Goal: Task Accomplishment & Management: Use online tool/utility

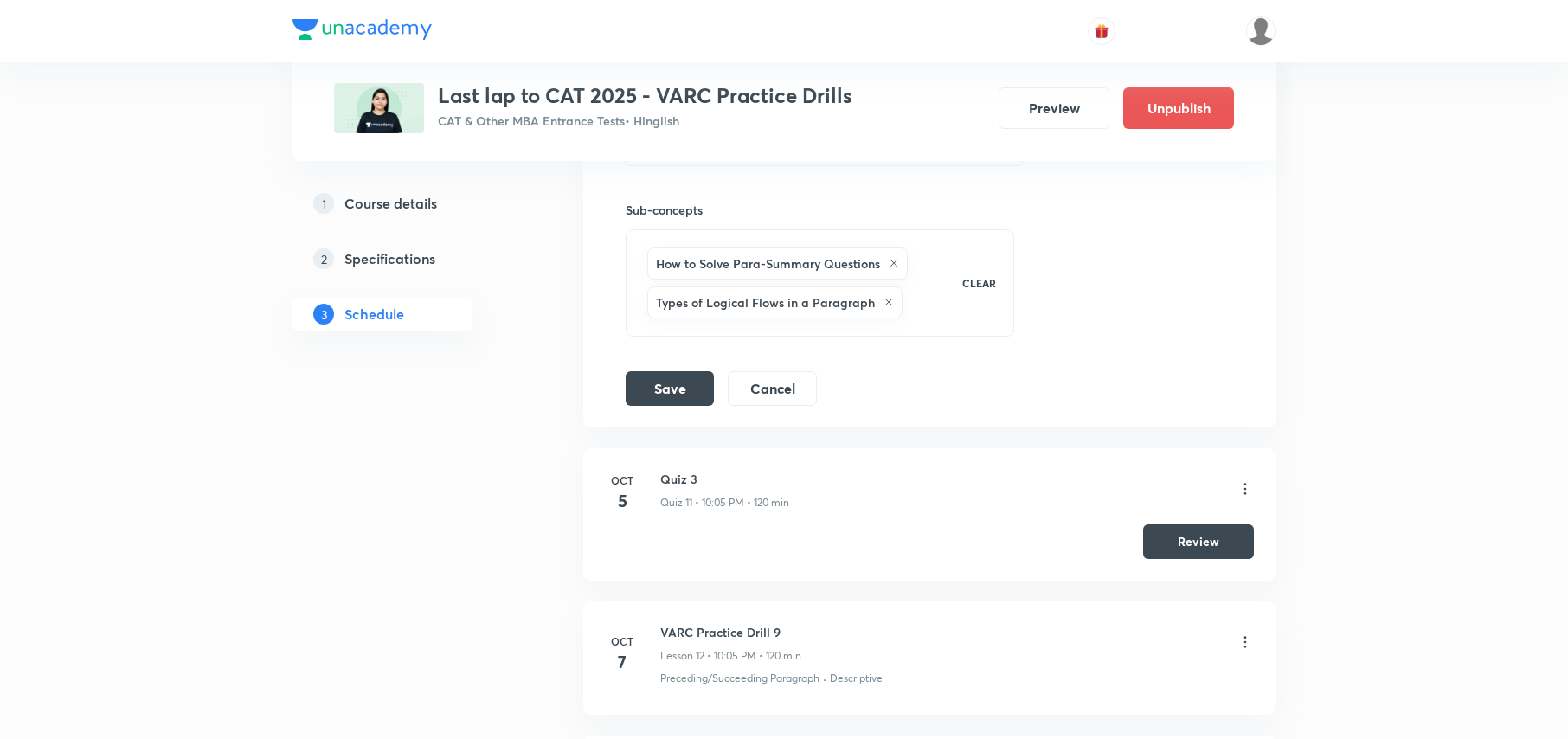
scroll to position [1962, 0]
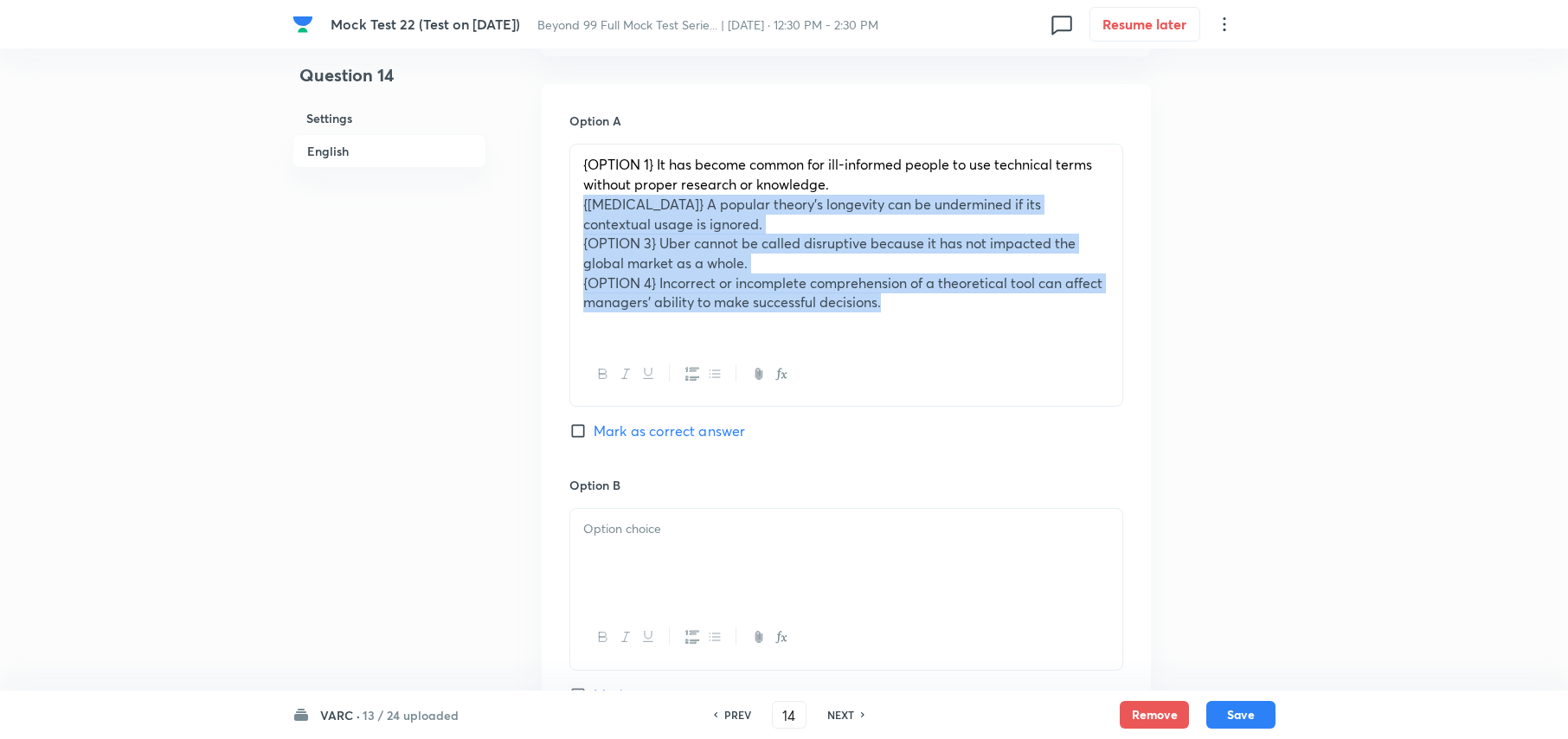
drag, startPoint x: 574, startPoint y: 206, endPoint x: 904, endPoint y: 309, distance: 345.7
click at [898, 309] on div "{OPTION 1} It has become common for ill-informed people to use technical terms …" at bounding box center [845, 243] width 552 height 198
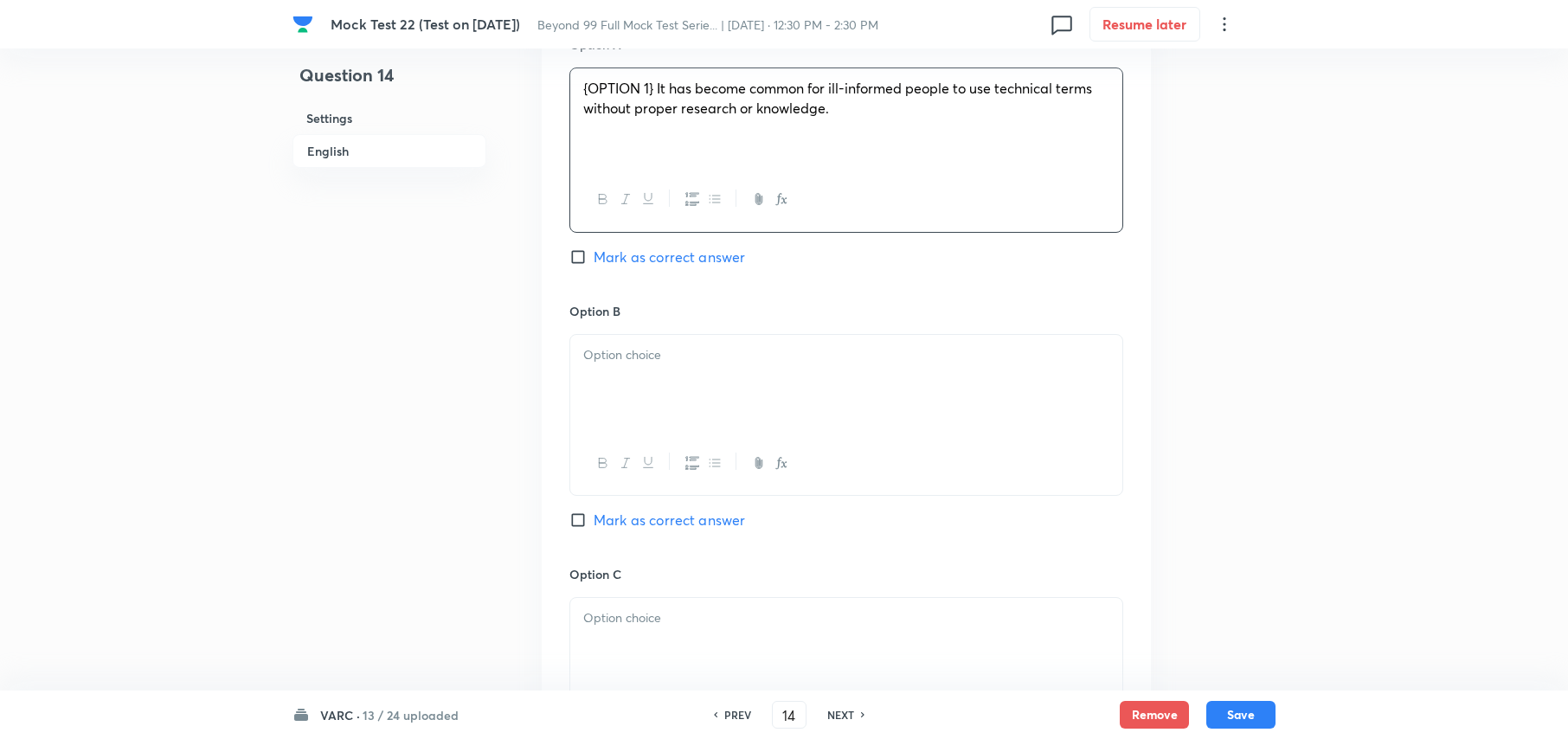
scroll to position [2098, 0]
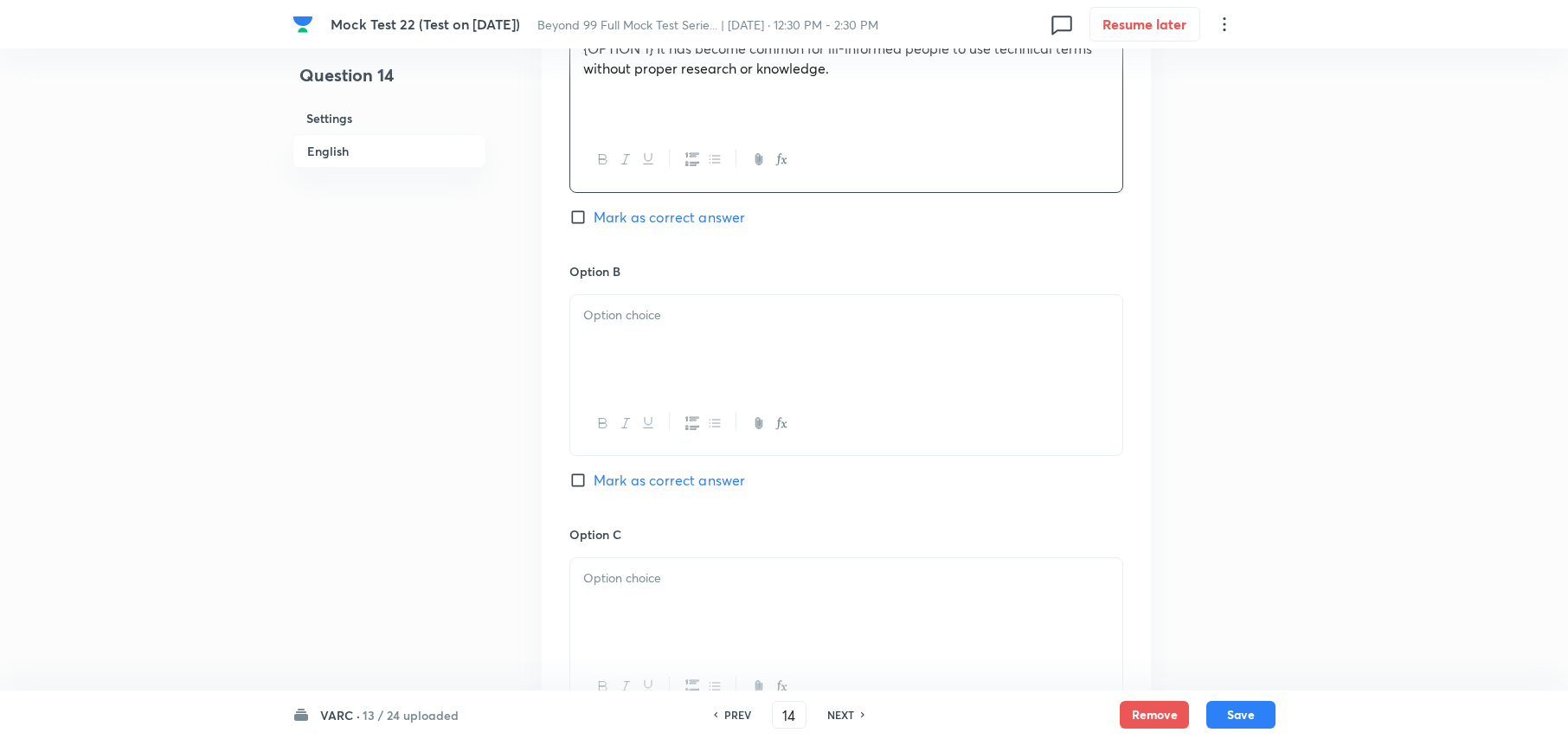
click at [716, 379] on div at bounding box center [845, 344] width 552 height 97
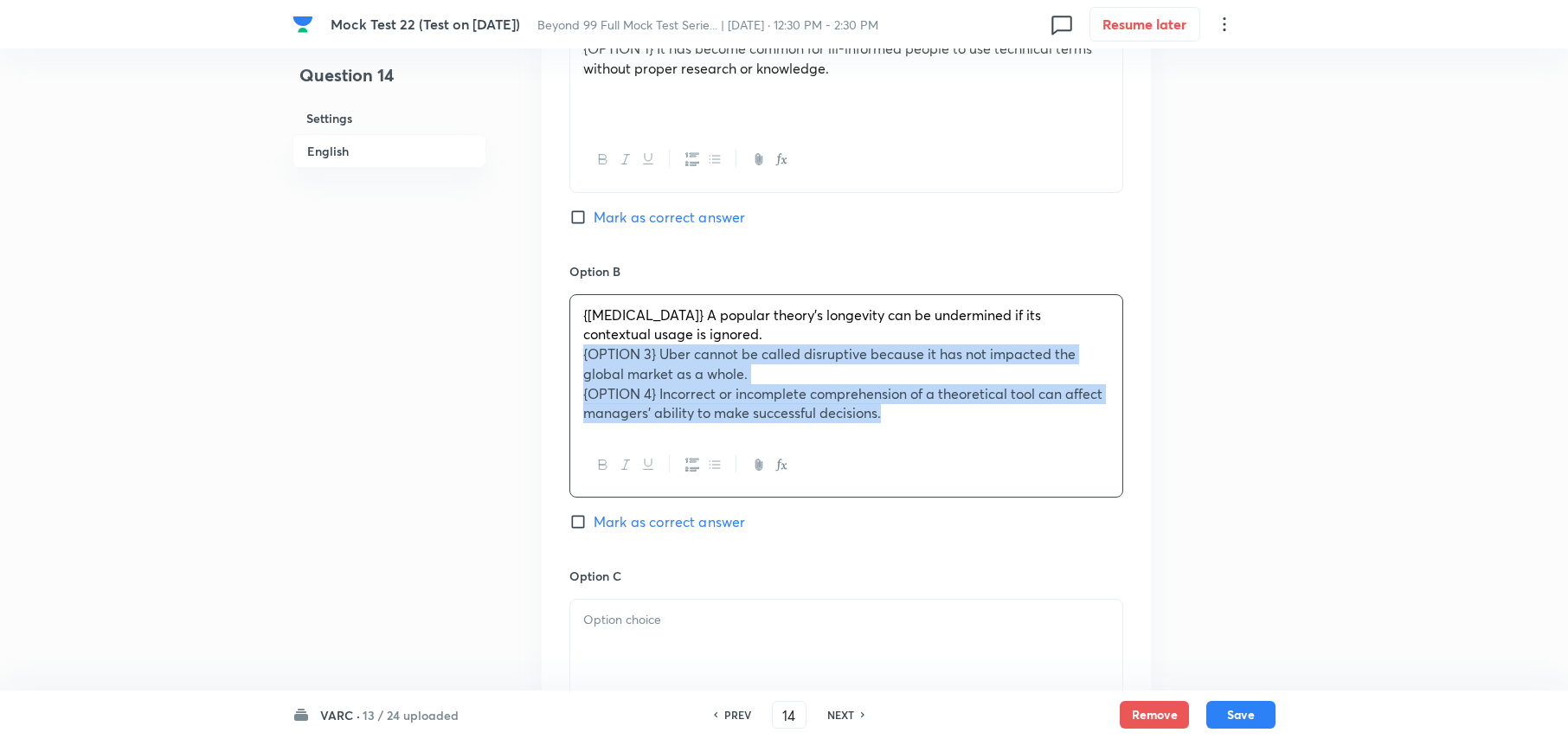
drag, startPoint x: 914, startPoint y: 409, endPoint x: 571, endPoint y: 360, distance: 346.5
click at [571, 360] on div "{OPTION 2} A popular theory’s longevity can be undermined if its contextual usa…" at bounding box center [845, 365] width 552 height 138
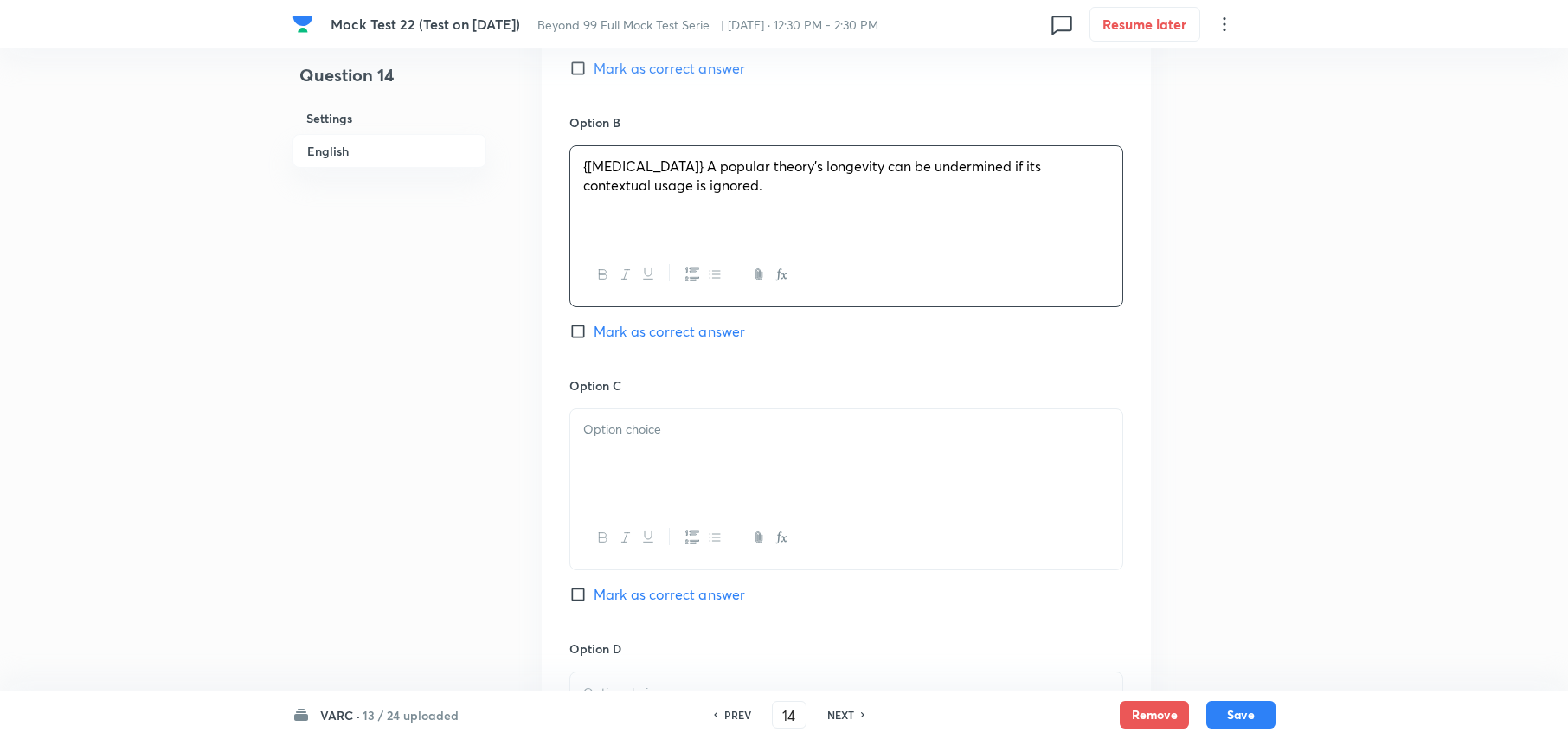
scroll to position [2445, 0]
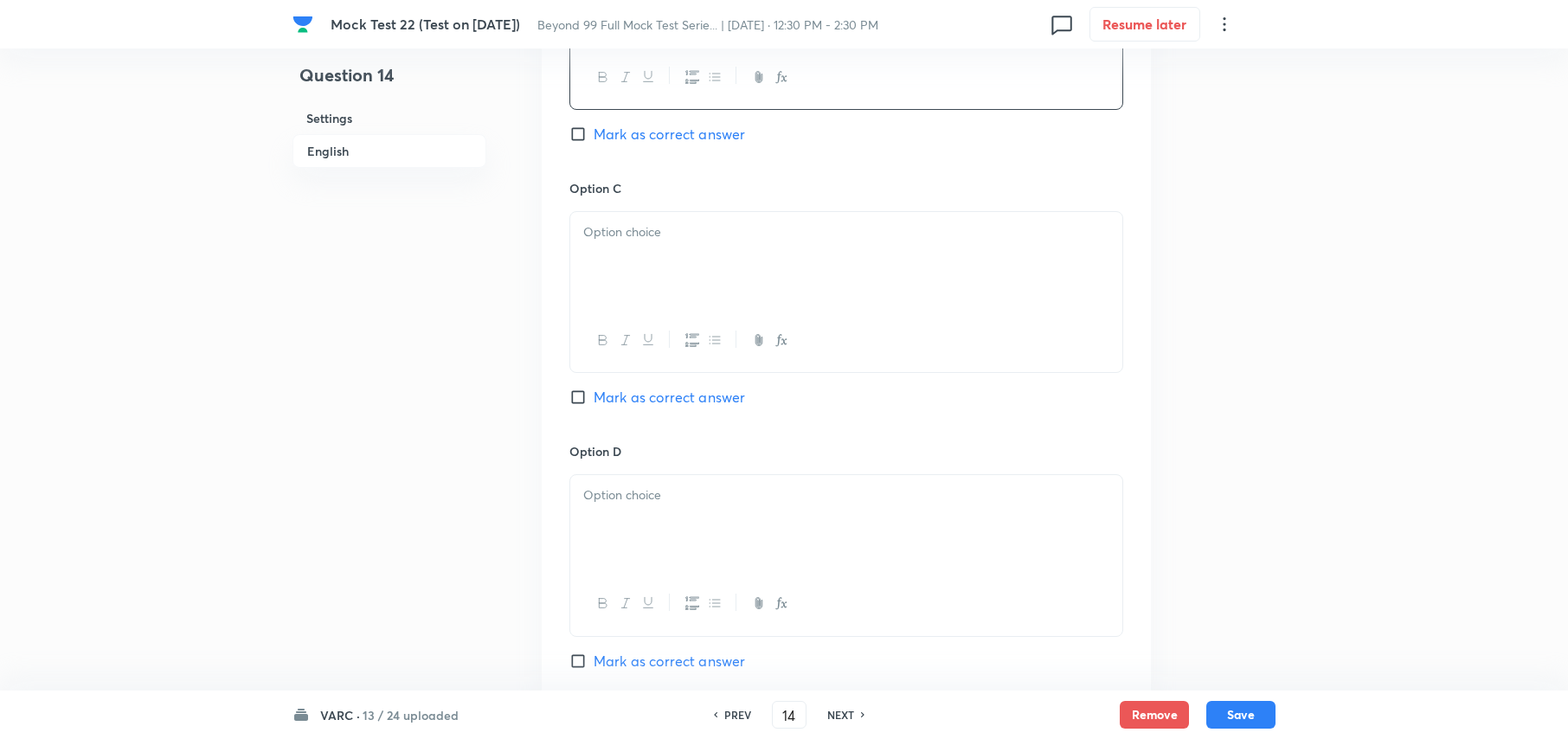
click at [642, 247] on div at bounding box center [845, 260] width 552 height 97
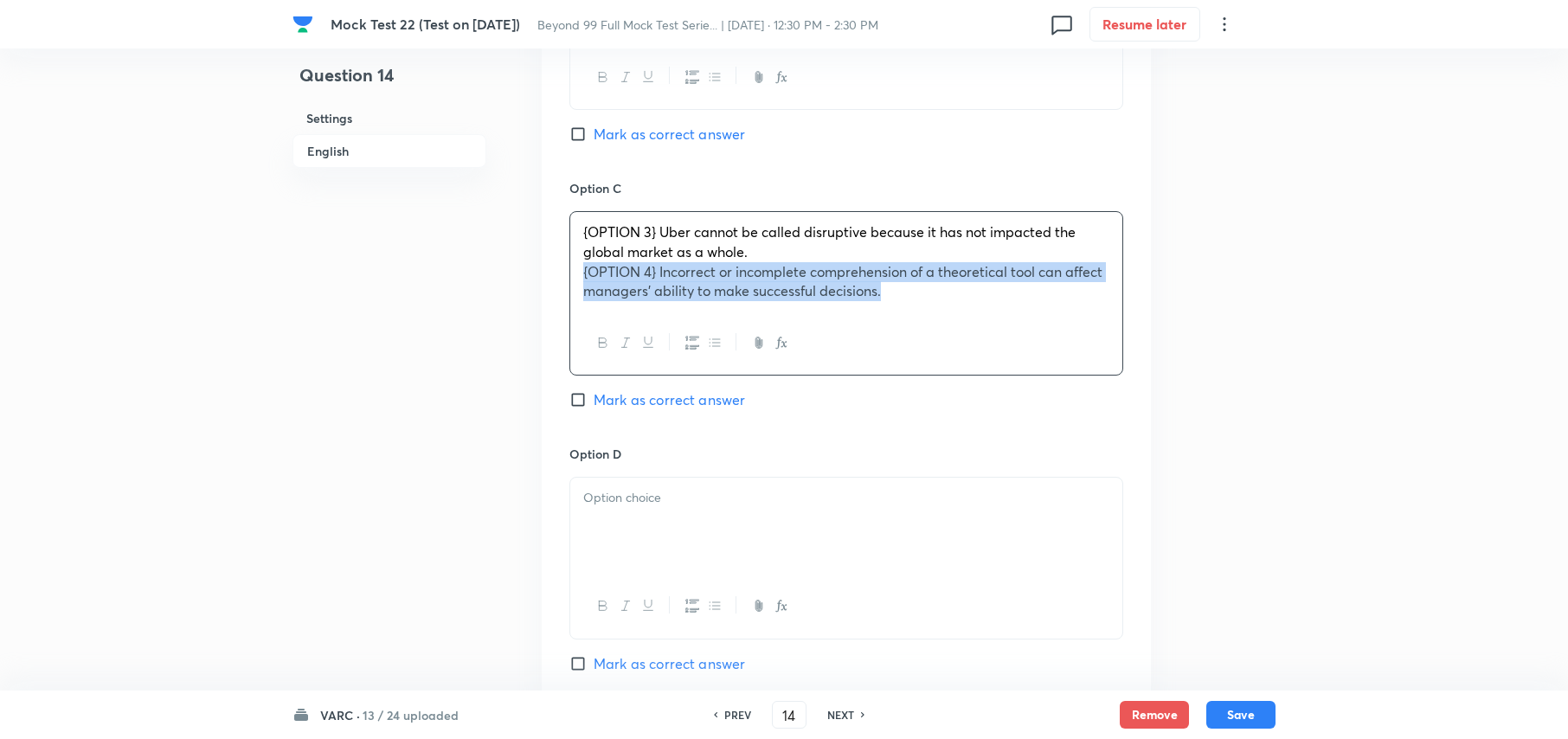
drag, startPoint x: 893, startPoint y: 300, endPoint x: 545, endPoint y: 278, distance: 348.7
click at [545, 278] on div "Option A {OPTION 1} It has become common for ill-informed people to use technic…" at bounding box center [846, 162] width 609 height 1079
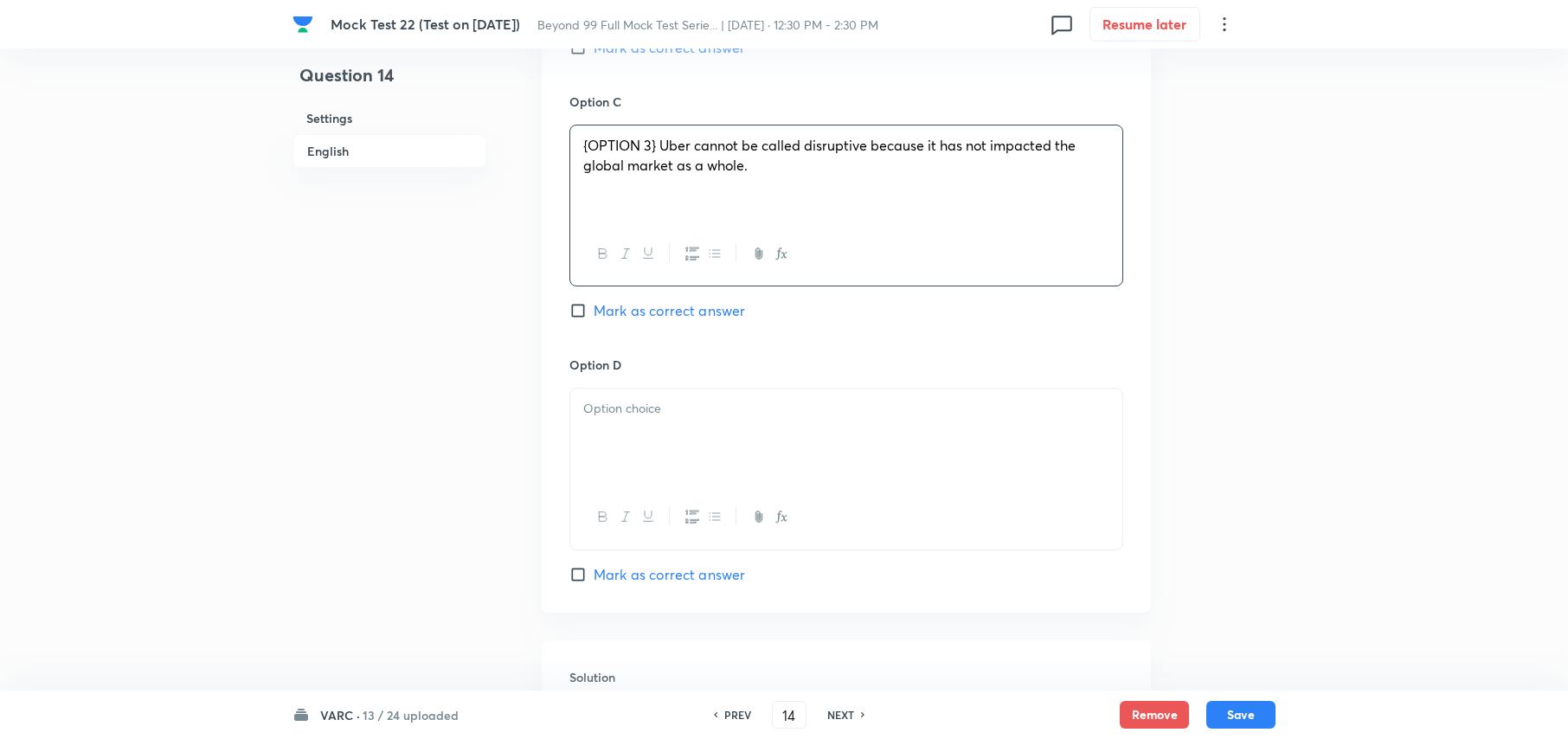
scroll to position [2675, 0]
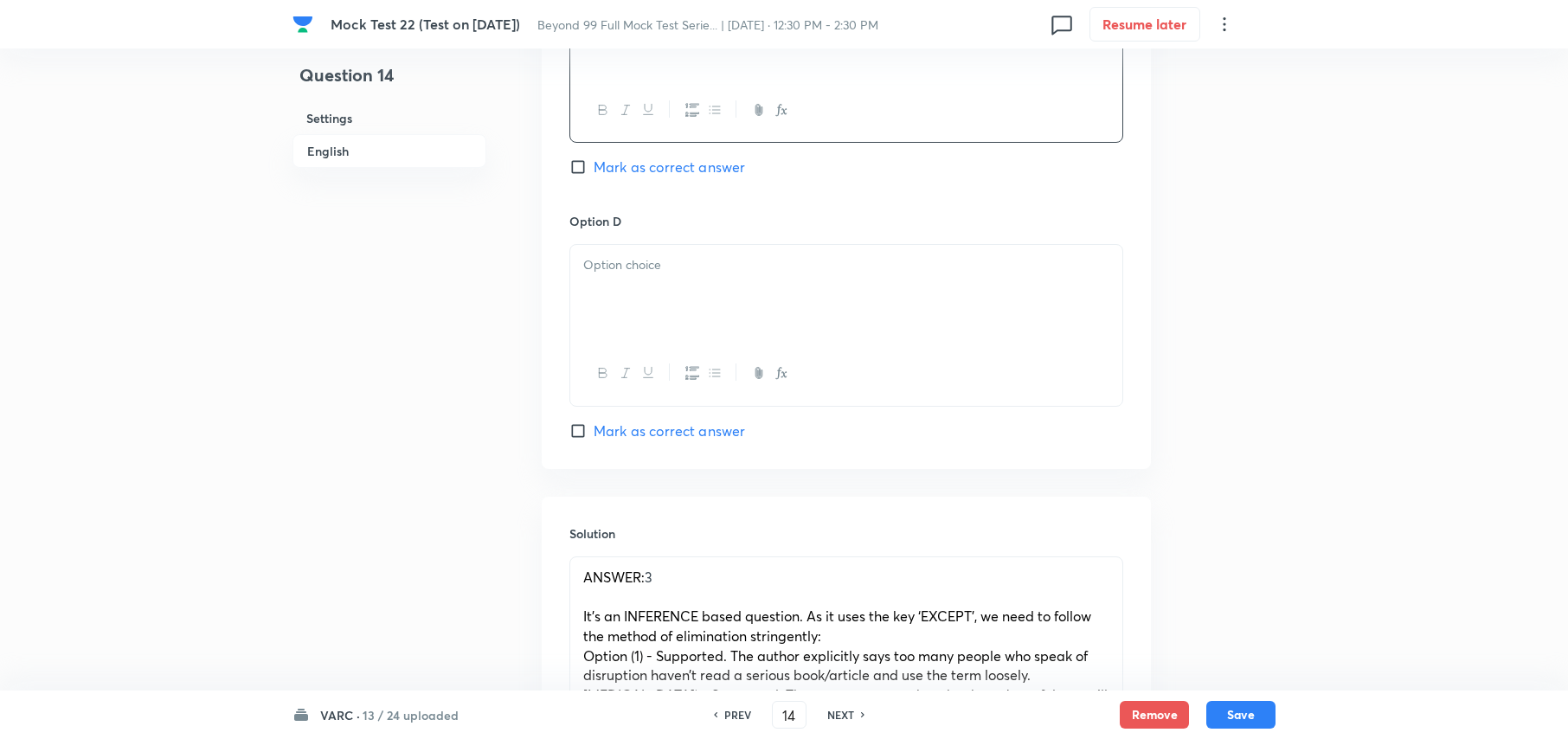
click at [638, 312] on div at bounding box center [845, 294] width 552 height 97
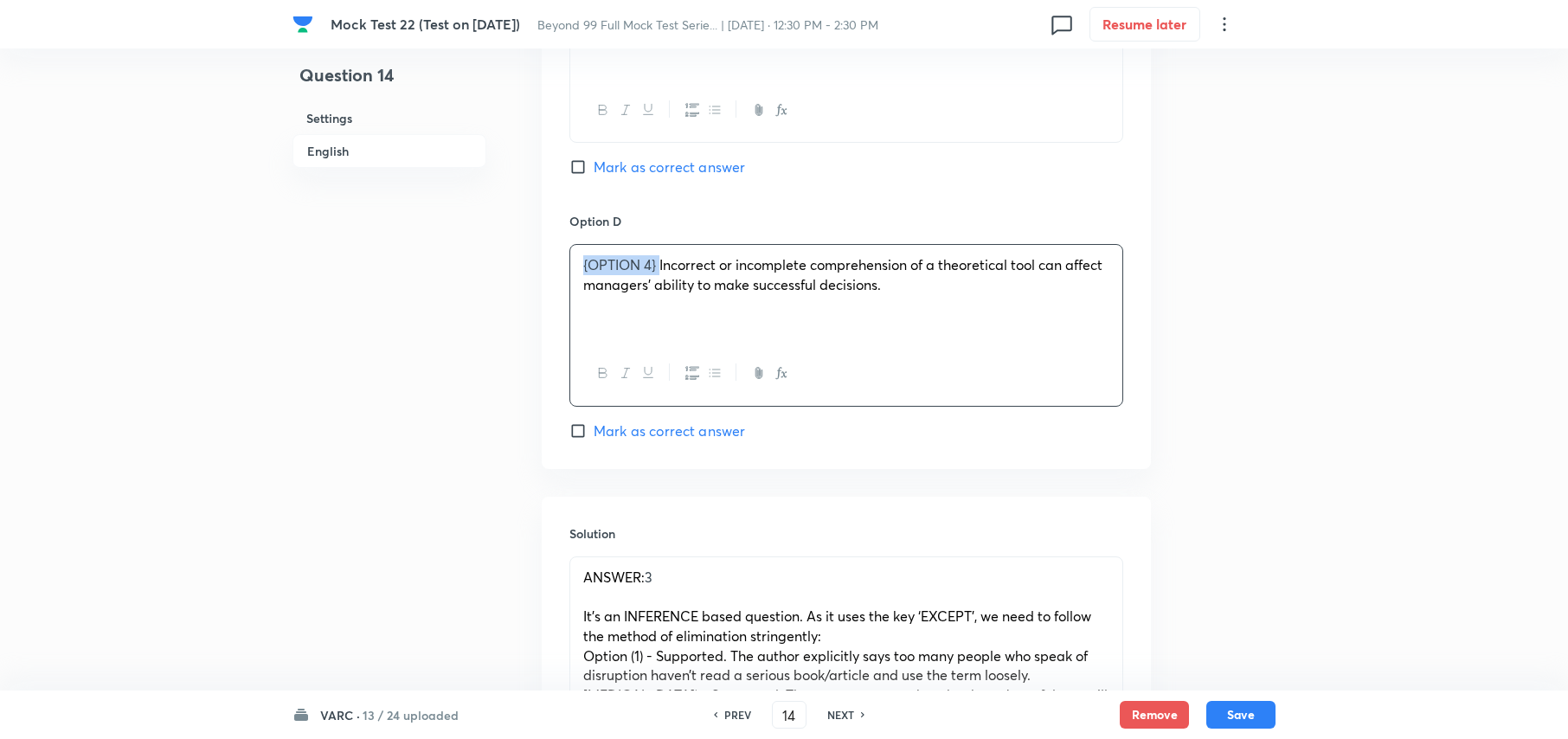
drag, startPoint x: 660, startPoint y: 267, endPoint x: 507, endPoint y: 268, distance: 153.0
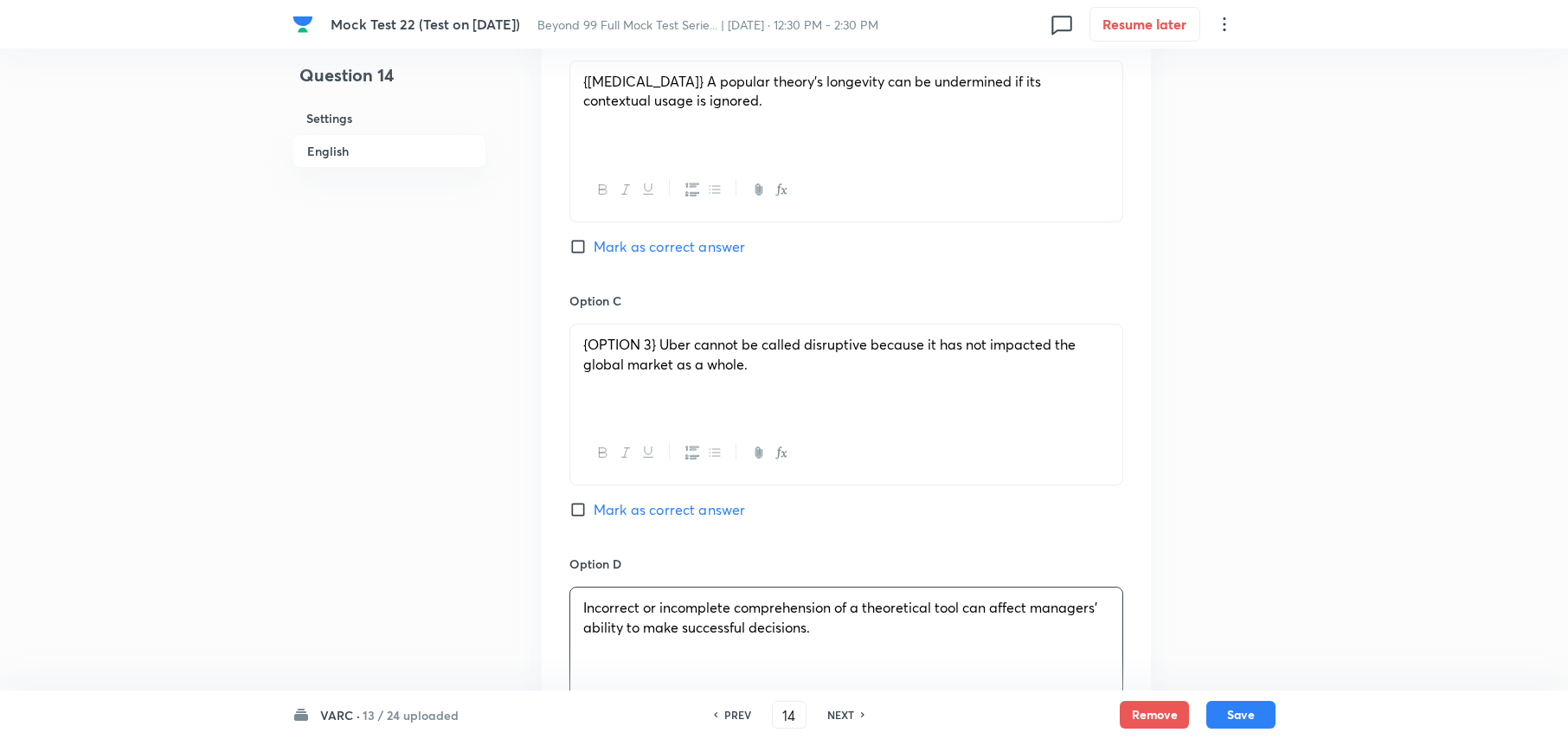
scroll to position [2329, 0]
drag, startPoint x: 660, startPoint y: 347, endPoint x: 345, endPoint y: 347, distance: 315.0
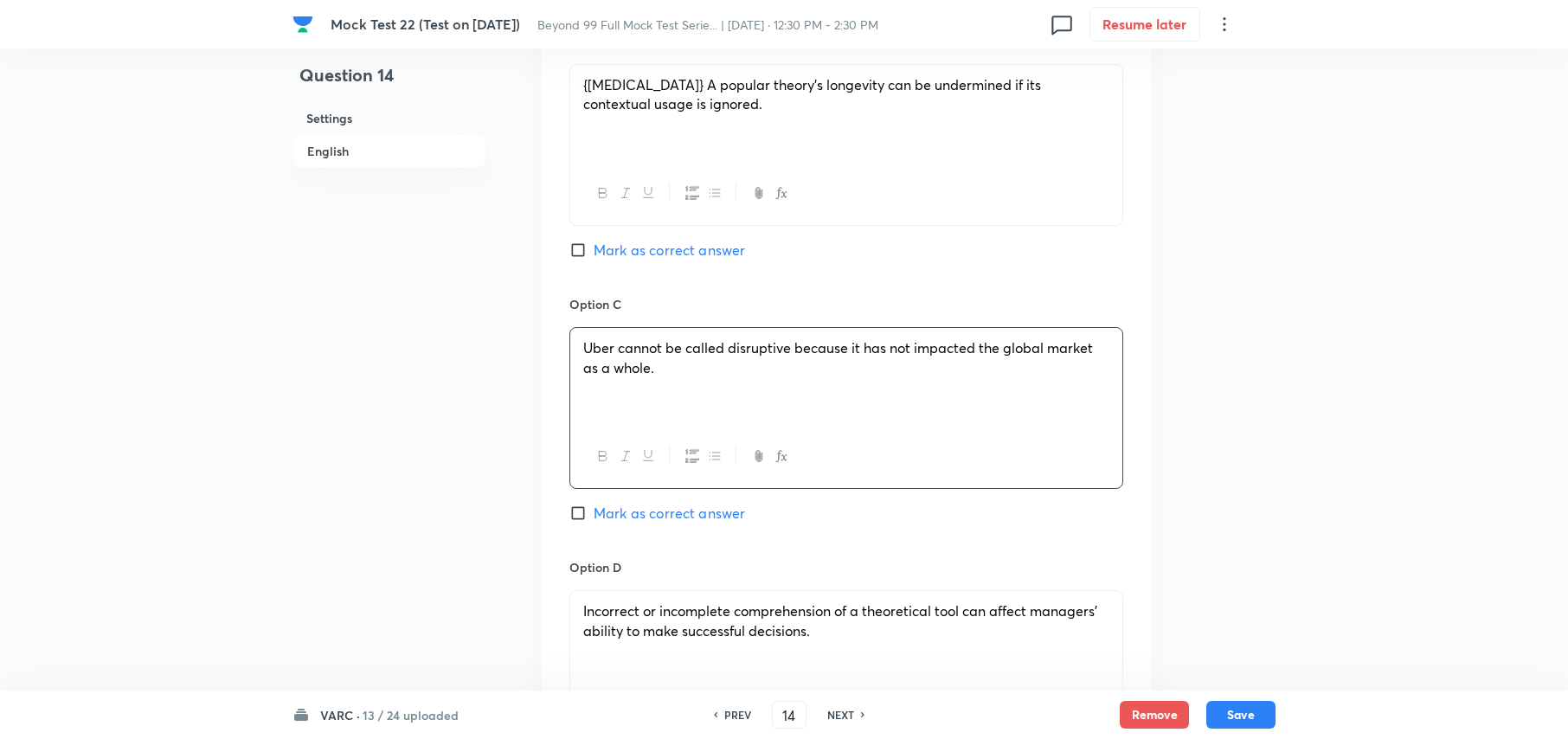
scroll to position [2098, 0]
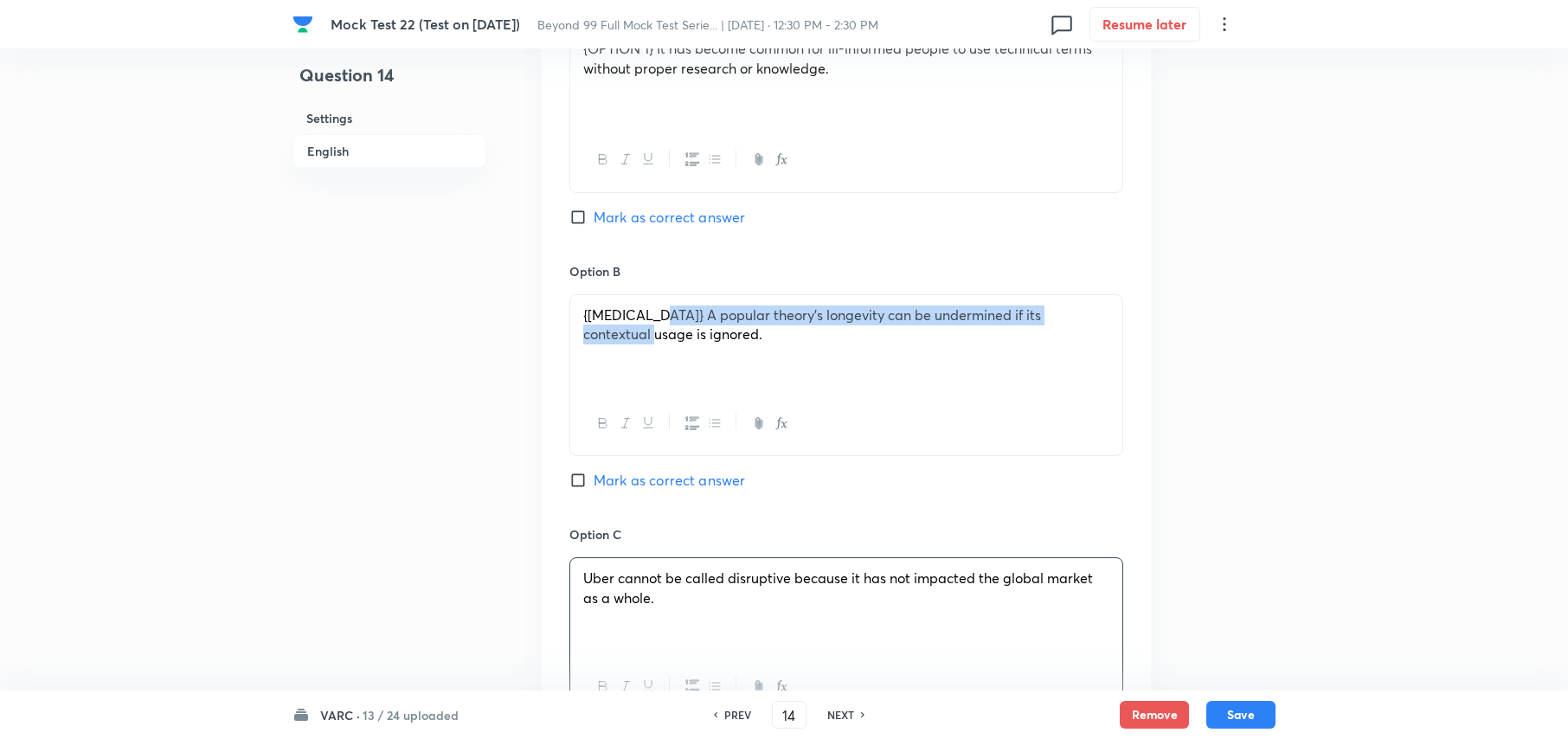
drag, startPoint x: 662, startPoint y: 317, endPoint x: 427, endPoint y: 330, distance: 235.4
click at [656, 320] on span "{OPTION 2} A popular theory’s longevity can be undermined if its contextual usa…" at bounding box center [812, 324] width 458 height 38
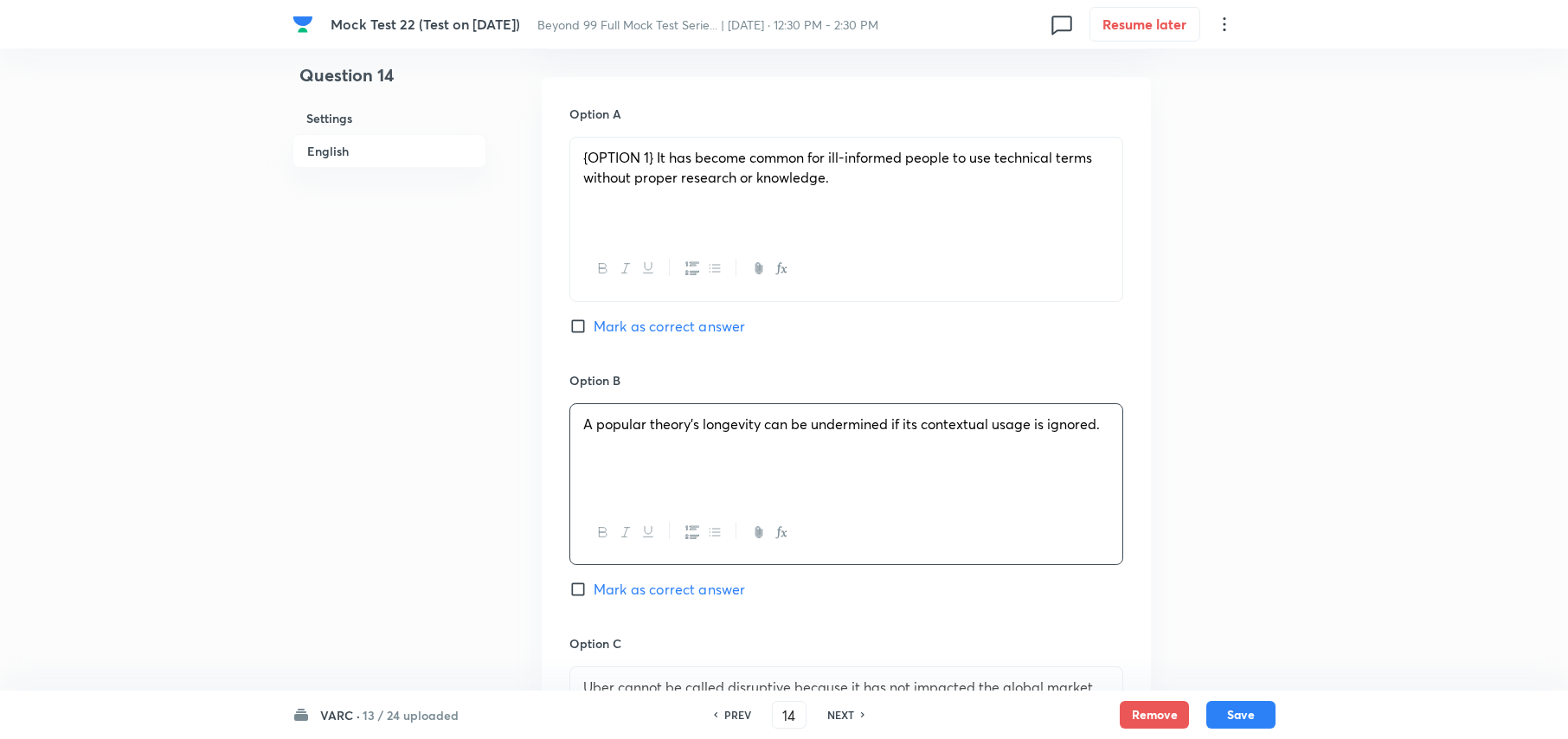
scroll to position [1868, 0]
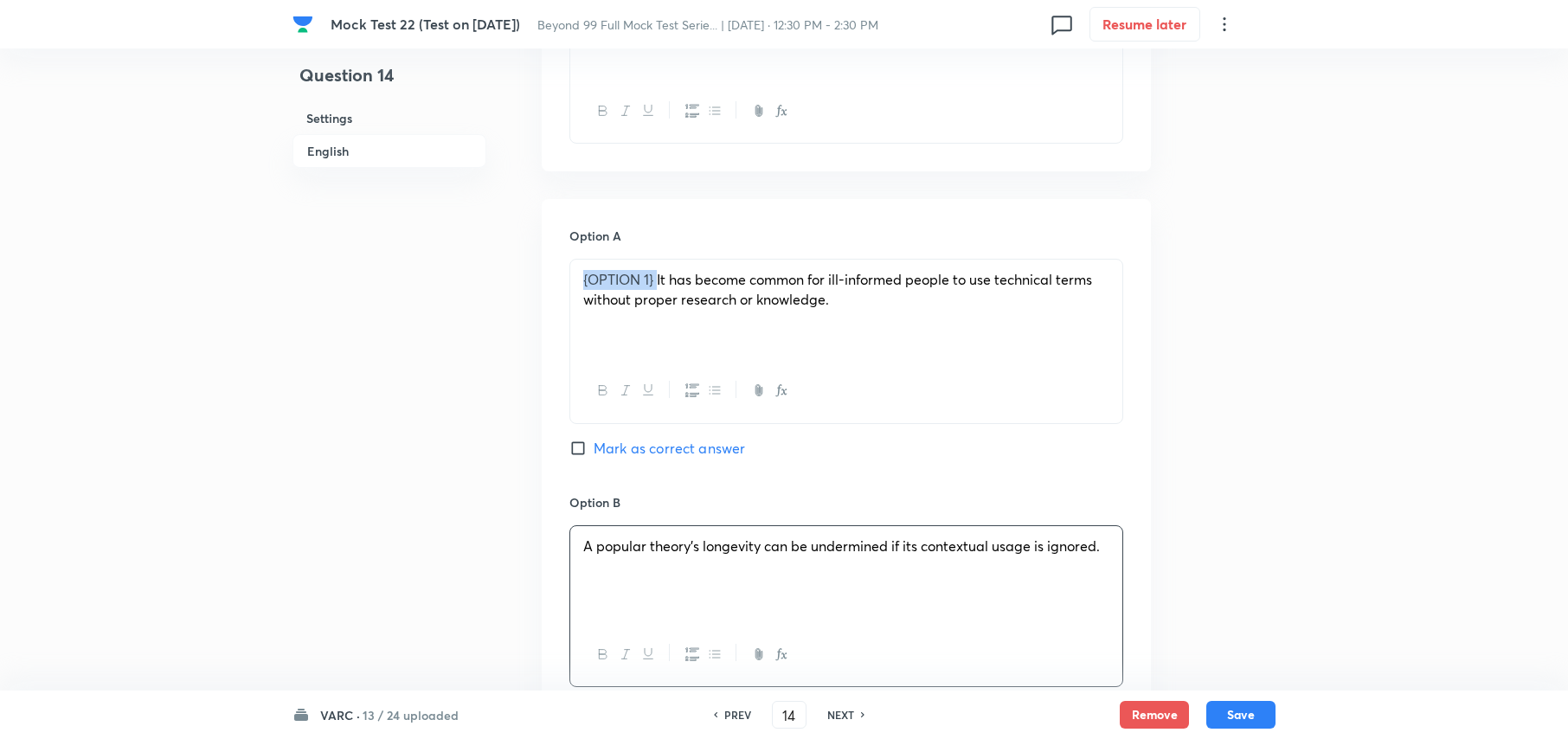
drag, startPoint x: 655, startPoint y: 280, endPoint x: 479, endPoint y: 288, distance: 176.2
click at [479, 288] on div "Question 14 Settings English Settings Type Single choice correct 4 options With…" at bounding box center [784, 19] width 983 height 3607
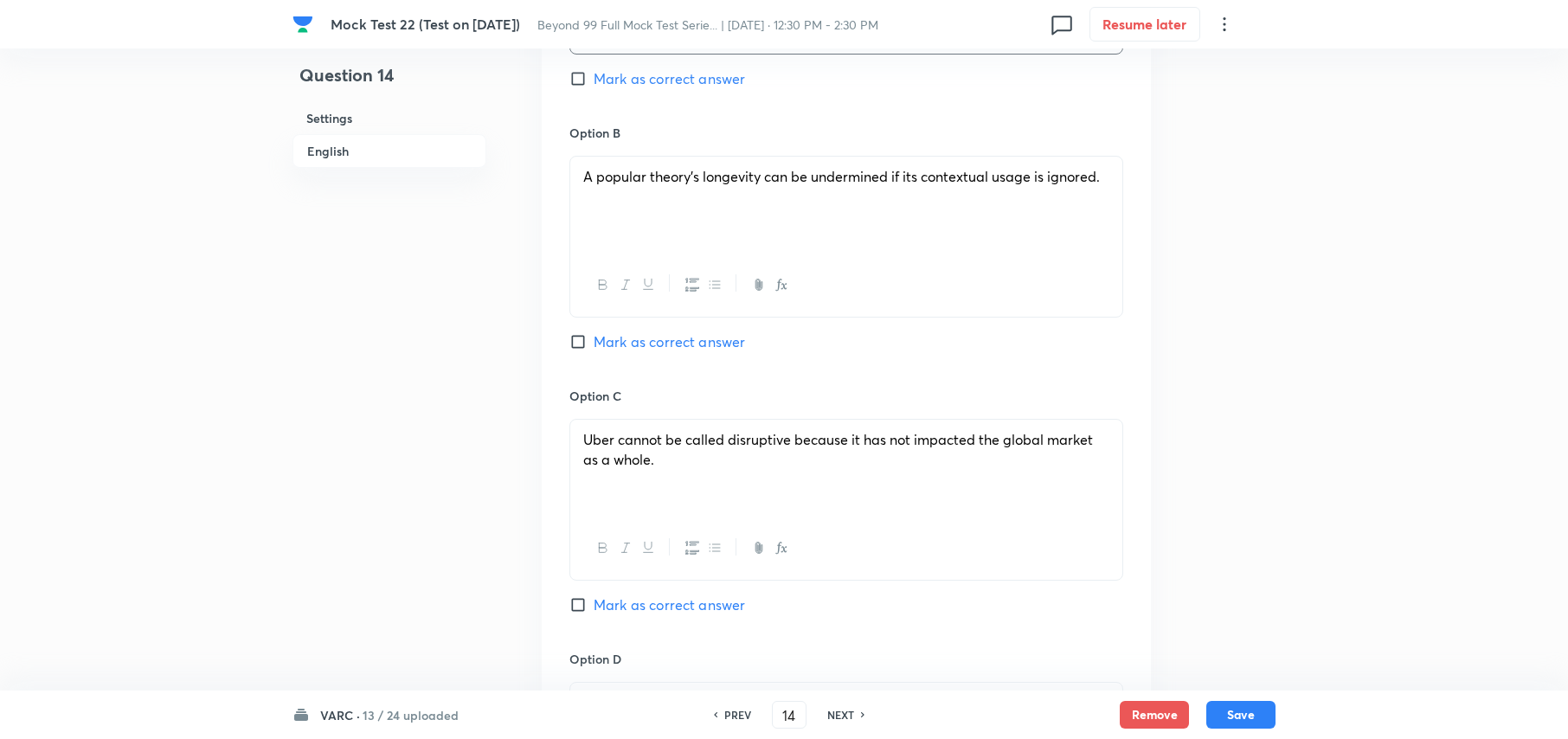
scroll to position [2230, 0]
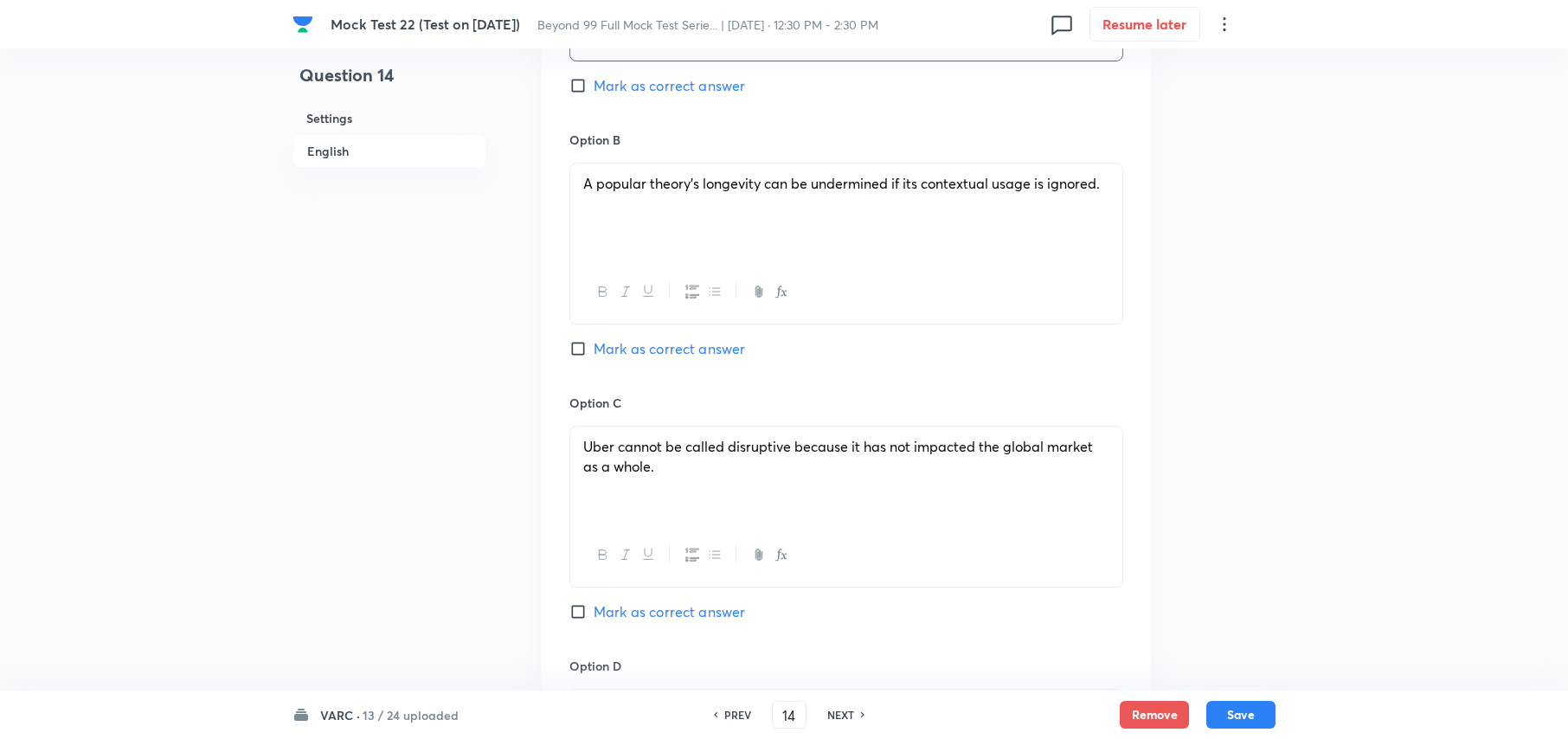
drag, startPoint x: 562, startPoint y: 613, endPoint x: 595, endPoint y: 603, distance: 34.5
click at [562, 611] on div "Option A It has become common for ill-informed people to use technical terms wi…" at bounding box center [846, 374] width 609 height 1077
click at [586, 611] on input "Mark as correct answer" at bounding box center [581, 611] width 24 height 17
checkbox input "true"
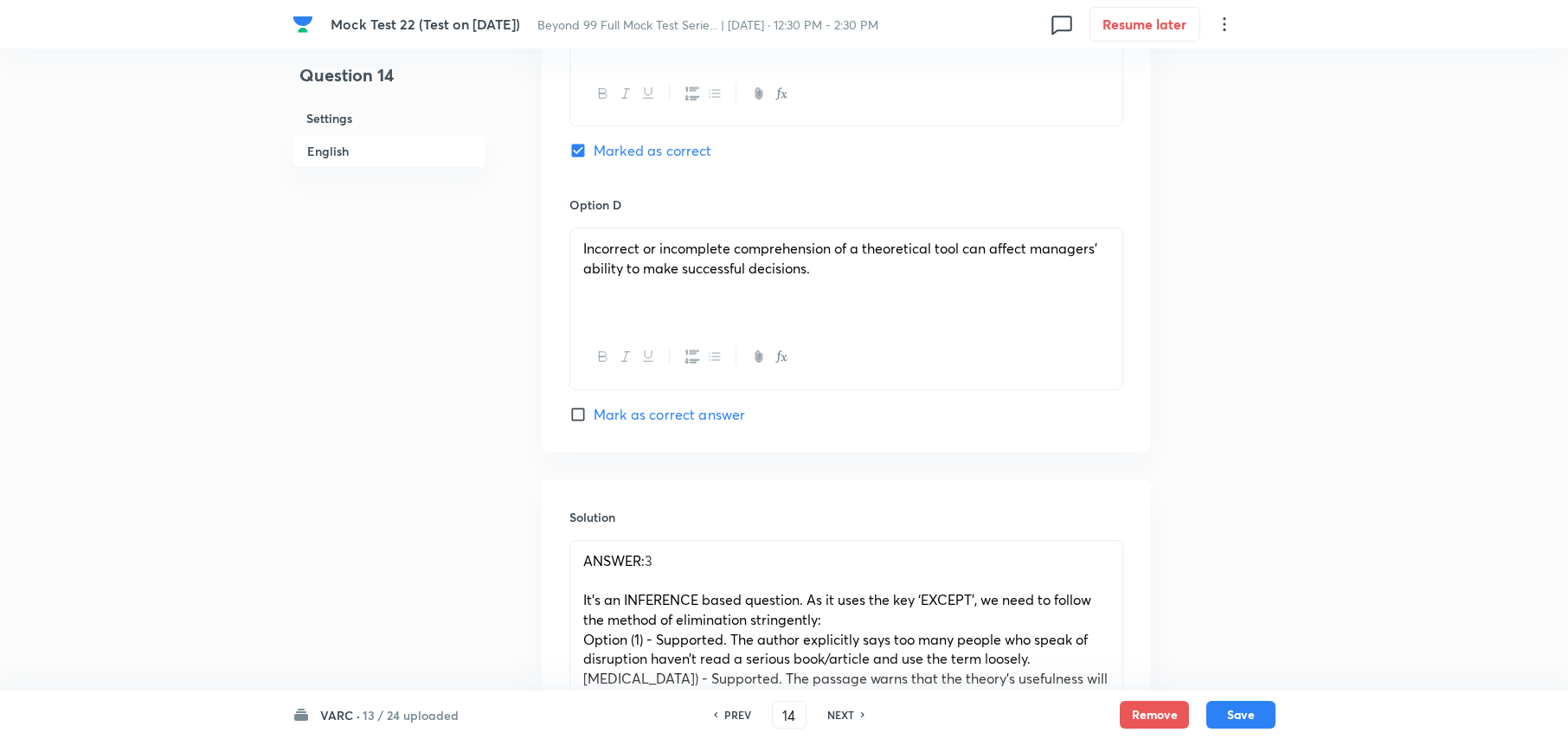
scroll to position [3038, 0]
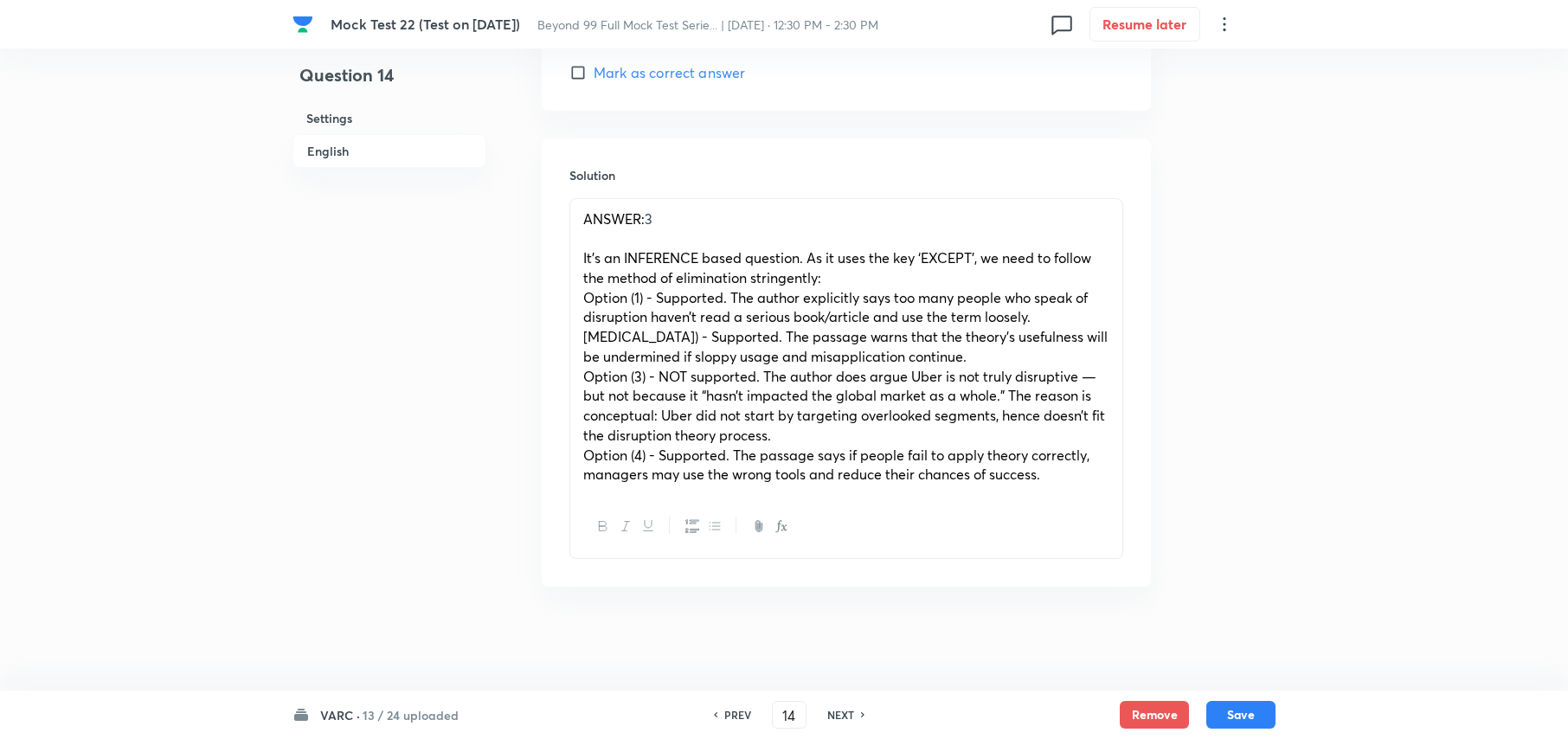
click at [583, 260] on span "It’s an INFERENCE based question. As it uses the key ‘EXCEPT’, we need to follo…" at bounding box center [837, 268] width 508 height 38
drag, startPoint x: 804, startPoint y: 263, endPoint x: 557, endPoint y: 263, distance: 247.0
click at [557, 263] on div "Solution ANSWER: 3 It’s an INFERENCE based question. As it uses the key ‘EXCEPT…" at bounding box center [846, 362] width 609 height 448
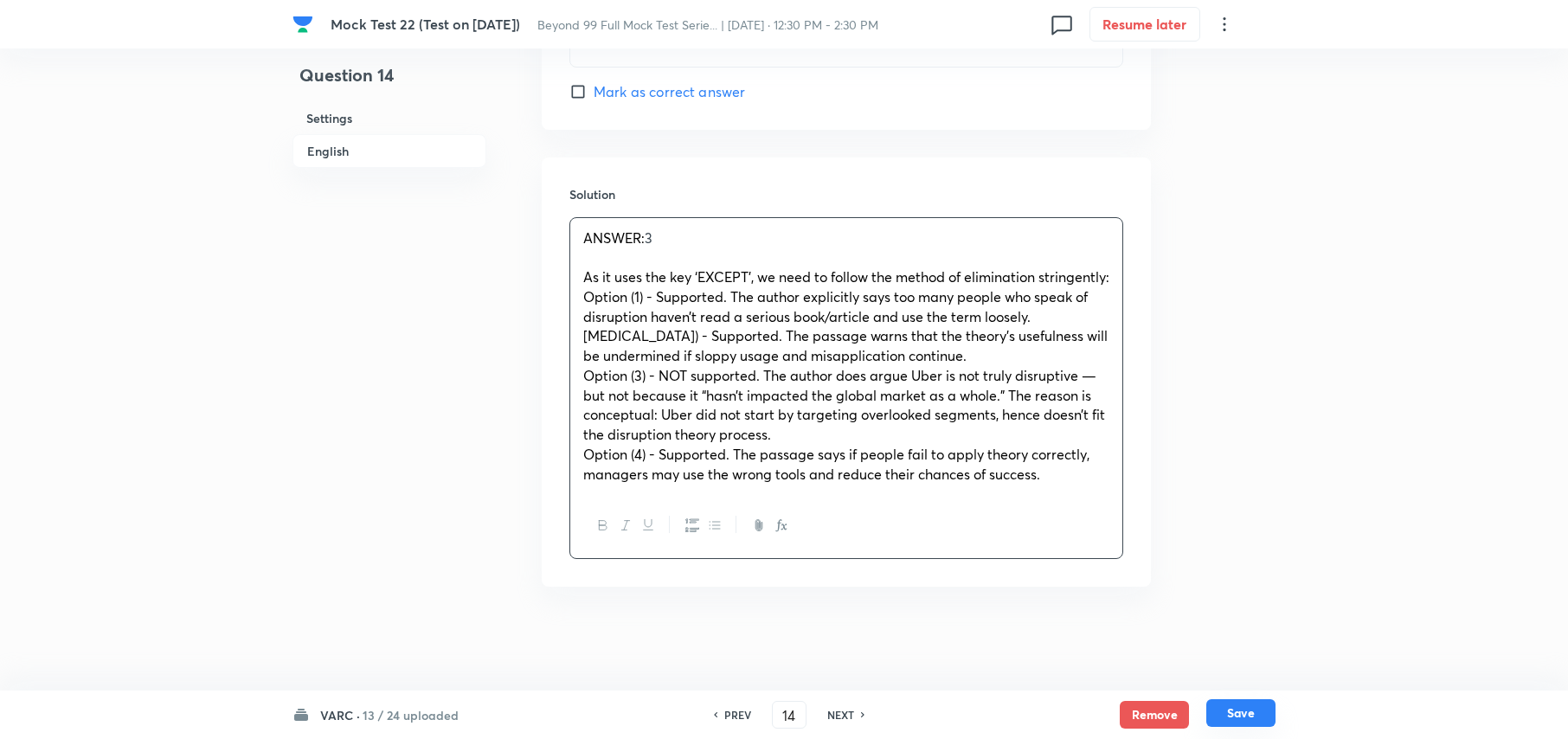
click at [1240, 715] on button "Save" at bounding box center [1240, 713] width 69 height 28
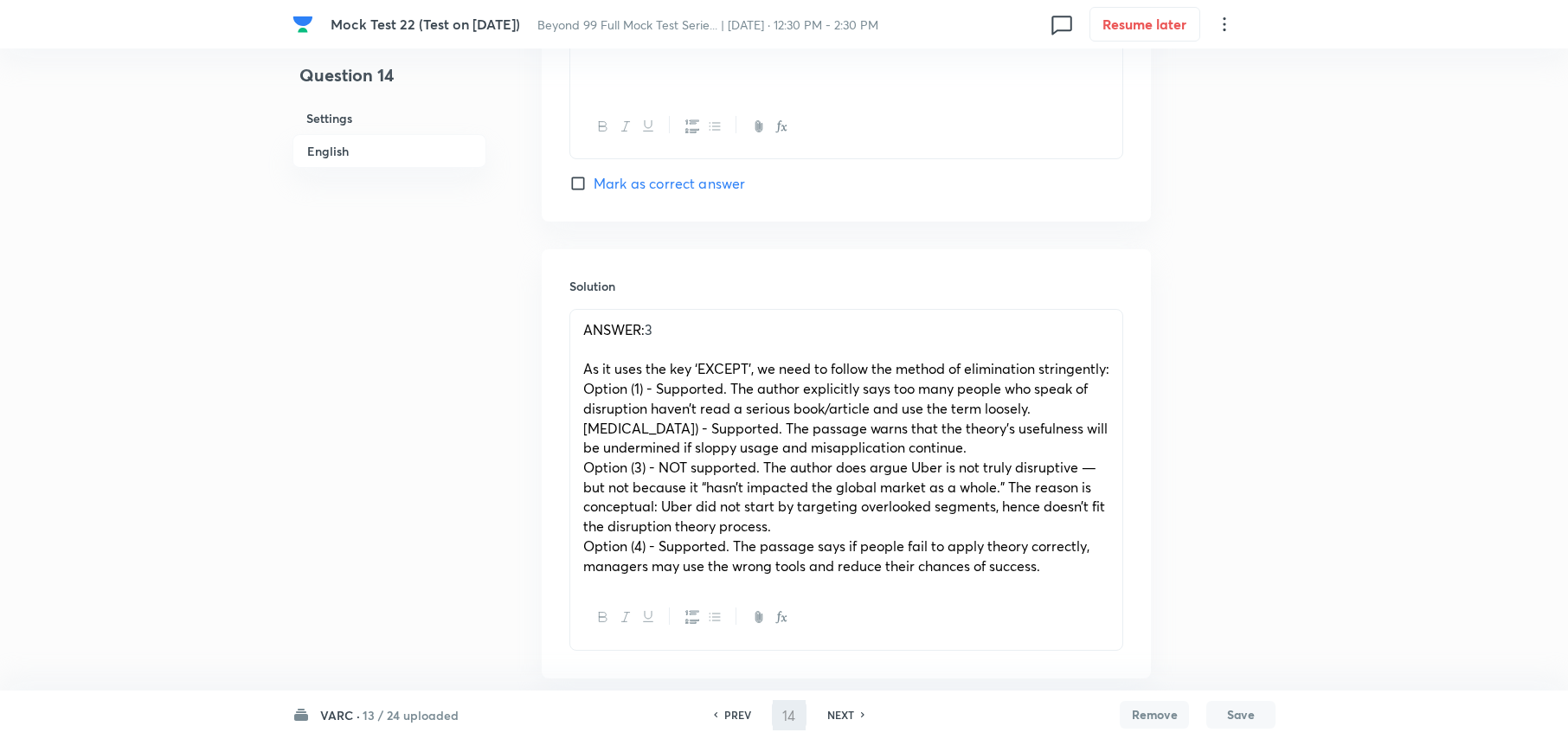
scroll to position [3035, 0]
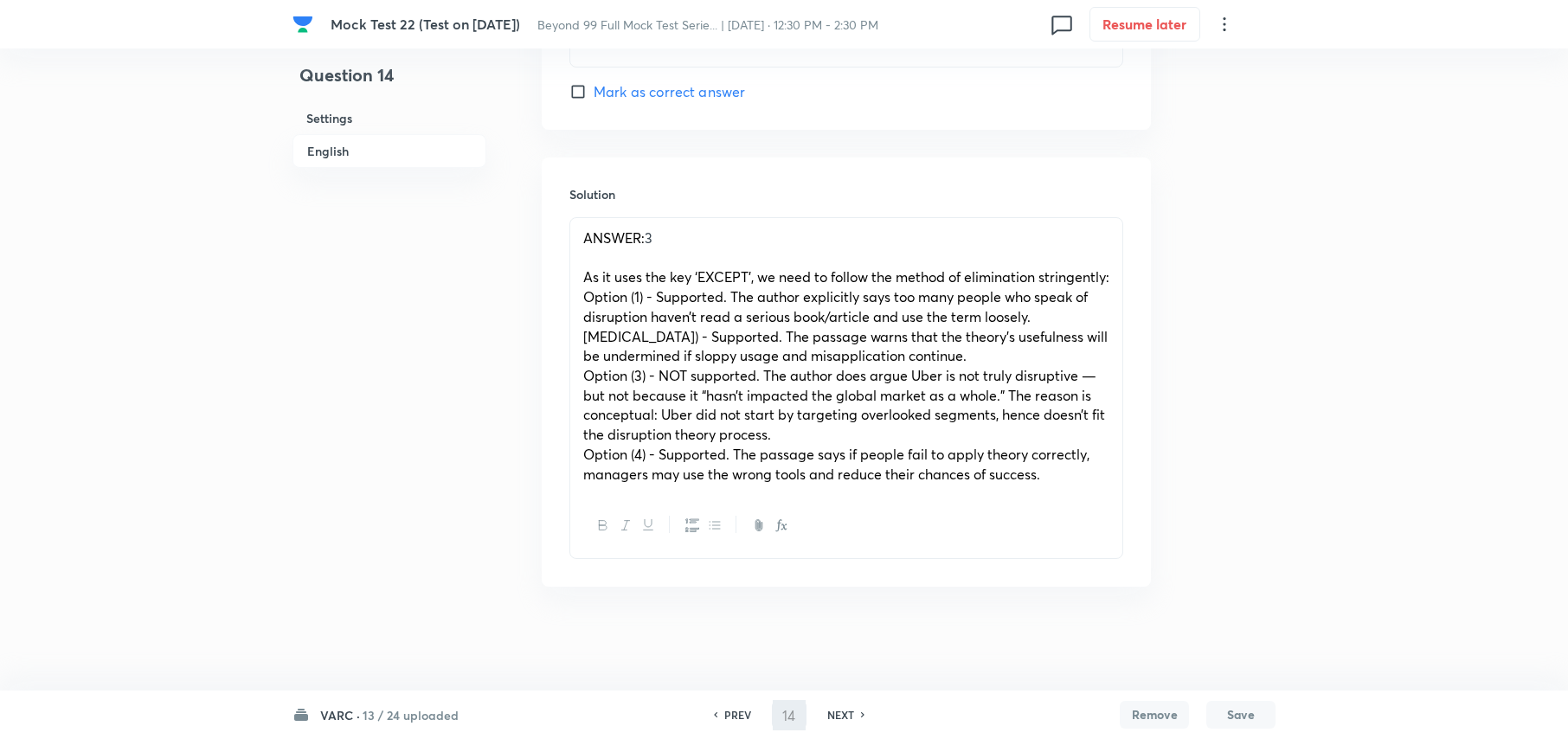
type input "15"
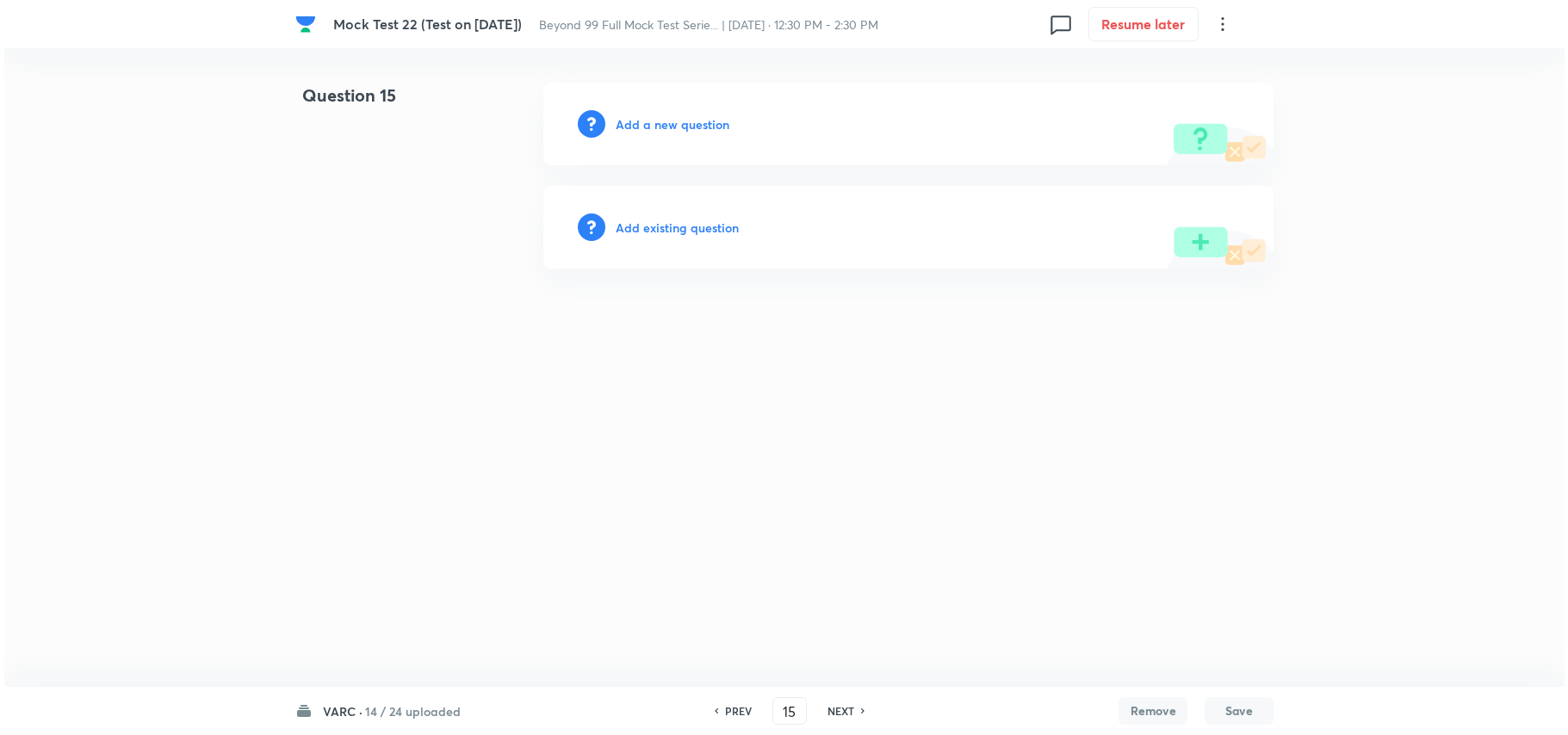
scroll to position [0, 0]
click at [644, 119] on h6 "Add a new question" at bounding box center [671, 124] width 113 height 18
click at [642, 107] on div "Choose a question type" at bounding box center [908, 124] width 730 height 83
click at [660, 122] on h6 "Choose a question type" at bounding box center [681, 124] width 132 height 18
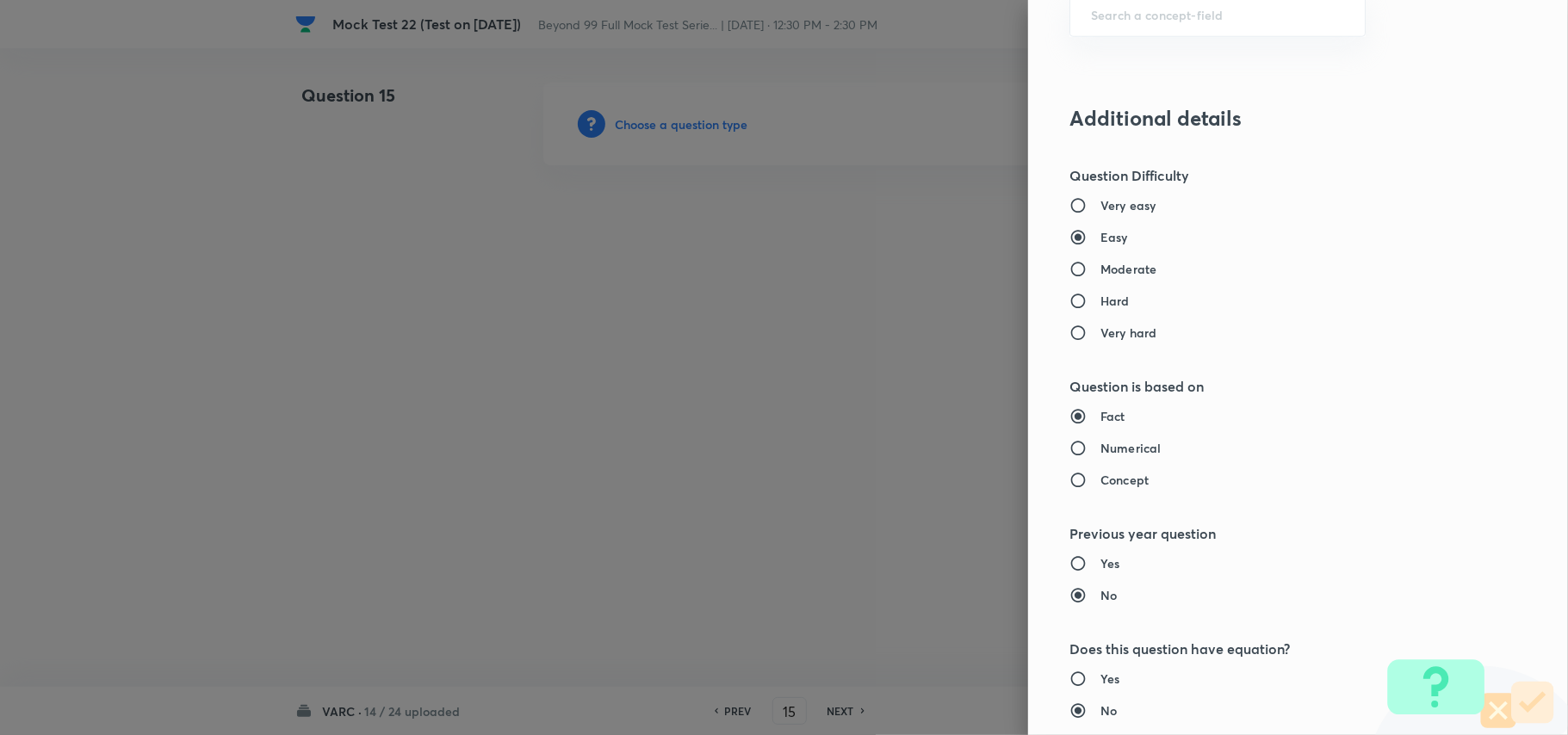
scroll to position [918, 0]
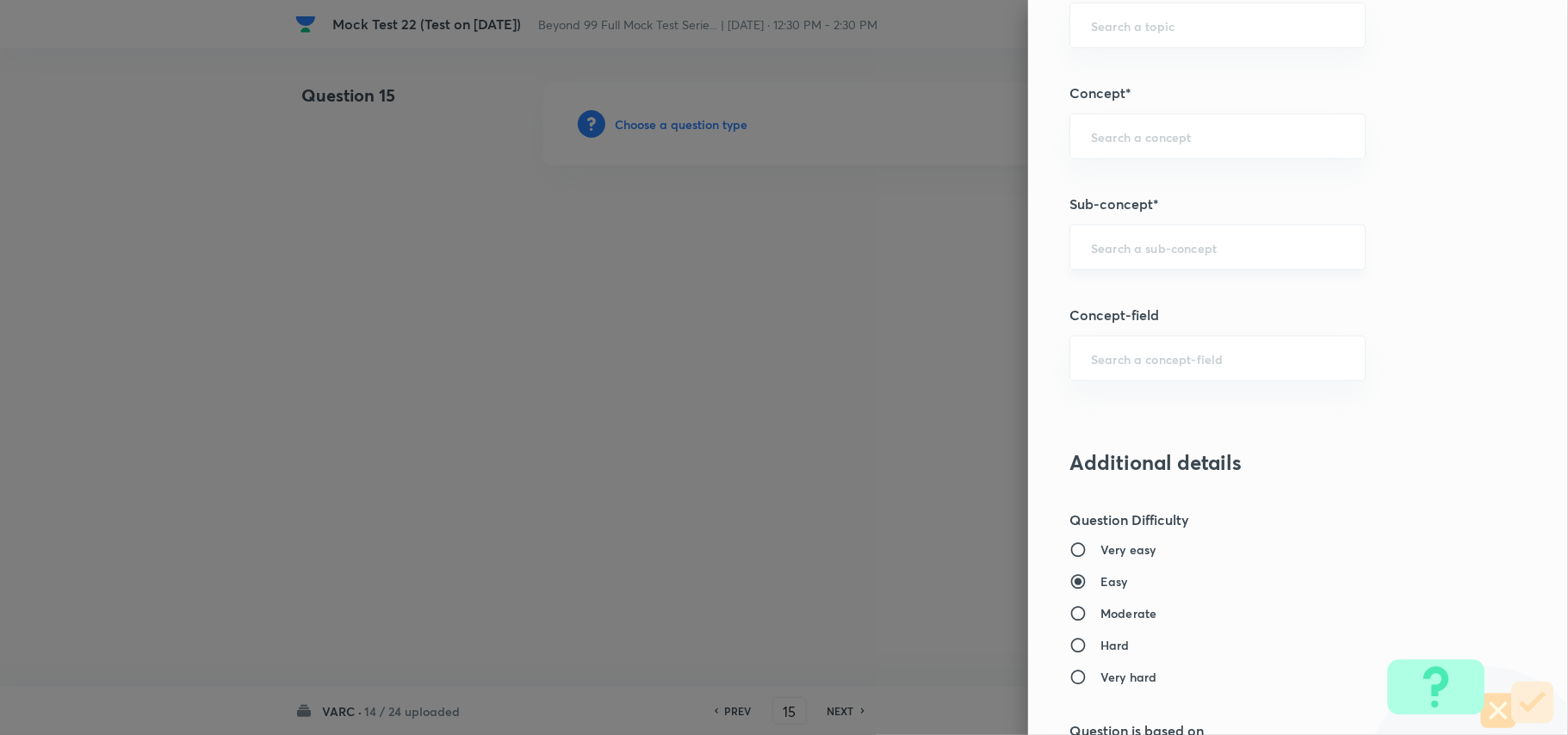
click at [1148, 255] on input "text" at bounding box center [1217, 247] width 253 height 16
click at [1157, 358] on li "Approaches of Solving An RC" at bounding box center [1199, 362] width 294 height 31
type input "Approaches of Solving An RC"
type input "Verbal Ability and RC"
type input "Reading Comprehension"
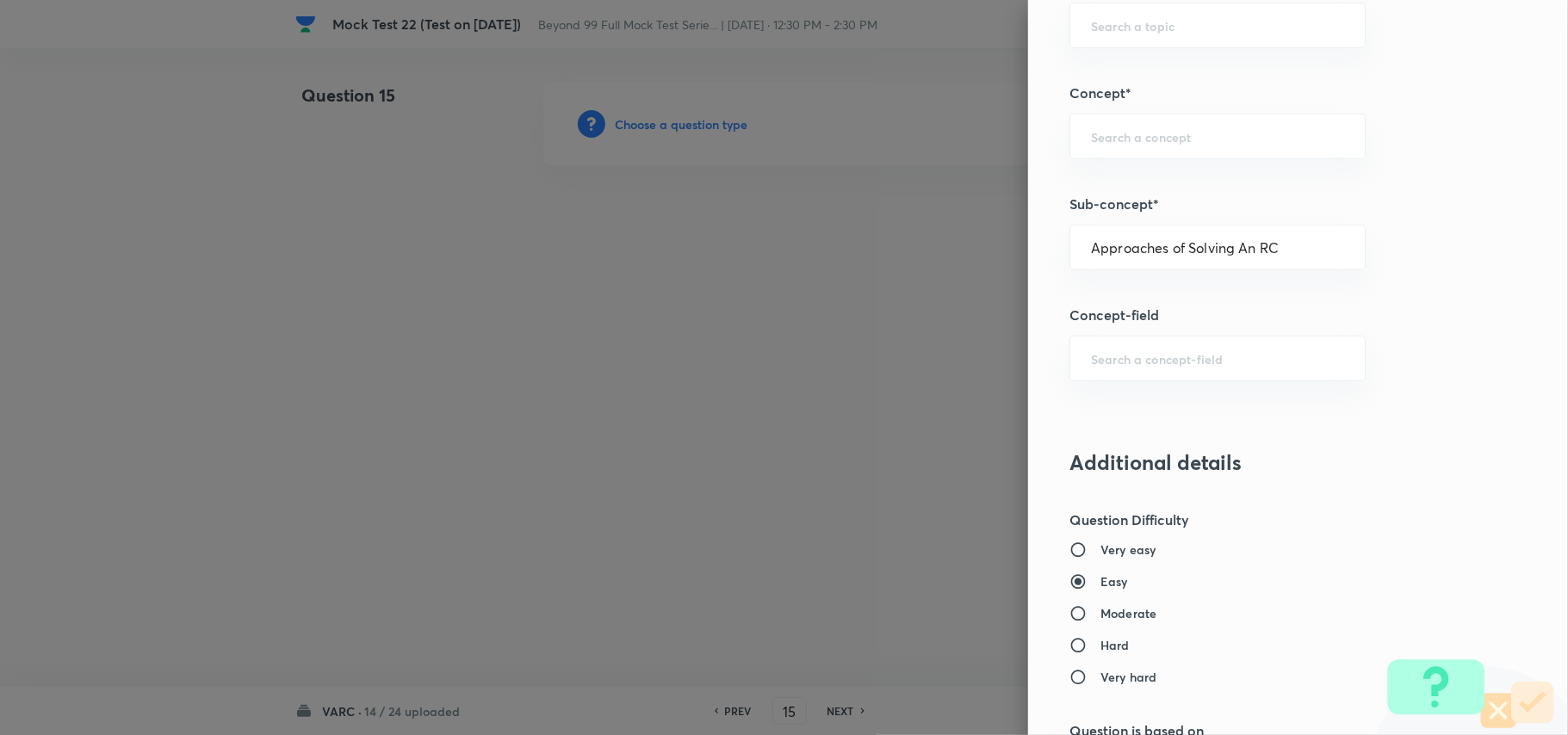
type input "Approaches of Solving an RC"
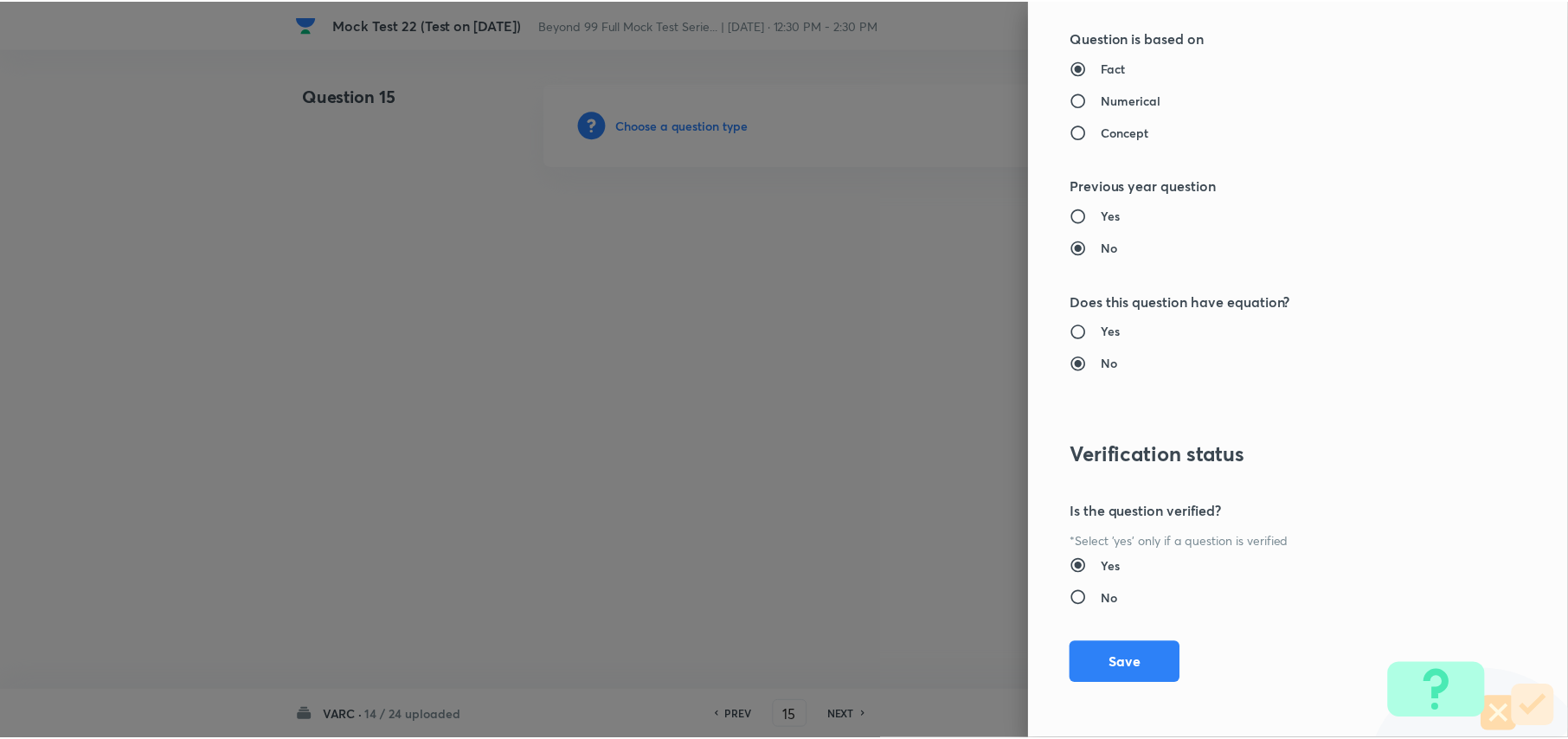
scroll to position [1624, 0]
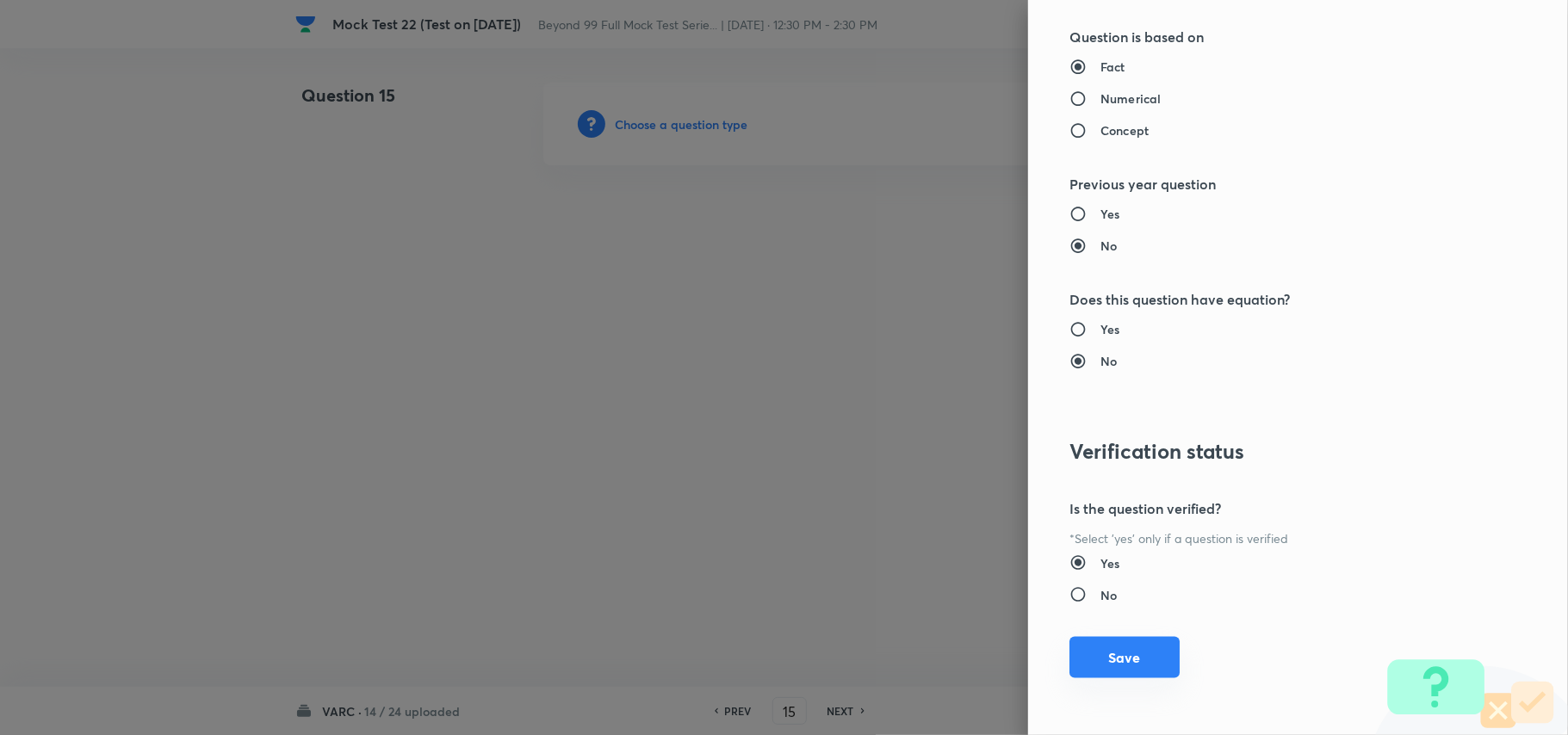
click at [1110, 658] on button "Save" at bounding box center [1124, 658] width 110 height 41
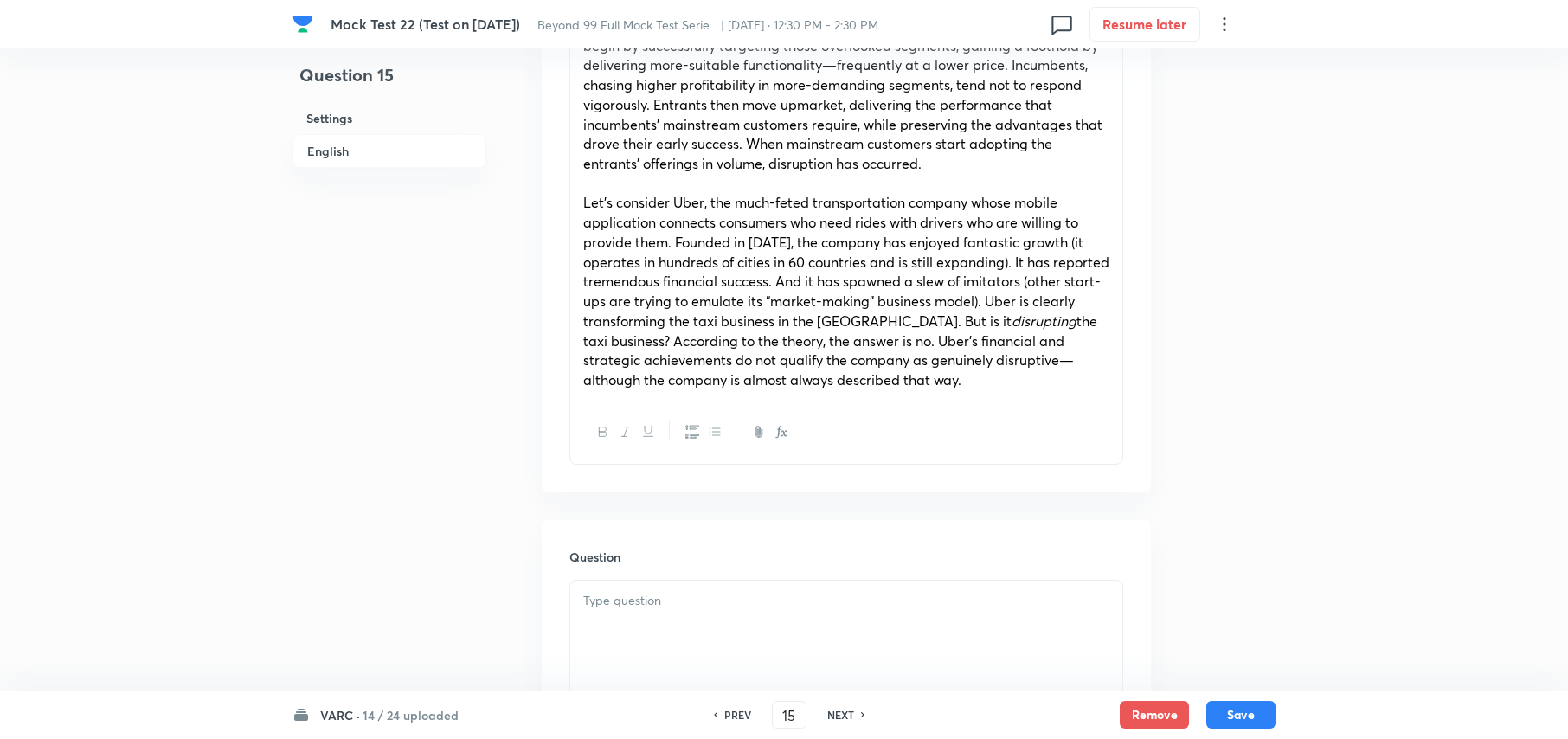
scroll to position [1500, 0]
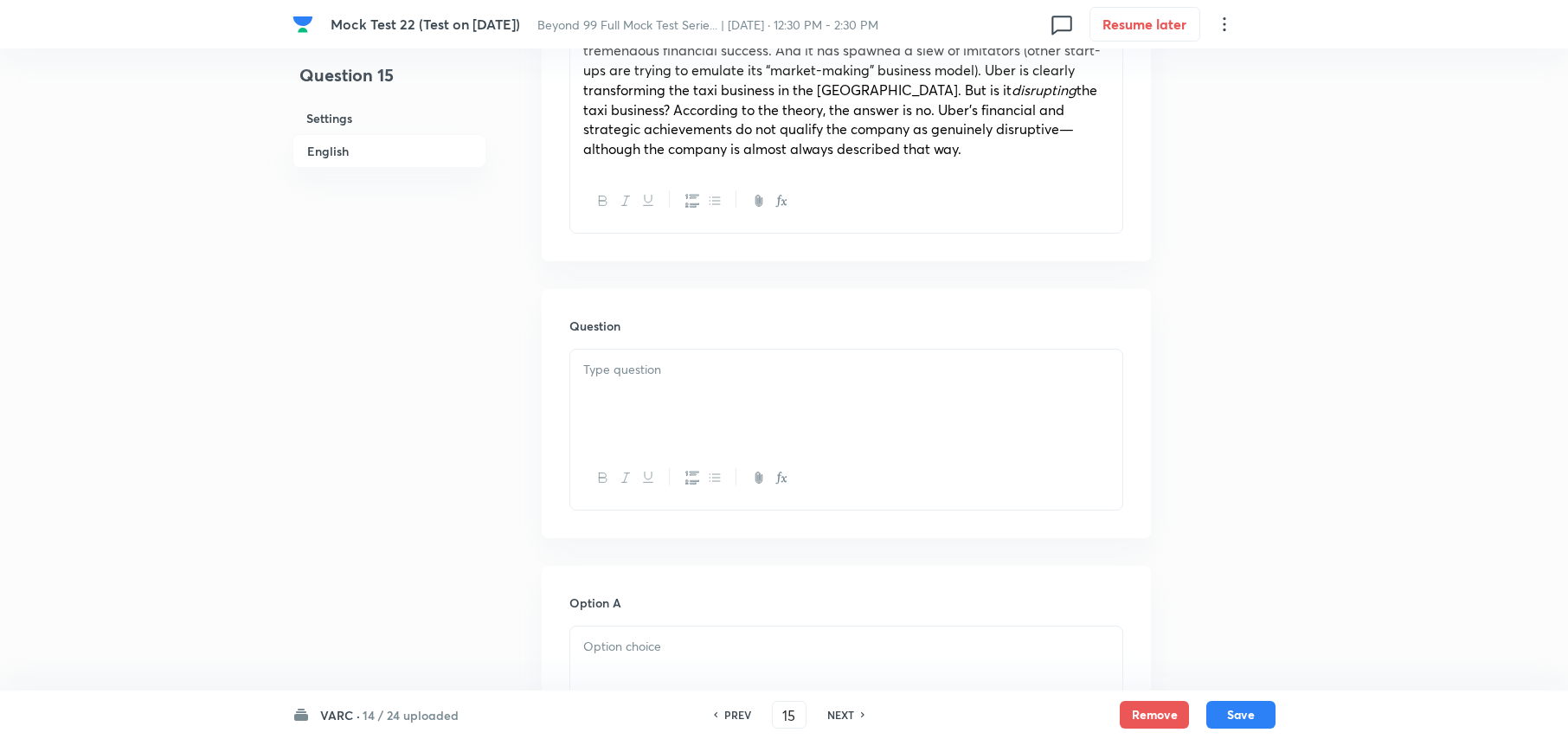
click at [648, 355] on div at bounding box center [845, 399] width 552 height 97
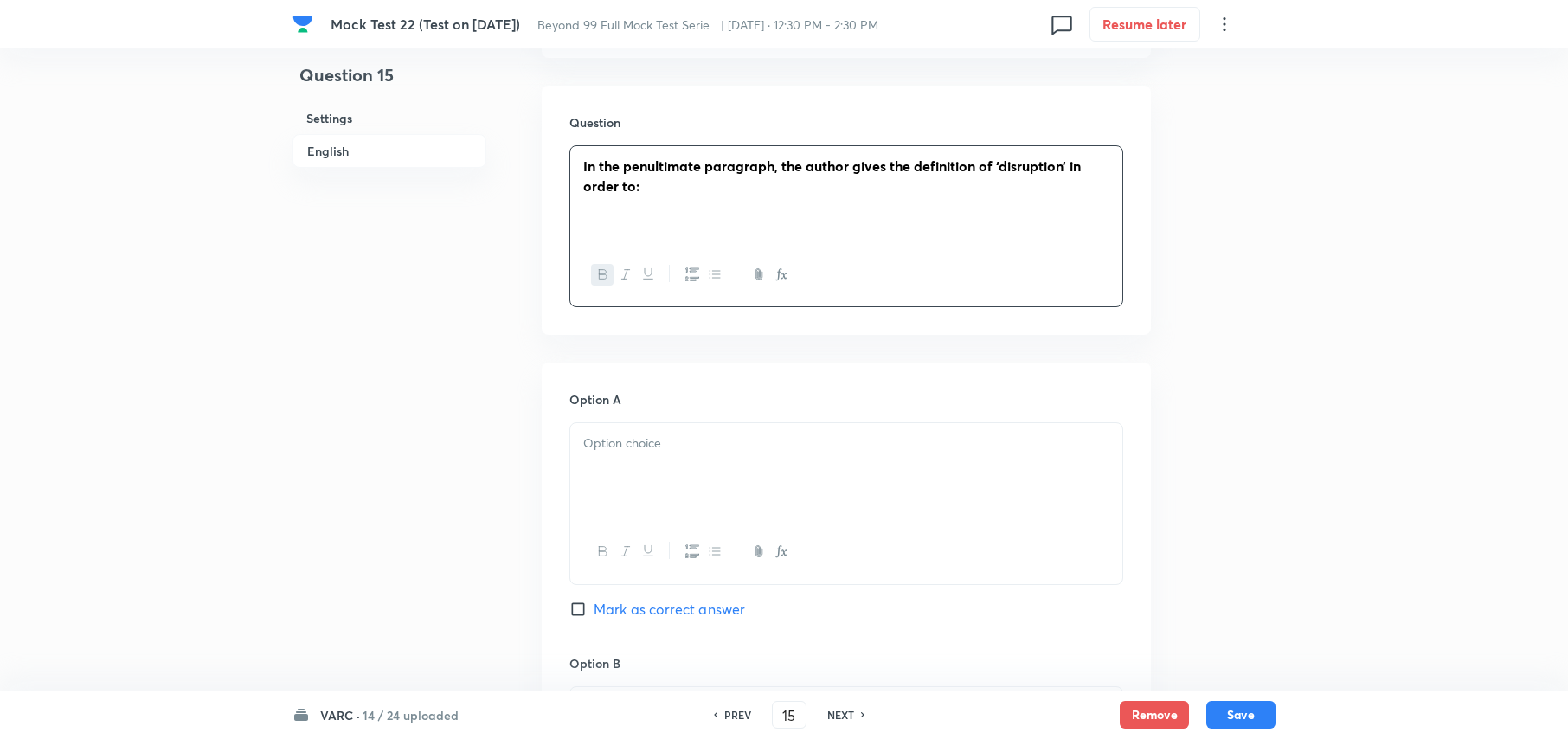
scroll to position [1847, 0]
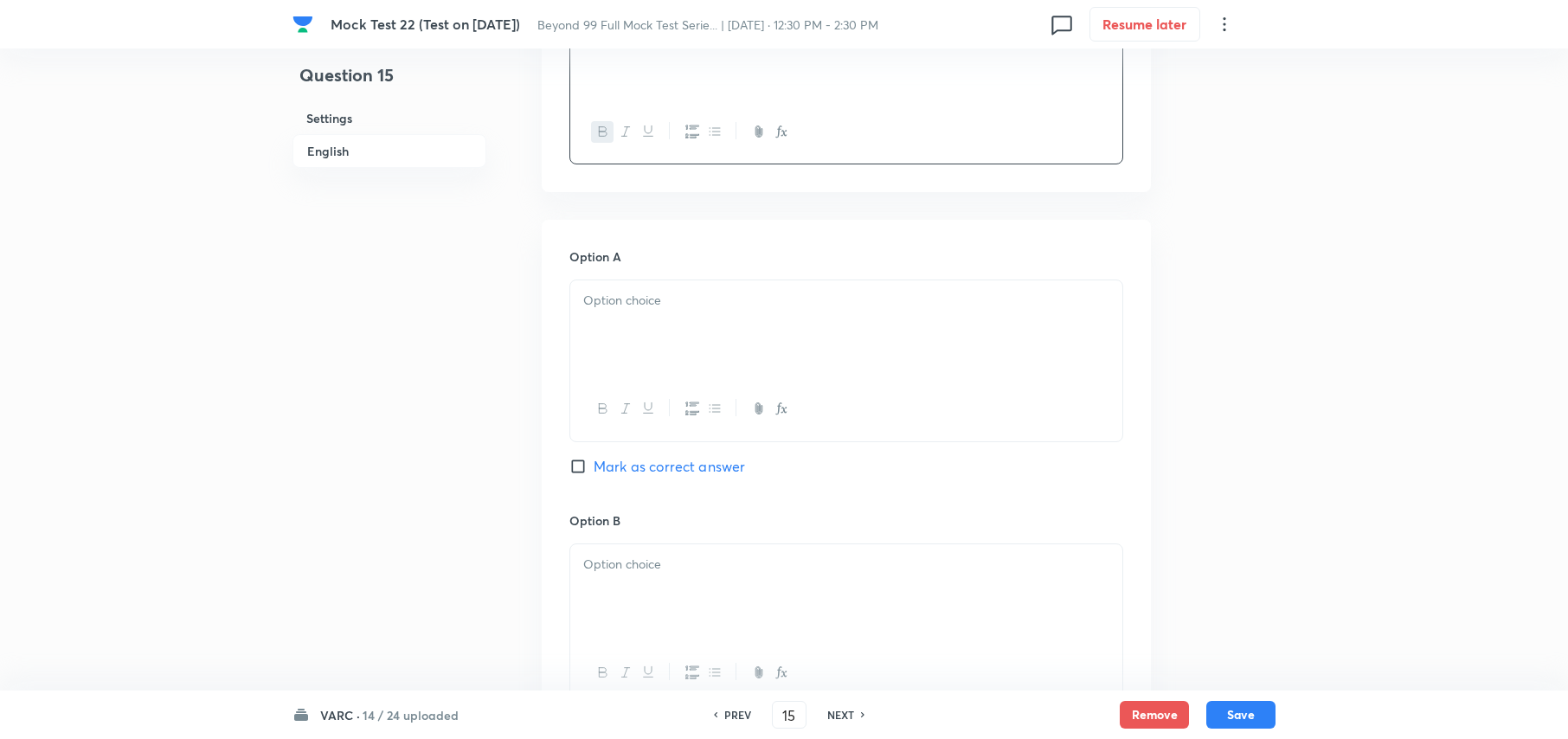
click at [654, 303] on p at bounding box center [846, 301] width 526 height 20
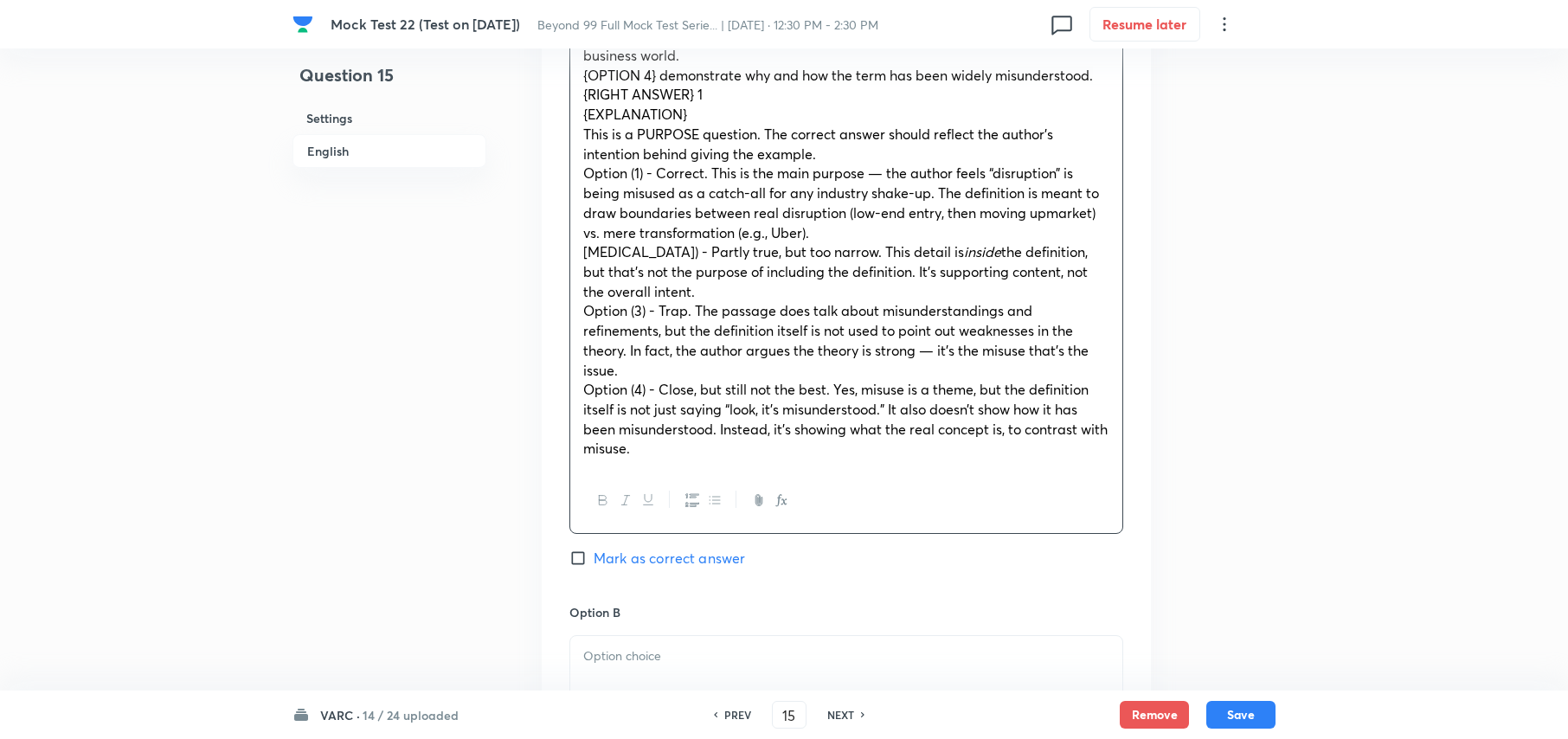
scroll to position [2193, 0]
click at [583, 108] on span "{EXPLANATION}" at bounding box center [635, 111] width 104 height 18
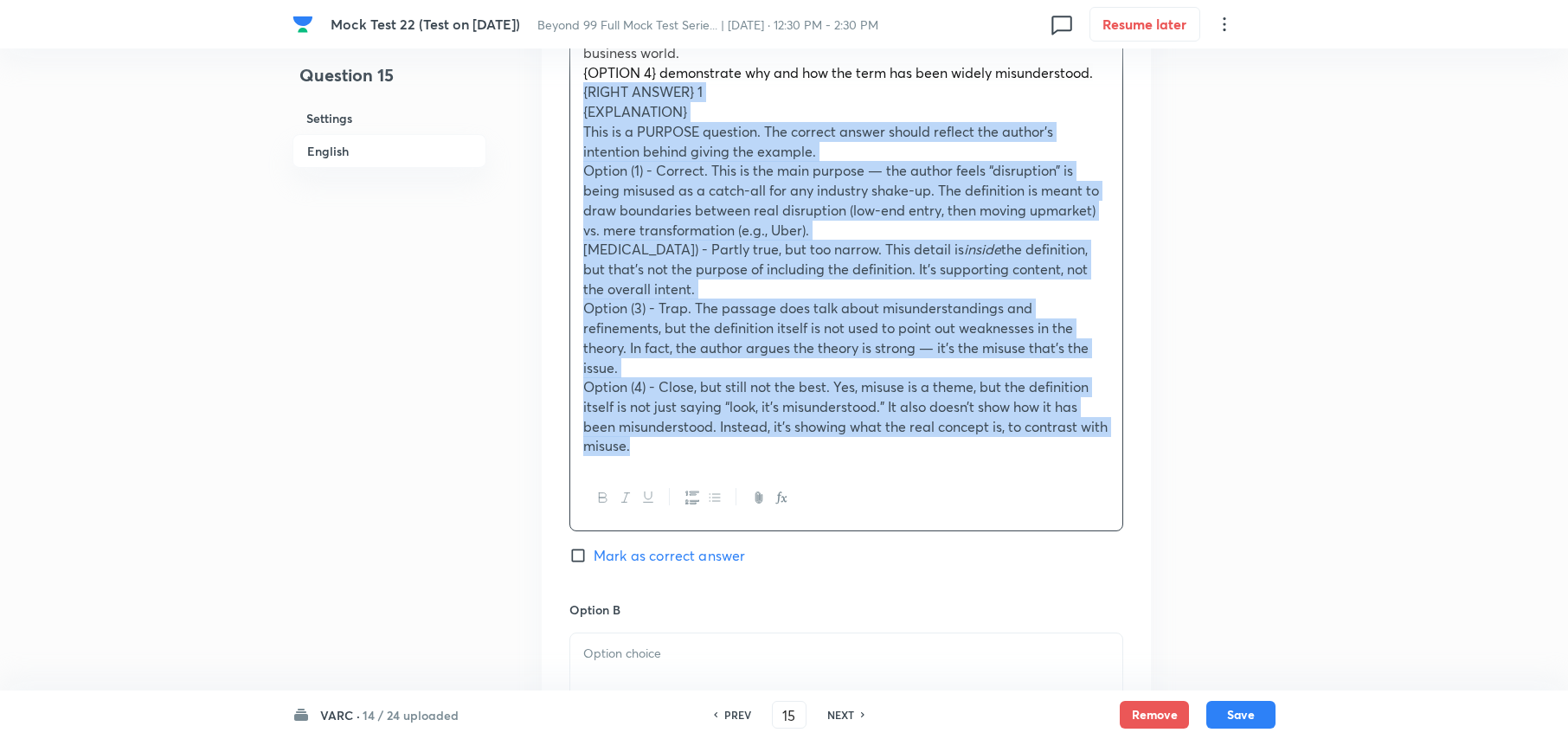
drag, startPoint x: 583, startPoint y: 93, endPoint x: 1078, endPoint y: 461, distance: 616.8
click at [1077, 462] on div "{OPTION 1} clarify the distinction between genuine disruption and general indus…" at bounding box center [845, 200] width 552 height 532
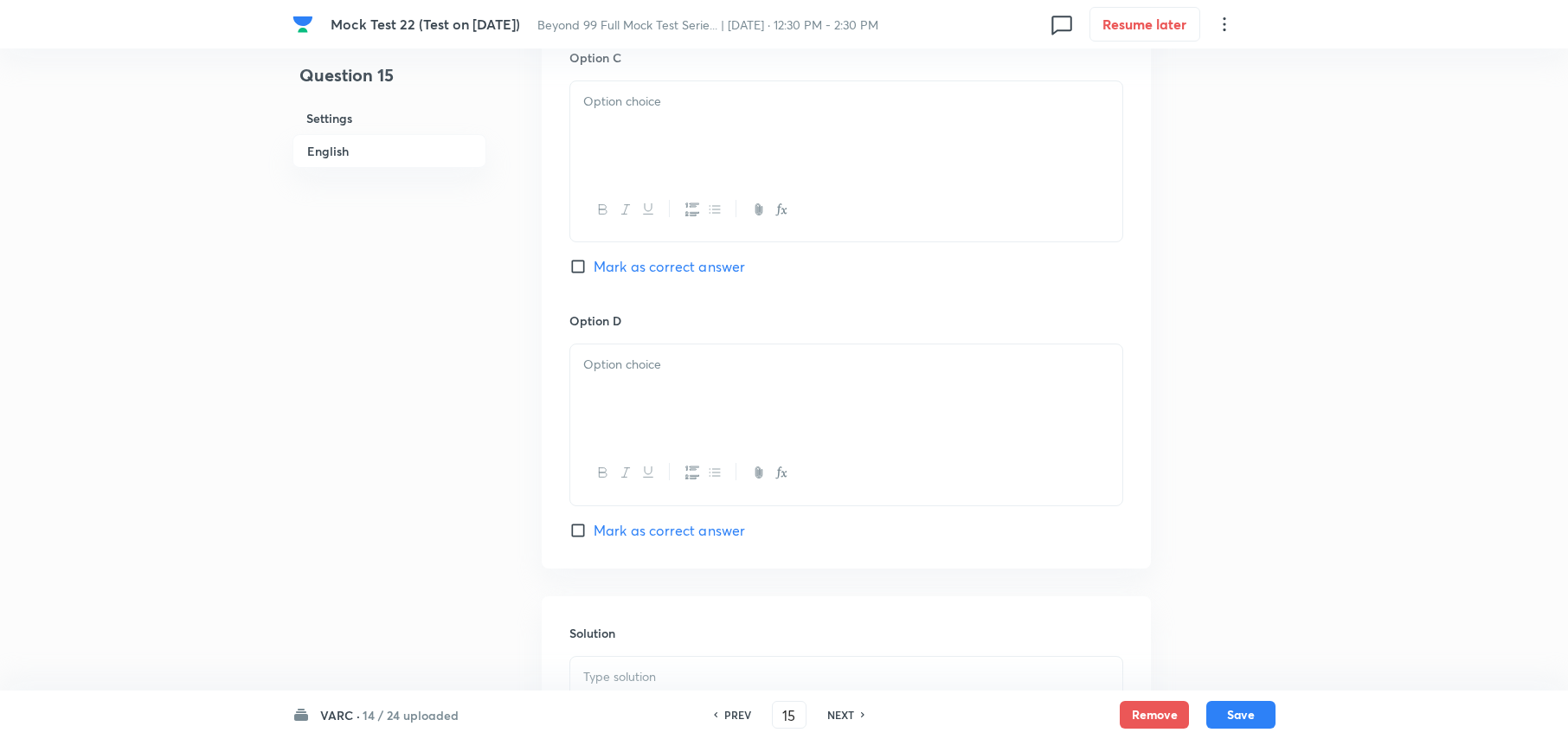
scroll to position [2917, 0]
click at [810, 457] on div at bounding box center [845, 447] width 552 height 97
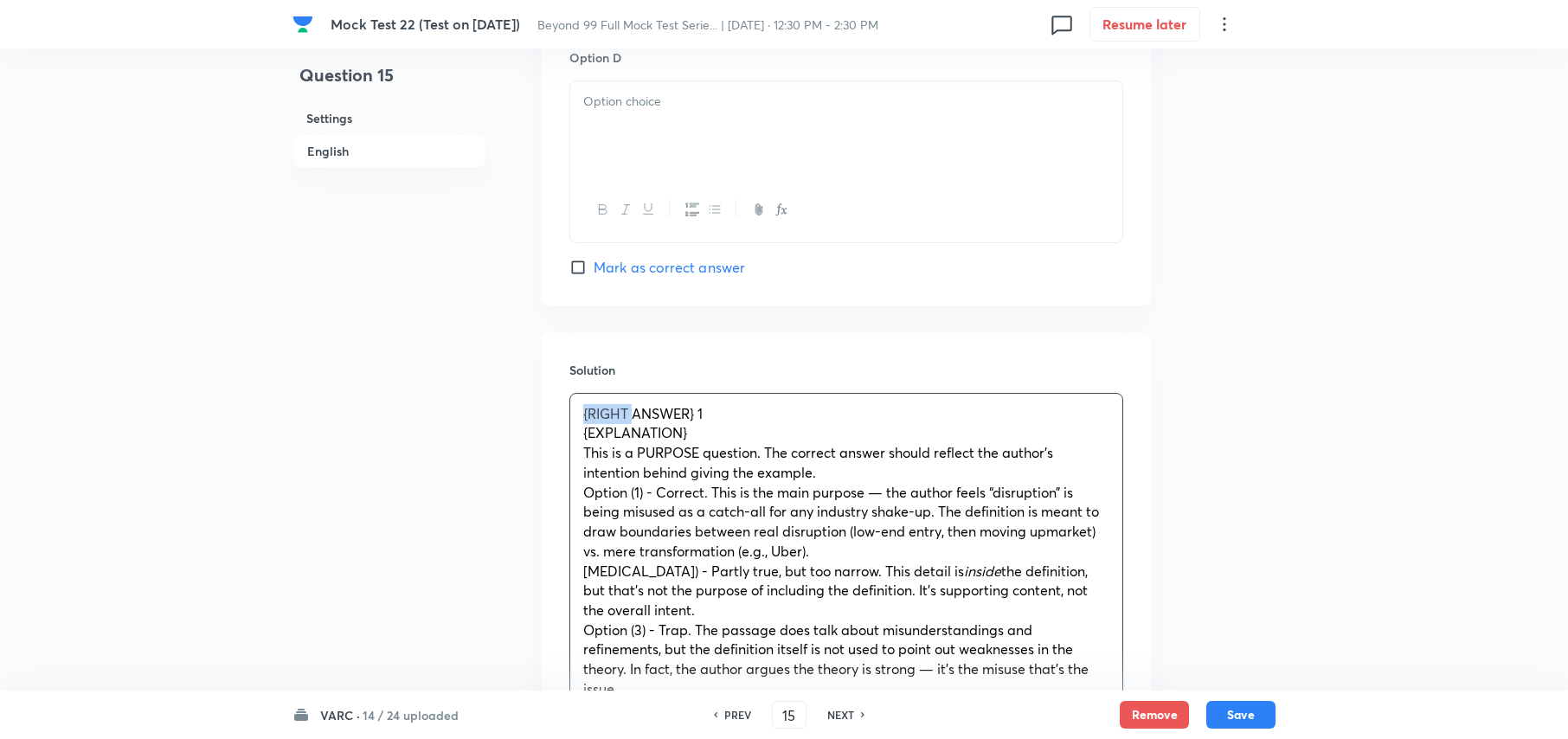
drag, startPoint x: 632, startPoint y: 418, endPoint x: 479, endPoint y: 421, distance: 153.0
click at [647, 413] on span "ANSWER} 1" at bounding box center [618, 413] width 71 height 18
drag, startPoint x: 694, startPoint y: 433, endPoint x: 574, endPoint y: 437, distance: 120.1
click at [574, 437] on div "ANSWER: 1 {EXPLANATION} This is a PURPOSE question. The correct answer should r…" at bounding box center [845, 592] width 552 height 395
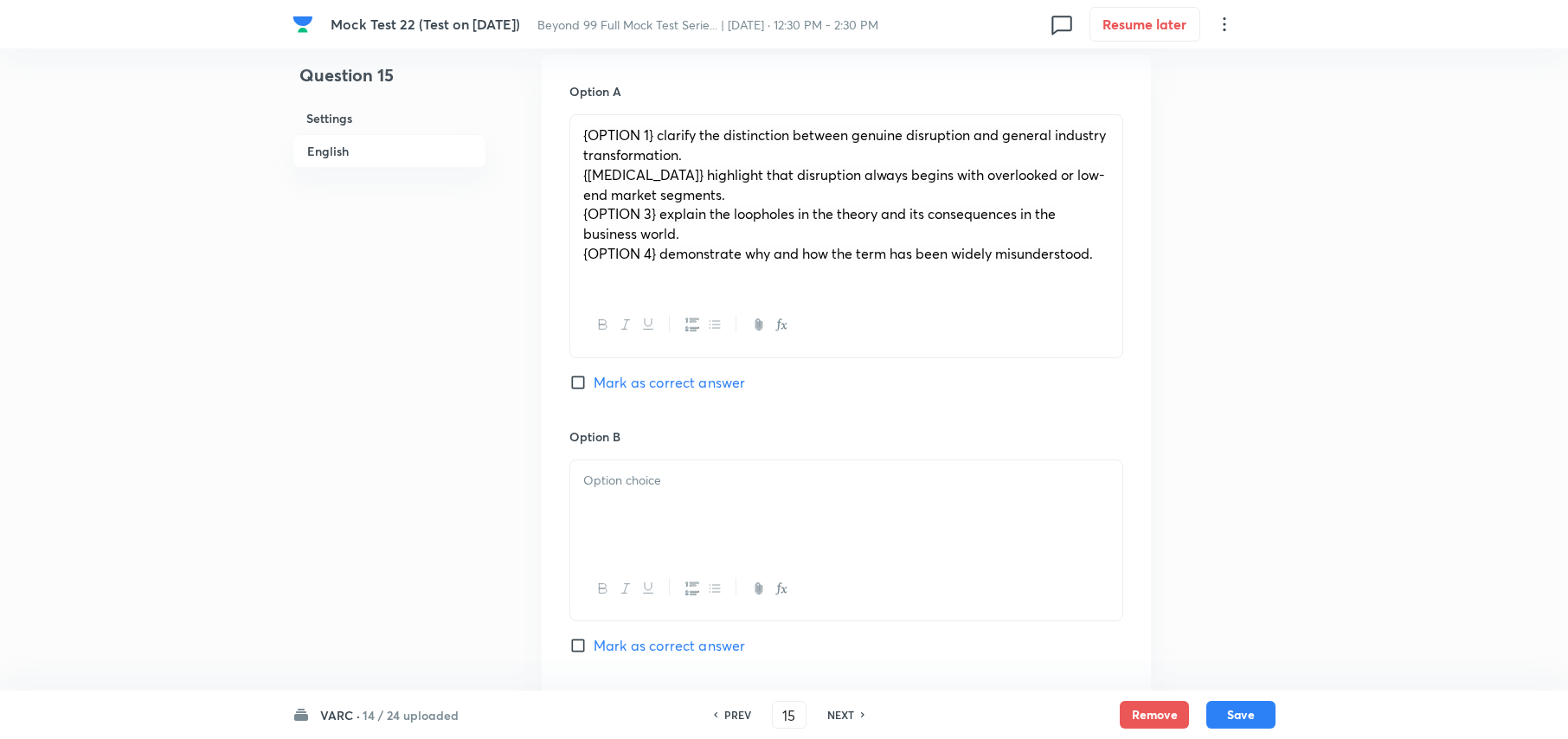
scroll to position [1878, 0]
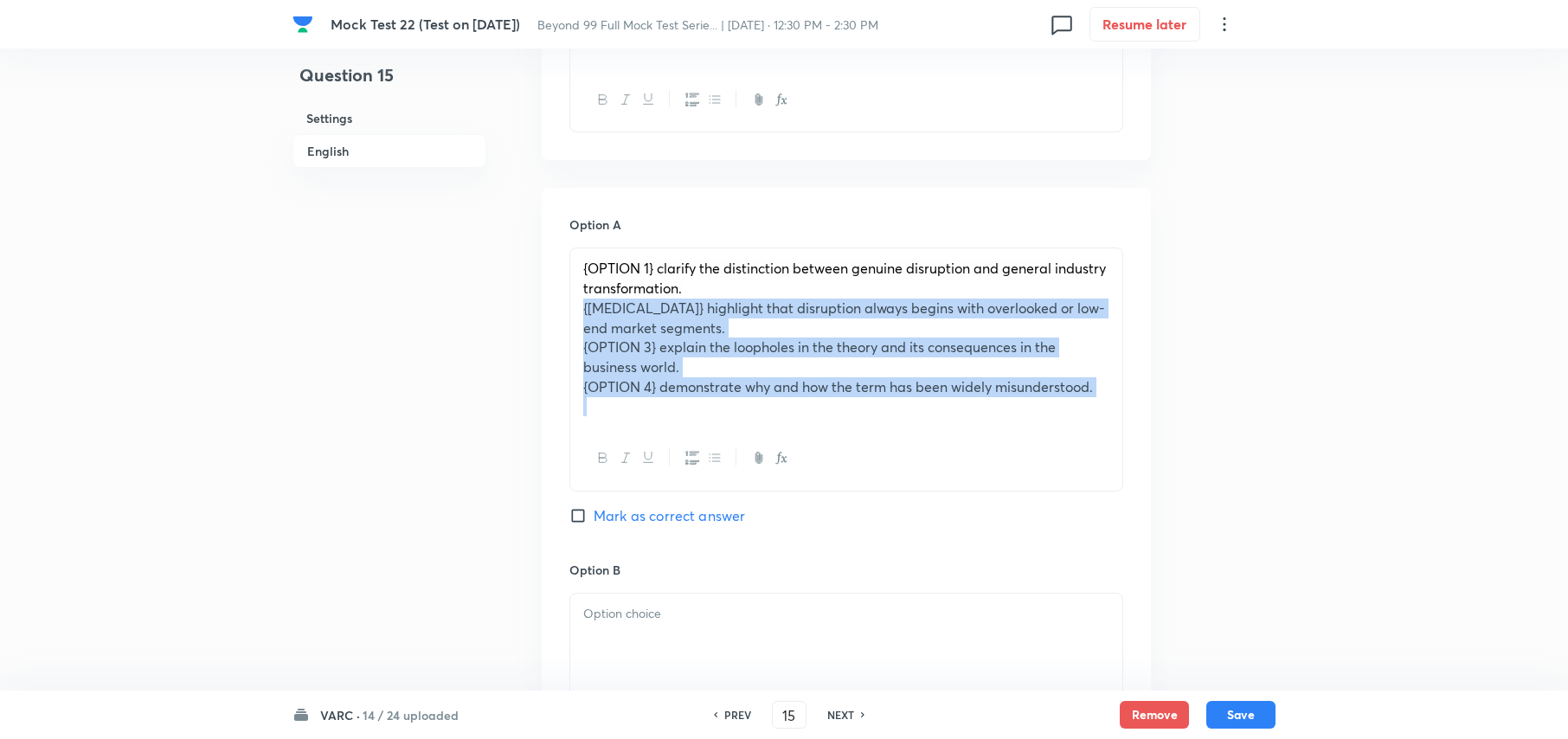
drag, startPoint x: 579, startPoint y: 303, endPoint x: 884, endPoint y: 426, distance: 328.9
click at [884, 426] on div "{OPTION 1} clarify the distinction between genuine disruption and general indus…" at bounding box center [845, 338] width 552 height 179
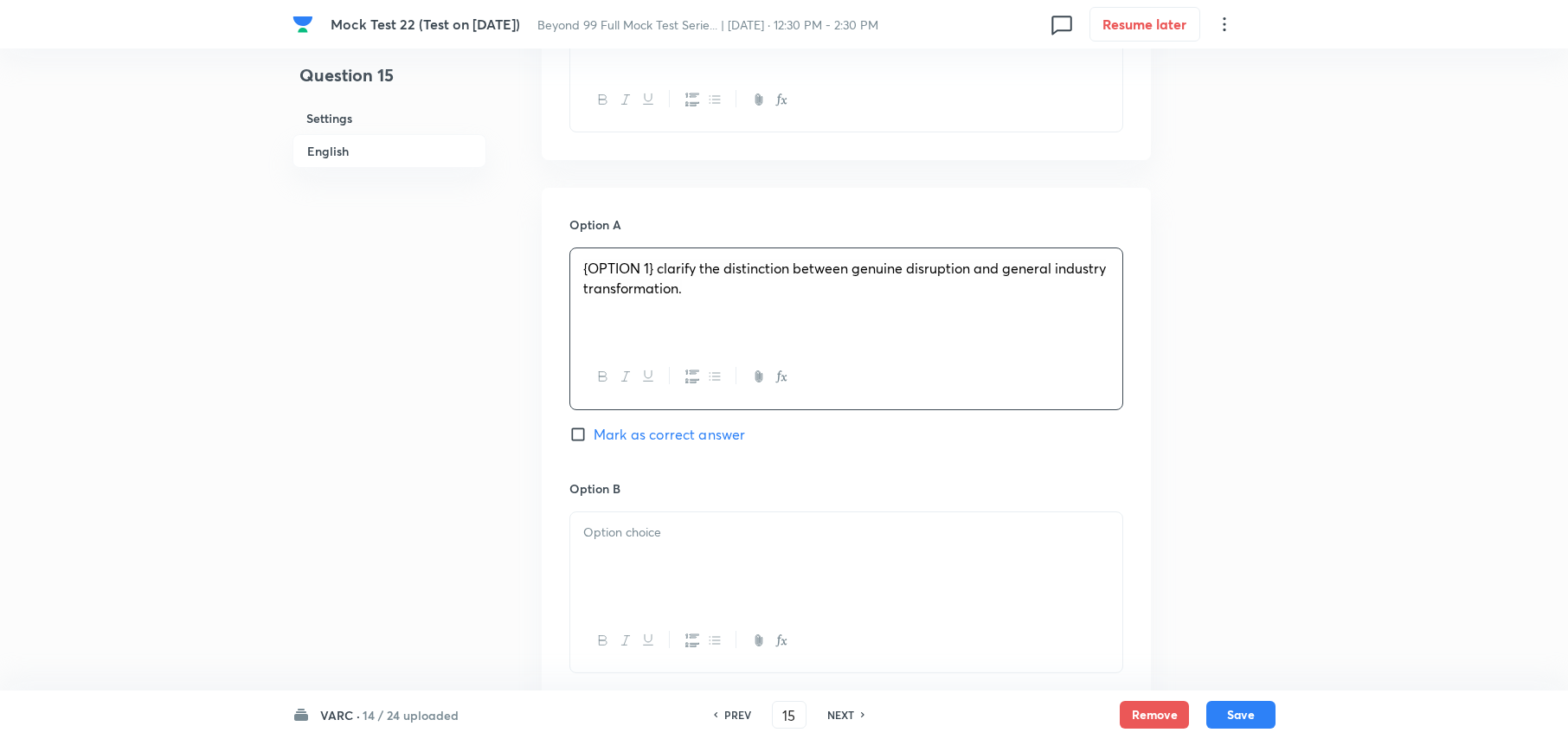
click at [677, 568] on div at bounding box center [845, 561] width 552 height 97
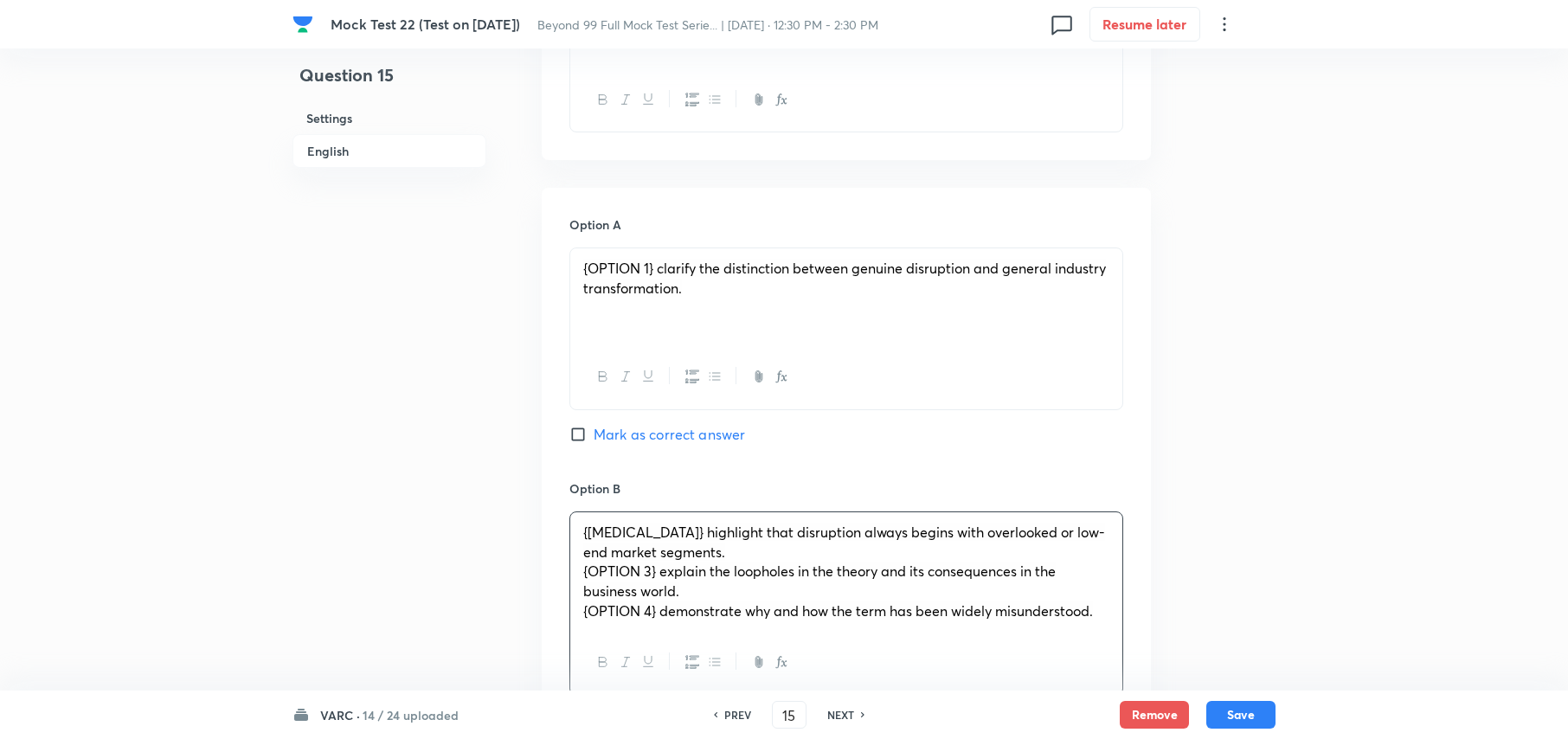
drag, startPoint x: 566, startPoint y: 568, endPoint x: 729, endPoint y: 601, distance: 166.3
click at [732, 603] on div "Option A {OPTION 1} clarify the distinction between genuine disruption and gene…" at bounding box center [846, 736] width 609 height 1097
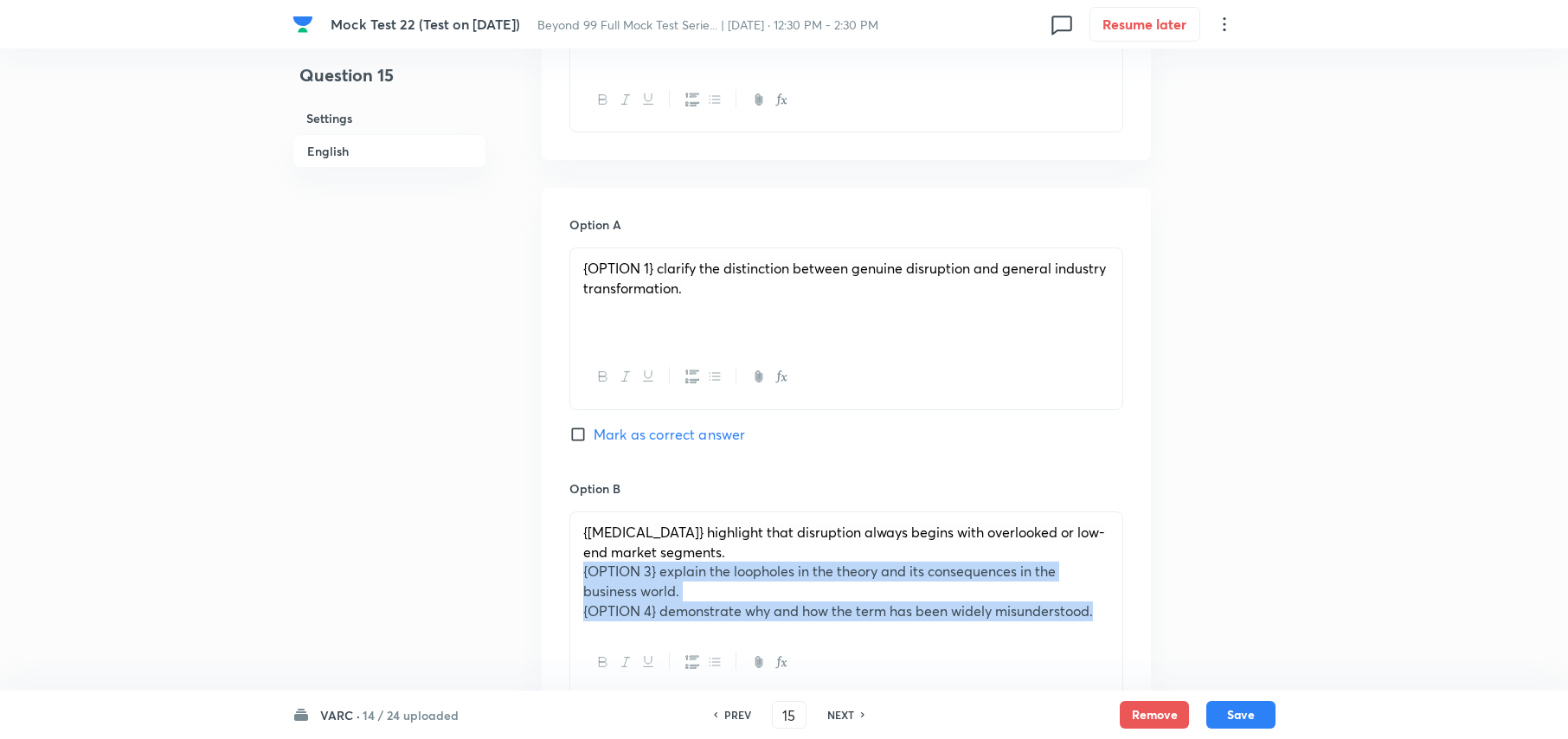
drag, startPoint x: 582, startPoint y: 568, endPoint x: 1167, endPoint y: 618, distance: 587.1
click at [1167, 618] on div "Question 15 Settings English Settings Type Single choice correct 4 options With…" at bounding box center [784, 66] width 983 height 3726
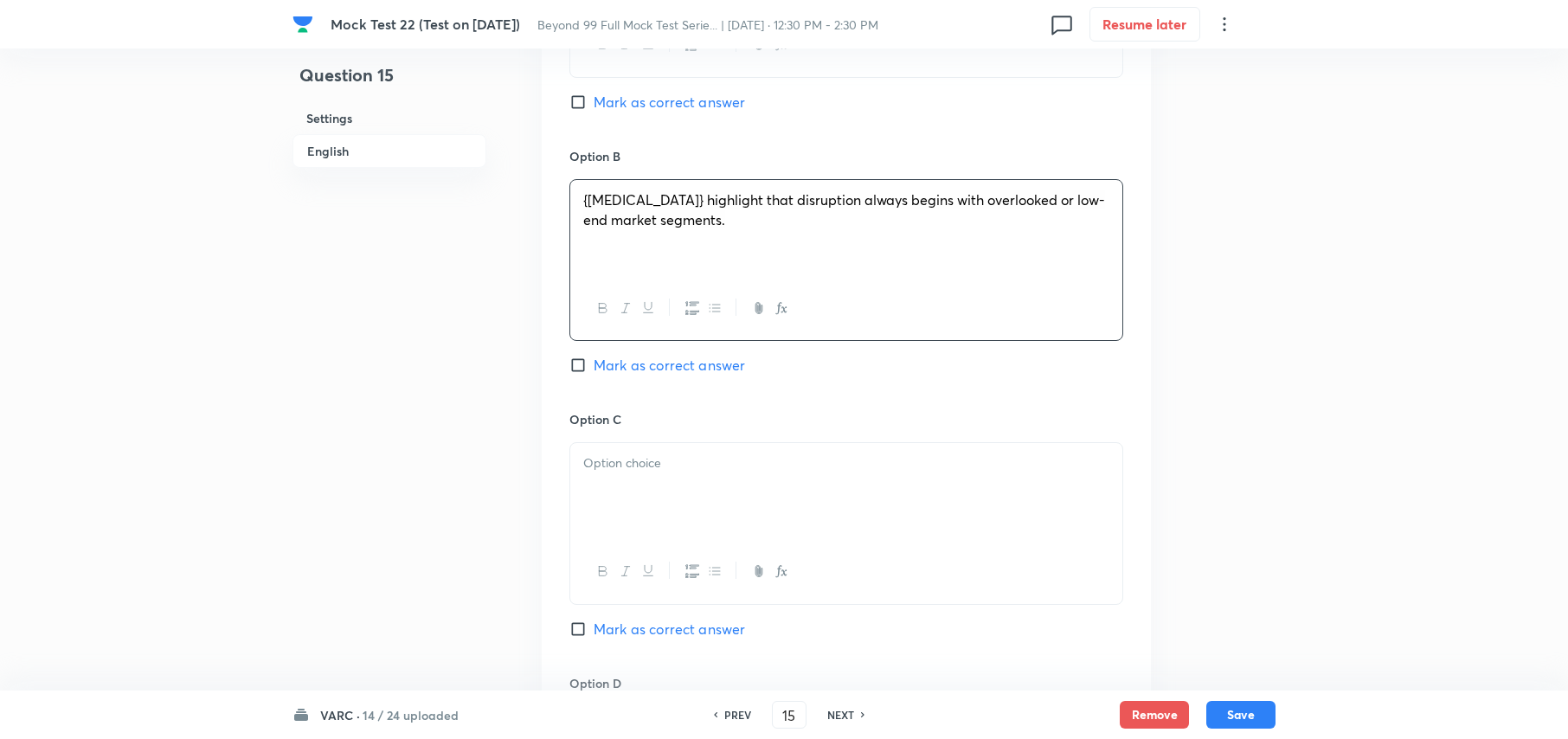
scroll to position [2341, 0]
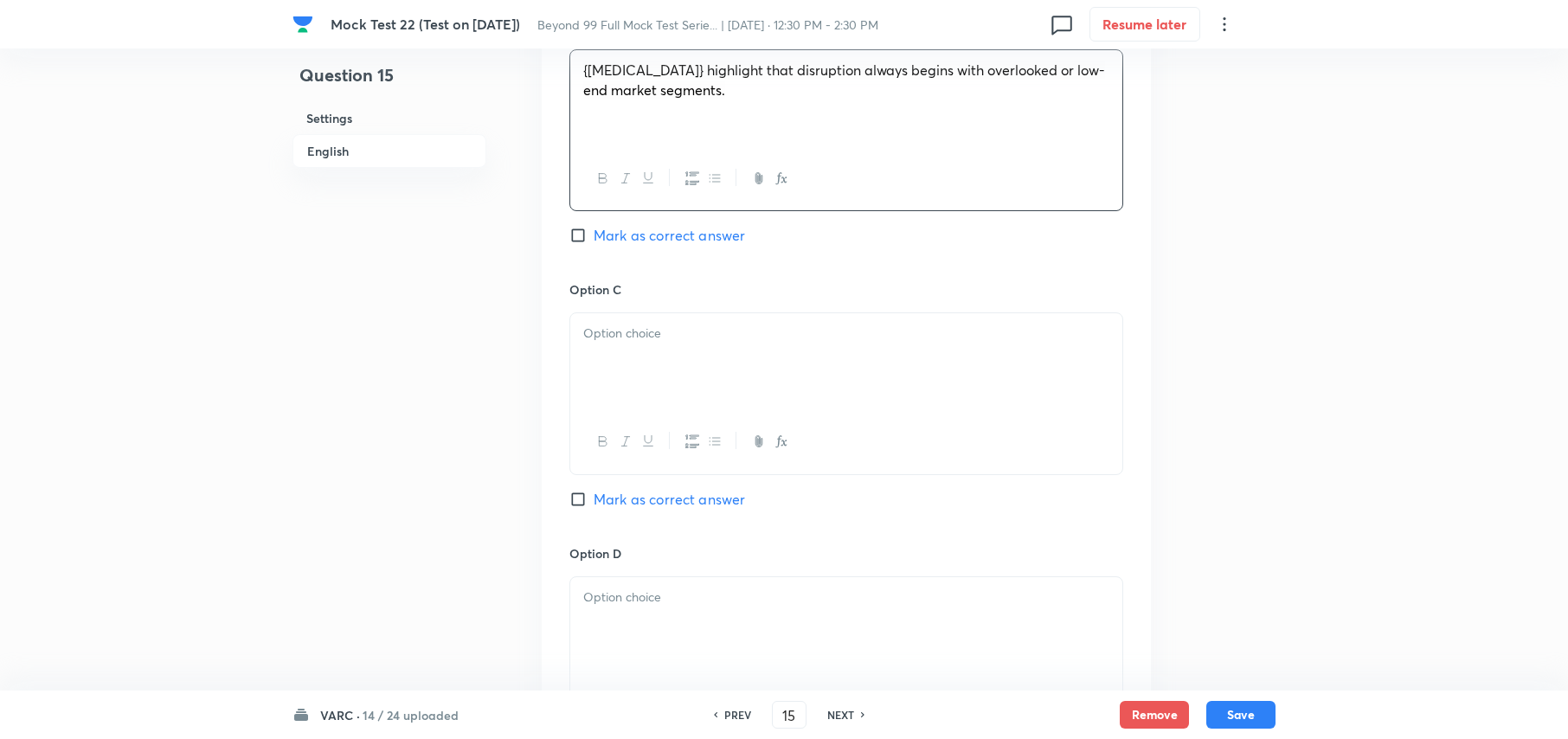
click at [669, 354] on div at bounding box center [845, 362] width 552 height 97
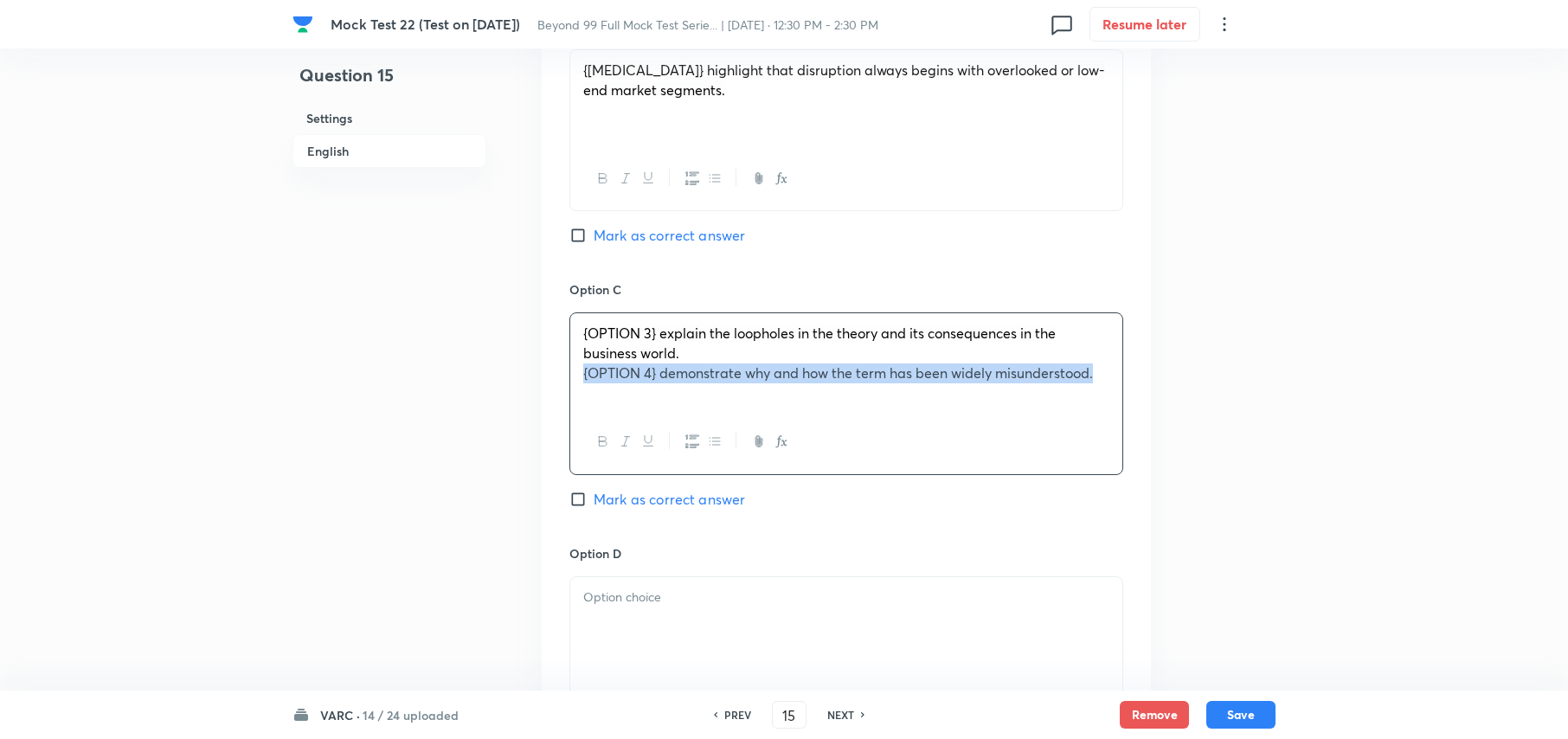
drag, startPoint x: 580, startPoint y: 382, endPoint x: 1182, endPoint y: 413, distance: 602.8
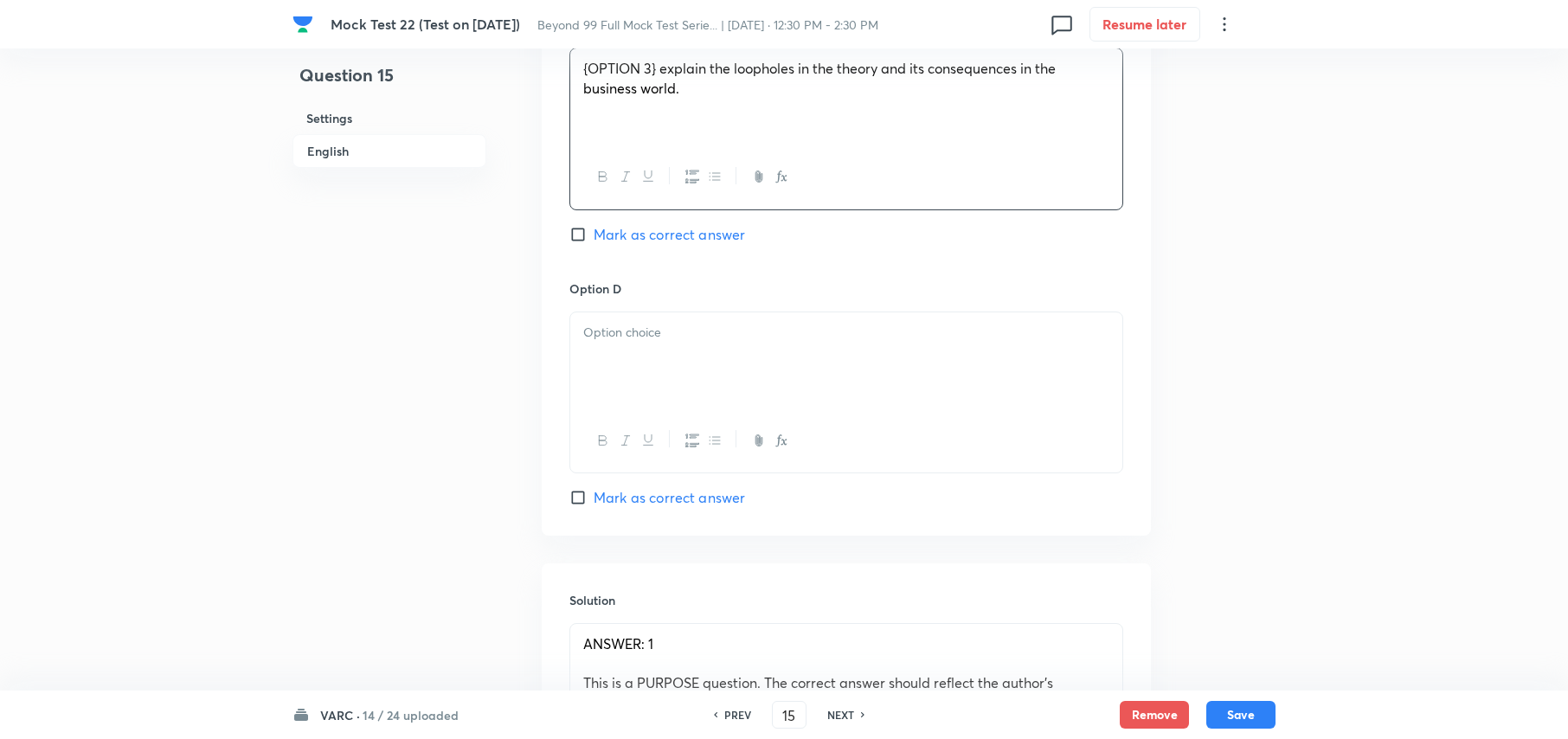
scroll to position [2717, 0]
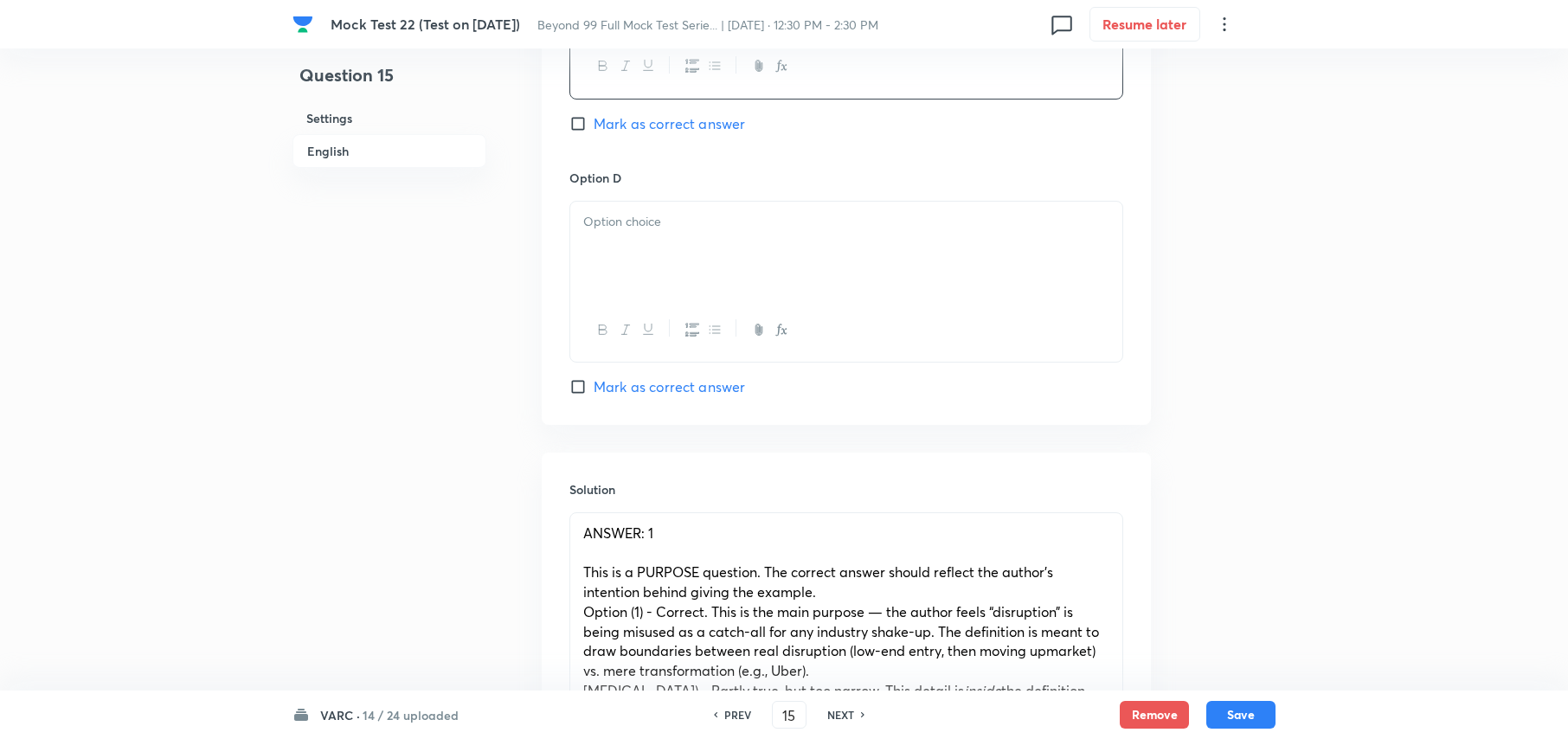
click at [665, 271] on div at bounding box center [845, 251] width 552 height 97
drag, startPoint x: 660, startPoint y: 229, endPoint x: 430, endPoint y: 256, distance: 231.6
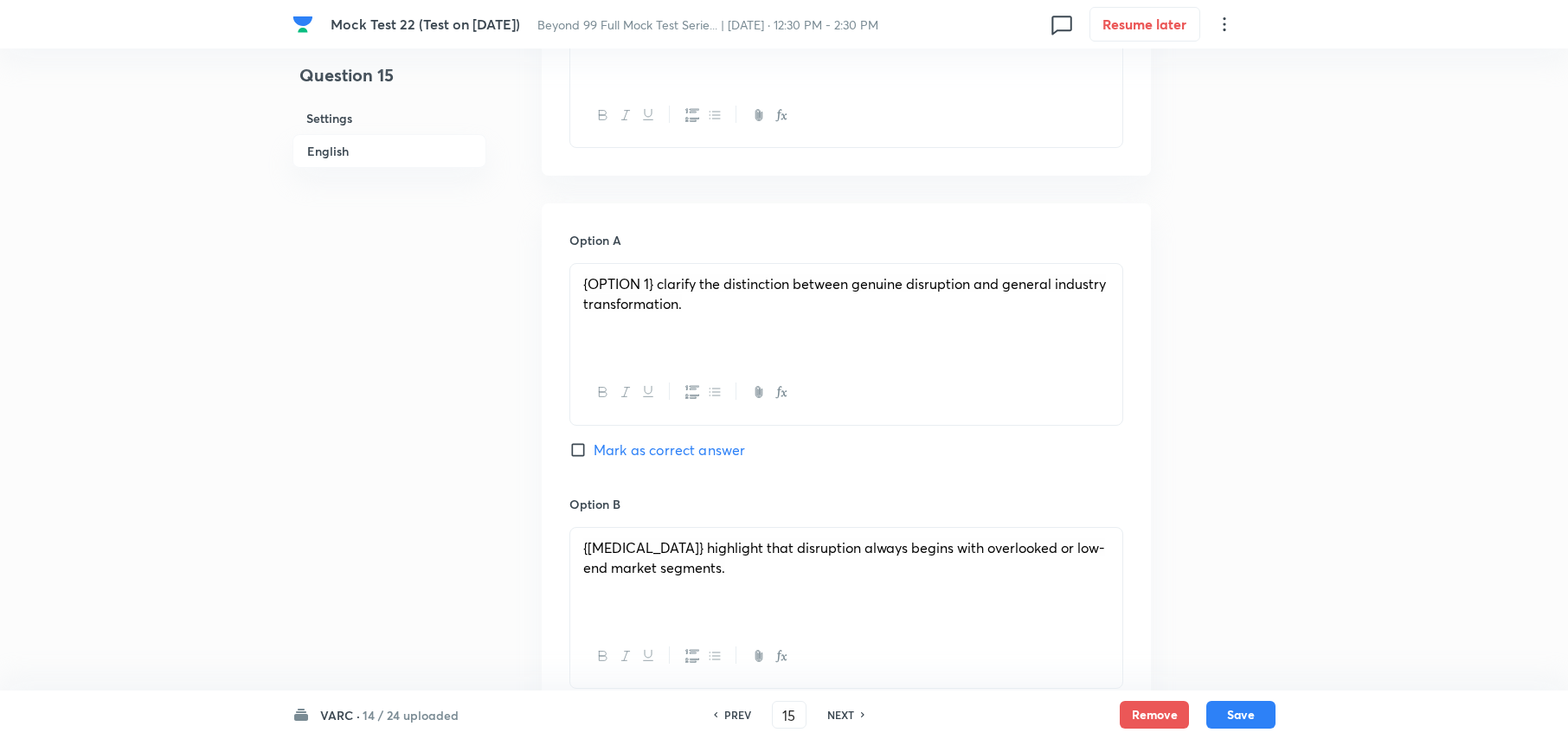
scroll to position [1750, 0]
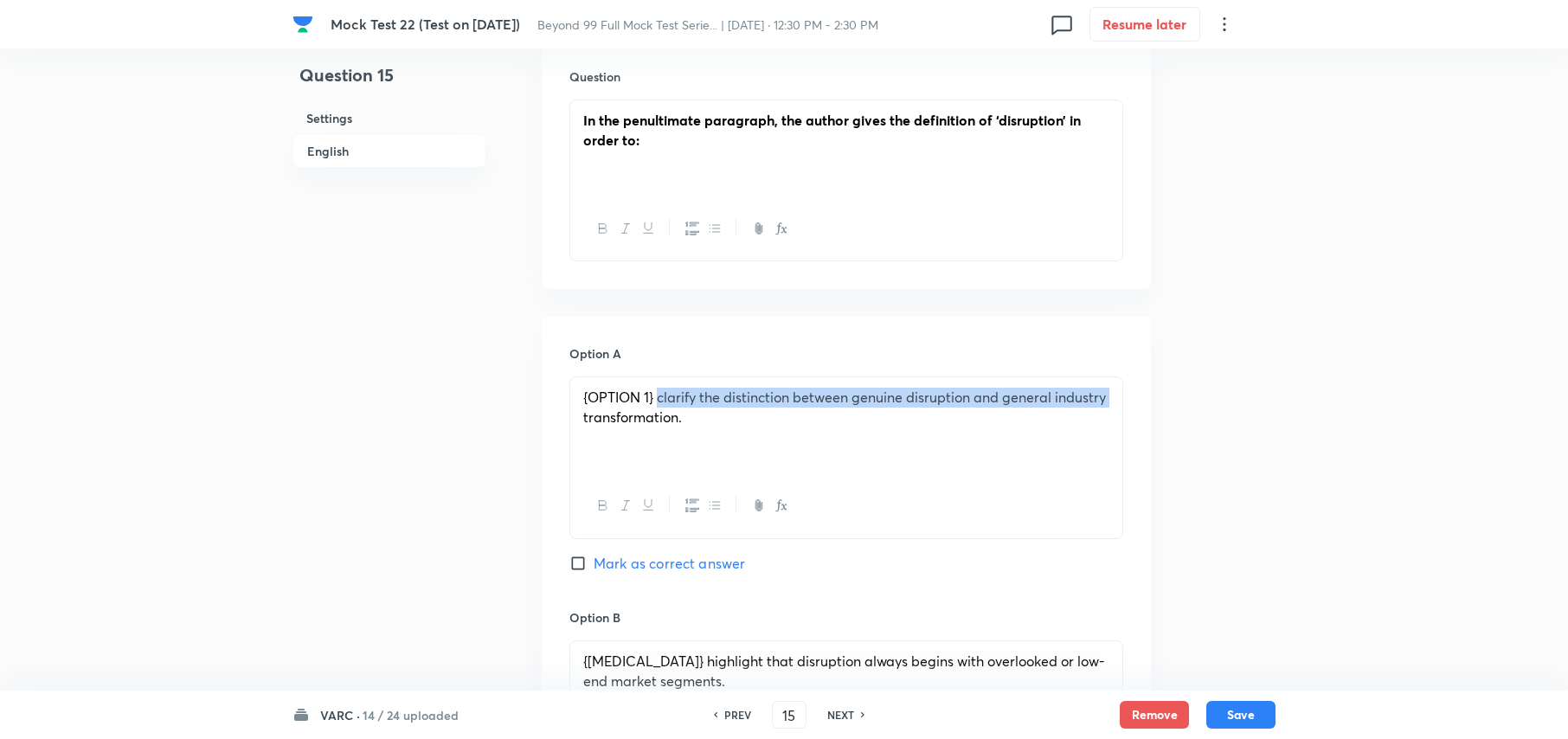
drag, startPoint x: 659, startPoint y: 400, endPoint x: 431, endPoint y: 416, distance: 228.6
click at [431, 416] on div "Question 15 Settings English Settings Type Single choice correct 4 options With…" at bounding box center [784, 185] width 983 height 3703
click at [735, 389] on p "{OPTION 1} clarify the distinction between genuine disruption and general indus…" at bounding box center [846, 407] width 526 height 39
click at [654, 399] on span "{OPTION 1} clarify the distinction between genuine disruption and general indus…" at bounding box center [845, 407] width 522 height 38
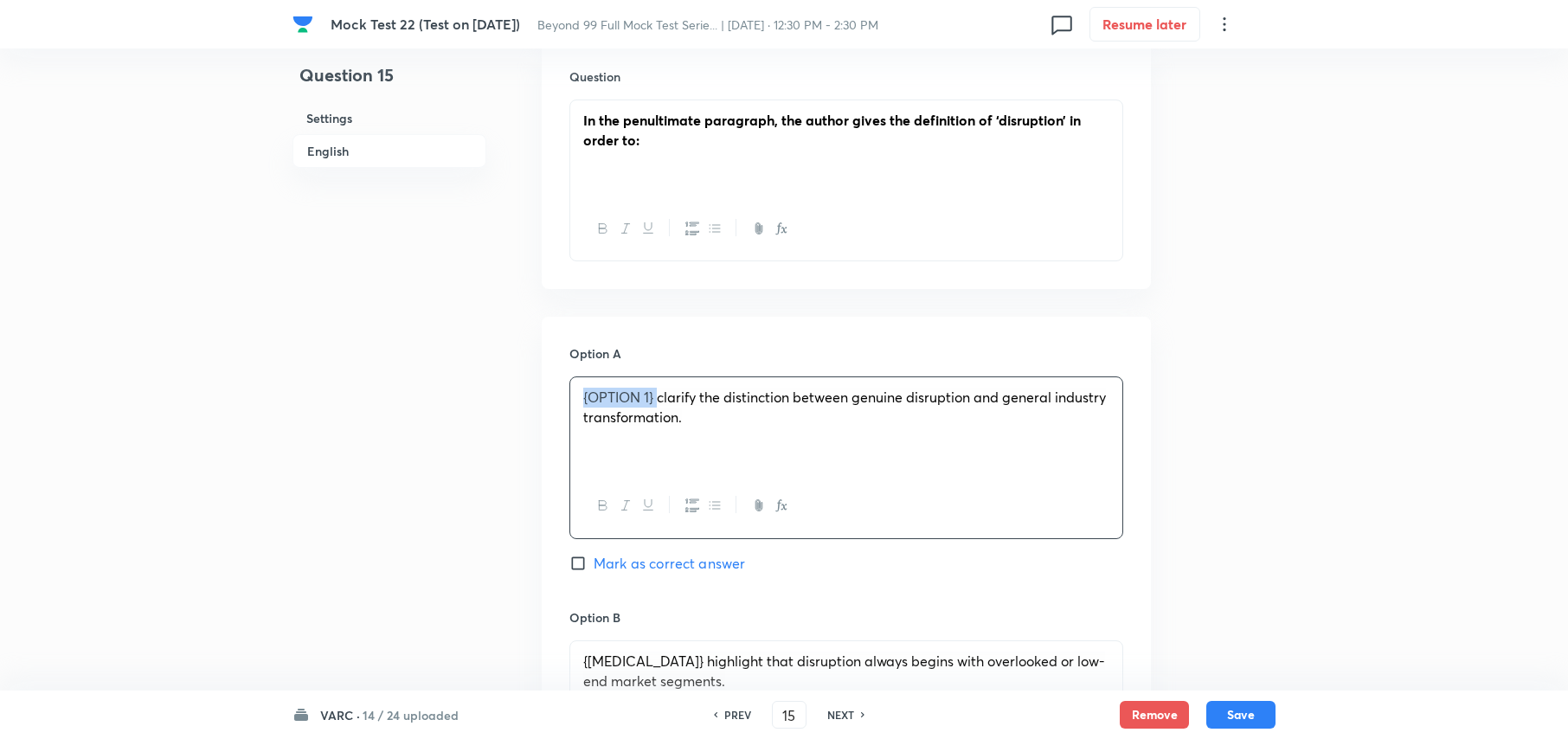
drag, startPoint x: 658, startPoint y: 399, endPoint x: 566, endPoint y: 403, distance: 92.1
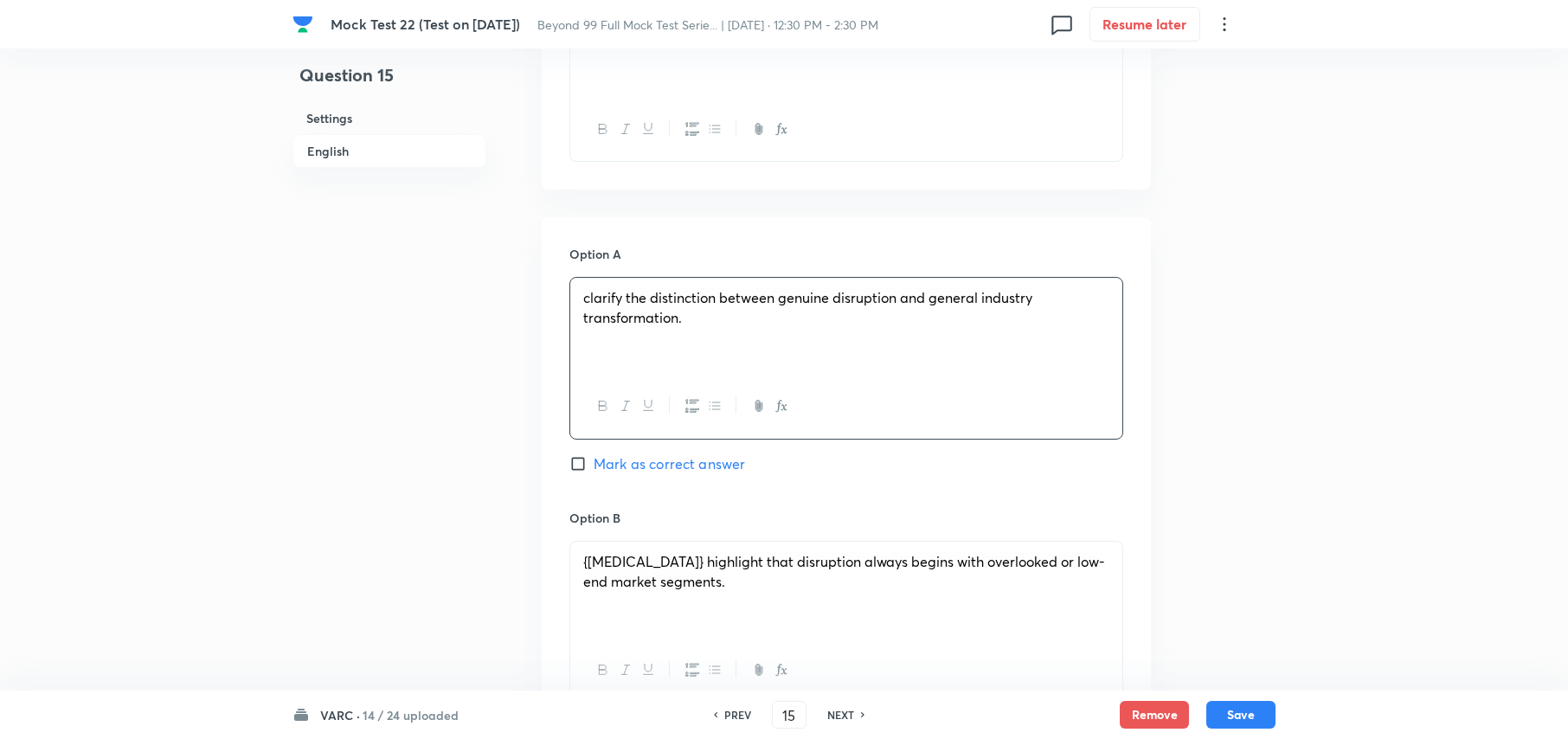
scroll to position [1981, 0]
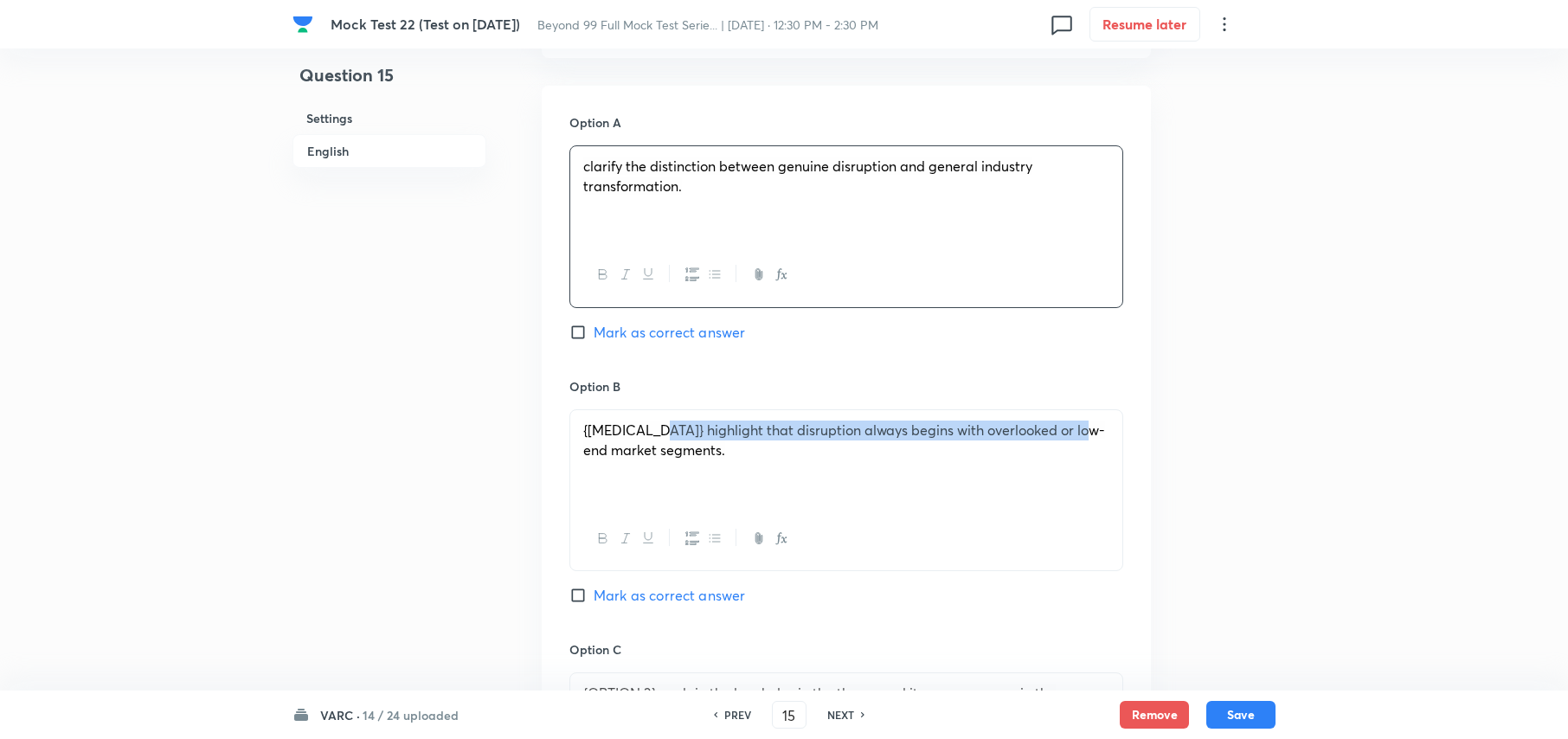
drag, startPoint x: 660, startPoint y: 431, endPoint x: 520, endPoint y: 444, distance: 140.6
click at [665, 430] on span "{OPTION 2} highlight that disruption always begins with overlooked or low-end m…" at bounding box center [844, 440] width 521 height 38
click at [658, 431] on span "{OPTION 2} highlight that disruption always begins with overlooked or low-end m…" at bounding box center [844, 440] width 521 height 38
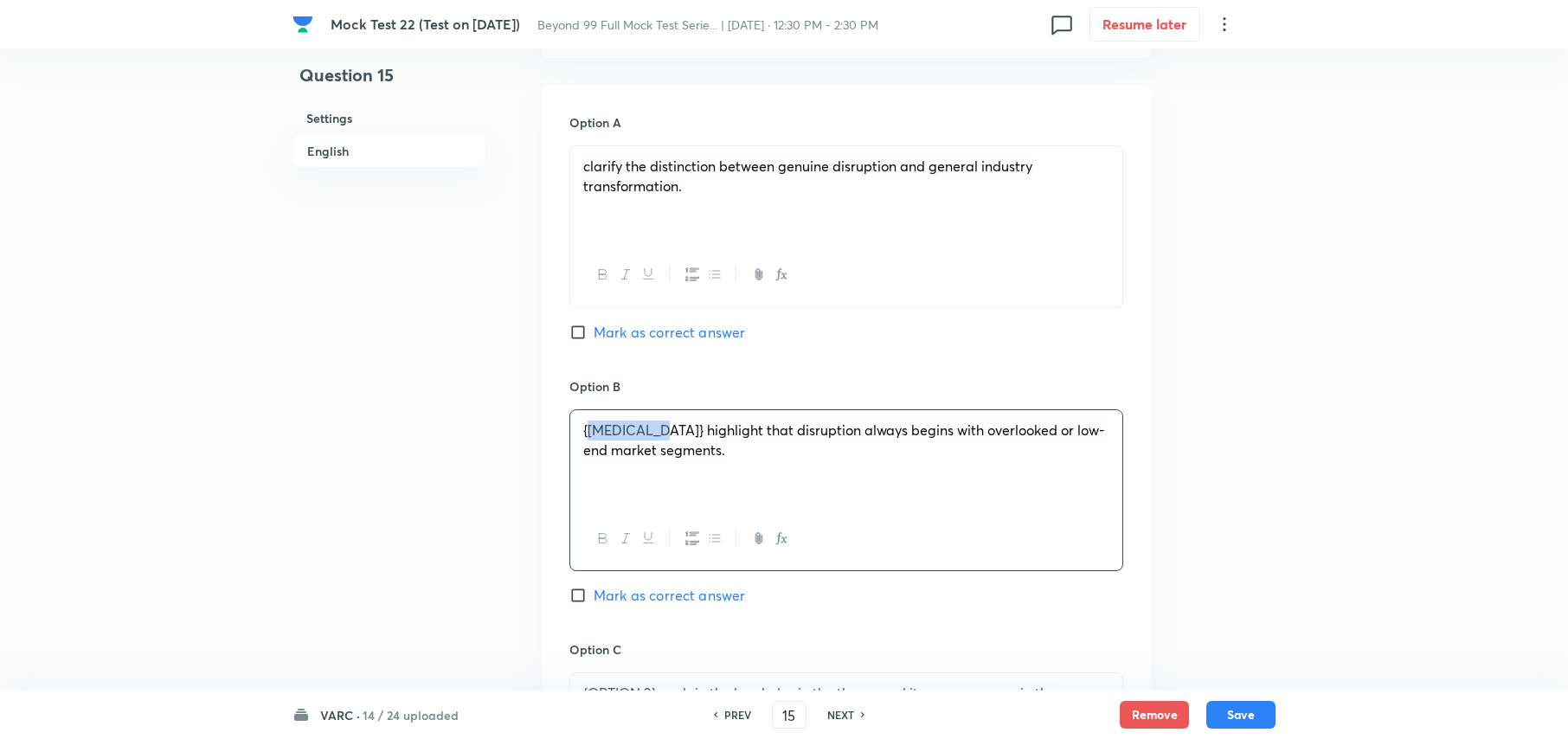
drag, startPoint x: 655, startPoint y: 433, endPoint x: 578, endPoint y: 429, distance: 77.1
click at [585, 433] on span "{OPTION 2} highlight that disruption always begins with overlooked or low-end m…" at bounding box center [844, 440] width 521 height 38
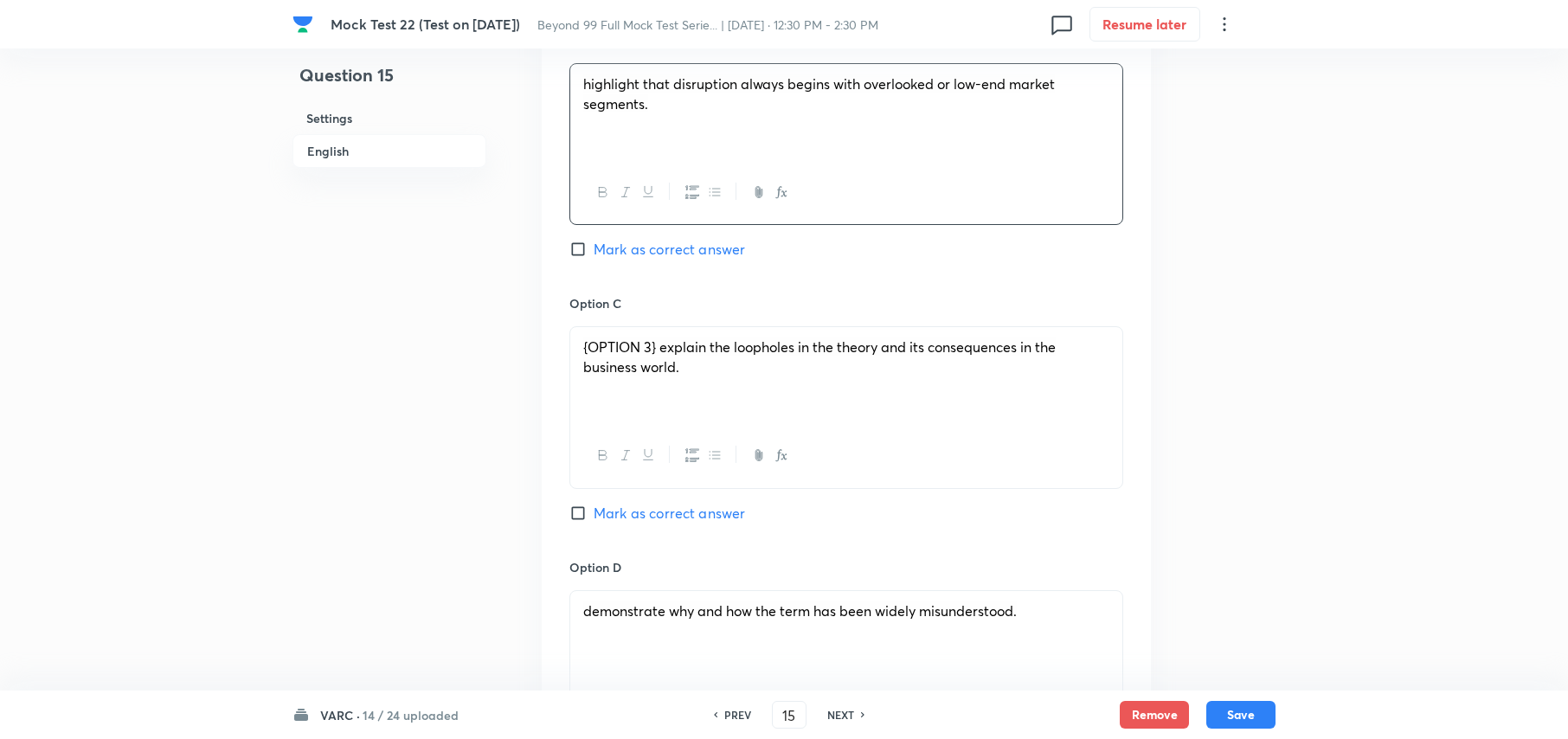
scroll to position [2442, 0]
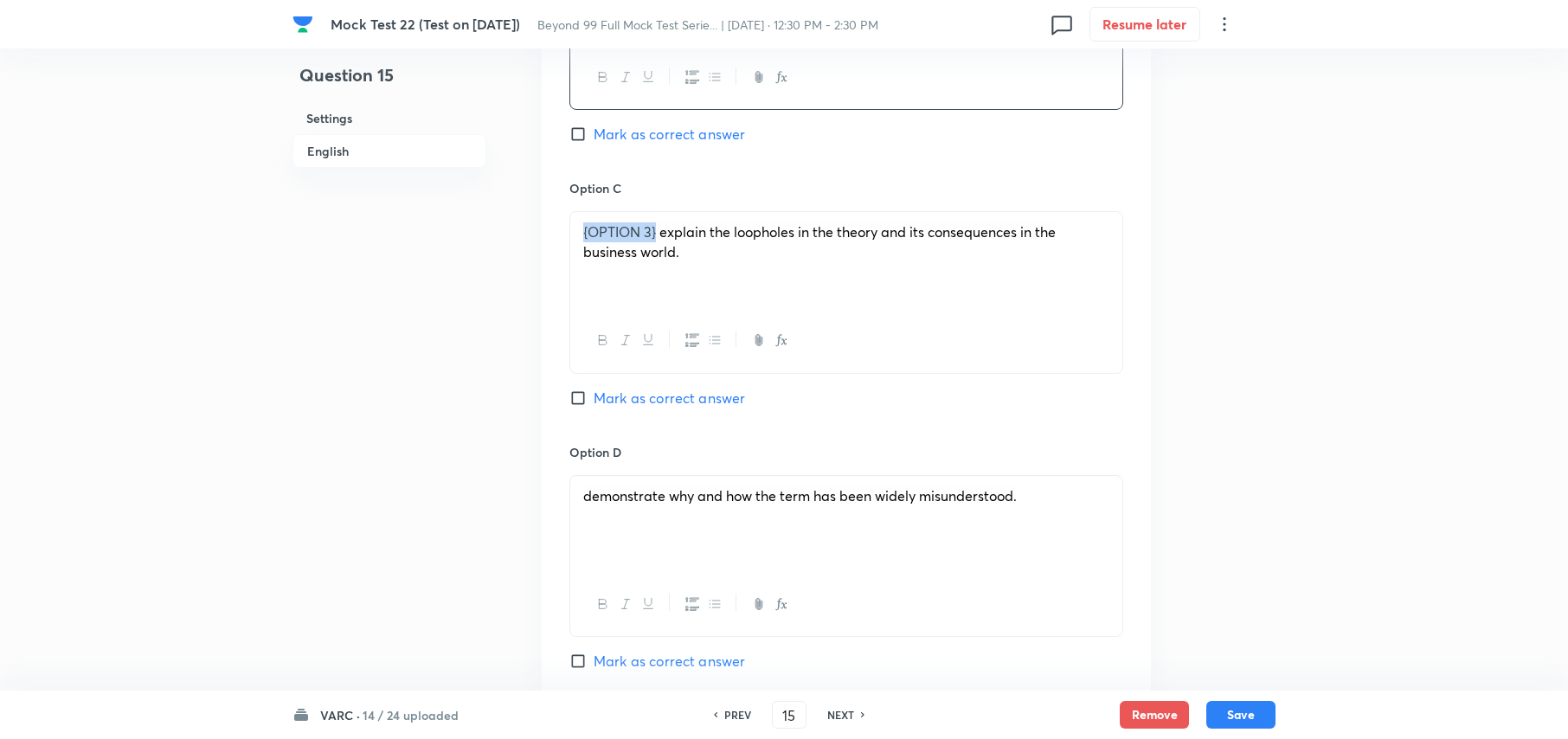
drag, startPoint x: 659, startPoint y: 233, endPoint x: 542, endPoint y: 230, distance: 117.0
click at [542, 232] on div "Option A clarify the distinction between genuine disruption and general industr…" at bounding box center [846, 163] width 609 height 1076
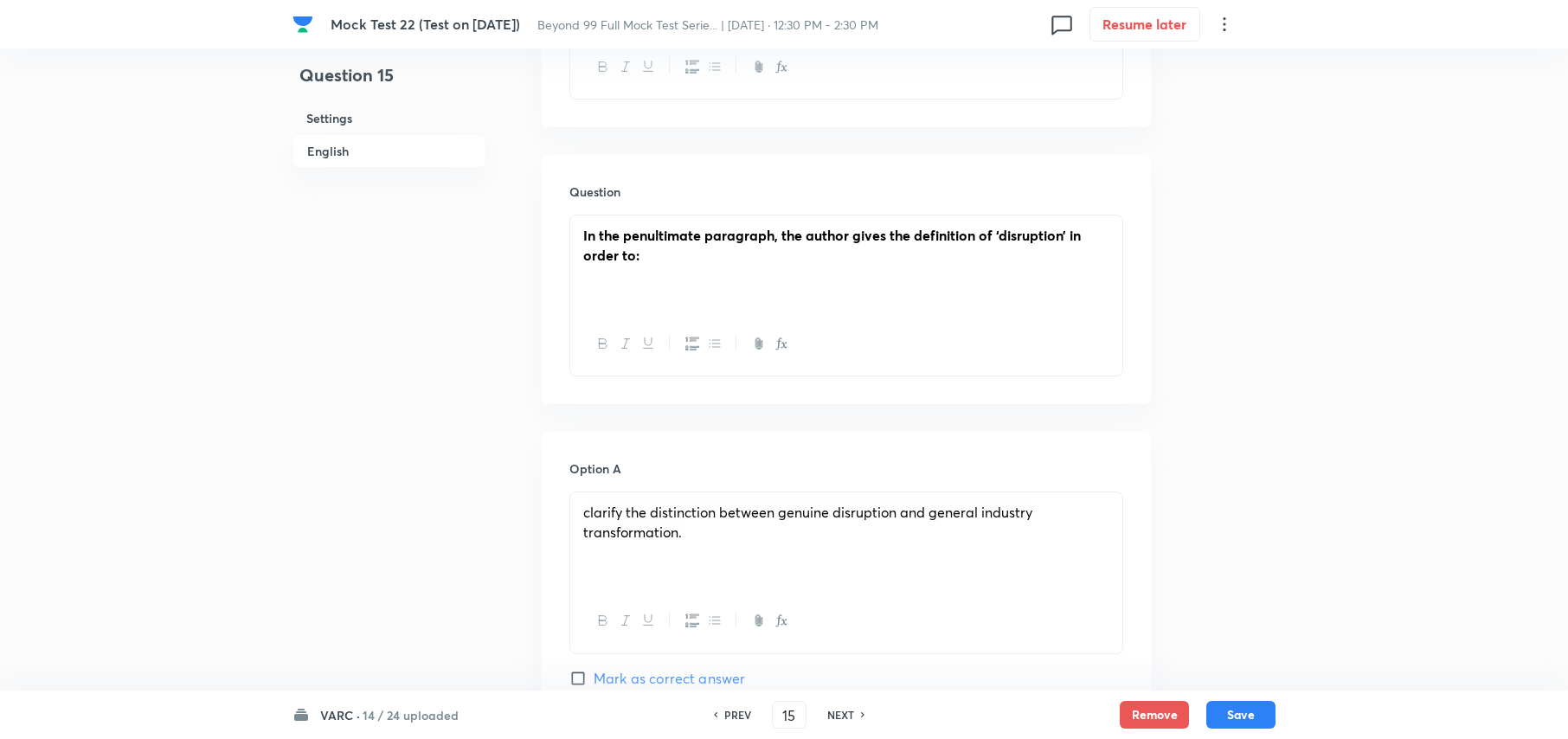
scroll to position [1981, 0]
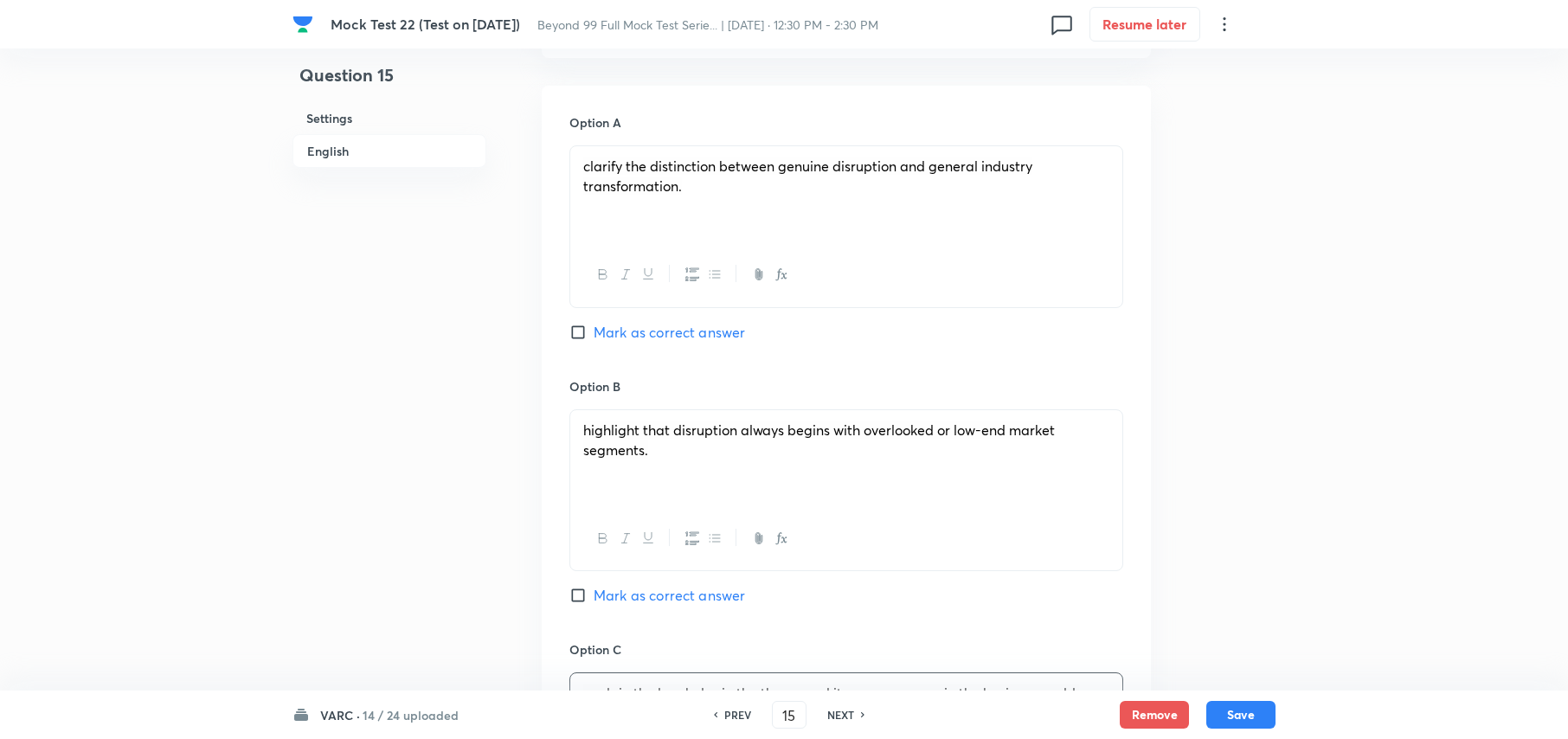
click at [574, 338] on input "Mark as correct answer" at bounding box center [581, 332] width 24 height 17
checkbox input "true"
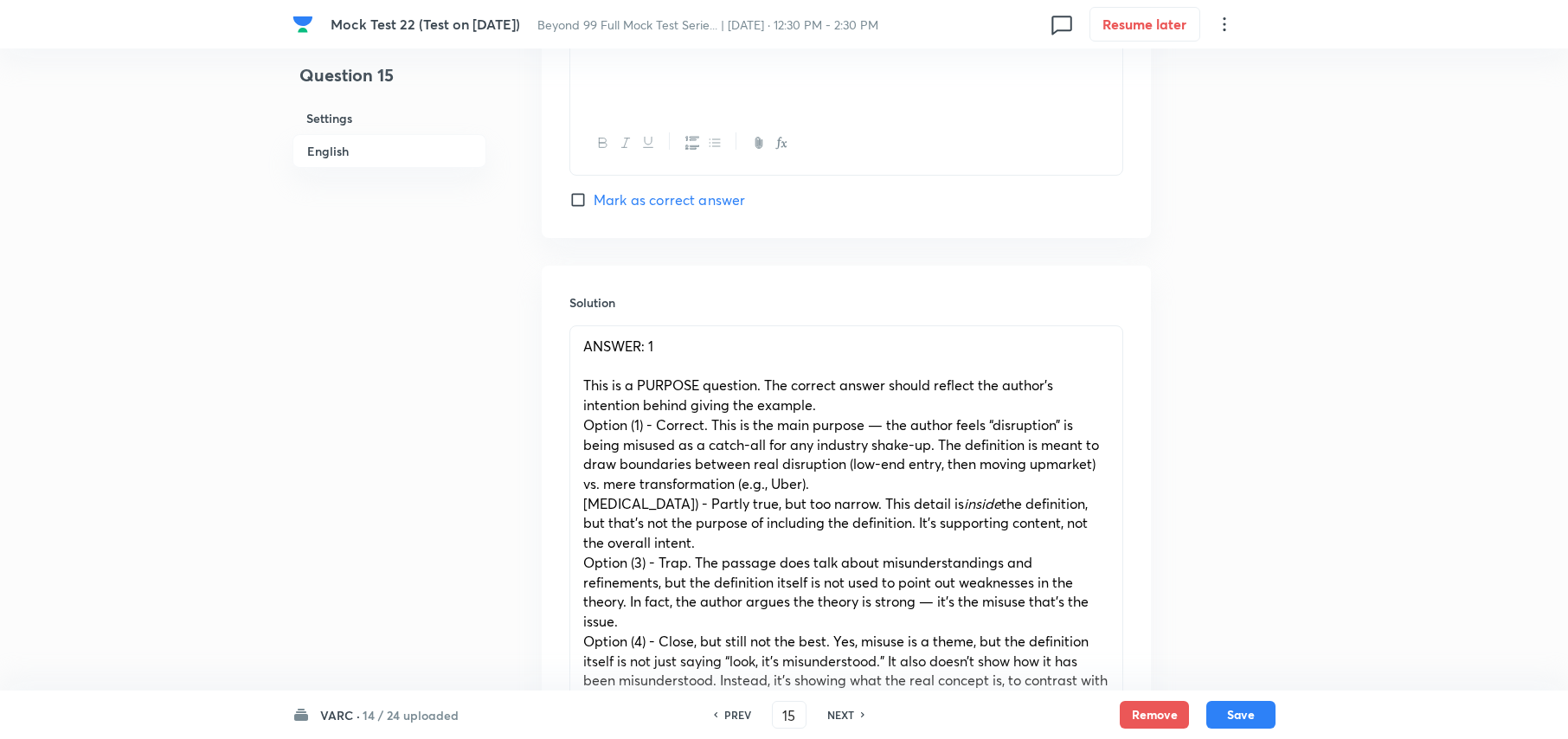
scroll to position [3135, 0]
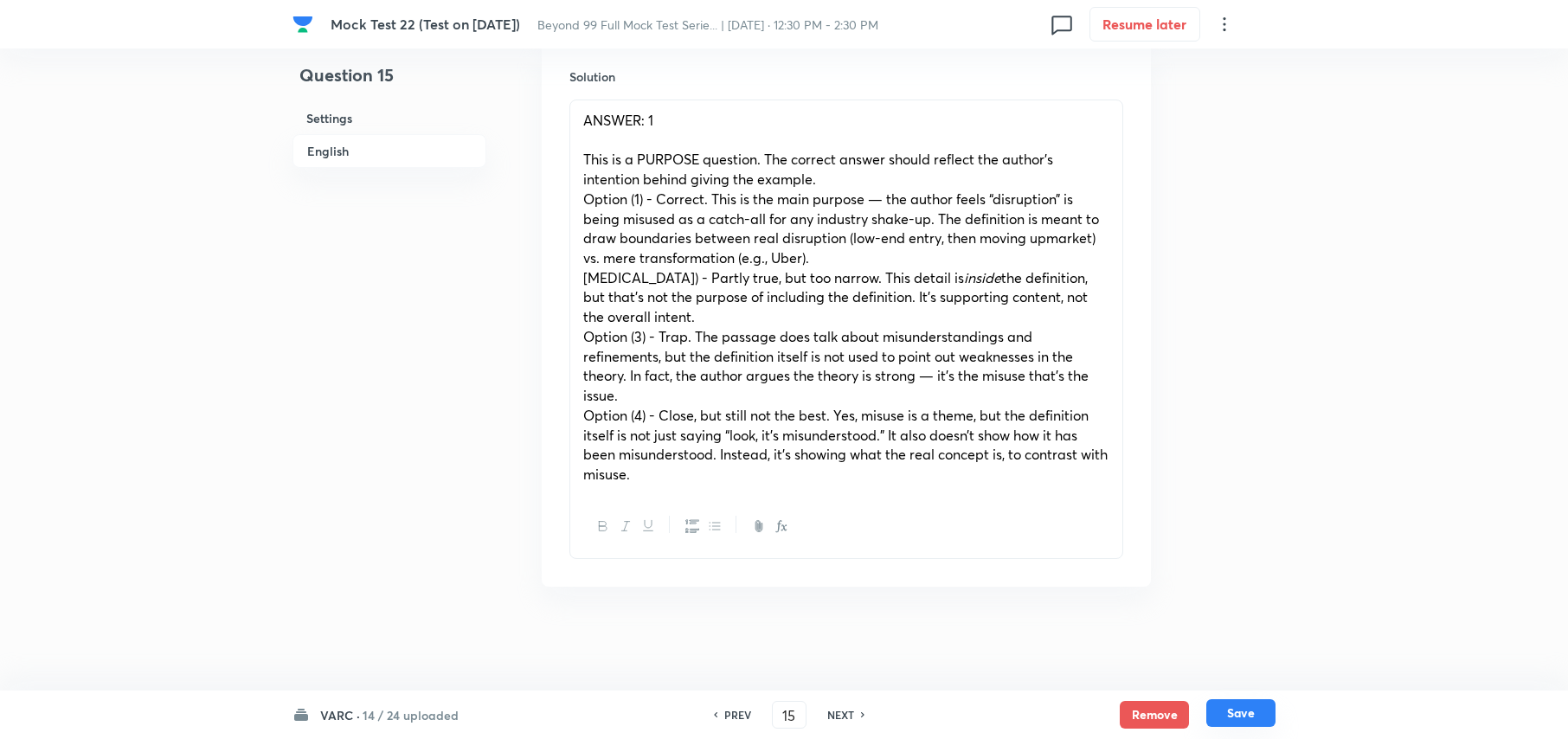
click at [1246, 715] on button "Save" at bounding box center [1240, 713] width 69 height 28
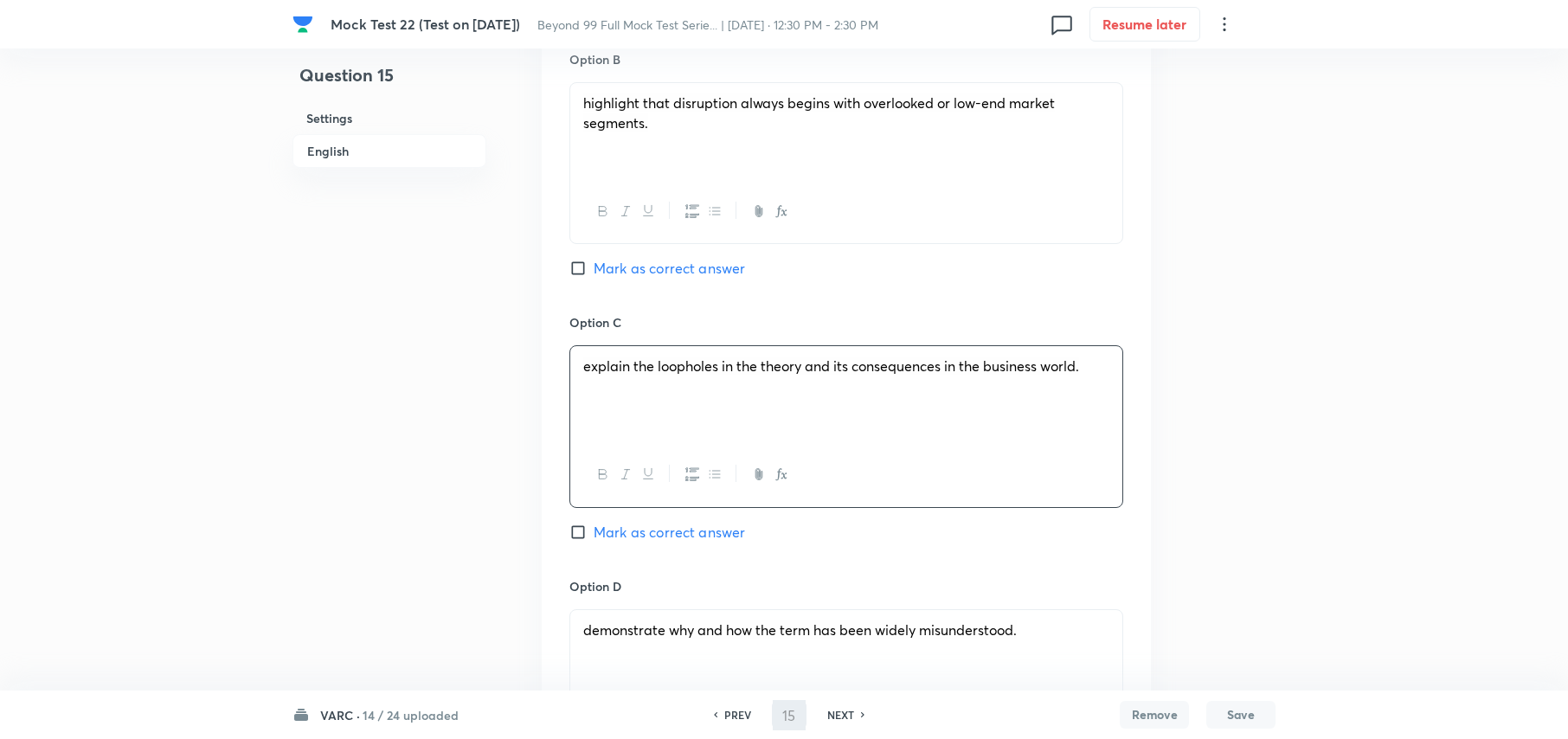
type input "16"
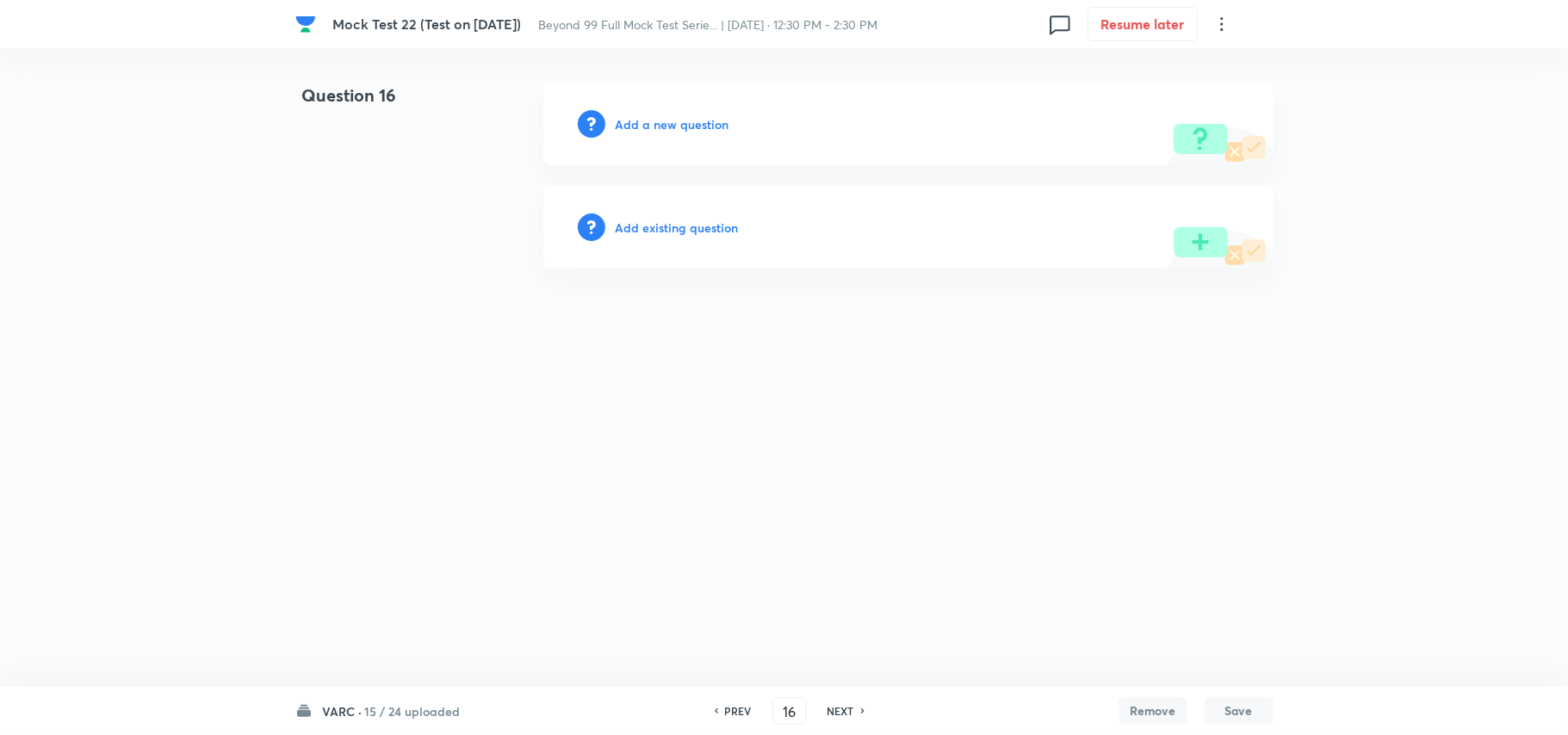
click at [629, 122] on h6 "Add a new question" at bounding box center [671, 124] width 113 height 18
click at [632, 122] on h6 "Choose a question type" at bounding box center [681, 124] width 132 height 18
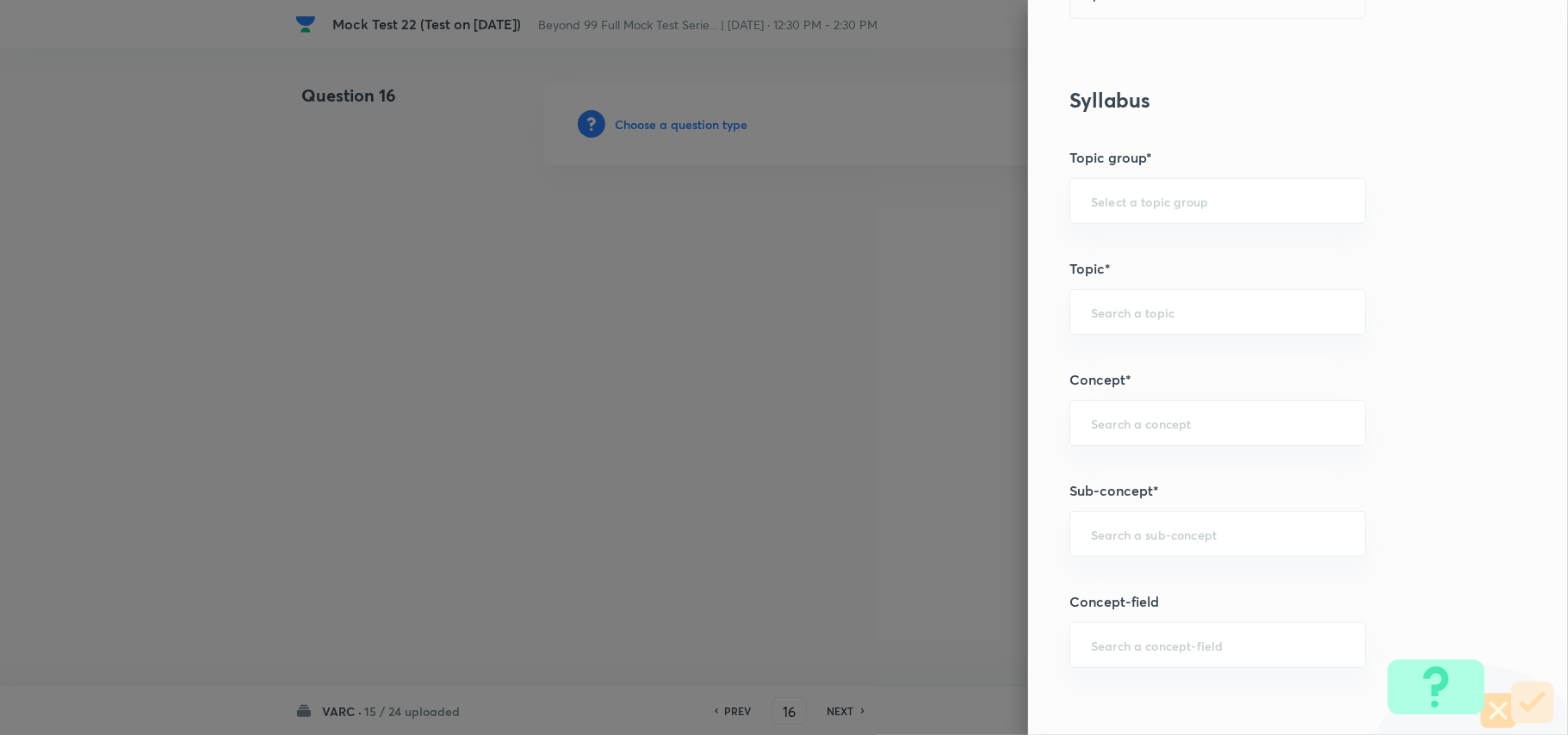
scroll to position [804, 0]
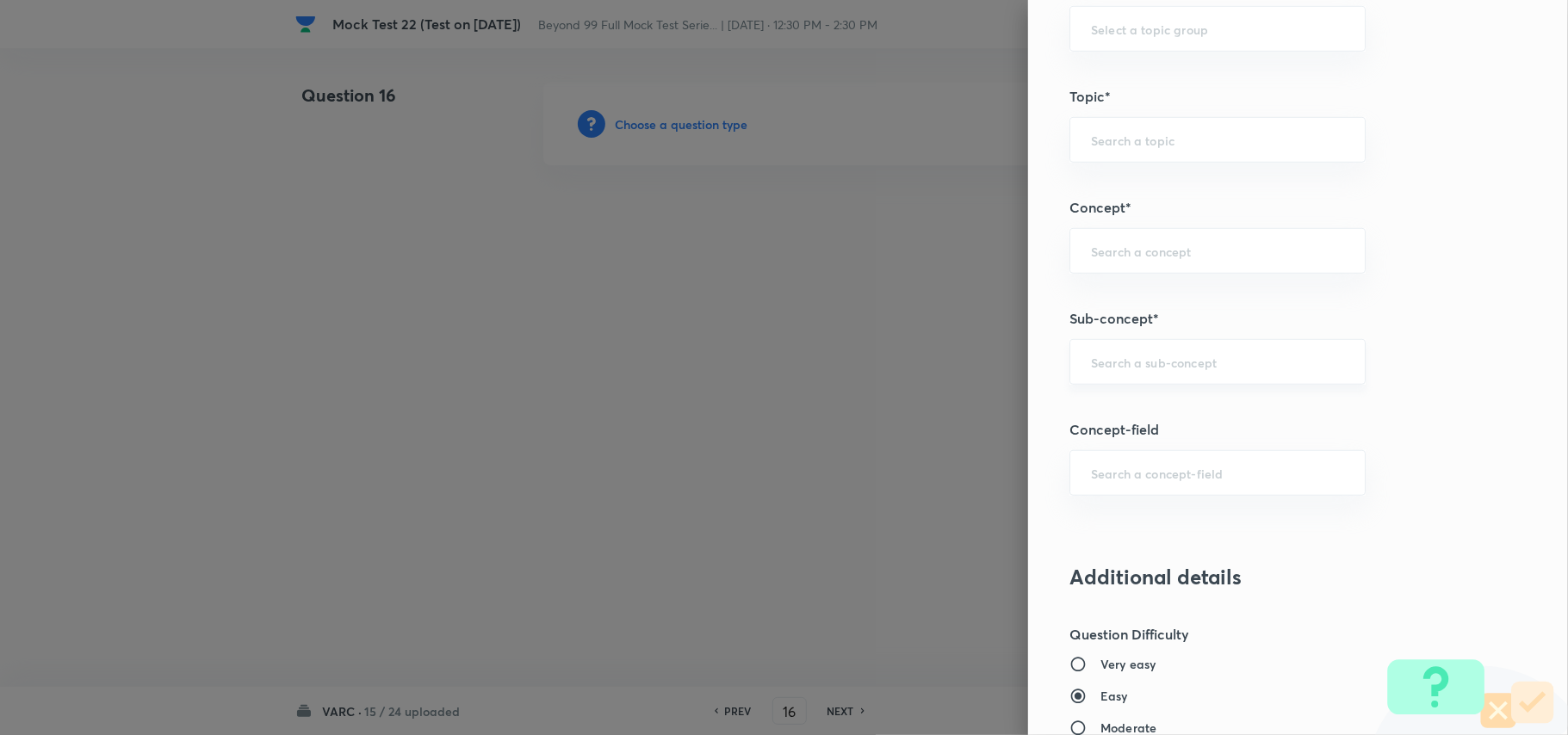
click at [1127, 380] on div "​" at bounding box center [1218, 362] width 296 height 46
click at [1186, 472] on li "Approaches of Solving An RC" at bounding box center [1199, 476] width 294 height 31
type input "Approaches of Solving An RC"
type input "Verbal Ability and RC"
type input "Reading Comprehension"
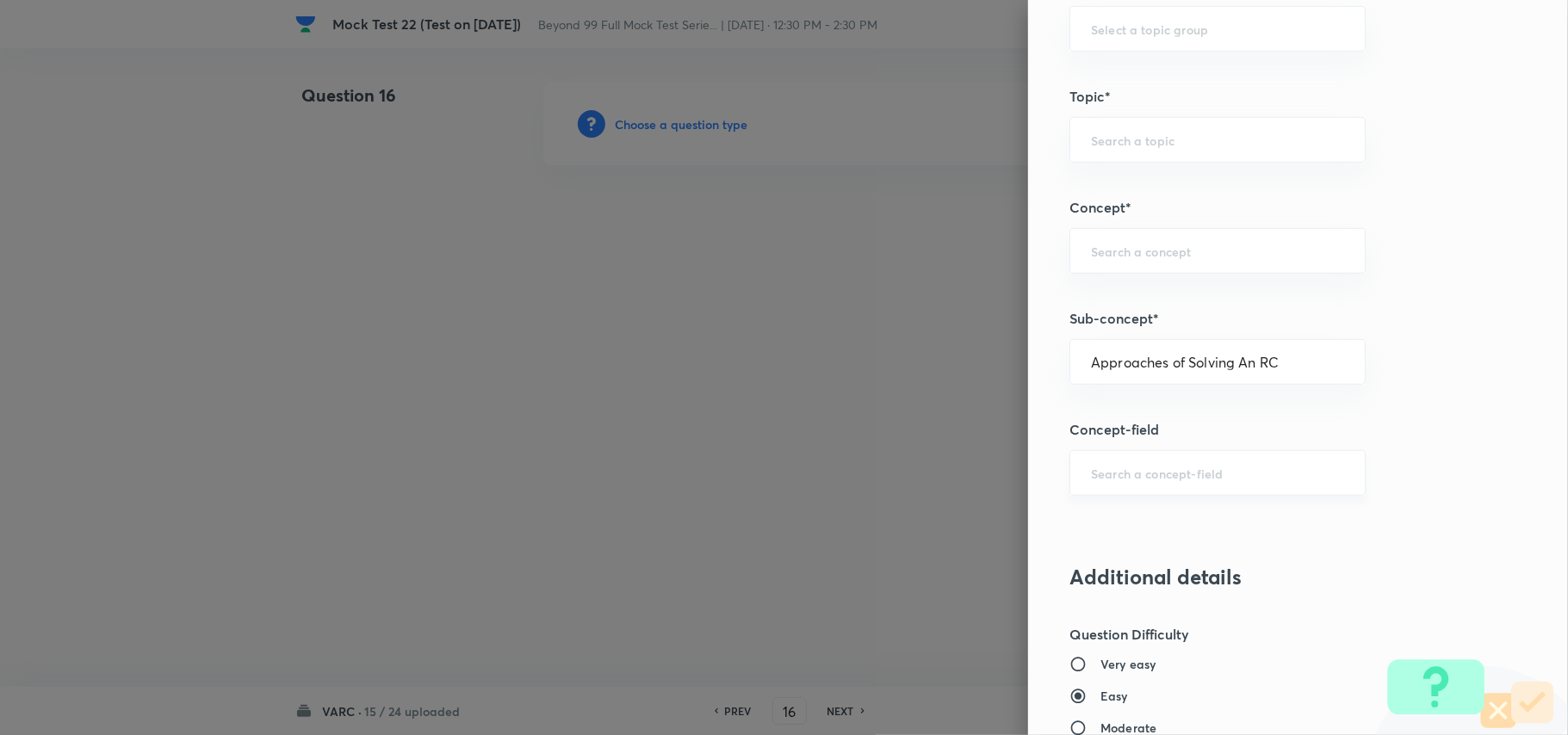
type input "Approaches of Solving an RC"
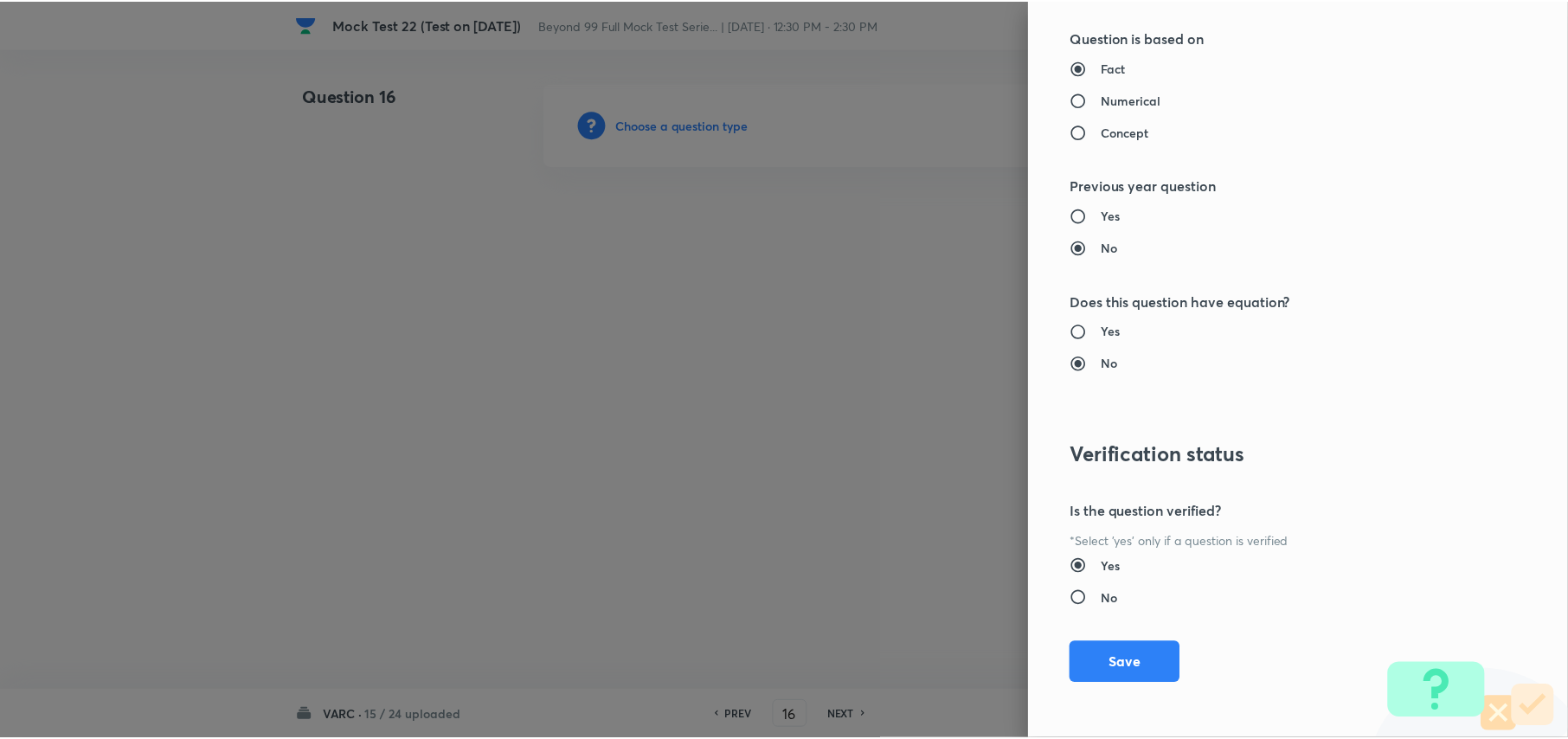
scroll to position [1624, 0]
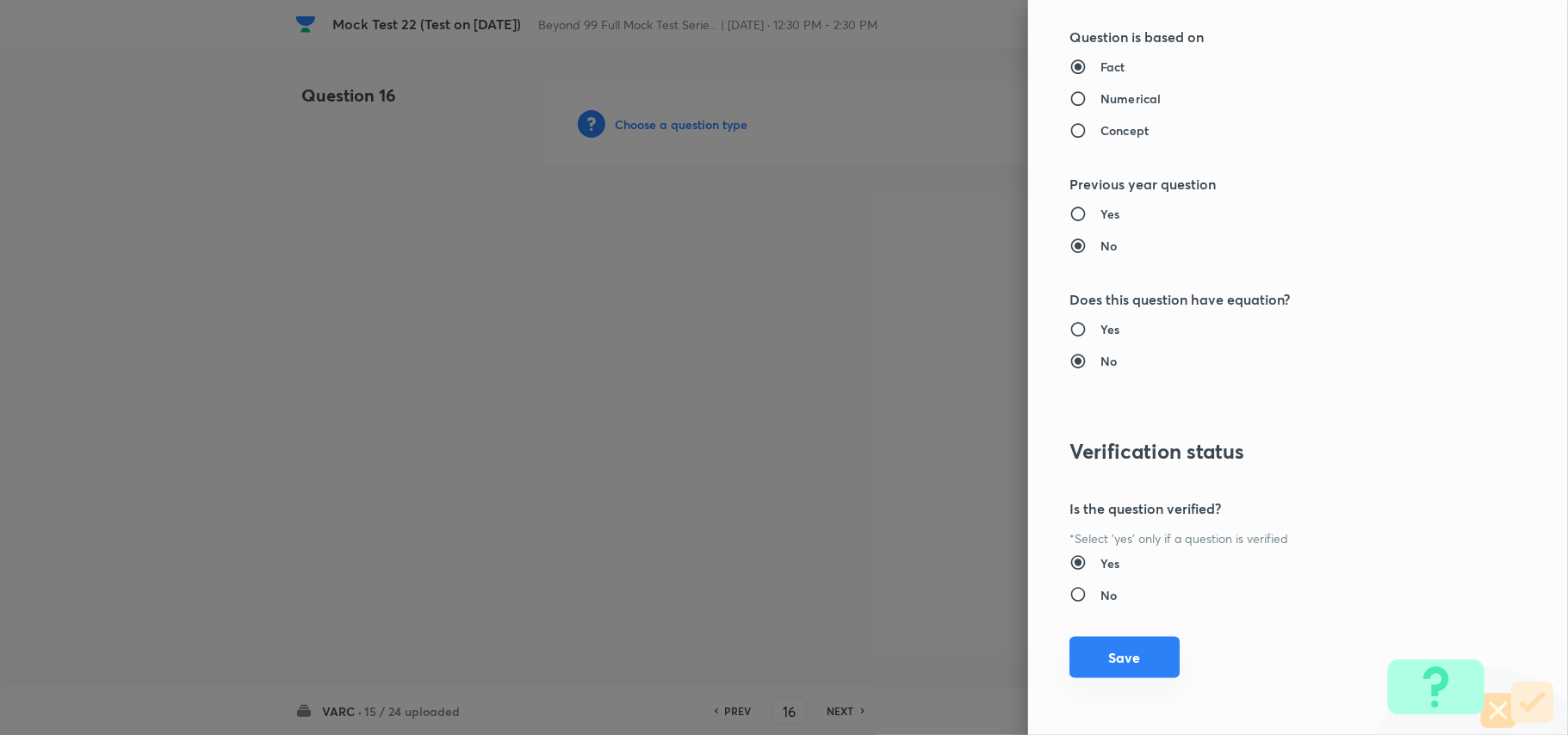
drag, startPoint x: 1126, startPoint y: 656, endPoint x: 1042, endPoint y: 625, distance: 89.5
click at [1122, 656] on button "Save" at bounding box center [1124, 659] width 110 height 41
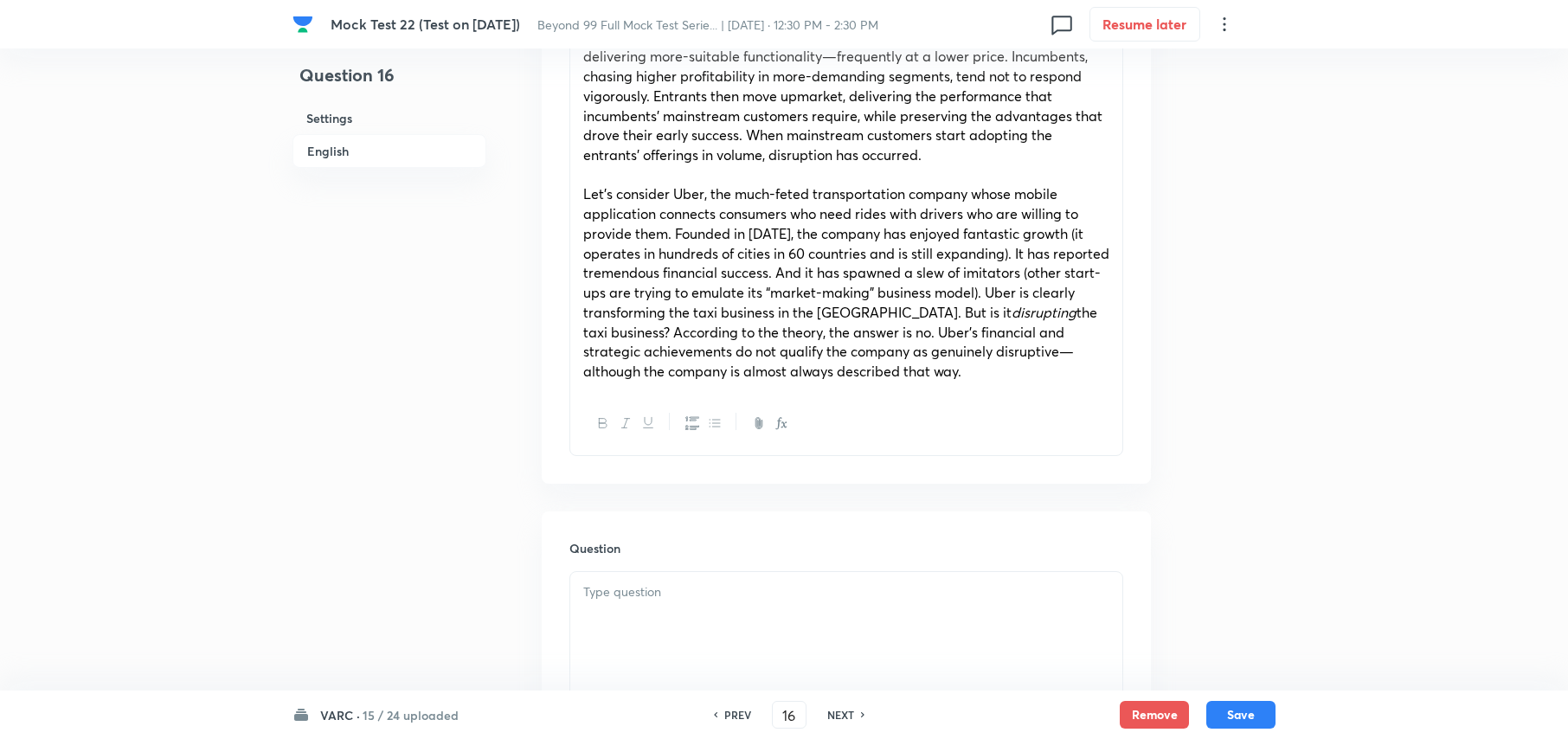
scroll to position [1386, 0]
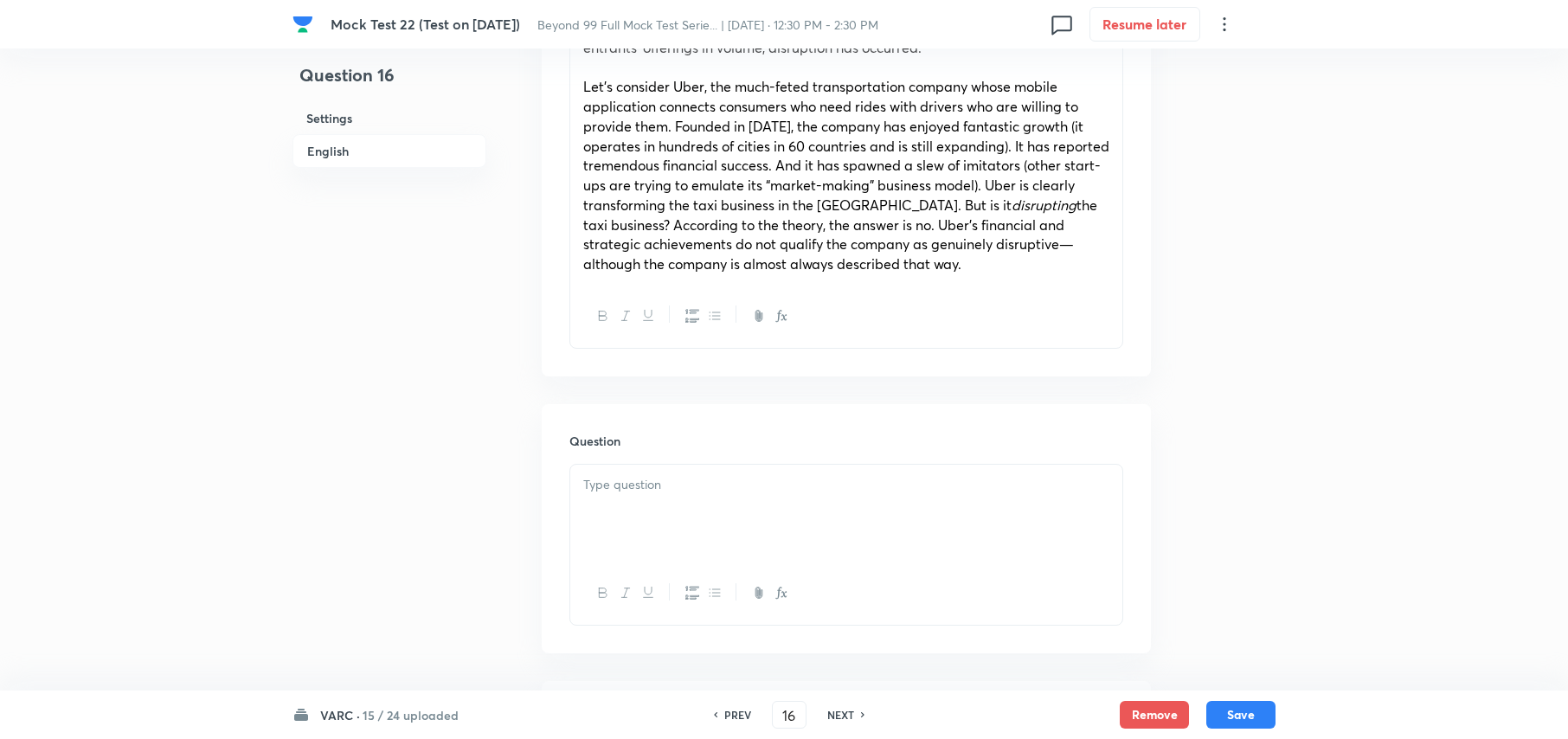
click at [703, 471] on div at bounding box center [845, 514] width 552 height 97
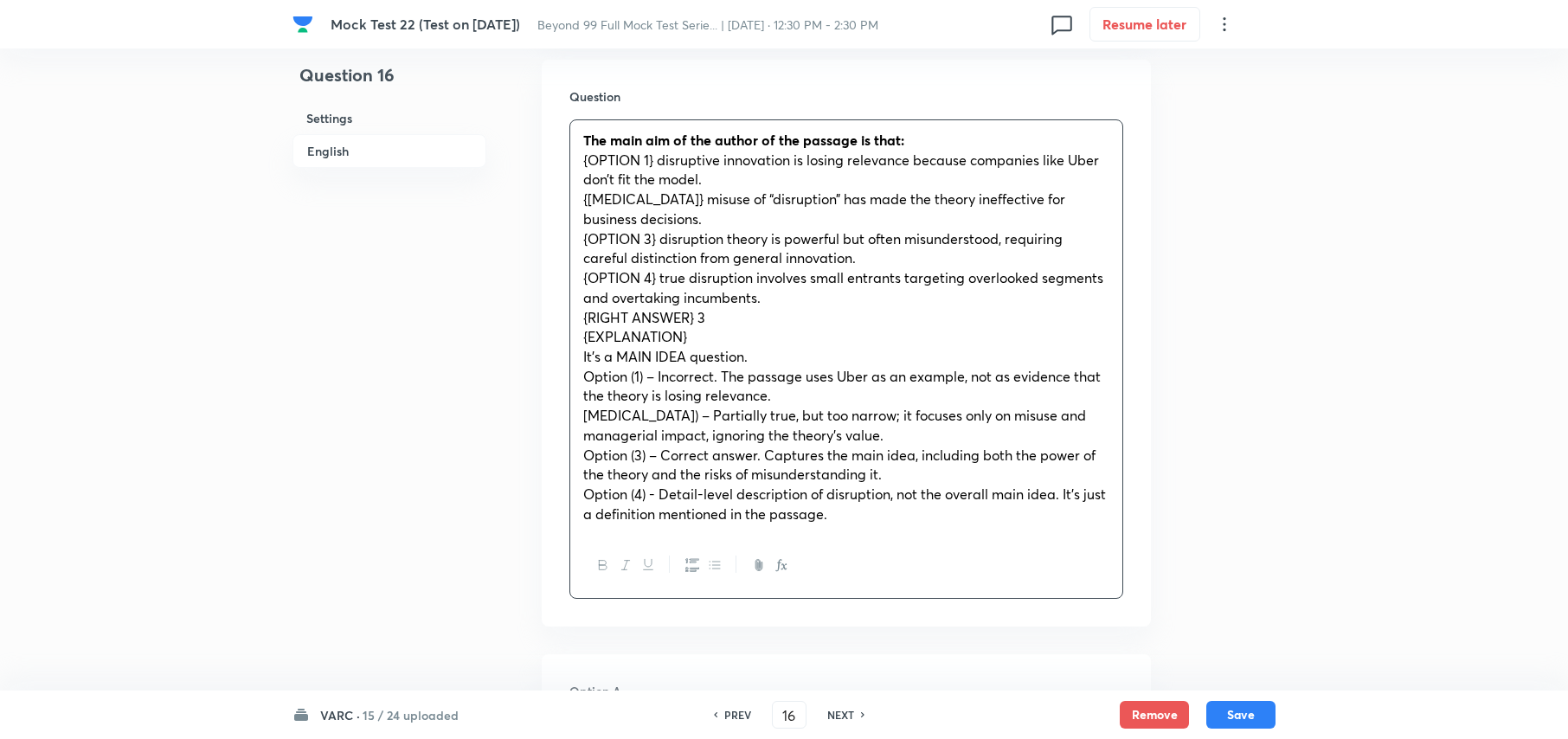
scroll to position [1731, 0]
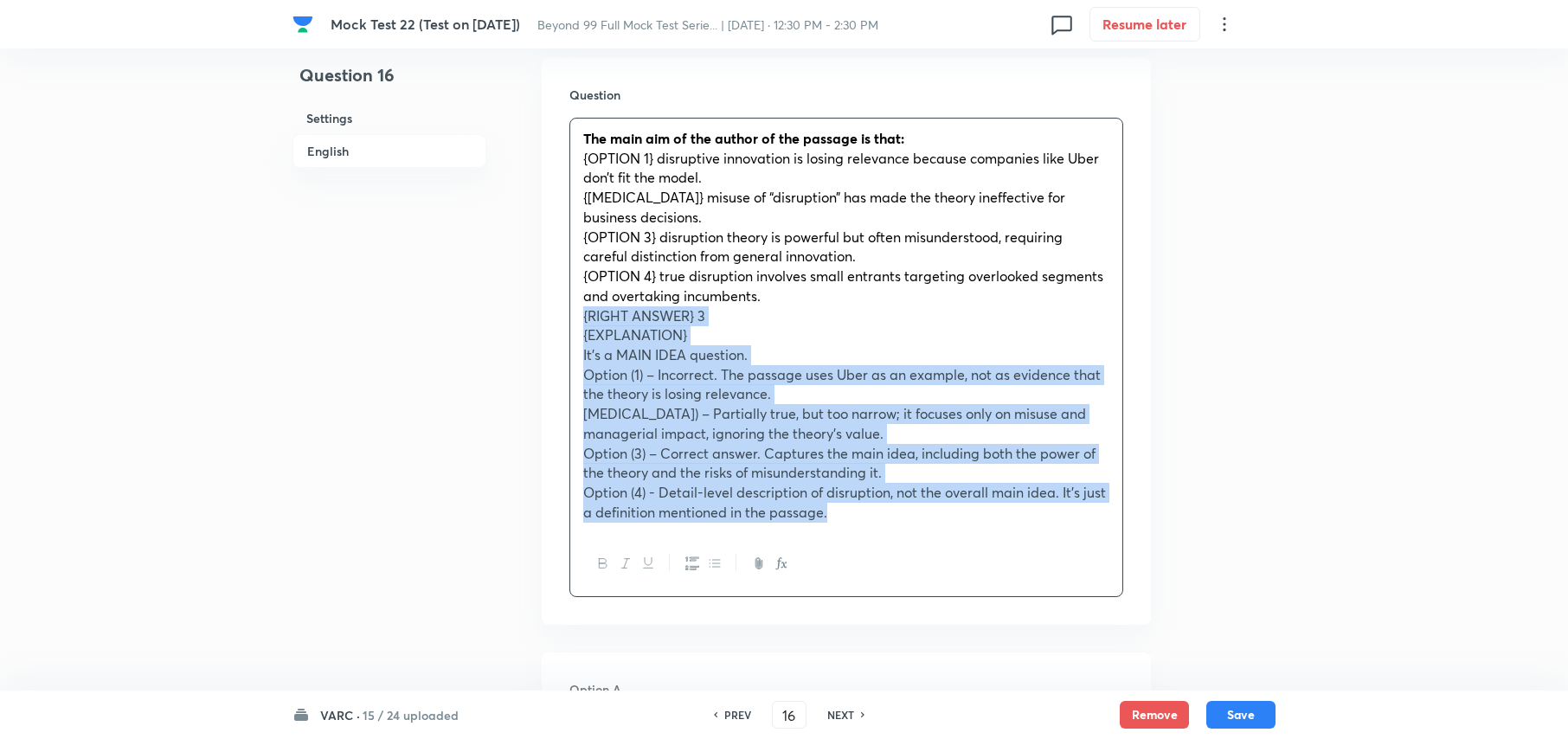
drag, startPoint x: 583, startPoint y: 320, endPoint x: 1019, endPoint y: 576, distance: 505.6
click at [1019, 576] on div "The main aim of the author of the passage is that: {OPTION 1} disruptive innova…" at bounding box center [845, 357] width 554 height 479
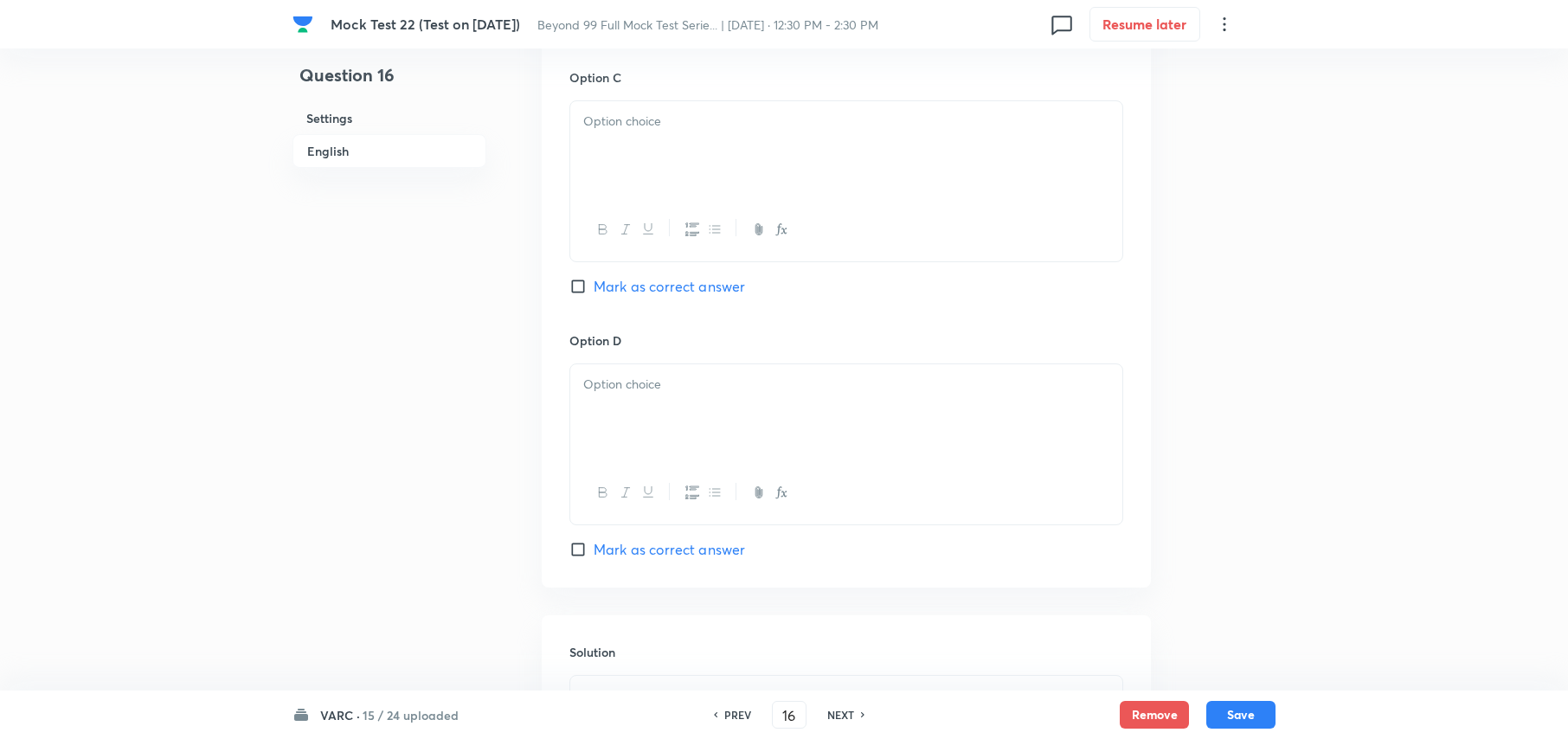
scroll to position [2886, 0]
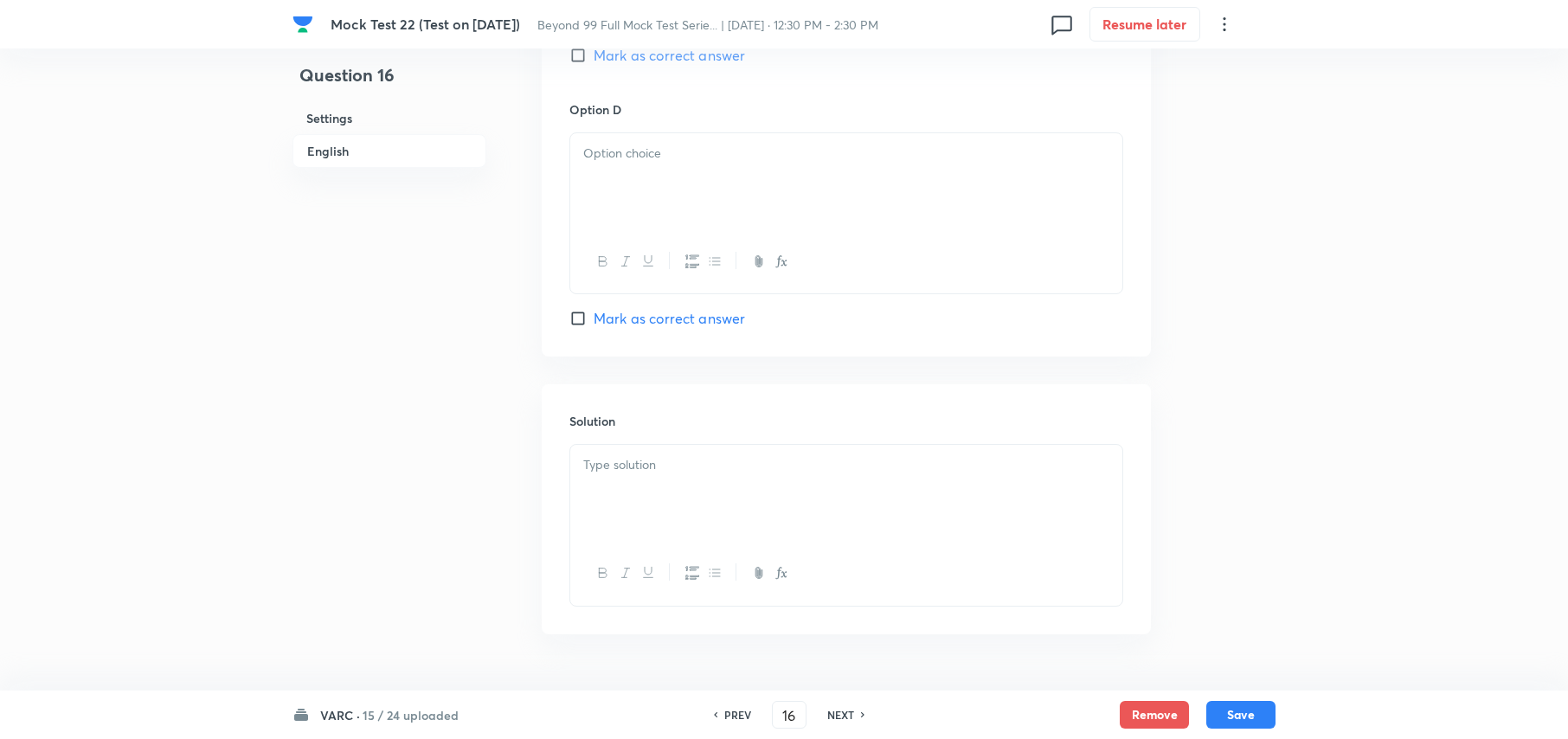
click at [625, 458] on div at bounding box center [845, 494] width 552 height 97
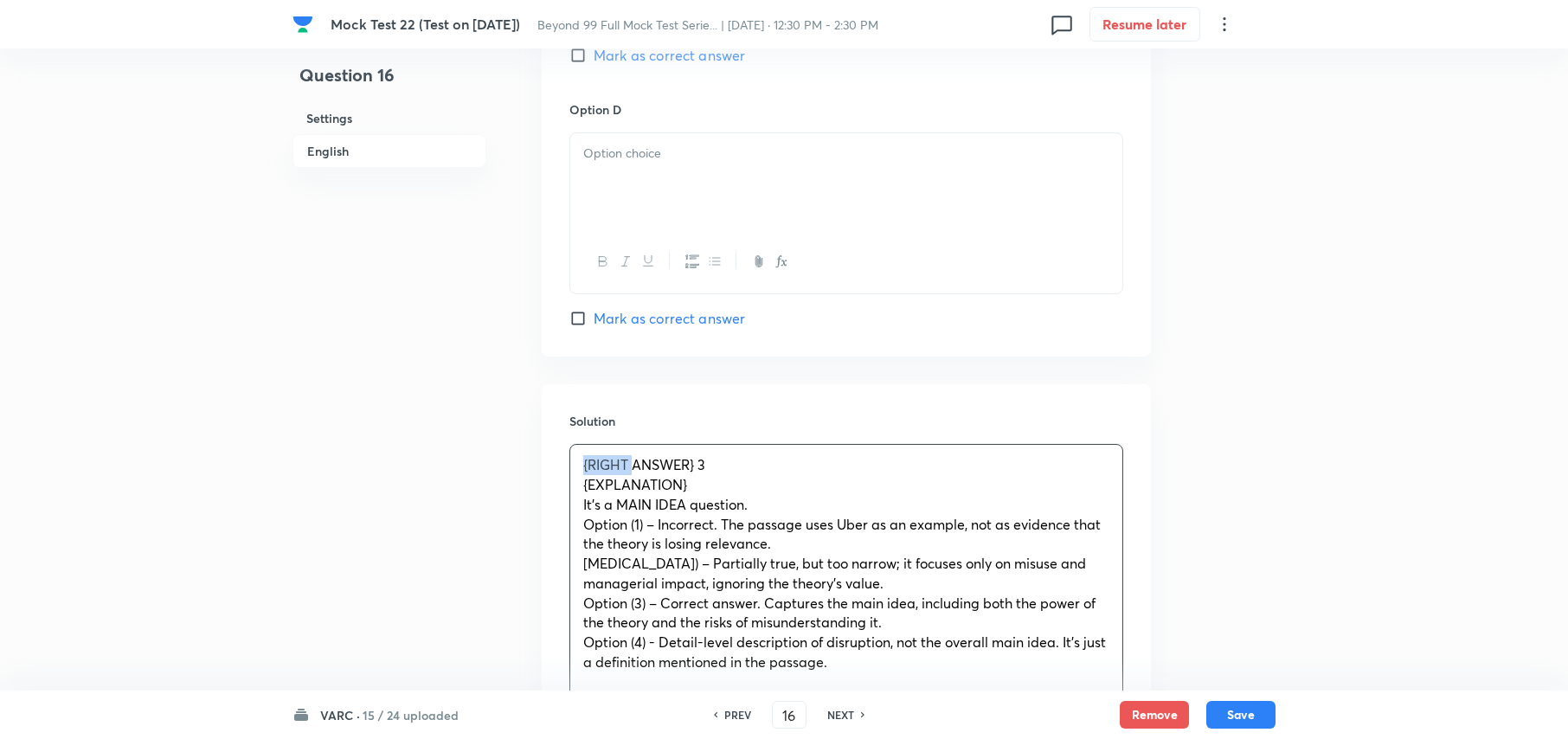
drag, startPoint x: 635, startPoint y: 468, endPoint x: 507, endPoint y: 469, distance: 128.0
click at [652, 471] on span "ANSWER} 3" at bounding box center [620, 464] width 74 height 18
drag, startPoint x: 688, startPoint y: 490, endPoint x: 551, endPoint y: 481, distance: 137.3
click at [551, 481] on div "Solution ANSWER: 3 {EXPLANATION} It’s a MAIN IDEA question. Option (1) – Incorr…" at bounding box center [846, 579] width 609 height 390
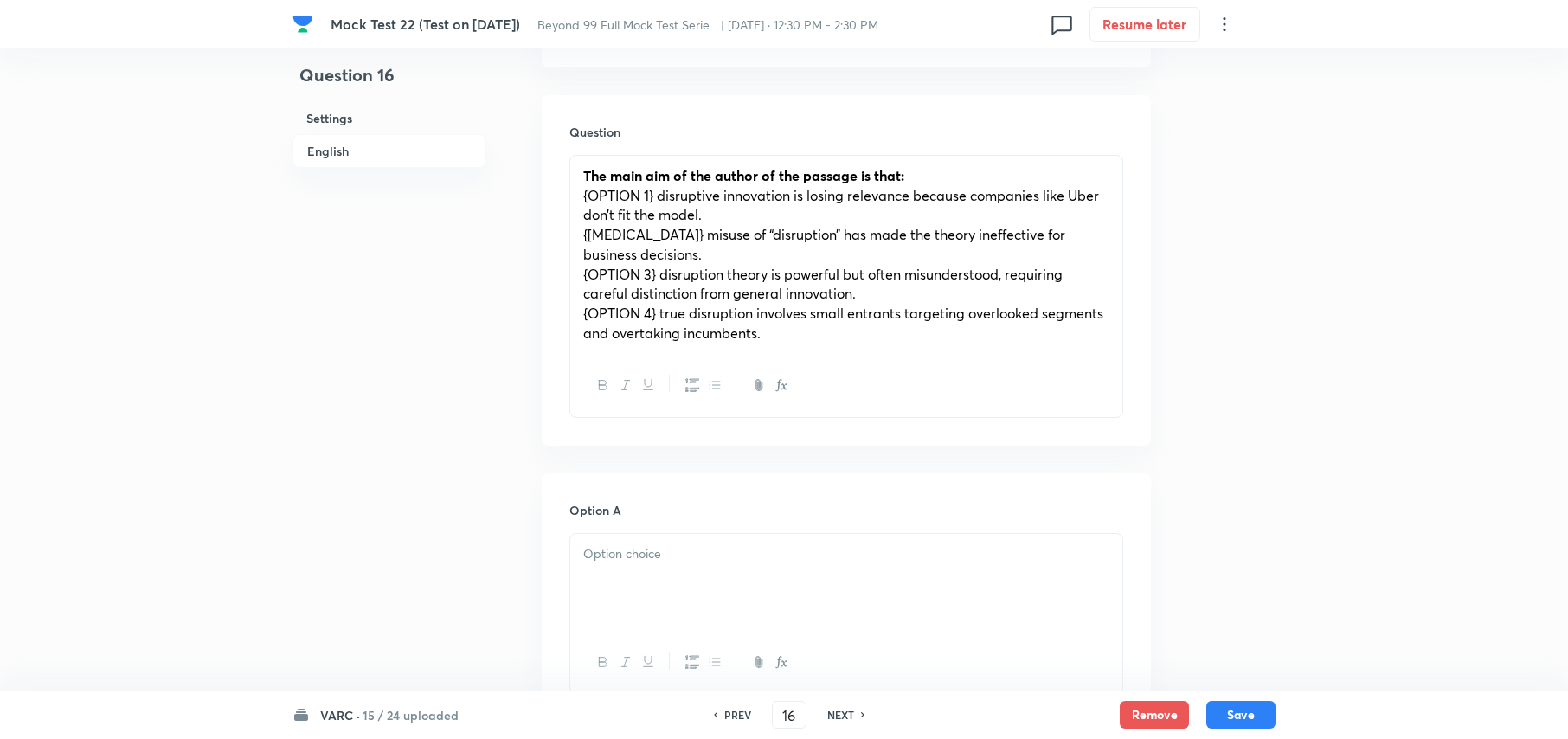
scroll to position [1694, 0]
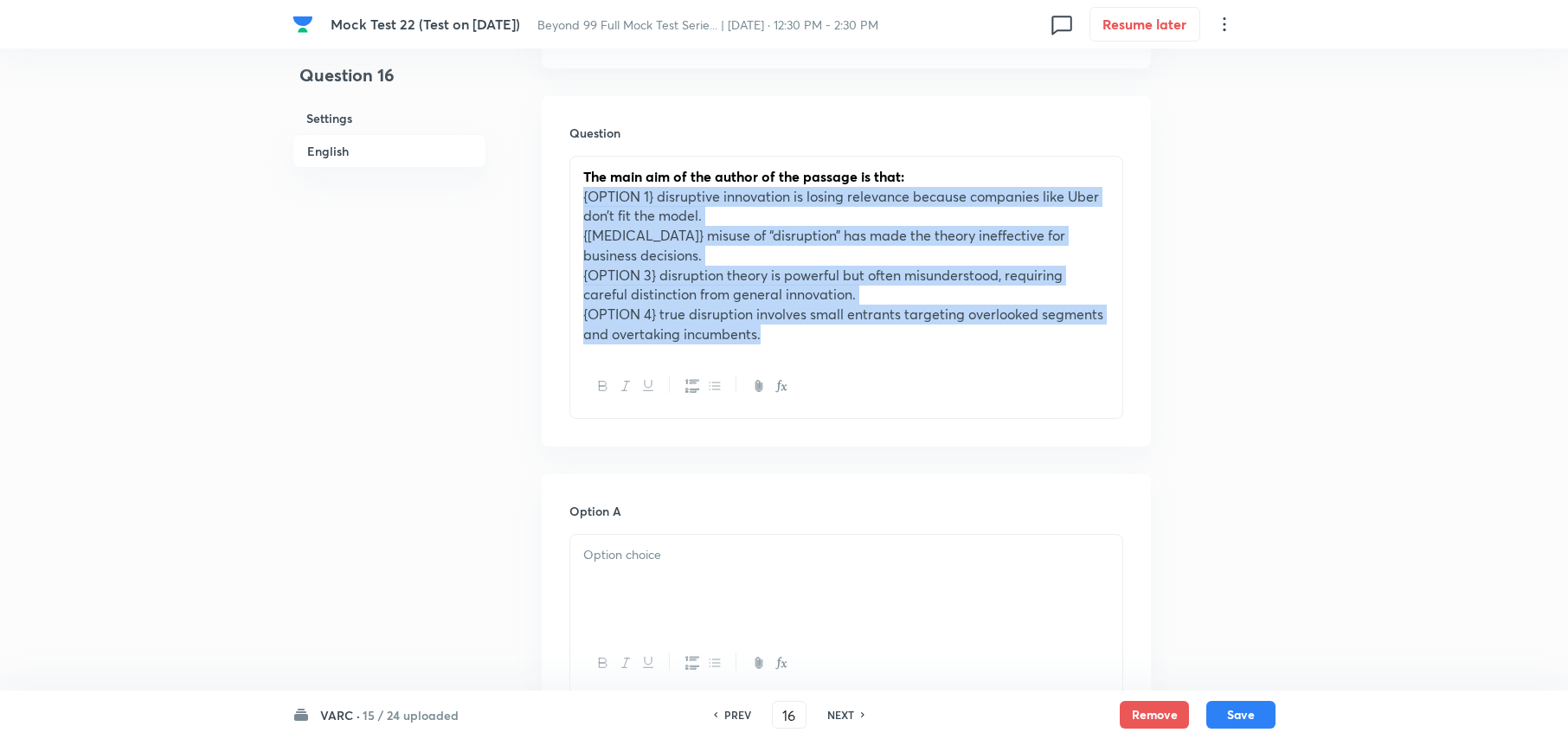
drag, startPoint x: 583, startPoint y: 206, endPoint x: 802, endPoint y: 357, distance: 266.0
click at [802, 357] on div "The main aim of the author of the passage is that: {OPTION 1} disruptive innova…" at bounding box center [845, 287] width 554 height 263
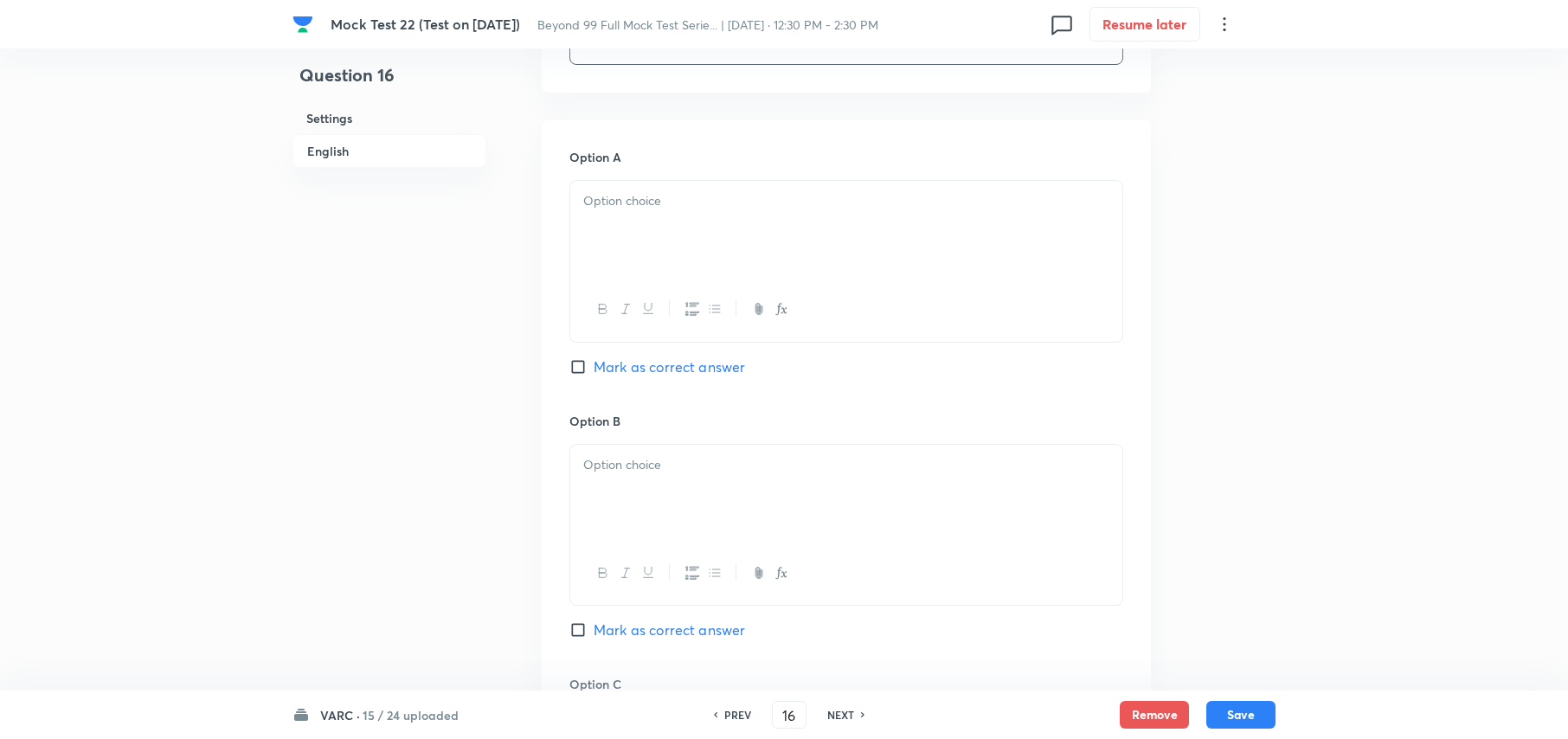
scroll to position [2040, 0]
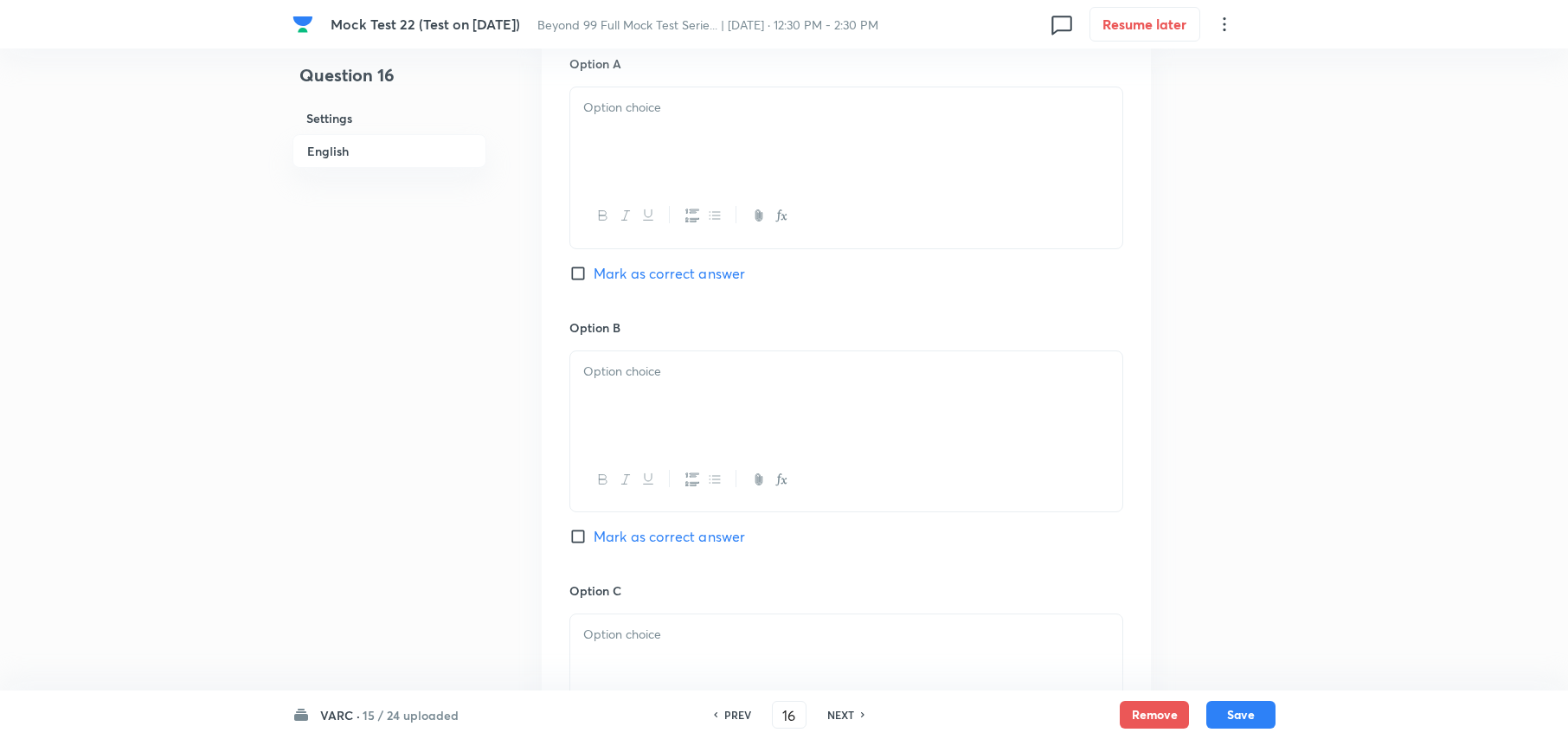
click at [626, 136] on div at bounding box center [845, 136] width 552 height 97
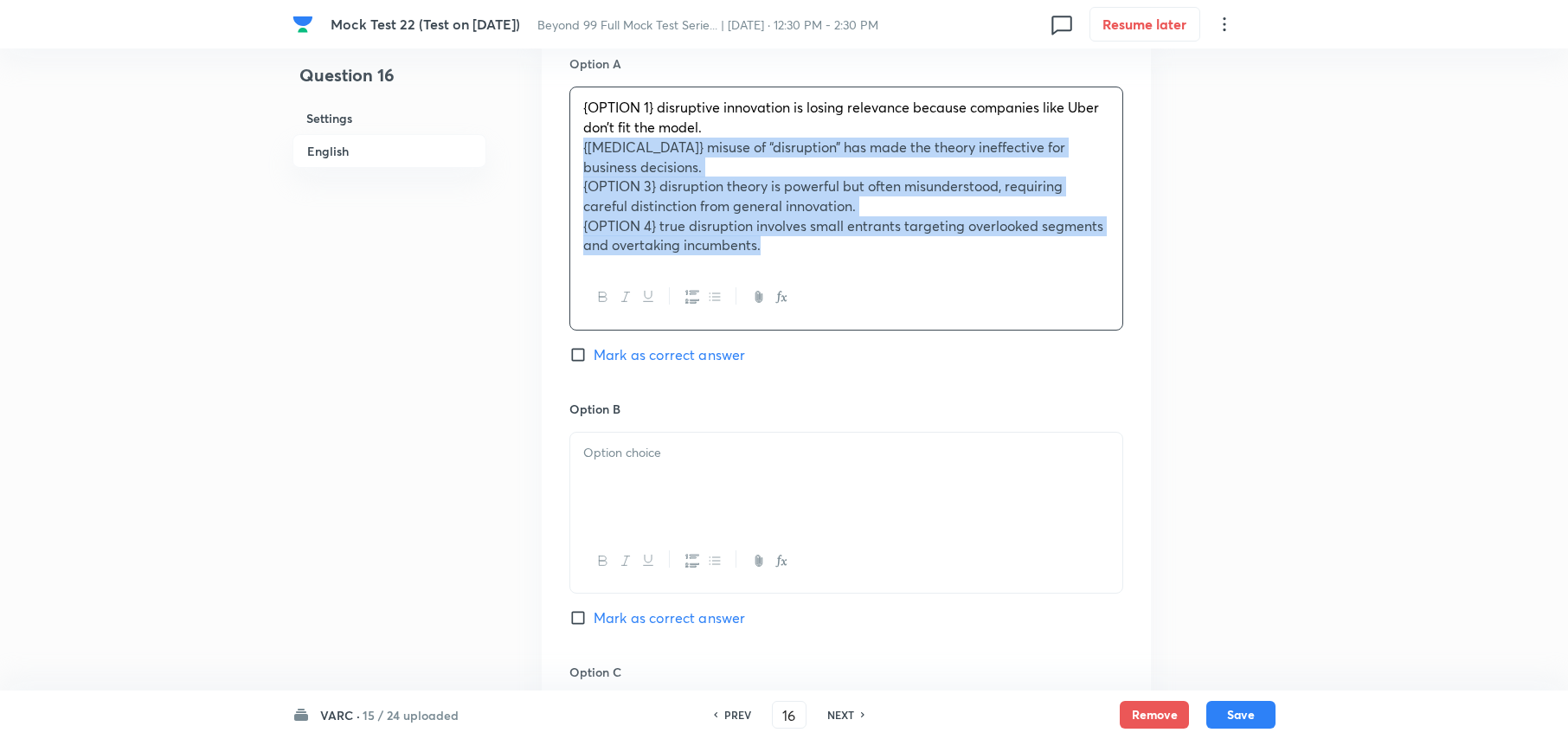
drag, startPoint x: 766, startPoint y: 254, endPoint x: 563, endPoint y: 153, distance: 226.7
click at [563, 153] on div "Option A {OPTION 1} disruptive innovation is losing relevance because companies…" at bounding box center [846, 604] width 609 height 1156
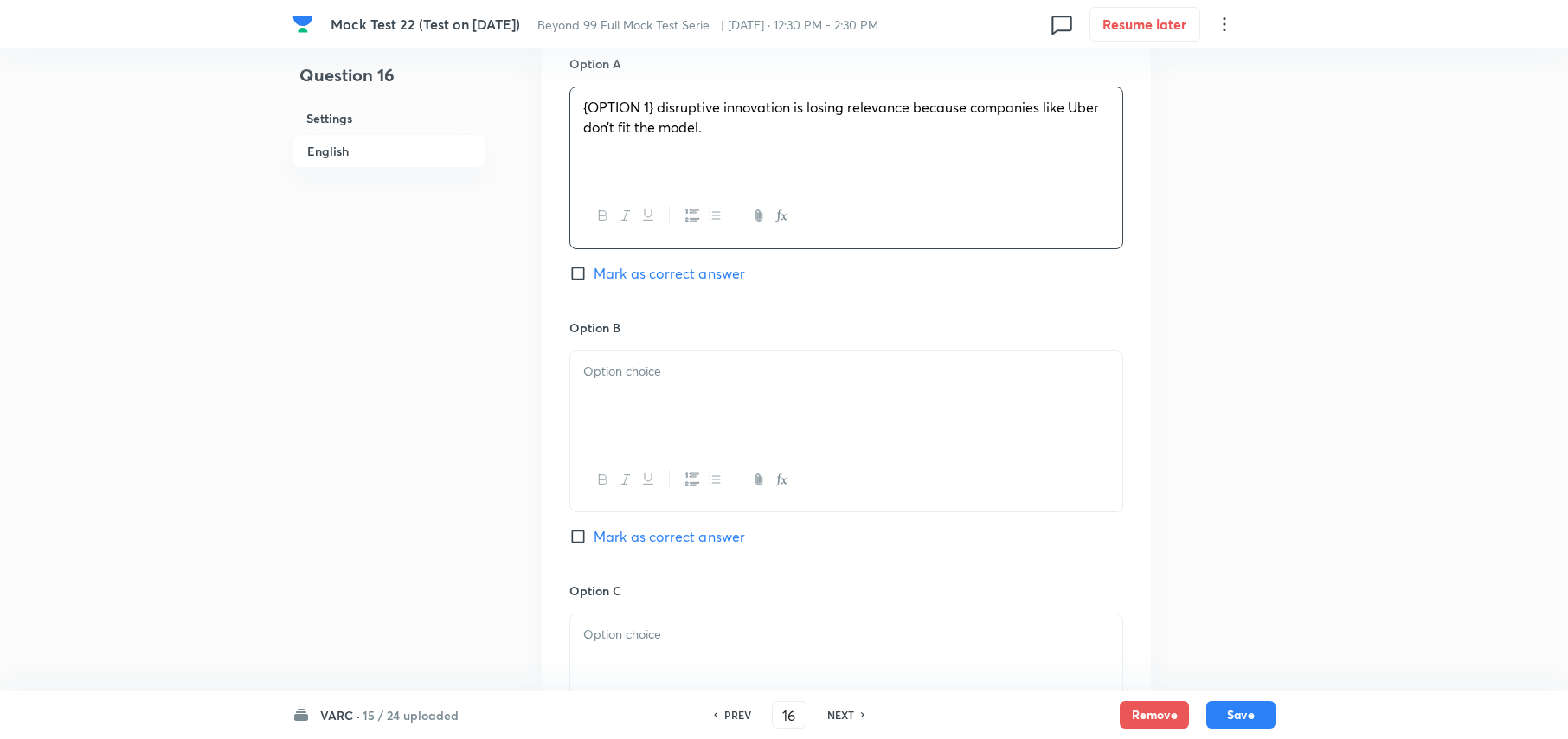
click at [637, 400] on div at bounding box center [845, 400] width 552 height 97
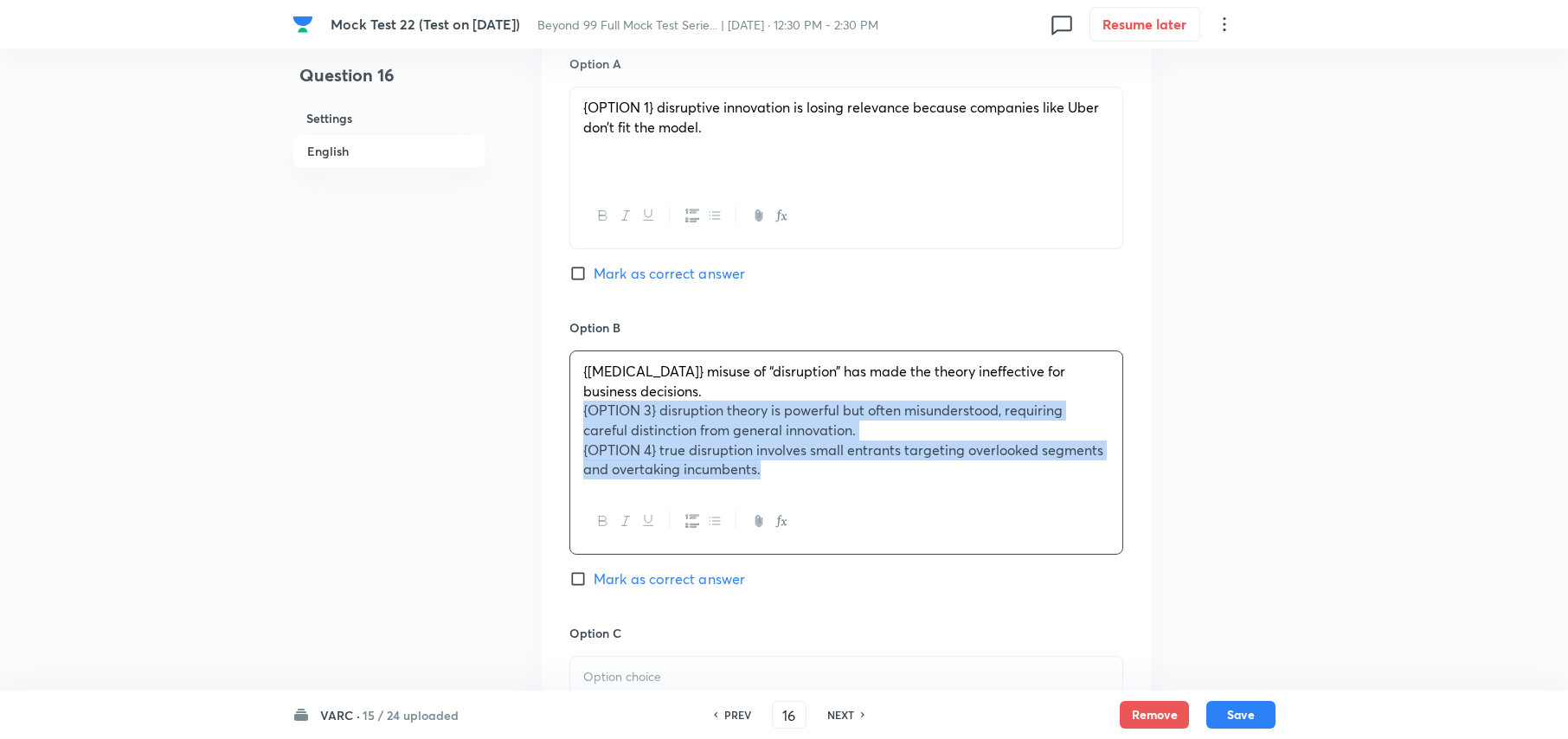
drag, startPoint x: 784, startPoint y: 478, endPoint x: 555, endPoint y: 405, distance: 240.4
click at [555, 405] on div "Option A {OPTION 1} disruptive innovation is losing relevance because companies…" at bounding box center [846, 585] width 609 height 1117
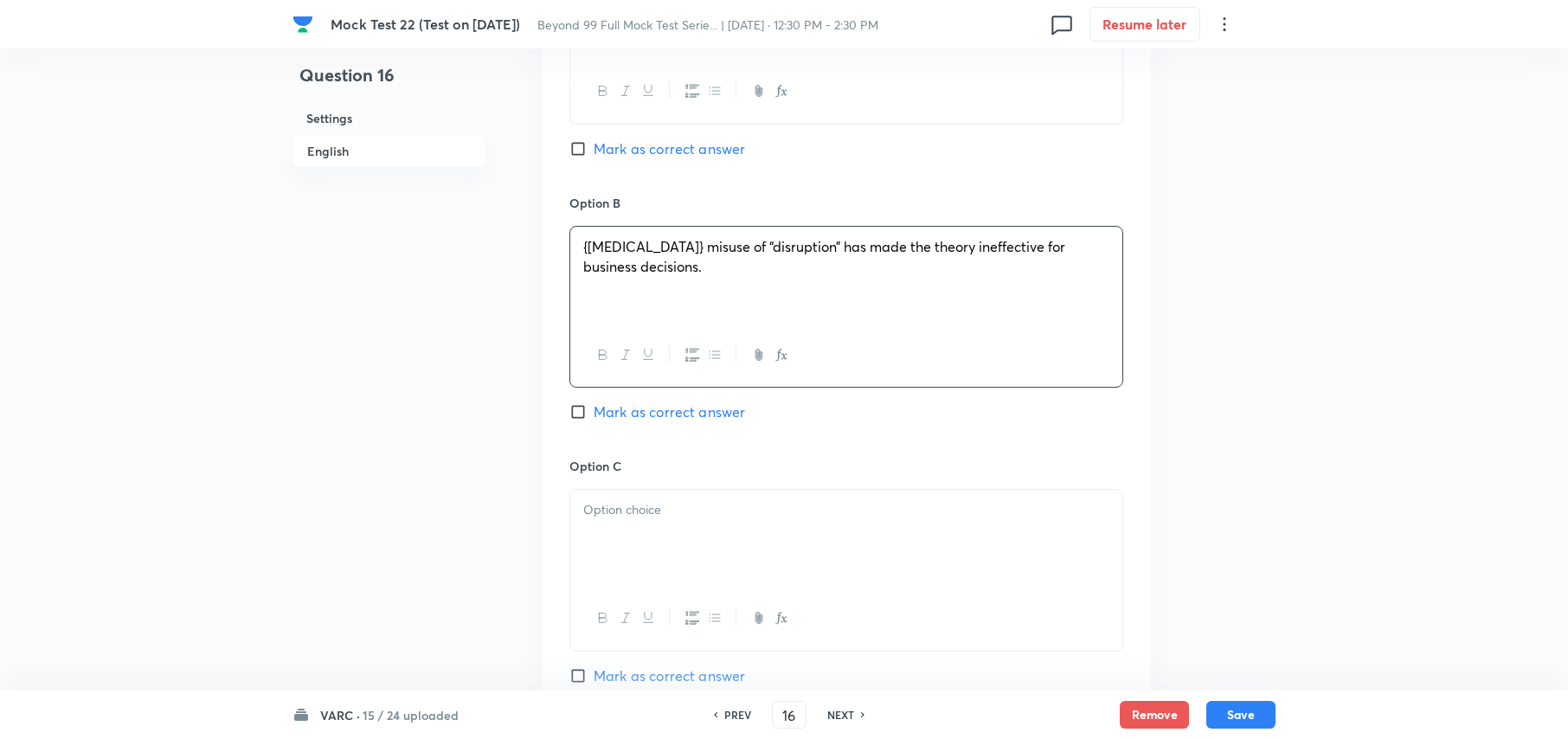
scroll to position [2386, 0]
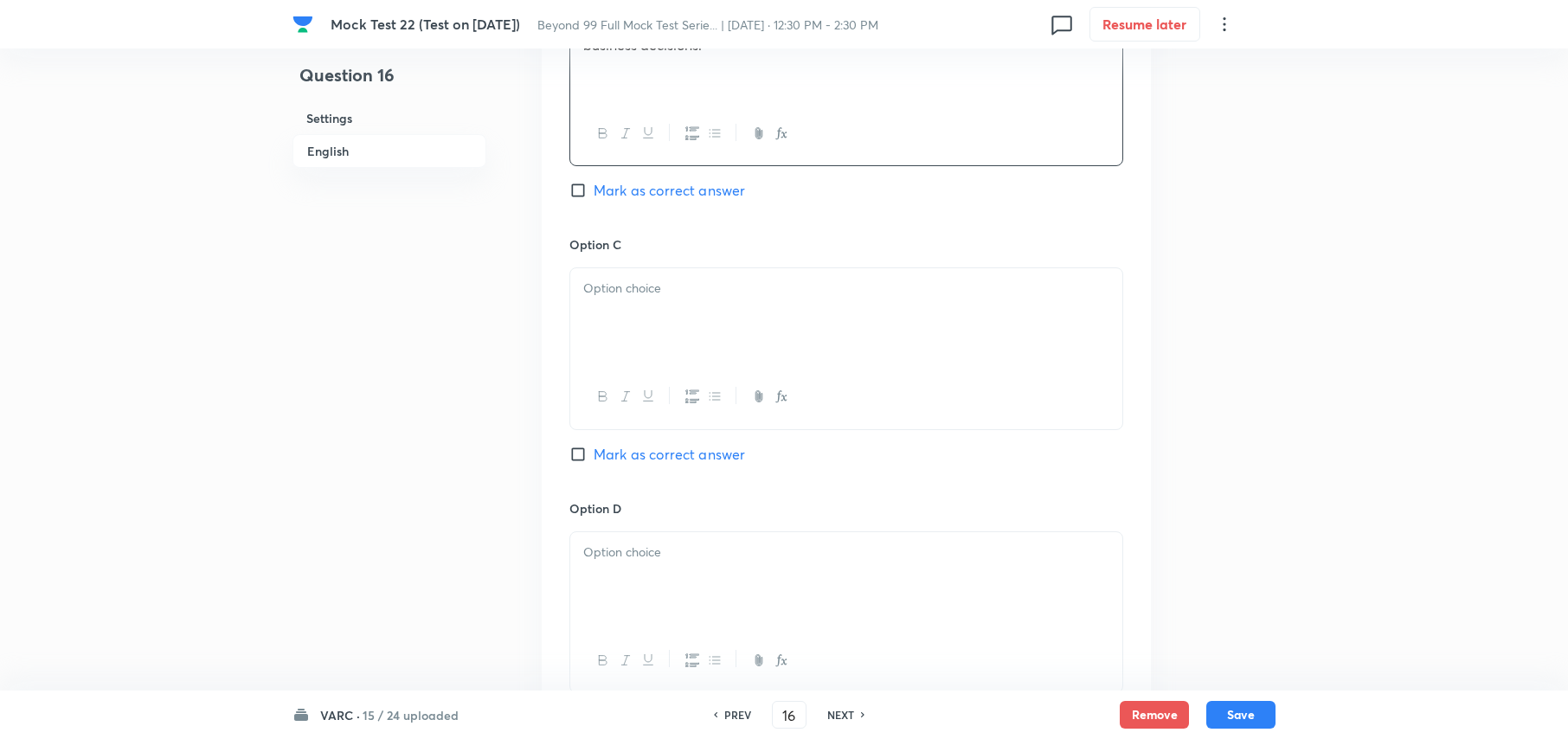
click at [704, 337] on div at bounding box center [845, 317] width 552 height 97
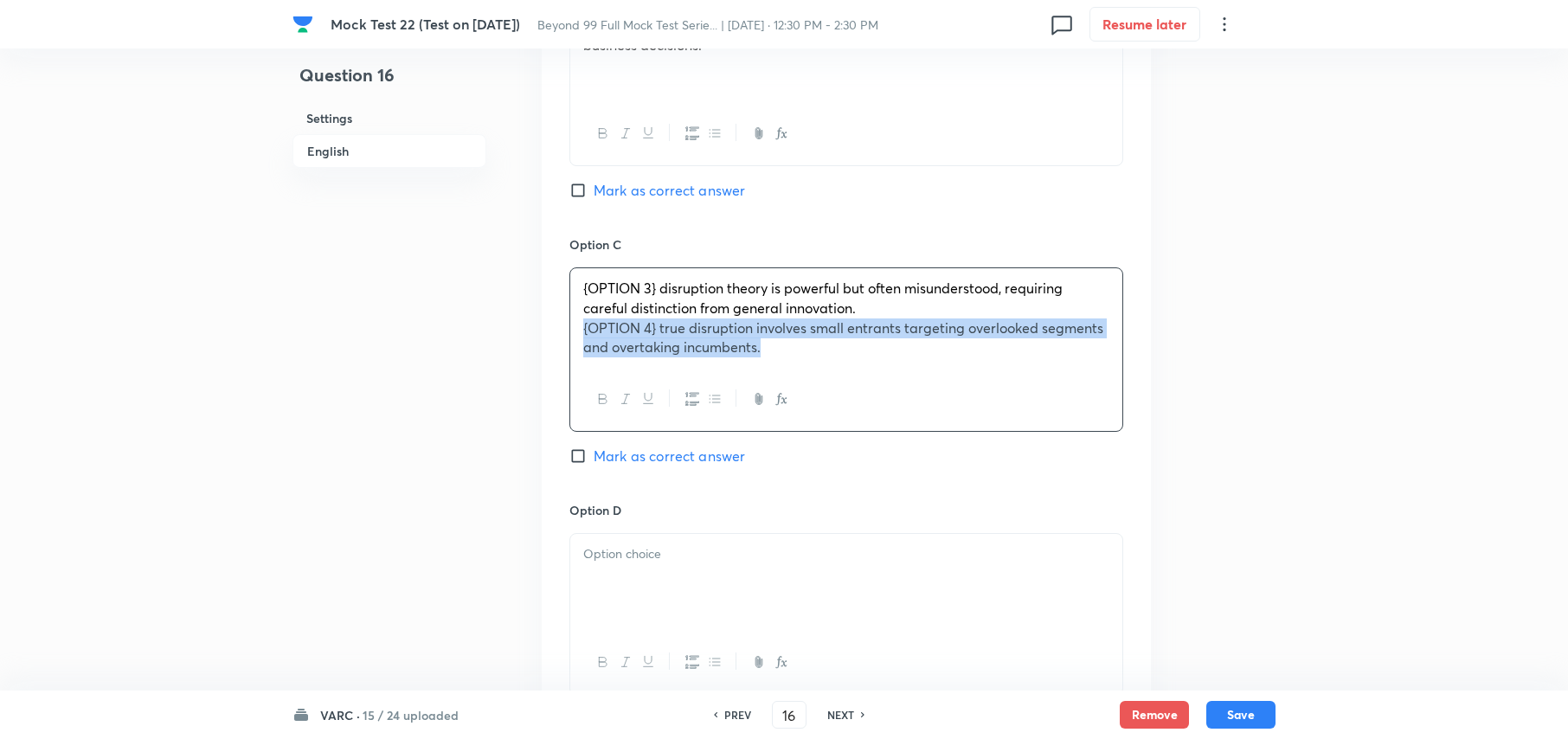
drag, startPoint x: 766, startPoint y: 358, endPoint x: 544, endPoint y: 334, distance: 223.3
click at [544, 334] on div "Option A {OPTION 1} disruptive innovation is losing relevance because companies…" at bounding box center [846, 218] width 609 height 1077
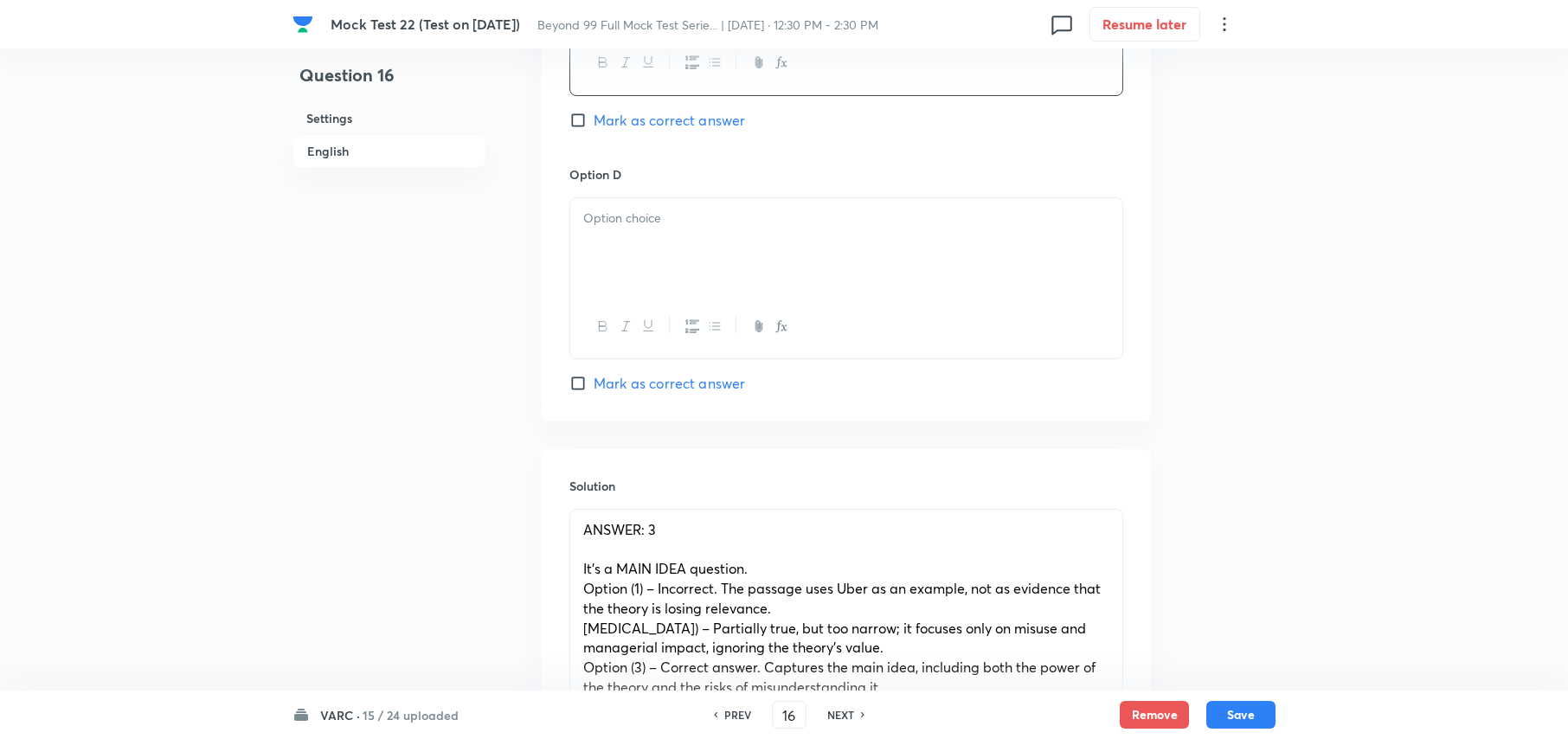
scroll to position [2732, 0]
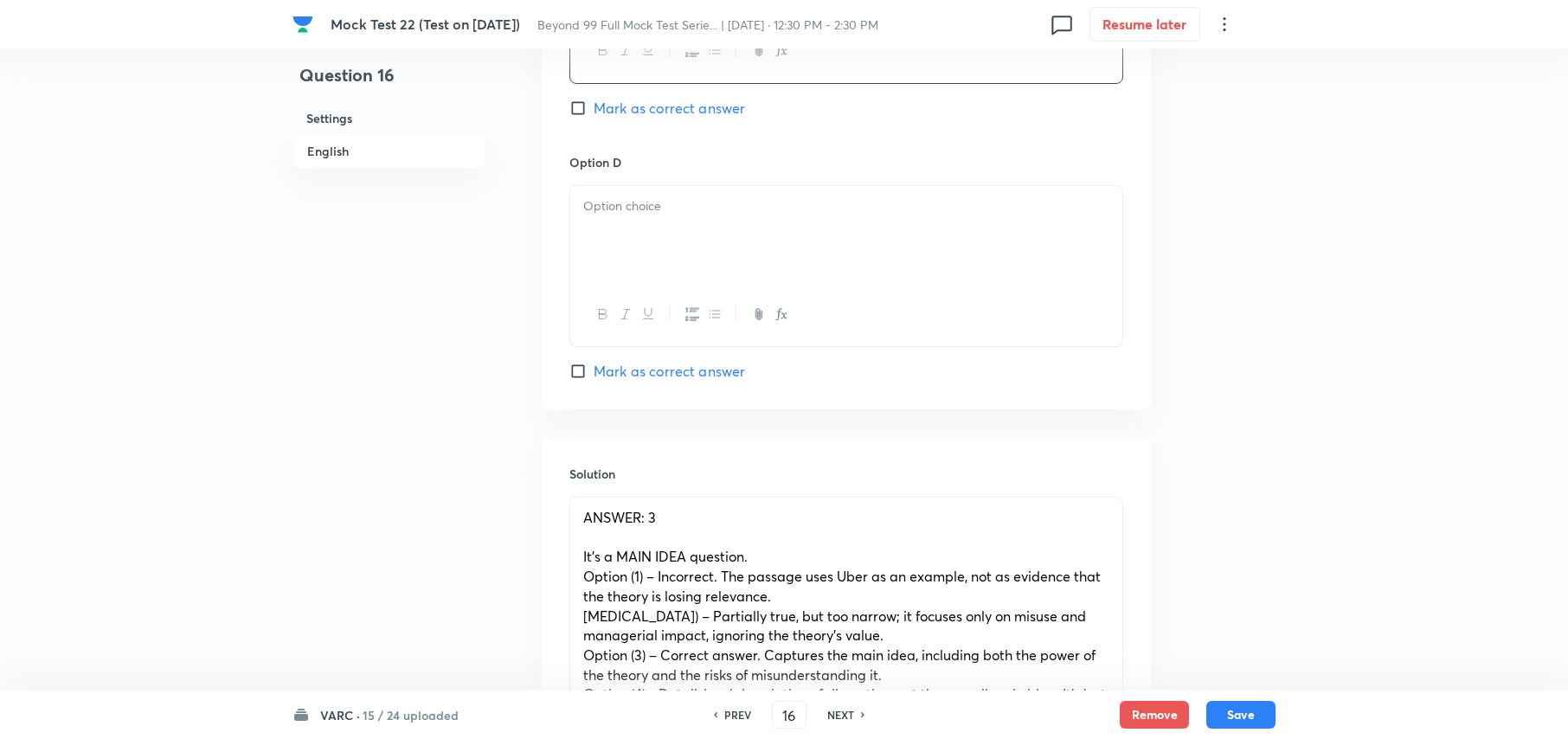
click at [677, 283] on div at bounding box center [845, 234] width 552 height 97
drag, startPoint x: 661, startPoint y: 209, endPoint x: 481, endPoint y: 208, distance: 180.0
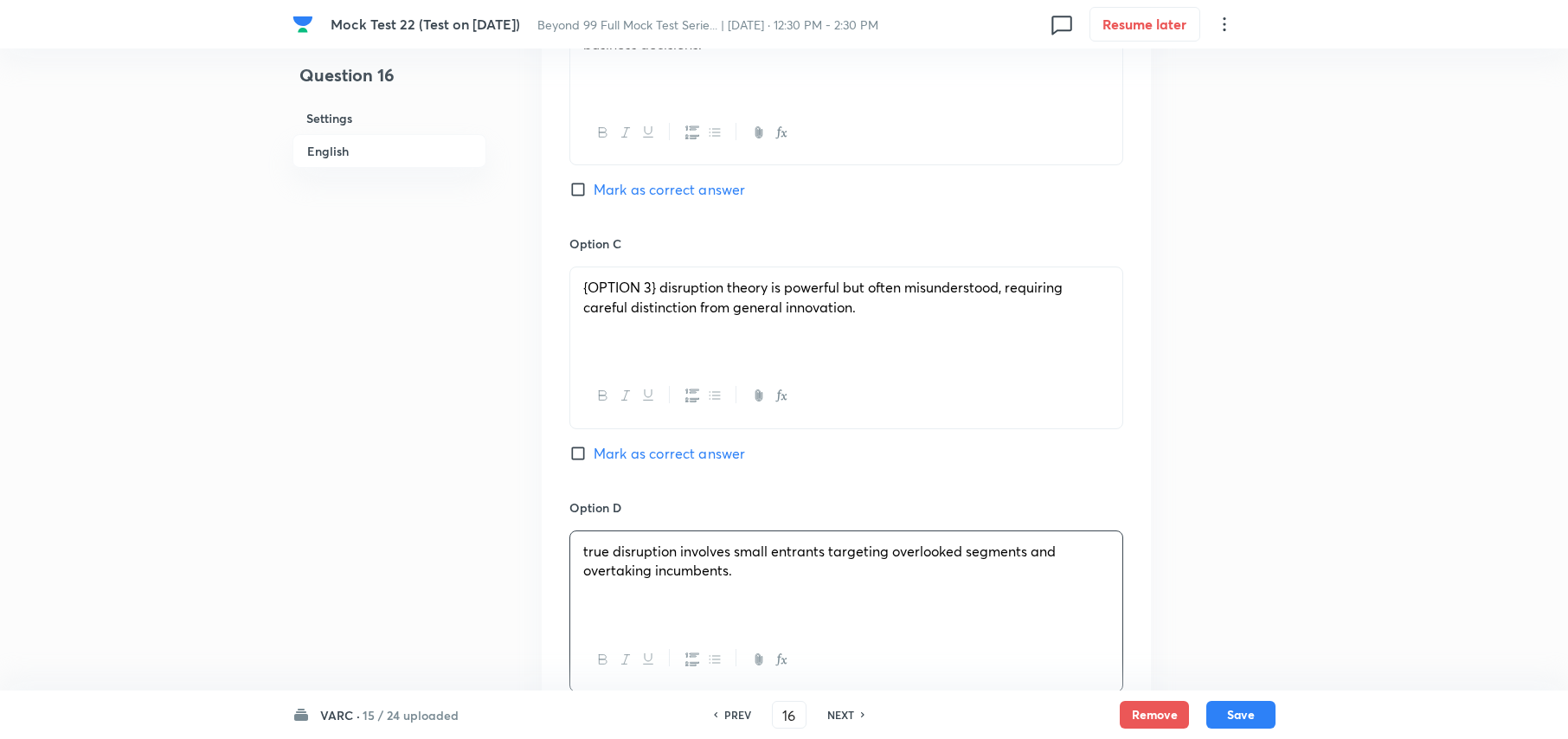
scroll to position [2386, 0]
drag, startPoint x: 661, startPoint y: 288, endPoint x: 500, endPoint y: 263, distance: 162.9
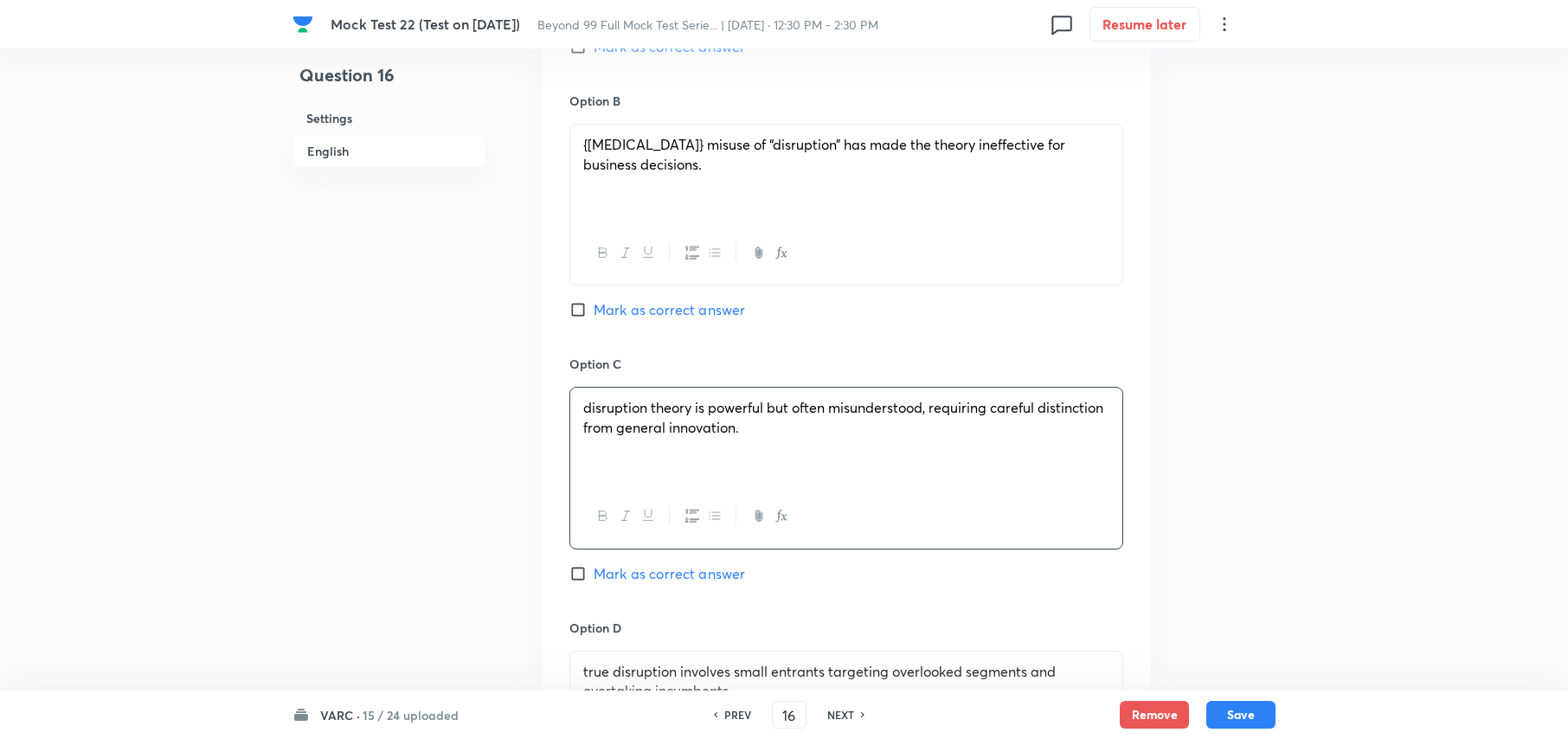
scroll to position [2155, 0]
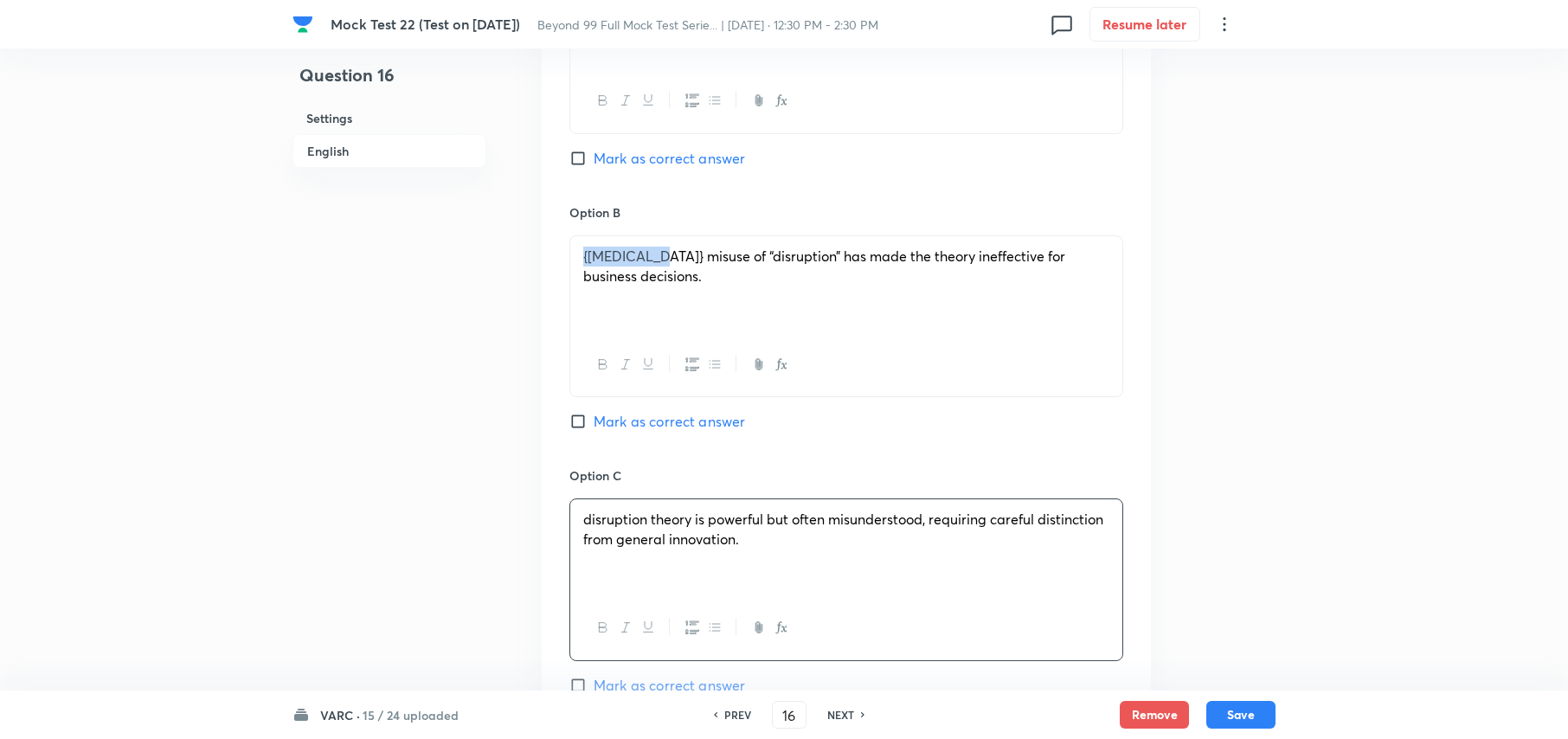
drag, startPoint x: 660, startPoint y: 257, endPoint x: 455, endPoint y: 263, distance: 205.1
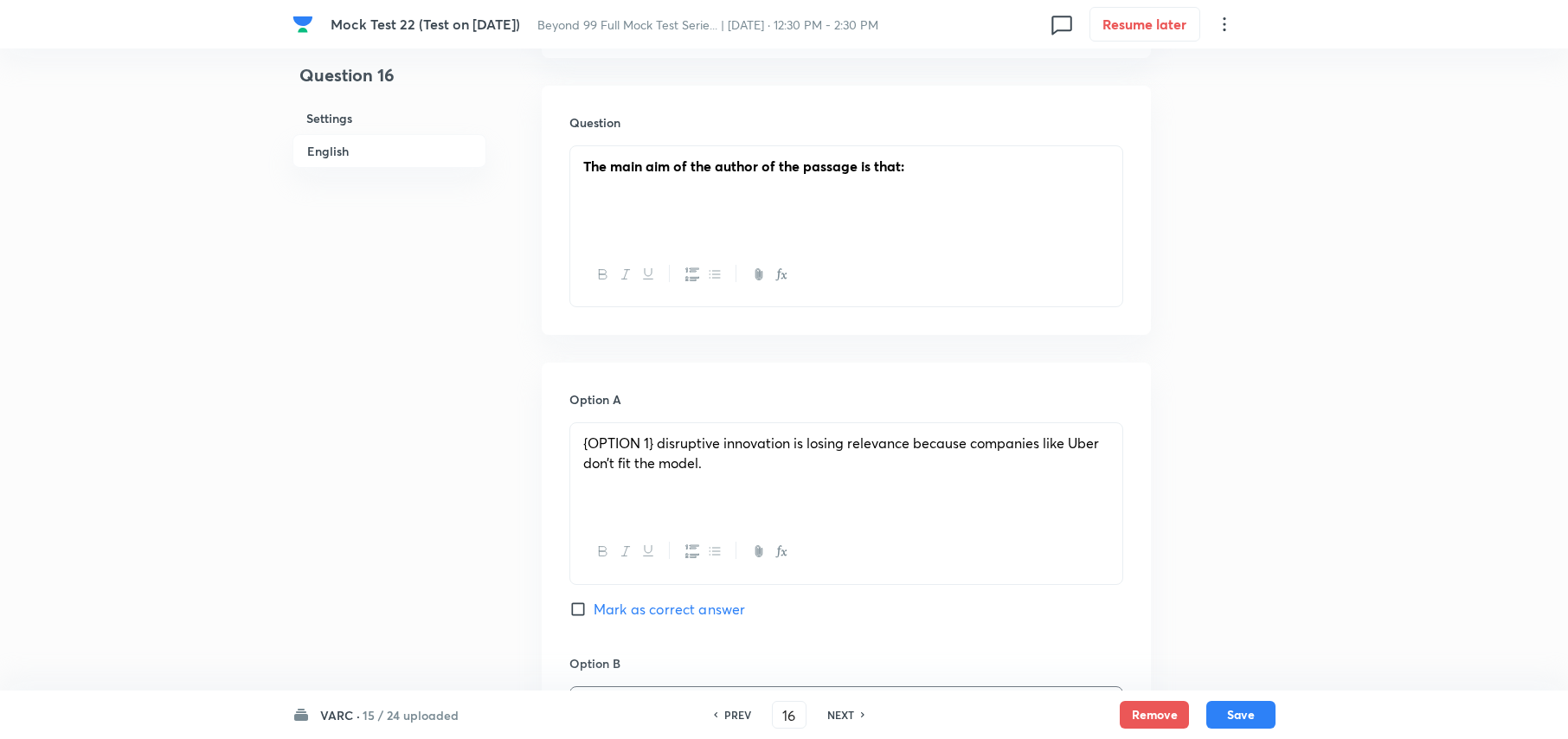
scroll to position [1694, 0]
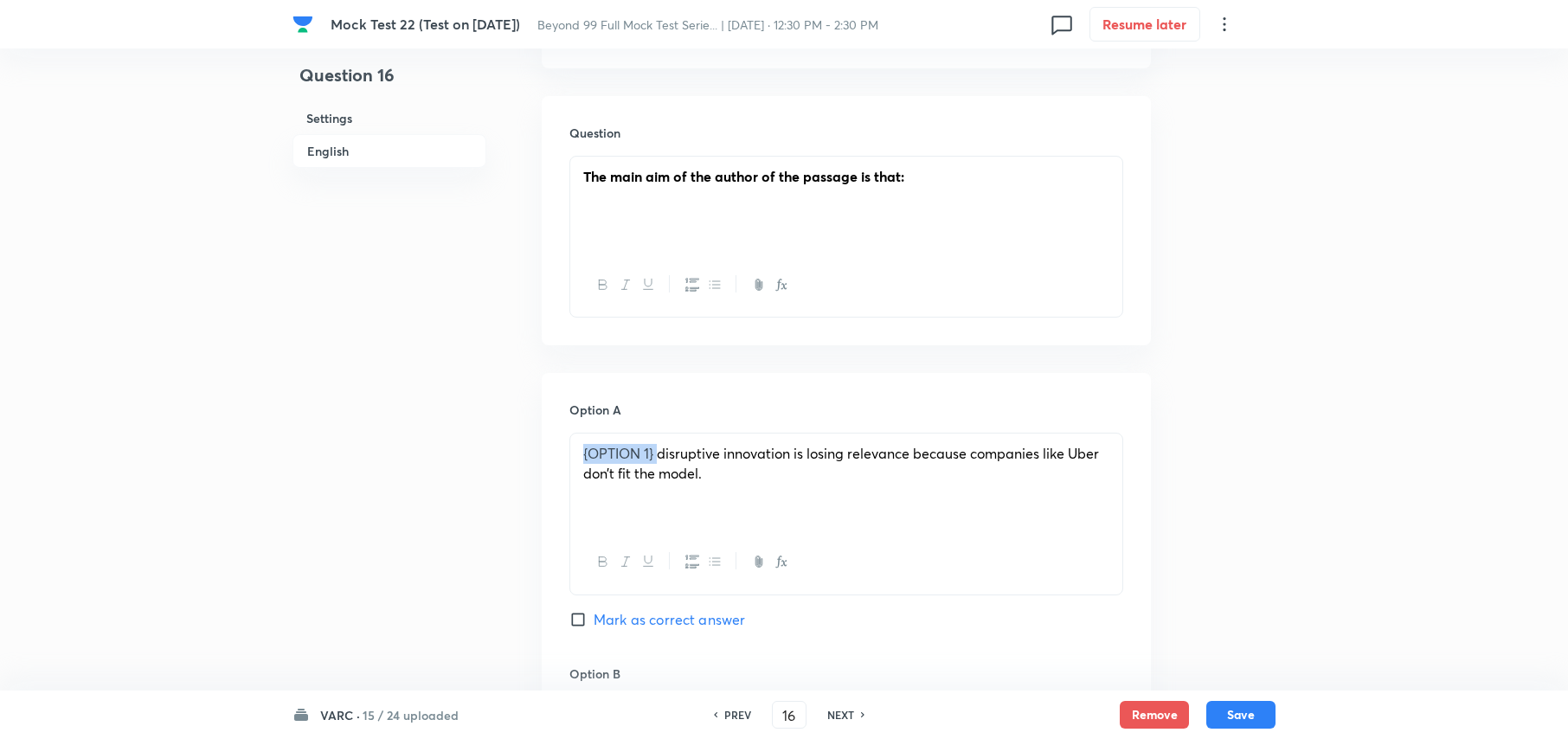
drag, startPoint x: 661, startPoint y: 452, endPoint x: 516, endPoint y: 436, distance: 145.9
click at [518, 436] on div "Question 16 Settings English Settings Type Single choice correct 4 options With…" at bounding box center [784, 163] width 983 height 3545
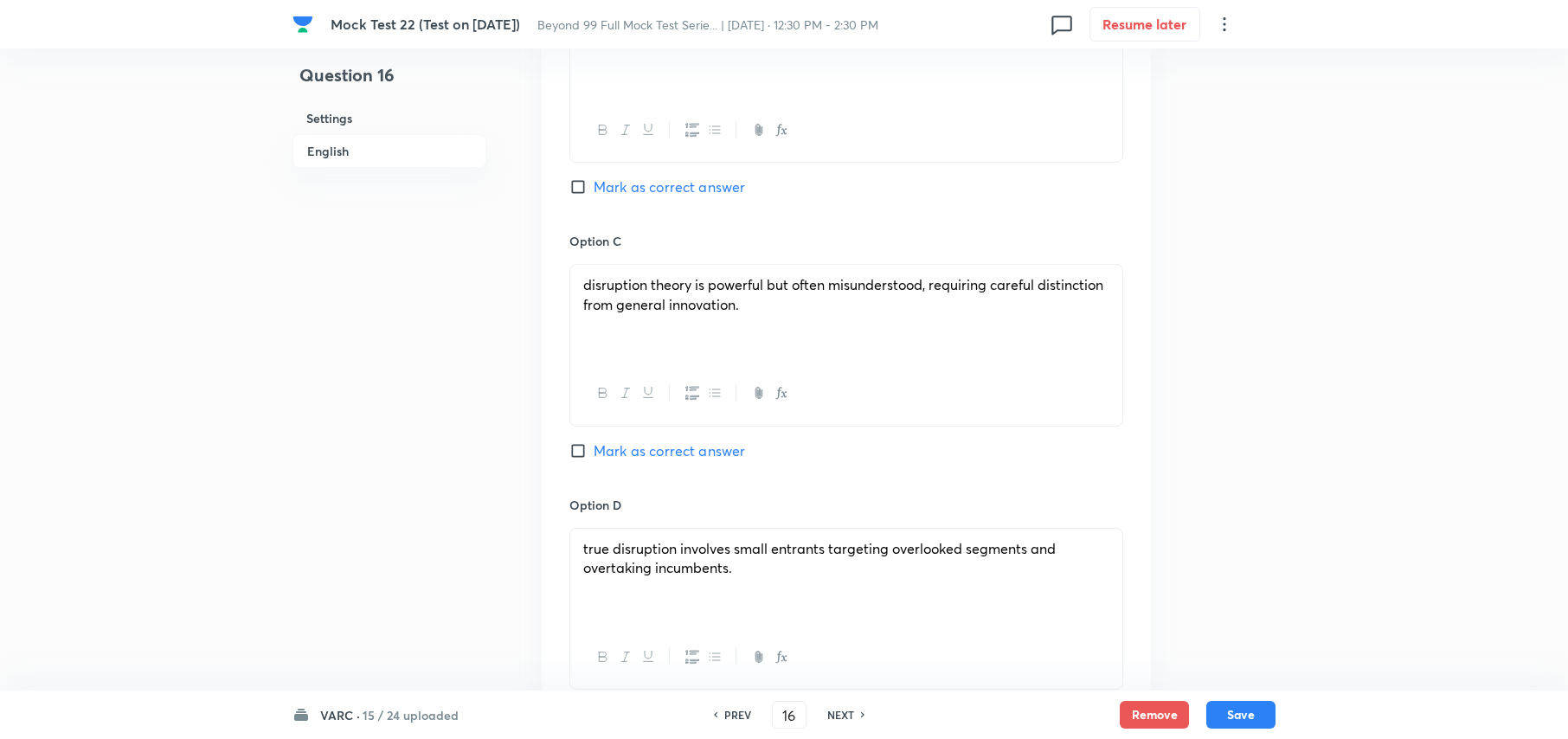
scroll to position [2400, 0]
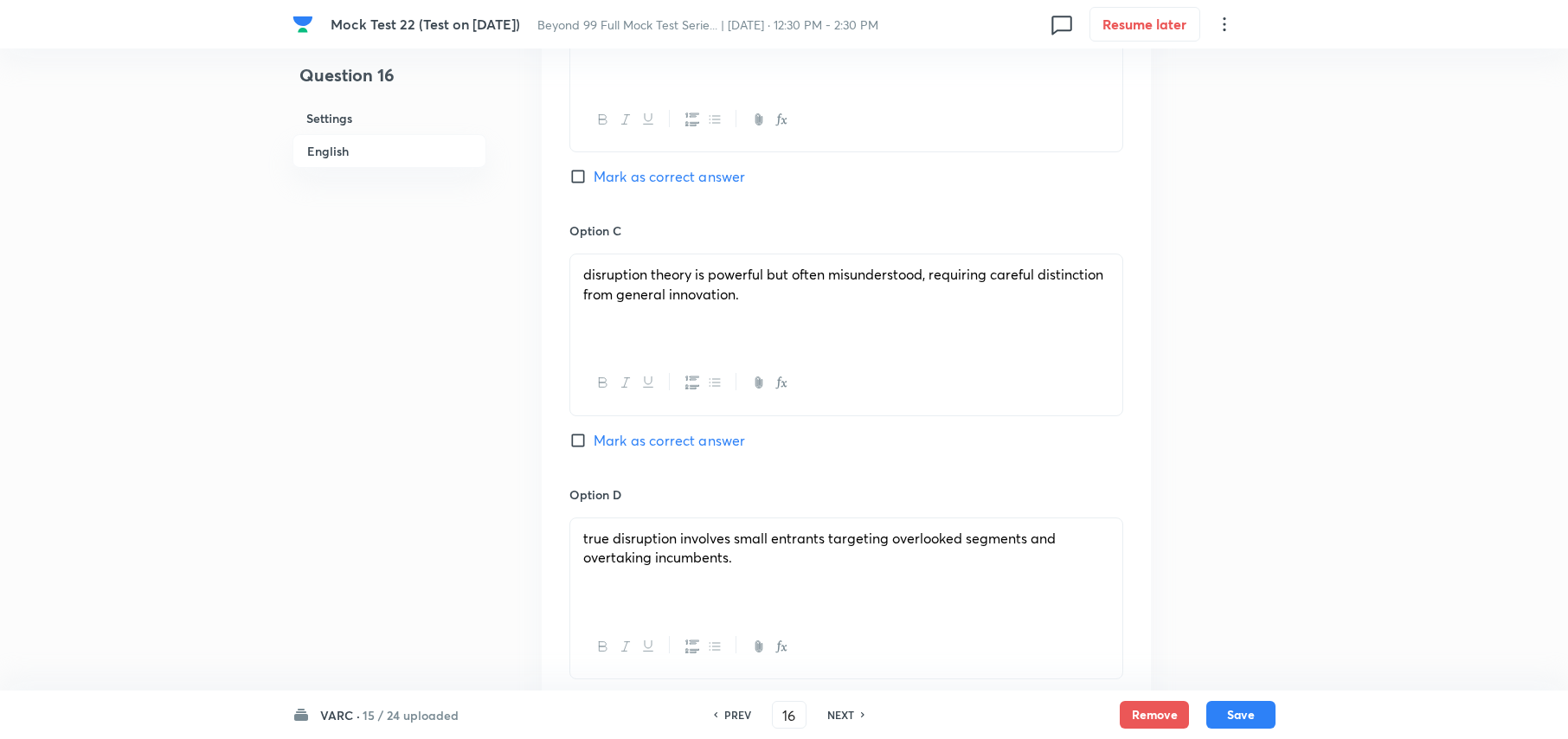
click at [576, 442] on input "Mark as correct answer" at bounding box center [581, 440] width 24 height 17
checkbox input "true"
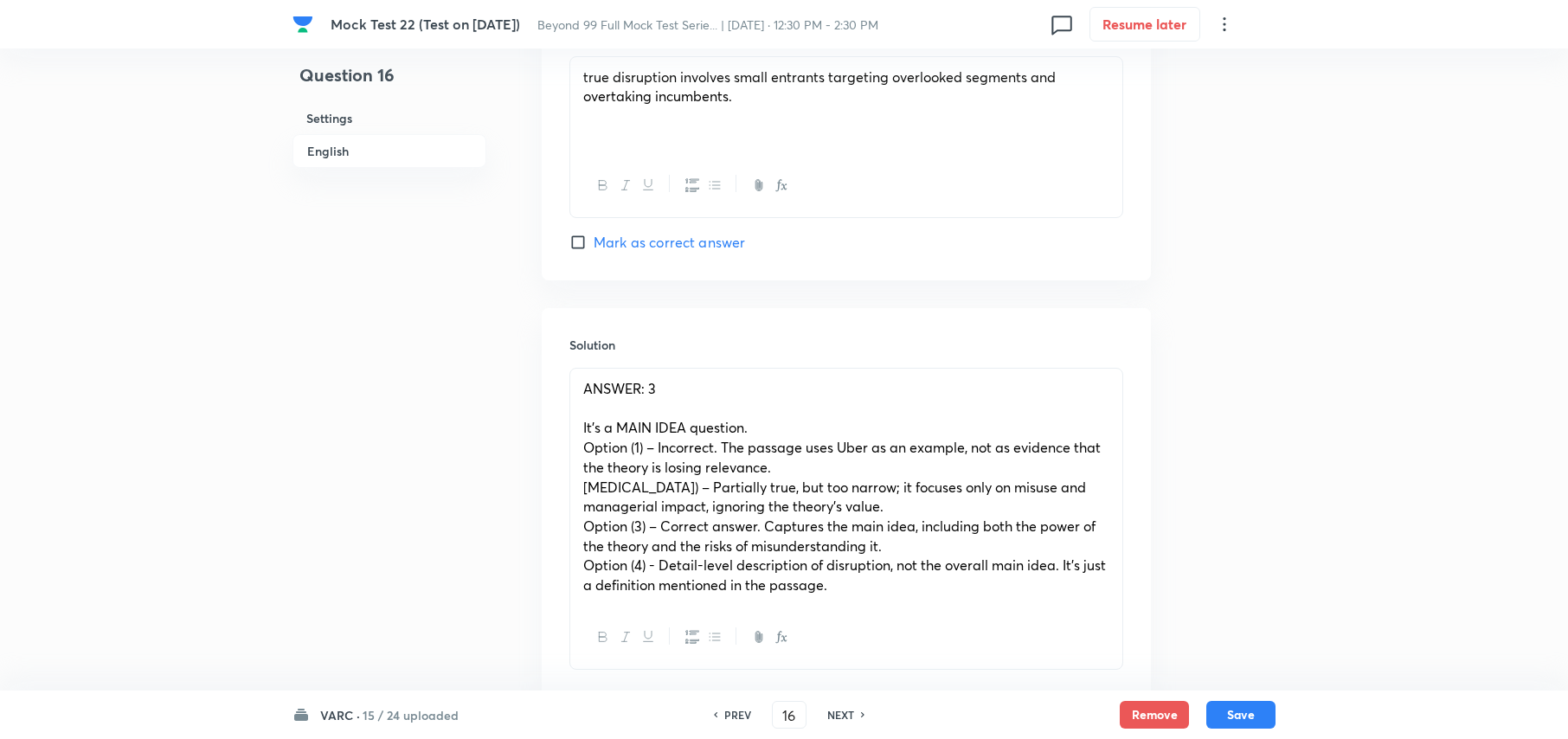
scroll to position [2977, 0]
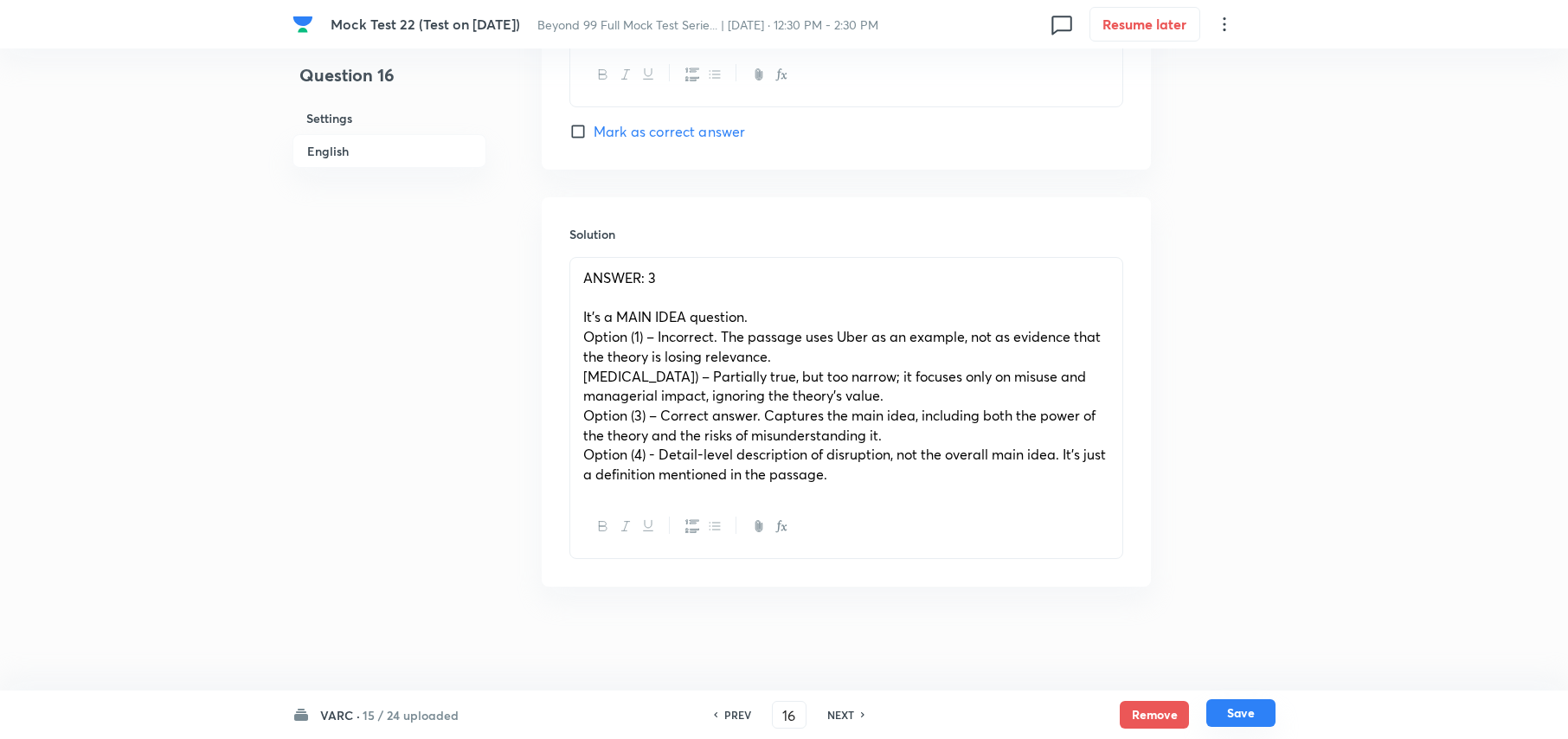
click at [1260, 707] on button "Save" at bounding box center [1240, 713] width 69 height 28
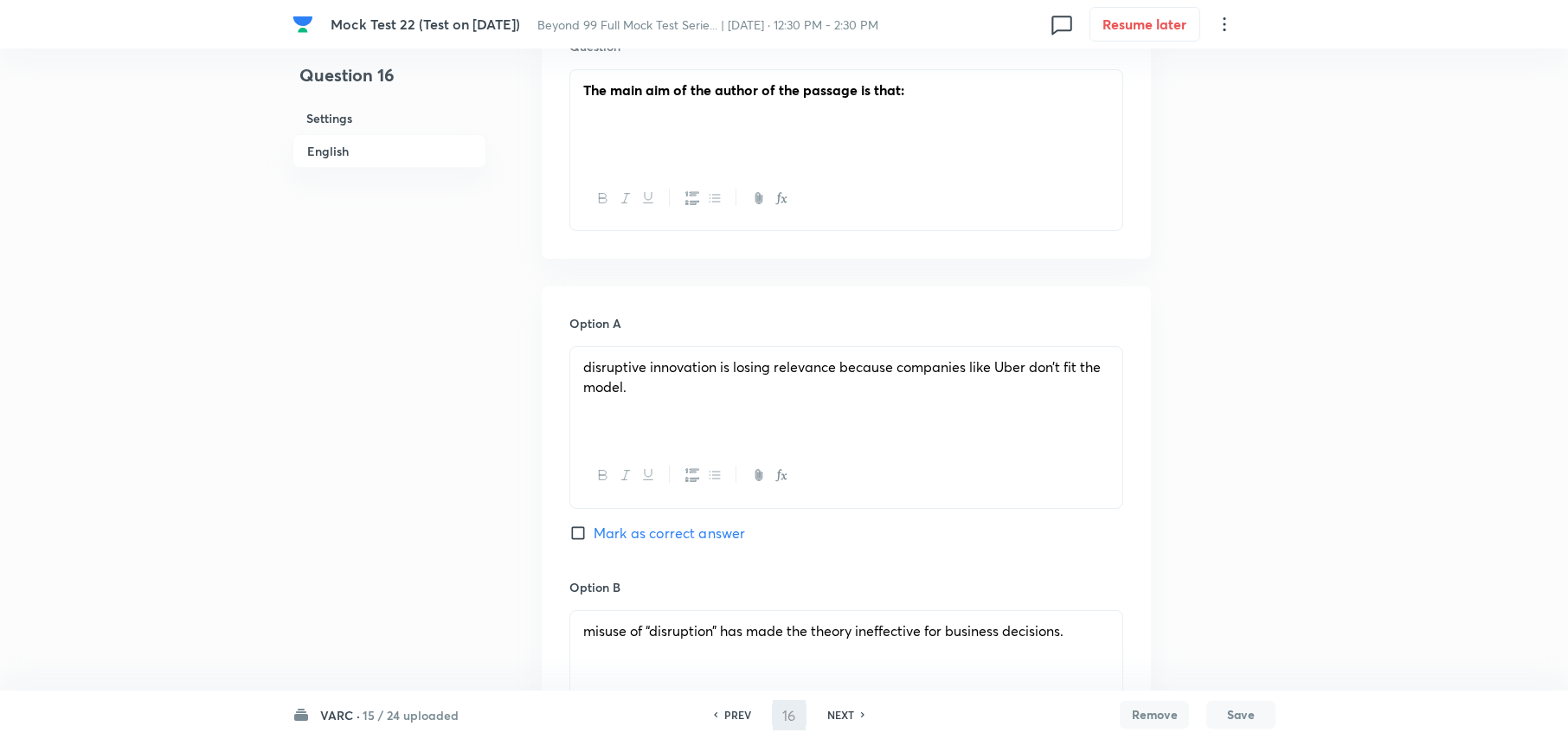
type input "17"
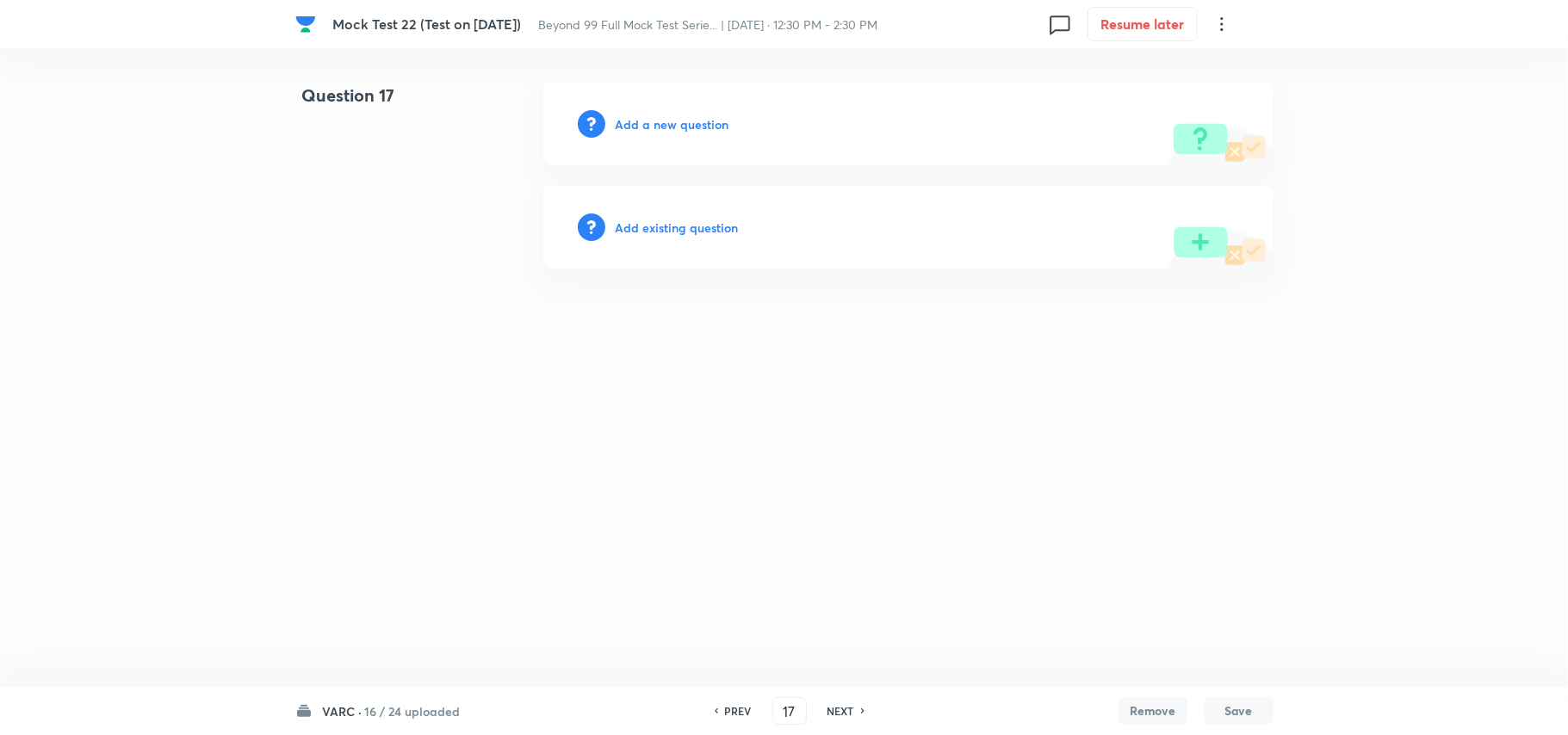
click at [664, 128] on h6 "Add a new question" at bounding box center [671, 124] width 113 height 18
click at [649, 124] on h6 "Choose a question type" at bounding box center [681, 124] width 132 height 18
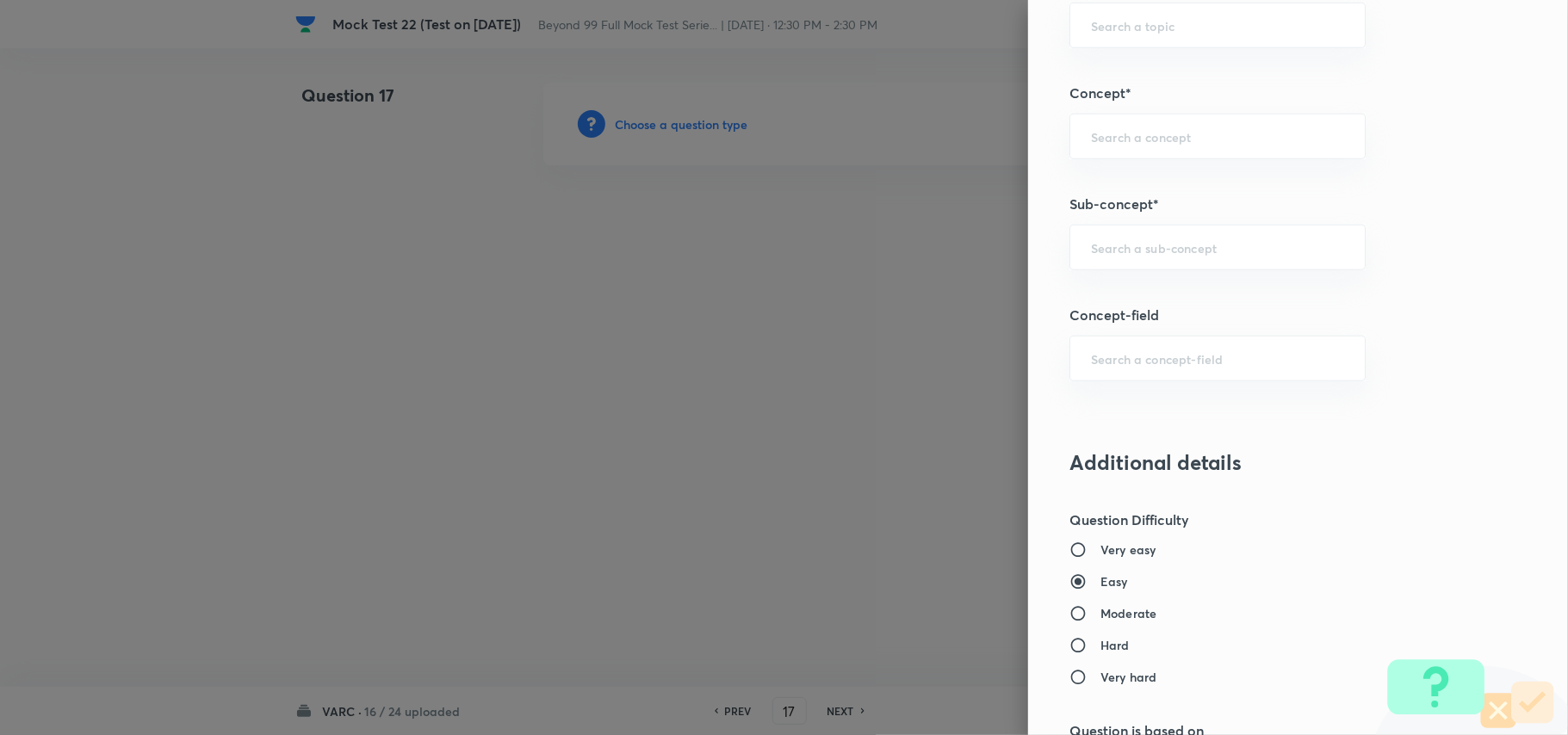
scroll to position [804, 0]
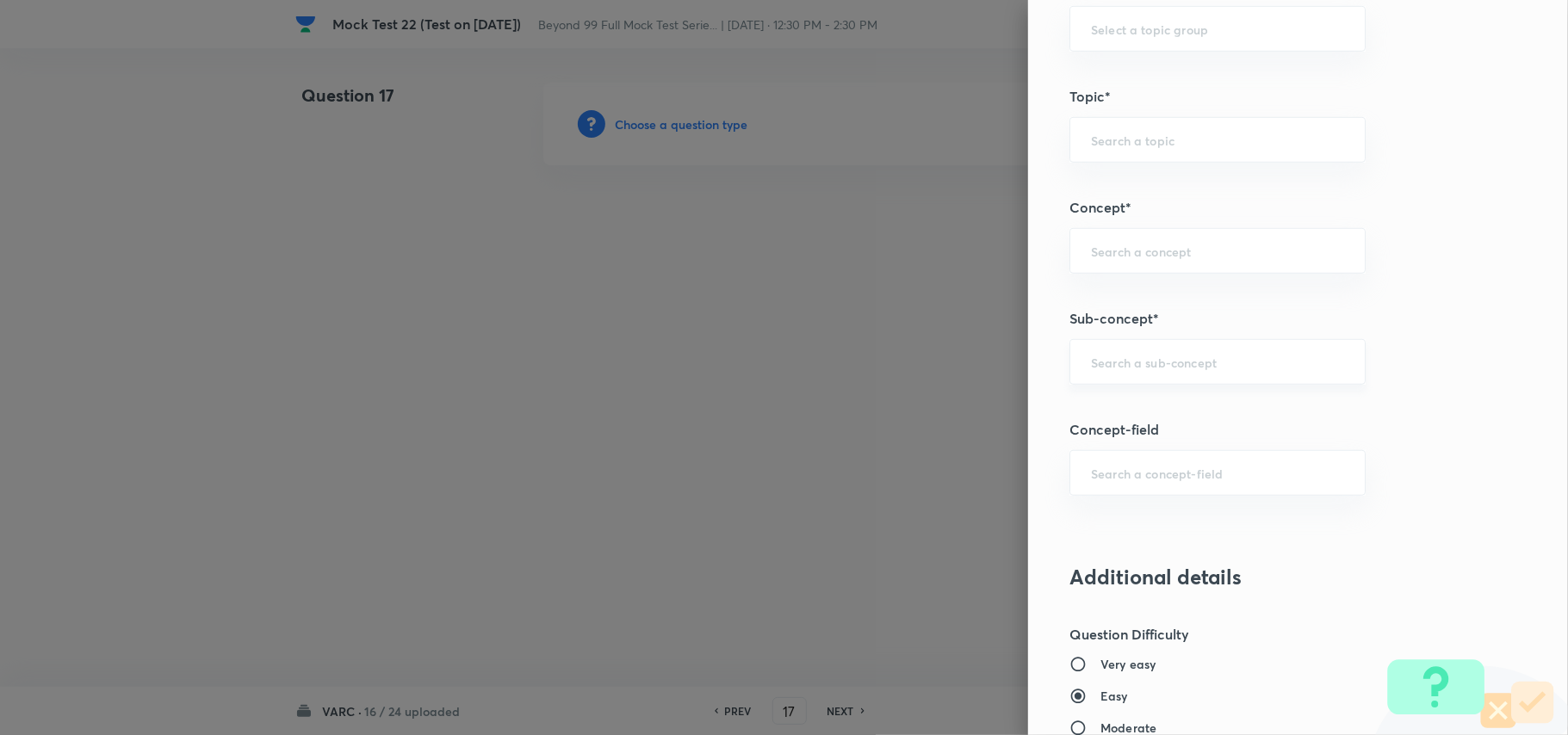
click at [1148, 355] on div "​" at bounding box center [1218, 362] width 296 height 46
click at [1137, 470] on li "Approaches of Solving An RC" at bounding box center [1199, 476] width 294 height 31
type input "Approaches of Solving An RC"
type input "Verbal Ability and RC"
type input "Reading Comprehension"
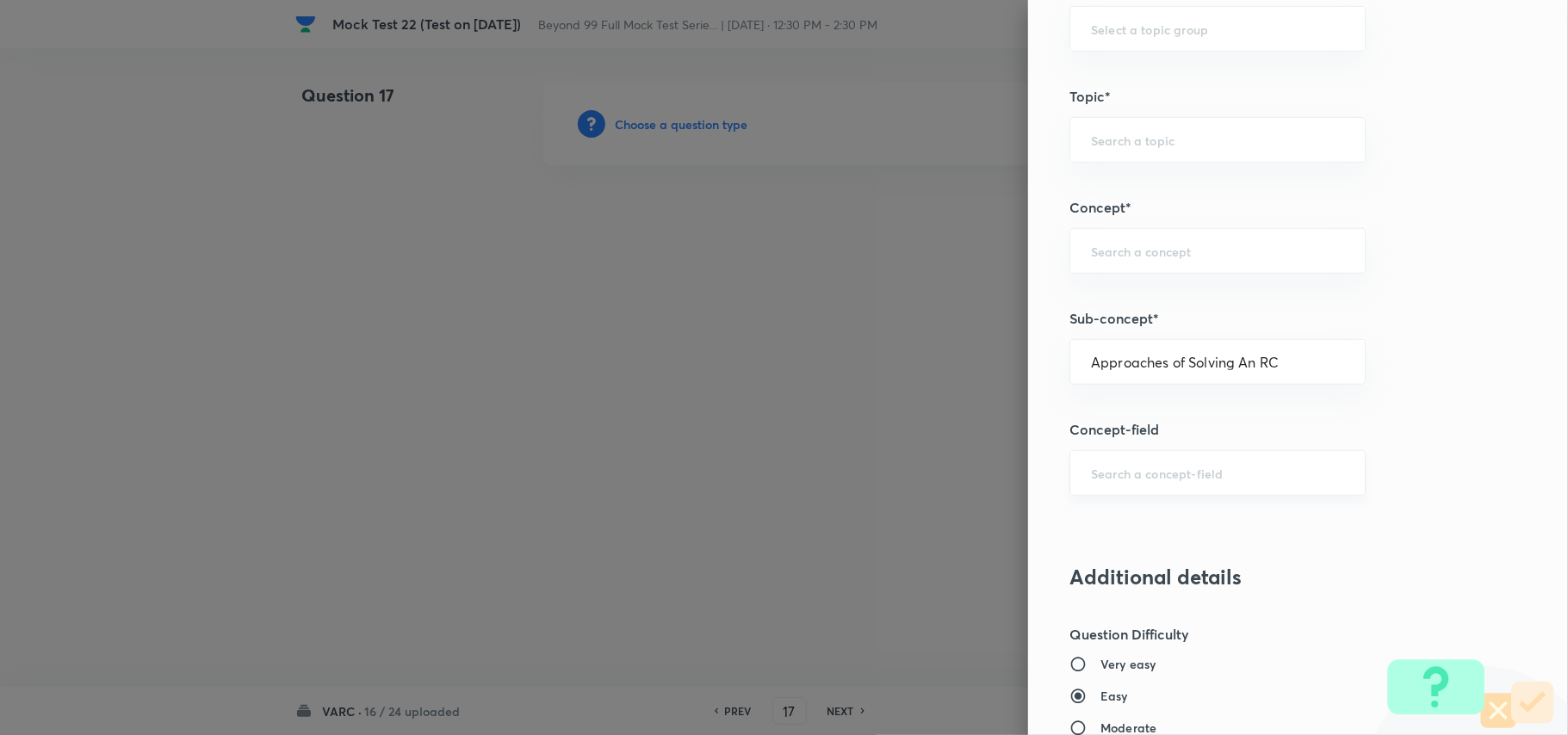
type input "Approaches of Solving an RC"
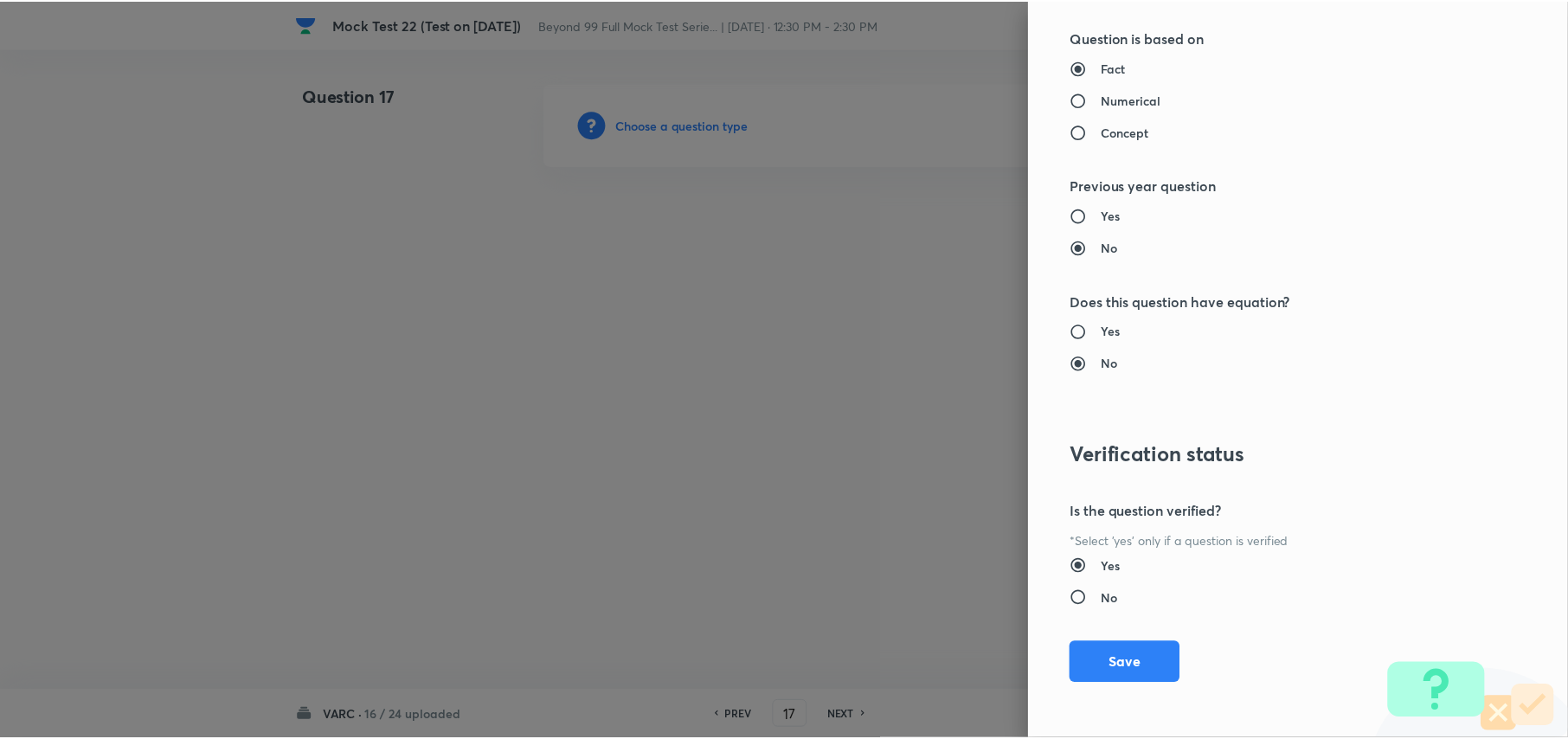
scroll to position [1624, 0]
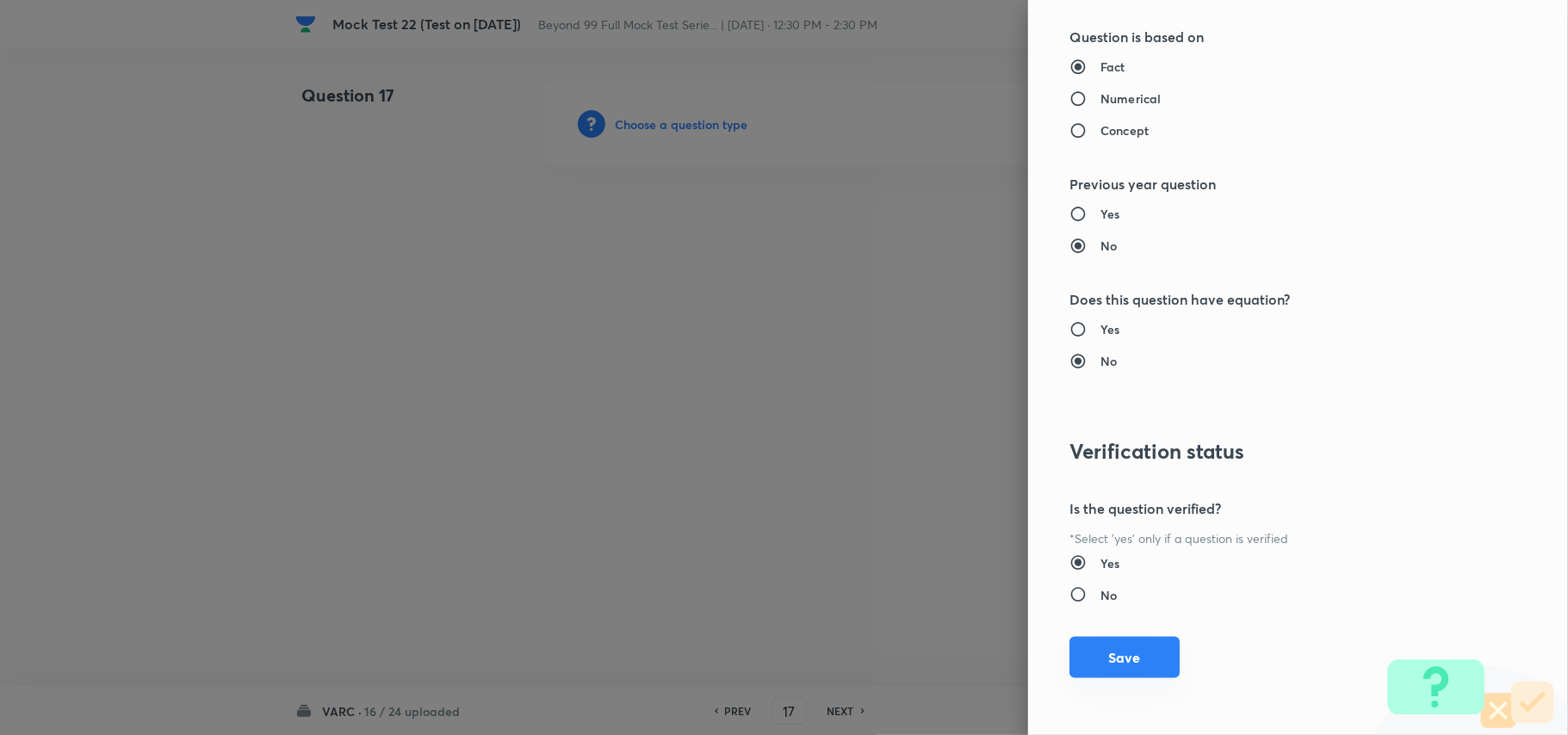
click at [1113, 668] on button "Save" at bounding box center [1124, 658] width 110 height 41
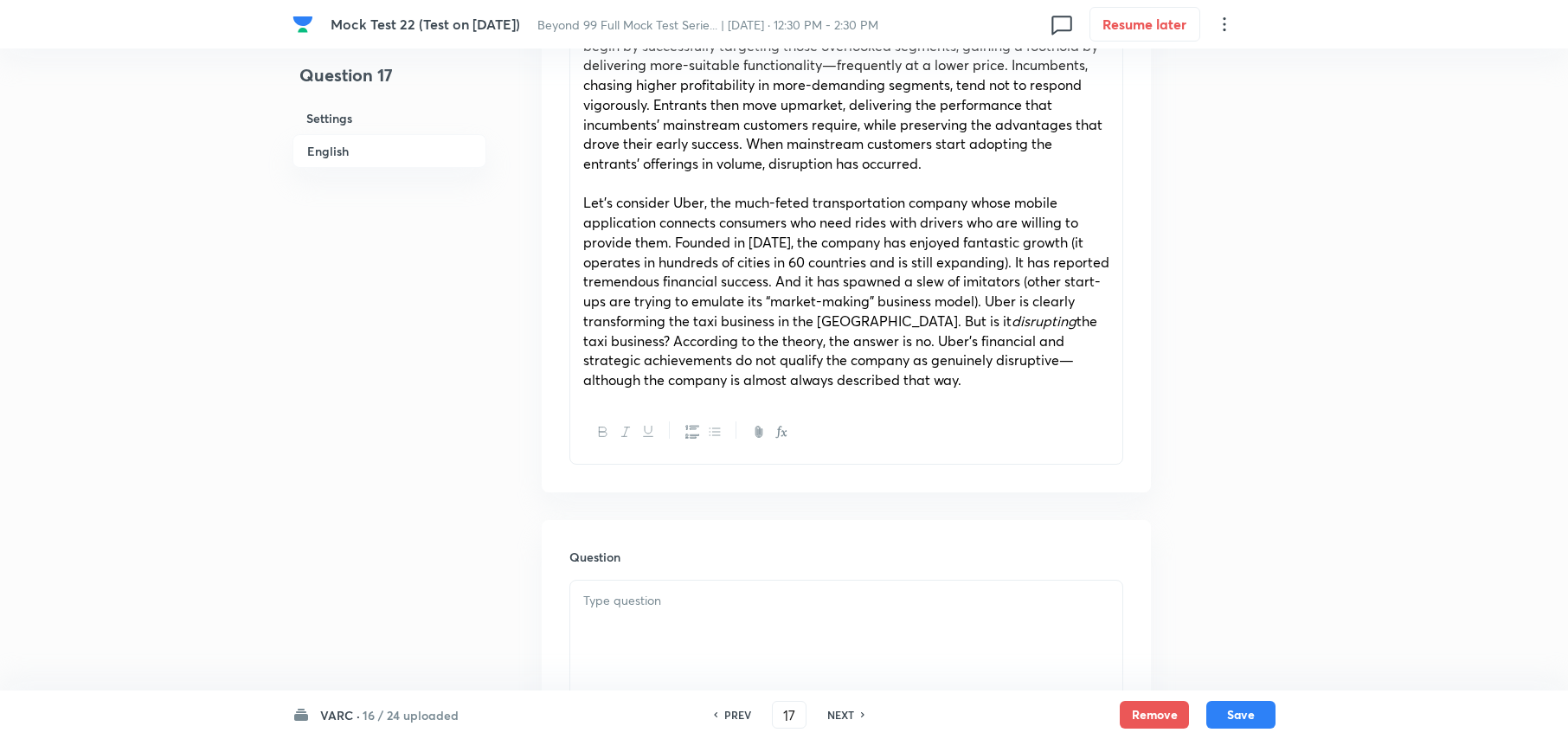
scroll to position [1615, 0]
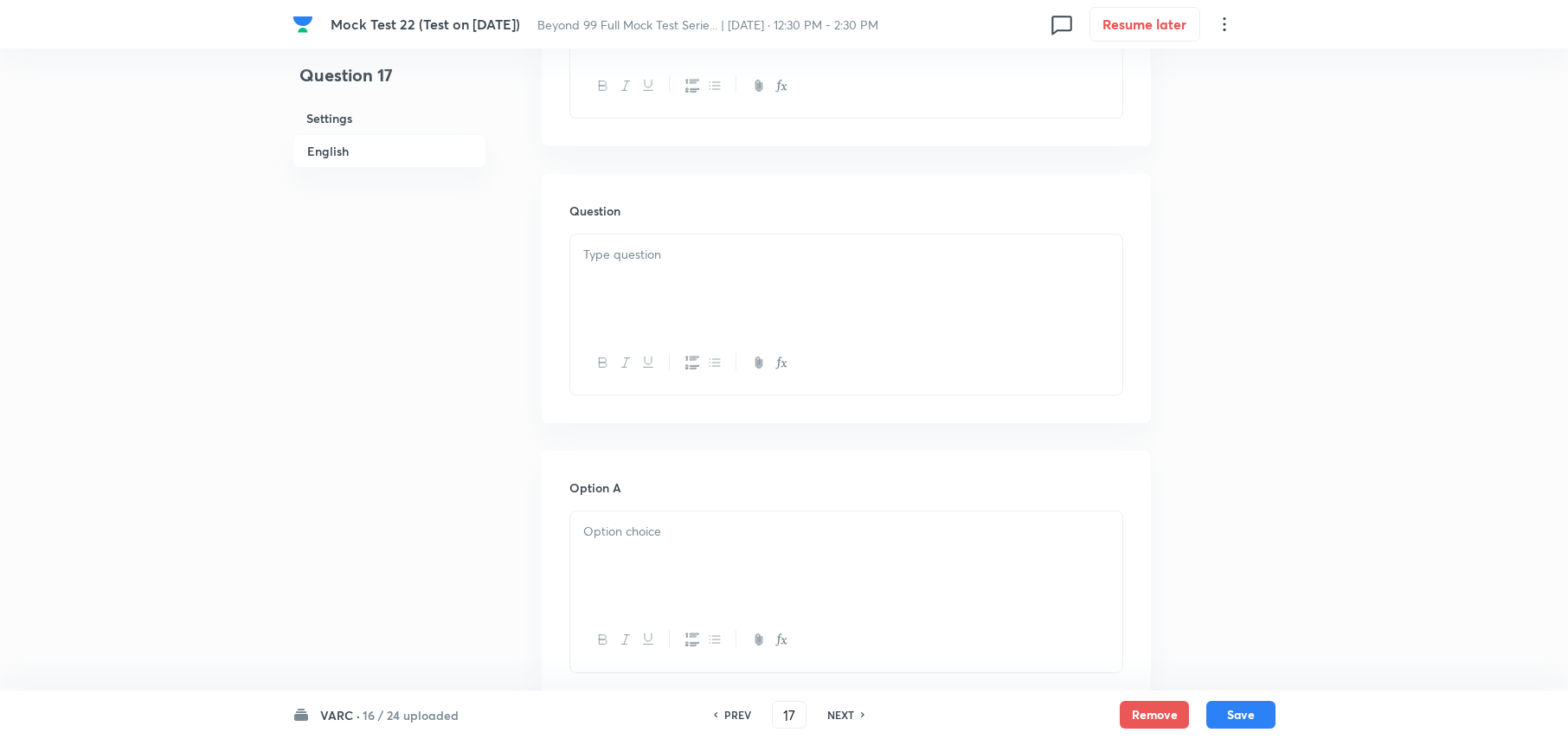
click at [631, 265] on div at bounding box center [845, 283] width 552 height 97
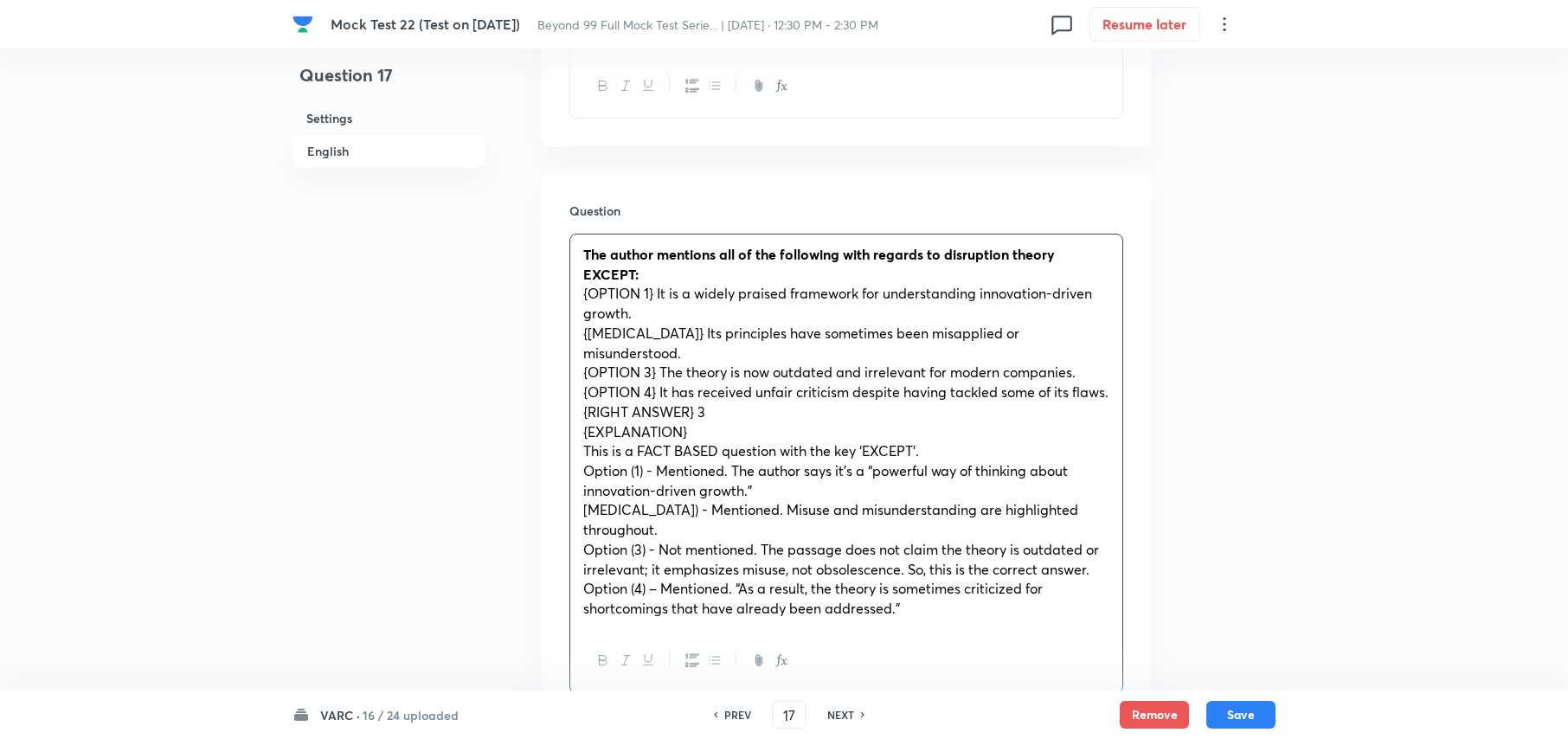
click at [915, 591] on p "Option (4) – Mentioned. “As a result, the theory is sometimes criticized for sh…" at bounding box center [846, 598] width 526 height 39
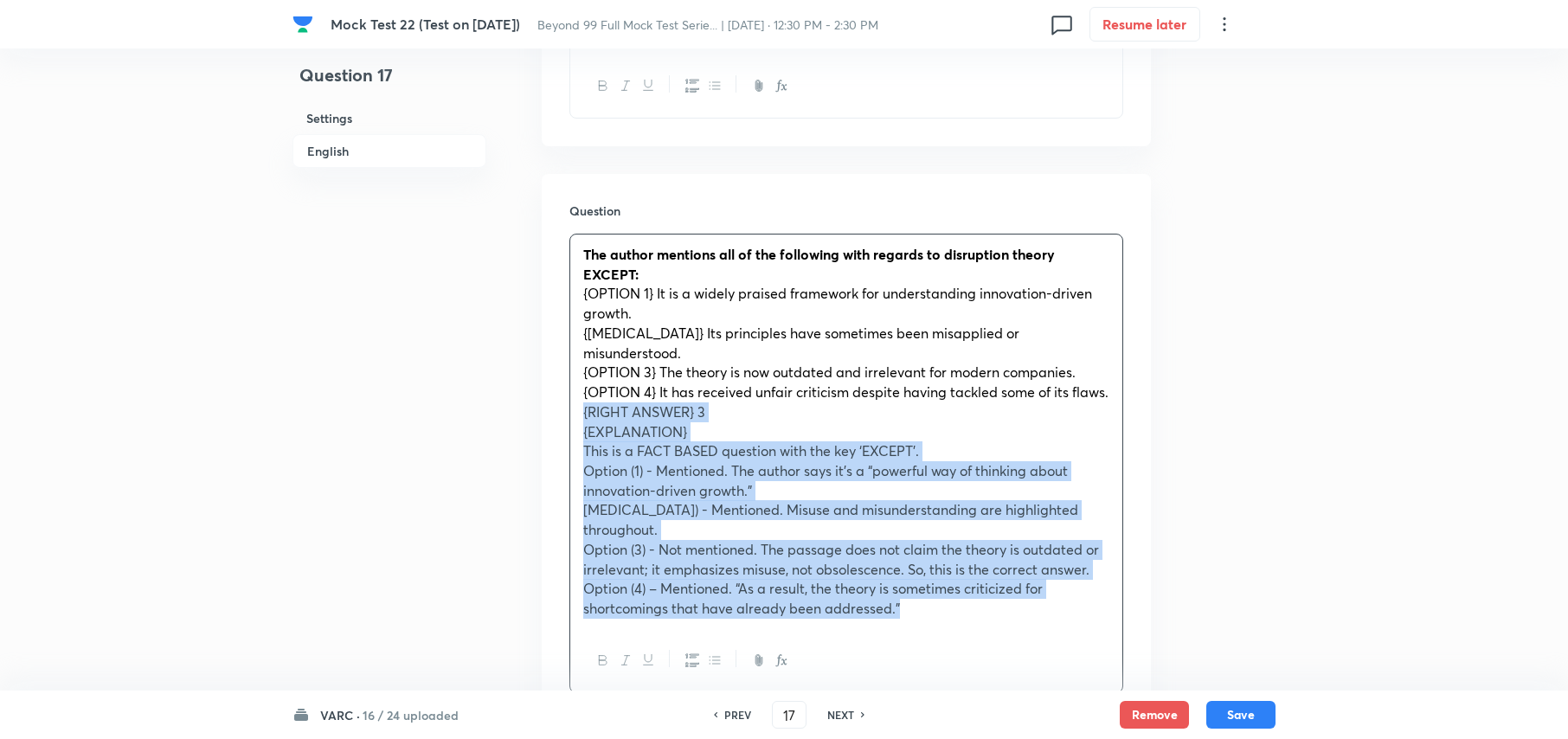
drag, startPoint x: 914, startPoint y: 589, endPoint x: 565, endPoint y: 409, distance: 392.7
click at [565, 409] on div "Question The author mentions all of the following with regards to disruption th…" at bounding box center [846, 447] width 609 height 547
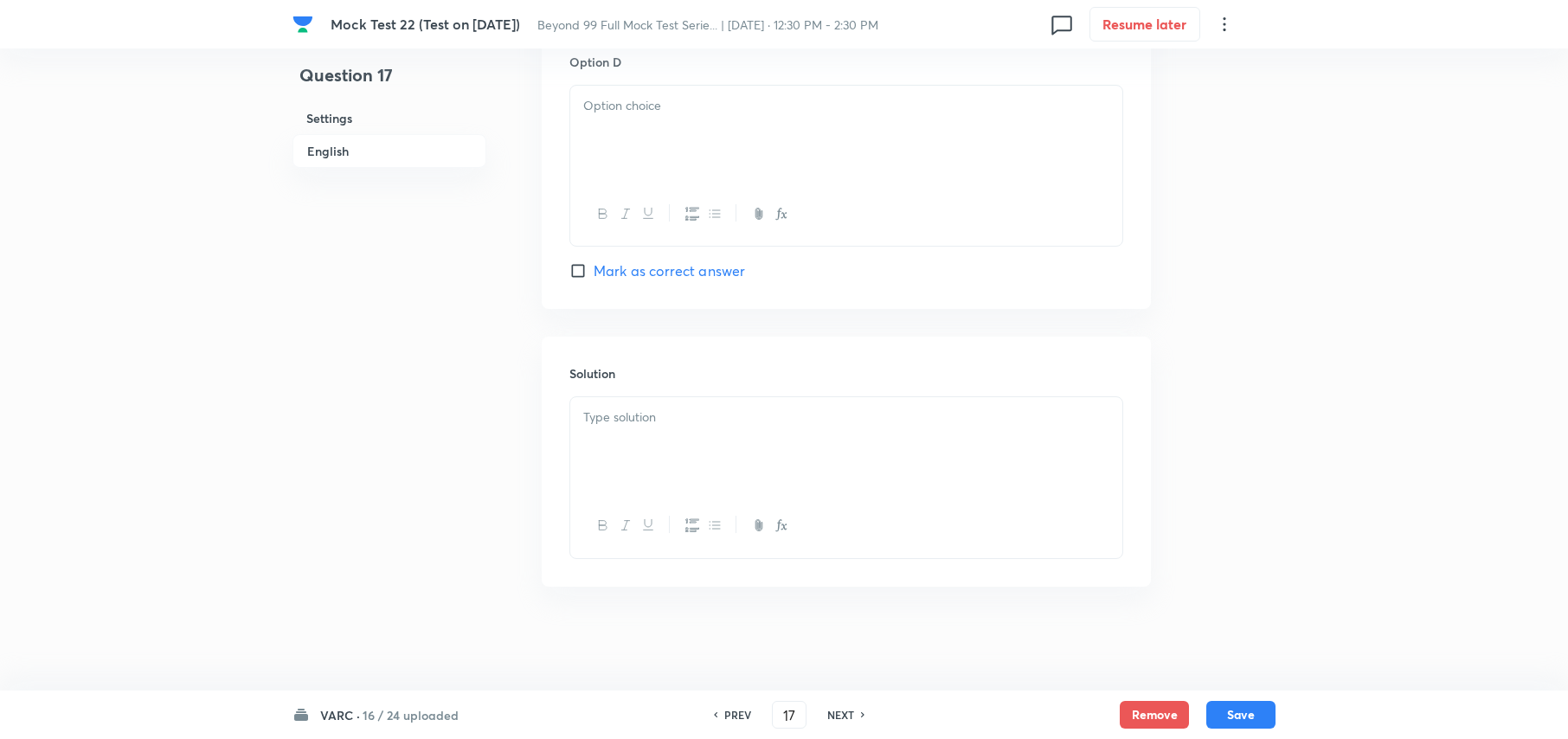
scroll to position [2938, 0]
click at [638, 399] on div at bounding box center [845, 446] width 552 height 97
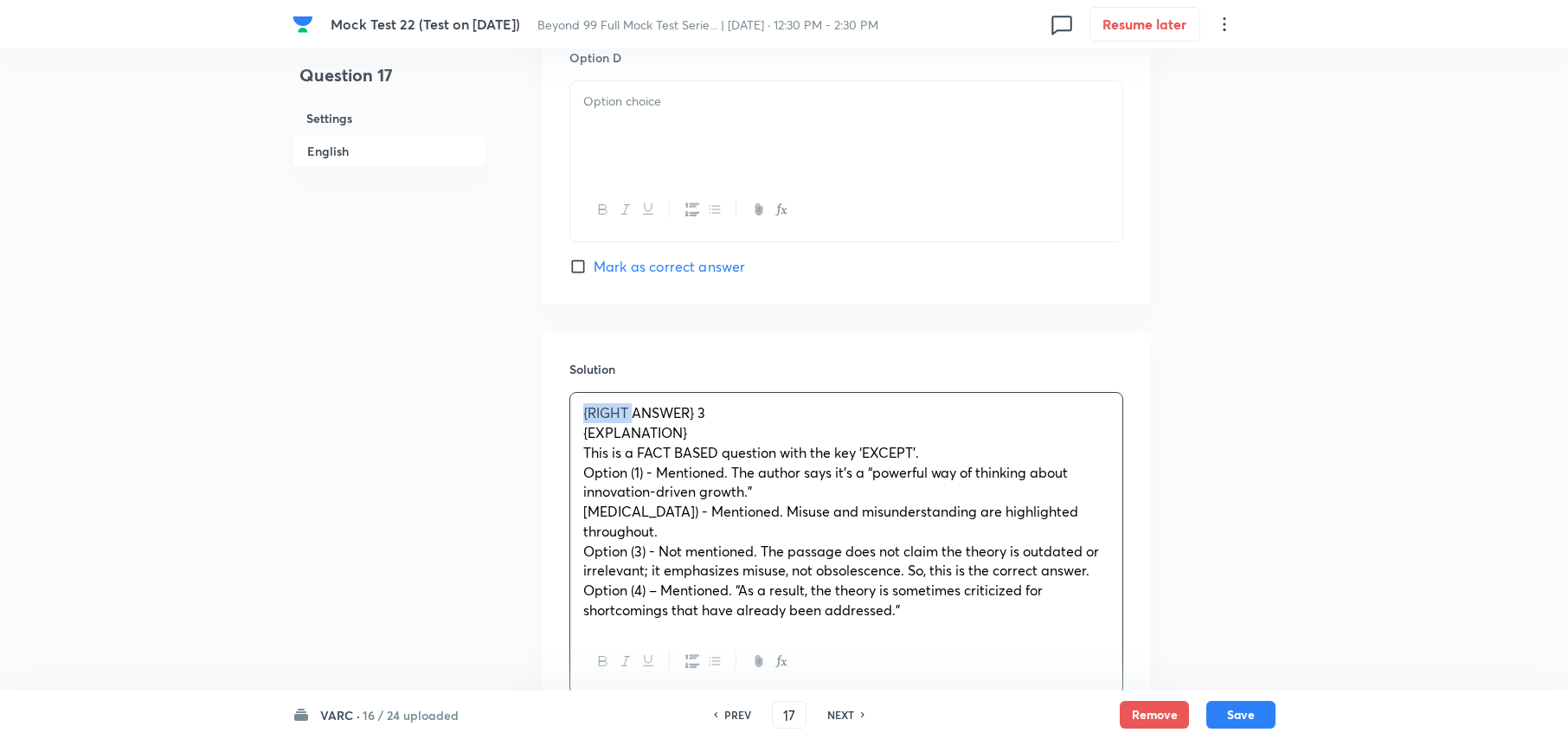
drag, startPoint x: 637, startPoint y: 414, endPoint x: 540, endPoint y: 421, distance: 97.3
click at [651, 420] on span "ANSWER} 3" at bounding box center [620, 412] width 74 height 18
drag, startPoint x: 700, startPoint y: 444, endPoint x: 558, endPoint y: 444, distance: 142.0
click at [565, 441] on div "Solution ANSWER : 3 {EXPLANATION} This is a FACT BASED question with the key ‘E…" at bounding box center [846, 527] width 609 height 390
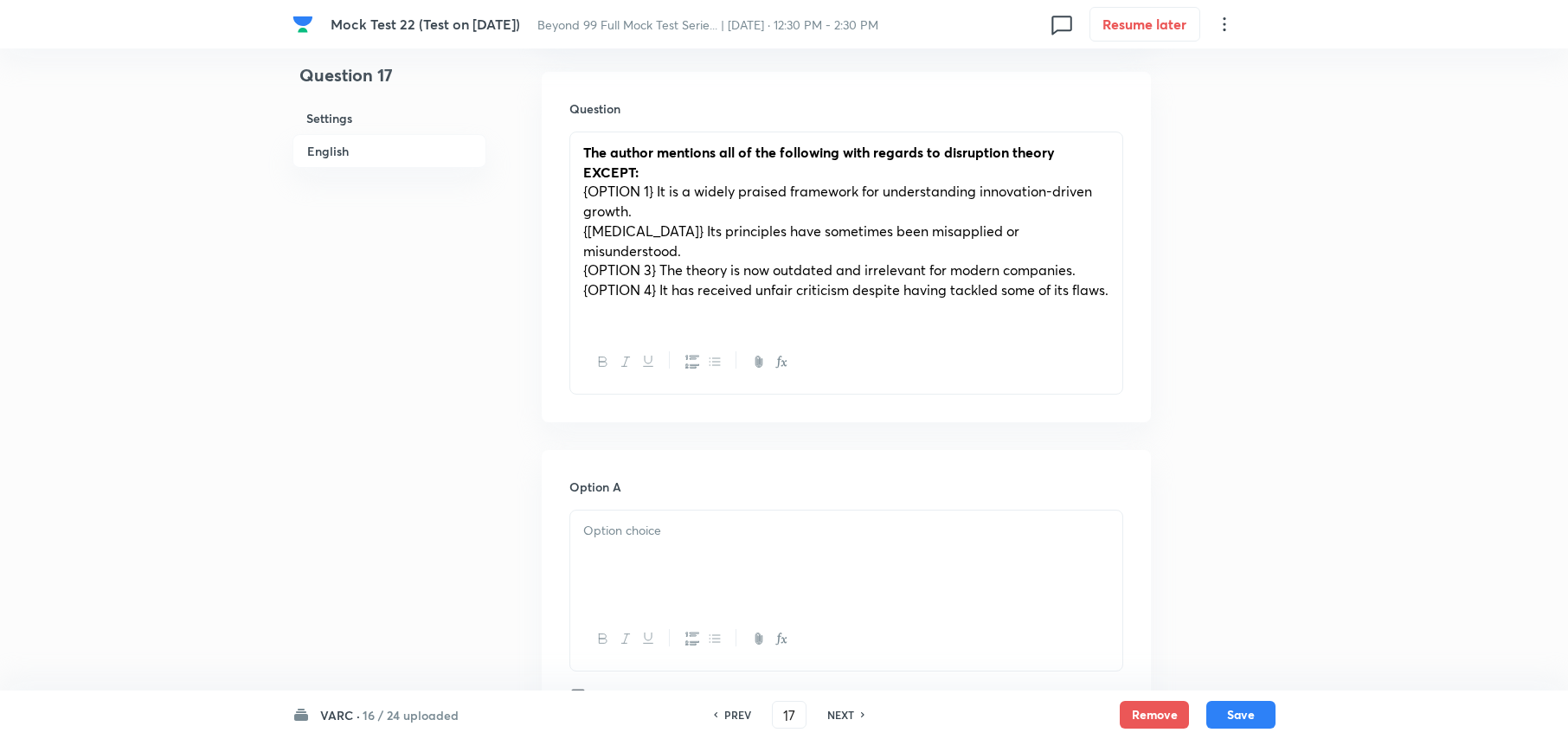
scroll to position [1559, 0]
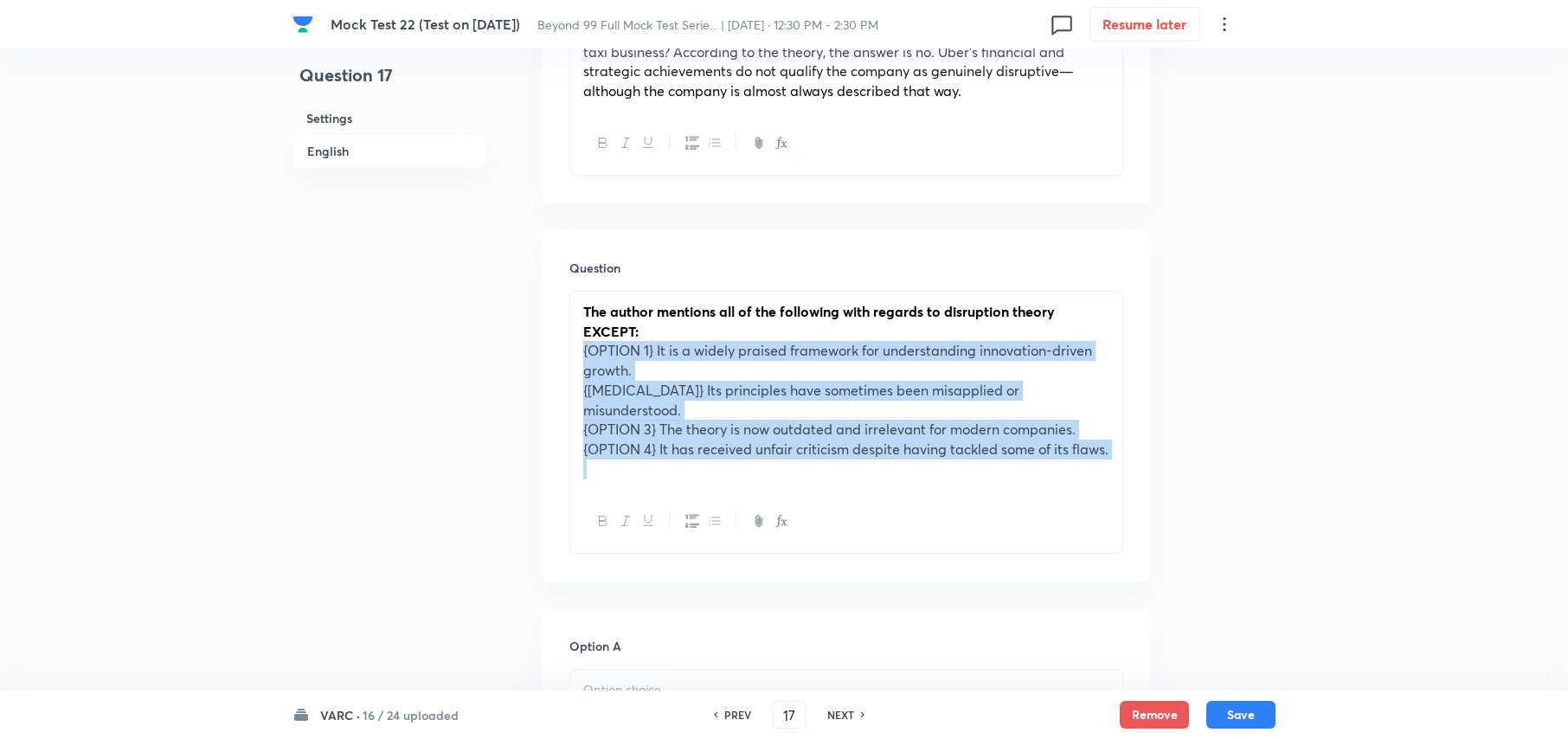
drag, startPoint x: 583, startPoint y: 355, endPoint x: 766, endPoint y: 487, distance: 225.6
click at [766, 487] on div "The author mentions all of the following with regards to disruption theory EXCE…" at bounding box center [845, 391] width 552 height 198
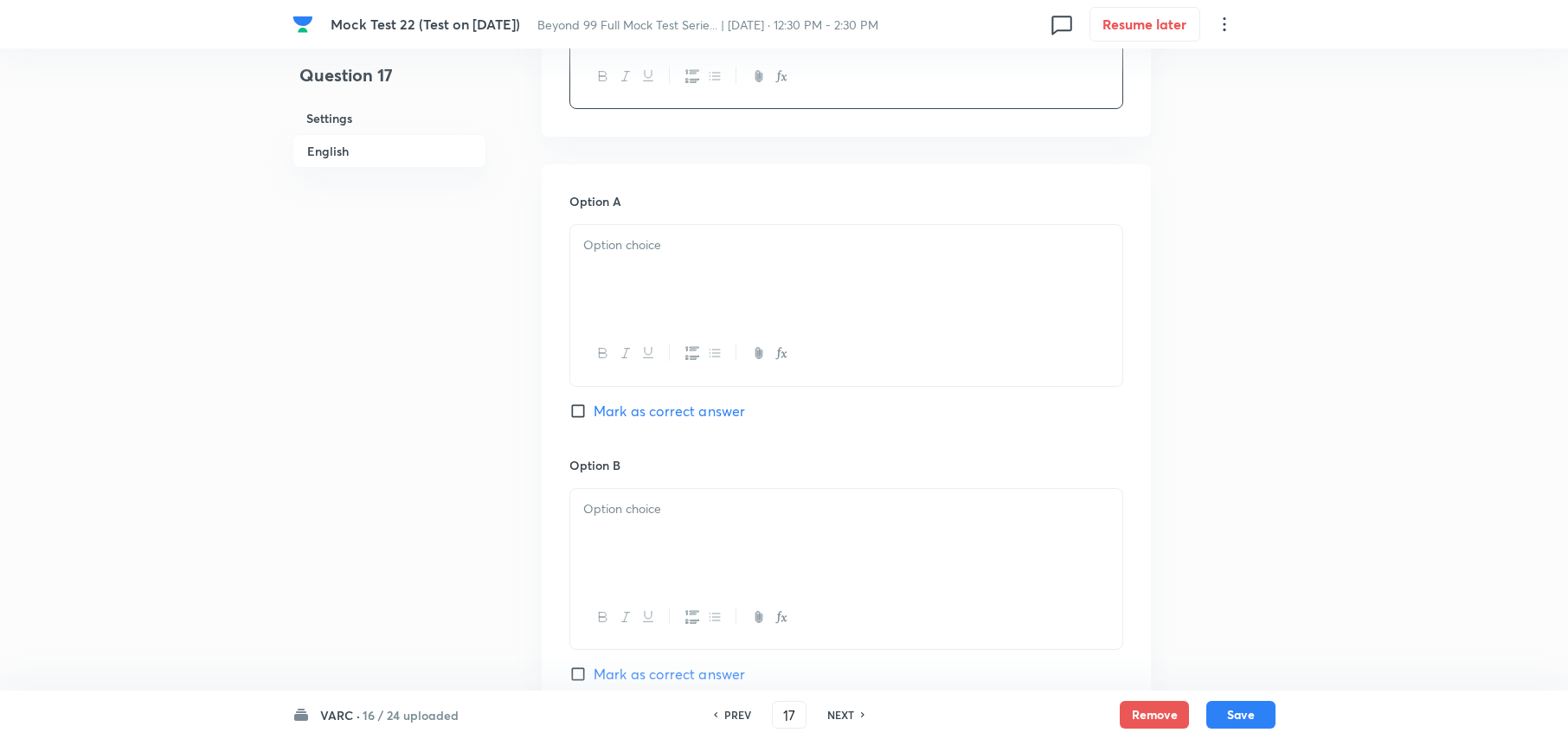
scroll to position [1905, 0]
click at [644, 256] on div at bounding box center [845, 271] width 552 height 97
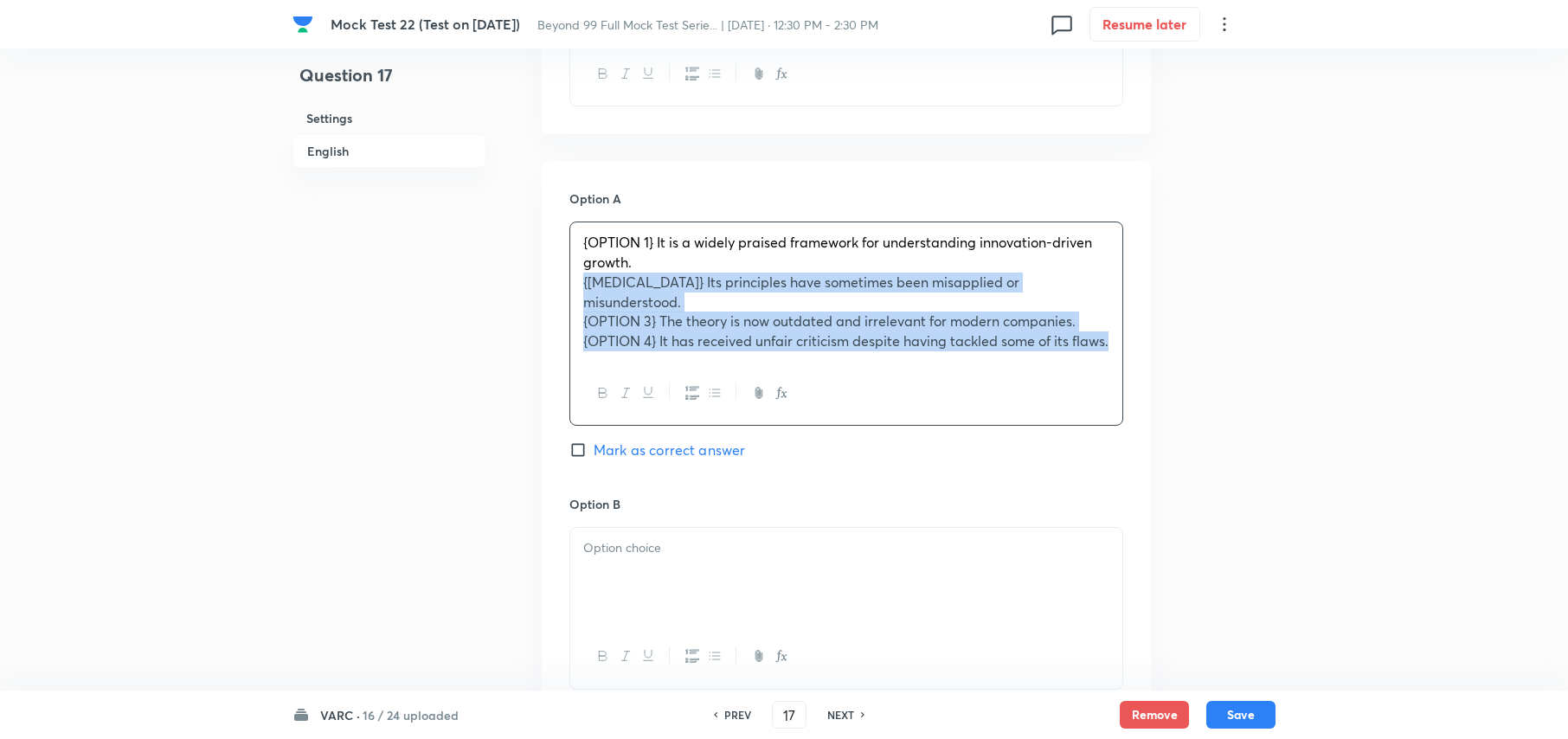
drag, startPoint x: 624, startPoint y: 343, endPoint x: 568, endPoint y: 286, distance: 79.9
click at [569, 286] on div "{OPTION 1} It is a widely praised framework for understanding innovation-driven…" at bounding box center [845, 324] width 554 height 205
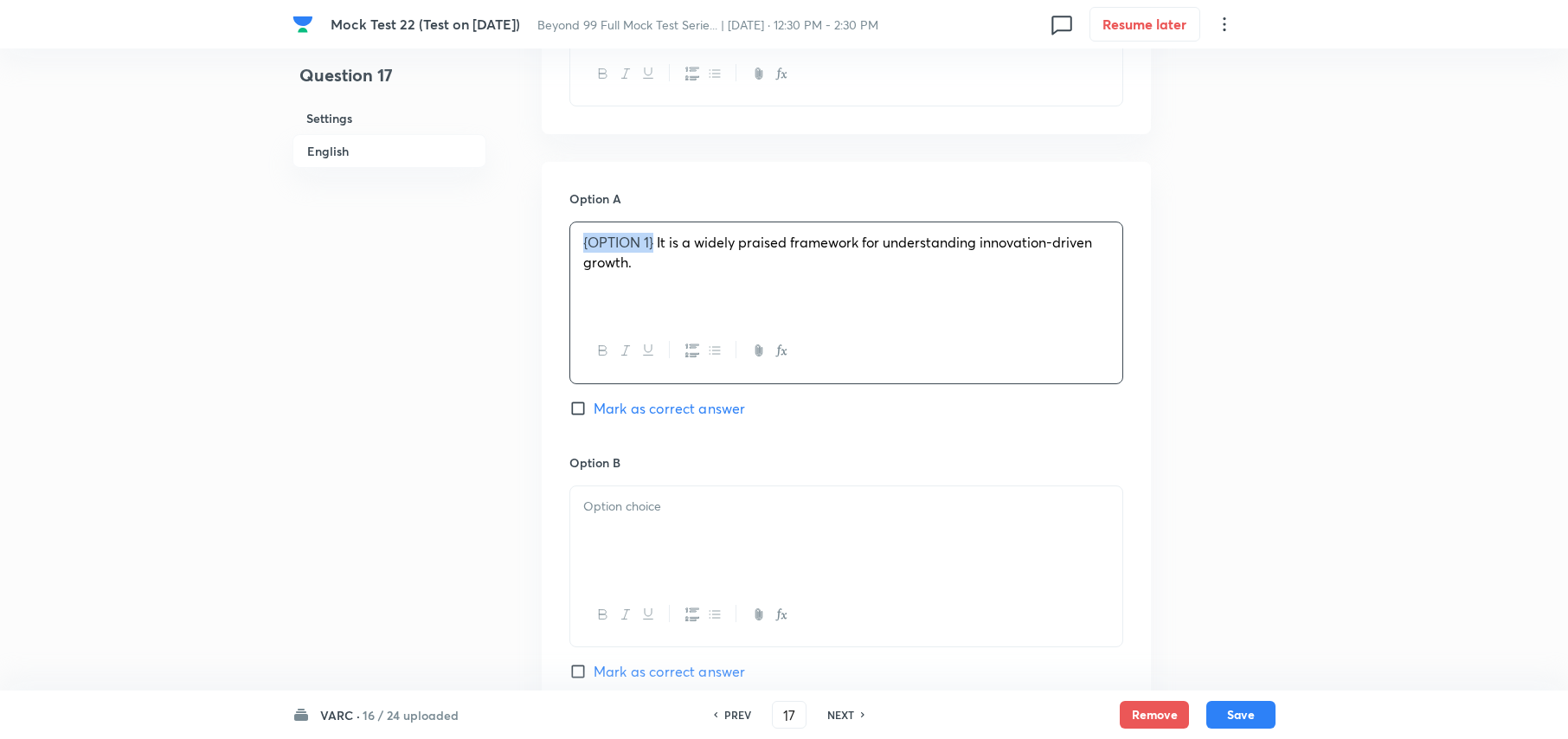
drag, startPoint x: 656, startPoint y: 244, endPoint x: 478, endPoint y: 232, distance: 178.4
click at [785, 545] on div at bounding box center [845, 535] width 552 height 97
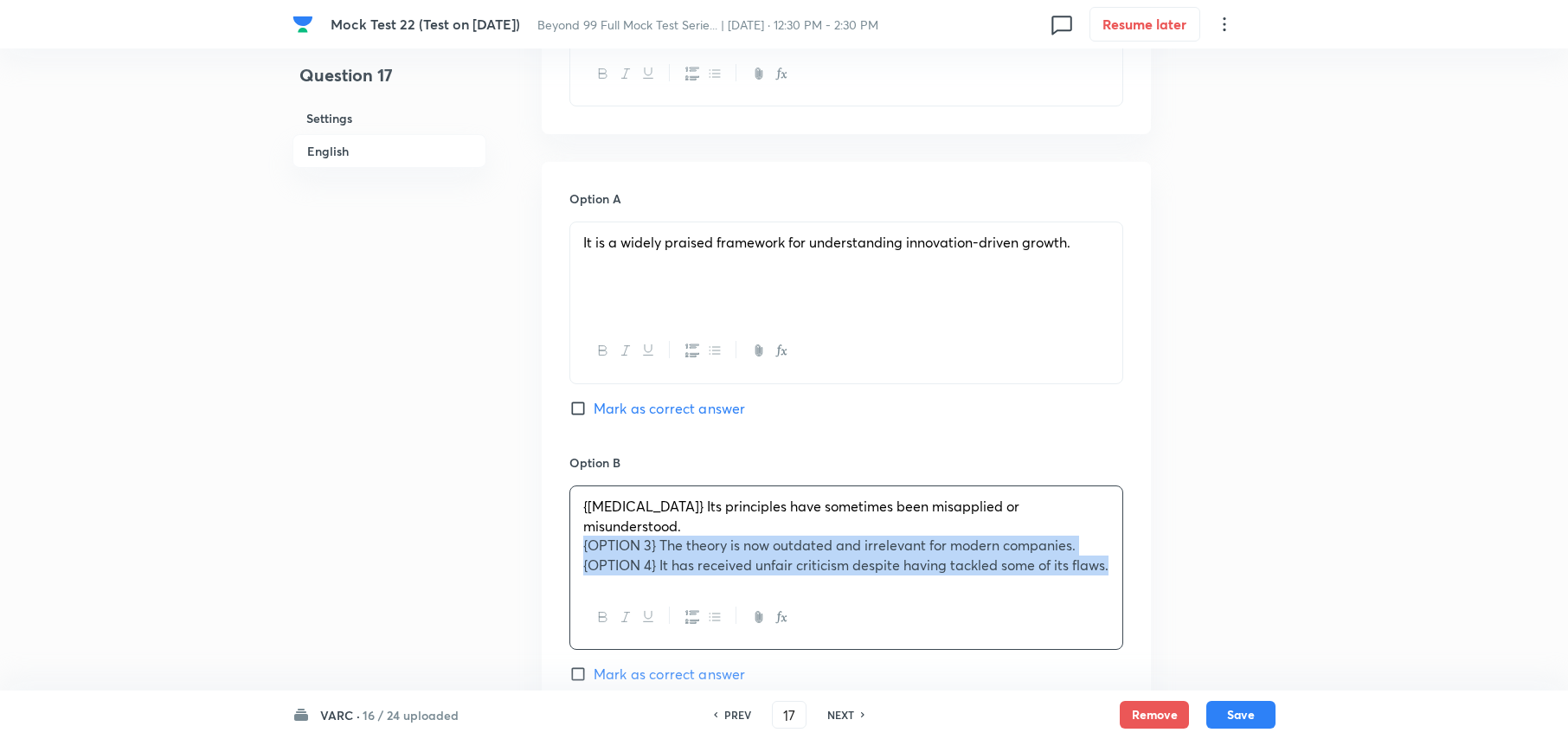
drag, startPoint x: 647, startPoint y: 579, endPoint x: 559, endPoint y: 530, distance: 100.7
click at [559, 530] on div "Option A It is a widely praised framework for understanding innovation-driven g…" at bounding box center [846, 699] width 609 height 1077
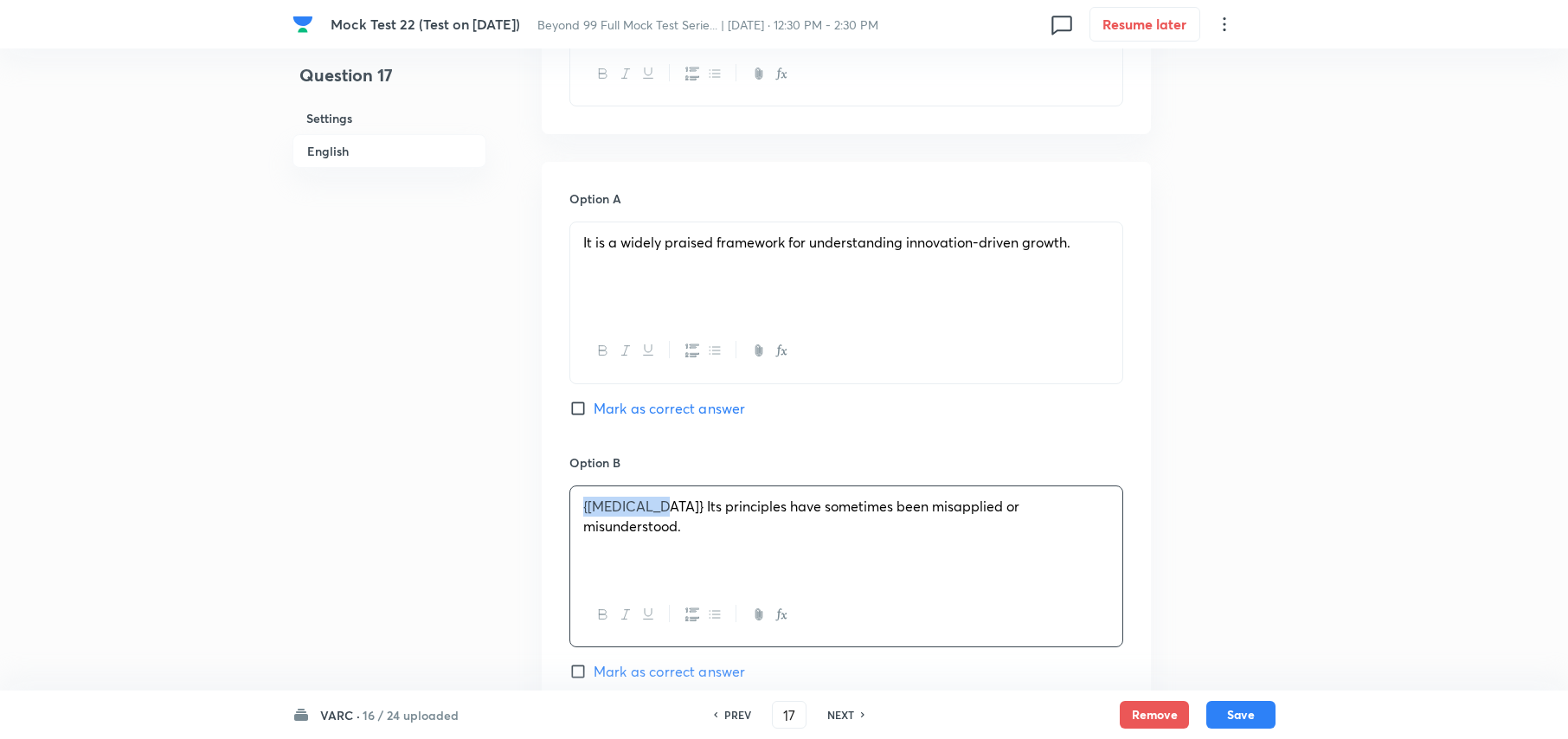
drag, startPoint x: 662, startPoint y: 506, endPoint x: 547, endPoint y: 498, distance: 115.3
click at [547, 498] on div "Option A It is a widely praised framework for understanding innovation-driven g…" at bounding box center [846, 699] width 609 height 1076
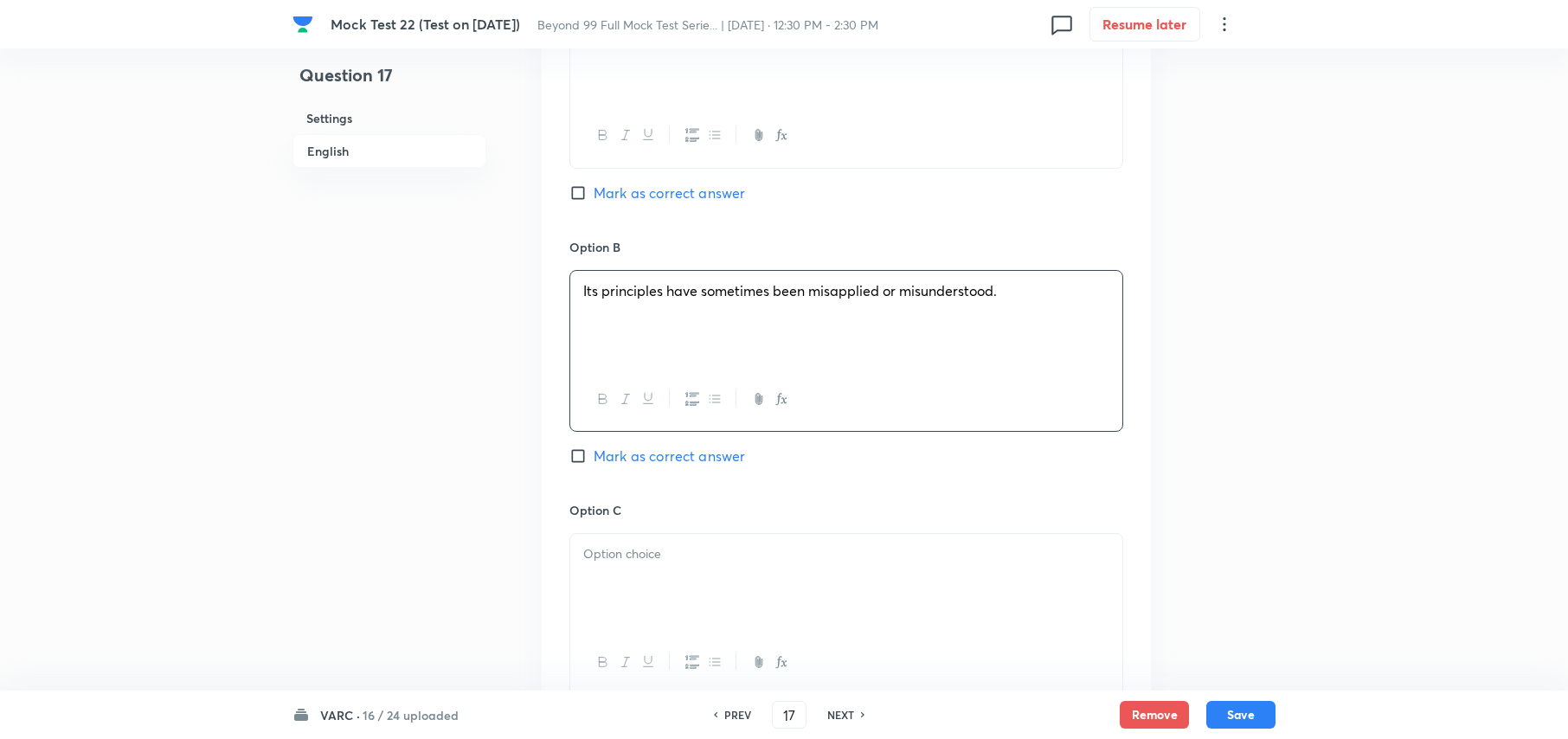
scroll to position [2366, 0]
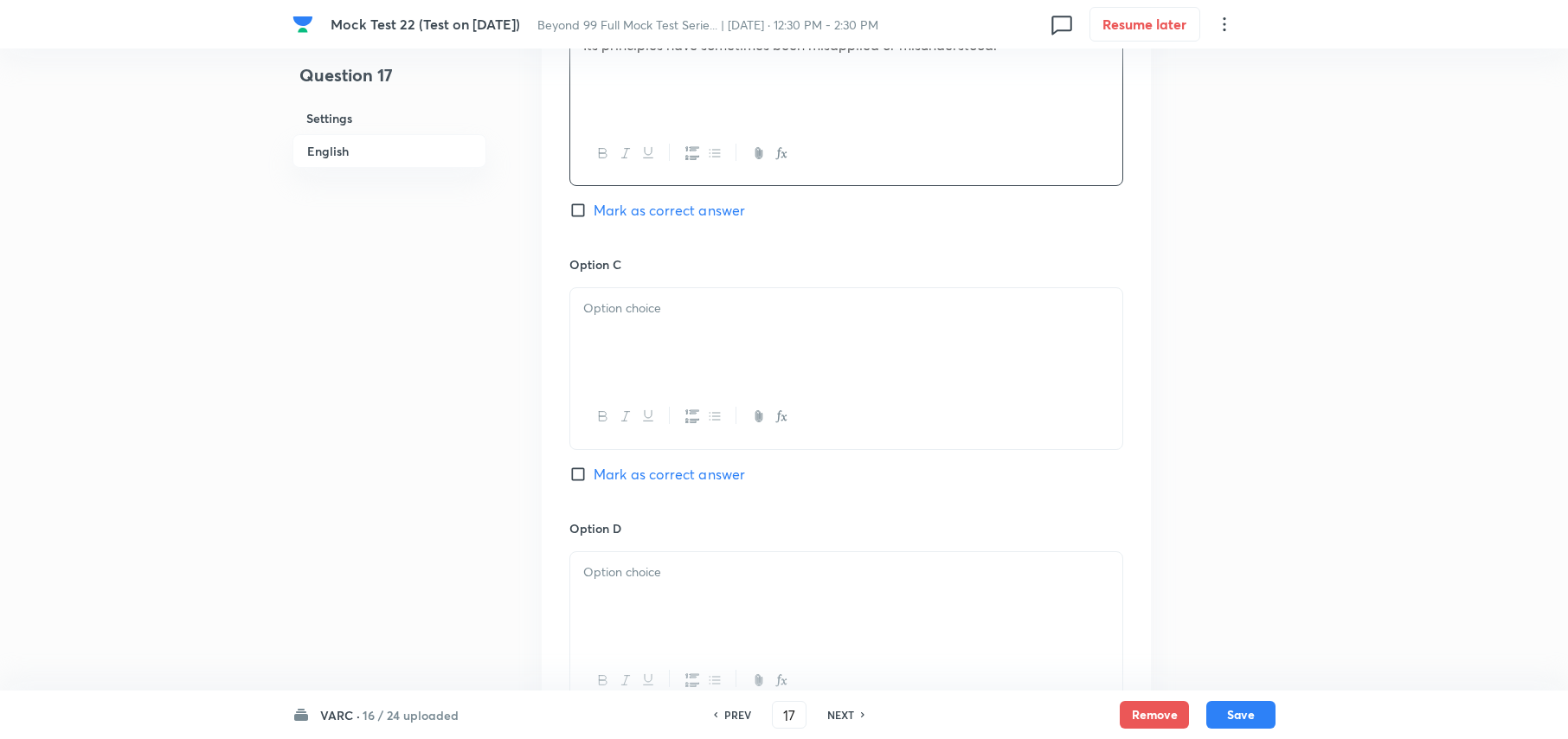
click at [660, 351] on div at bounding box center [845, 337] width 552 height 97
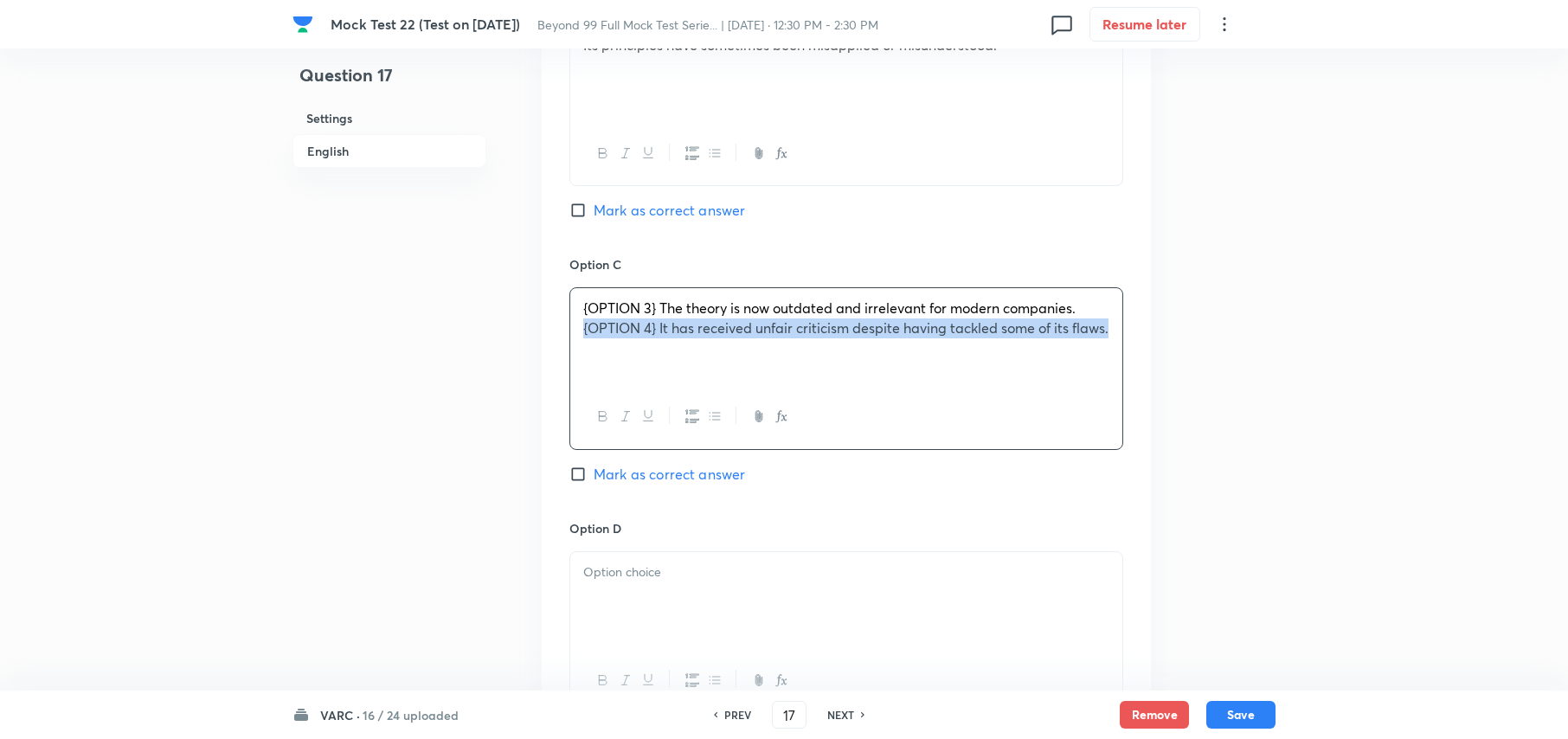
drag, startPoint x: 623, startPoint y: 339, endPoint x: 548, endPoint y: 326, distance: 76.1
click at [548, 326] on div "Option A It is a widely praised framework for understanding innovation-driven g…" at bounding box center [846, 238] width 609 height 1076
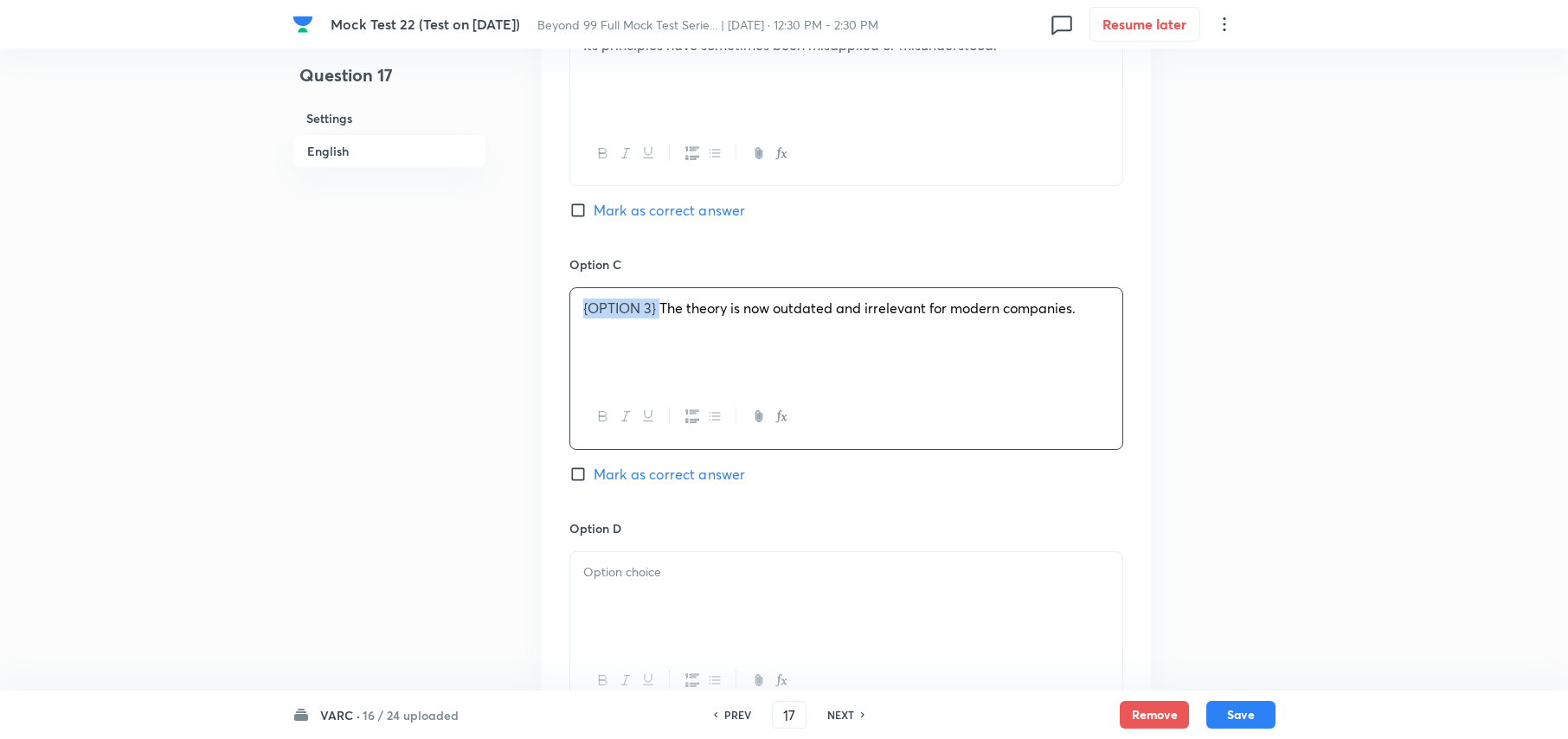
drag, startPoint x: 660, startPoint y: 312, endPoint x: 476, endPoint y: 306, distance: 184.1
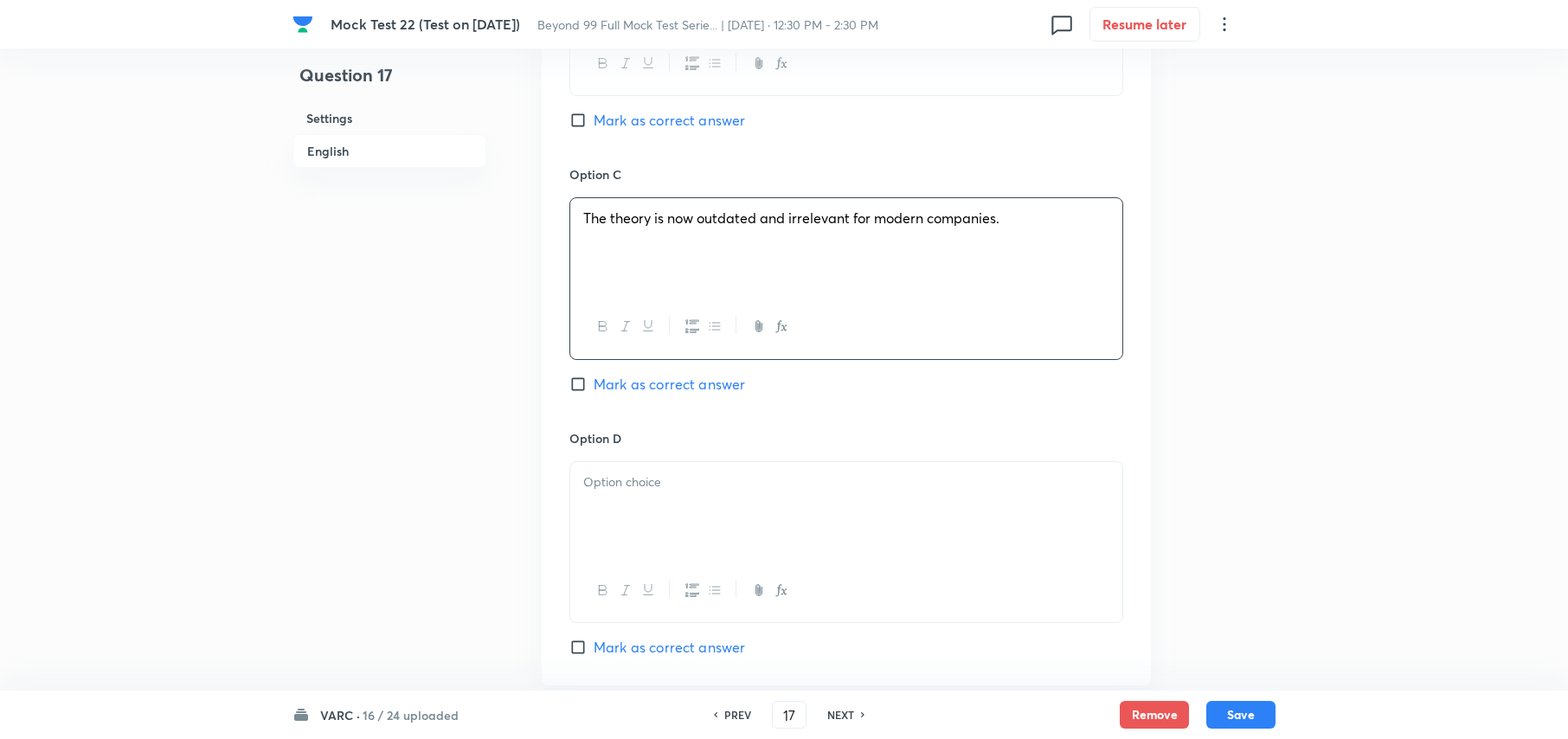
scroll to position [2598, 0]
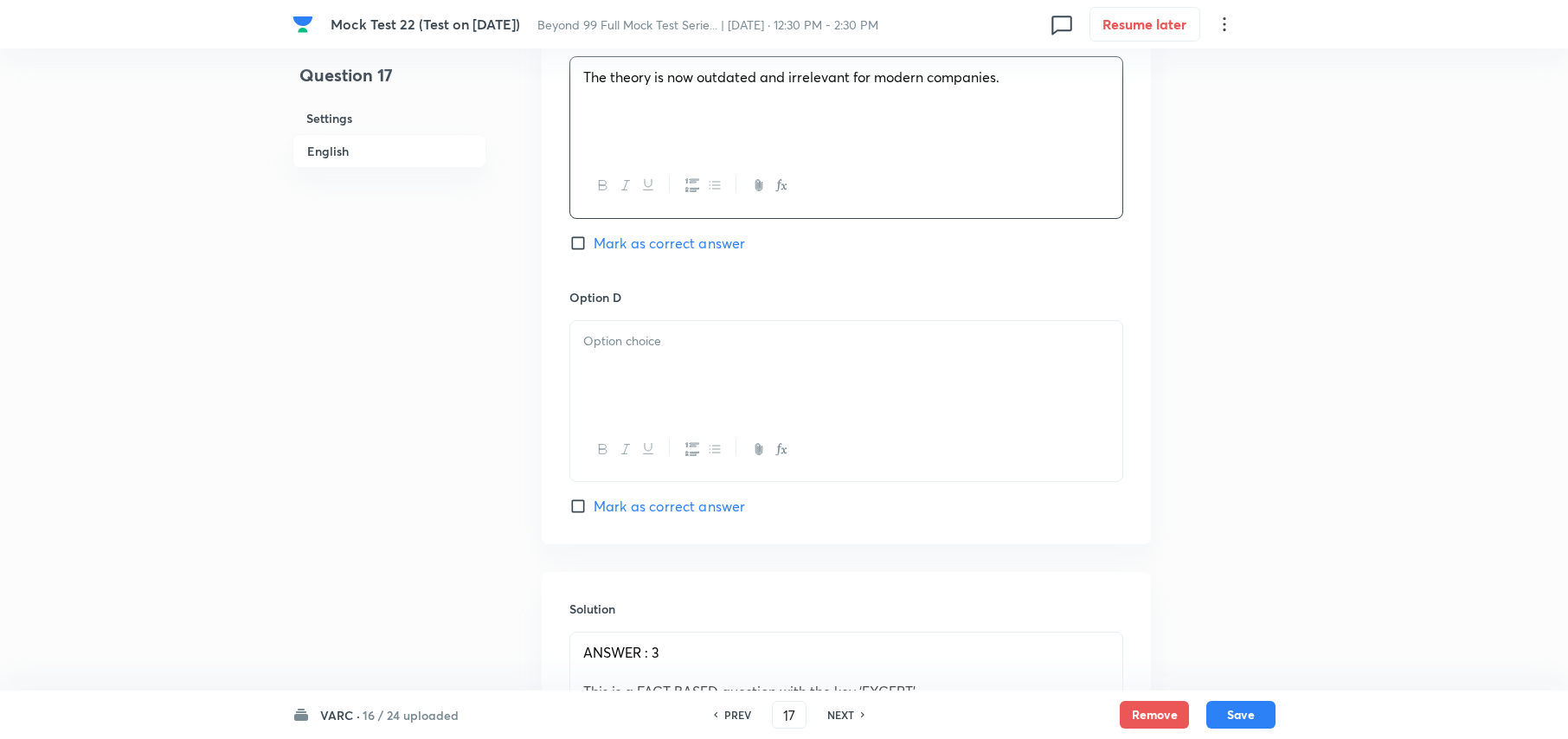
click at [672, 365] on div at bounding box center [845, 370] width 552 height 97
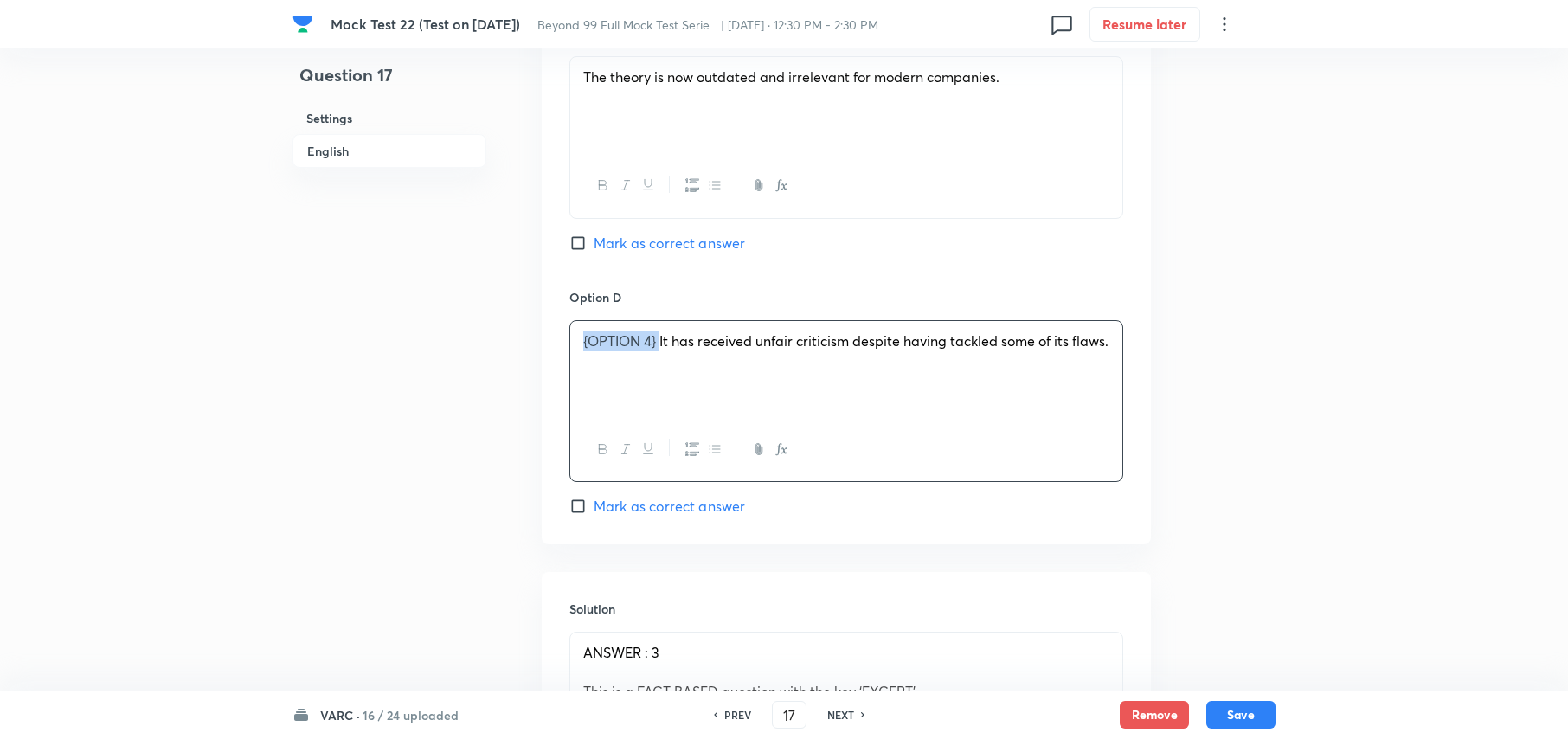
drag, startPoint x: 660, startPoint y: 347, endPoint x: 505, endPoint y: 347, distance: 155.0
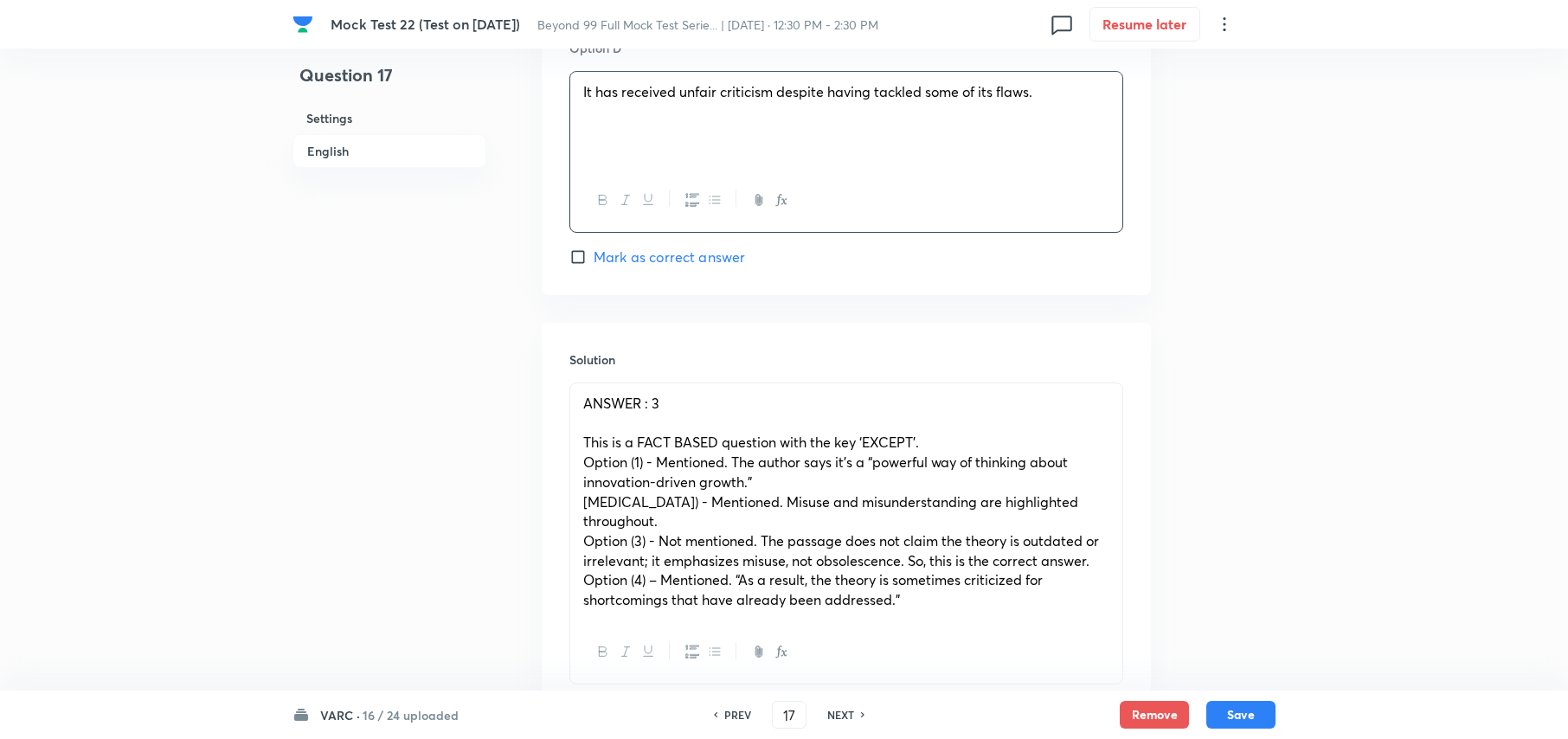
scroll to position [2713, 0]
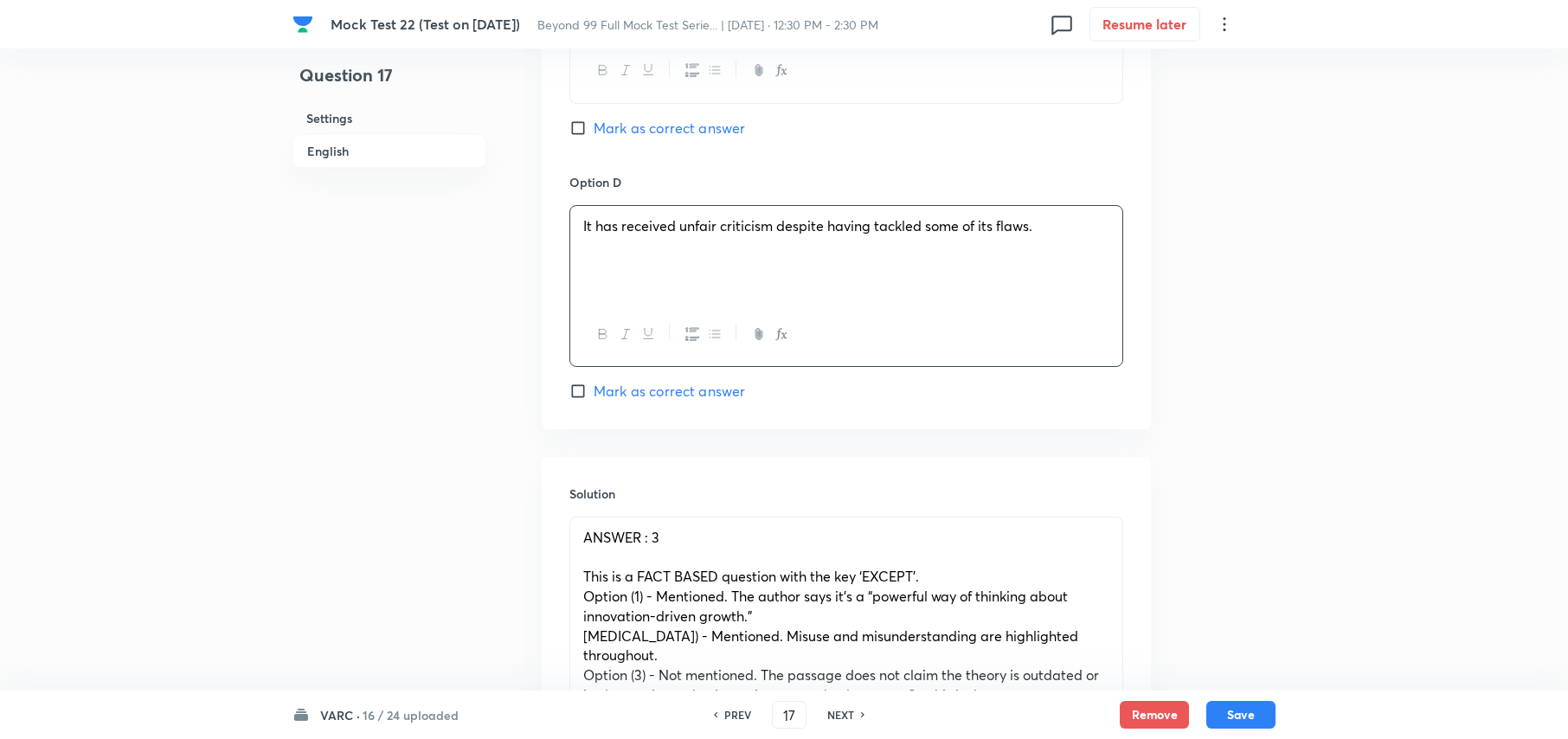
click at [573, 110] on div "Option C The theory is now outdated and irrelevant for modern companies. Mark a…" at bounding box center [845, 40] width 554 height 263
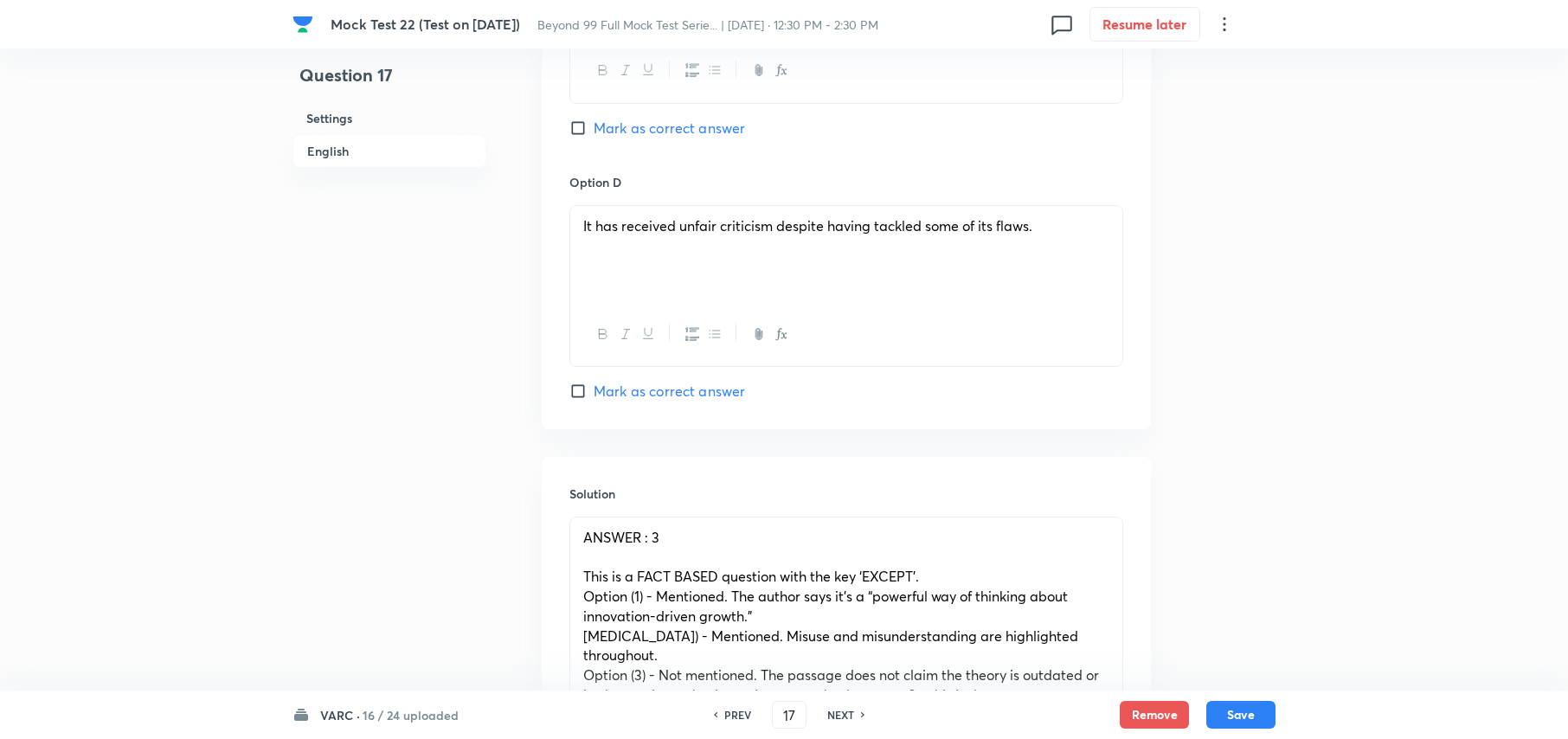
click at [578, 133] on input "Mark as correct answer" at bounding box center [581, 128] width 24 height 17
checkbox input "true"
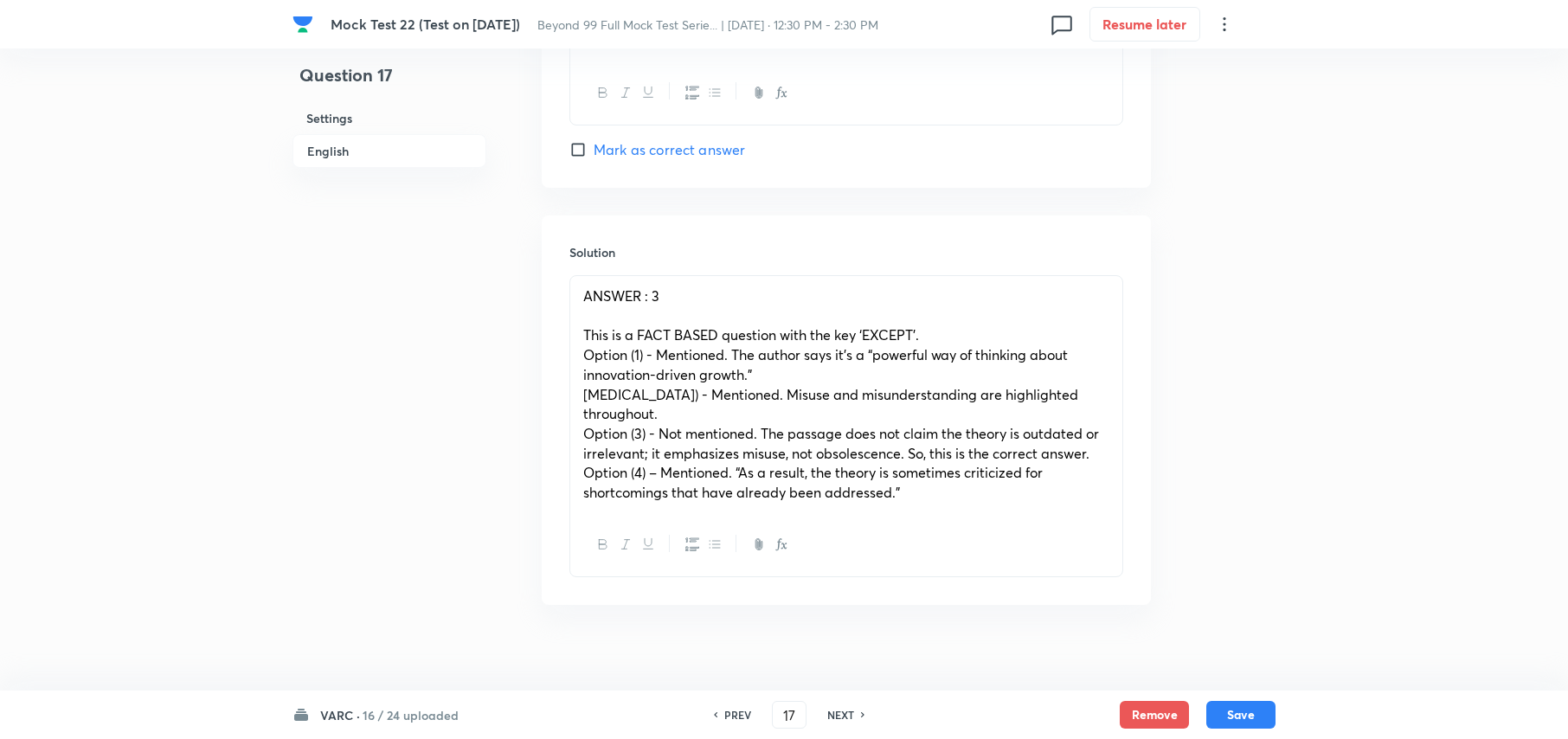
scroll to position [2958, 0]
click at [1248, 715] on button "Save" at bounding box center [1240, 713] width 69 height 28
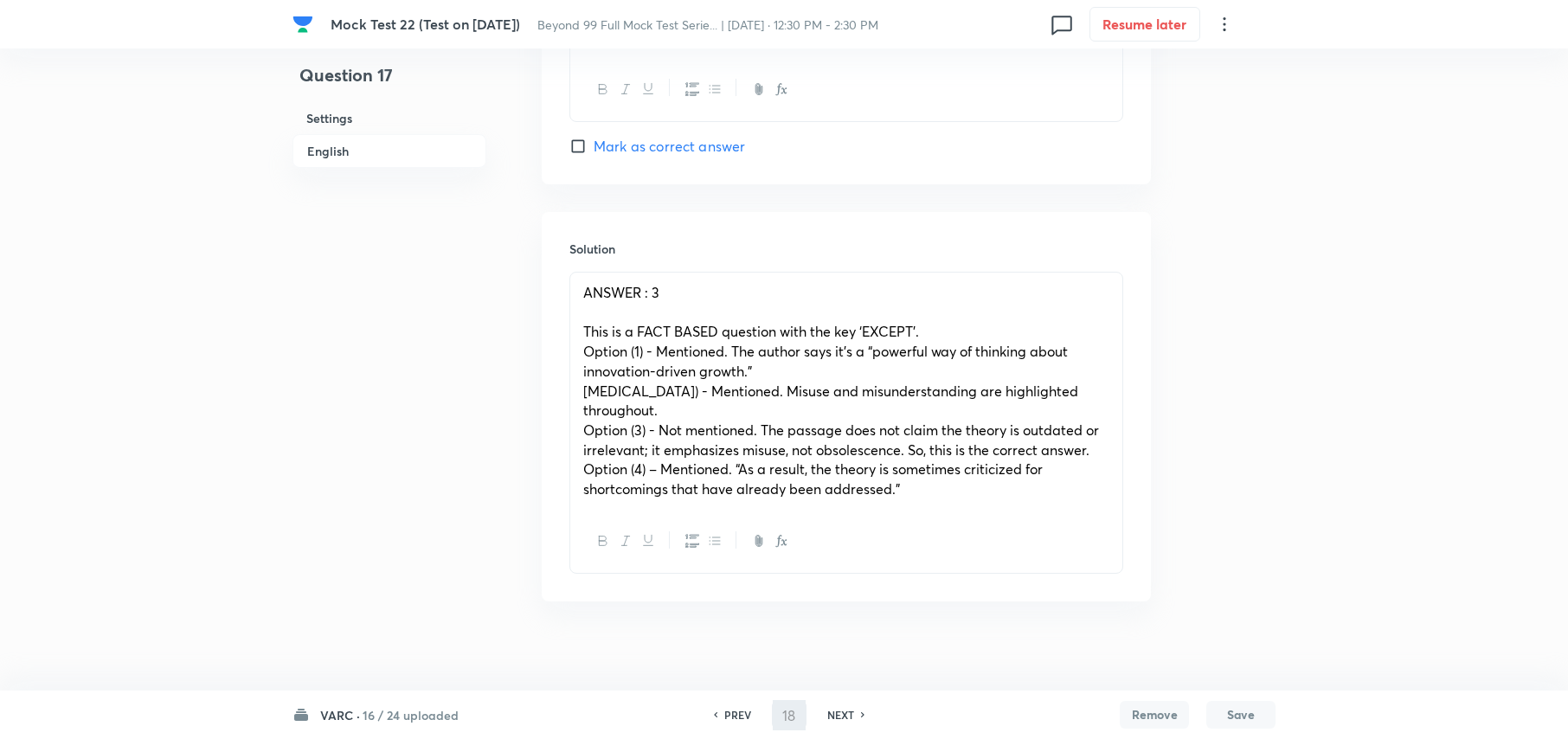
scroll to position [0, 0]
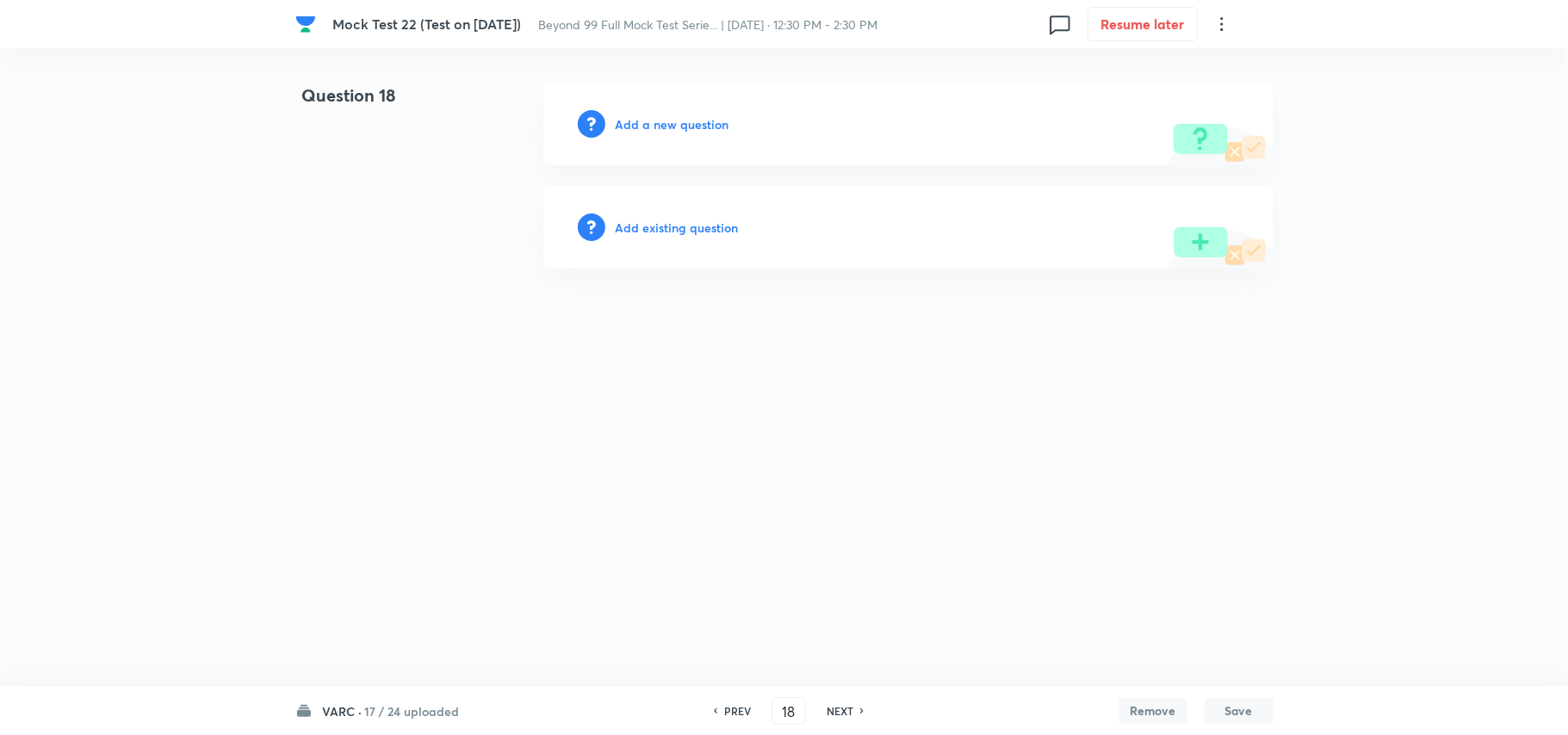
click at [676, 138] on div "Add a new question" at bounding box center [908, 124] width 730 height 83
click at [744, 710] on h6 "PREV" at bounding box center [738, 711] width 27 height 15
type input "17"
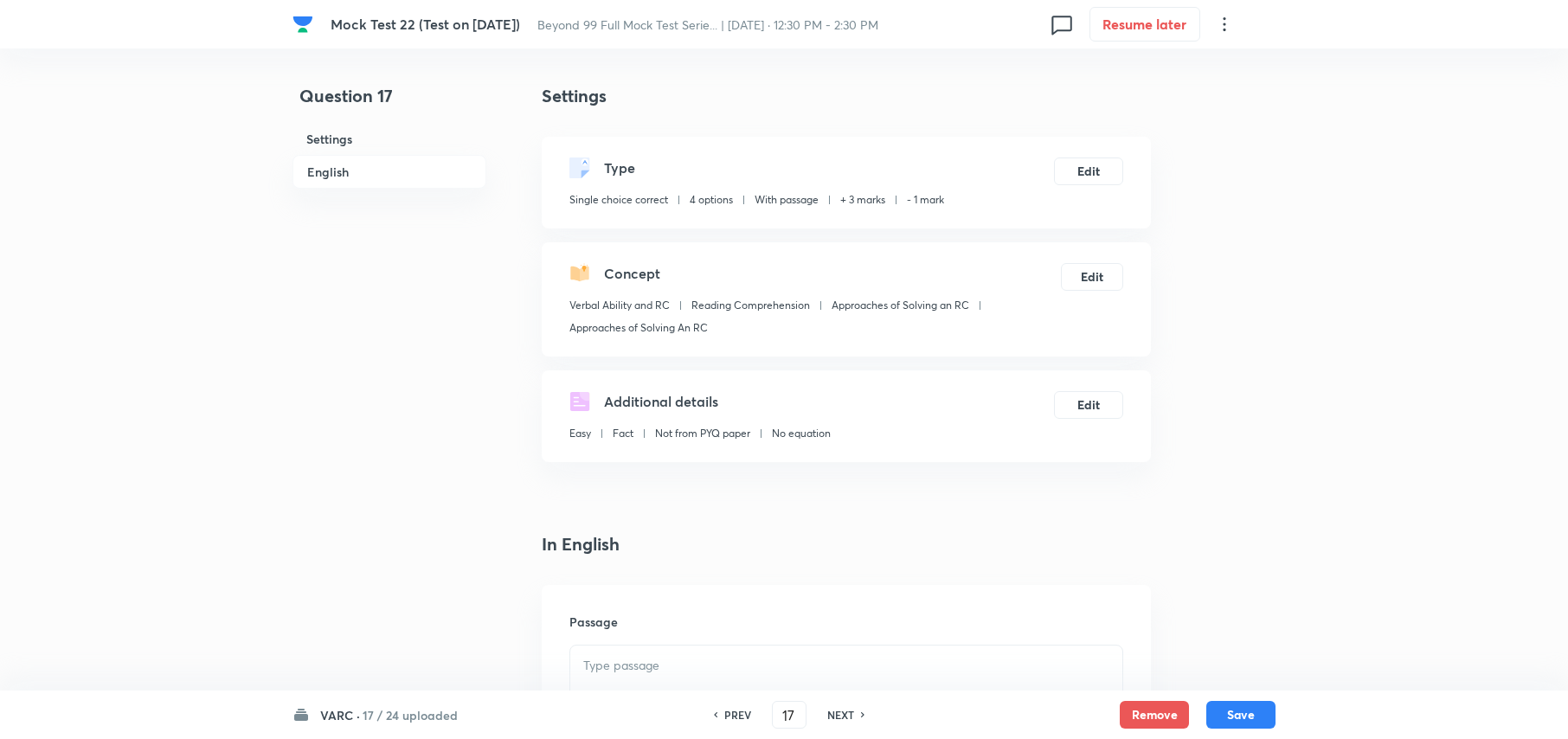
checkbox input "true"
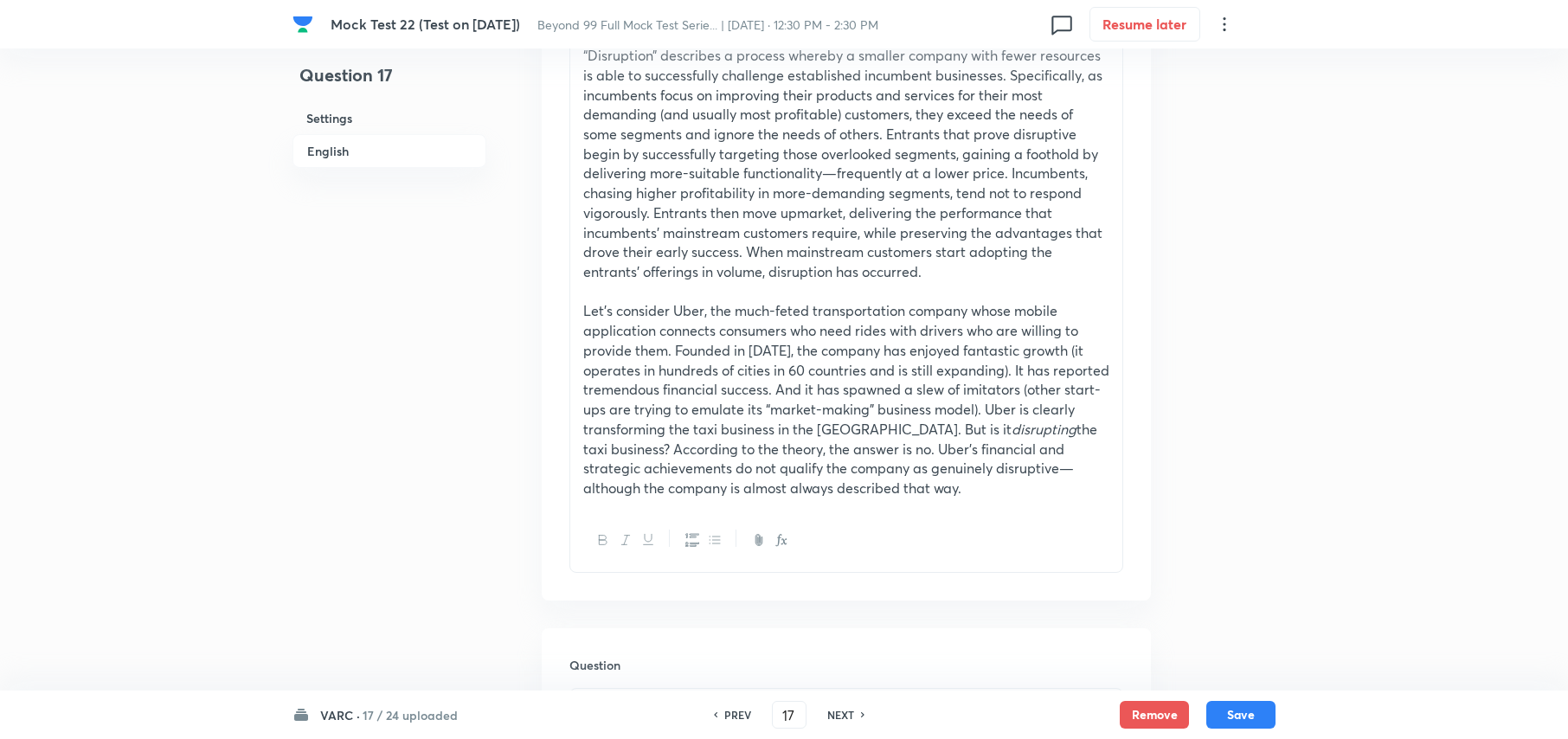
scroll to position [1386, 0]
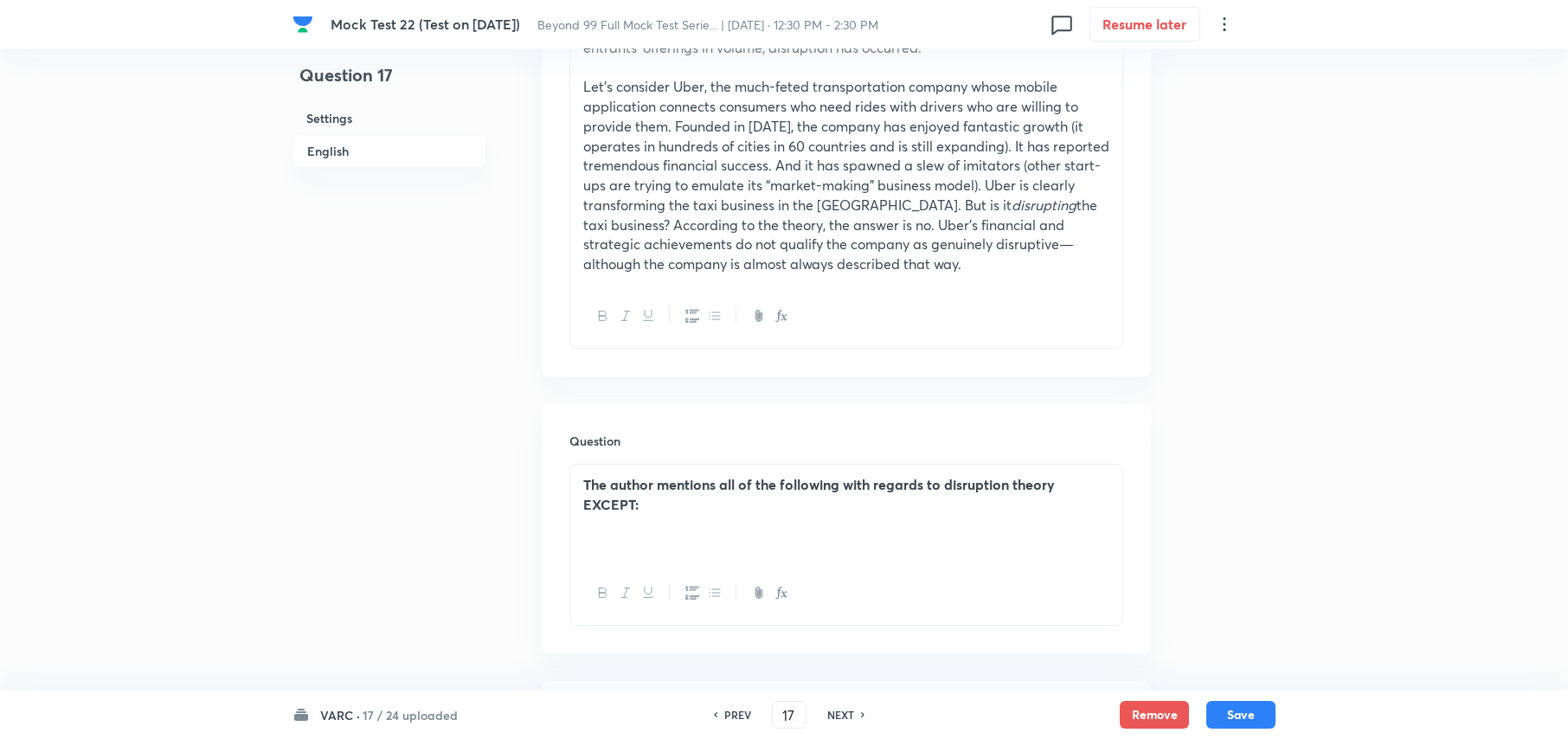
click at [838, 715] on h6 "NEXT" at bounding box center [841, 715] width 27 height 15
type input "18"
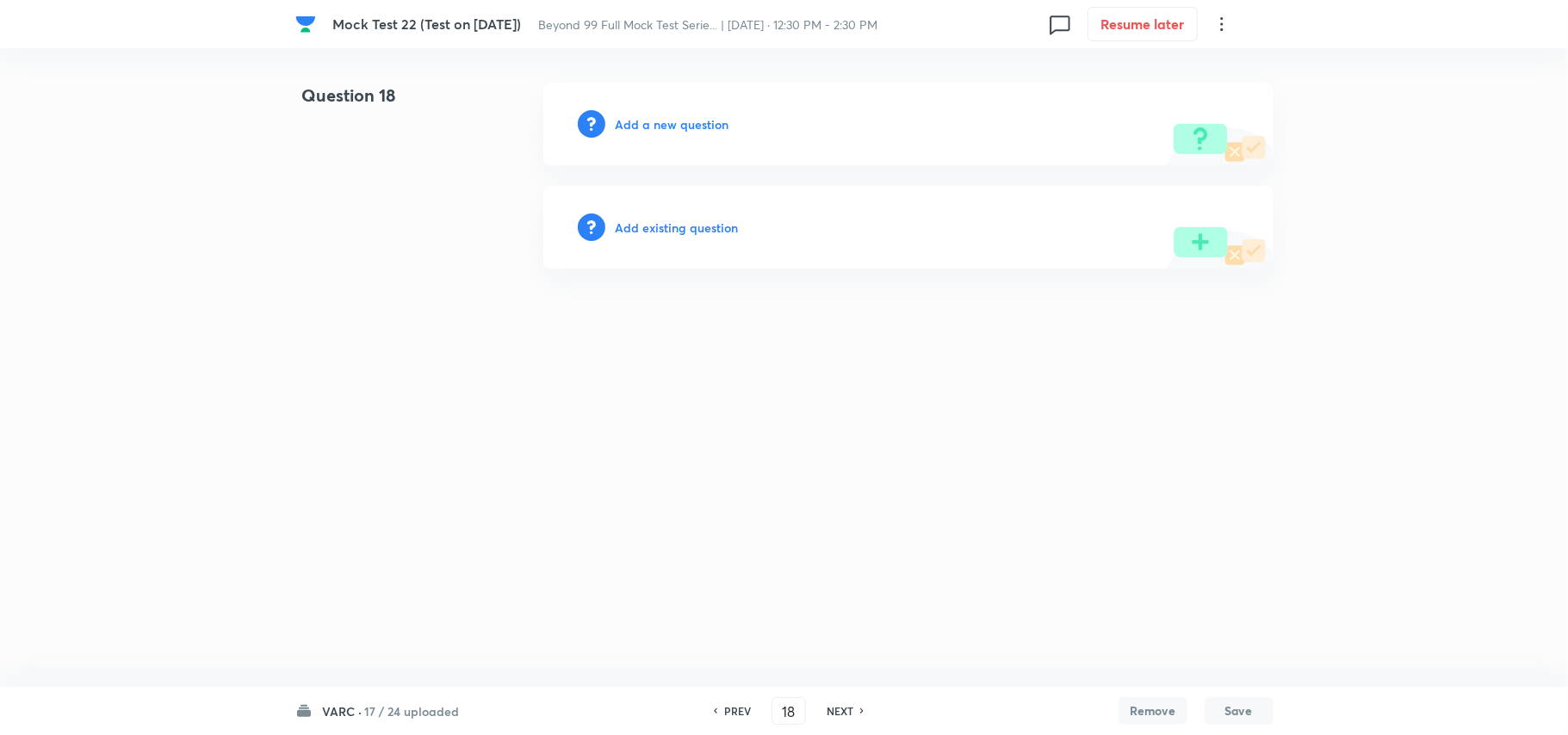
click at [675, 128] on h6 "Add a new question" at bounding box center [671, 124] width 113 height 18
click at [676, 119] on h6 "Choose a question type" at bounding box center [681, 124] width 132 height 18
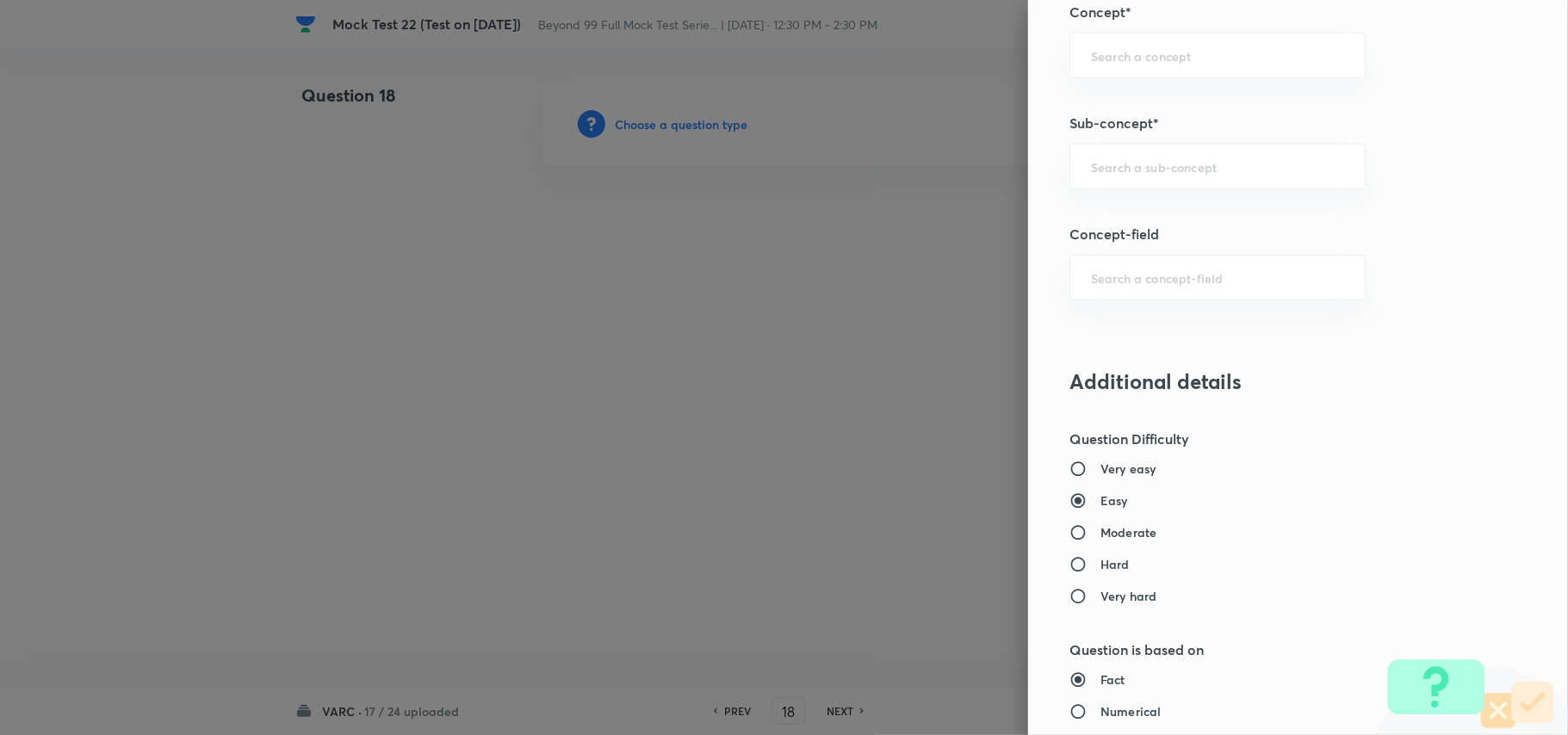
scroll to position [804, 0]
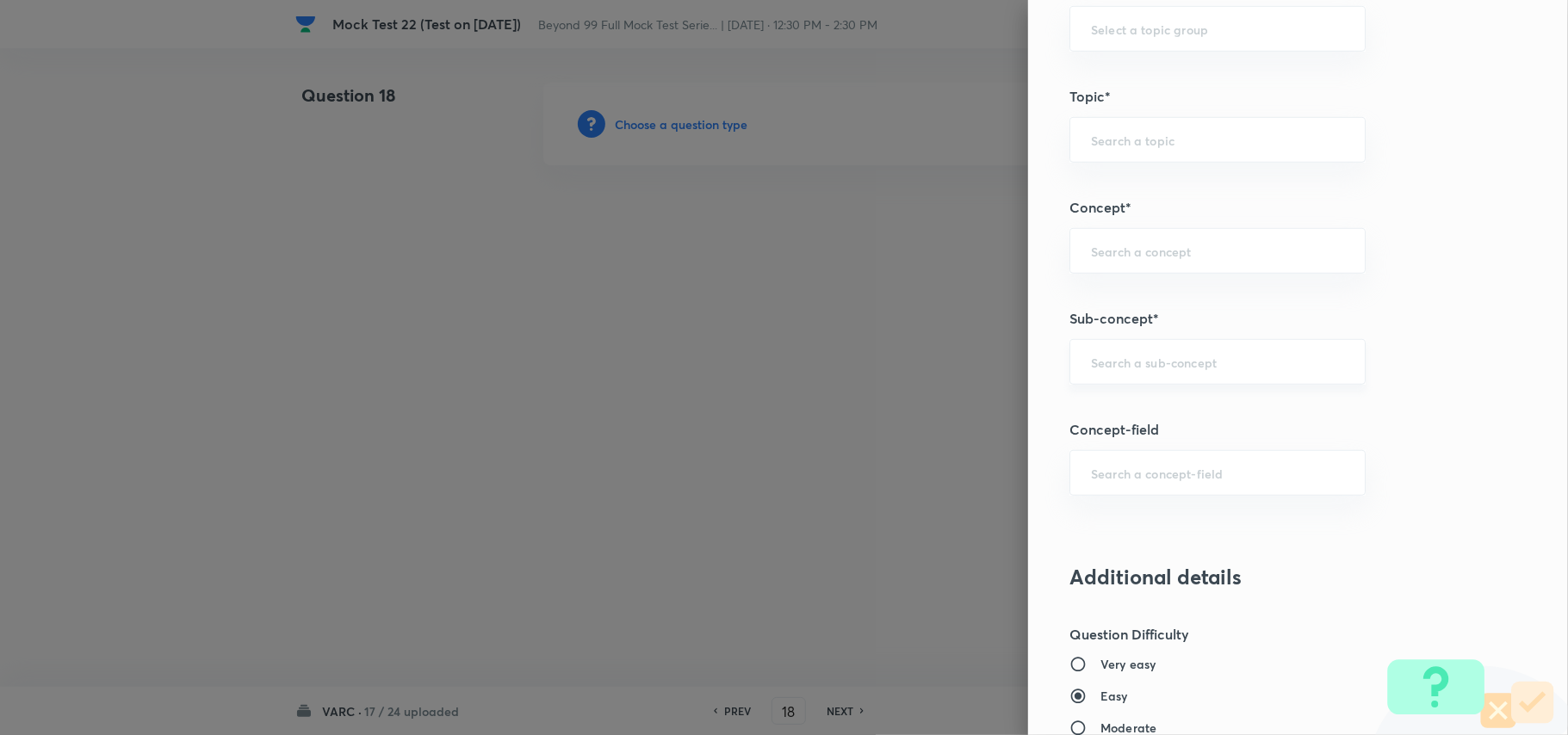
click at [1140, 375] on div "​" at bounding box center [1218, 362] width 296 height 46
click at [1152, 473] on li "Approaches of Solving An RC" at bounding box center [1199, 476] width 294 height 31
type input "Approaches of Solving An RC"
type input "Verbal Ability and RC"
type input "Reading Comprehension"
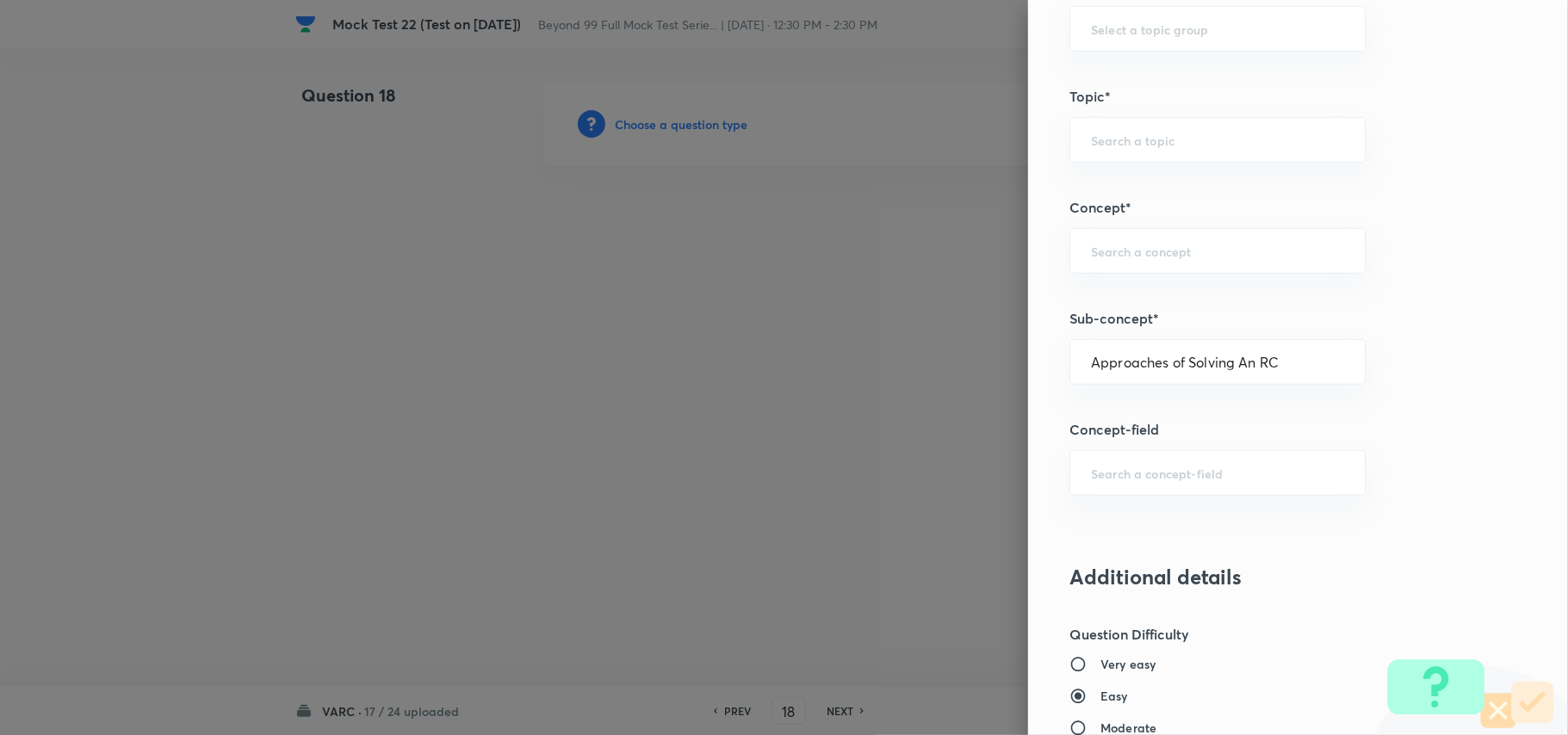
type input "Approaches of Solving an RC"
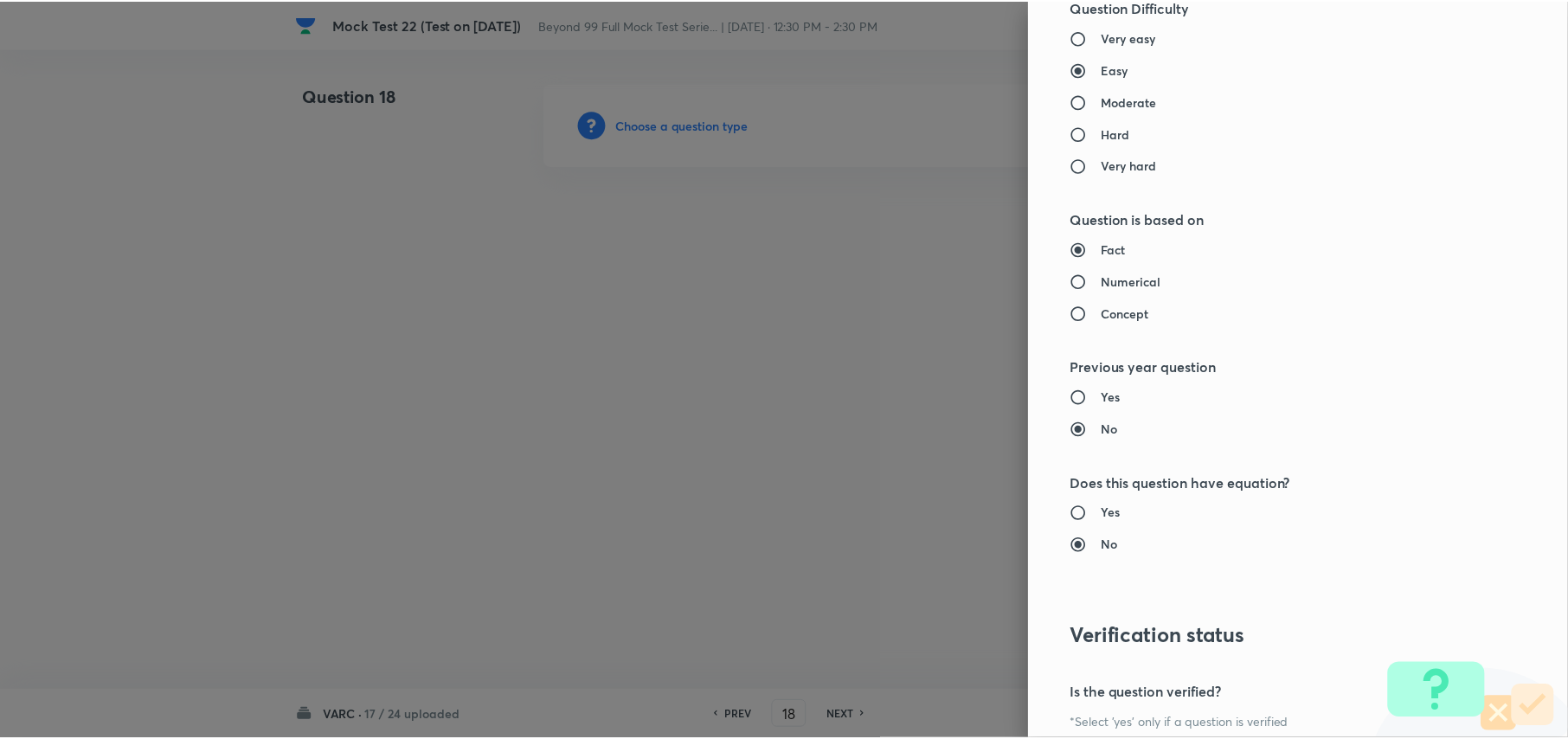
scroll to position [1624, 0]
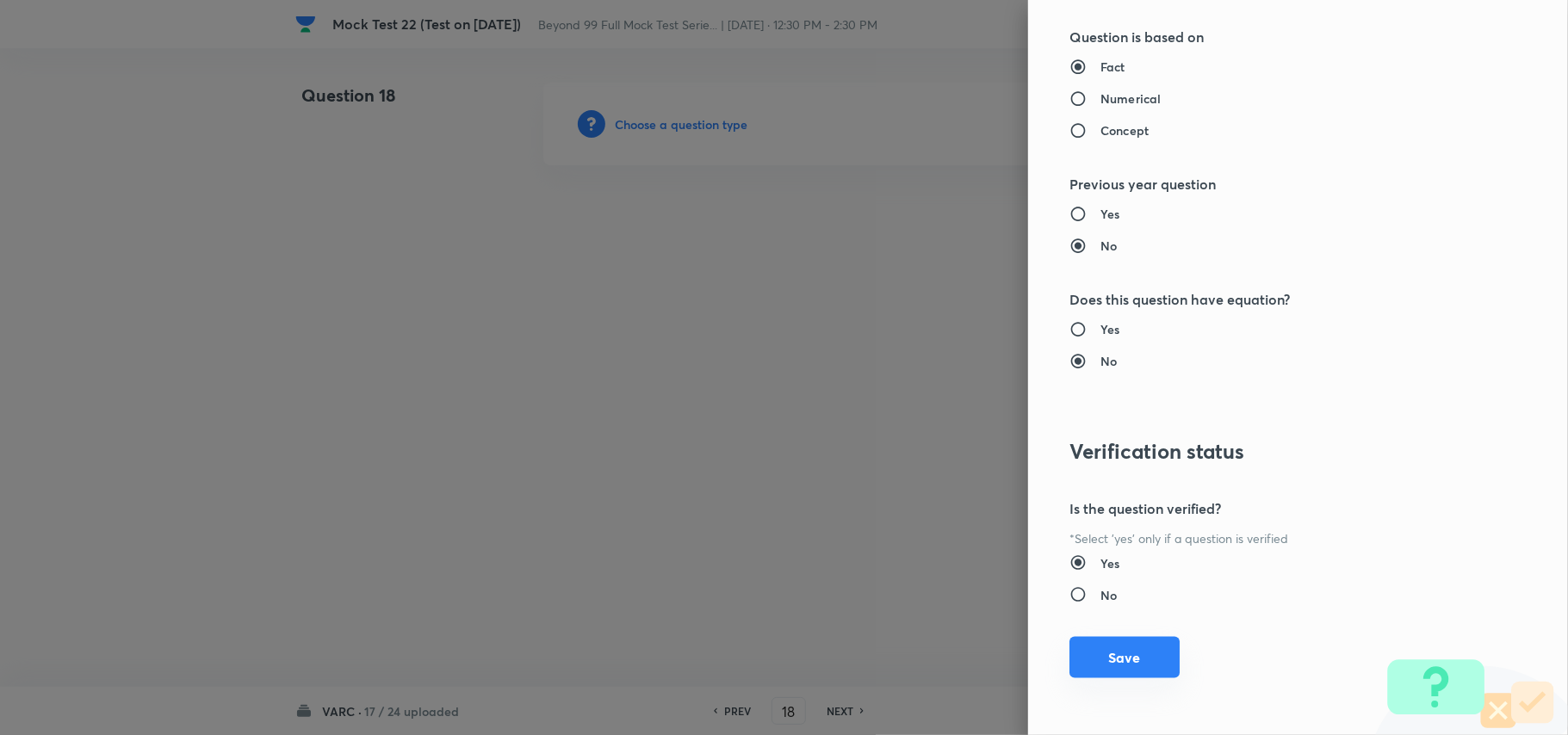
click at [1096, 663] on button "Save" at bounding box center [1124, 658] width 110 height 41
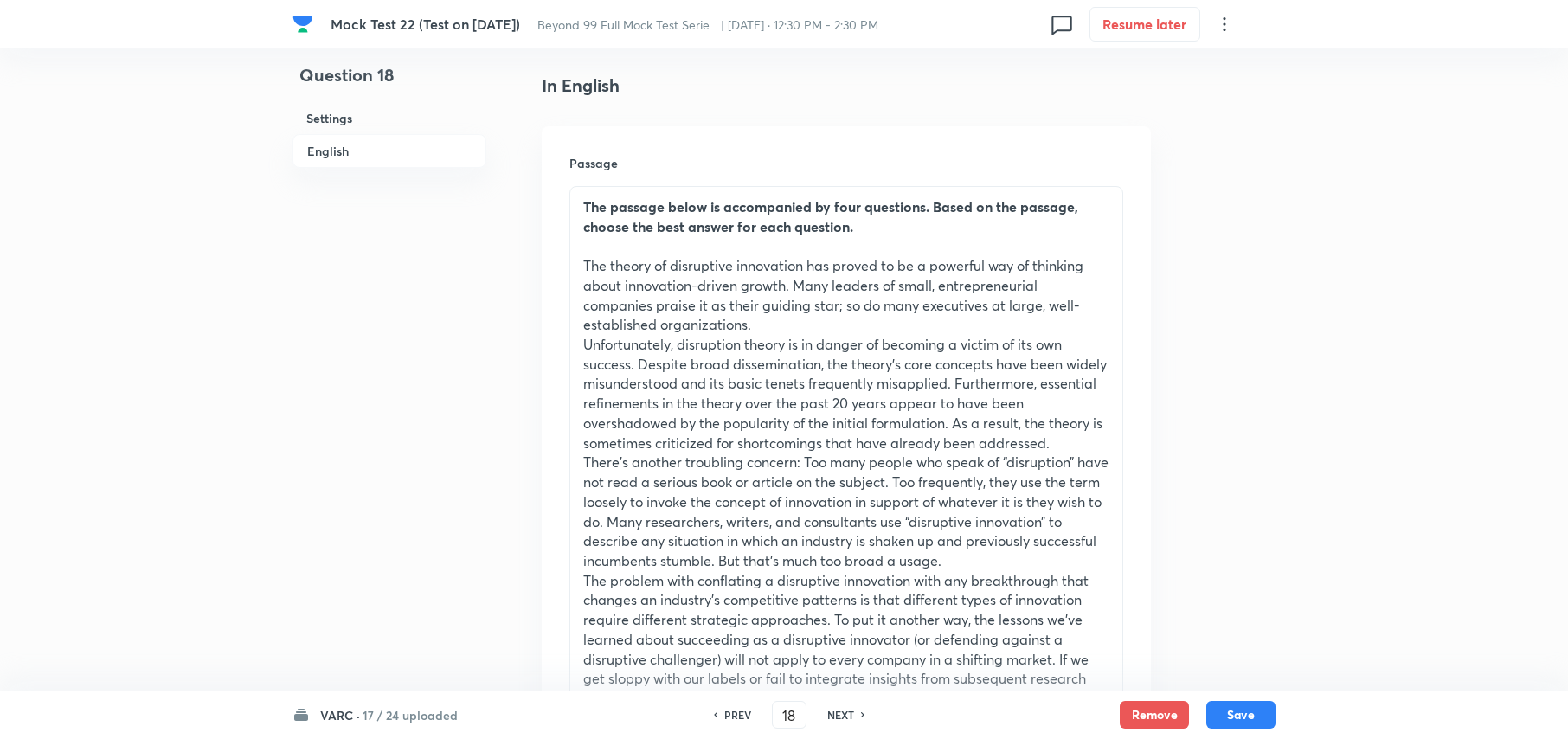
scroll to position [347, 0]
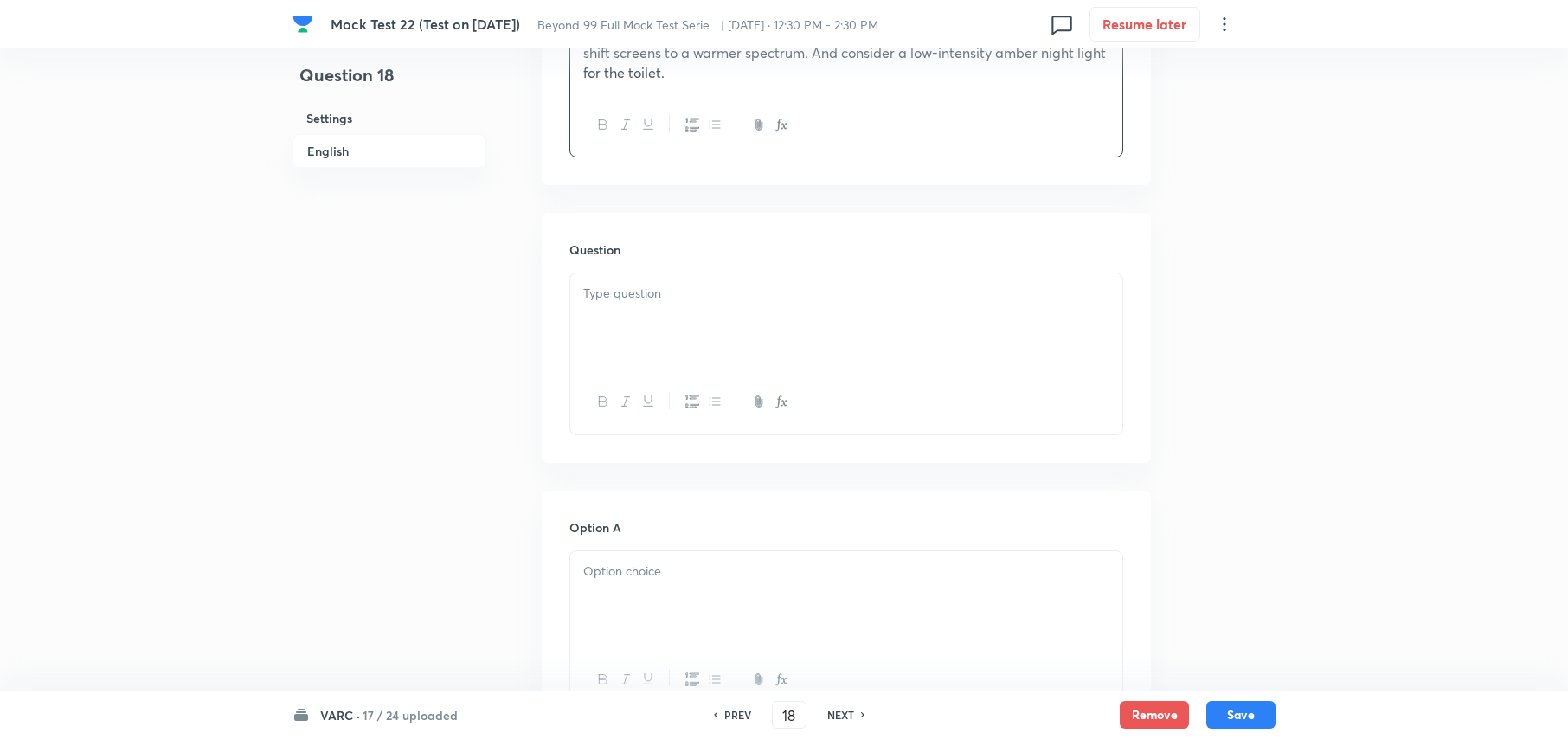
scroll to position [1500, 0]
click at [672, 281] on p at bounding box center [846, 291] width 526 height 20
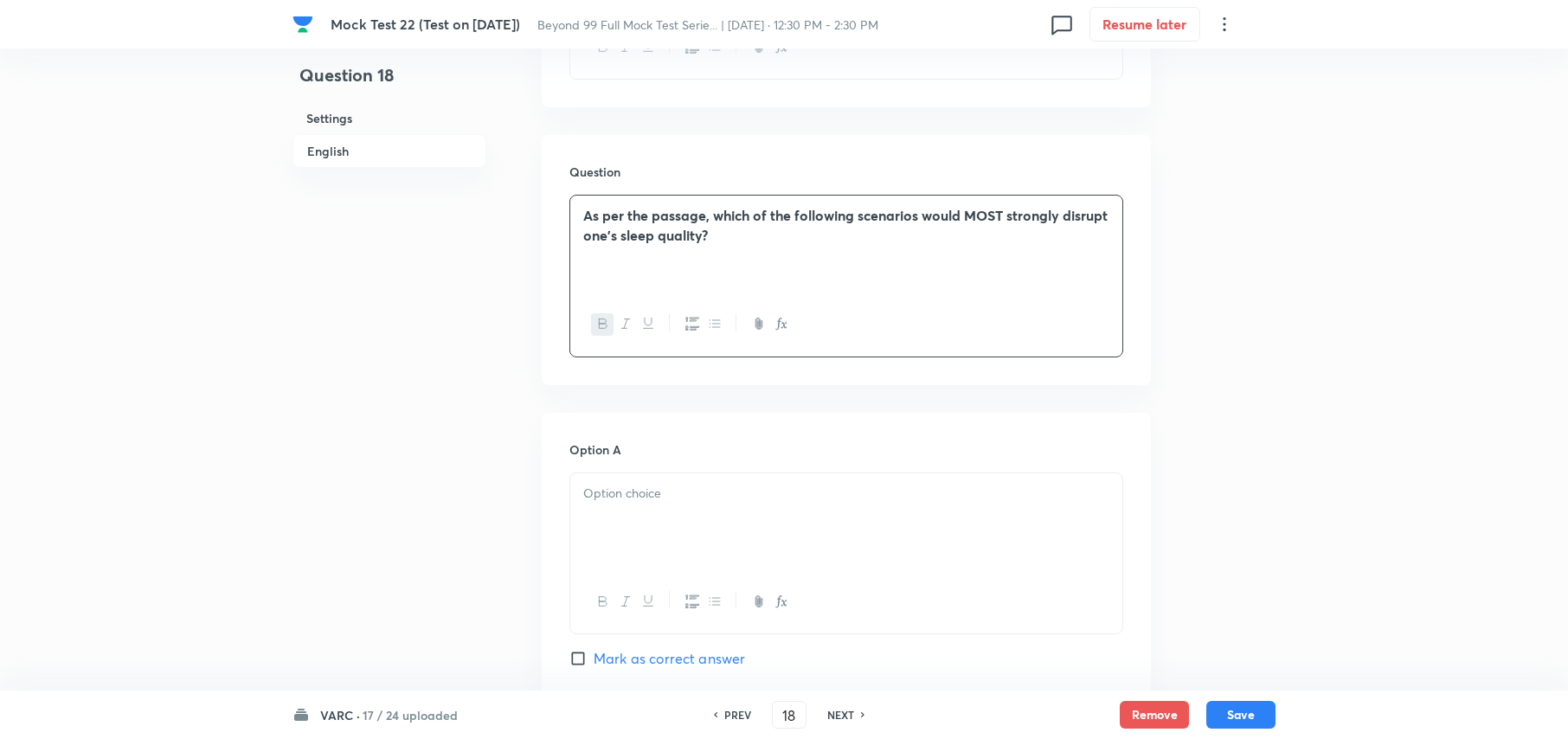
scroll to position [1615, 0]
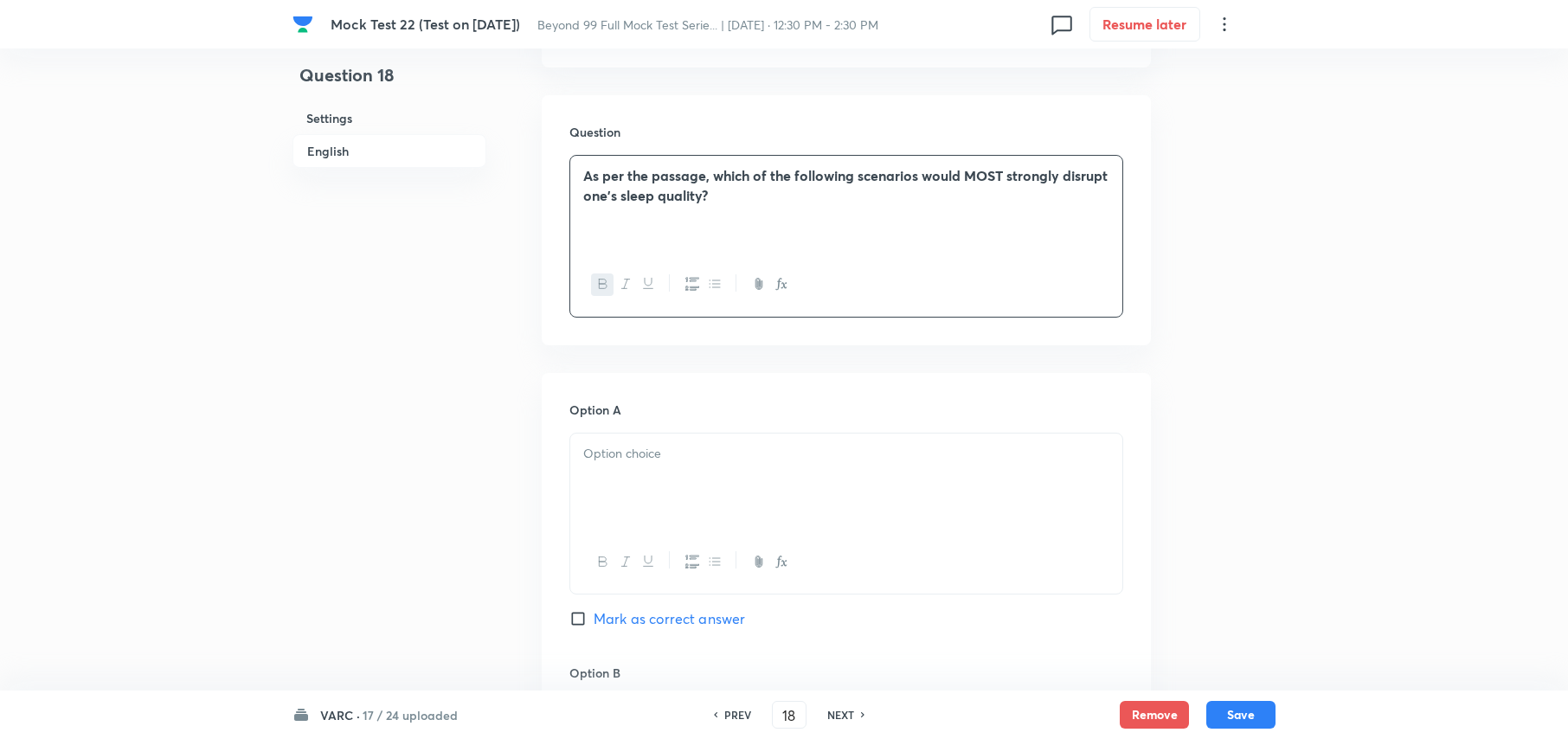
click at [718, 471] on div at bounding box center [845, 482] width 552 height 97
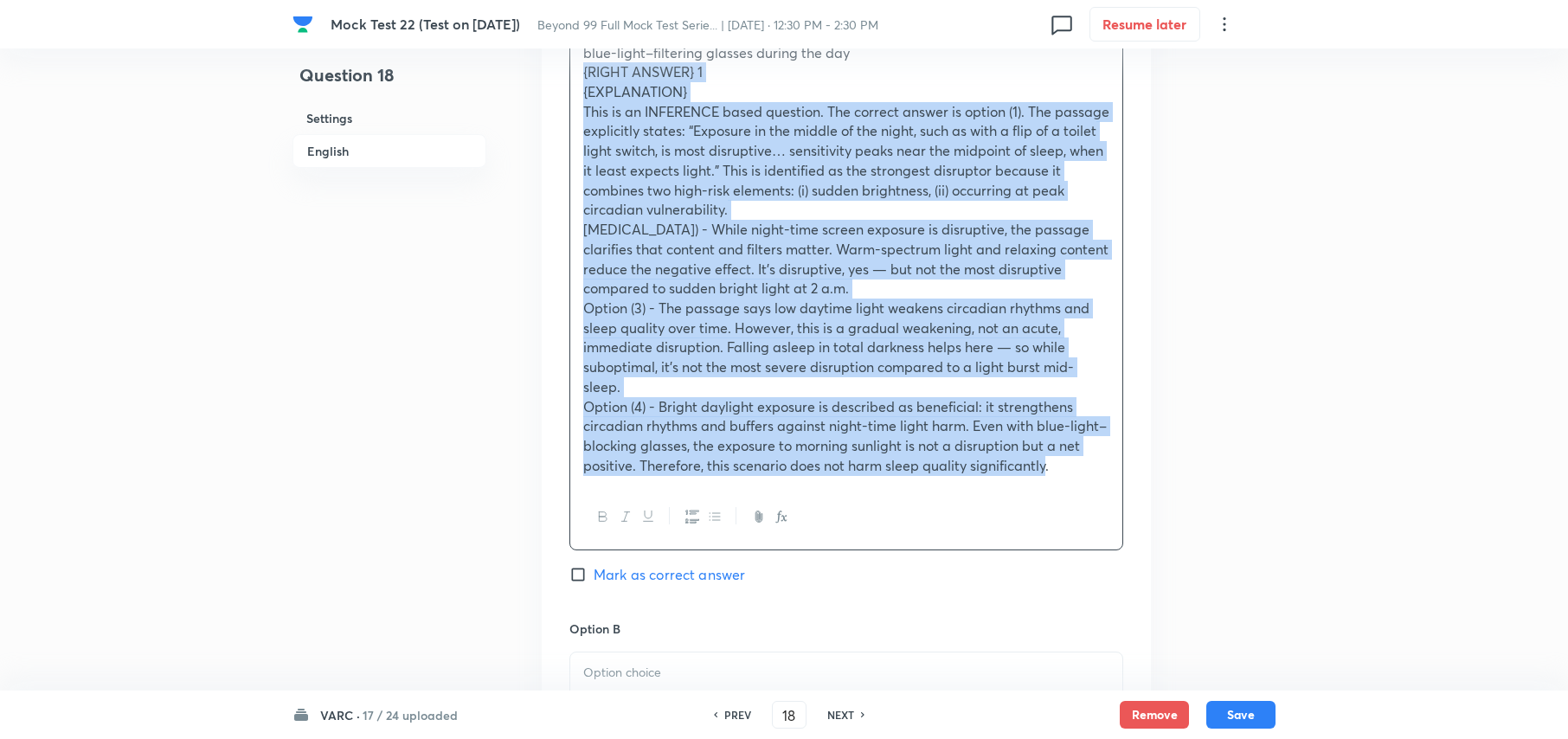
scroll to position [2362, 0]
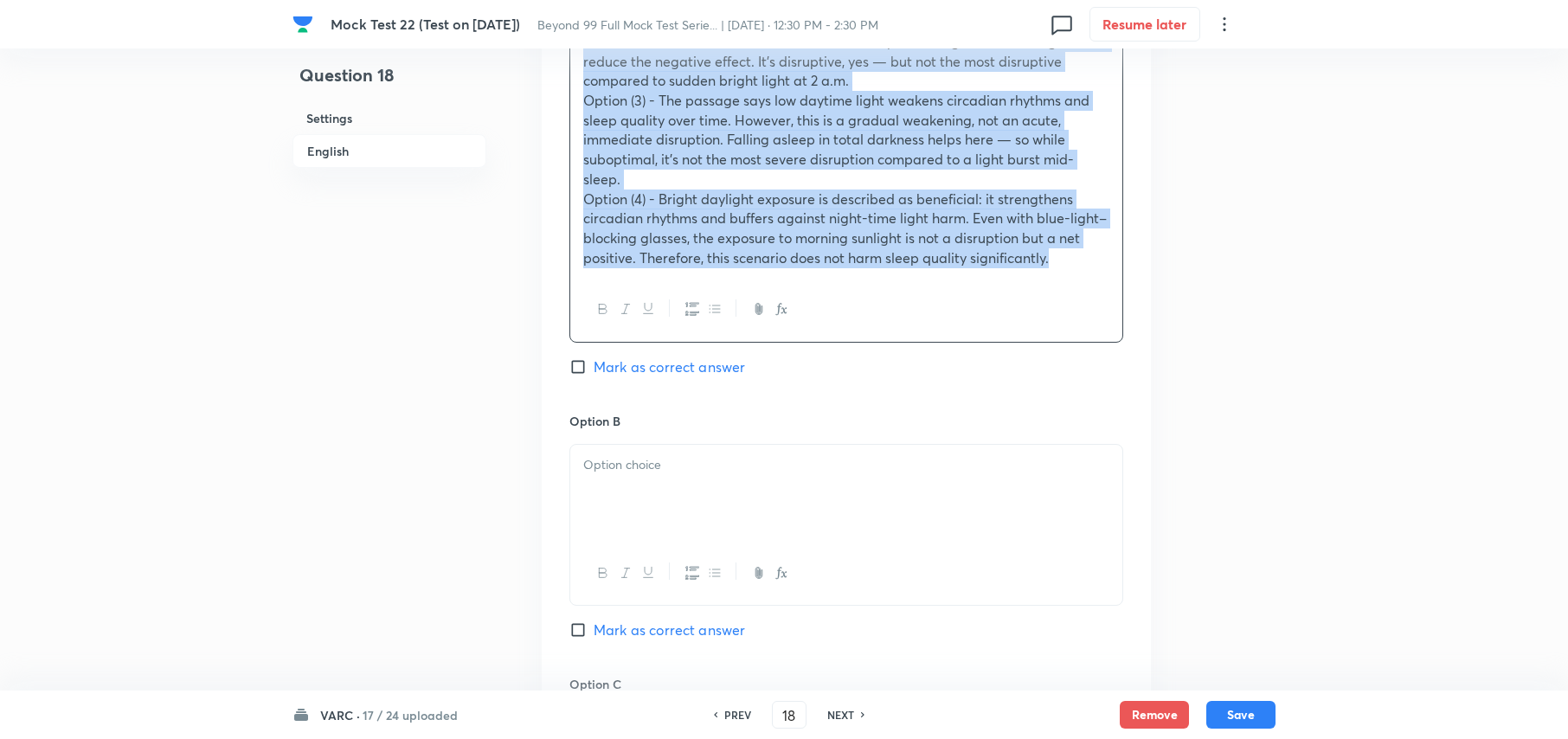
drag, startPoint x: 578, startPoint y: 358, endPoint x: 1077, endPoint y: 250, distance: 510.6
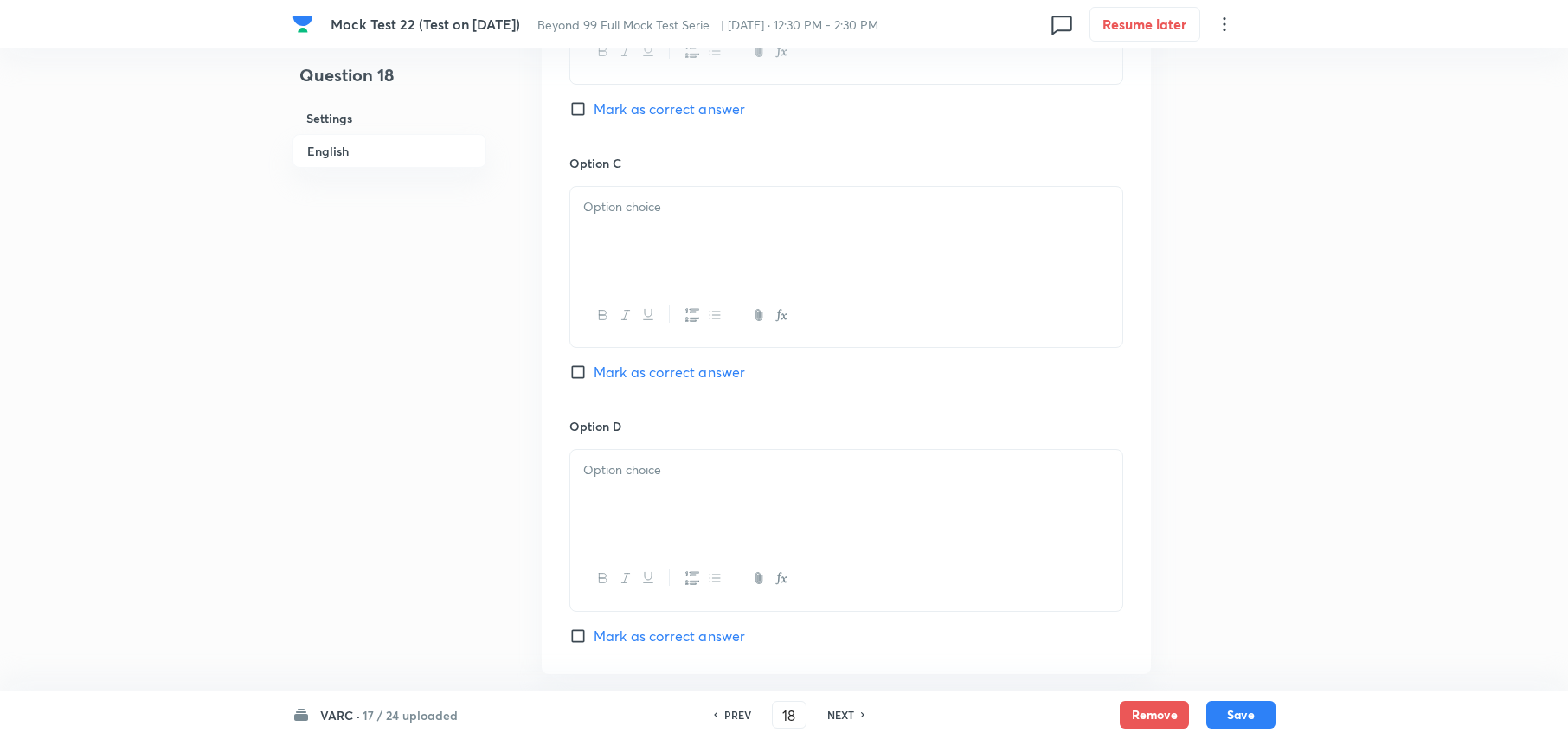
scroll to position [2840, 0]
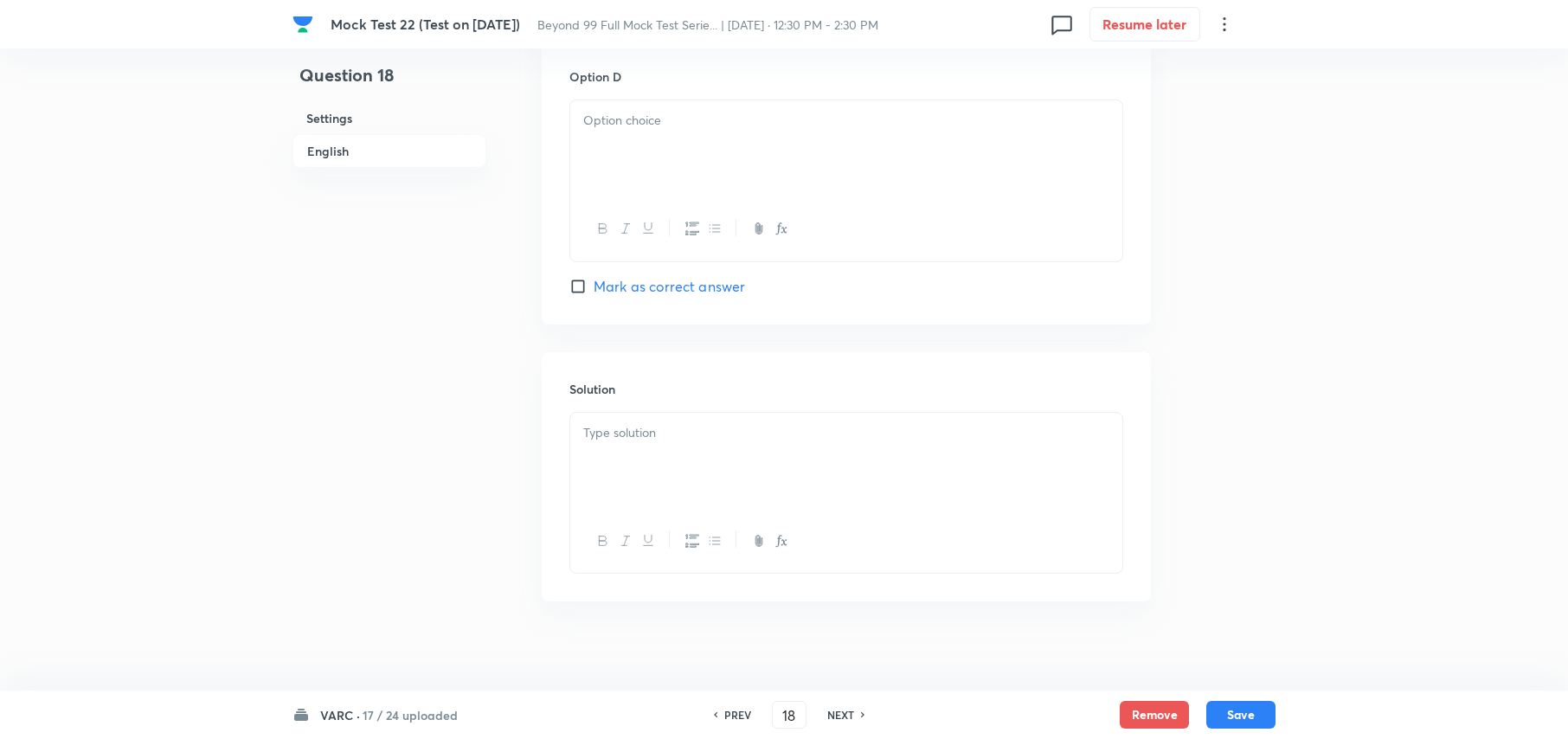
click at [651, 479] on div at bounding box center [845, 462] width 552 height 97
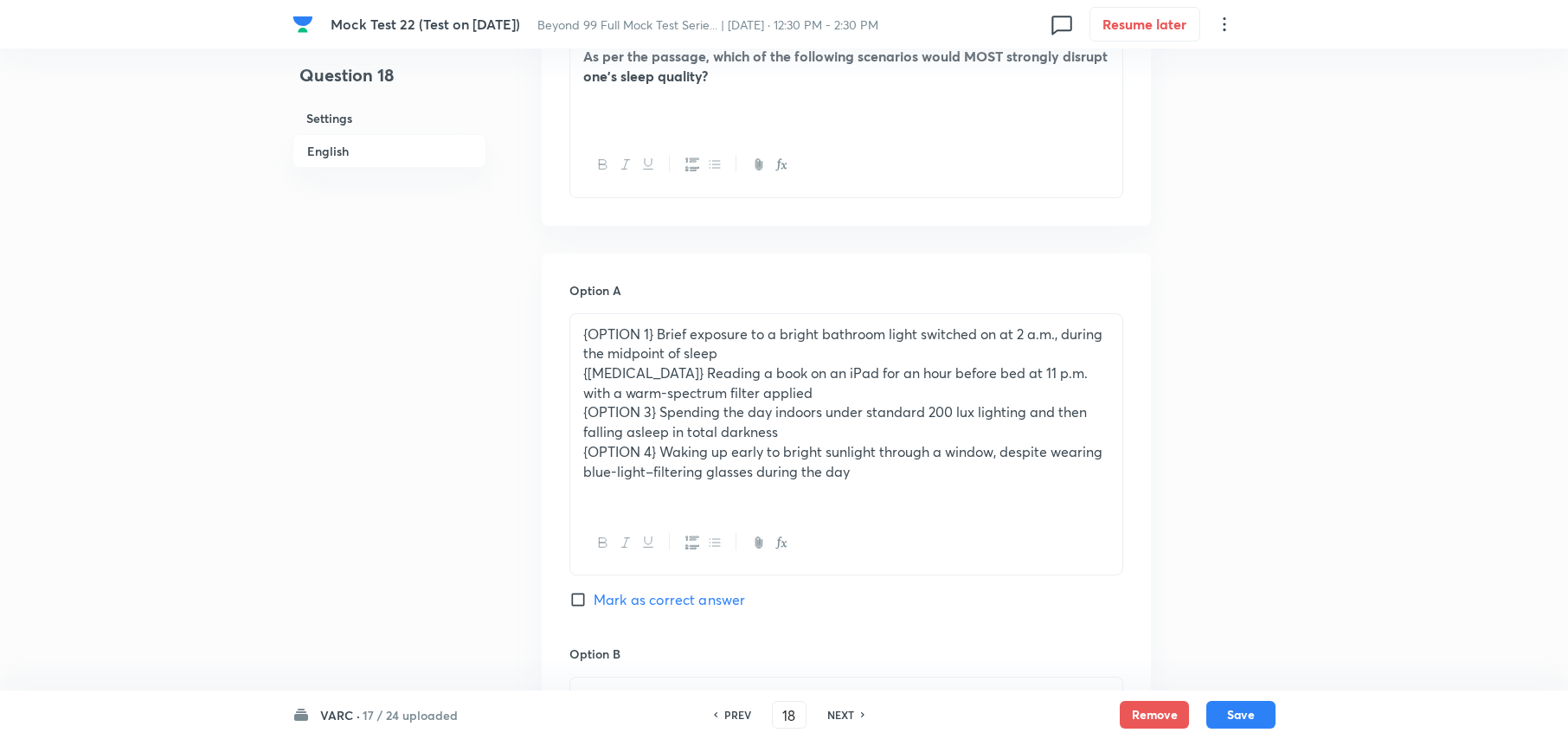
scroll to position [1685, 0]
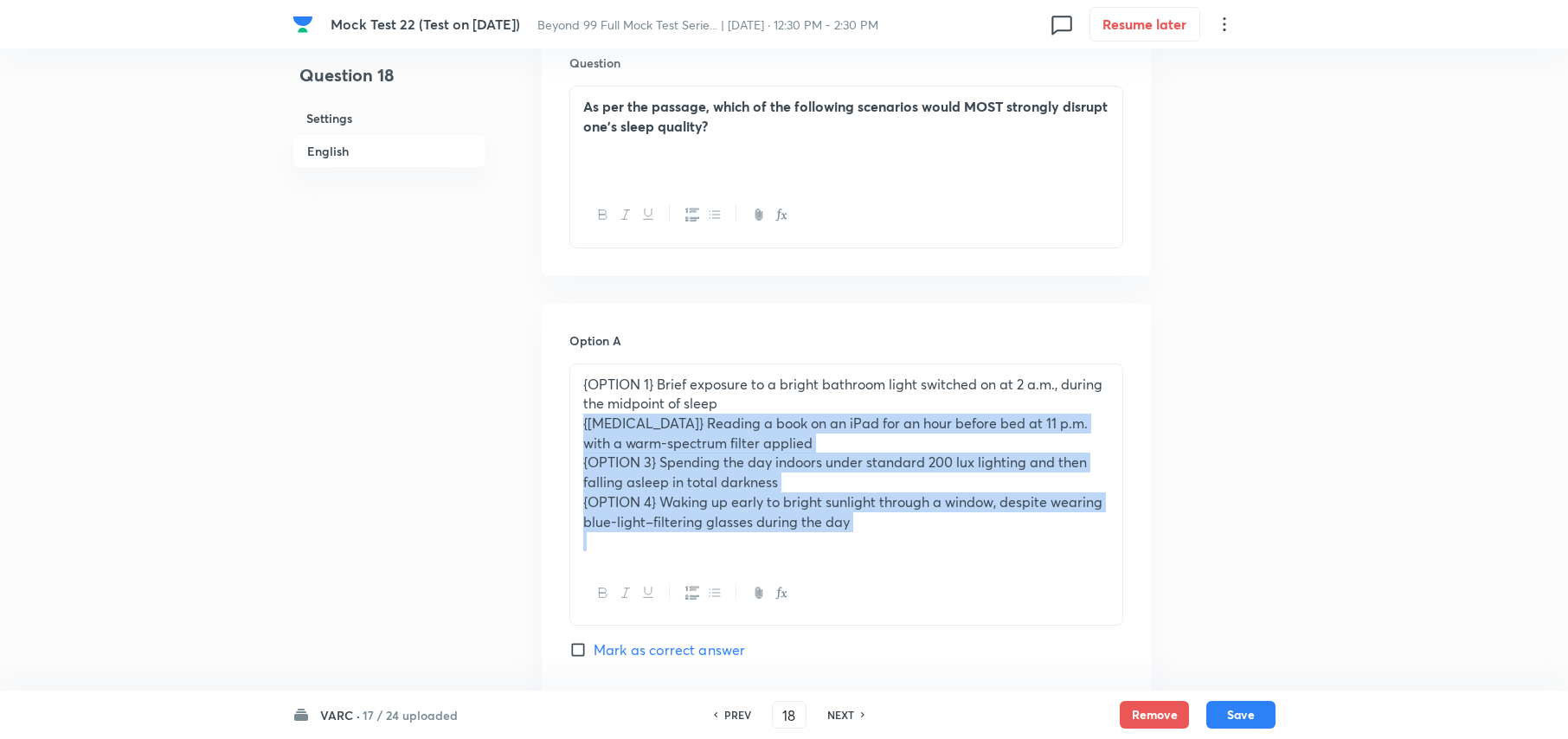
drag, startPoint x: 580, startPoint y: 405, endPoint x: 929, endPoint y: 524, distance: 368.7
click at [928, 524] on div "{OPTION 1} Brief exposure to a bright bathroom light switched on at 2 a.m., dur…" at bounding box center [845, 463] width 552 height 198
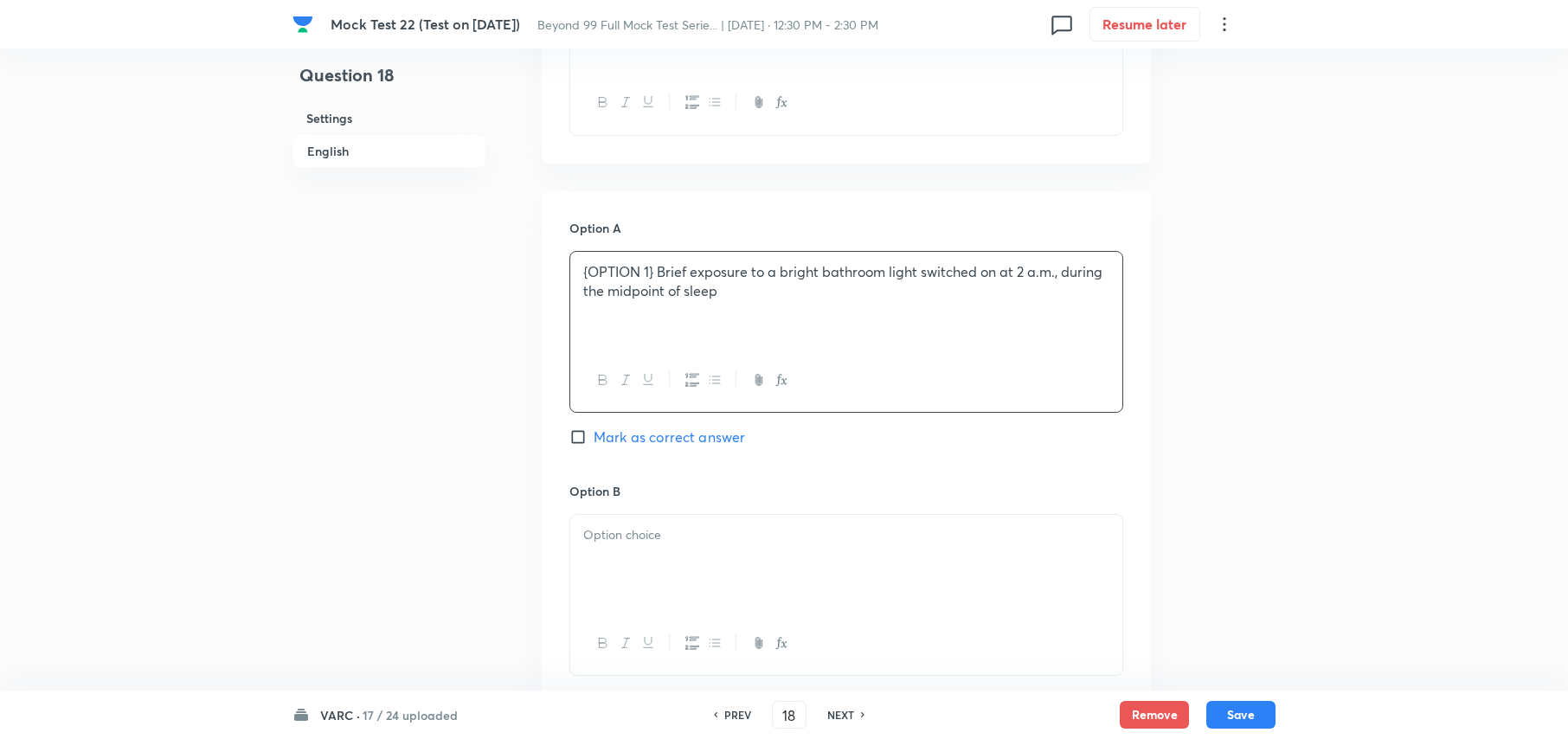
scroll to position [1916, 0]
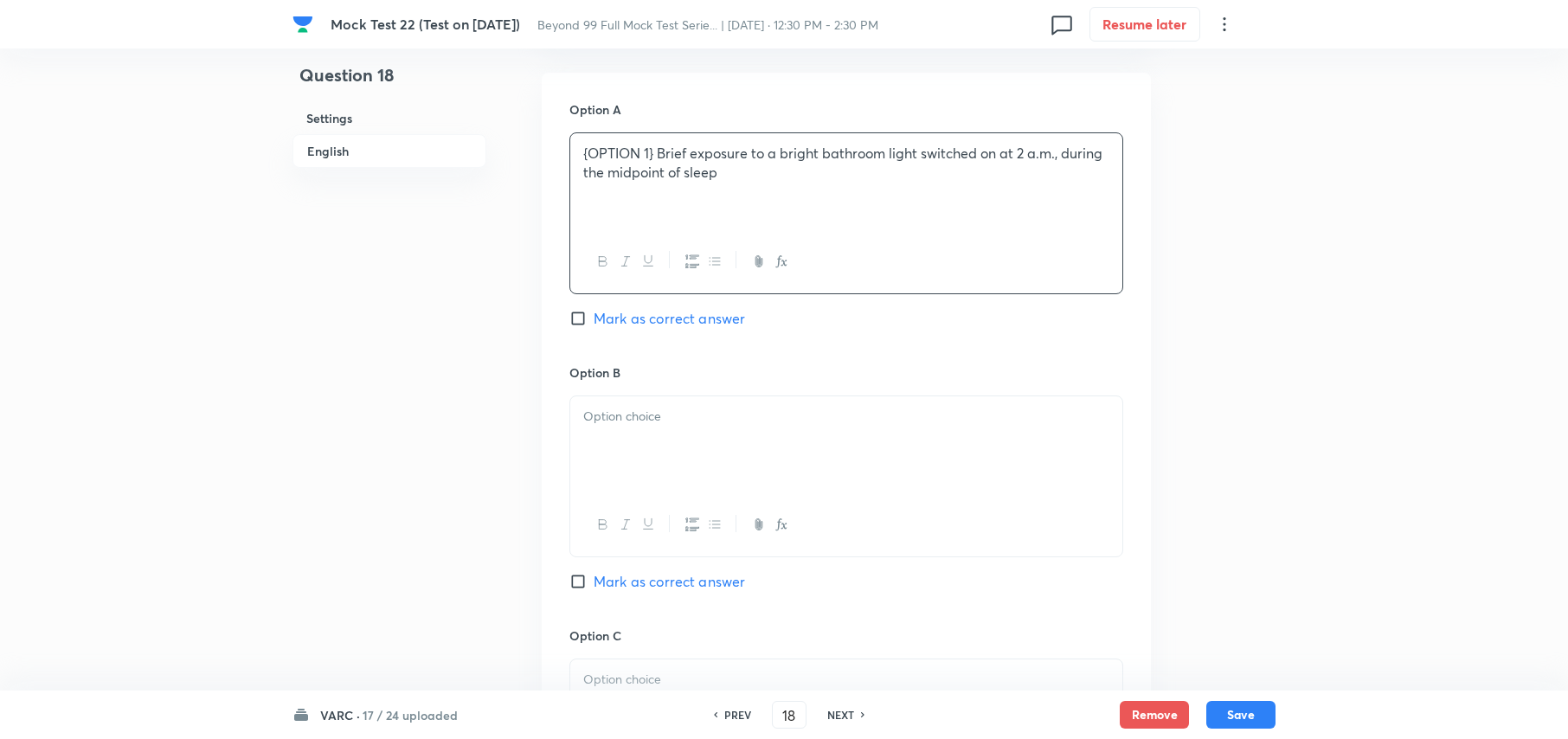
click at [644, 438] on div at bounding box center [845, 445] width 552 height 97
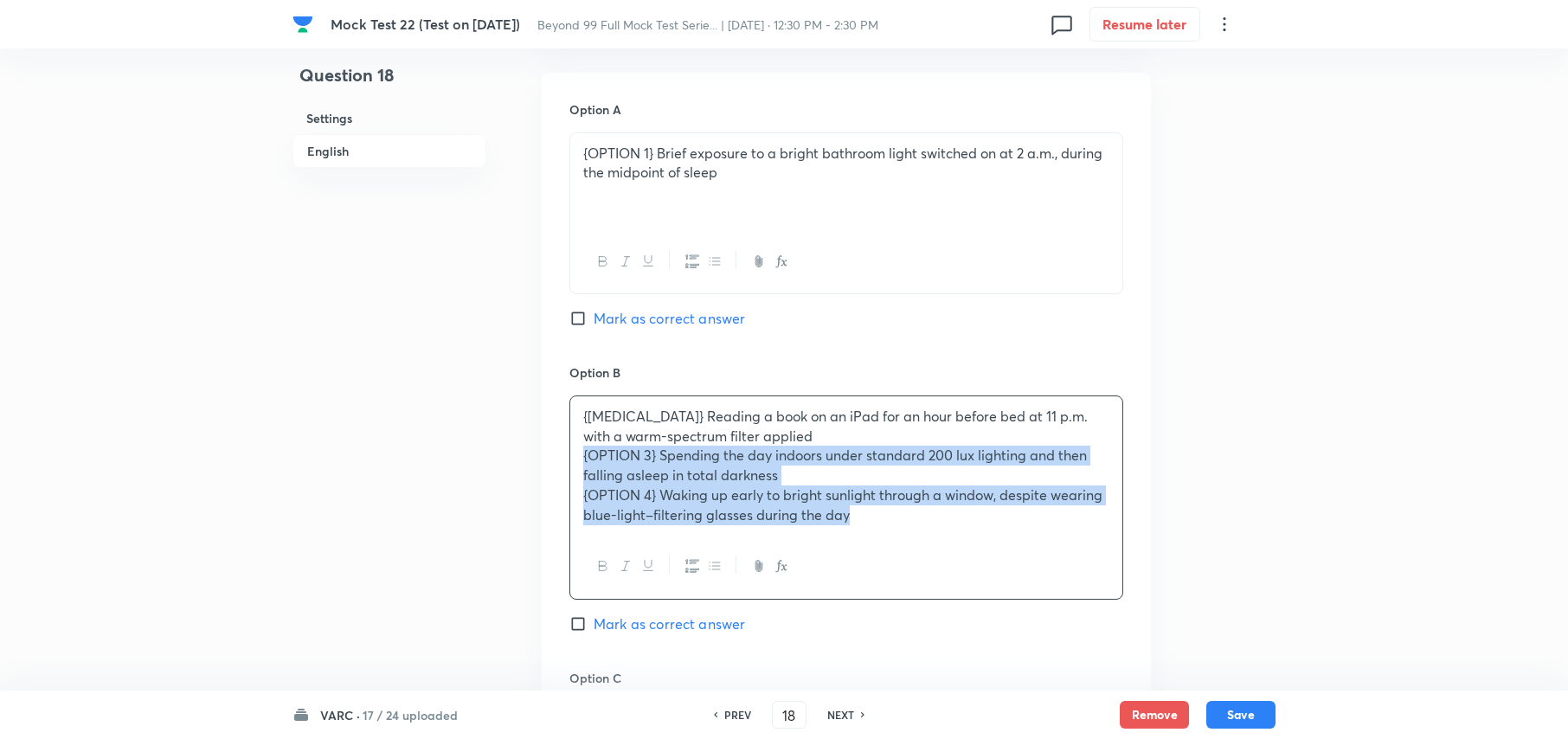
drag, startPoint x: 579, startPoint y: 437, endPoint x: 914, endPoint y: 513, distance: 343.5
click at [914, 513] on div "{OPTION 2} Reading a book on an iPad for an hour before bed at 11 p.m. with a w…" at bounding box center [845, 466] width 552 height 138
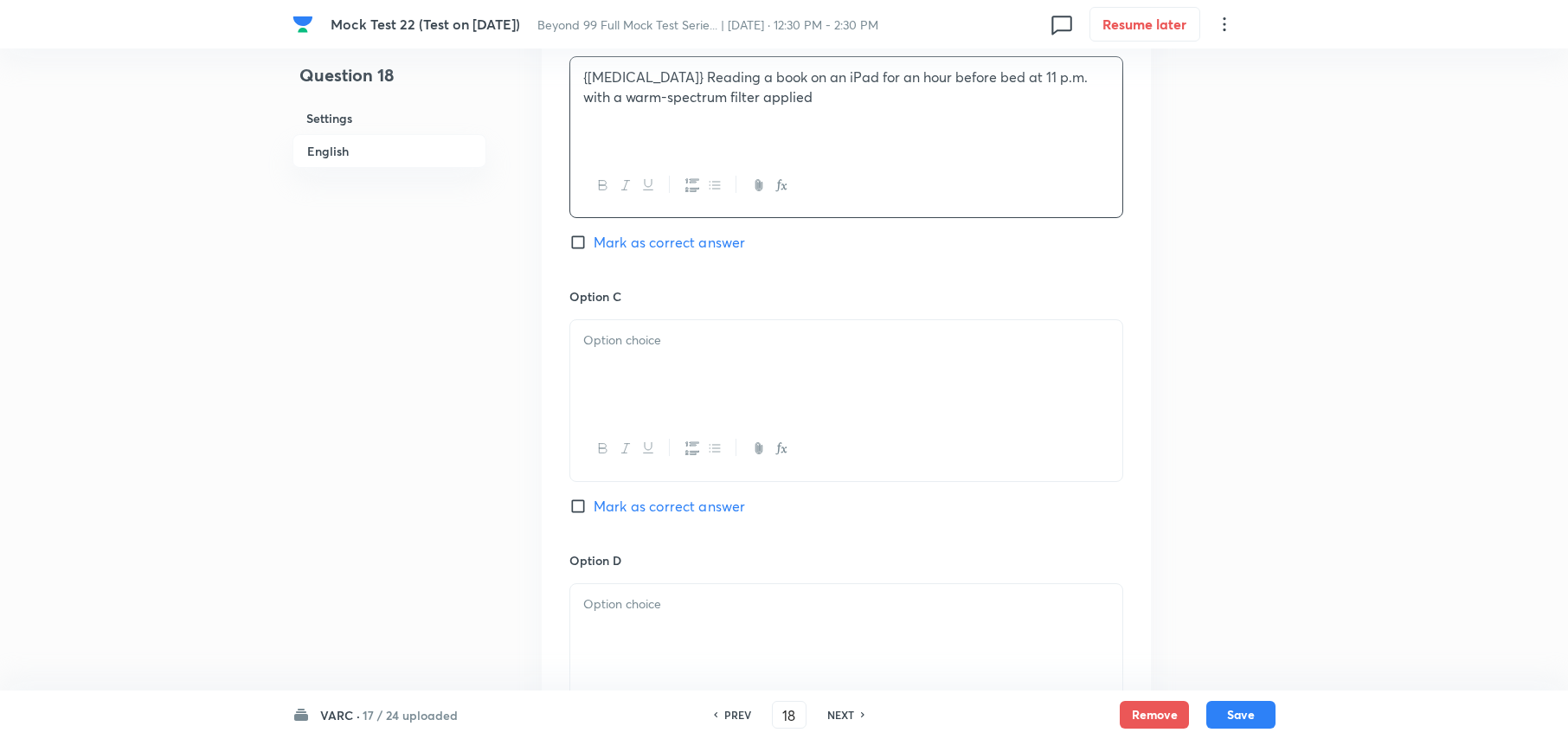
scroll to position [2262, 0]
click at [711, 378] on div at bounding box center [845, 362] width 552 height 97
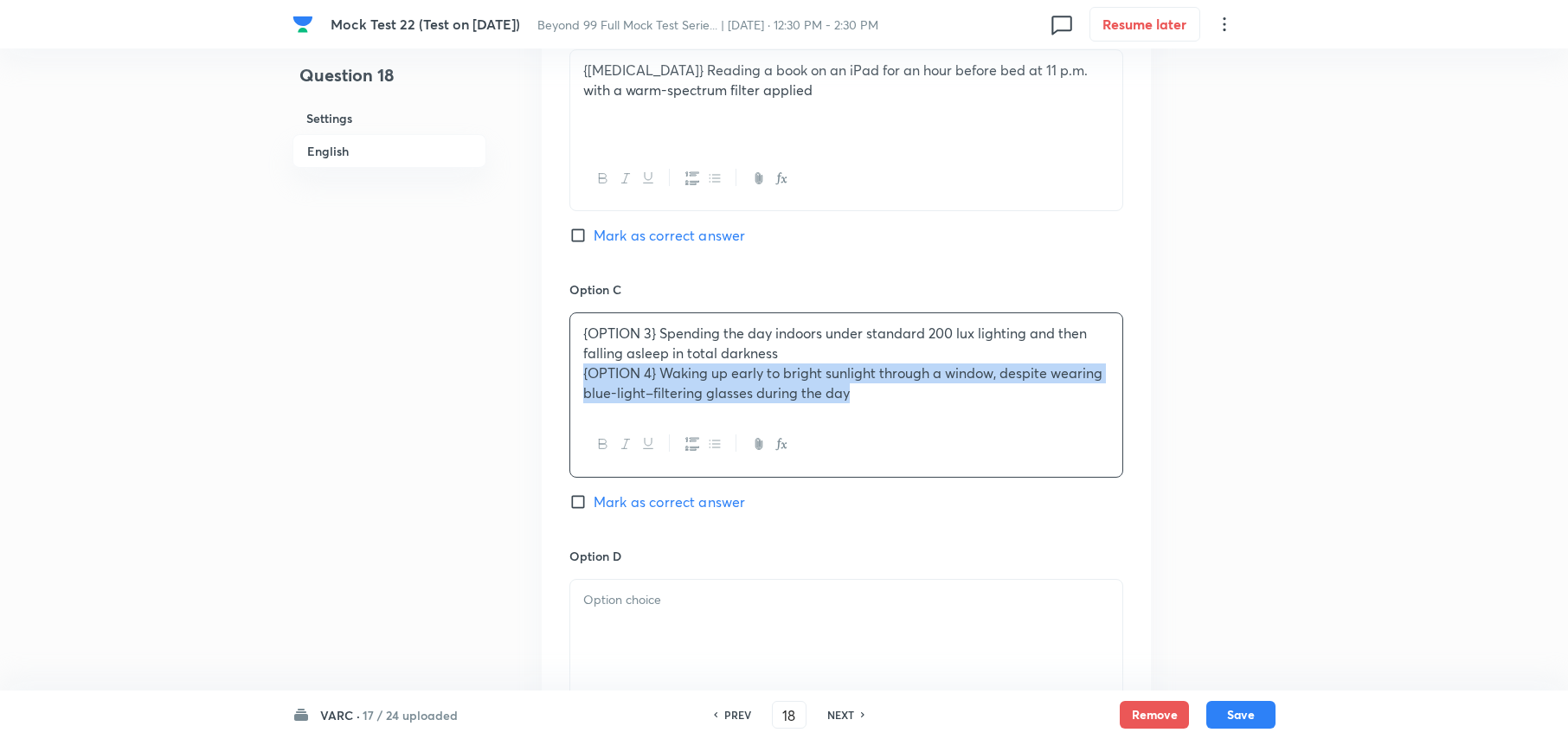
drag, startPoint x: 572, startPoint y: 354, endPoint x: 942, endPoint y: 426, distance: 376.9
click at [942, 426] on div "{OPTION 3} Spending the day indoors under standard 200 lux lighting and then fa…" at bounding box center [845, 394] width 554 height 164
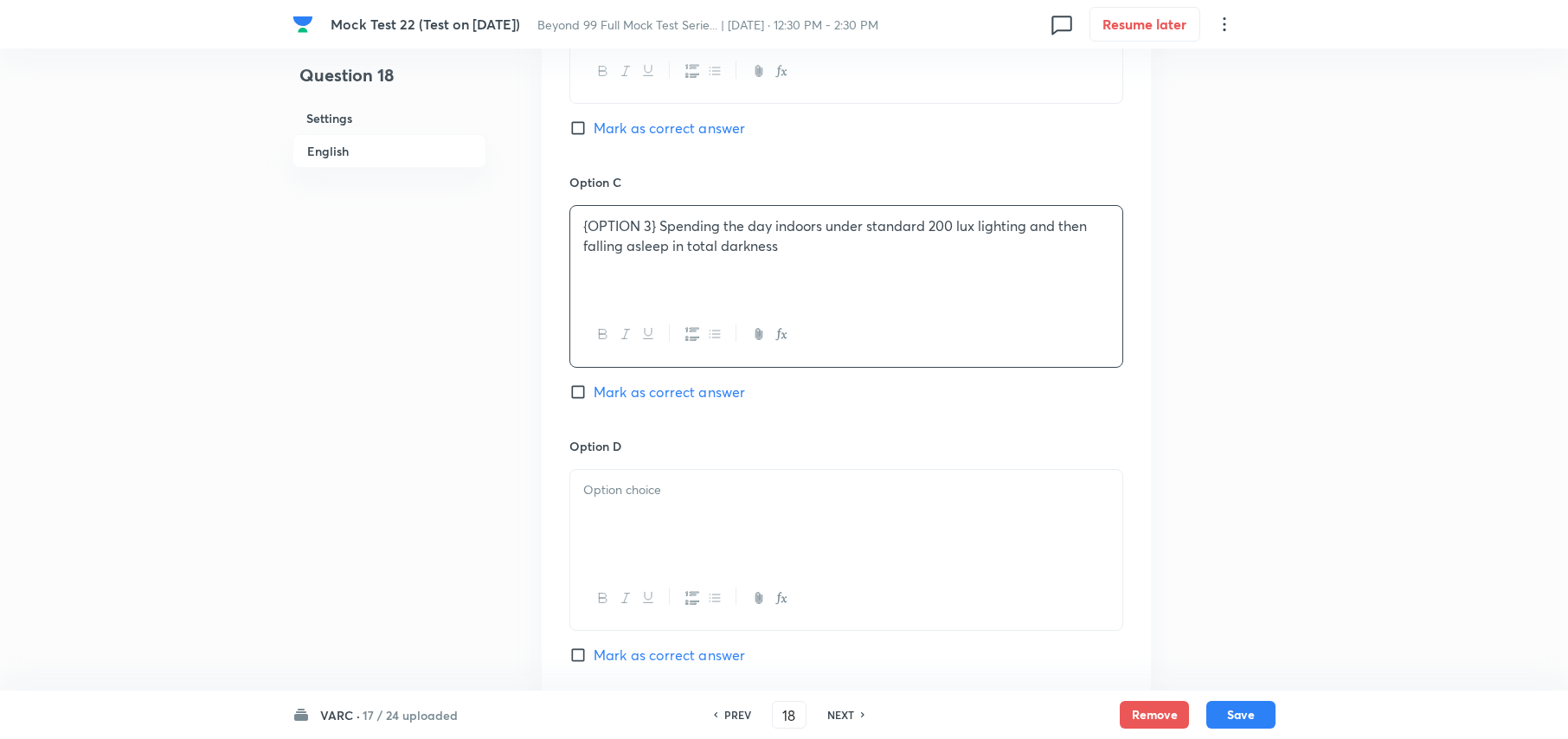
scroll to position [2723, 0]
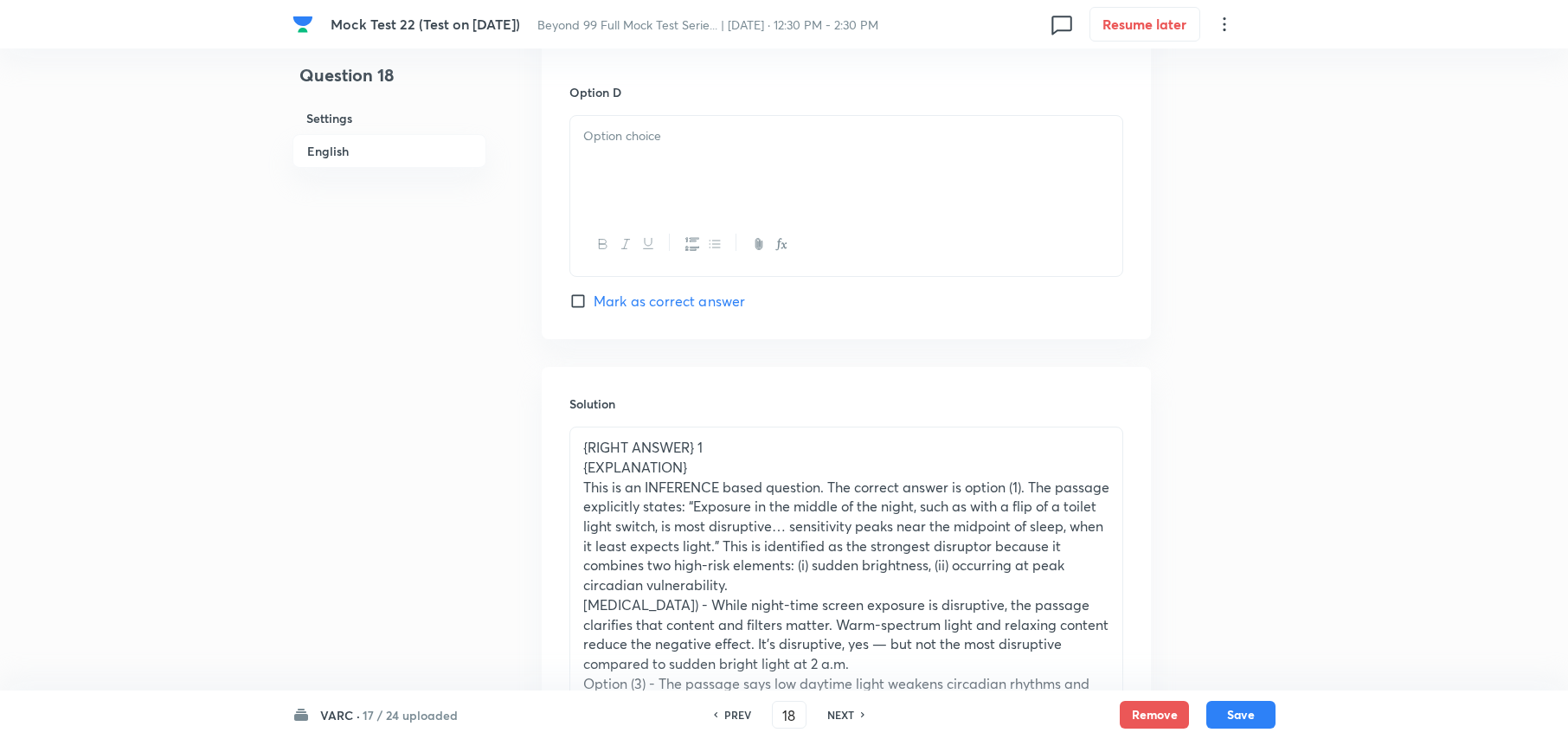
click at [689, 130] on div at bounding box center [845, 164] width 552 height 97
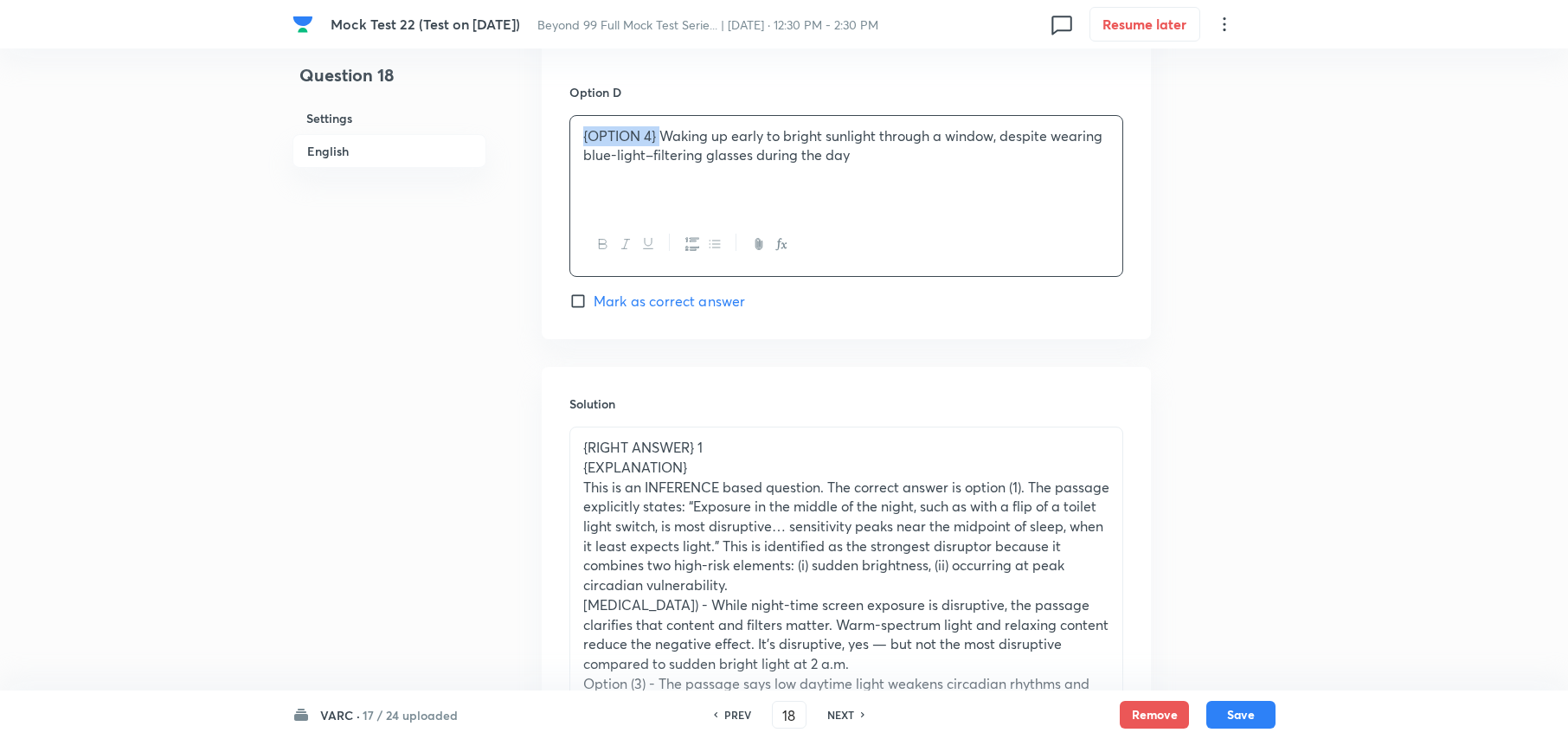
drag, startPoint x: 660, startPoint y: 119, endPoint x: 477, endPoint y: 123, distance: 183.0
click at [638, 438] on p "{RIGHT ANSWER} 1" at bounding box center [846, 448] width 526 height 20
drag, startPoint x: 634, startPoint y: 429, endPoint x: 512, endPoint y: 418, distance: 122.5
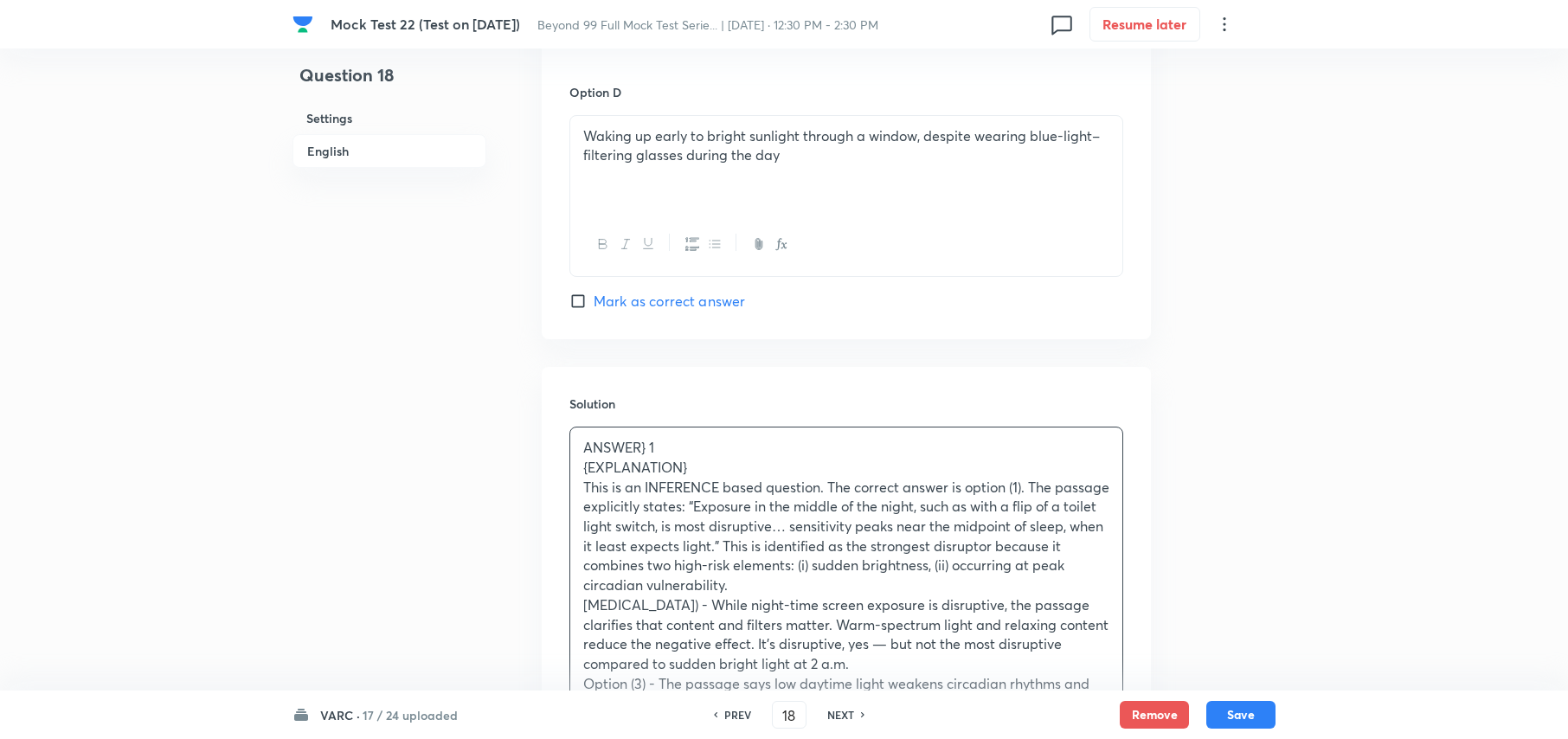
click at [647, 438] on p "ANSWER} 1" at bounding box center [846, 448] width 526 height 20
click at [675, 438] on p "ANSWER: 1" at bounding box center [846, 448] width 526 height 20
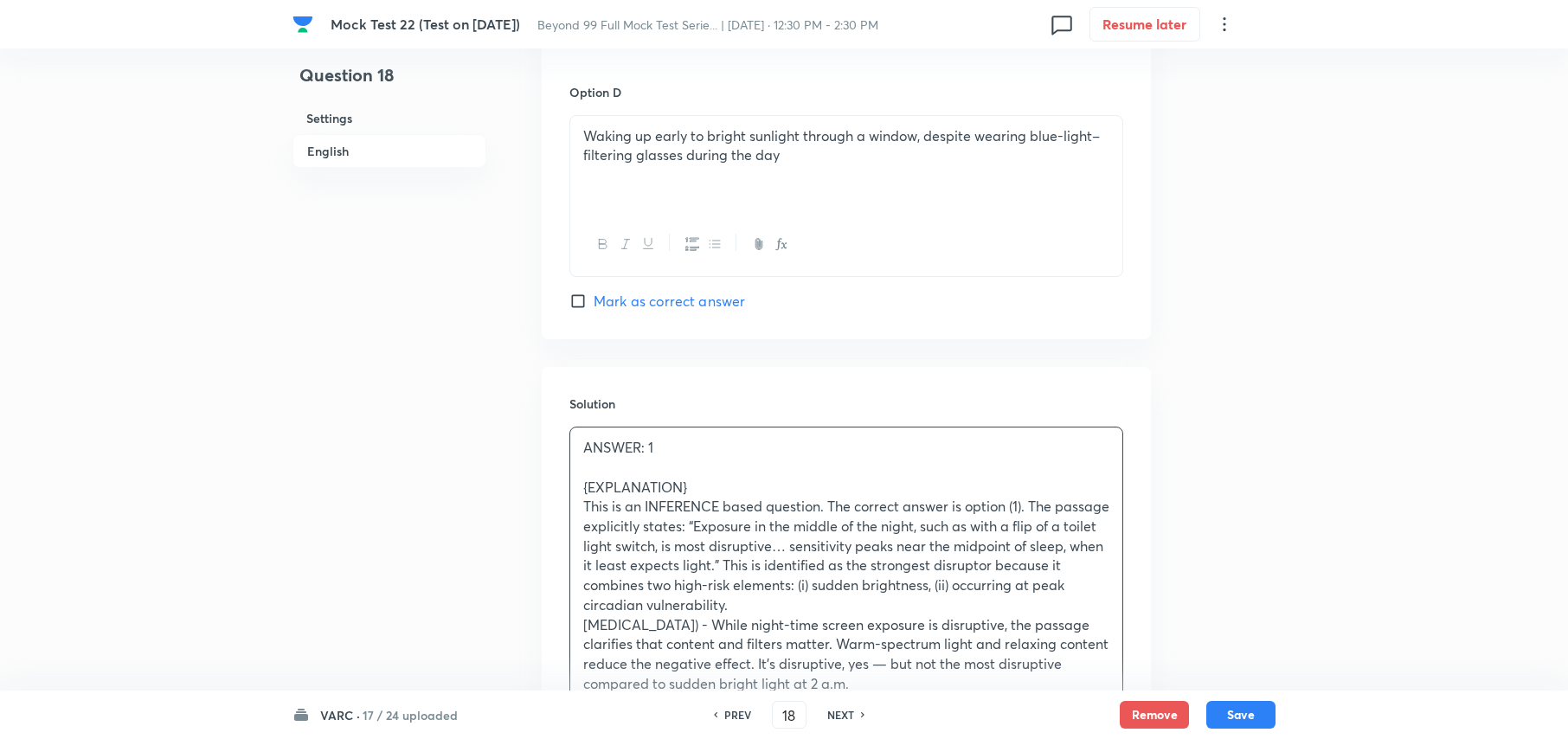
drag, startPoint x: 663, startPoint y: 471, endPoint x: 522, endPoint y: 483, distance: 141.5
click at [711, 478] on p "{EXPLANATION}" at bounding box center [846, 488] width 526 height 20
drag, startPoint x: 712, startPoint y: 471, endPoint x: 555, endPoint y: 483, distance: 157.5
click at [568, 464] on div "Solution ANSWER: 1 {EXPLANATION} This is an INFERENCE based question. The corre…" at bounding box center [846, 670] width 609 height 606
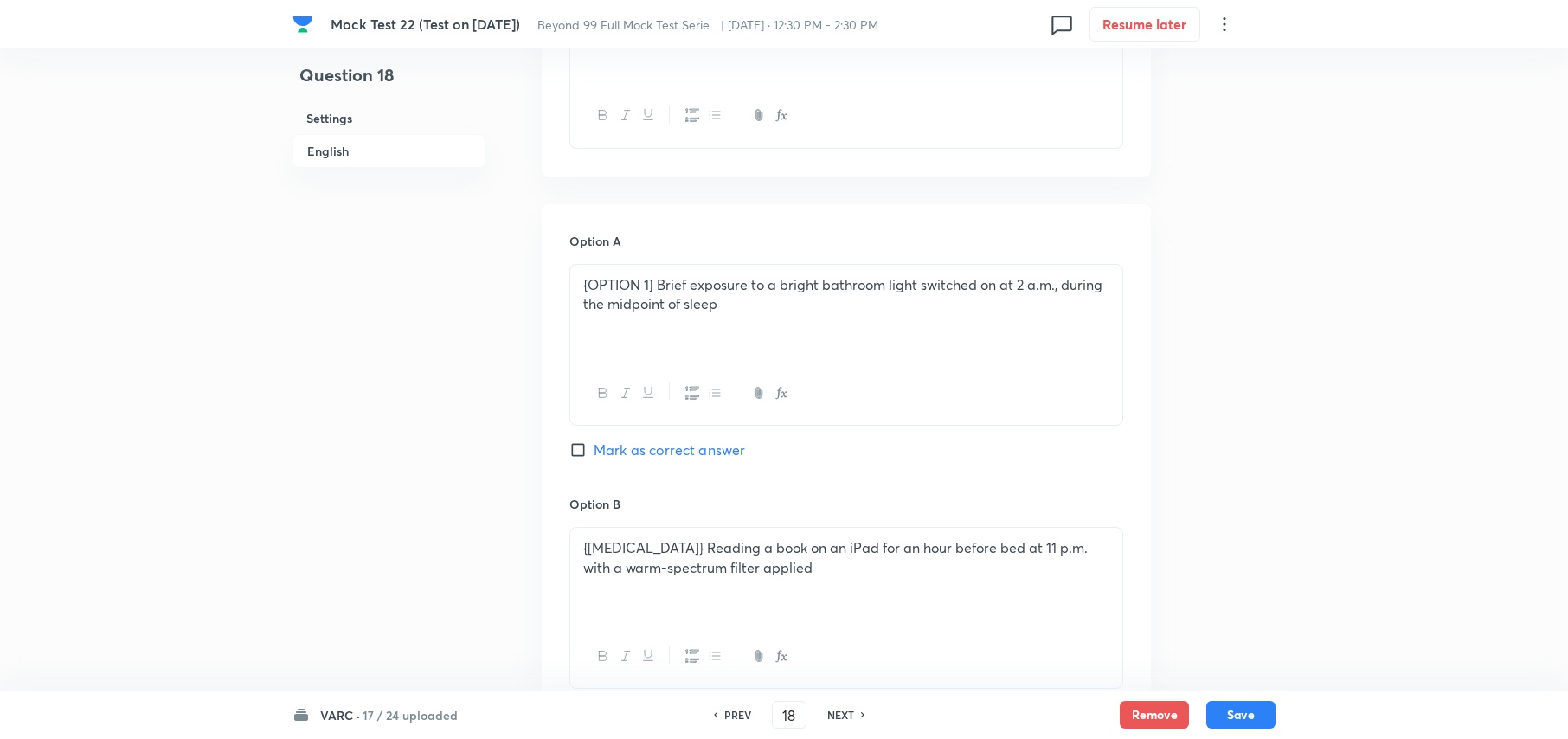
scroll to position [1801, 0]
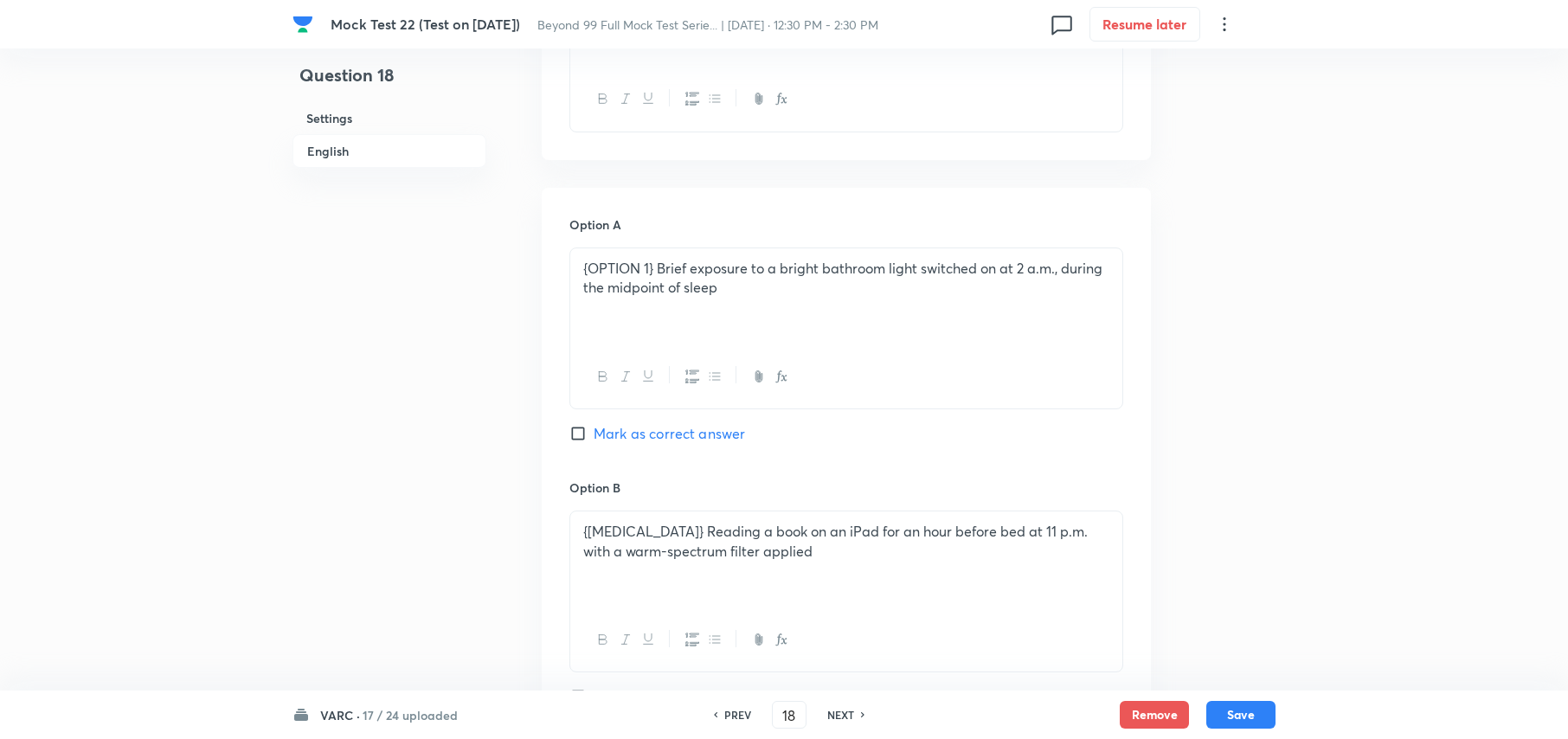
click at [576, 425] on input "Mark as correct answer" at bounding box center [581, 433] width 24 height 17
checkbox input "true"
drag, startPoint x: 658, startPoint y: 256, endPoint x: 474, endPoint y: 260, distance: 184.0
click at [472, 256] on div "Question 18 Settings English Settings Type Single choice correct 4 options With…" at bounding box center [784, 114] width 983 height 3664
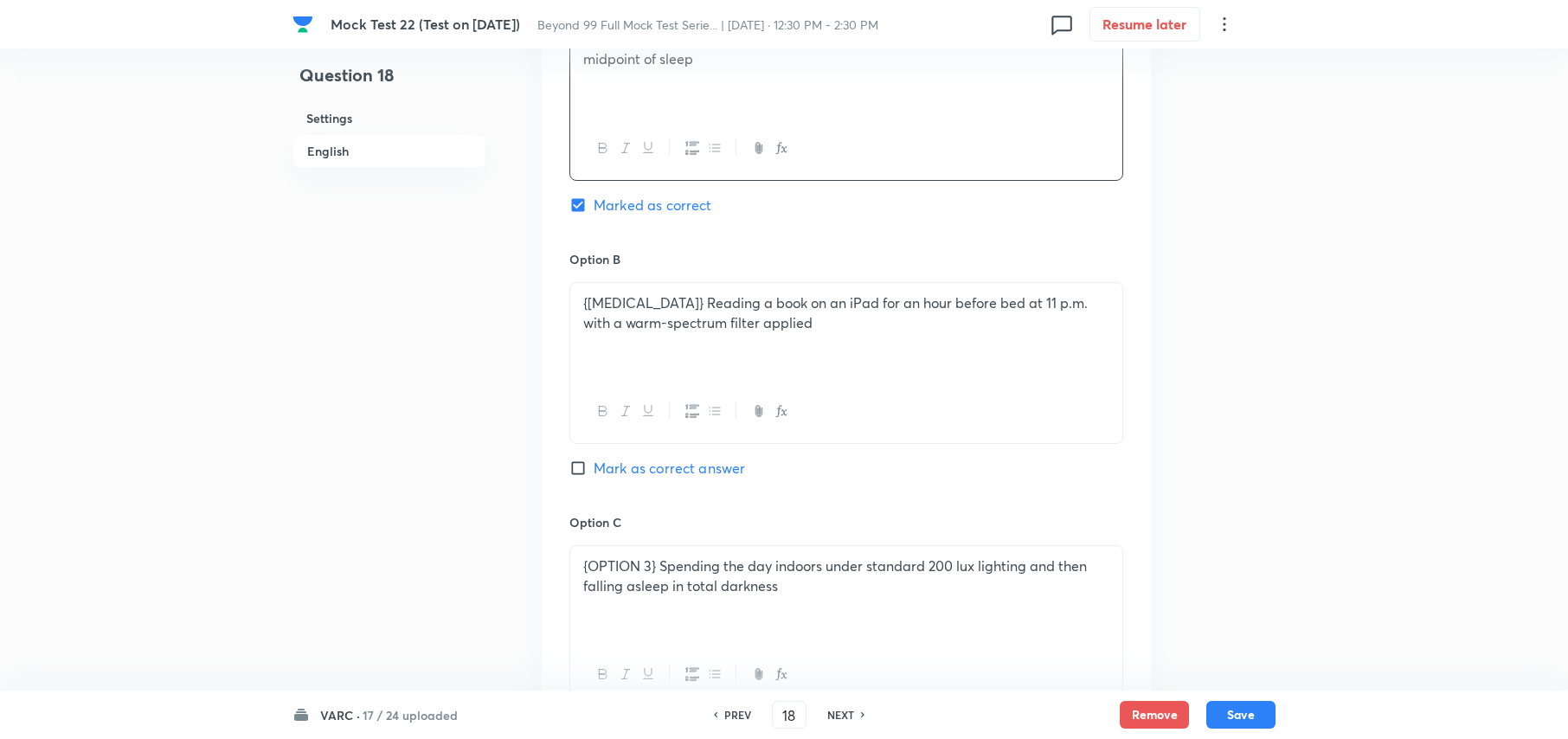
scroll to position [2031, 0]
drag, startPoint x: 658, startPoint y: 281, endPoint x: 458, endPoint y: 293, distance: 200.4
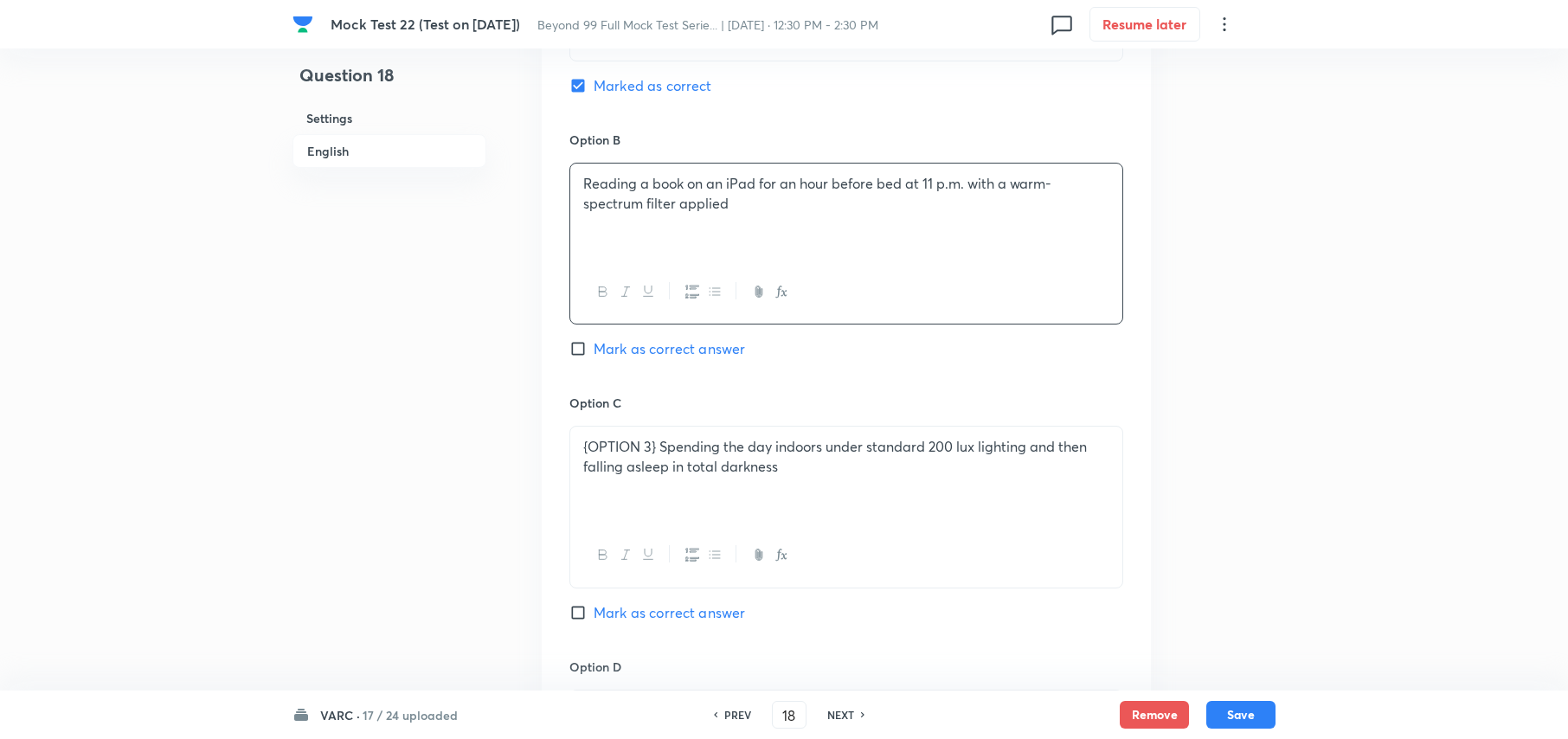
scroll to position [2378, 0]
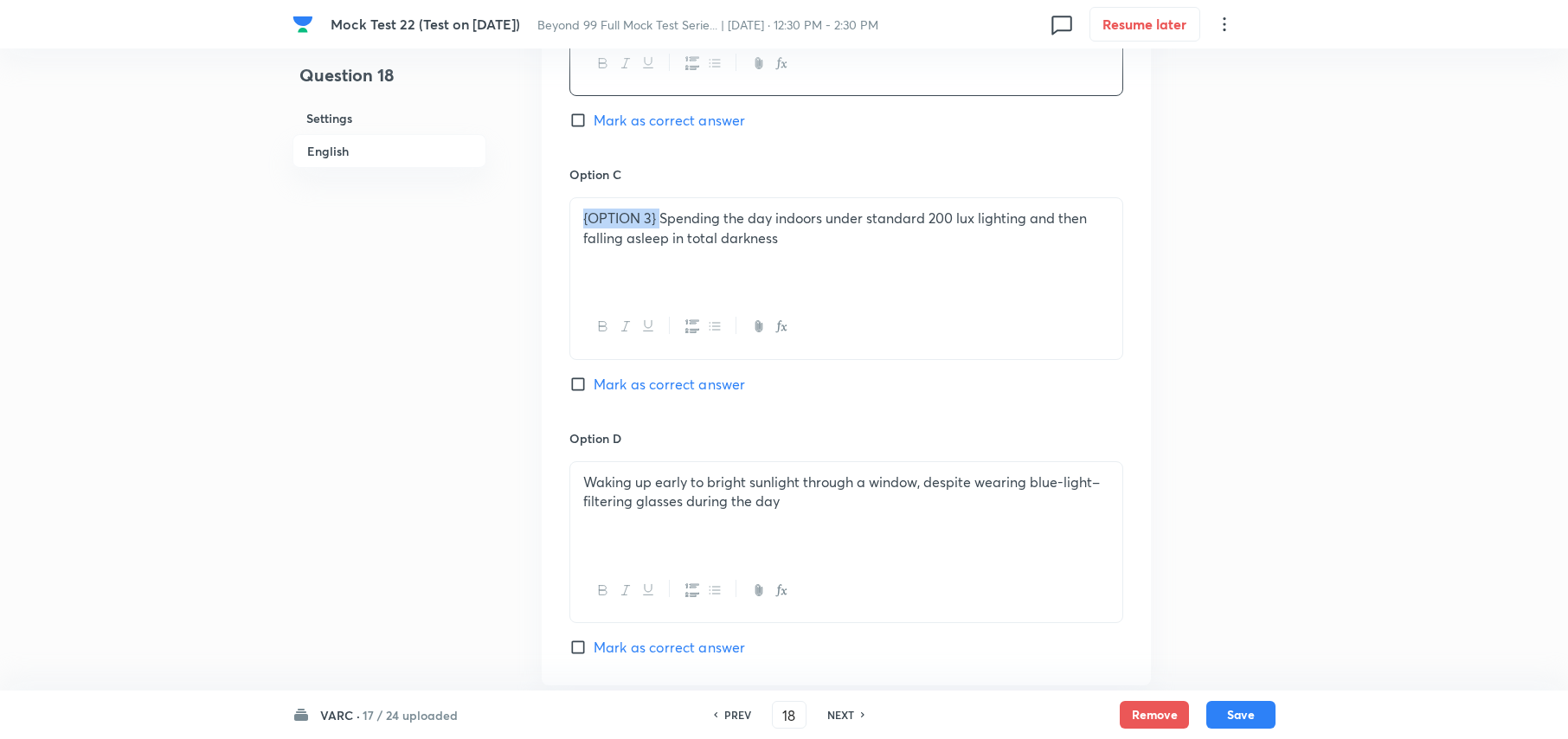
drag, startPoint x: 661, startPoint y: 202, endPoint x: 512, endPoint y: 201, distance: 149.0
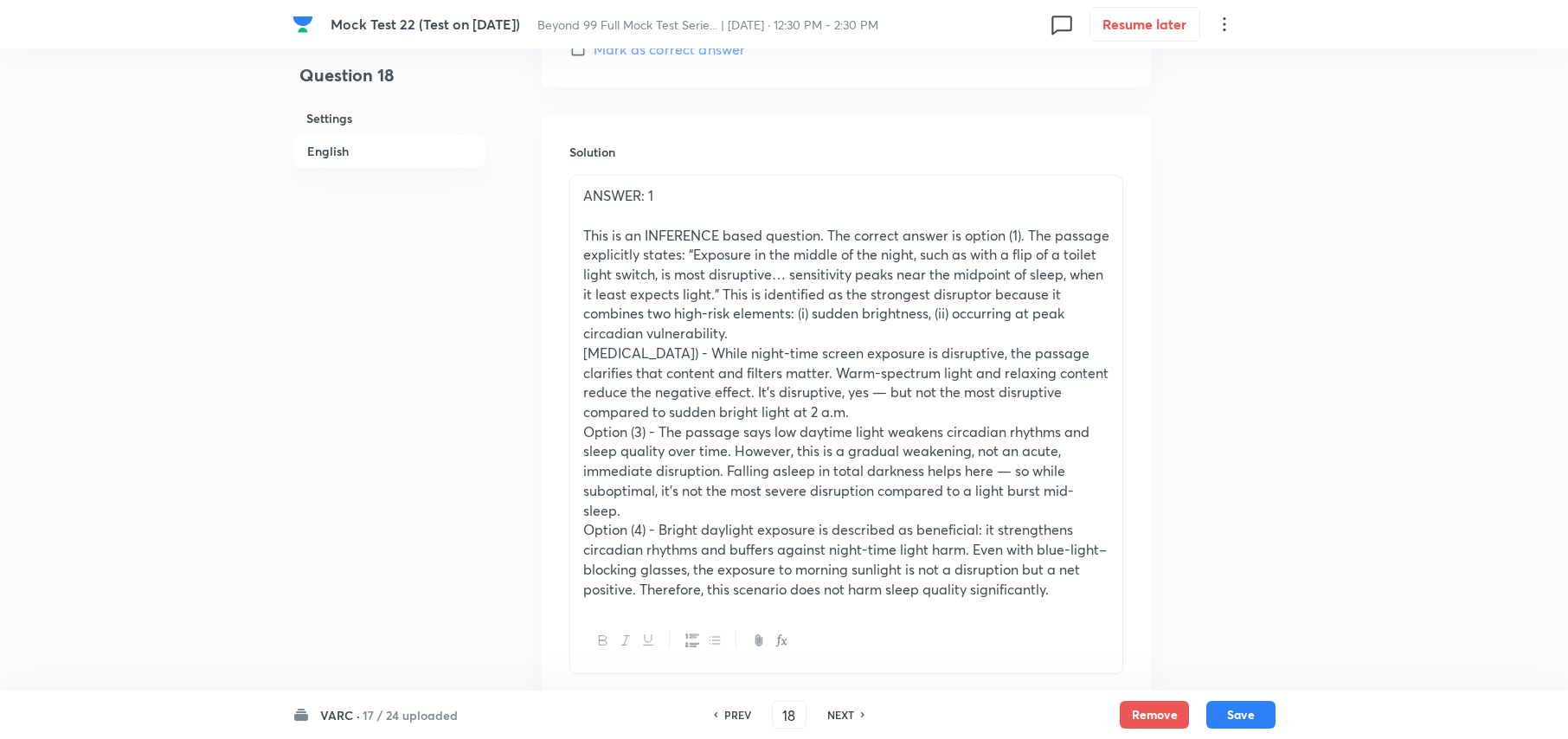
scroll to position [3075, 0]
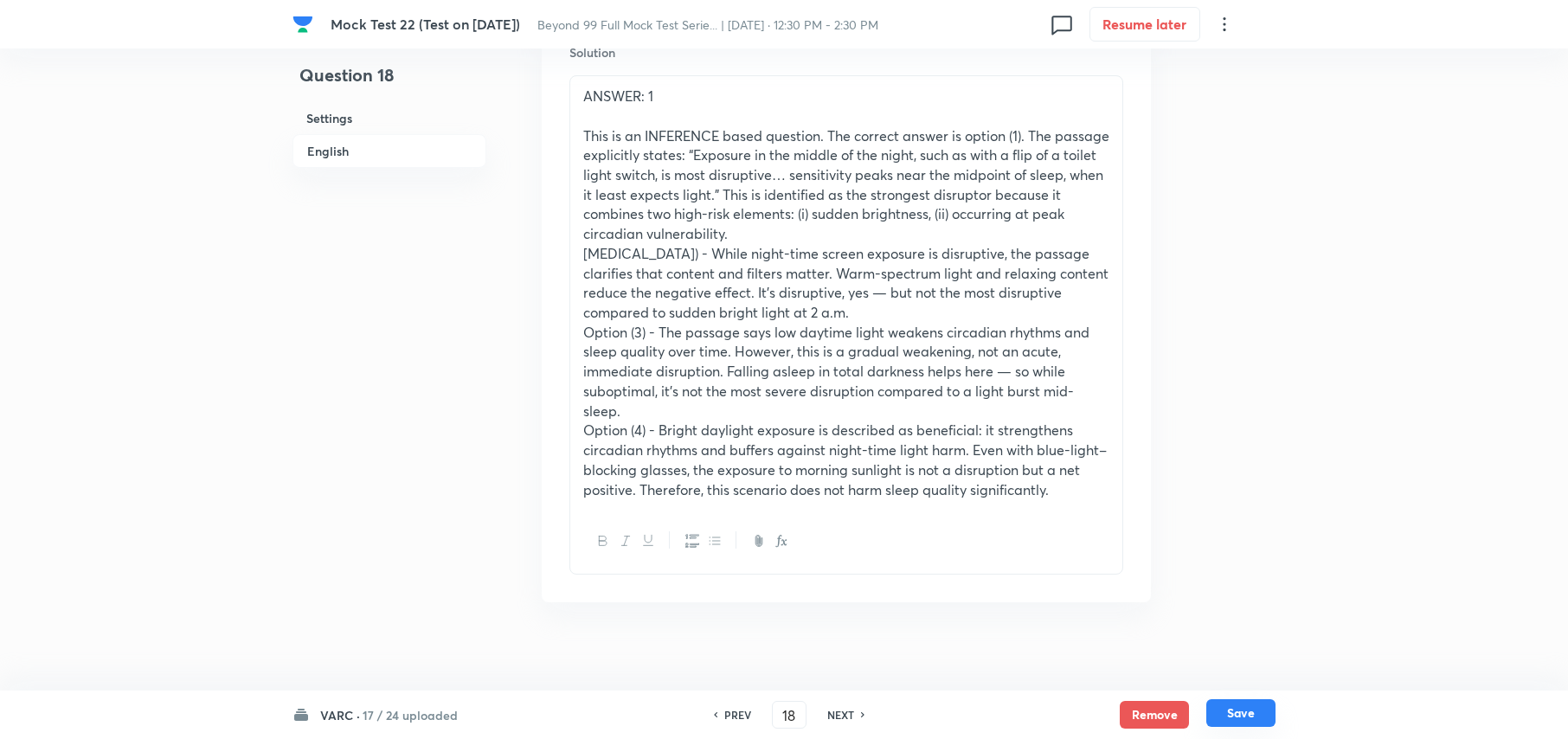
click at [1247, 707] on button "Save" at bounding box center [1240, 713] width 69 height 28
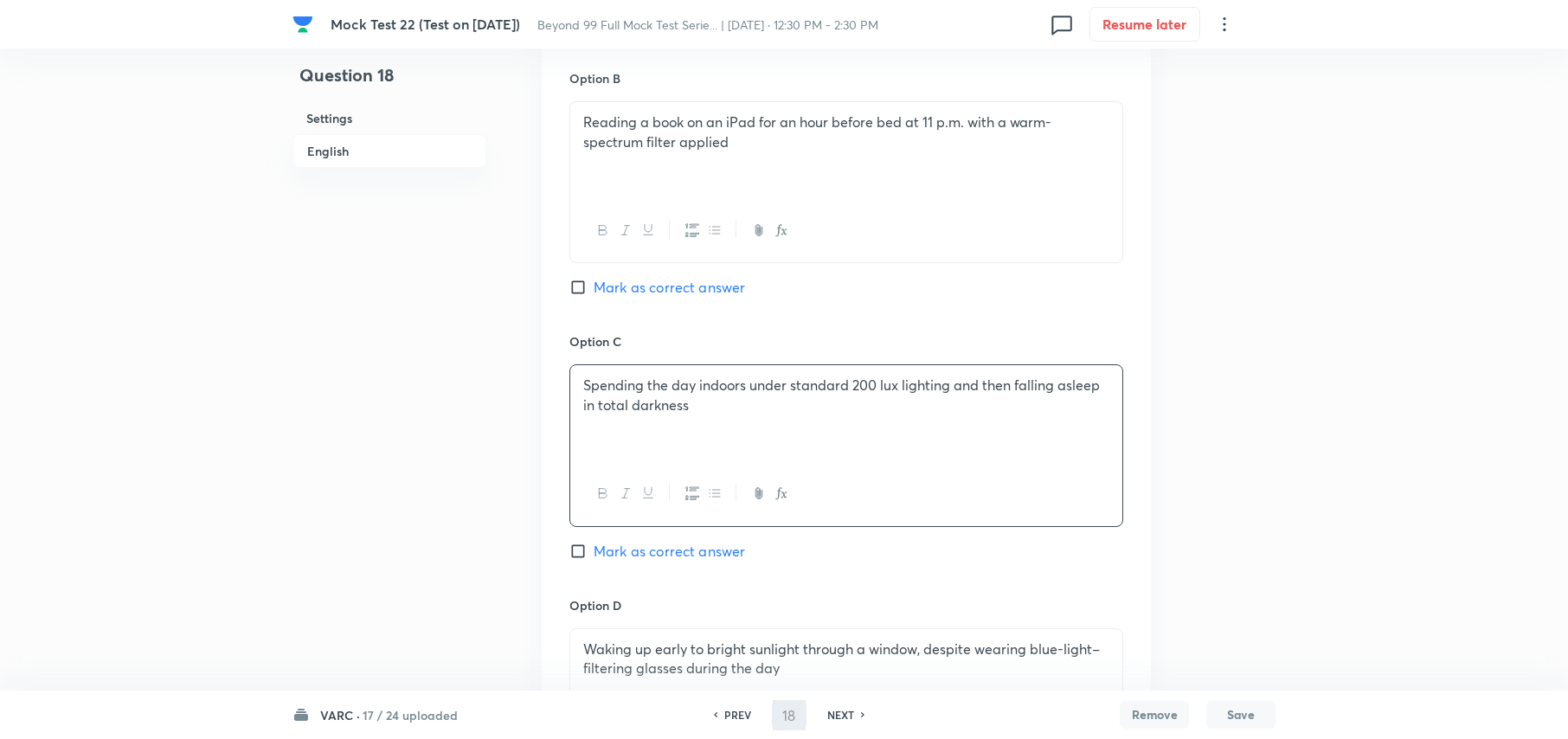
type input "19"
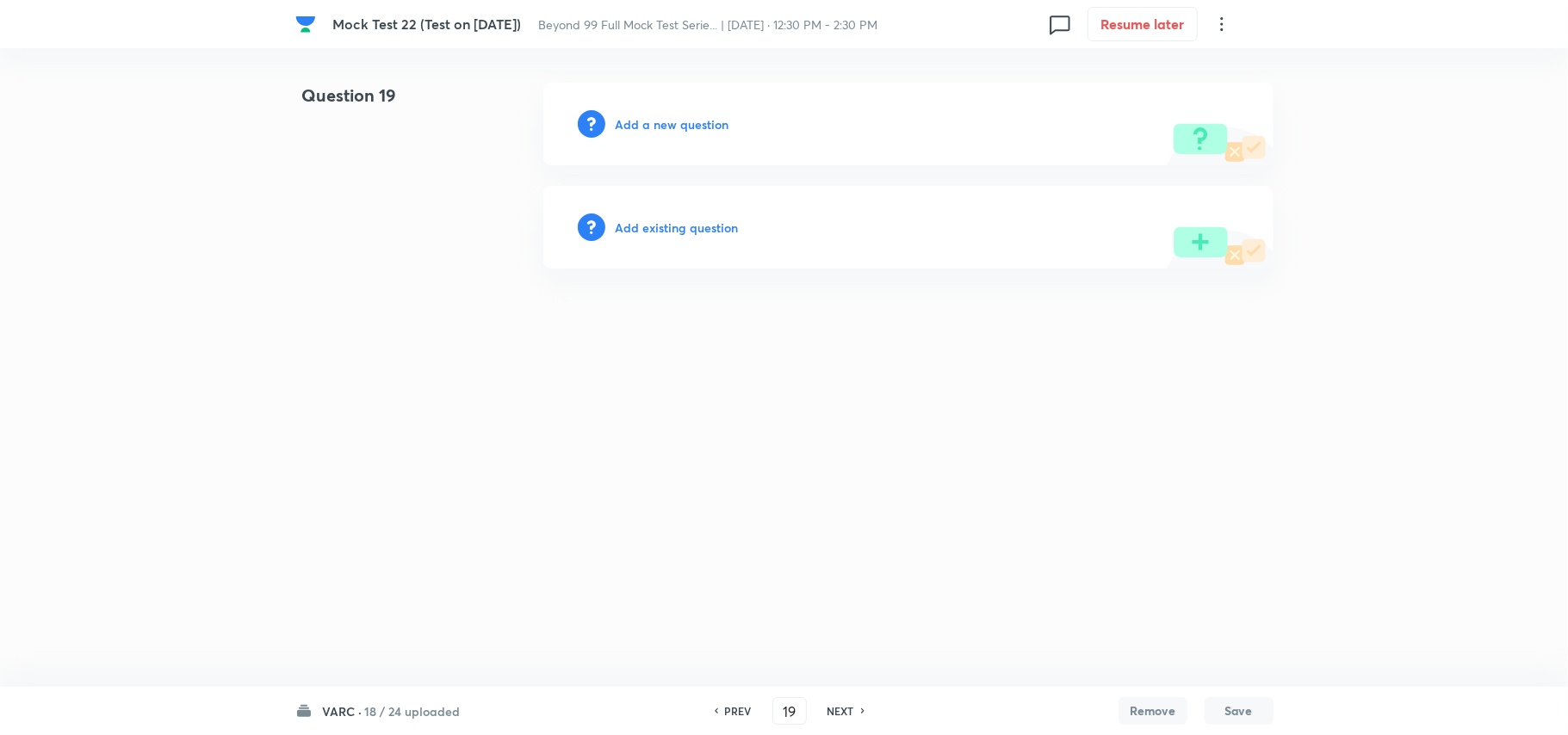
click at [683, 125] on h6 "Add a new question" at bounding box center [671, 124] width 113 height 18
click at [673, 96] on div "Choose a question type" at bounding box center [908, 124] width 730 height 83
click at [686, 117] on div "Choose a question type" at bounding box center [908, 124] width 730 height 83
click at [687, 122] on h6 "Choose a question type" at bounding box center [681, 124] width 132 height 18
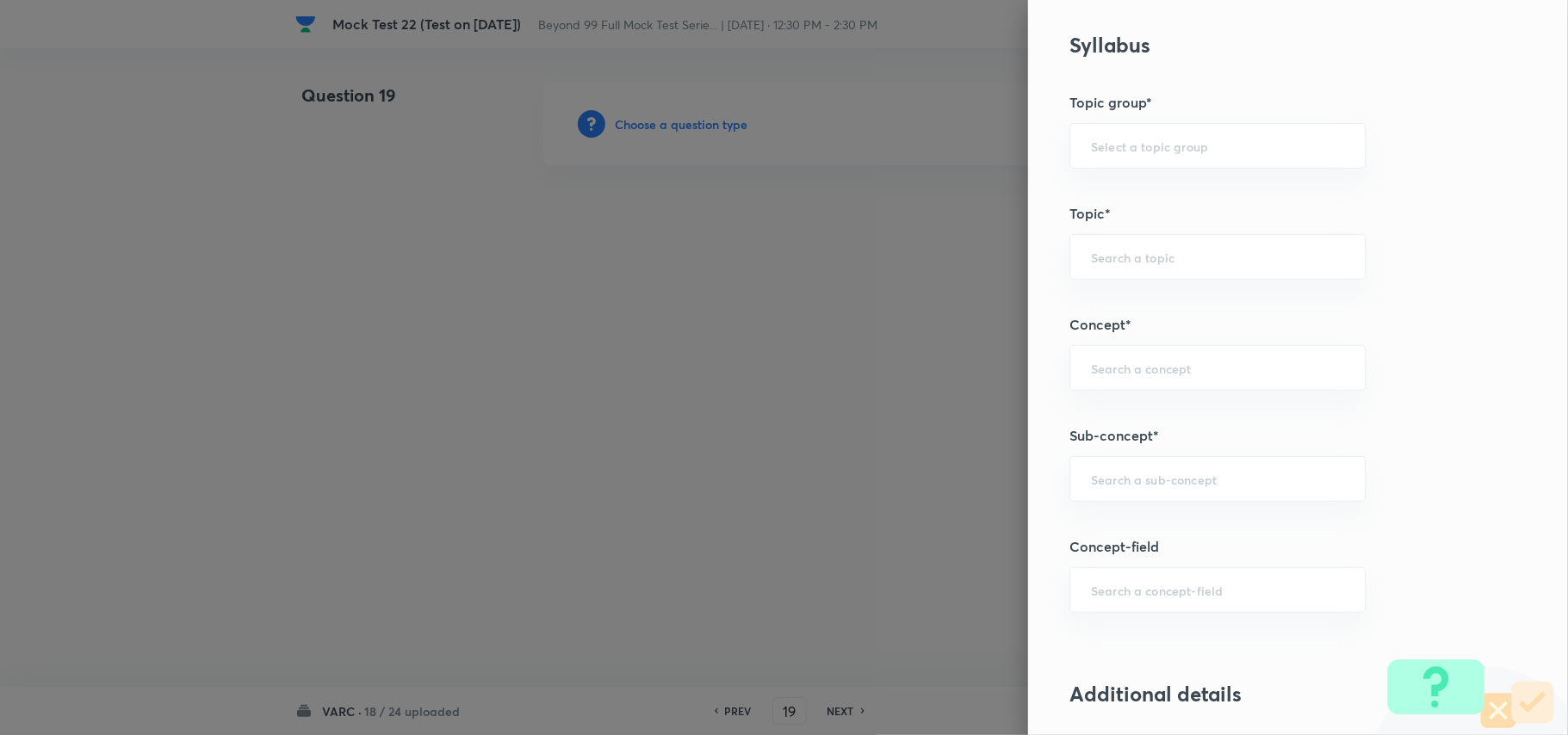
scroll to position [804, 0]
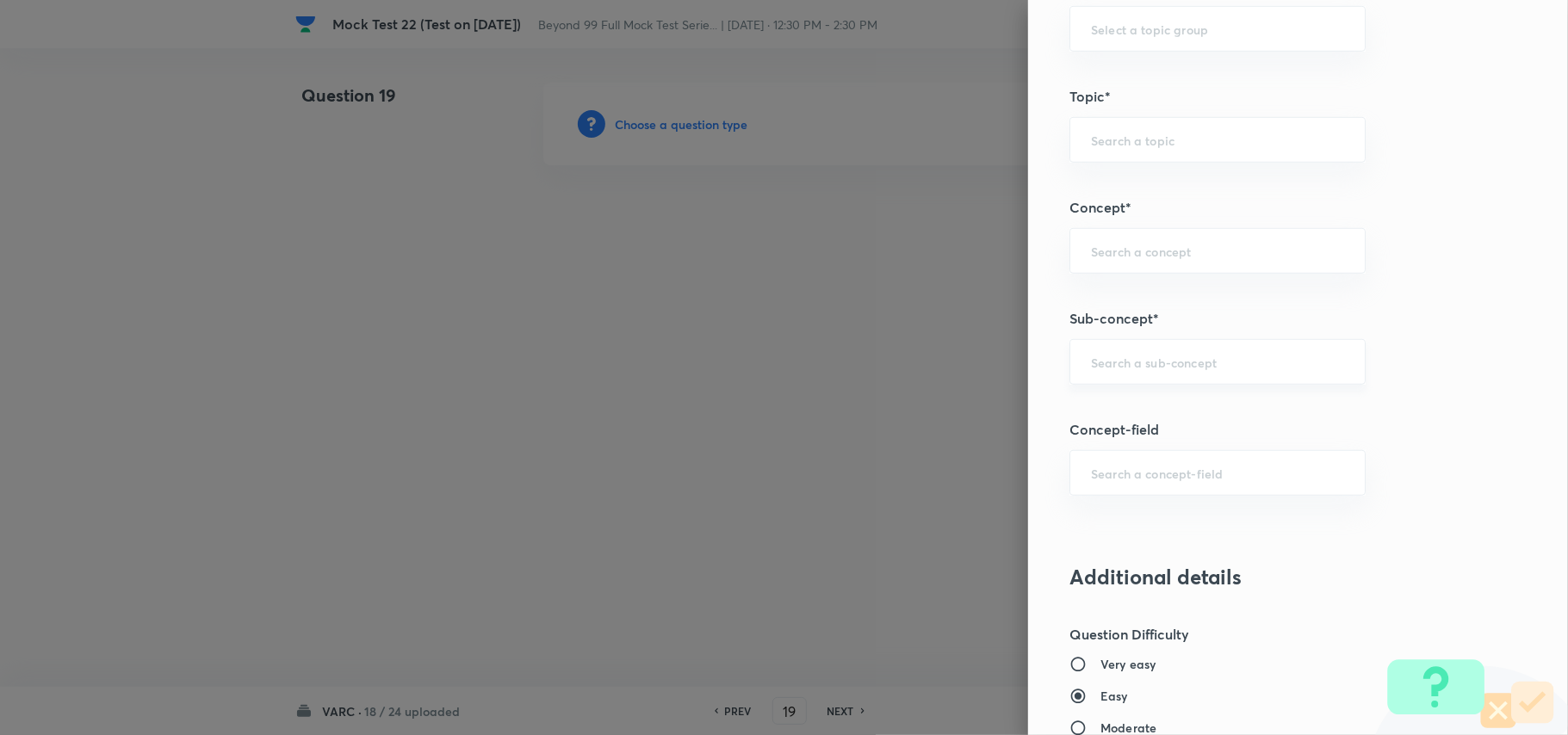
click at [1130, 366] on input "text" at bounding box center [1217, 362] width 253 height 16
click at [1159, 375] on div "RC ​" at bounding box center [1218, 362] width 296 height 46
click at [1192, 482] on li "Approaches of Solving An RC" at bounding box center [1199, 476] width 294 height 31
type input "Approaches of Solving An RC"
type input "Verbal Ability and RC"
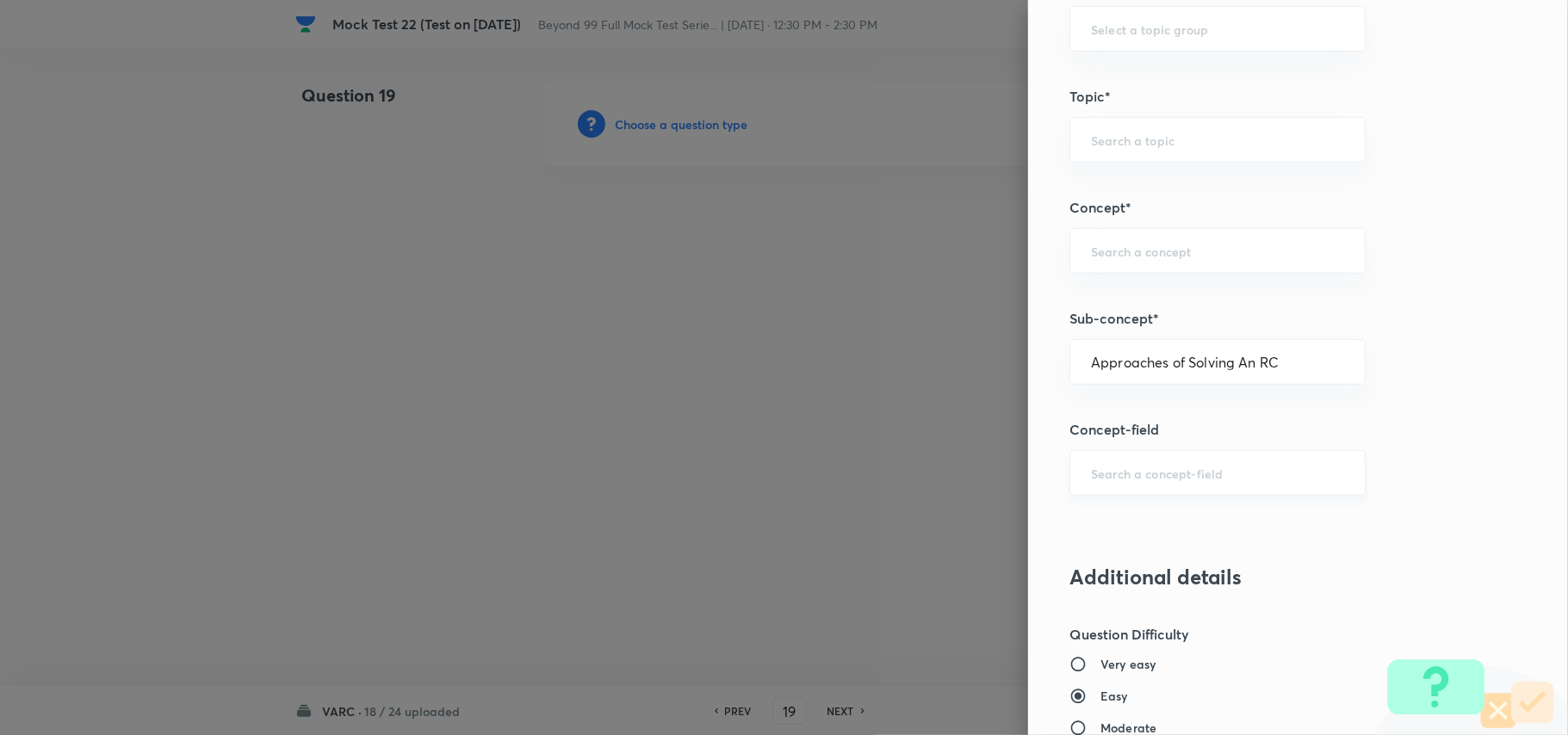
type input "Reading Comprehension"
type input "Approaches of Solving an RC"
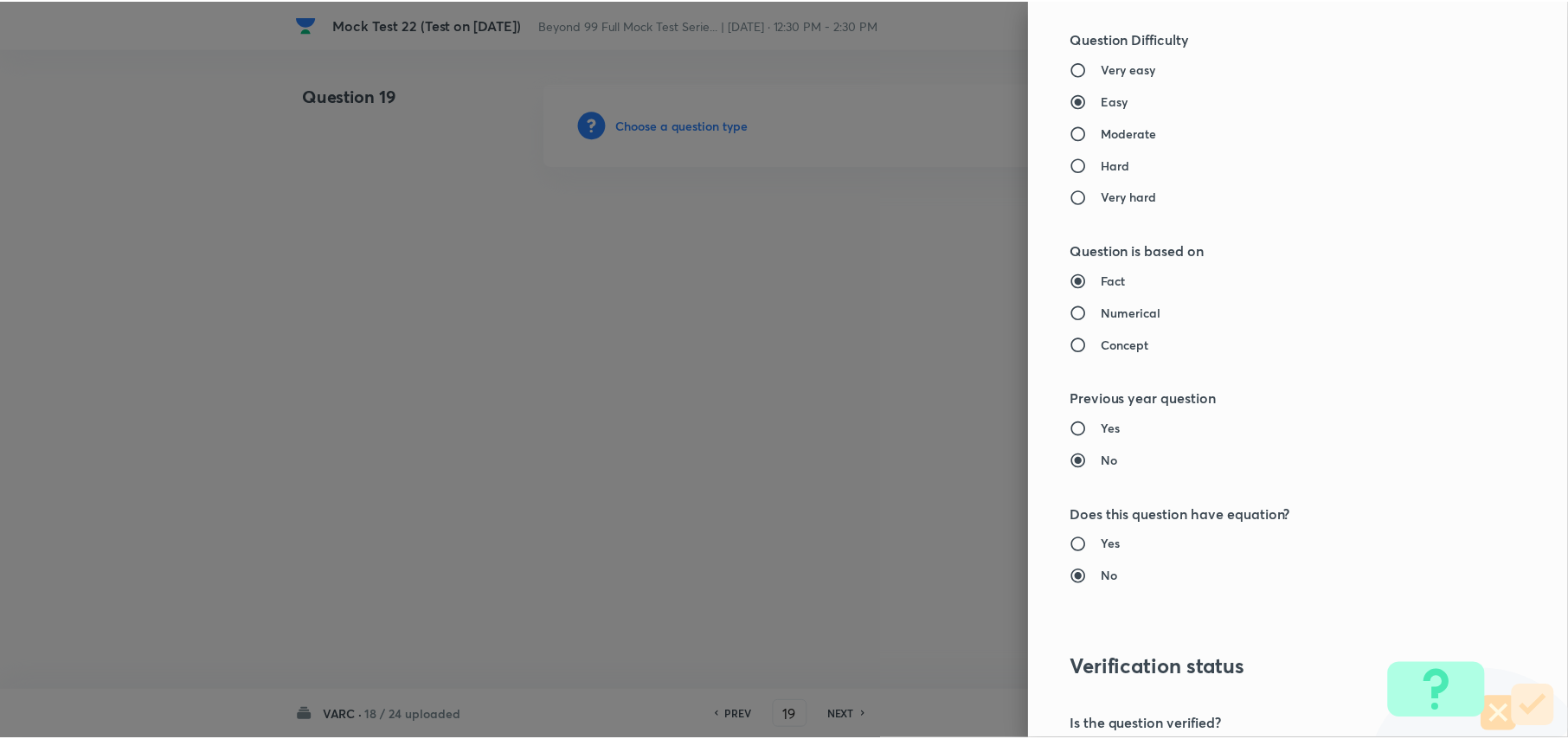
scroll to position [1615, 0]
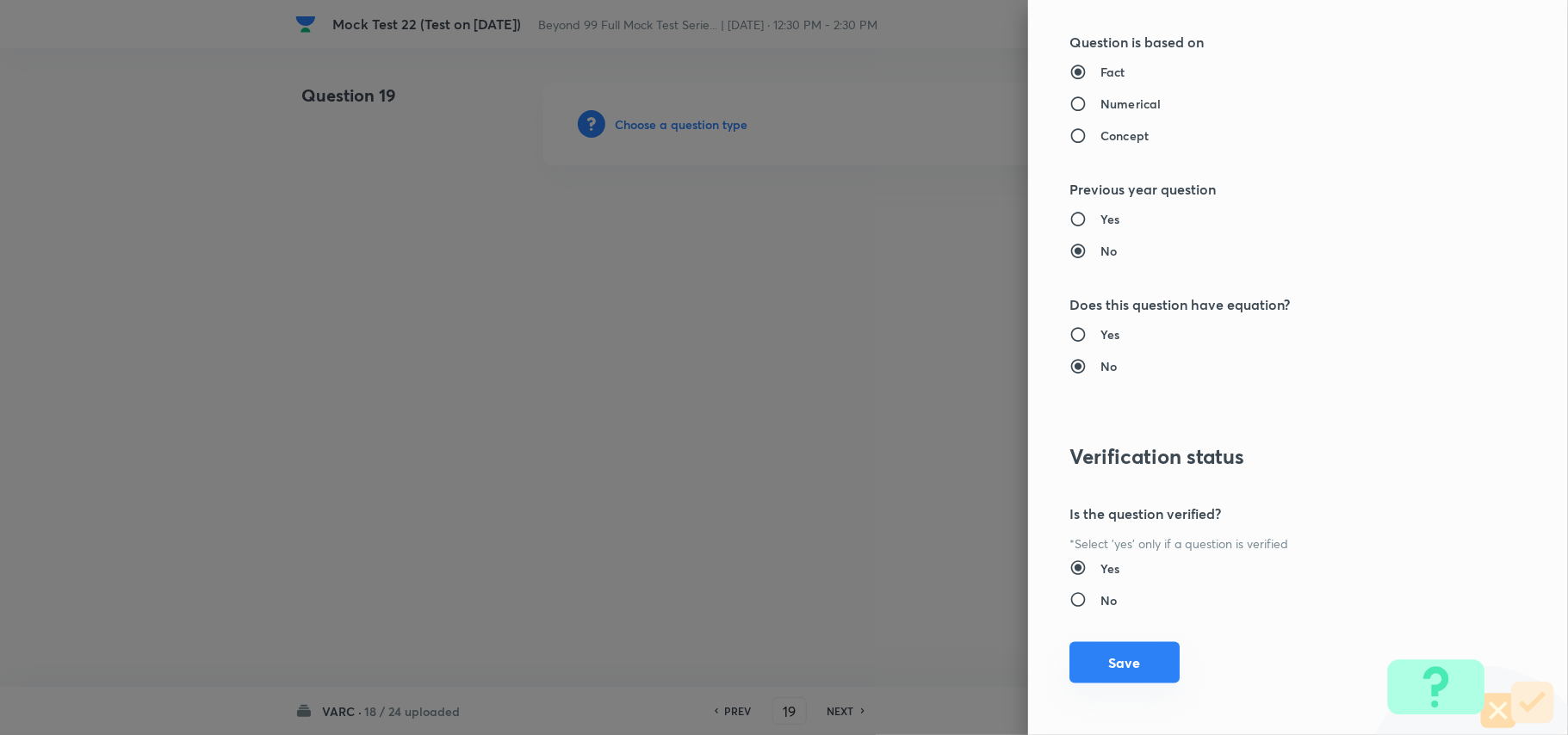
click at [1090, 665] on button "Save" at bounding box center [1124, 663] width 110 height 41
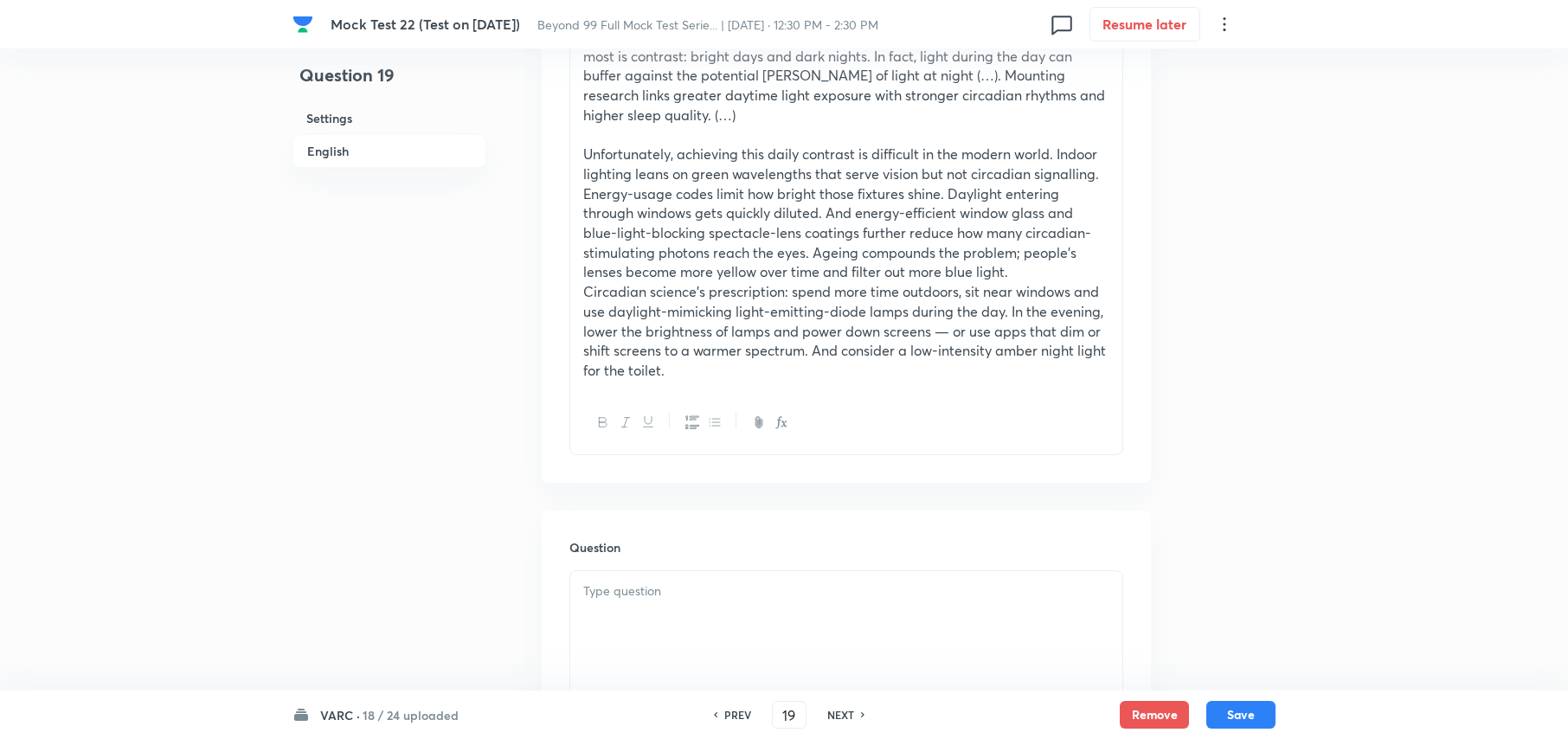
scroll to position [1386, 0]
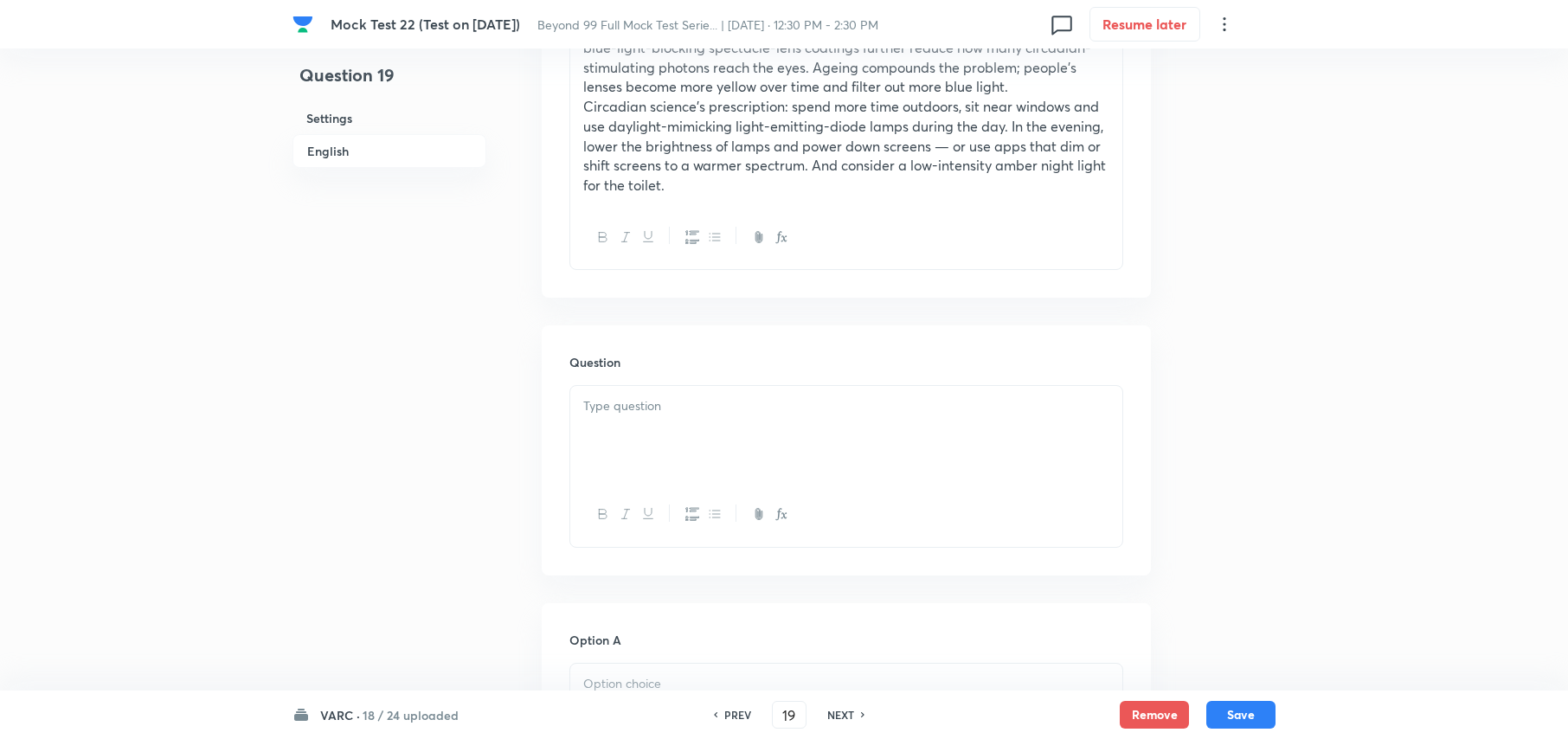
click at [718, 429] on div at bounding box center [845, 435] width 552 height 97
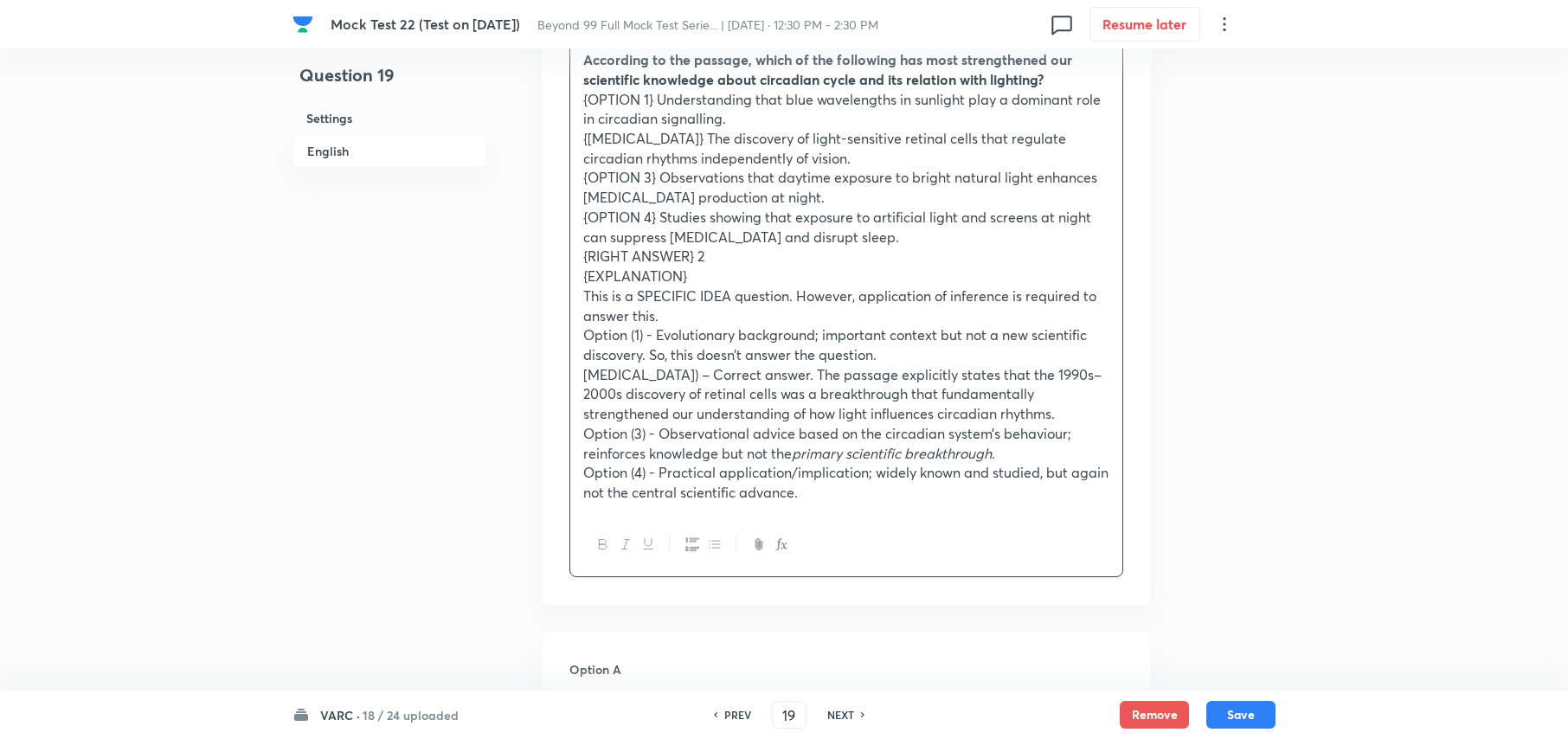
scroll to position [1615, 0]
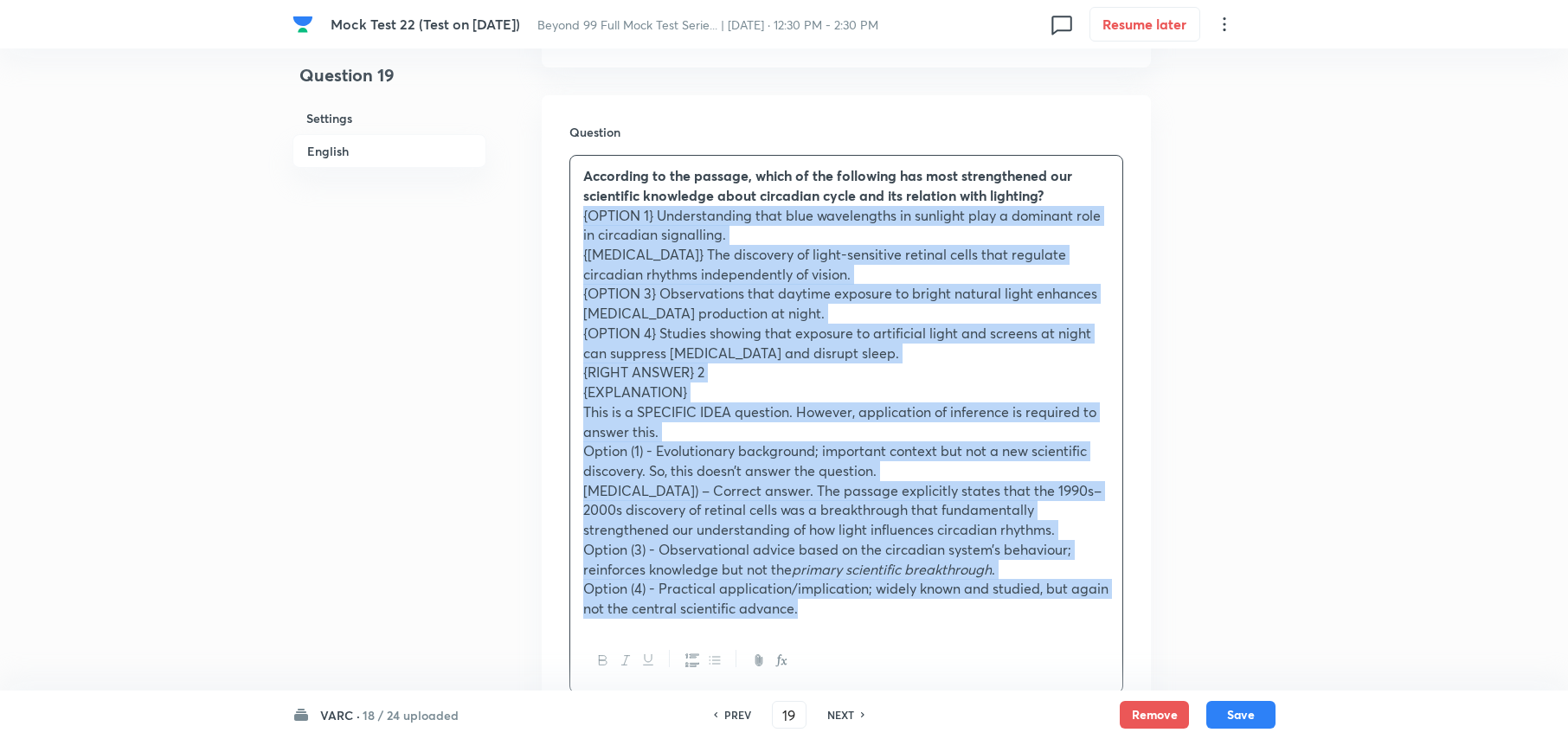
drag, startPoint x: 579, startPoint y: 199, endPoint x: 988, endPoint y: 631, distance: 594.9
click at [988, 631] on div "According to the passage, which of the following has most strengthened our scie…" at bounding box center [845, 425] width 554 height 539
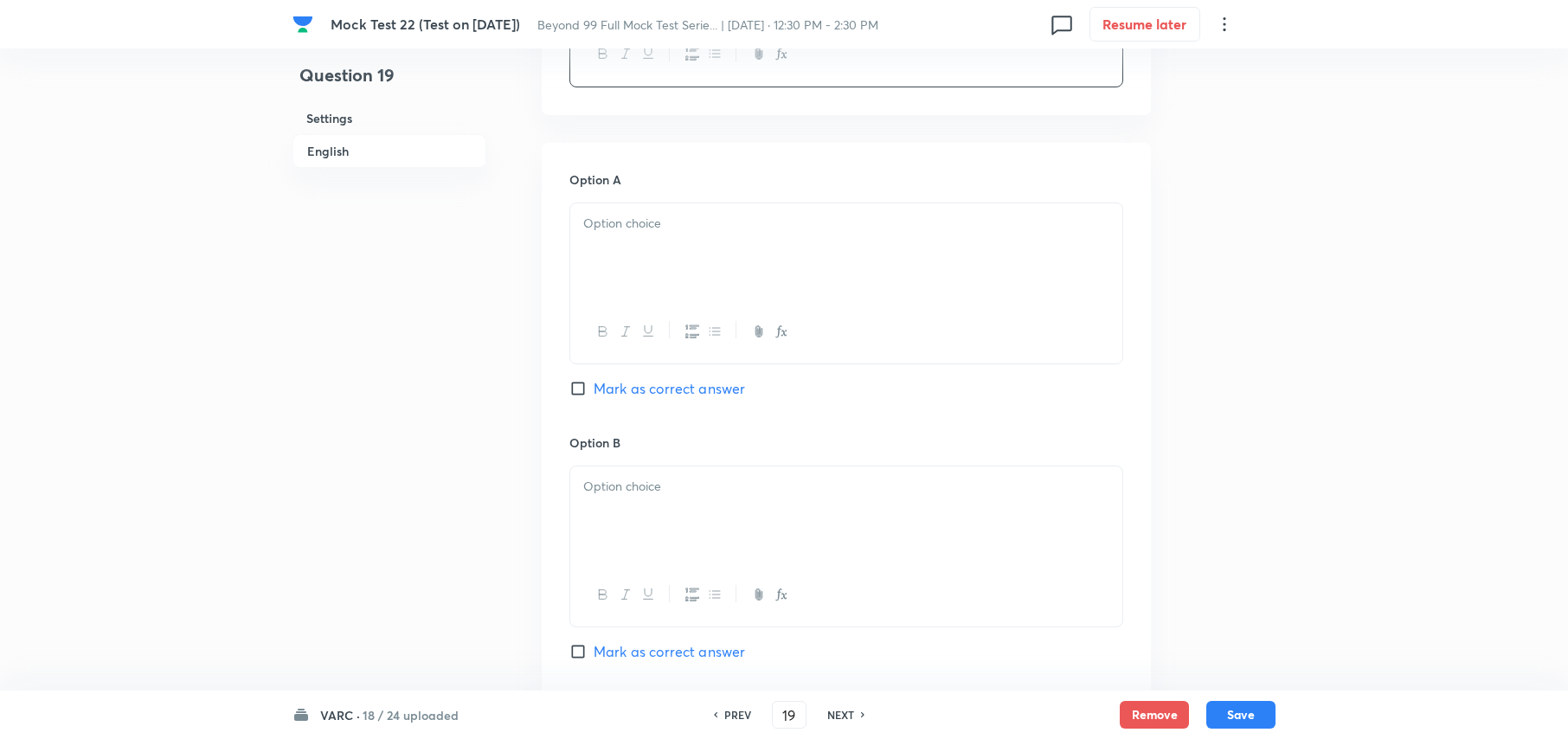
scroll to position [1847, 0]
click at [635, 225] on div at bounding box center [845, 251] width 552 height 97
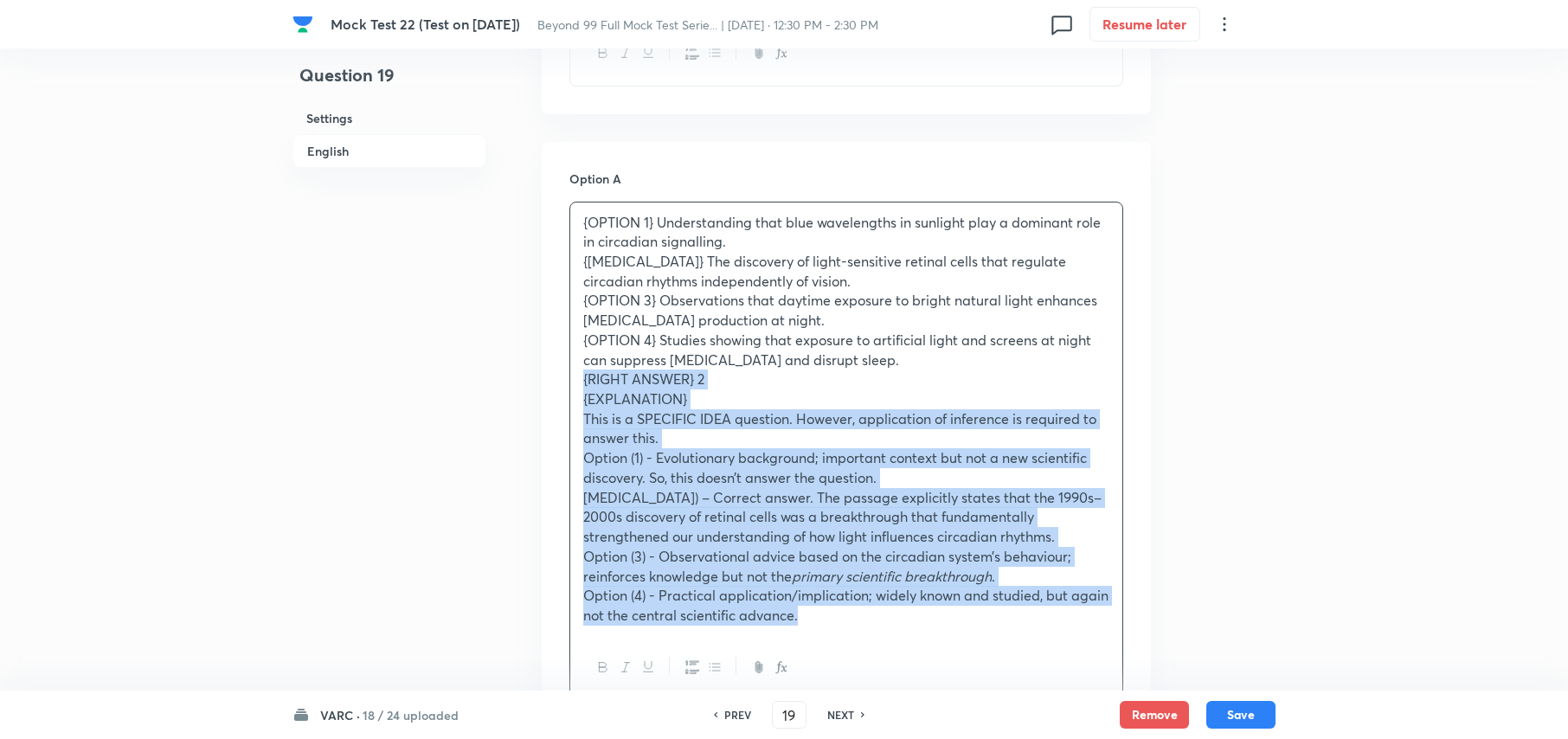
drag, startPoint x: 582, startPoint y: 368, endPoint x: 1029, endPoint y: 644, distance: 525.3
click at [1029, 644] on div "{OPTION 1} Understanding that blue wavelengths in sunlight play a dominant role…" at bounding box center [845, 451] width 554 height 498
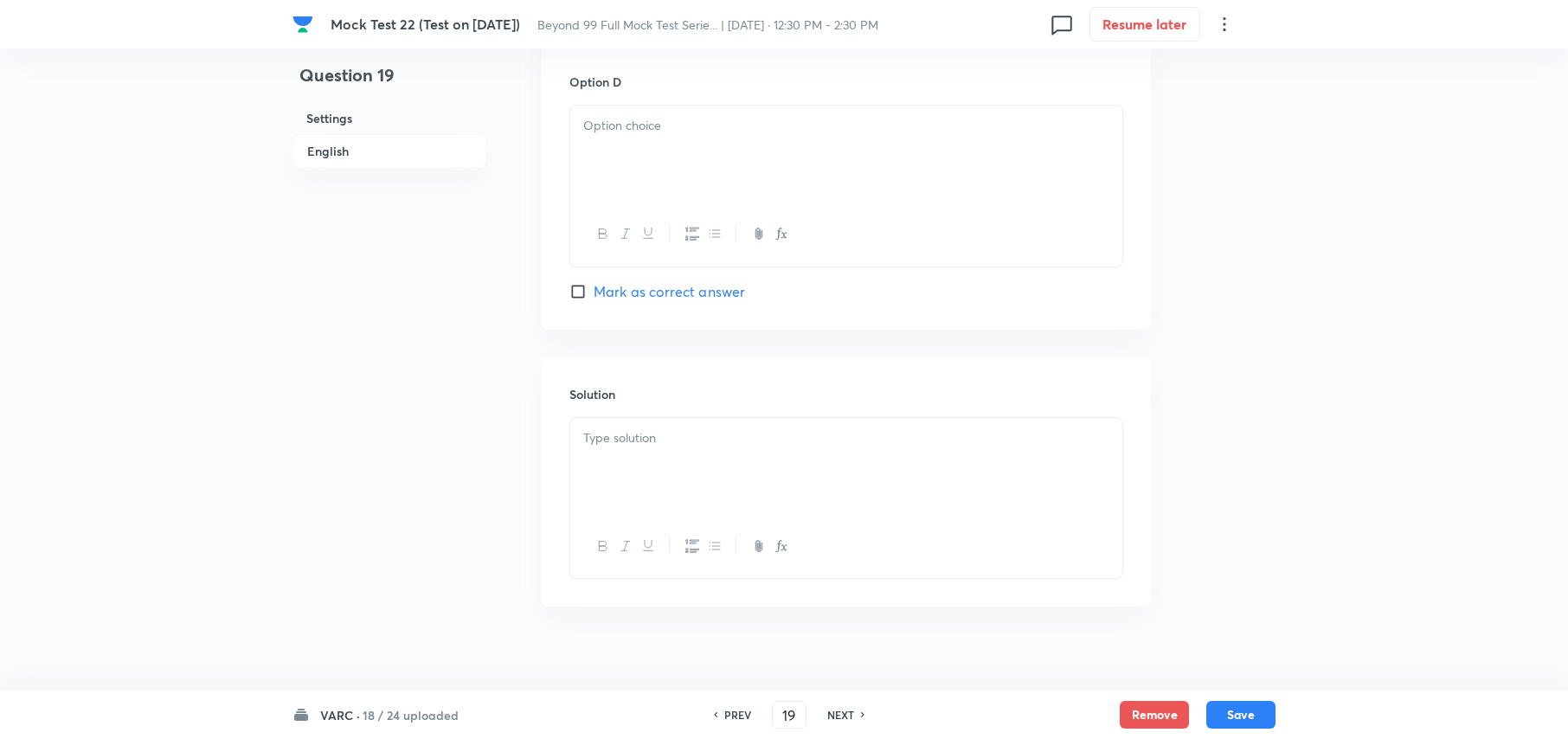
scroll to position [2840, 0]
click at [602, 433] on div at bounding box center [845, 462] width 552 height 97
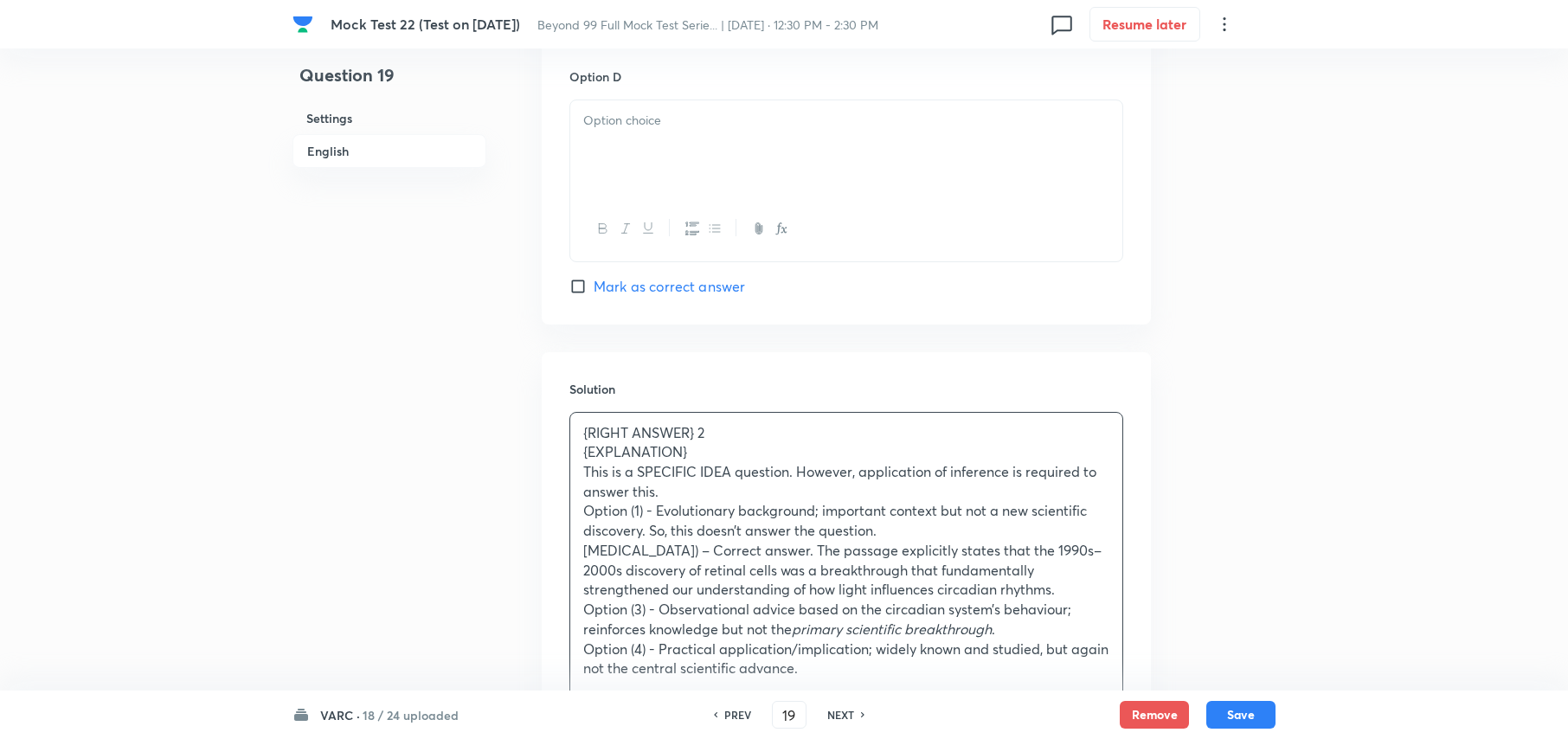
drag, startPoint x: 697, startPoint y: 438, endPoint x: 499, endPoint y: 431, distance: 198.1
drag, startPoint x: 635, startPoint y: 418, endPoint x: 401, endPoint y: 418, distance: 234.0
drag, startPoint x: 645, startPoint y: 417, endPoint x: 753, endPoint y: 430, distance: 108.8
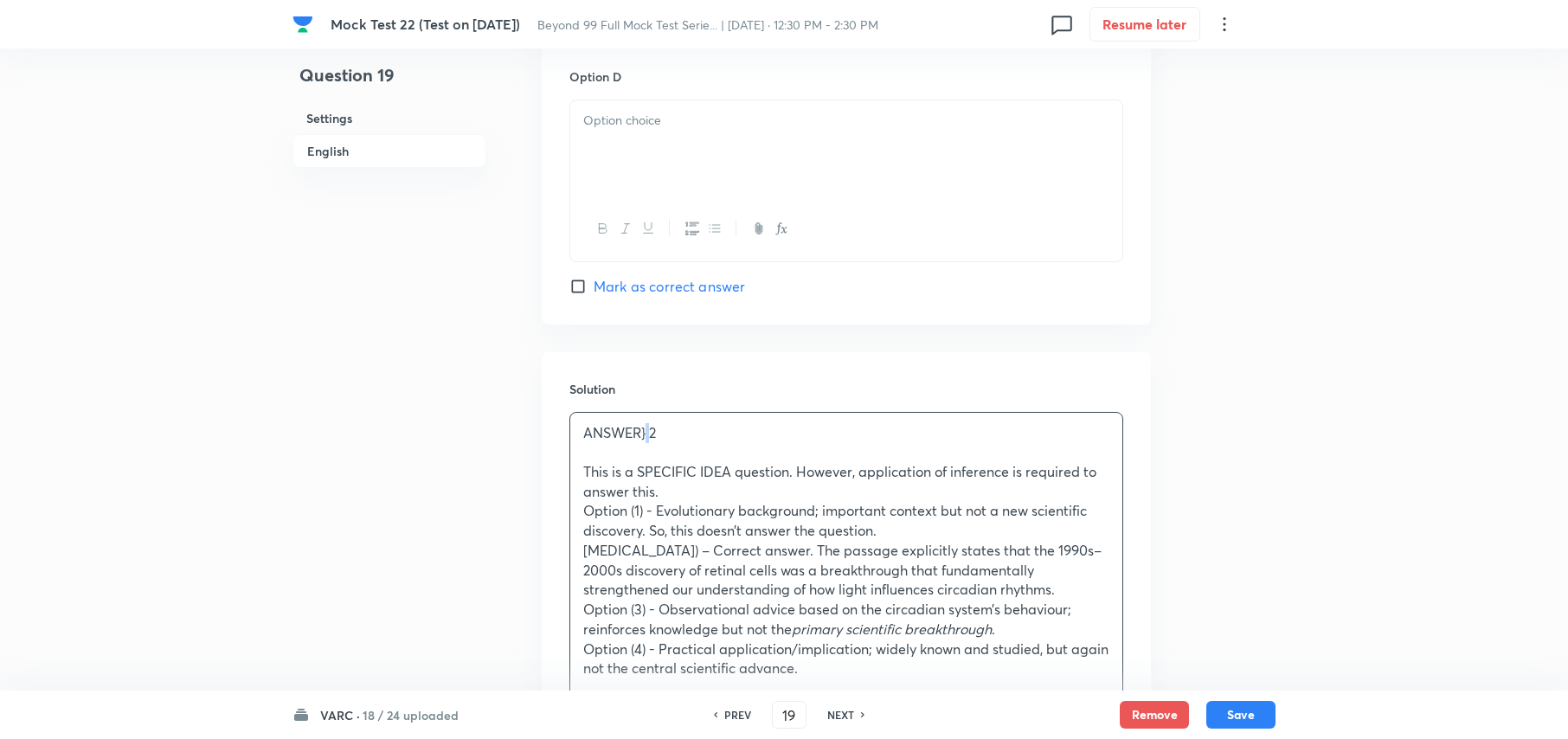
click at [656, 423] on p "ANSWER} 2" at bounding box center [846, 433] width 526 height 20
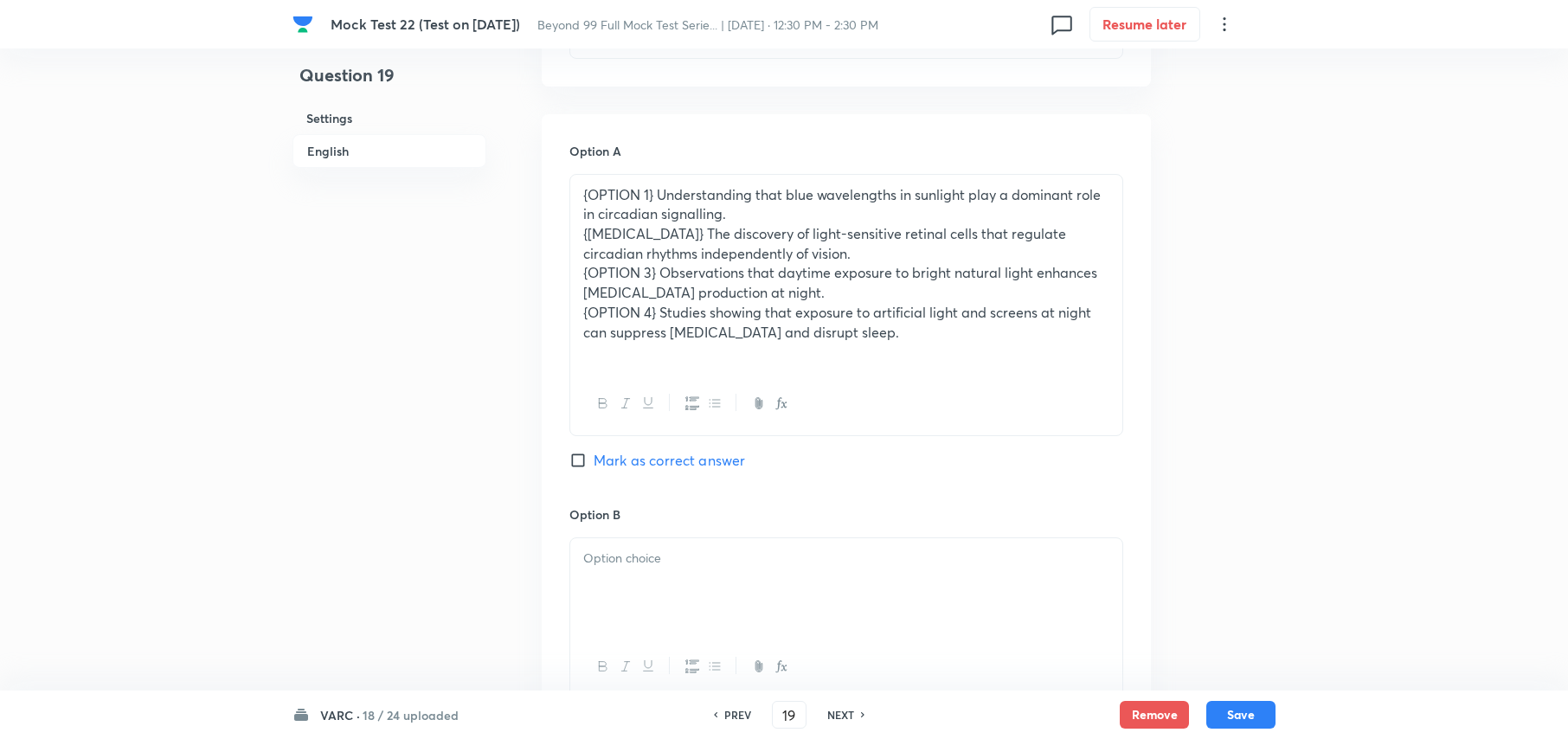
scroll to position [1864, 0]
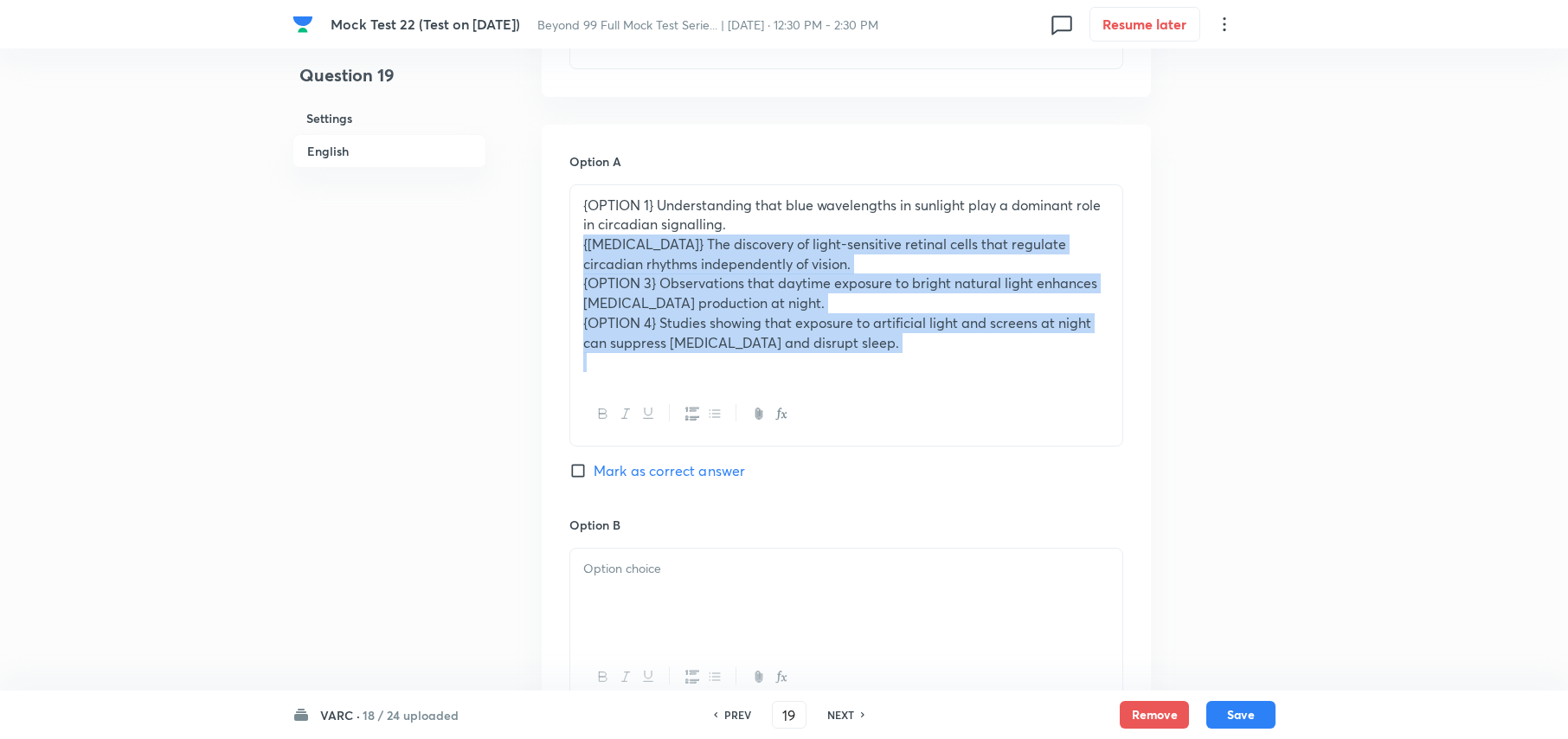
drag, startPoint x: 575, startPoint y: 223, endPoint x: 912, endPoint y: 334, distance: 354.8
click at [912, 334] on div "{OPTION 1} Understanding that blue wavelengths in sunlight play a dominant role…" at bounding box center [845, 284] width 552 height 198
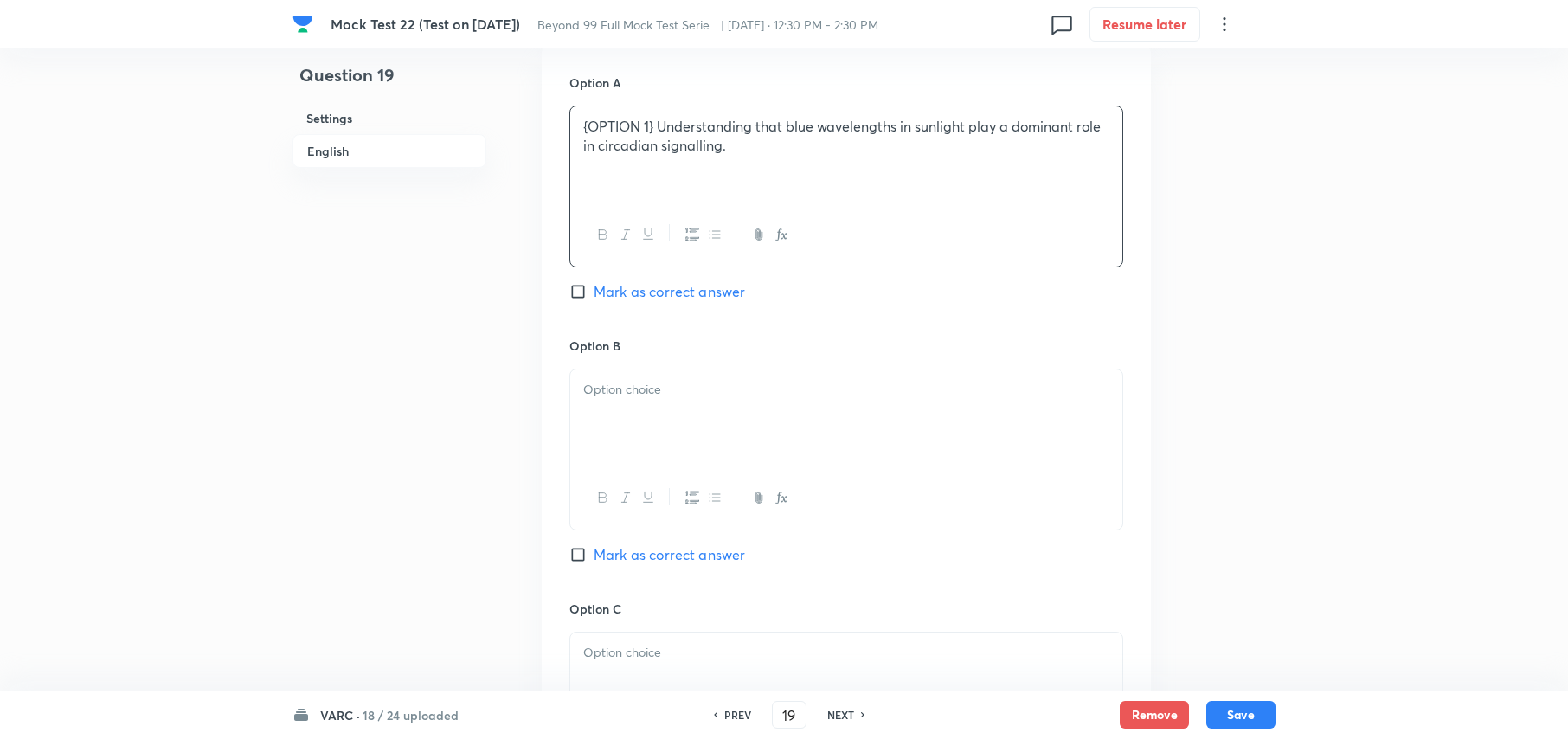
scroll to position [1979, 0]
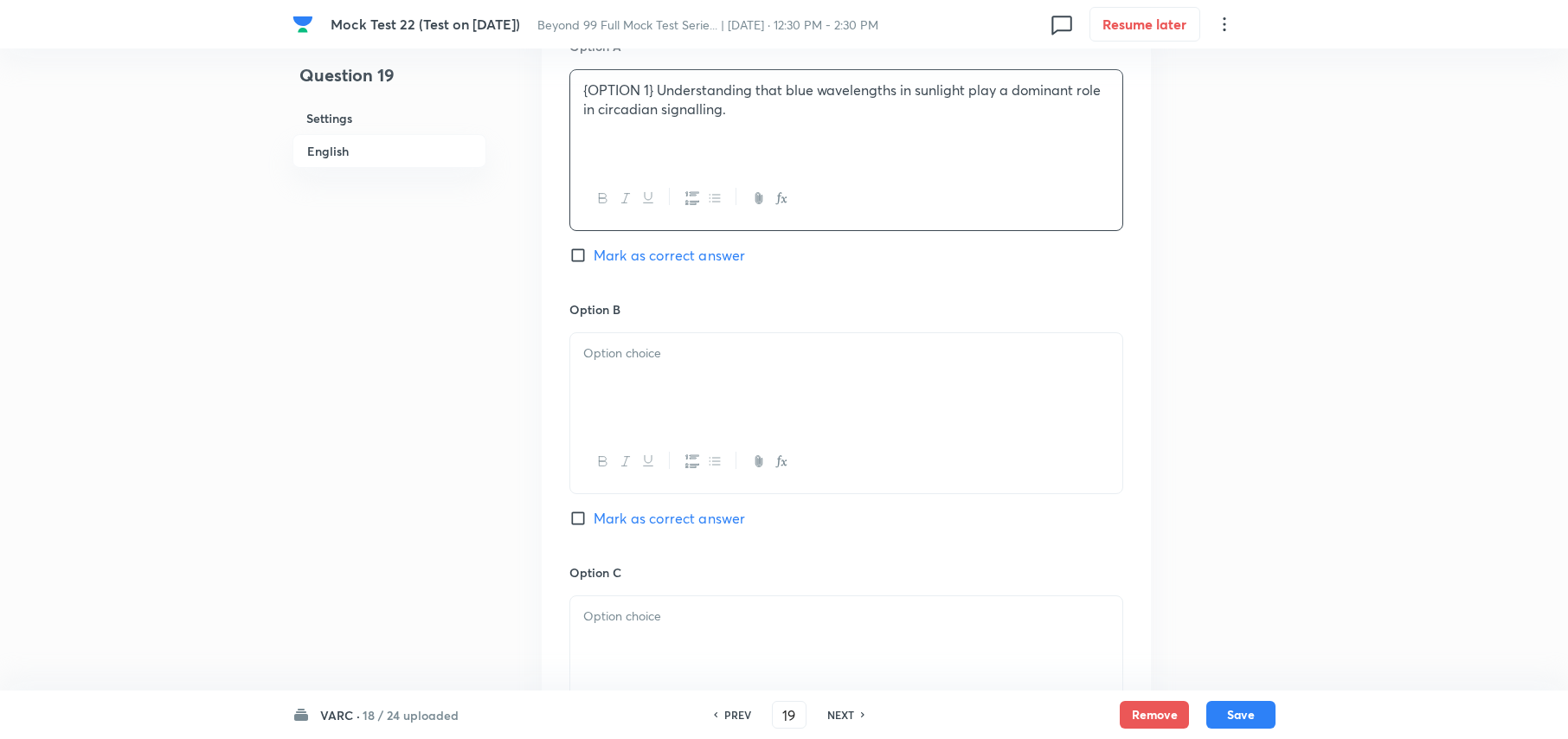
click at [699, 400] on div at bounding box center [845, 382] width 552 height 97
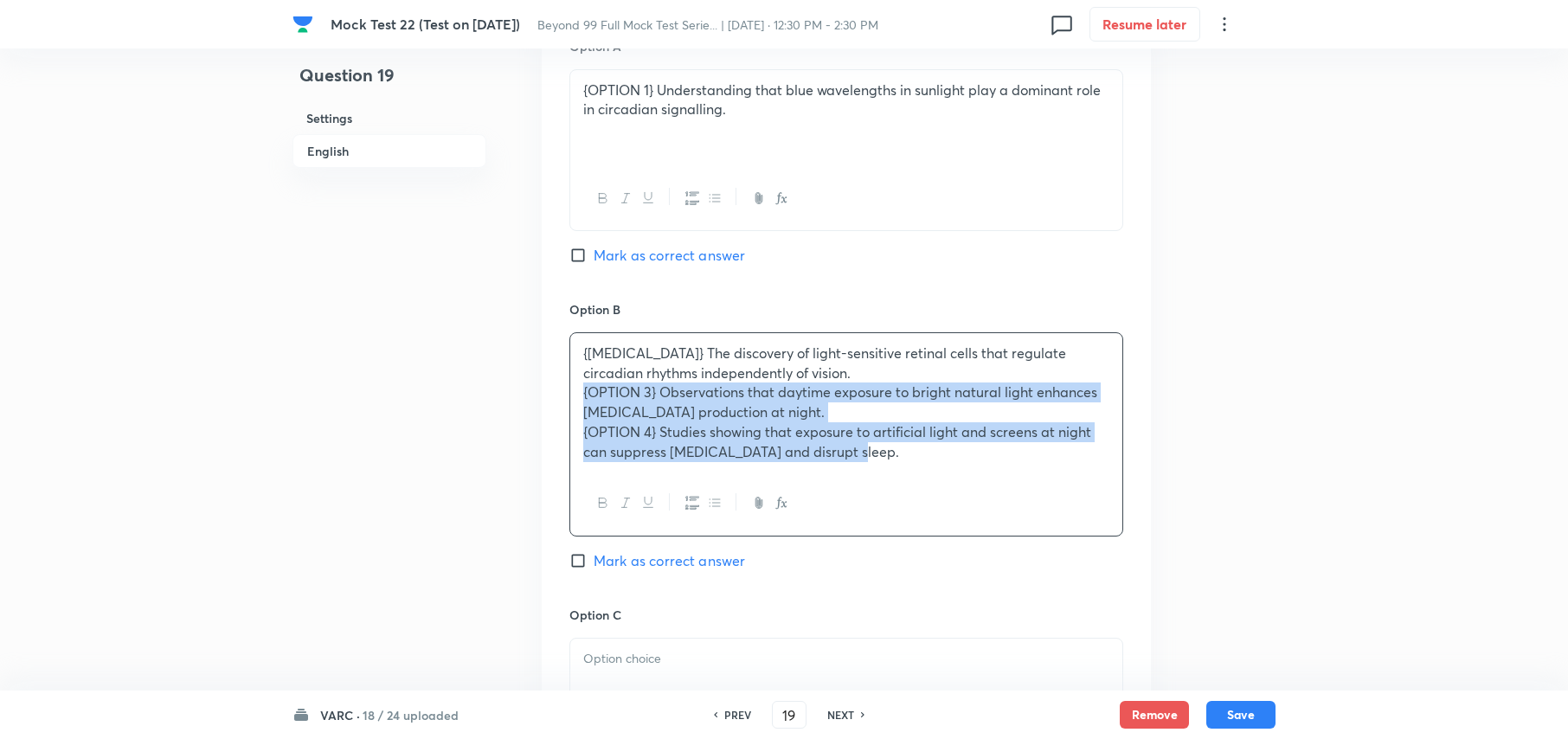
drag, startPoint x: 572, startPoint y: 367, endPoint x: 1043, endPoint y: 465, distance: 481.1
click at [1043, 465] on div "{OPTION 2} The discovery of light-sensitive retinal cells that regulate circadi…" at bounding box center [845, 435] width 554 height 205
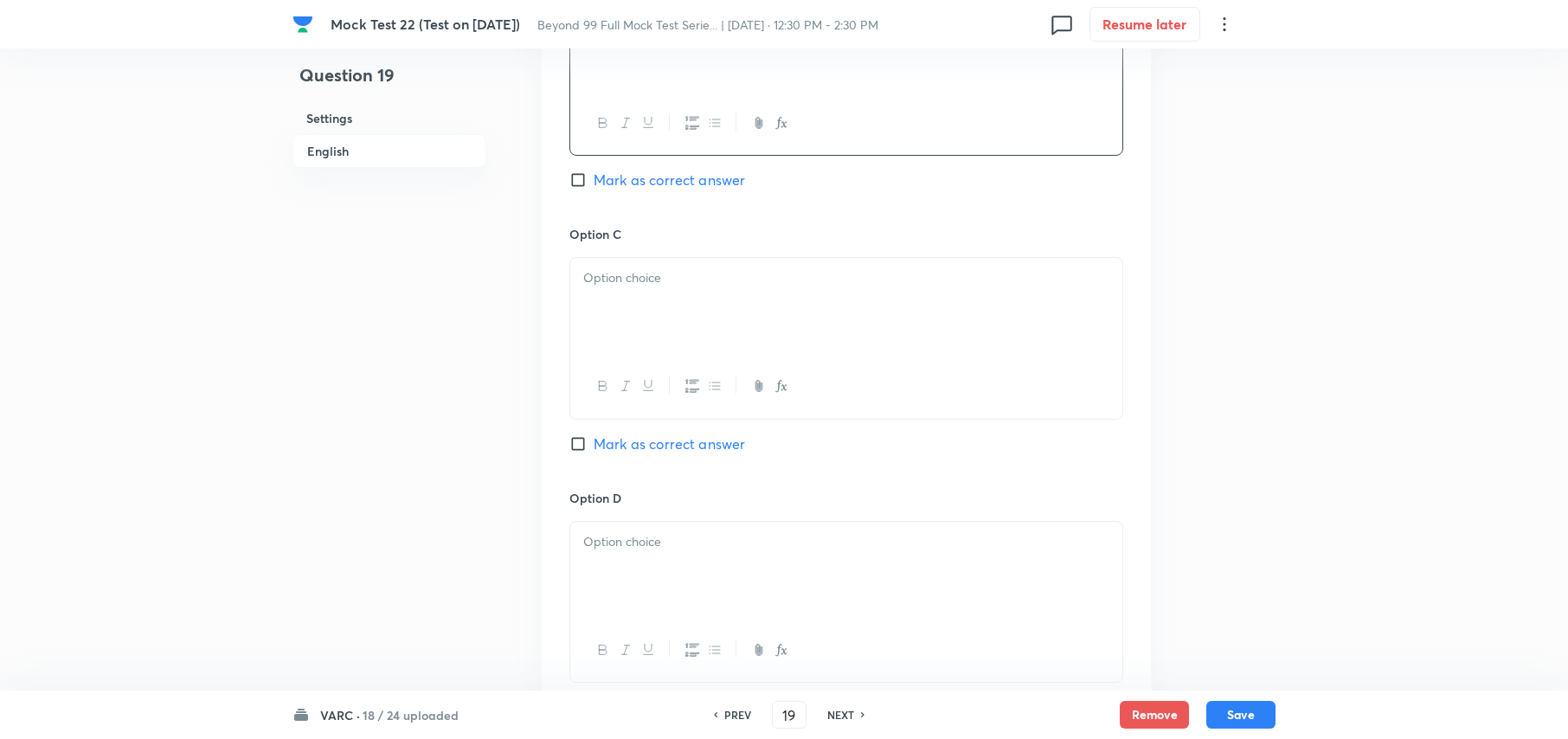
scroll to position [2326, 0]
click at [606, 250] on div at bounding box center [845, 330] width 554 height 162
click at [623, 260] on p at bounding box center [846, 270] width 526 height 20
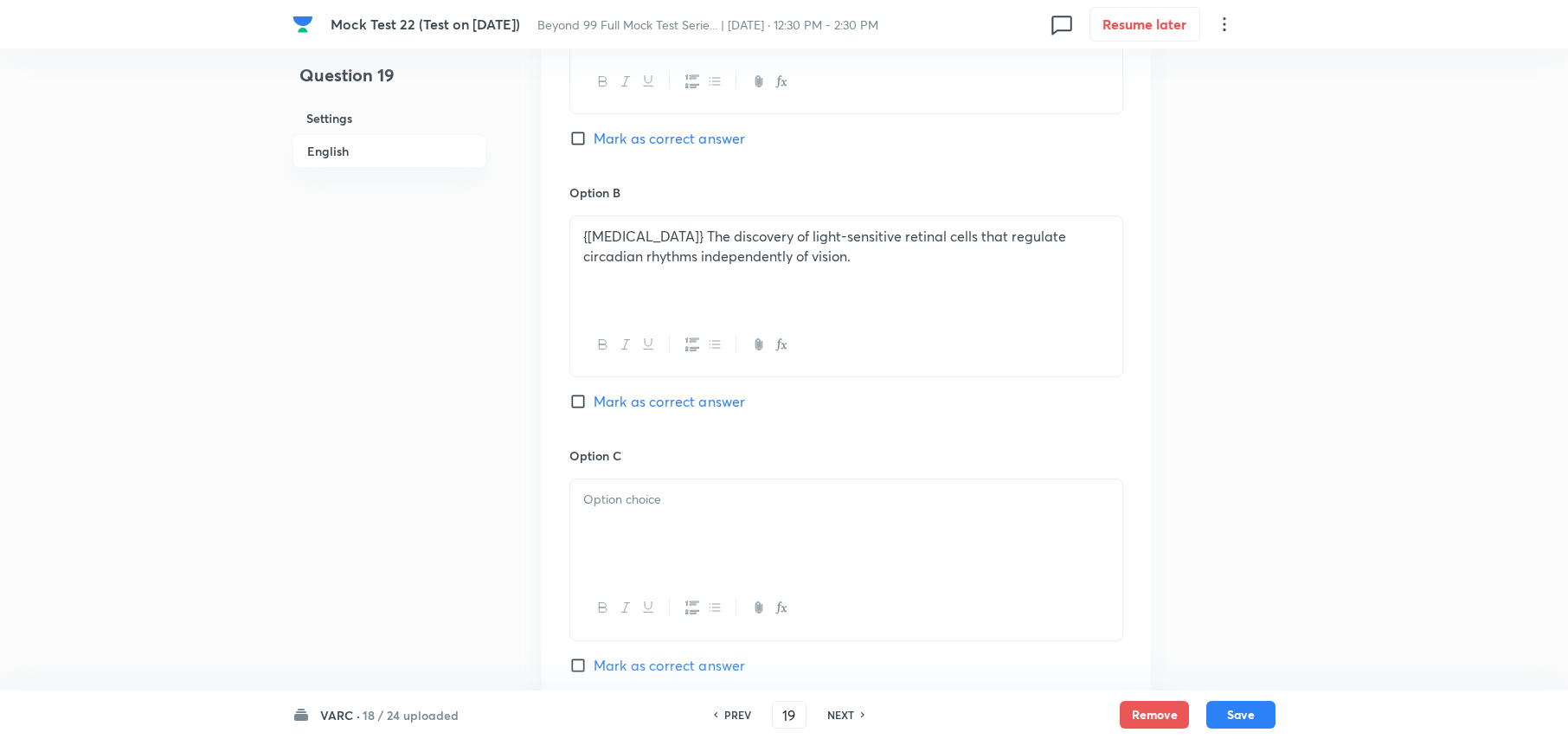
scroll to position [2095, 0]
click at [763, 511] on div at bounding box center [845, 529] width 552 height 97
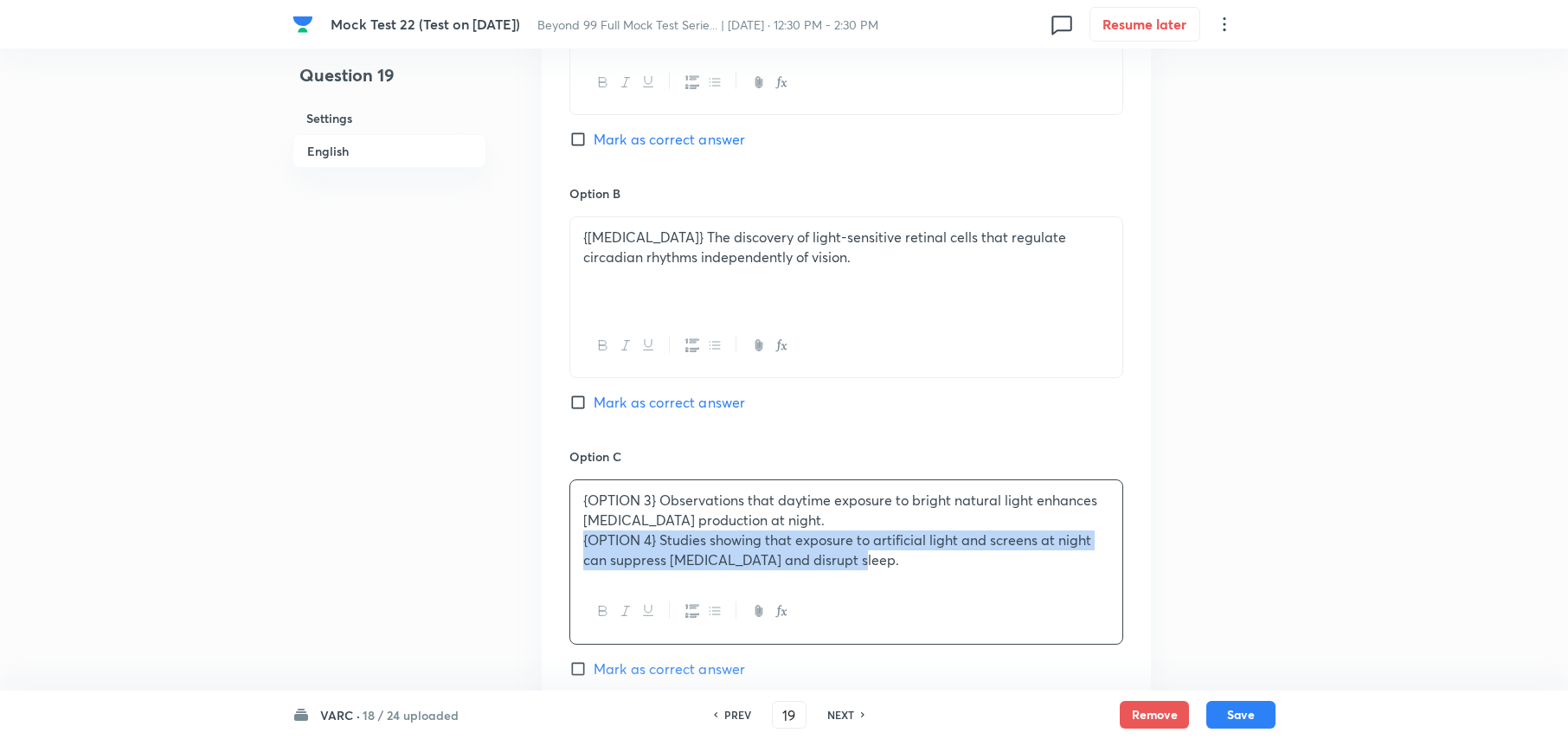
drag, startPoint x: 583, startPoint y: 528, endPoint x: 973, endPoint y: 559, distance: 391.2
click at [973, 559] on div "{OPTION 3} Observations that daytime exposure to bright natural light enhances …" at bounding box center [845, 530] width 552 height 100
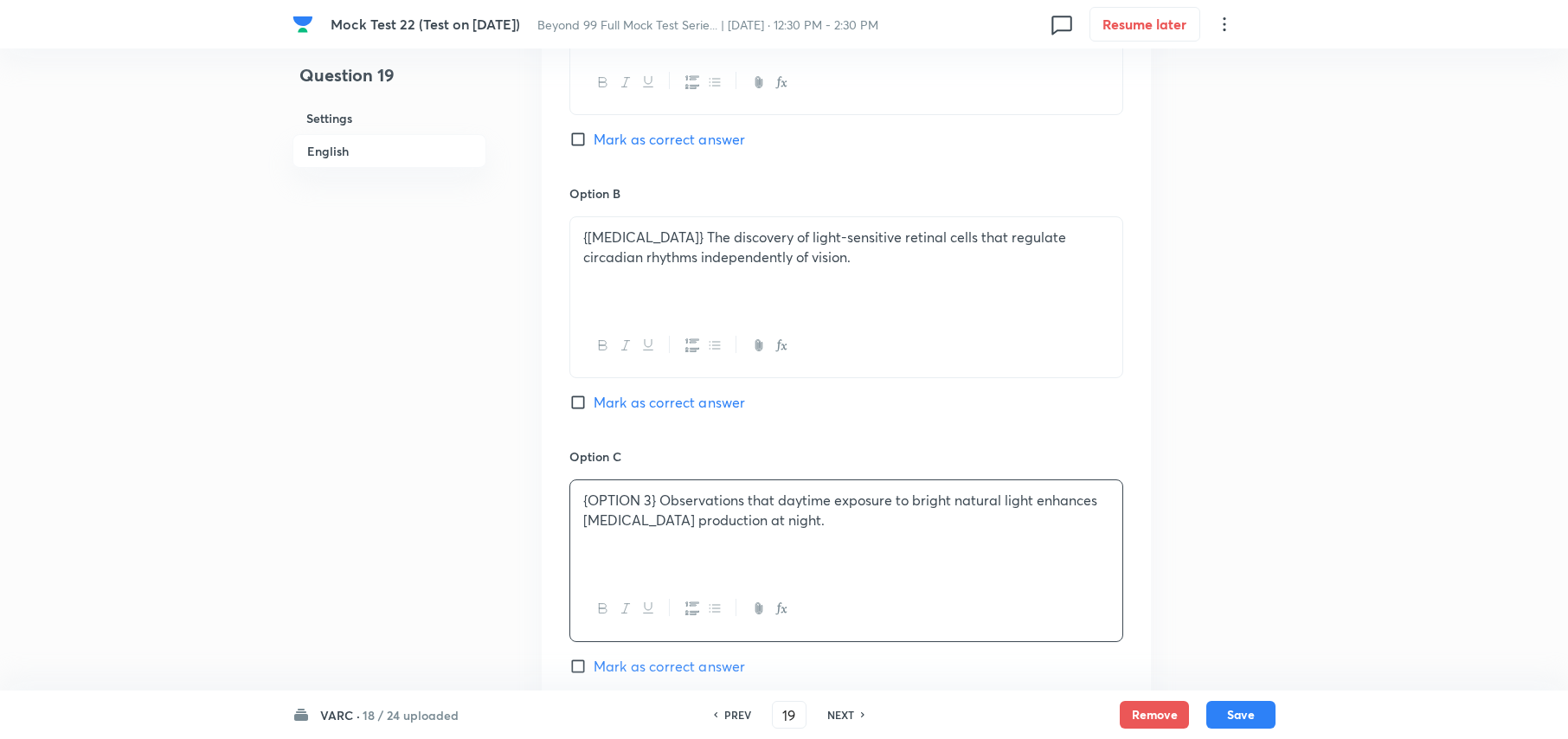
scroll to position [2326, 0]
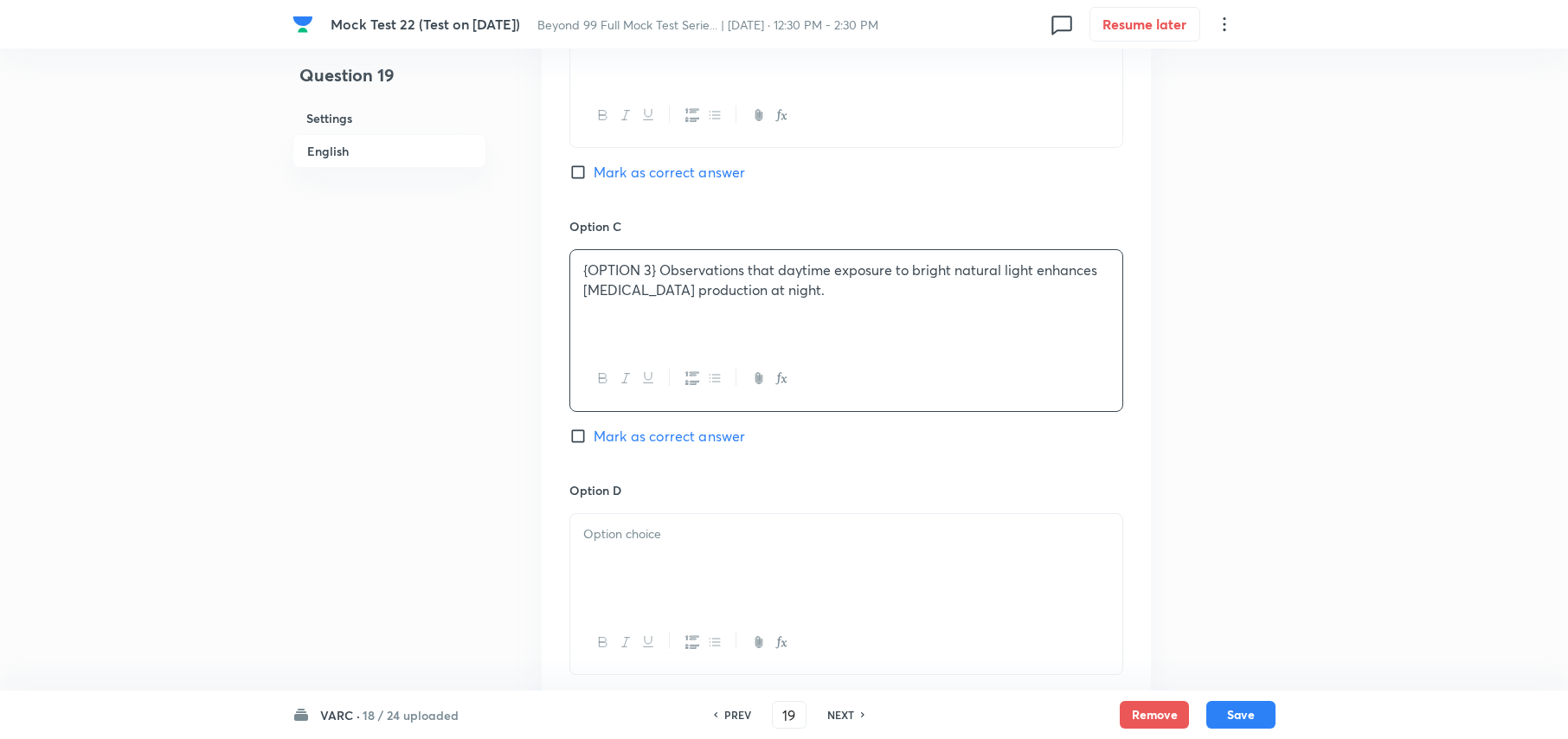
click at [793, 524] on p at bounding box center [846, 534] width 526 height 20
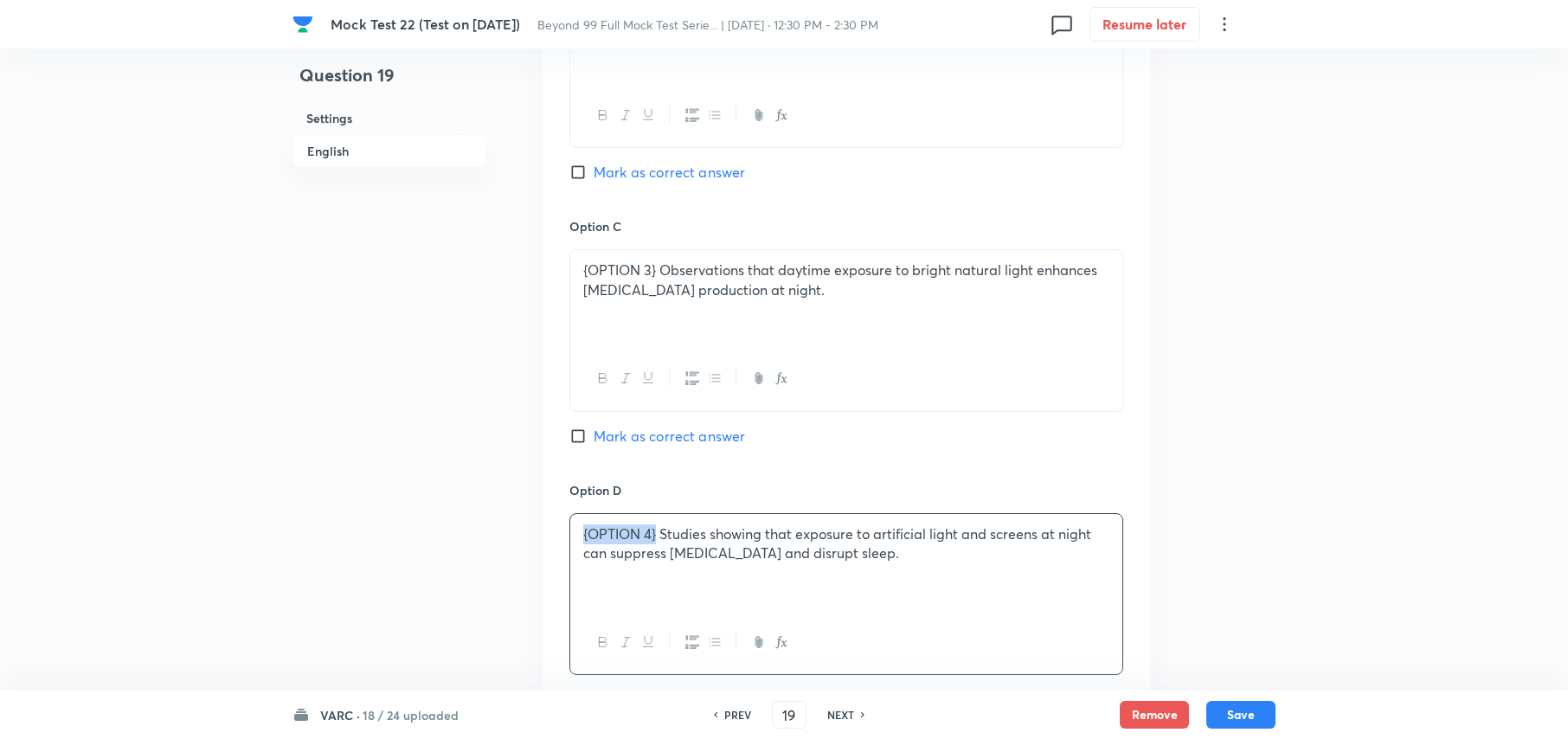
drag, startPoint x: 659, startPoint y: 515, endPoint x: 298, endPoint y: 494, distance: 361.6
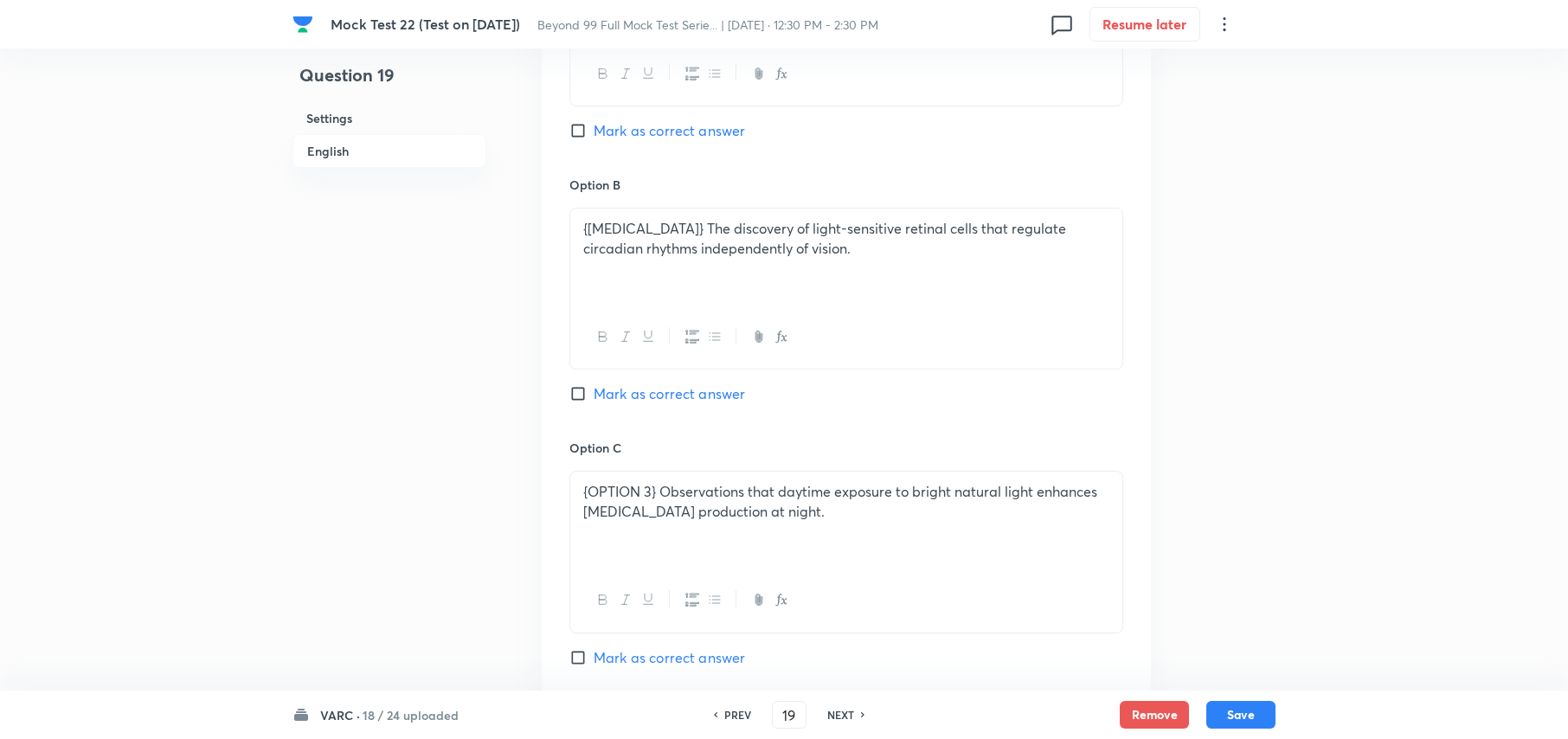
scroll to position [2095, 0]
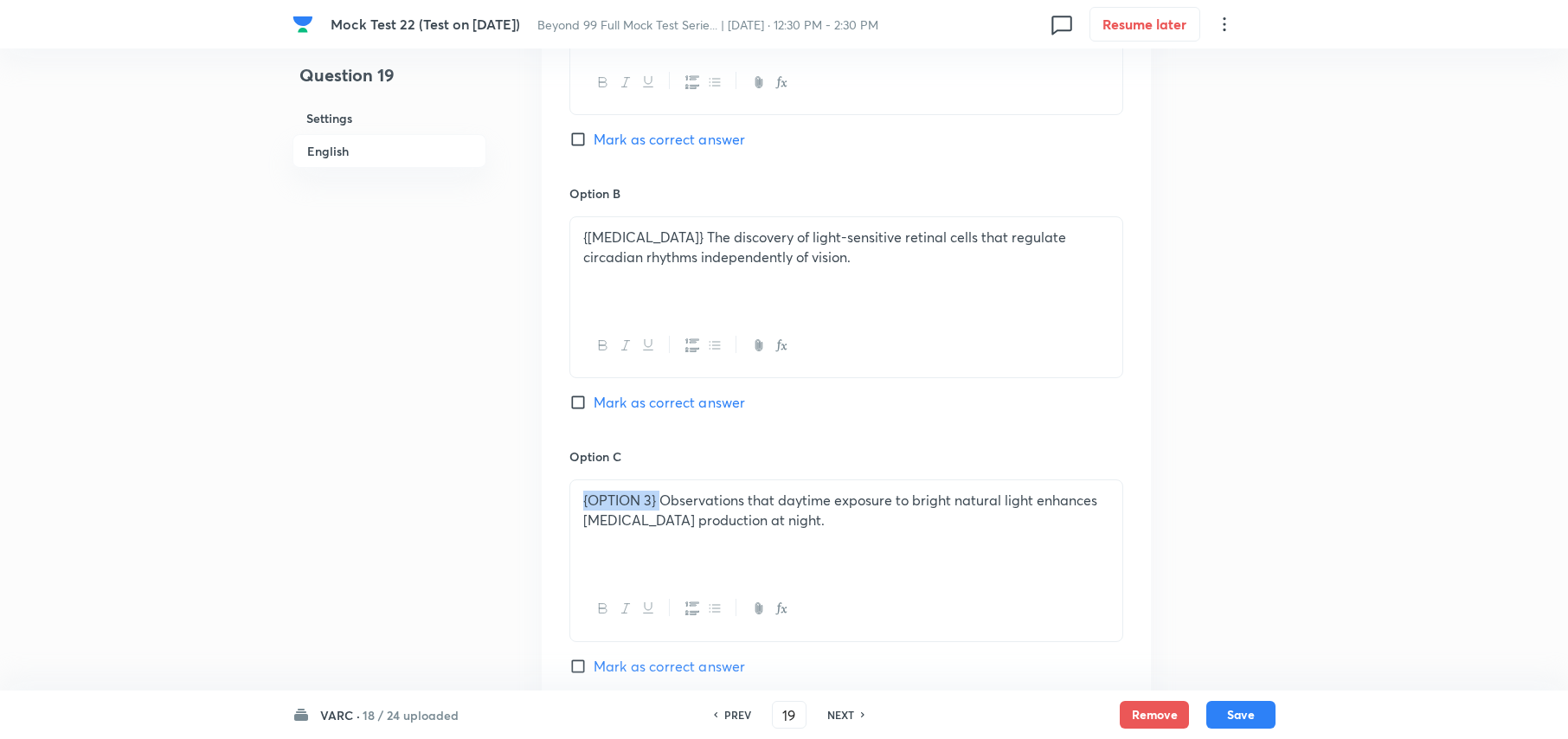
drag, startPoint x: 661, startPoint y: 486, endPoint x: 441, endPoint y: 489, distance: 220.0
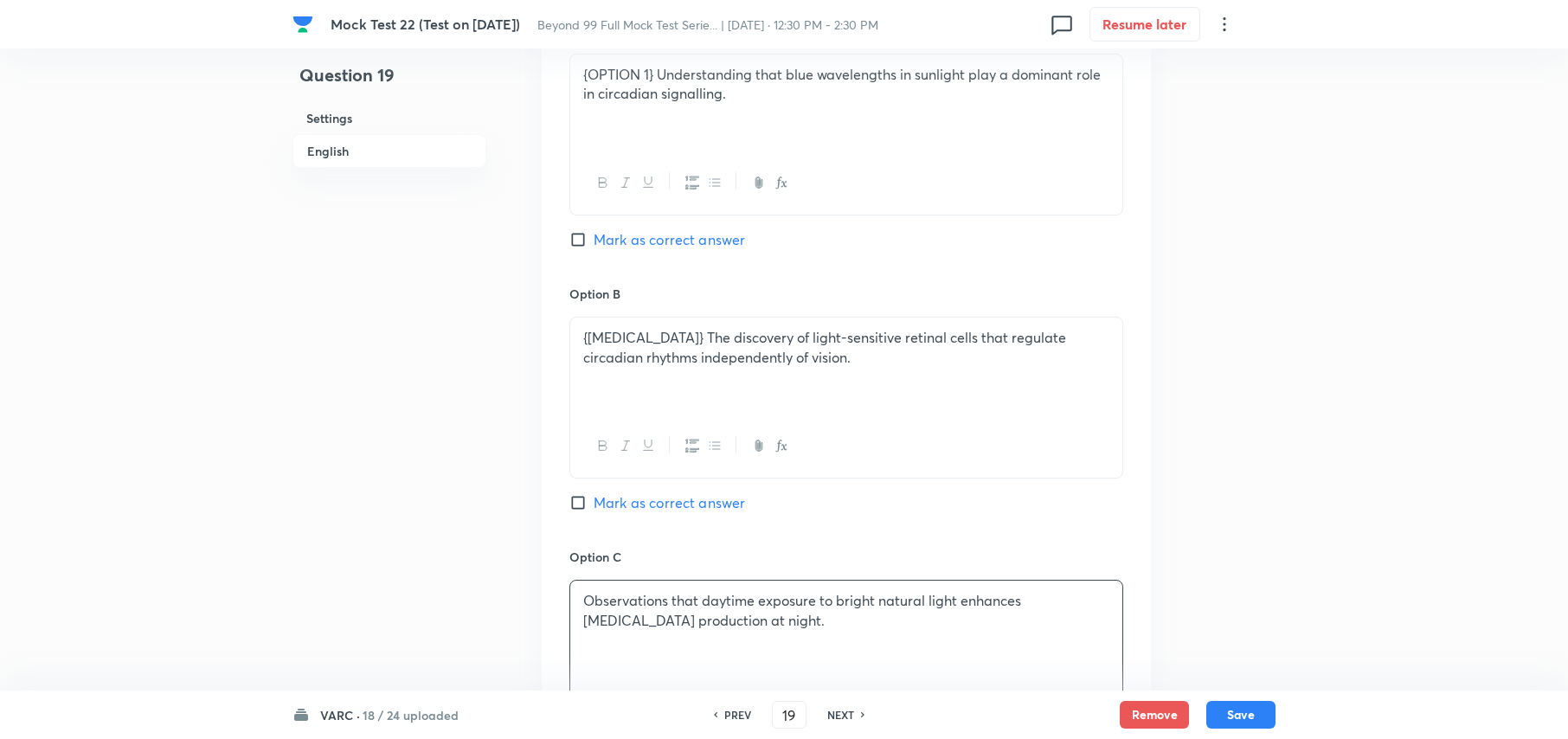
scroll to position [1864, 0]
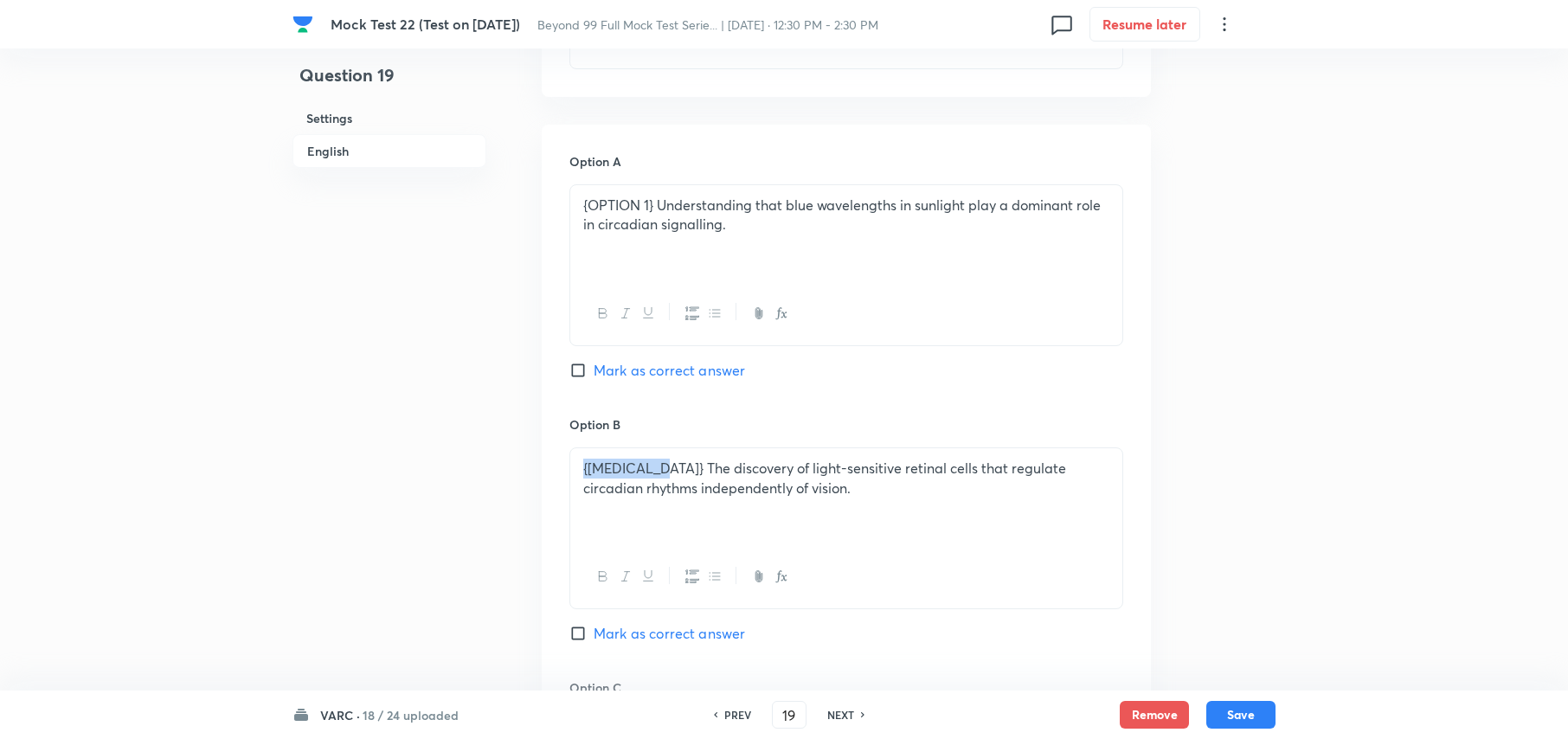
drag, startPoint x: 662, startPoint y: 447, endPoint x: 533, endPoint y: 447, distance: 129.0
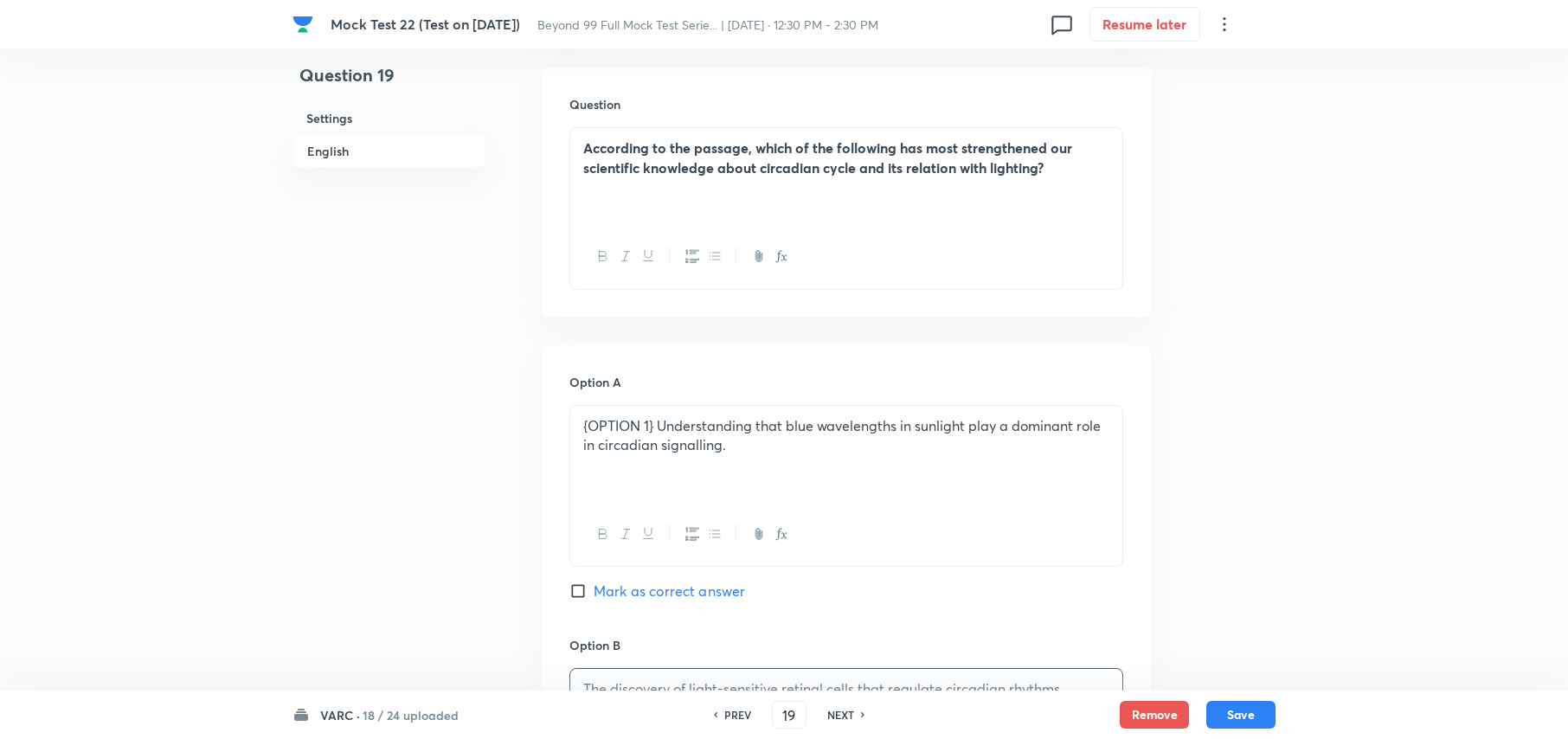
scroll to position [1632, 0]
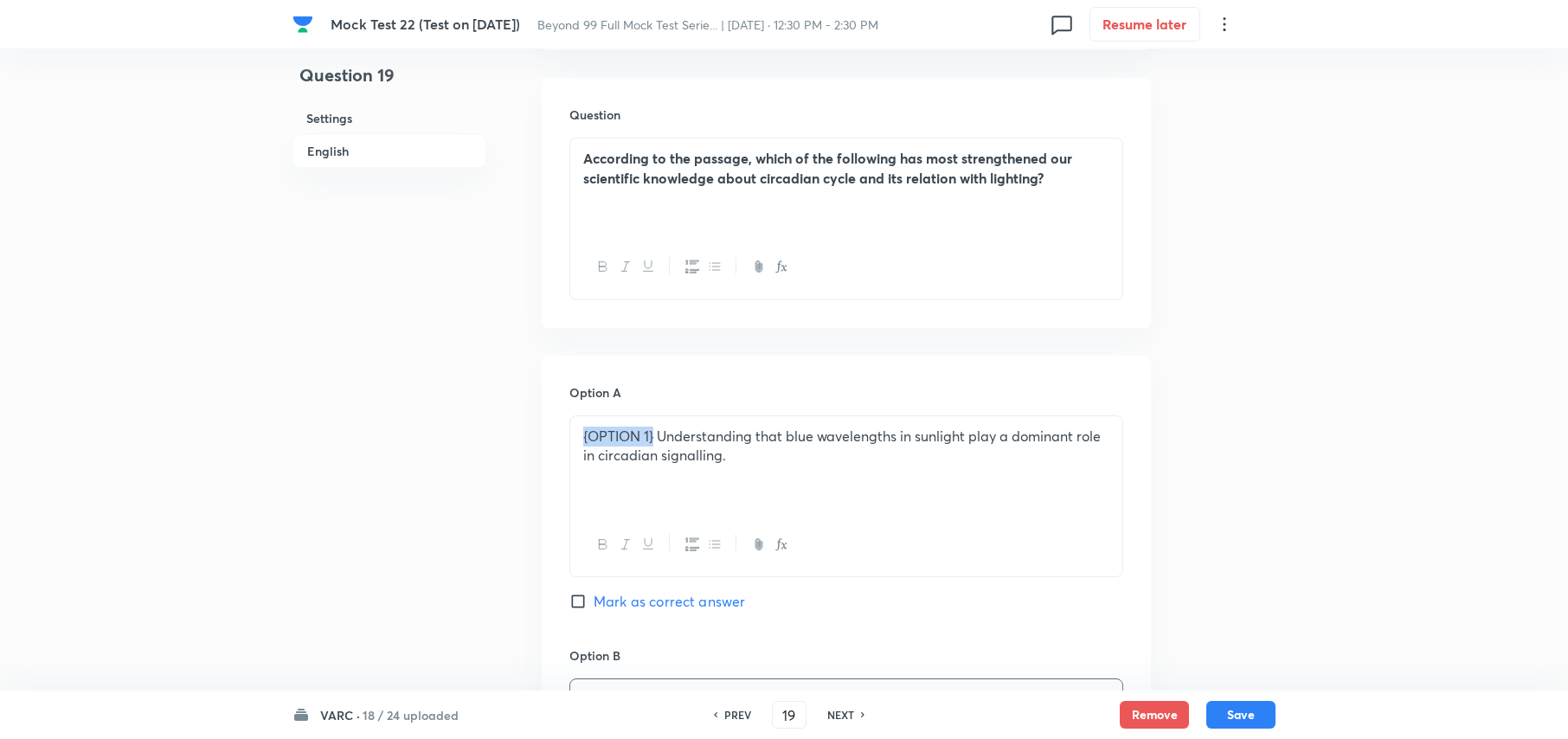
drag, startPoint x: 656, startPoint y: 416, endPoint x: 436, endPoint y: 417, distance: 220.0
click at [436, 417] on div "Question 19 Settings English Settings Type Single choice correct 4 options With…" at bounding box center [784, 203] width 983 height 3506
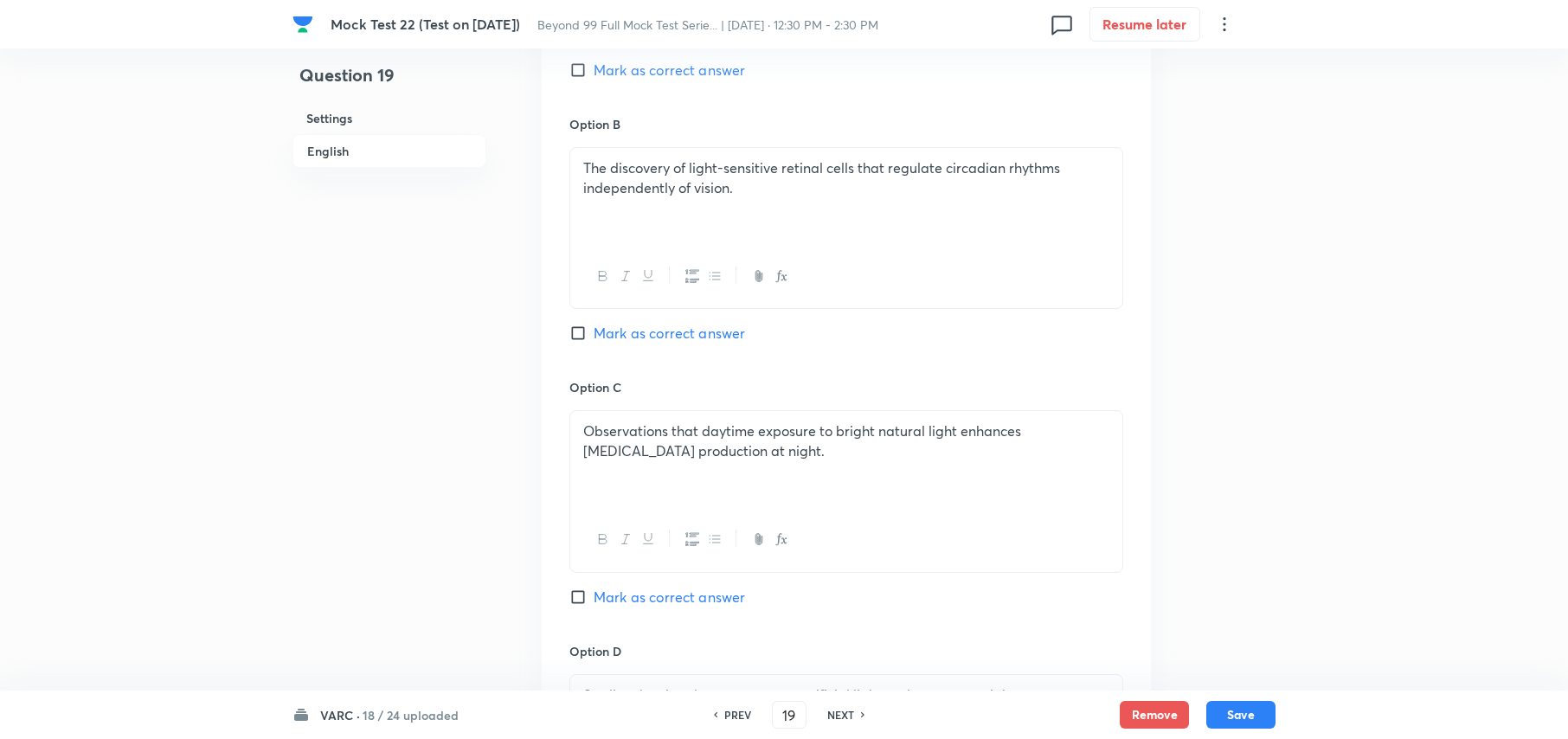
scroll to position [1979, 0]
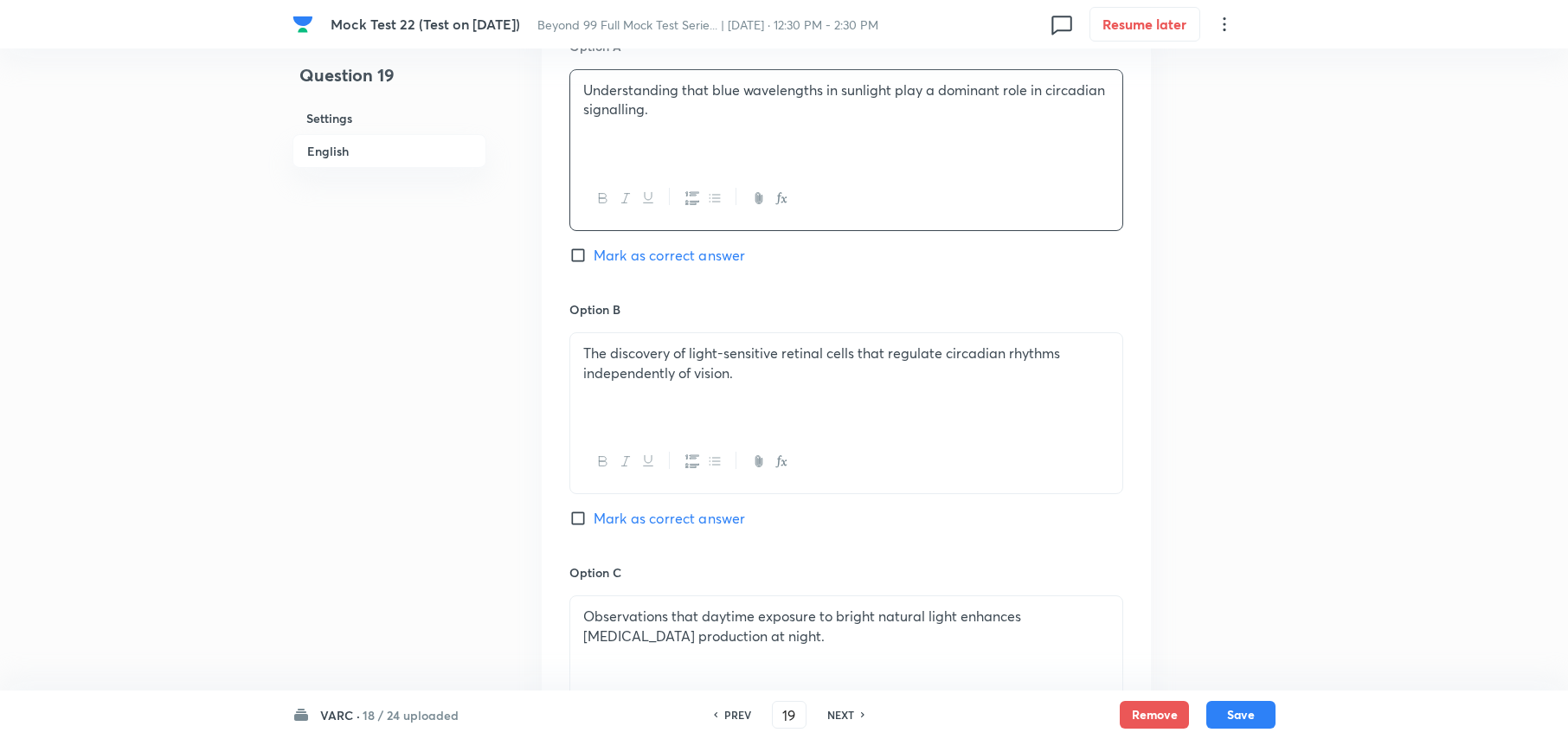
click at [575, 510] on input "Mark as correct answer" at bounding box center [581, 518] width 24 height 17
checkbox input "true"
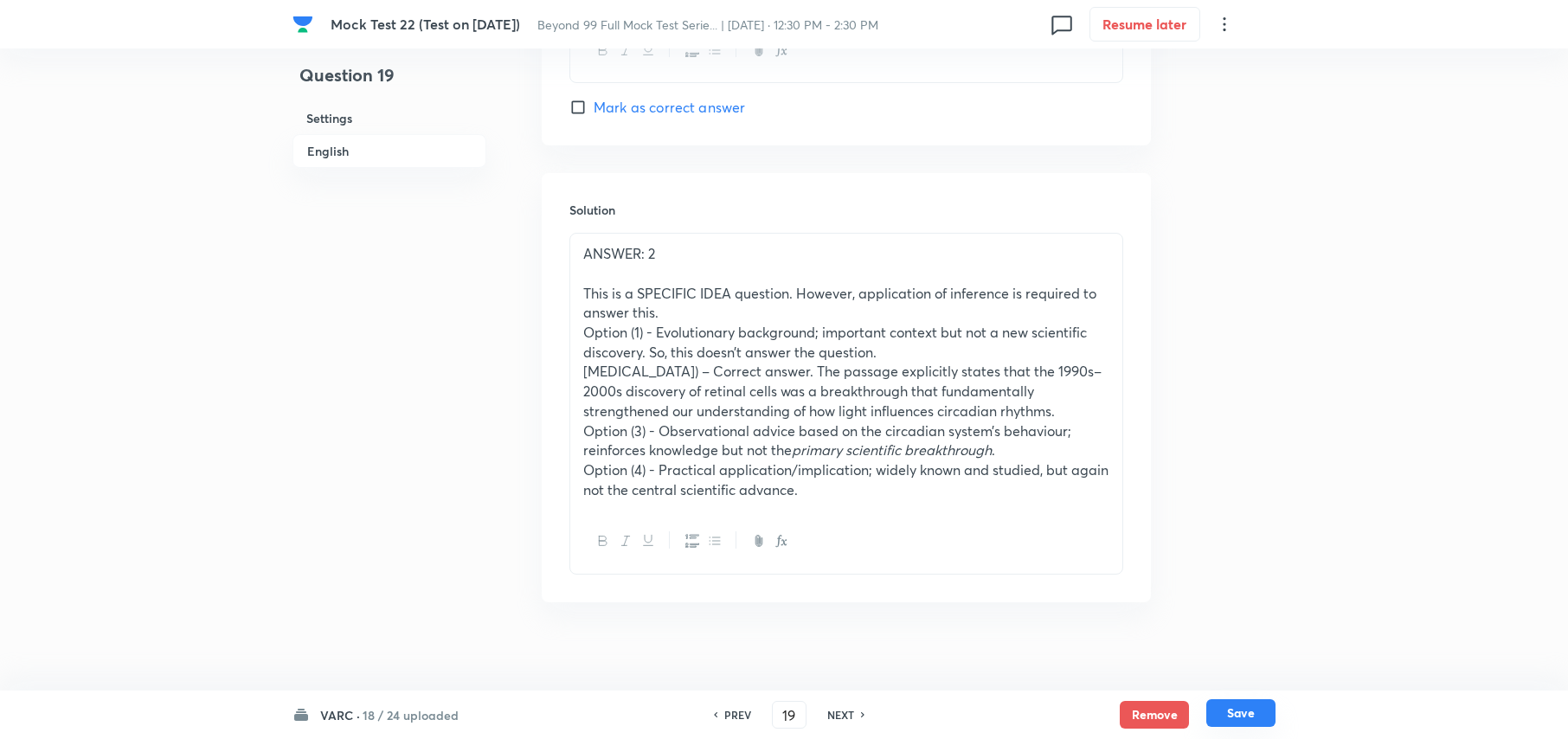
click at [1248, 712] on button "Save" at bounding box center [1240, 713] width 69 height 28
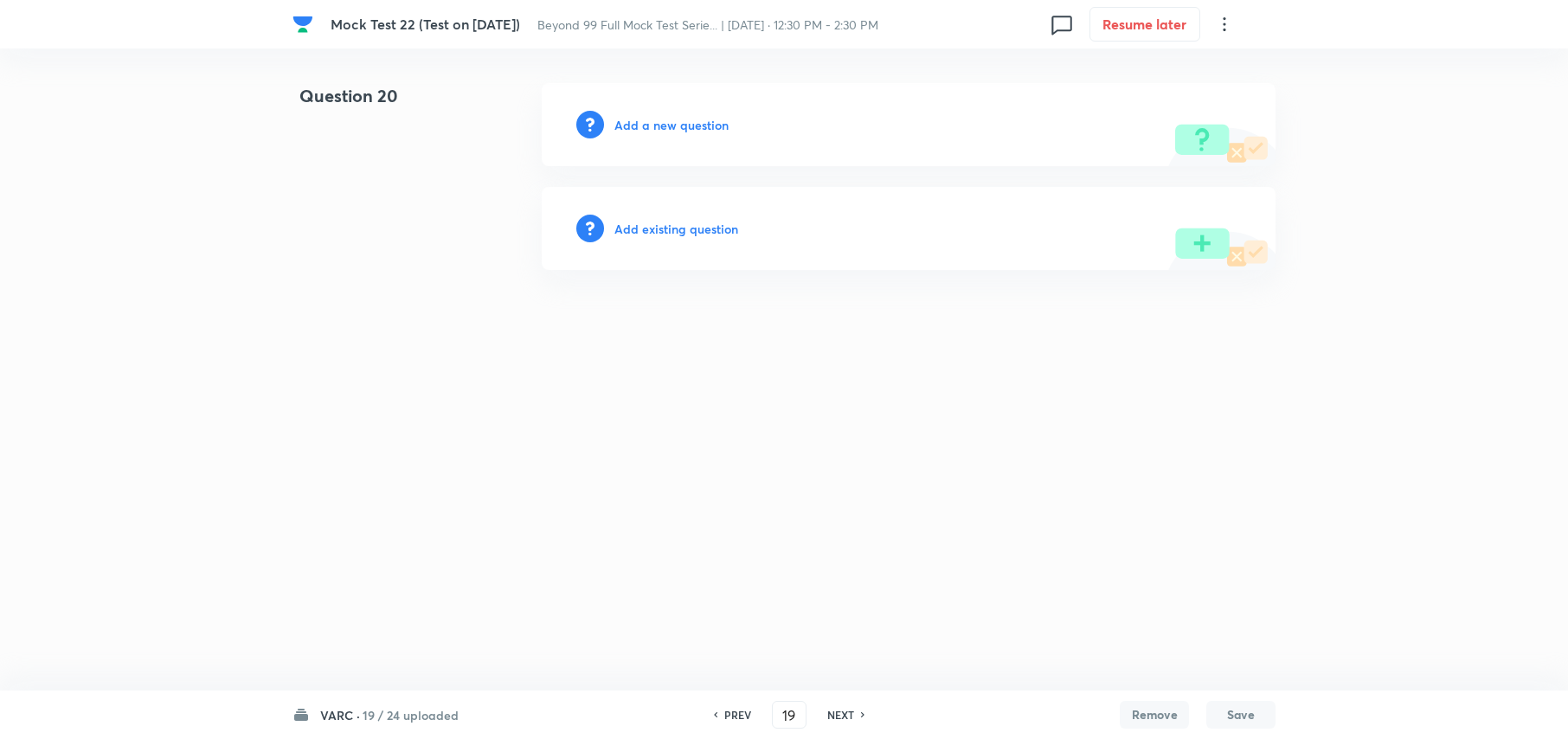
type input "20"
click at [675, 128] on h6 "Add a new question" at bounding box center [675, 125] width 114 height 18
click at [696, 130] on h6 "Choose a question type" at bounding box center [685, 125] width 133 height 18
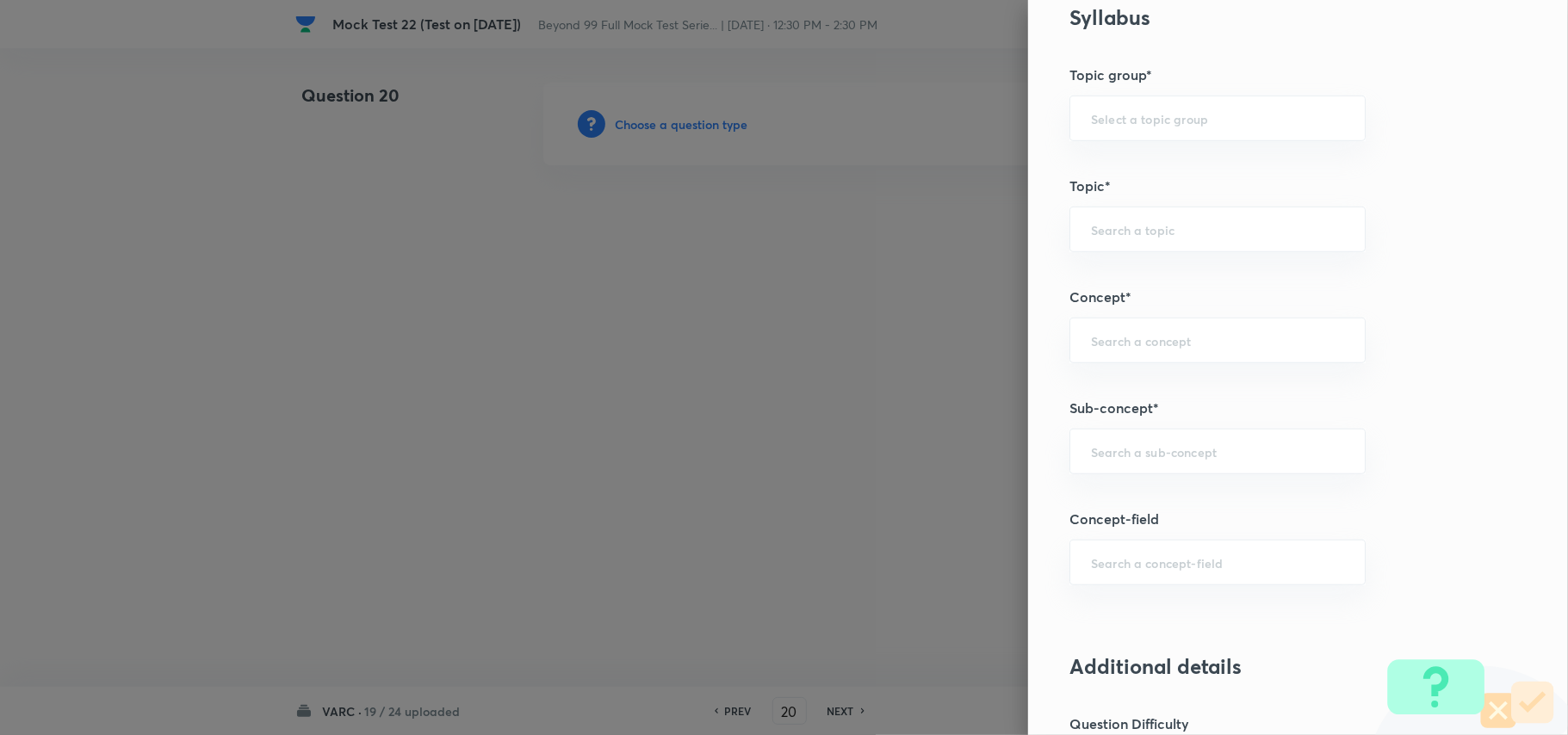
scroll to position [918, 0]
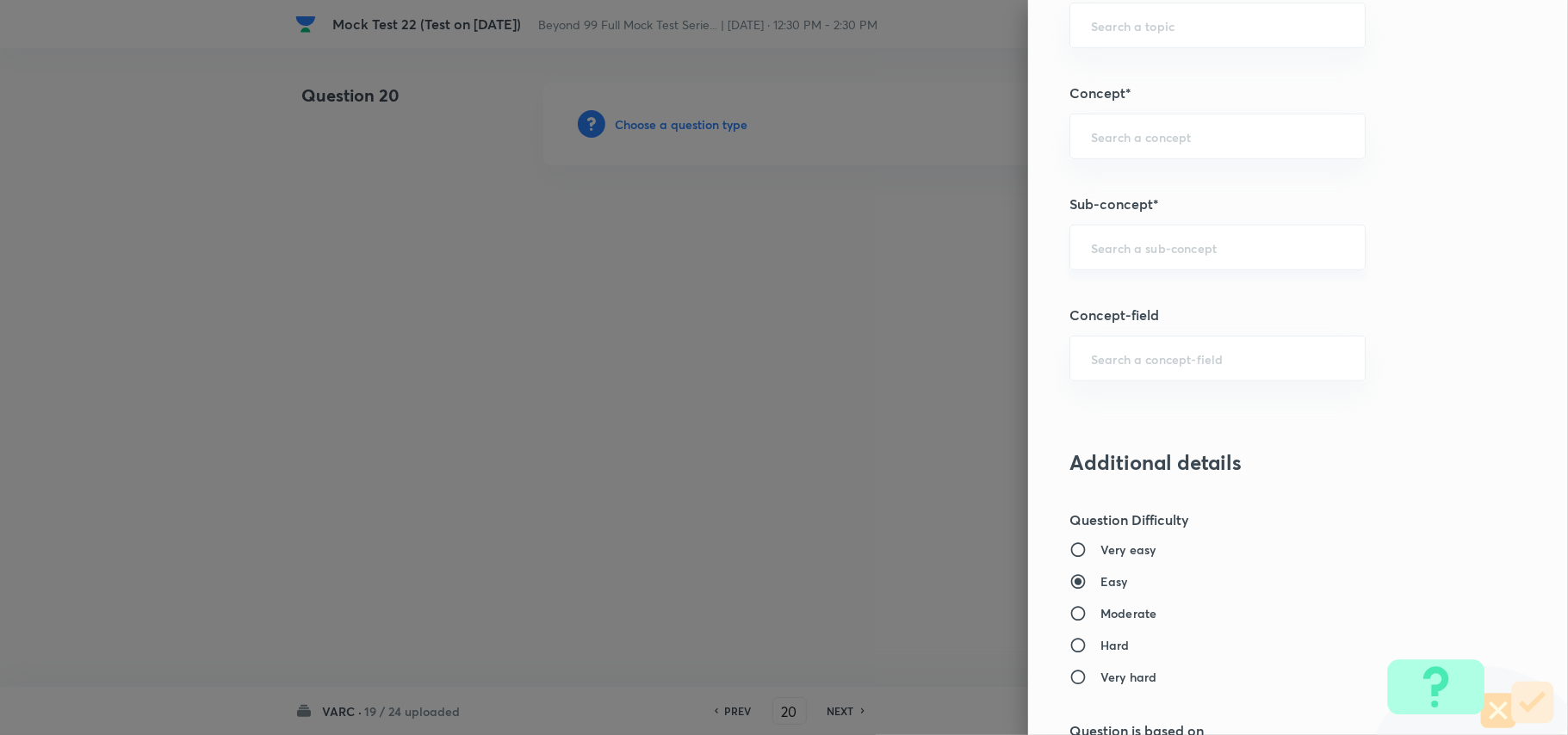
click at [1165, 269] on div "​" at bounding box center [1218, 247] width 296 height 46
click at [1151, 360] on li "Approaches of Solving An RC" at bounding box center [1199, 362] width 294 height 31
type input "Approaches of Solving An RC"
type input "Verbal Ability and RC"
type input "Reading Comprehension"
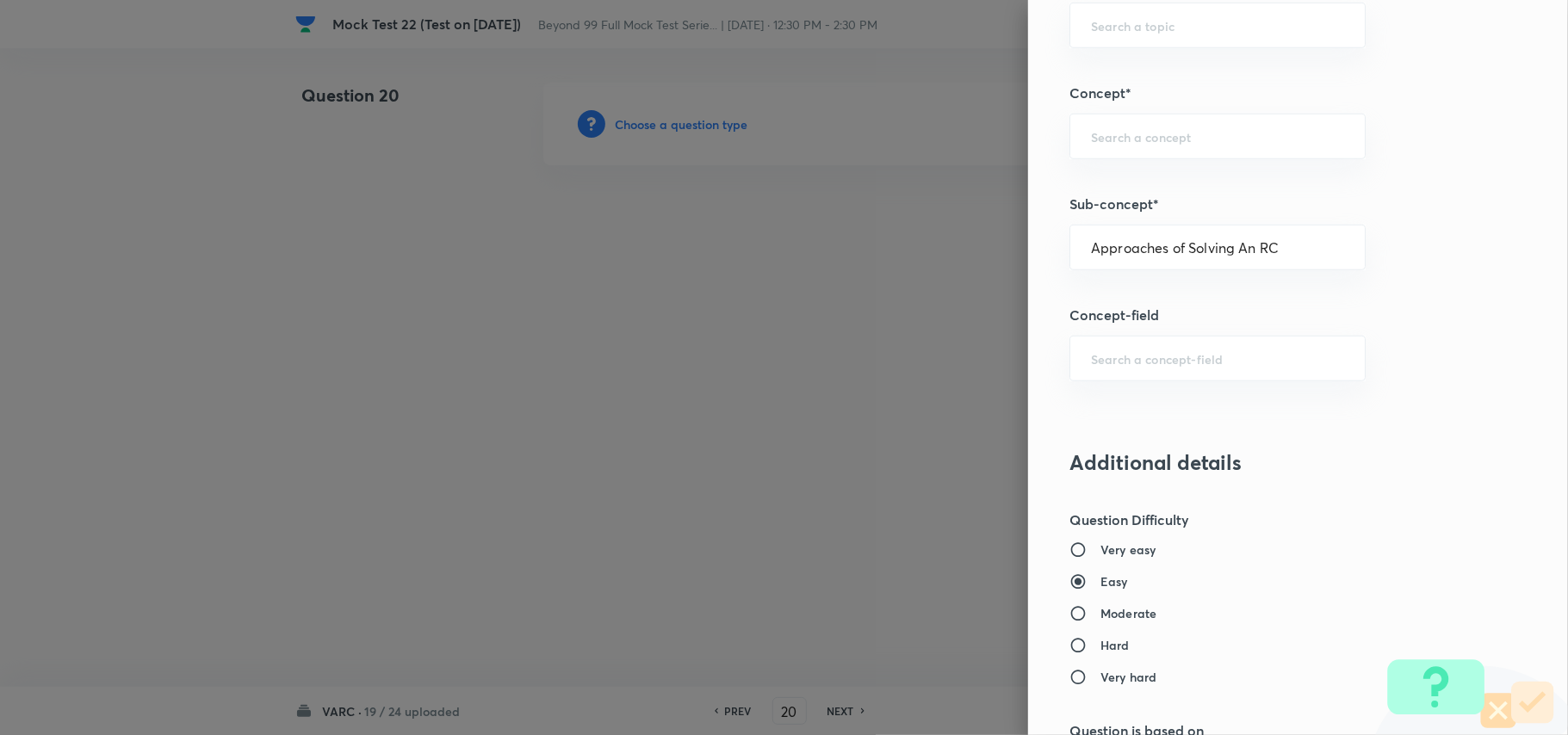
type input "Approaches of Solving an RC"
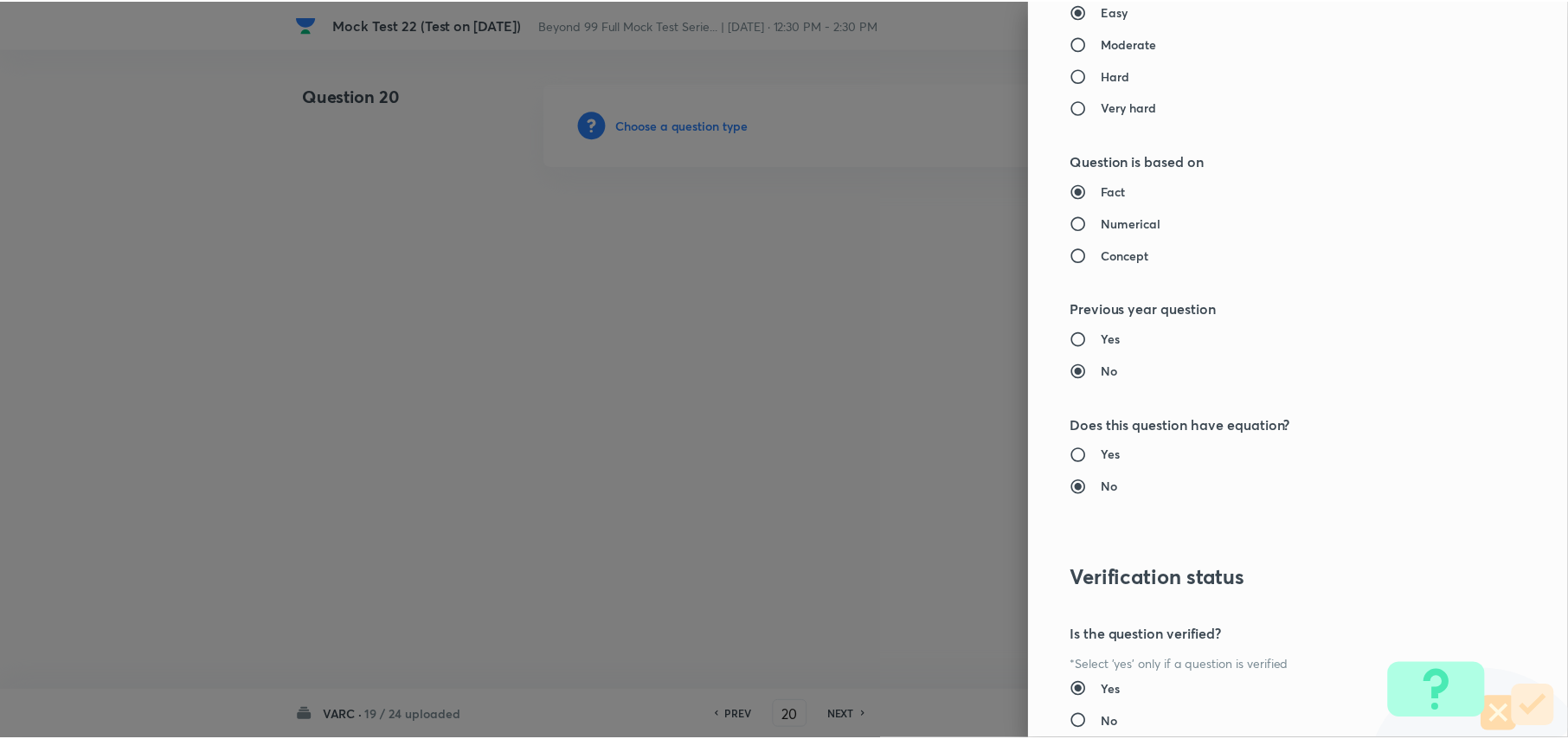
scroll to position [1624, 0]
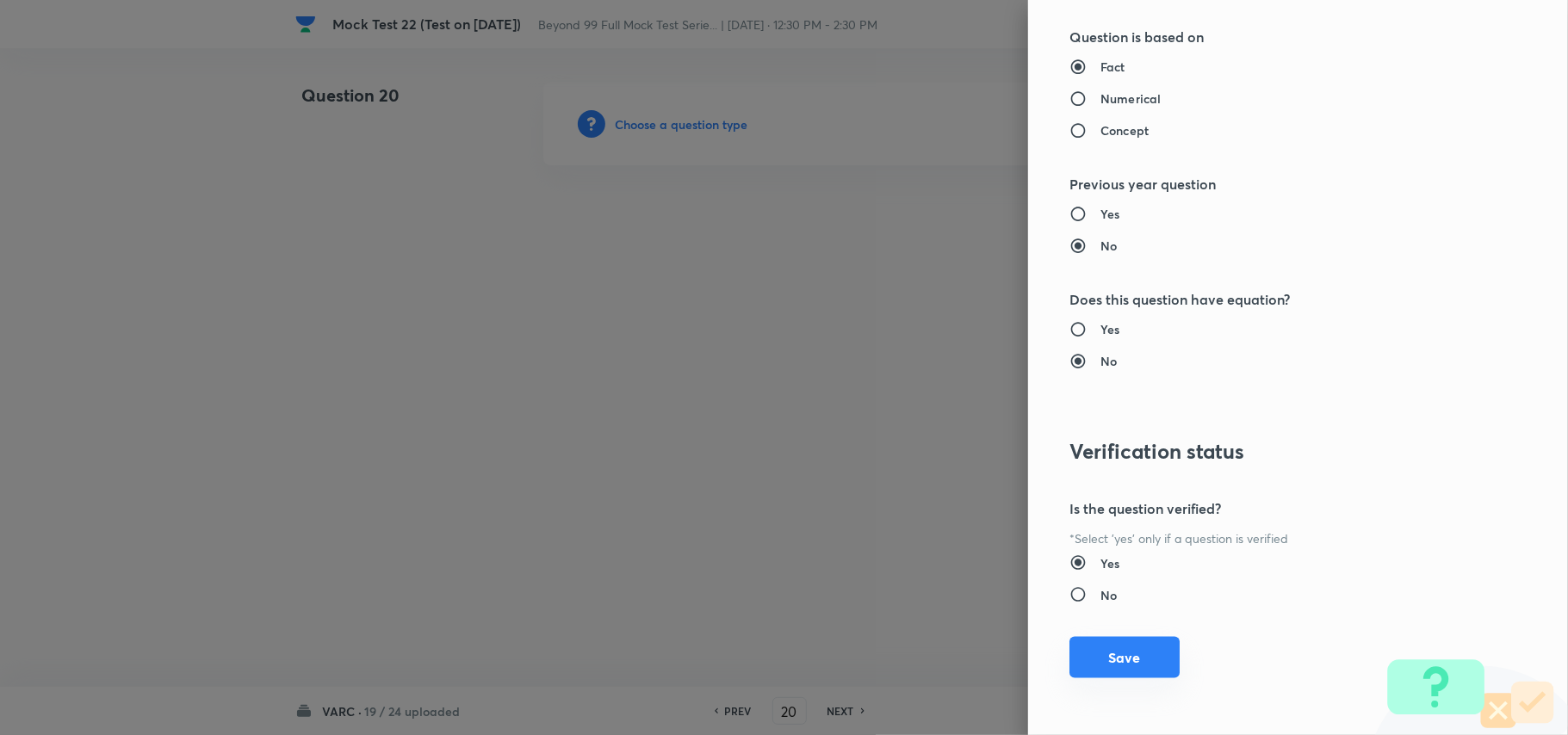
click at [1135, 670] on button "Save" at bounding box center [1124, 658] width 110 height 41
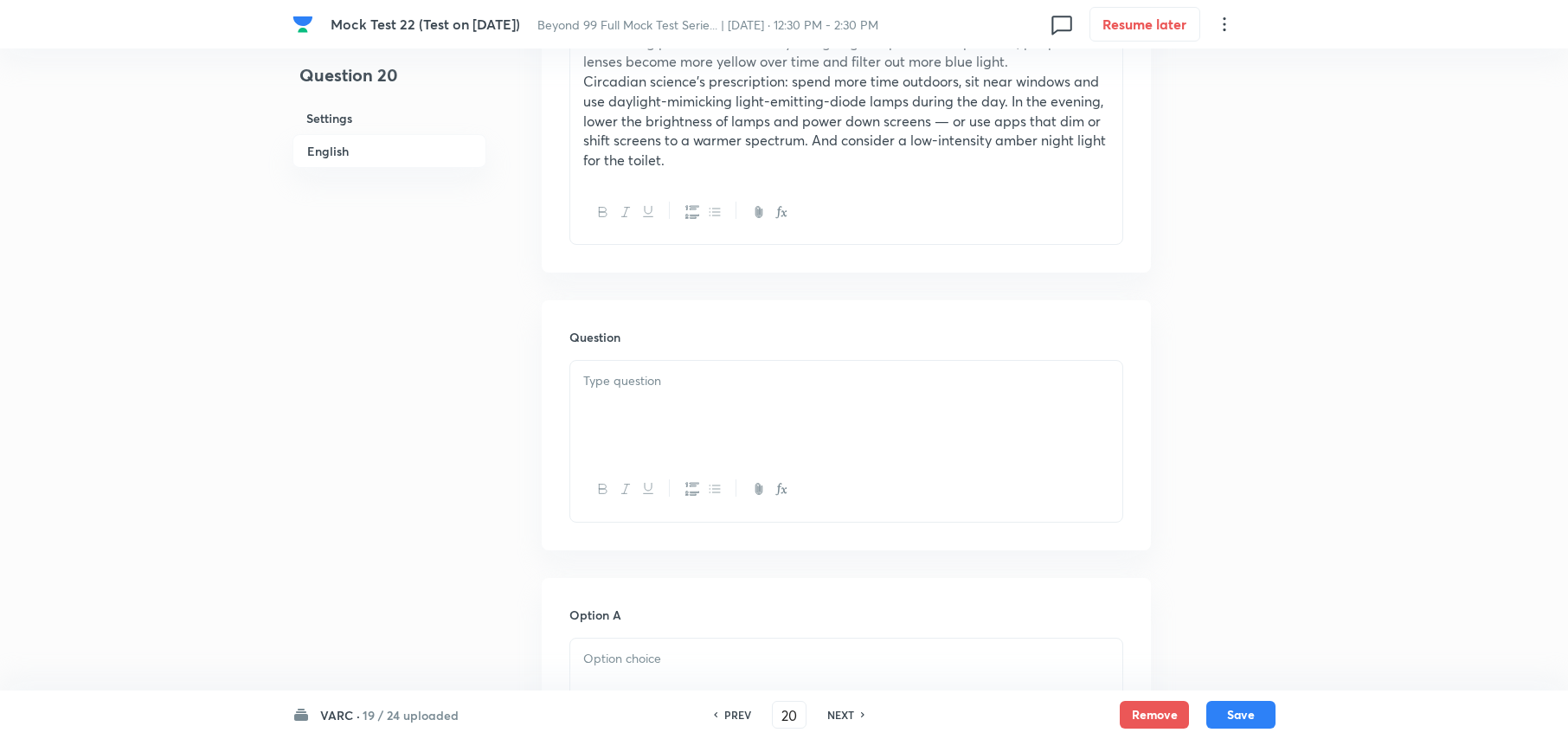
scroll to position [1615, 0]
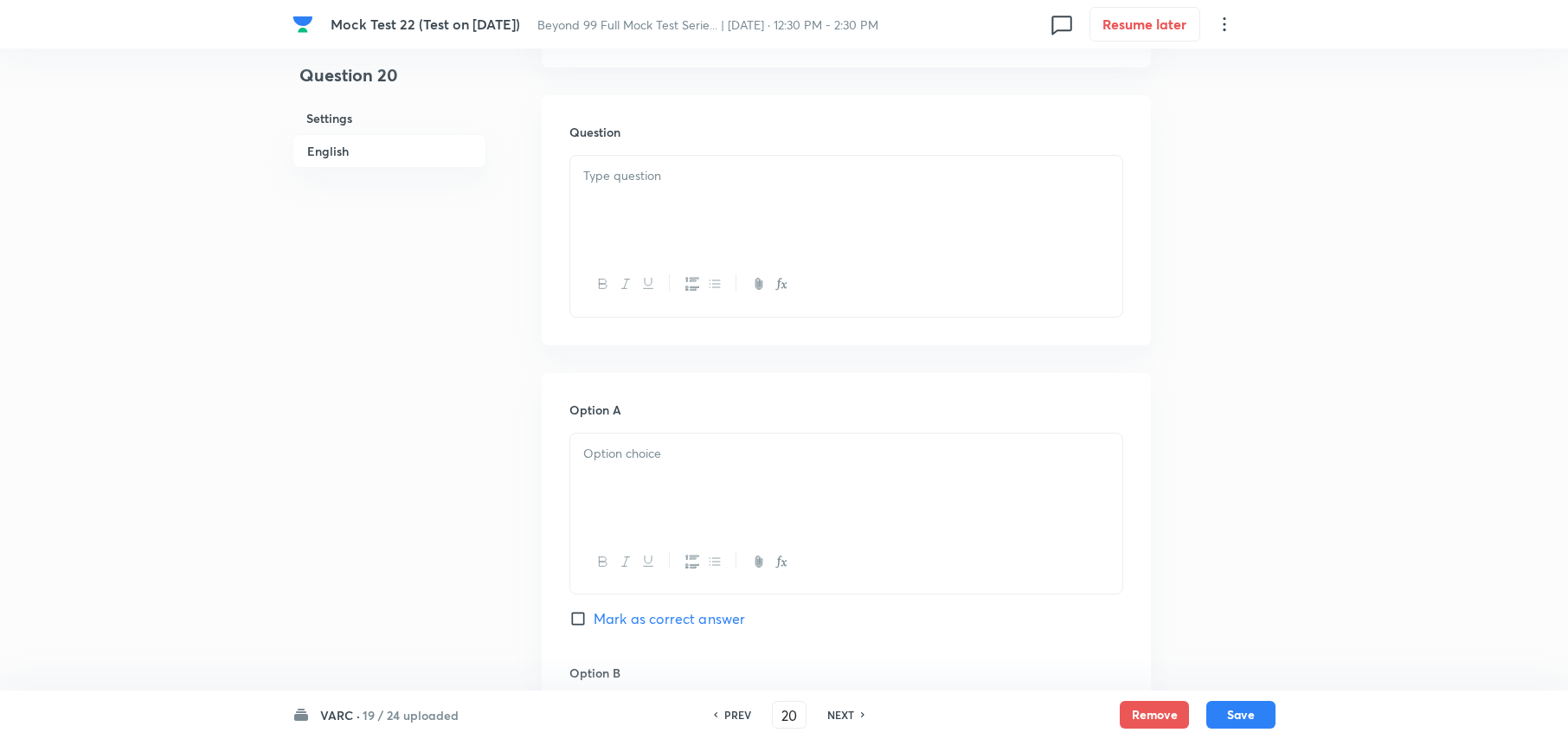
click at [688, 156] on div at bounding box center [845, 205] width 552 height 97
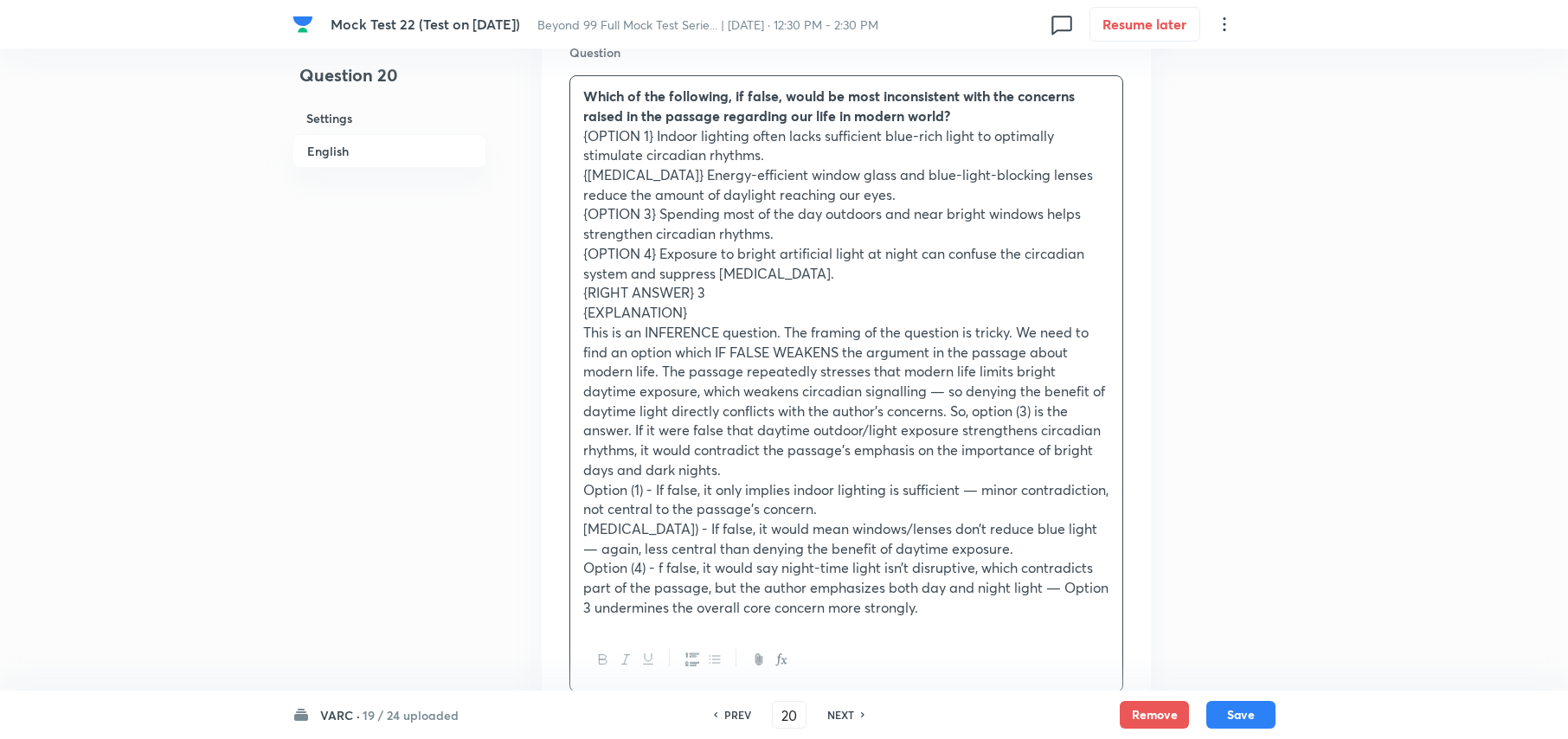
scroll to position [1731, 0]
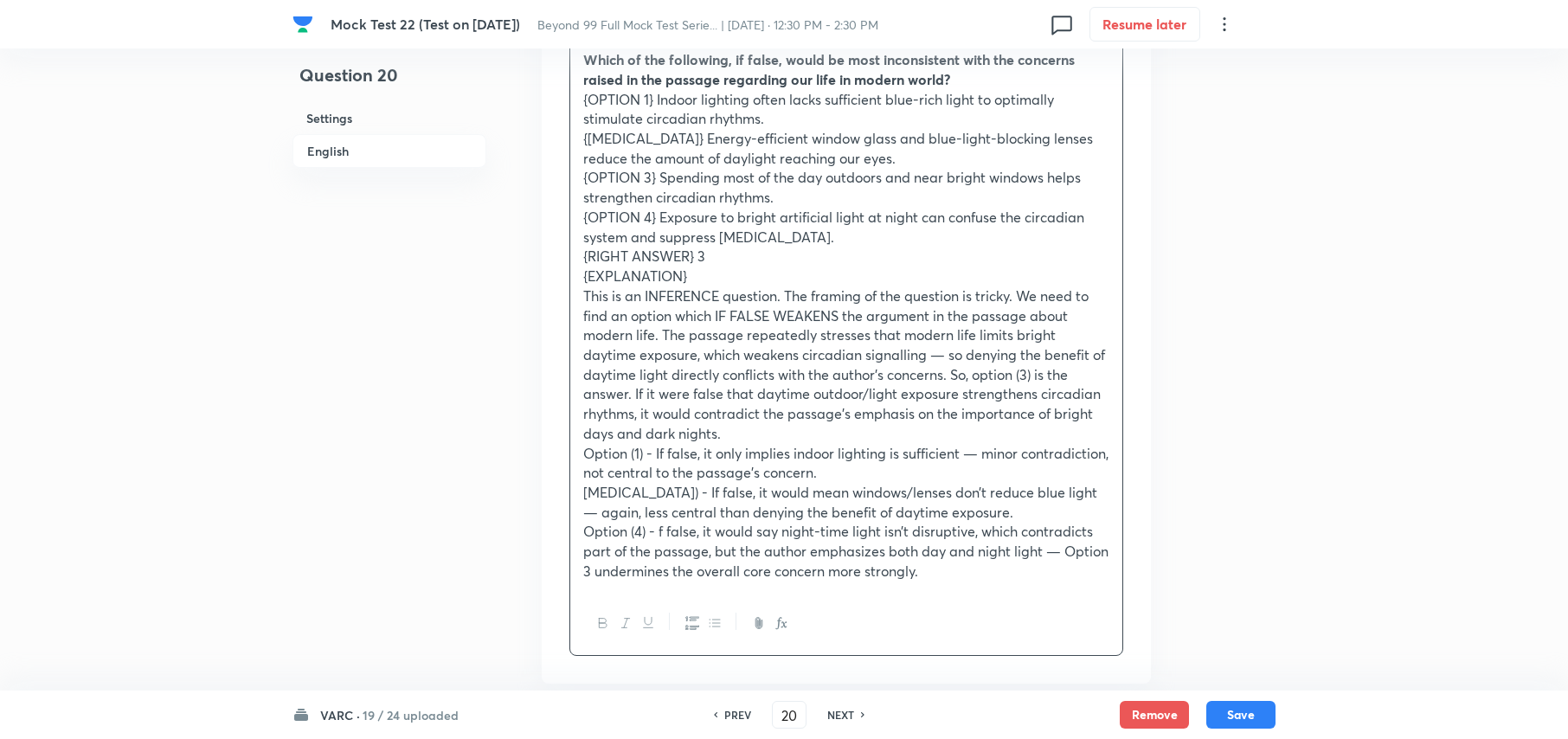
click at [583, 90] on p "{OPTION 1} Indoor lighting often lacks sufficient blue-rich light to optimally …" at bounding box center [846, 109] width 526 height 39
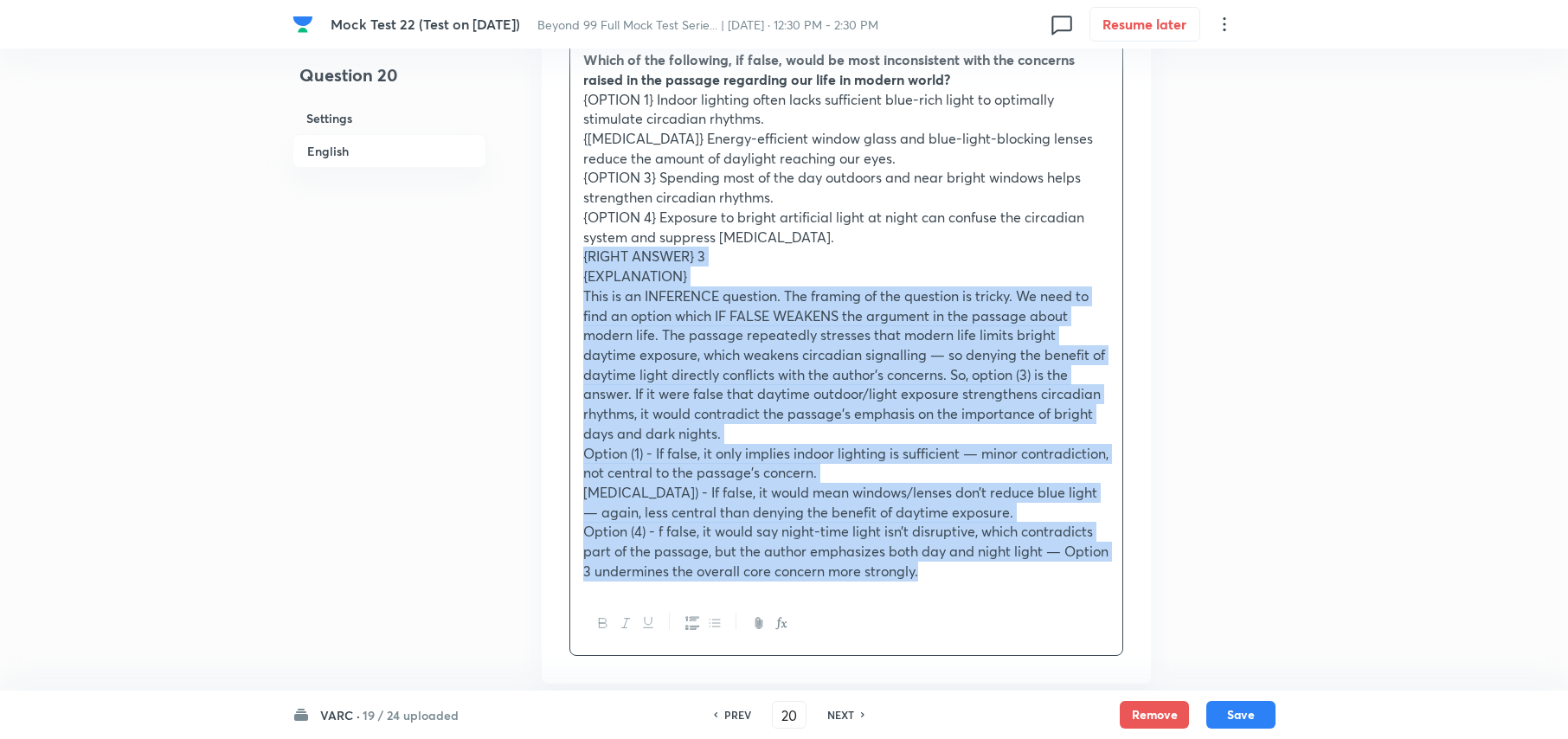
drag, startPoint x: 583, startPoint y: 244, endPoint x: 1125, endPoint y: 559, distance: 626.9
click at [1125, 559] on div "Question Which of the following, if false, would be most inconsistent with the …" at bounding box center [846, 331] width 609 height 705
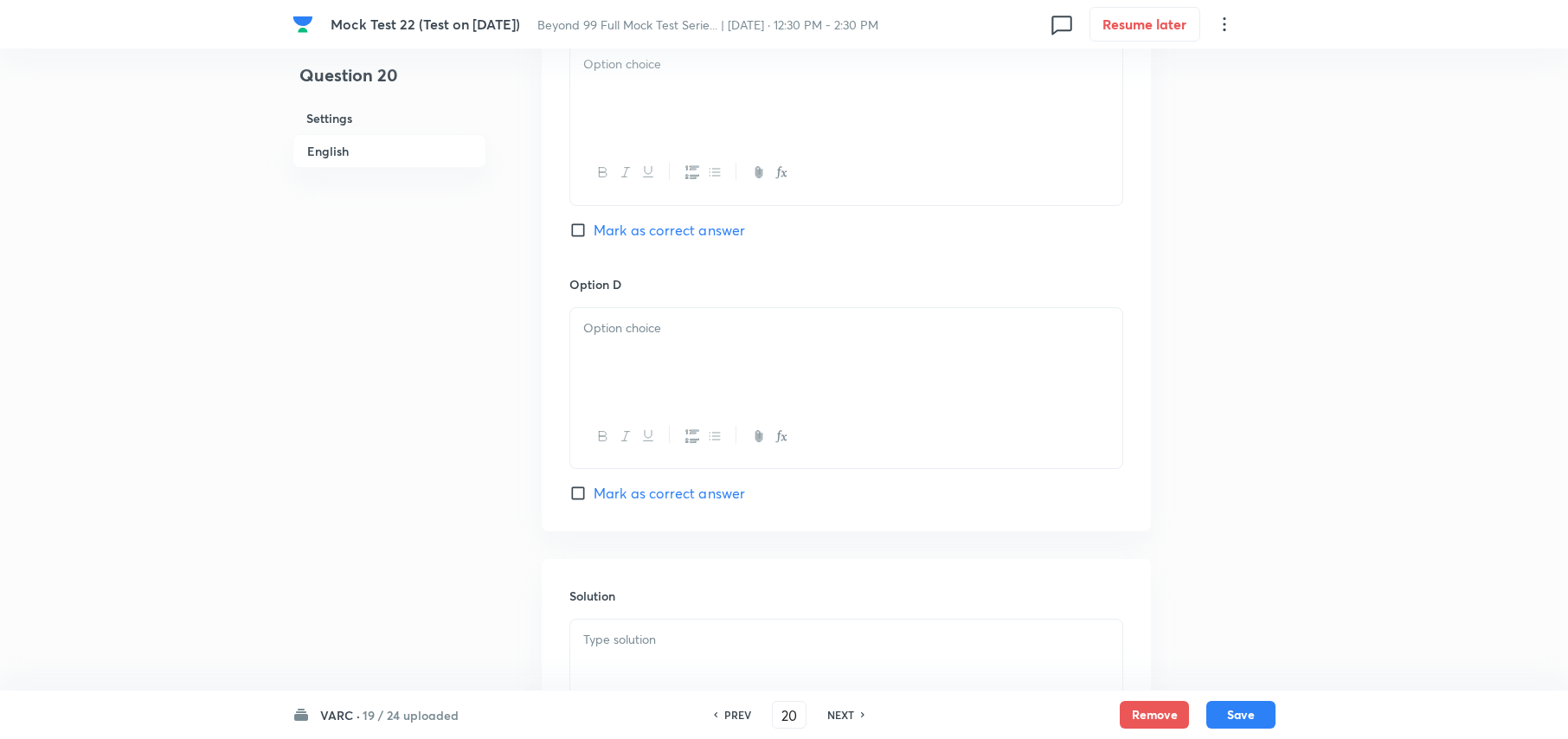
scroll to position [2879, 0]
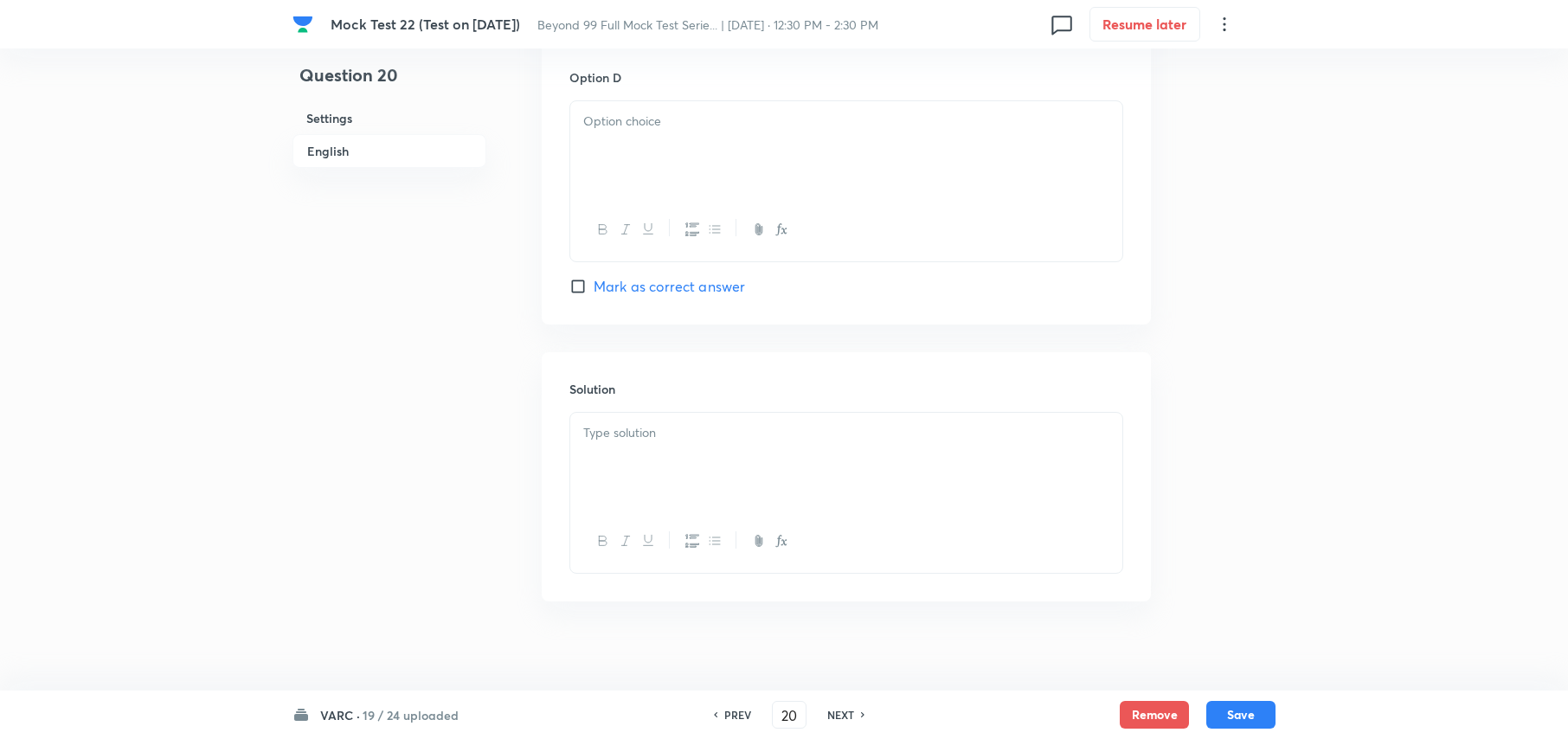
click at [734, 447] on div at bounding box center [845, 462] width 552 height 97
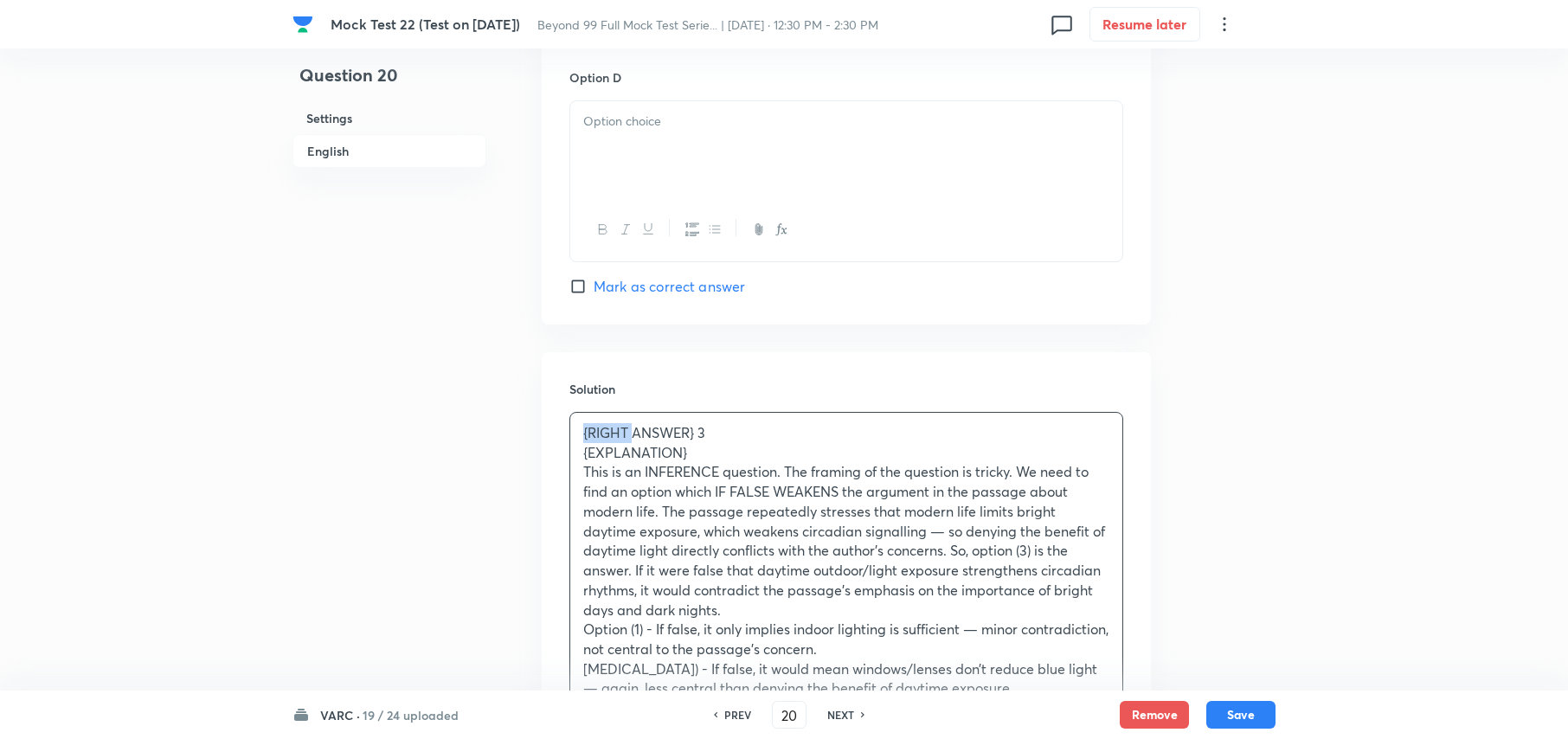
drag, startPoint x: 635, startPoint y: 414, endPoint x: 464, endPoint y: 418, distance: 171.0
click at [651, 423] on p "ANSWER} 3" at bounding box center [846, 433] width 526 height 20
drag, startPoint x: 696, startPoint y: 433, endPoint x: 545, endPoint y: 437, distance: 151.1
click at [544, 437] on div "Solution ANSWER: 3 {EXPLANATION} This is an INFERENCE question. The framing of …" at bounding box center [846, 606] width 609 height 508
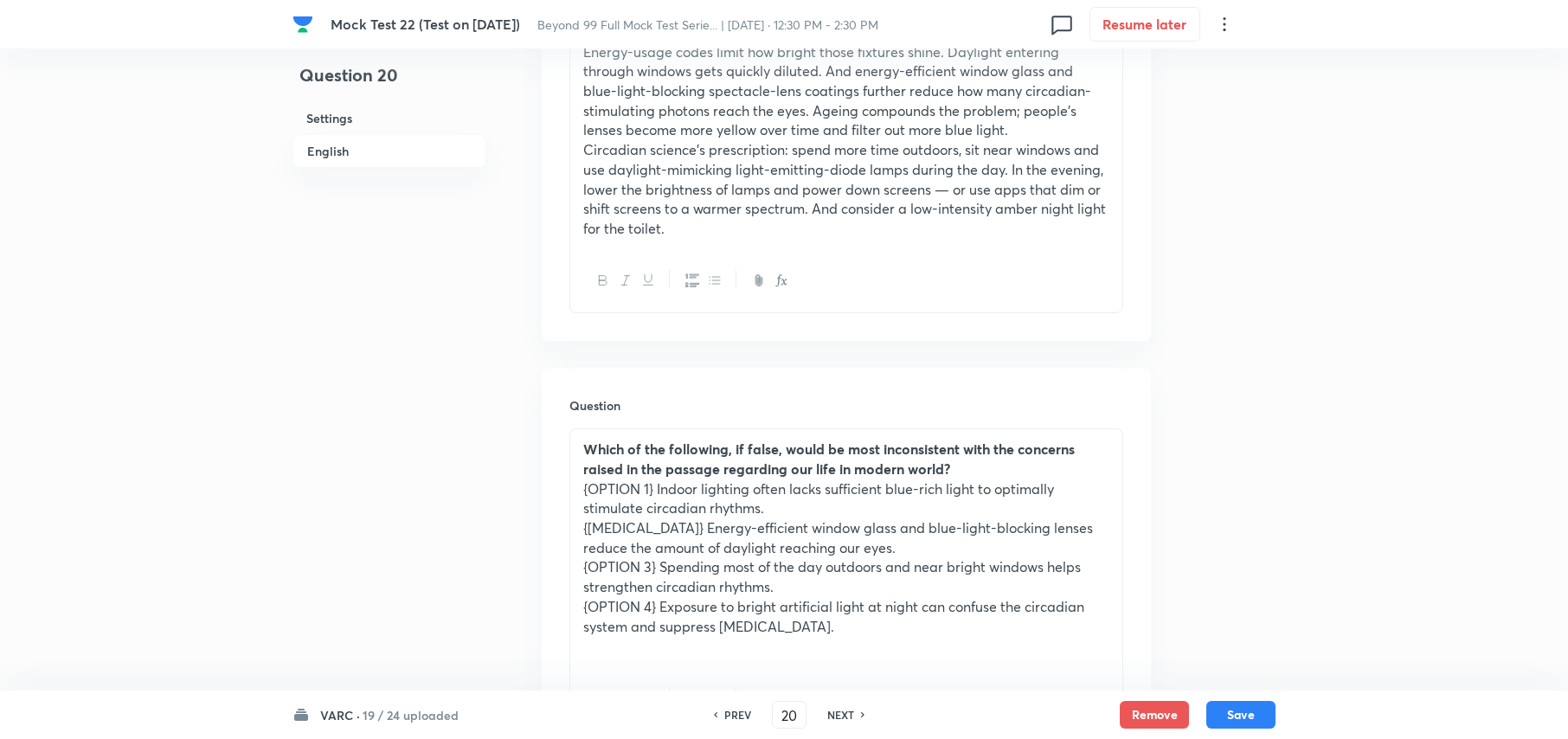
scroll to position [1493, 0]
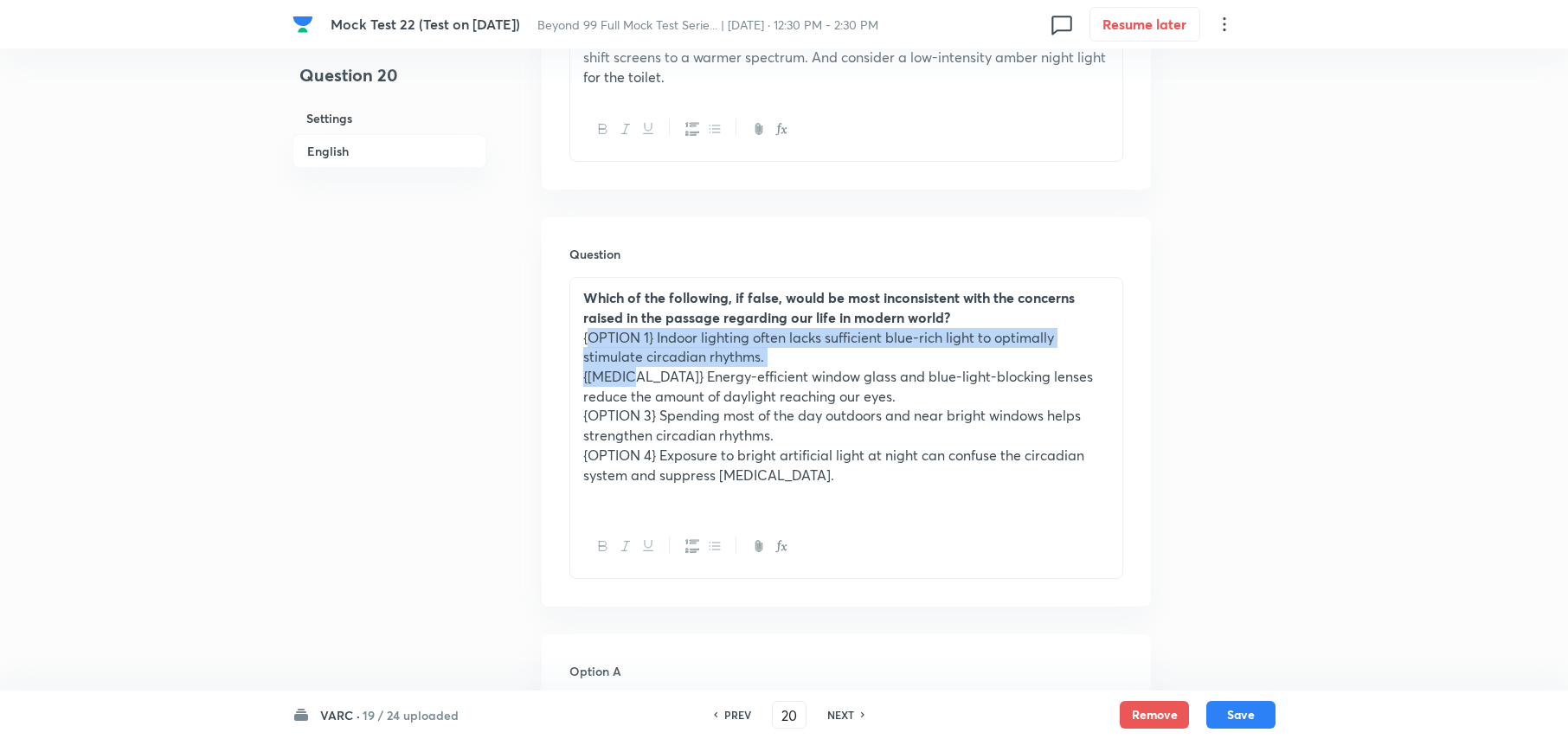
drag, startPoint x: 586, startPoint y: 313, endPoint x: 625, endPoint y: 356, distance: 58.1
click at [635, 362] on div "Which of the following, if false, would be most inconsistent with the concerns …" at bounding box center [845, 397] width 552 height 237
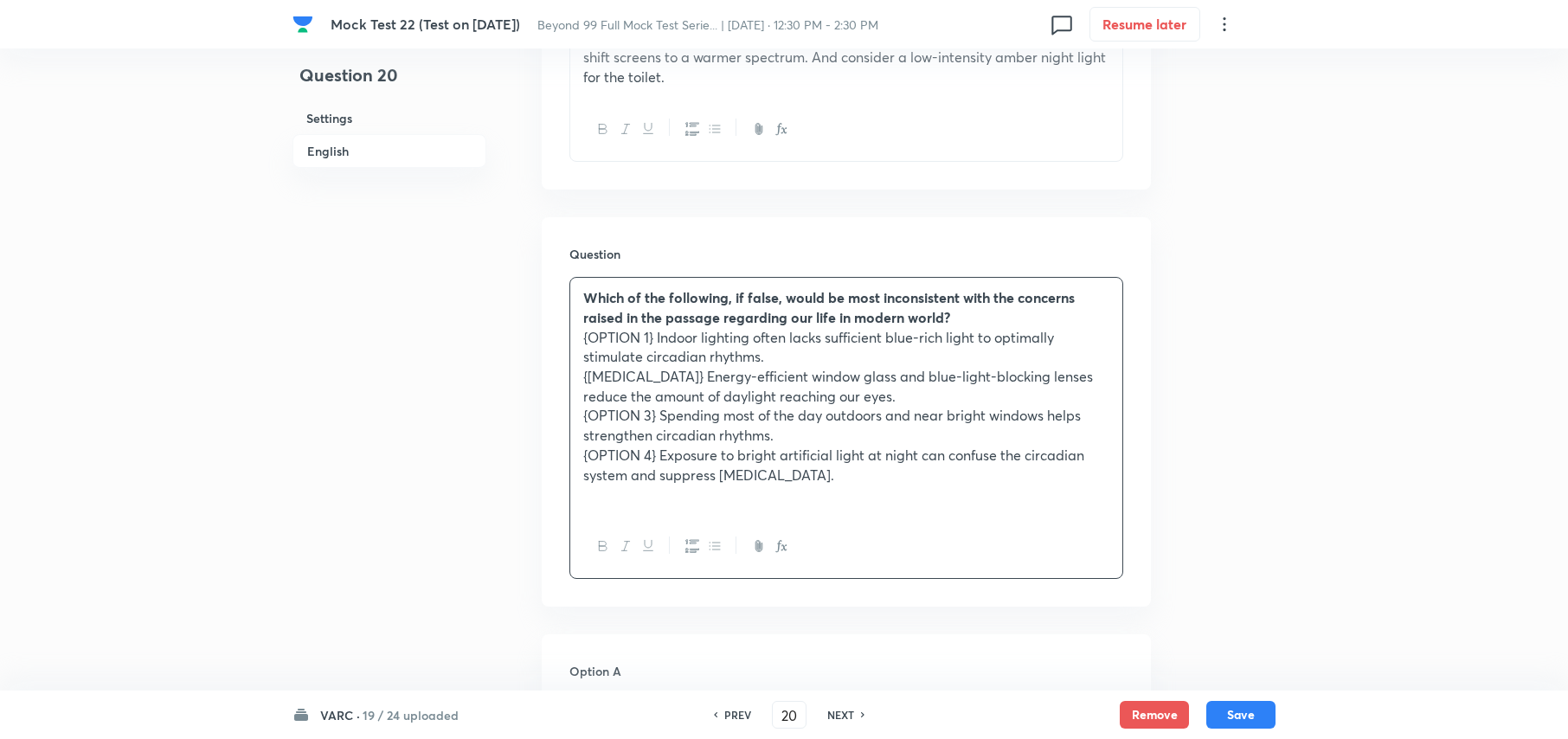
click at [575, 320] on div "Which of the following, if false, would be most inconsistent with the concerns …" at bounding box center [845, 397] width 552 height 237
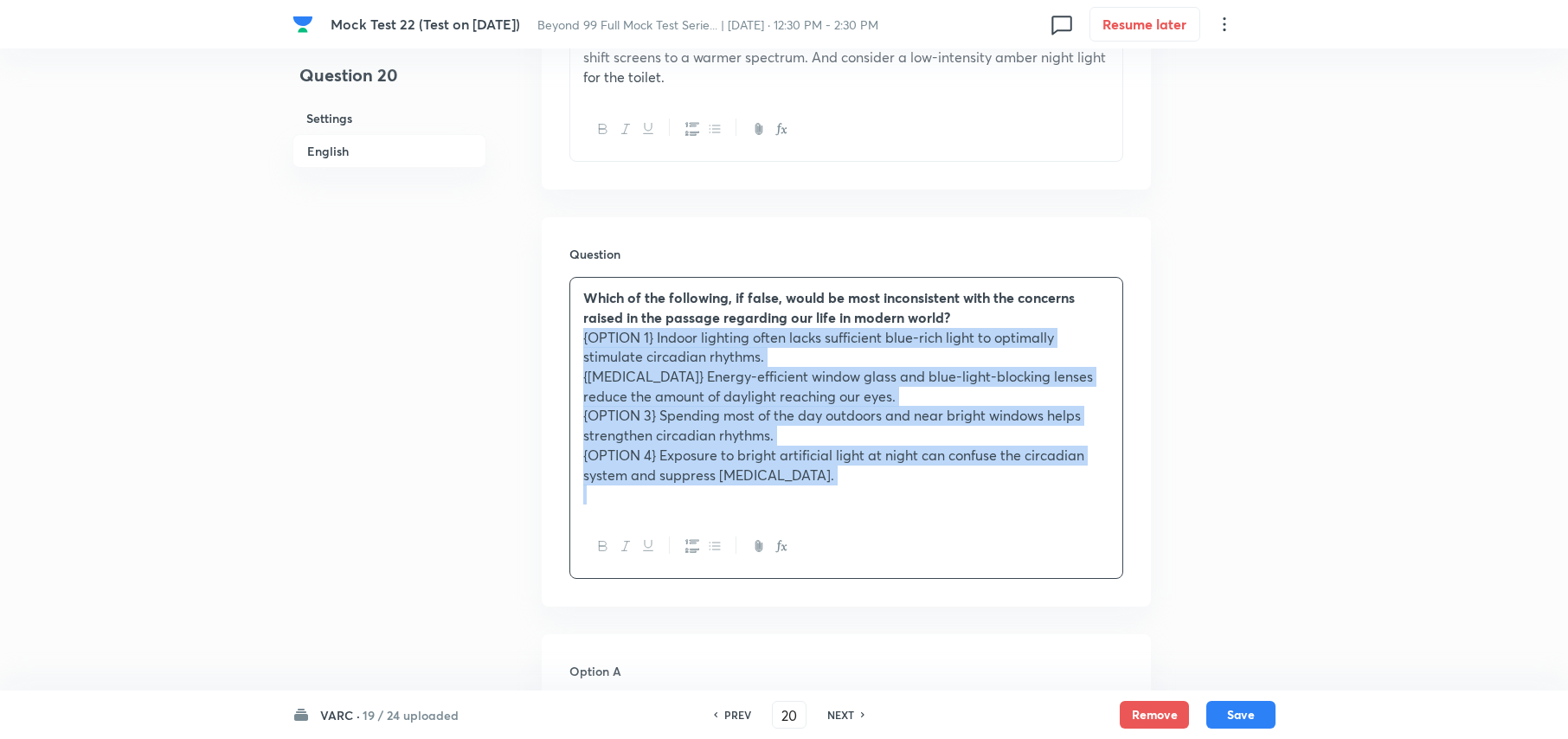
drag, startPoint x: 575, startPoint y: 320, endPoint x: 891, endPoint y: 481, distance: 354.7
click at [891, 481] on div "Which of the following, if false, would be most inconsistent with the concerns …" at bounding box center [845, 397] width 552 height 237
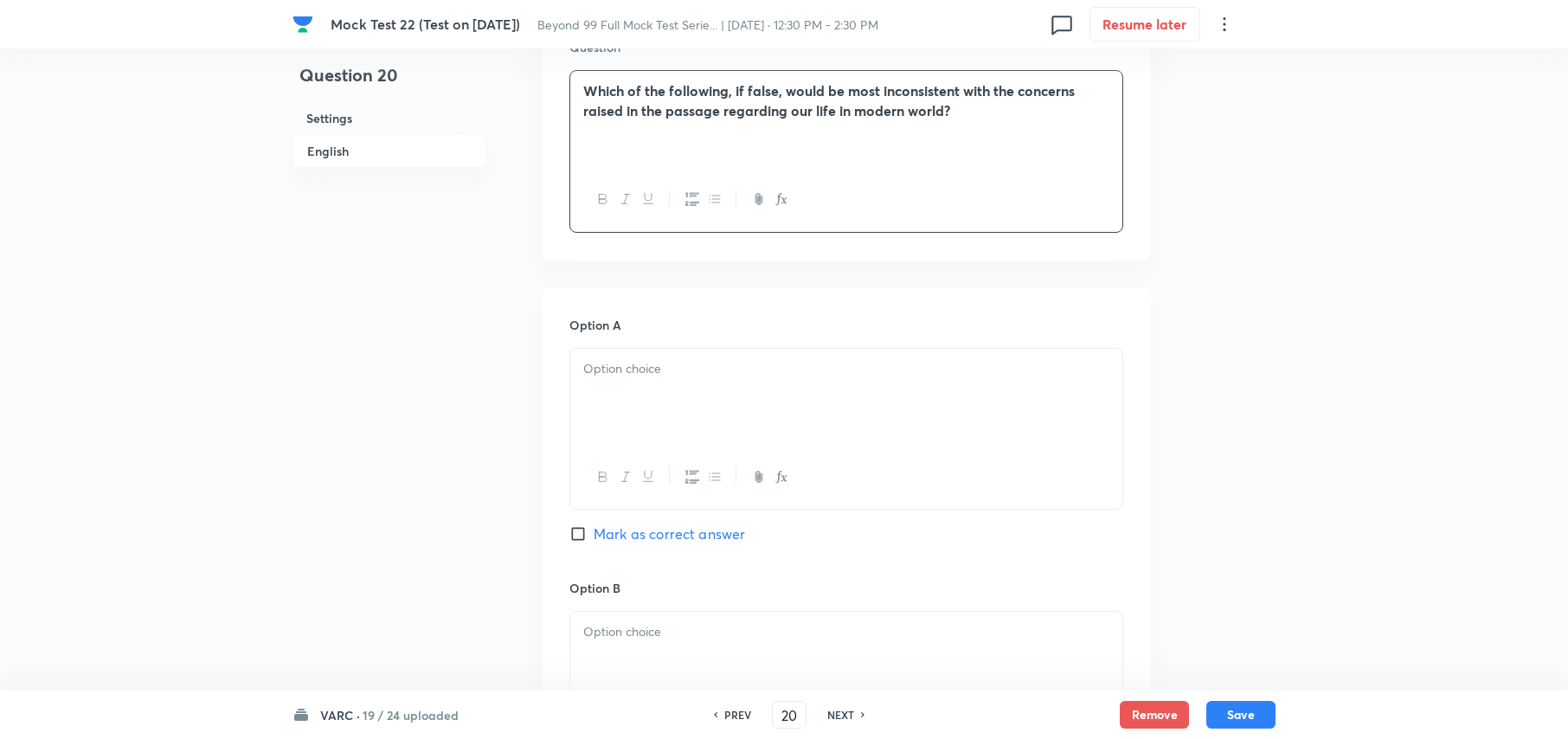
scroll to position [1725, 0]
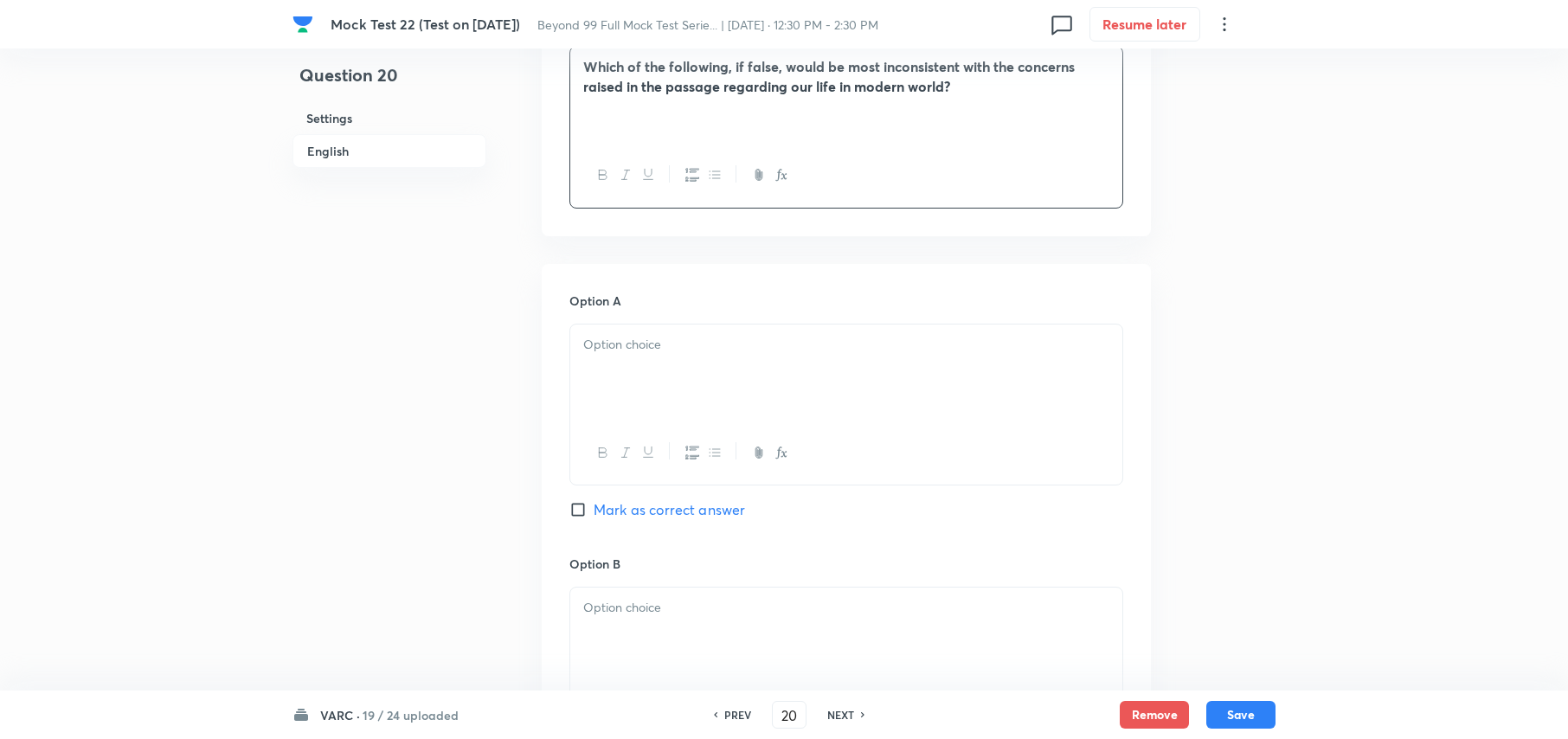
click at [717, 379] on div at bounding box center [845, 374] width 552 height 97
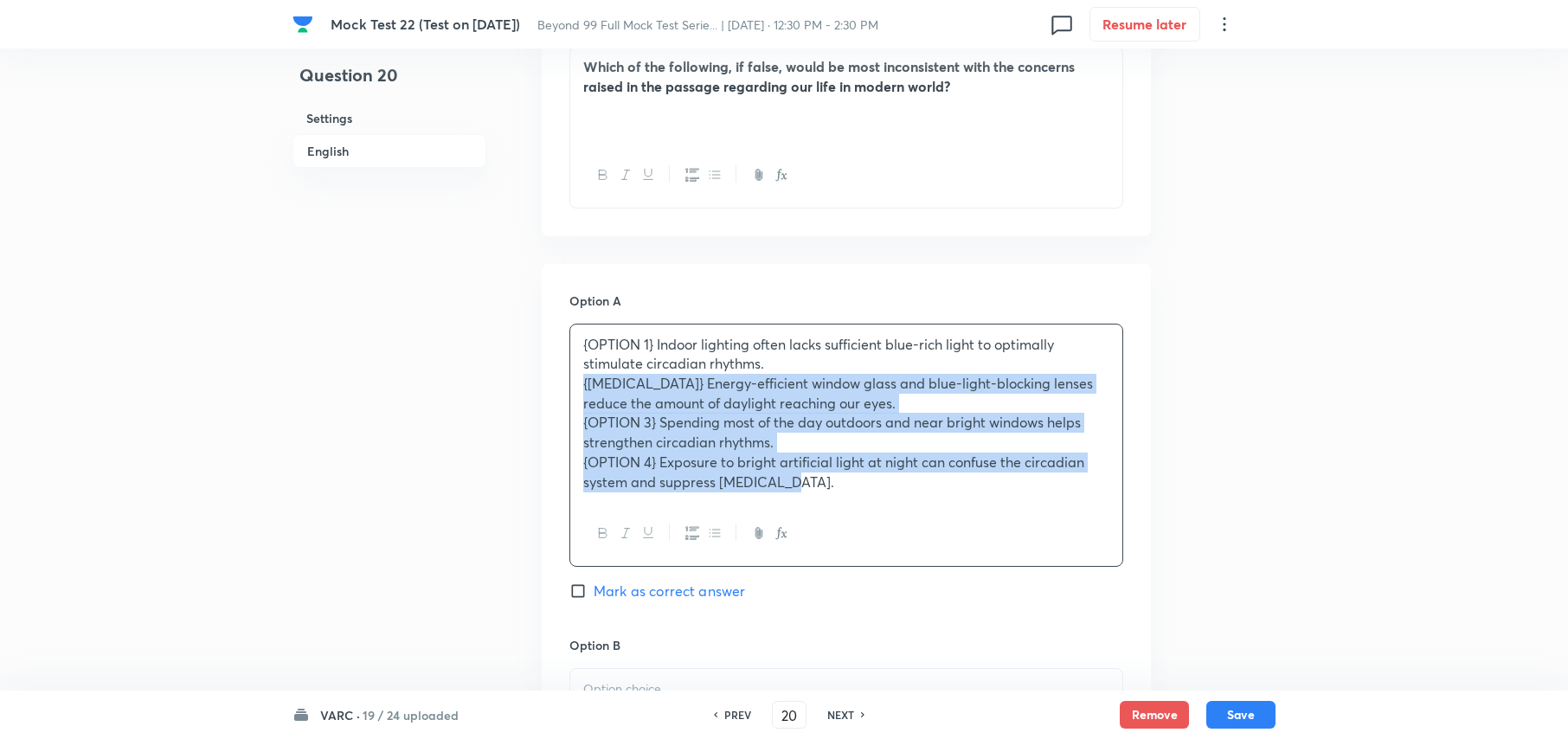
drag, startPoint x: 586, startPoint y: 367, endPoint x: 940, endPoint y: 492, distance: 375.4
click at [945, 498] on div "{OPTION 1} Indoor lighting often lacks sufficient blue-rich light to optimally …" at bounding box center [845, 445] width 554 height 243
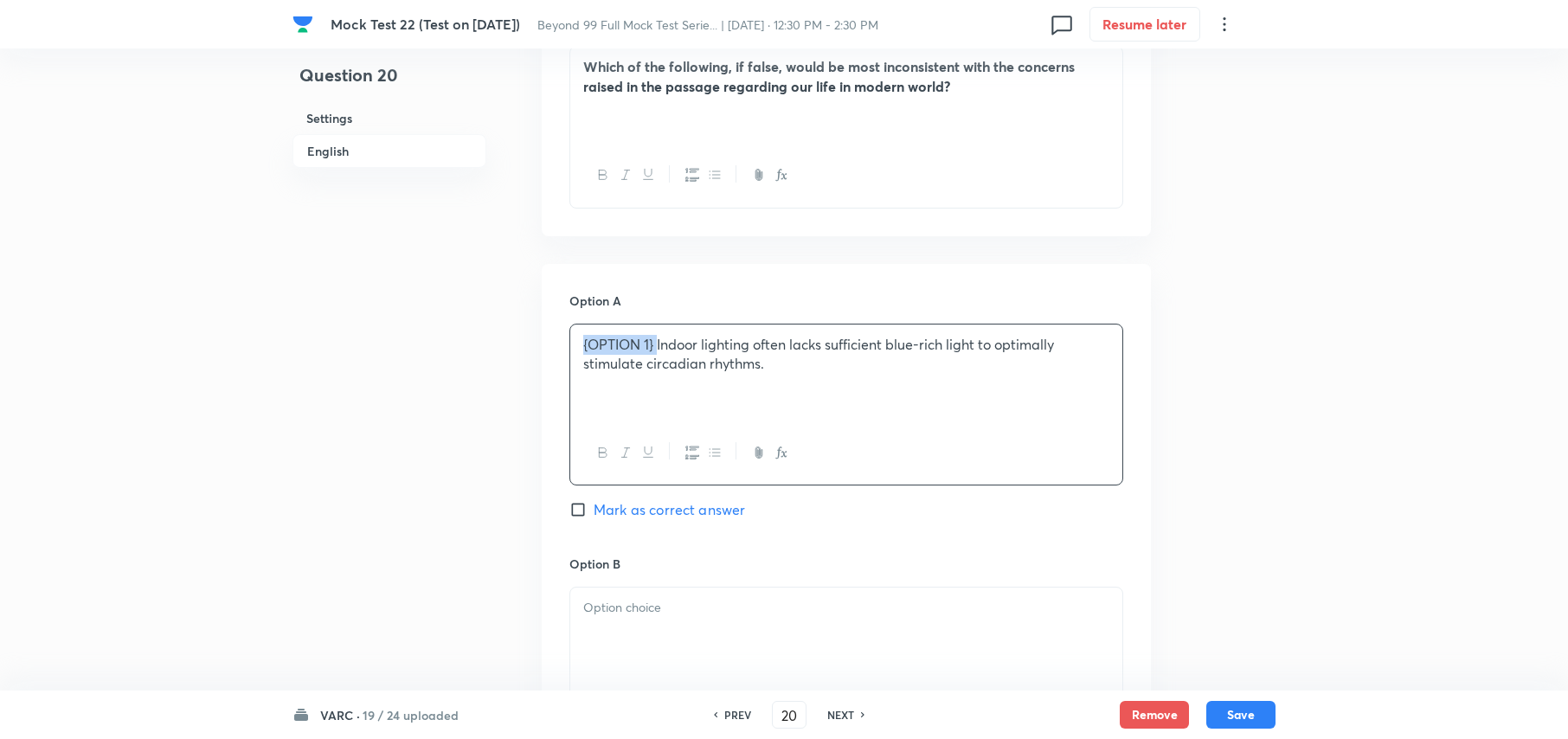
drag, startPoint x: 660, startPoint y: 324, endPoint x: 514, endPoint y: 326, distance: 146.0
click at [514, 326] on div "Question 20 Settings English Settings Type Single choice correct 4 options With…" at bounding box center [784, 161] width 983 height 3604
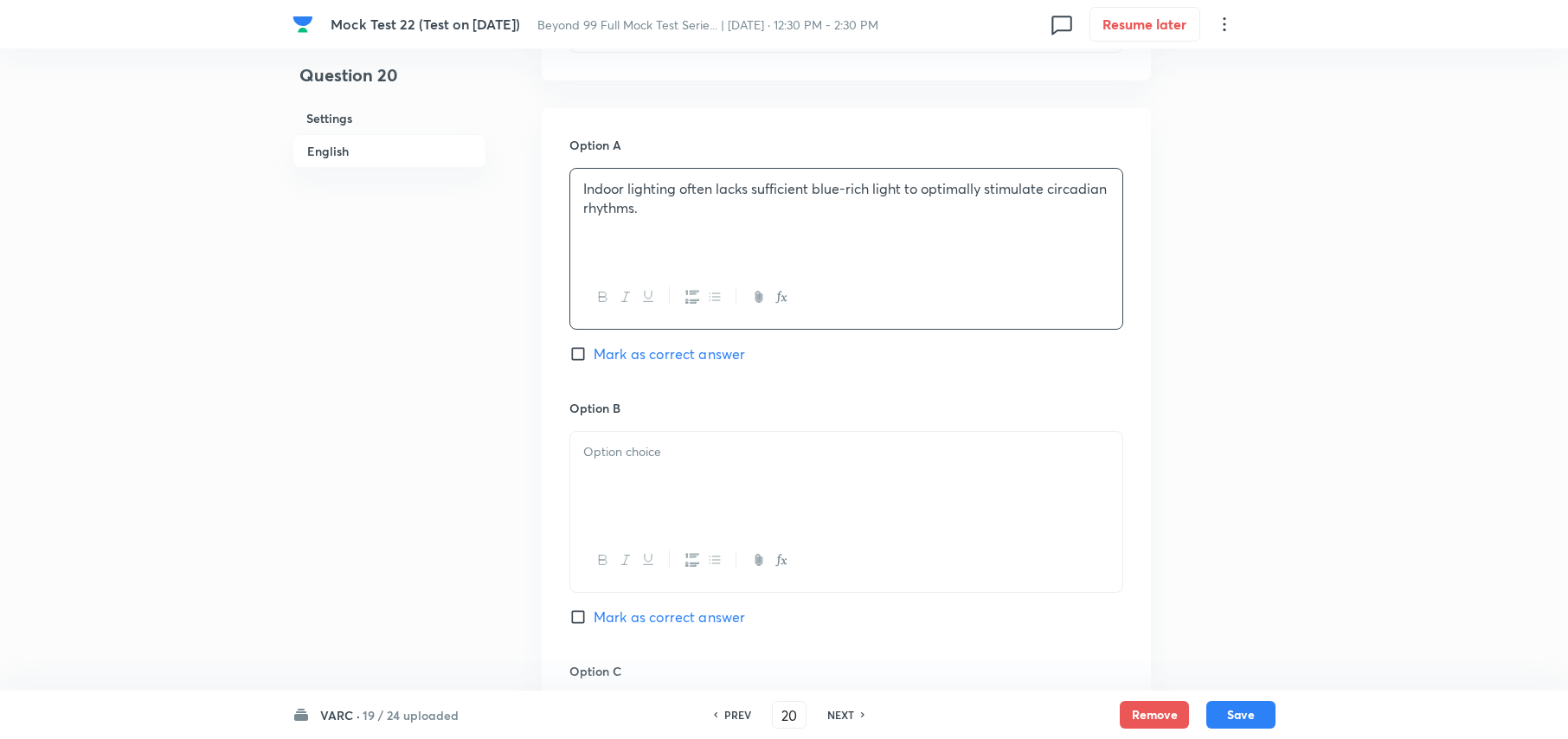
scroll to position [2071, 0]
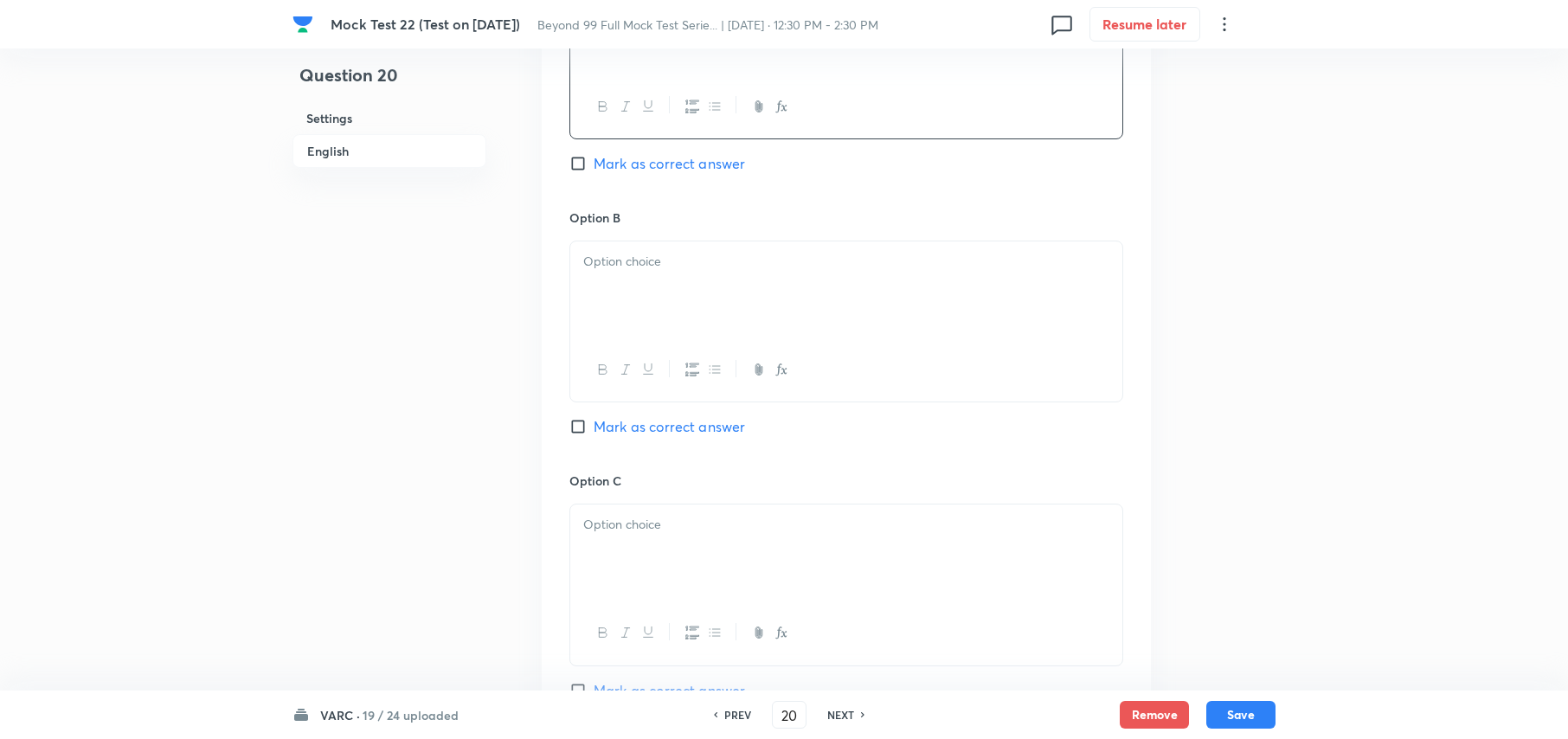
click at [658, 339] on div at bounding box center [845, 370] width 552 height 63
click at [642, 252] on p at bounding box center [846, 262] width 526 height 20
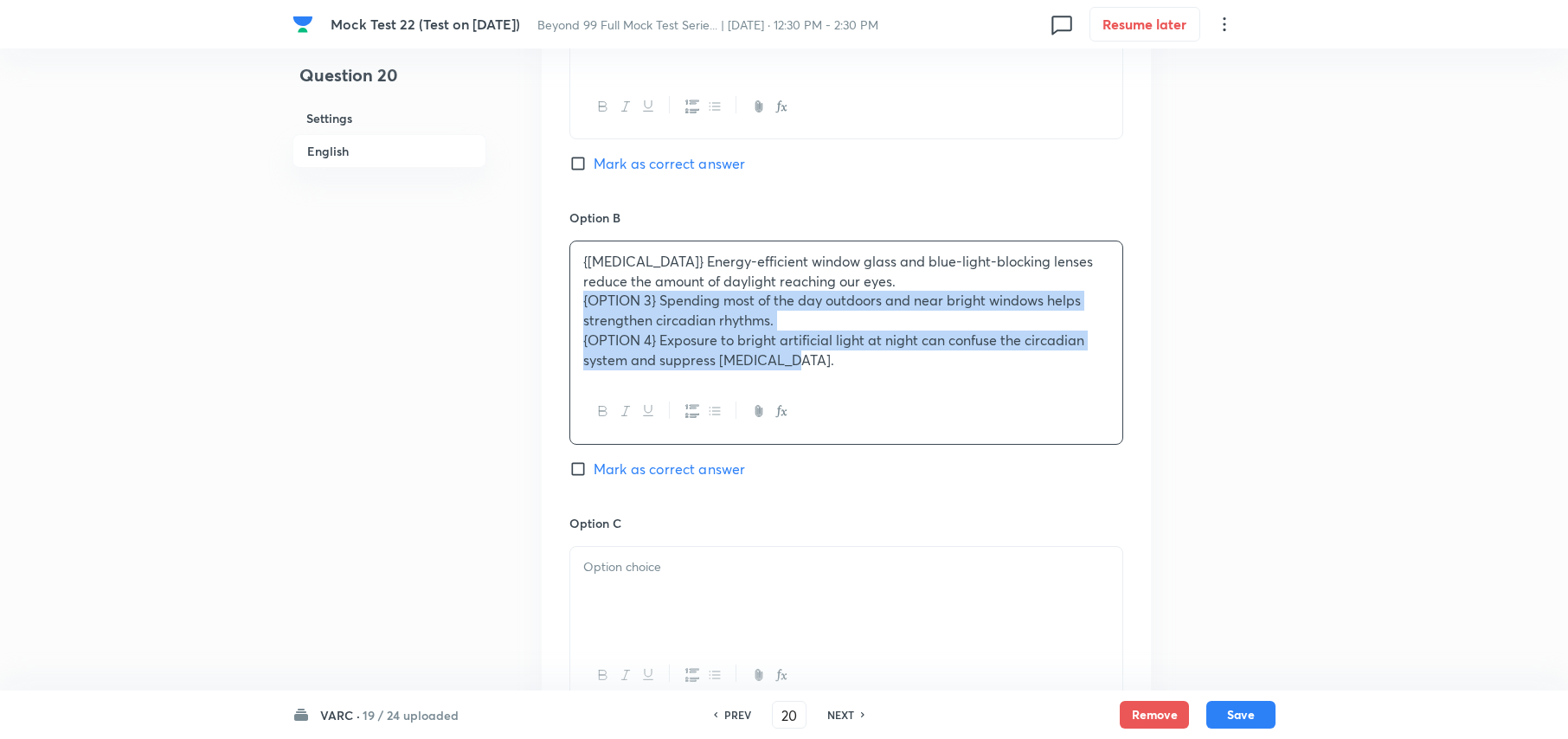
drag, startPoint x: 802, startPoint y: 348, endPoint x: 573, endPoint y: 276, distance: 240.1
click at [573, 276] on div "{OPTION 2} Energy-efficient window glass and blue-light-blocking lenses reduce …" at bounding box center [845, 311] width 552 height 138
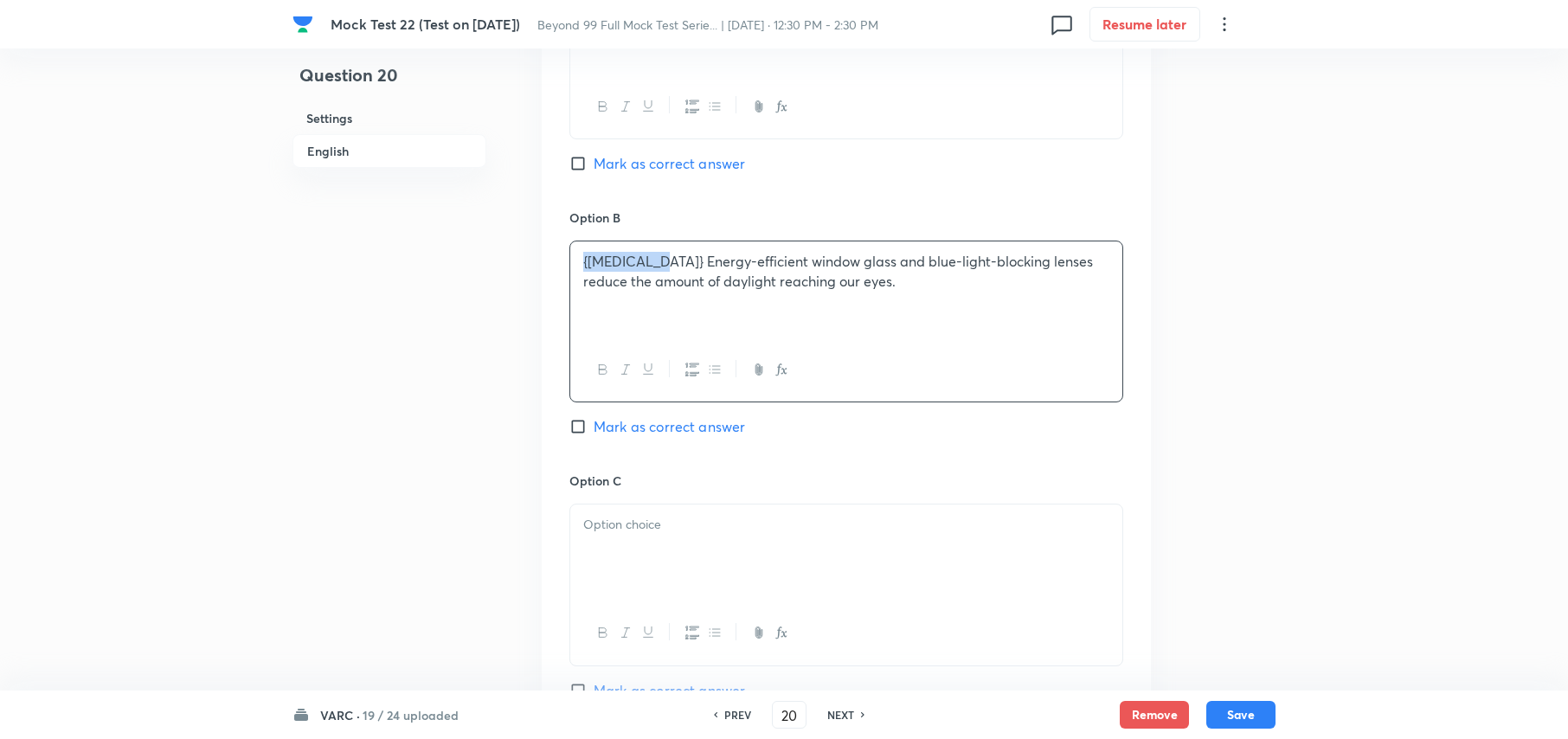
drag, startPoint x: 660, startPoint y: 240, endPoint x: 364, endPoint y: 241, distance: 296.0
click at [683, 559] on div at bounding box center [845, 553] width 552 height 97
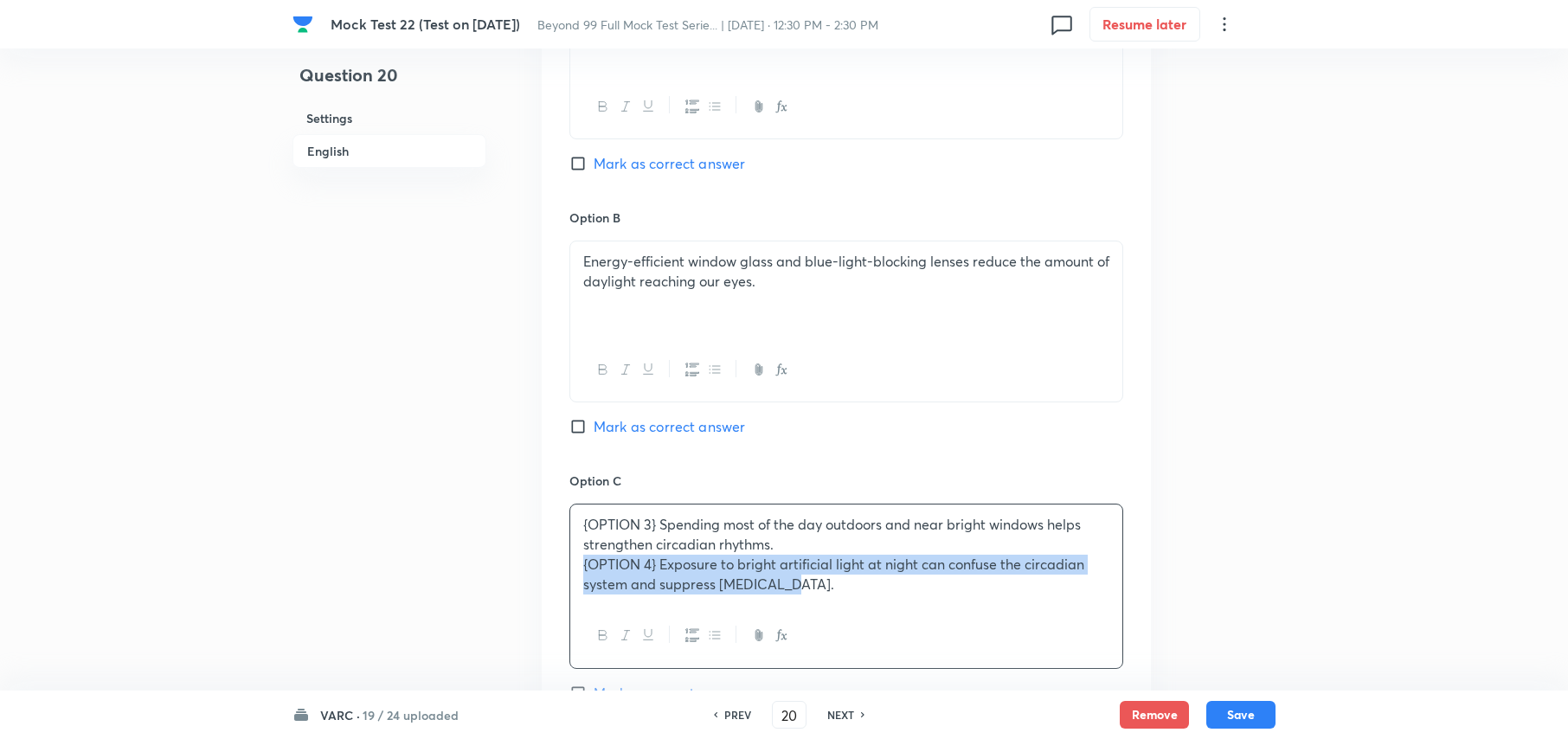
drag, startPoint x: 796, startPoint y: 573, endPoint x: 535, endPoint y: 541, distance: 263.0
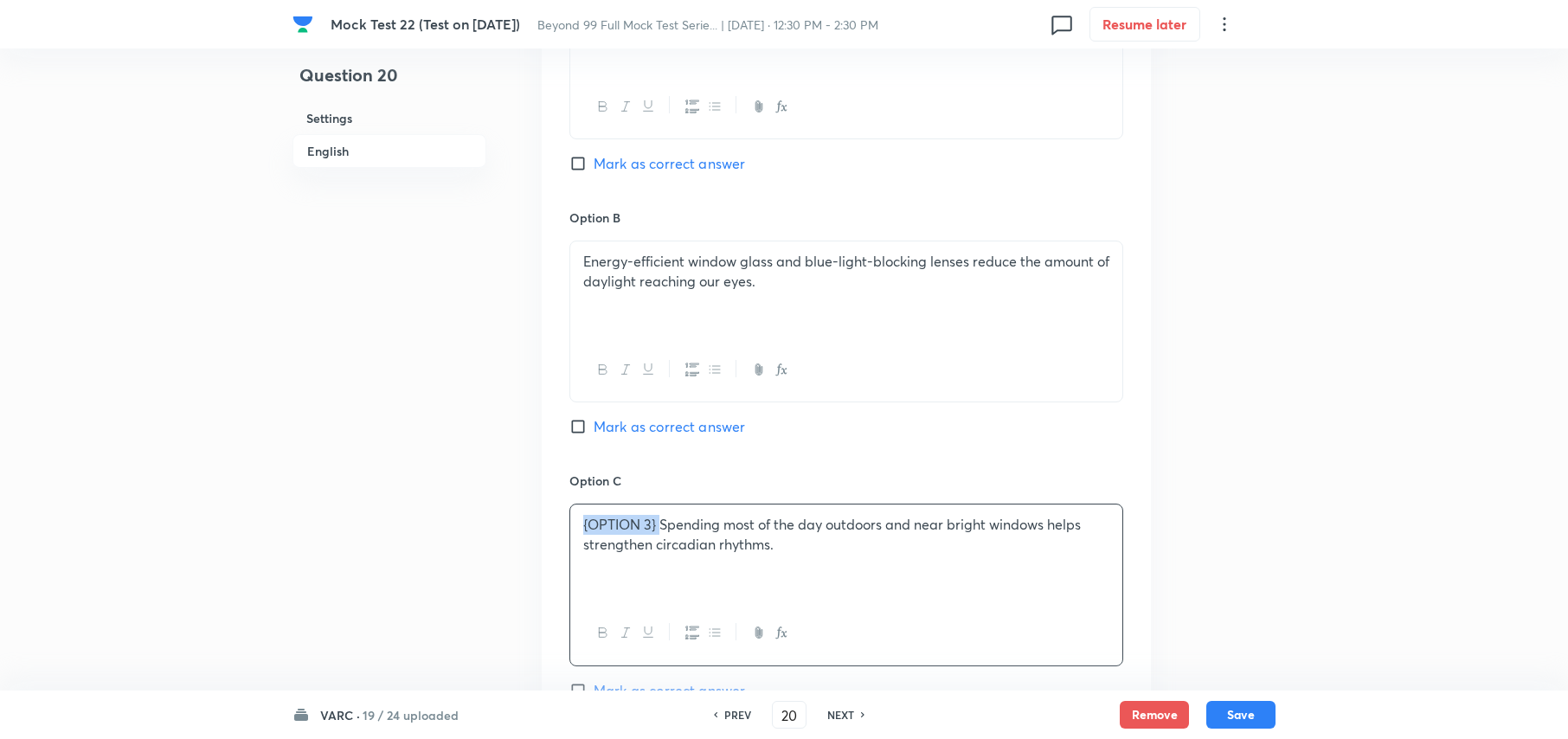
drag, startPoint x: 662, startPoint y: 506, endPoint x: 313, endPoint y: 472, distance: 350.7
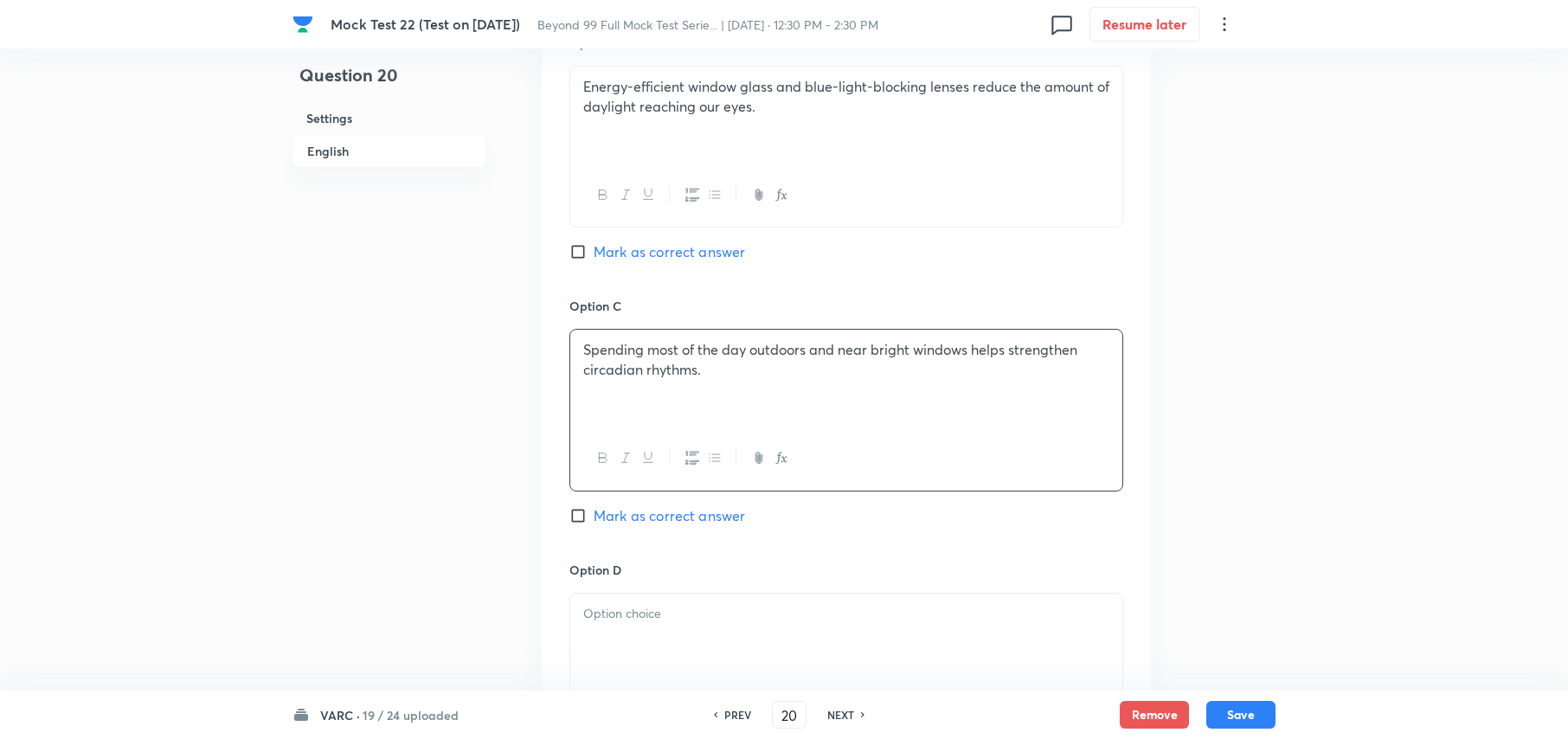
scroll to position [2301, 0]
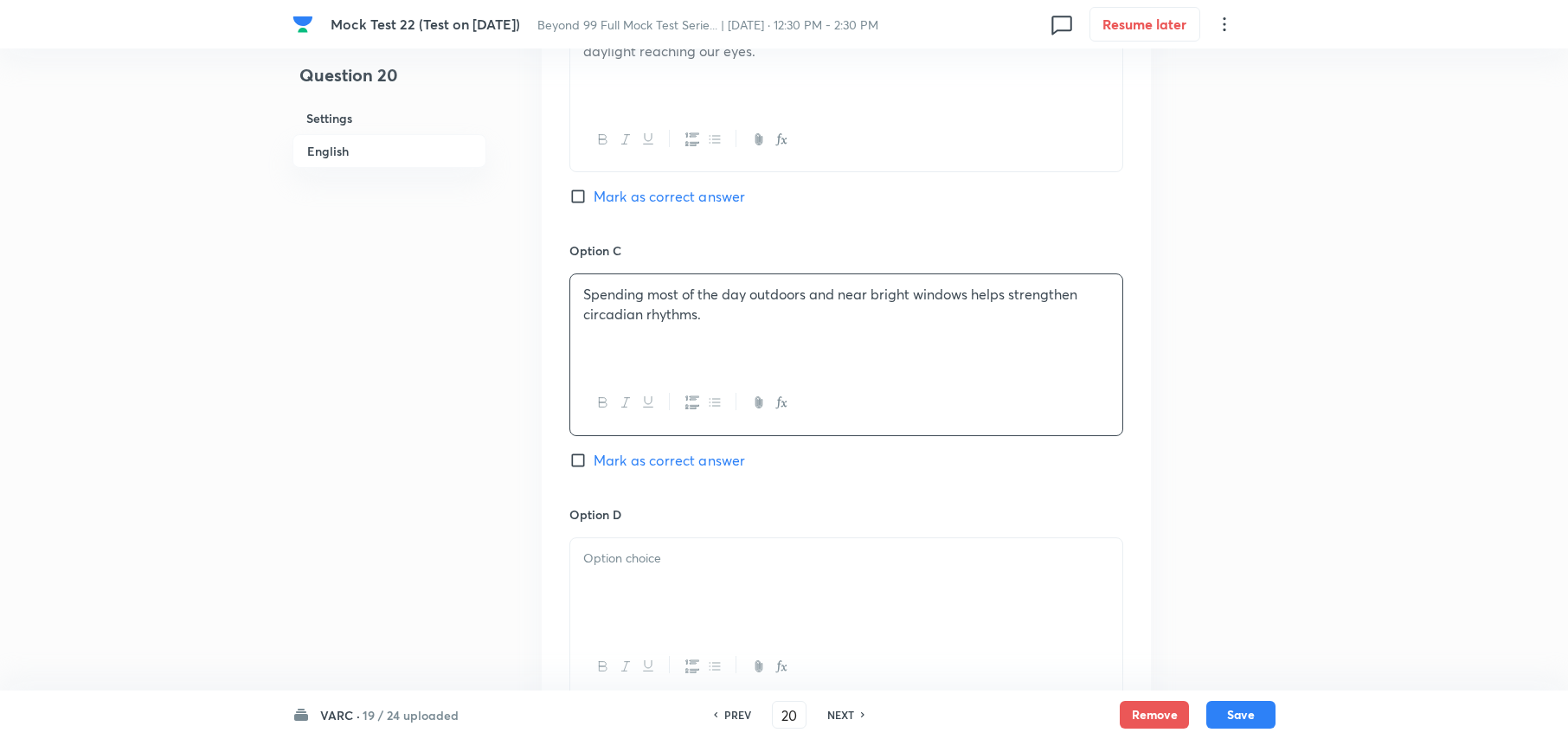
click at [644, 576] on div at bounding box center [845, 587] width 552 height 97
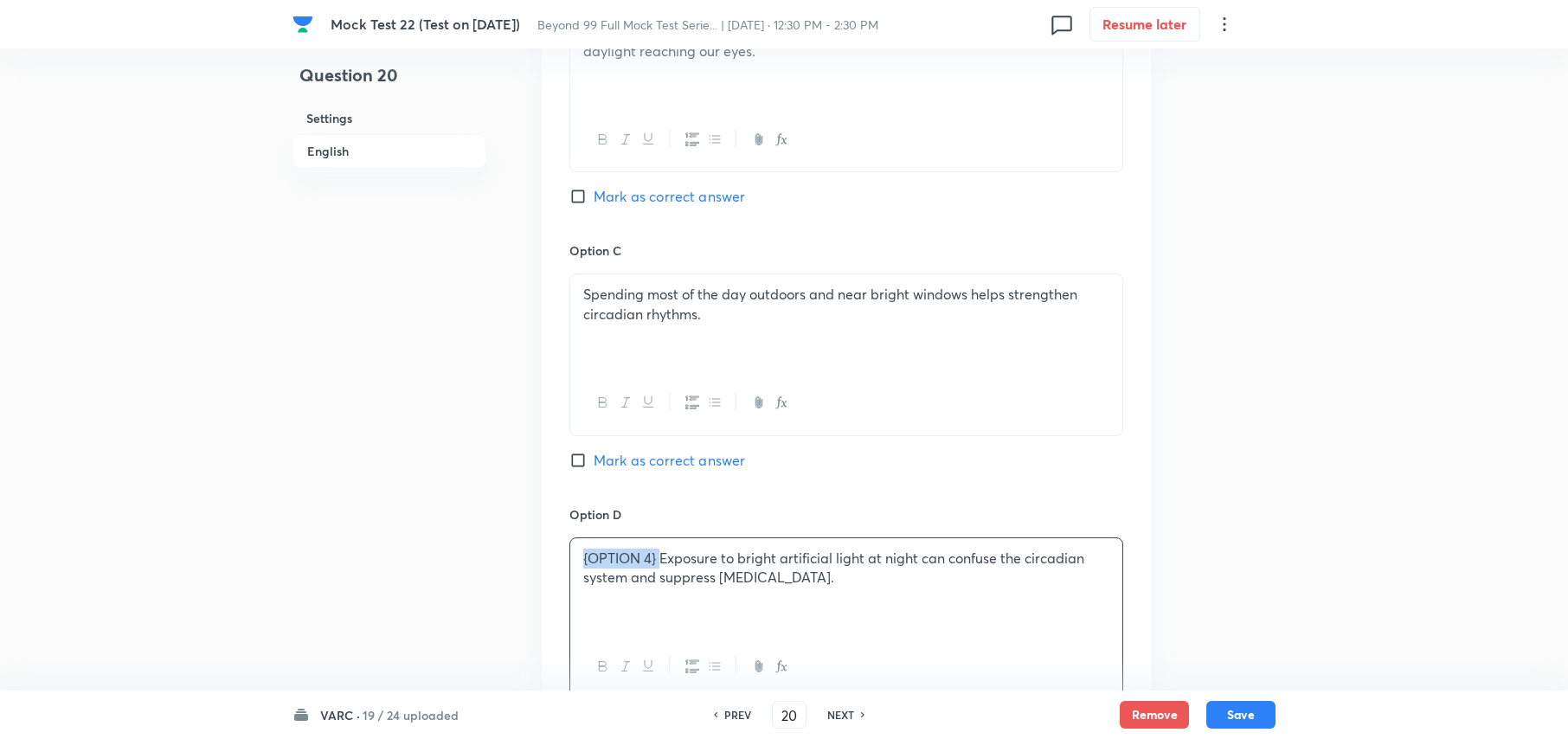
drag, startPoint x: 661, startPoint y: 535, endPoint x: 447, endPoint y: 548, distance: 214.4
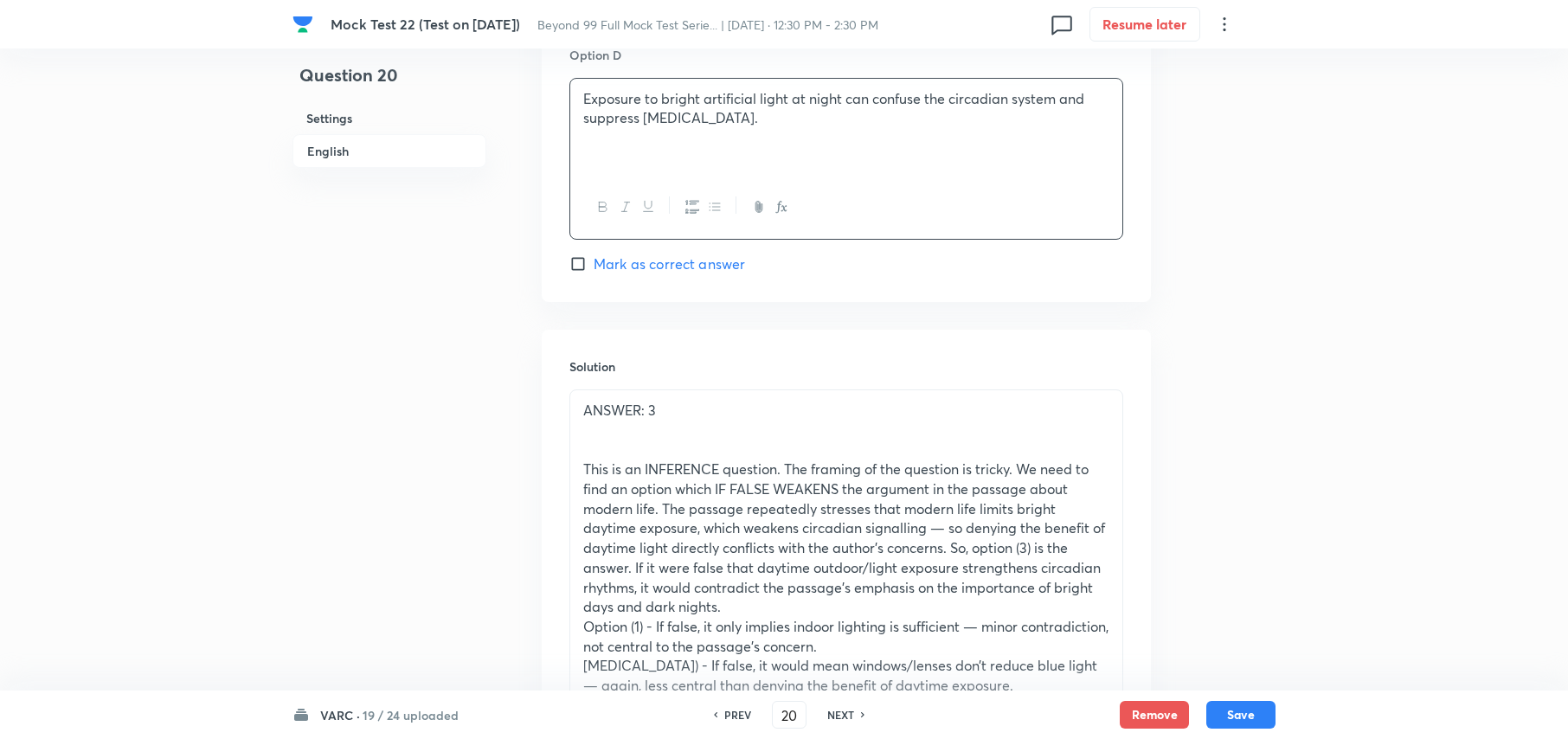
scroll to position [2532, 0]
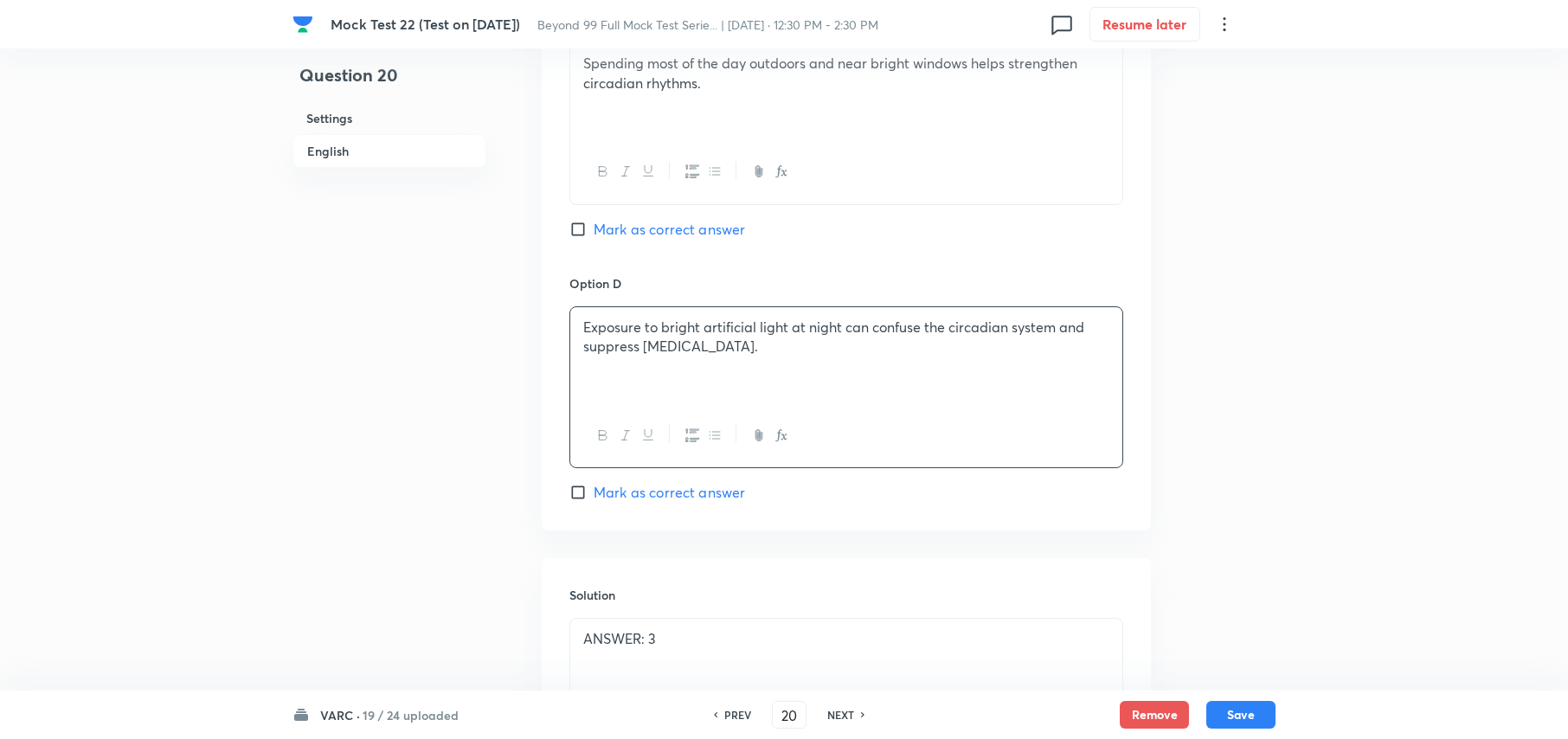
click at [569, 221] on input "Mark as correct answer" at bounding box center [581, 229] width 24 height 17
checkbox input "true"
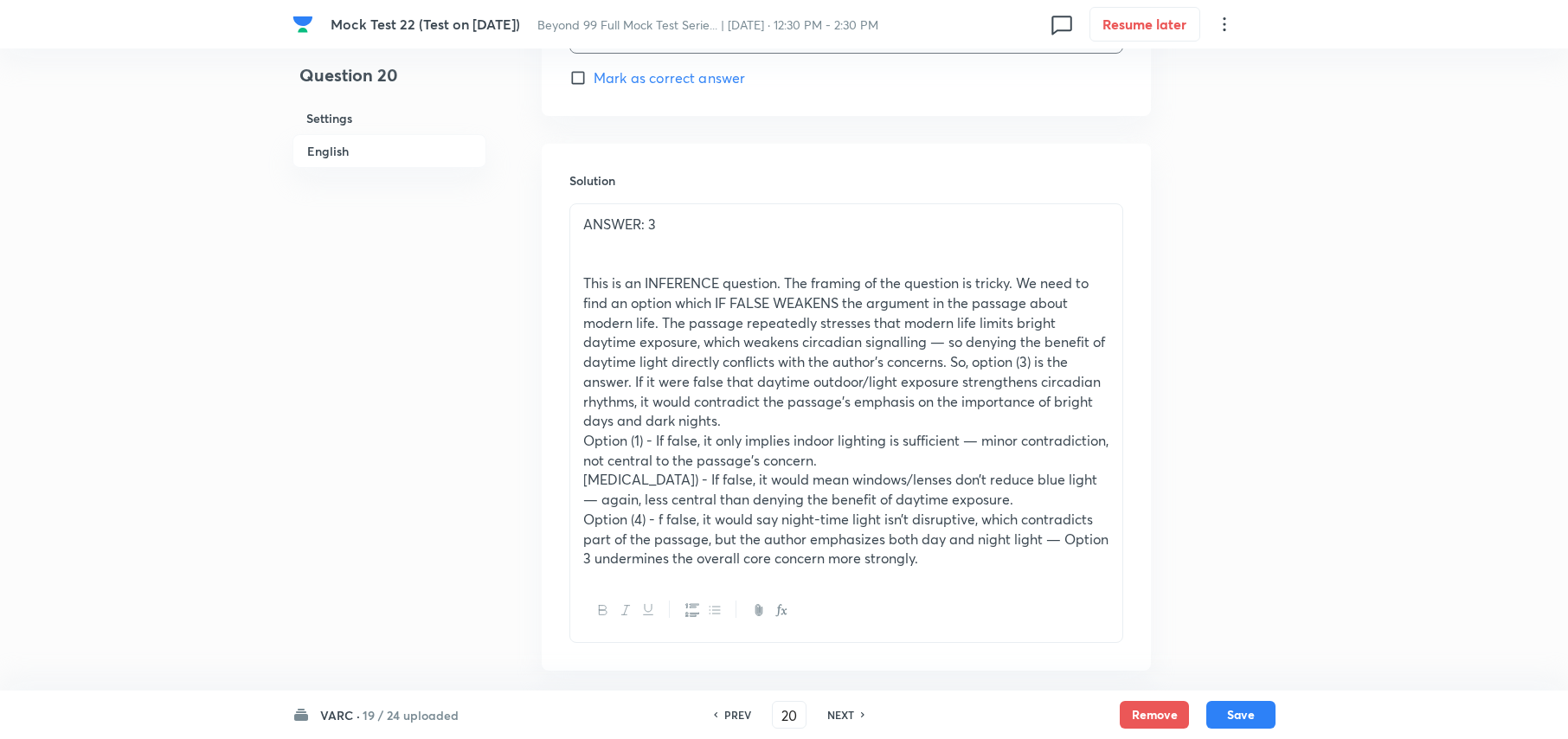
scroll to position [3016, 0]
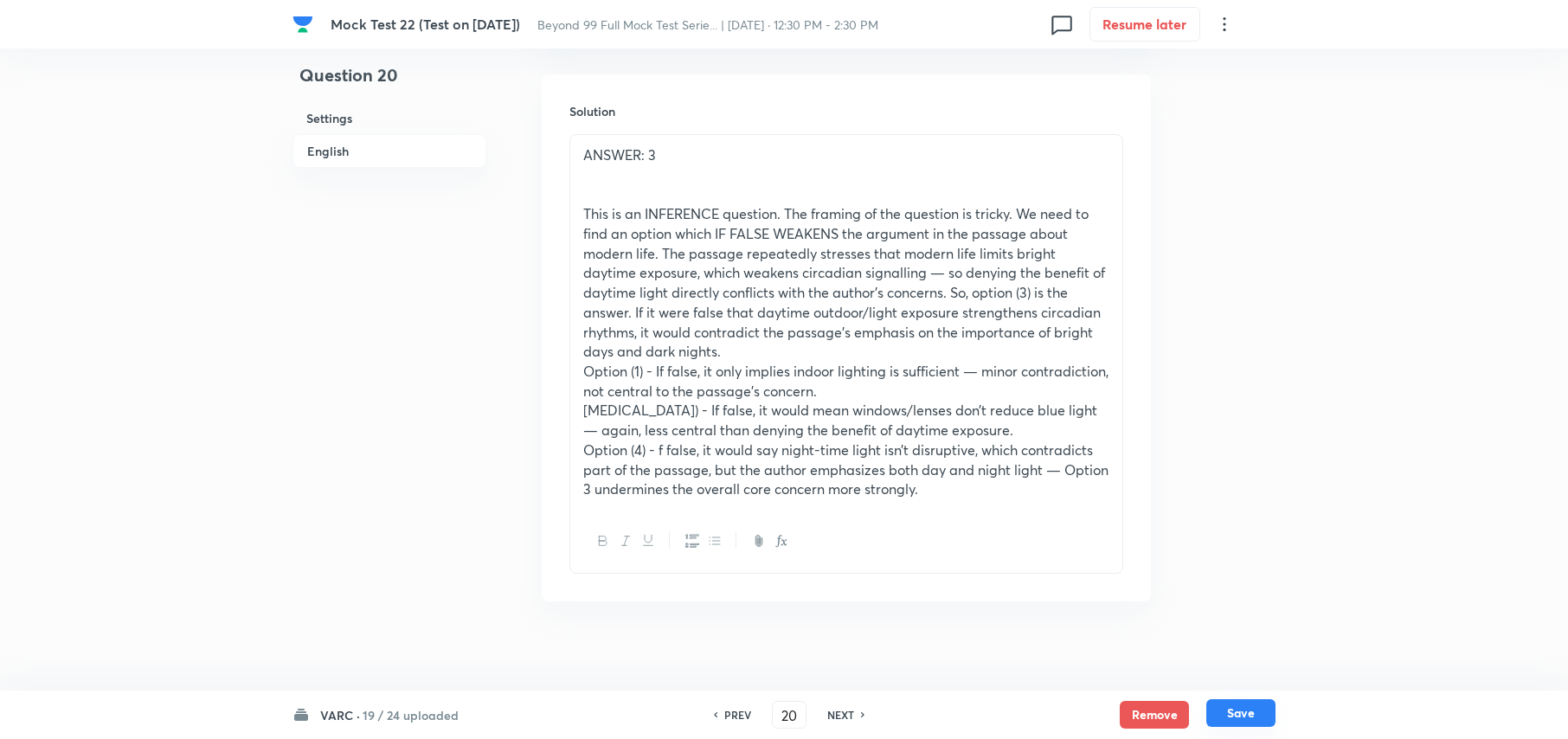
click at [1246, 712] on button "Save" at bounding box center [1240, 713] width 69 height 28
type input "21"
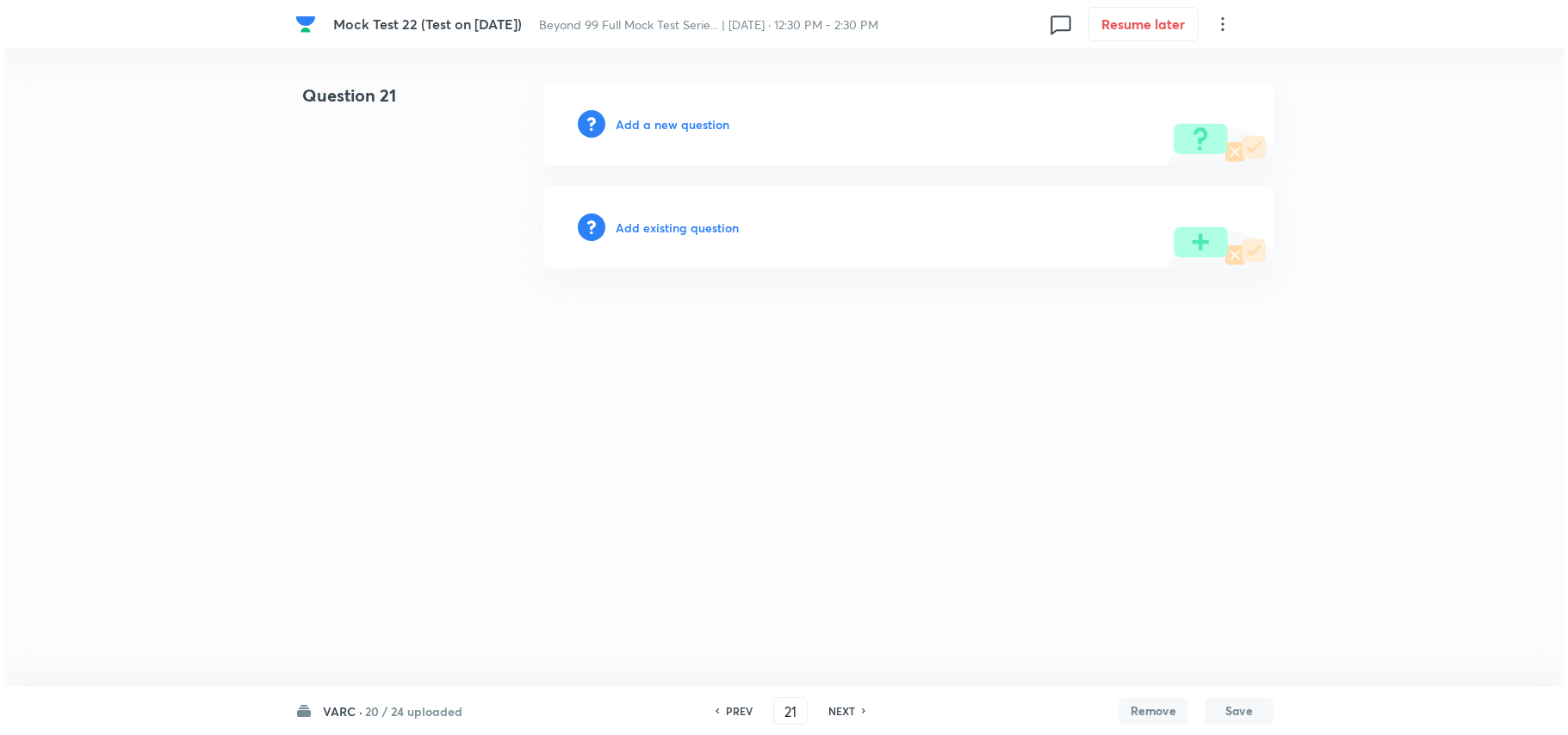
scroll to position [0, 0]
click at [673, 132] on div "Add a new question" at bounding box center [908, 124] width 730 height 83
click at [675, 119] on h6 "Add a new question" at bounding box center [671, 124] width 113 height 18
click at [679, 119] on h6 "Choose a question type" at bounding box center [681, 124] width 132 height 18
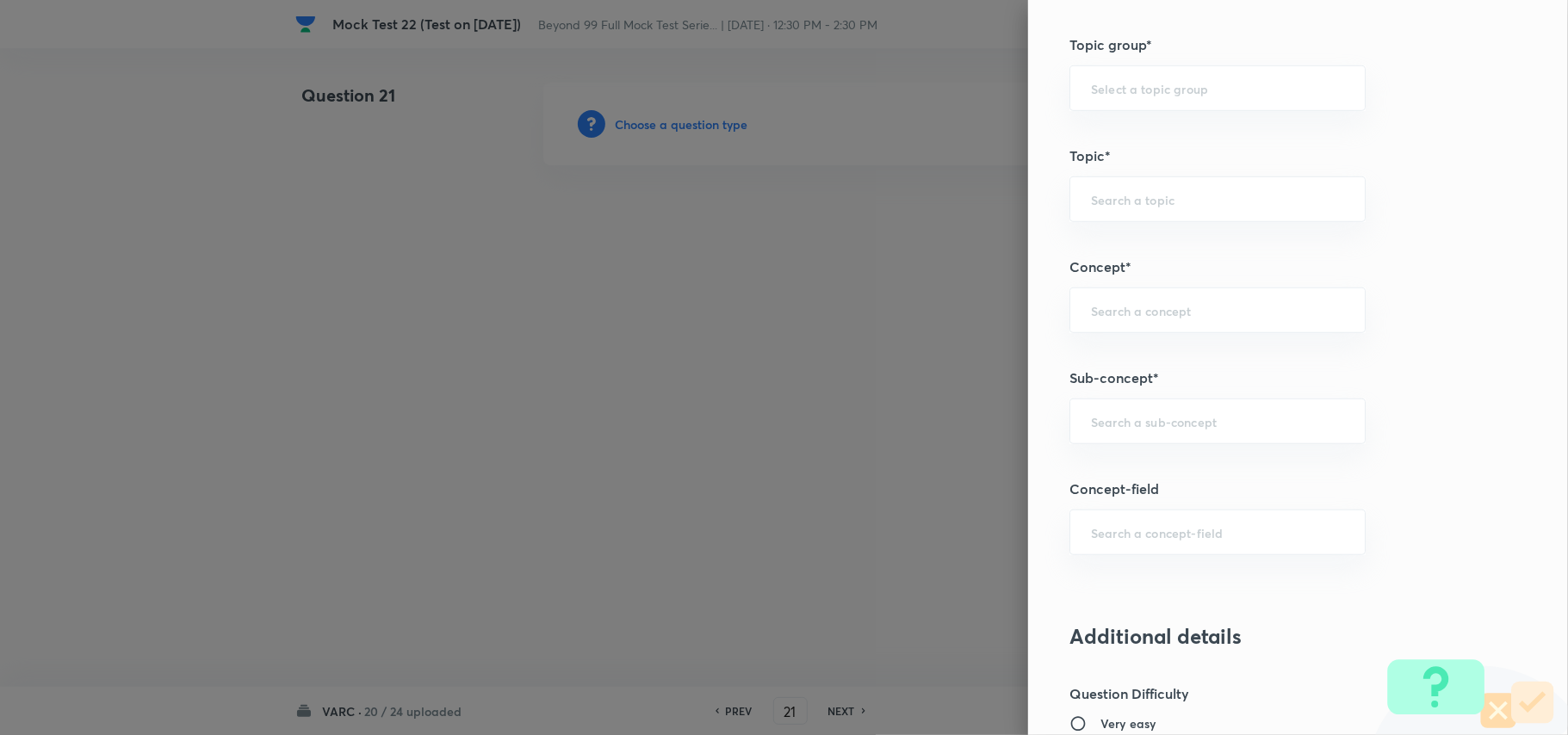
scroll to position [918, 0]
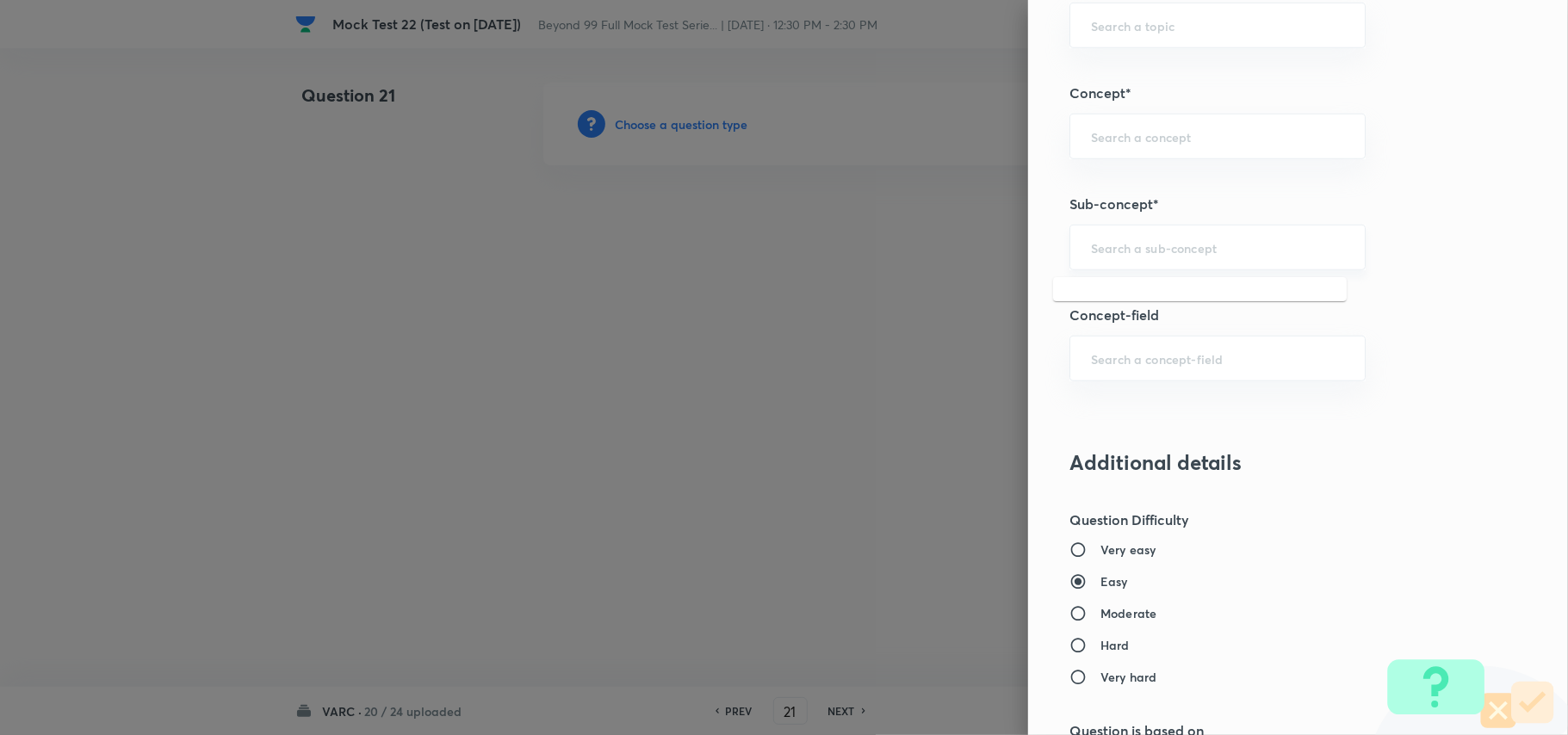
click at [1137, 242] on input "text" at bounding box center [1217, 247] width 253 height 16
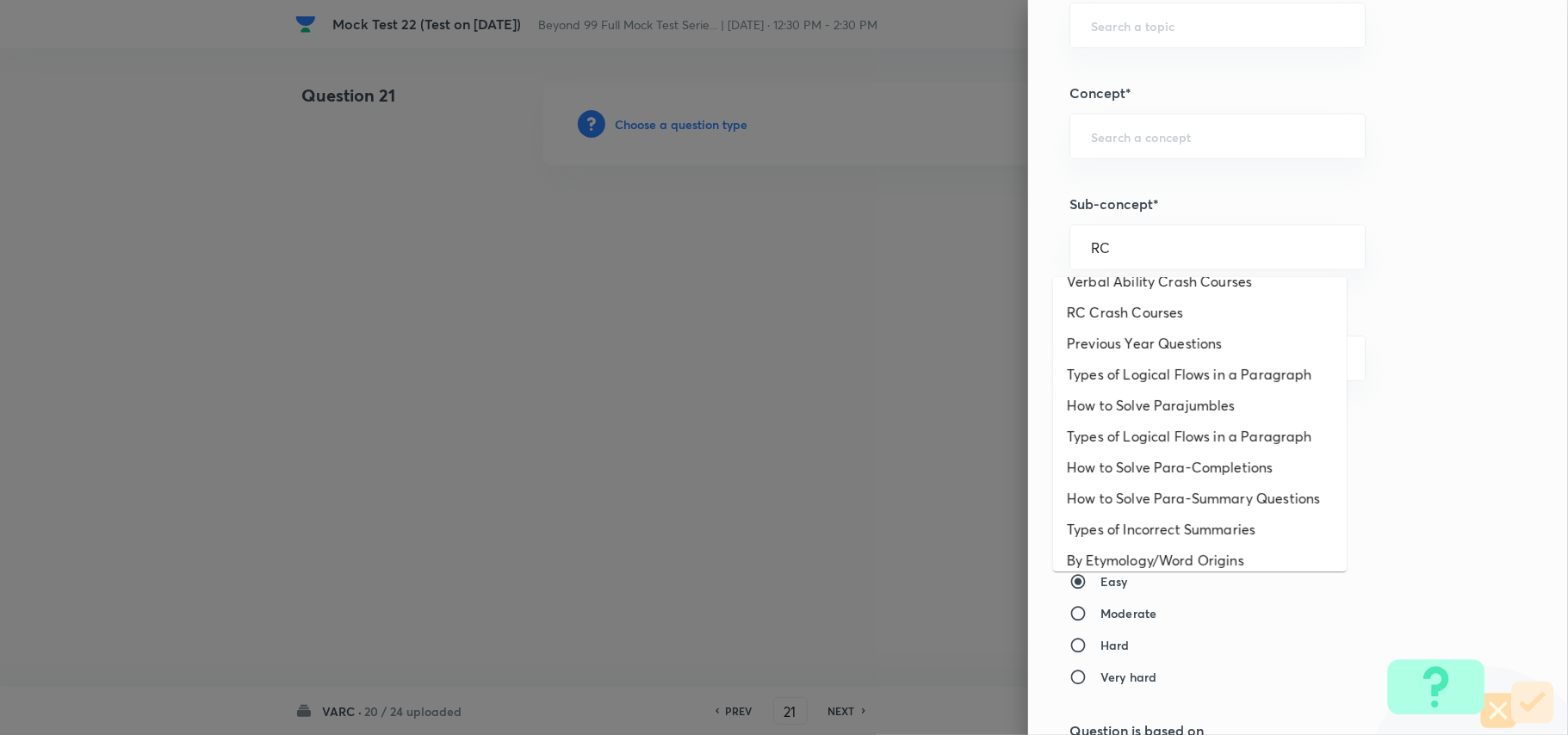
scroll to position [0, 0]
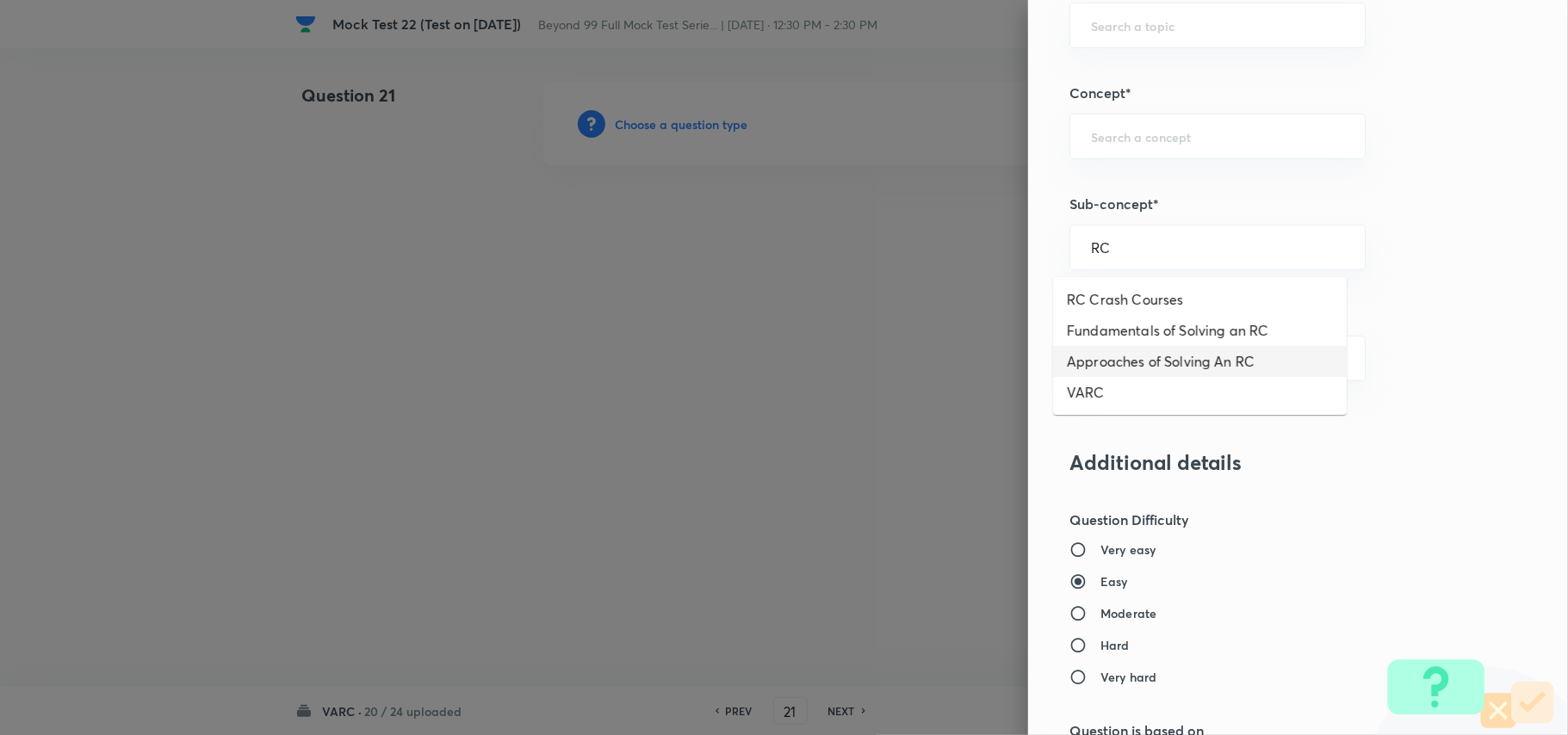
click at [1178, 365] on li "Approaches of Solving An RC" at bounding box center [1199, 362] width 294 height 31
type input "Approaches of Solving An RC"
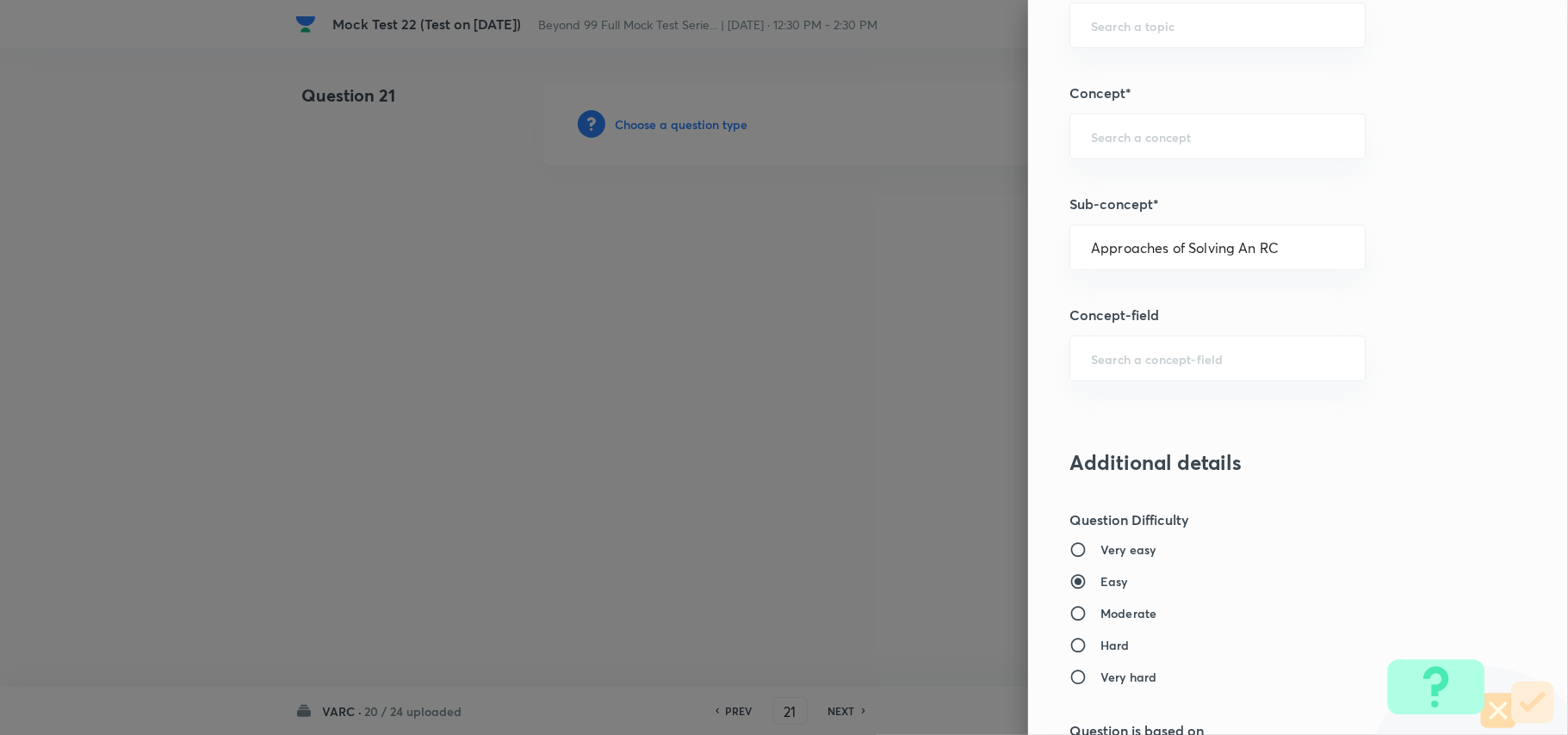
type input "Verbal Ability and RC"
type input "Reading Comprehension"
type input "Approaches of Solving an RC"
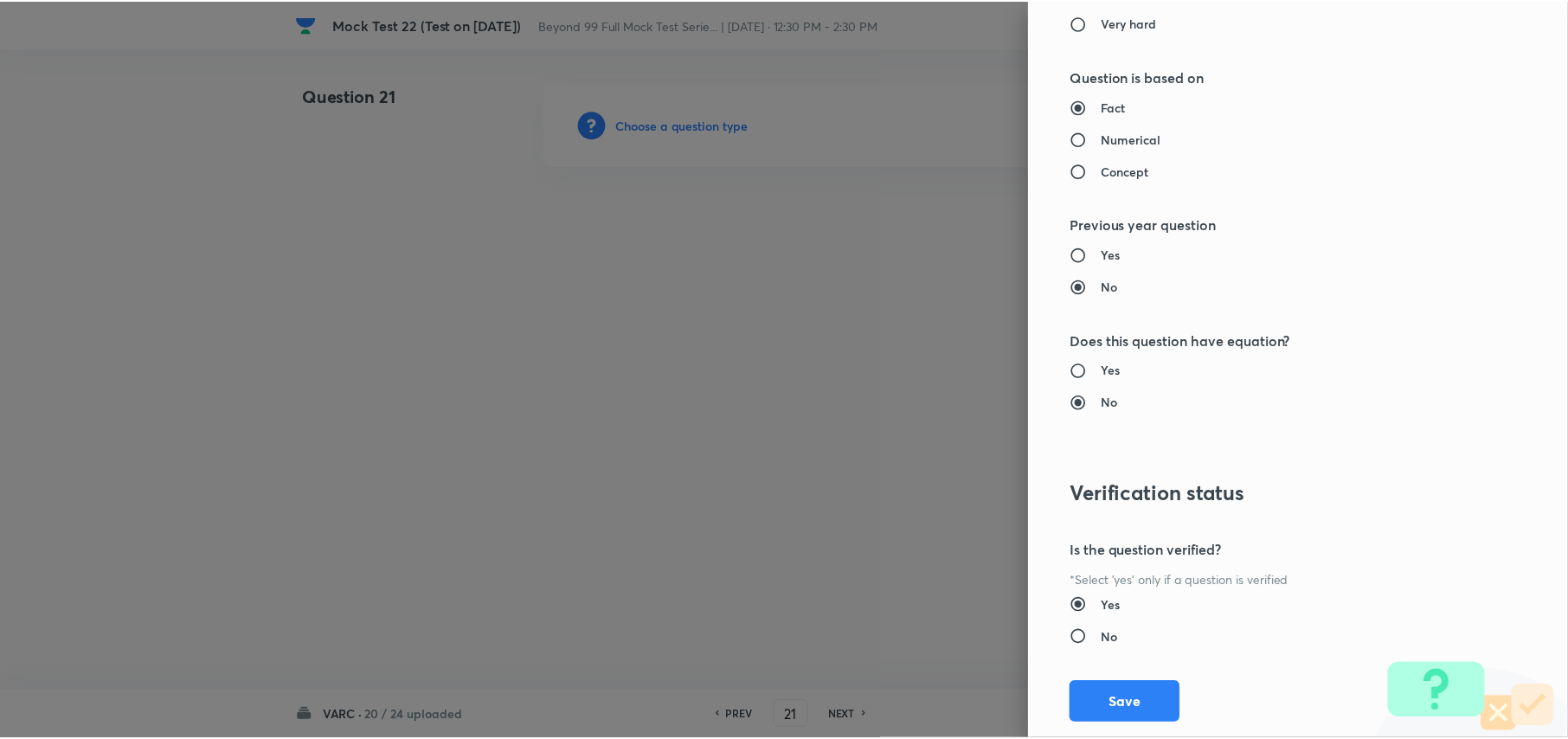
scroll to position [1624, 0]
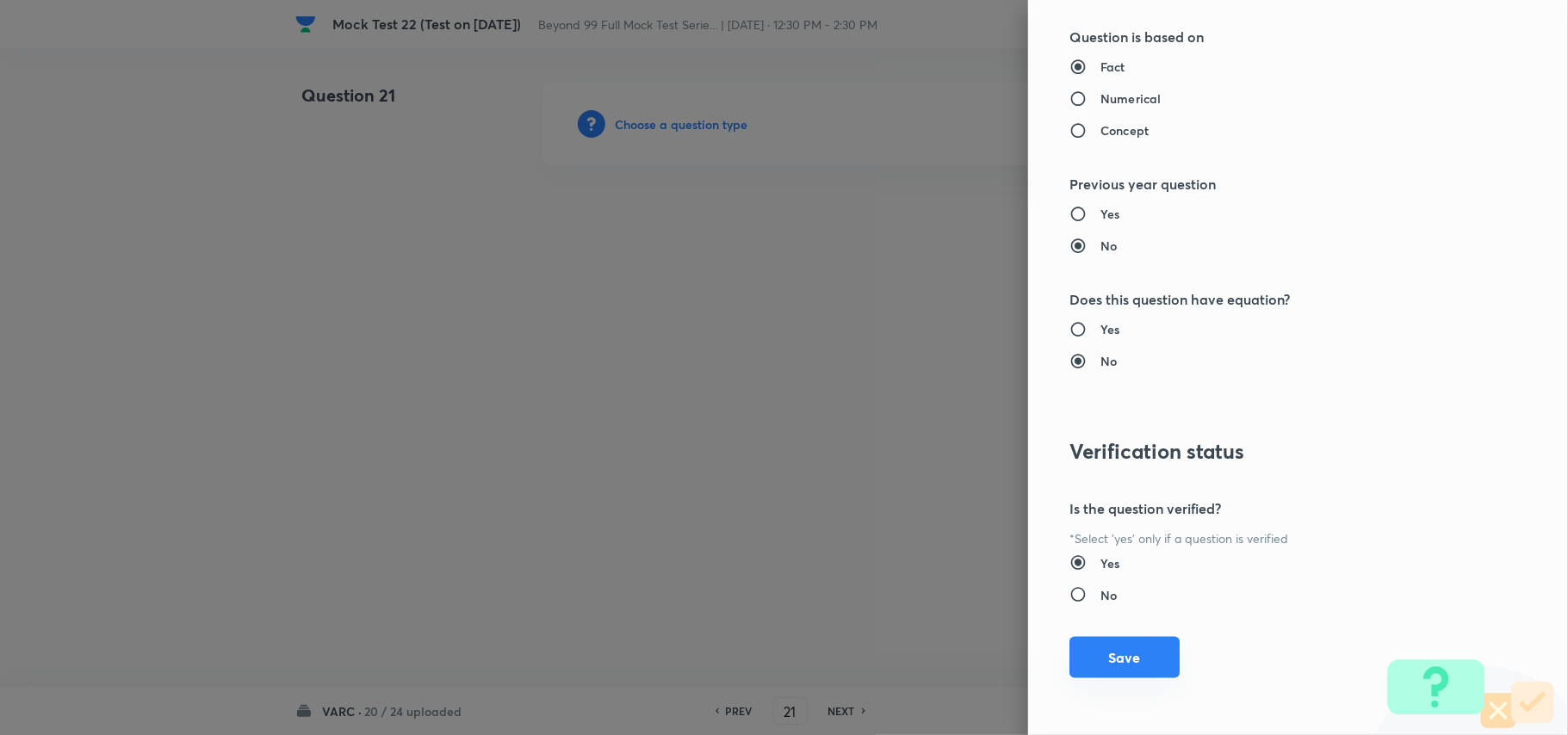
click at [1159, 668] on button "Save" at bounding box center [1124, 658] width 110 height 41
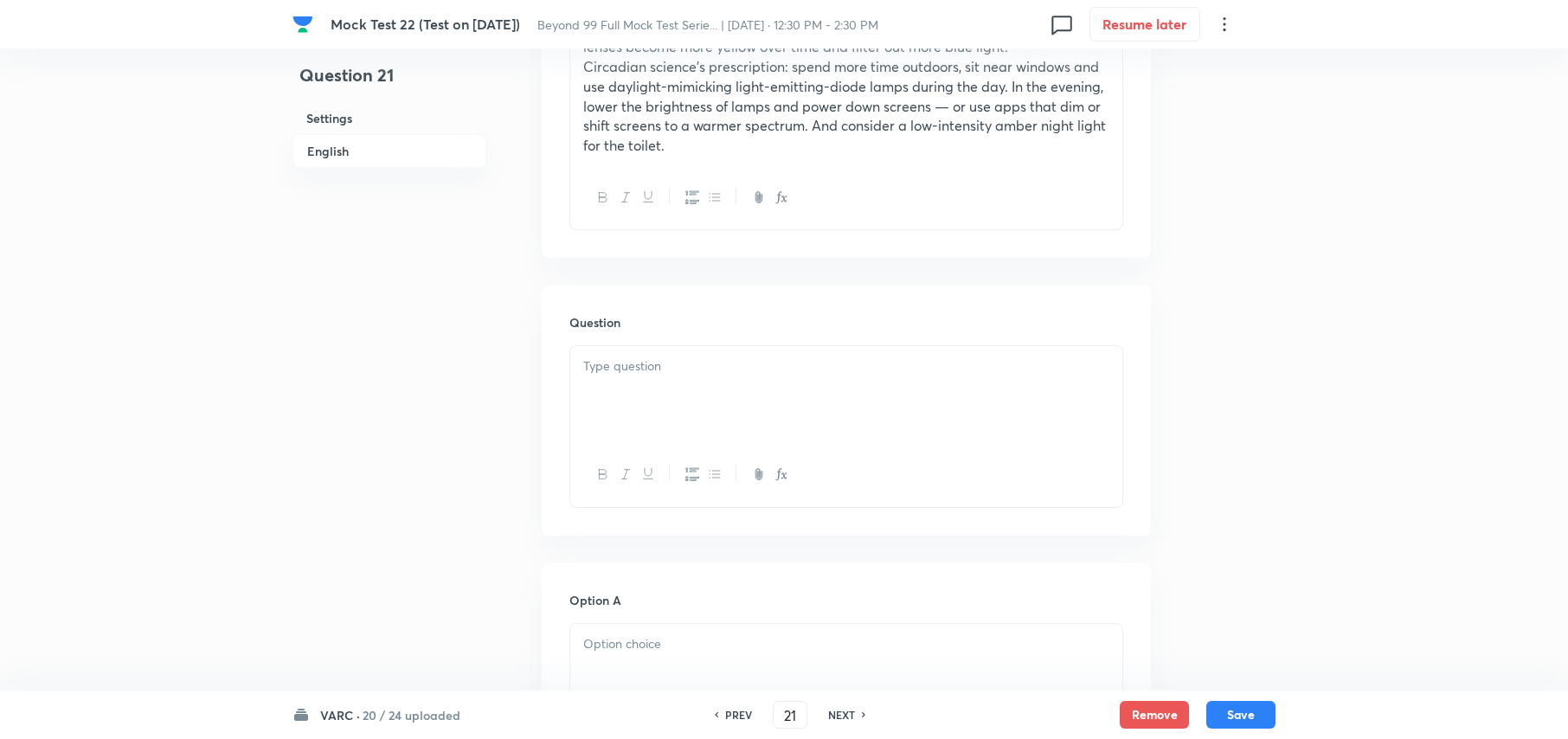
scroll to position [1615, 0]
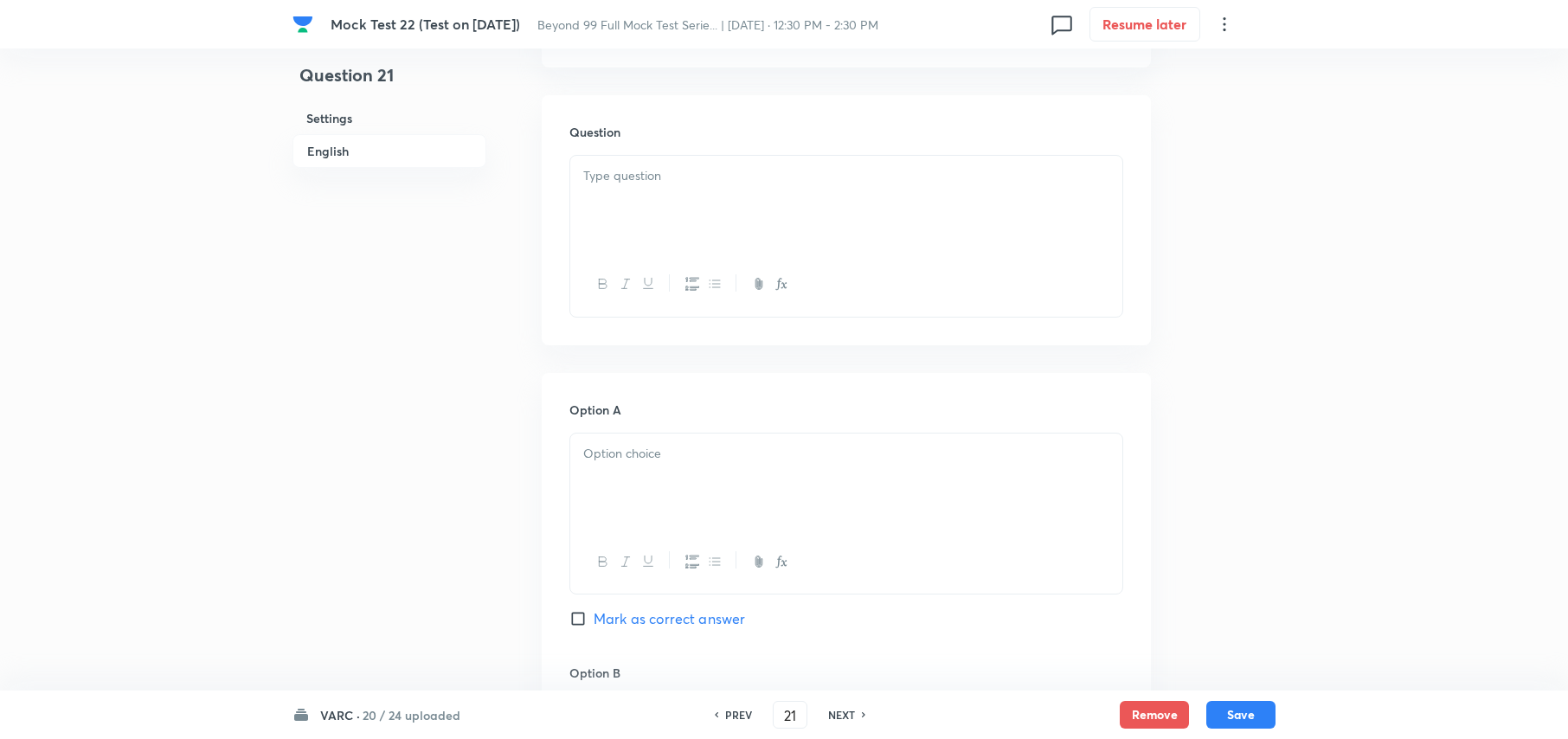
click at [644, 166] on p at bounding box center [846, 176] width 526 height 20
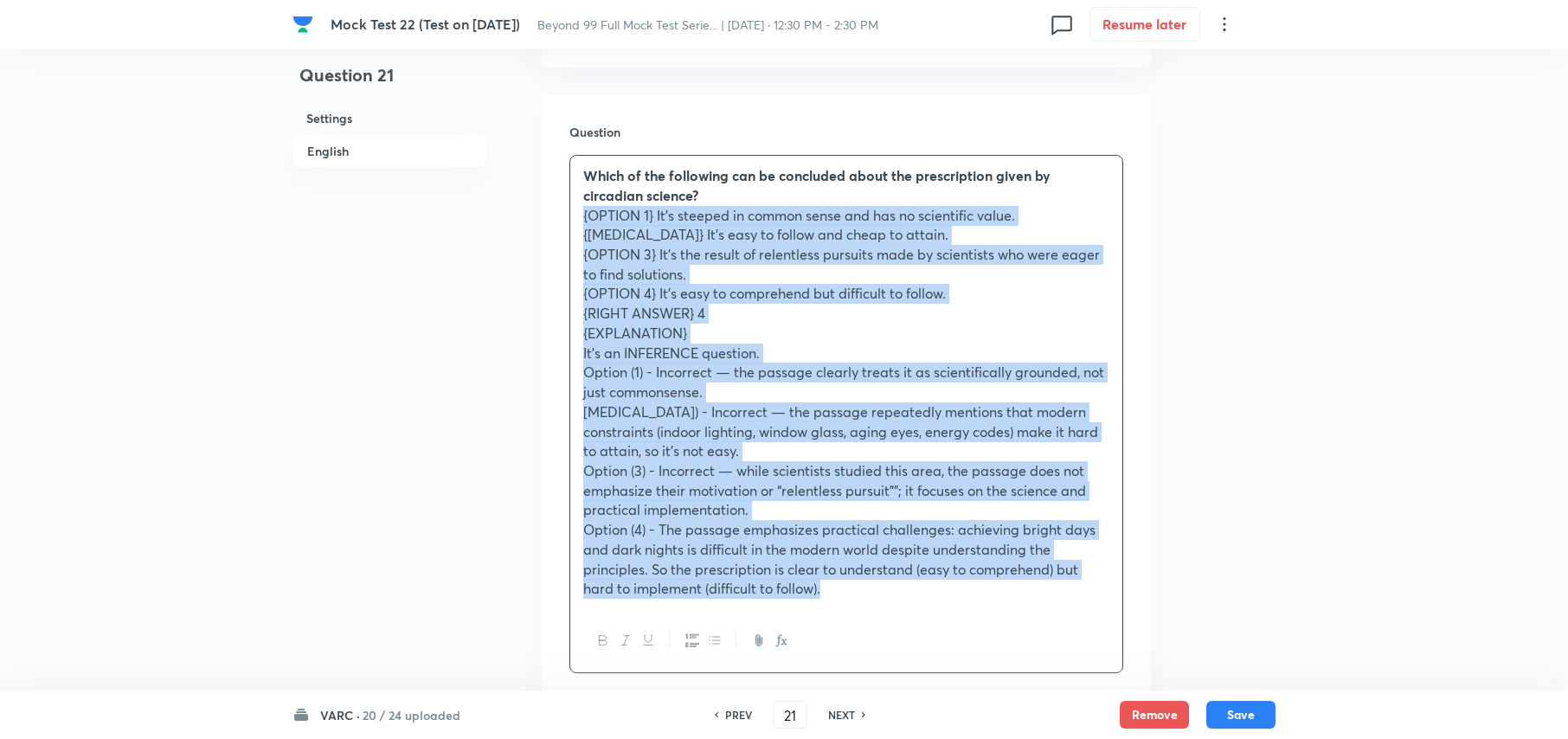
drag, startPoint x: 579, startPoint y: 198, endPoint x: 884, endPoint y: 594, distance: 499.8
click at [884, 594] on div "Which of the following can be concluded about the prescription given by circadi…" at bounding box center [845, 415] width 554 height 519
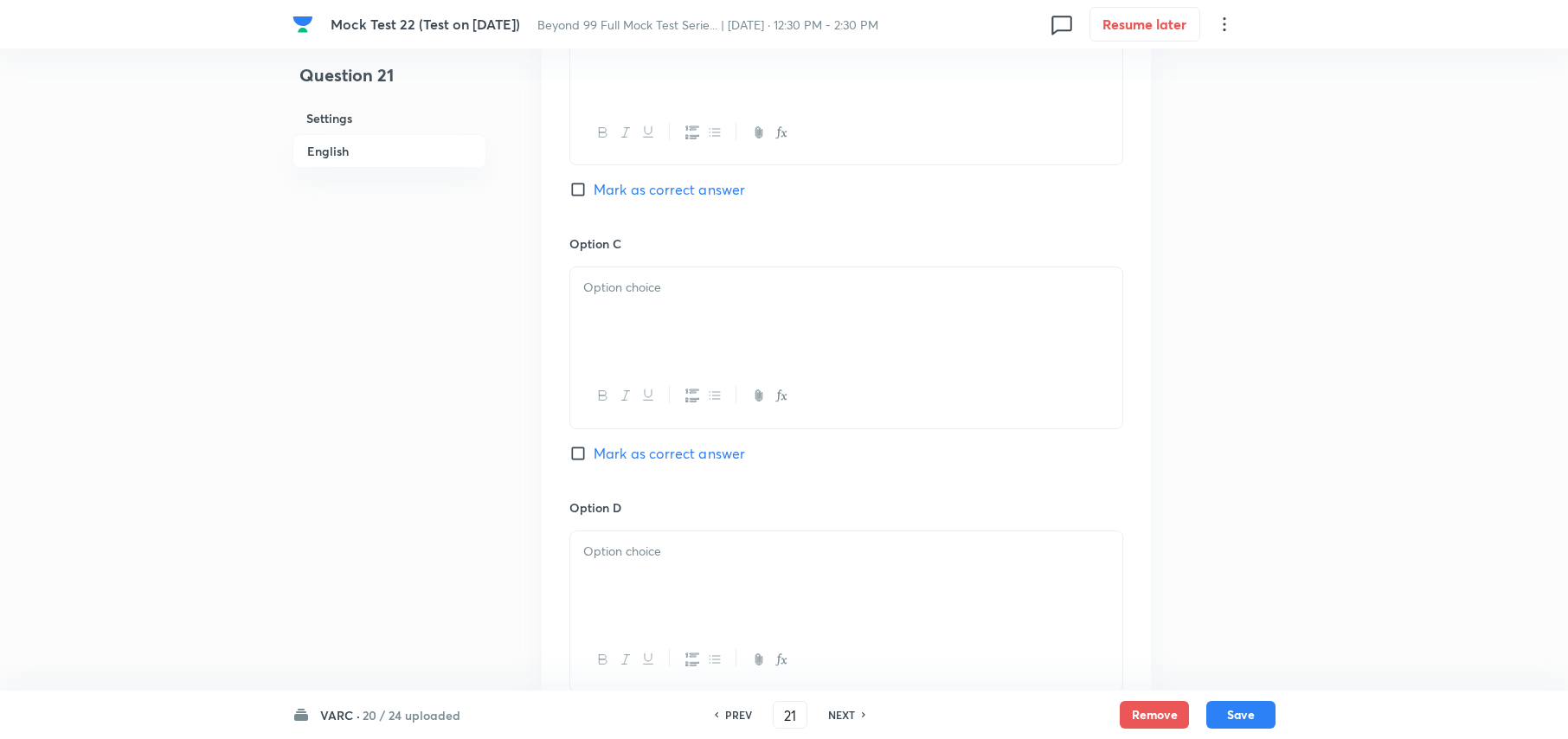
scroll to position [2740, 0]
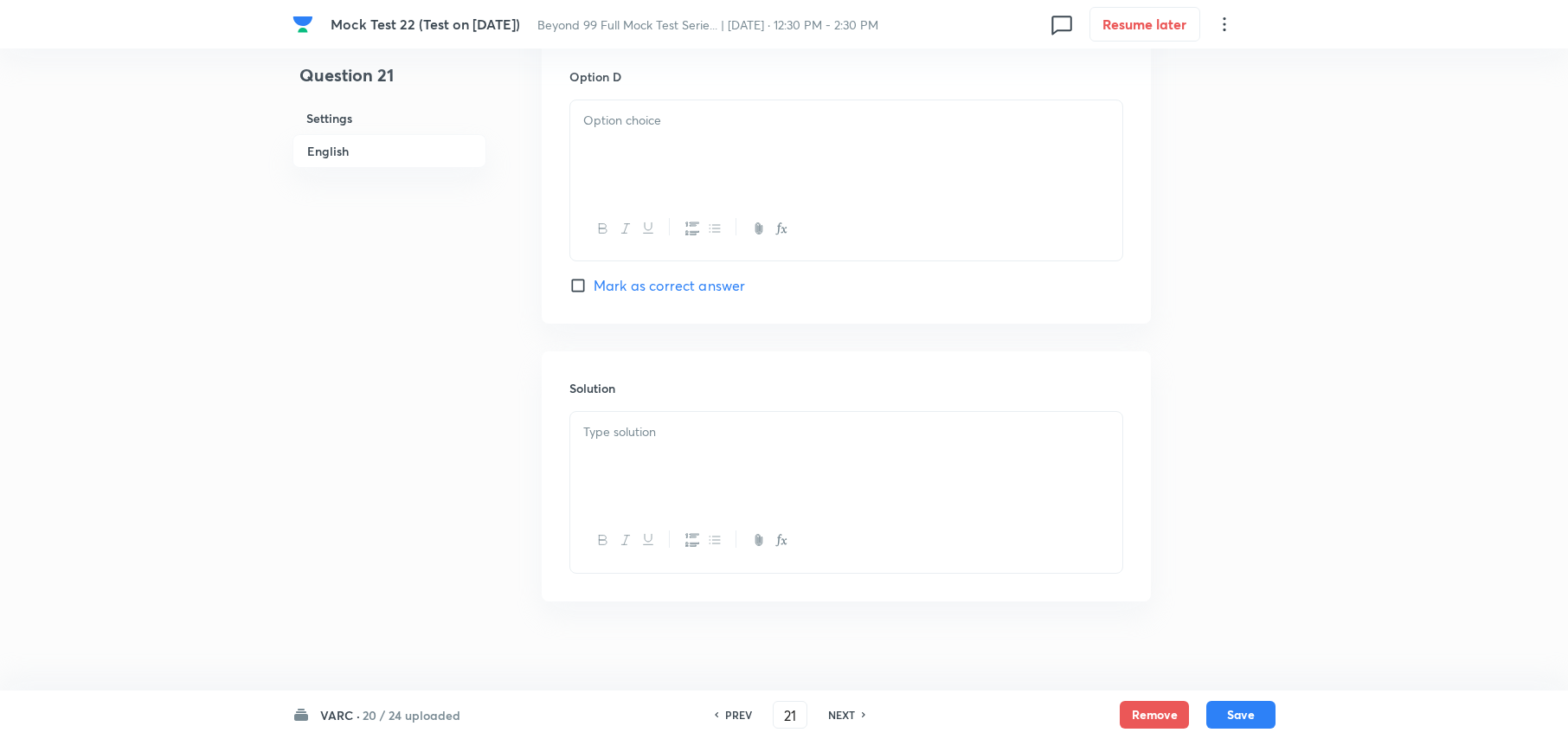
click at [729, 427] on div at bounding box center [845, 461] width 552 height 97
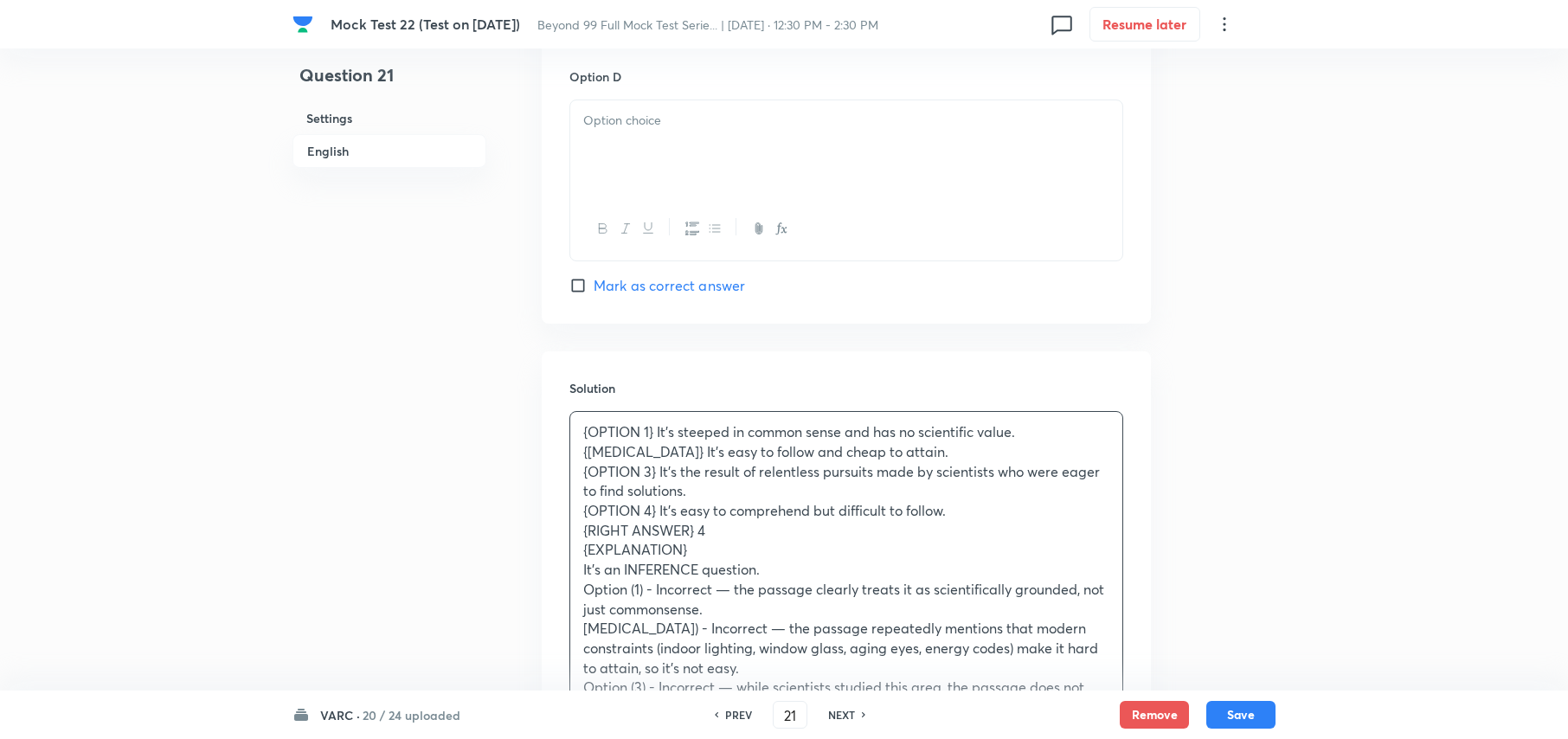
drag, startPoint x: 580, startPoint y: 419, endPoint x: 794, endPoint y: 537, distance: 244.4
click at [794, 537] on div "{OPTION 1} It’s steeped in common sense and has no scientific value. {OPTION 2}…" at bounding box center [845, 619] width 552 height 414
click at [716, 521] on p "{RIGHT ANSWER} 4" at bounding box center [846, 531] width 526 height 20
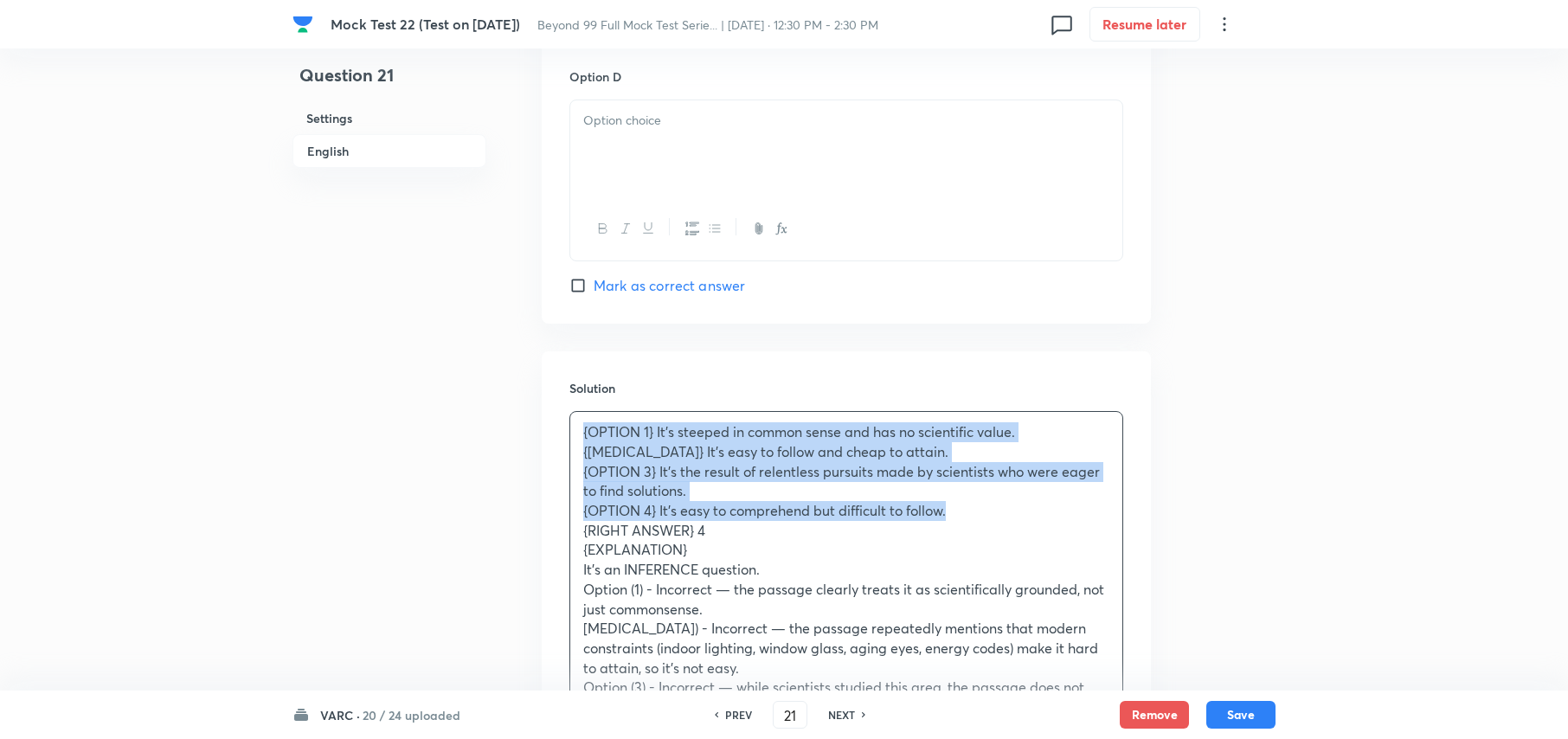
drag, startPoint x: 977, startPoint y: 490, endPoint x: 568, endPoint y: 409, distance: 416.9
click at [569, 411] on div "{OPTION 1} It’s steeped in common sense and has no scientific value. {OPTION 2}…" at bounding box center [845, 651] width 554 height 479
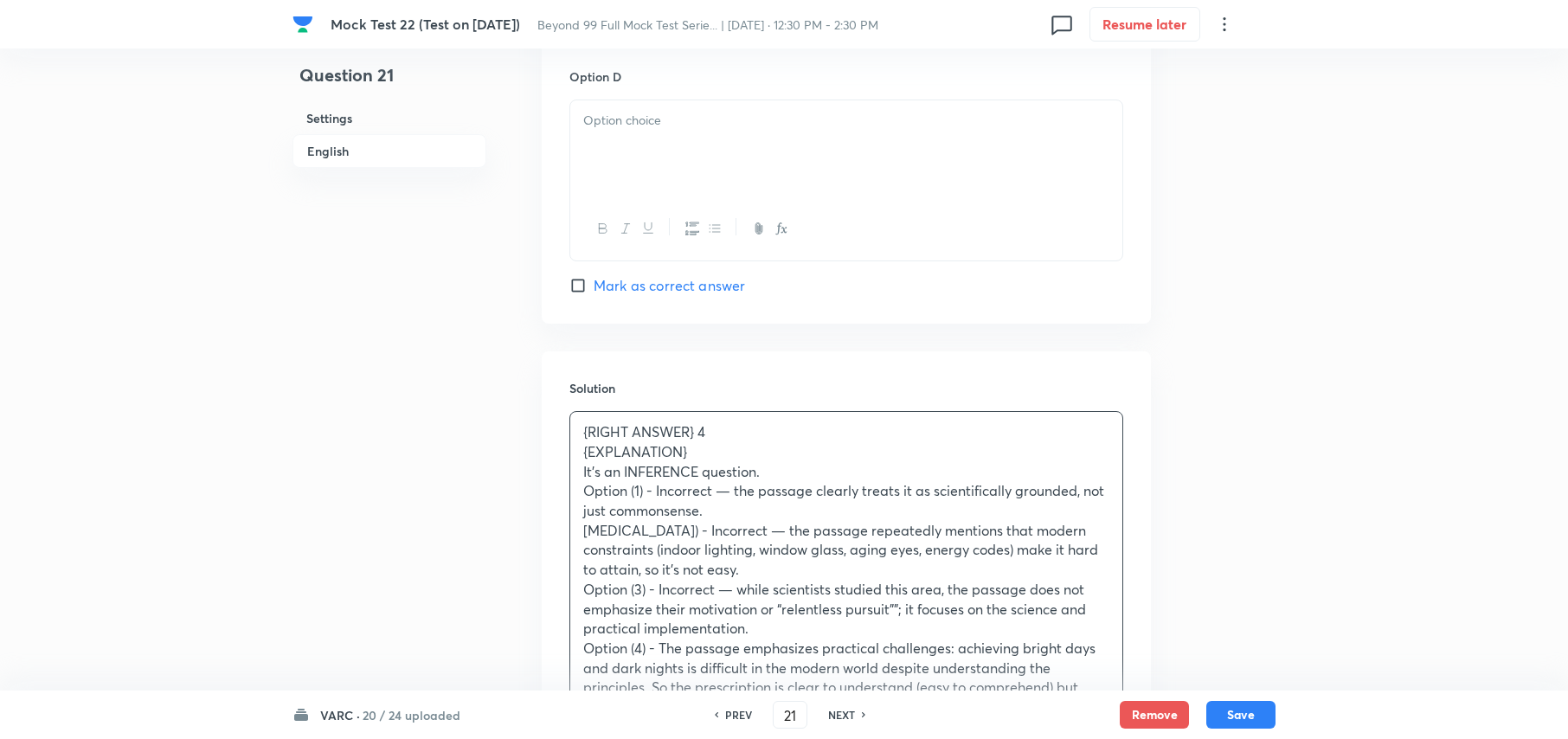
drag, startPoint x: 587, startPoint y: 414, endPoint x: 627, endPoint y: 431, distance: 43.5
click at [590, 423] on p "{RIGHT ANSWER} 4" at bounding box center [846, 433] width 526 height 20
click at [627, 423] on p "RIGHT ANSWER} 4" at bounding box center [846, 433] width 526 height 20
drag, startPoint x: 627, startPoint y: 414, endPoint x: 498, endPoint y: 410, distance: 129.1
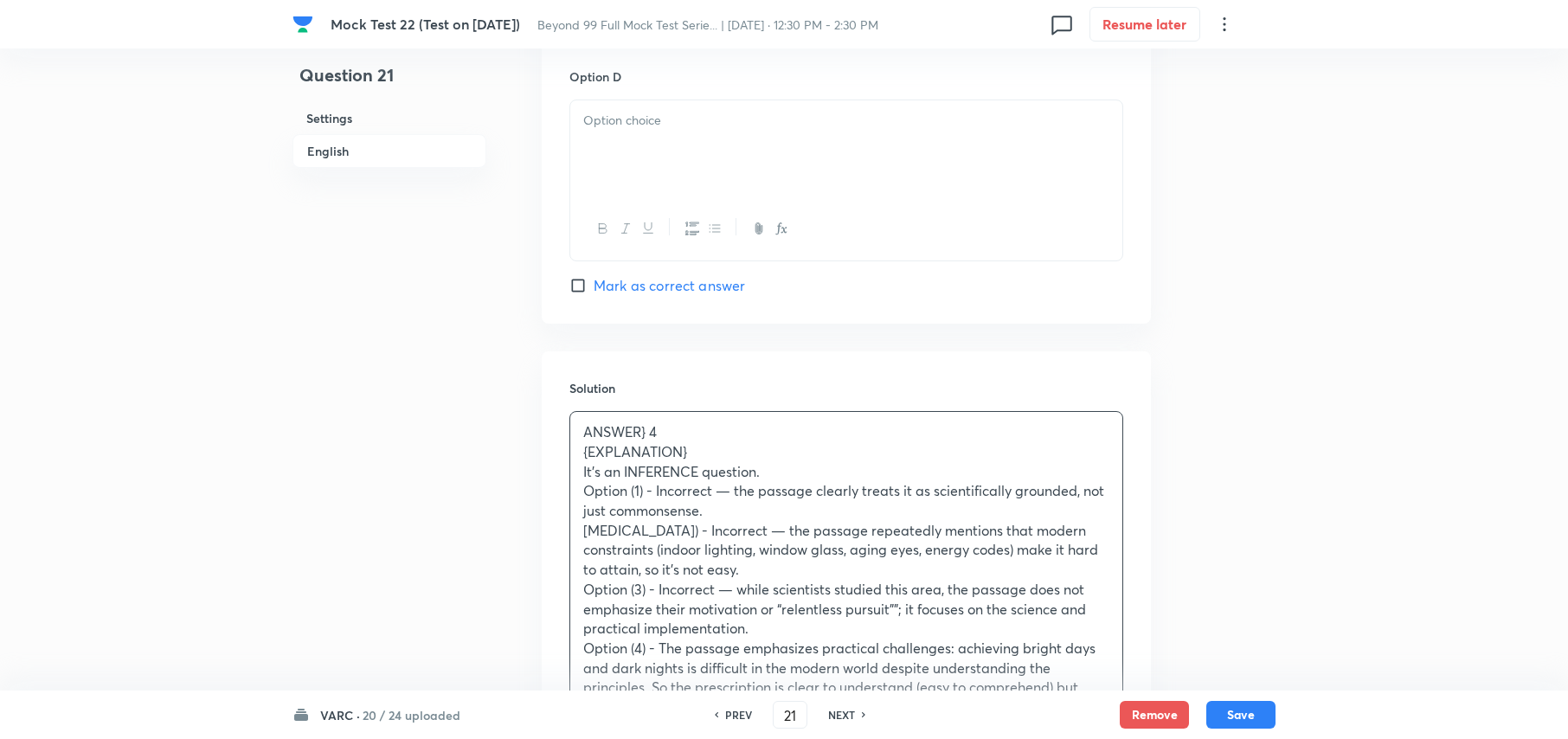
click at [649, 423] on p "ANSWER} 4" at bounding box center [846, 433] width 526 height 20
drag, startPoint x: 697, startPoint y: 435, endPoint x: 579, endPoint y: 440, distance: 118.1
click at [579, 440] on div "ANSWER : 4 {EXPLANATION} It’s an INFERENCE question. Option (1) - Incorrect — t…" at bounding box center [845, 570] width 552 height 316
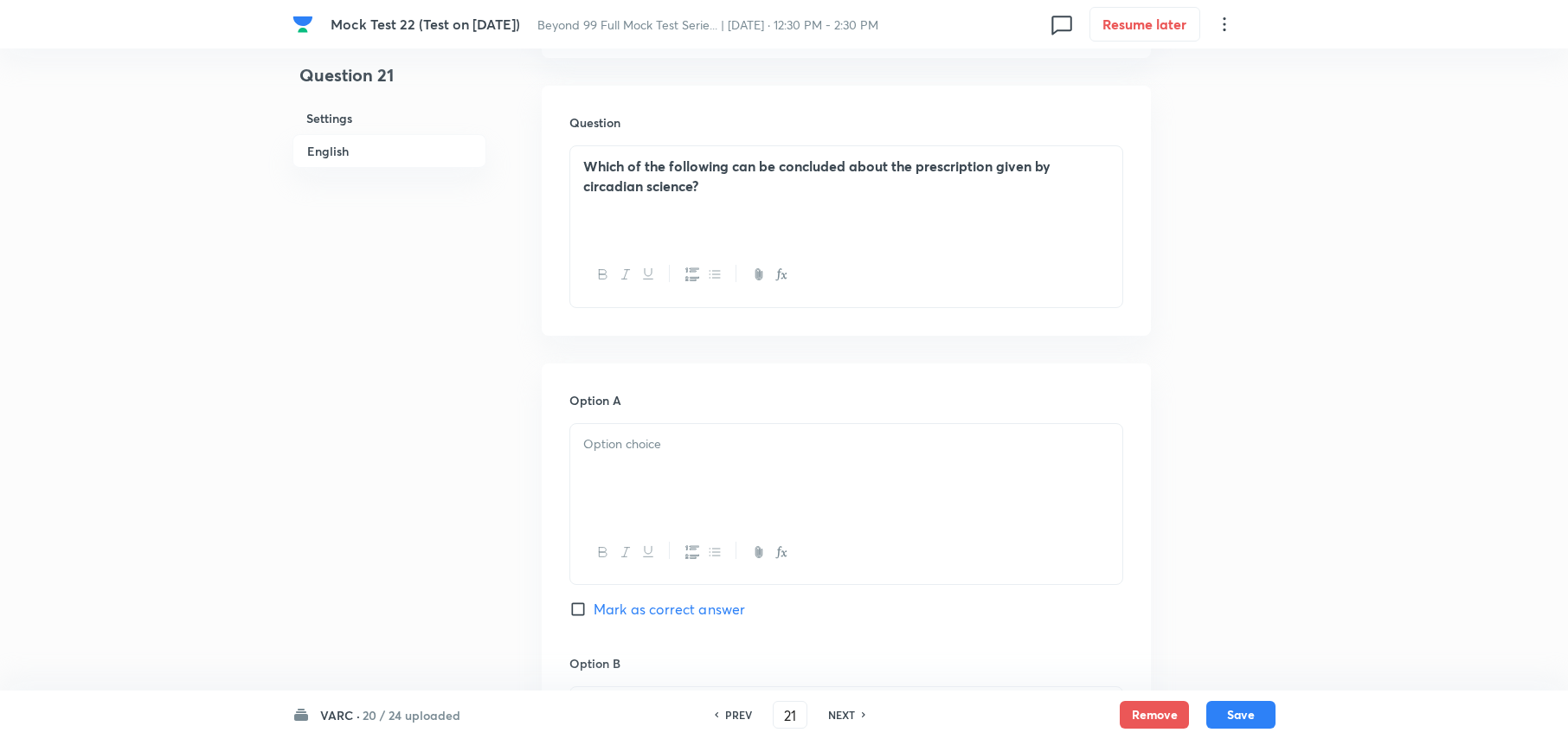
scroll to position [1584, 0]
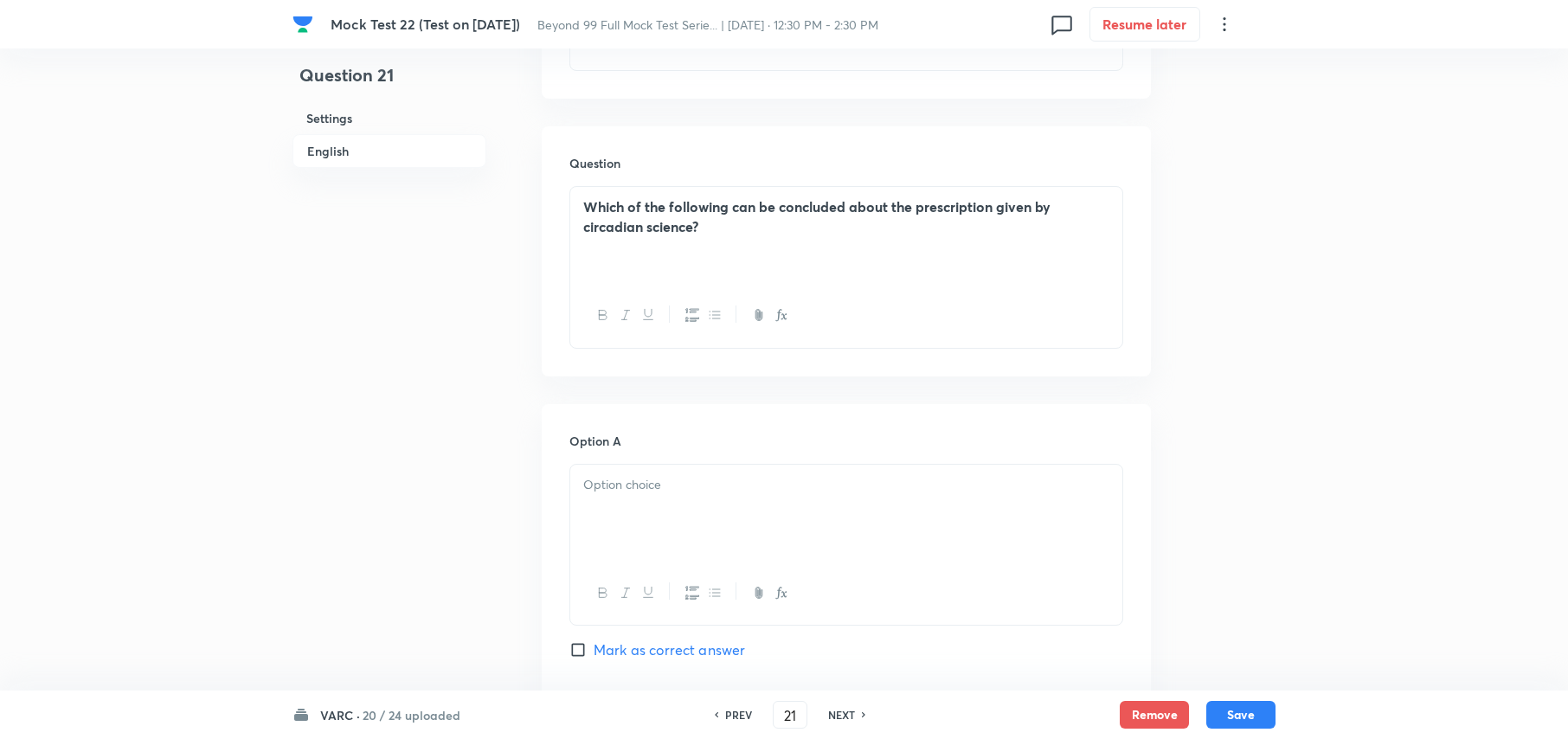
click at [784, 481] on div at bounding box center [845, 514] width 552 height 97
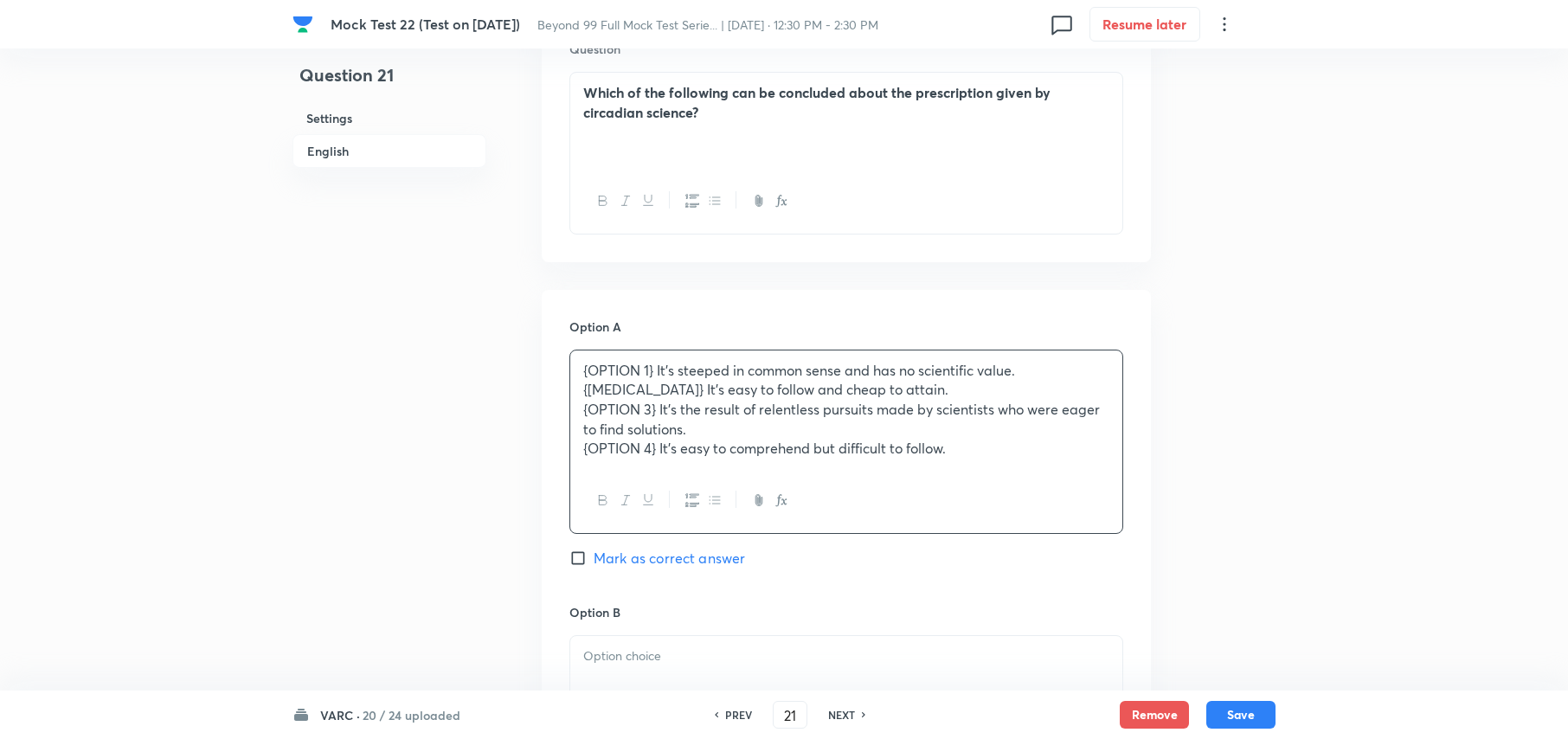
scroll to position [1701, 0]
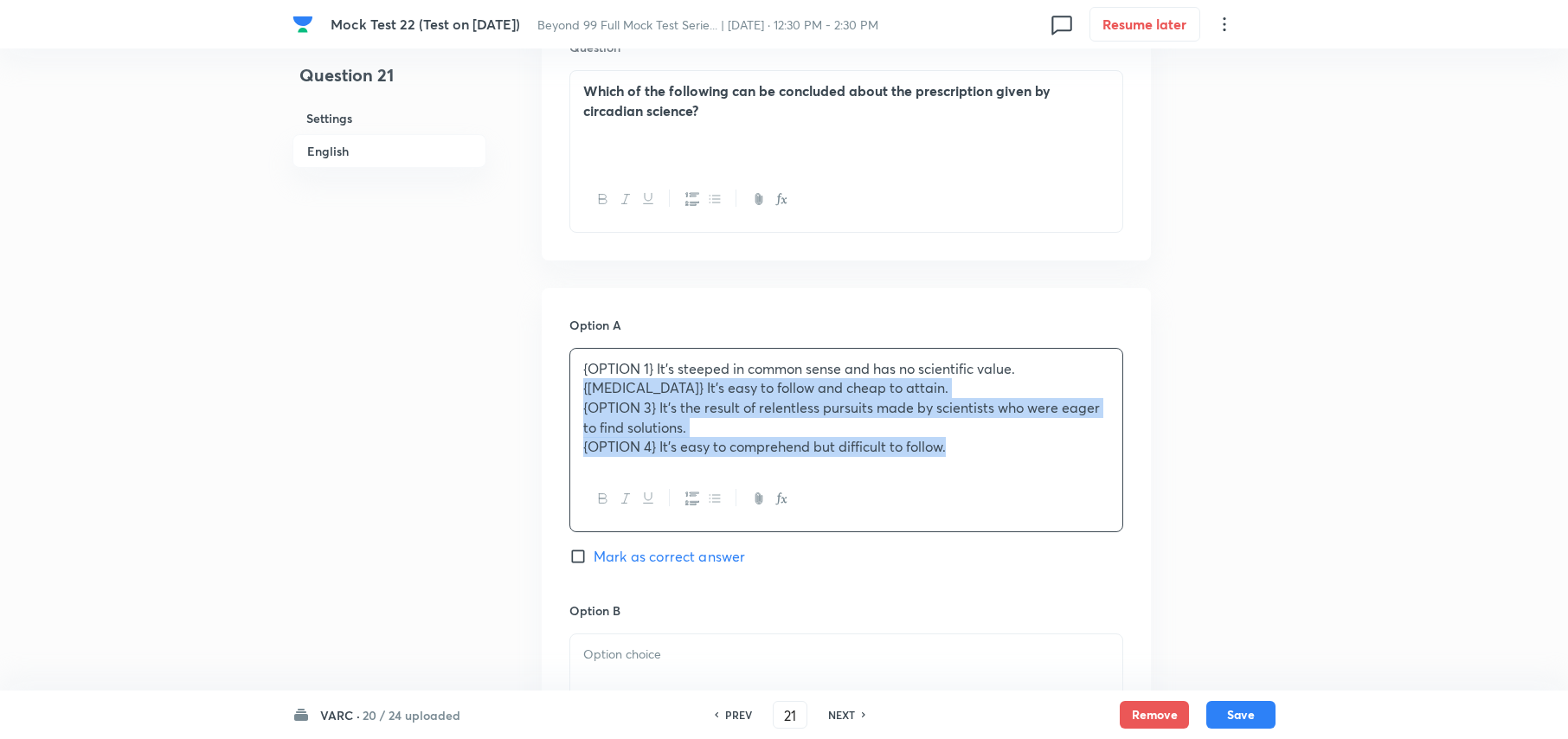
drag, startPoint x: 979, startPoint y: 442, endPoint x: 551, endPoint y: 367, distance: 434.5
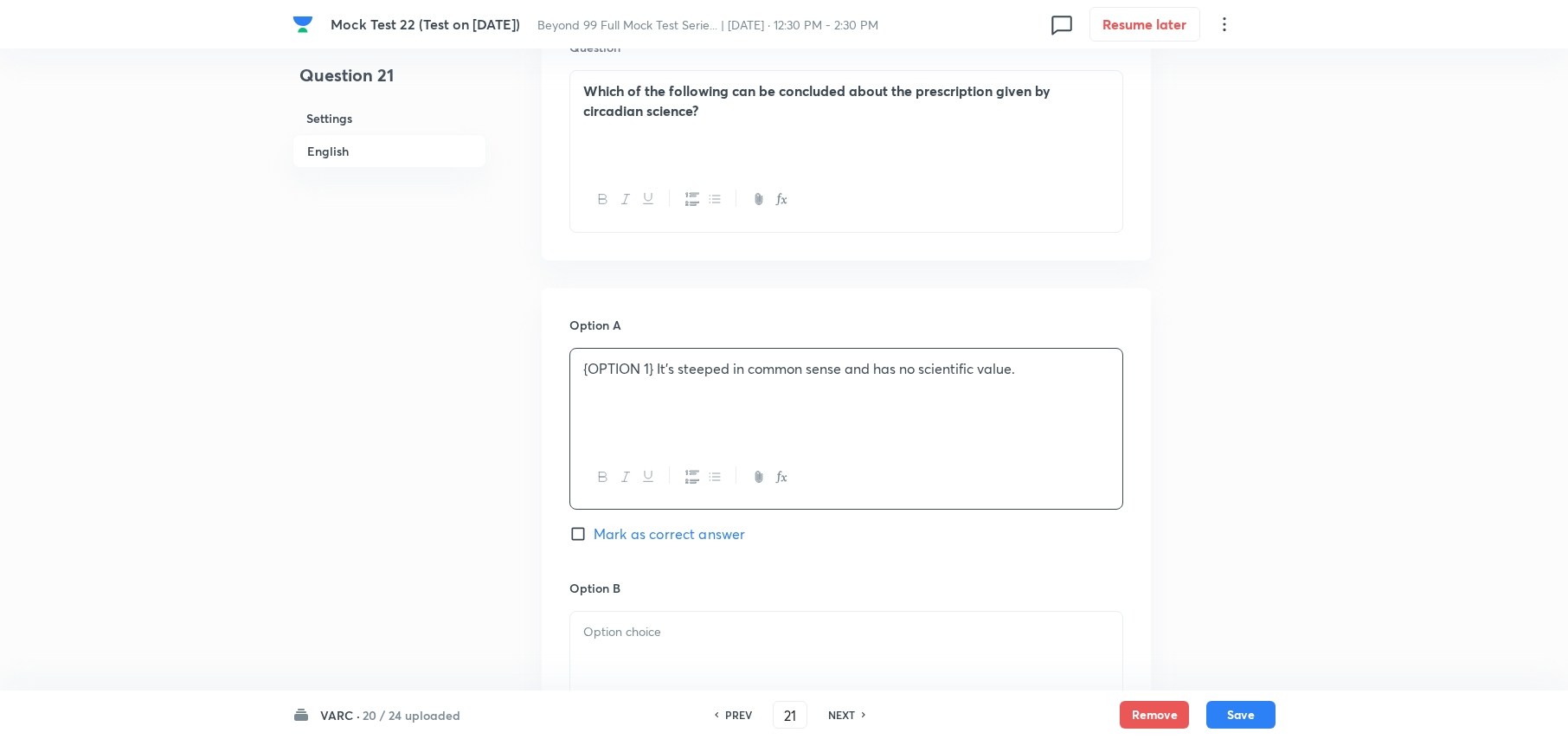
scroll to position [2046, 0]
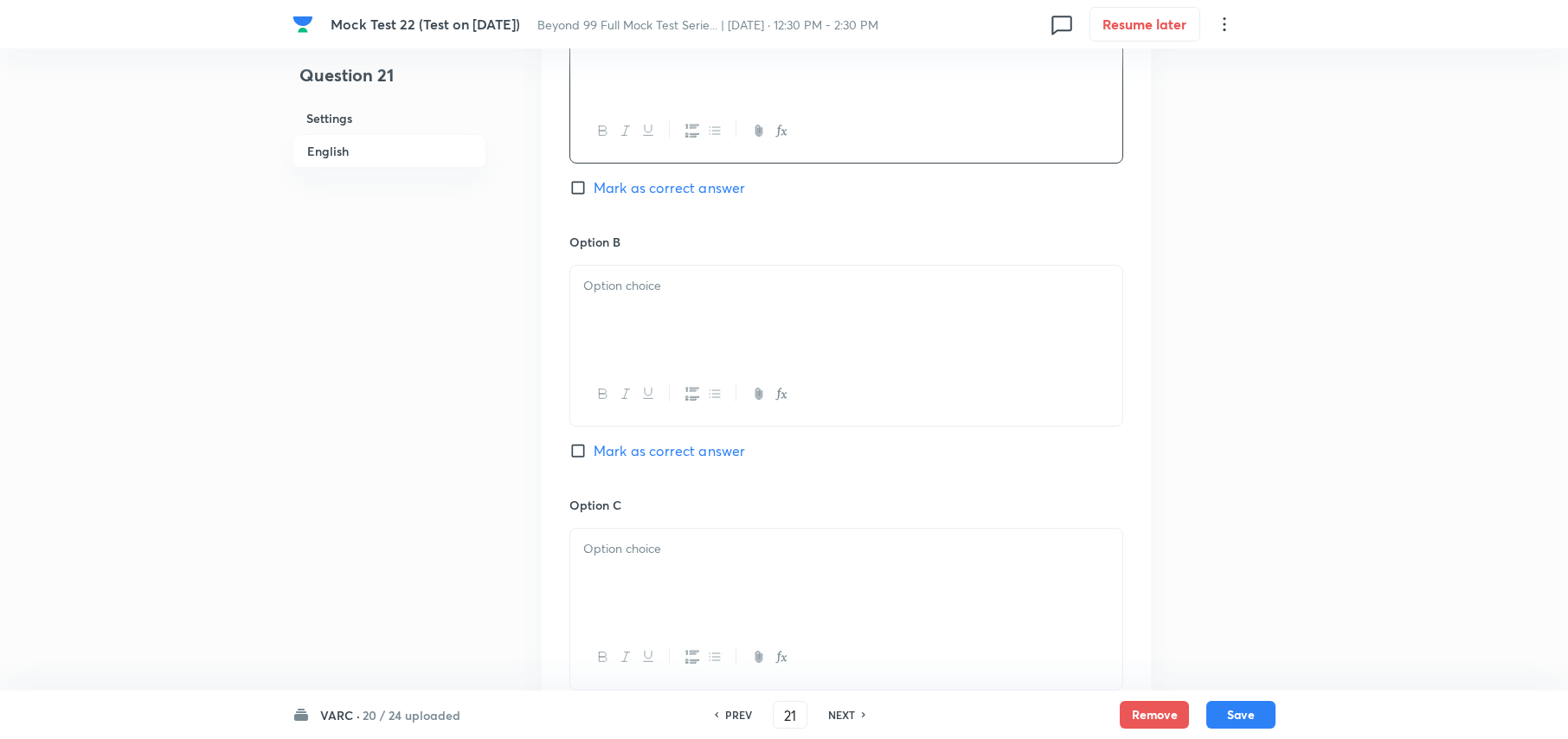
click at [642, 330] on div at bounding box center [845, 314] width 552 height 97
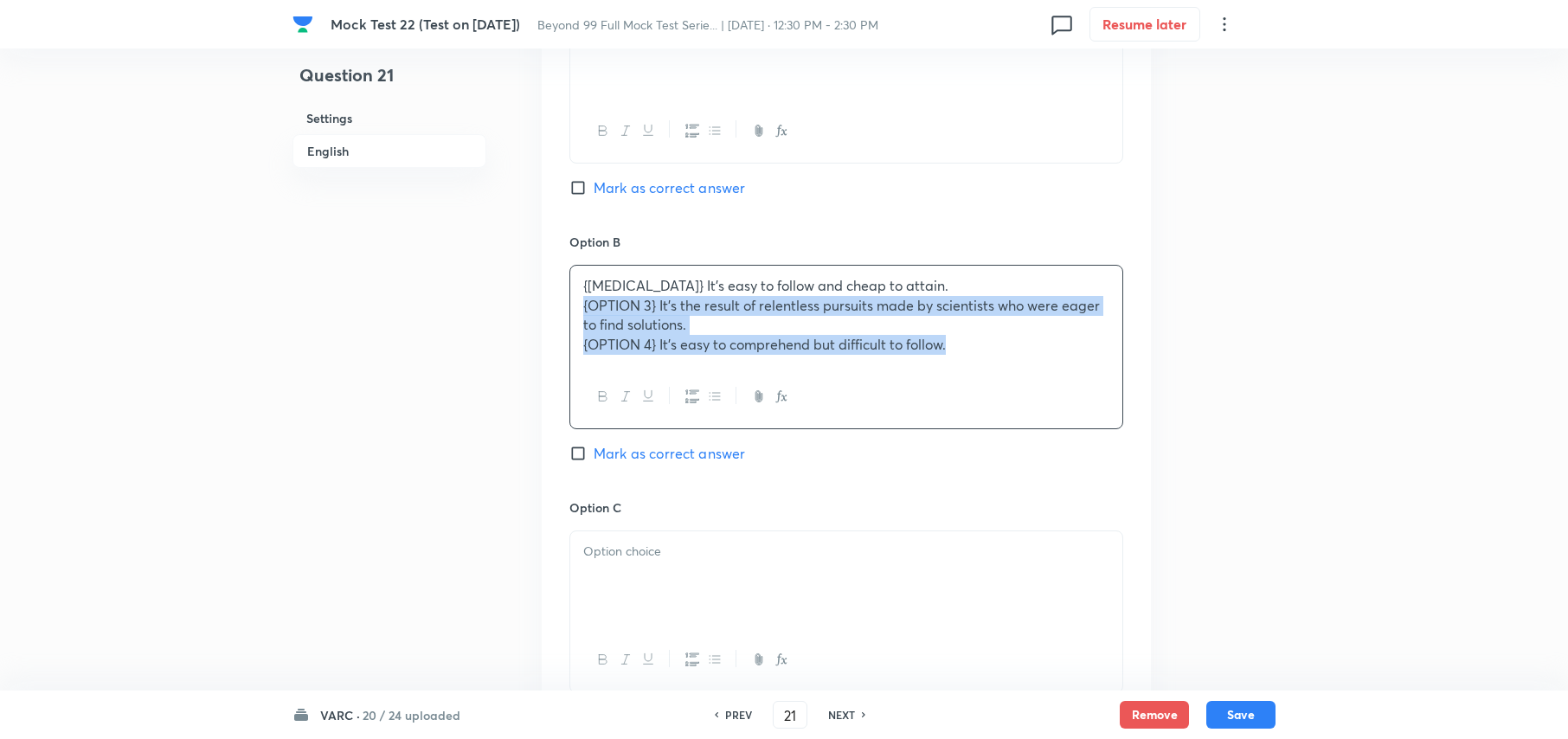
drag, startPoint x: 962, startPoint y: 329, endPoint x: 541, endPoint y: 295, distance: 422.4
click at [542, 295] on div "Option A {OPTION 1} It’s steeped in common sense and has no scientific value. M…" at bounding box center [846, 479] width 609 height 1077
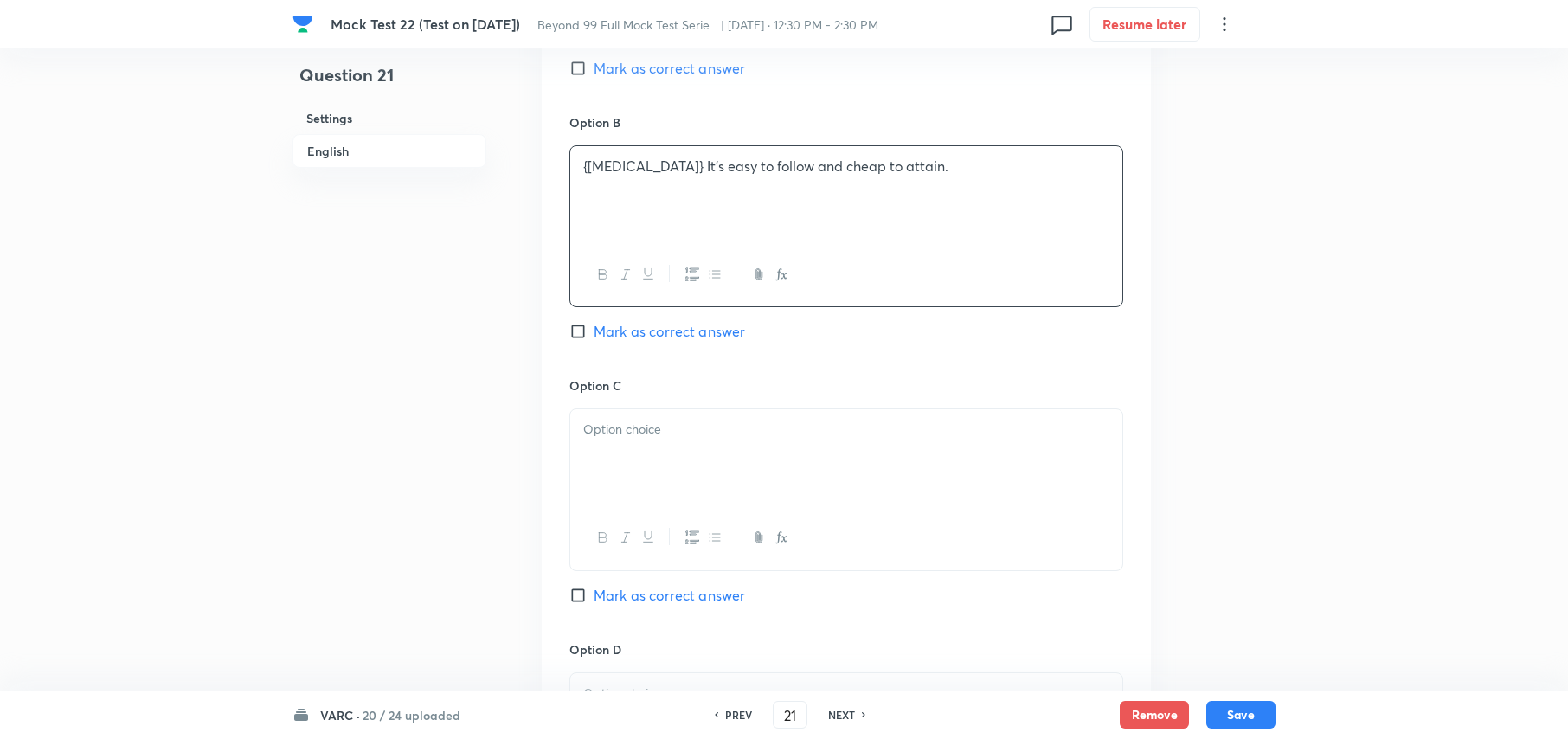
scroll to position [2277, 0]
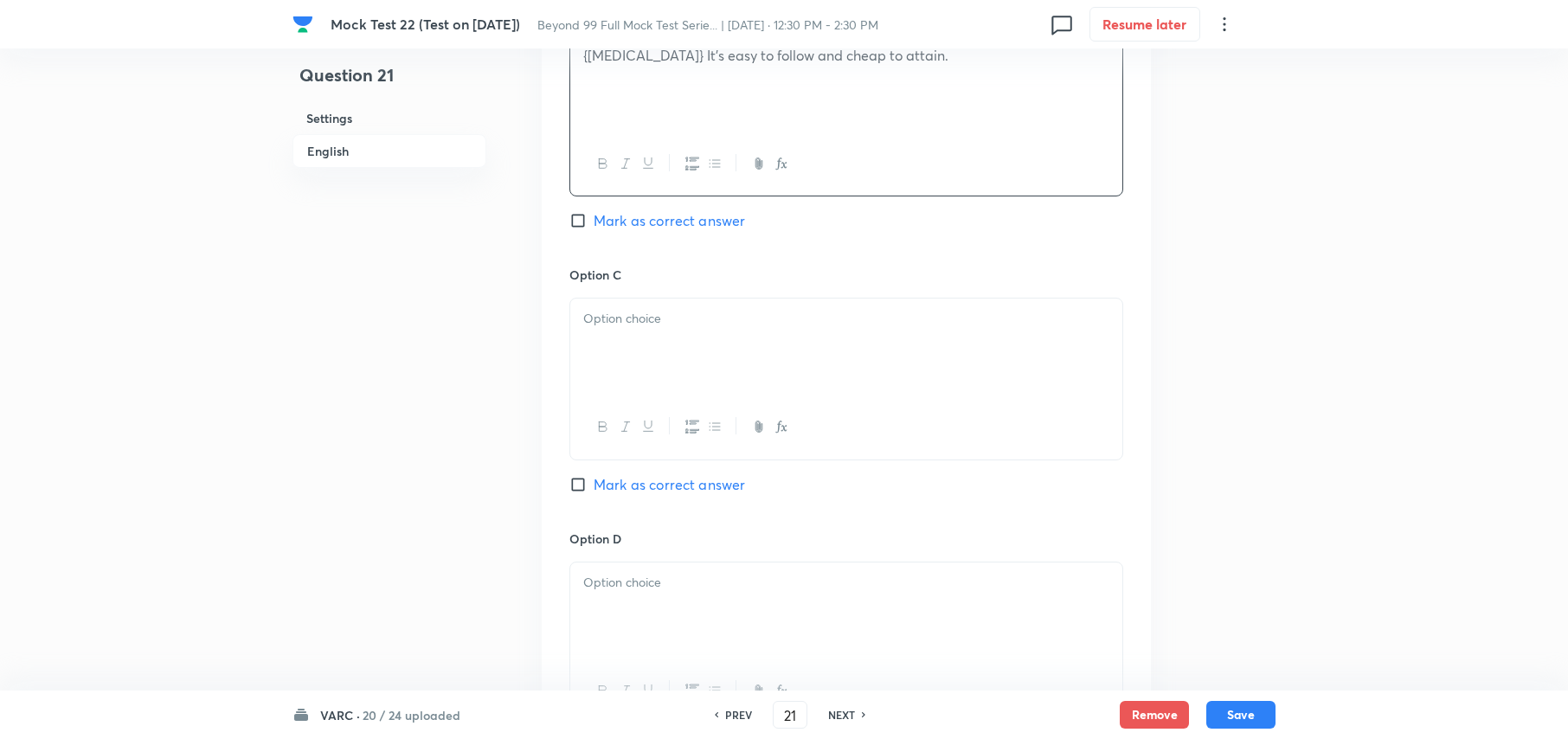
click at [701, 310] on p at bounding box center [846, 319] width 526 height 20
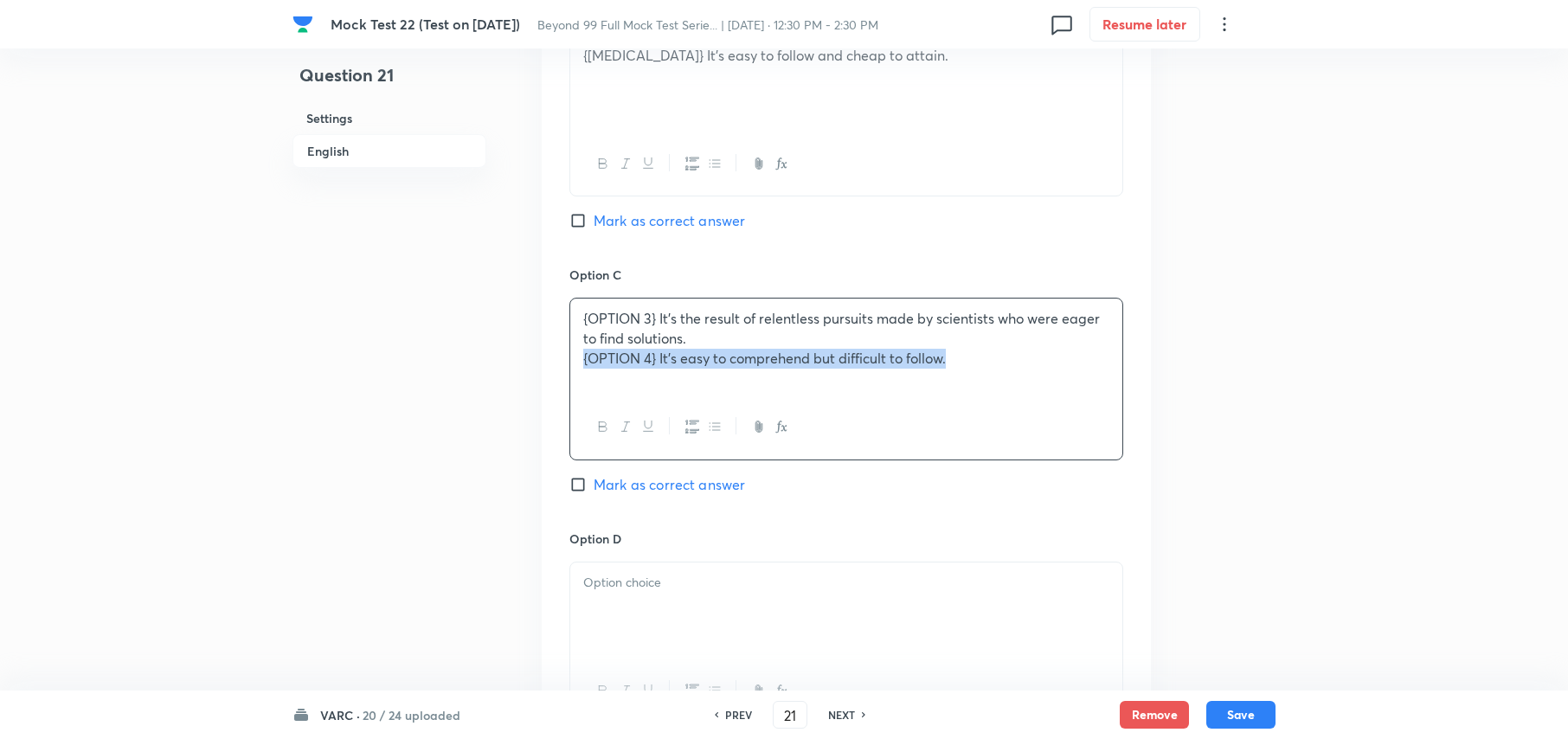
drag, startPoint x: 900, startPoint y: 333, endPoint x: 545, endPoint y: 340, distance: 355.1
click at [545, 340] on div "Option A {OPTION 1} It’s steeped in common sense and has no scientific value. M…" at bounding box center [846, 250] width 609 height 1076
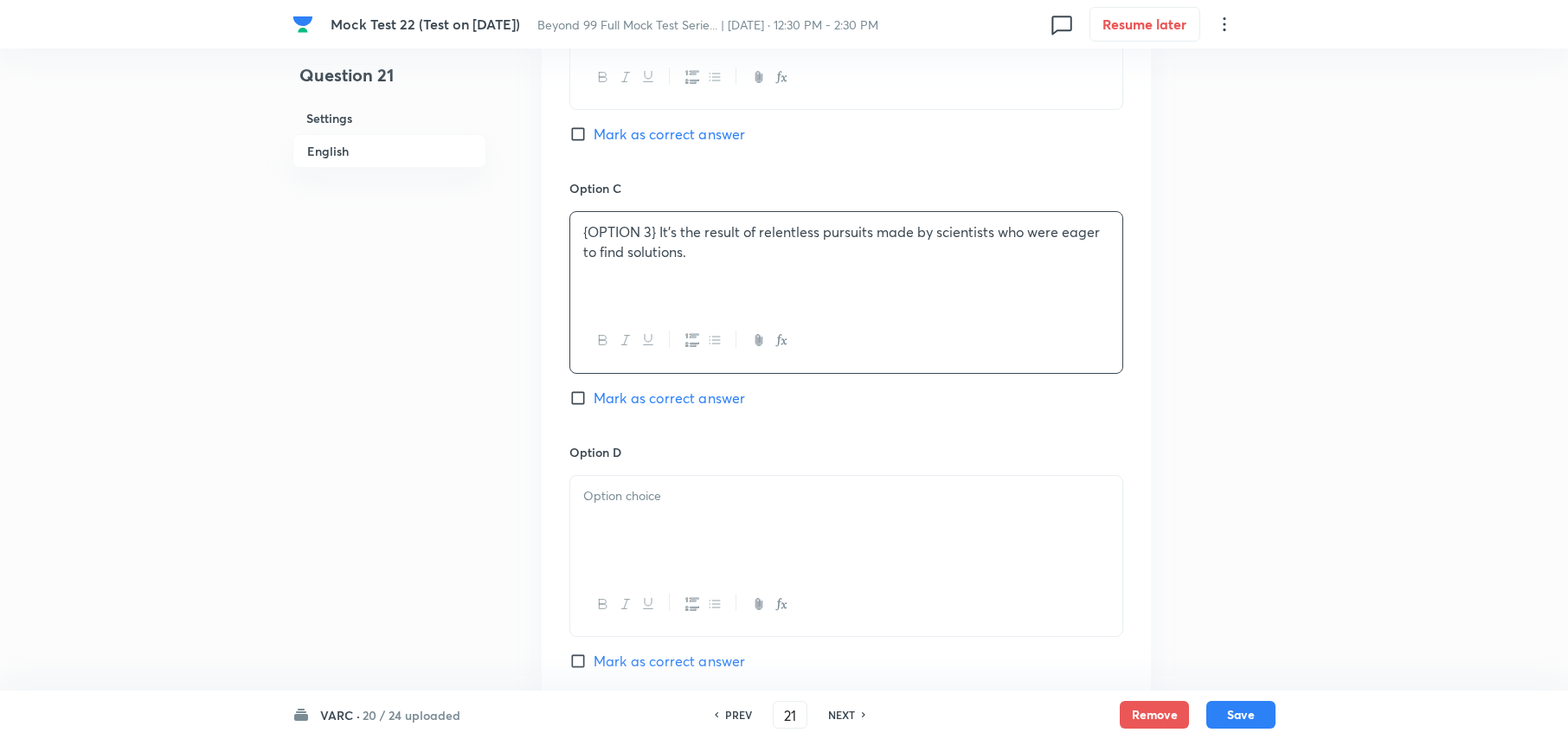
scroll to position [2624, 0]
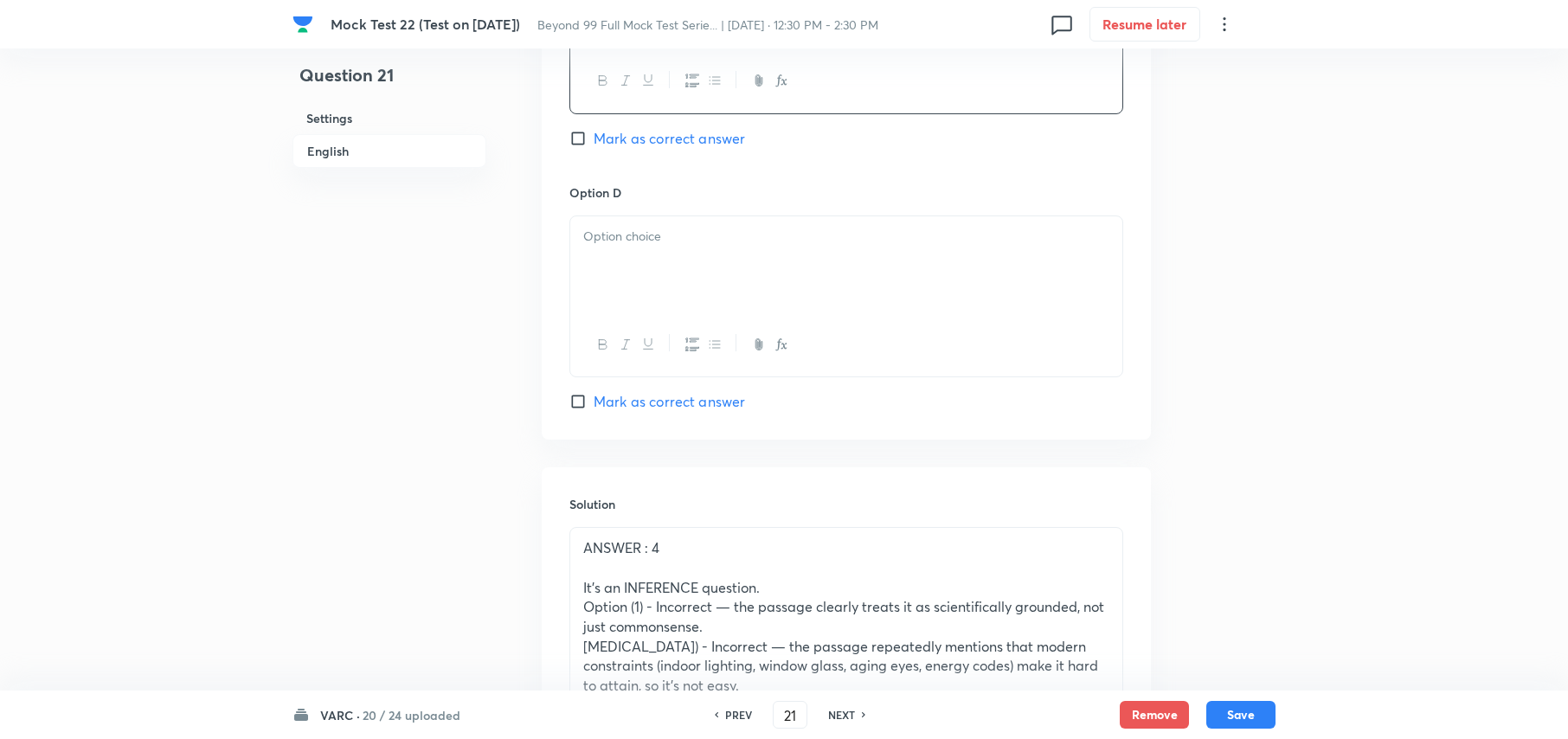
click at [652, 253] on div at bounding box center [845, 265] width 552 height 97
drag, startPoint x: 660, startPoint y: 222, endPoint x: 302, endPoint y: 213, distance: 358.1
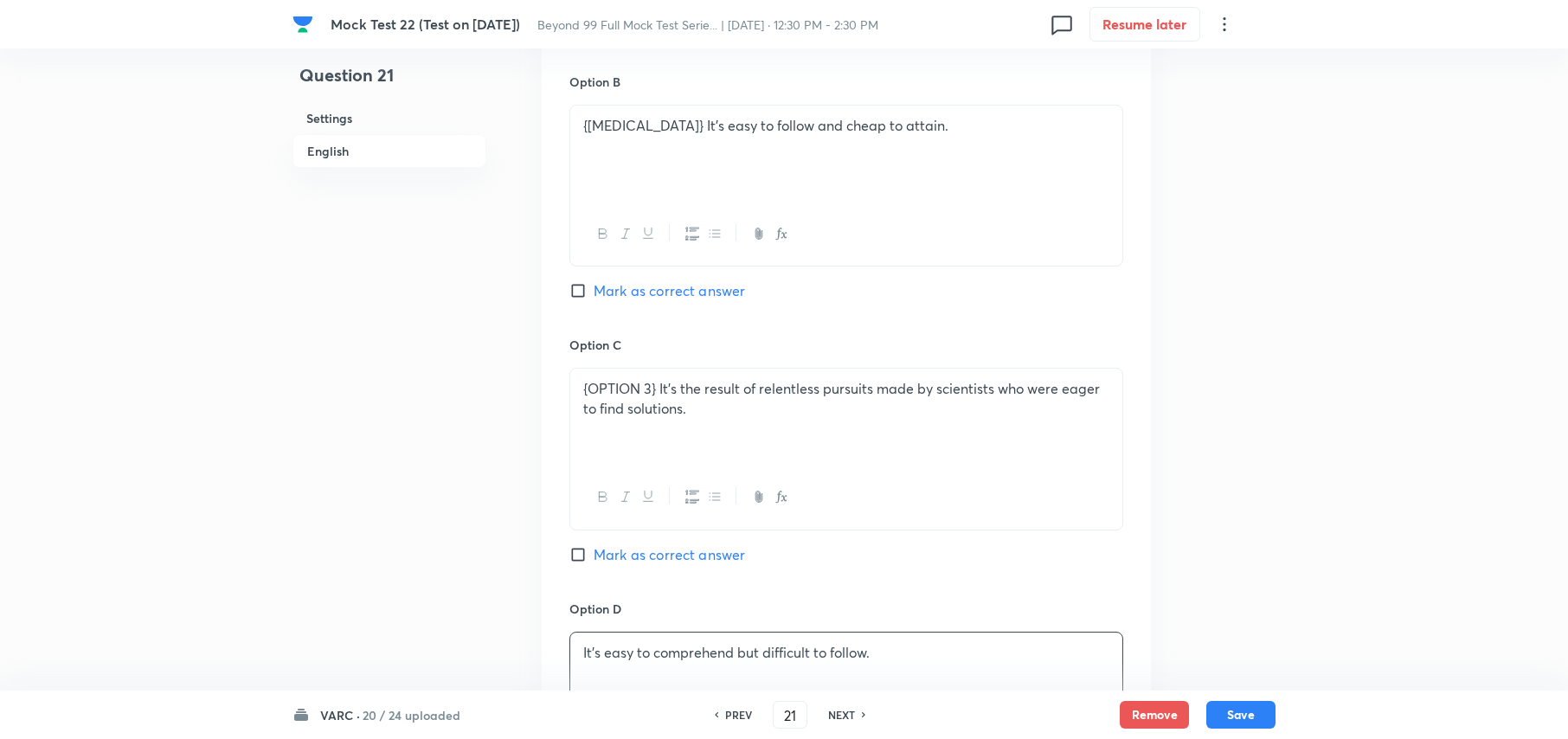
scroll to position [2162, 0]
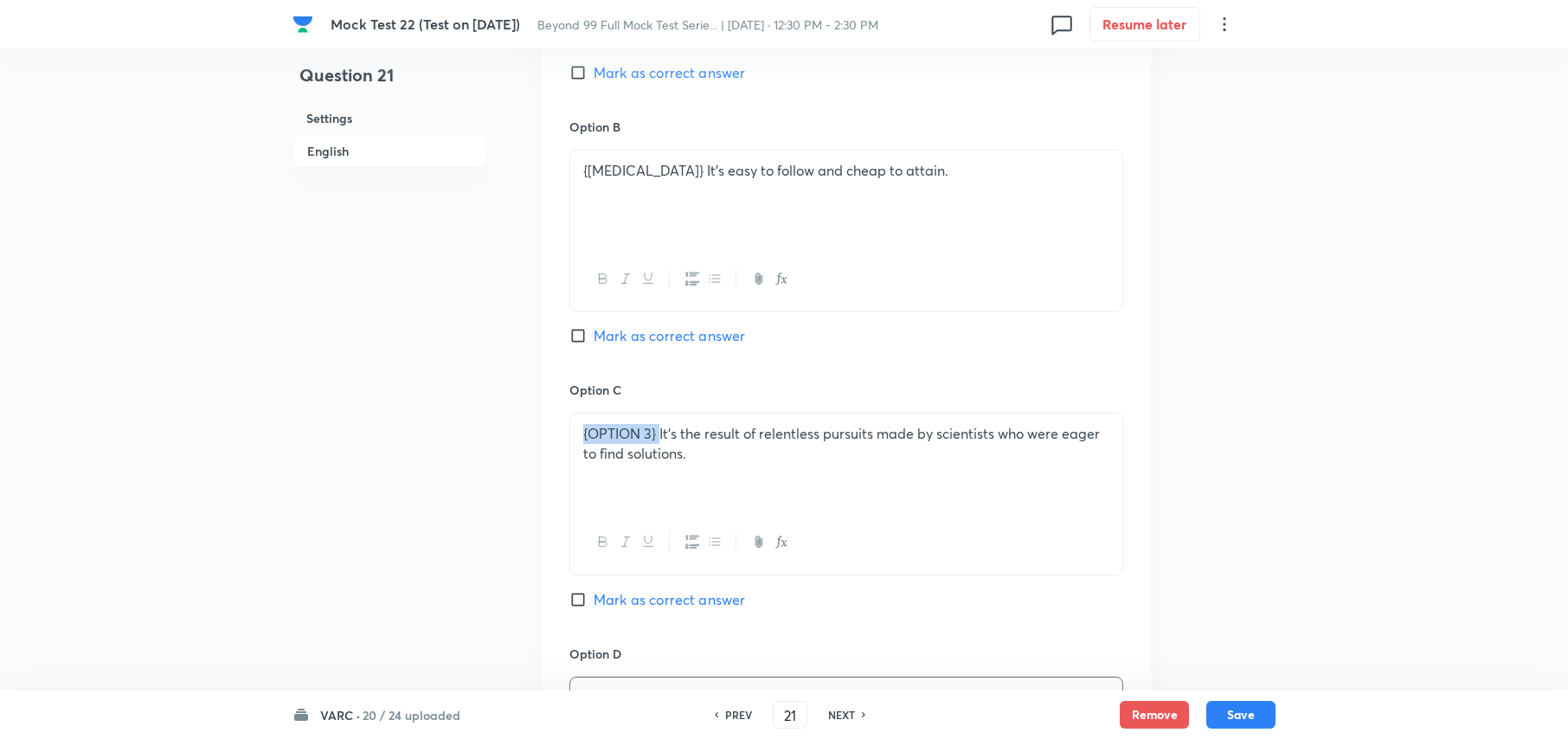
drag, startPoint x: 661, startPoint y: 413, endPoint x: 264, endPoint y: 374, distance: 398.9
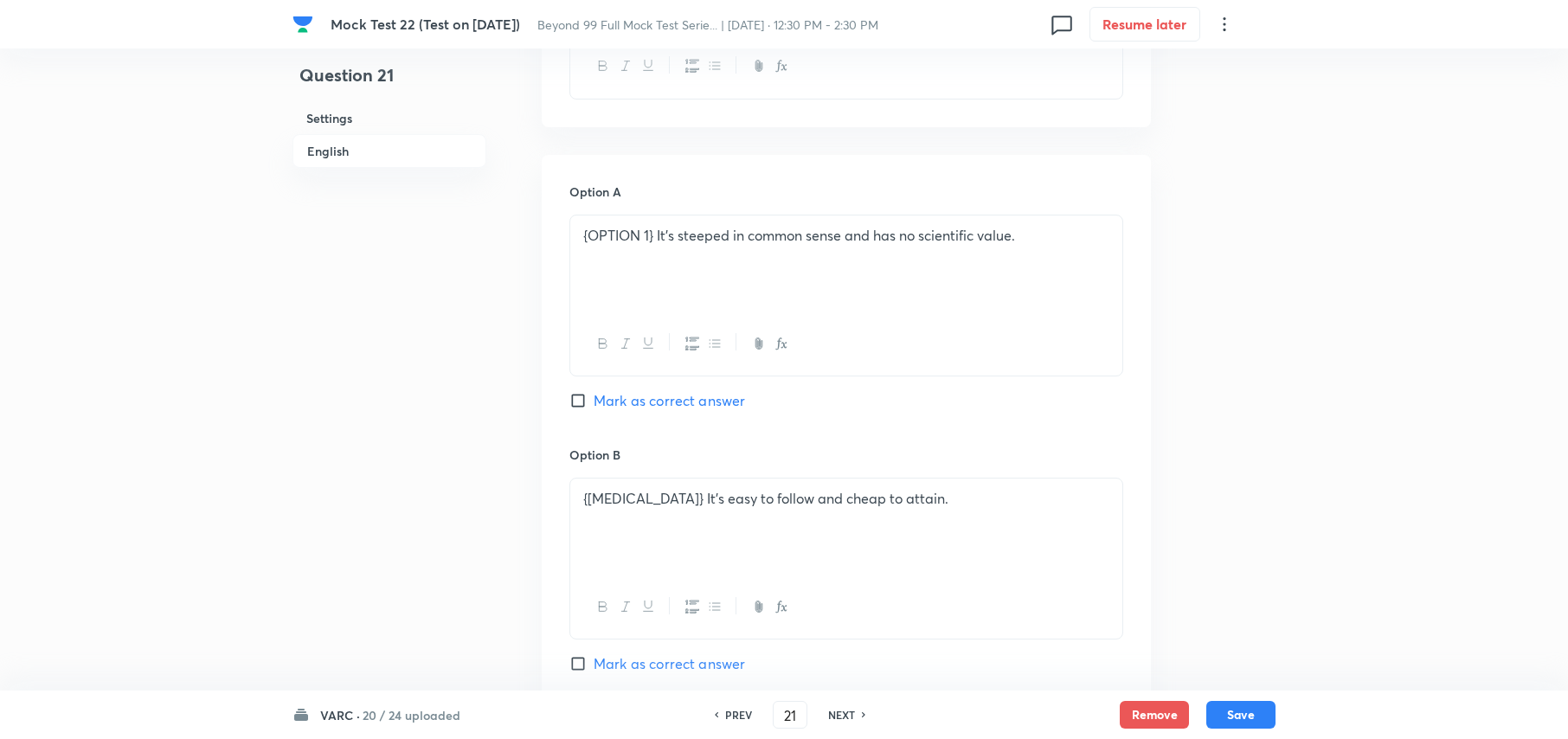
scroll to position [1816, 0]
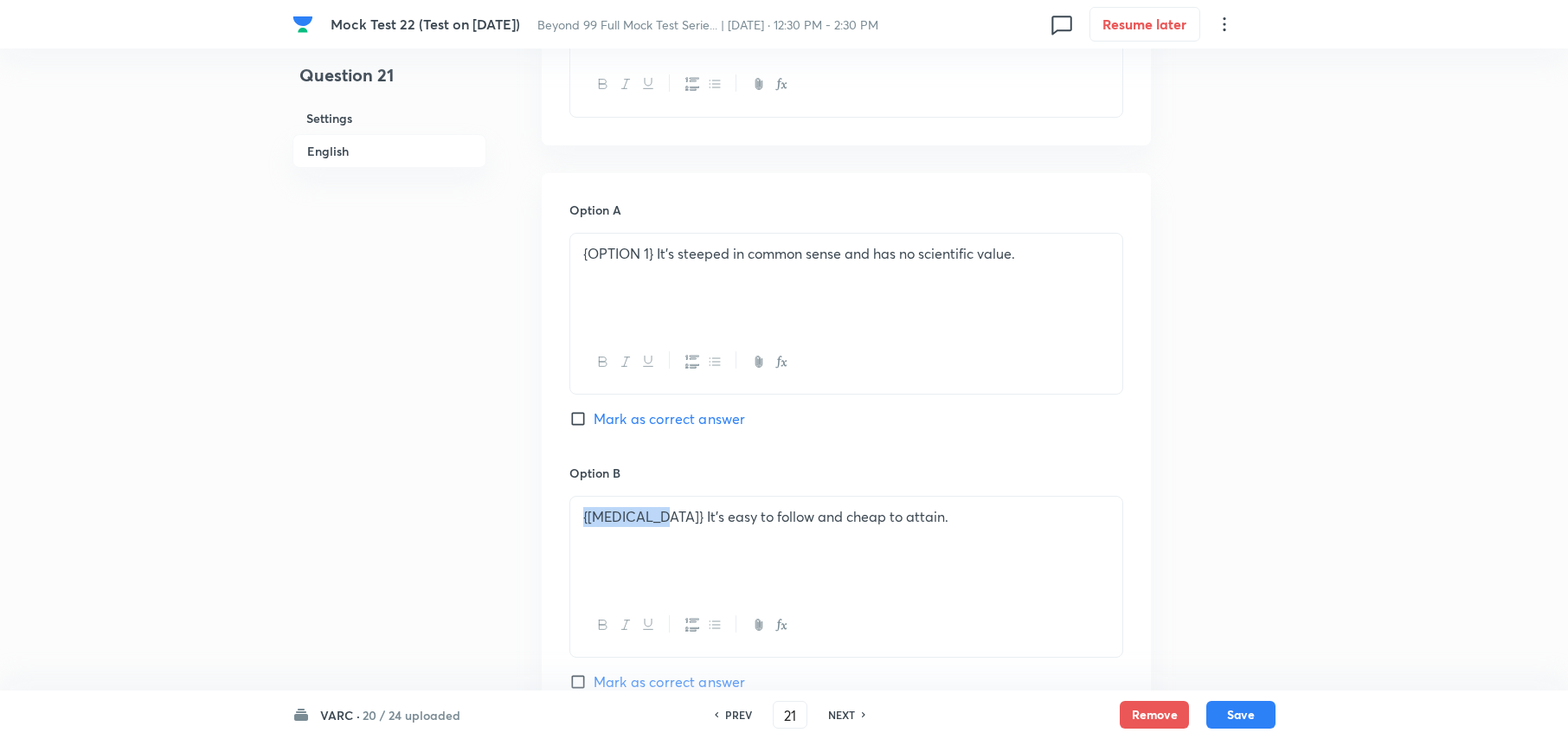
drag, startPoint x: 659, startPoint y: 497, endPoint x: 407, endPoint y: 496, distance: 252.0
click at [408, 496] on div "Question 21 Settings English Settings Type Single choice correct 4 options With…" at bounding box center [784, 40] width 983 height 3545
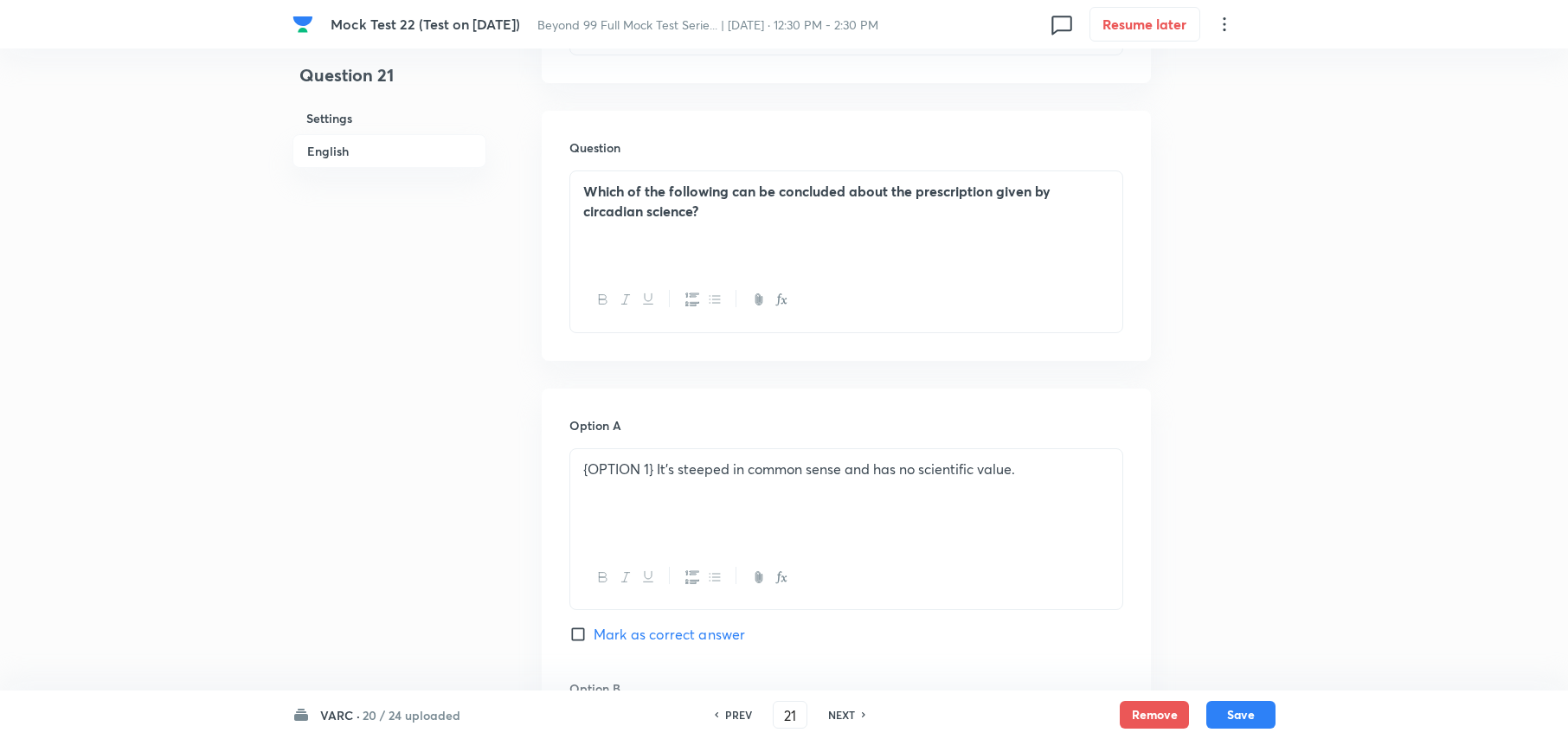
scroll to position [1584, 0]
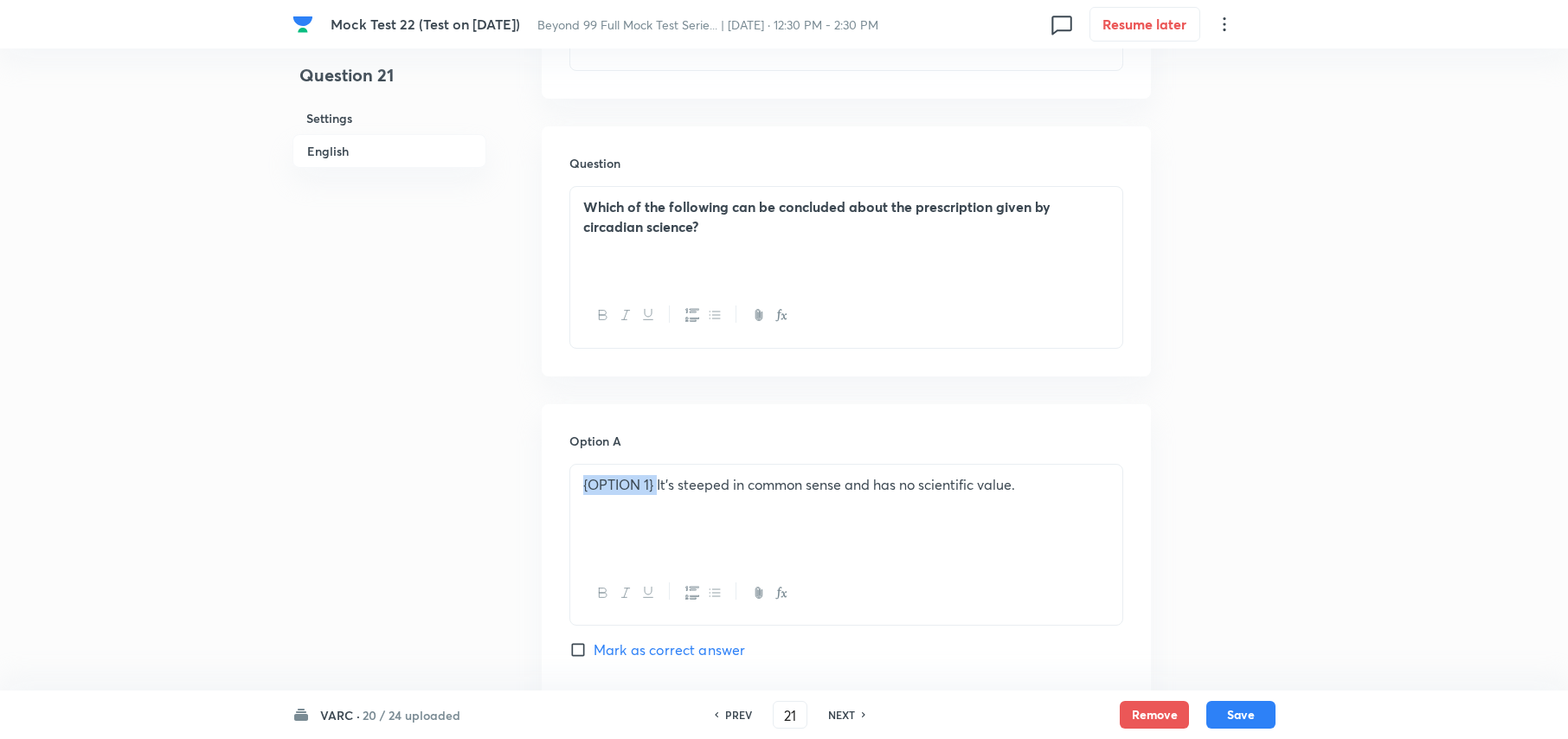
drag, startPoint x: 658, startPoint y: 464, endPoint x: 336, endPoint y: 447, distance: 322.4
click at [337, 447] on div "Question 21 Settings English Settings Type Single choice correct 4 options With…" at bounding box center [784, 271] width 983 height 3545
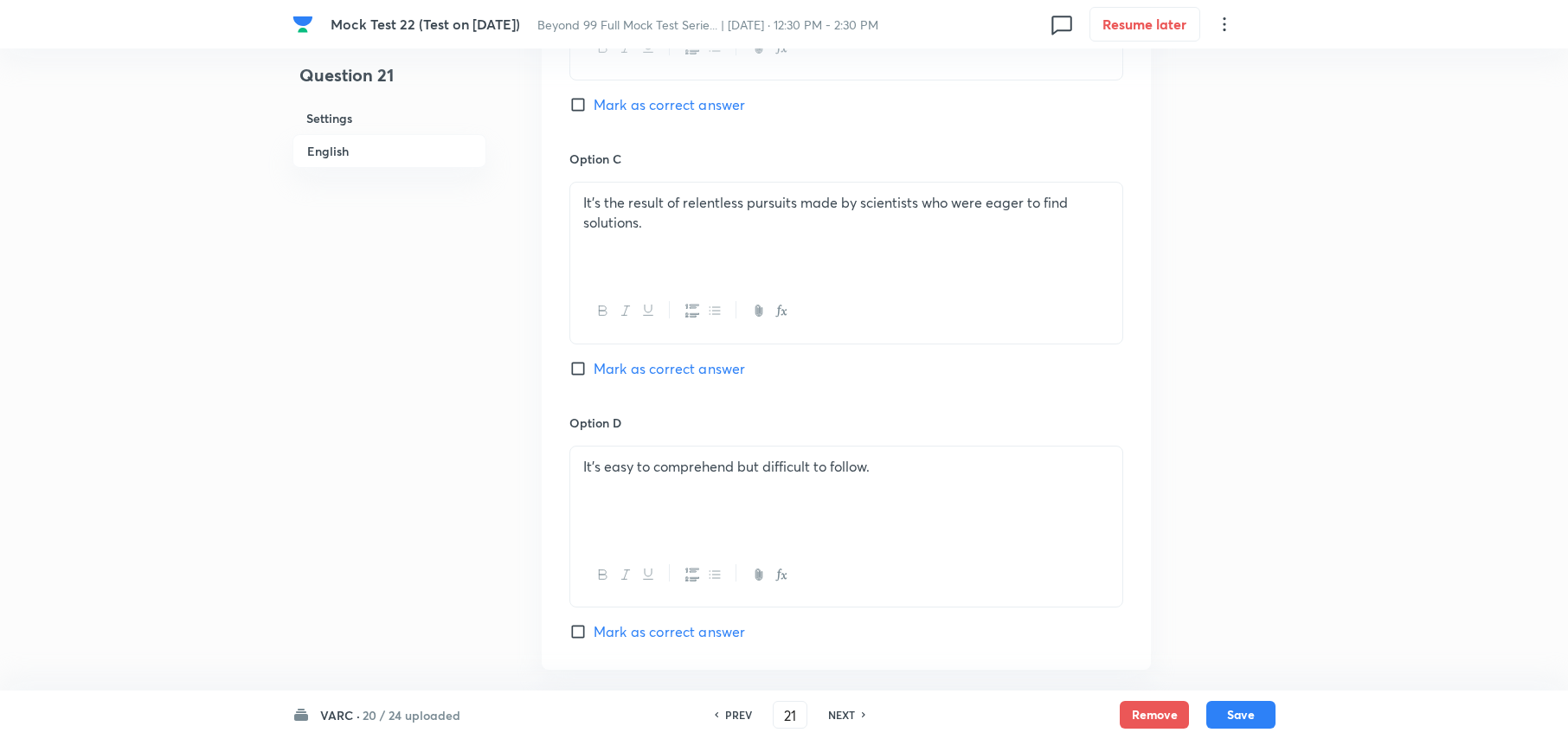
scroll to position [2508, 0]
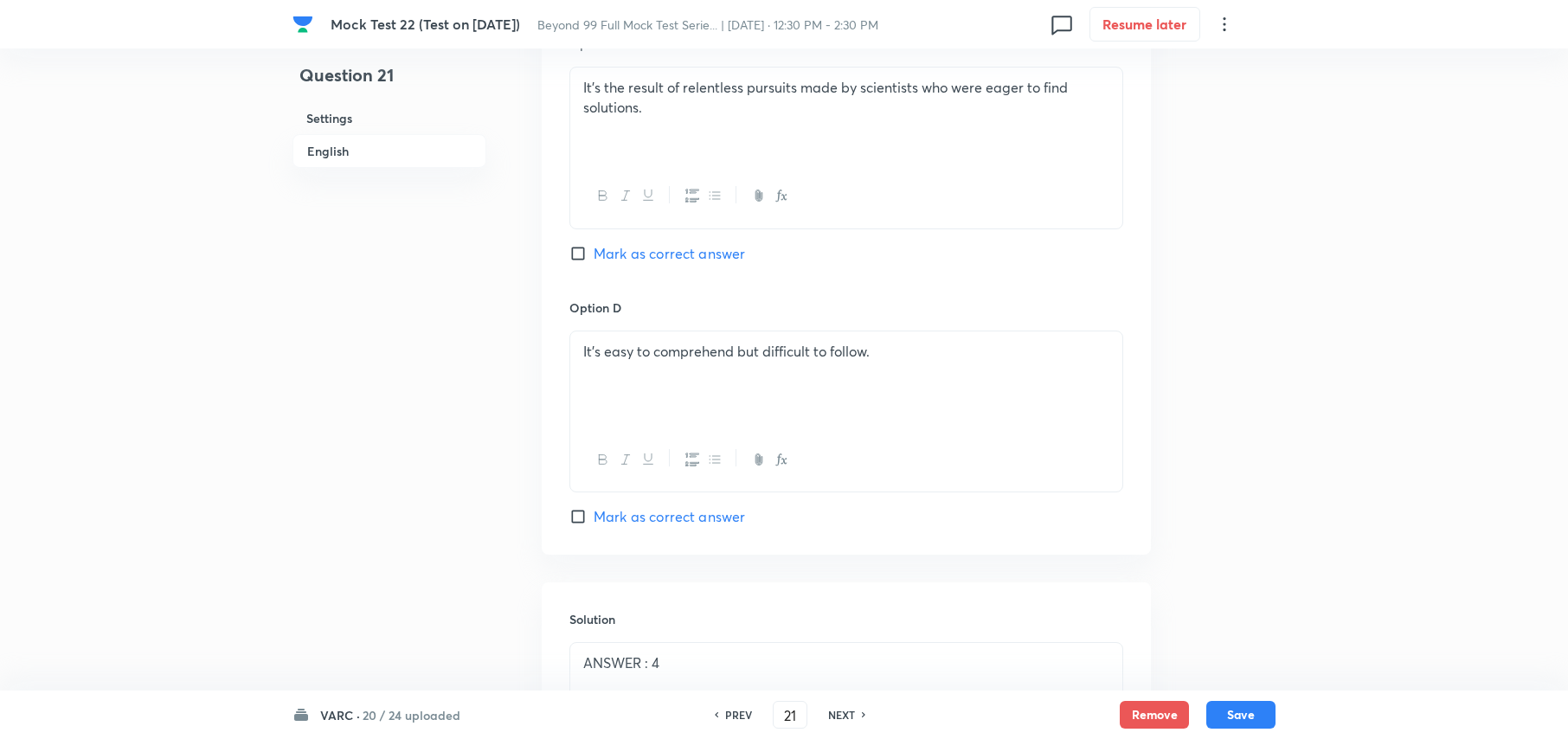
click at [578, 508] on input "Mark as correct answer" at bounding box center [581, 516] width 24 height 17
checkbox input "true"
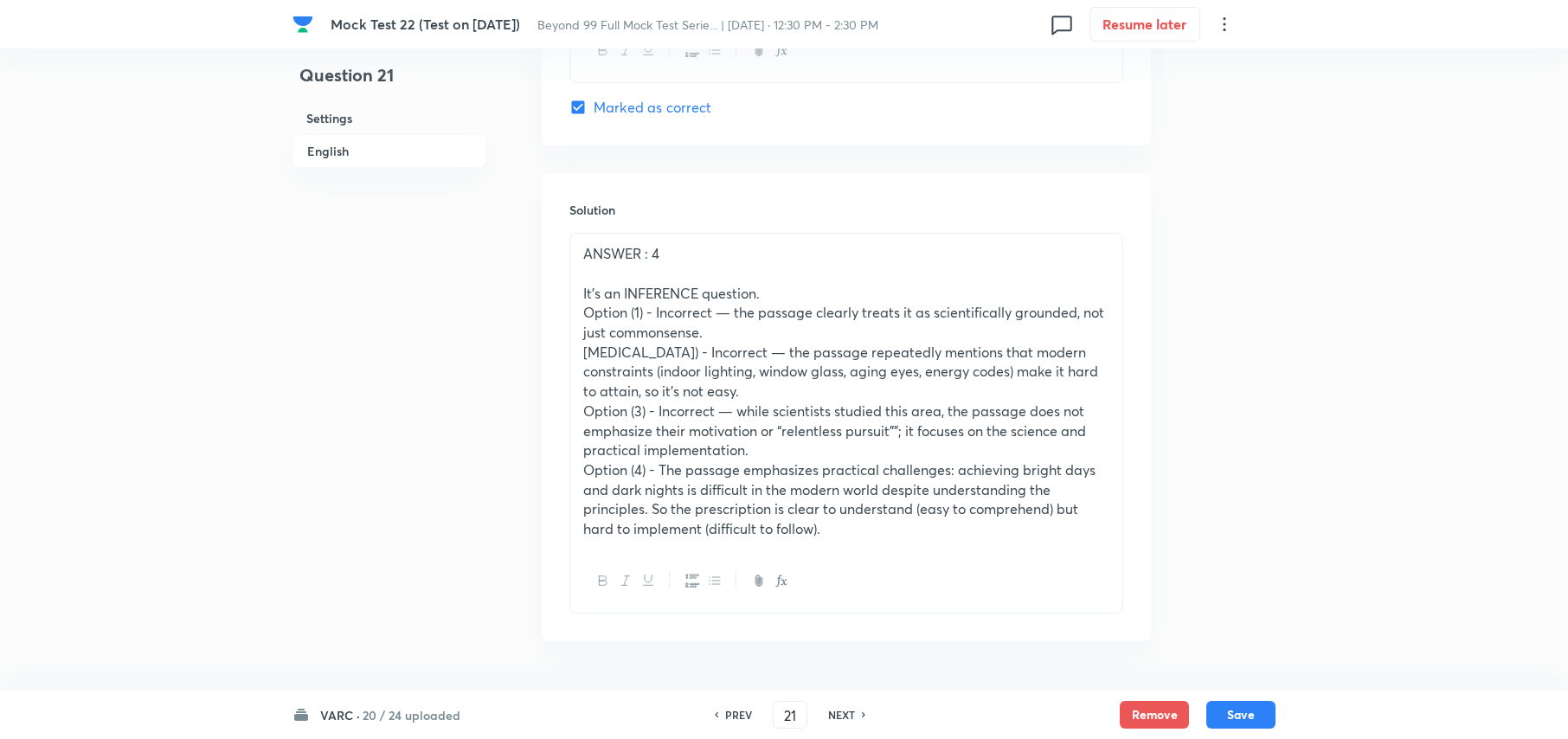
scroll to position [2958, 0]
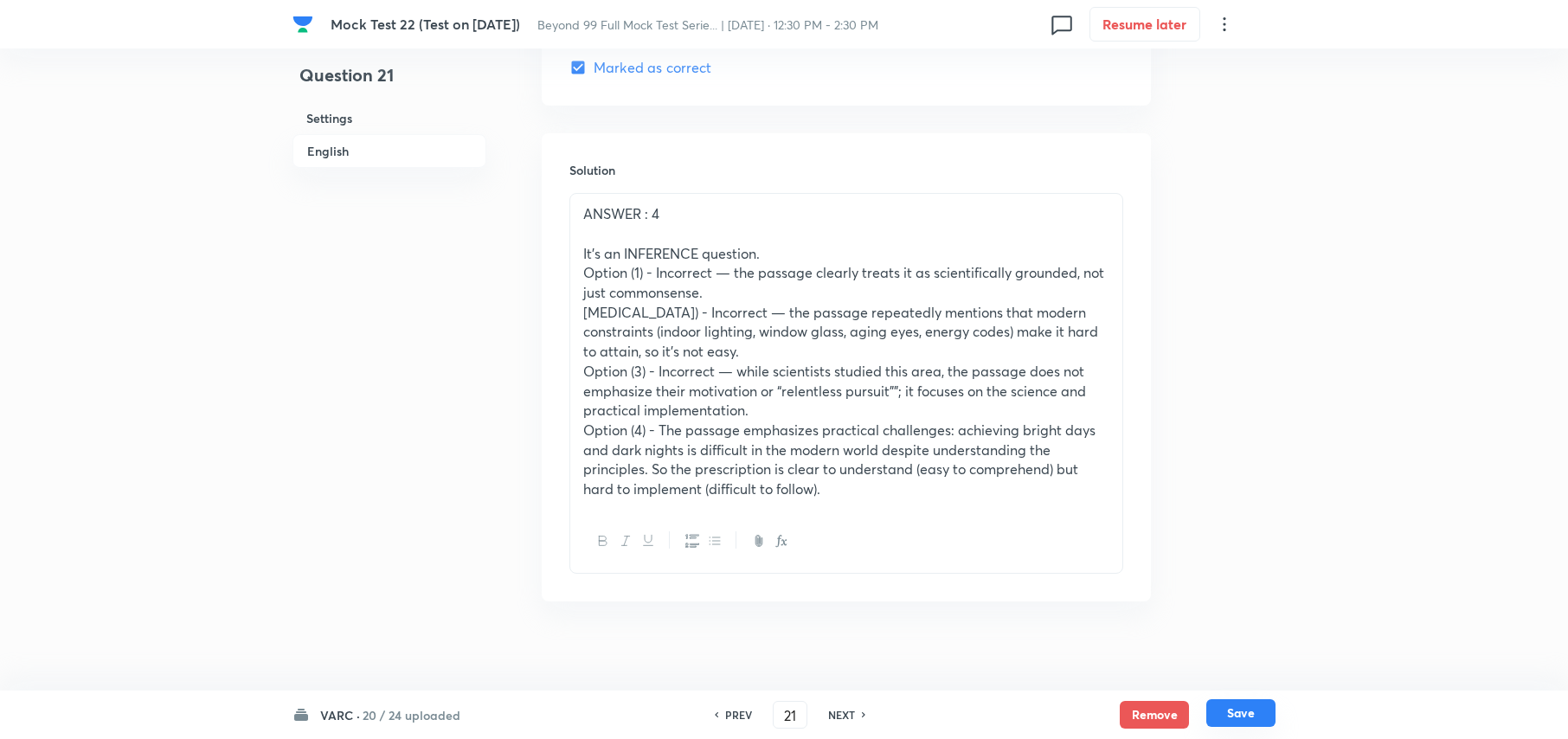
click at [1240, 708] on button "Save" at bounding box center [1240, 713] width 69 height 28
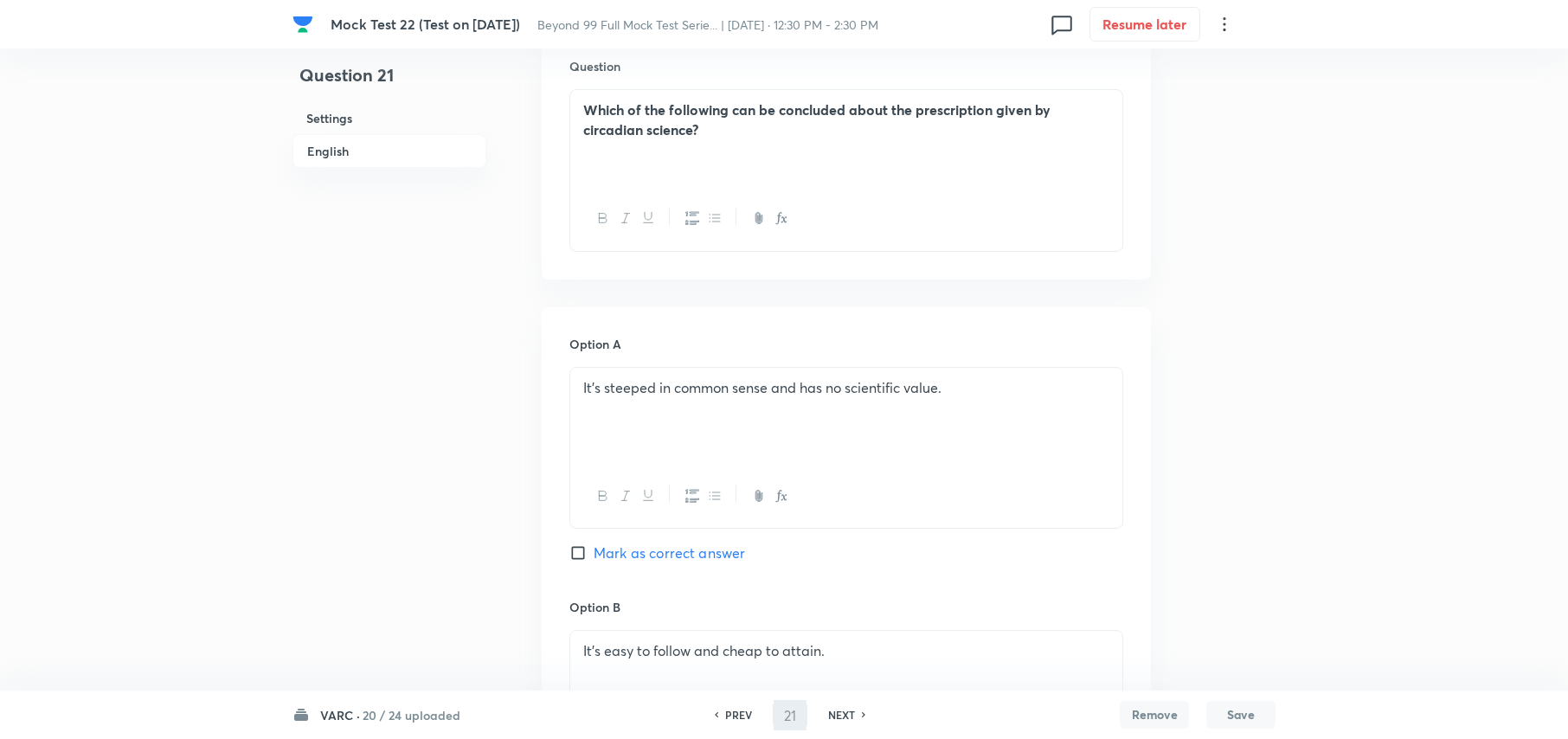
type input "22"
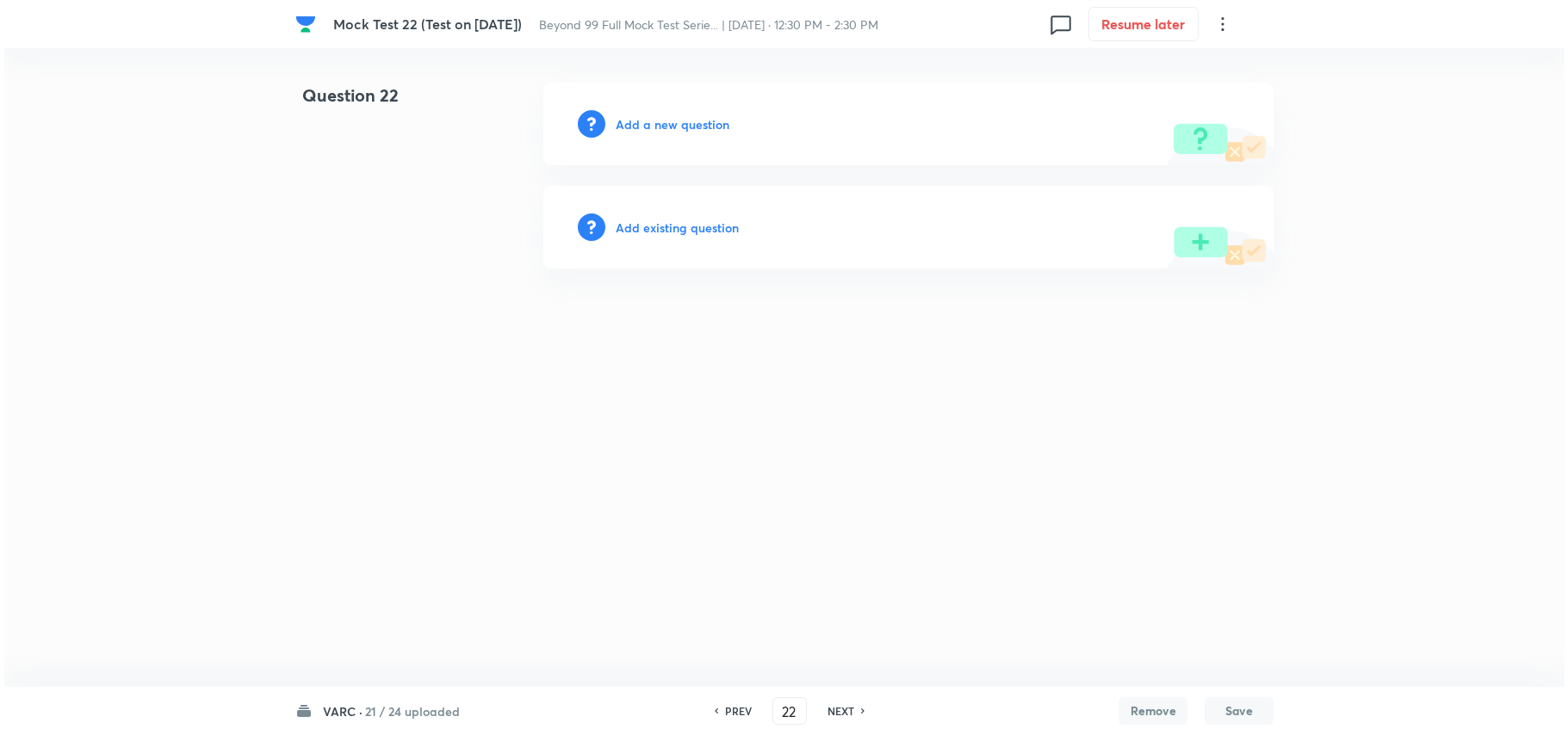
scroll to position [0, 0]
click at [659, 117] on h6 "Add a new question" at bounding box center [671, 124] width 113 height 18
click at [659, 118] on h6 "Choose a question type" at bounding box center [681, 124] width 132 height 18
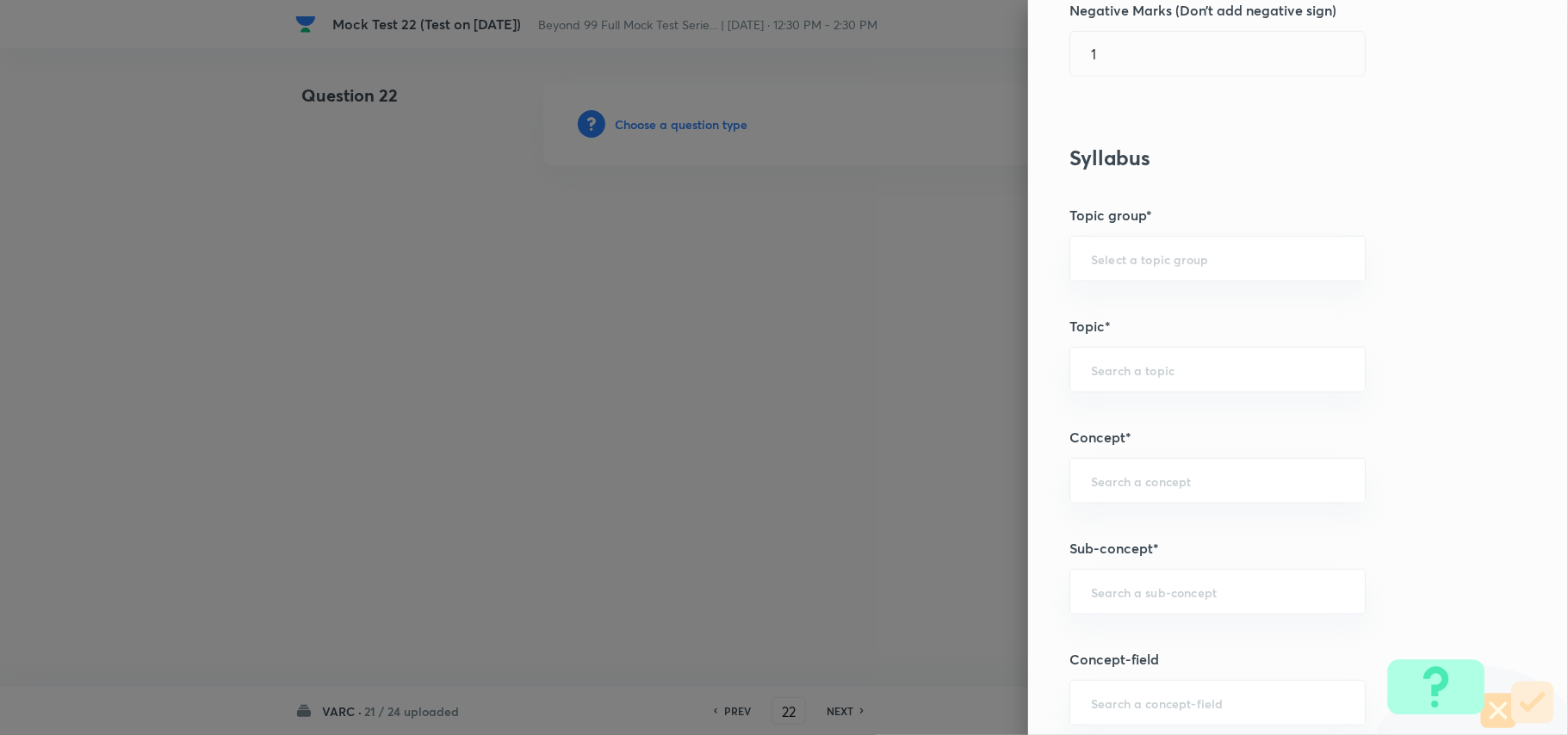
scroll to position [689, 0]
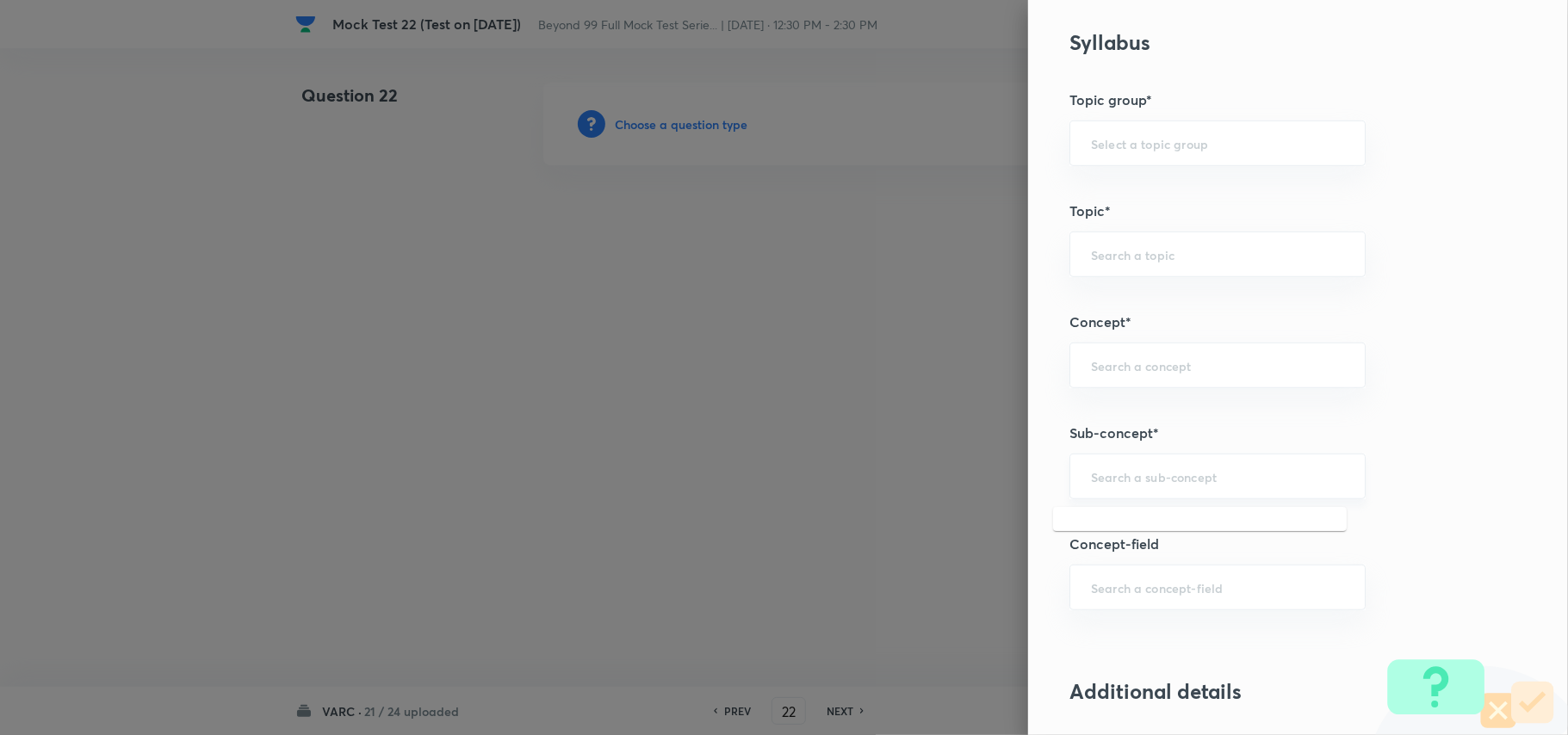
click at [1120, 482] on input "text" at bounding box center [1217, 477] width 253 height 16
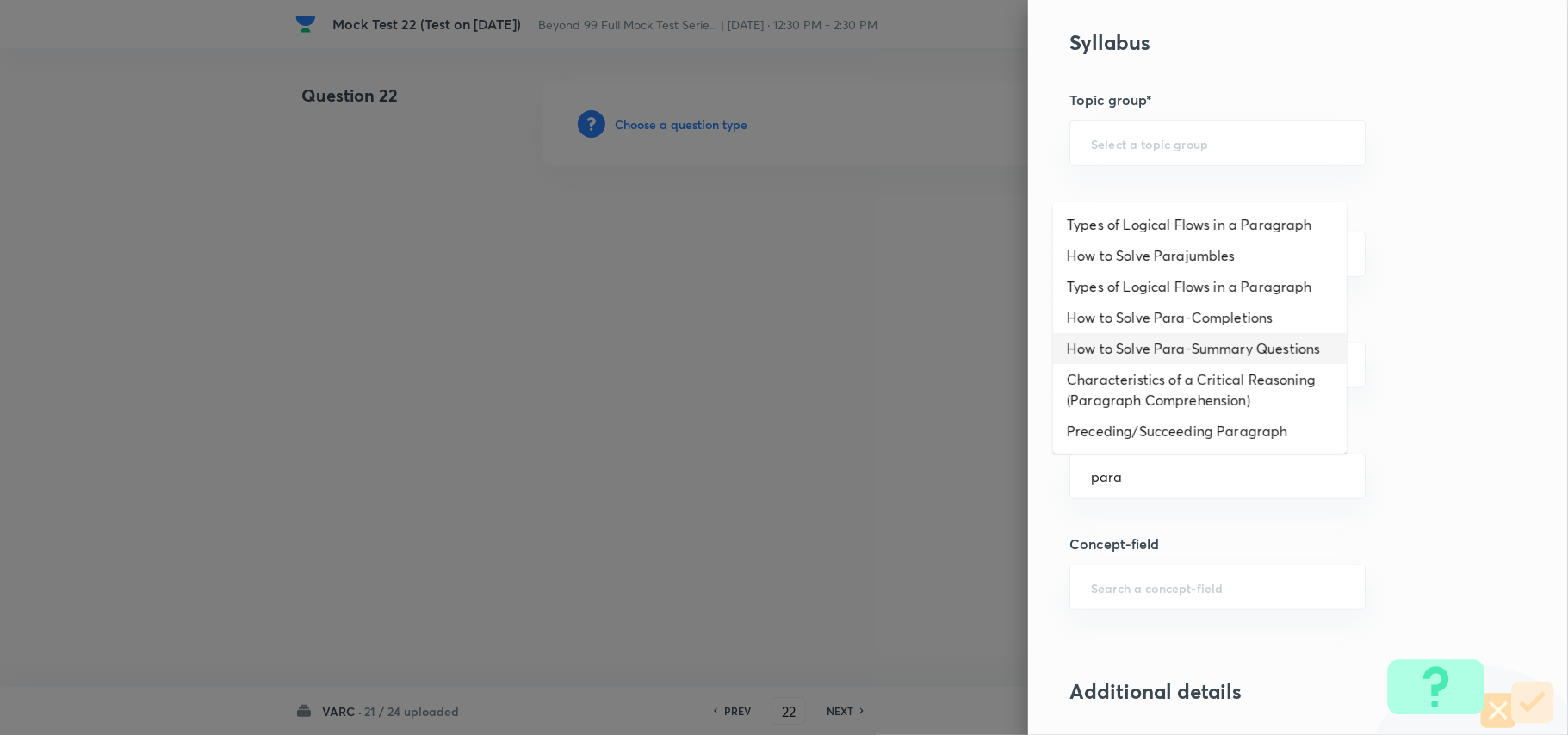
click at [1211, 352] on li "How to Solve Para-Summary Questions" at bounding box center [1199, 348] width 294 height 31
type input "How to Solve Para-Summary Questions"
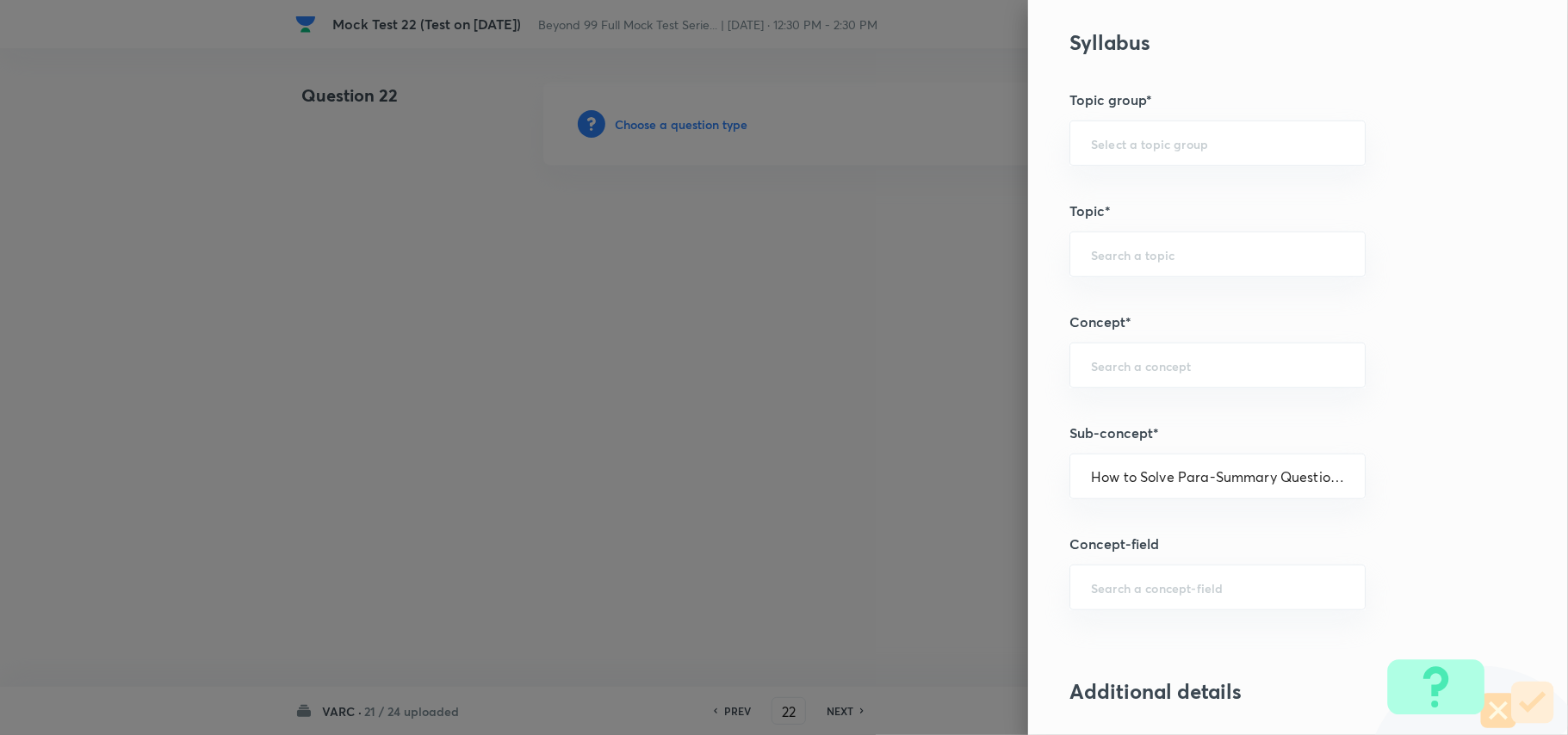
type input "Verbal Ability and RC"
type input "Verbal Ability"
type input "Paragraph Summary"
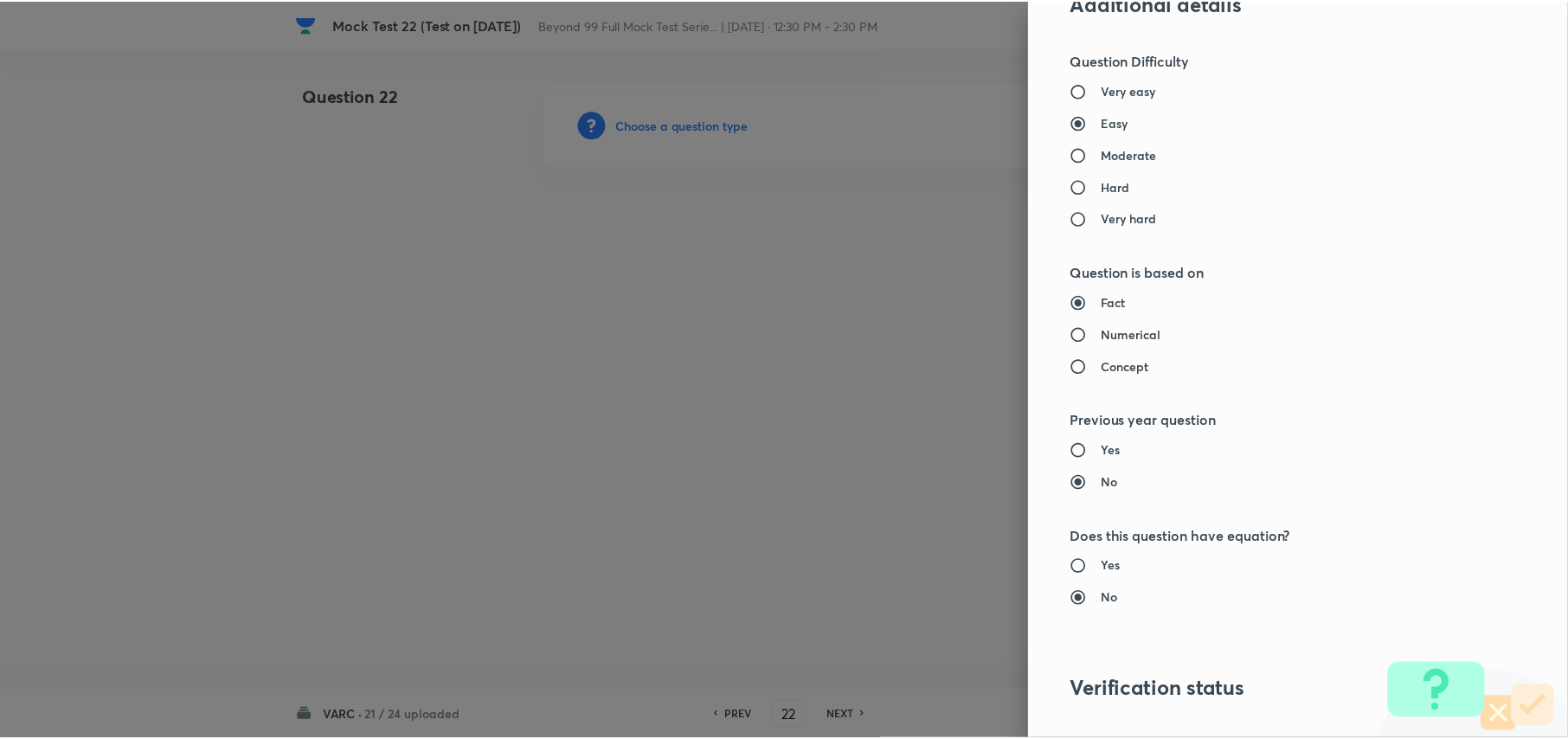
scroll to position [1624, 0]
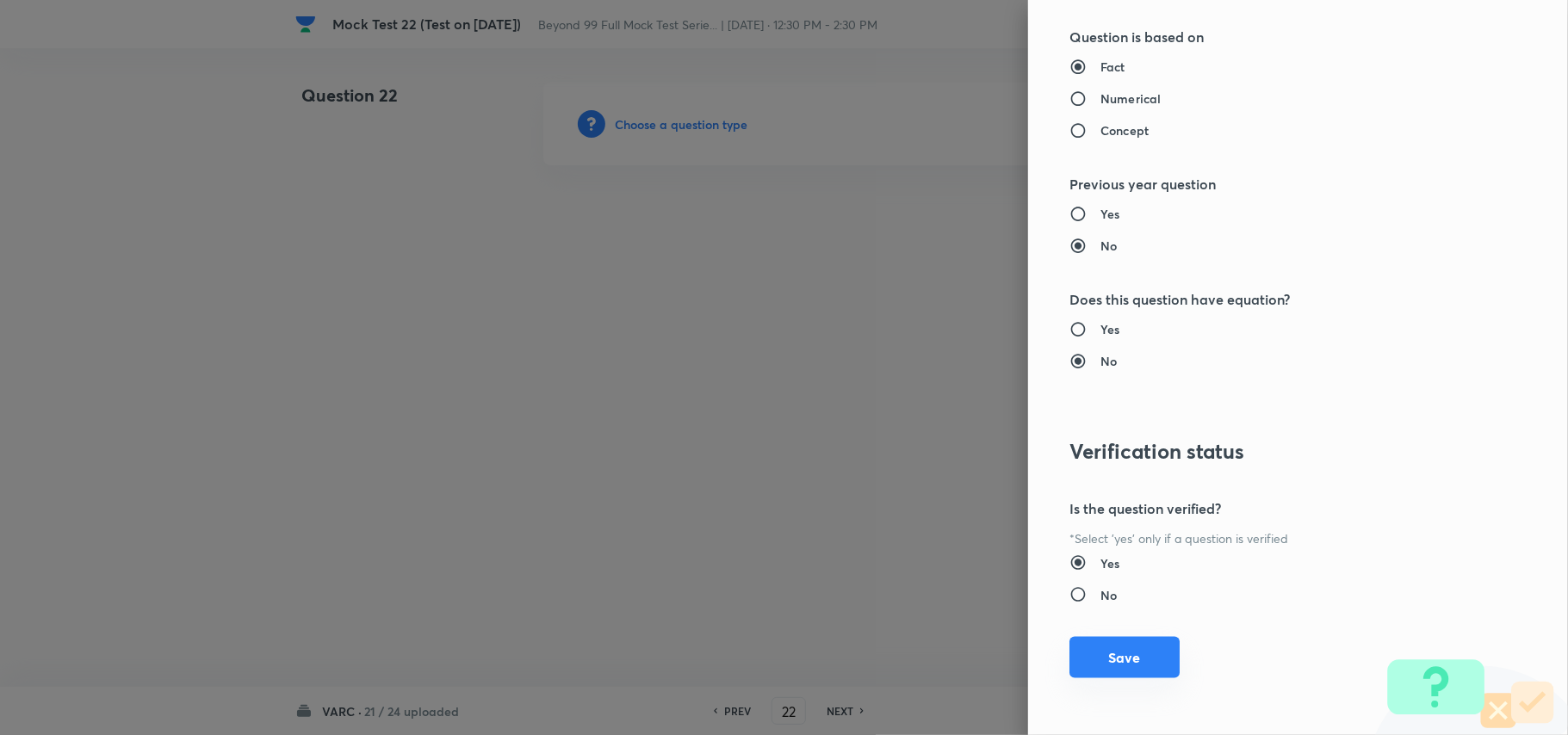
drag, startPoint x: 1109, startPoint y: 664, endPoint x: 1066, endPoint y: 640, distance: 49.2
click at [1107, 665] on button "Save" at bounding box center [1124, 658] width 110 height 41
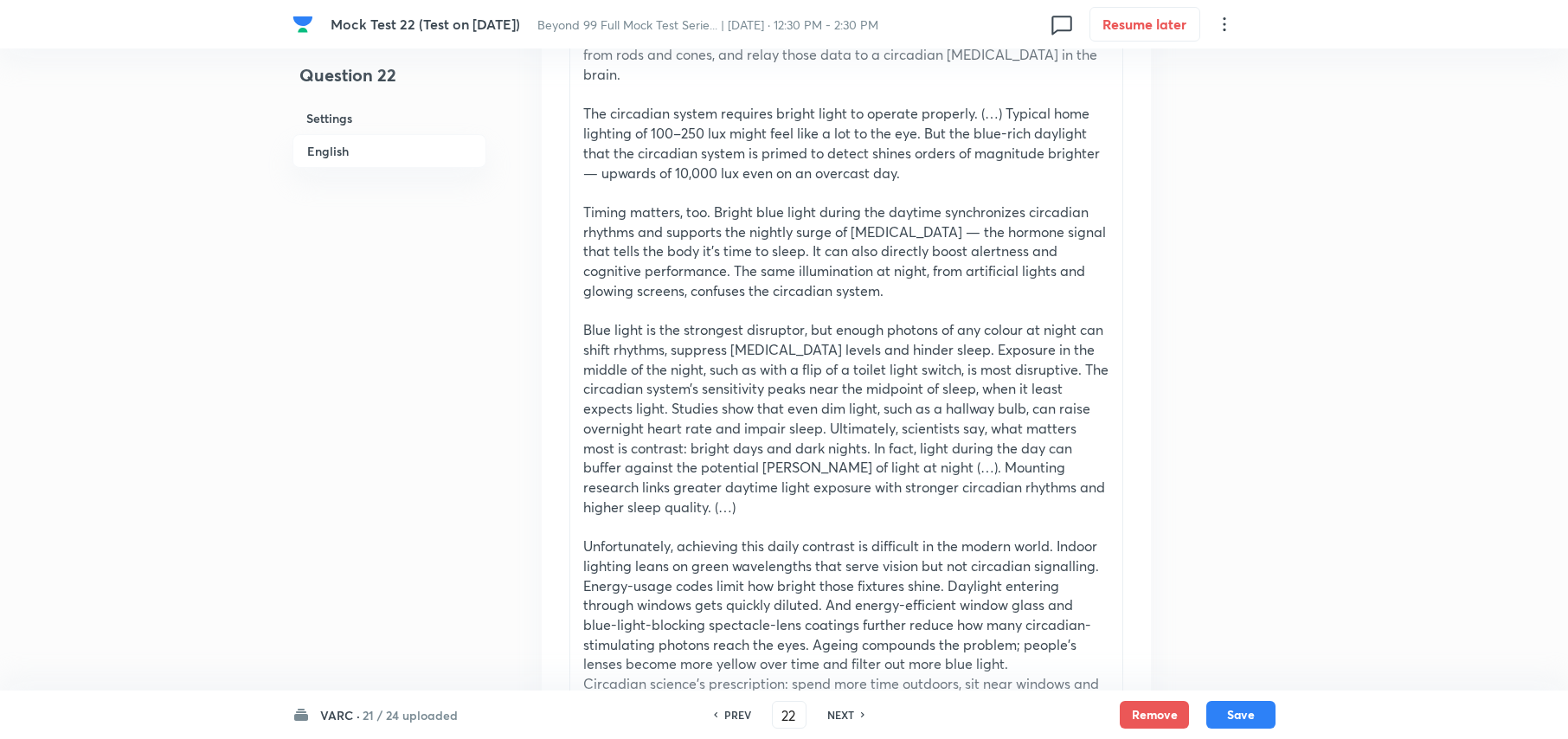
scroll to position [576, 0]
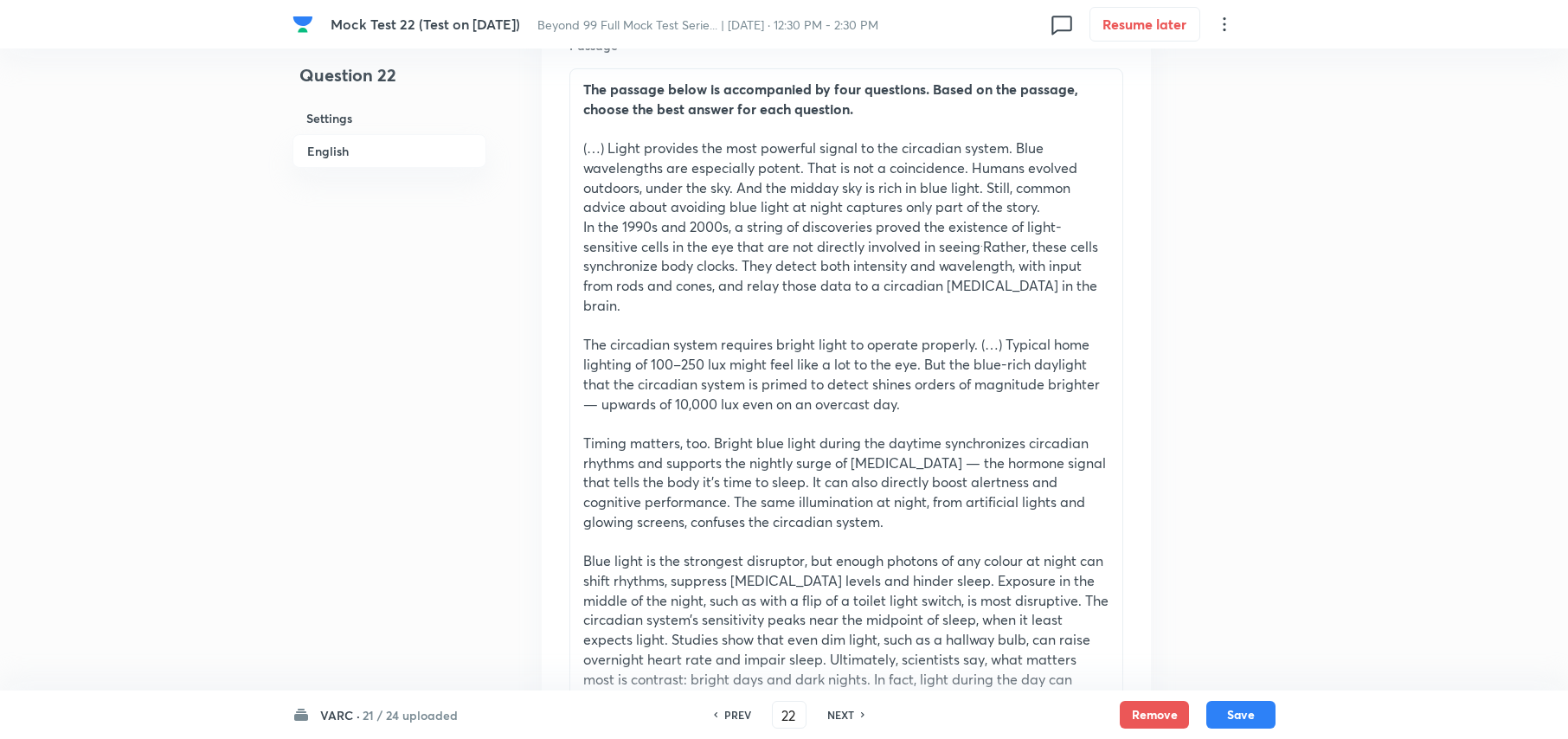
click at [793, 436] on p "Timing matters, too. Bright blue light during the daytime synchronizes circadia…" at bounding box center [846, 483] width 526 height 99
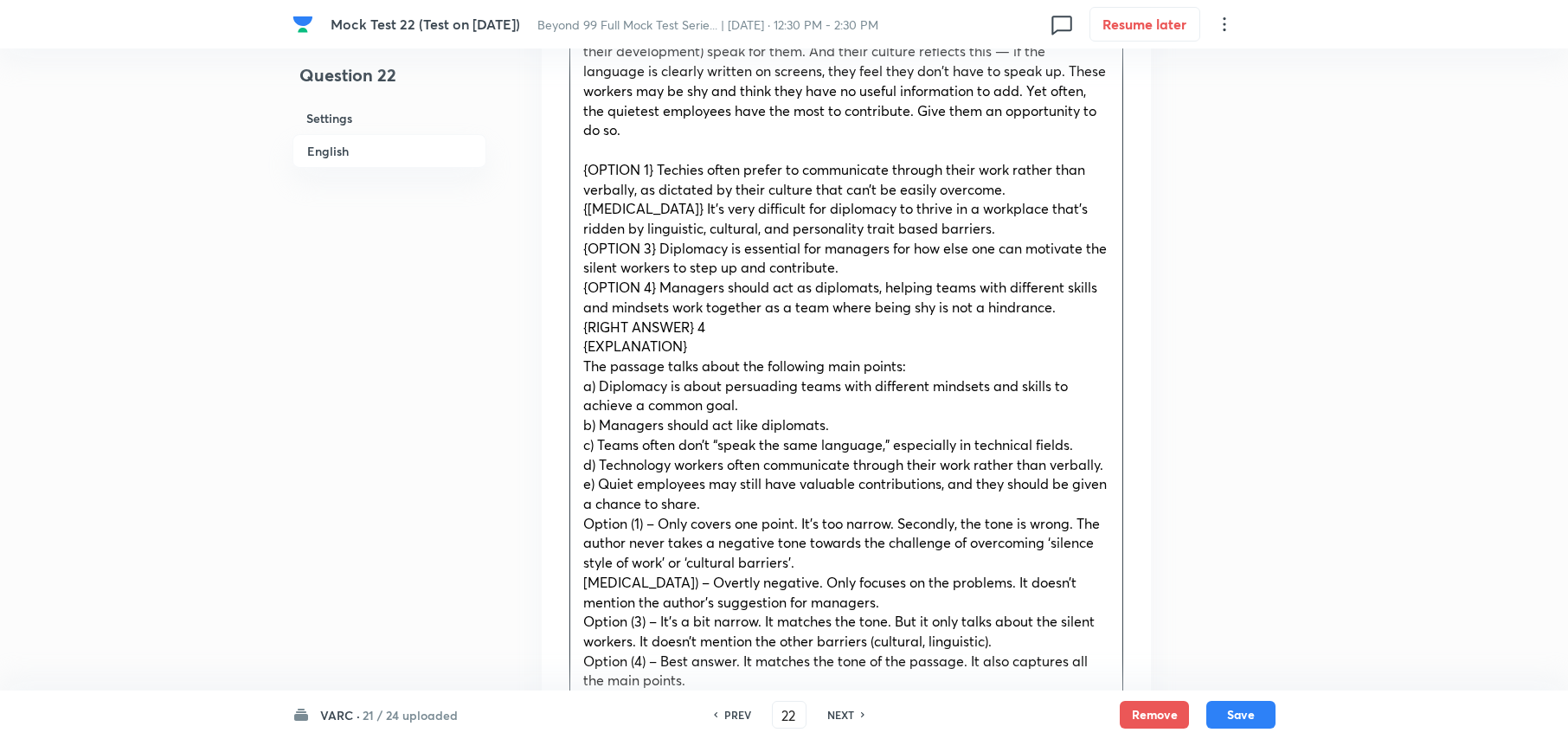
scroll to position [923, 0]
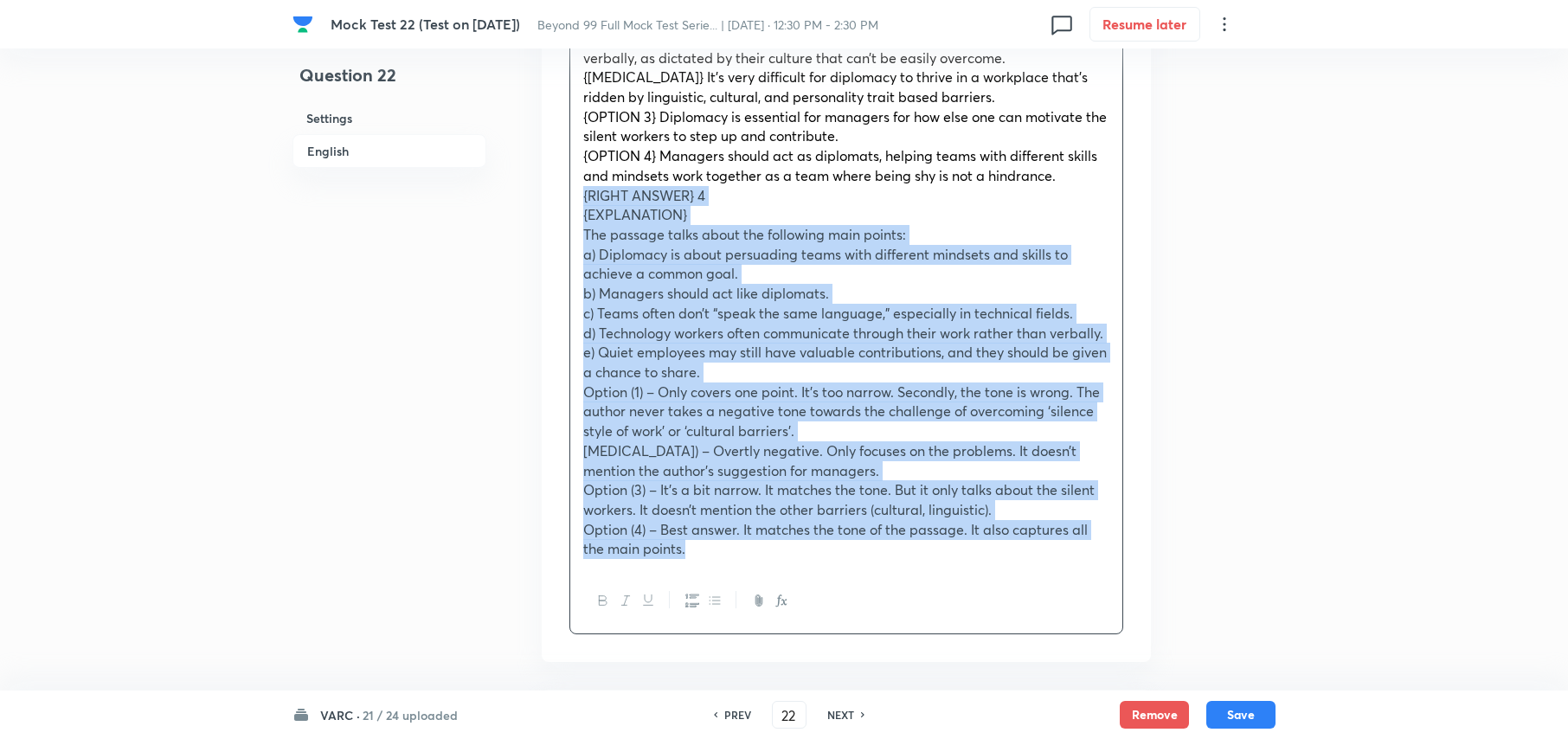
drag, startPoint x: 579, startPoint y: 192, endPoint x: 1101, endPoint y: 593, distance: 658.2
click at [1101, 593] on div "The passage given below is followed by four alternate summaries. Choose the opt…" at bounding box center [845, 178] width 554 height 912
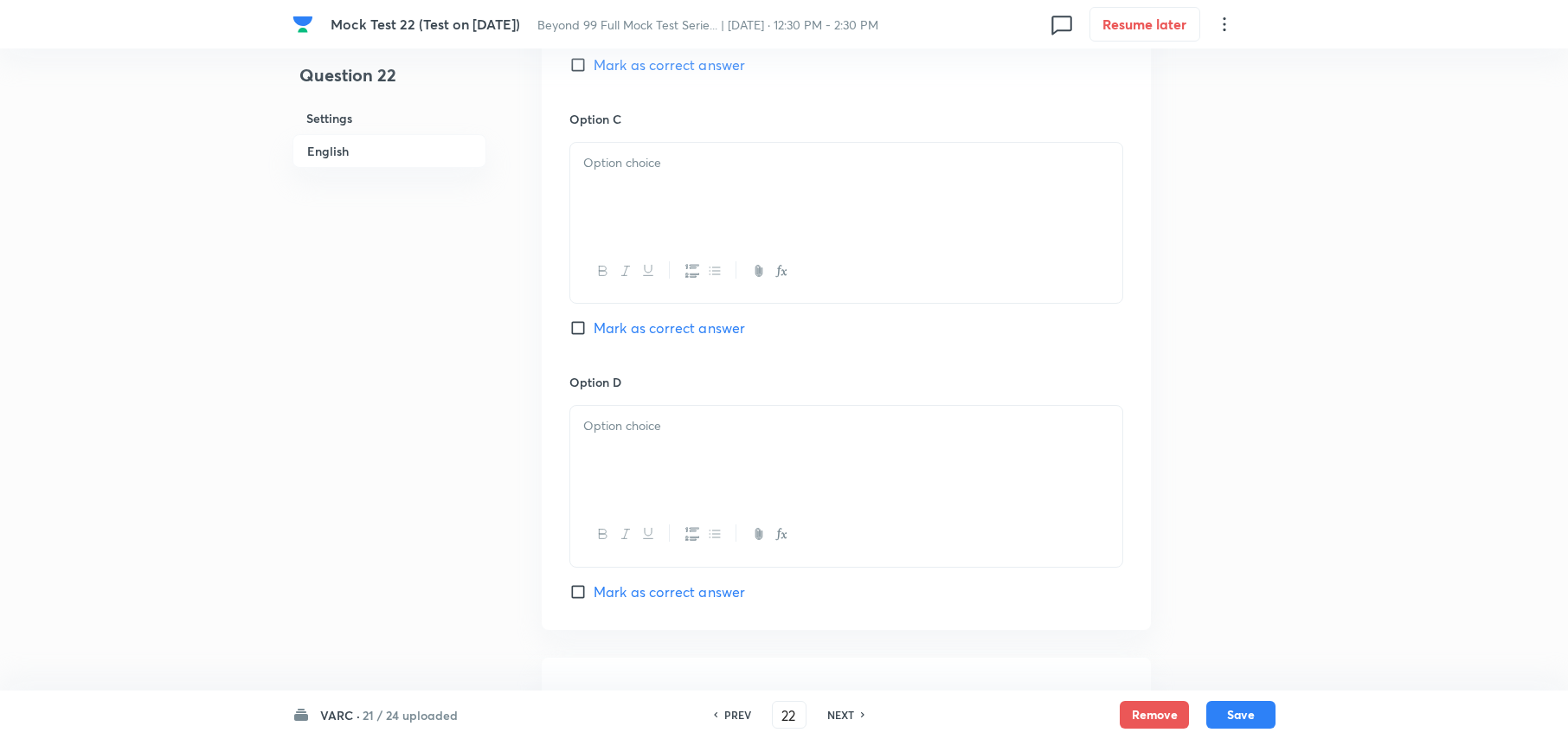
scroll to position [2193, 0]
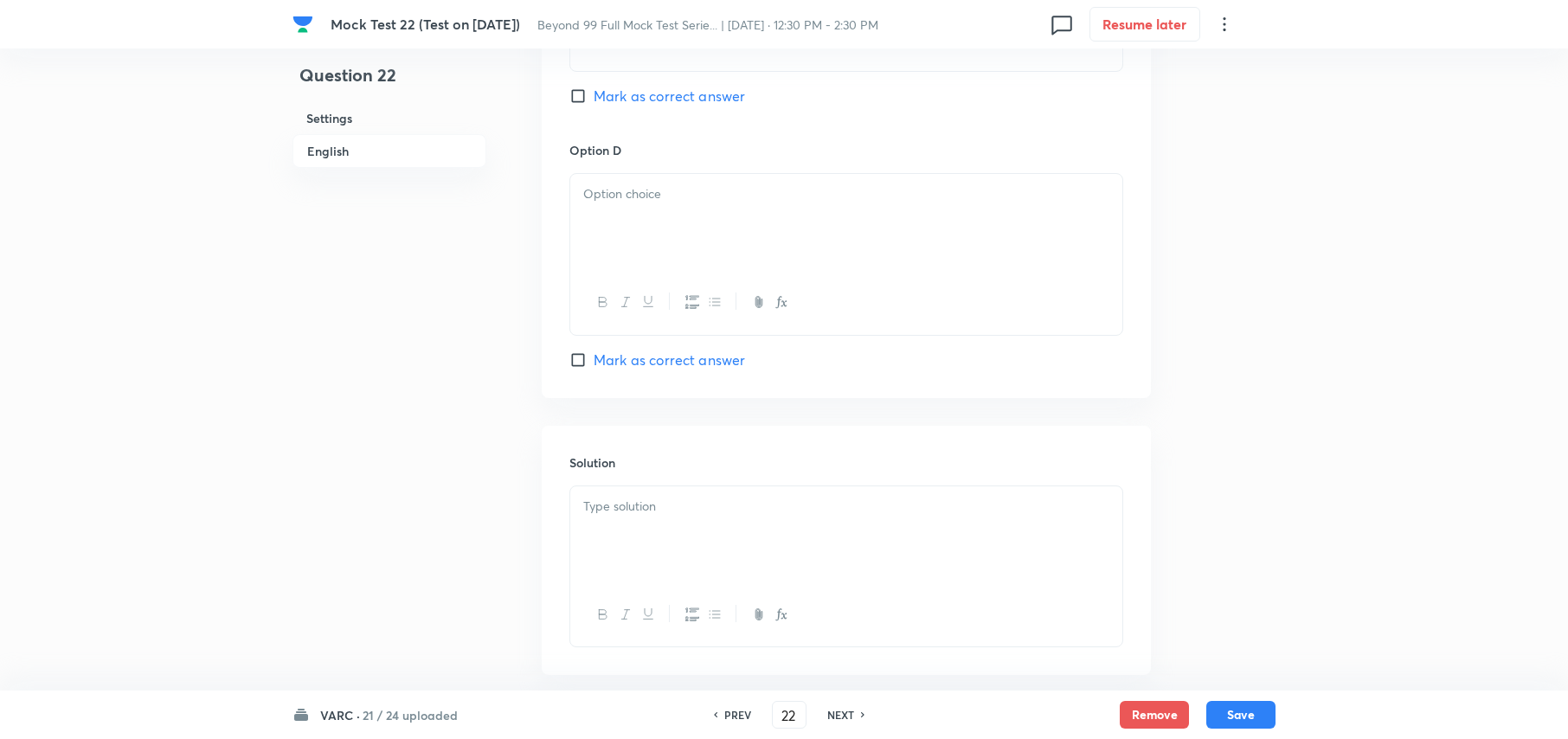
click at [724, 556] on div at bounding box center [845, 535] width 552 height 97
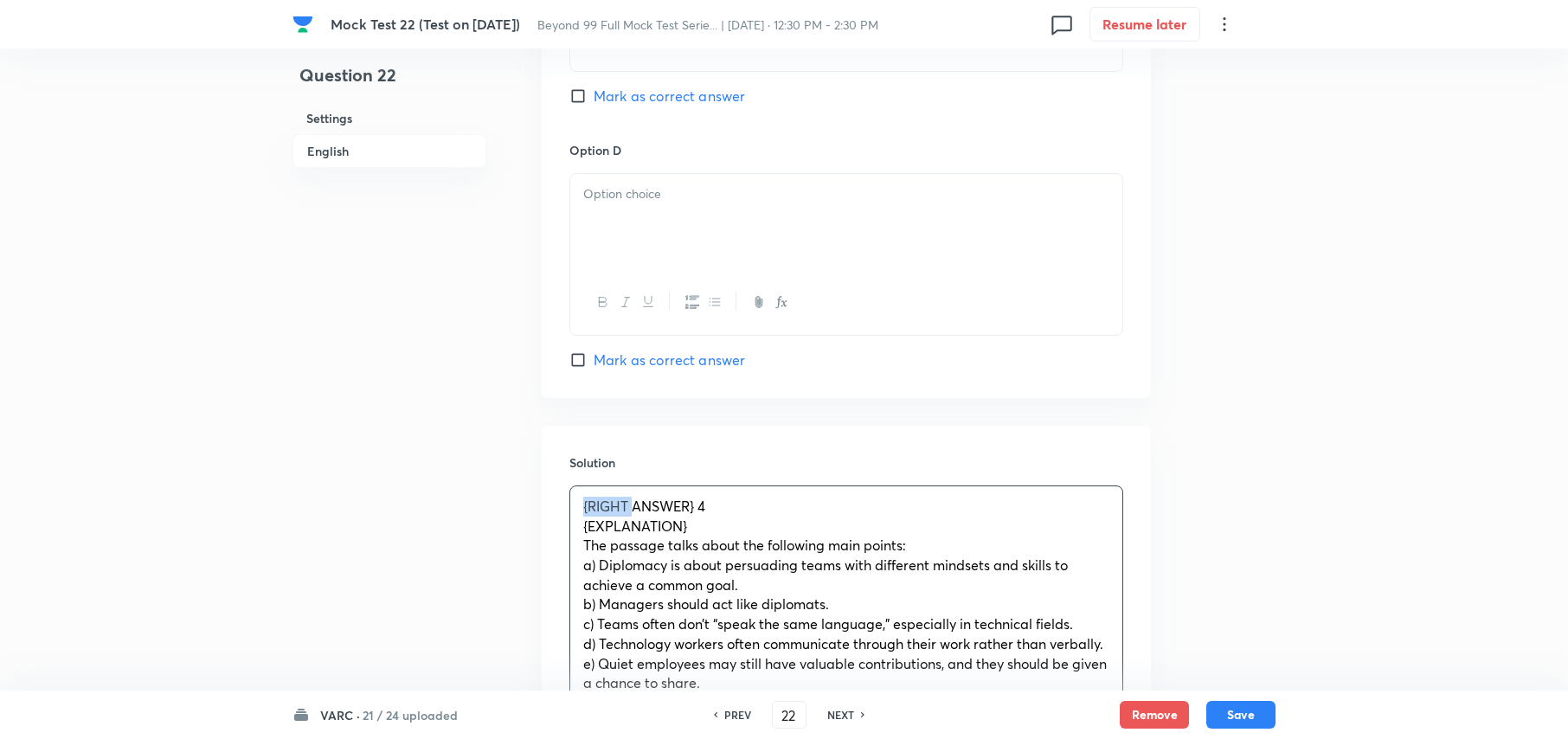
drag, startPoint x: 634, startPoint y: 507, endPoint x: 444, endPoint y: 517, distance: 190.3
click at [648, 510] on span "ANSWER} 4" at bounding box center [620, 506] width 74 height 18
drag, startPoint x: 753, startPoint y: 530, endPoint x: 544, endPoint y: 537, distance: 209.1
click at [544, 537] on div "Solution ANSWER: 4 {EXPLANATION} The passage talks about the following main poi…" at bounding box center [846, 699] width 609 height 547
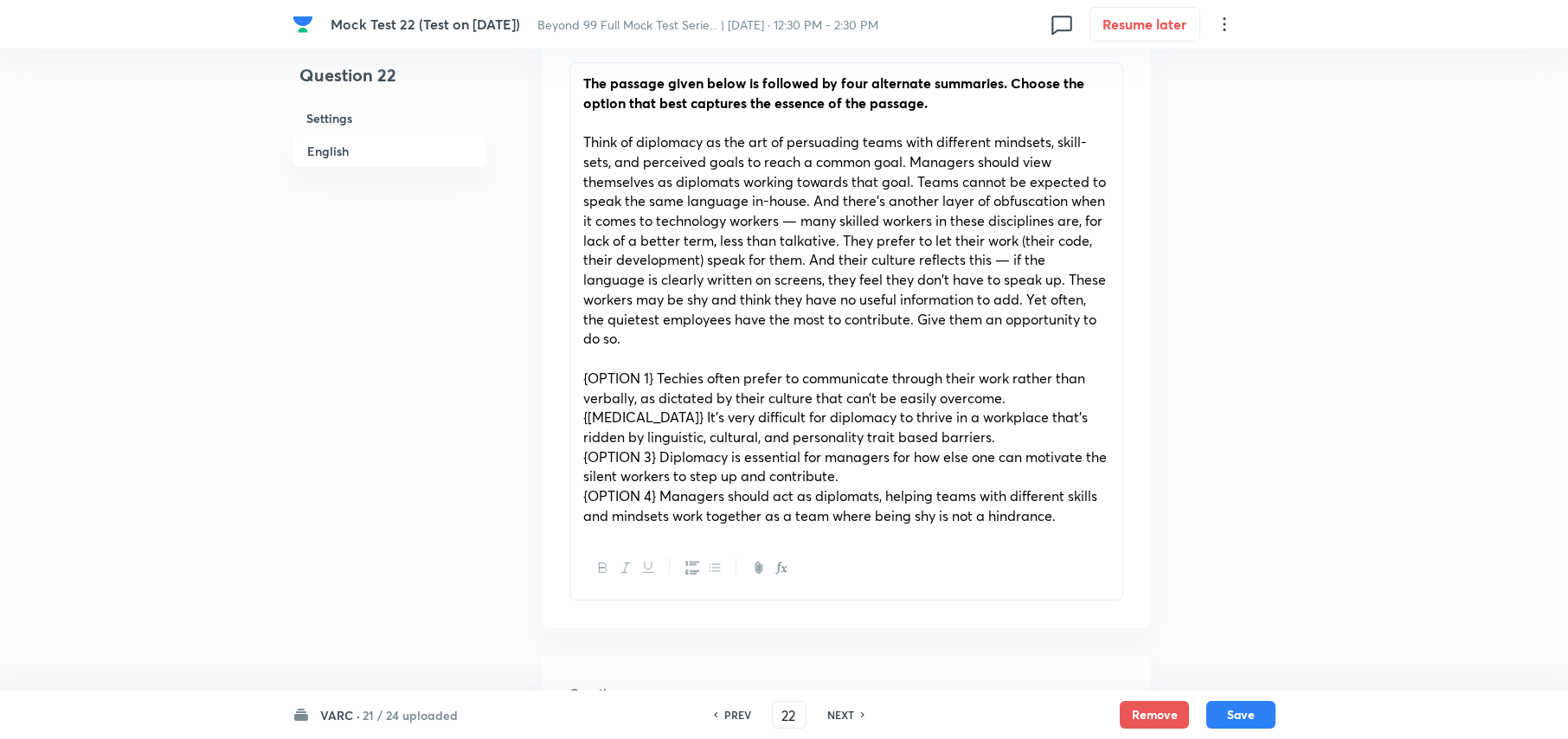
scroll to position [576, 0]
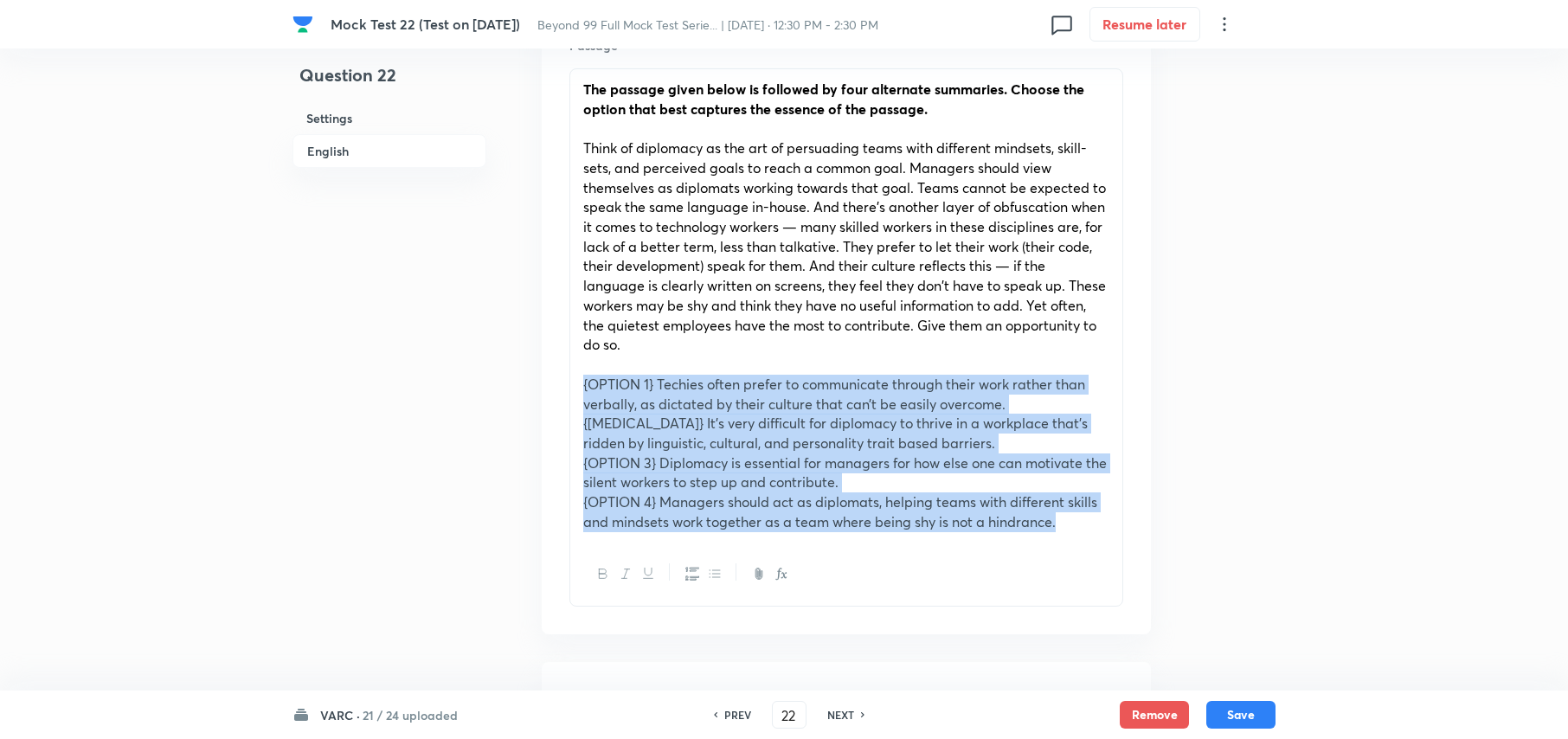
drag, startPoint x: 575, startPoint y: 381, endPoint x: 1164, endPoint y: 520, distance: 605.2
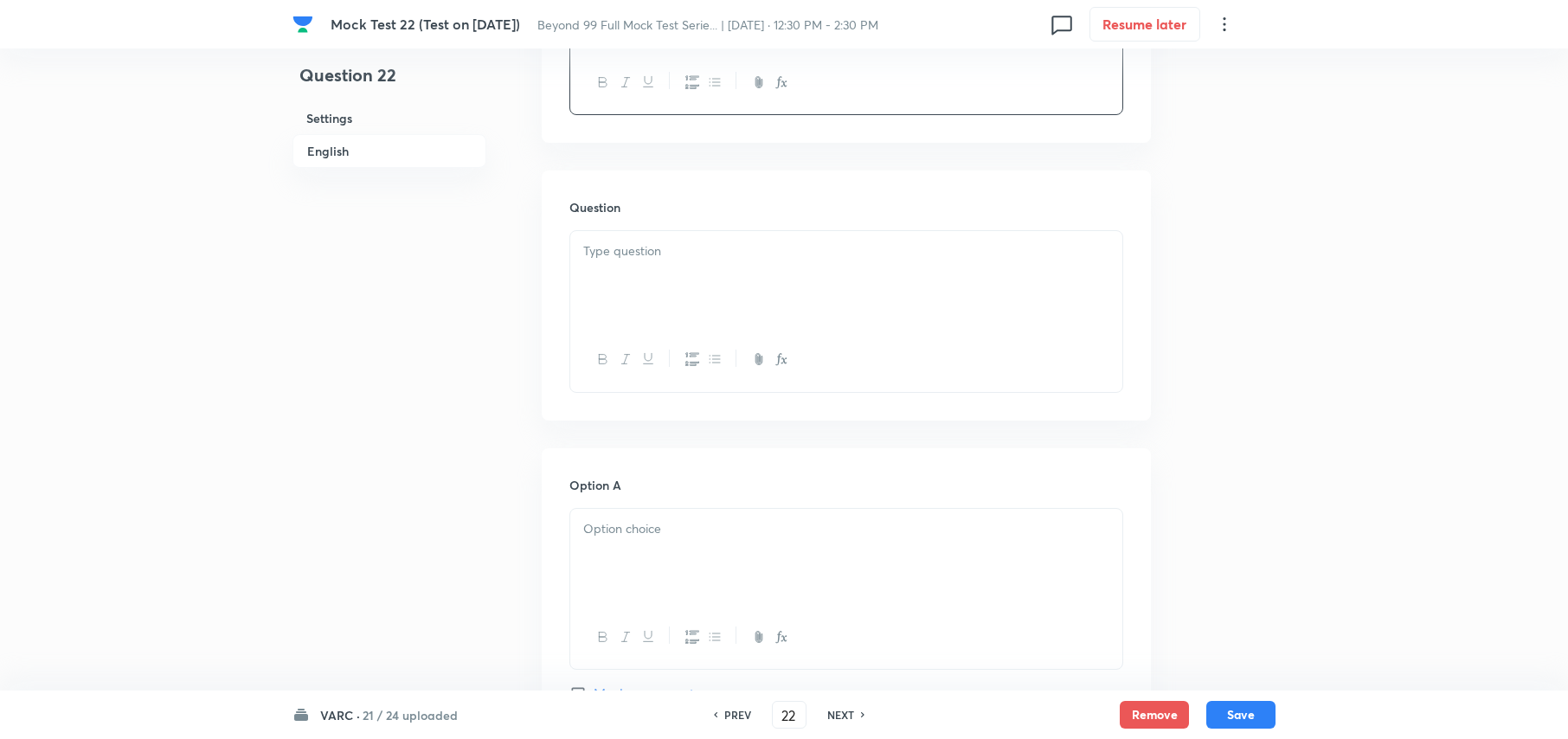
scroll to position [923, 0]
click at [675, 272] on div at bounding box center [845, 268] width 552 height 97
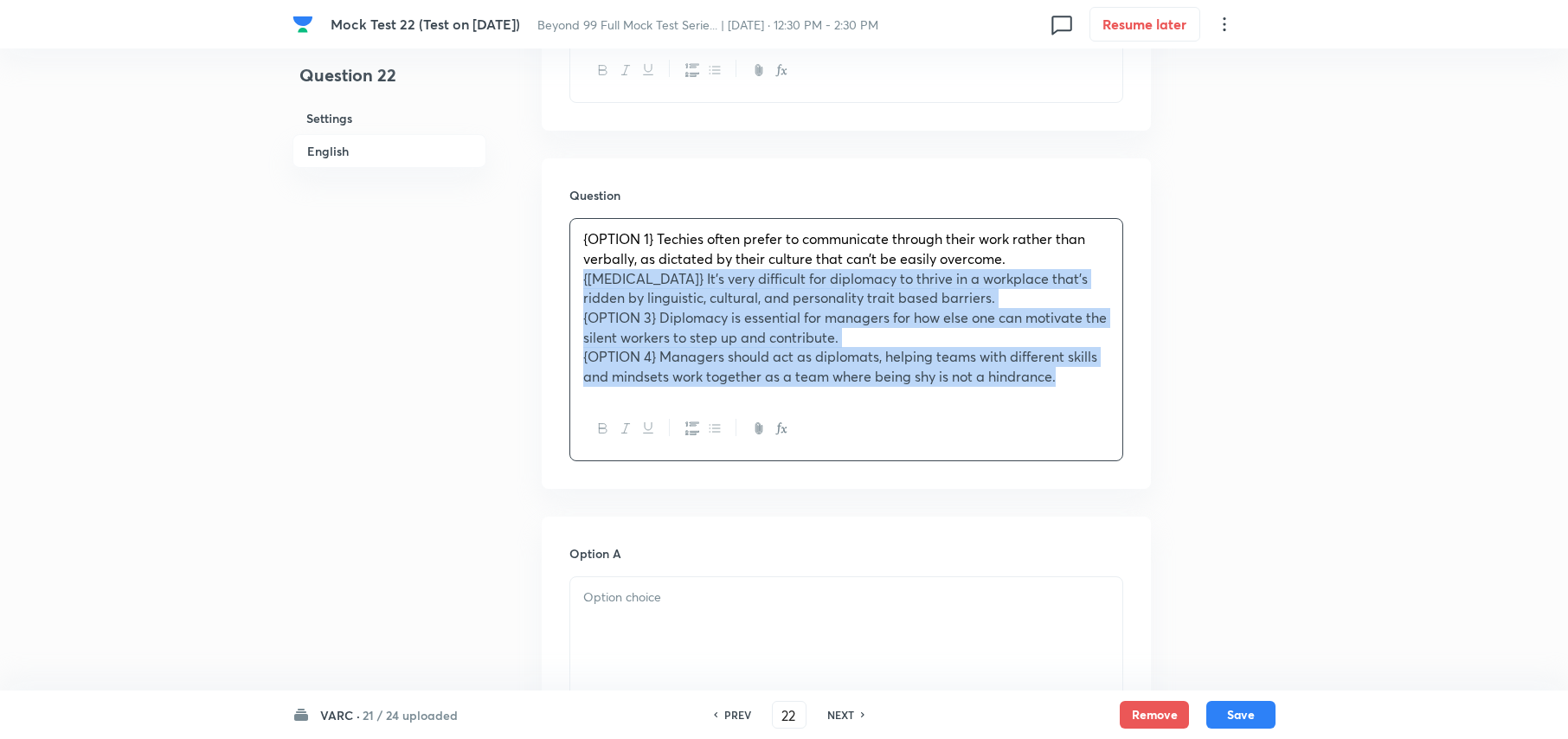
drag, startPoint x: 1060, startPoint y: 385, endPoint x: 578, endPoint y: 285, distance: 492.3
click at [578, 285] on div "{OPTION 1} Techies often prefer to communicate through their work rather than v…" at bounding box center [845, 308] width 552 height 179
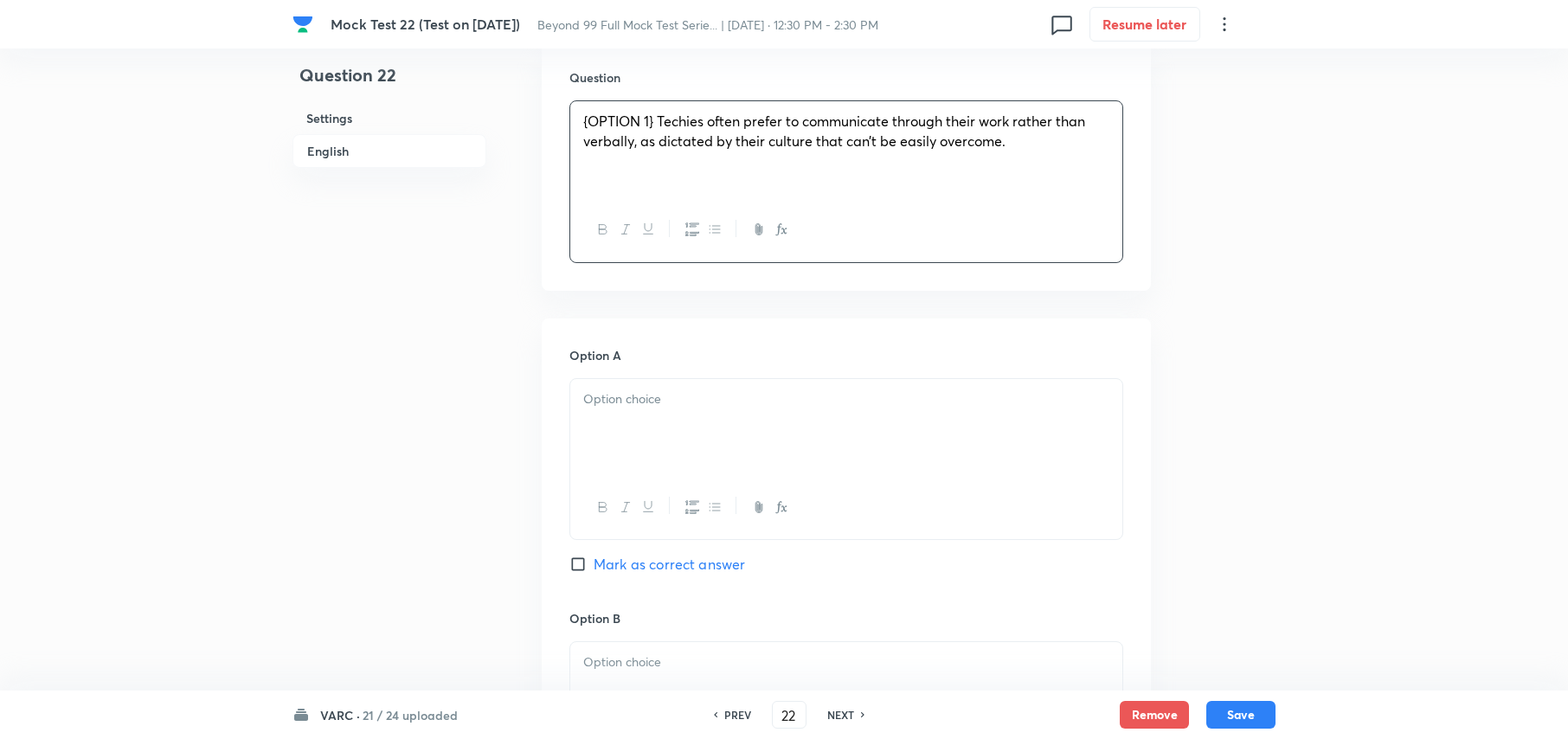
scroll to position [1154, 0]
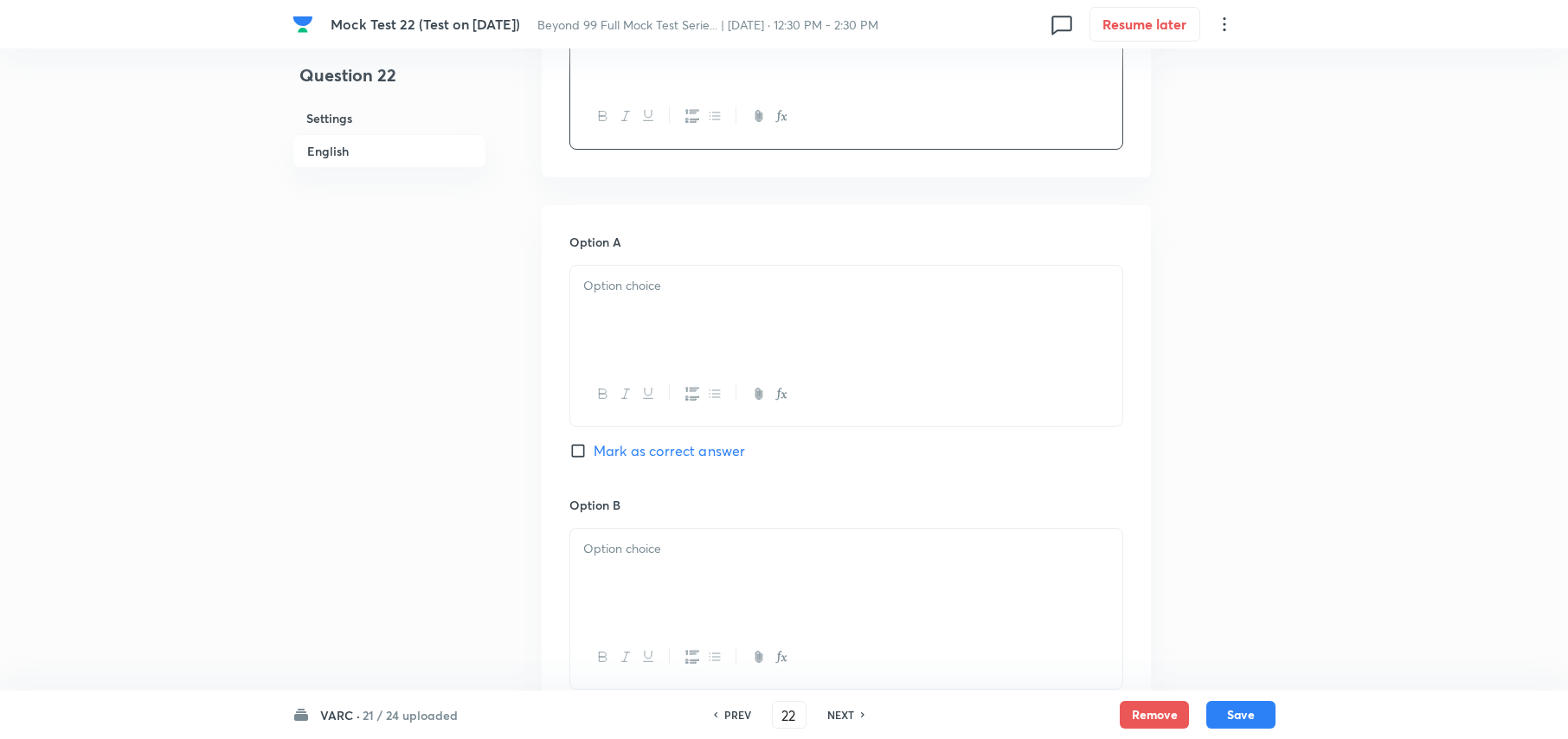
click at [661, 350] on div at bounding box center [845, 314] width 552 height 97
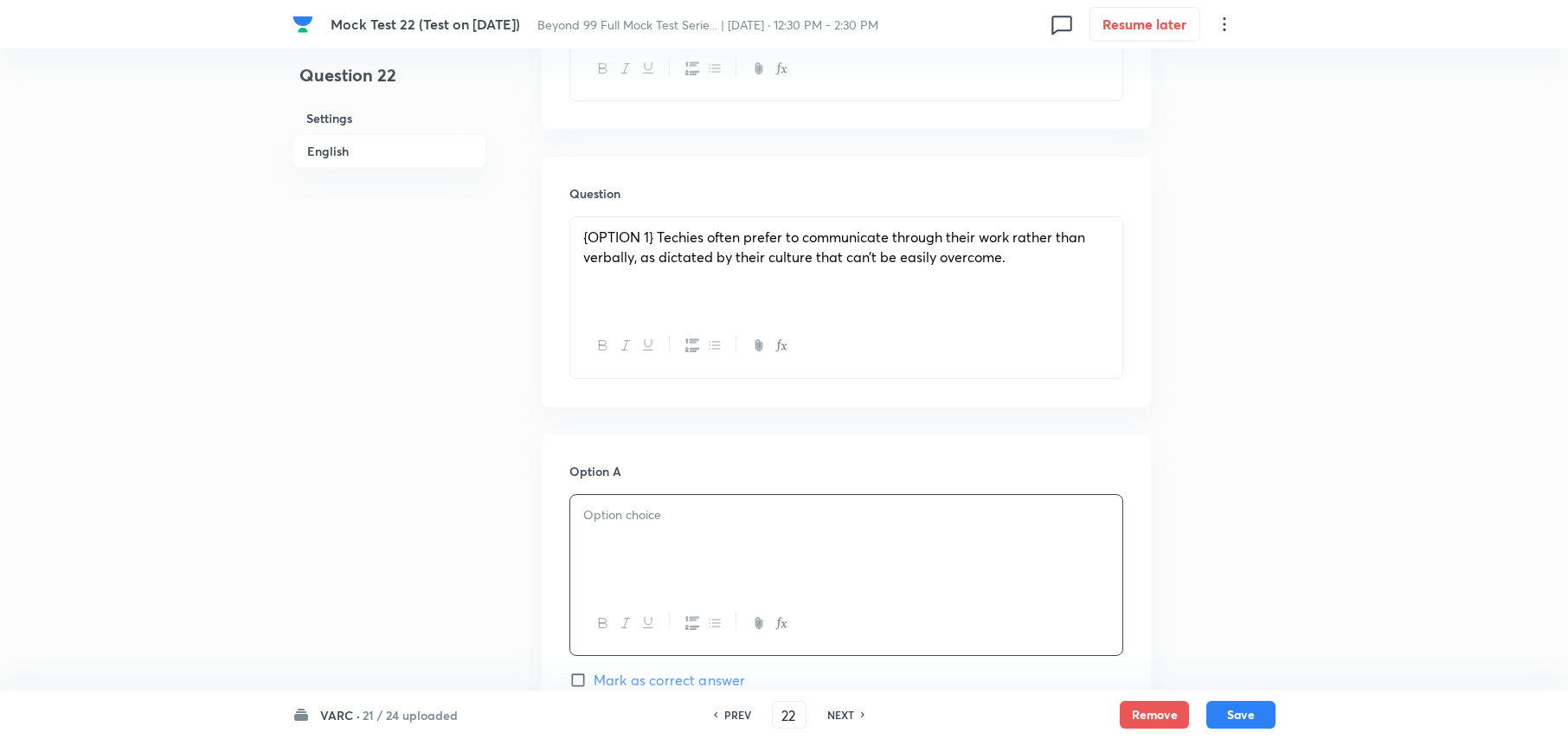
scroll to position [923, 0]
drag, startPoint x: 659, startPoint y: 237, endPoint x: 583, endPoint y: 246, distance: 76.5
click at [583, 246] on span "{OPTION 1} Techies often prefer to communicate through their work rather than v…" at bounding box center [834, 249] width 502 height 38
click at [644, 591] on div at bounding box center [845, 545] width 552 height 97
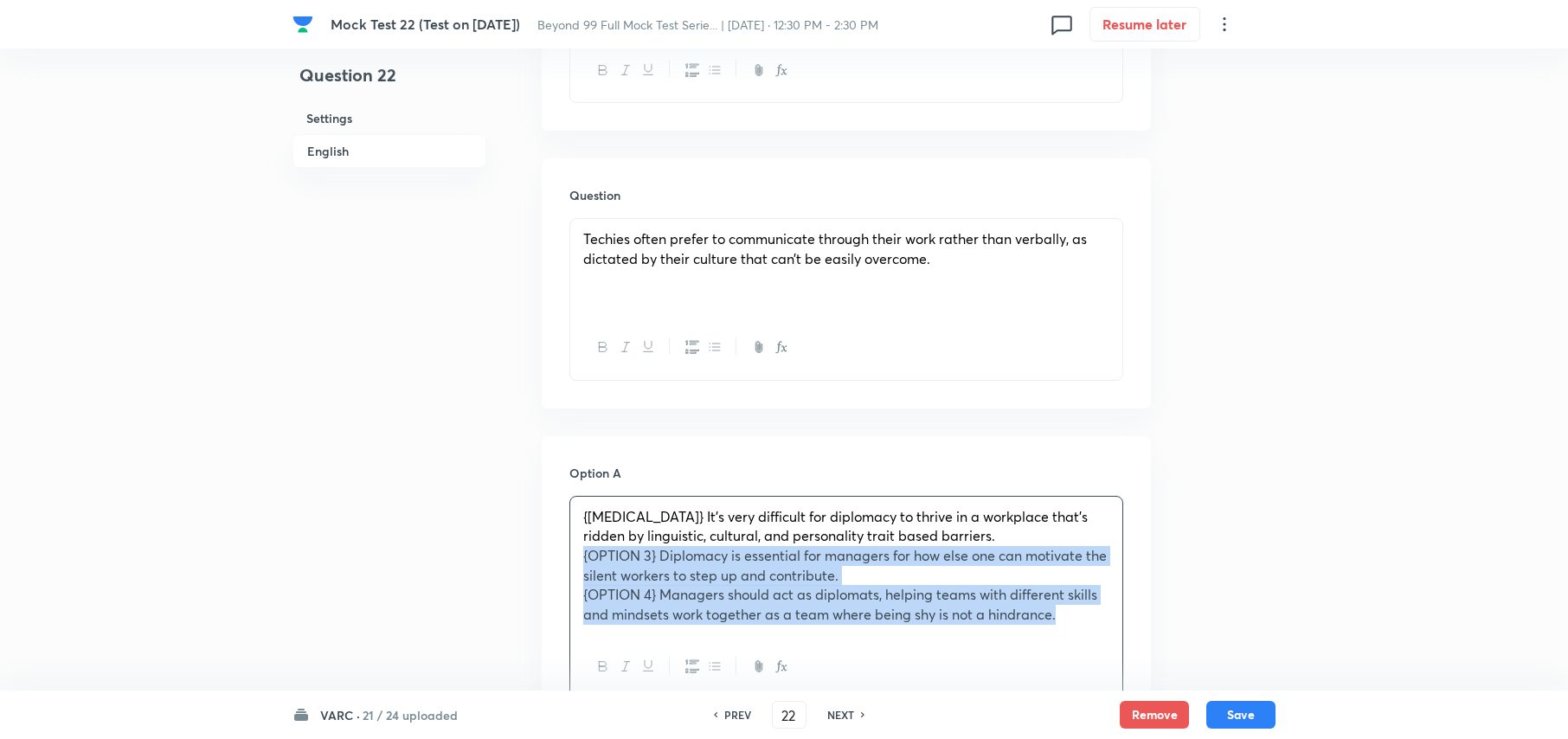
drag, startPoint x: 1059, startPoint y: 621, endPoint x: 568, endPoint y: 562, distance: 494.5
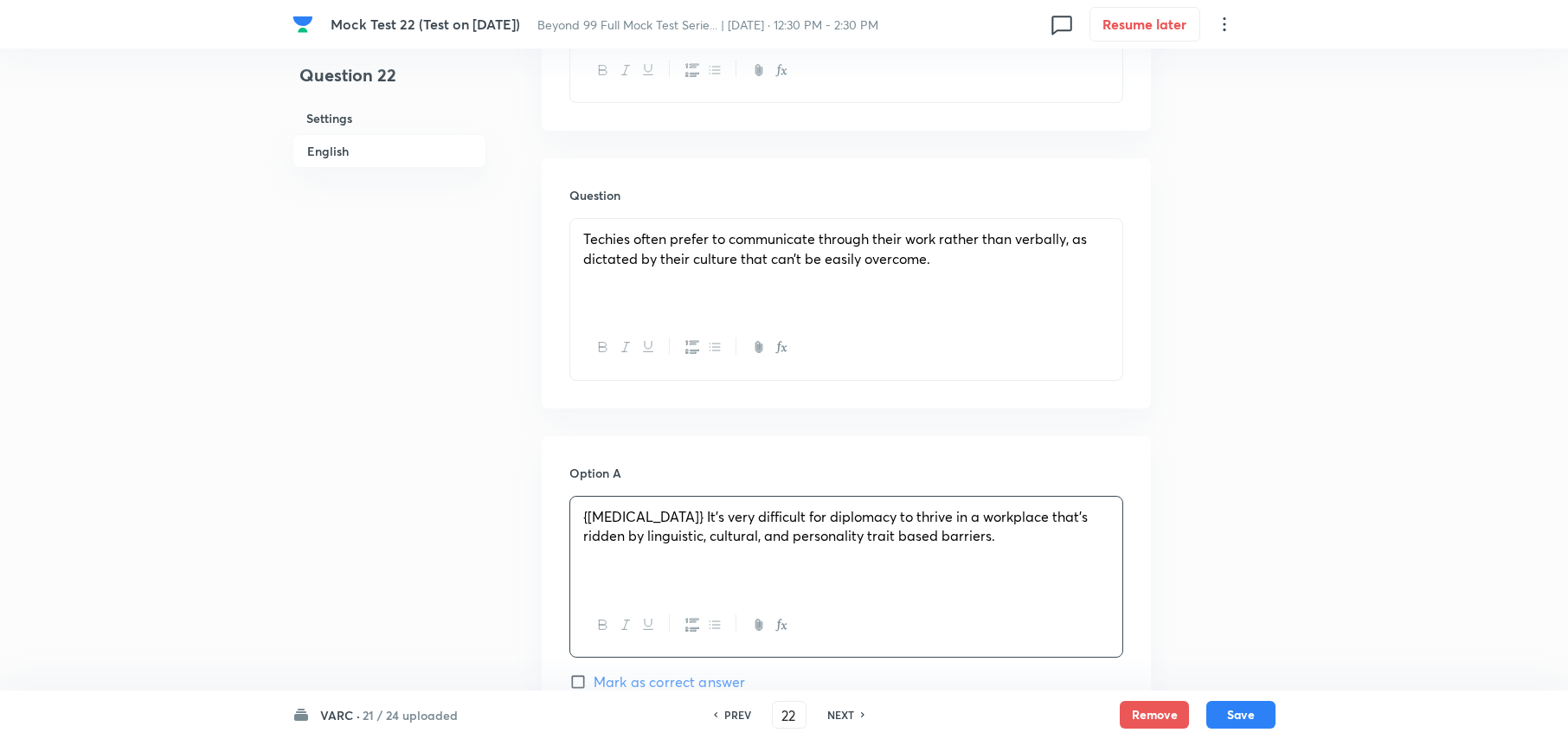
click at [656, 518] on span "{OPTION 2} It’s very difficult for diplomacy to thrive in a workplace that’s ri…" at bounding box center [836, 526] width 504 height 38
drag, startPoint x: 660, startPoint y: 515, endPoint x: 566, endPoint y: 521, distance: 94.2
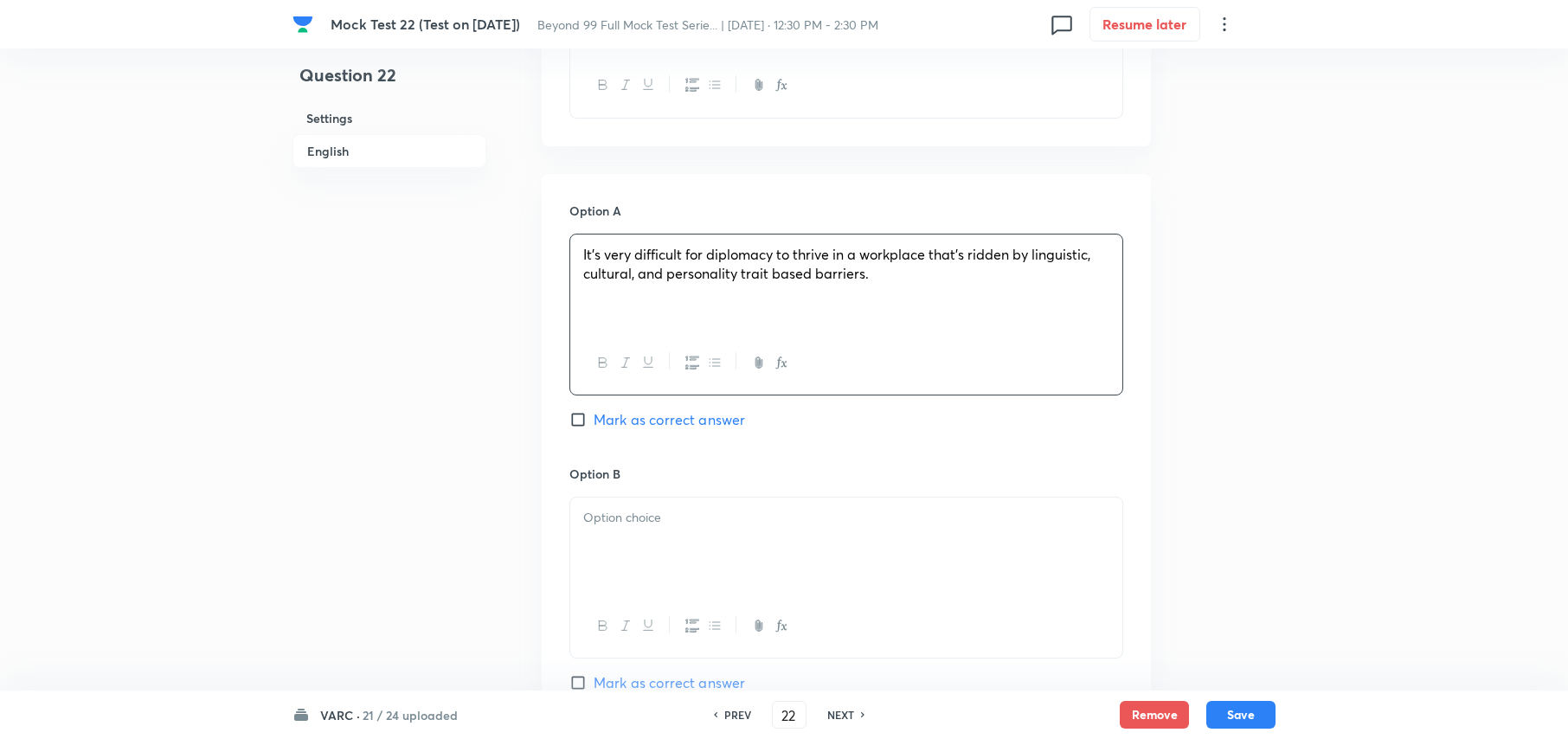
scroll to position [1386, 0]
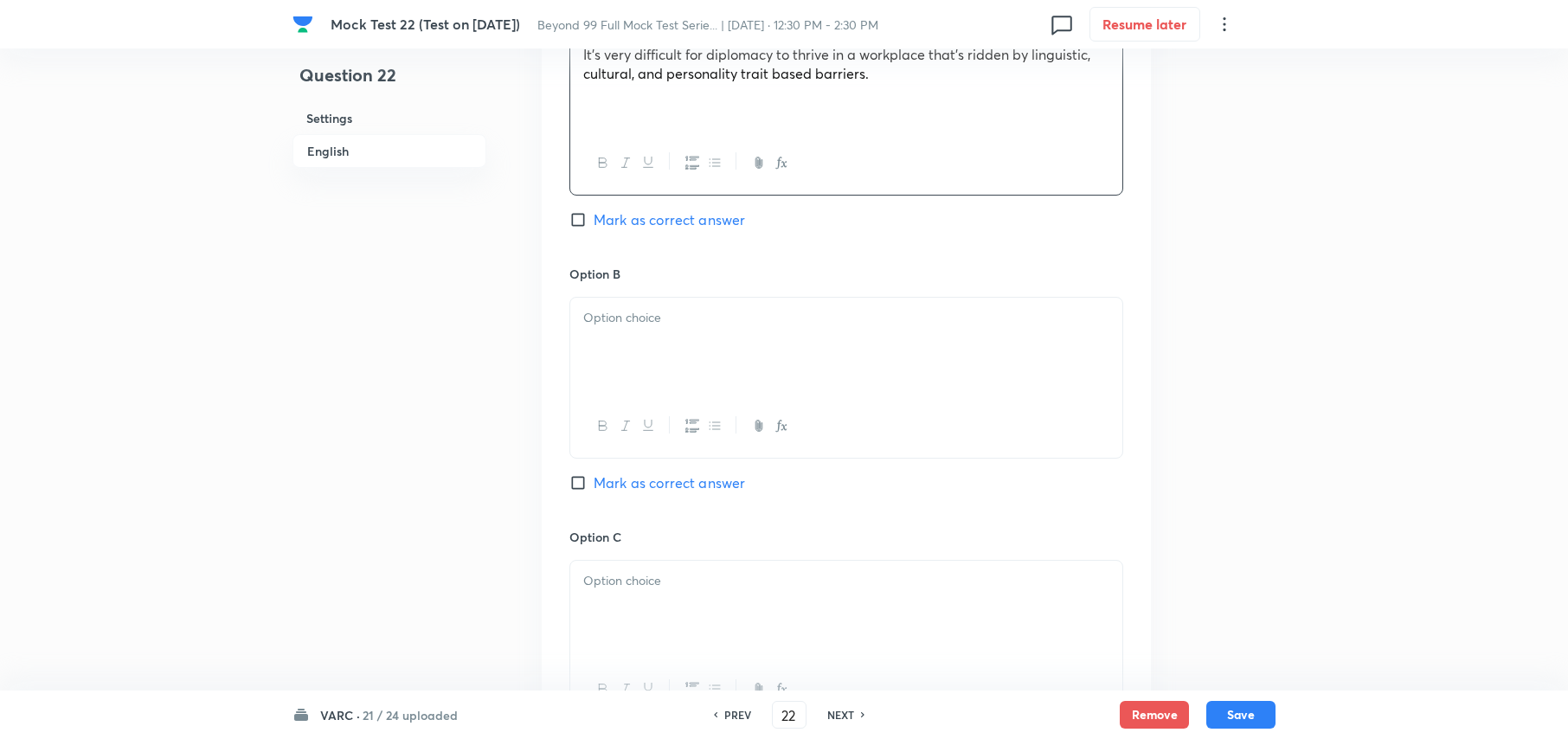
click at [759, 306] on div at bounding box center [845, 347] width 552 height 97
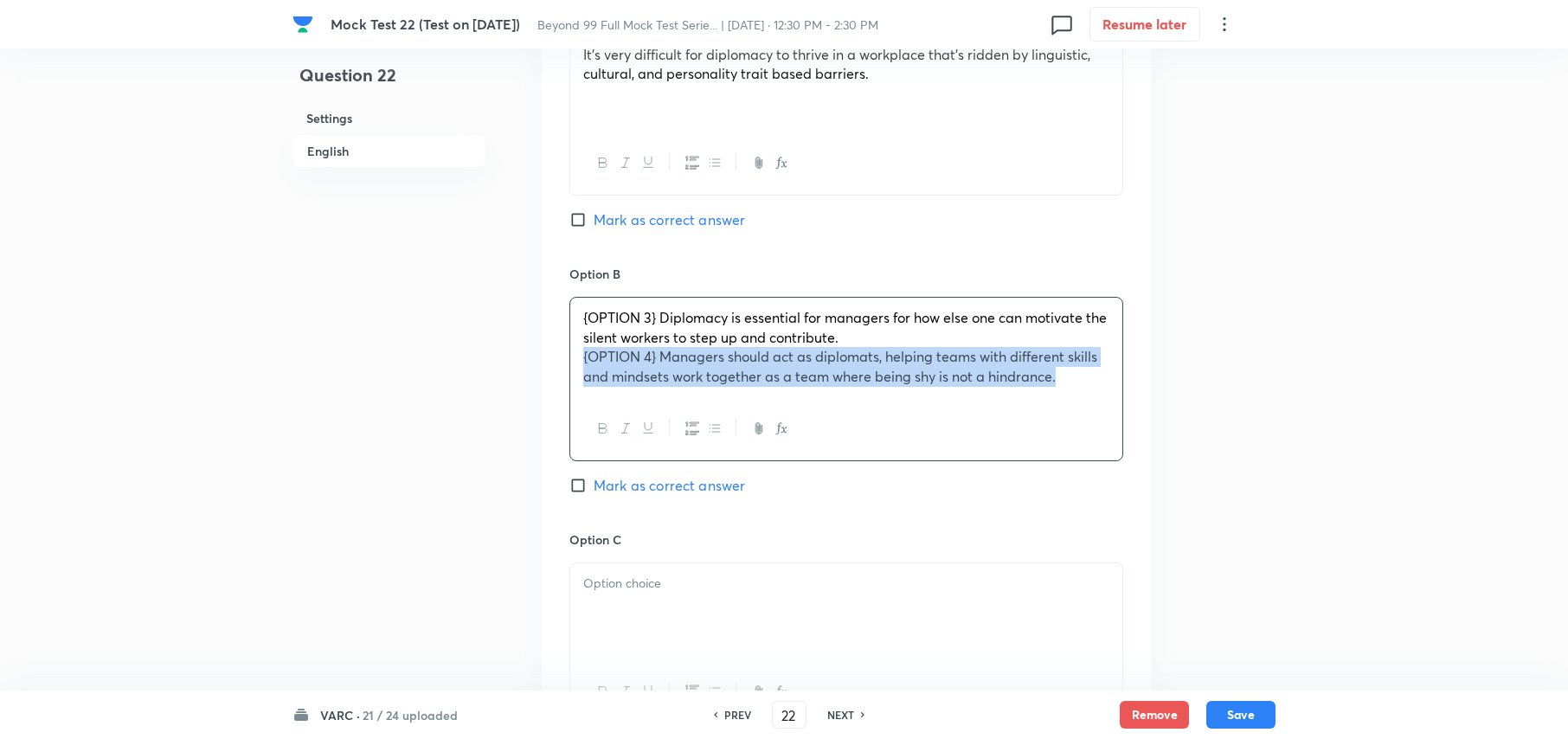
drag, startPoint x: 1054, startPoint y: 386, endPoint x: 566, endPoint y: 365, distance: 488.5
click at [566, 365] on div "Option A It’s very difficult for diplomacy to thrive in a workplace that’s ridd…" at bounding box center [846, 512] width 609 height 1077
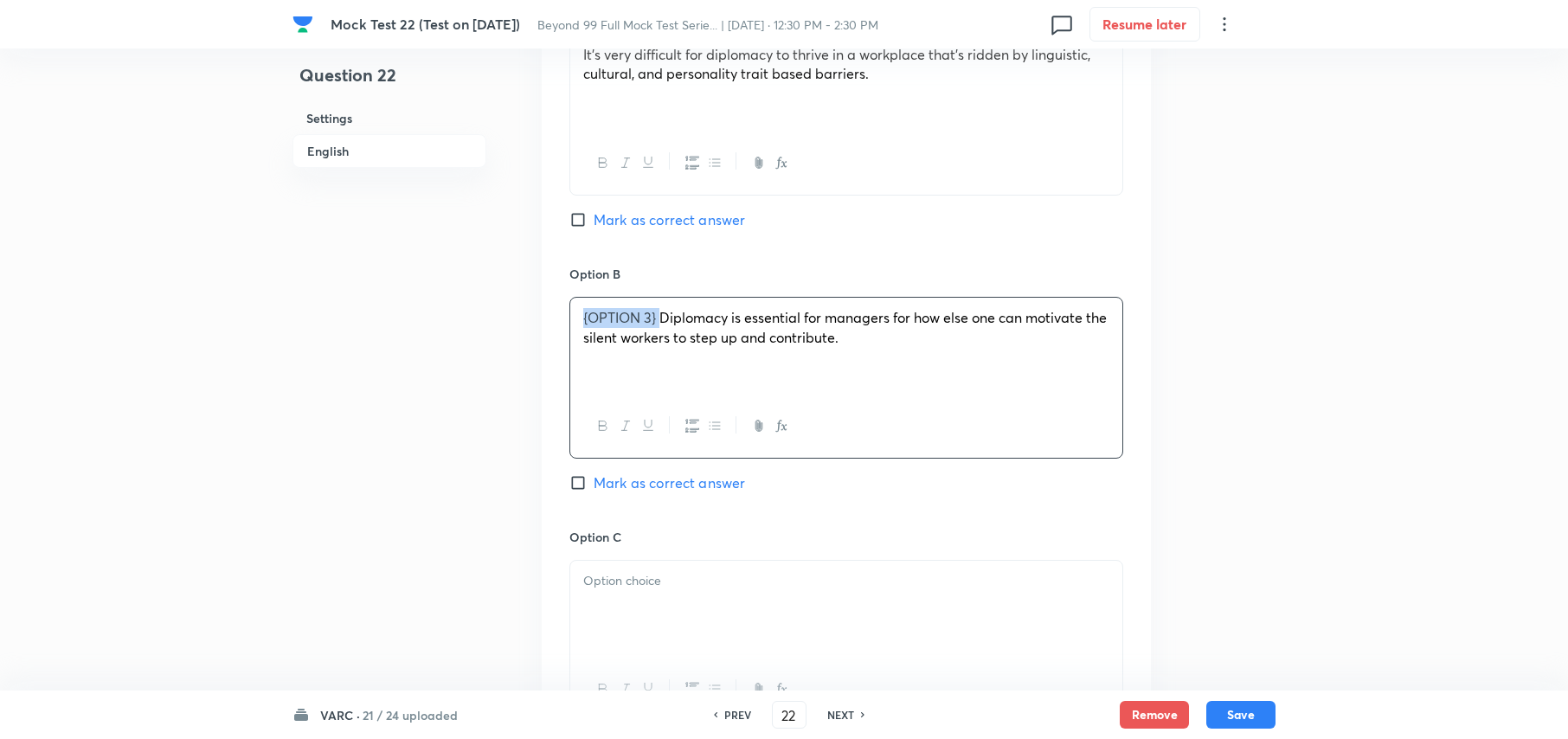
drag, startPoint x: 660, startPoint y: 316, endPoint x: 509, endPoint y: 316, distance: 151.0
click at [509, 316] on div "Question 22 Settings English Settings Type Single choice correct 4 options With…" at bounding box center [784, 205] width 983 height 3014
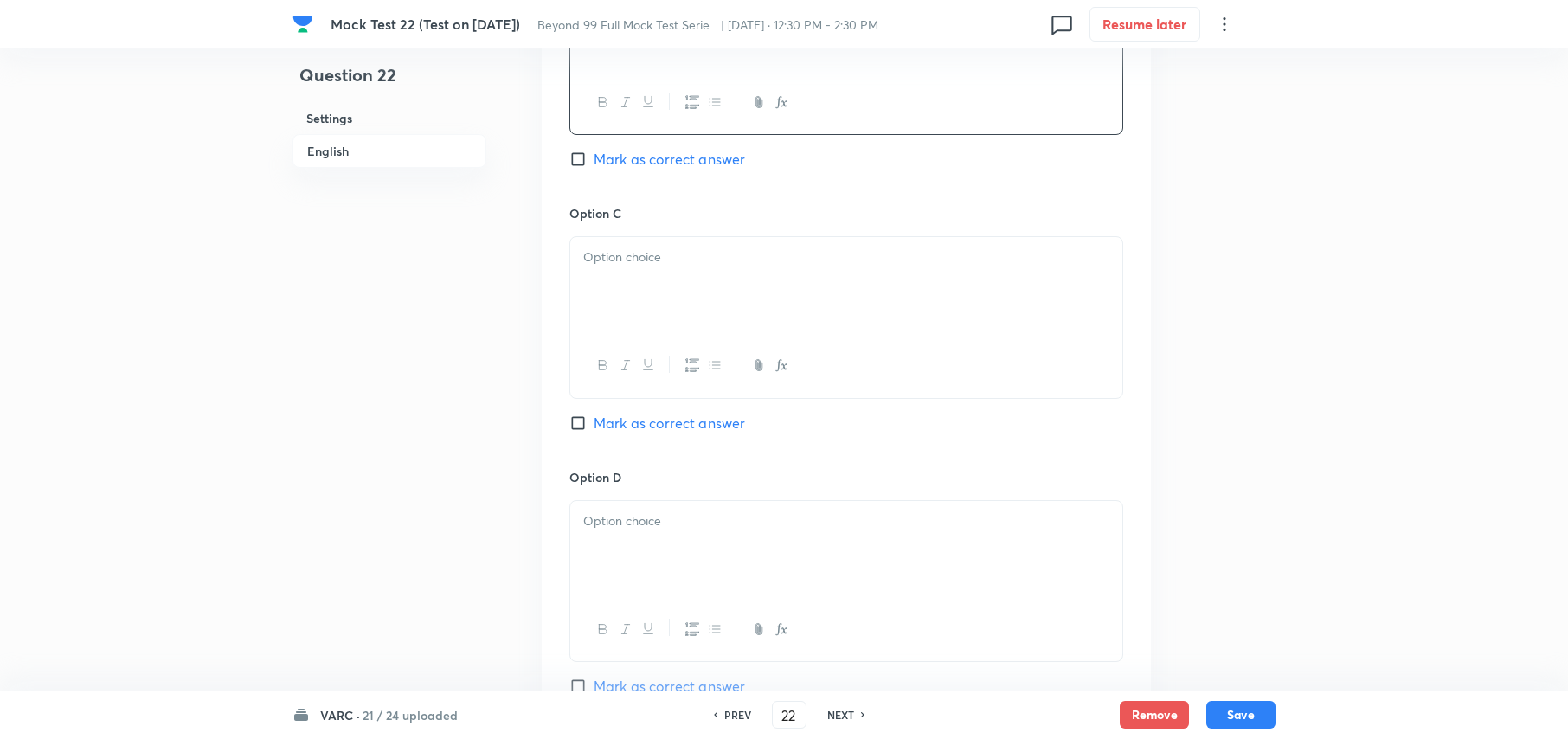
scroll to position [1731, 0]
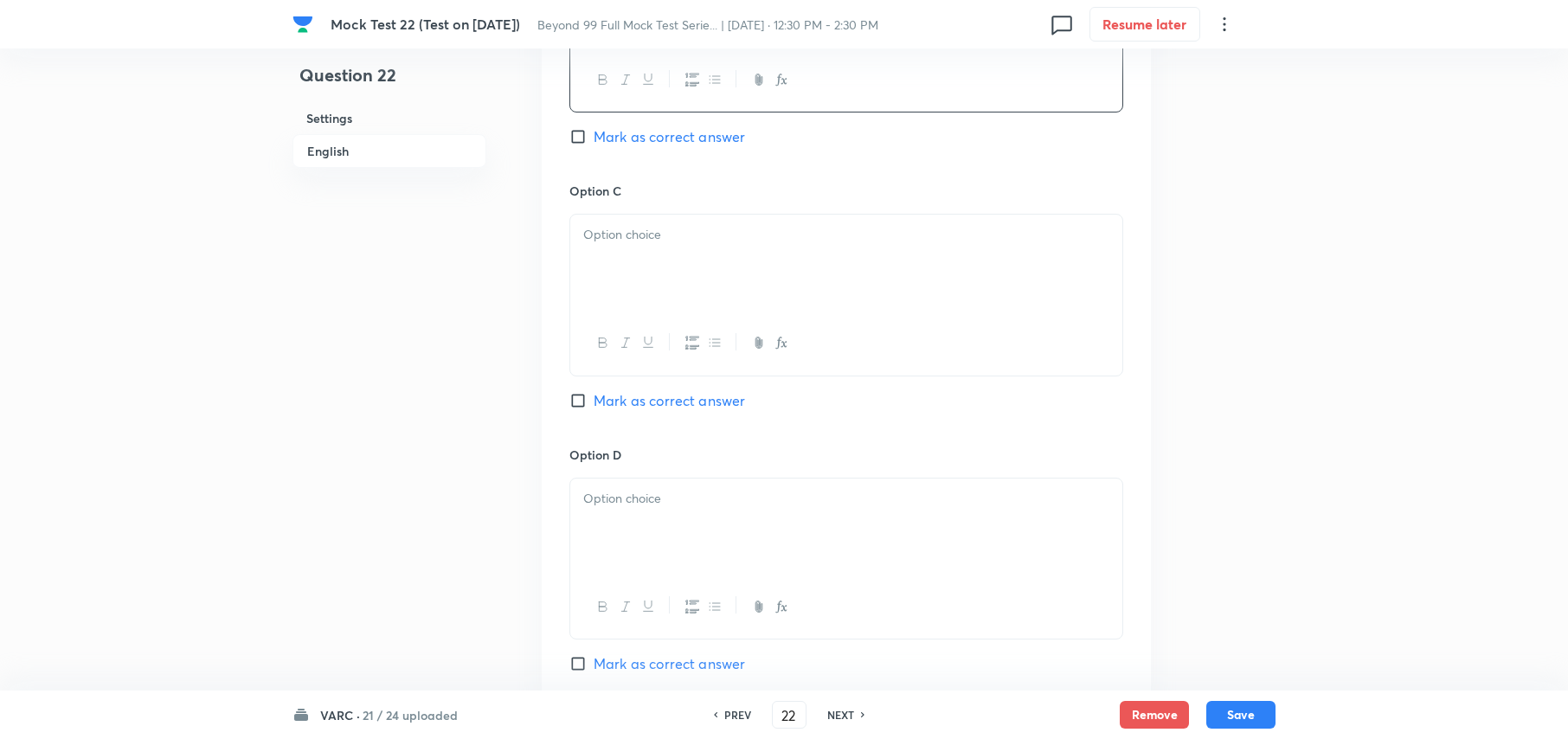
click at [756, 281] on div at bounding box center [845, 263] width 552 height 97
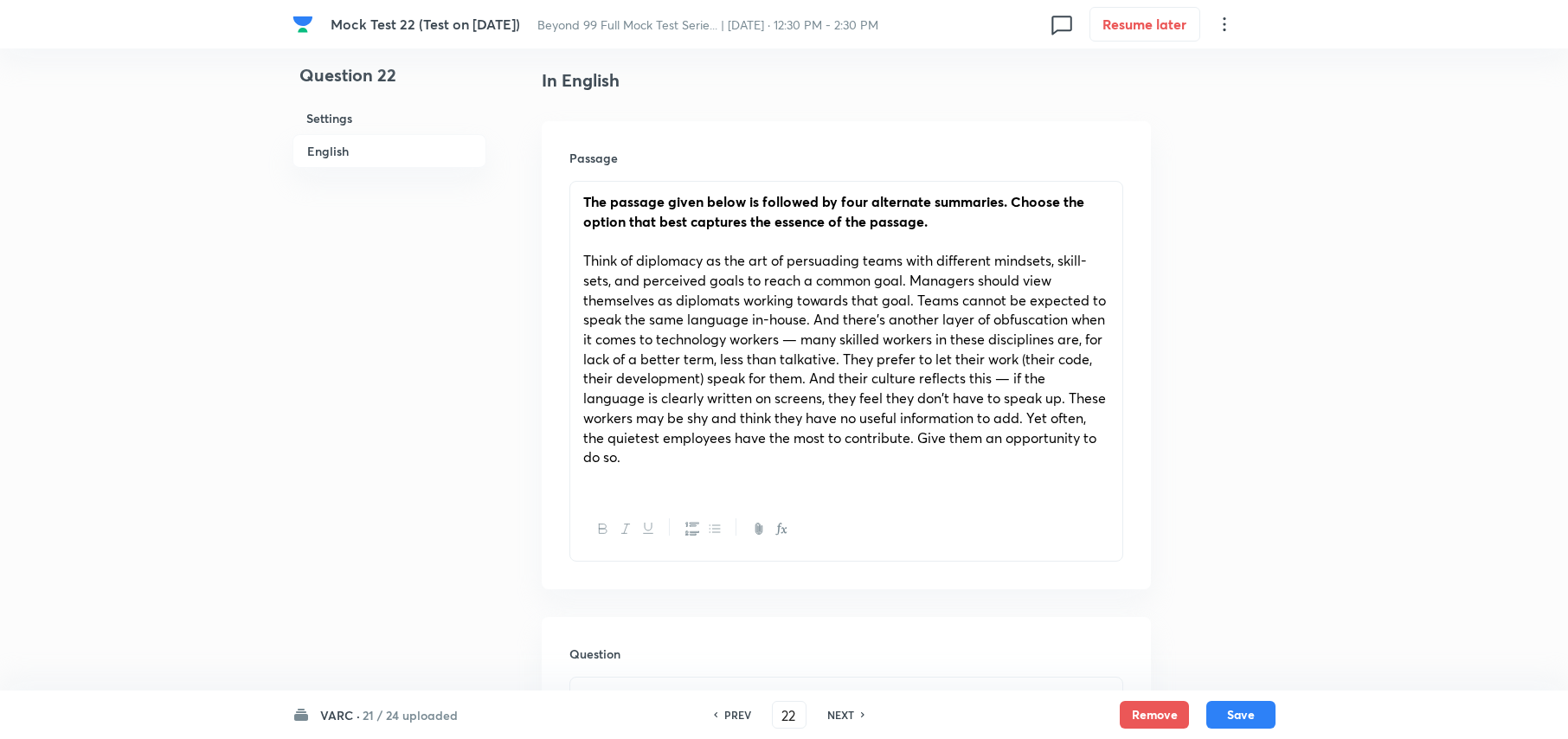
scroll to position [462, 0]
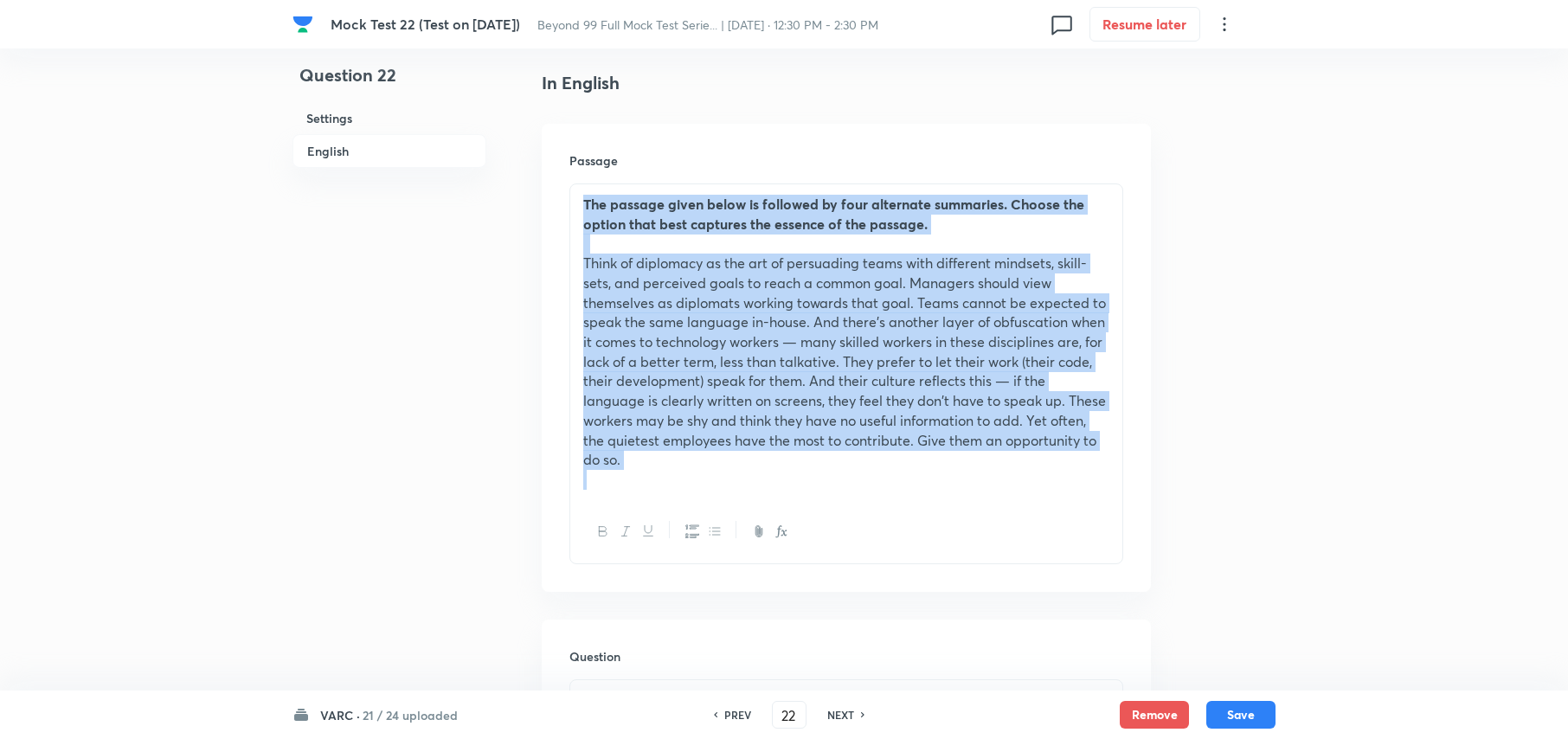
drag, startPoint x: 579, startPoint y: 206, endPoint x: 862, endPoint y: 513, distance: 417.5
click at [863, 518] on div "The passage given below is followed by four alternate summaries. Choose the opt…" at bounding box center [845, 374] width 554 height 381
copy div "The passage given below is followed by four alternate summaries. Choose the opt…"
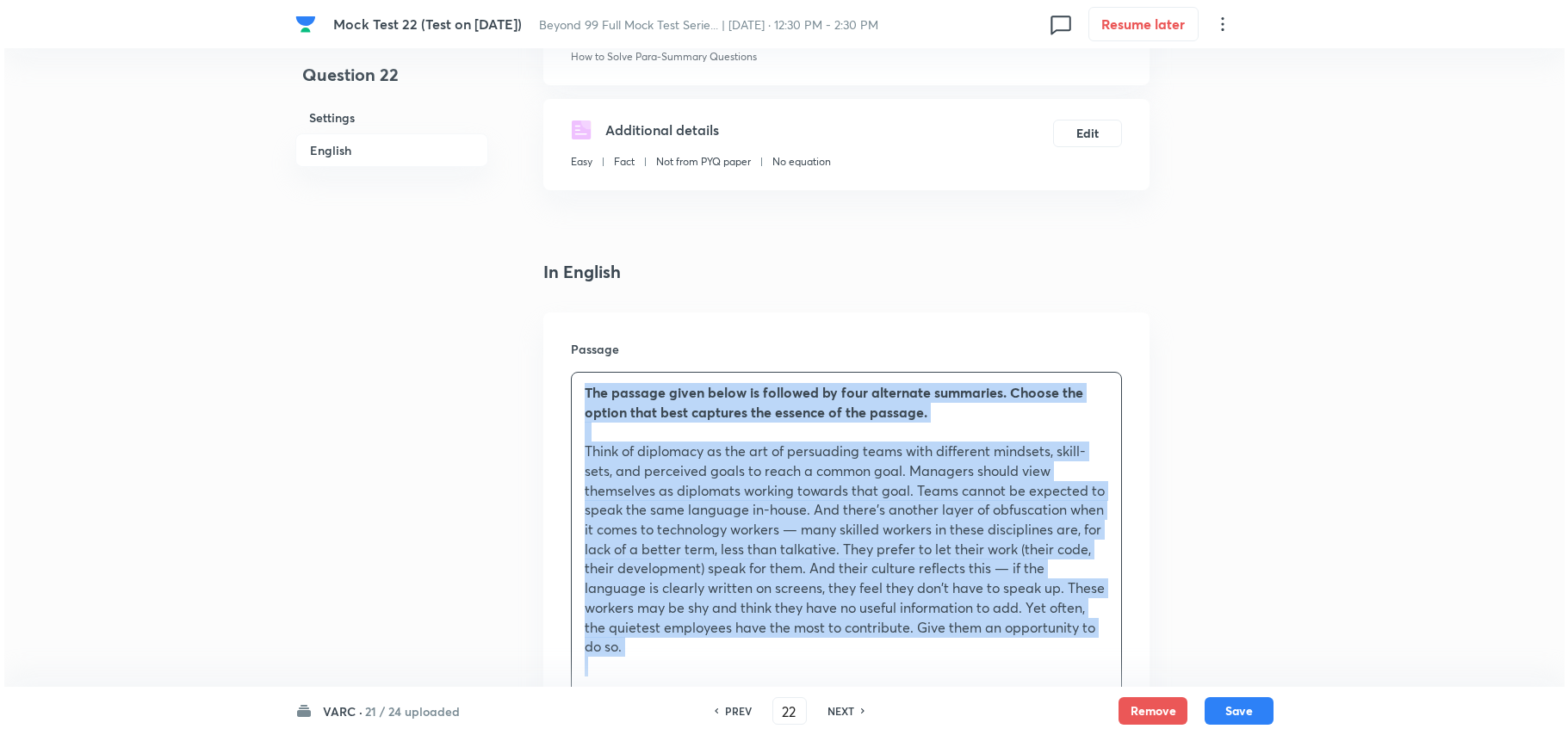
scroll to position [0, 0]
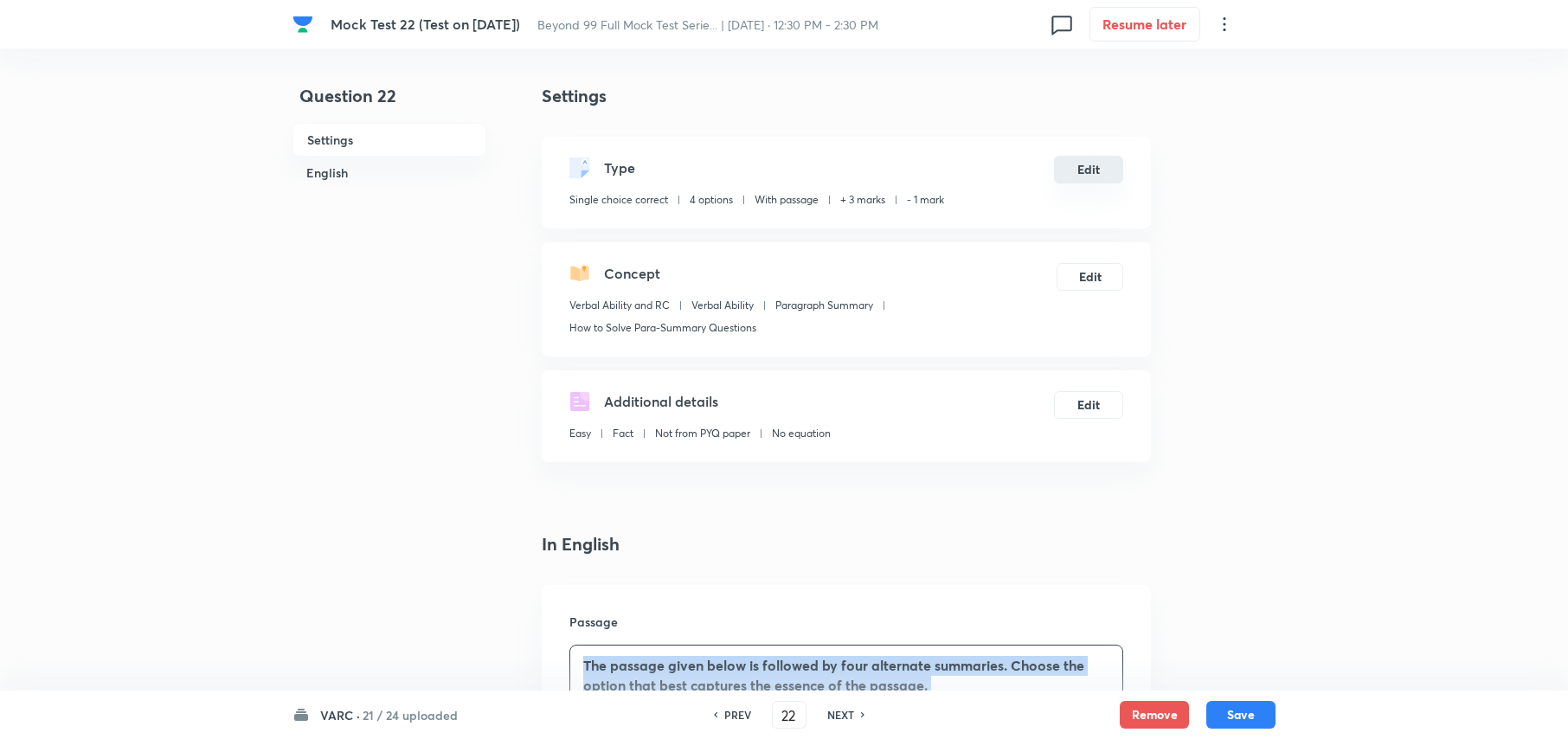
click at [1089, 172] on button "Edit" at bounding box center [1088, 170] width 69 height 28
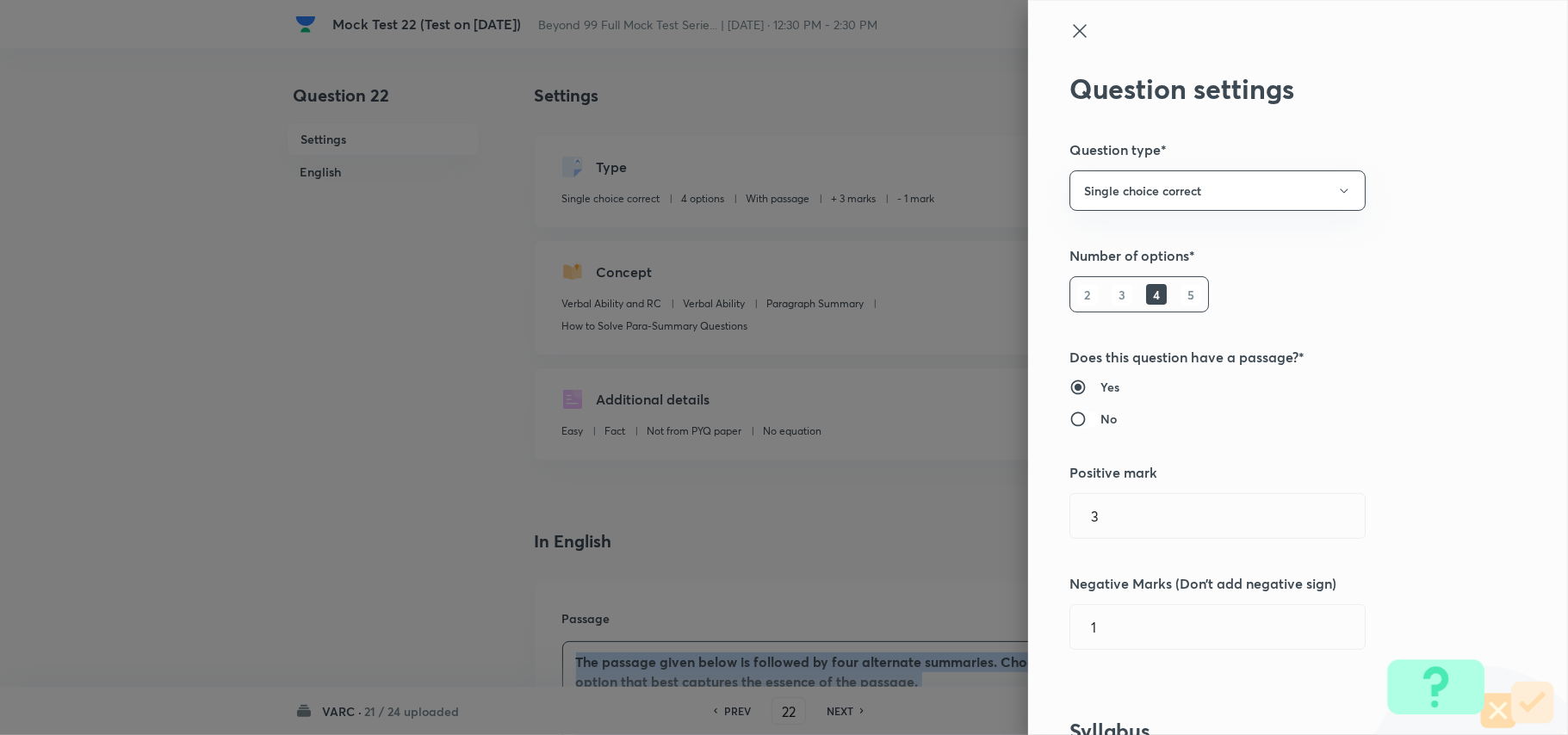
click at [1070, 421] on input "No" at bounding box center [1085, 419] width 31 height 17
radio input "true"
radio input "false"
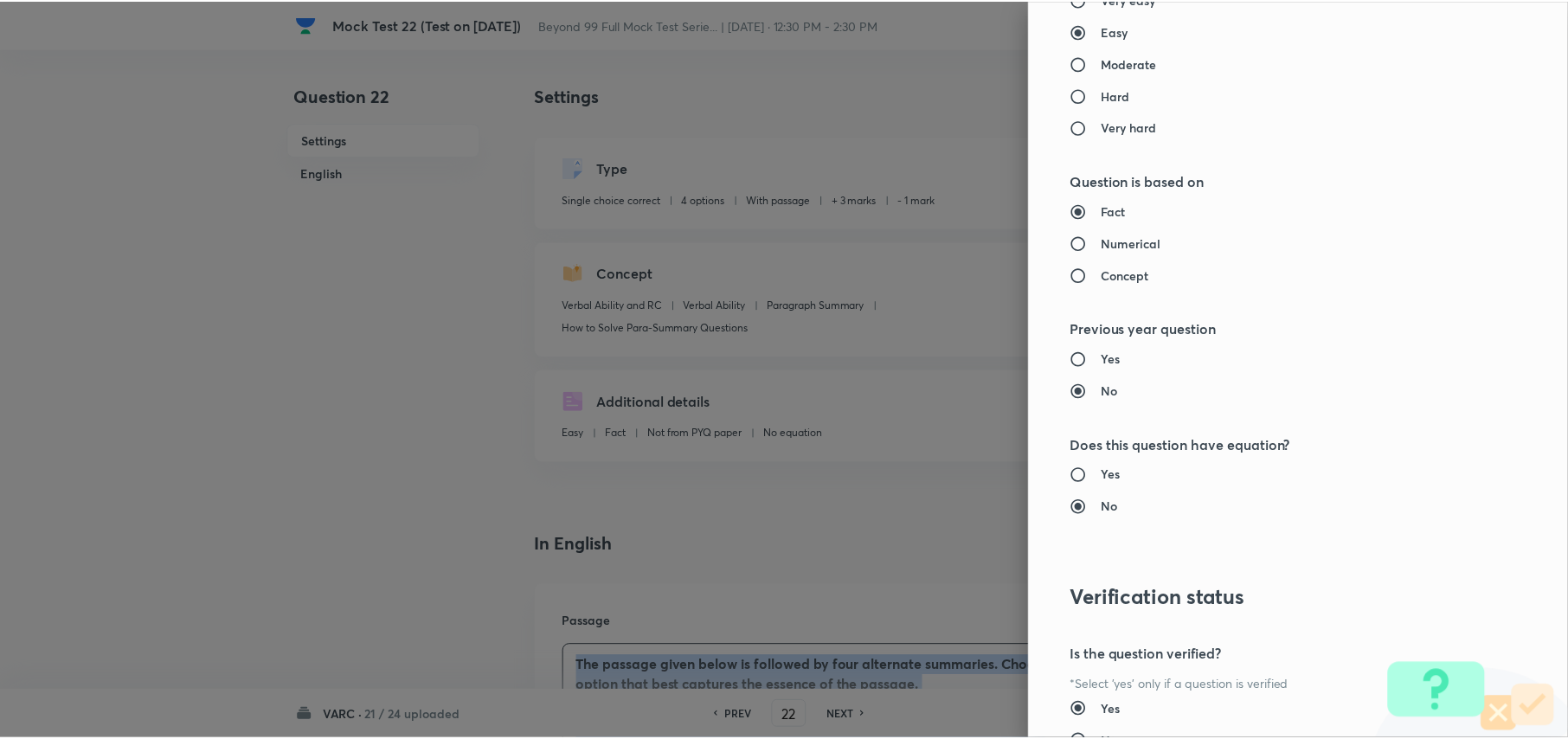
scroll to position [1624, 0]
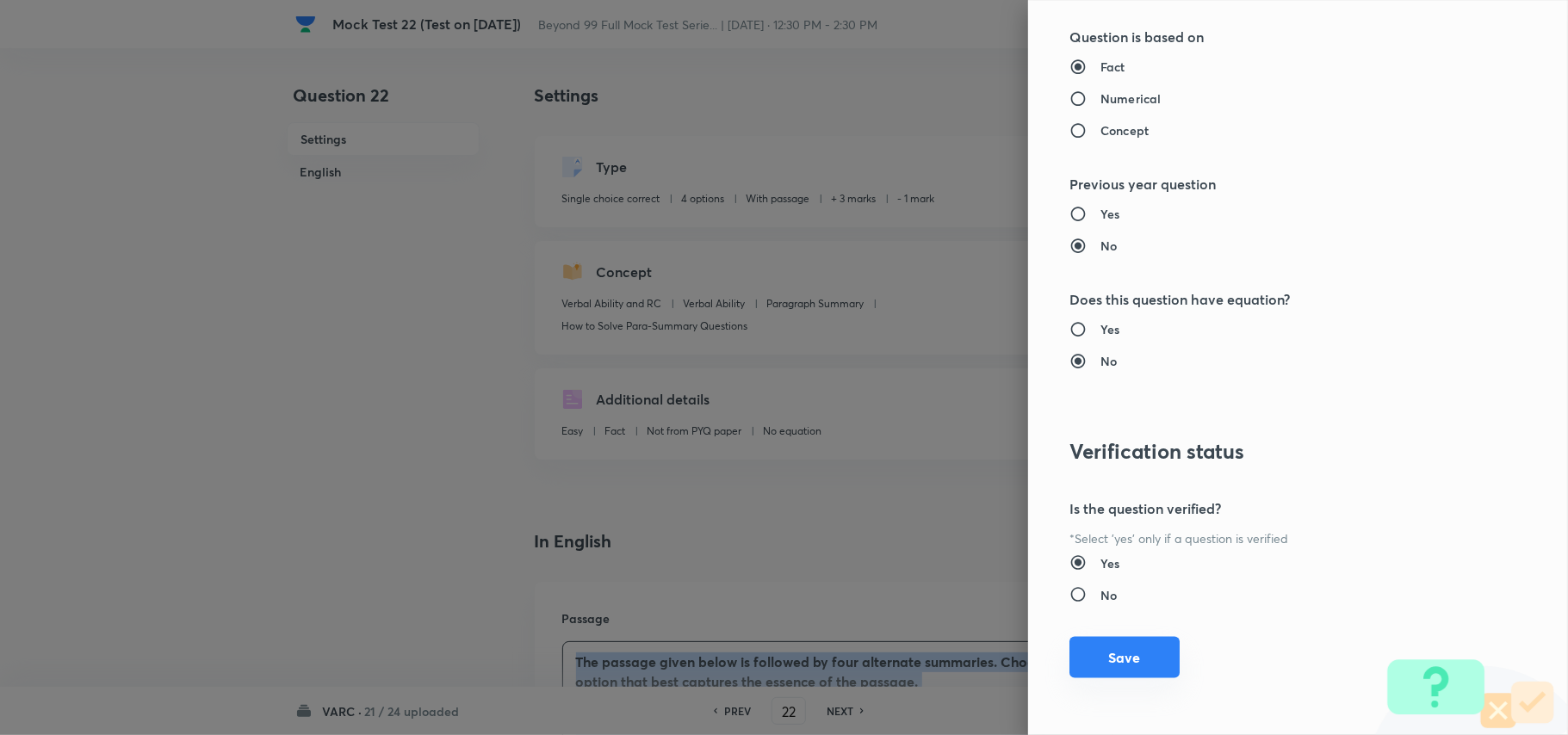
click at [1130, 663] on button "Save" at bounding box center [1124, 658] width 110 height 41
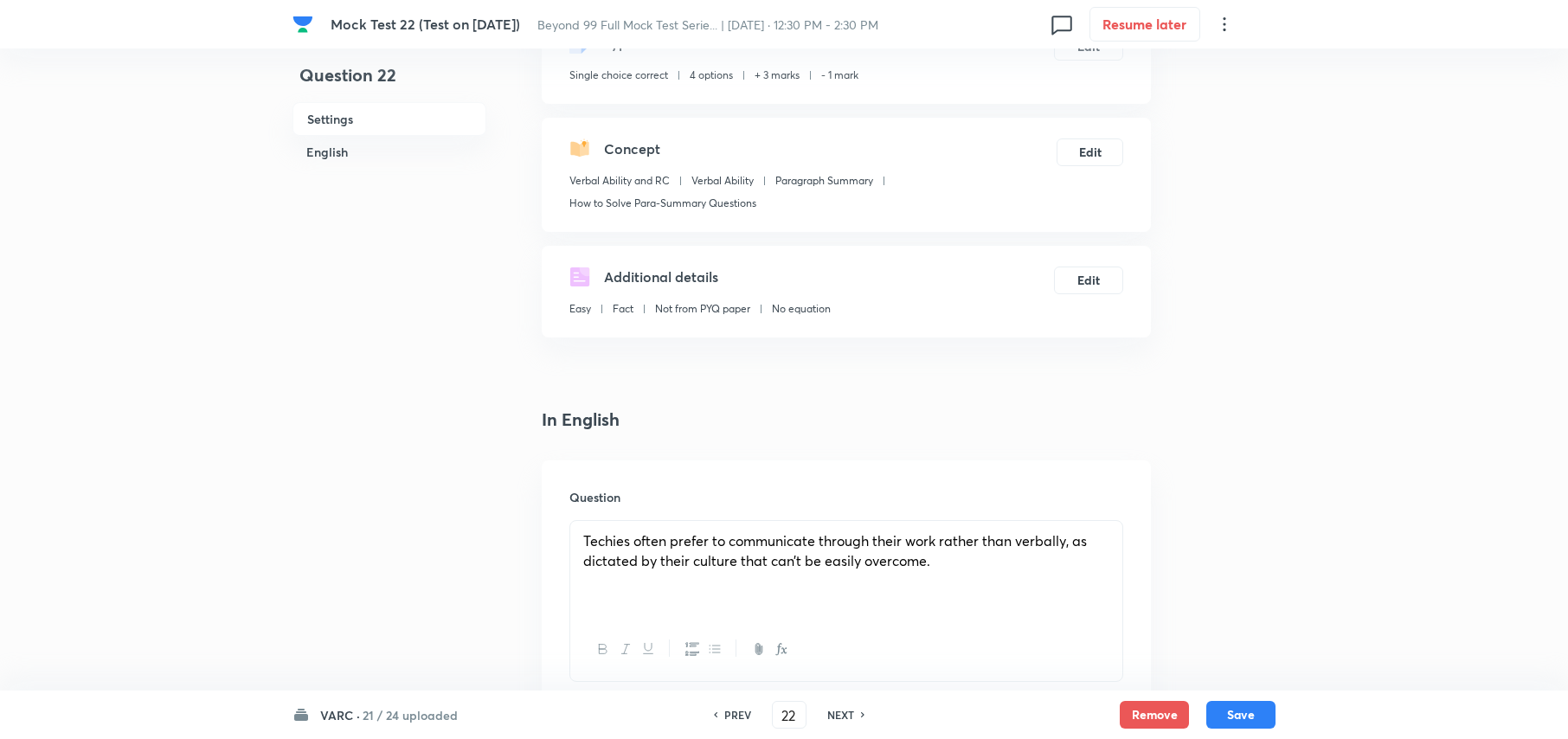
scroll to position [230, 0]
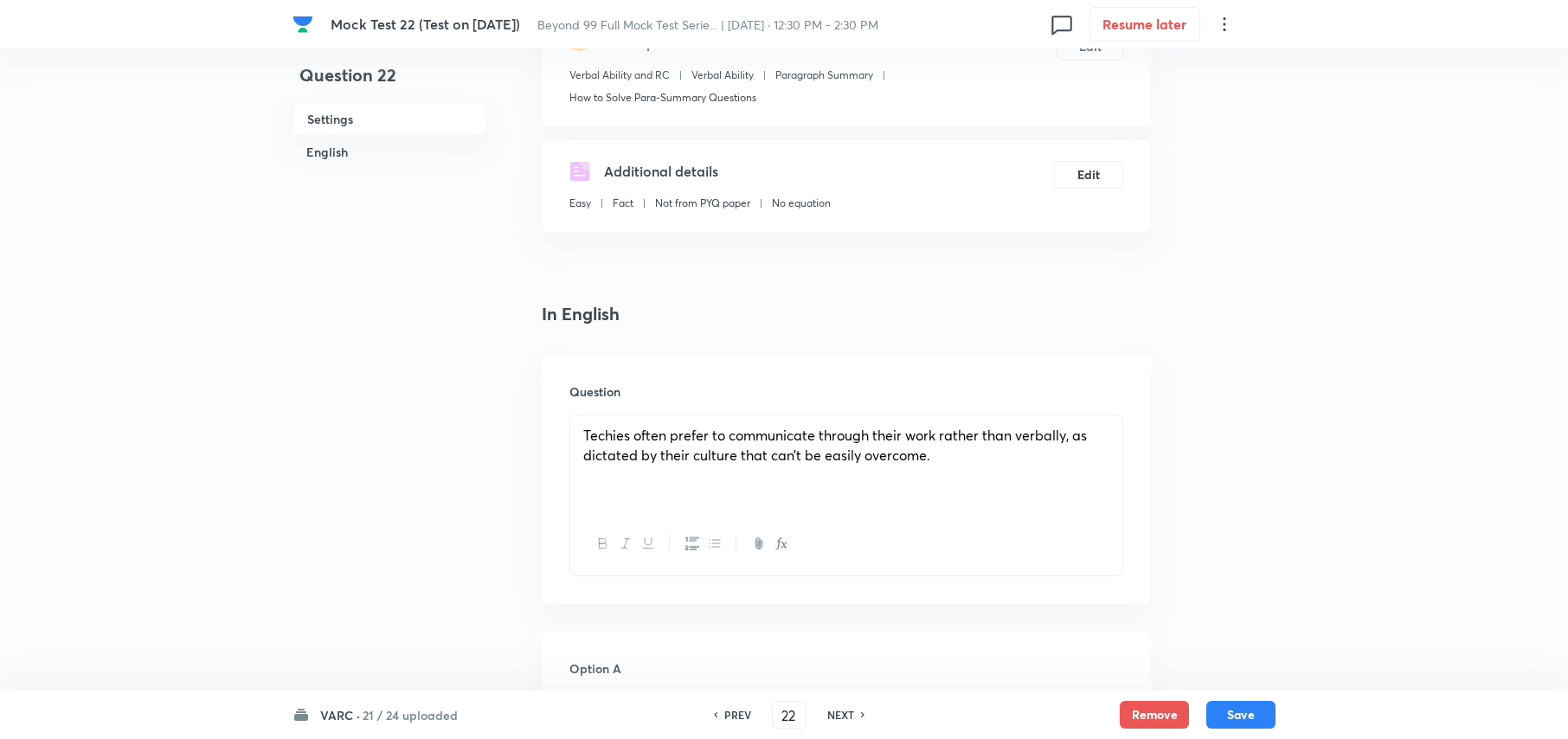
click at [589, 427] on span "Techies often prefer to communicate through their work rather than verbally, as…" at bounding box center [835, 444] width 504 height 38
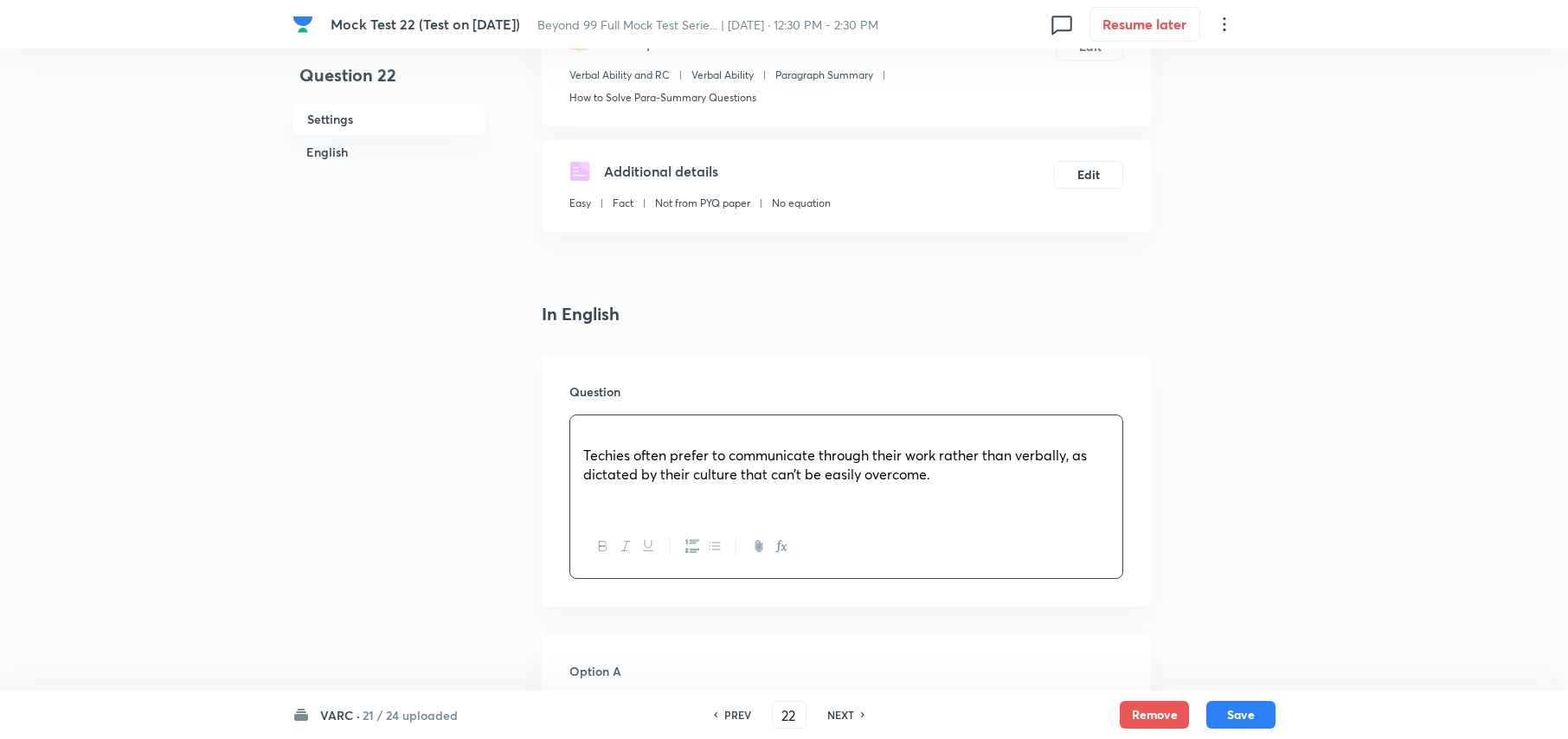
click at [779, 433] on p at bounding box center [846, 435] width 526 height 20
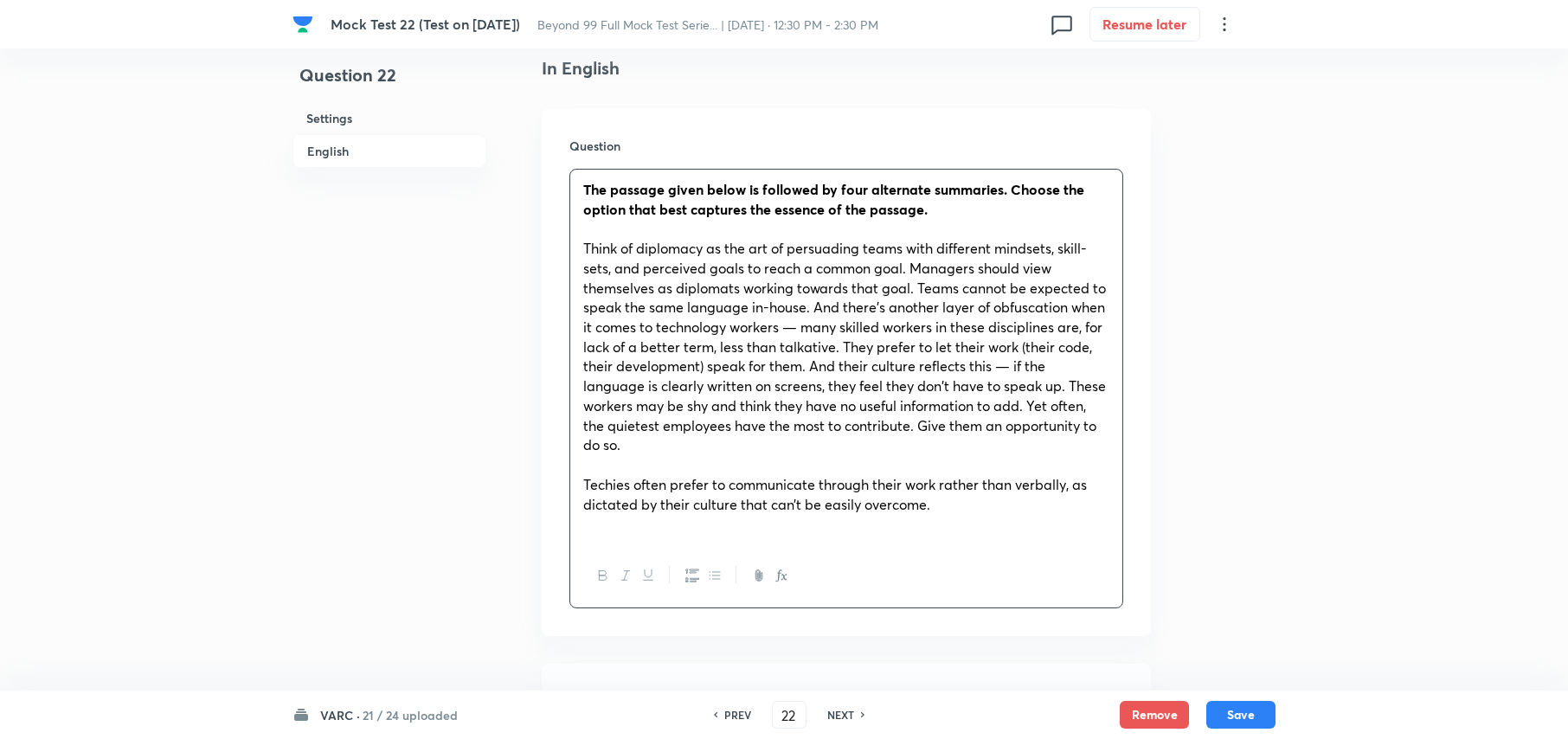
scroll to position [692, 0]
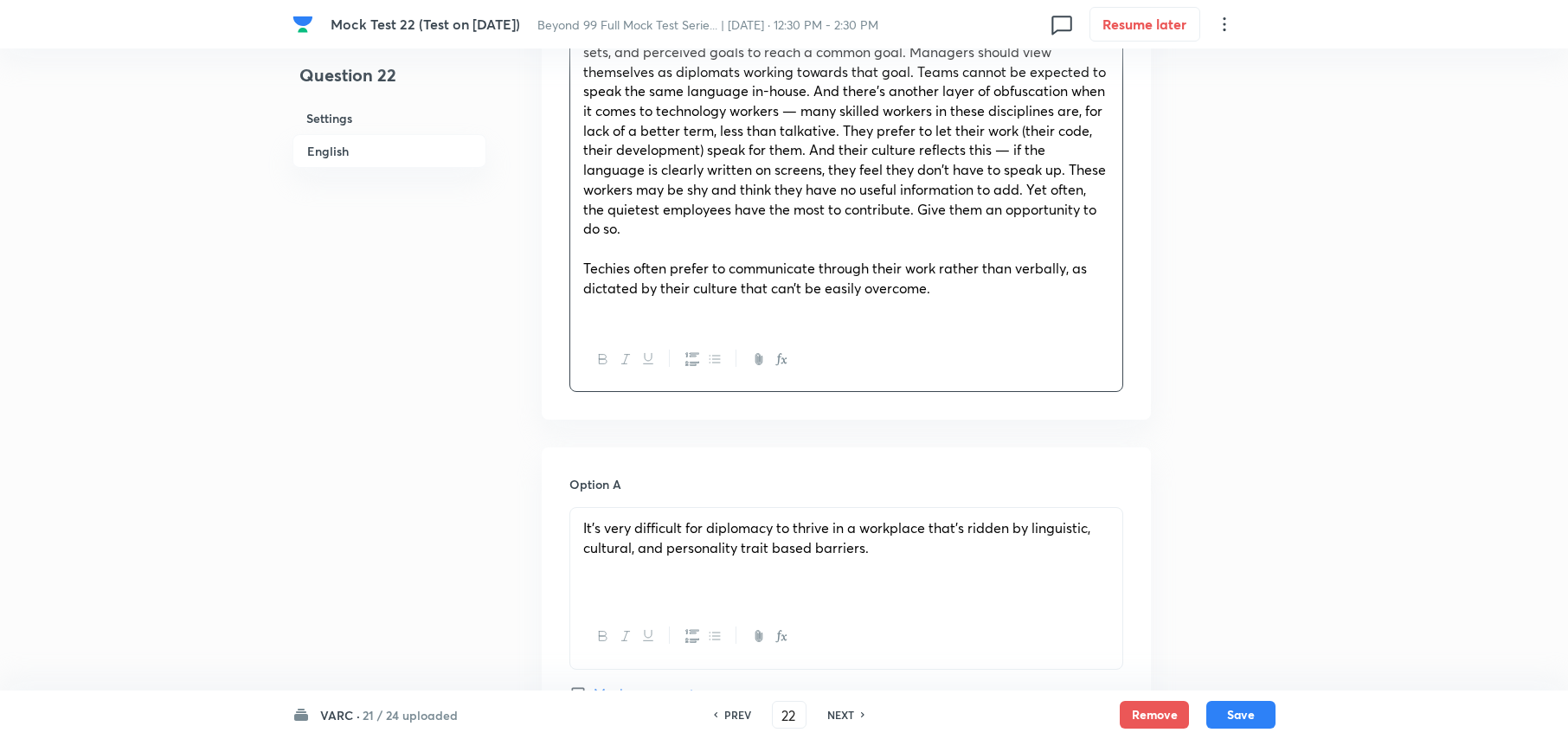
click at [583, 268] on span "Techies often prefer to communicate through their work rather than verbally, as…" at bounding box center [835, 277] width 504 height 38
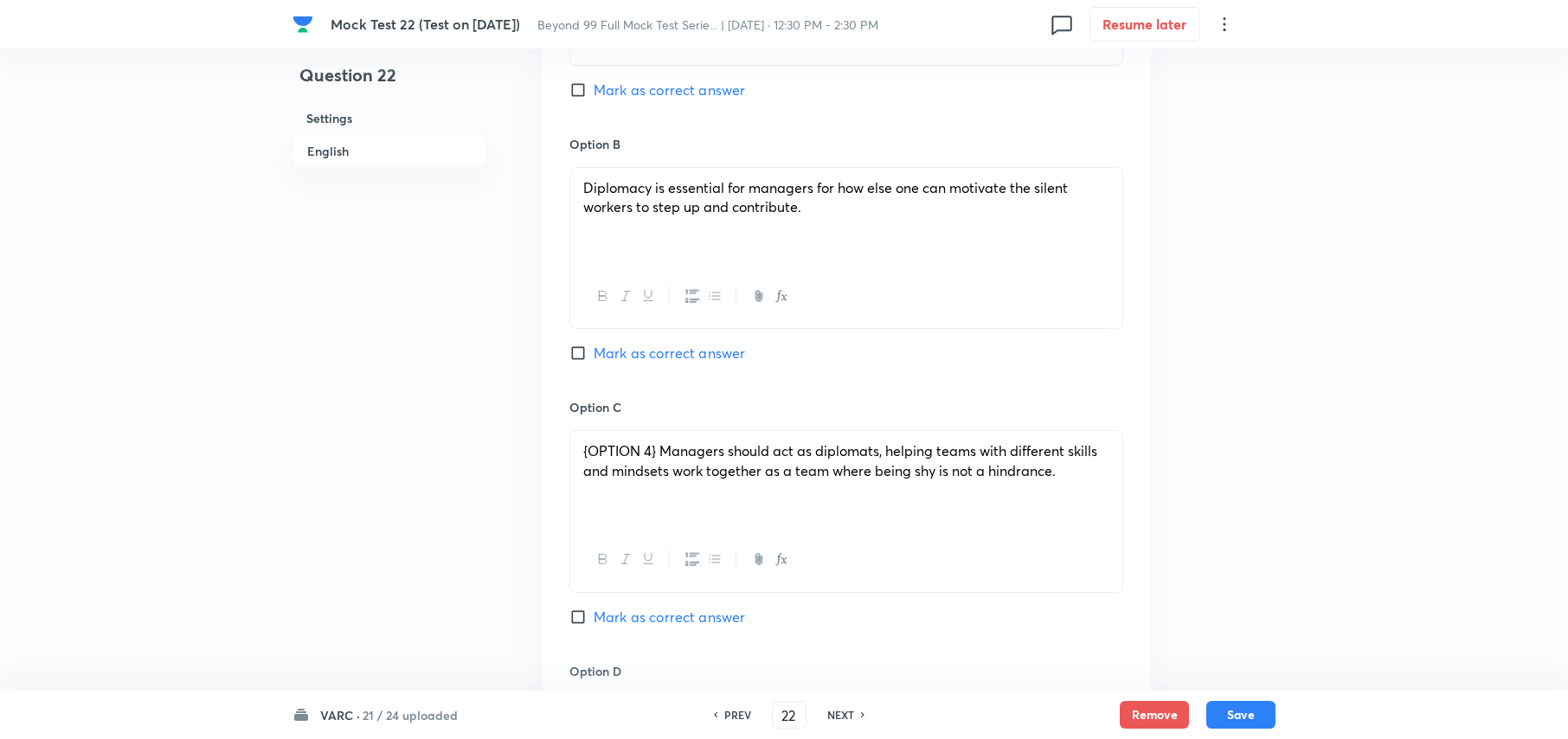
scroll to position [1500, 0]
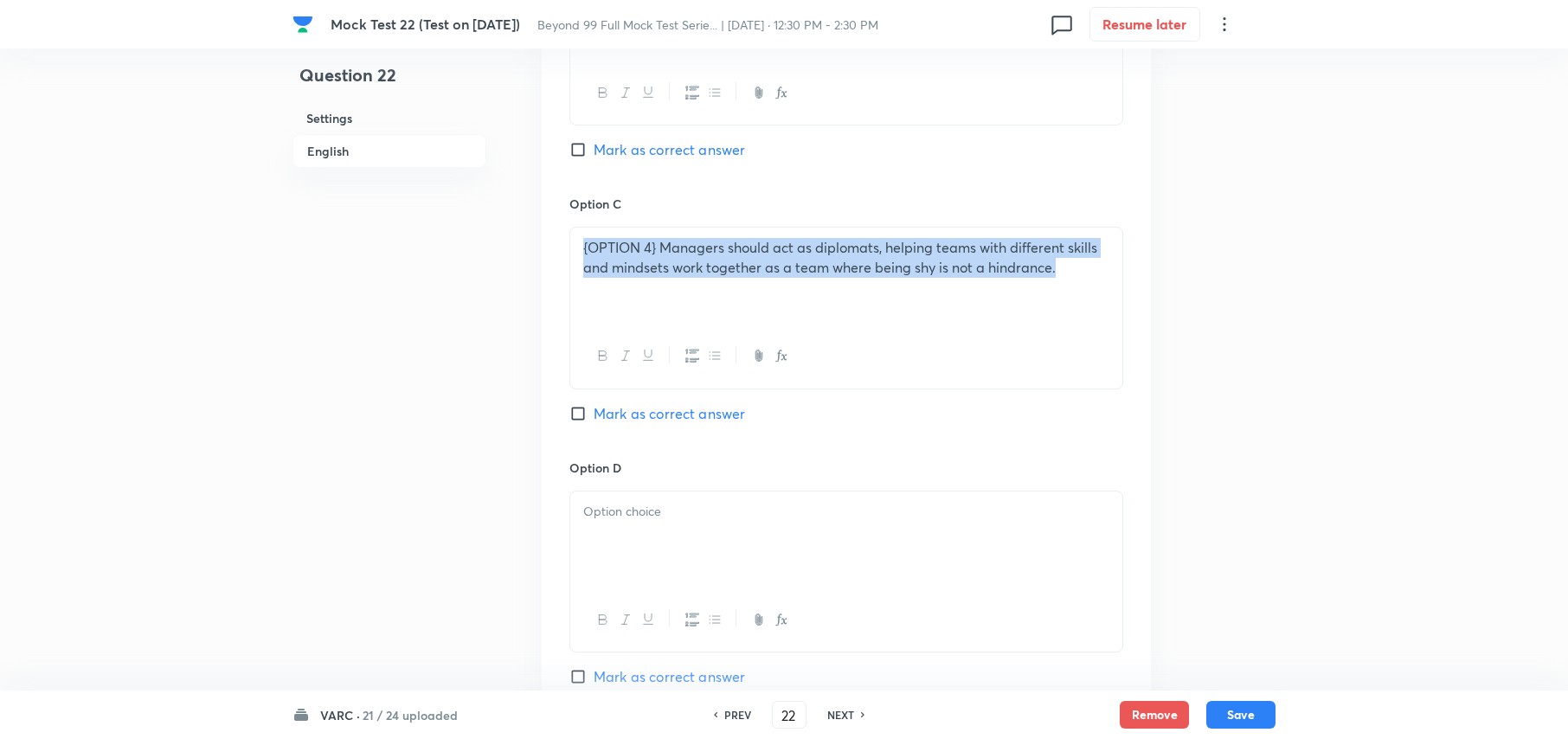
drag, startPoint x: 583, startPoint y: 250, endPoint x: 1168, endPoint y: 285, distance: 586.0
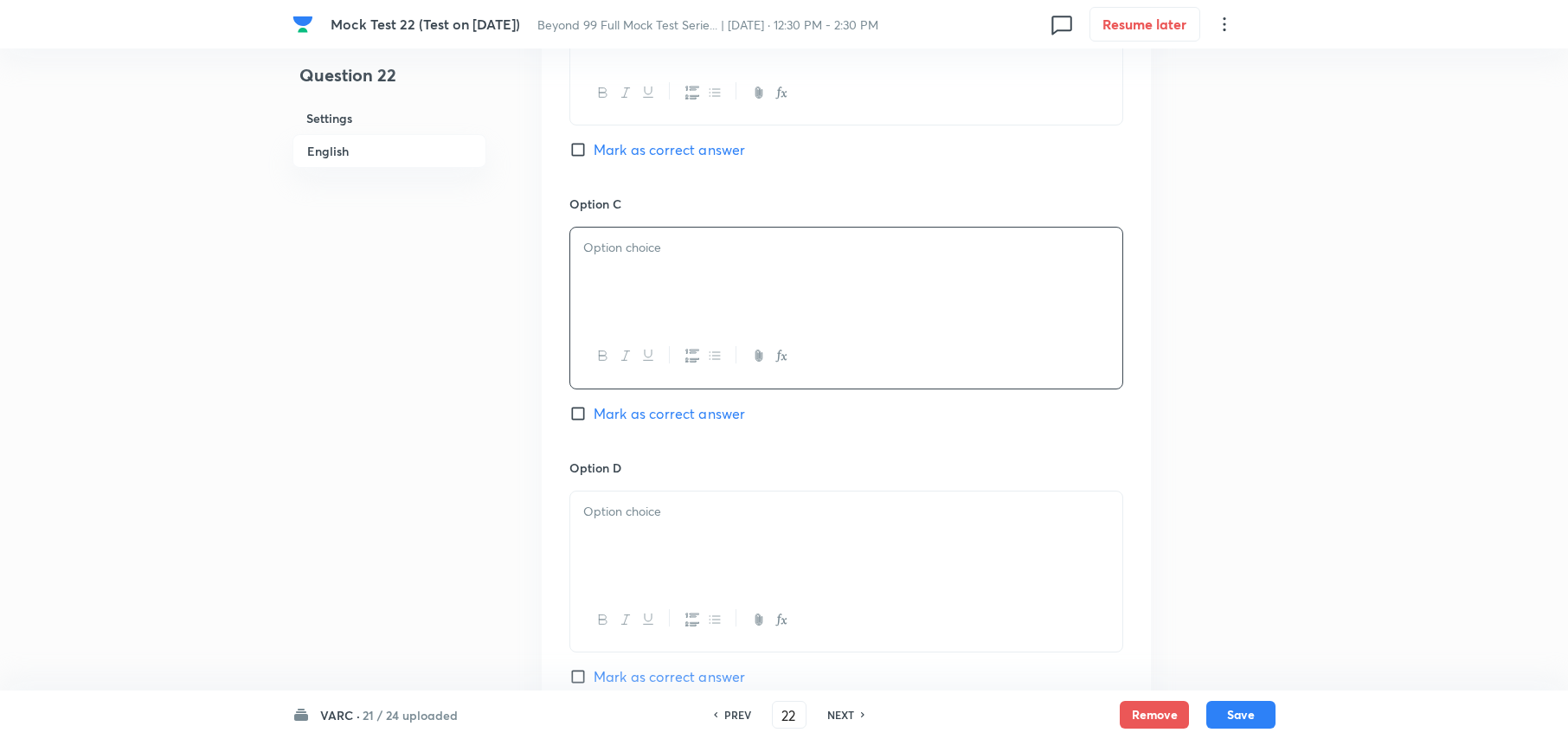
click at [732, 538] on div at bounding box center [845, 541] width 552 height 97
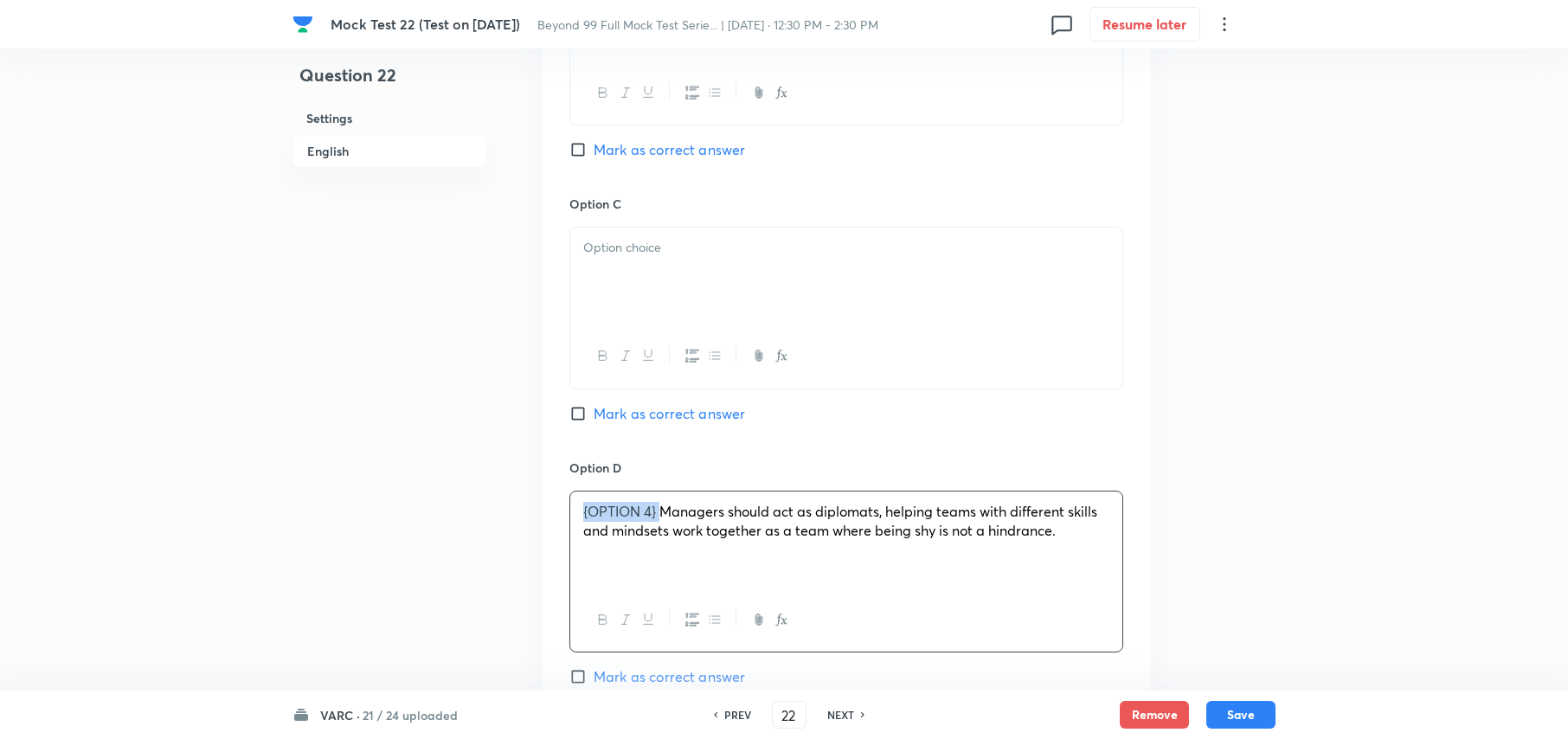
drag, startPoint x: 662, startPoint y: 513, endPoint x: 98, endPoint y: 520, distance: 564.0
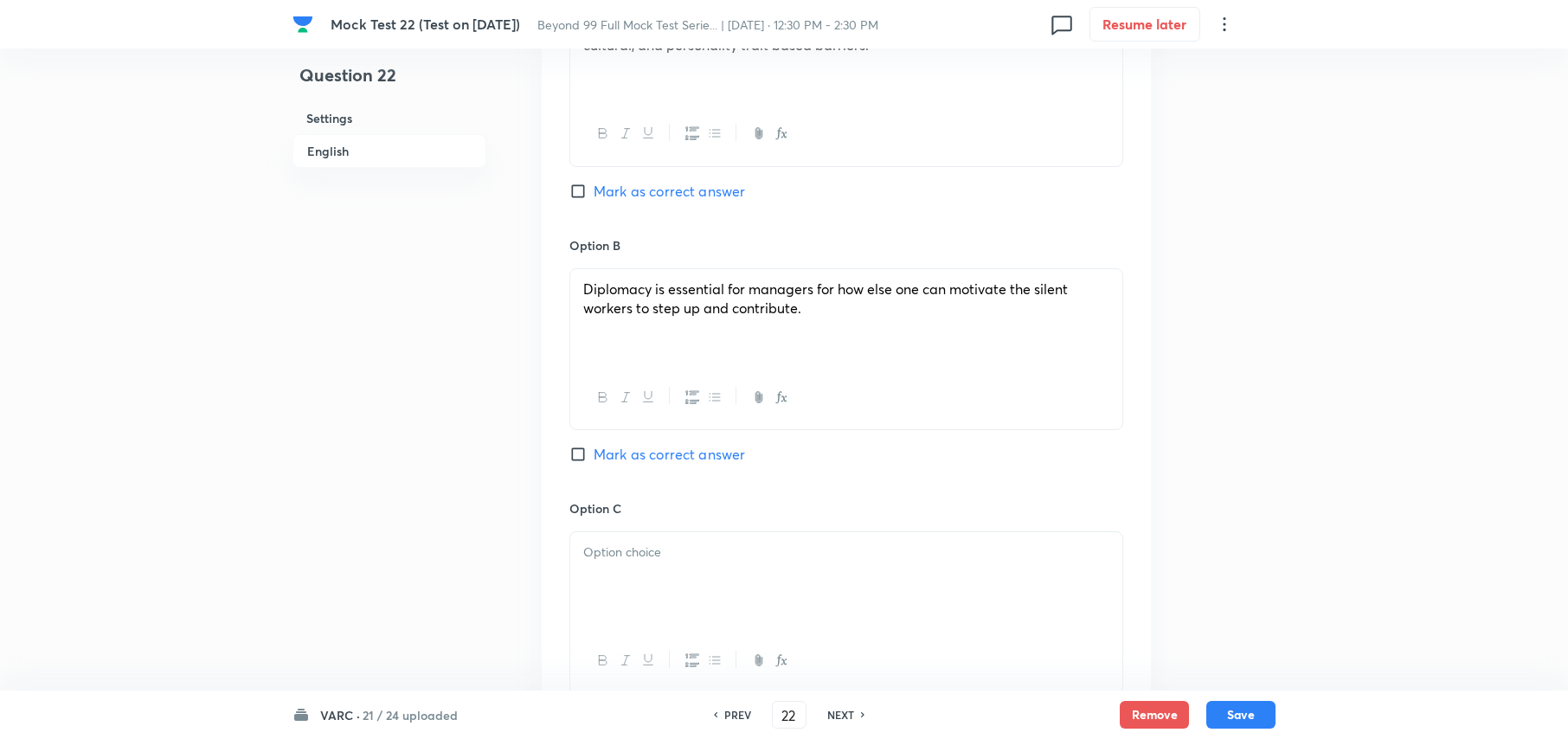
scroll to position [1154, 0]
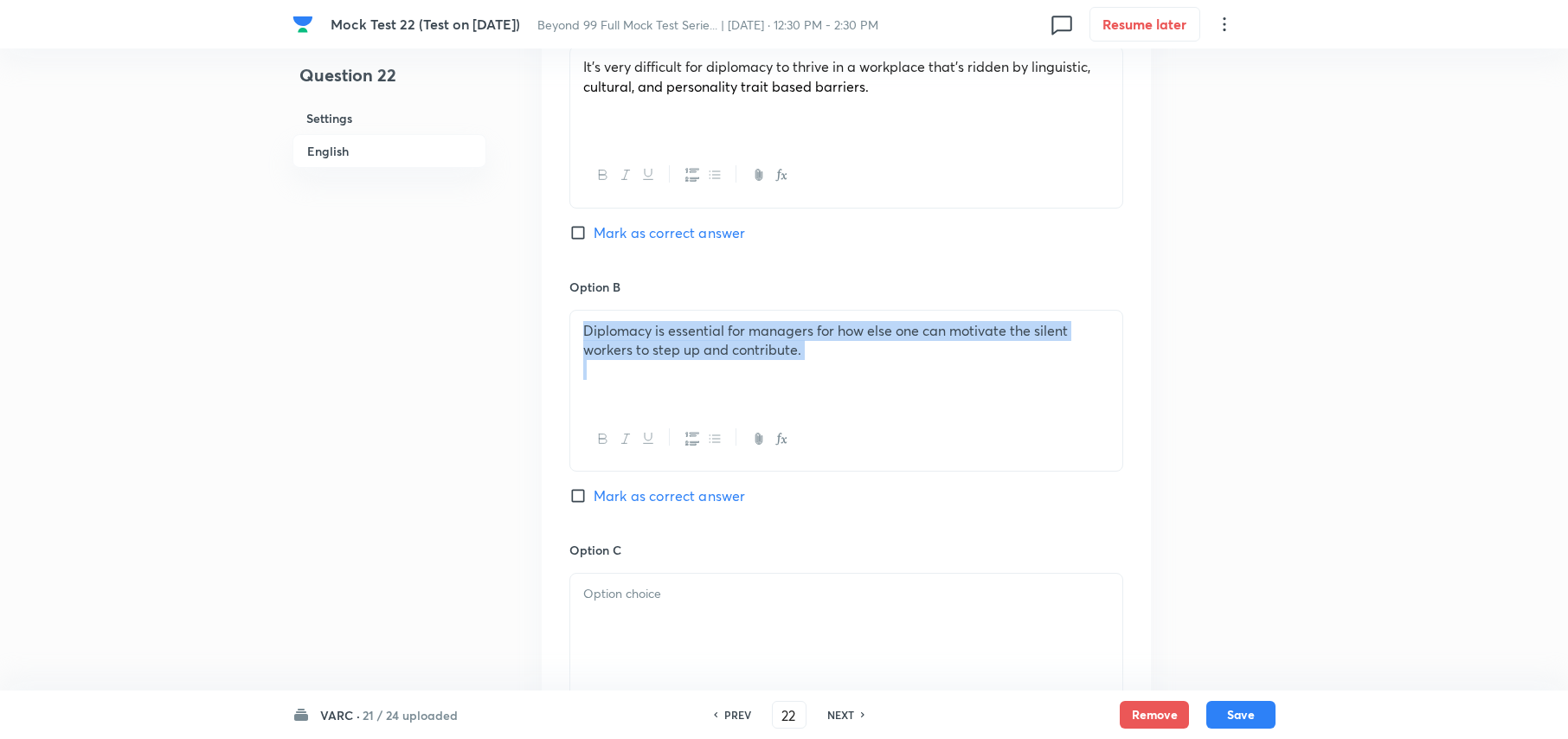
drag, startPoint x: 573, startPoint y: 330, endPoint x: 960, endPoint y: 369, distance: 389.0
click at [960, 369] on div "Diplomacy is essential for managers for how else one can motivate the silent wo…" at bounding box center [845, 359] width 552 height 97
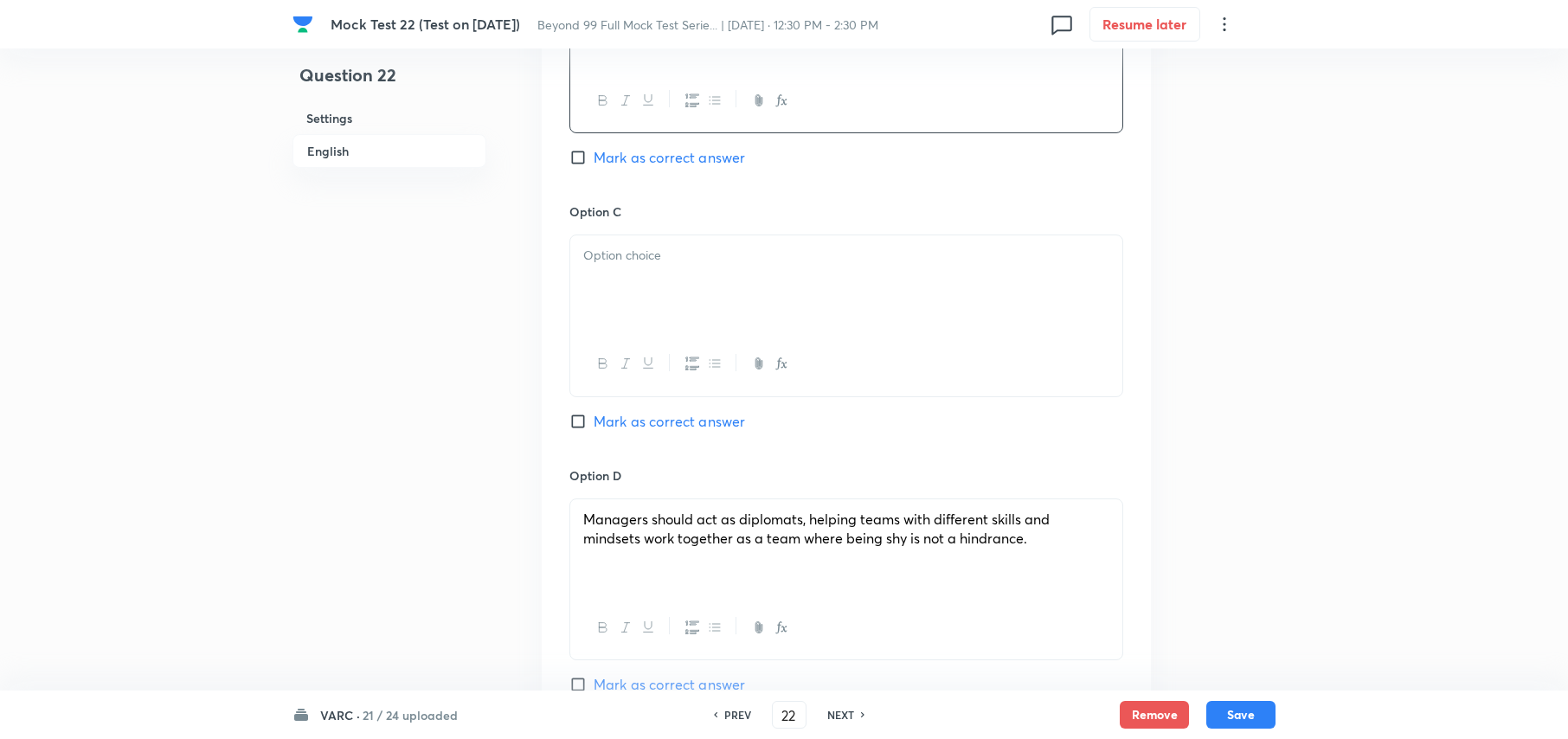
scroll to position [1615, 0]
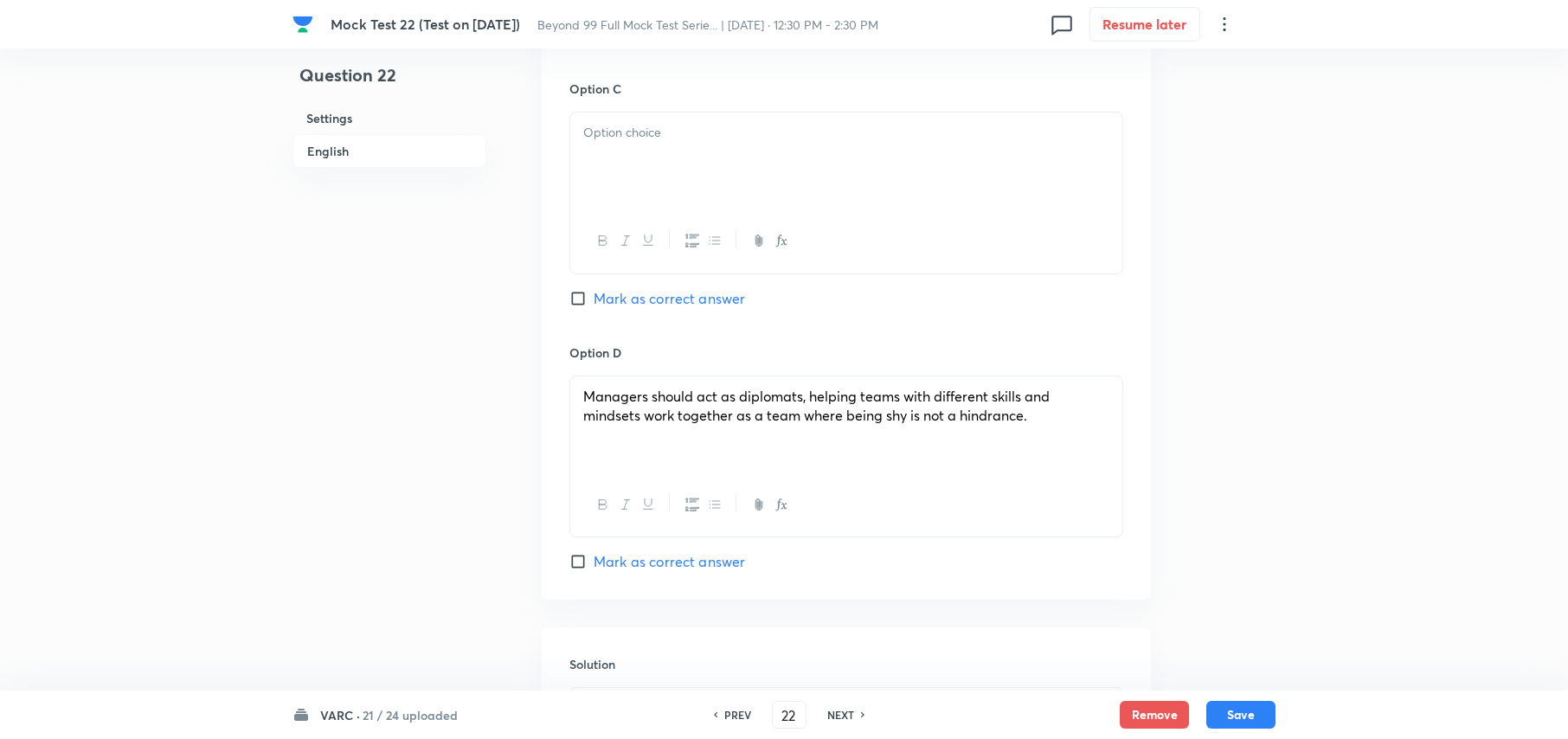
click at [722, 154] on div at bounding box center [845, 161] width 552 height 97
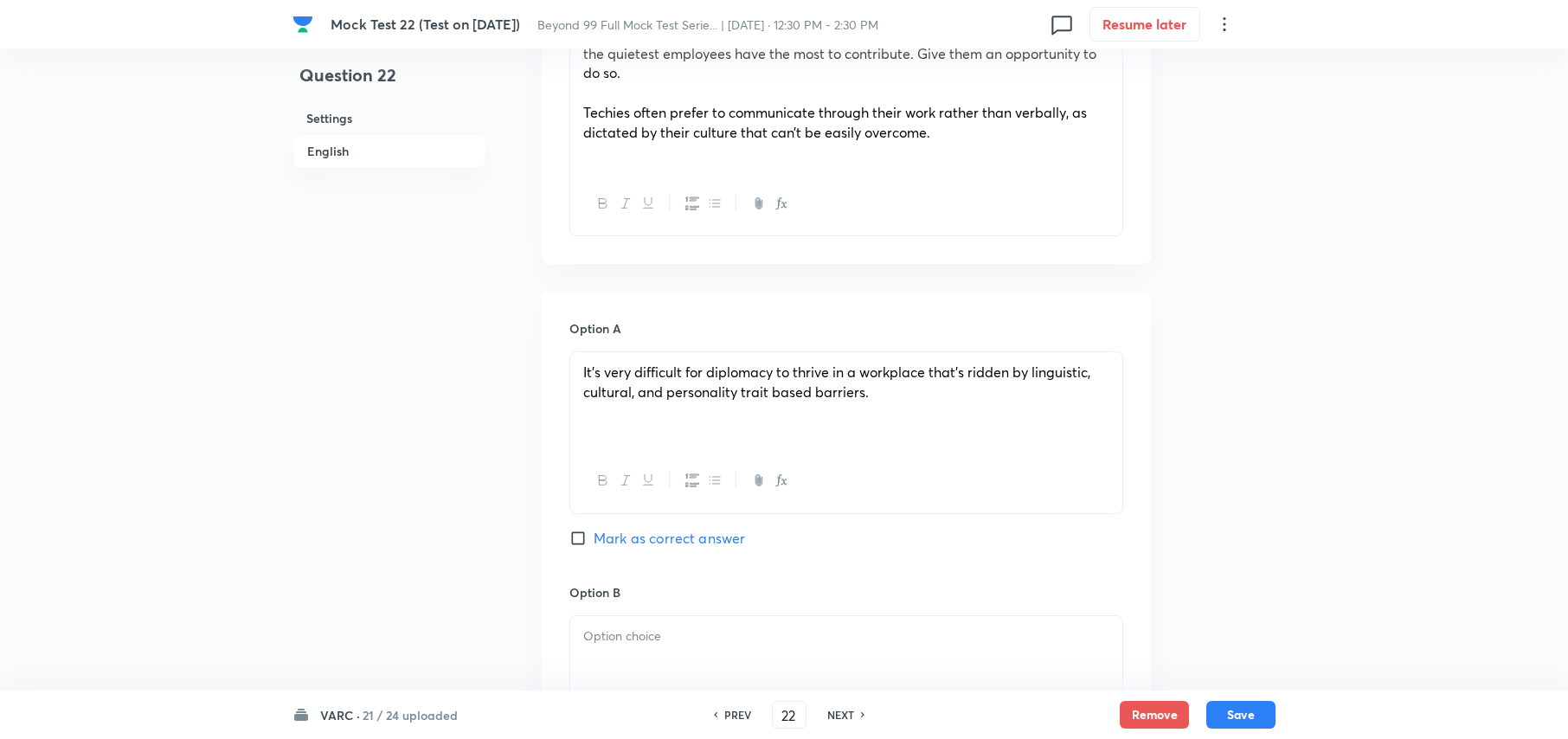
scroll to position [808, 0]
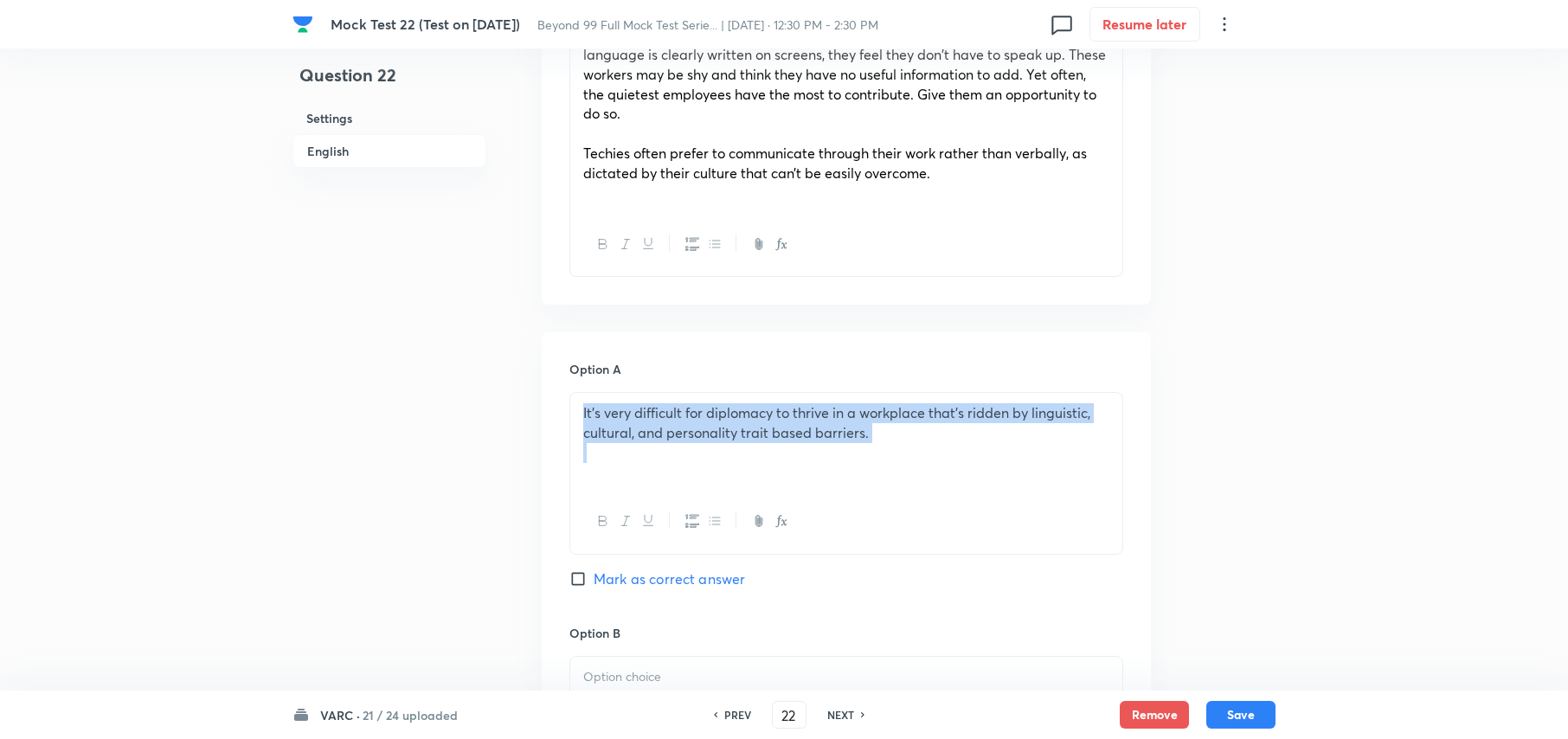
drag, startPoint x: 580, startPoint y: 414, endPoint x: 1051, endPoint y: 444, distance: 472.0
click at [1051, 444] on div "It’s very difficult for diplomacy to thrive in a workplace that’s ridden by lin…" at bounding box center [845, 442] width 552 height 97
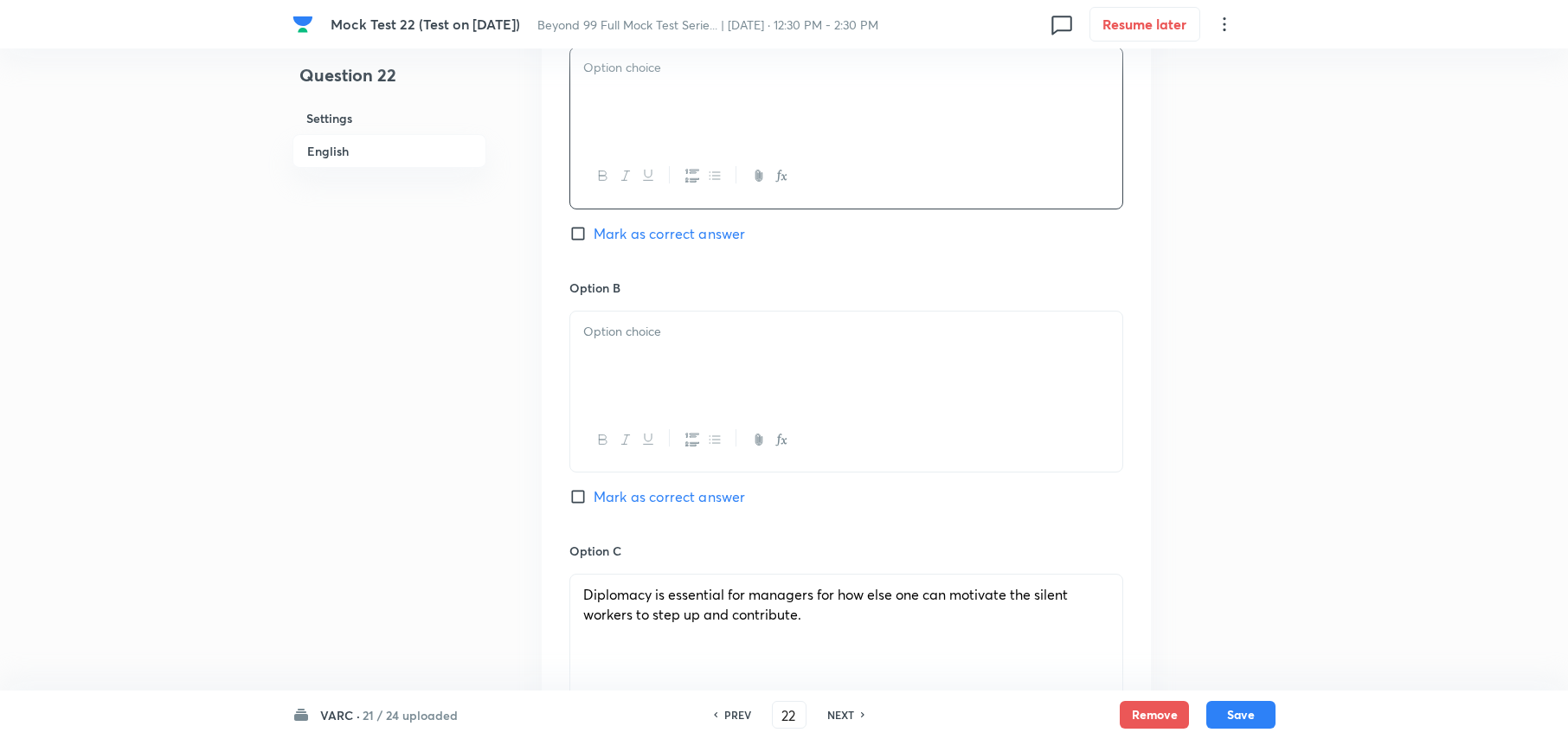
scroll to position [1154, 0]
click at [760, 368] on div at bounding box center [845, 359] width 552 height 97
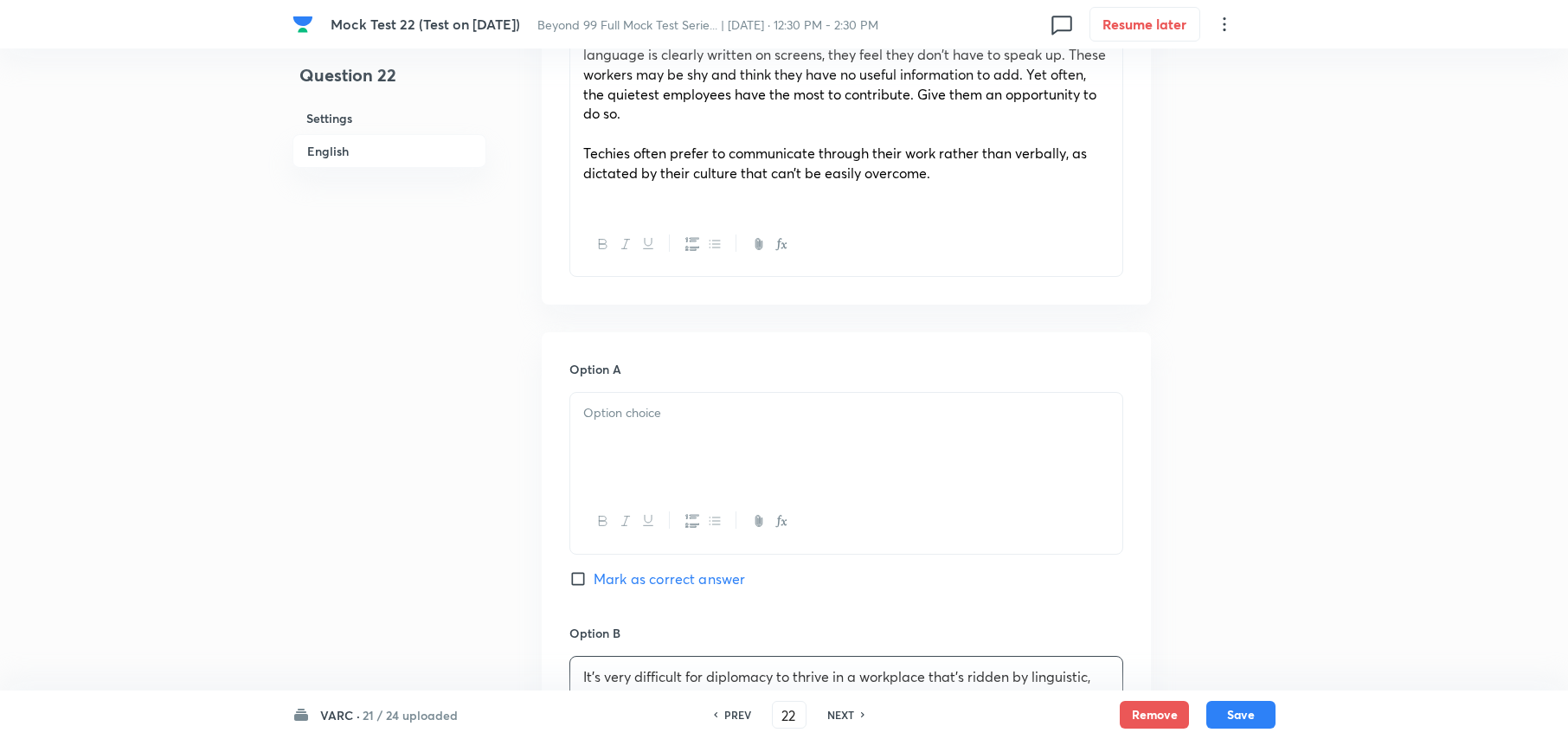
scroll to position [576, 0]
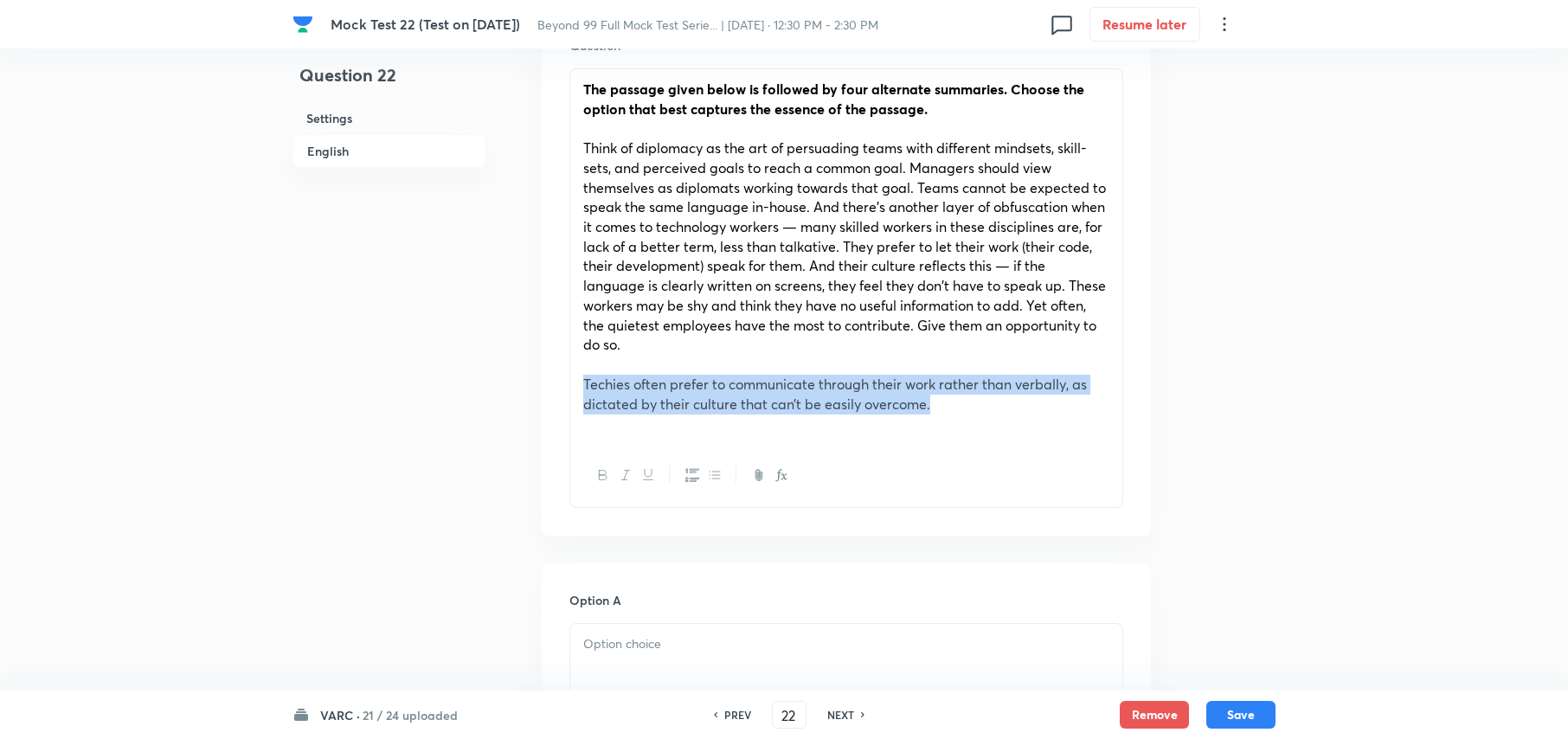
drag, startPoint x: 586, startPoint y: 384, endPoint x: 1011, endPoint y: 402, distance: 425.4
click at [1011, 402] on p "Techies often prefer to communicate through their work rather than verbally, as…" at bounding box center [846, 393] width 526 height 39
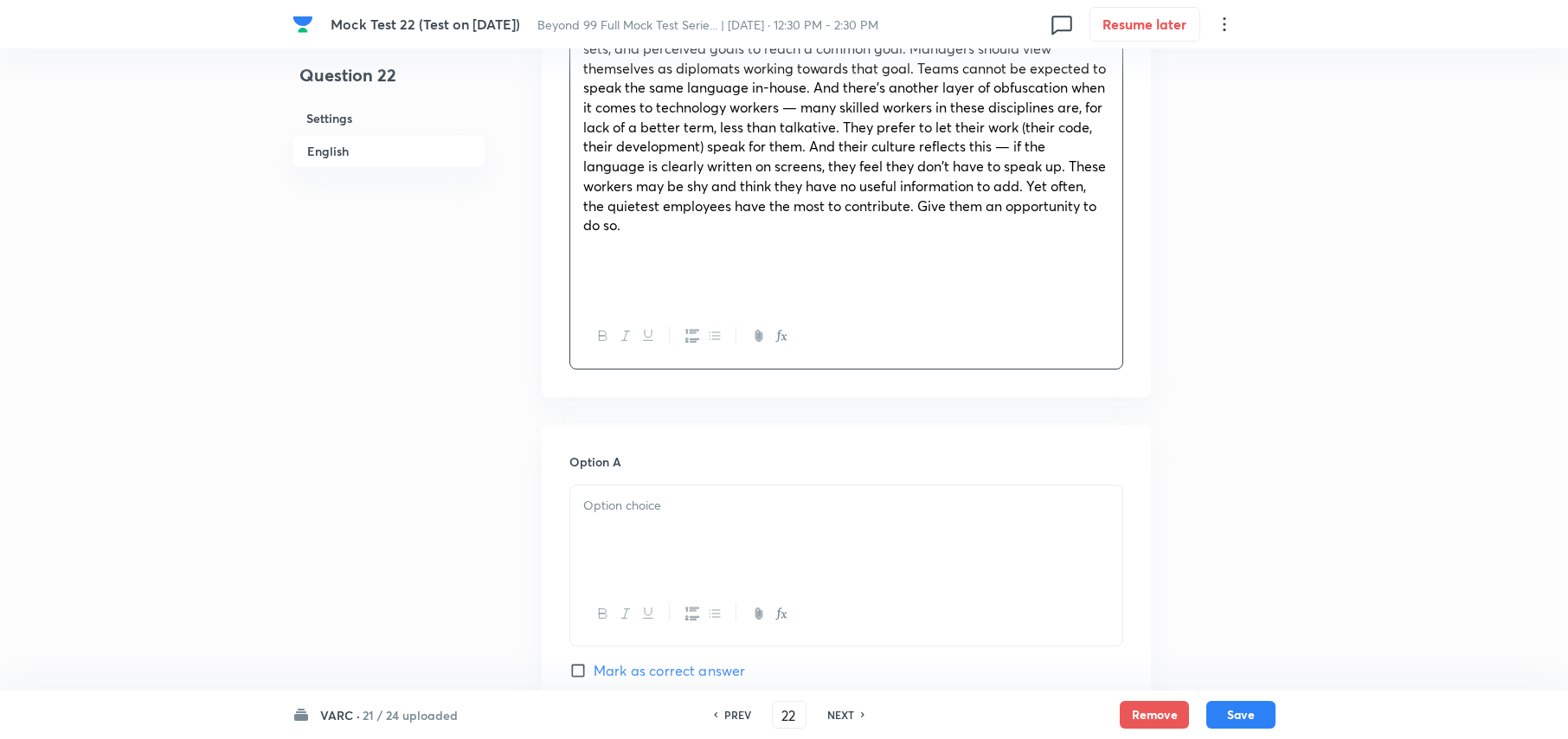
scroll to position [808, 0]
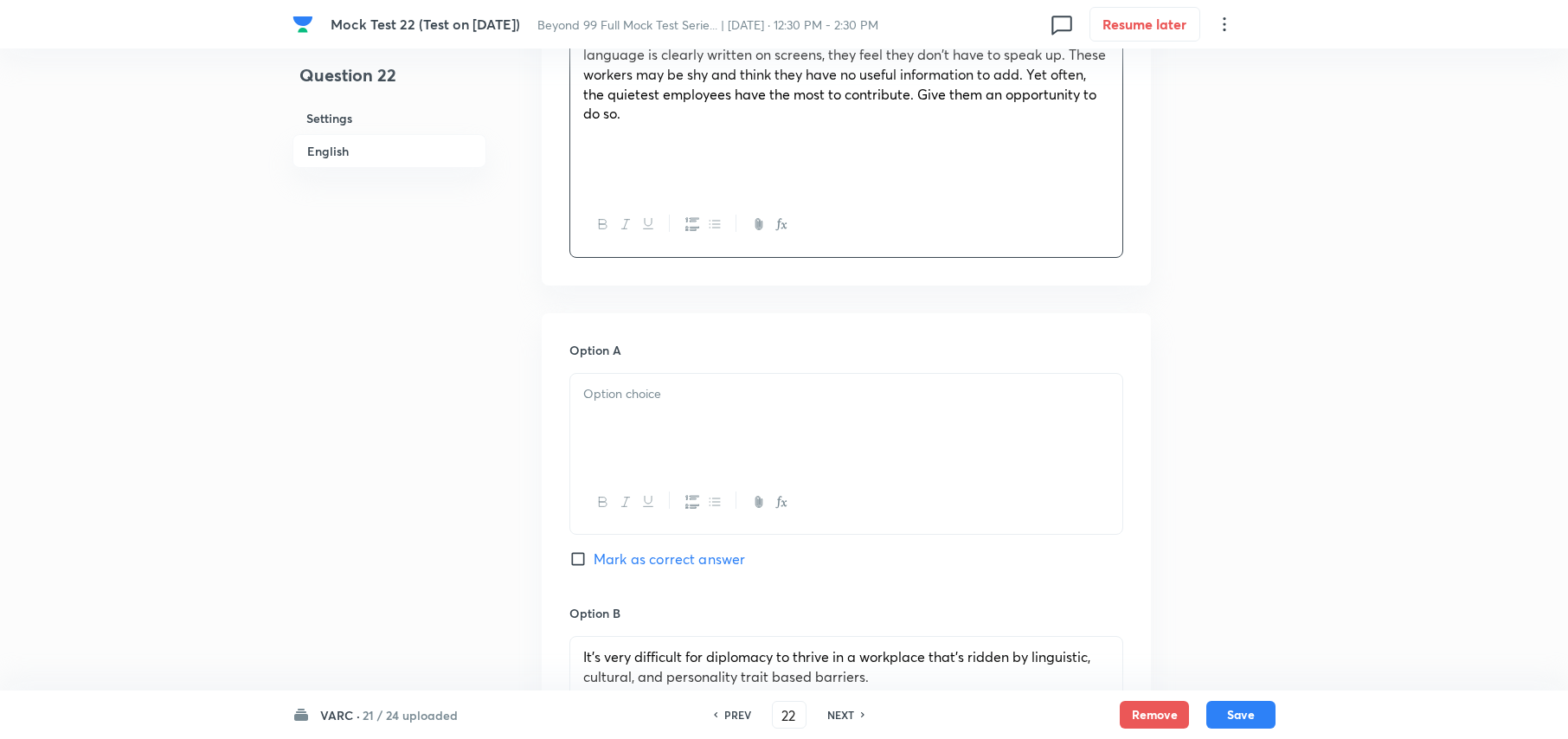
click at [760, 401] on p at bounding box center [846, 394] width 526 height 20
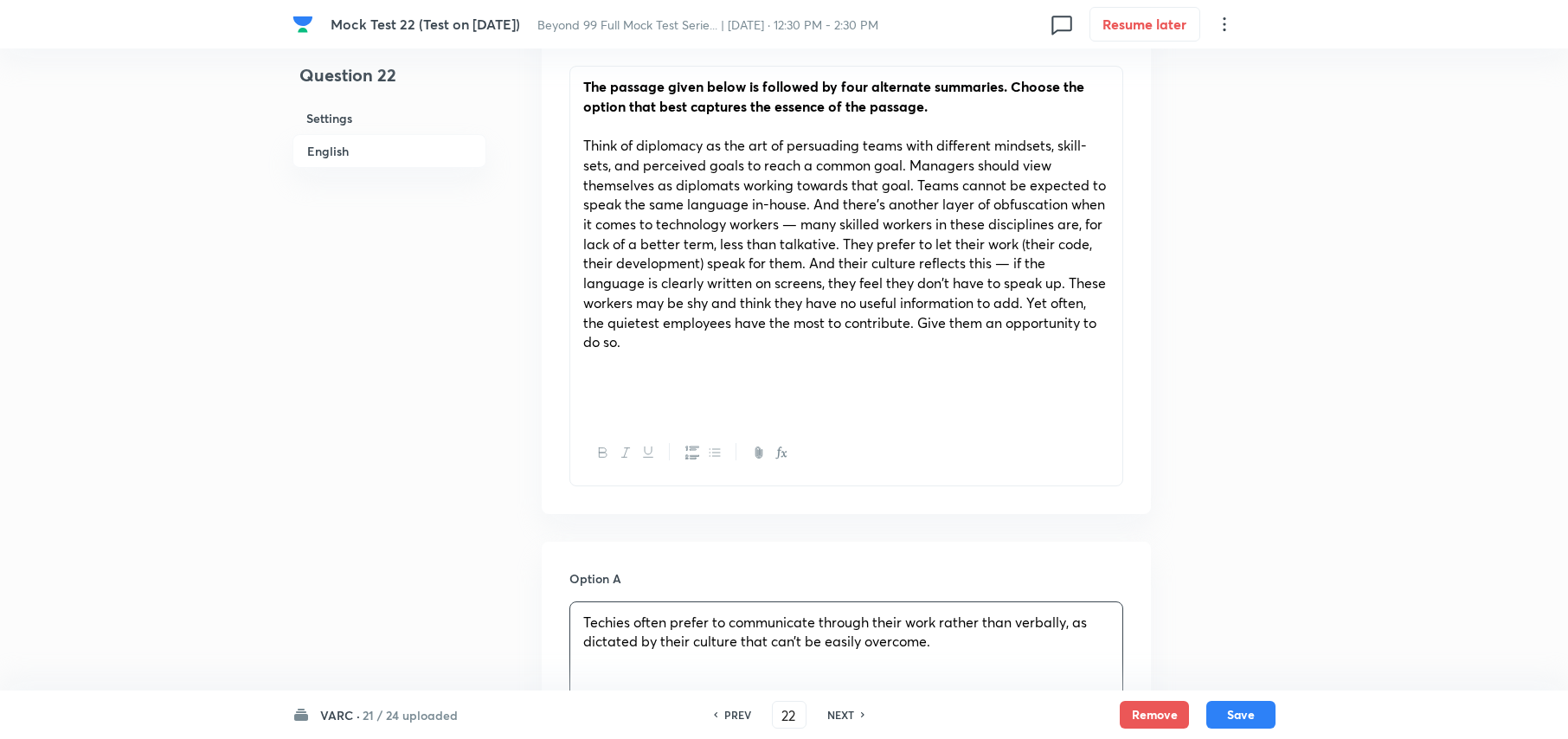
scroll to position [576, 0]
click at [763, 418] on div "The passage given below is followed by four alternate summaries. Choose the opt…" at bounding box center [845, 246] width 552 height 355
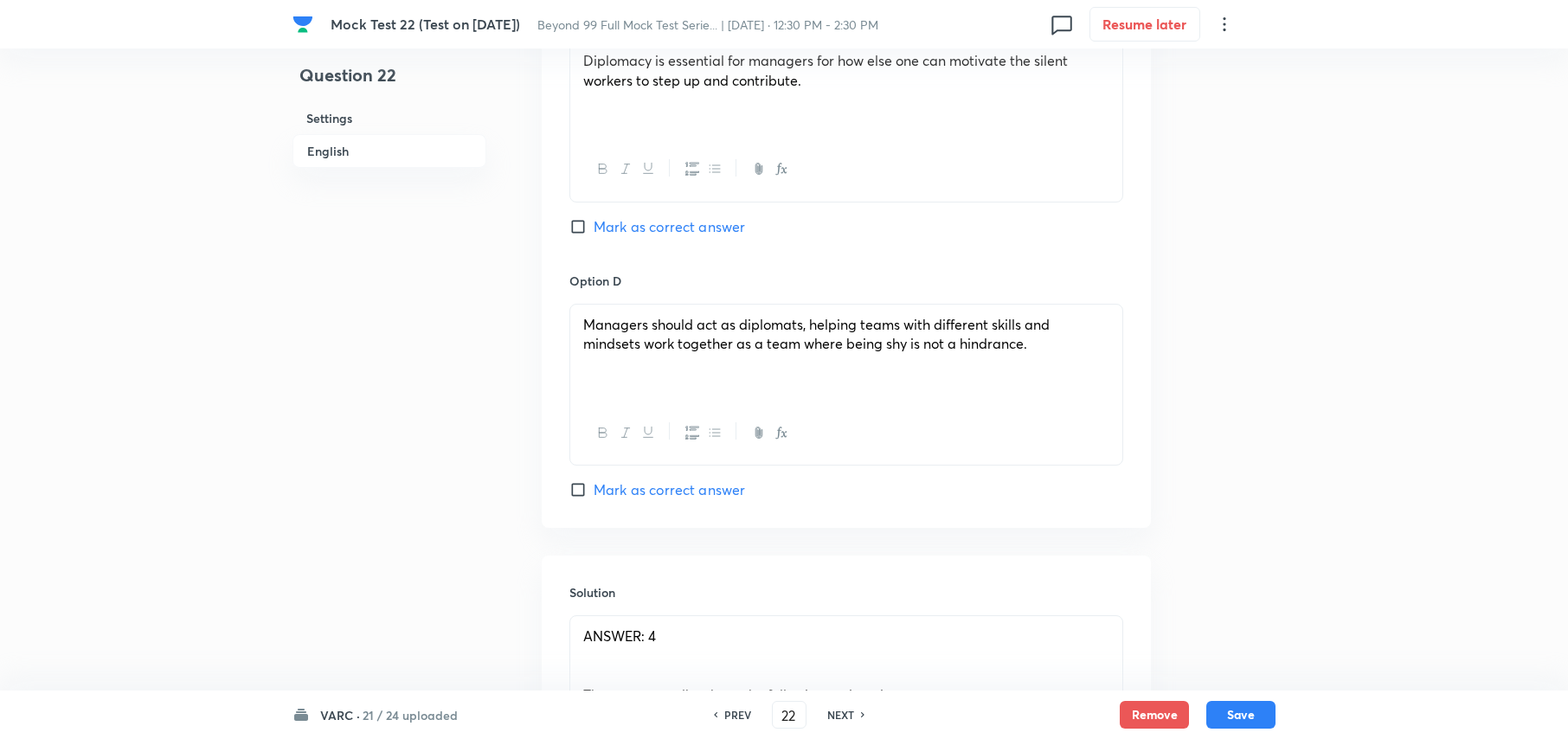
scroll to position [1500, 0]
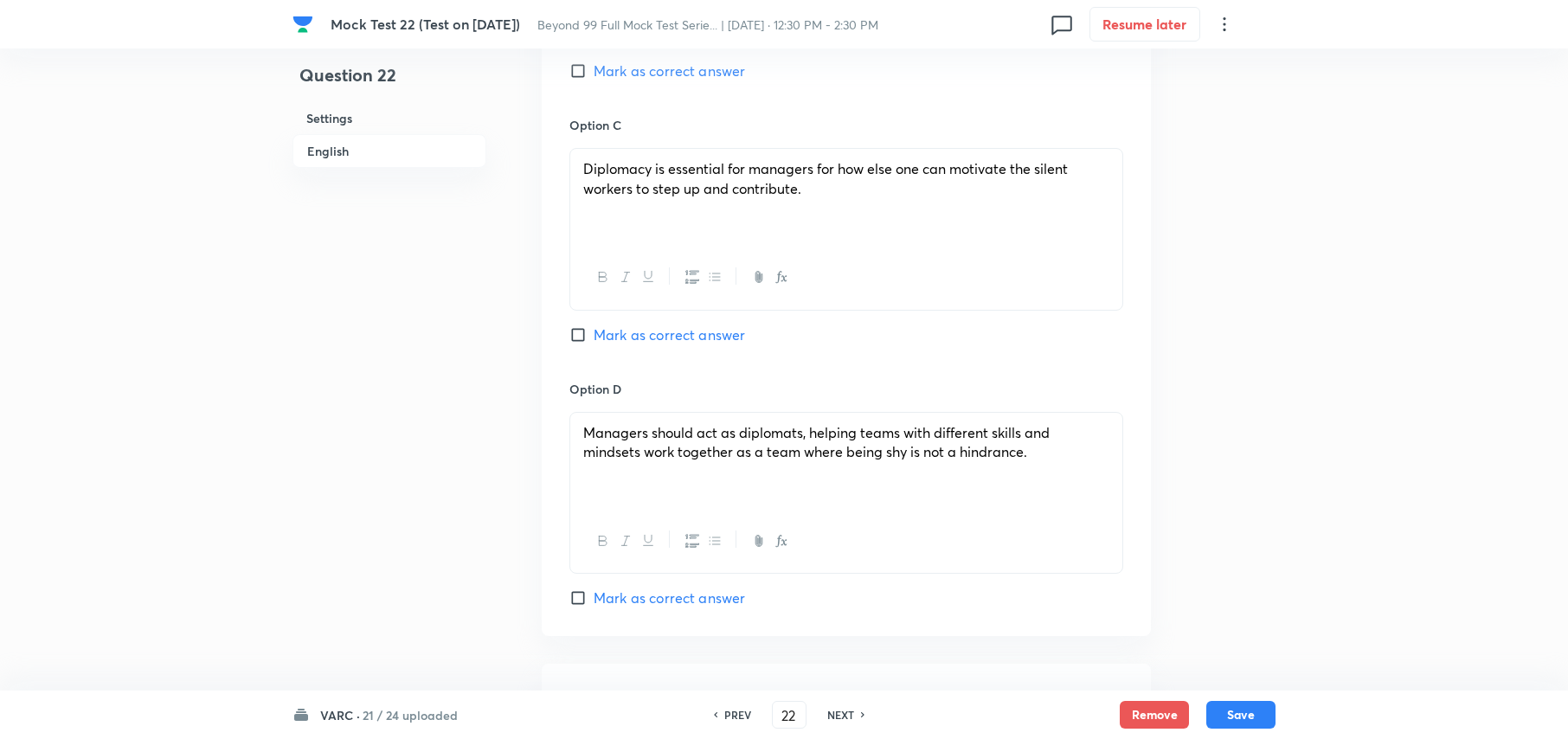
click at [582, 603] on input "Mark as correct answer" at bounding box center [581, 598] width 24 height 17
checkbox input "true"
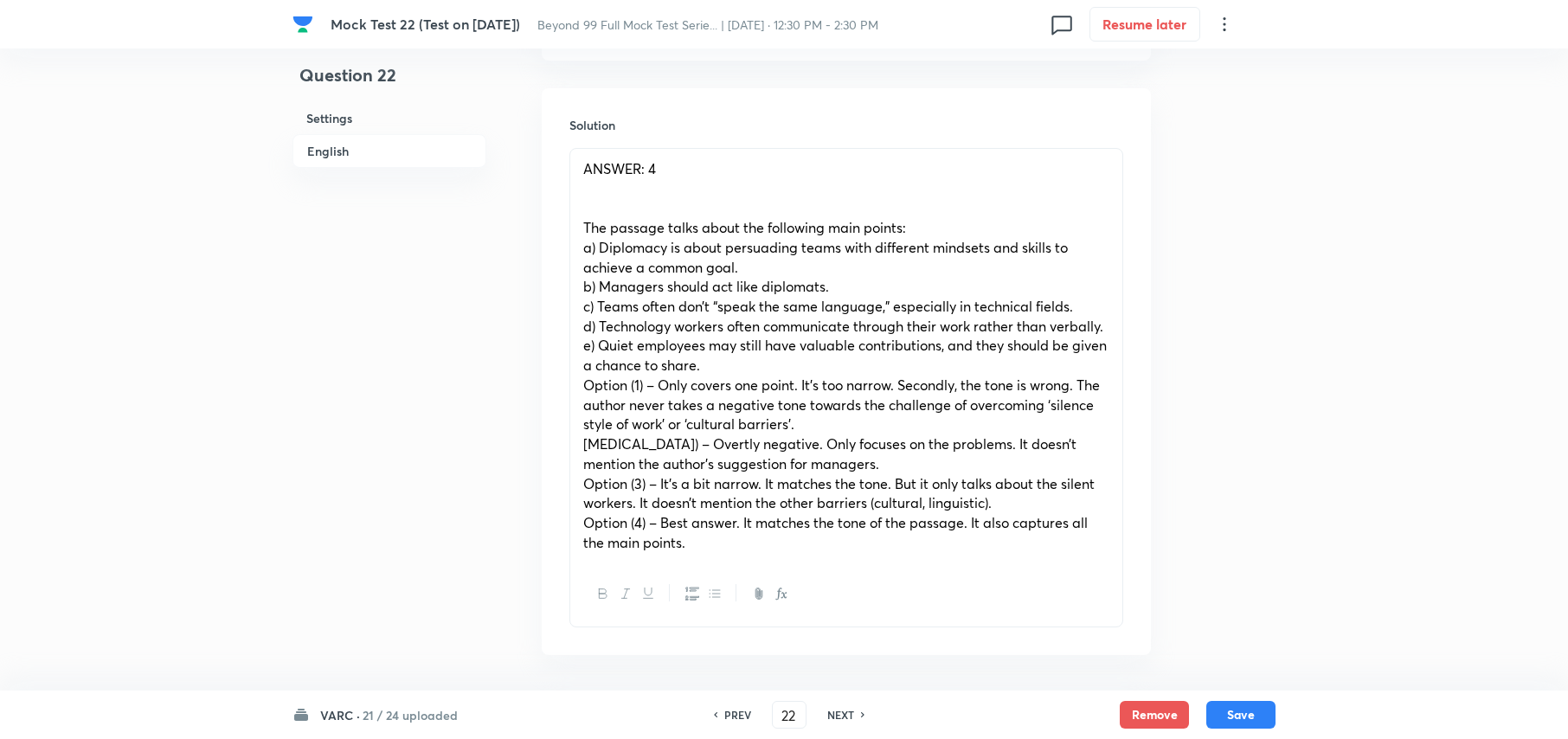
scroll to position [2078, 0]
click at [689, 206] on p "﻿" at bounding box center [846, 207] width 526 height 20
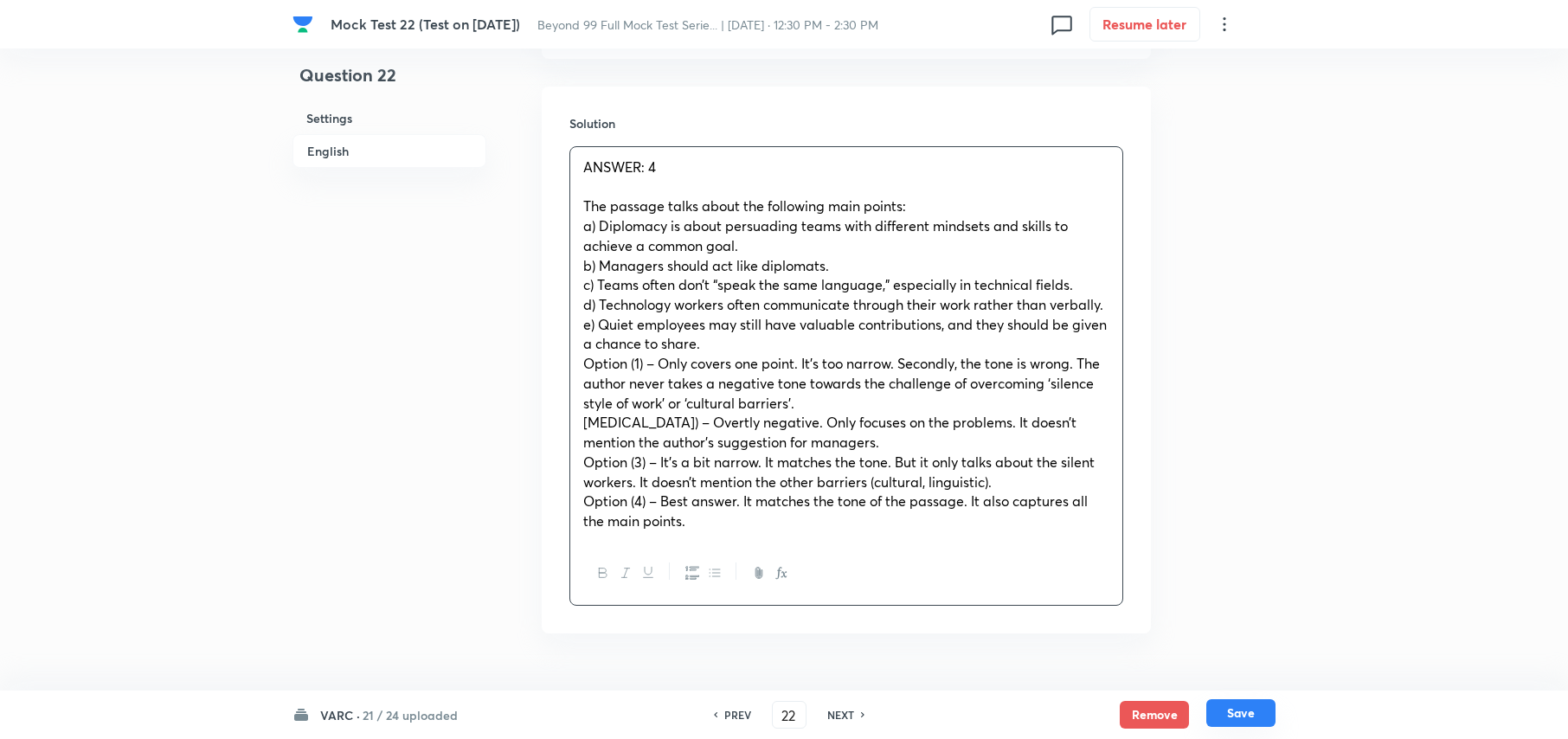
click at [1262, 720] on button "Save" at bounding box center [1240, 713] width 69 height 28
type input "23"
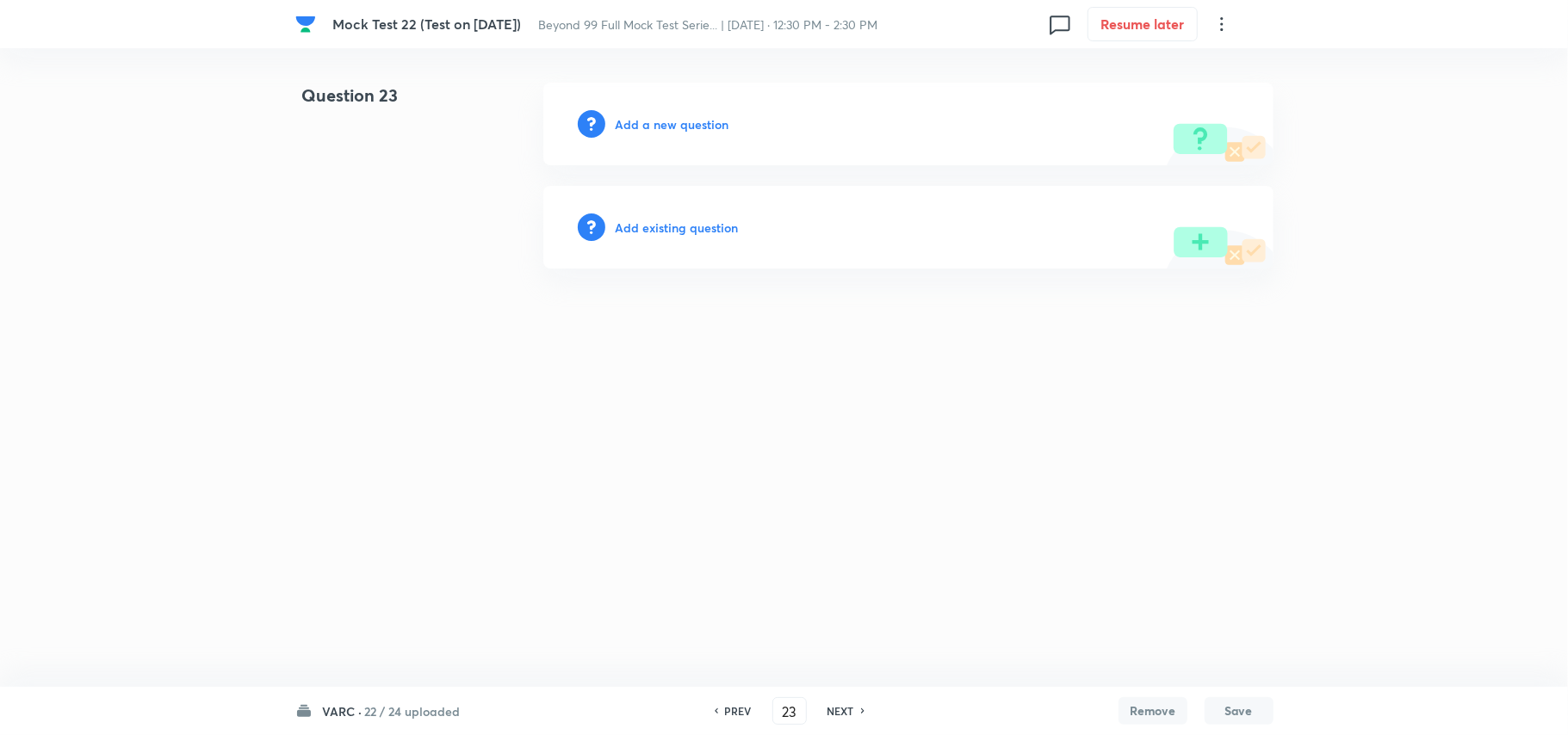
click at [680, 115] on h6 "Add a new question" at bounding box center [671, 124] width 113 height 18
click at [630, 128] on h6 "Choose a question type" at bounding box center [681, 124] width 132 height 18
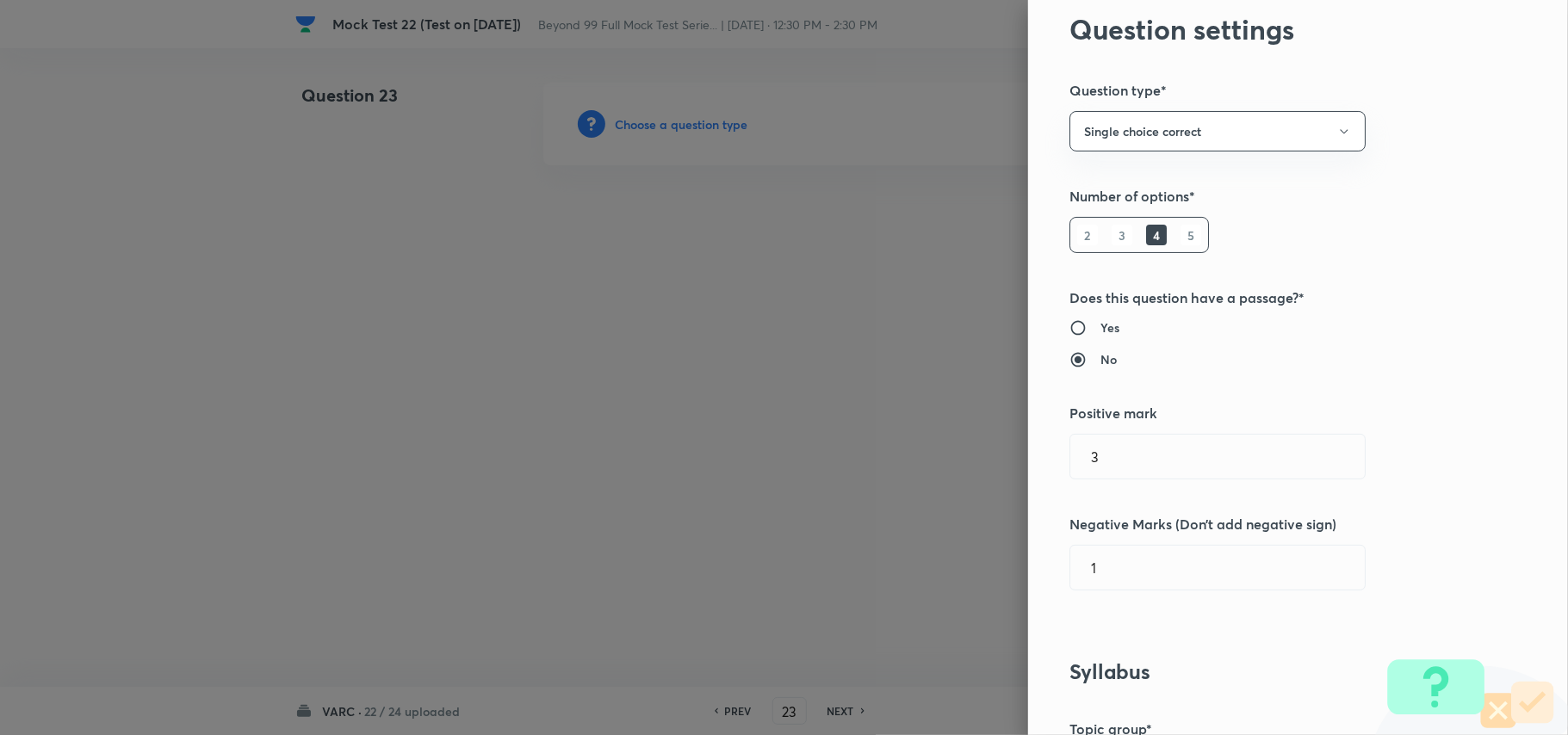
scroll to position [114, 0]
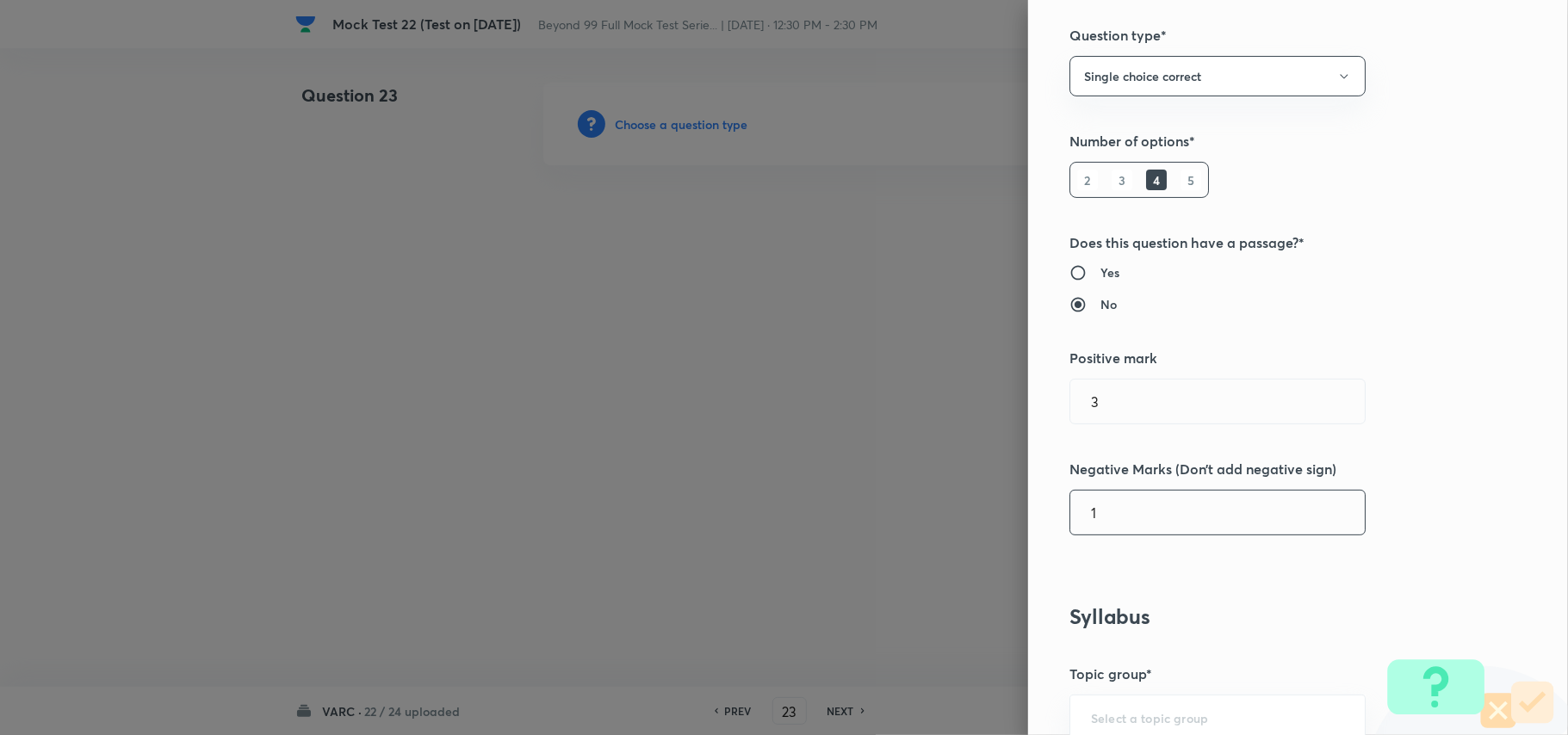
click at [1140, 529] on input "1" at bounding box center [1218, 513] width 295 height 44
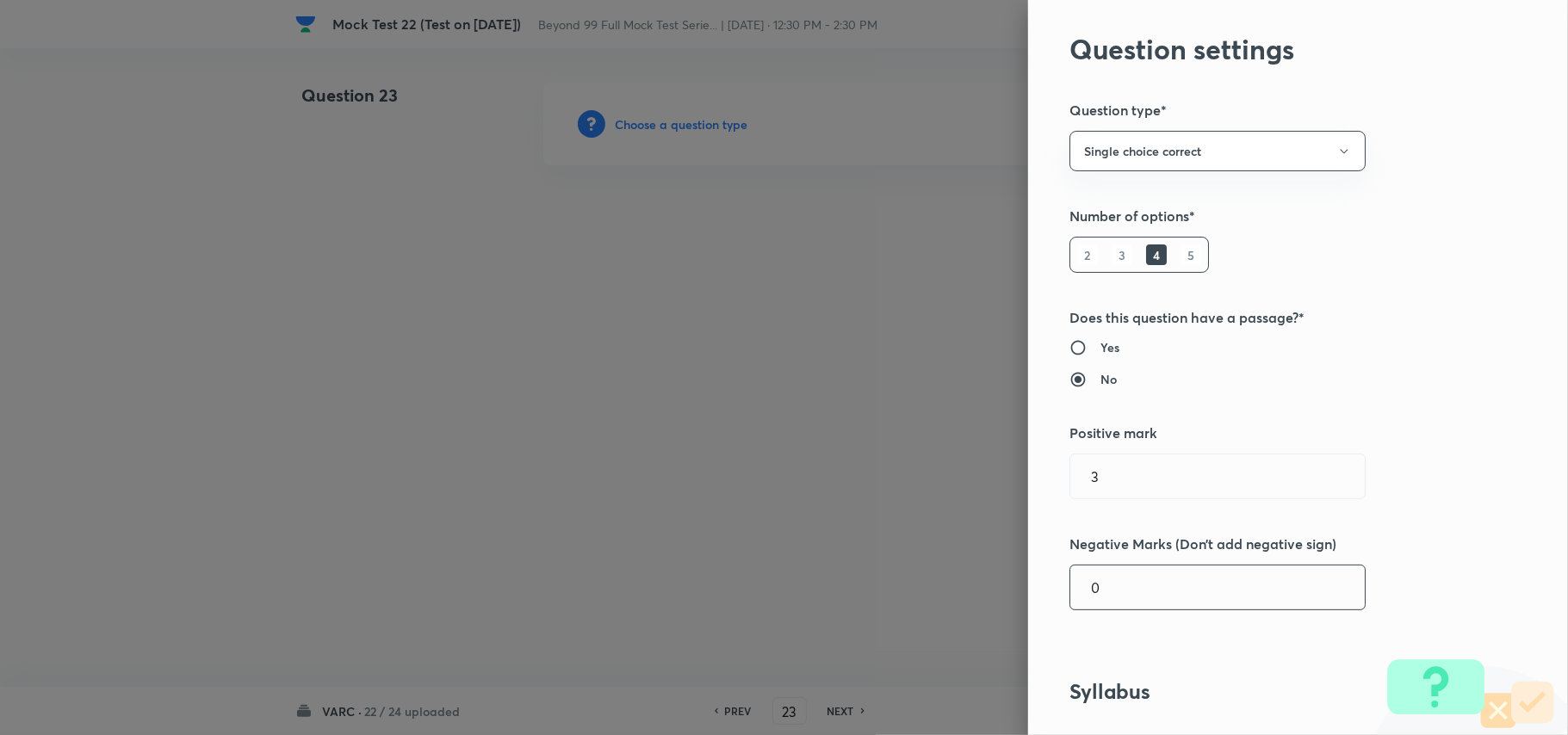
scroll to position [0, 0]
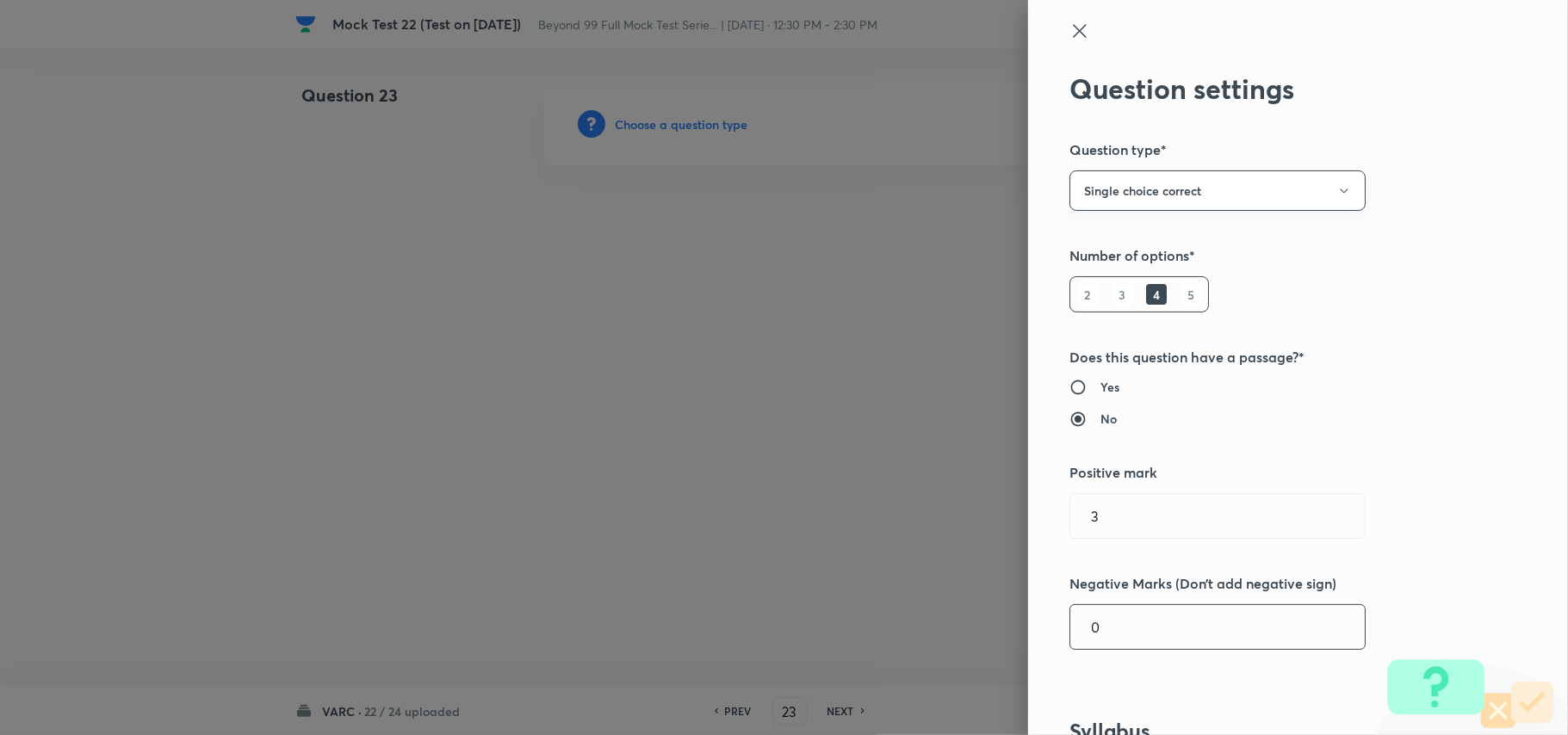
type input "0"
drag, startPoint x: 1172, startPoint y: 180, endPoint x: 1172, endPoint y: 197, distance: 17.0
click at [1172, 197] on button "Single choice correct" at bounding box center [1218, 190] width 296 height 40
click at [1074, 301] on span "Integer" at bounding box center [1200, 307] width 274 height 18
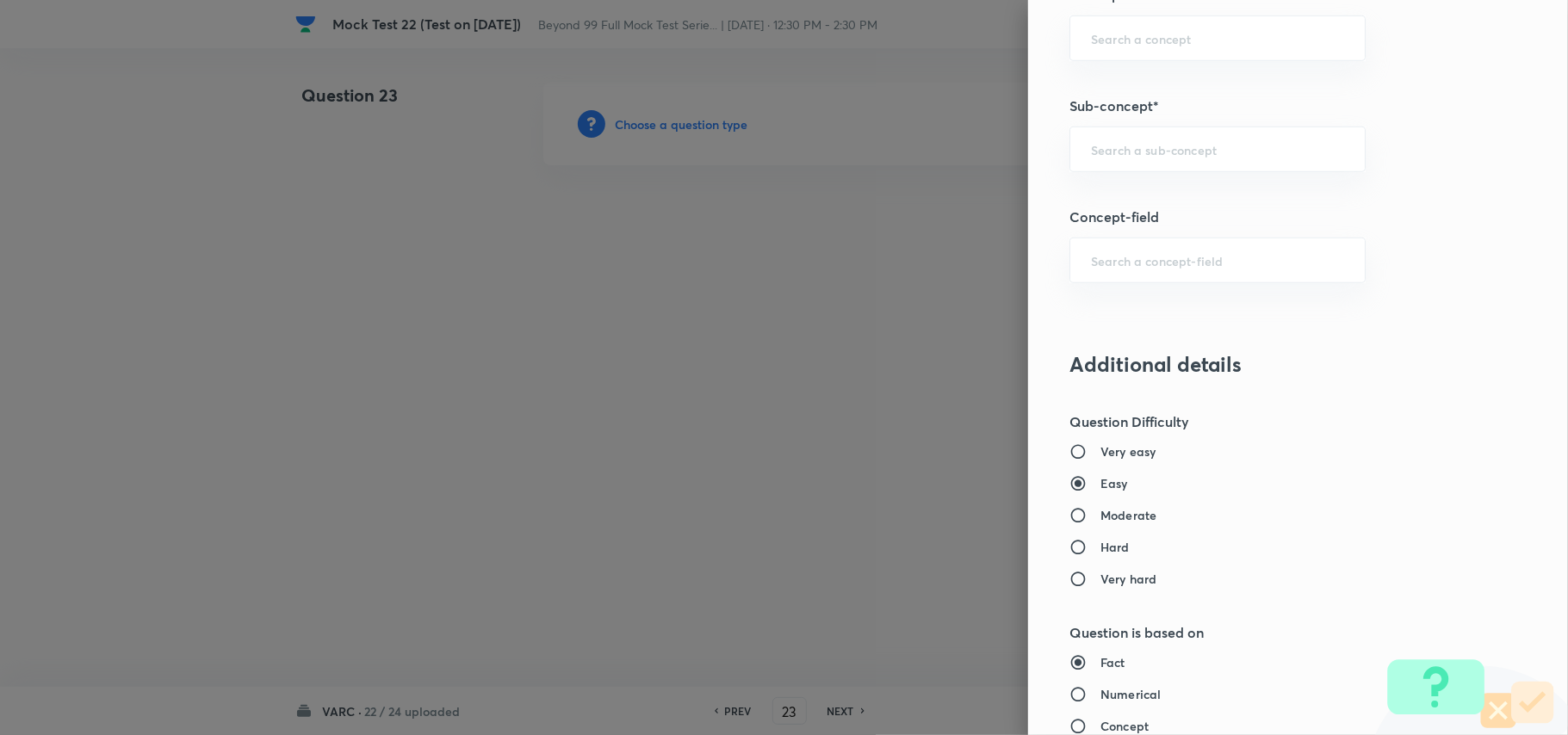
scroll to position [804, 0]
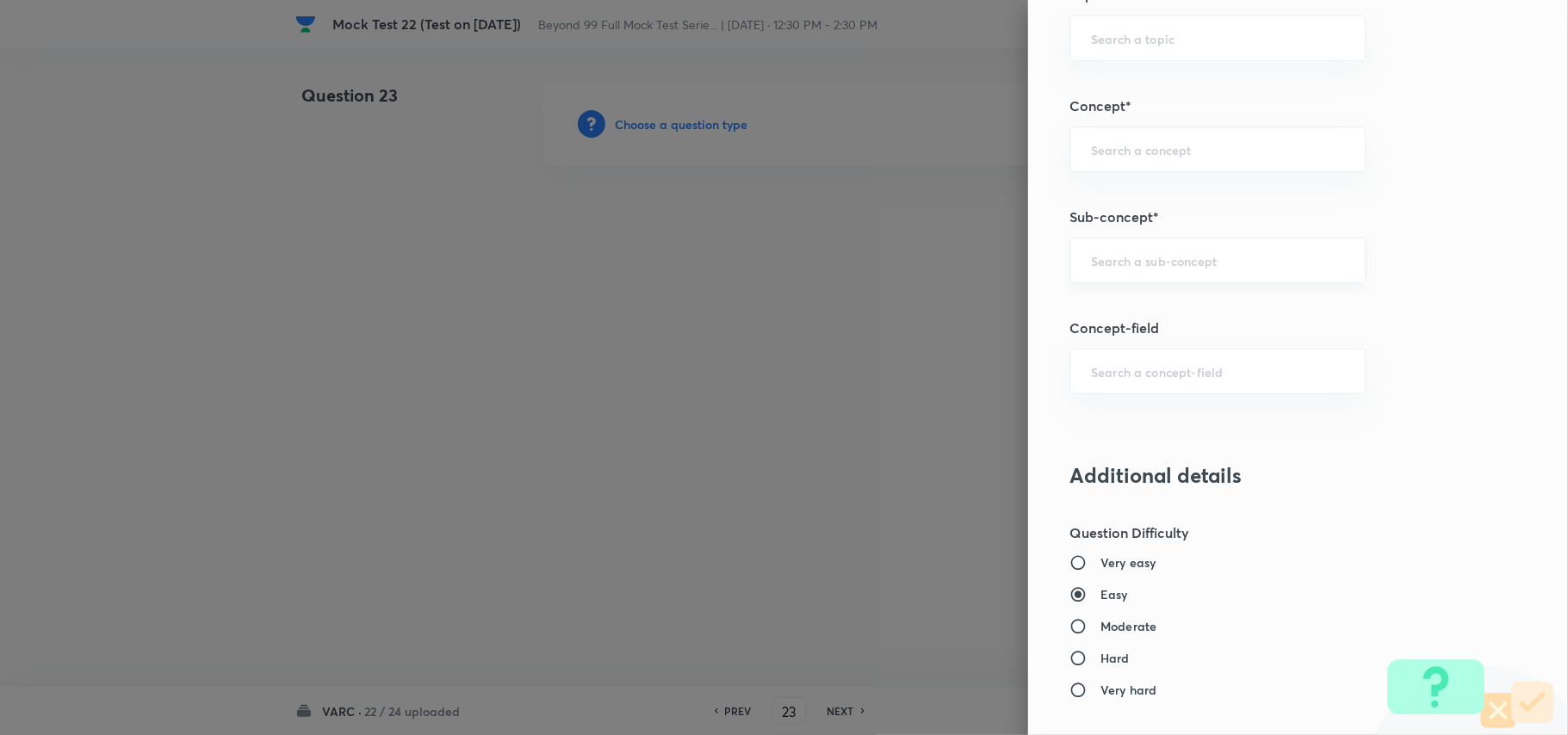
click at [1155, 253] on div "​" at bounding box center [1218, 260] width 296 height 46
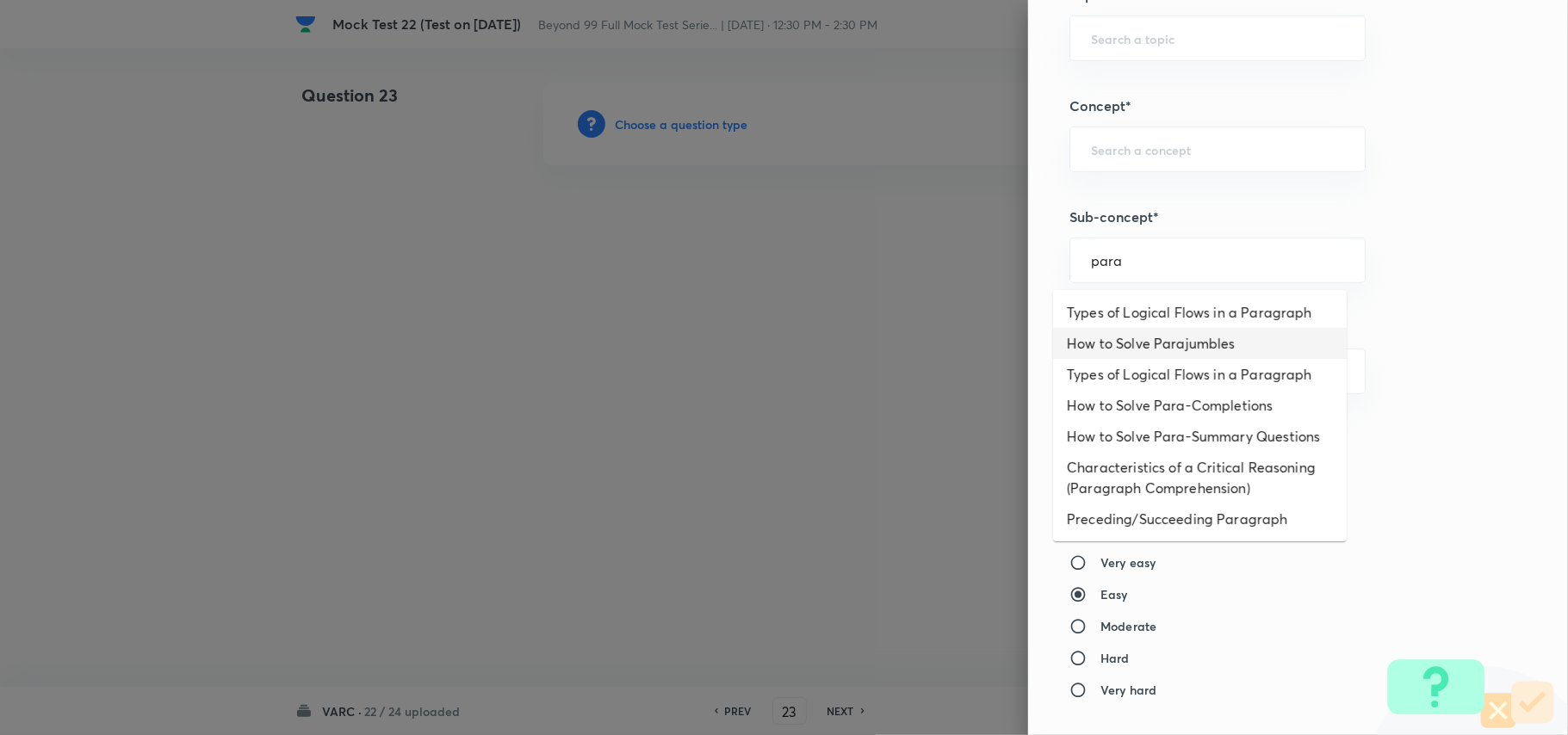
click at [1169, 332] on li "How to Solve Parajumbles" at bounding box center [1199, 343] width 294 height 31
type input "How to Solve Parajumbles"
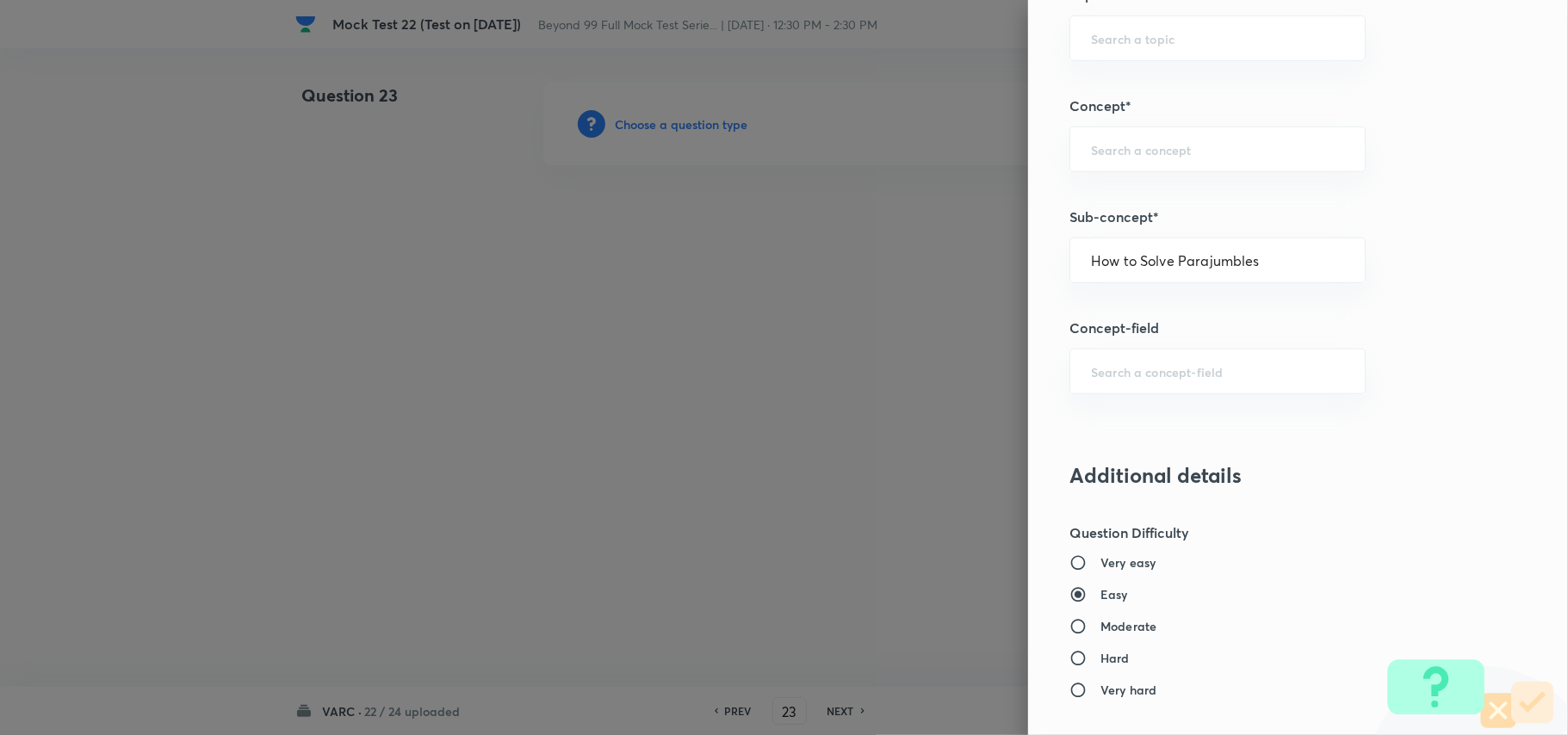
type input "Verbal Ability and RC"
type input "Verbal Ability"
type input "Para-Jumbles"
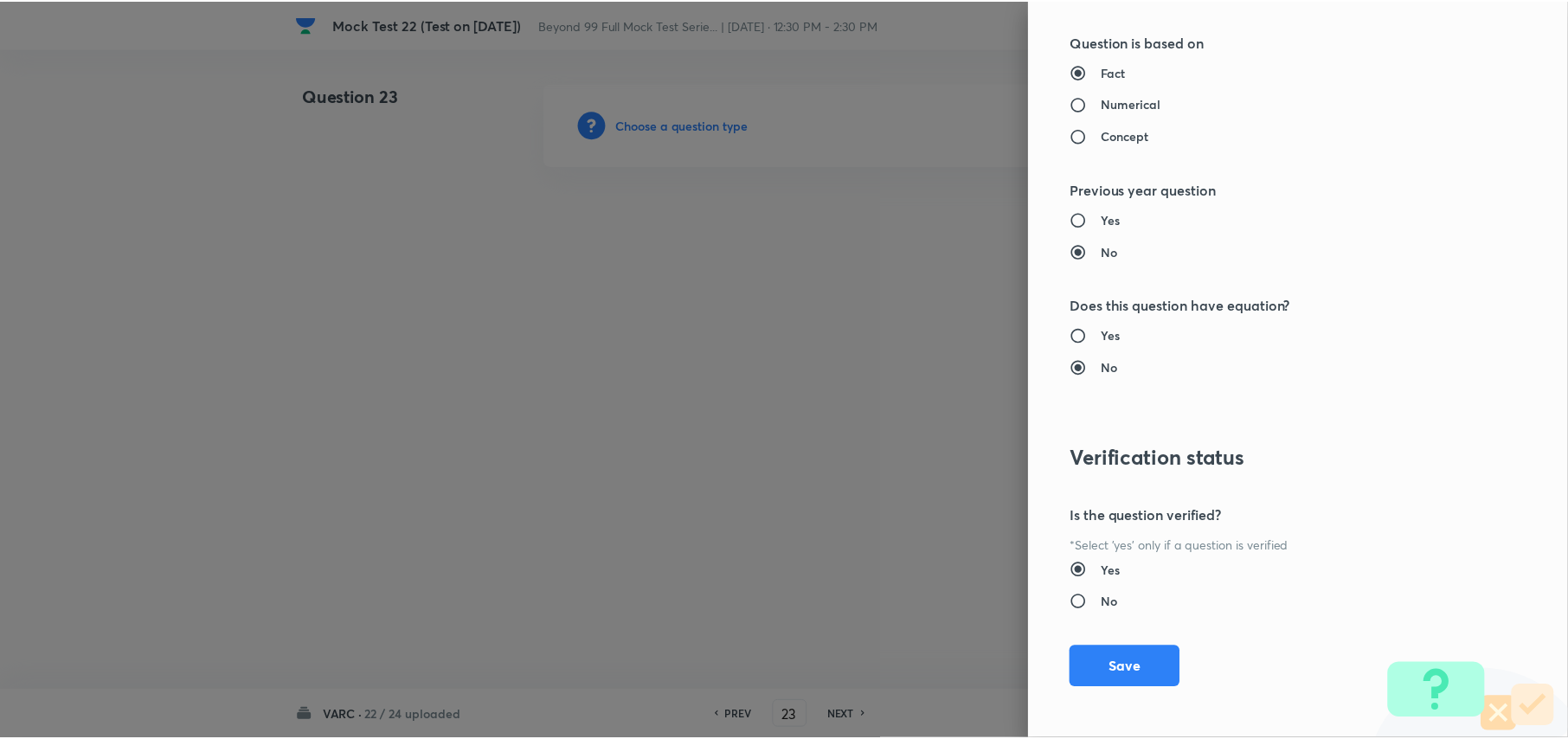
scroll to position [1521, 0]
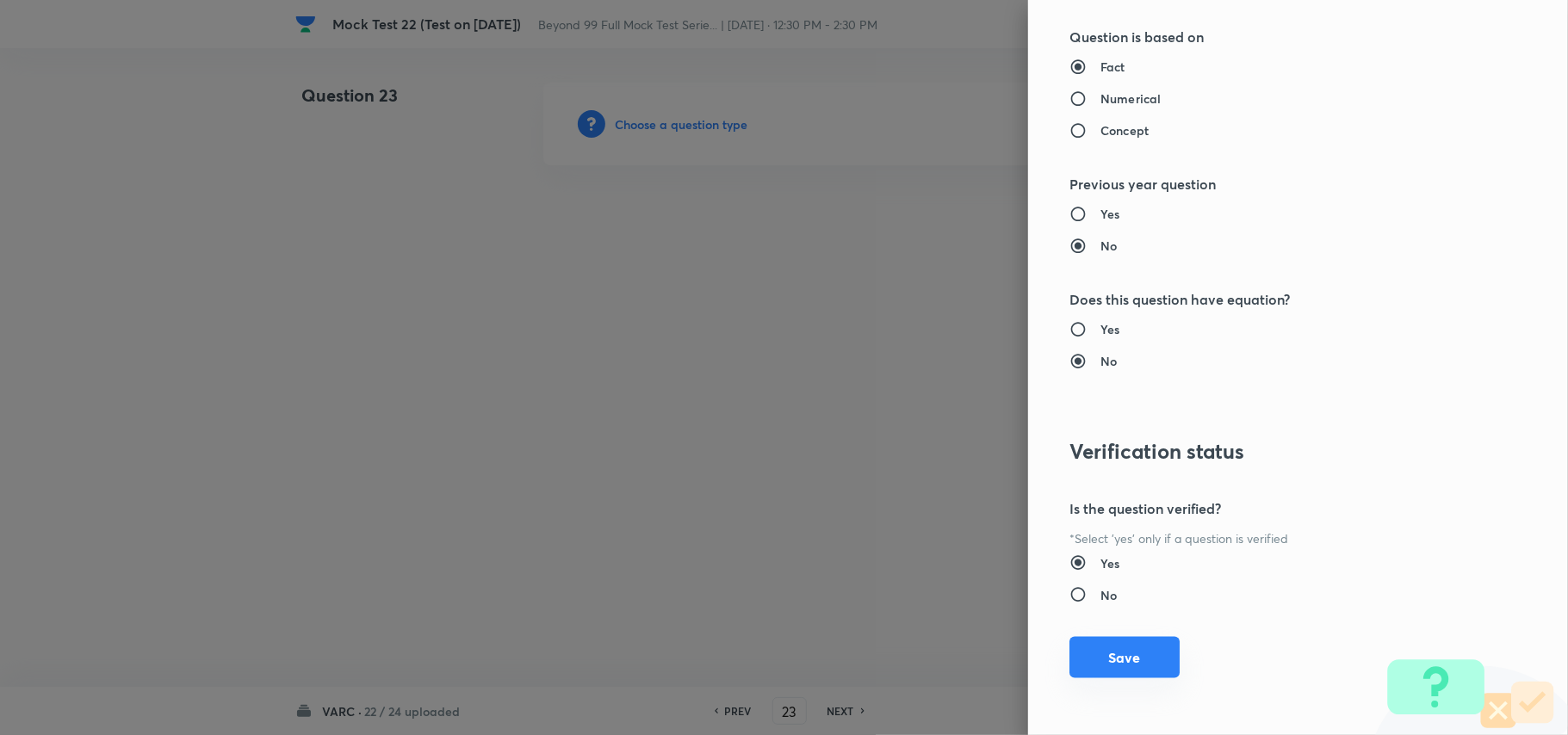
click at [1092, 656] on button "Save" at bounding box center [1124, 658] width 110 height 41
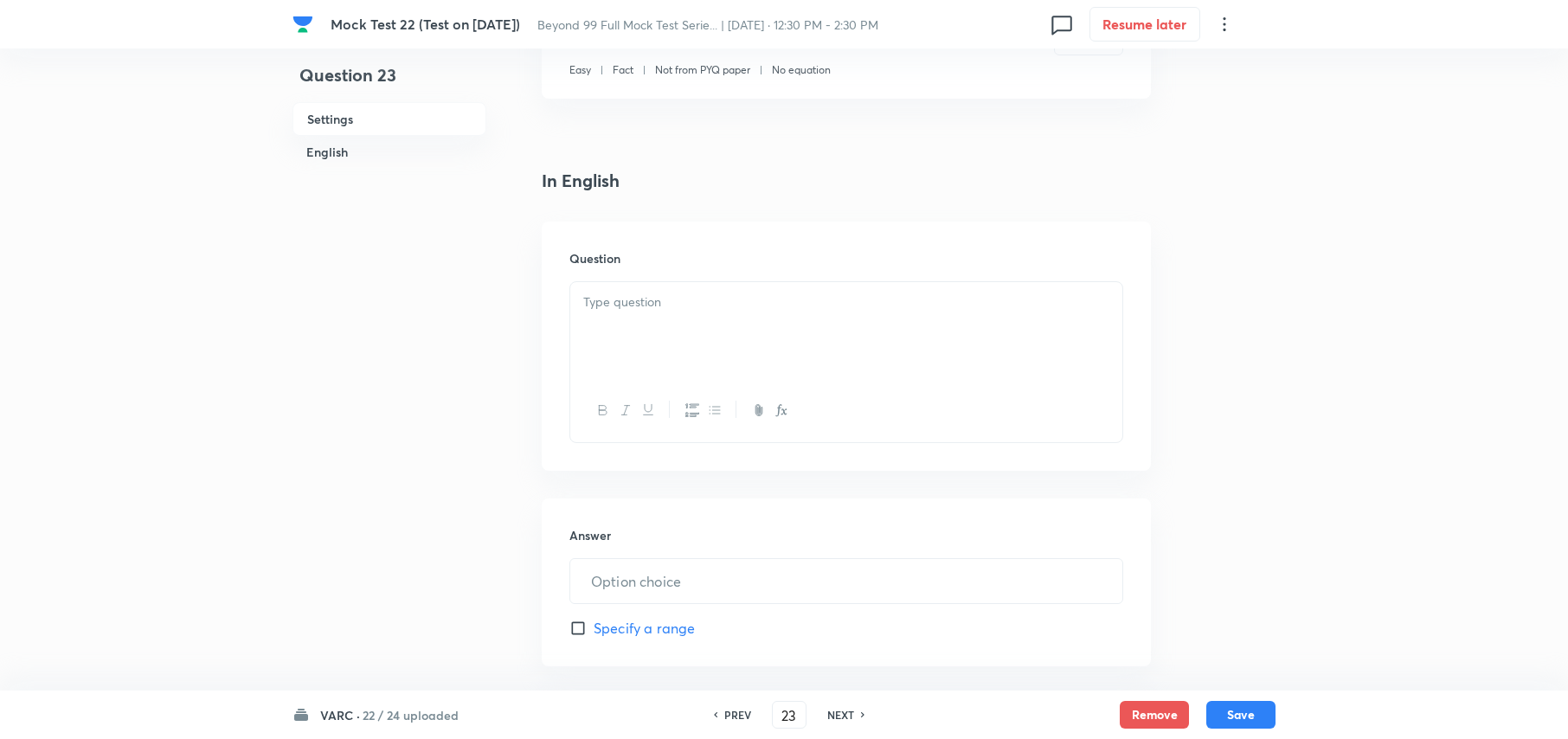
scroll to position [347, 0]
click at [615, 295] on p at bounding box center [846, 297] width 526 height 20
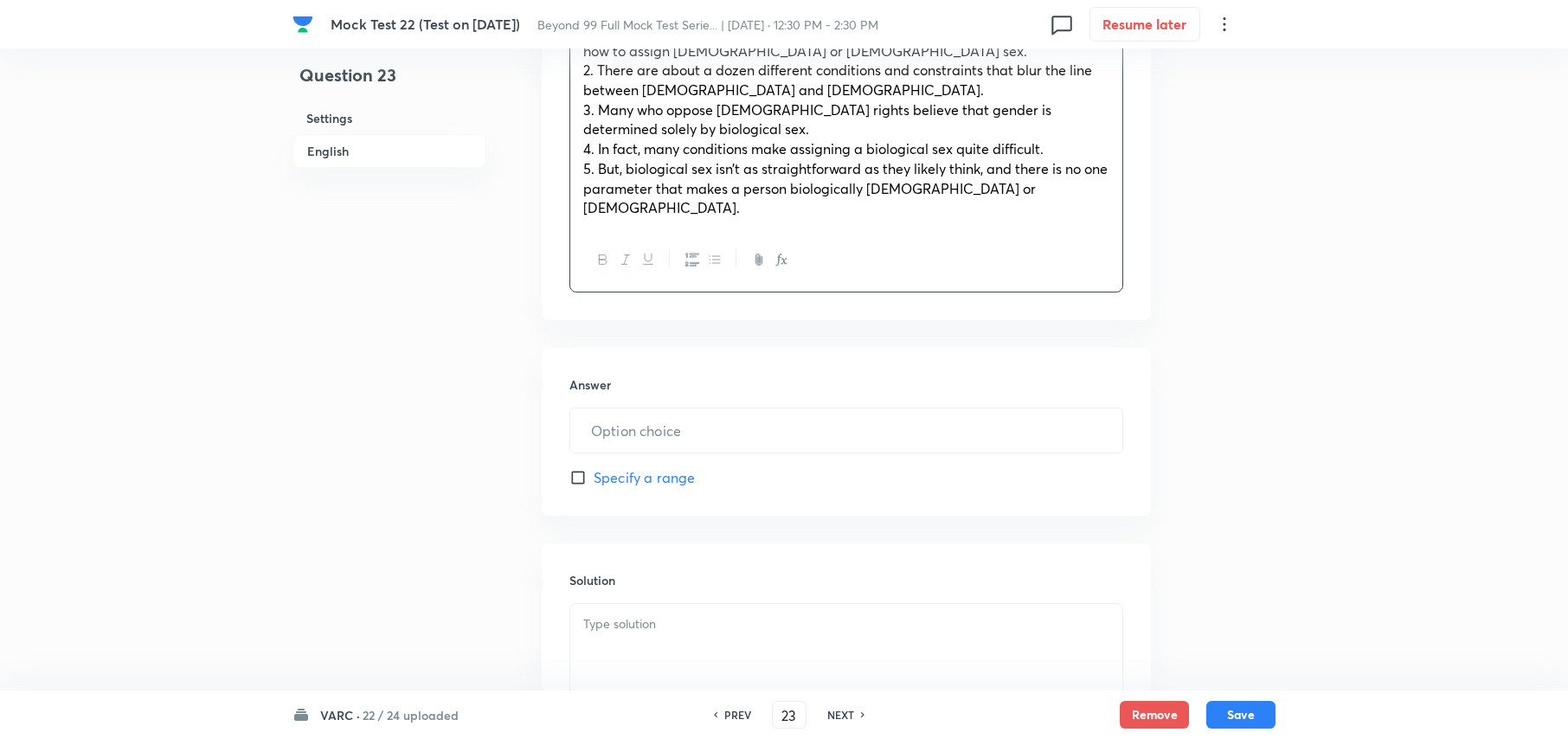
scroll to position [692, 0]
click at [757, 412] on input "text" at bounding box center [845, 428] width 552 height 44
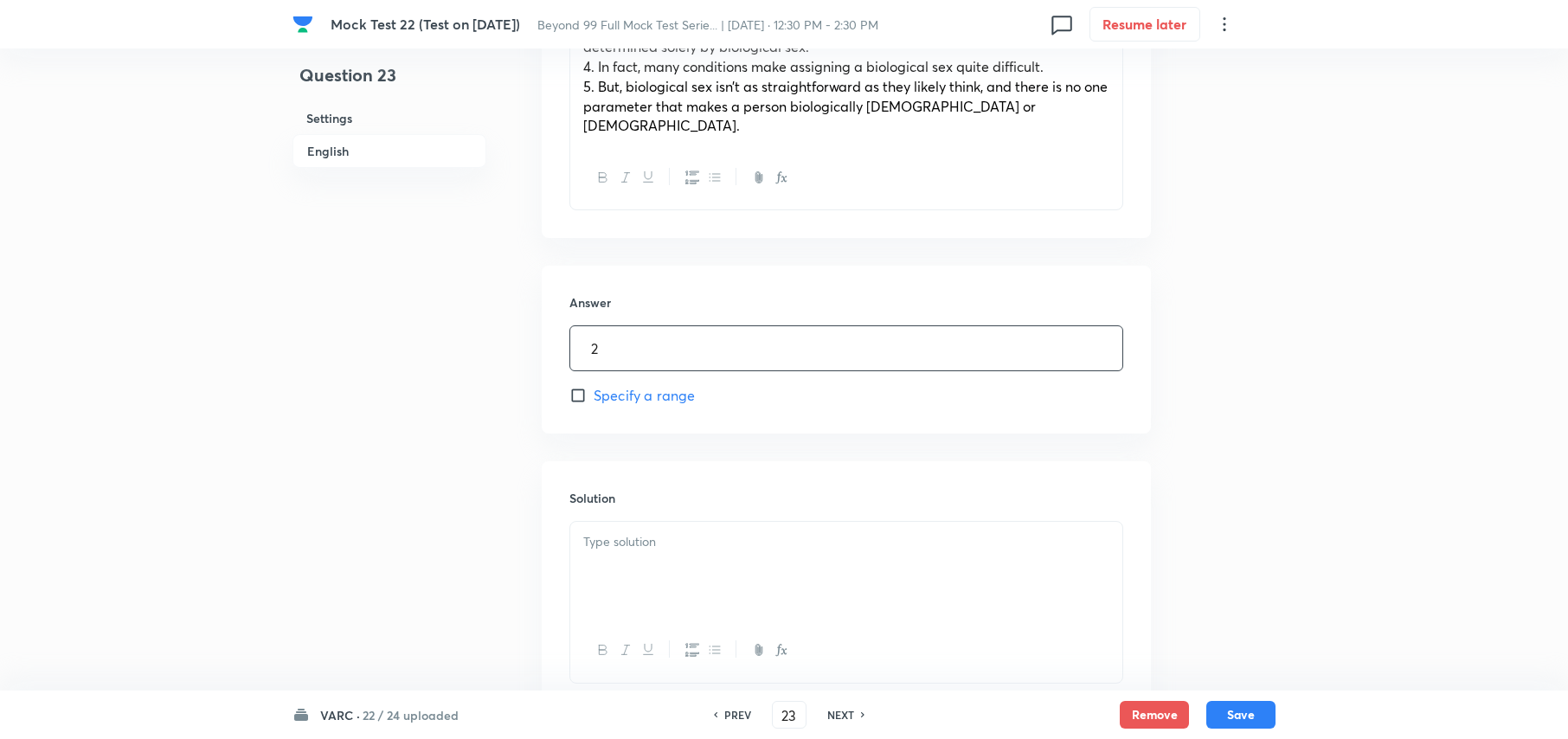
scroll to position [808, 0]
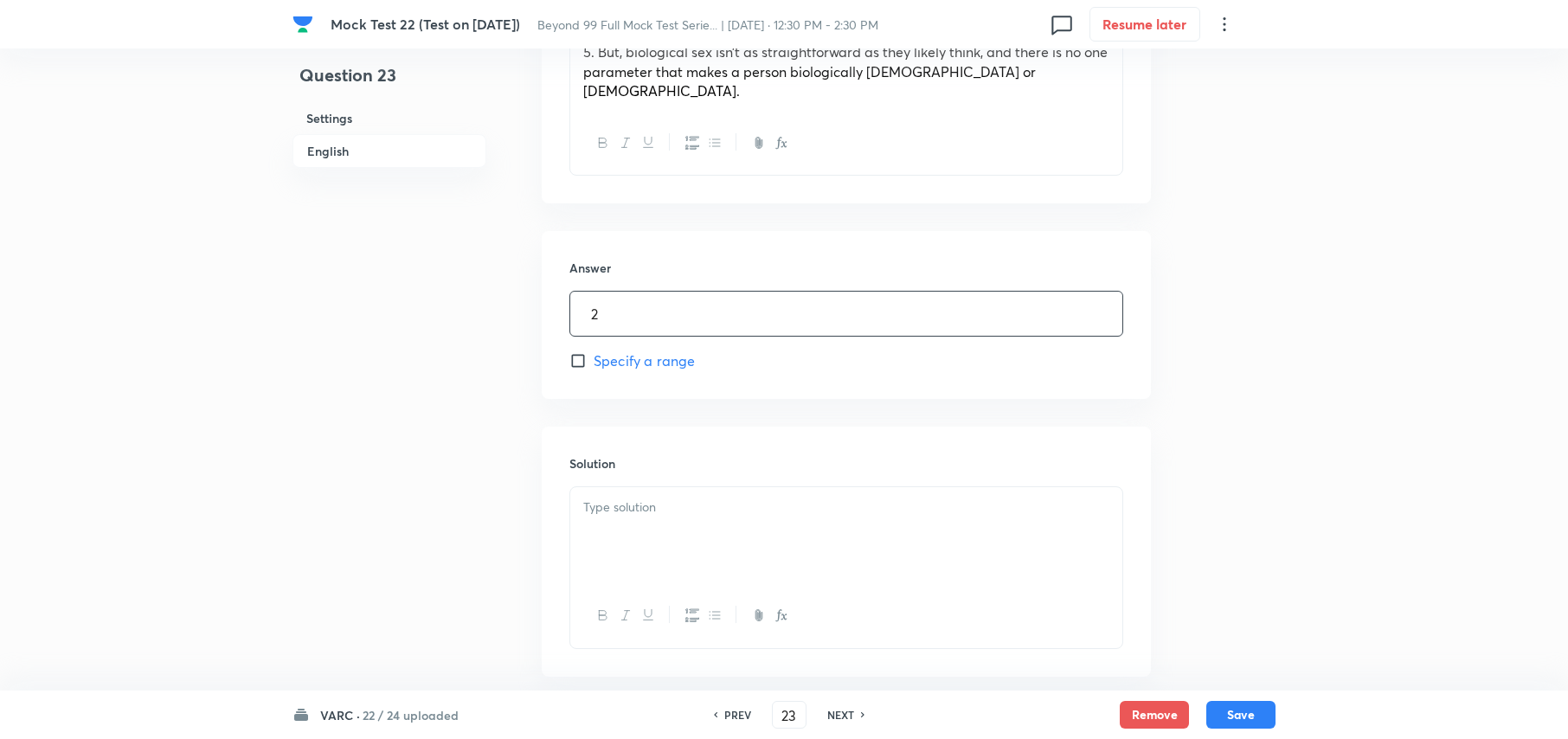
type input "2"
click at [696, 503] on div at bounding box center [845, 536] width 552 height 97
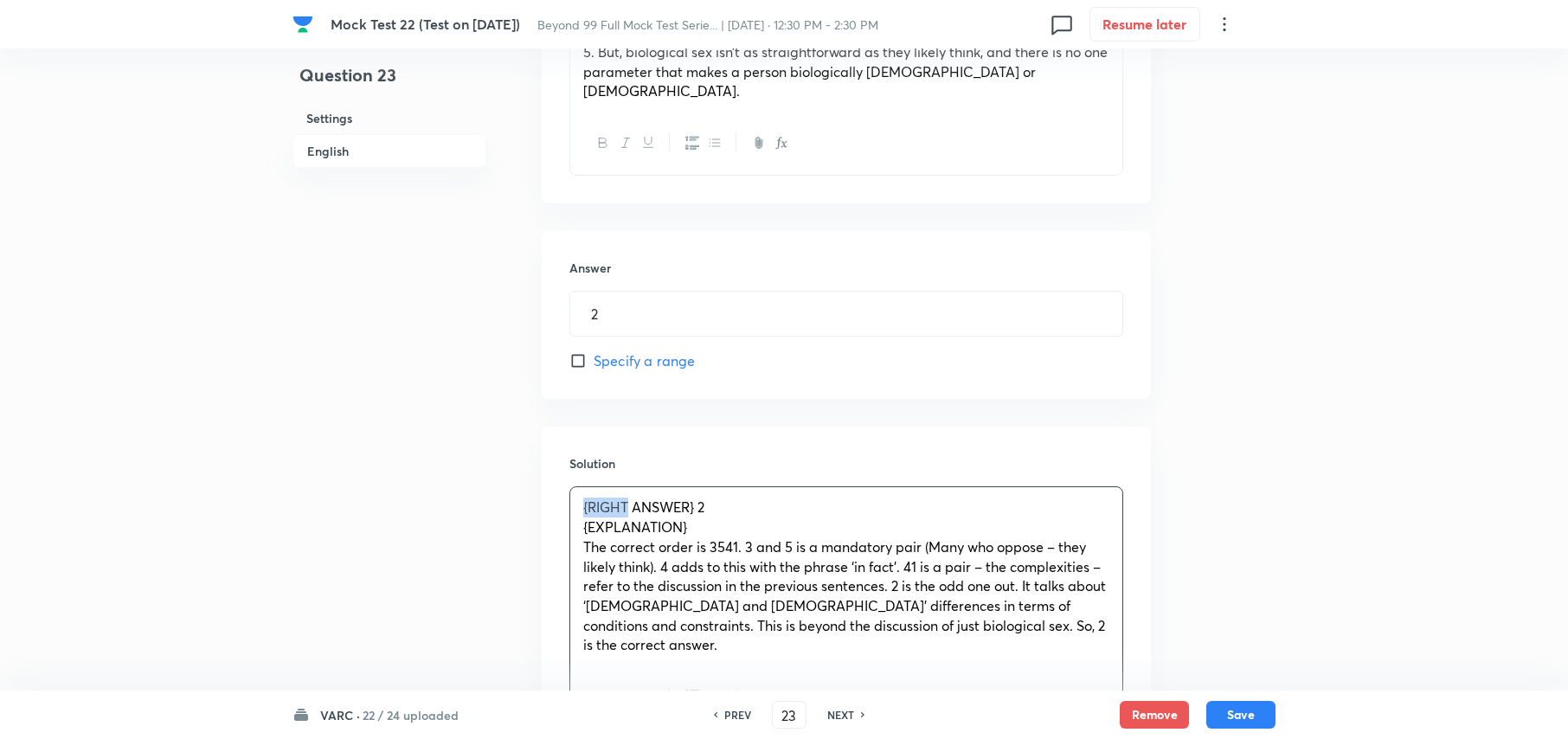
drag, startPoint x: 630, startPoint y: 482, endPoint x: 332, endPoint y: 471, distance: 298.2
click at [332, 471] on div "Question 23 Settings English Settings Type Integer + 3 marks - 0 marks Edit Con…" at bounding box center [784, 51] width 983 height 1553
click at [652, 497] on span "ANSWER} 2" at bounding box center [619, 506] width 73 height 18
drag, startPoint x: 694, startPoint y: 514, endPoint x: 552, endPoint y: 514, distance: 142.0
click at [552, 514] on div "Solution ANSWER : 2 {EXPLANATION} The correct order is 3541. 3 and 5 is a manda…" at bounding box center [846, 592] width 609 height 330
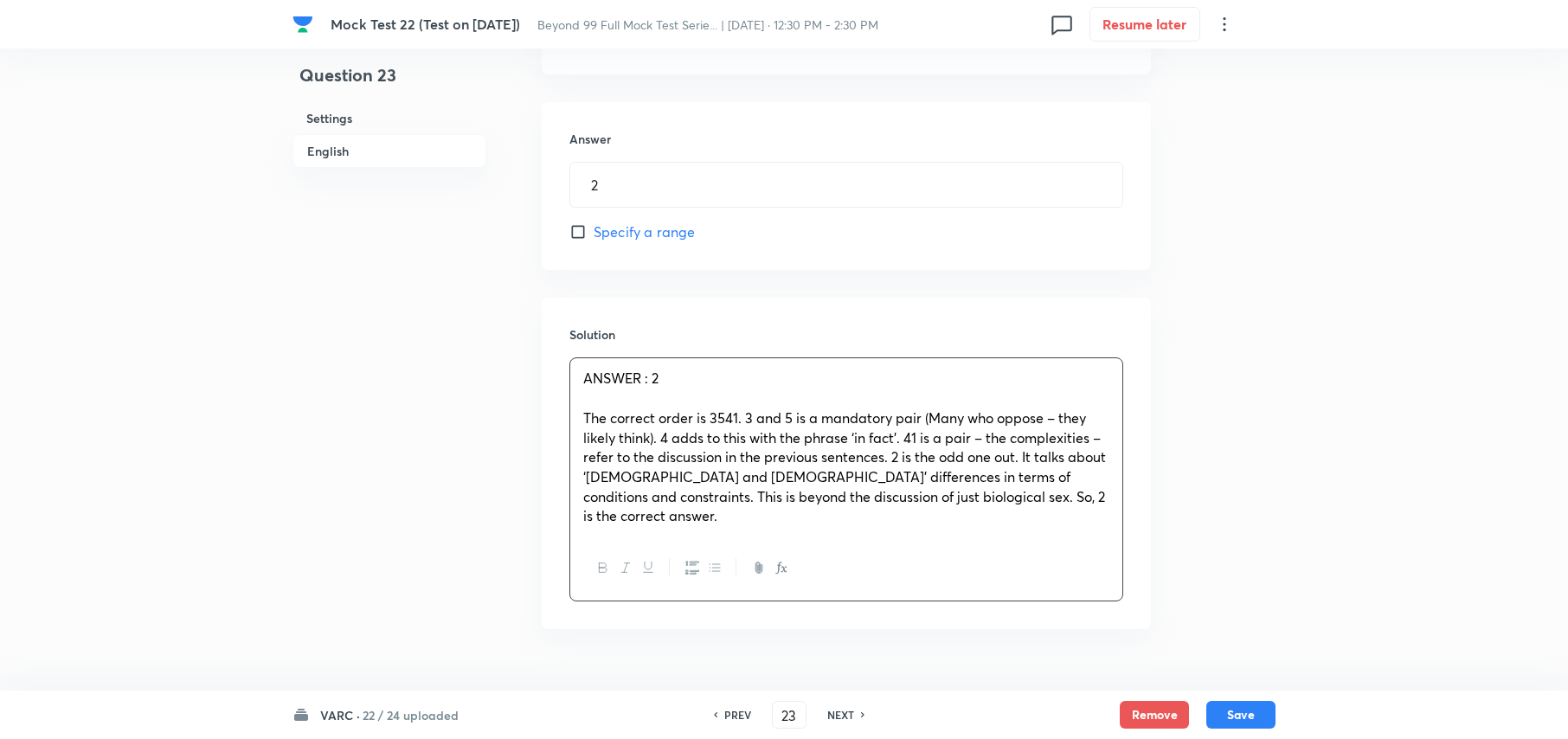
scroll to position [940, 0]
click at [1248, 715] on button "Save" at bounding box center [1240, 713] width 69 height 28
type input "24"
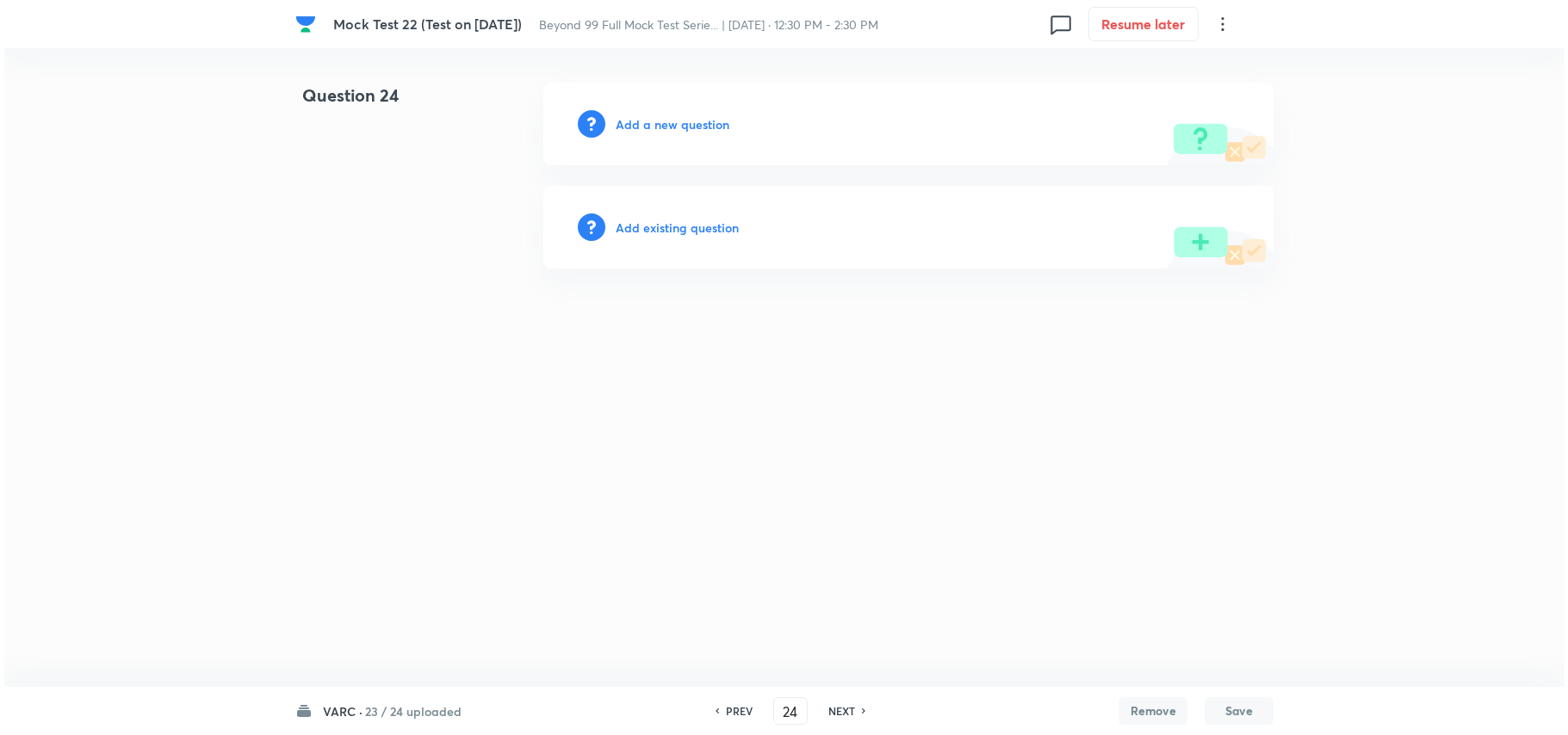
scroll to position [0, 0]
click at [662, 128] on h6 "Add a new question" at bounding box center [671, 124] width 113 height 18
click at [708, 132] on div "Choose a question type" at bounding box center [908, 124] width 730 height 83
click at [706, 128] on h6 "Choose a question type" at bounding box center [681, 124] width 132 height 18
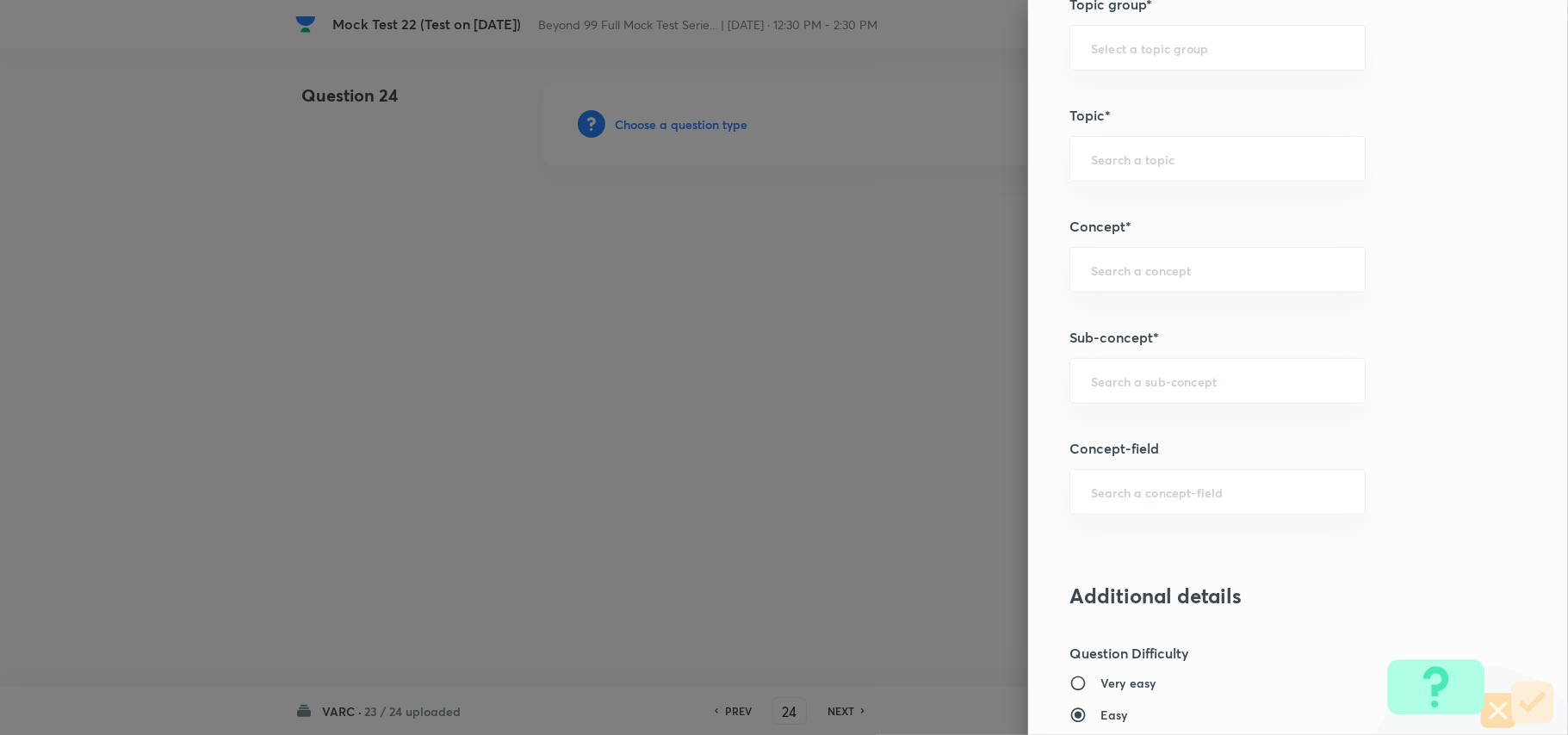
scroll to position [689, 0]
click at [1167, 397] on div "​" at bounding box center [1218, 374] width 296 height 46
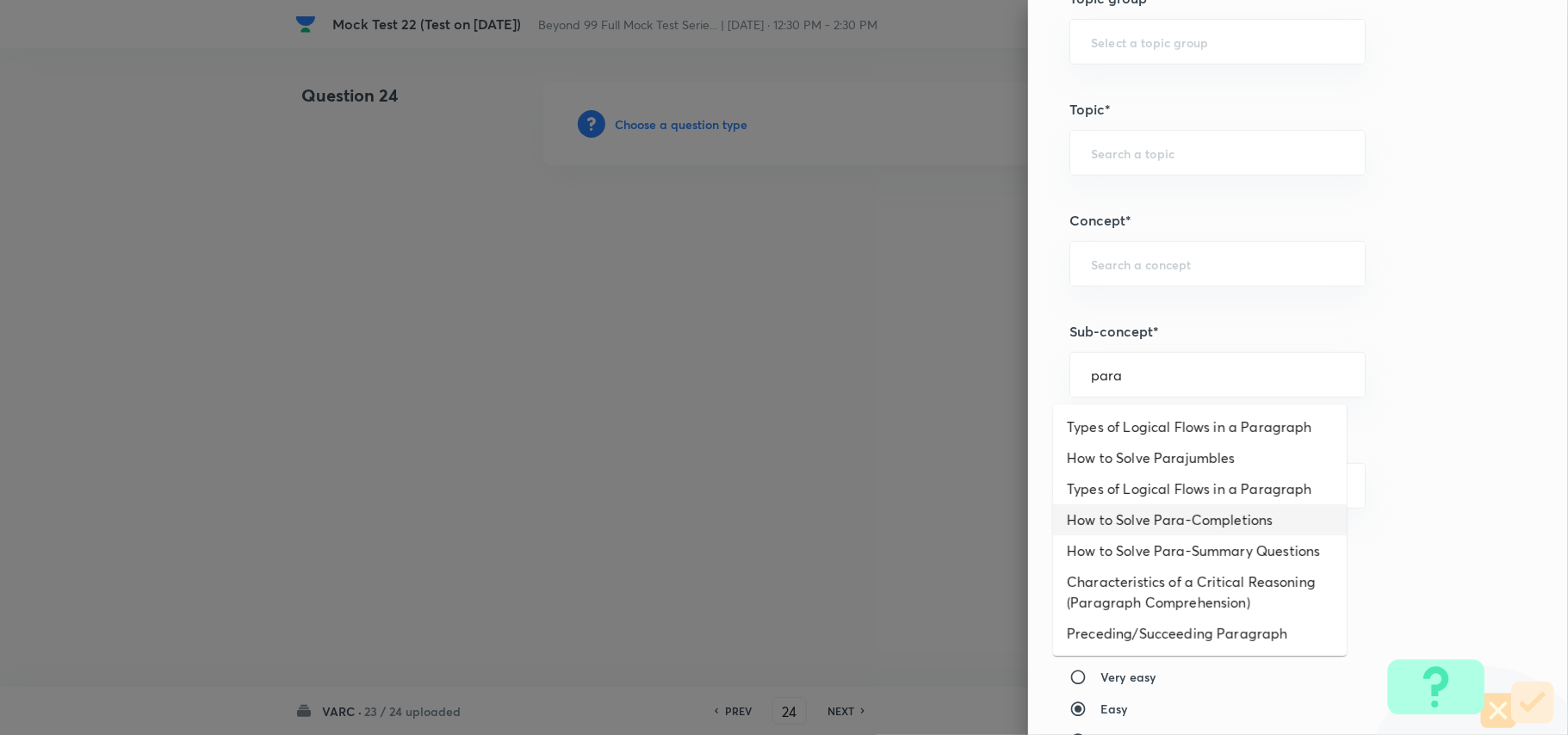
click at [1171, 517] on li "How to Solve Para-Completions" at bounding box center [1199, 520] width 294 height 31
type input "How to Solve Para-Completions"
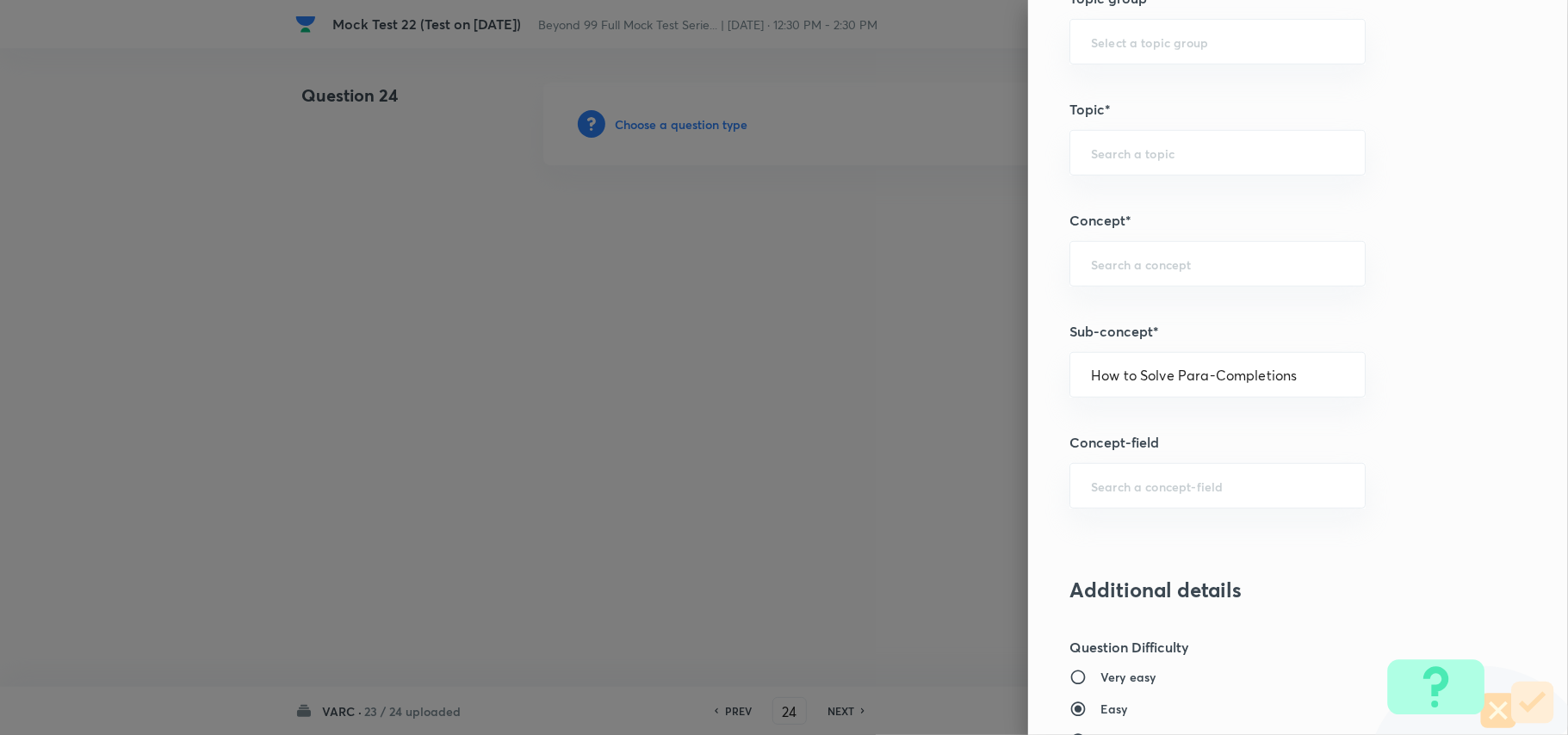
type input "Verbal Ability and RC"
type input "Verbal Ability"
type input "Paragraph Completion"
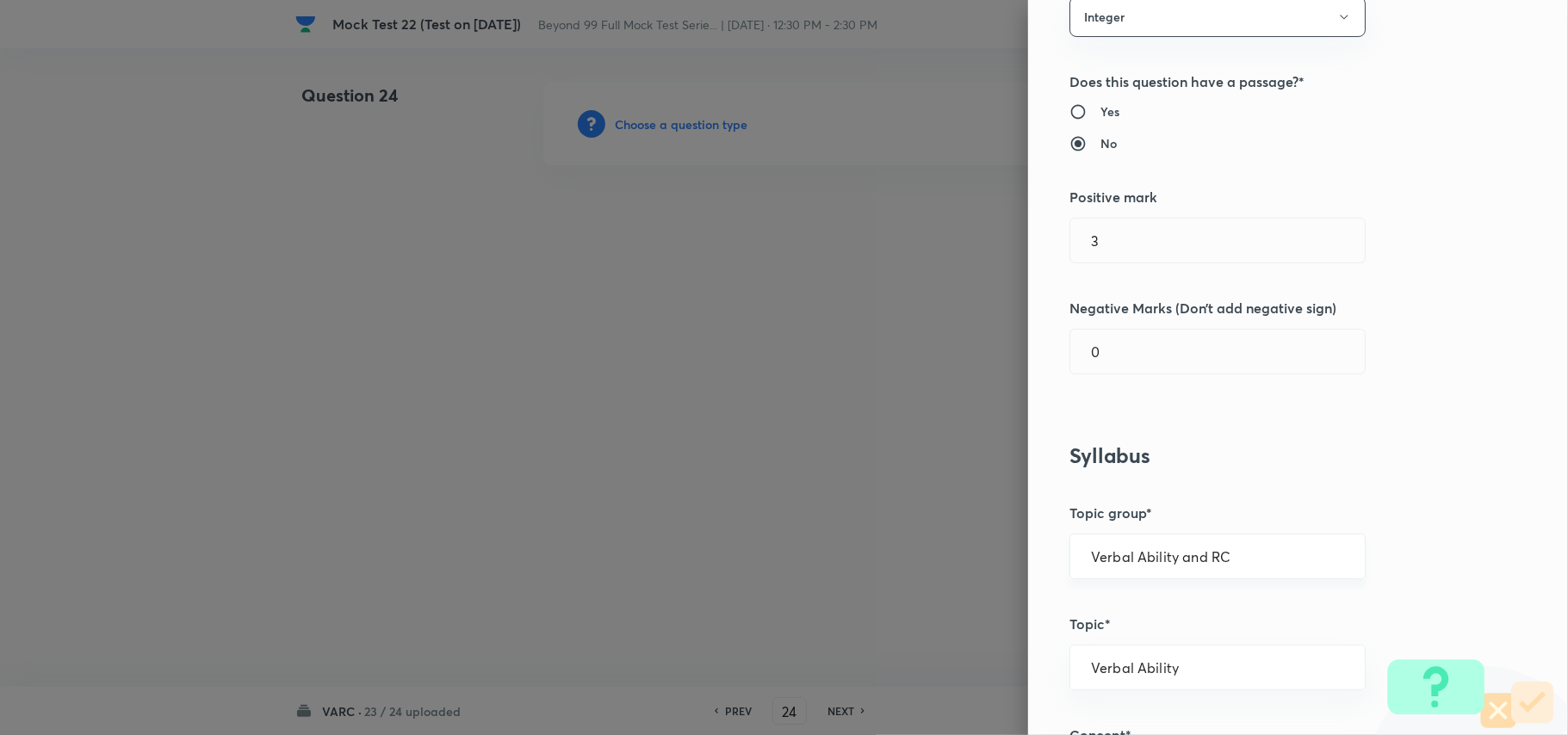
scroll to position [135, 0]
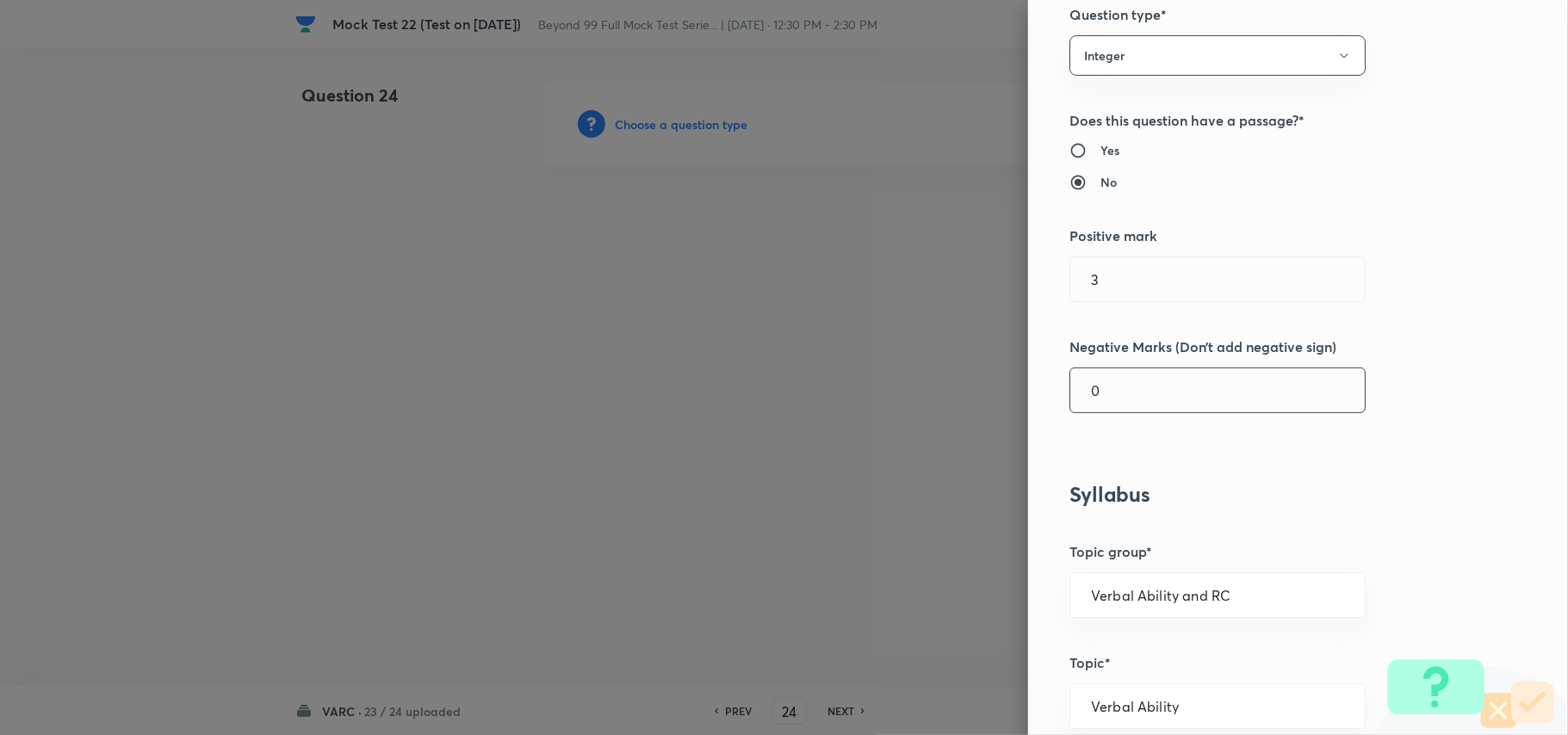
click at [1122, 390] on input "0" at bounding box center [1218, 390] width 295 height 44
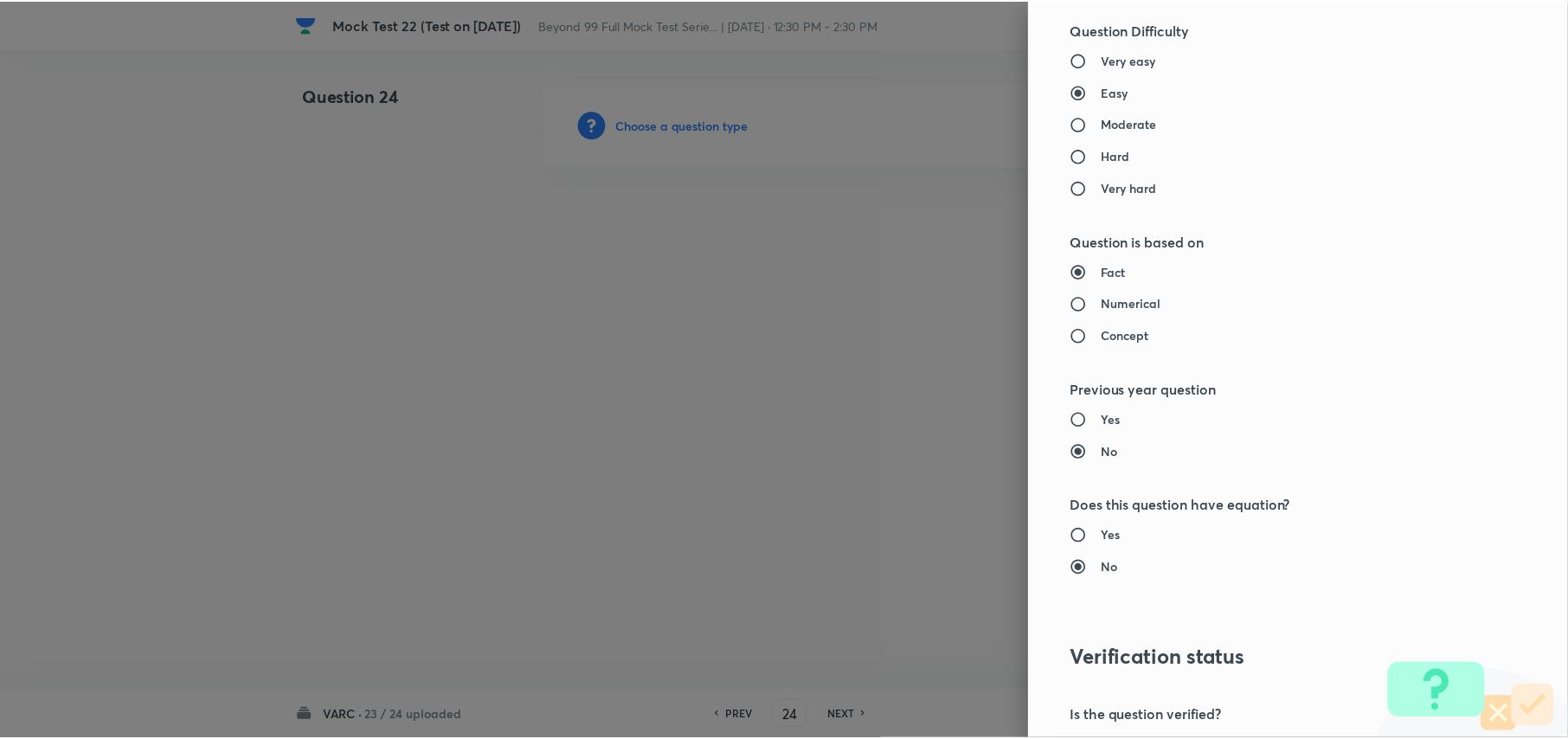
scroll to position [1521, 0]
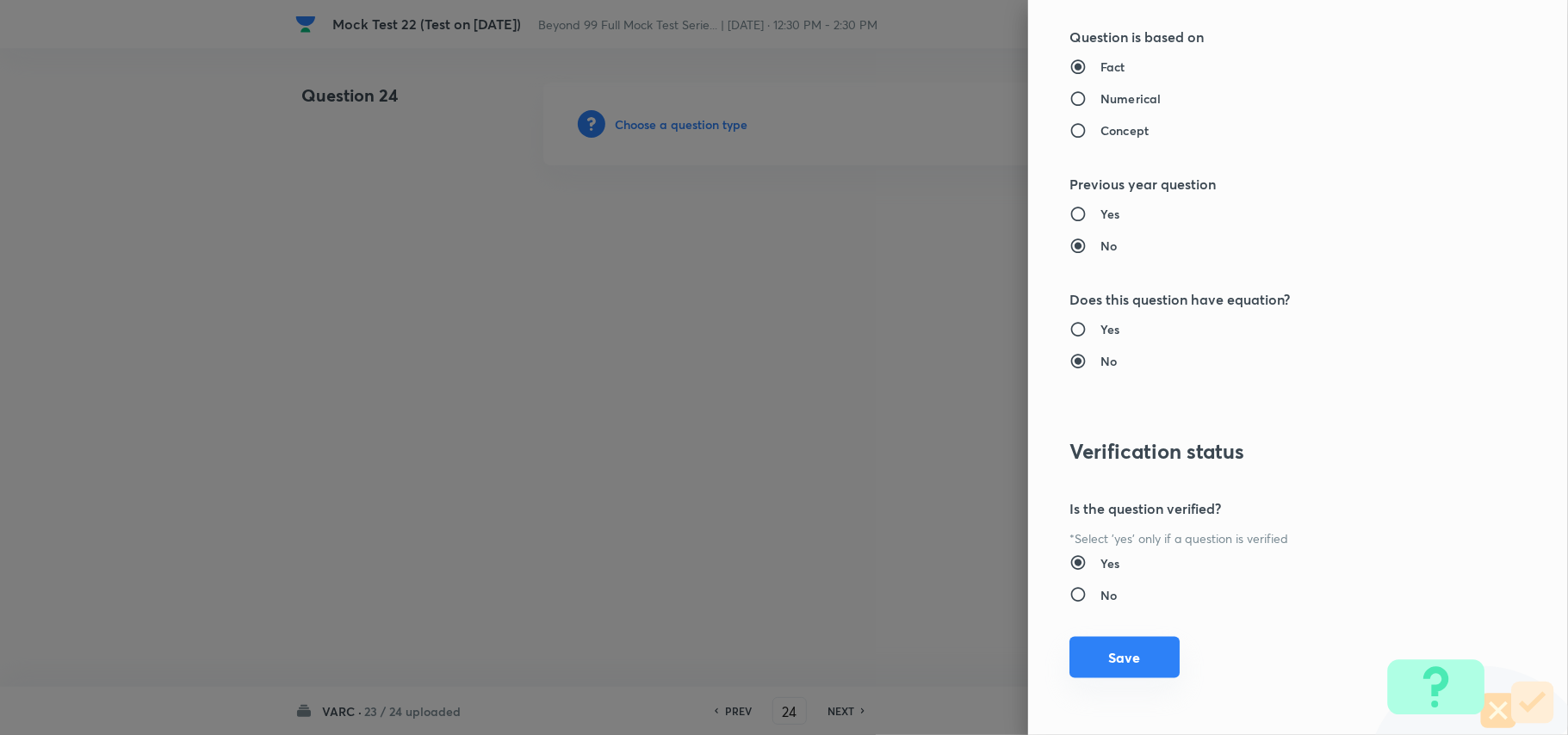
type input "1"
click at [1123, 646] on button "Save" at bounding box center [1124, 658] width 110 height 41
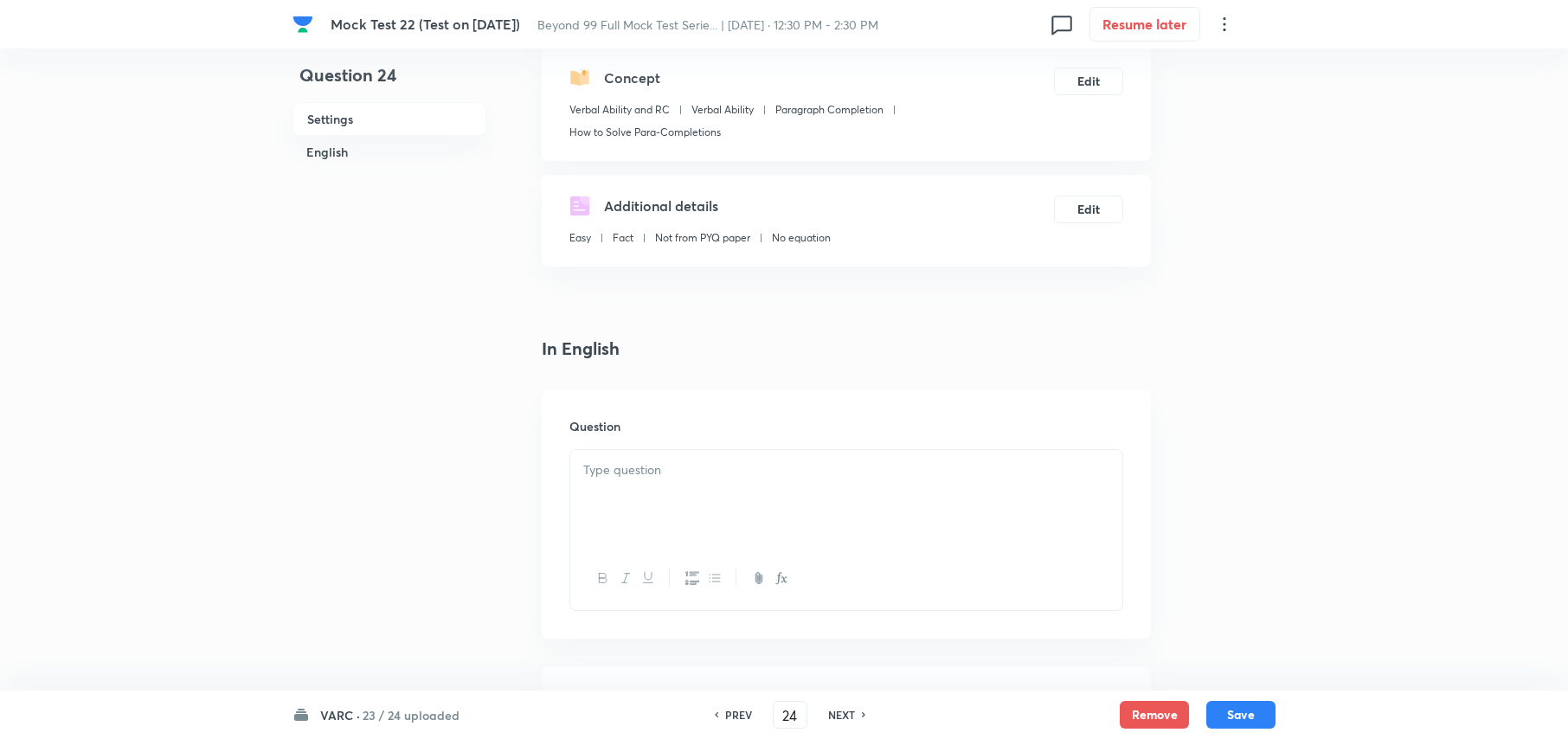
scroll to position [347, 0]
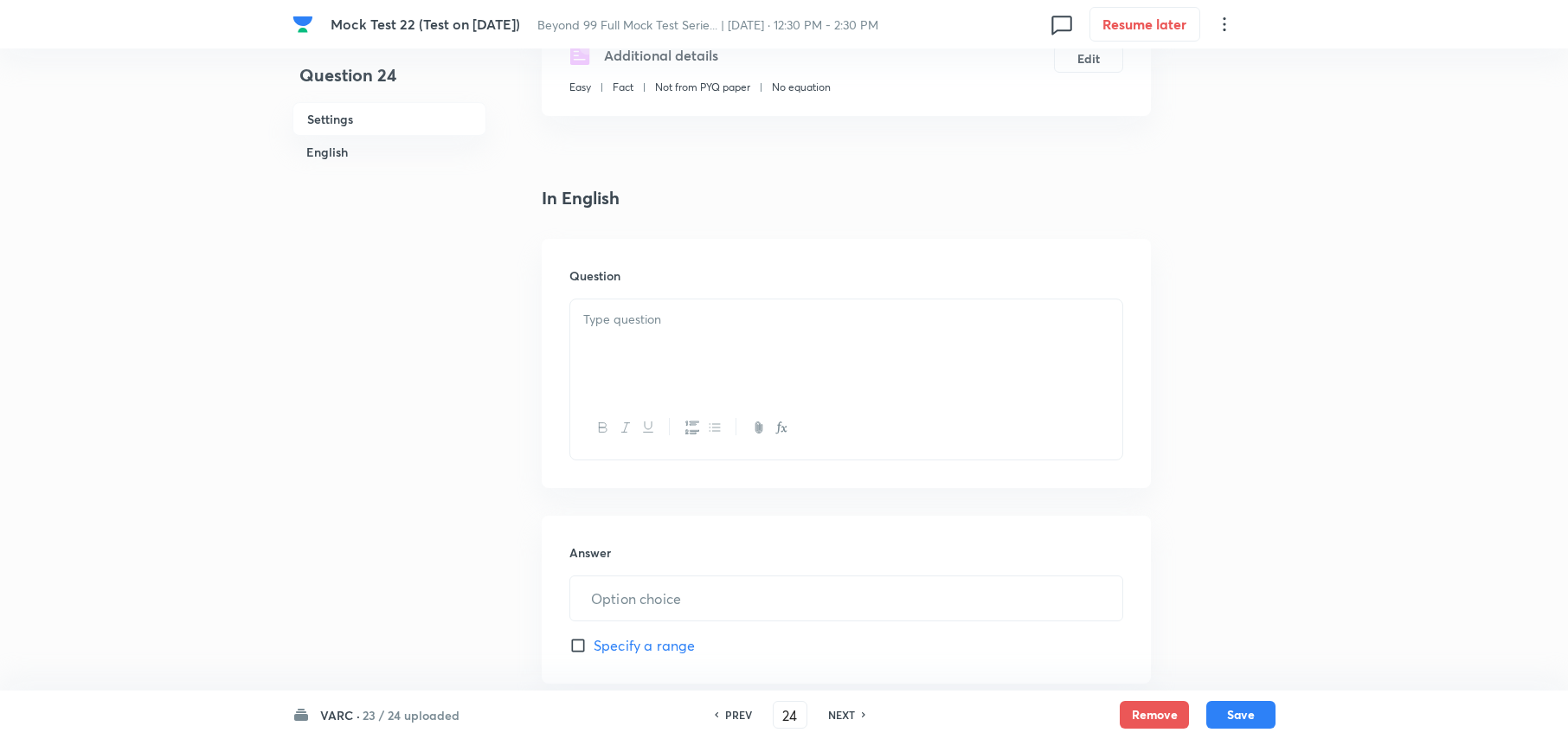
click at [705, 340] on div at bounding box center [845, 348] width 552 height 97
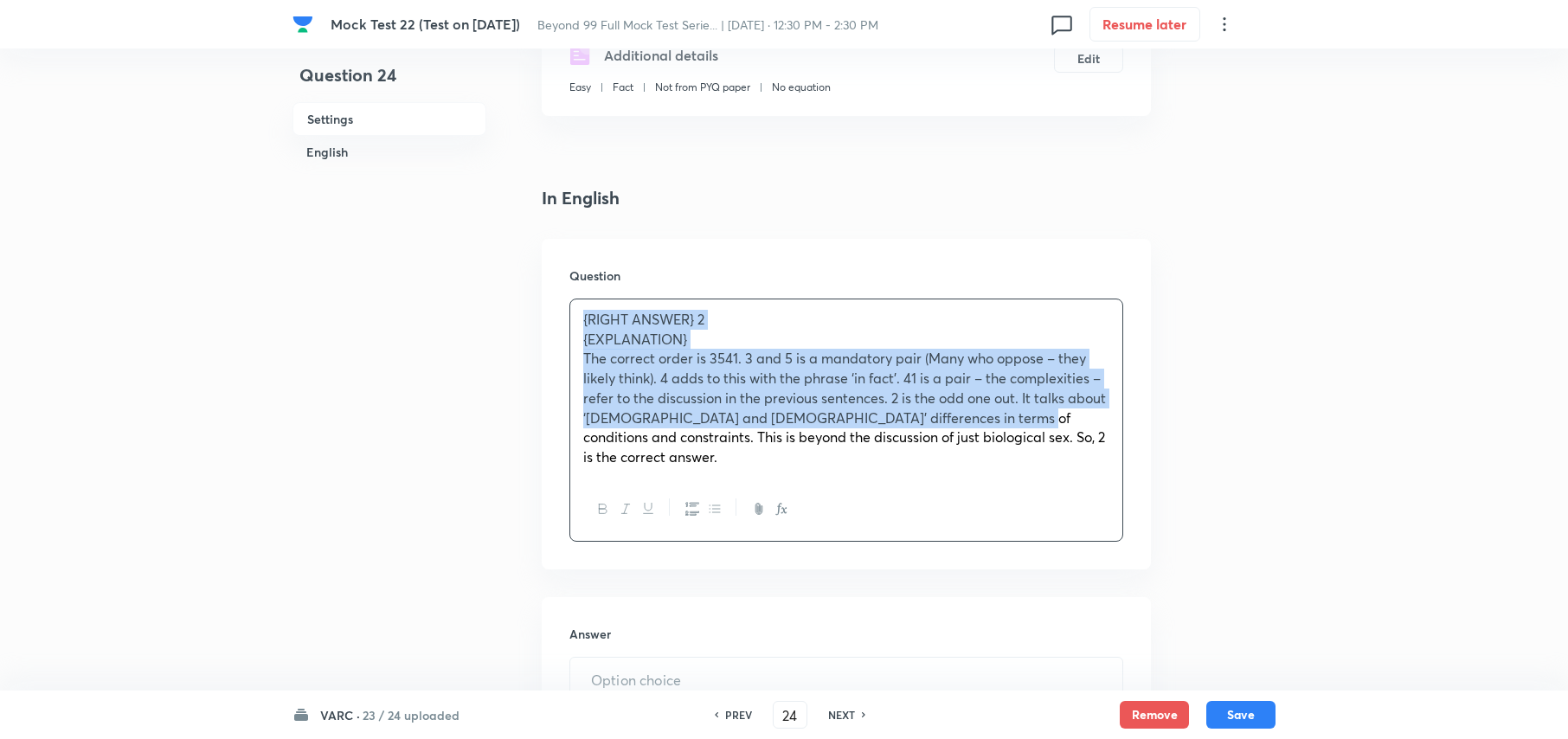
drag, startPoint x: 994, startPoint y: 424, endPoint x: 413, endPoint y: 304, distance: 593.3
click at [413, 304] on div "Question 24 Settings English Settings Type Integer + 3 marks - 1 mark Edit Conc…" at bounding box center [784, 425] width 983 height 1376
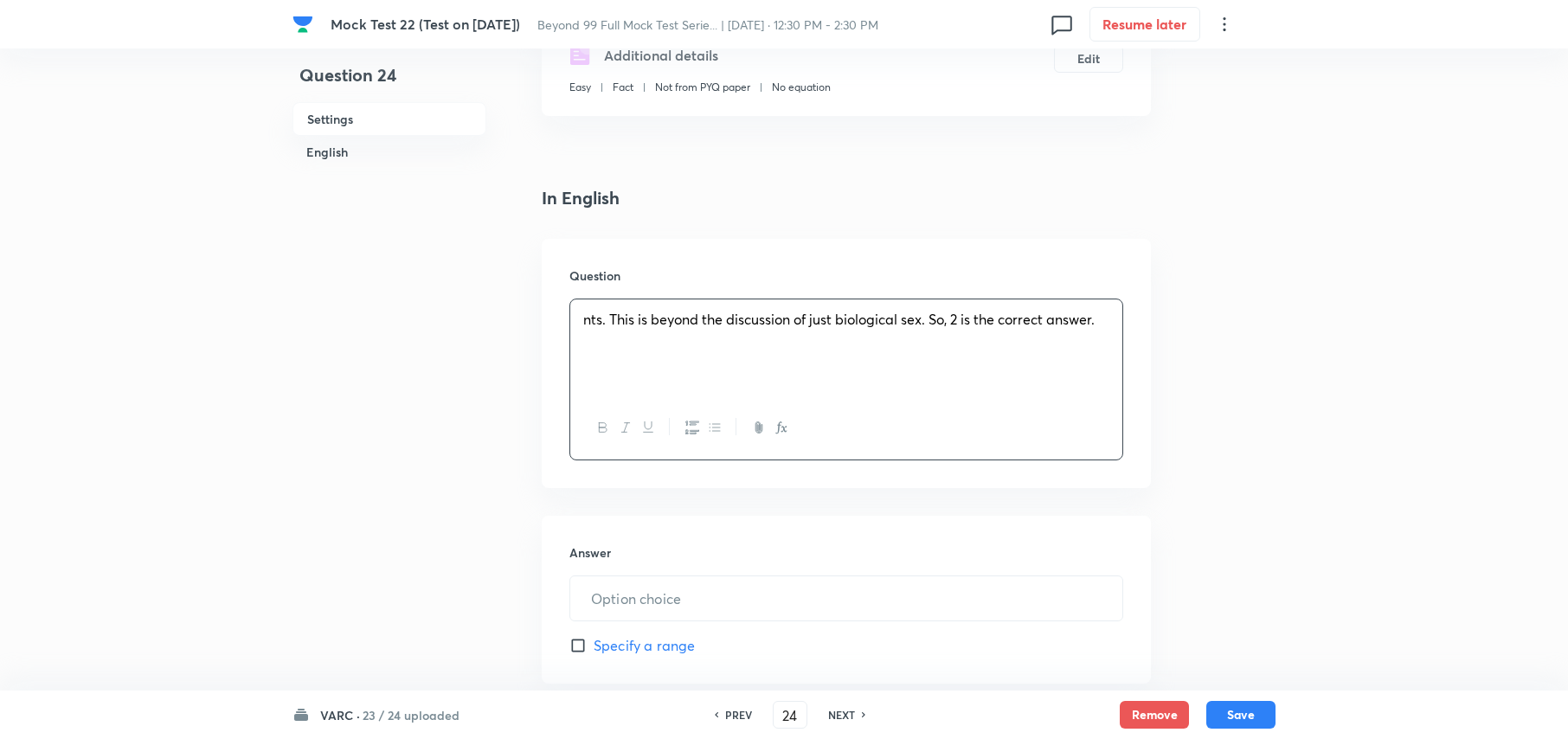
click at [647, 295] on div "Question nts. This is beyond the discussion of just biological sex. So, 2 is th…" at bounding box center [846, 364] width 609 height 250
click at [632, 322] on span "nts. This is beyond the discussion of just biological sex. So, 2 is the correct…" at bounding box center [839, 319] width 512 height 18
click at [635, 321] on span "nts. This is beyond the discussion of just biological sex. So, 2 is the correct…" at bounding box center [839, 319] width 512 height 18
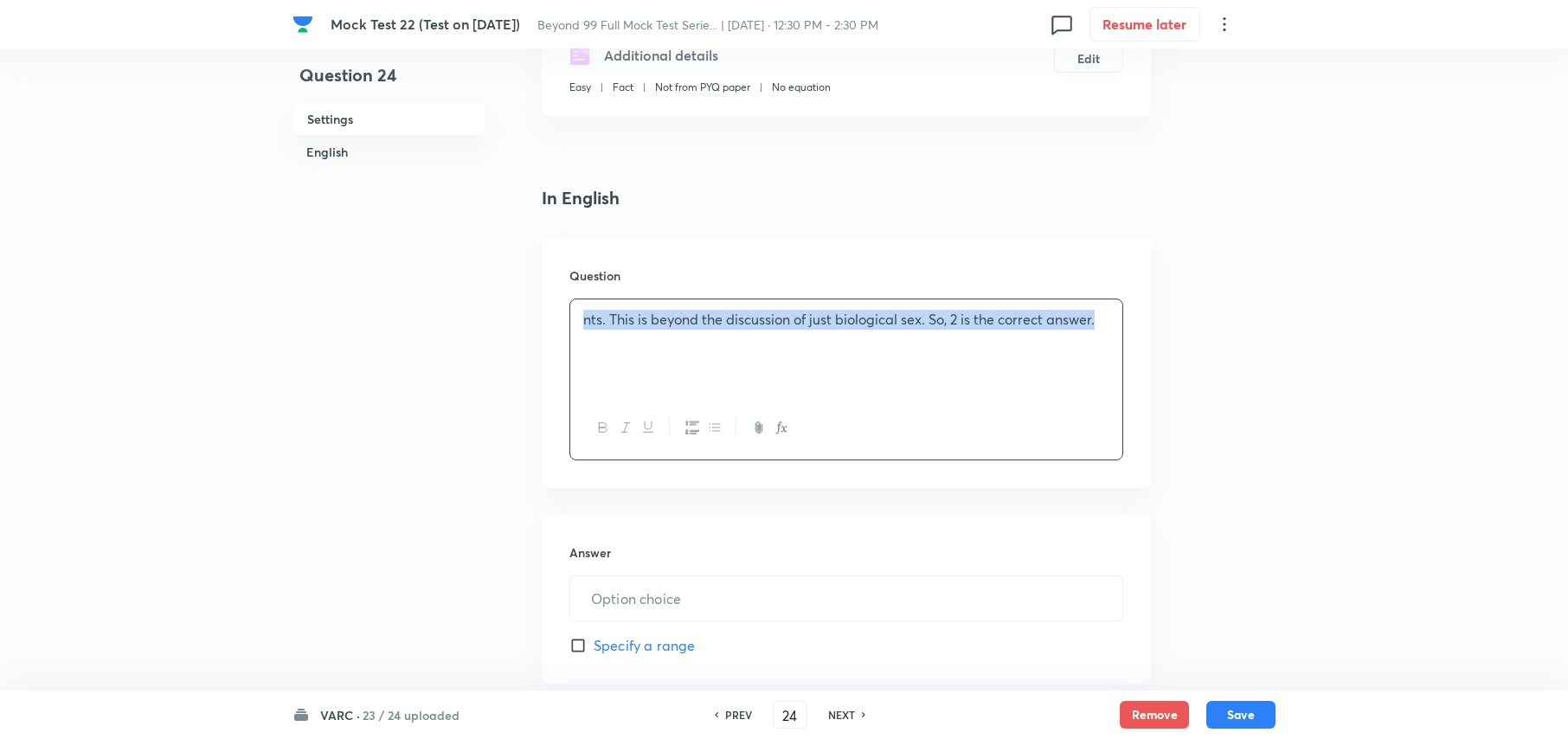
click at [635, 319] on span "nts. This is beyond the discussion of just biological sex. So, 2 is the correct…" at bounding box center [839, 319] width 512 height 18
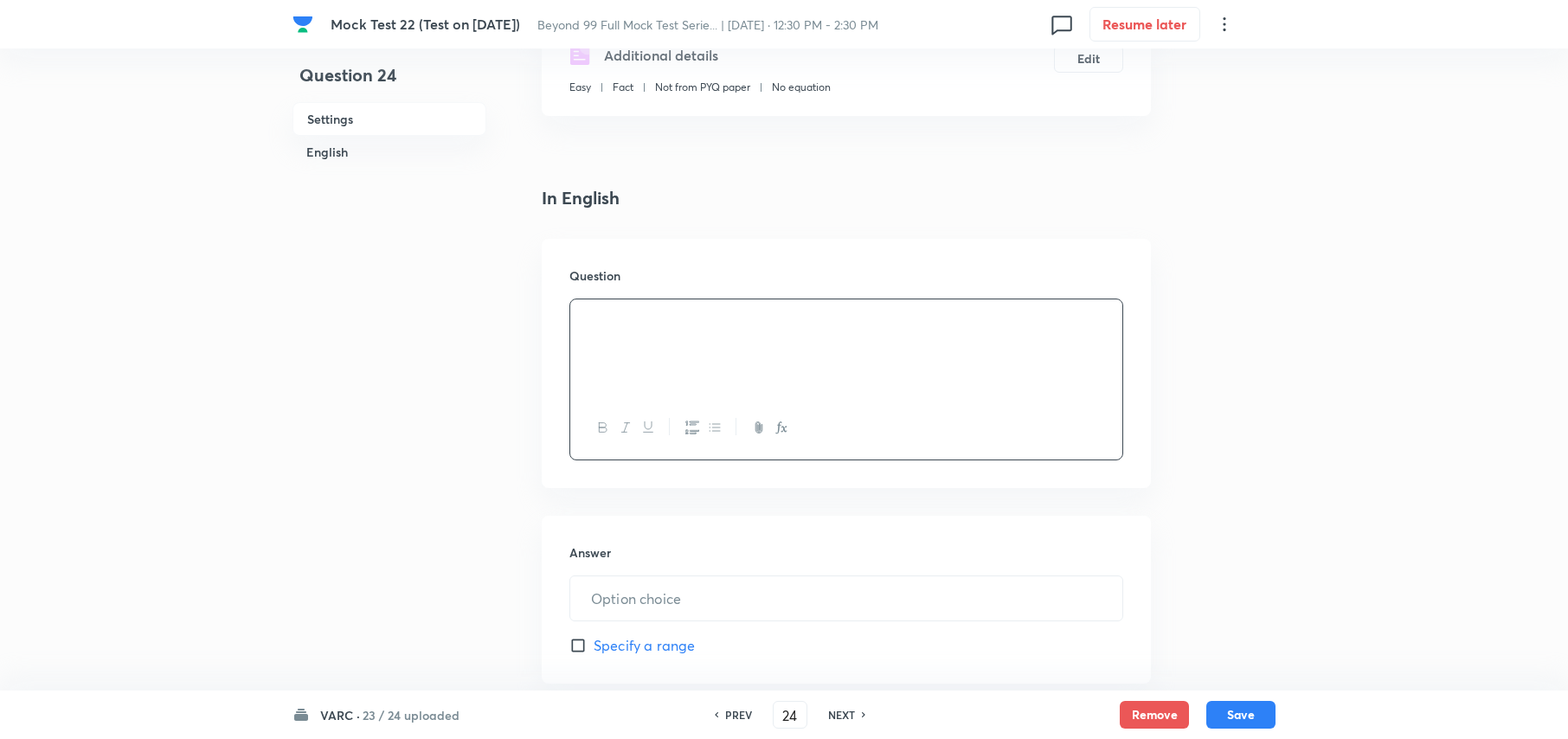
click at [808, 357] on div at bounding box center [845, 348] width 552 height 97
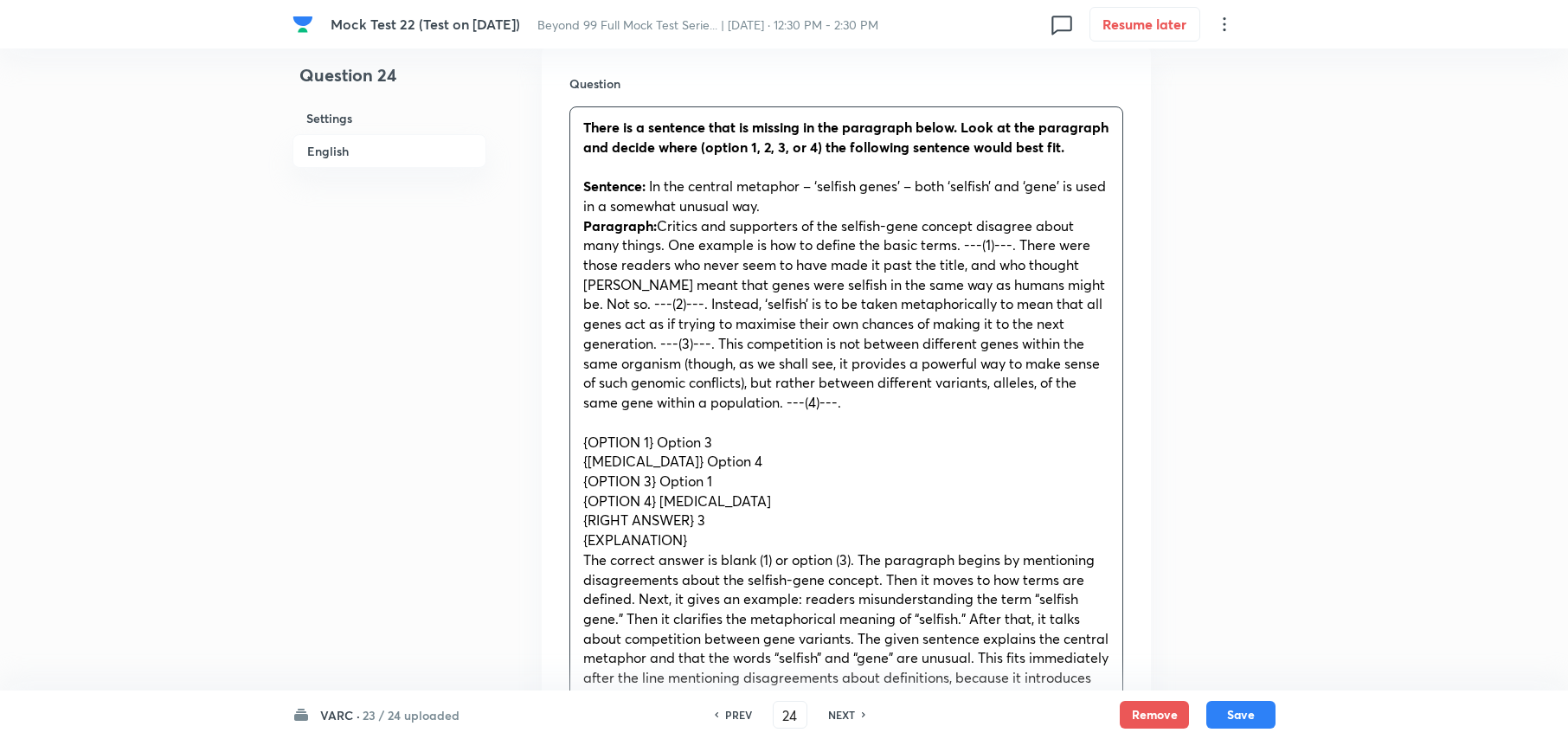
scroll to position [576, 0]
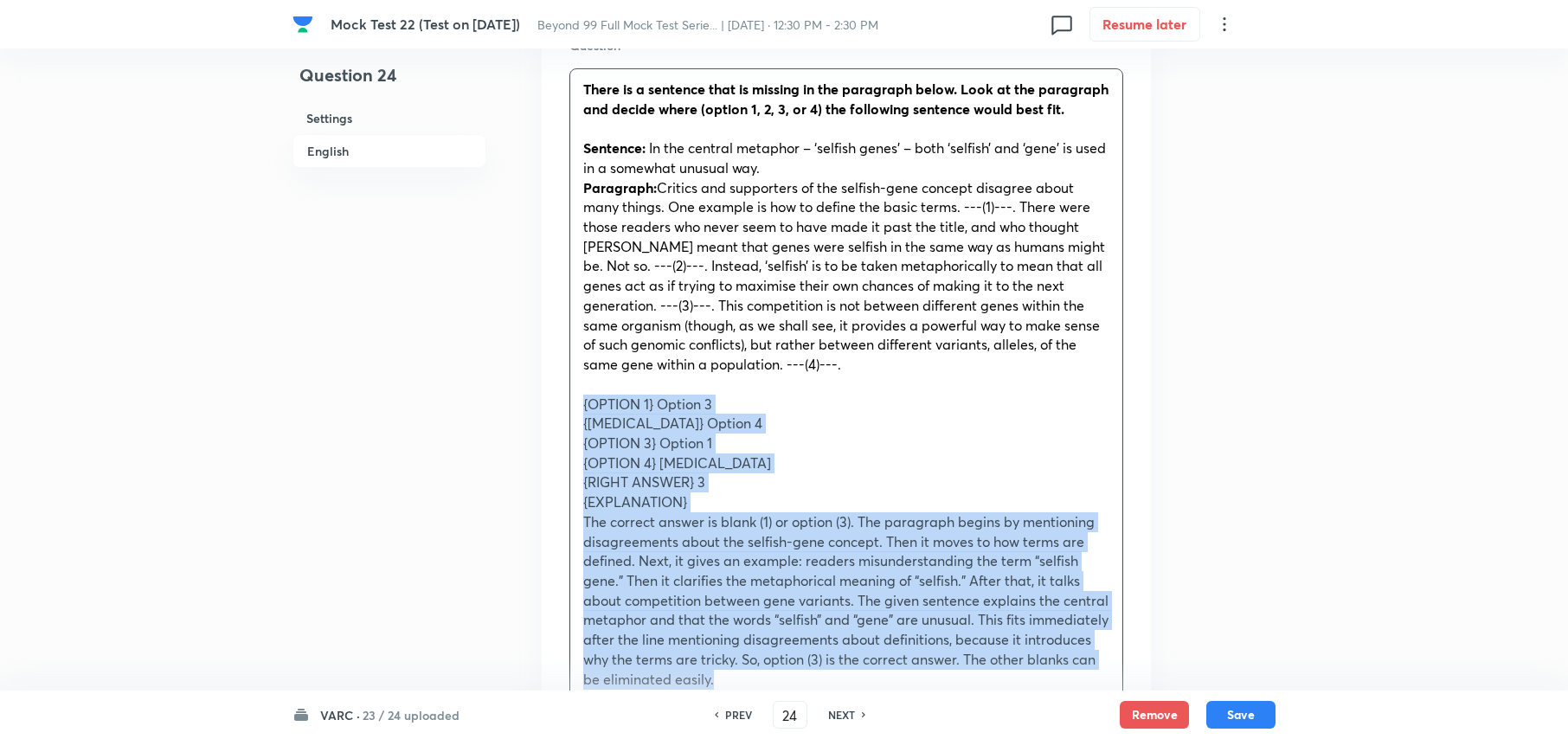
drag, startPoint x: 583, startPoint y: 420, endPoint x: 829, endPoint y: 607, distance: 309.0
click at [1076, 690] on div "There is a sentence that is missing in the paragraph below. Look at the paragra…" at bounding box center [845, 384] width 552 height 630
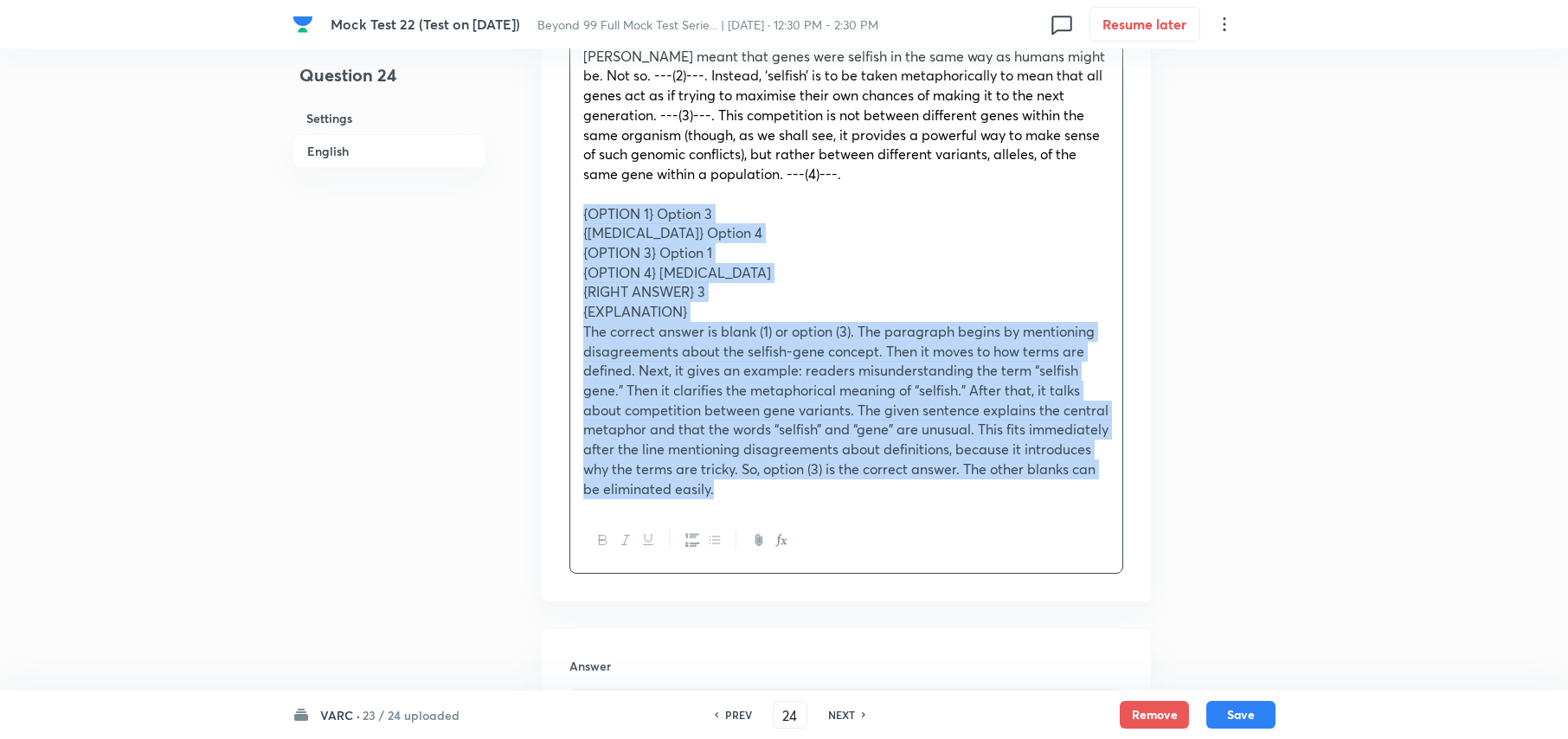
scroll to position [808, 0]
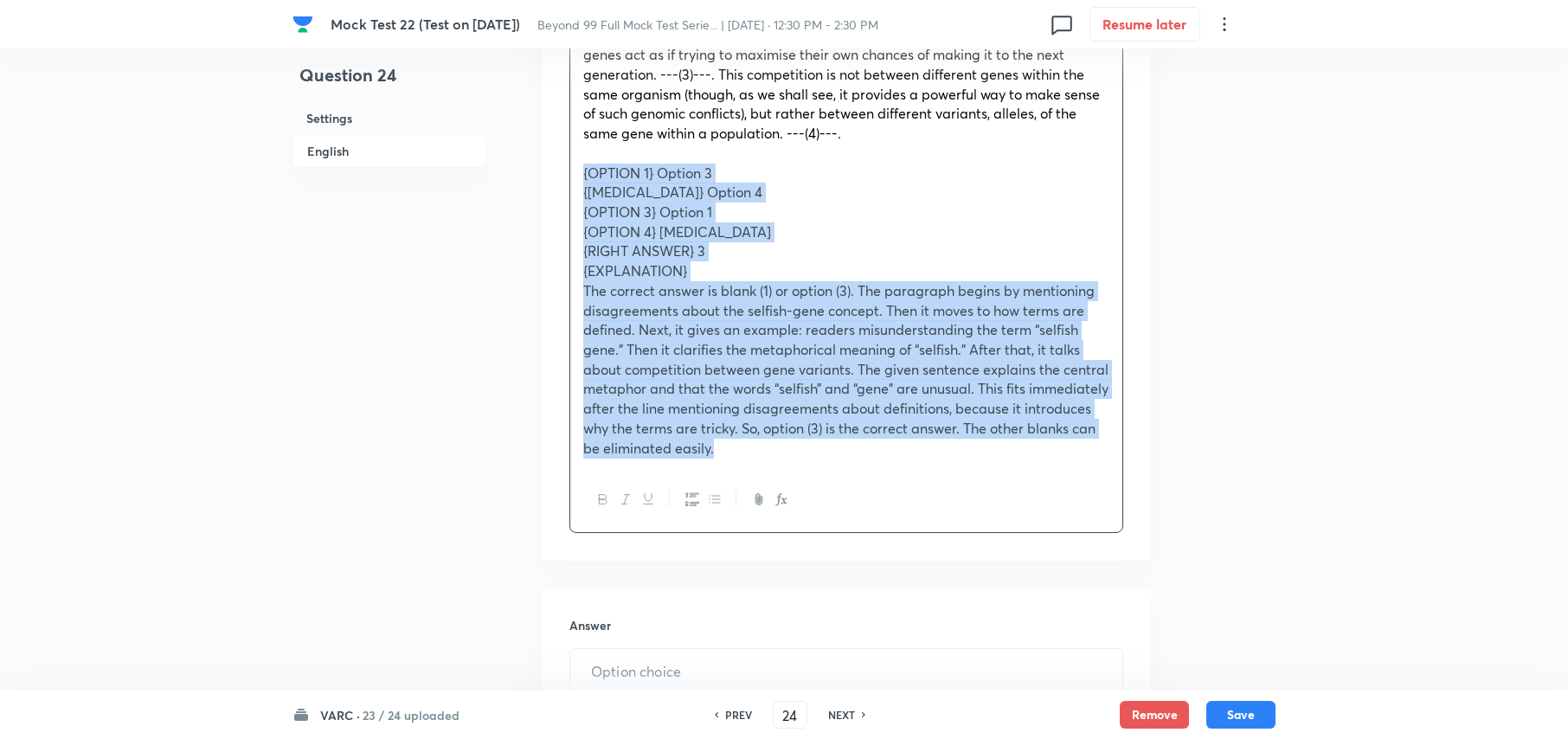
click at [613, 279] on span "{EXPLANATION}" at bounding box center [635, 270] width 104 height 18
drag, startPoint x: 583, startPoint y: 271, endPoint x: 1133, endPoint y: 509, distance: 599.3
click at [1133, 509] on div "Question There is a sentence that is missing in the paragraph below. Look at th…" at bounding box center [846, 169] width 609 height 784
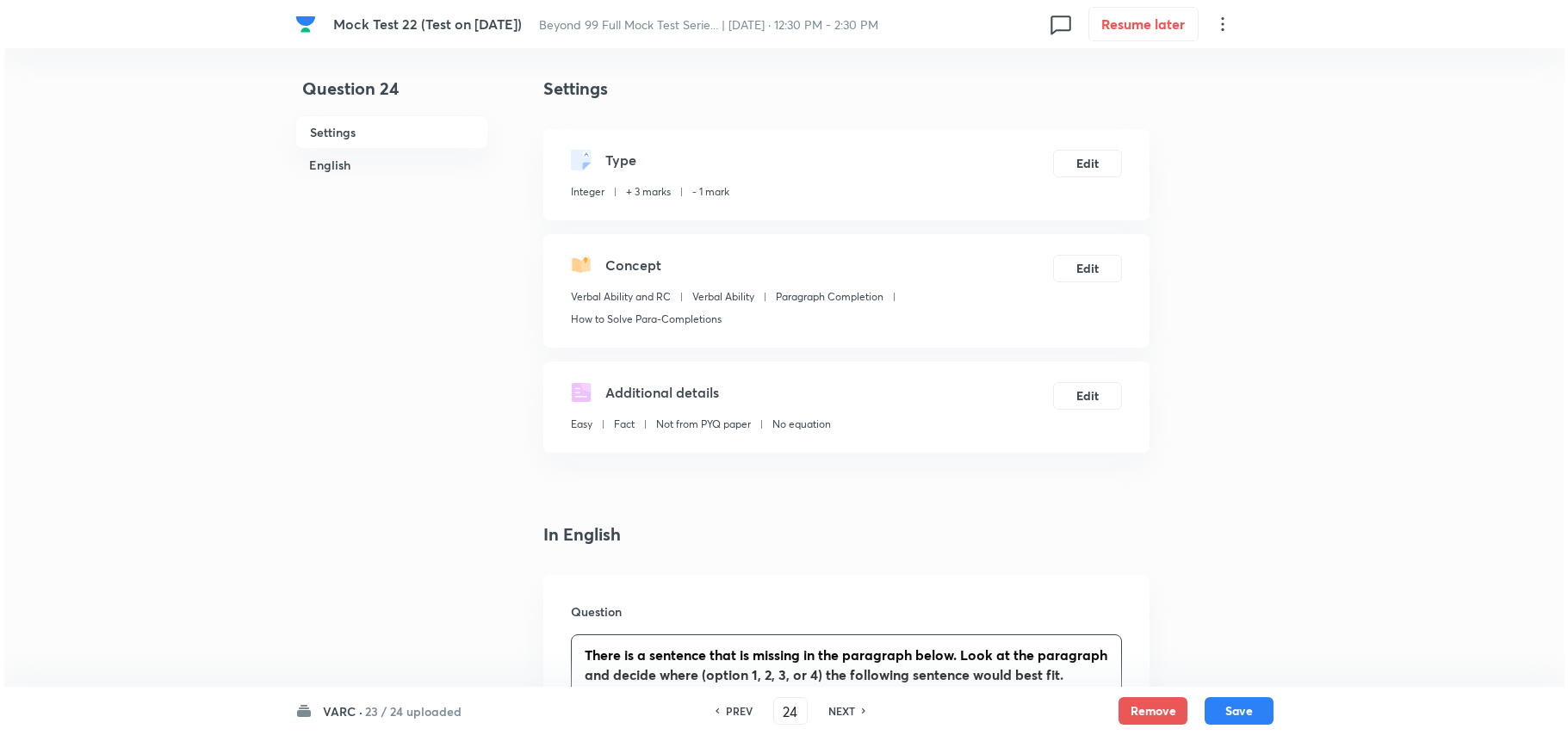
scroll to position [0, 0]
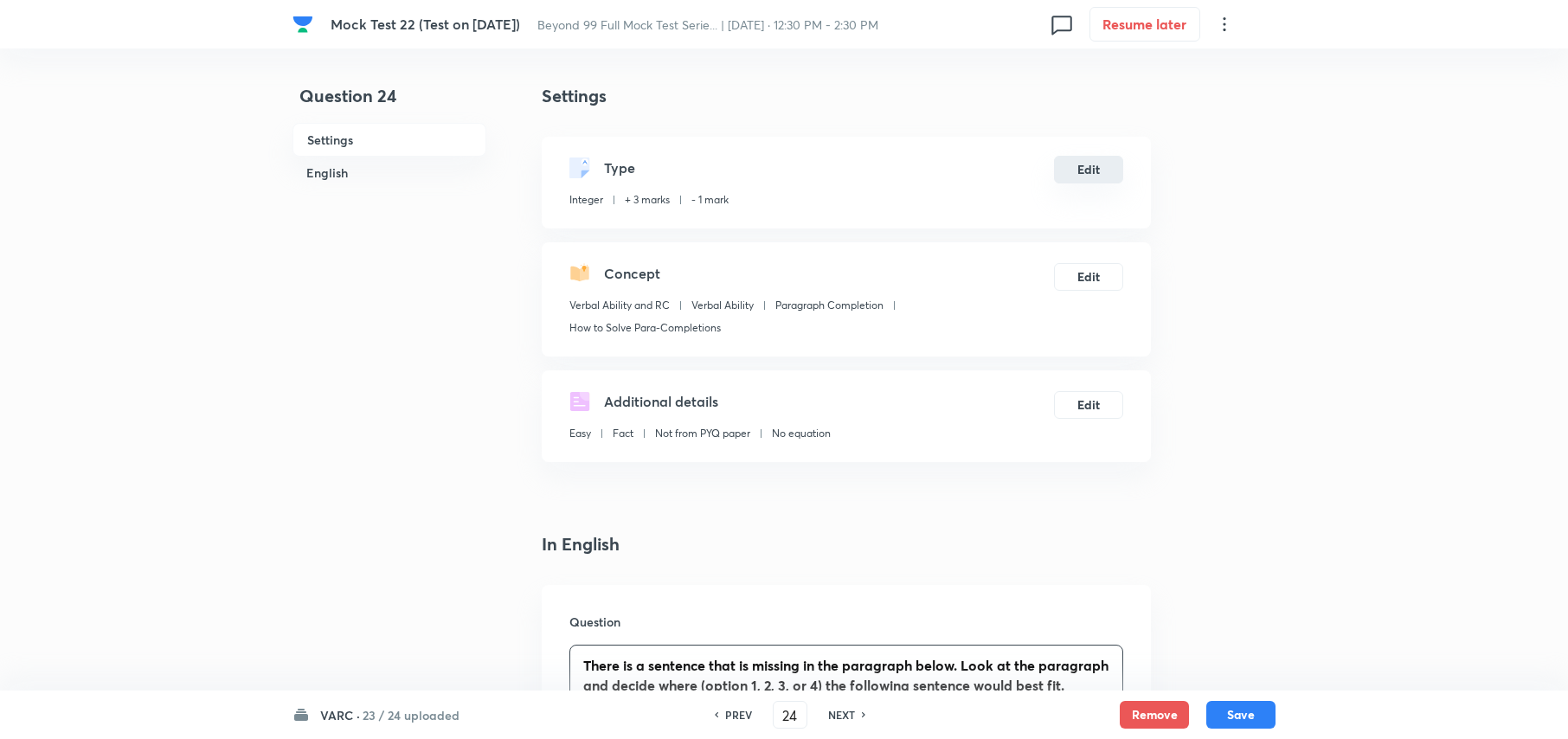
click at [1116, 163] on button "Edit" at bounding box center [1088, 170] width 69 height 28
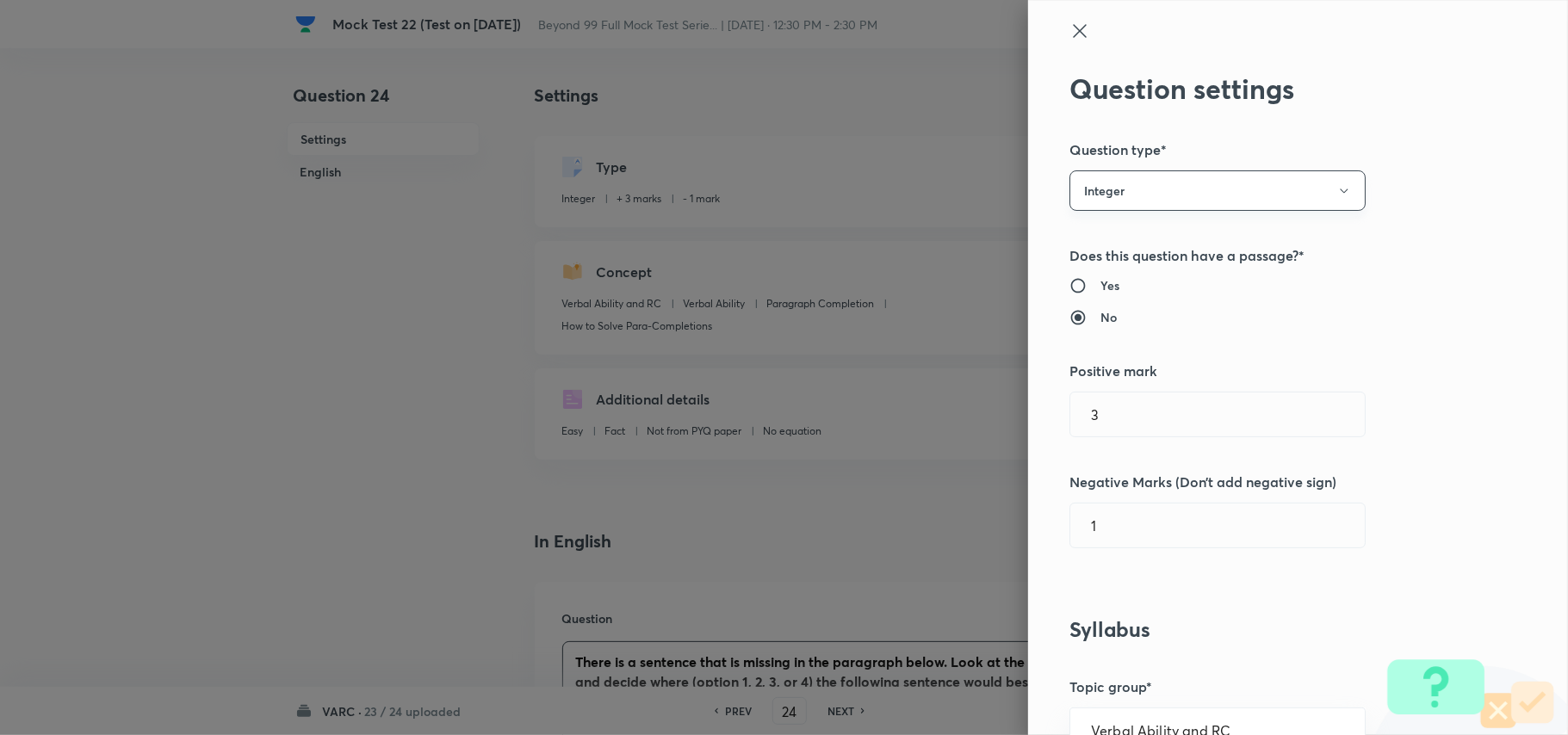
click at [1148, 204] on button "Integer" at bounding box center [1218, 190] width 296 height 40
click at [1111, 242] on span "Single choice correct" at bounding box center [1200, 243] width 274 height 18
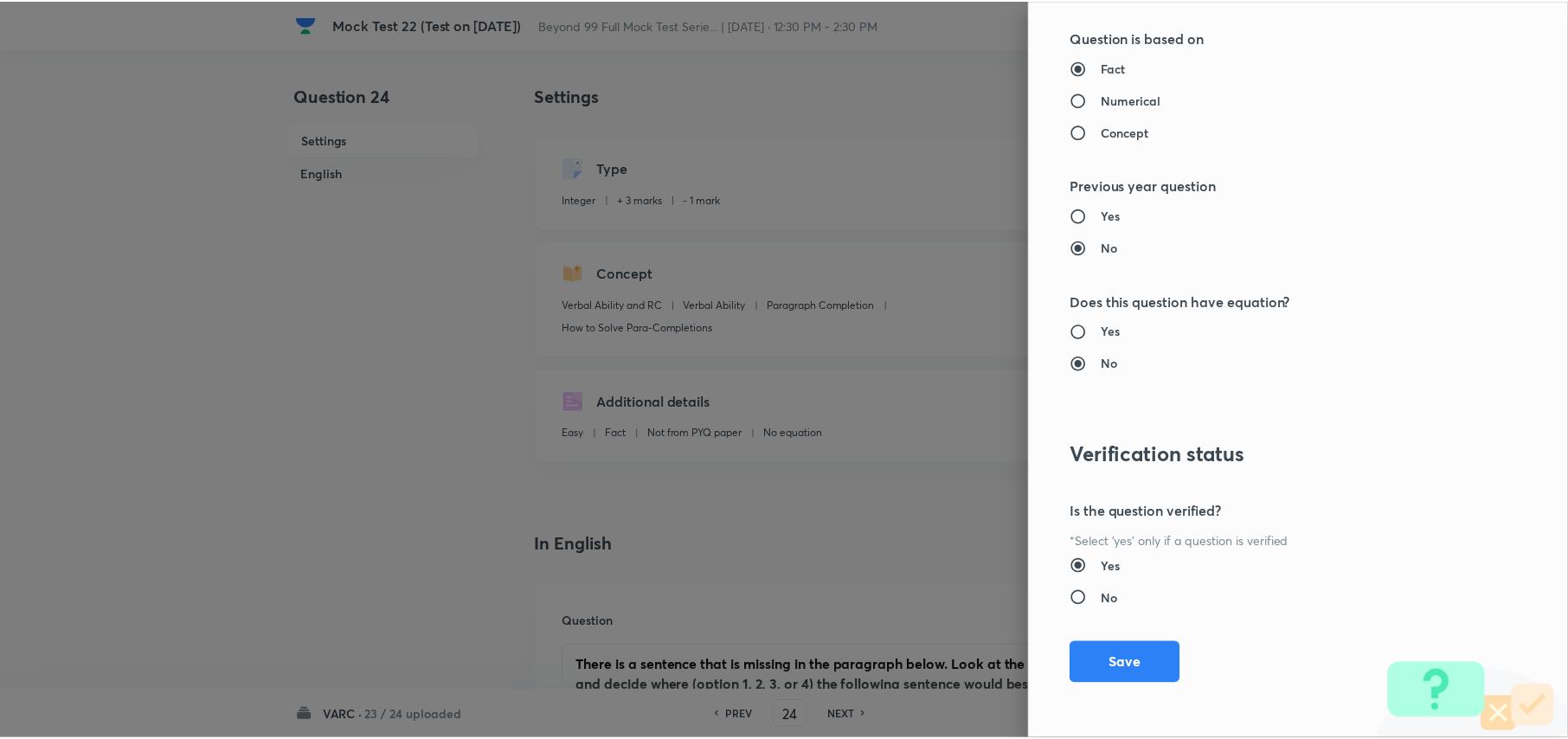
scroll to position [1624, 0]
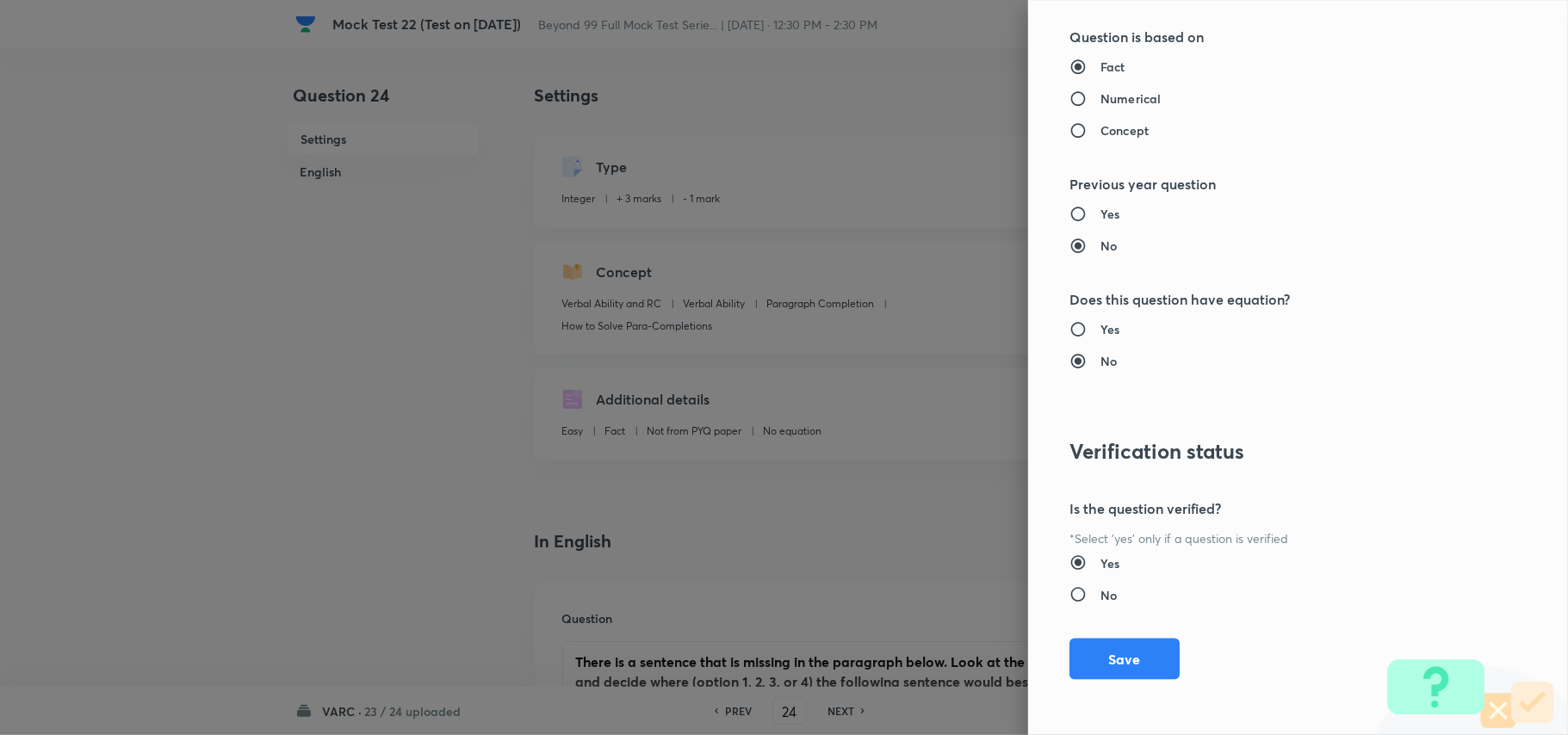
drag, startPoint x: 1114, startPoint y: 640, endPoint x: 1103, endPoint y: 646, distance: 12.5
click at [1113, 640] on button "Save" at bounding box center [1124, 659] width 110 height 41
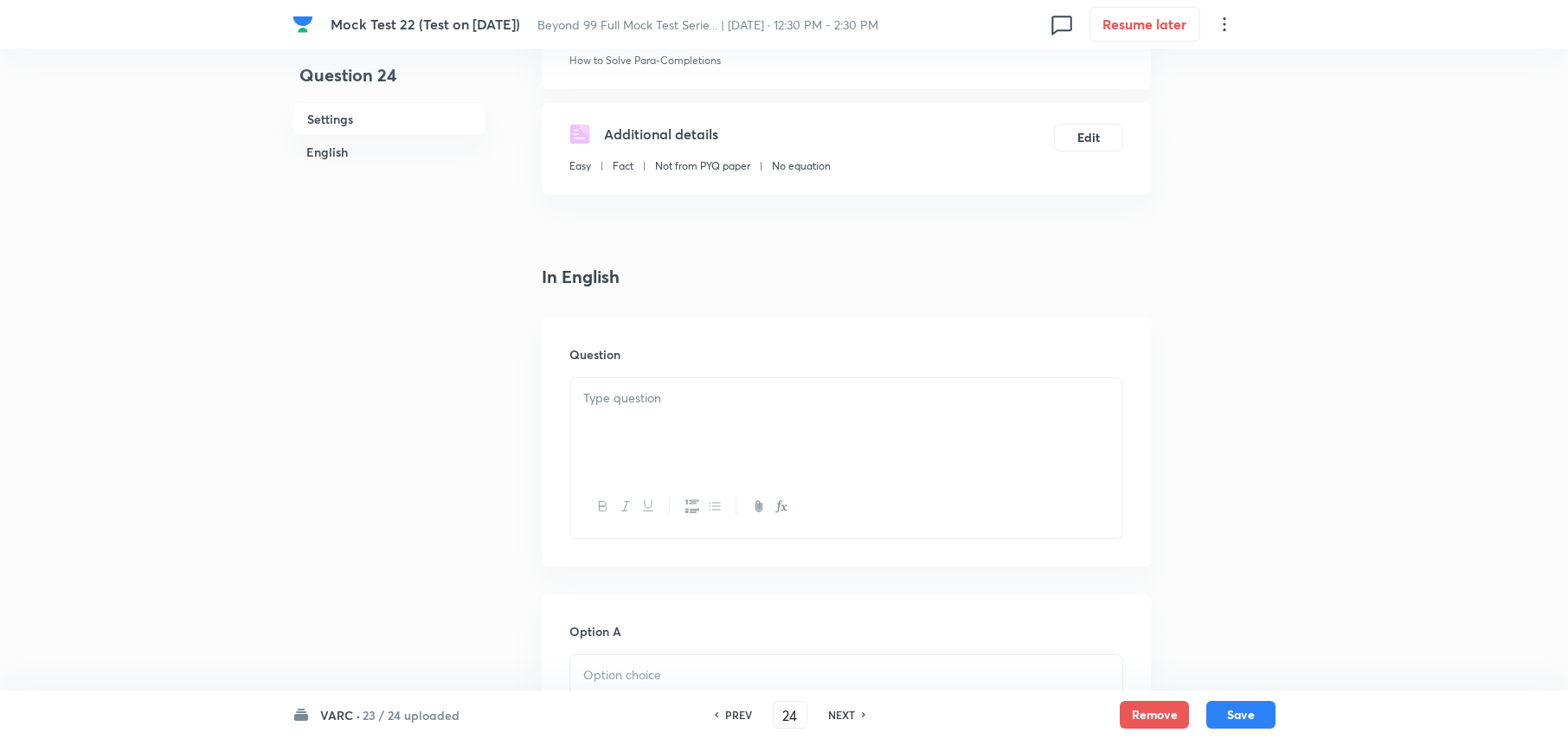
scroll to position [462, 0]
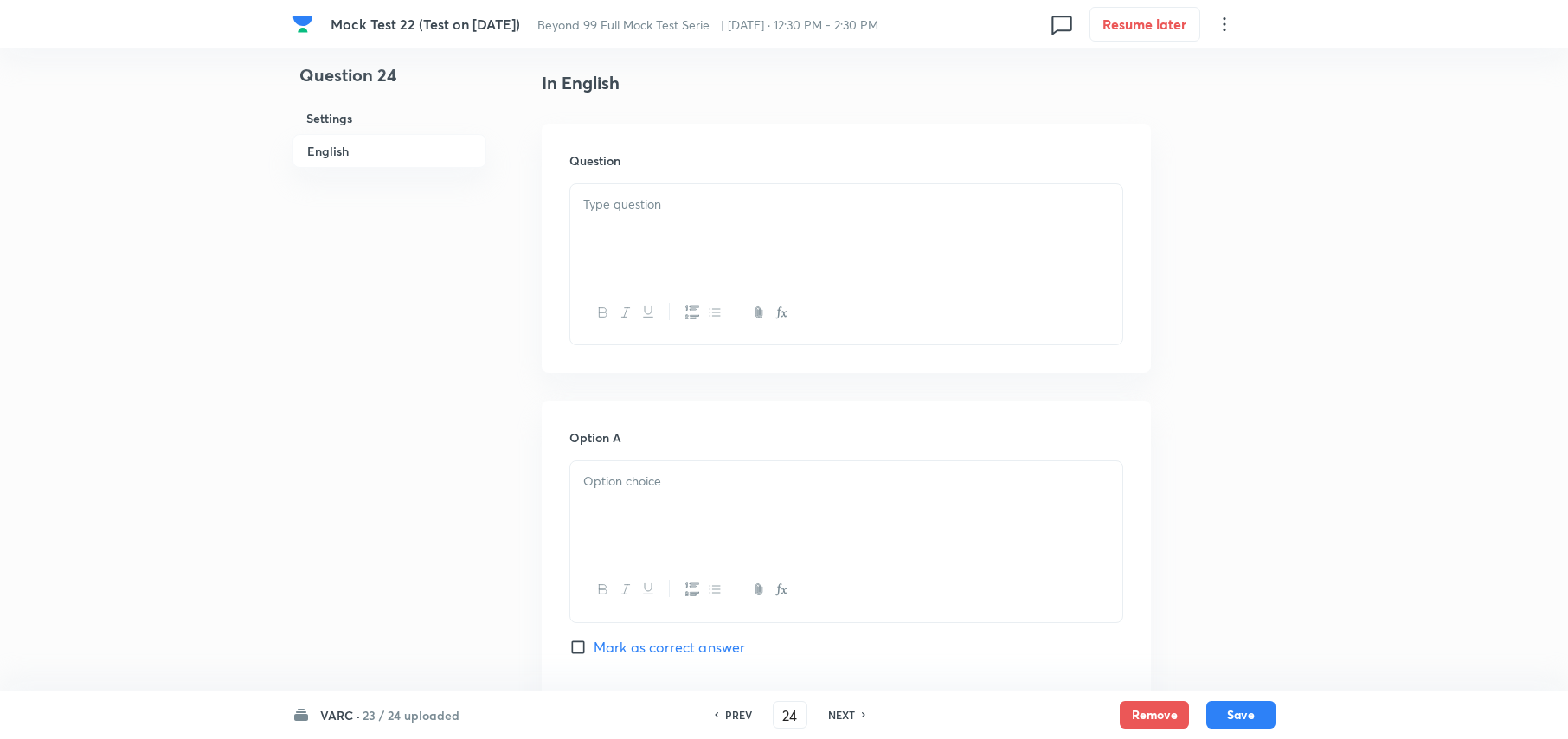
click at [641, 247] on div at bounding box center [845, 233] width 552 height 97
click at [666, 248] on div at bounding box center [845, 233] width 552 height 97
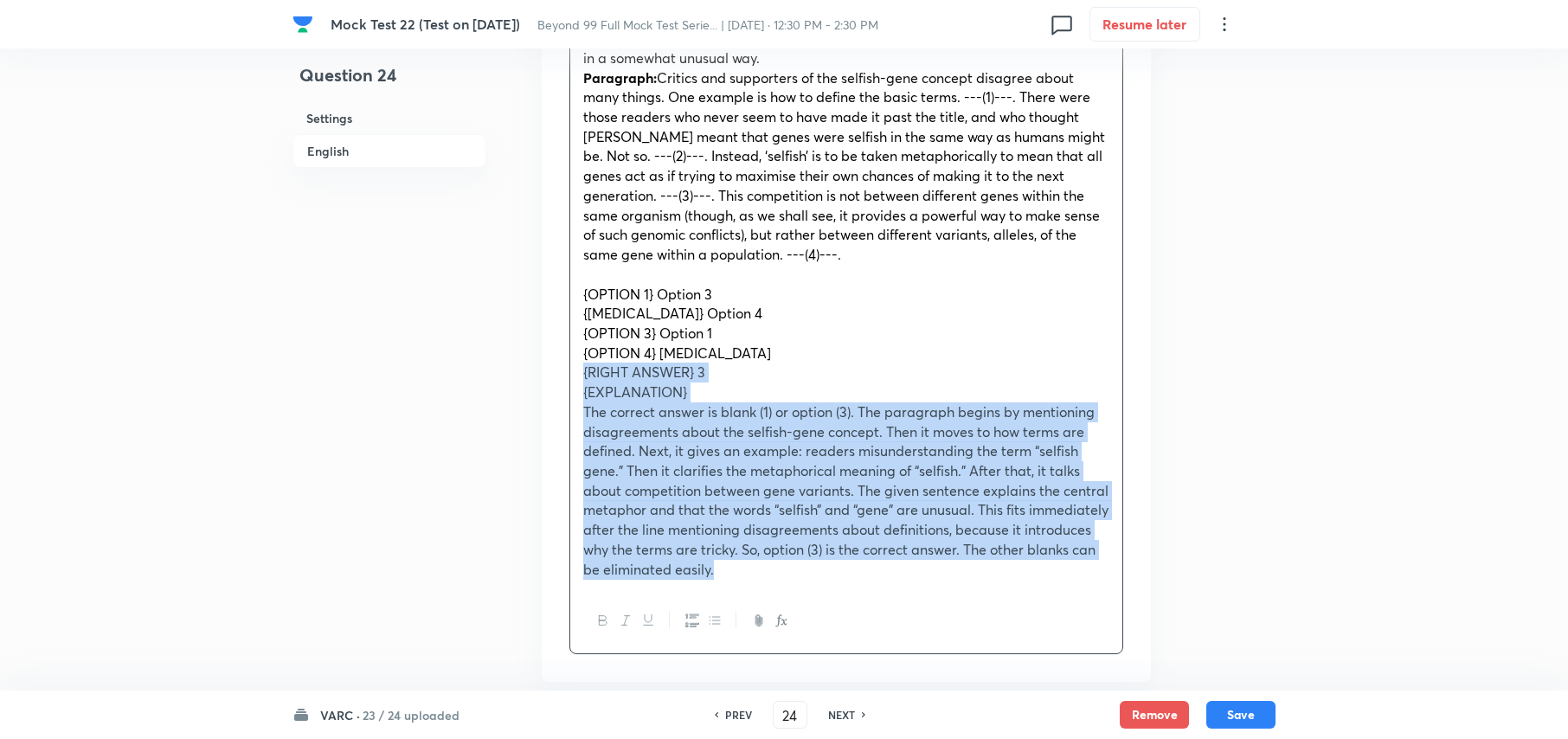
scroll to position [735, 0]
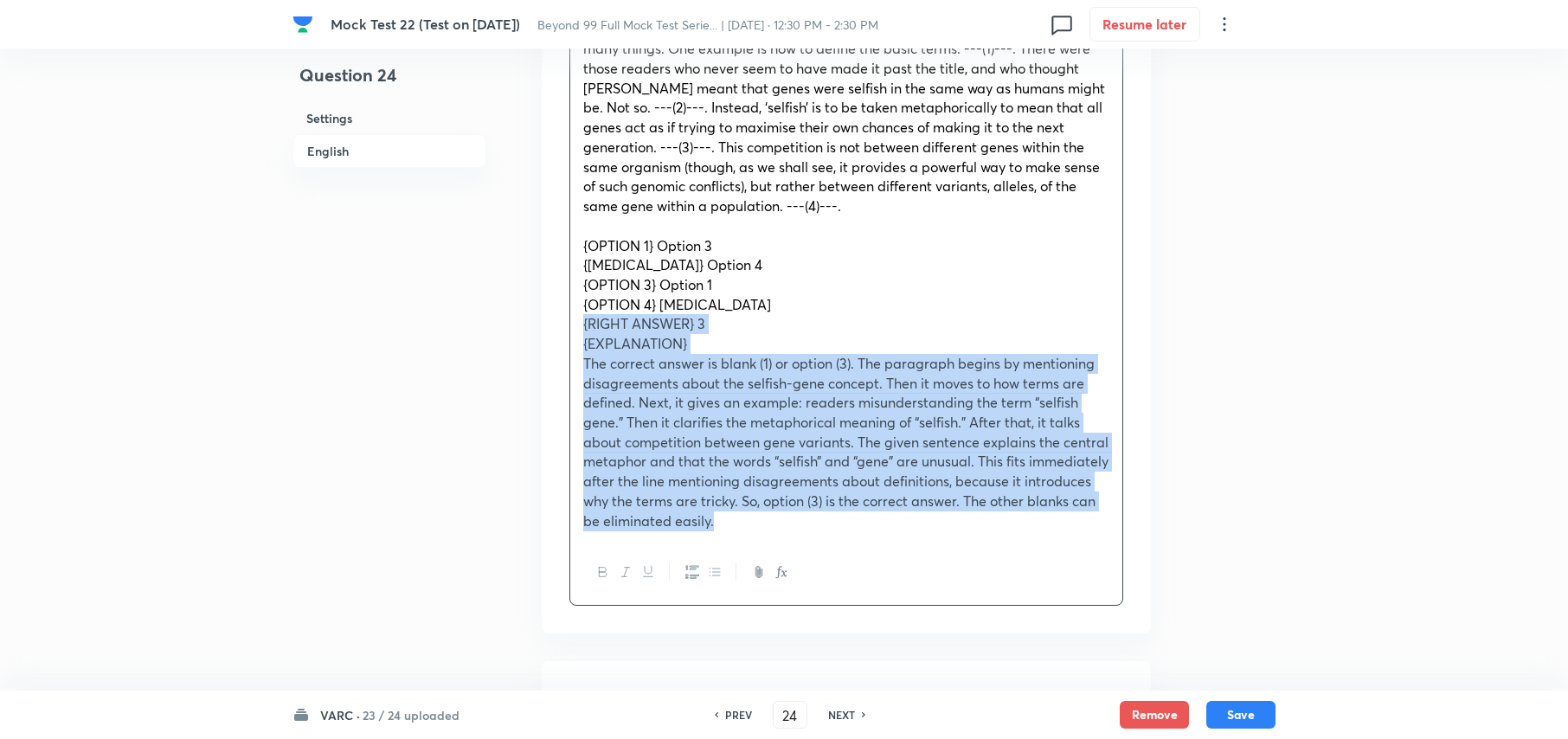
drag, startPoint x: 583, startPoint y: 504, endPoint x: 1056, endPoint y: 625, distance: 488.2
click at [1059, 628] on div "Question There is a sentence that is missing in the paragraph below. Look at th…" at bounding box center [846, 242] width 609 height 784
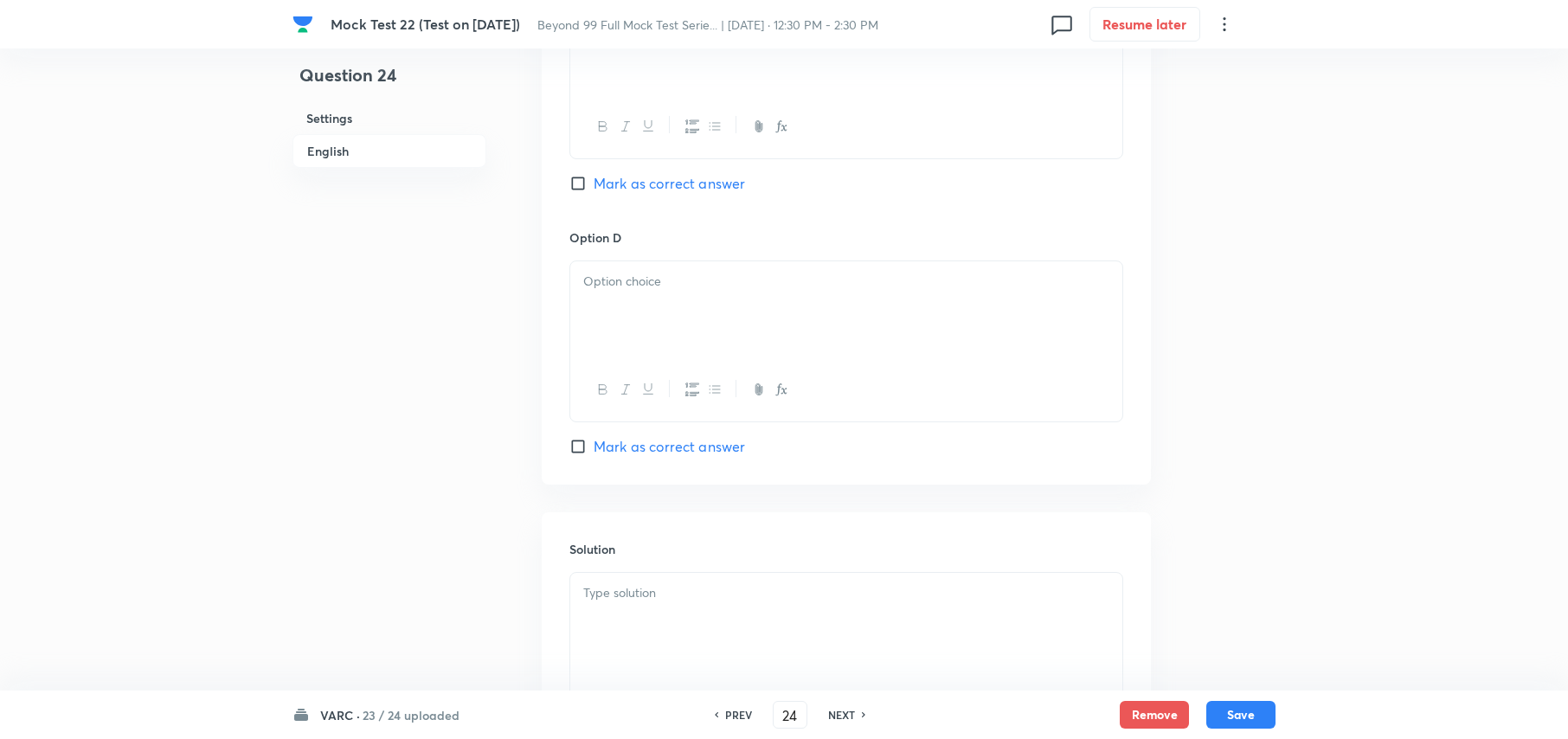
scroll to position [1969, 0]
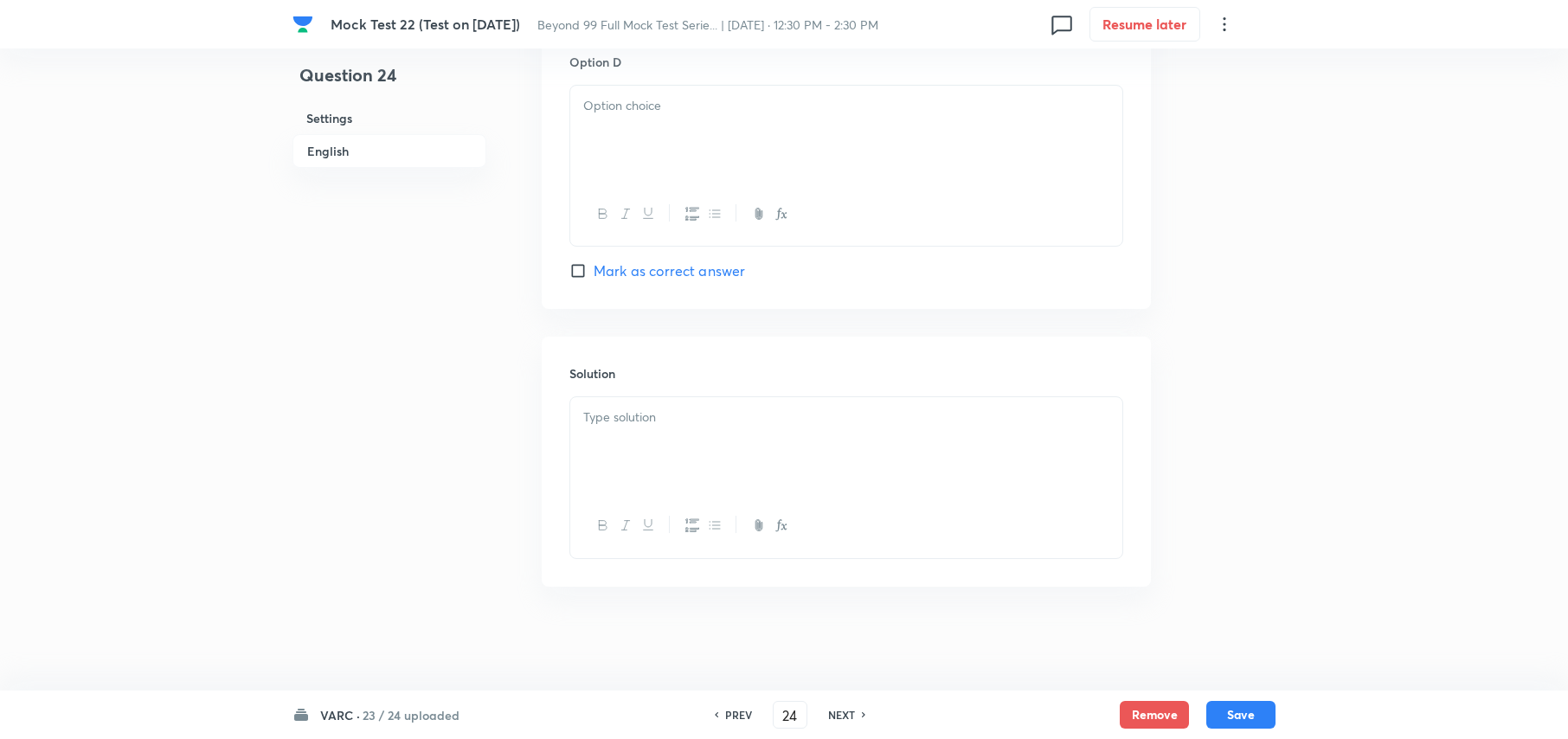
click at [635, 438] on div at bounding box center [845, 446] width 552 height 97
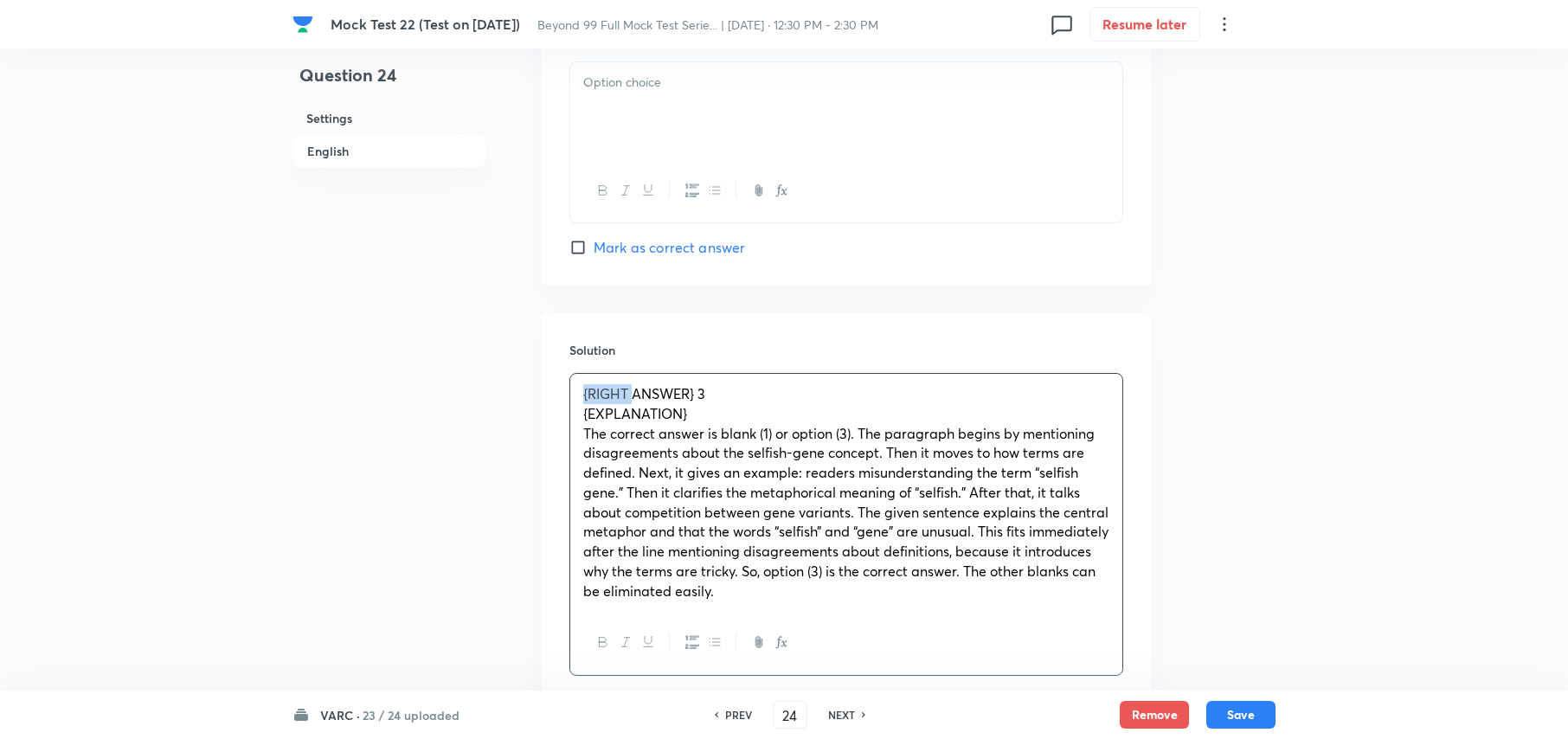
drag, startPoint x: 635, startPoint y: 416, endPoint x: 447, endPoint y: 418, distance: 188.0
drag, startPoint x: 642, startPoint y: 416, endPoint x: 707, endPoint y: 416, distance: 65.0
click at [644, 402] on span "ANSWER} 3" at bounding box center [620, 393] width 74 height 18
drag, startPoint x: 708, startPoint y: 436, endPoint x: 566, endPoint y: 431, distance: 142.1
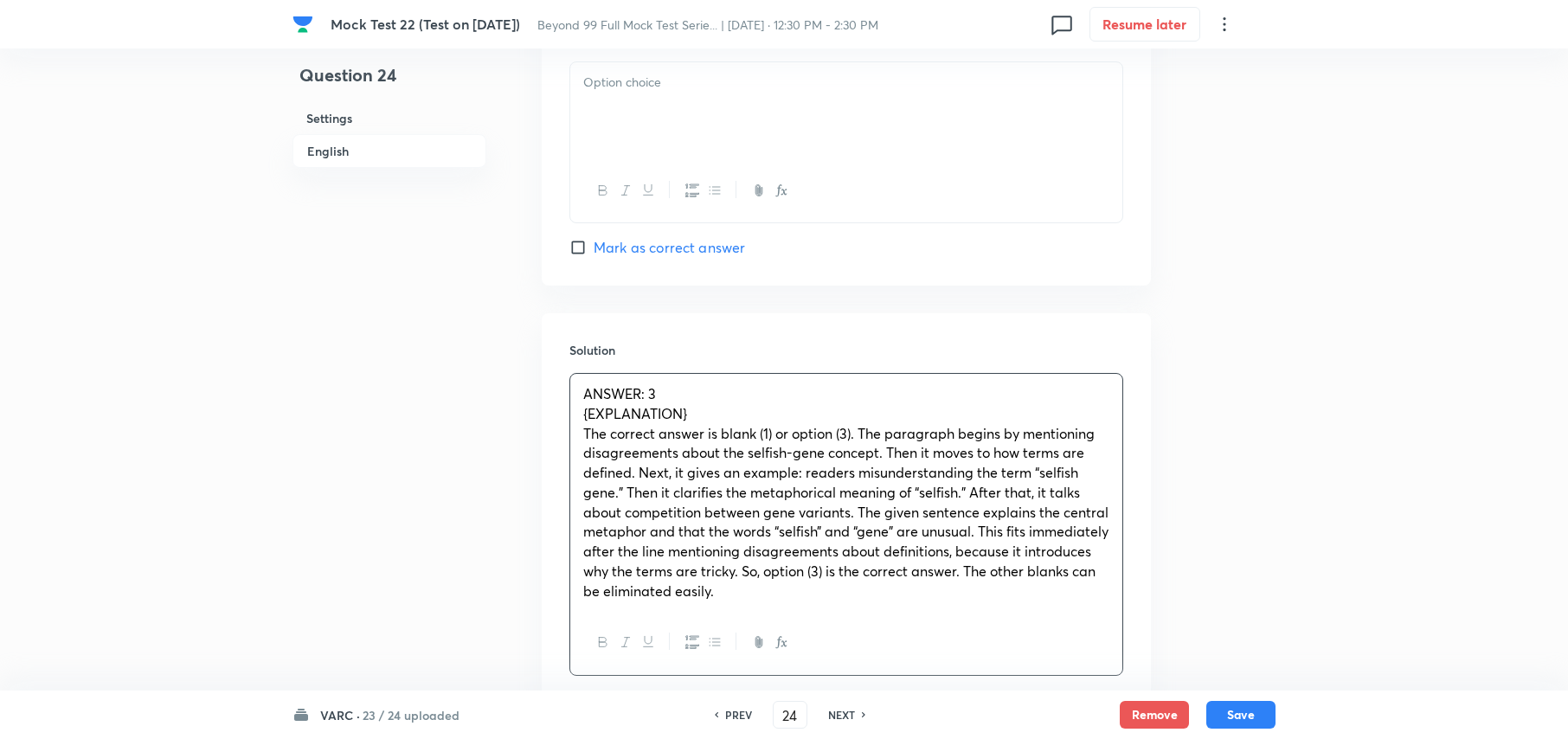
click at [578, 431] on div "ANSWER: 3 {EXPLANATION} The correct answer is blank (1) or option (3). The para…" at bounding box center [845, 493] width 552 height 237
click at [637, 402] on span "ANSWER: 3" at bounding box center [619, 393] width 73 height 18
click at [953, 490] on span "The correct answer is blank (1) or option (3). The paragraph begins by mentioni…" at bounding box center [839, 472] width 512 height 97
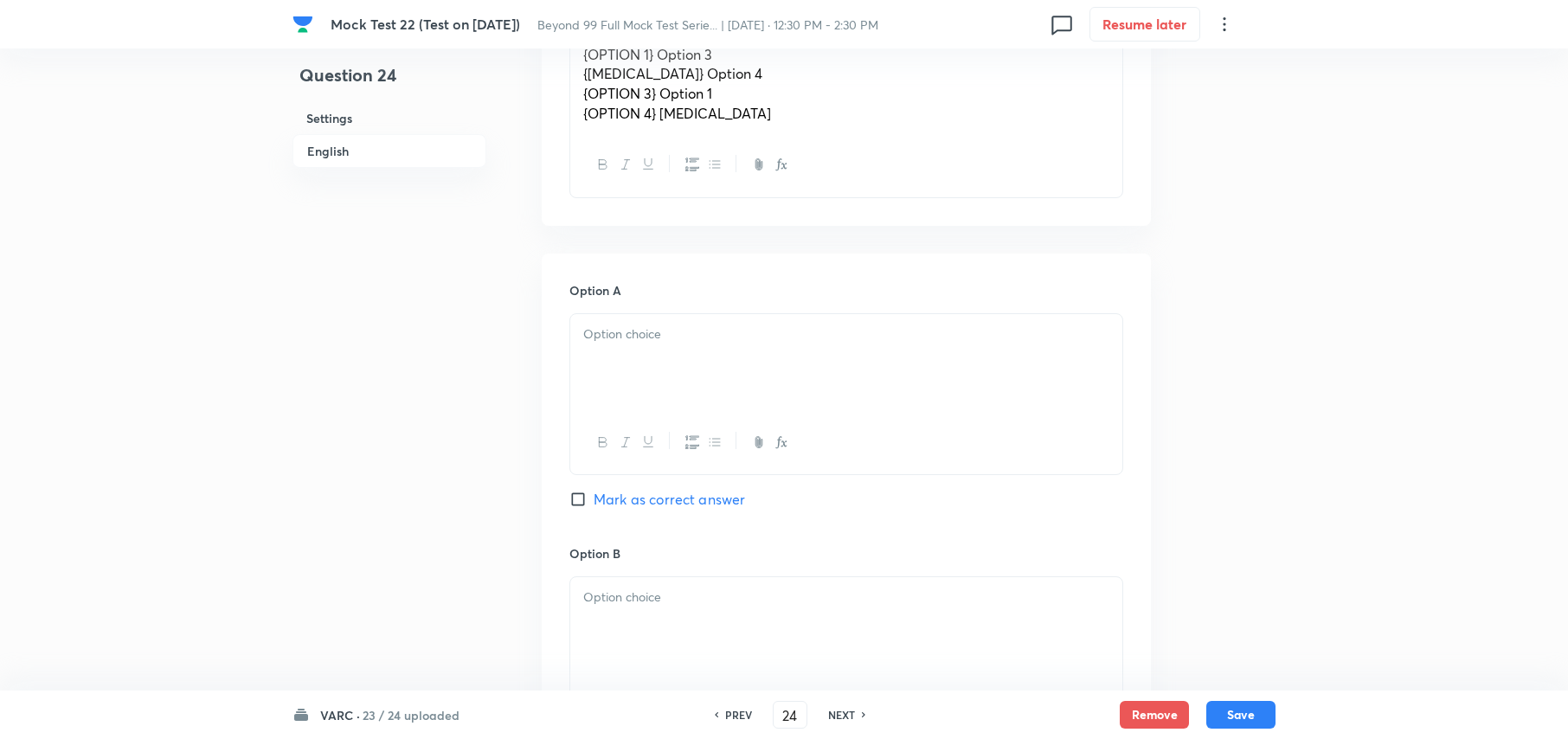
scroll to position [724, 0]
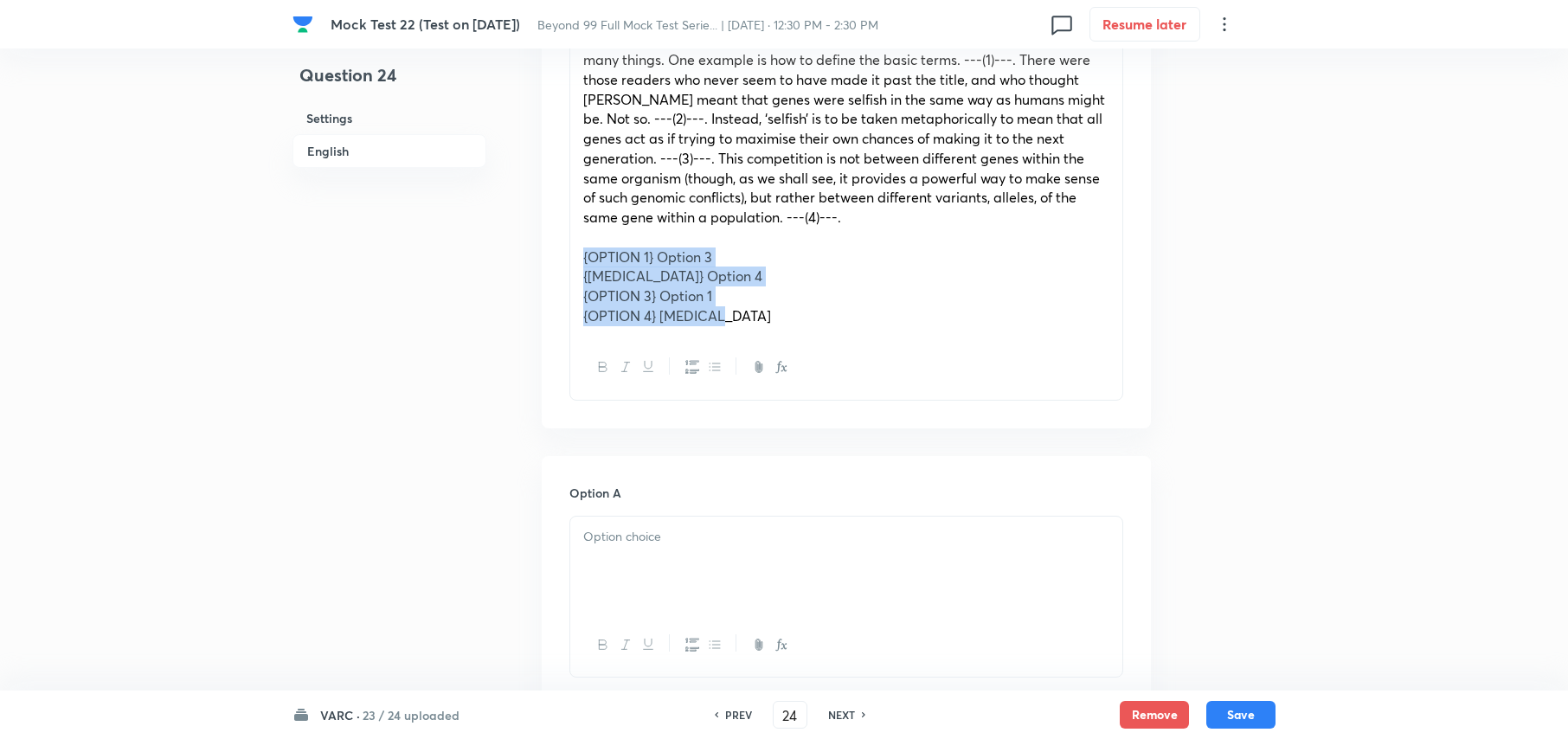
drag, startPoint x: 583, startPoint y: 282, endPoint x: 942, endPoint y: 367, distance: 368.9
click at [942, 367] on div "There is a sentence that is missing in the paragraph below. Look at the paragra…" at bounding box center [845, 161] width 554 height 479
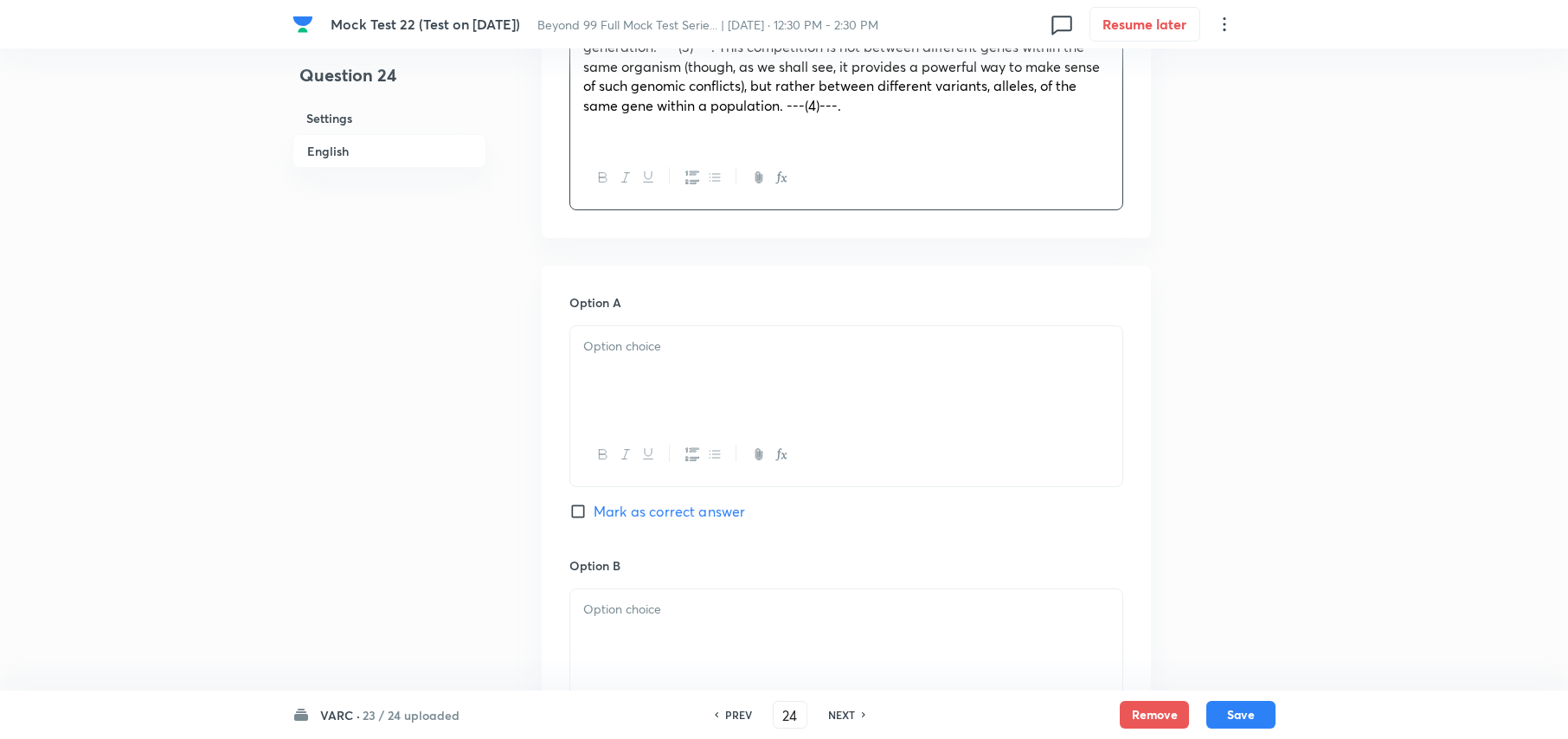
scroll to position [955, 0]
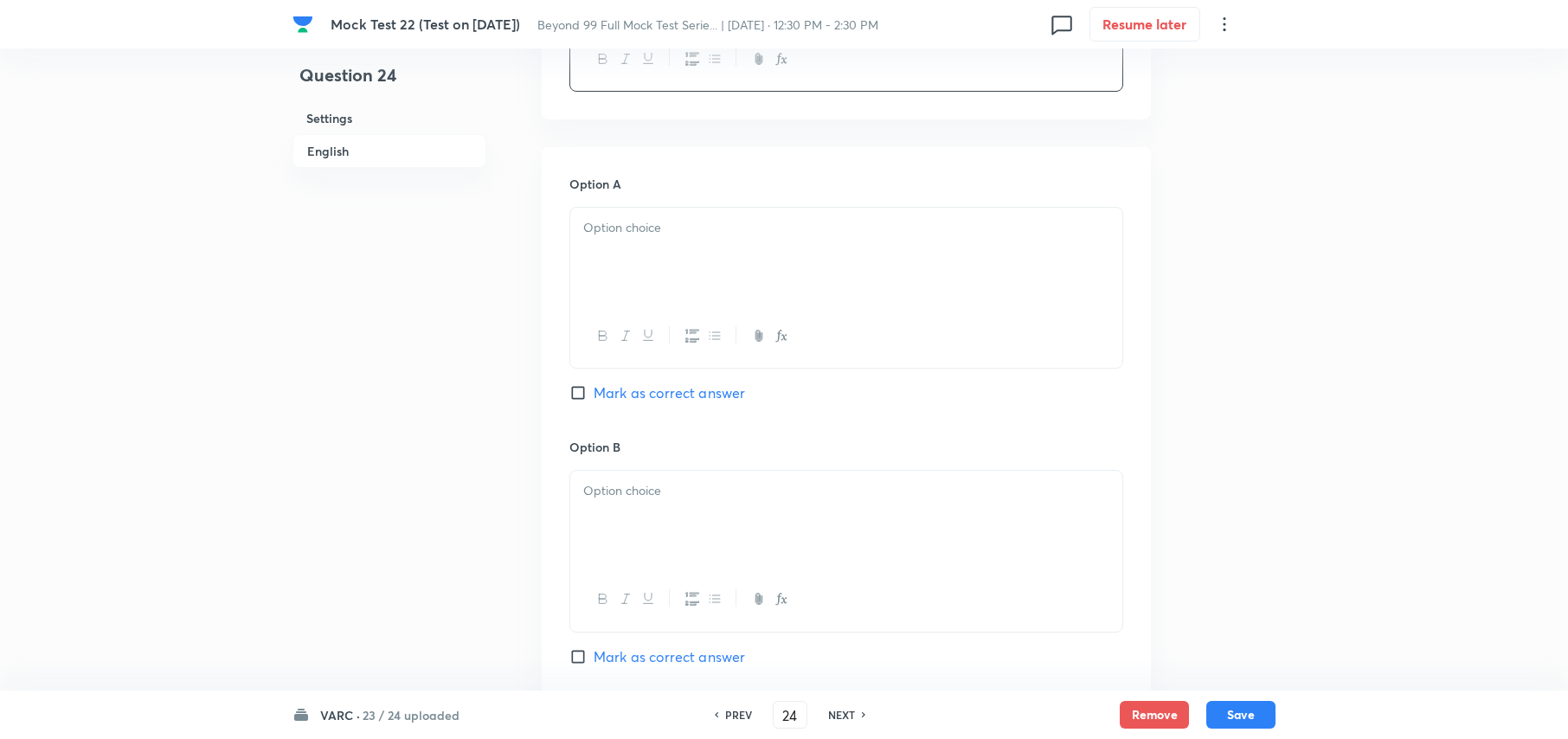
click at [727, 238] on p at bounding box center [846, 228] width 526 height 20
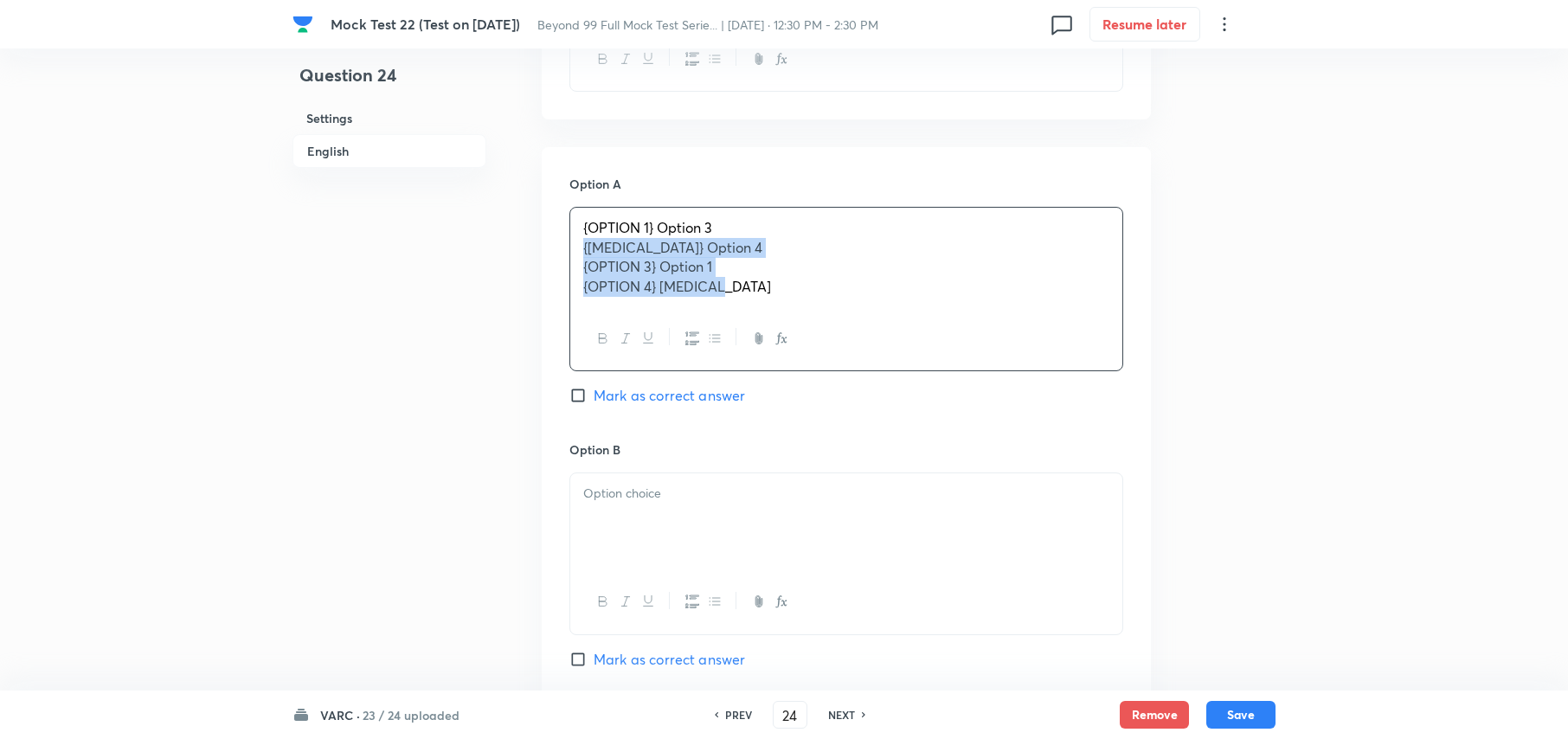
drag, startPoint x: 706, startPoint y: 315, endPoint x: 537, endPoint y: 277, distance: 173.2
click at [537, 277] on div "Question 24 Settings English Settings Type Single choice correct 4 options + 3 …" at bounding box center [784, 420] width 983 height 2582
click at [655, 236] on span "{OPTION 1} Option 3" at bounding box center [648, 227] width 129 height 18
drag, startPoint x: 658, startPoint y: 251, endPoint x: 495, endPoint y: 229, distance: 164.5
click at [495, 230] on div "Question 24 Settings English Settings Type Single choice correct 4 options + 3 …" at bounding box center [784, 420] width 983 height 2582
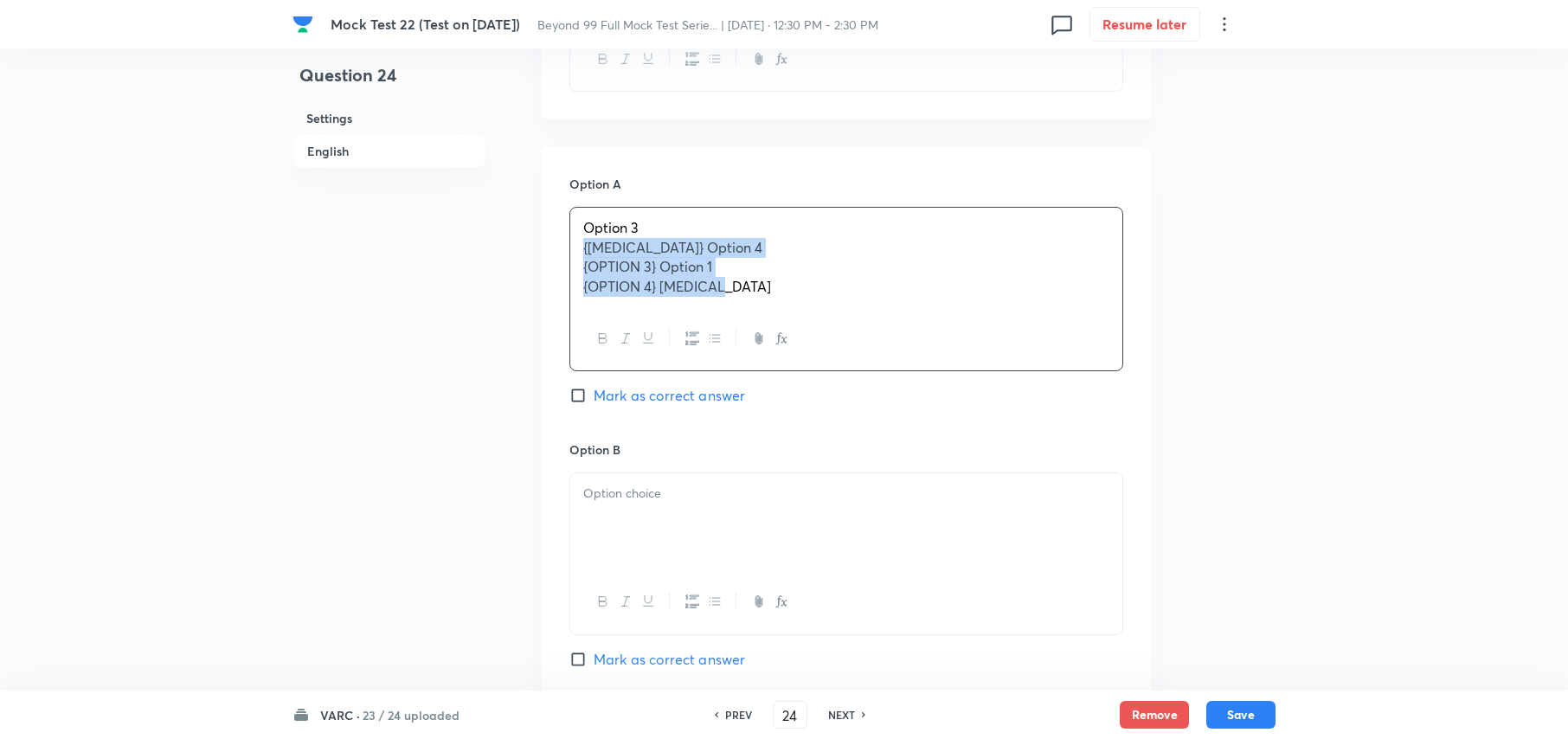
drag, startPoint x: 579, startPoint y: 268, endPoint x: 880, endPoint y: 347, distance: 311.2
click at [880, 347] on div "Option 3 {OPTION 2} Option 4 {OPTION 3} Option 1 {OPTION 4} Option 2" at bounding box center [845, 288] width 554 height 164
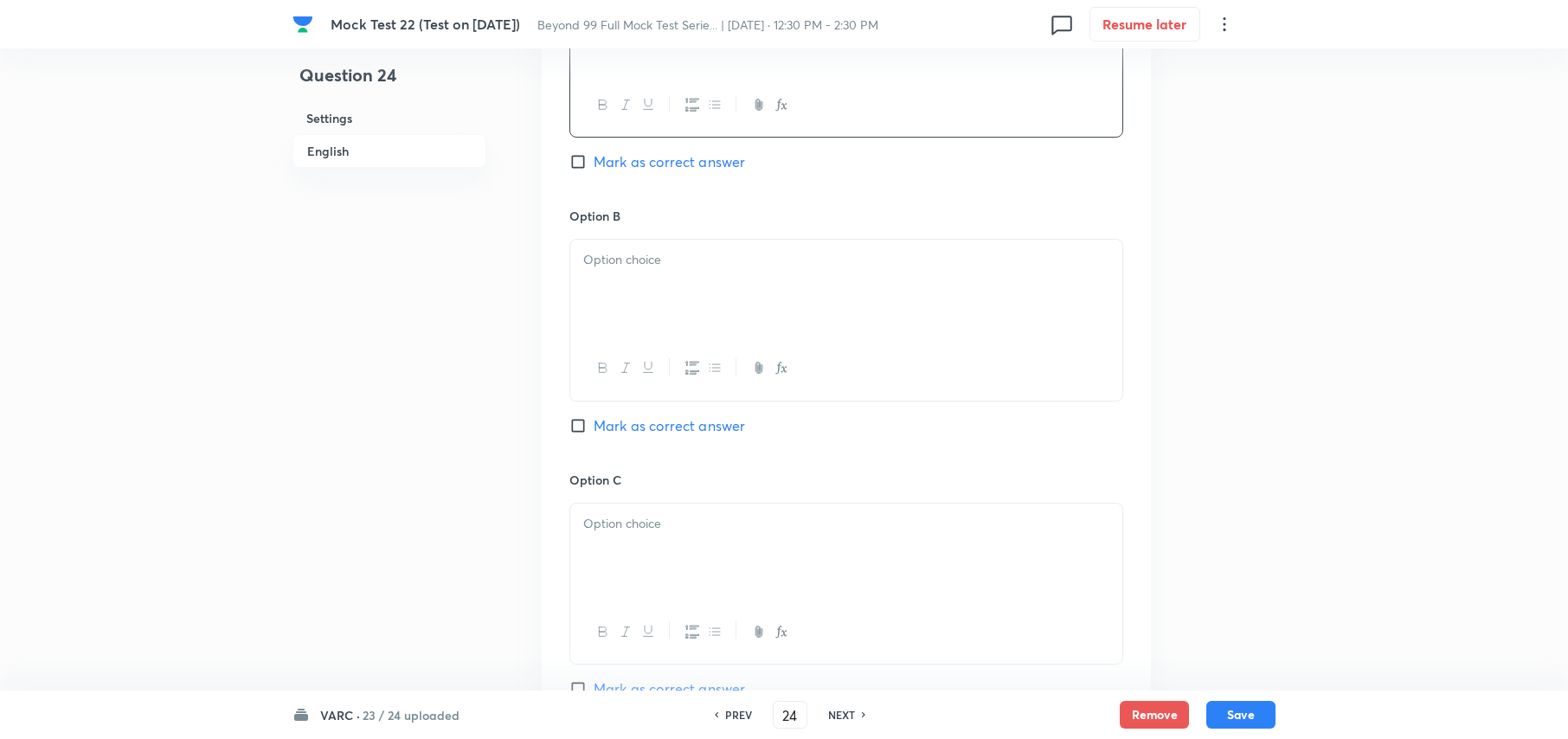
click at [717, 270] on p at bounding box center [846, 260] width 526 height 20
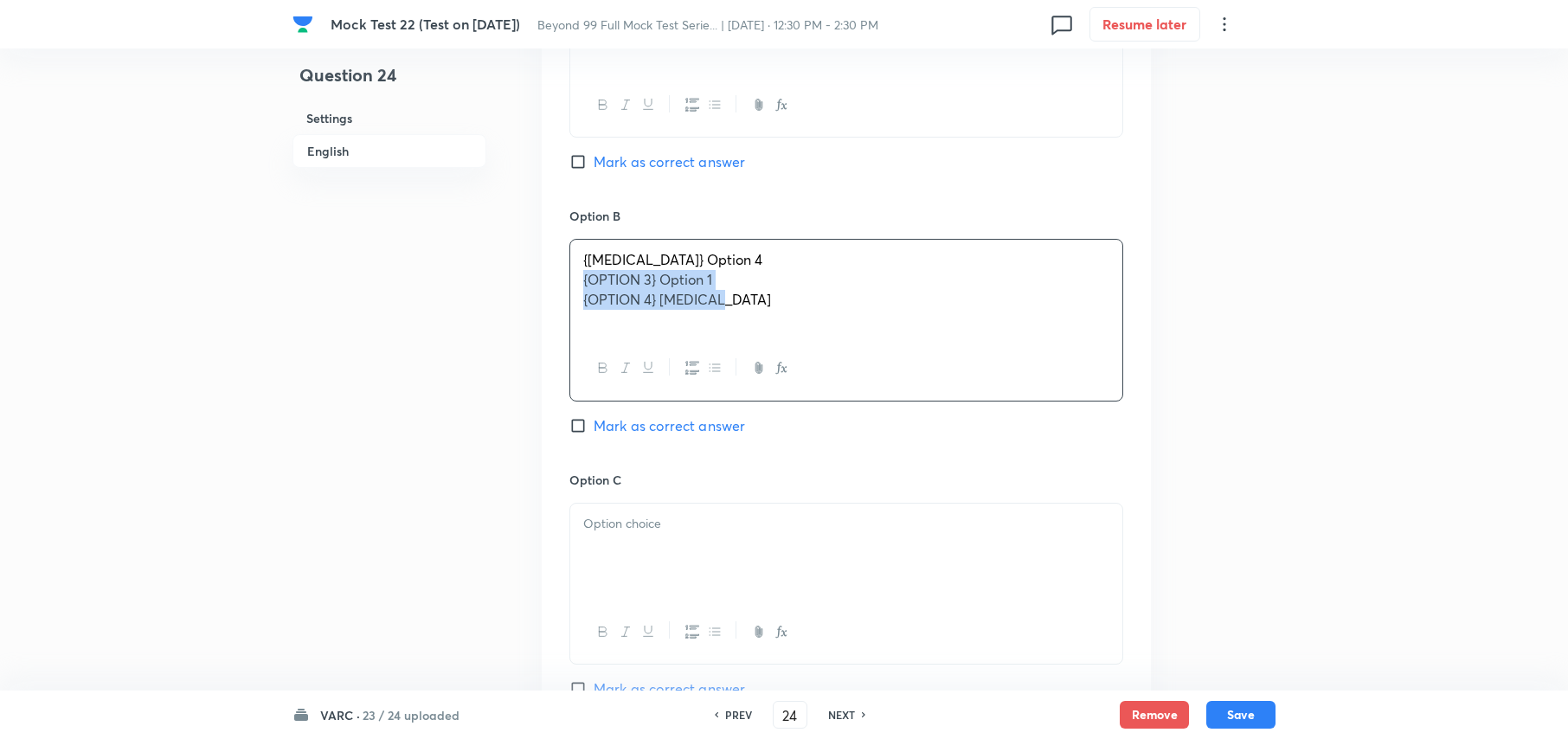
drag, startPoint x: 724, startPoint y: 317, endPoint x: 575, endPoint y: 306, distance: 149.4
click at [575, 306] on div "{OPTION 2} Option 4 {OPTION 3} Option 1 {OPTION 4} Option 2" at bounding box center [845, 288] width 552 height 97
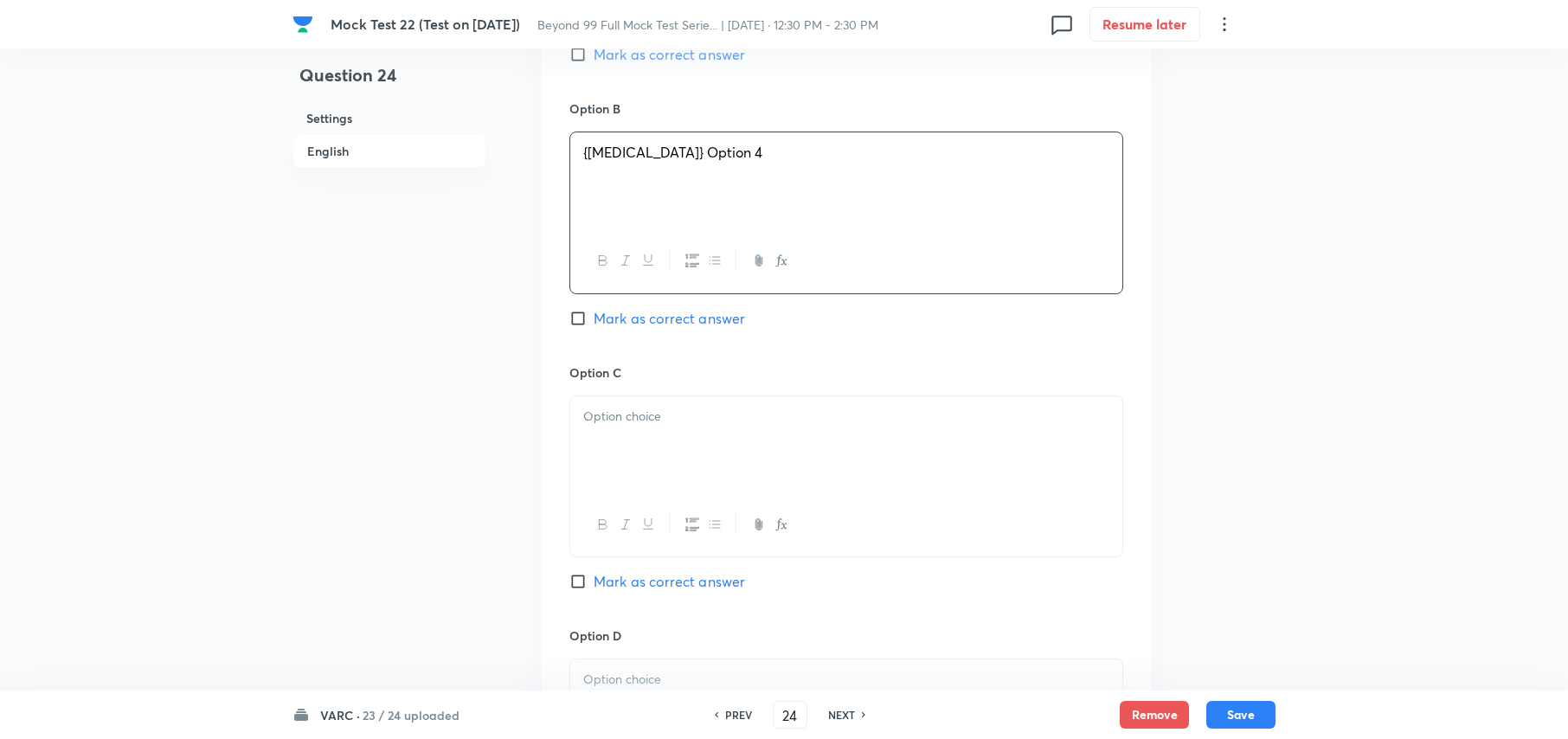
scroll to position [1416, 0]
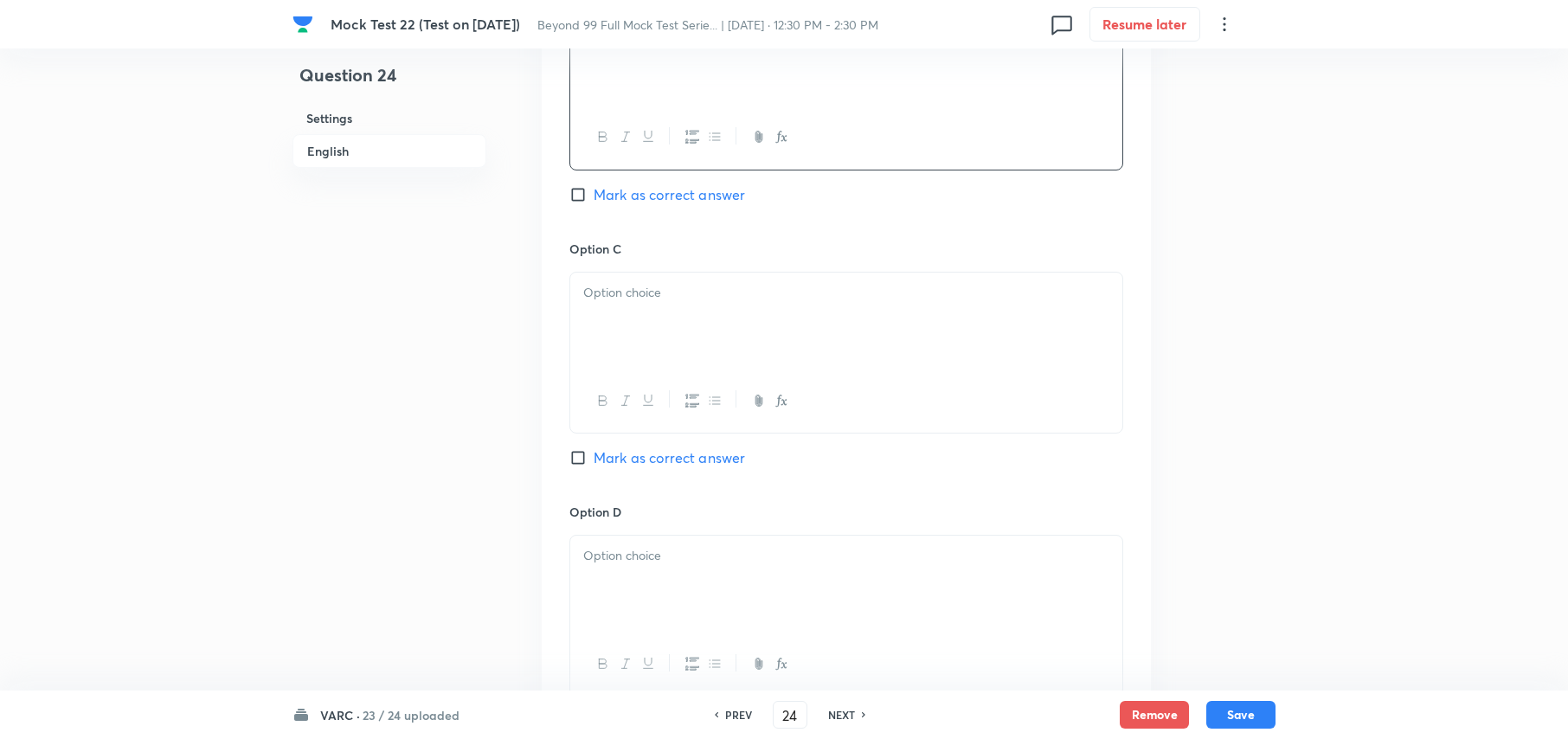
click at [658, 303] on p at bounding box center [846, 293] width 526 height 20
drag, startPoint x: 727, startPoint y: 334, endPoint x: 468, endPoint y: 345, distance: 259.2
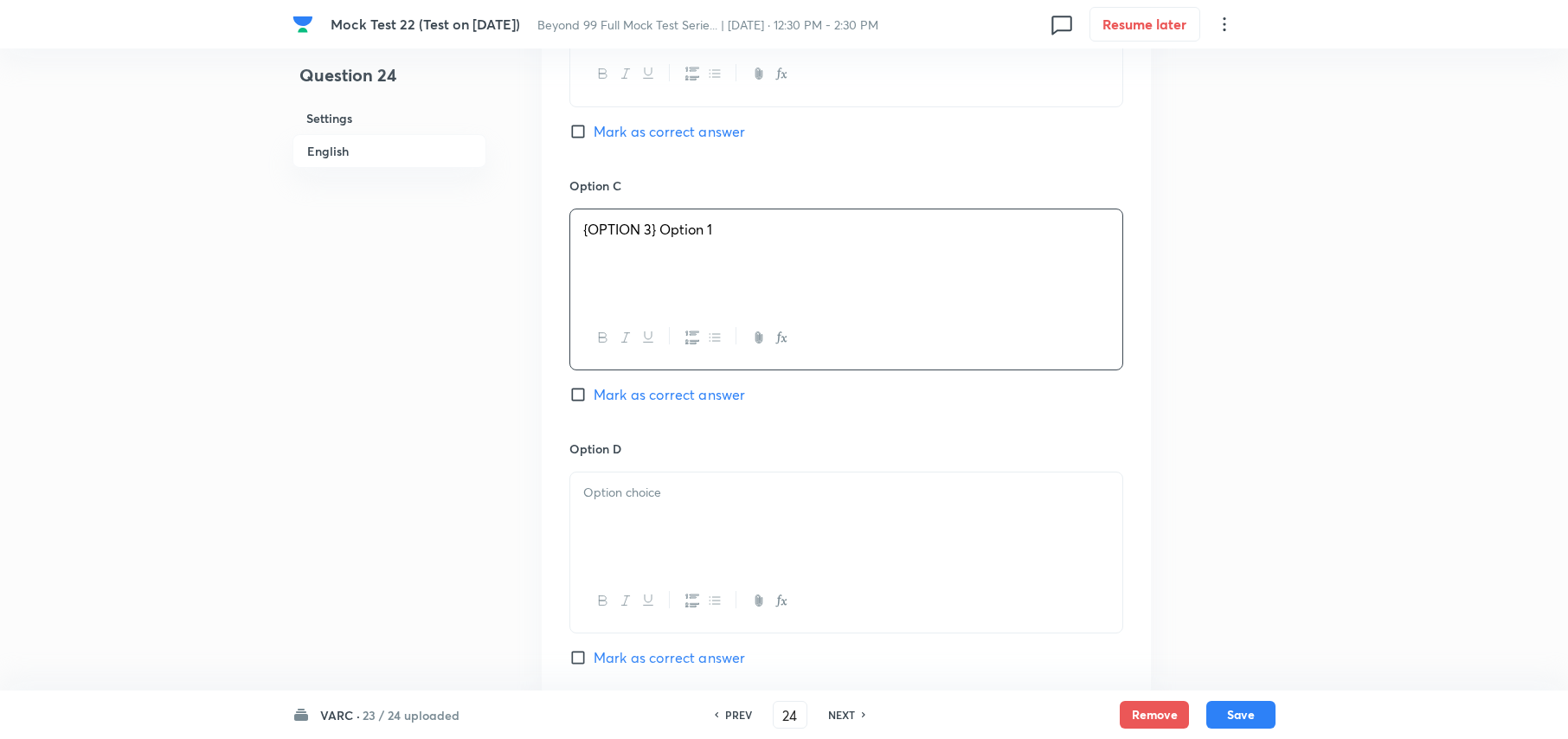
scroll to position [1532, 0]
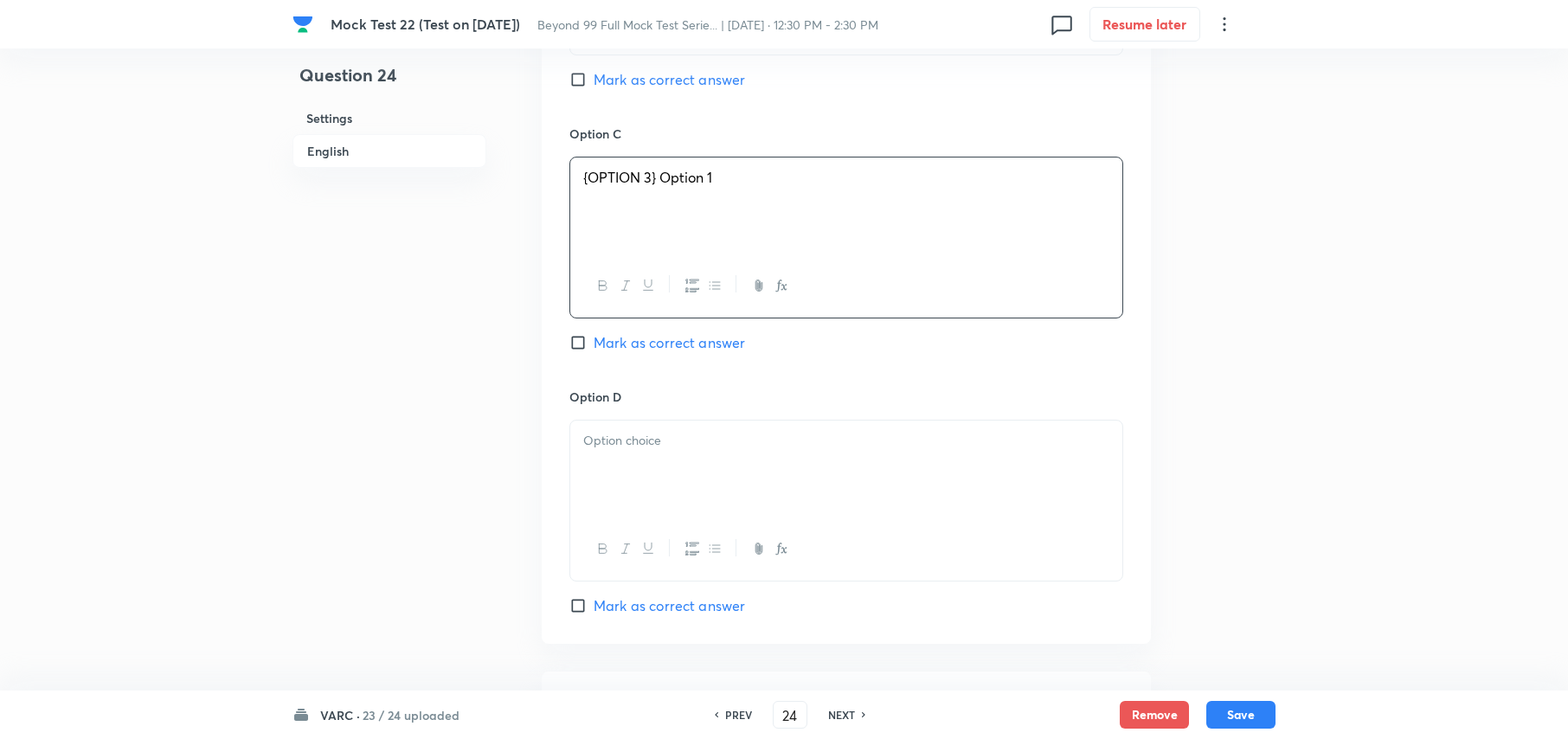
click at [627, 451] on p at bounding box center [846, 441] width 526 height 20
drag, startPoint x: 662, startPoint y: 458, endPoint x: 551, endPoint y: 555, distance: 147.4
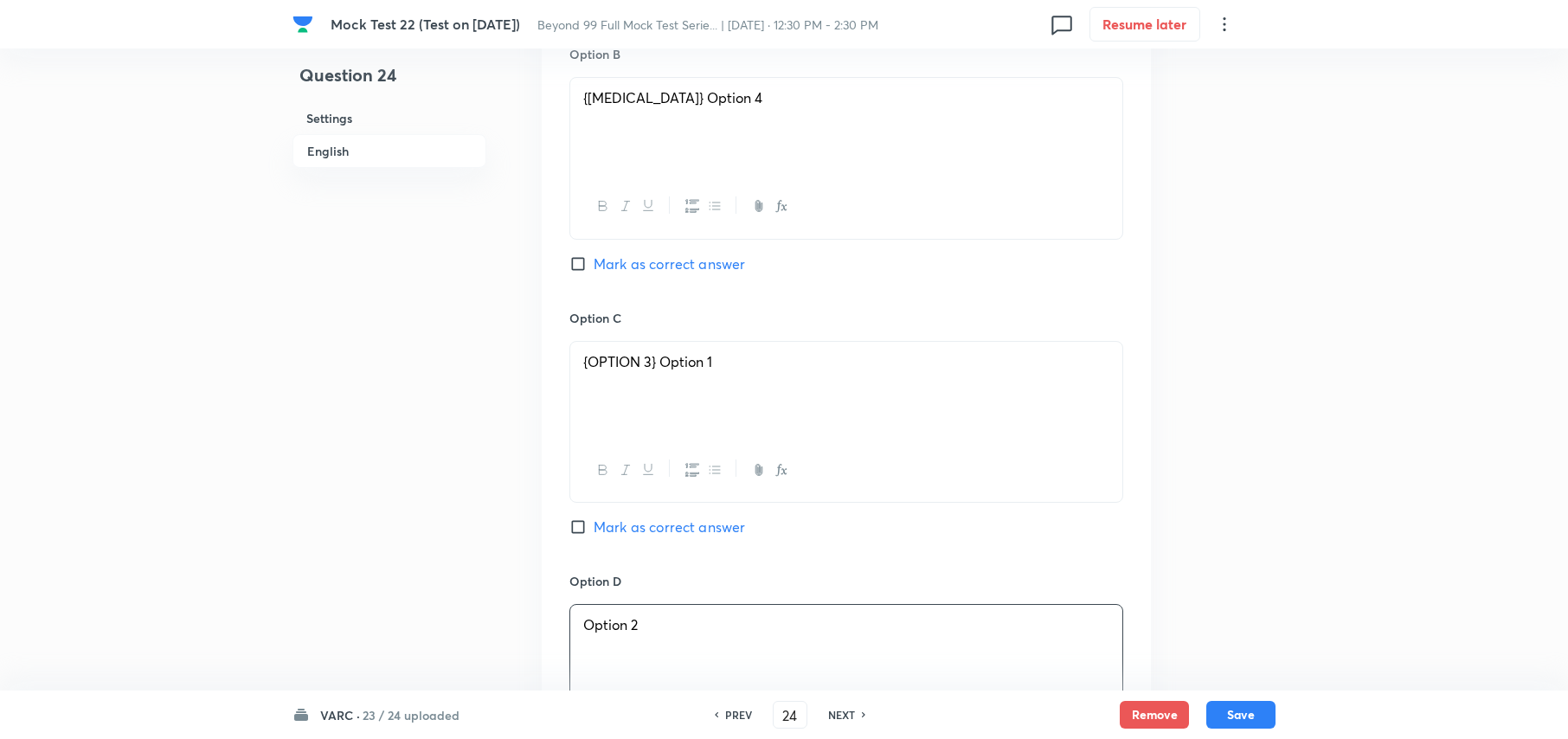
scroll to position [1300, 0]
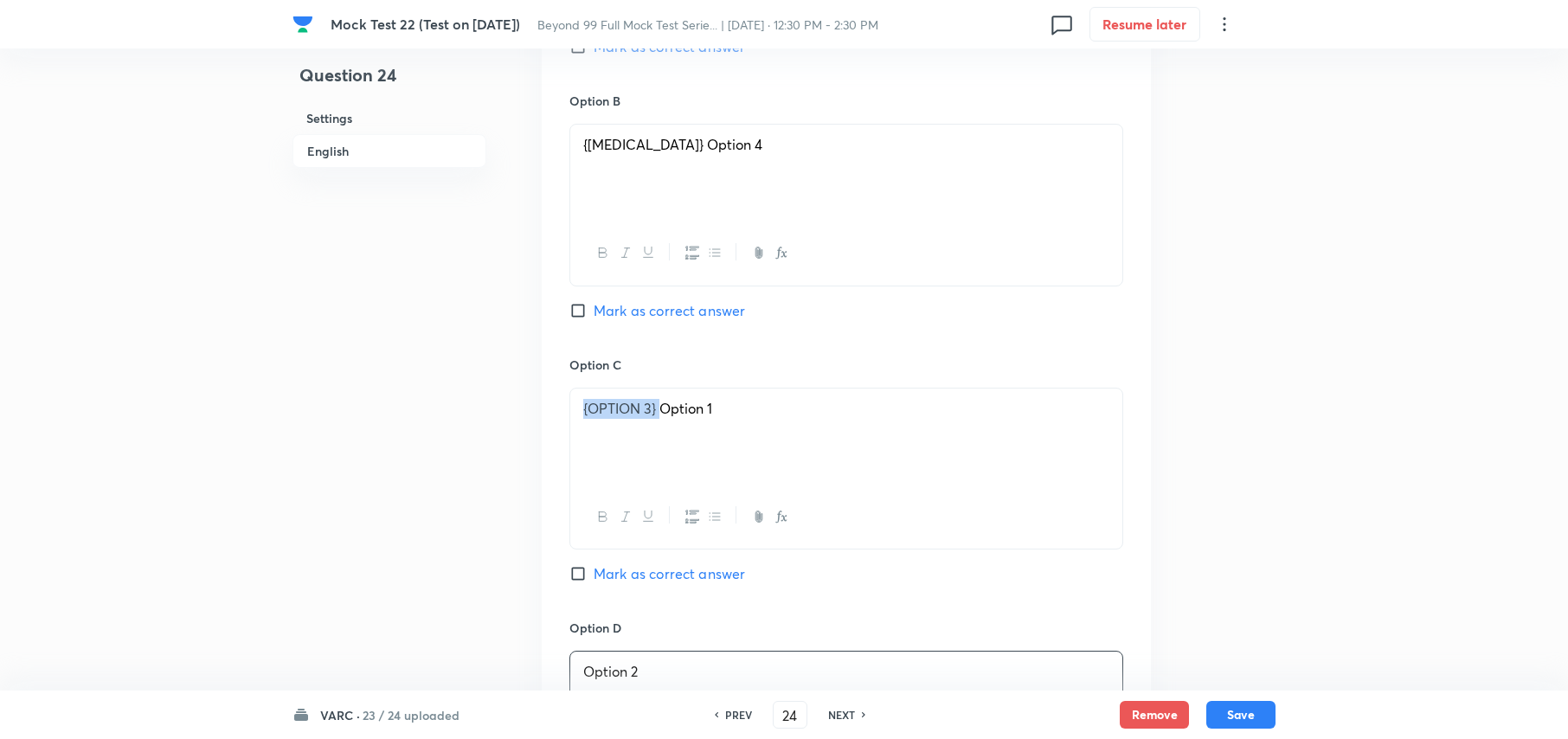
drag, startPoint x: 660, startPoint y: 427, endPoint x: 476, endPoint y: 440, distance: 184.5
click at [476, 440] on div "Question 24 Settings English Settings Type Single choice correct 4 options + 3 …" at bounding box center [784, 72] width 983 height 2580
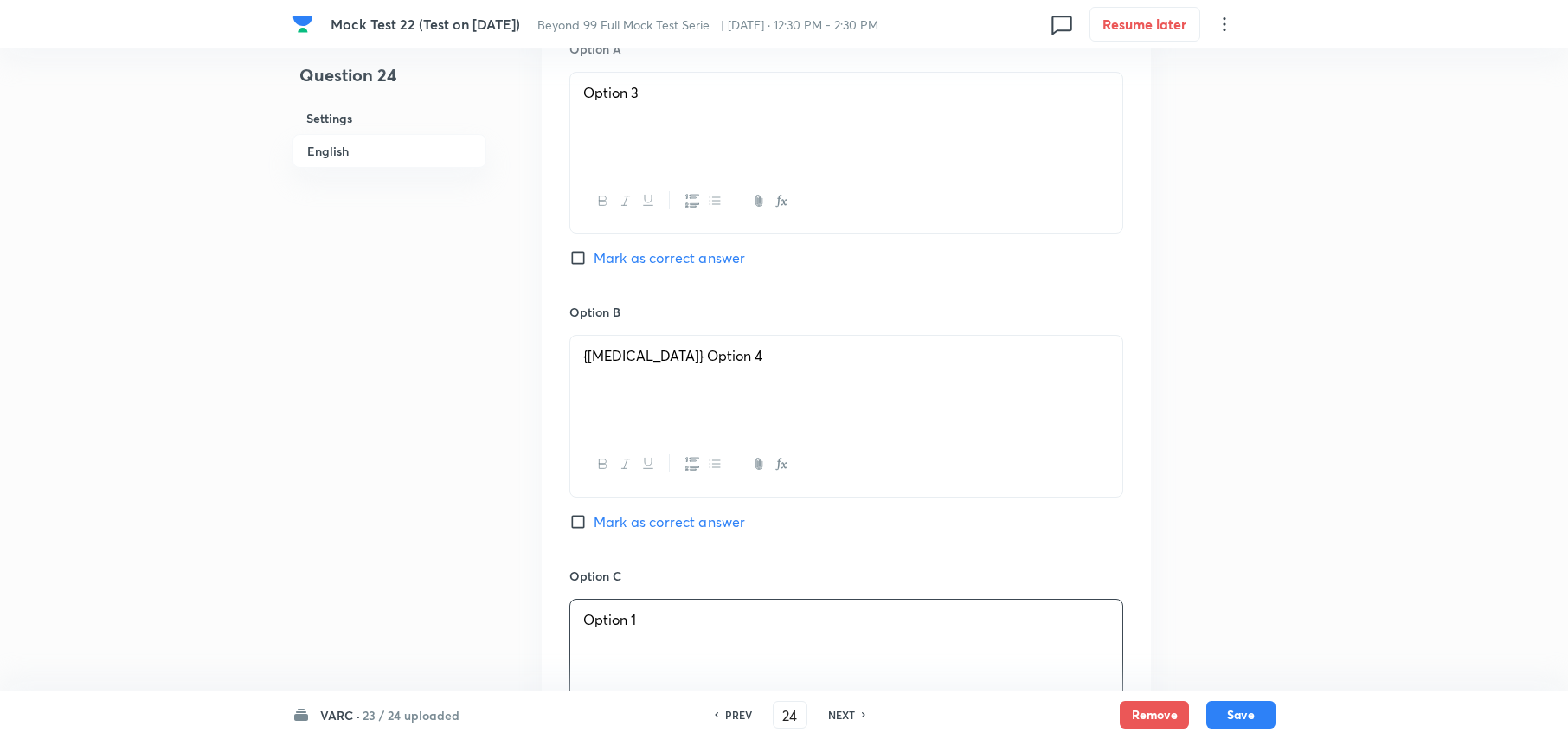
scroll to position [1070, 0]
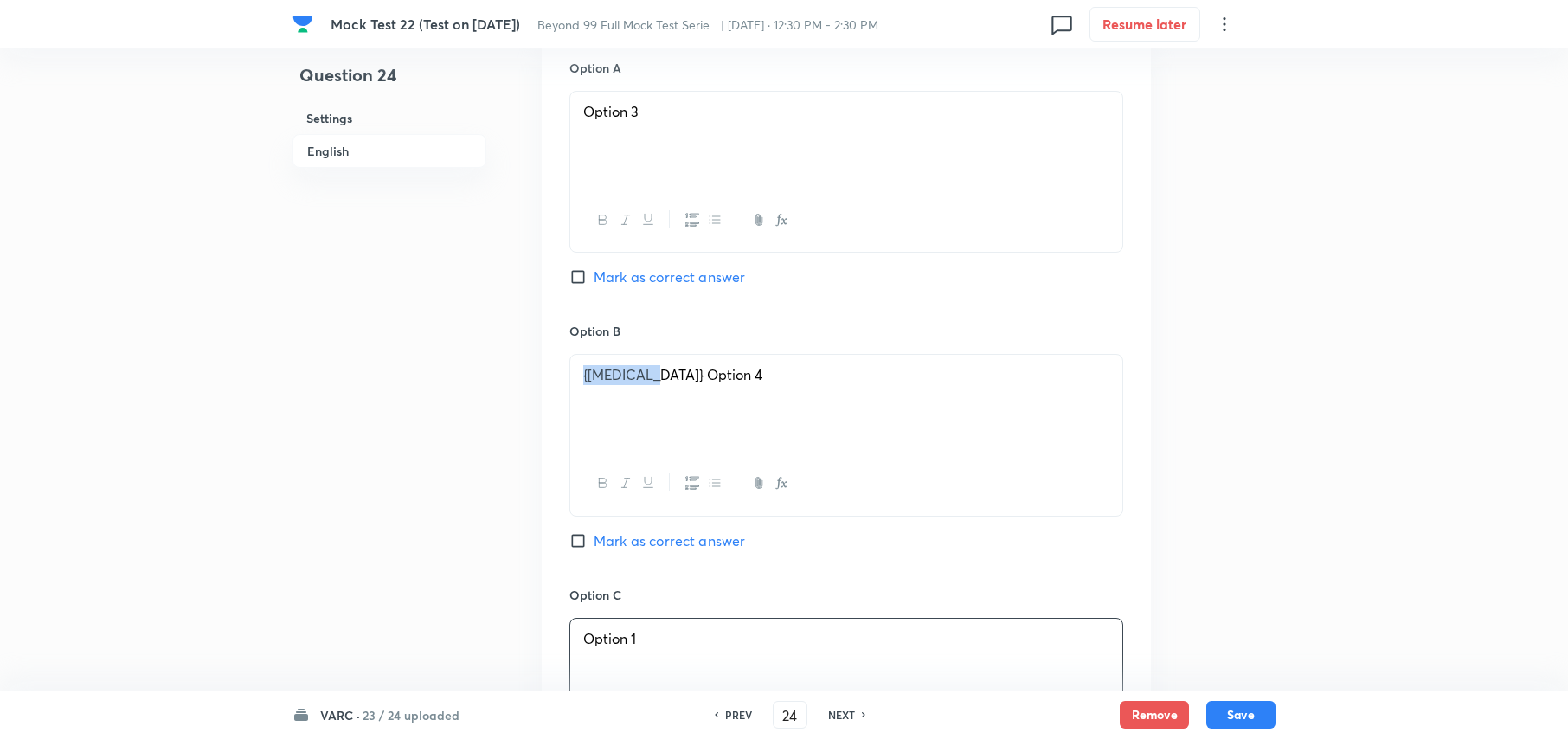
drag, startPoint x: 658, startPoint y: 397, endPoint x: 215, endPoint y: 286, distance: 456.7
click at [218, 310] on div "Mock Test 22 (Test on 05.10.2025) Beyond 99 Full Mock Test Serie... | Oct 5, 20…" at bounding box center [784, 303] width 1568 height 2580
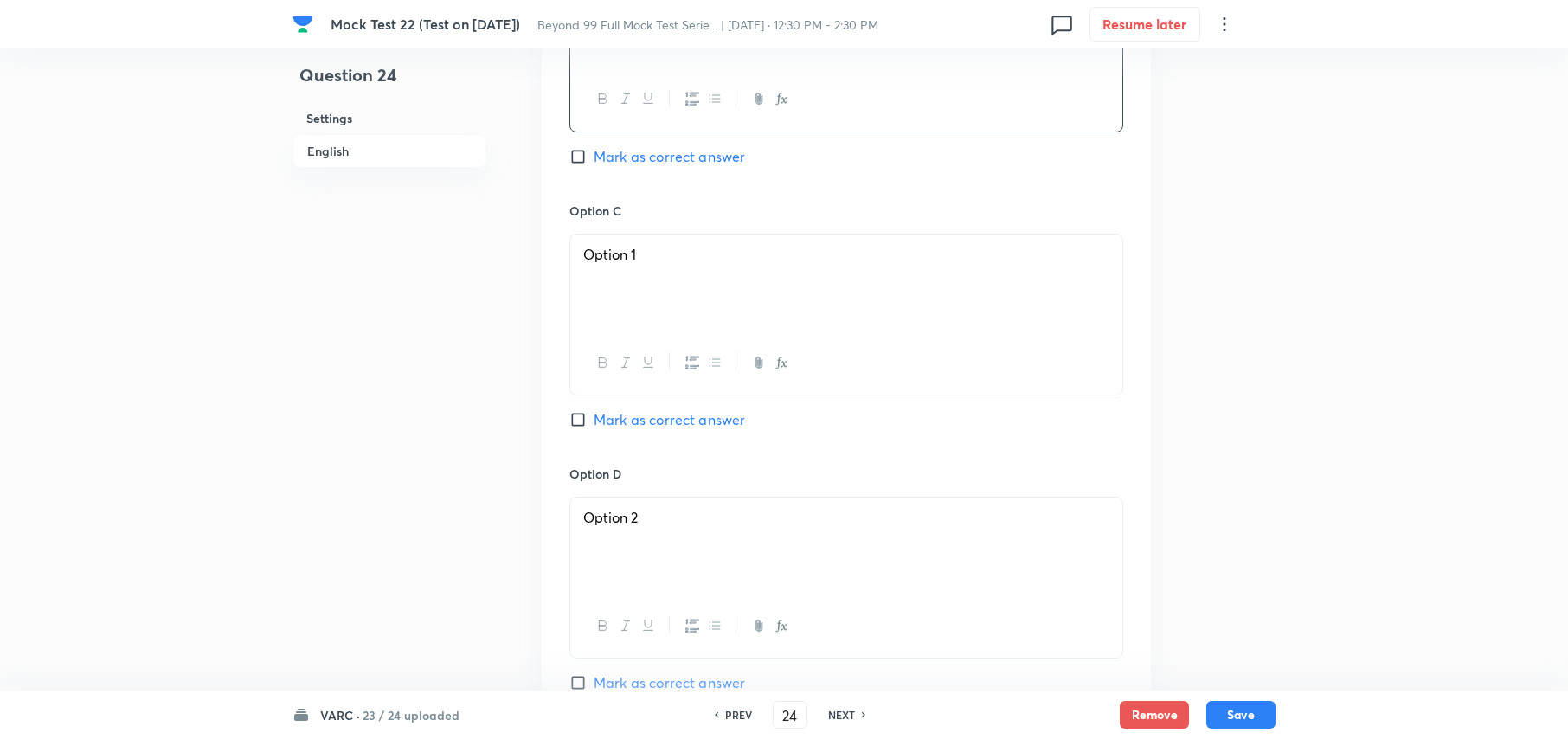
scroll to position [1453, 0]
click at [587, 167] on input "Mark as correct answer" at bounding box center [581, 158] width 24 height 17
checkbox input "true"
click at [582, 430] on input "Mark as correct answer" at bounding box center [581, 421] width 24 height 17
checkbox input "true"
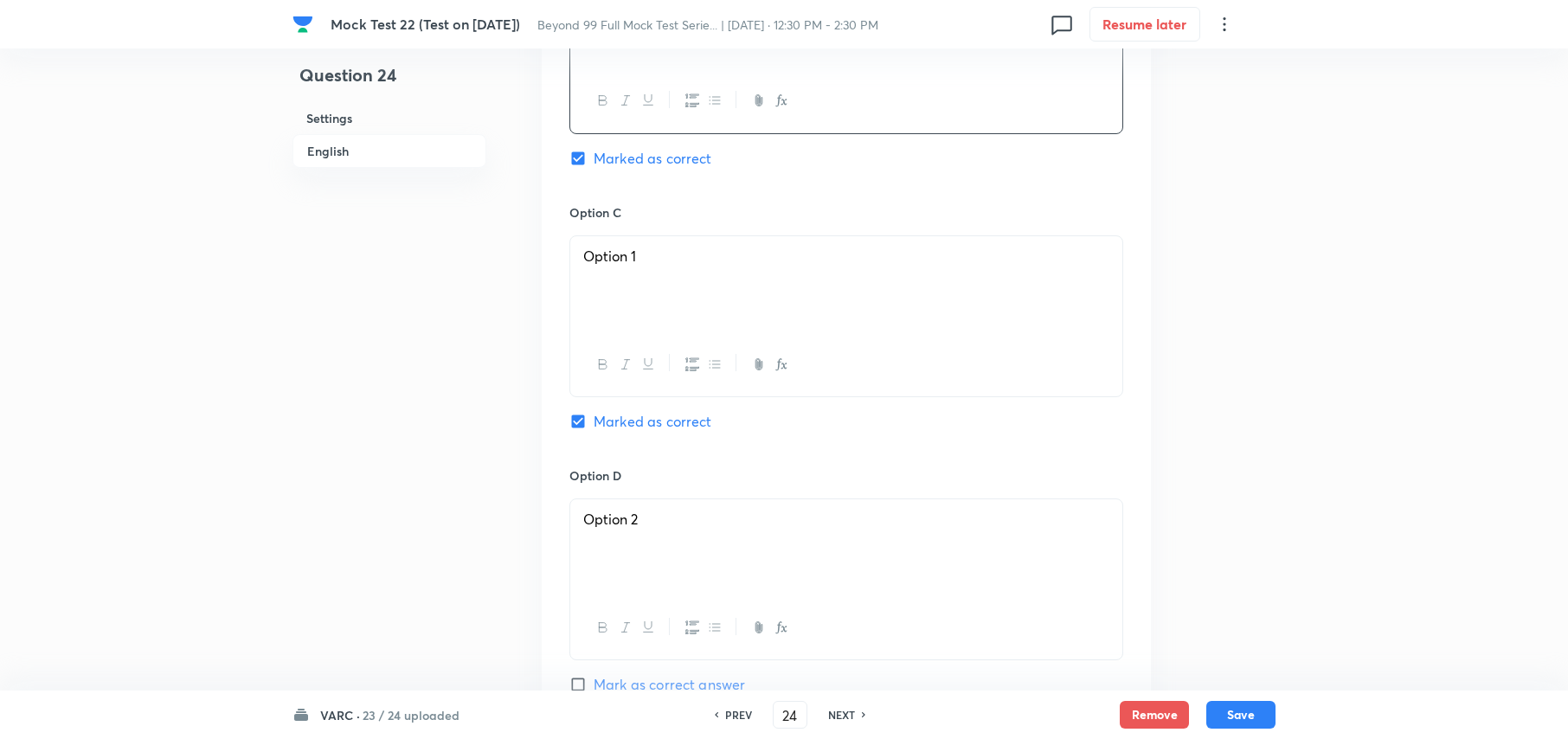
checkbox input "false"
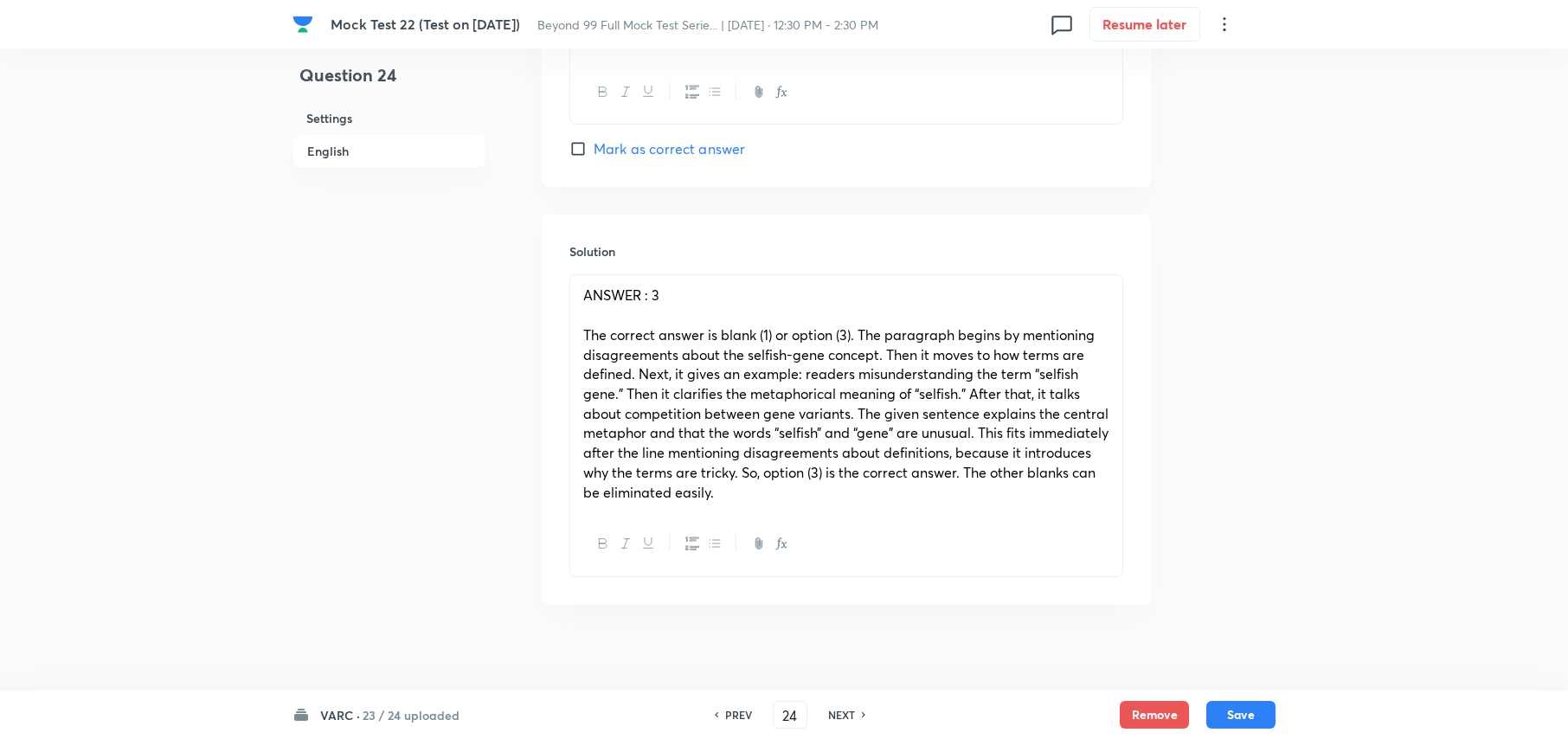
scroll to position [2030, 0]
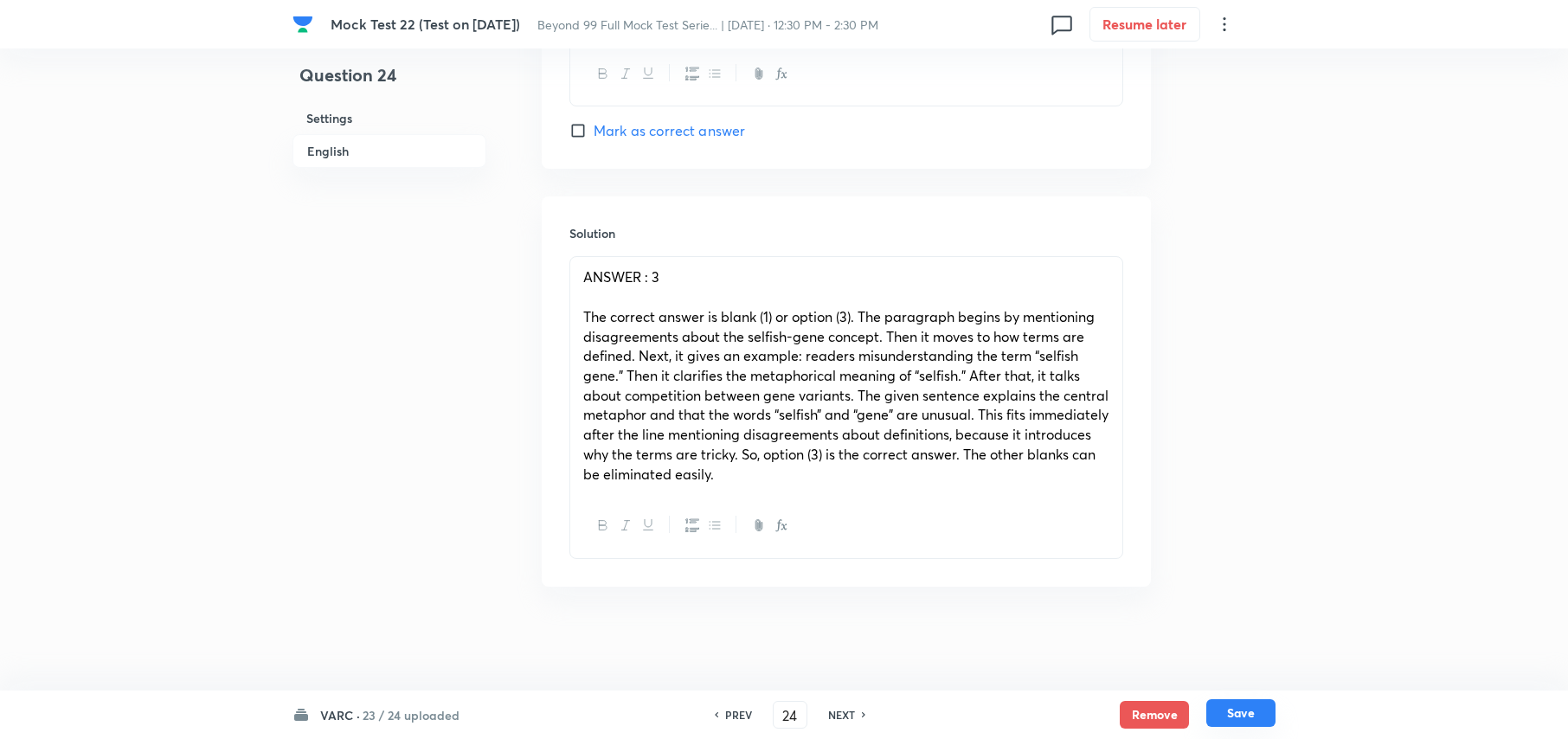
click at [1249, 725] on button "Save" at bounding box center [1240, 713] width 69 height 28
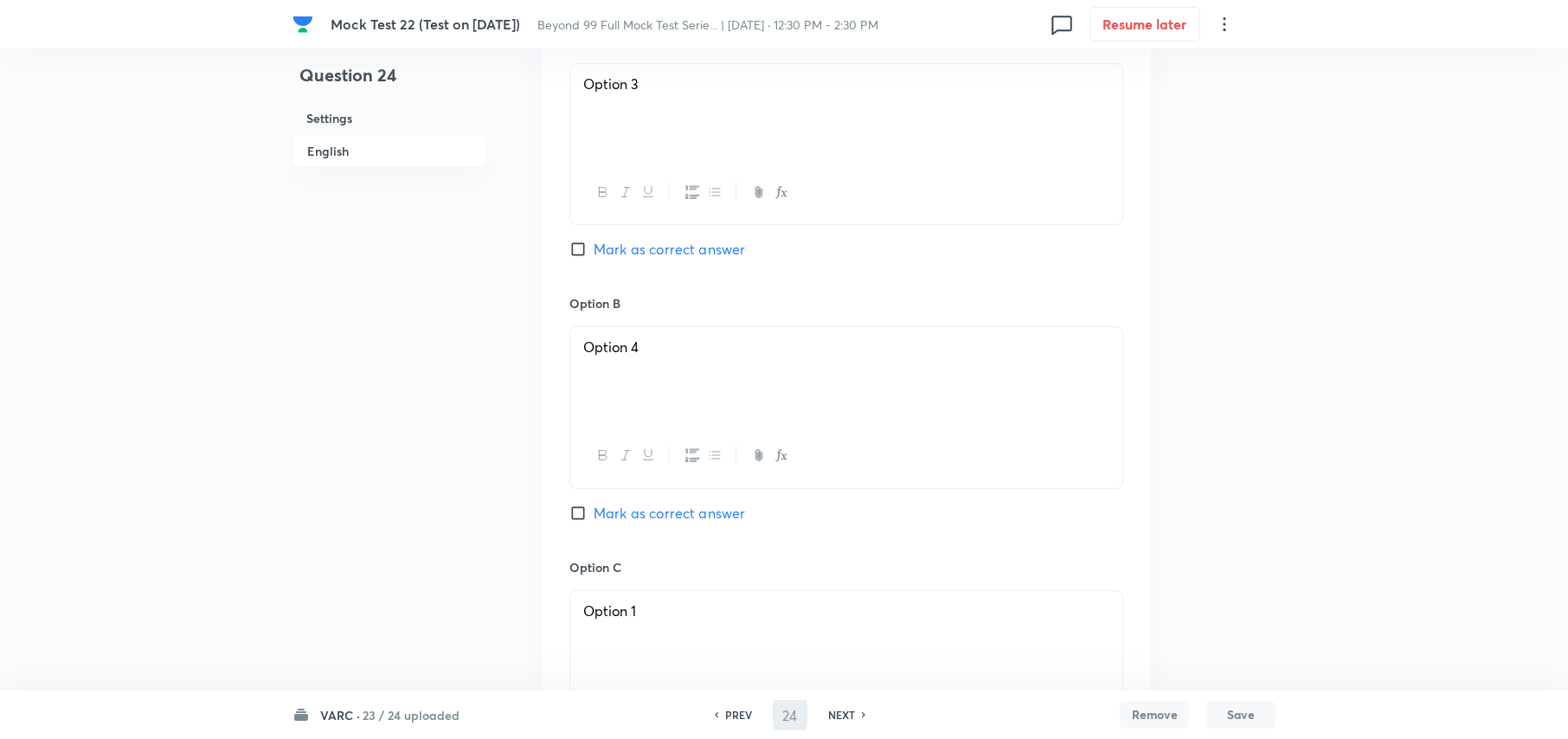
type input "25"
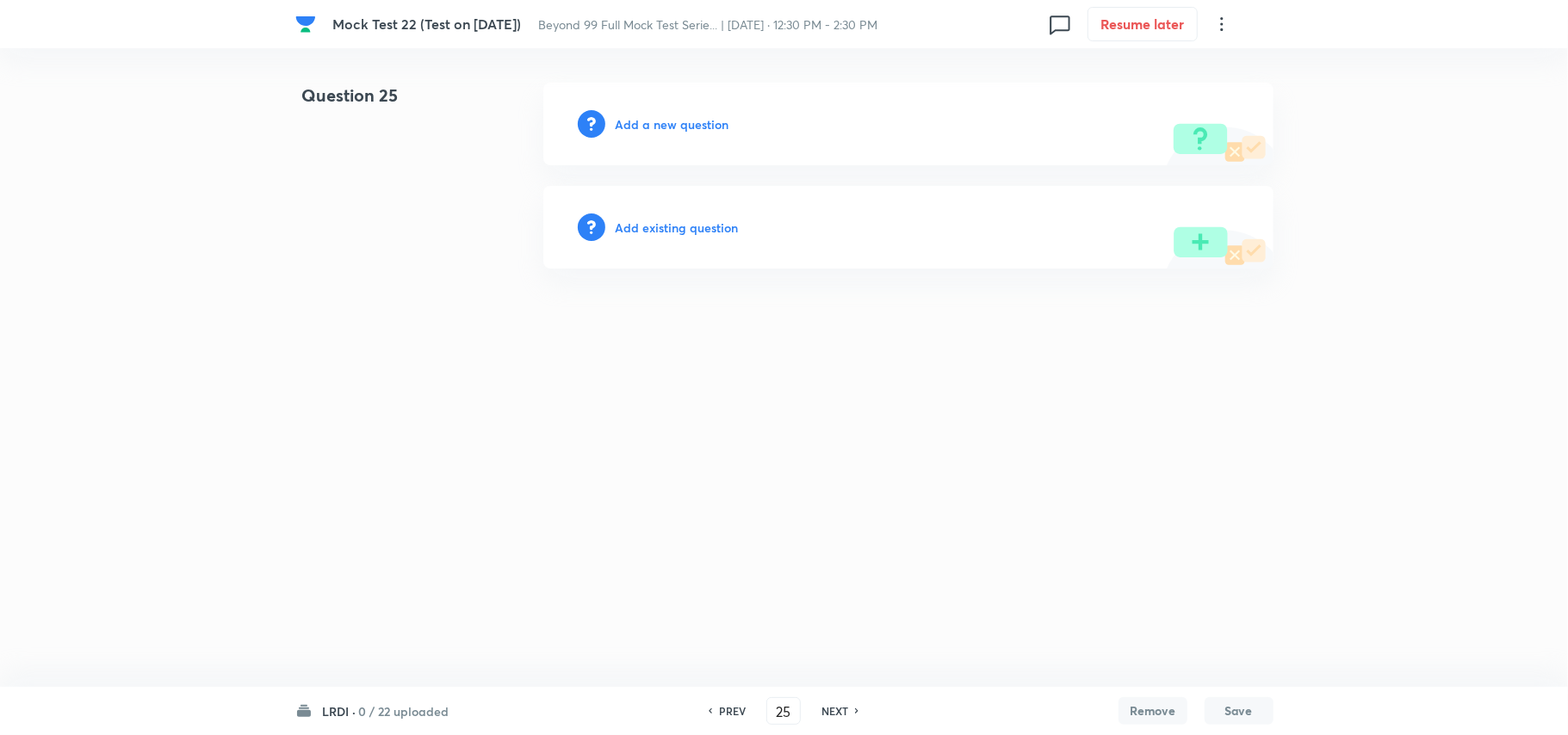
click at [713, 122] on h6 "Add a new question" at bounding box center [671, 124] width 113 height 18
click at [711, 122] on h6 "Choose a question type" at bounding box center [681, 124] width 132 height 18
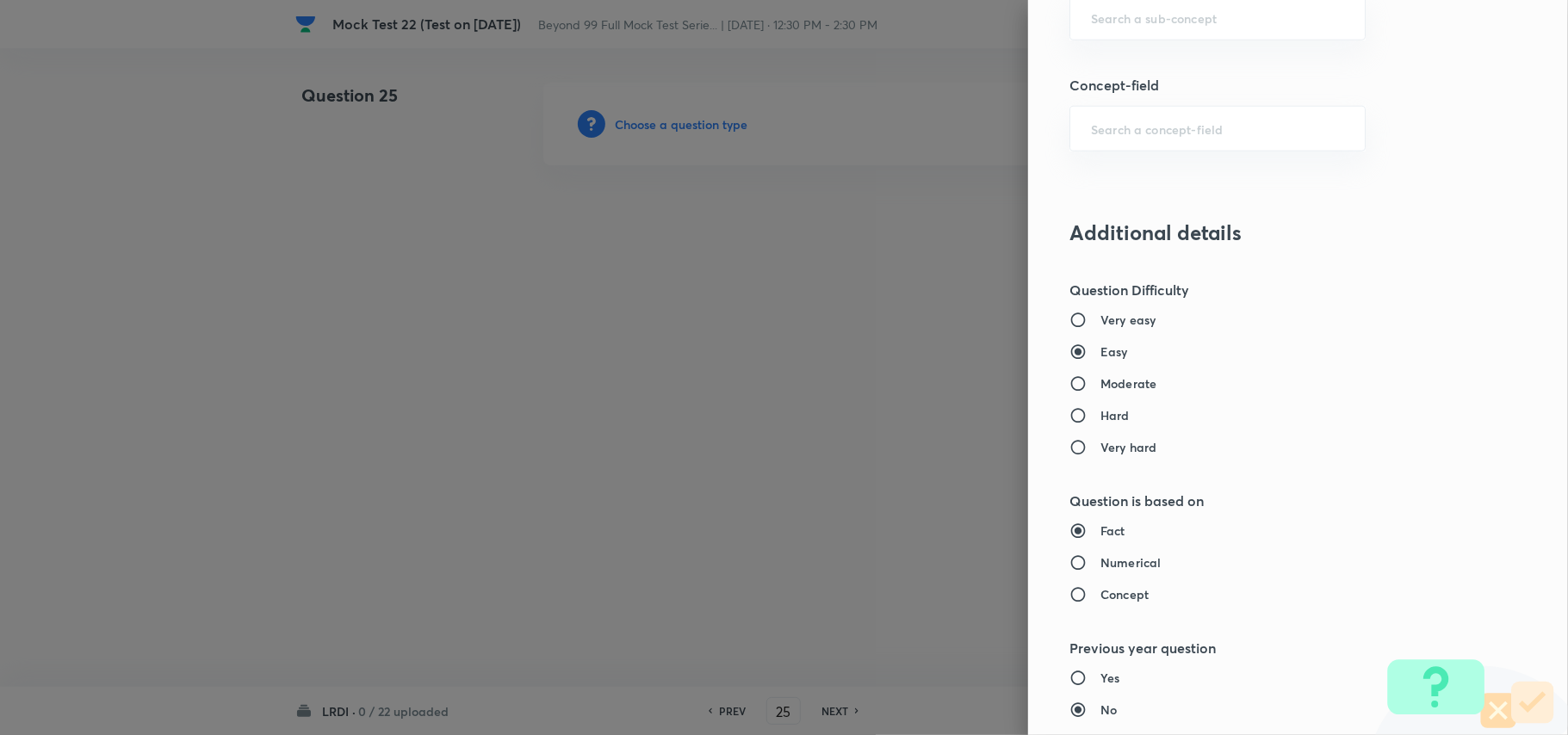
scroll to position [804, 0]
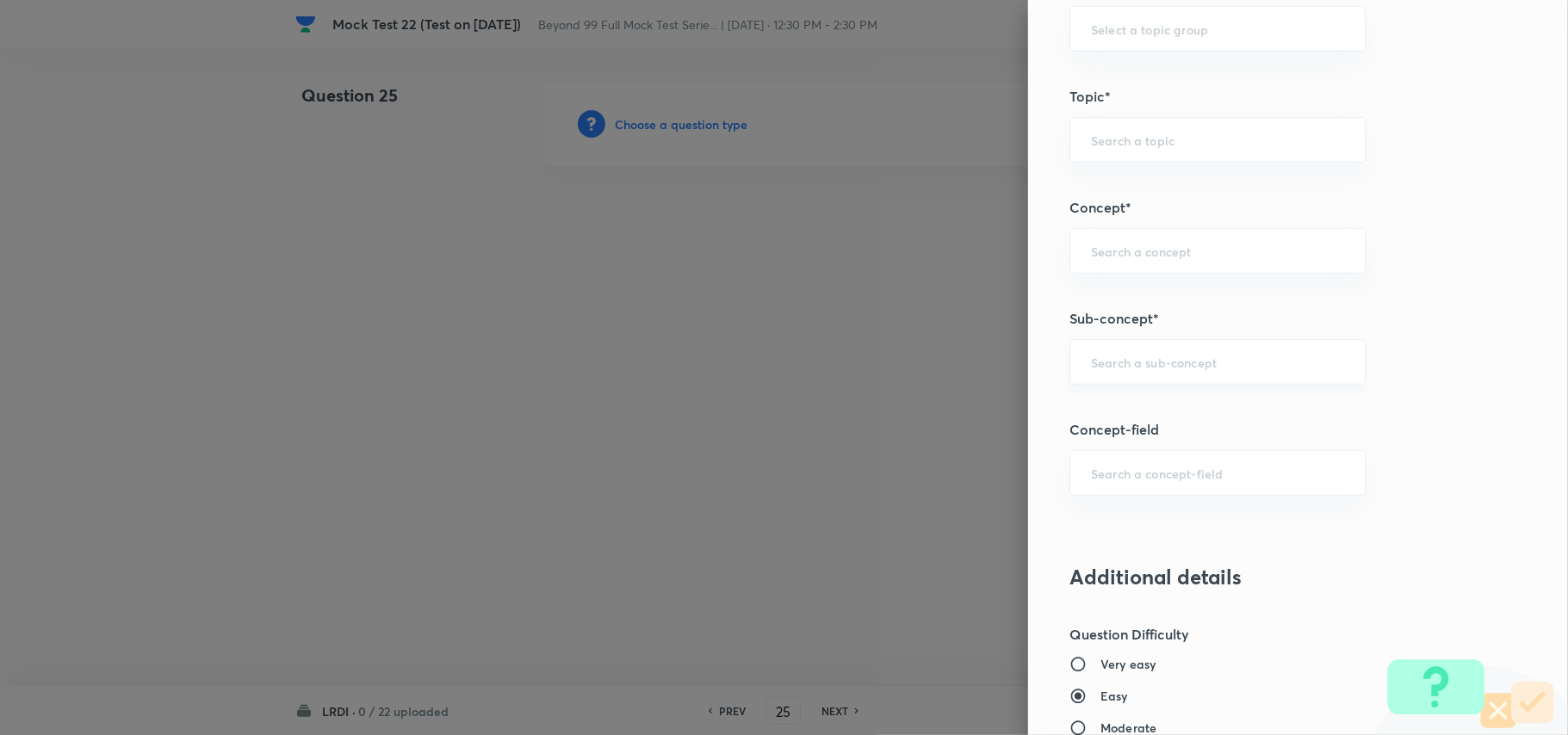
click at [1091, 369] on input "text" at bounding box center [1217, 362] width 253 height 16
click at [1155, 397] on ul "Games and Tournament" at bounding box center [1199, 414] width 294 height 45
click at [1164, 415] on li "Games and Tournament" at bounding box center [1199, 413] width 294 height 31
type input "Games and Tournament"
type input "DI and LR"
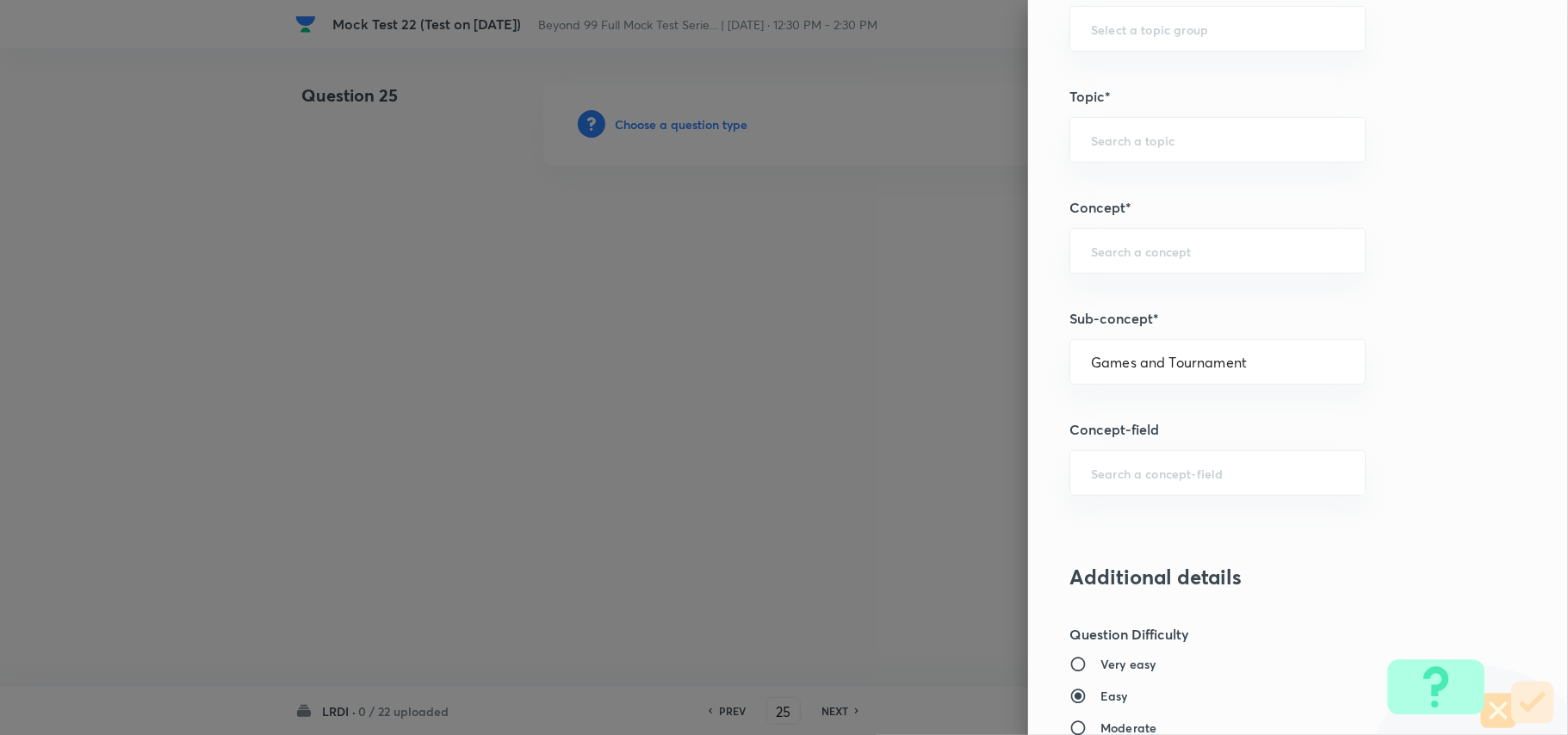
type input "Logical Reasoning"
type input "Games and Tournament"
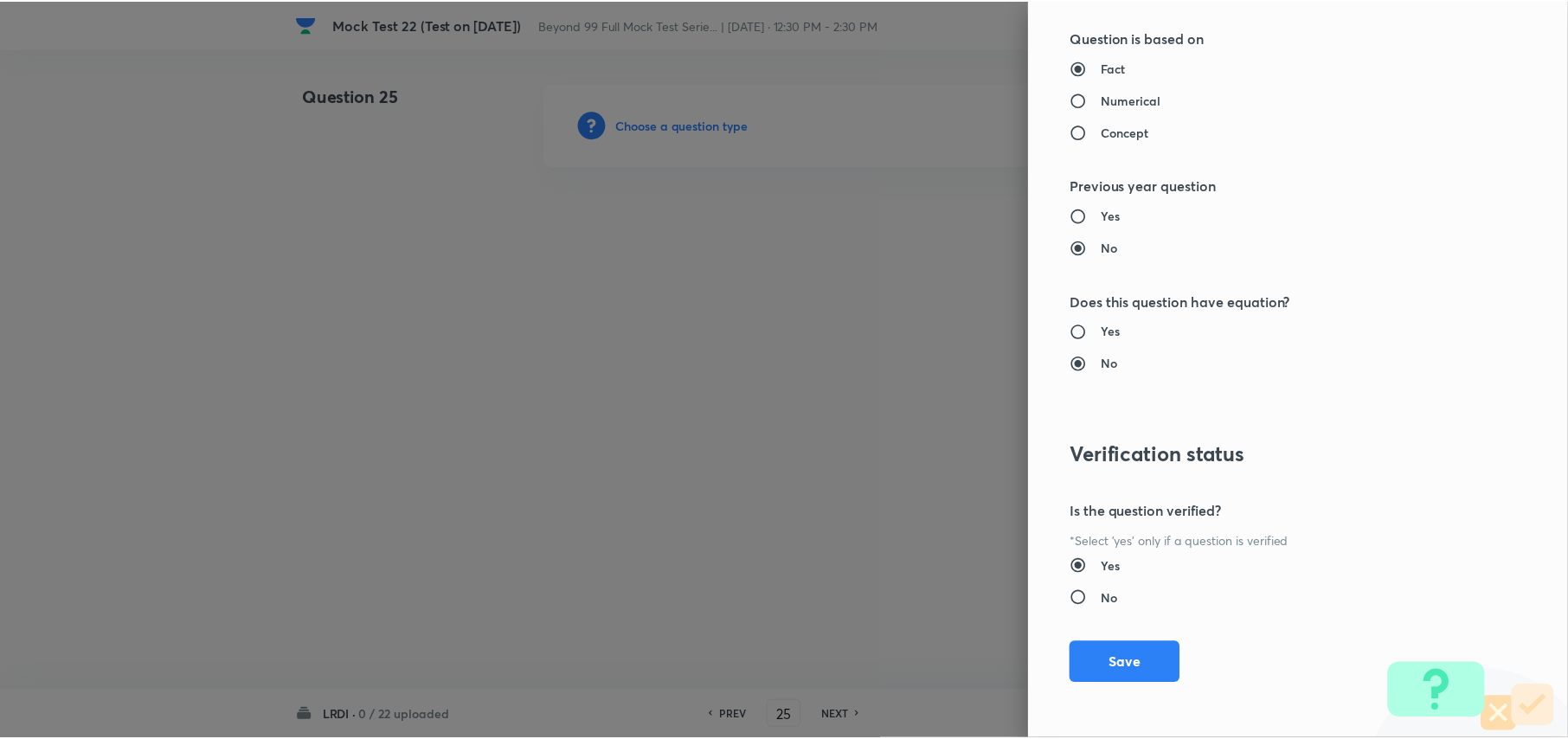
scroll to position [1624, 0]
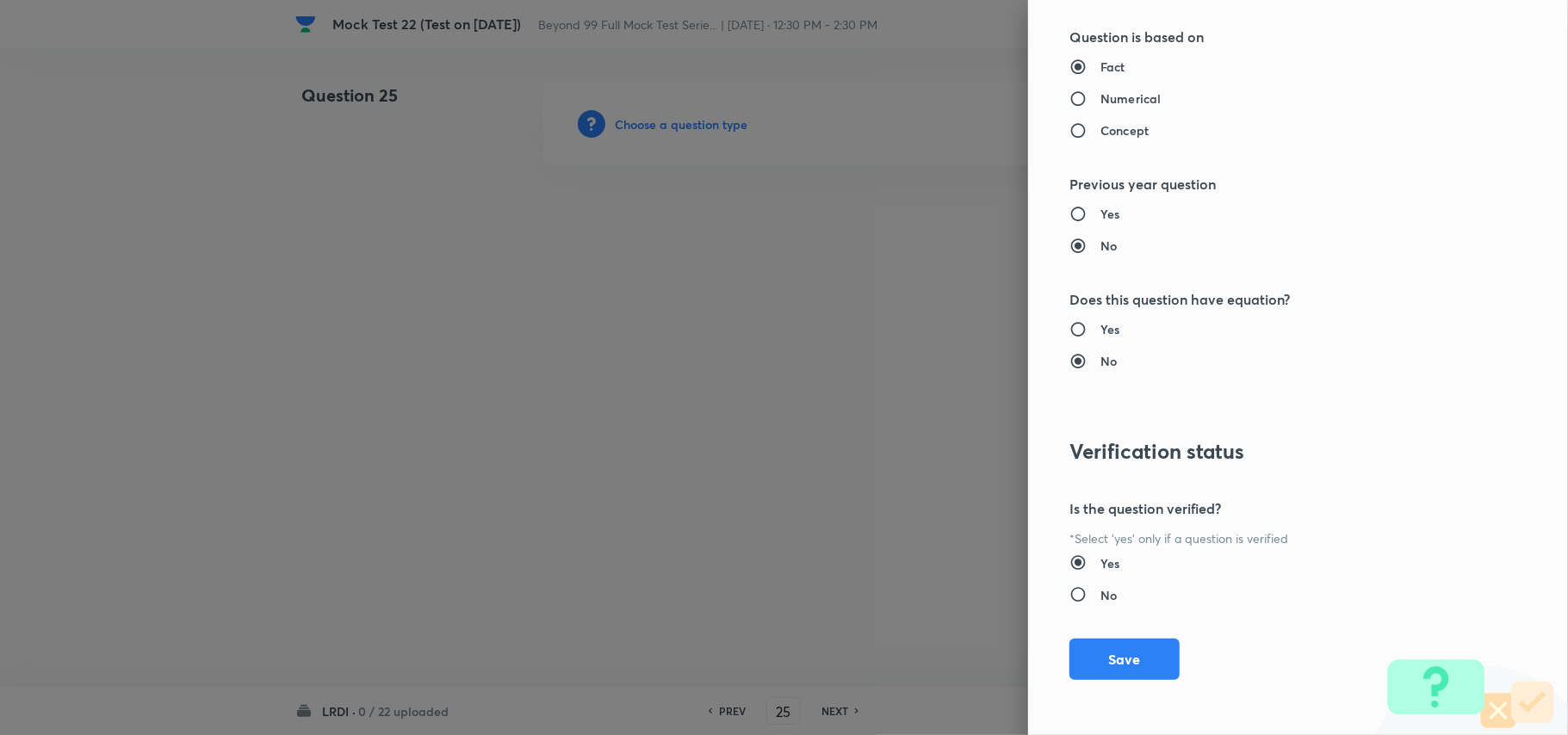
click at [1070, 342] on div "Yes No" at bounding box center [1269, 346] width 399 height 50
click at [1070, 331] on input "Yes" at bounding box center [1085, 330] width 31 height 17
radio input "true"
radio input "false"
click at [1070, 93] on input "Numerical" at bounding box center [1085, 98] width 31 height 17
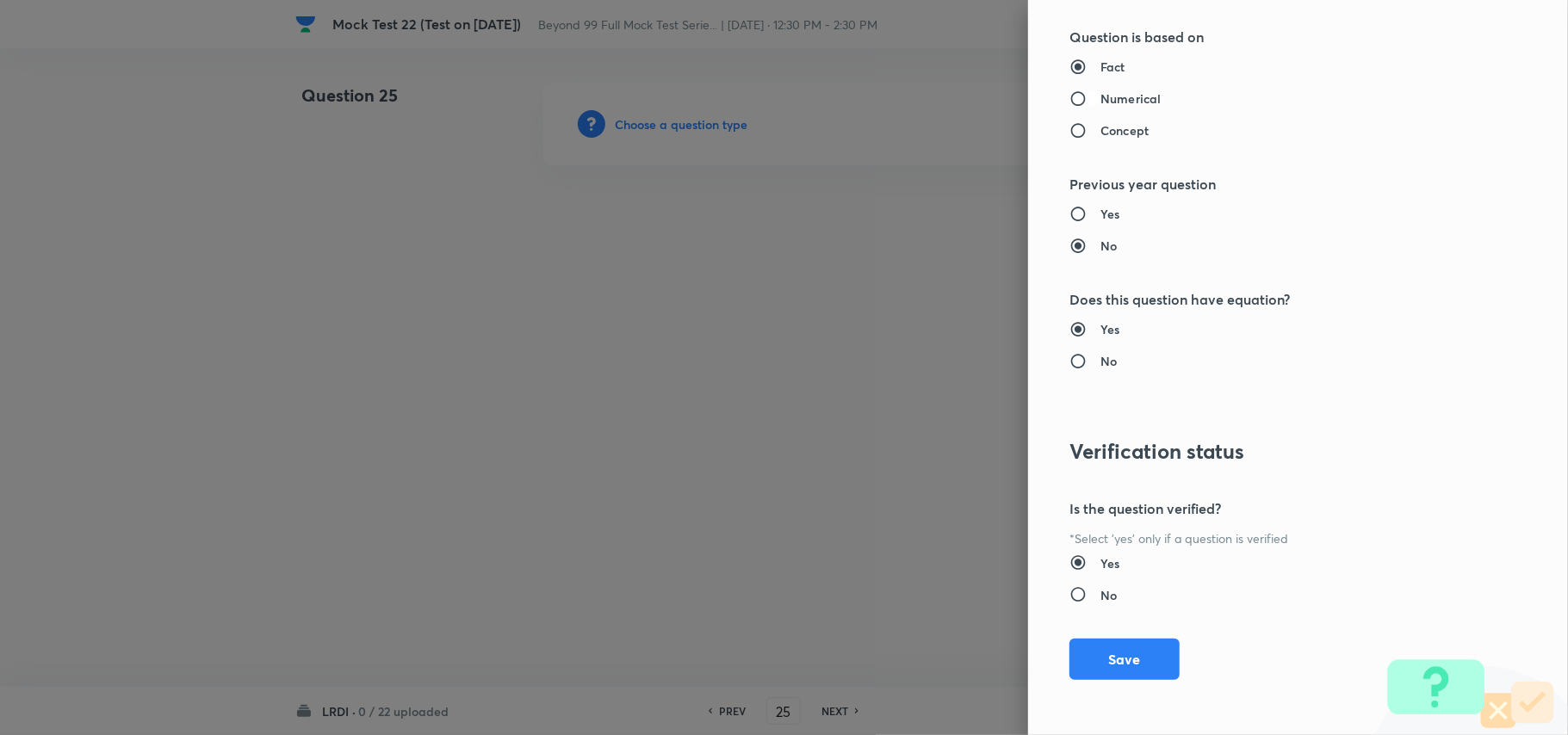
radio input "true"
radio input "false"
click at [1118, 672] on button "Save" at bounding box center [1124, 658] width 110 height 41
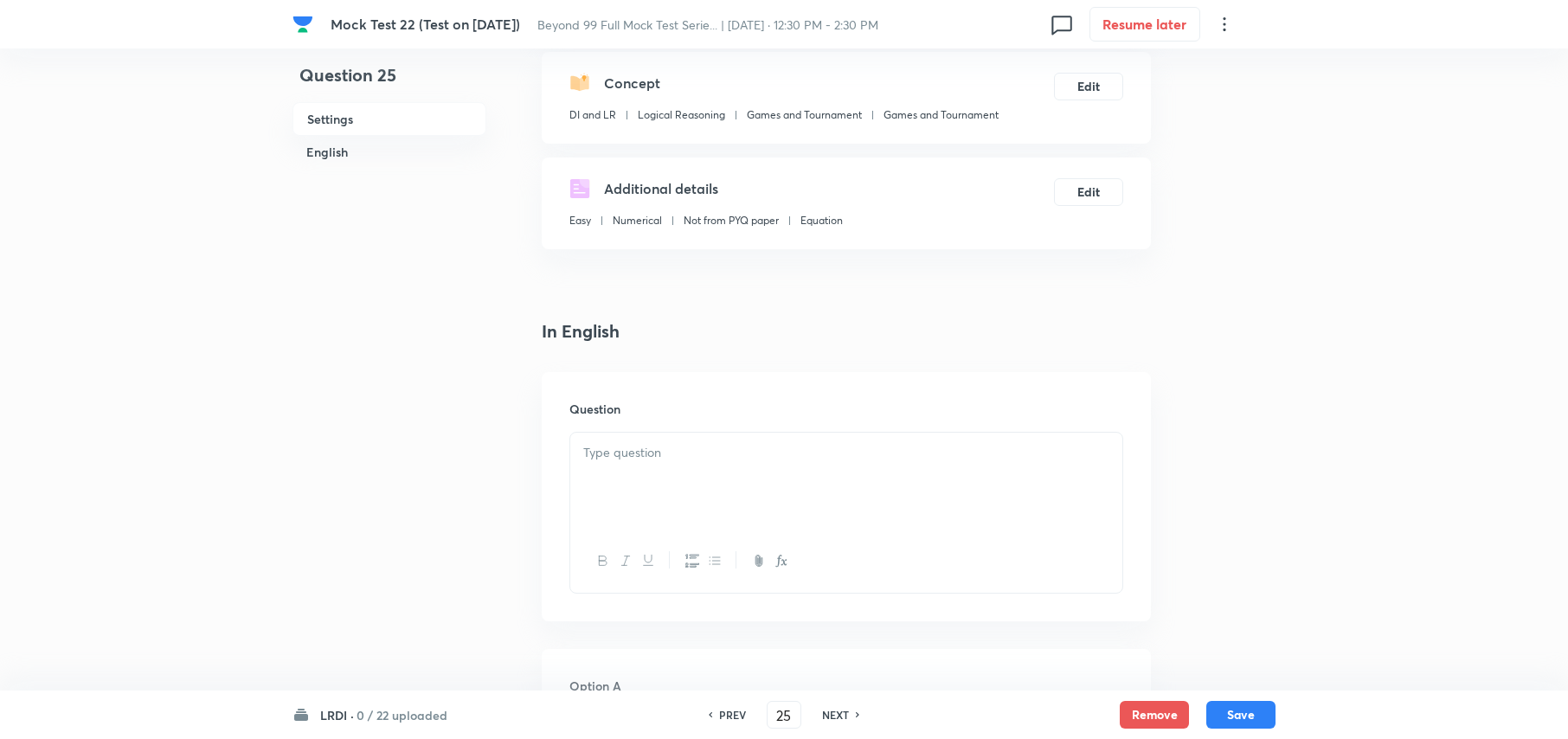
scroll to position [347, 0]
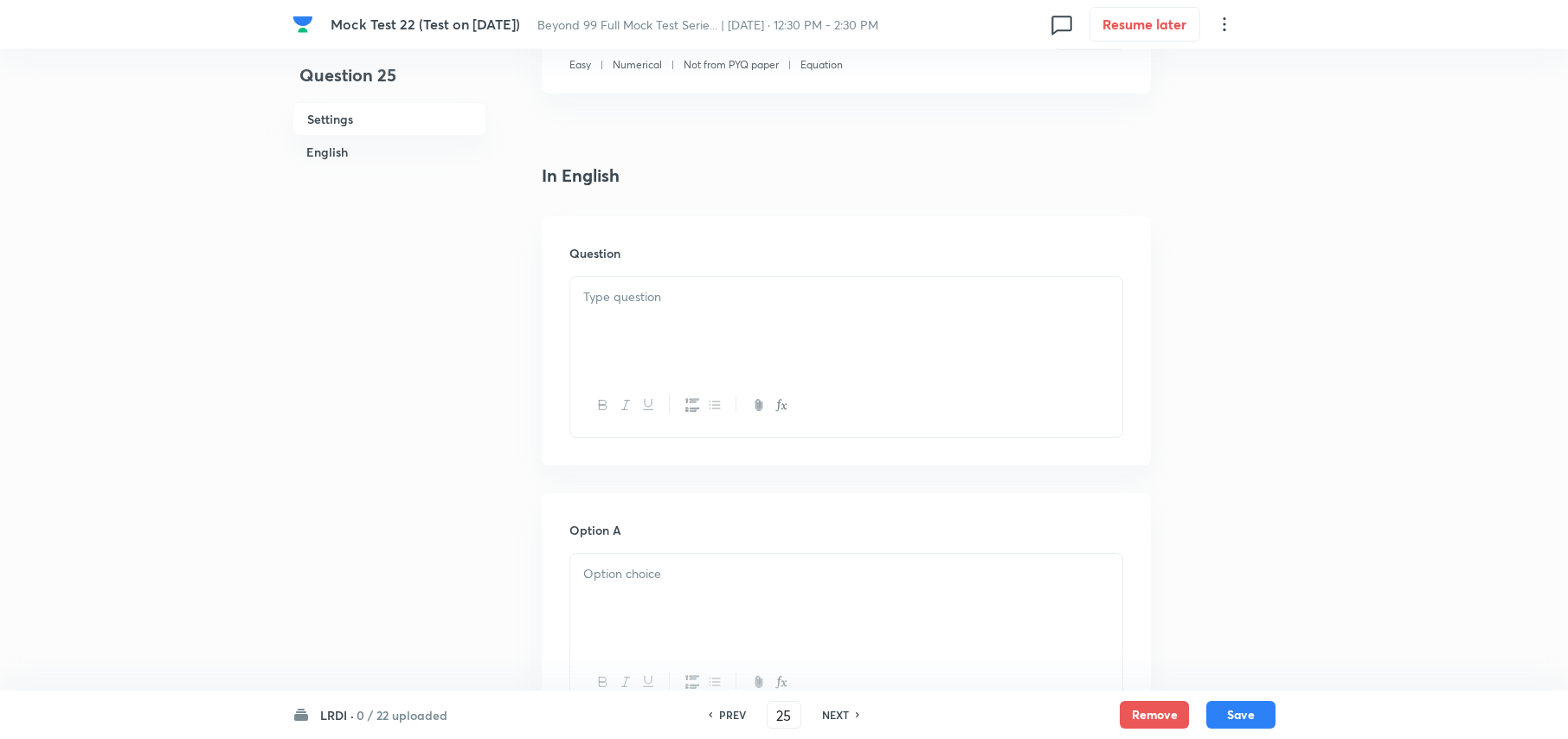
click at [644, 304] on p at bounding box center [846, 297] width 526 height 20
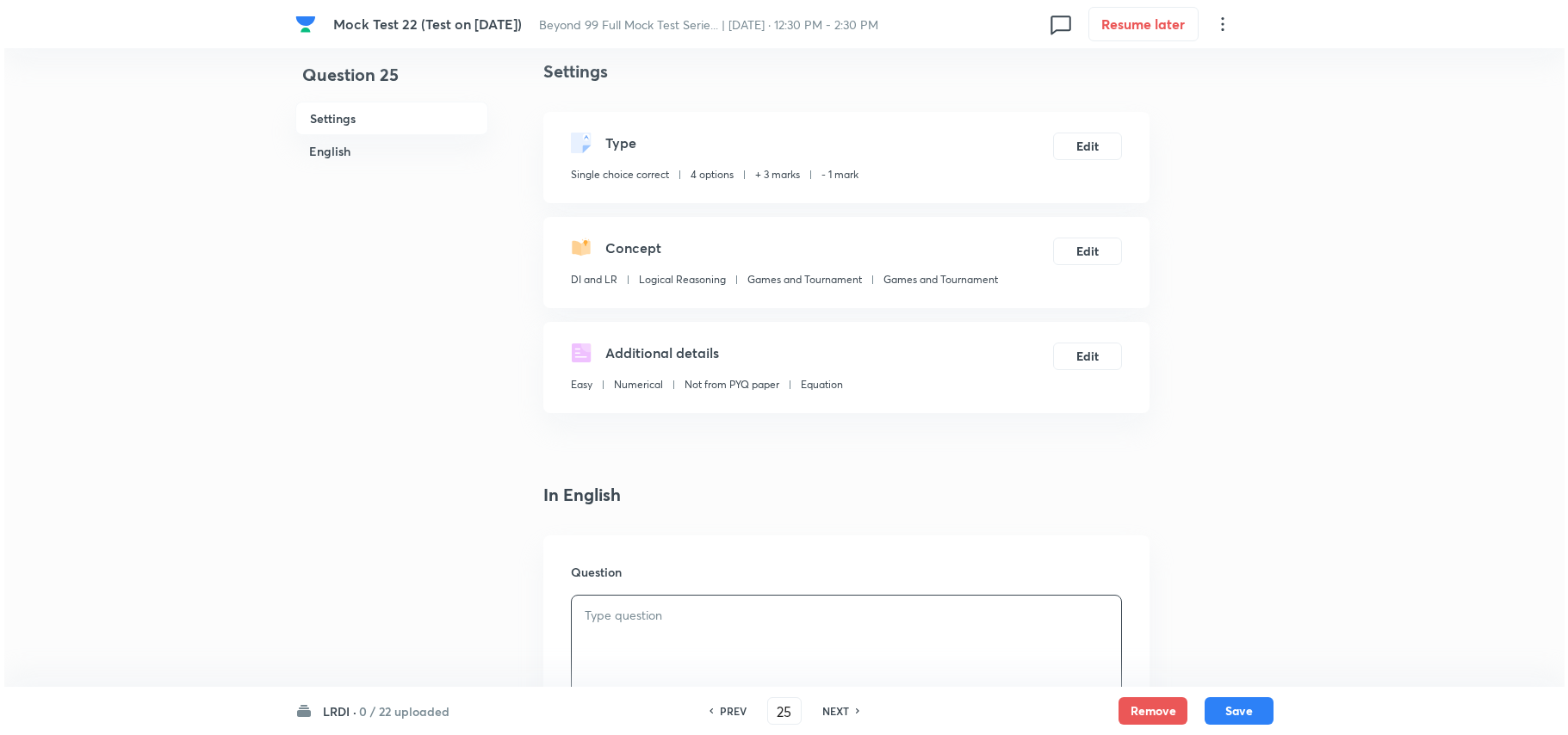
scroll to position [0, 0]
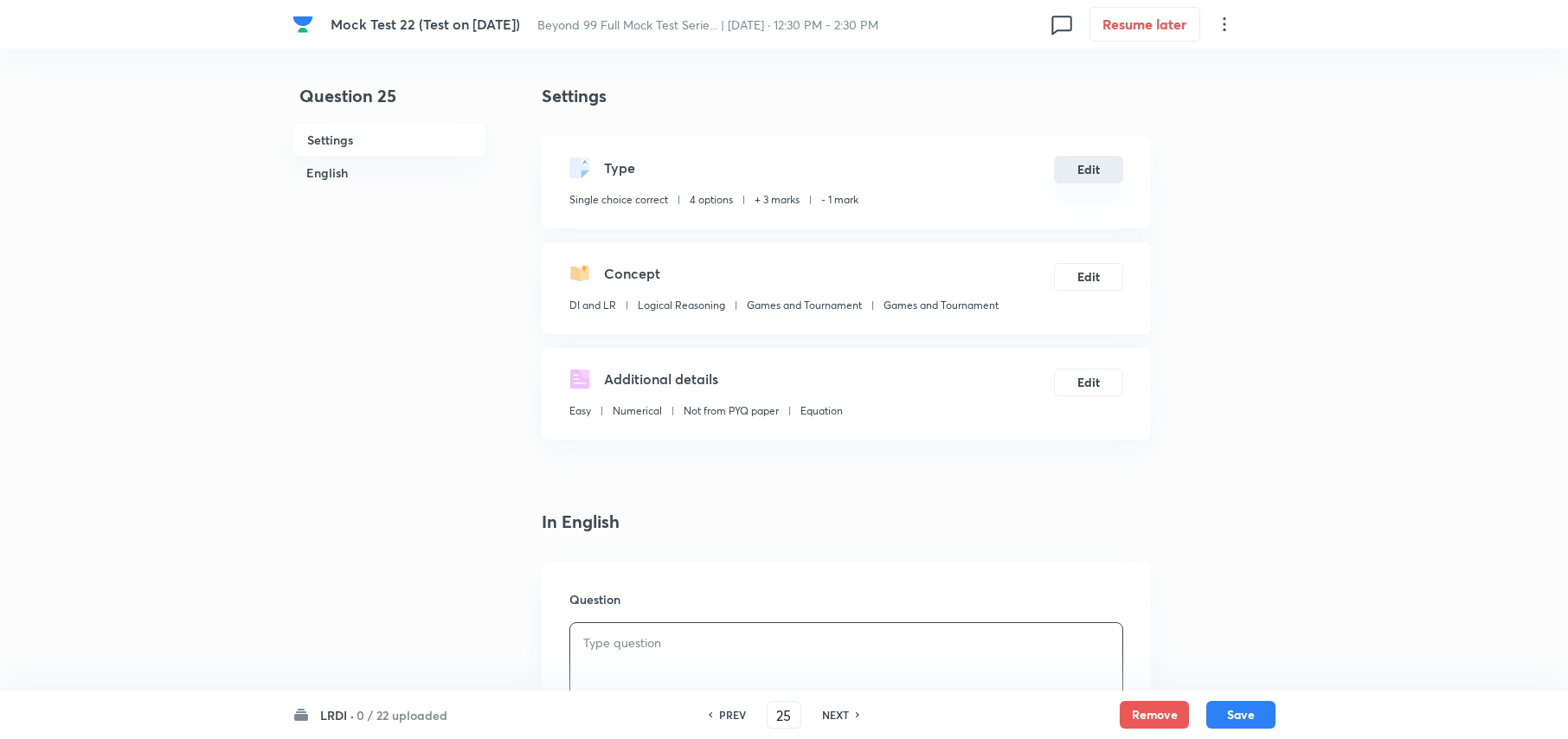
click at [1089, 174] on button "Edit" at bounding box center [1088, 170] width 69 height 28
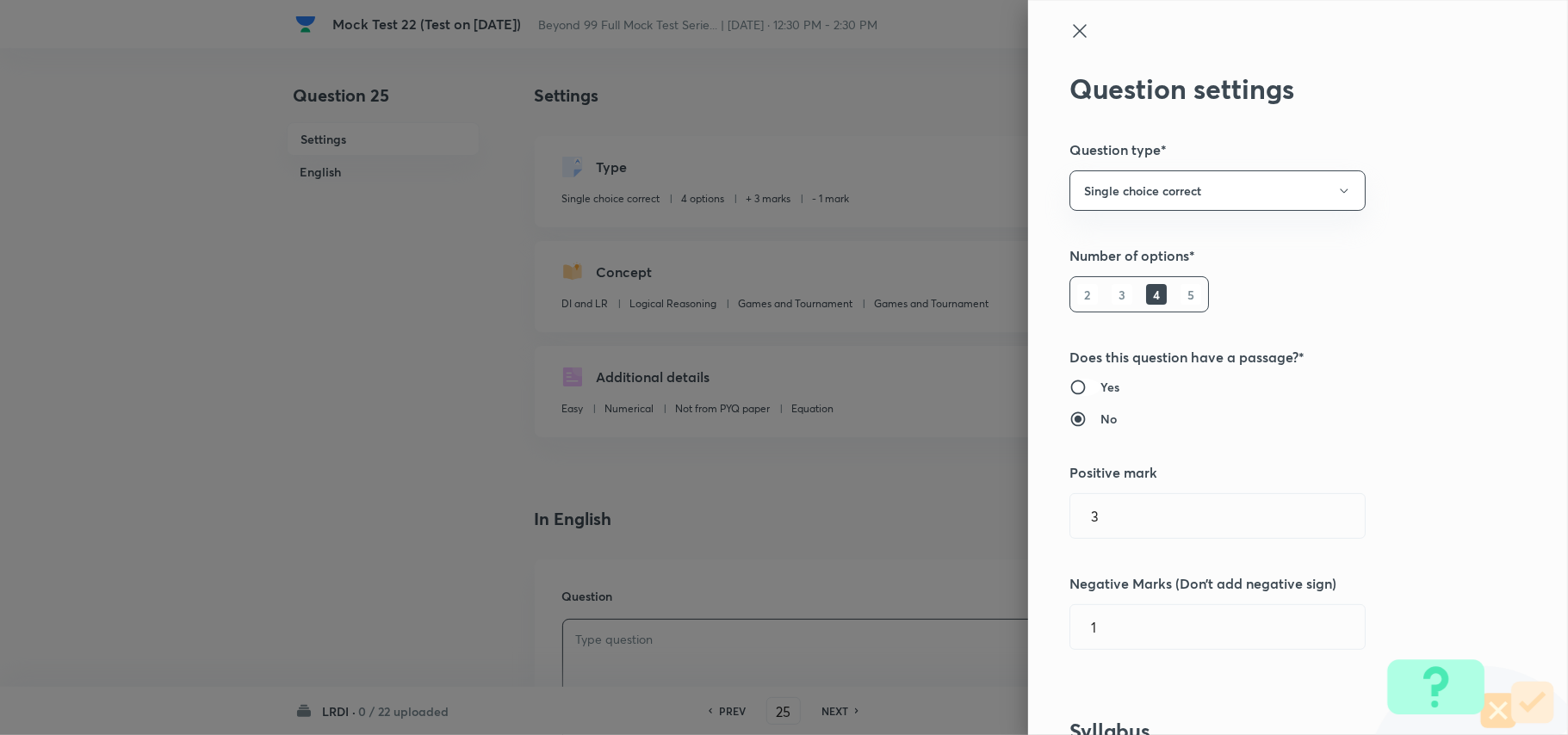
click at [1081, 387] on input "Yes" at bounding box center [1085, 387] width 31 height 17
radio input "true"
radio input "false"
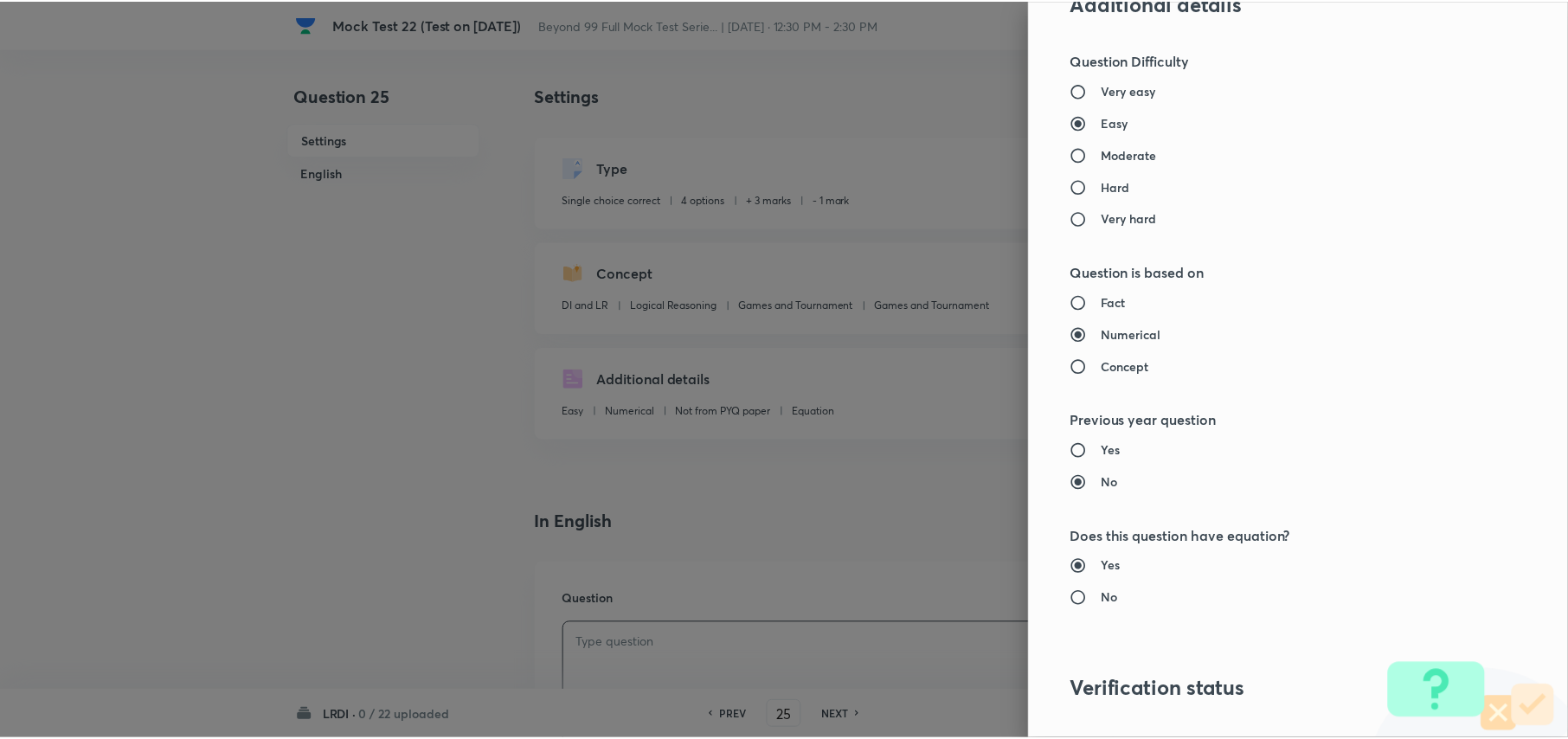
scroll to position [1624, 0]
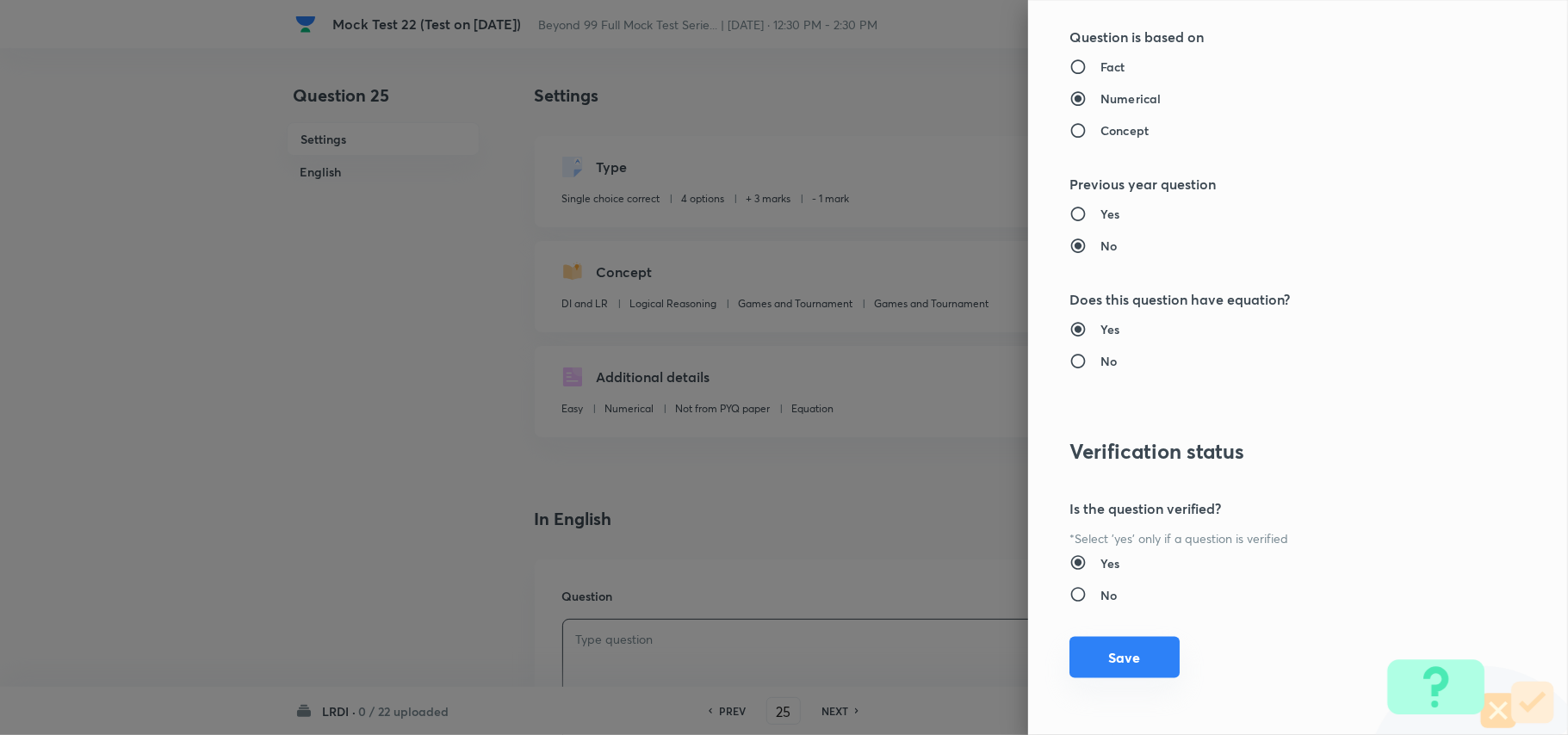
click at [1082, 669] on button "Save" at bounding box center [1124, 658] width 110 height 41
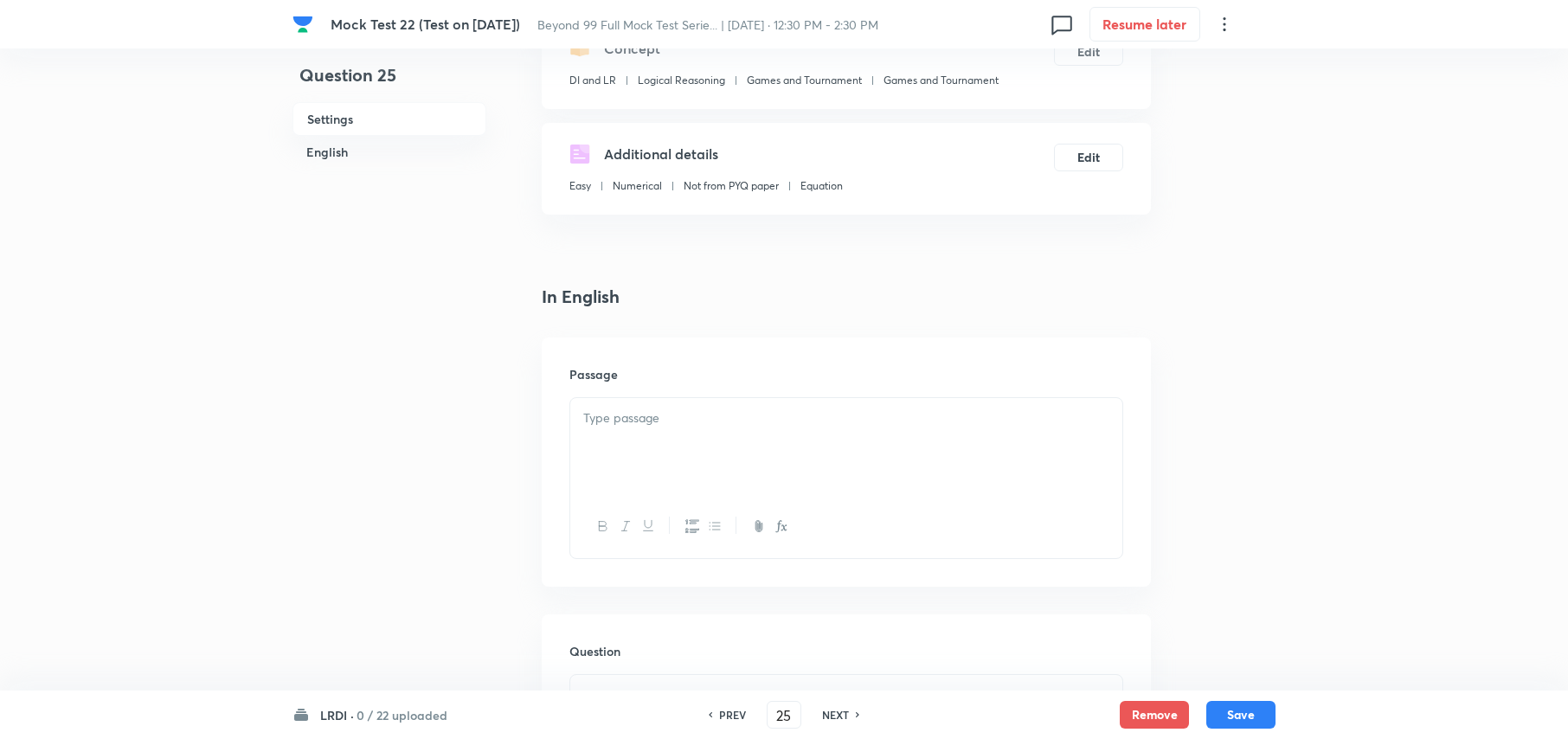
scroll to position [230, 0]
click at [644, 410] on p at bounding box center [846, 413] width 526 height 20
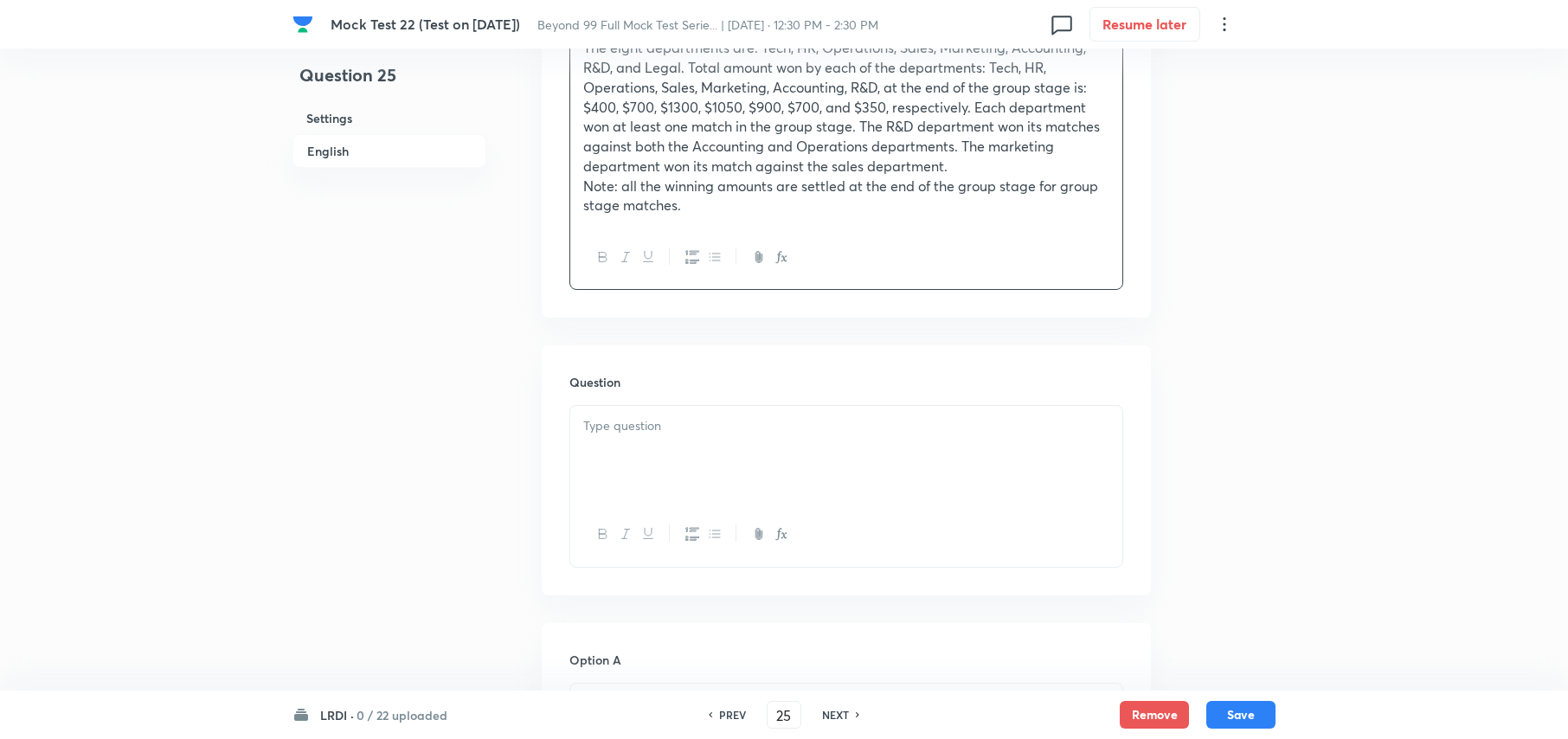
scroll to position [923, 0]
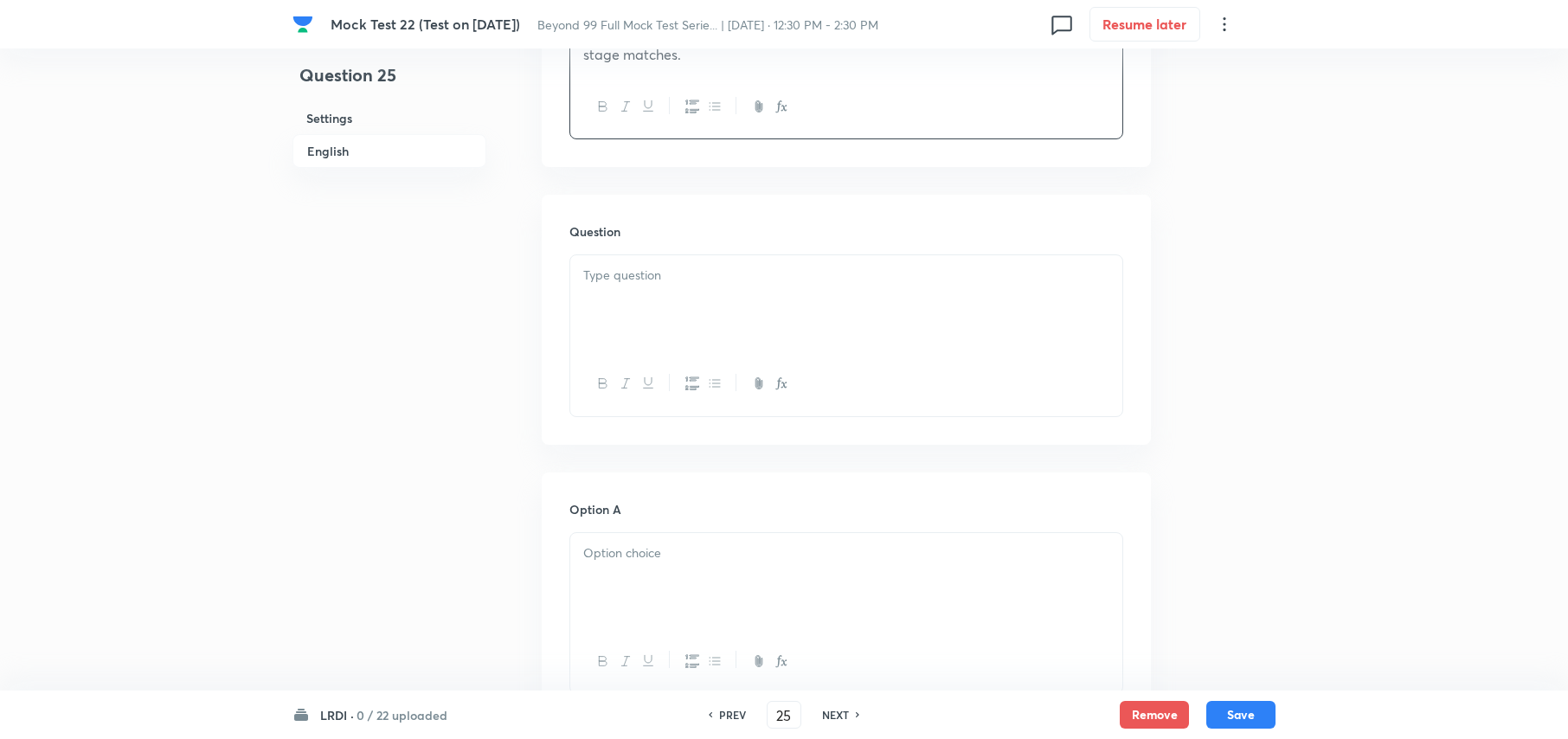
click at [639, 270] on p at bounding box center [846, 276] width 526 height 20
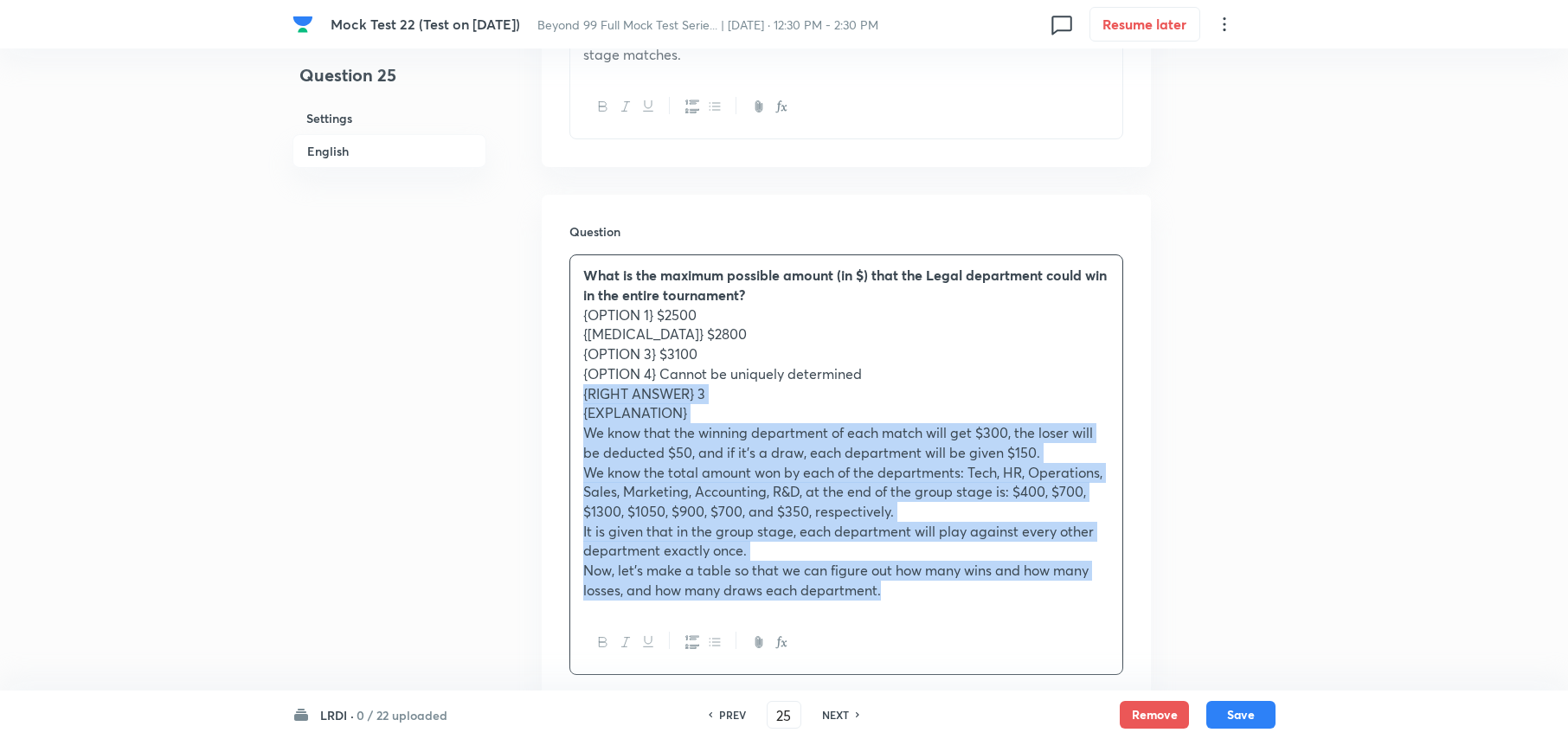
drag, startPoint x: 573, startPoint y: 389, endPoint x: 968, endPoint y: 620, distance: 457.6
click at [968, 620] on div "What is the maximum possible amount (in $) that the Legal department could win …" at bounding box center [845, 464] width 554 height 421
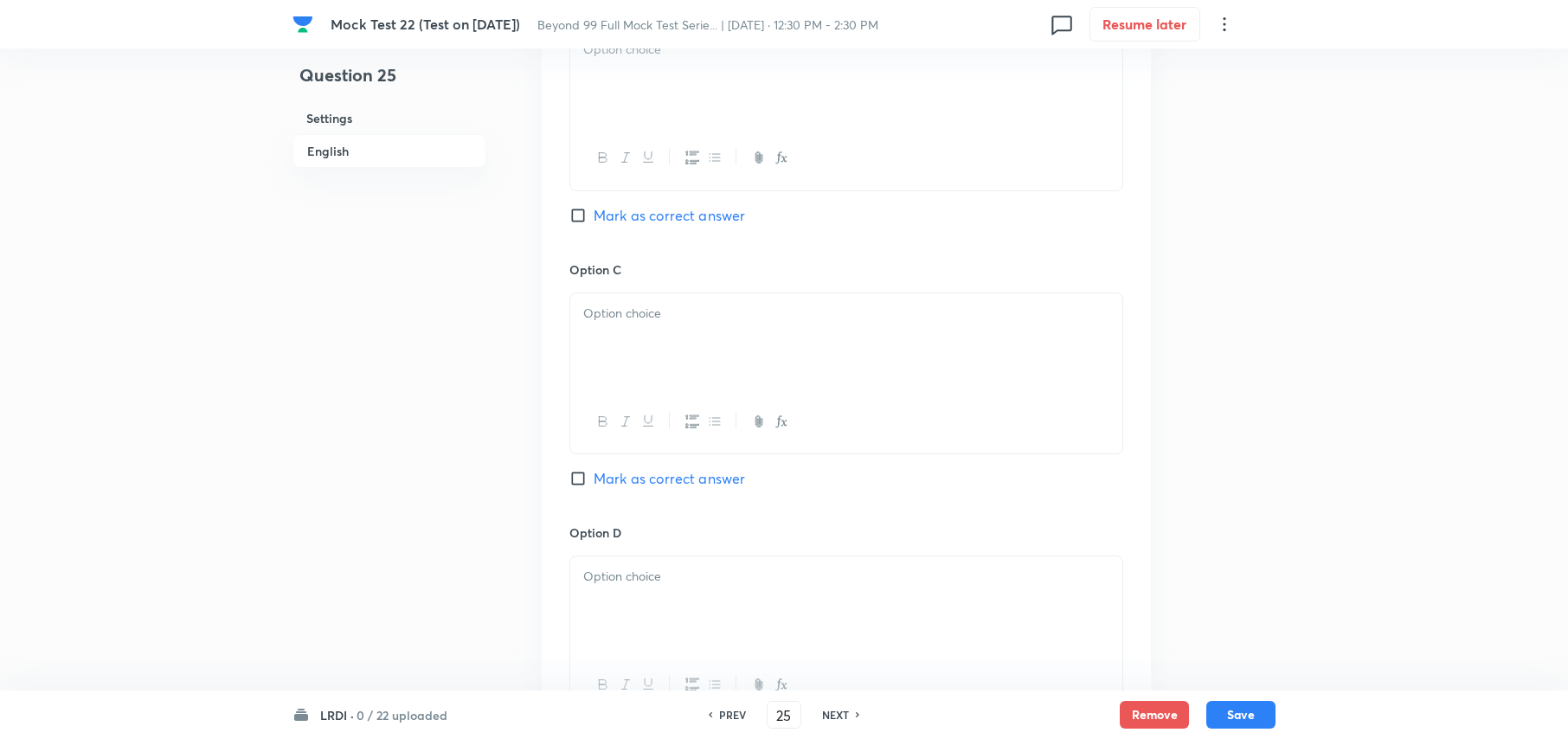
scroll to position [2193, 0]
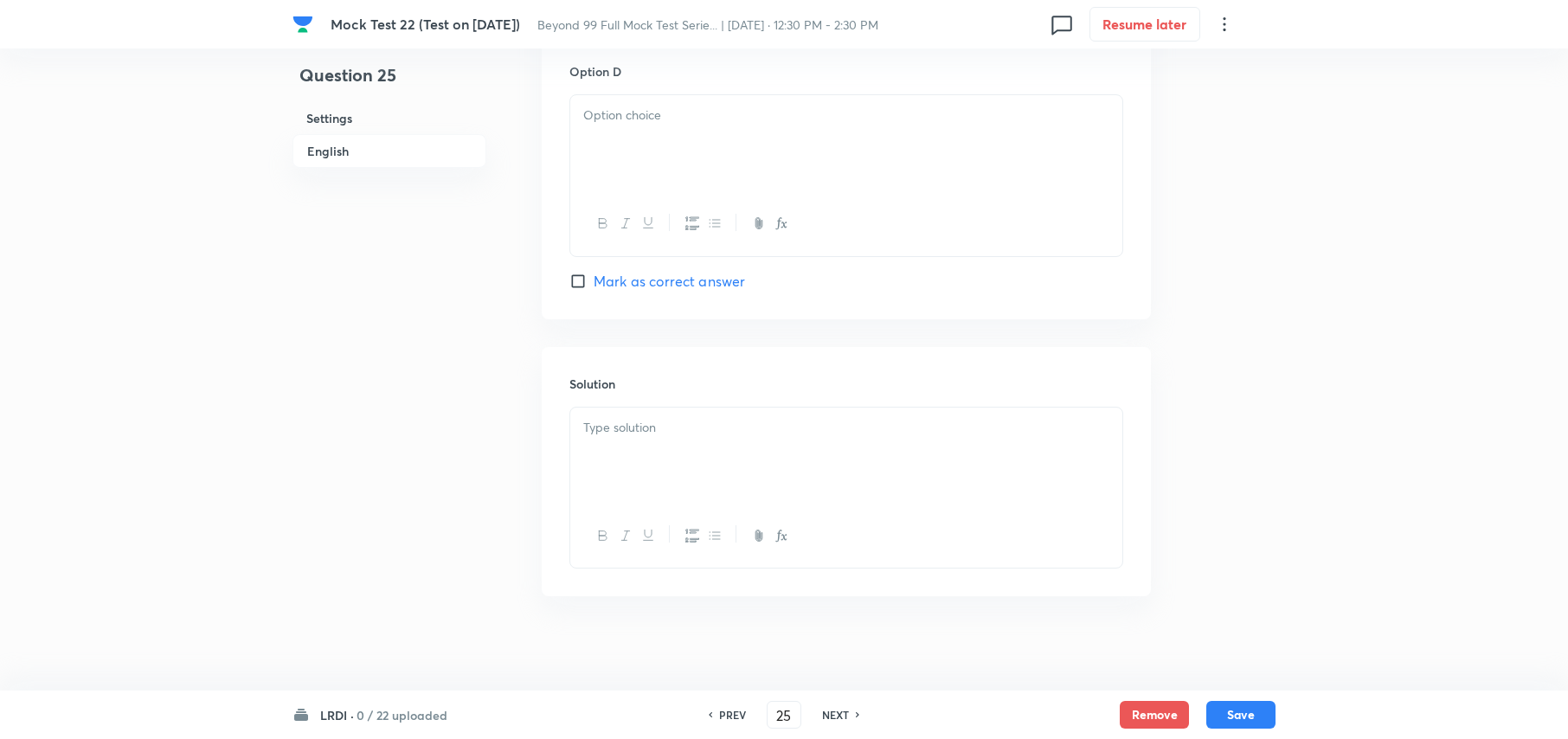
click at [675, 465] on div at bounding box center [845, 456] width 552 height 97
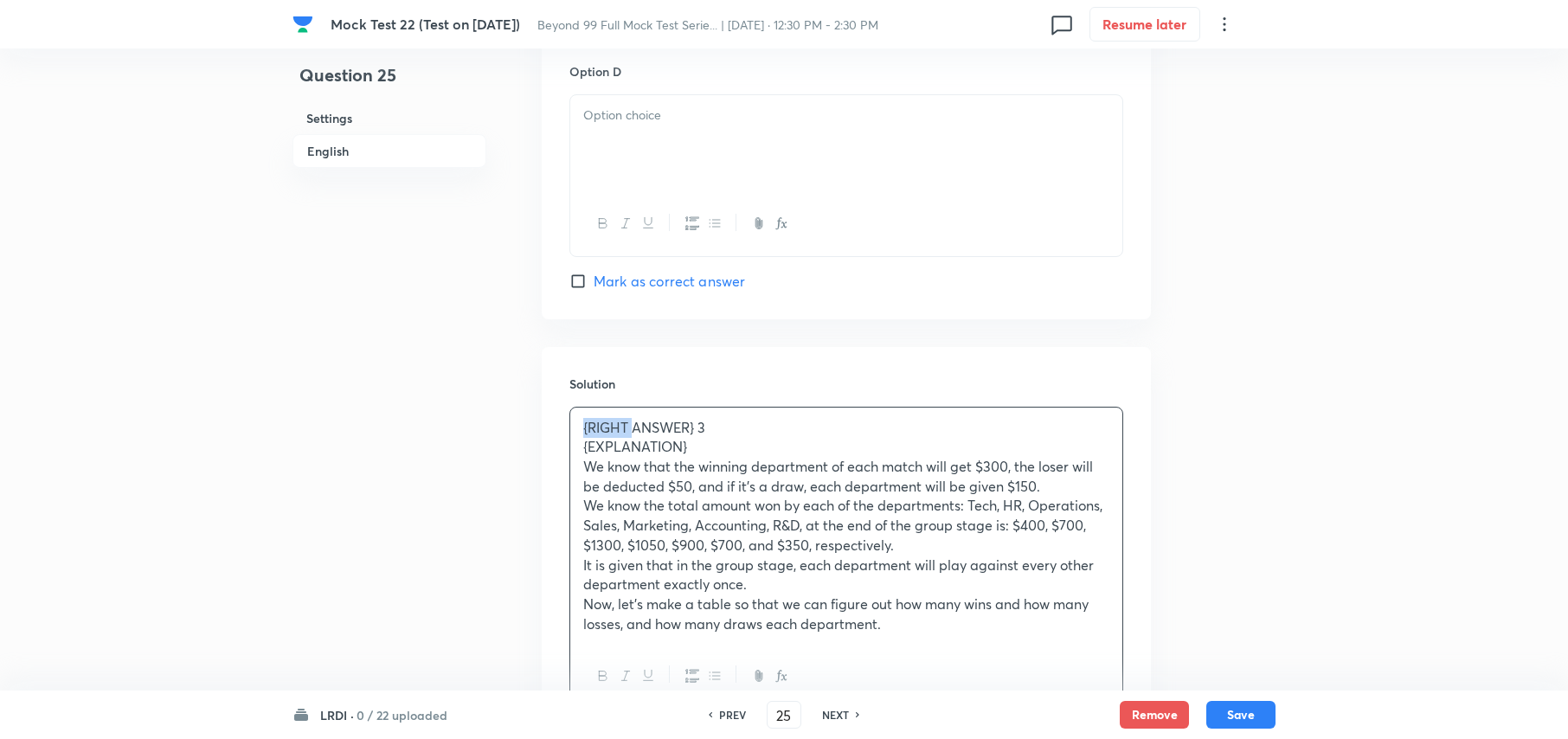
drag, startPoint x: 634, startPoint y: 427, endPoint x: 479, endPoint y: 424, distance: 155.0
click at [644, 431] on p "ANSWER} 3" at bounding box center [846, 428] width 526 height 20
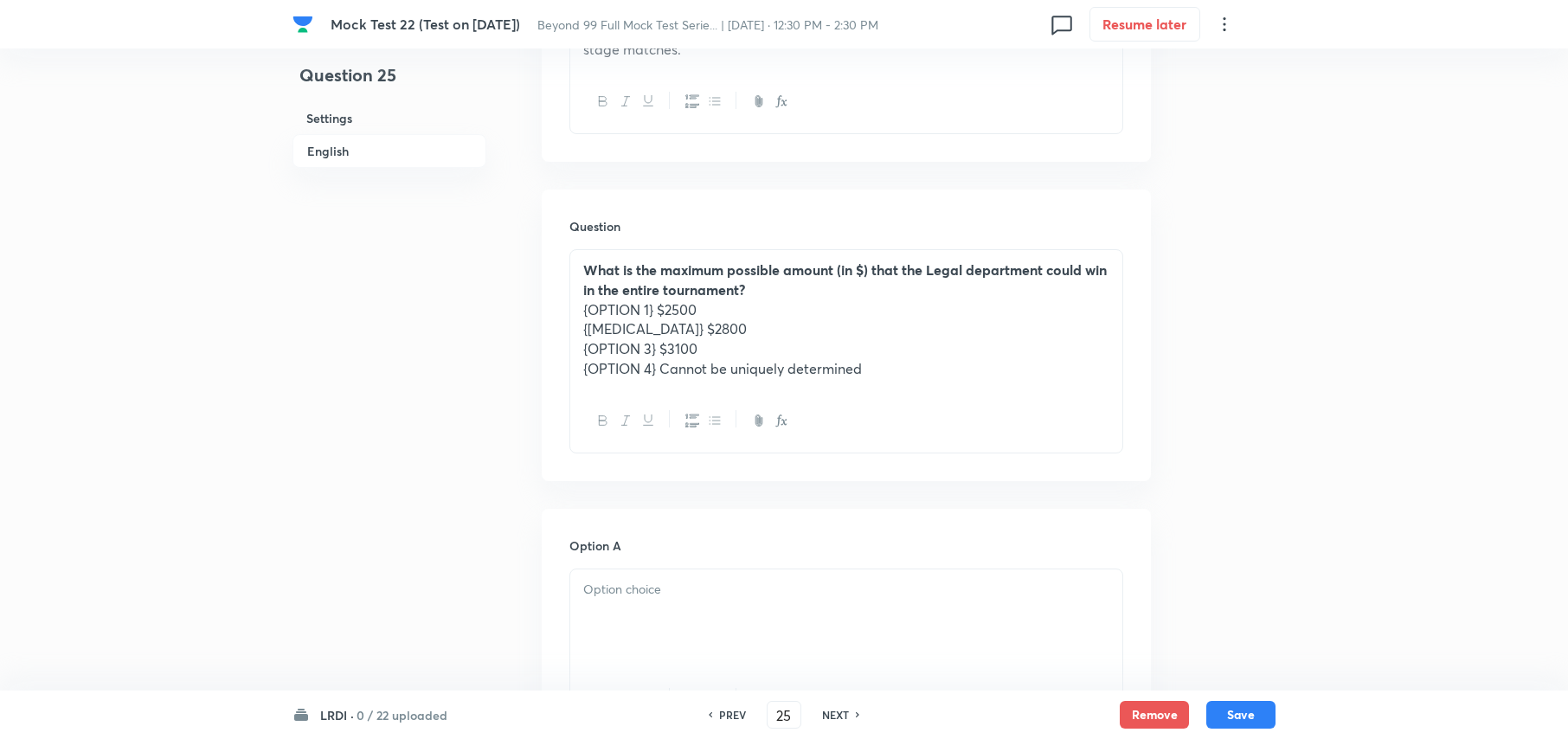
scroll to position [923, 0]
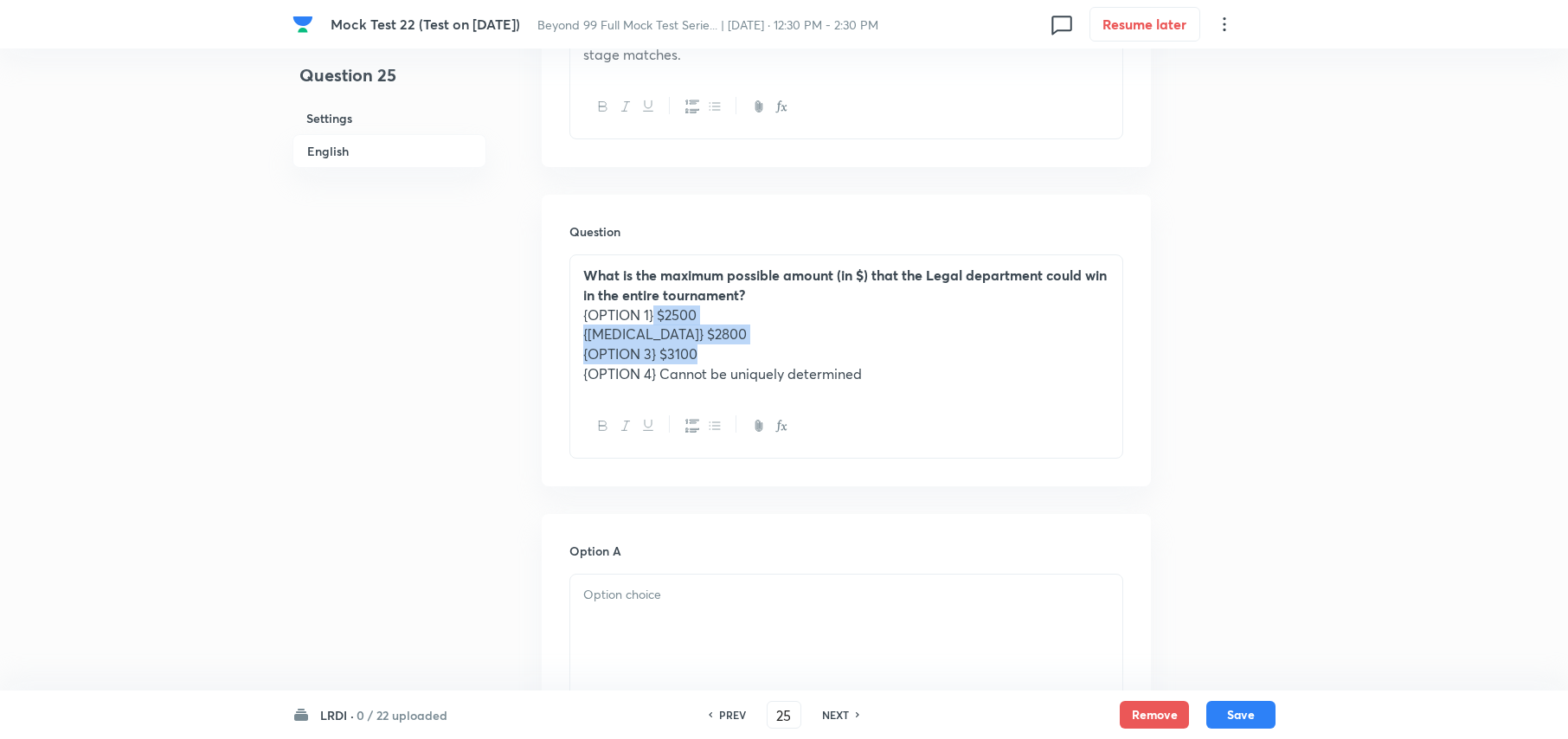
drag, startPoint x: 654, startPoint y: 317, endPoint x: 731, endPoint y: 347, distance: 82.6
click at [731, 347] on div "What is the maximum possible amount (in $) that the Legal department could win …" at bounding box center [845, 324] width 552 height 138
click at [663, 321] on p "{OPTION 1} $2500" at bounding box center [846, 315] width 526 height 20
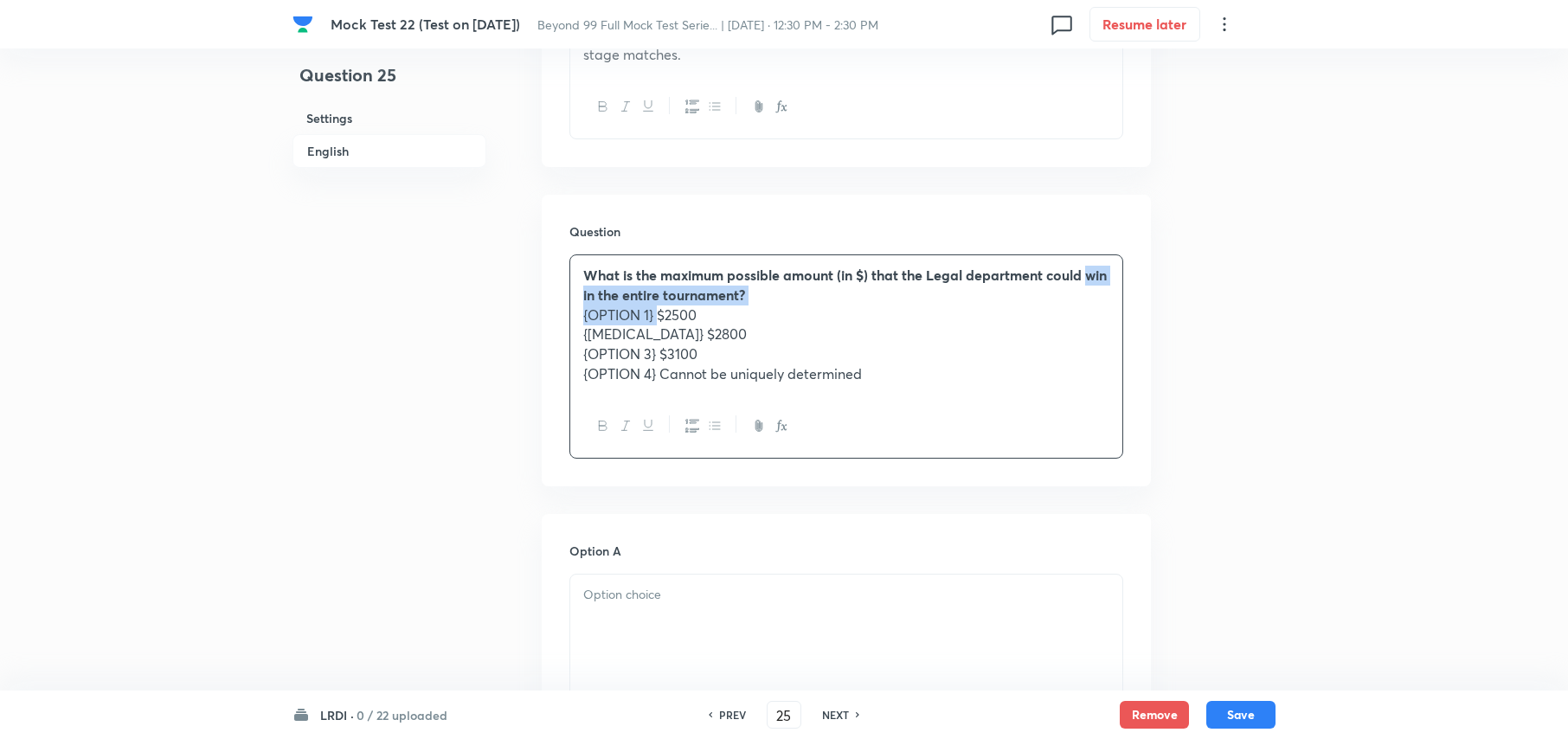
drag, startPoint x: 660, startPoint y: 313, endPoint x: 563, endPoint y: 303, distance: 97.5
click at [563, 303] on div "Question What is the maximum possible amount (in $) that the Legal department c…" at bounding box center [846, 340] width 609 height 292
click at [663, 315] on p "{OPTION 1} $2500" at bounding box center [846, 315] width 526 height 20
click at [660, 315] on p "{OPTION 1} $2500" at bounding box center [846, 315] width 526 height 20
drag, startPoint x: 660, startPoint y: 315, endPoint x: 562, endPoint y: 309, distance: 98.2
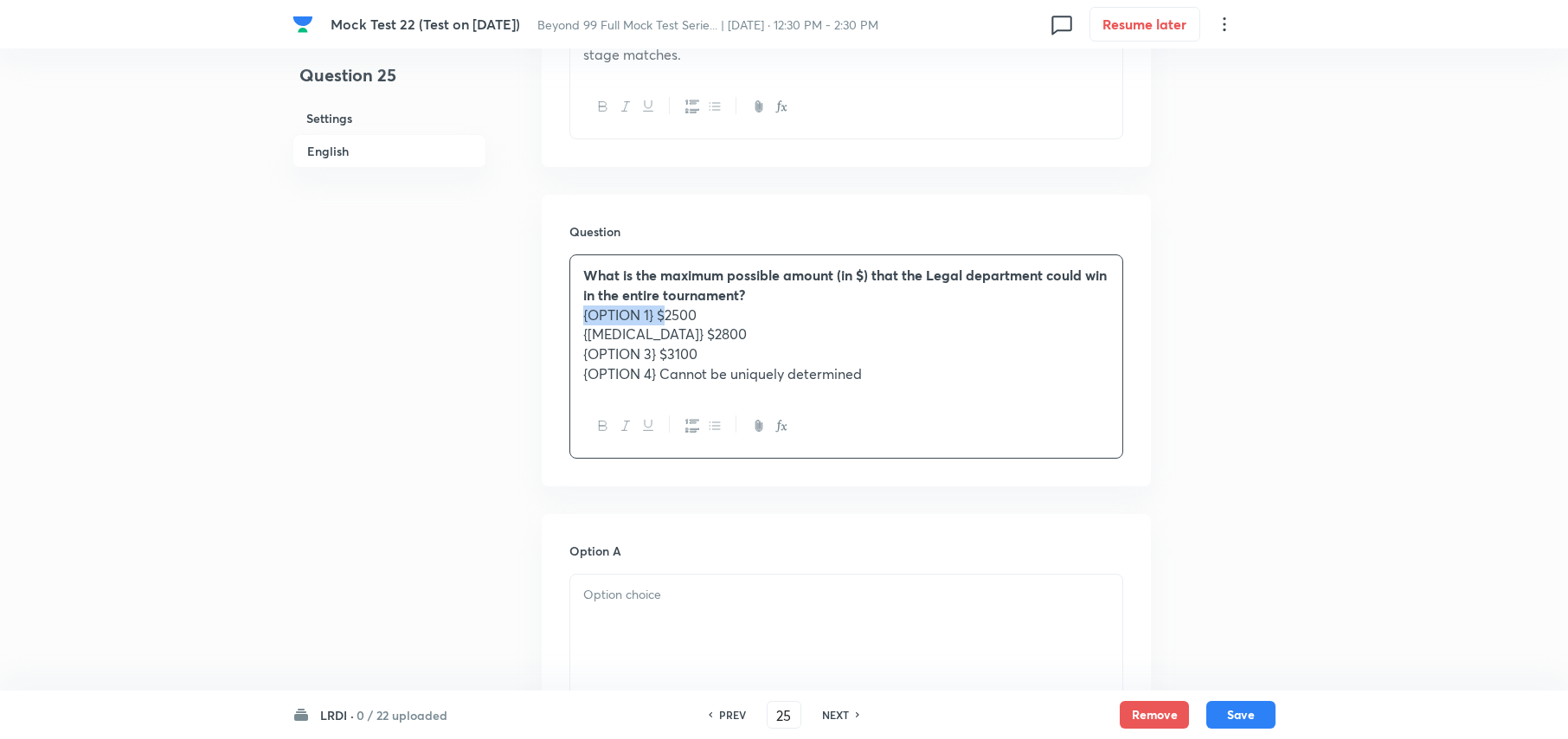
click at [562, 309] on div "Question What is the maximum possible amount (in $) that the Legal department c…" at bounding box center [846, 340] width 609 height 292
click at [658, 309] on p "{OPTION 1} $2500" at bounding box center [846, 315] width 526 height 20
drag, startPoint x: 661, startPoint y: 334, endPoint x: 565, endPoint y: 333, distance: 96.0
click at [565, 333] on div "Question What is the maximum possible amount (in $) that the Legal department c…" at bounding box center [846, 340] width 609 height 292
drag, startPoint x: 660, startPoint y: 348, endPoint x: 547, endPoint y: 348, distance: 113.0
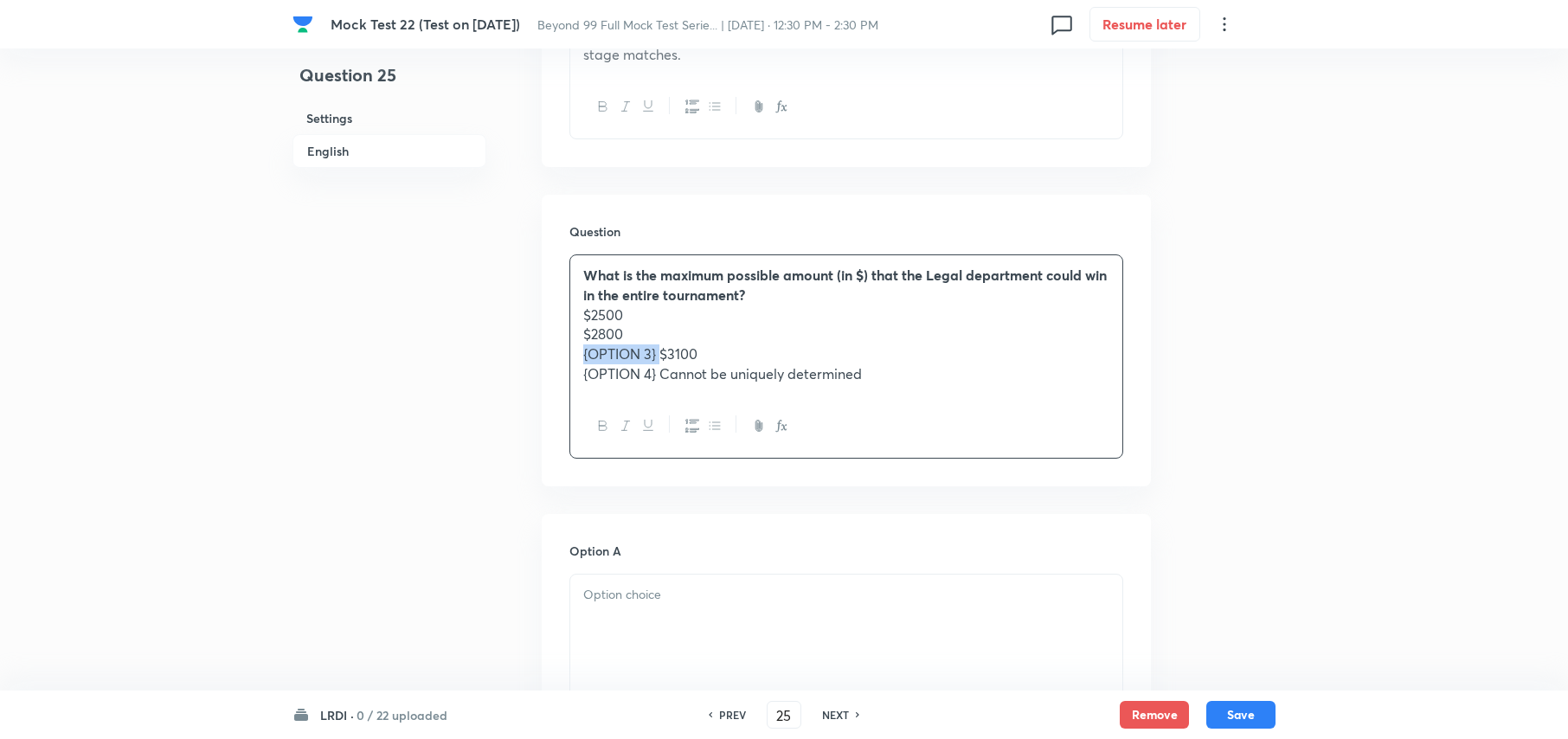
click at [547, 348] on div "Question What is the maximum possible amount (in $) that the Legal department c…" at bounding box center [846, 340] width 609 height 292
drag, startPoint x: 662, startPoint y: 368, endPoint x: 548, endPoint y: 367, distance: 114.0
click at [548, 367] on div "Question What is the maximum possible amount (in $) that the Legal department c…" at bounding box center [846, 340] width 609 height 292
drag, startPoint x: 837, startPoint y: 386, endPoint x: 542, endPoint y: 320, distance: 302.3
click at [542, 320] on div "Question What is the maximum possible amount (in $) that the Legal department c…" at bounding box center [846, 340] width 609 height 292
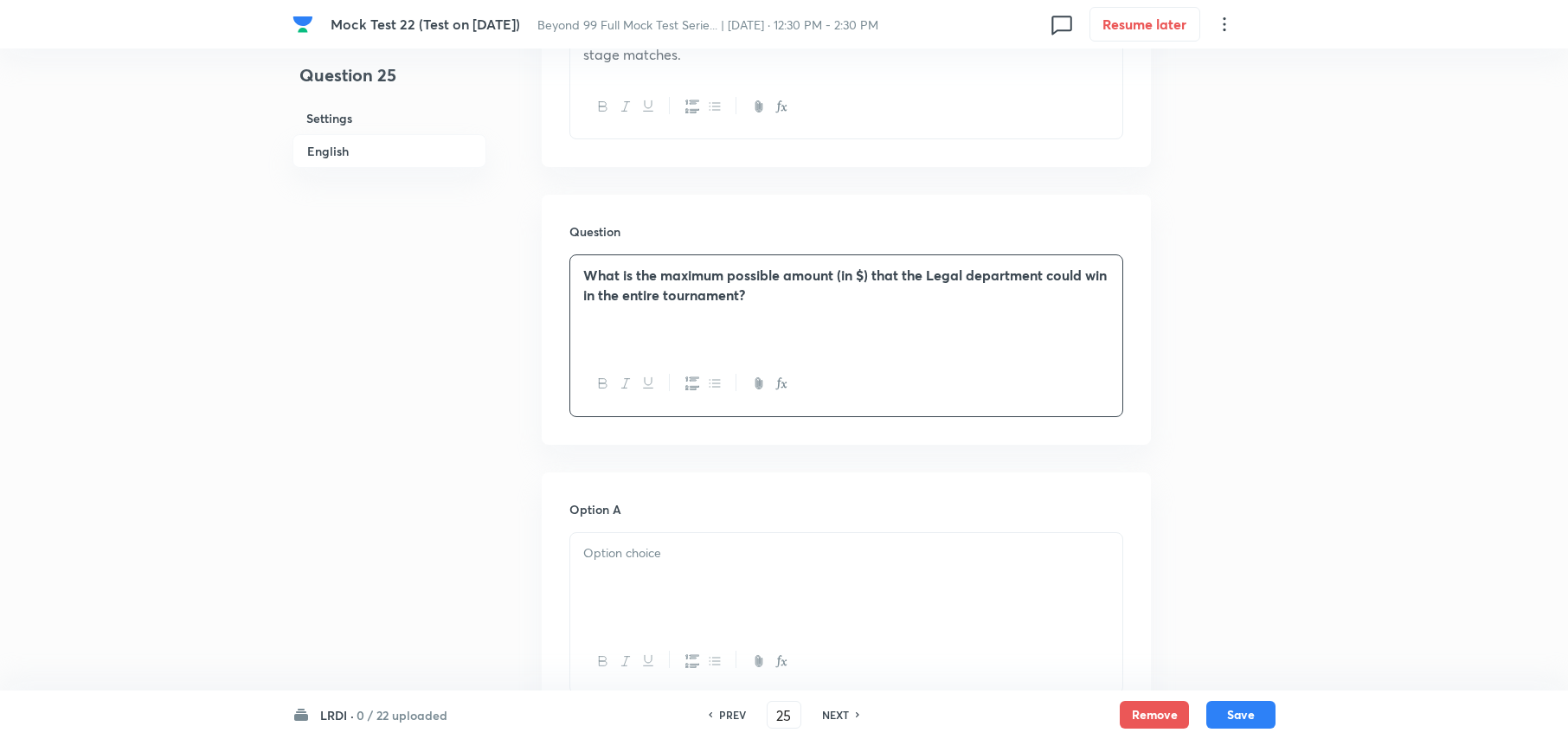
scroll to position [1039, 0]
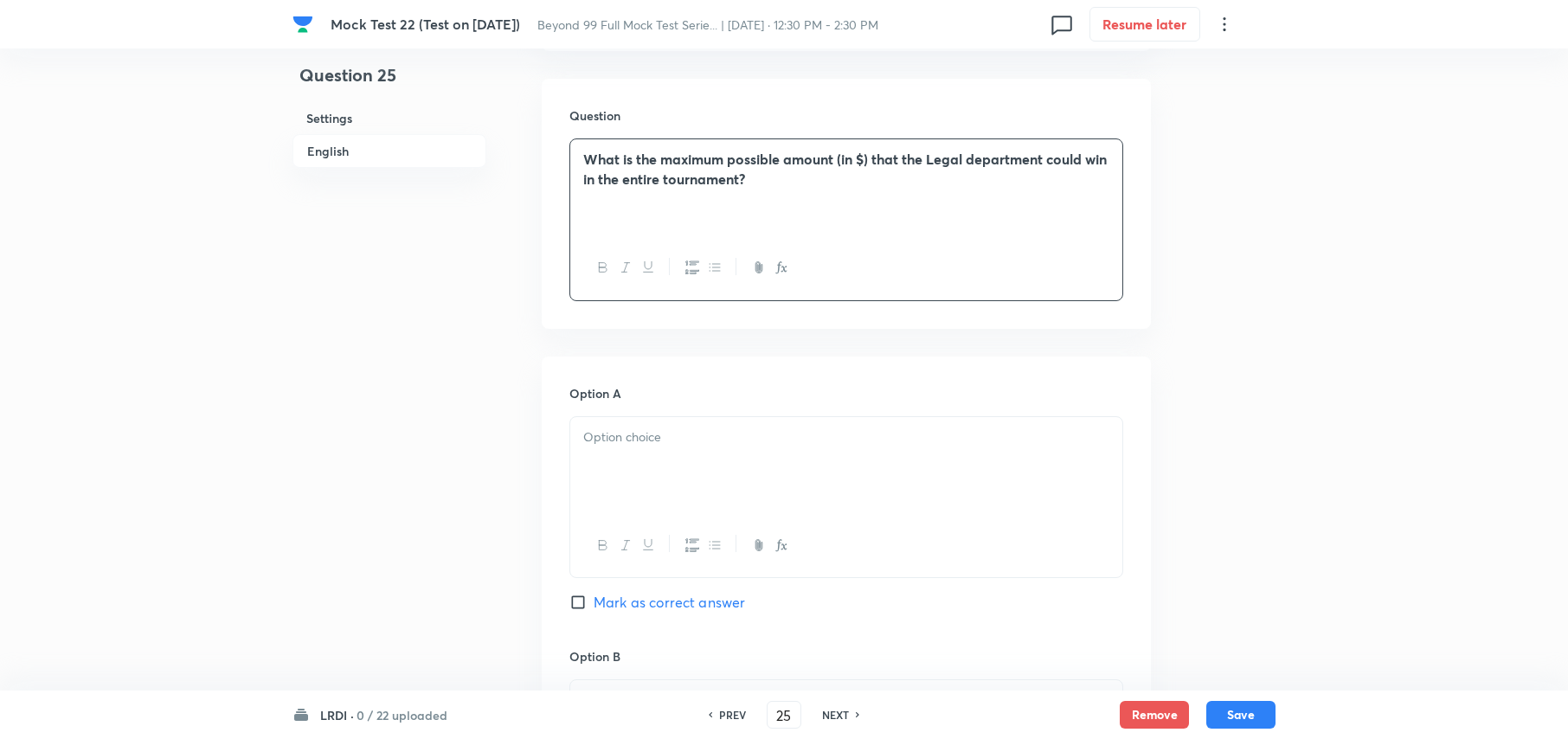
click at [687, 452] on div at bounding box center [845, 466] width 552 height 97
drag, startPoint x: 583, startPoint y: 465, endPoint x: 894, endPoint y: 523, distance: 316.4
click at [906, 537] on div "$2500 $2800 $3100 Cannot be uniquely determined" at bounding box center [845, 498] width 554 height 164
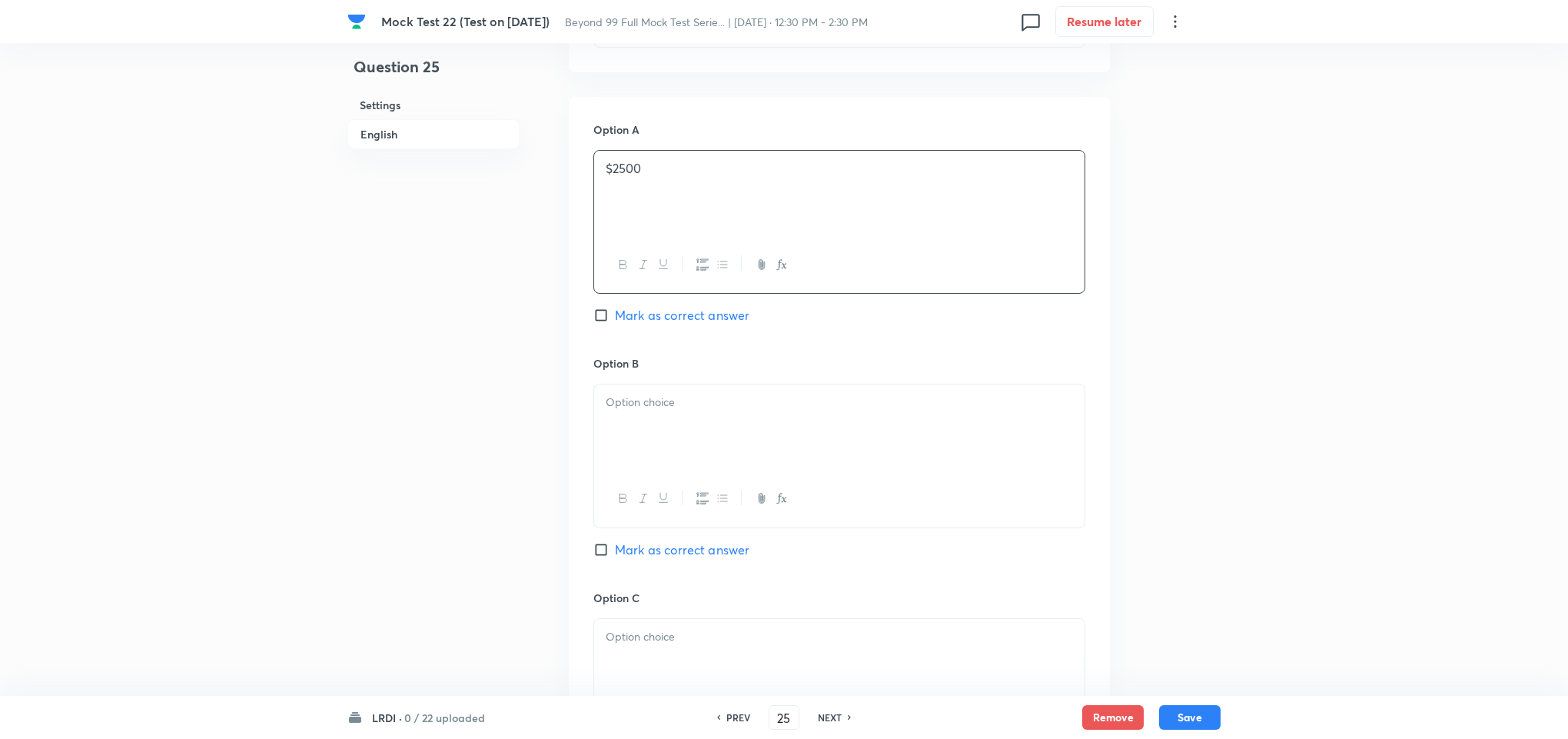
scroll to position [1153, 0]
click at [747, 454] on div at bounding box center [839, 417] width 490 height 86
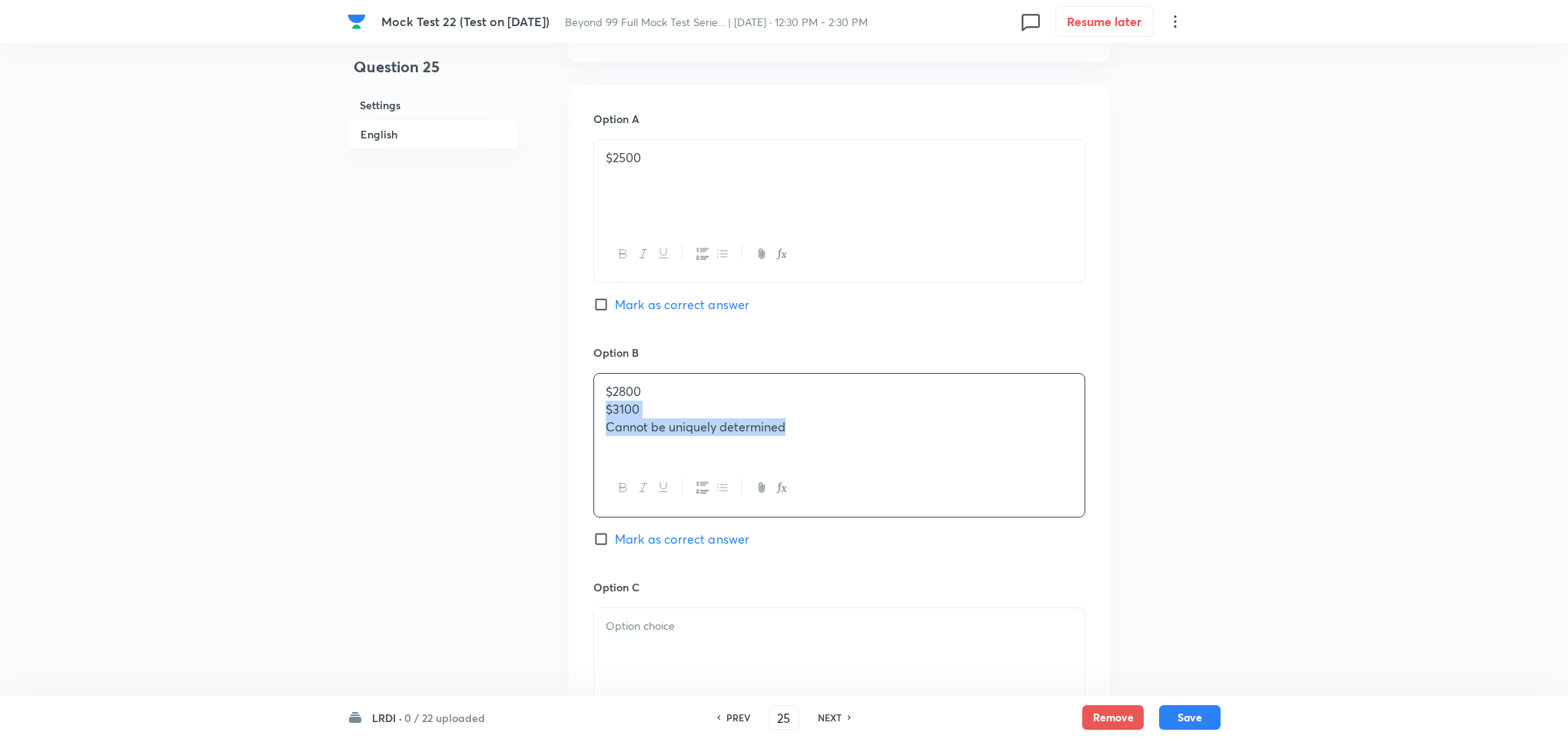
drag, startPoint x: 787, startPoint y: 420, endPoint x: 600, endPoint y: 403, distance: 187.8
click at [600, 403] on div "$2800 $3100 Cannot be uniquely determined" at bounding box center [839, 417] width 490 height 86
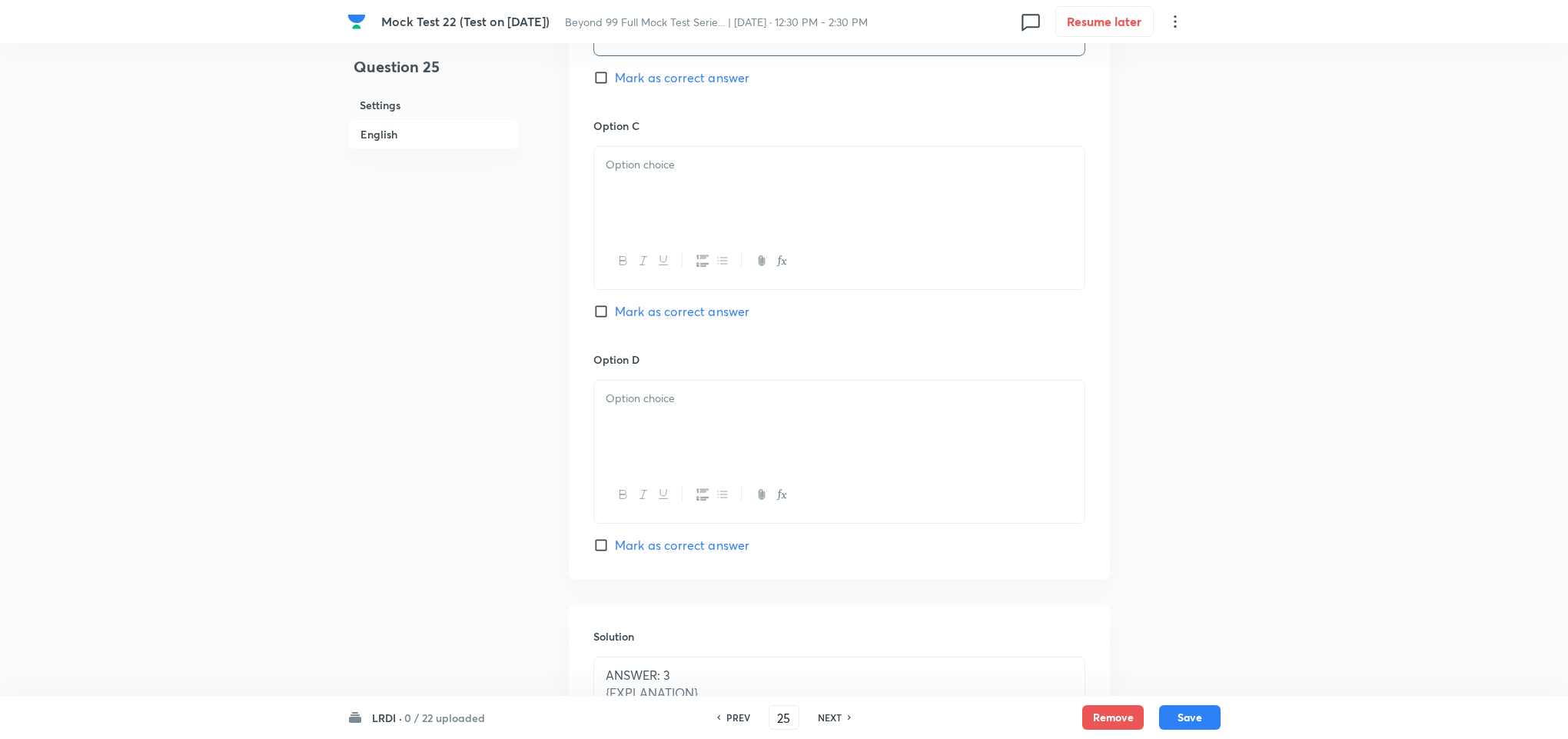
click at [681, 189] on div at bounding box center [839, 190] width 490 height 86
drag, startPoint x: 798, startPoint y: 192, endPoint x: 531, endPoint y: 183, distance: 267.2
click at [710, 399] on p at bounding box center [839, 399] width 467 height 18
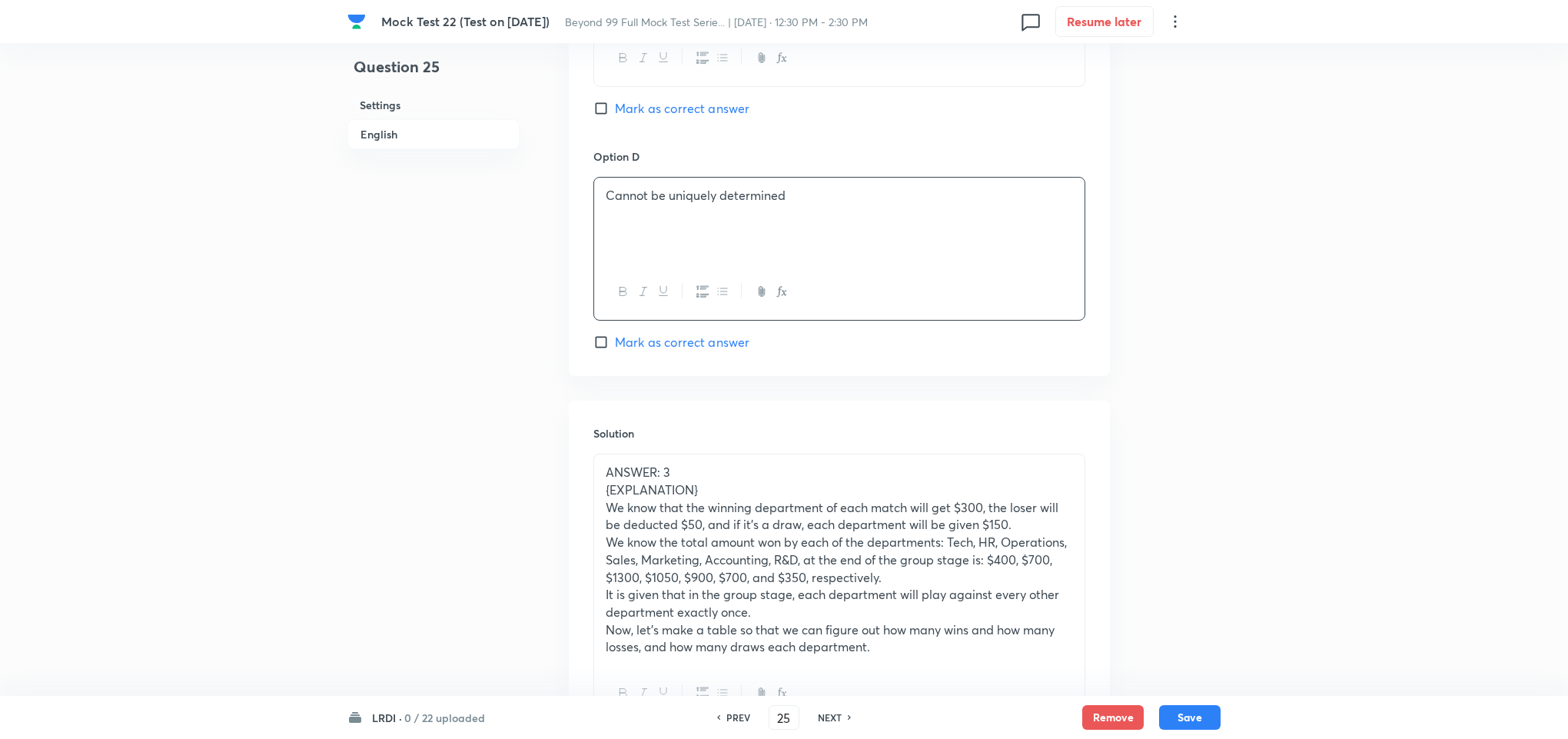
scroll to position [1960, 0]
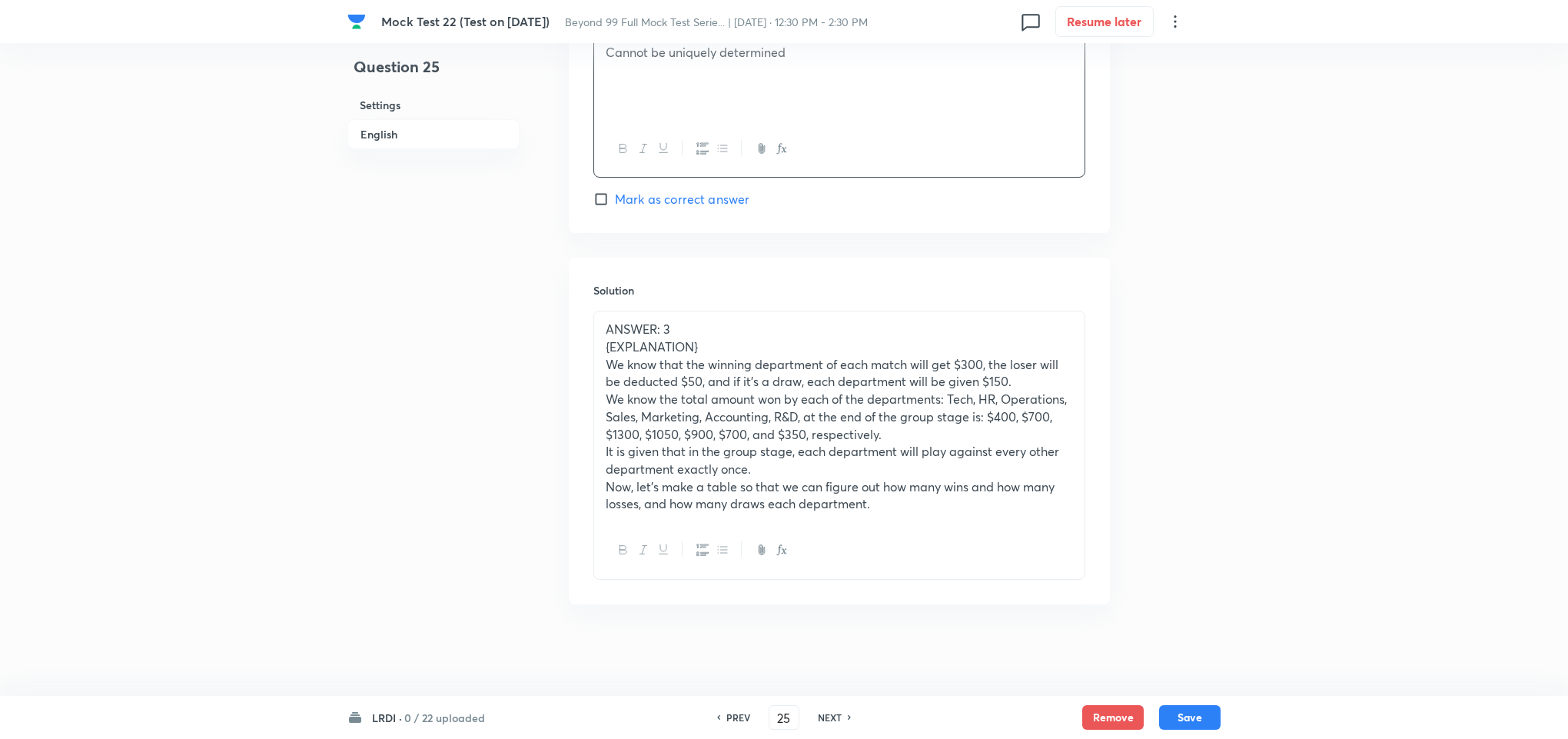
drag, startPoint x: 713, startPoint y: 355, endPoint x: 588, endPoint y: 346, distance: 125.3
click at [588, 346] on div "Solution ANSWER: 3 {EXPLANATION} We know that the winning department of each ma…" at bounding box center [839, 430] width 541 height 346
click at [983, 514] on div "ANSWER: 3 We know that the winning department of each match will get $300, the …" at bounding box center [839, 416] width 490 height 210
click at [872, 535] on p at bounding box center [839, 535] width 467 height 18
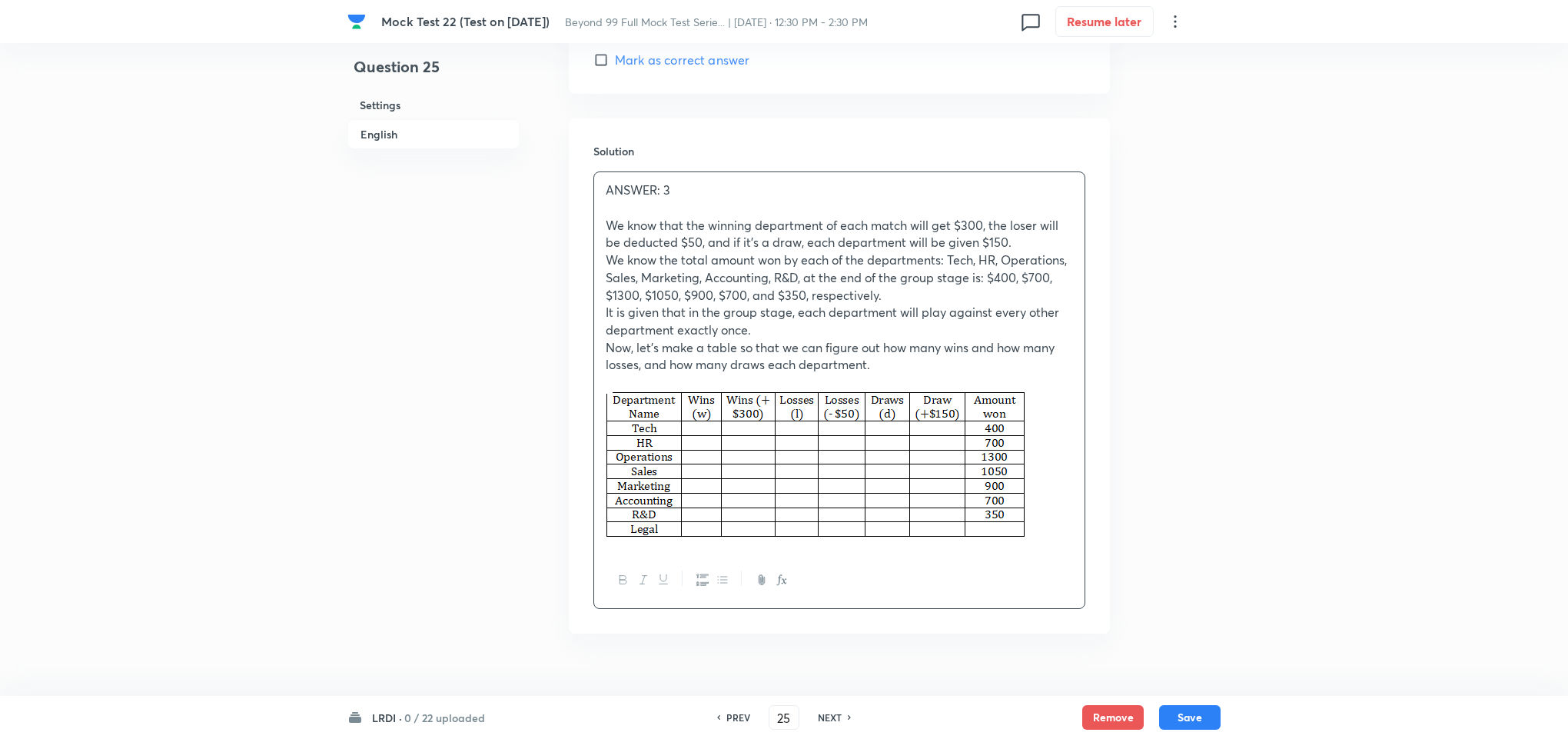
scroll to position [2134, 0]
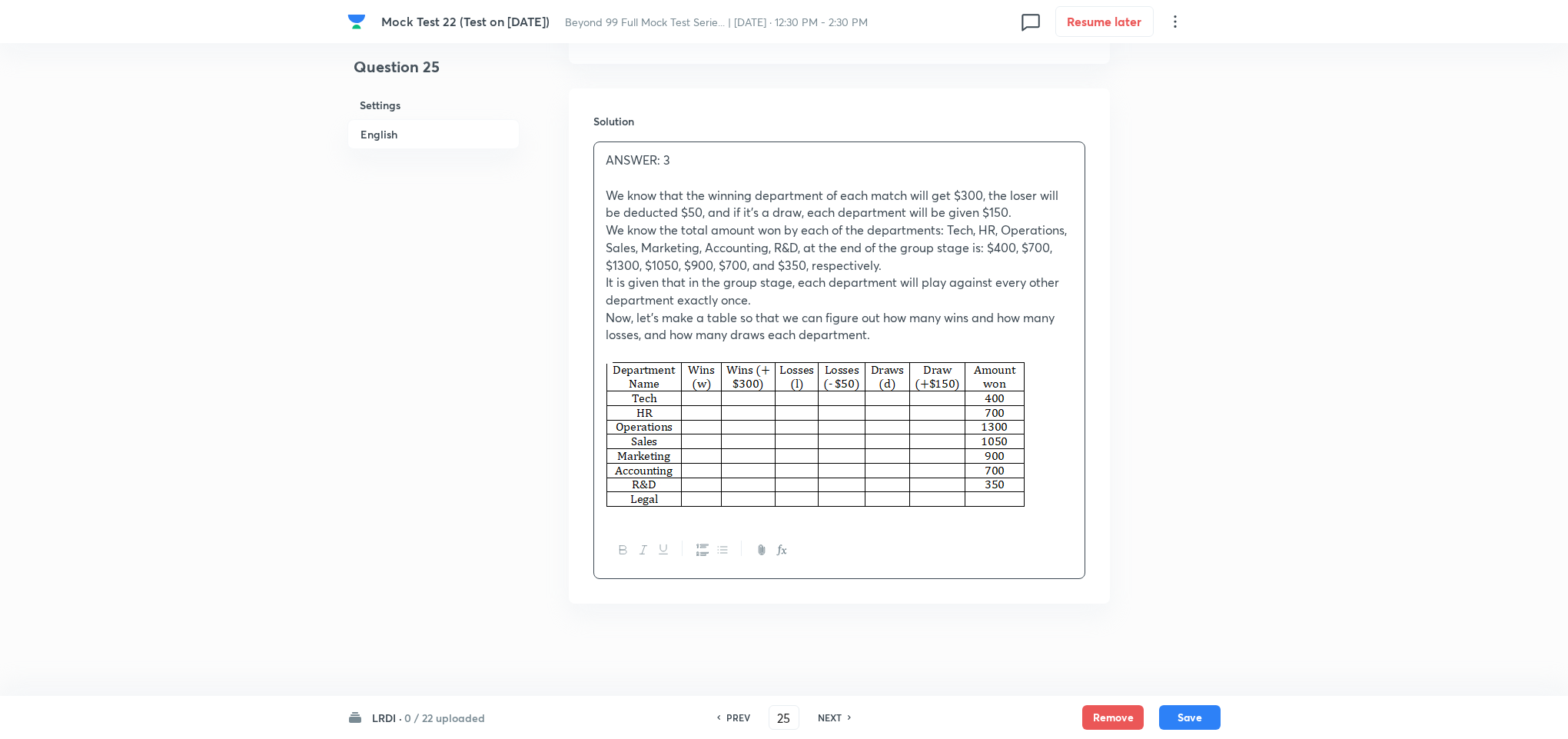
click at [1067, 473] on p at bounding box center [839, 437] width 467 height 151
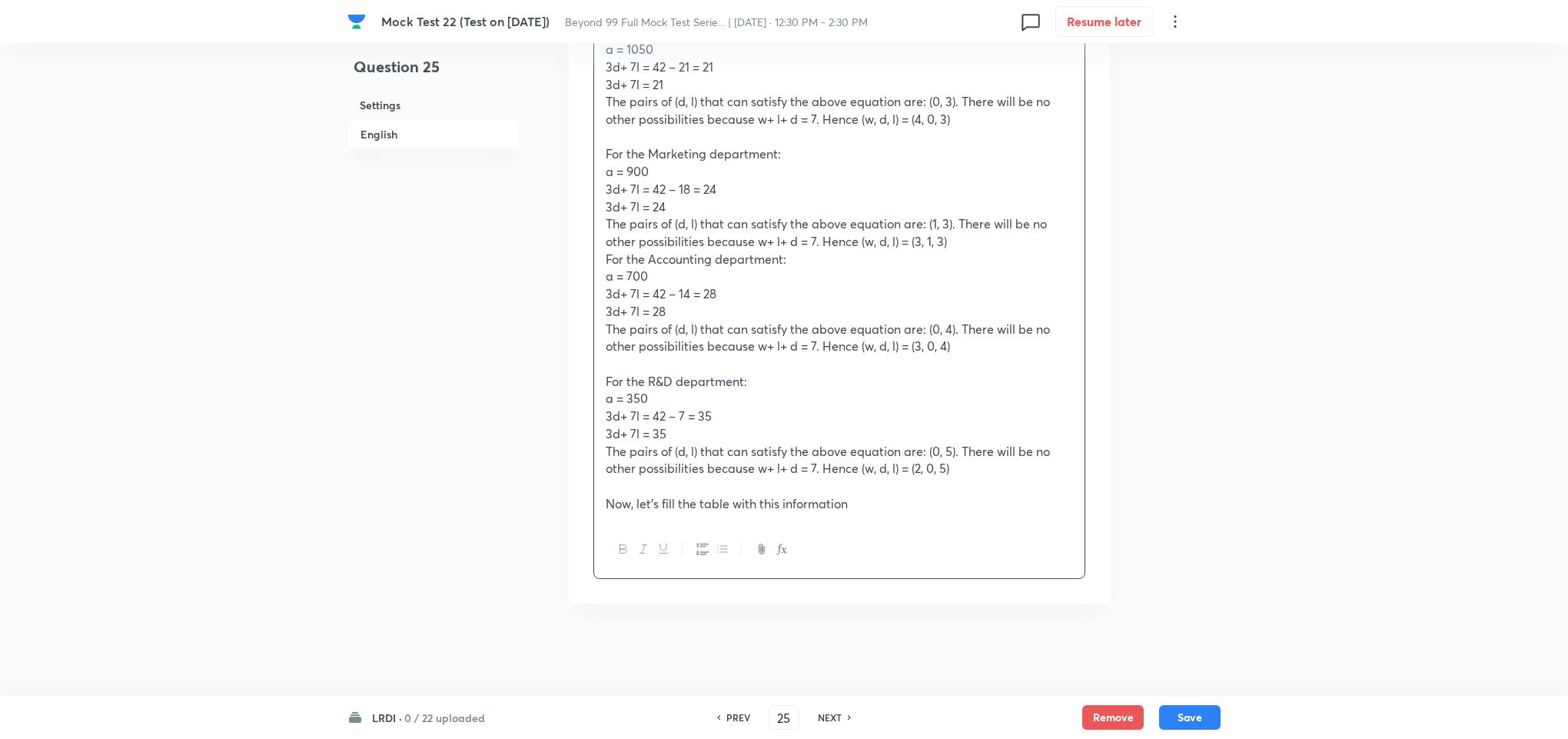
scroll to position [3198, 0]
drag, startPoint x: 985, startPoint y: 512, endPoint x: 1021, endPoint y: 514, distance: 36.1
click at [1072, 459] on p "The pairs of (d, l) that can satisfy the above equation are: (0, 5). There will…" at bounding box center [839, 459] width 467 height 34
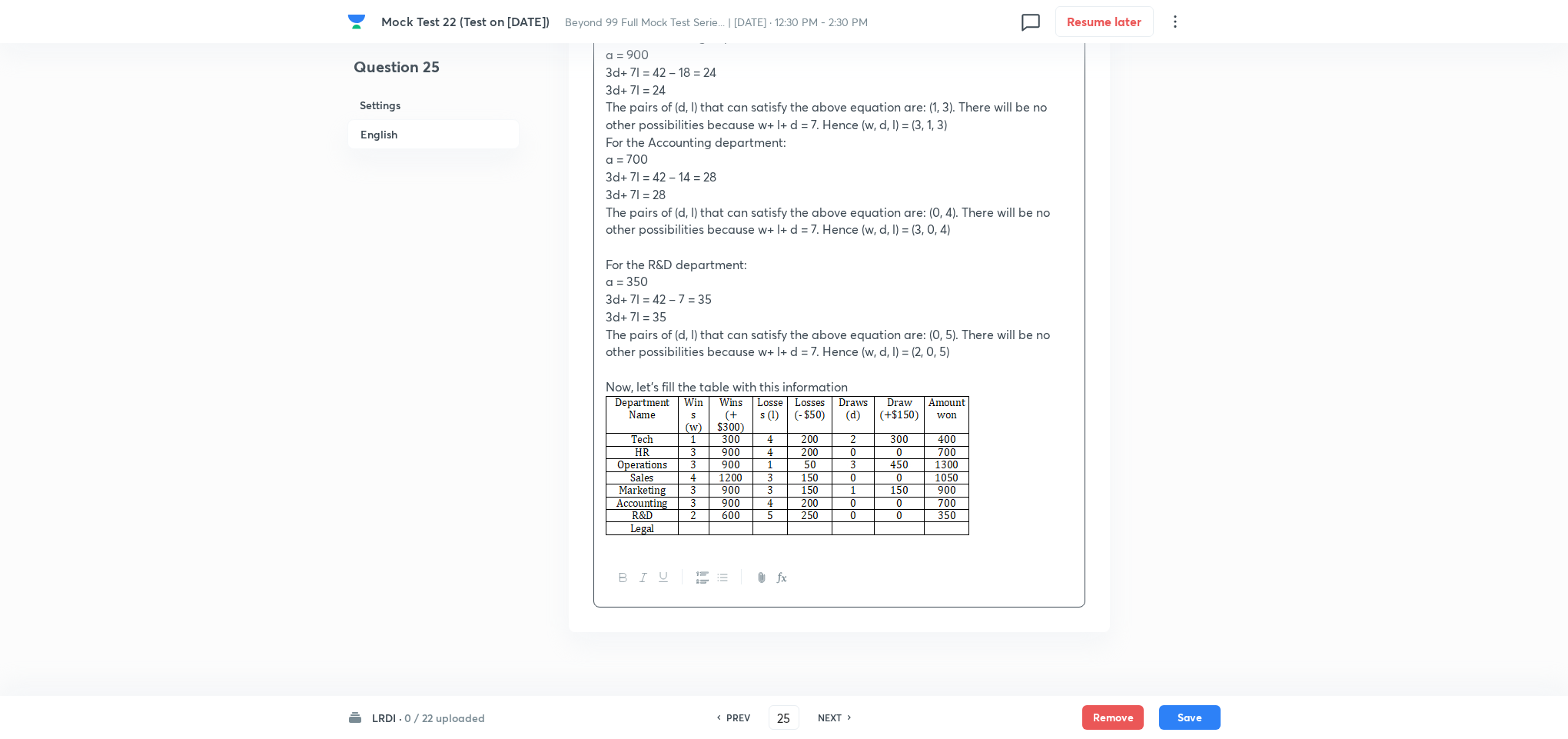
scroll to position [3314, 0]
click at [988, 481] on p at bounding box center [839, 466] width 467 height 145
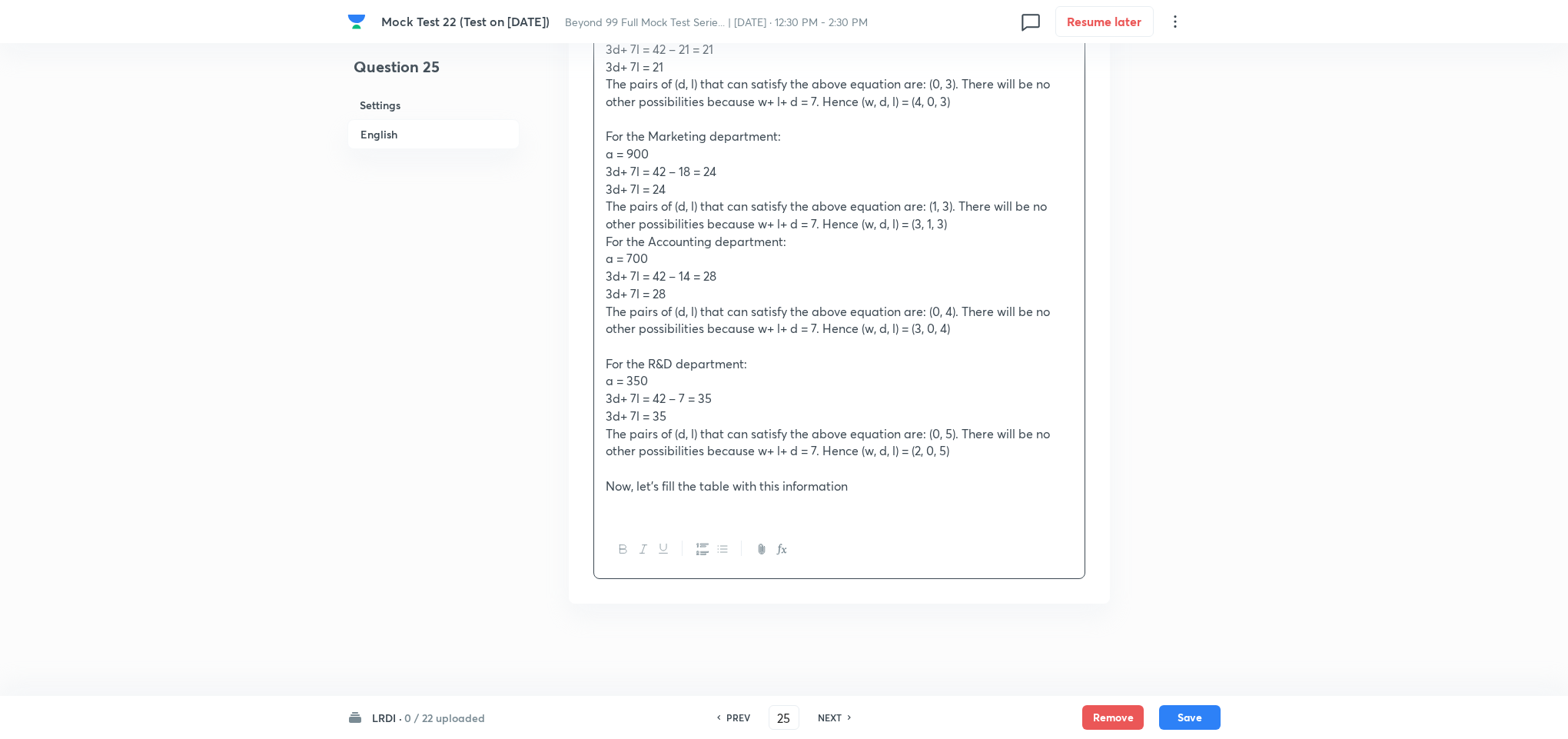
scroll to position [3215, 0]
click at [911, 501] on p at bounding box center [839, 503] width 467 height 18
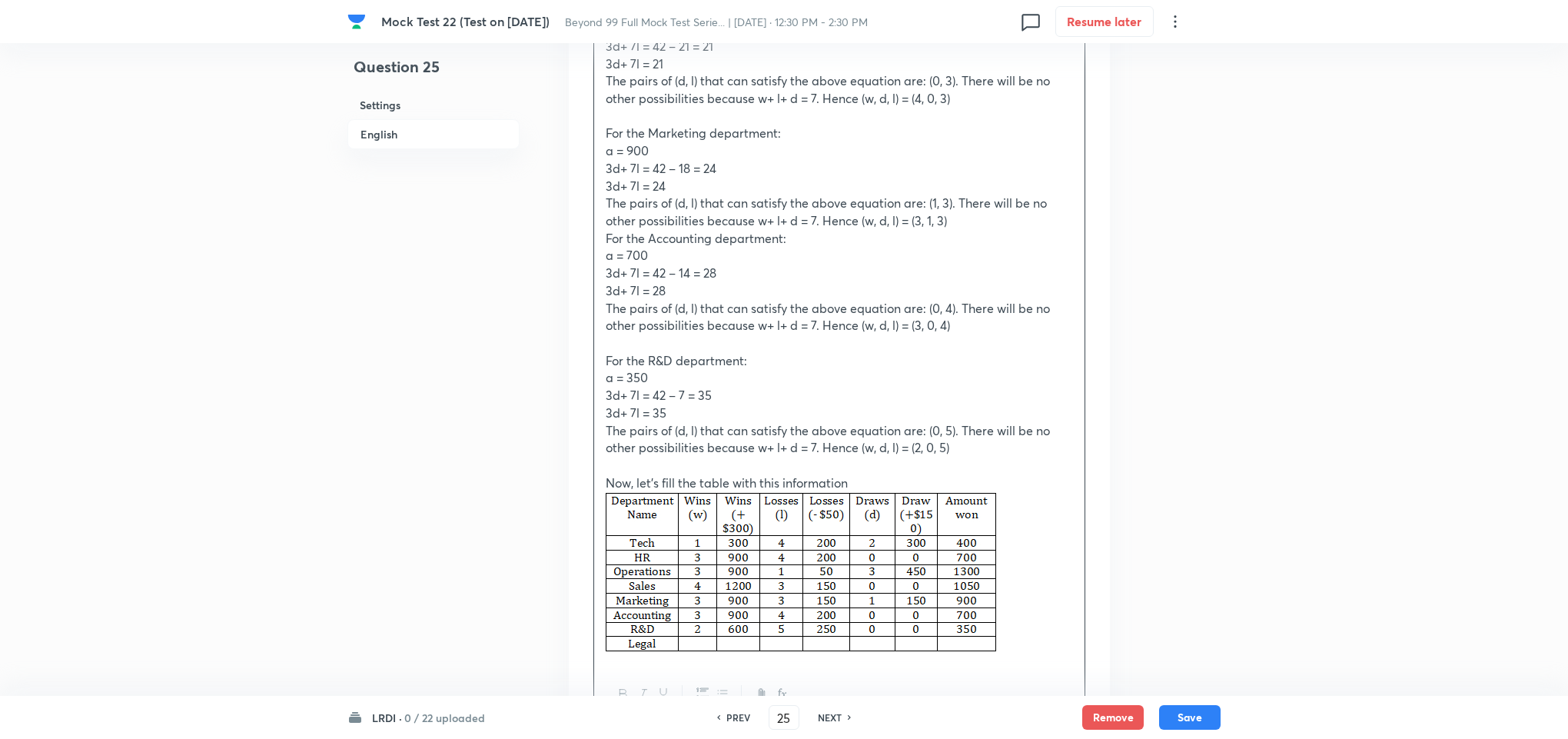
drag, startPoint x: 1045, startPoint y: 564, endPoint x: 1054, endPoint y: 566, distance: 9.2
click at [1051, 566] on p at bounding box center [839, 573] width 467 height 165
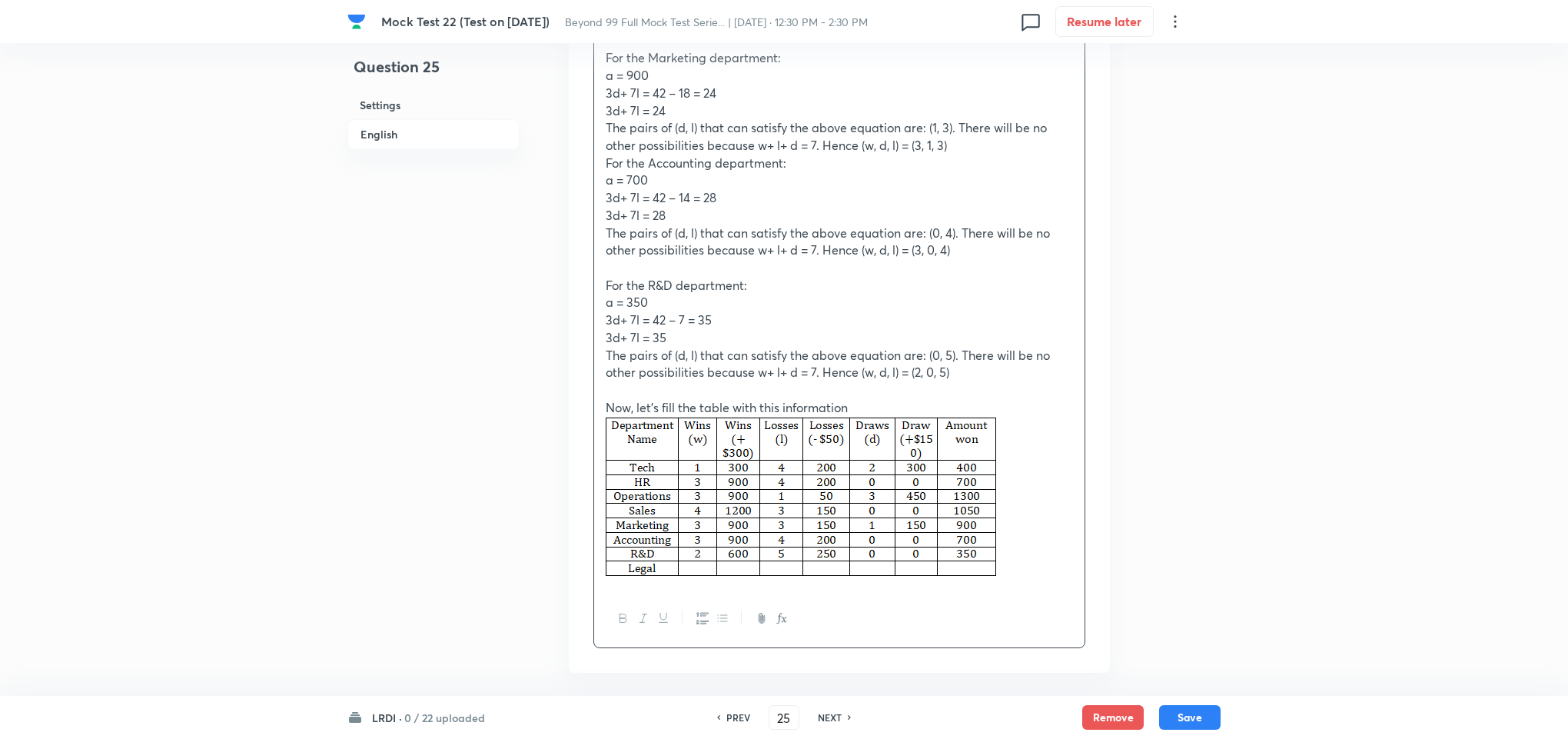
scroll to position [3331, 0]
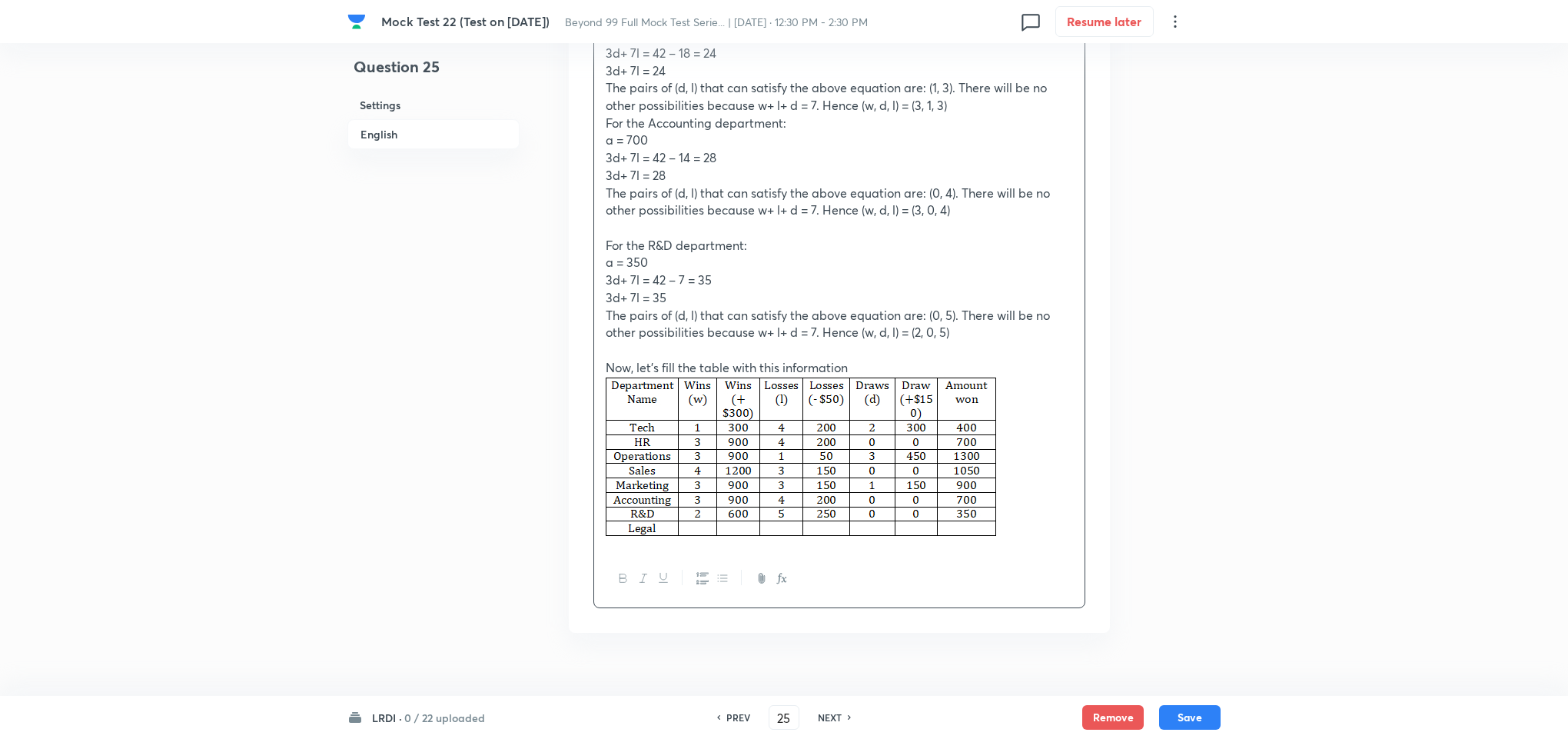
click at [1063, 434] on p at bounding box center [839, 458] width 467 height 165
click at [995, 450] on img at bounding box center [801, 456] width 391 height 161
click at [1021, 452] on p at bounding box center [839, 458] width 467 height 165
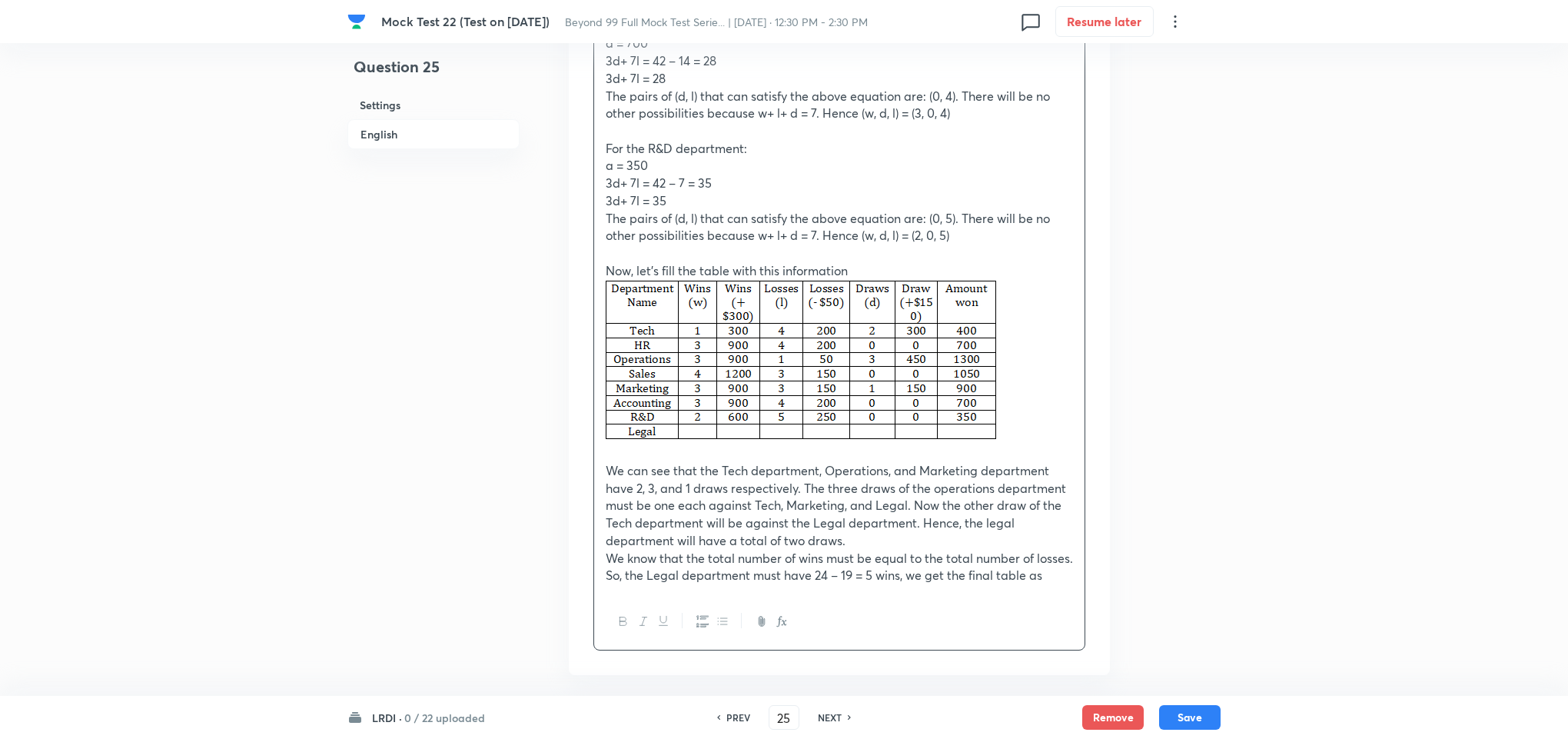
scroll to position [3521, 0]
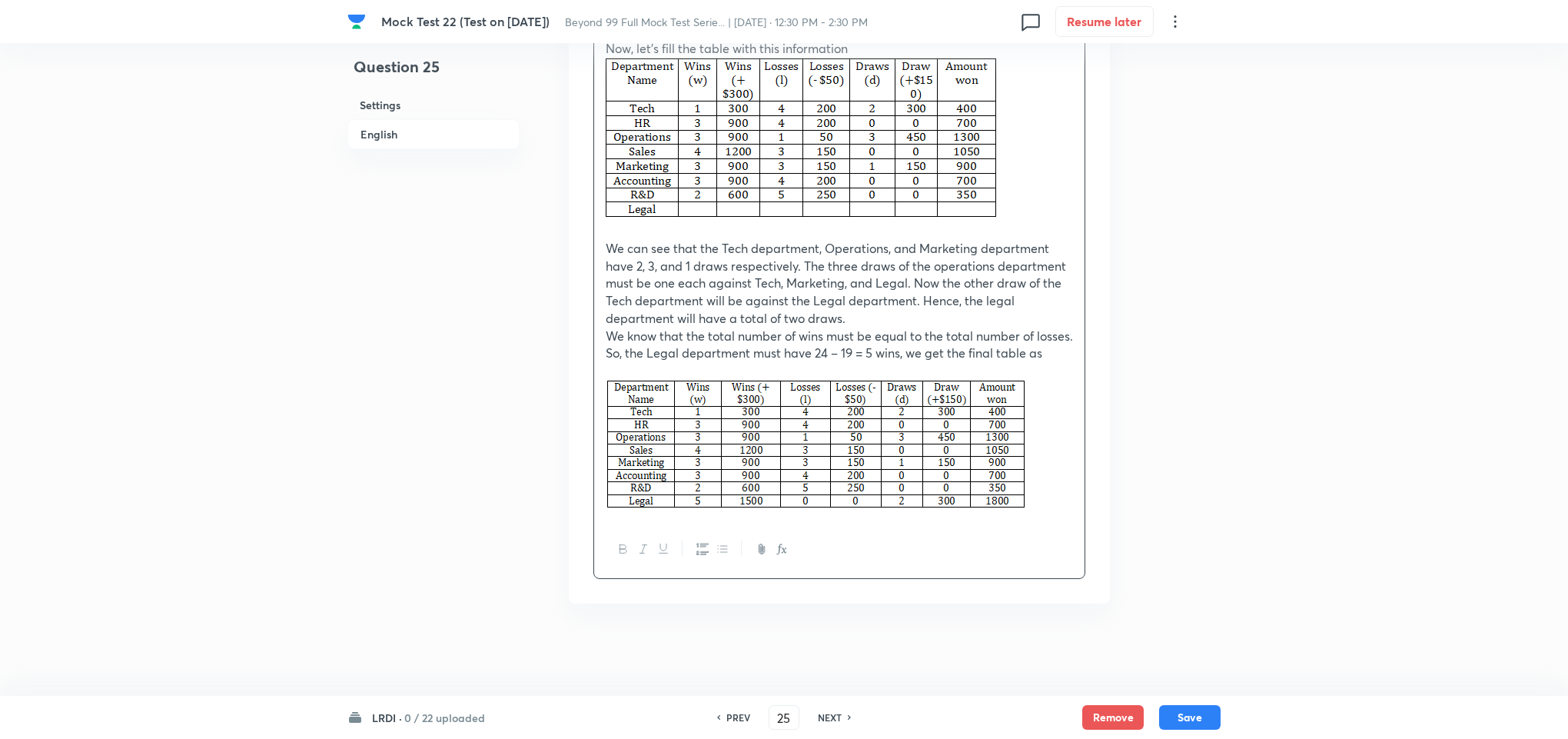
scroll to position [3672, 0]
drag, startPoint x: 1110, startPoint y: 434, endPoint x: 1068, endPoint y: 434, distance: 42.0
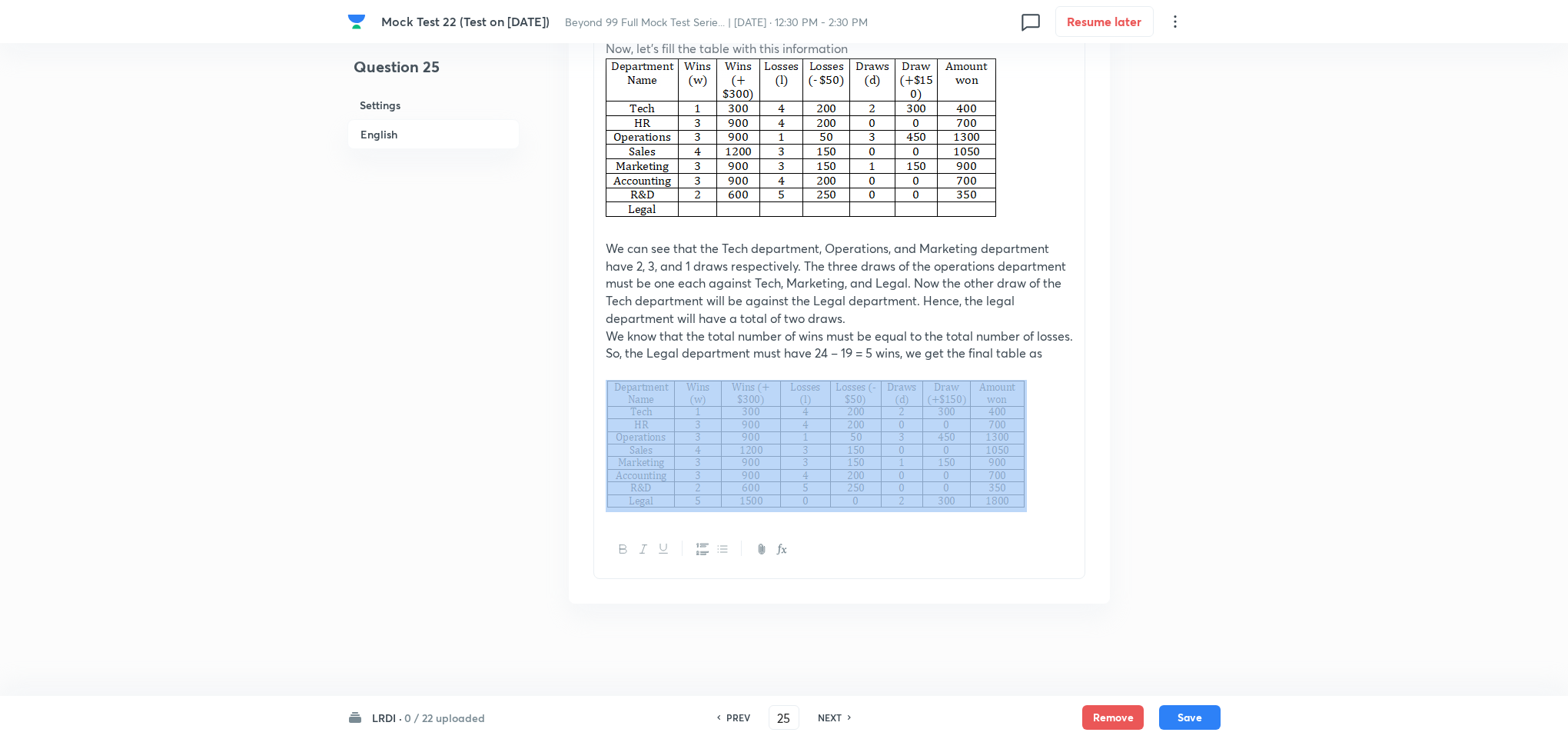
click at [1054, 436] on p at bounding box center [839, 446] width 467 height 133
click at [1031, 437] on p at bounding box center [839, 446] width 467 height 133
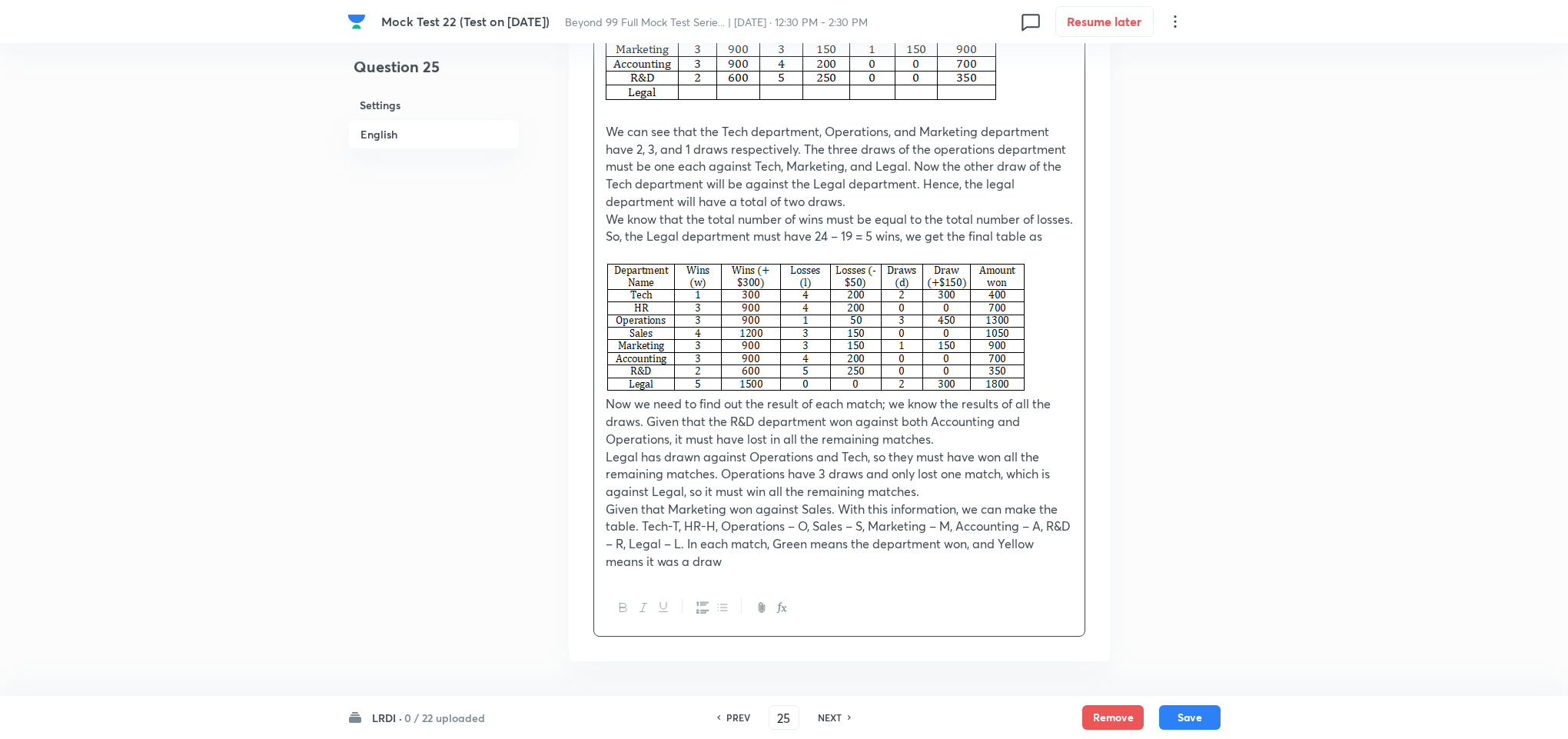
scroll to position [3846, 0]
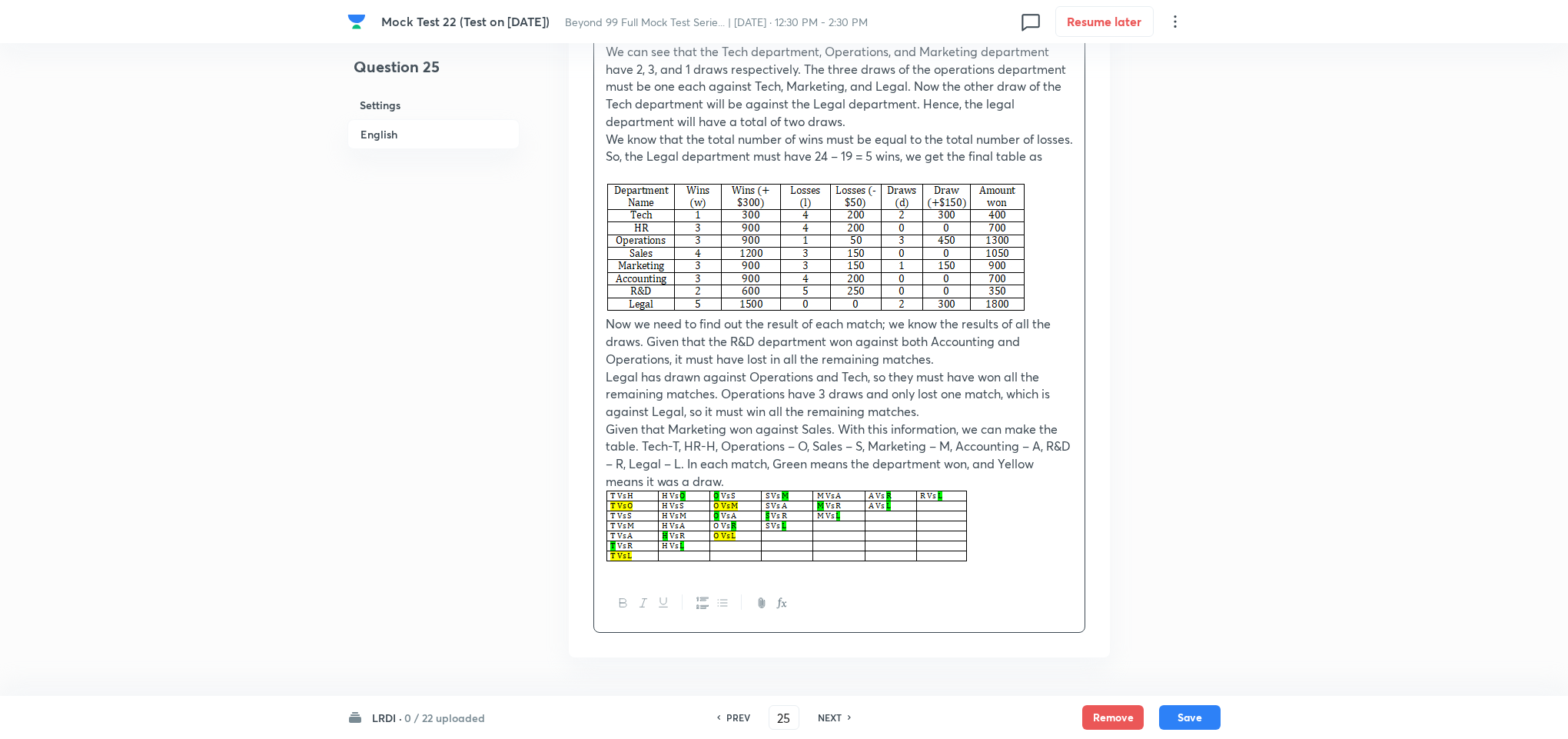
click at [1012, 545] on p at bounding box center [839, 528] width 467 height 76
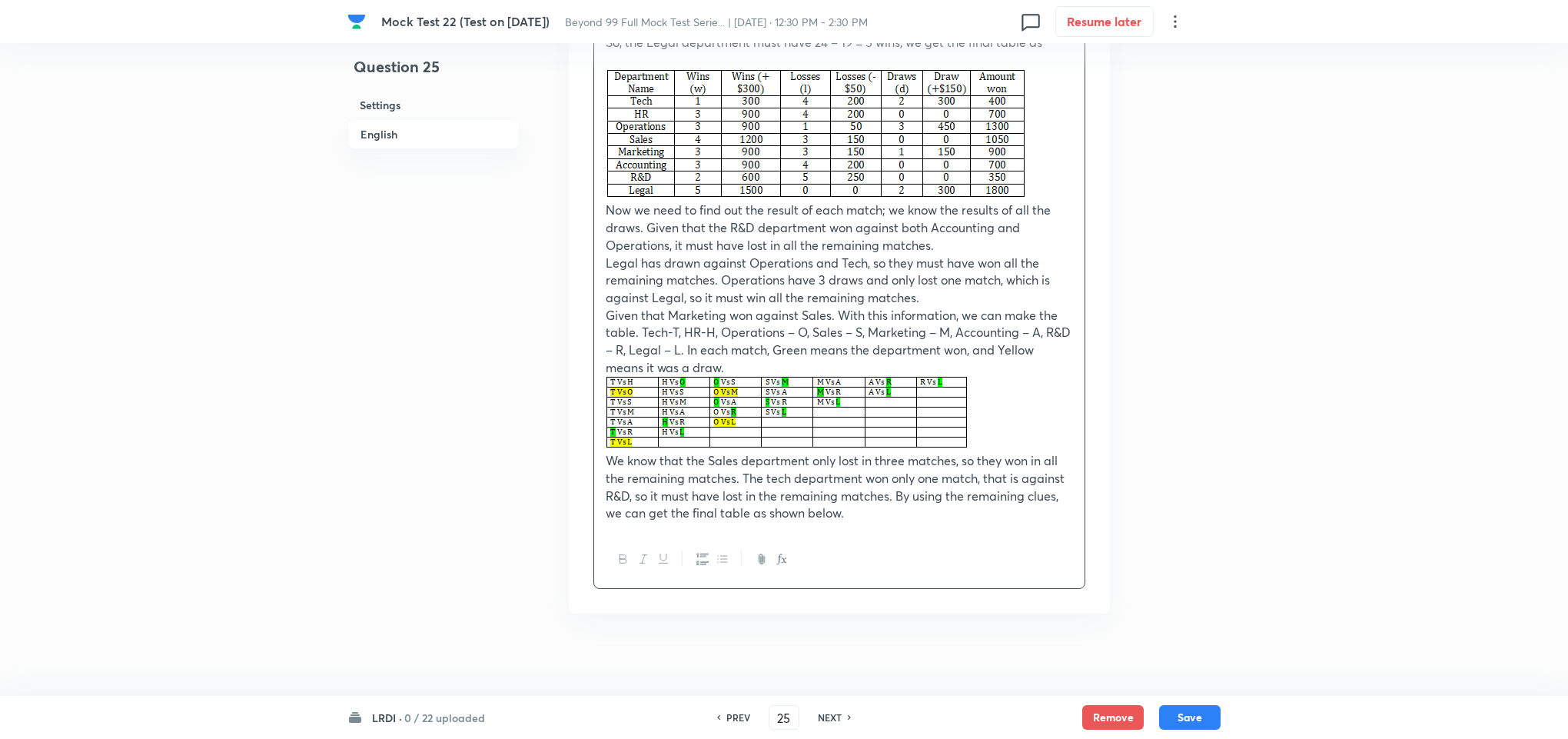
scroll to position [3962, 0]
click at [1017, 445] on p at bounding box center [839, 413] width 467 height 76
click at [969, 440] on p at bounding box center [839, 413] width 467 height 76
drag, startPoint x: 1000, startPoint y: 441, endPoint x: 745, endPoint y: 422, distance: 255.7
click at [745, 422] on p at bounding box center [839, 413] width 467 height 76
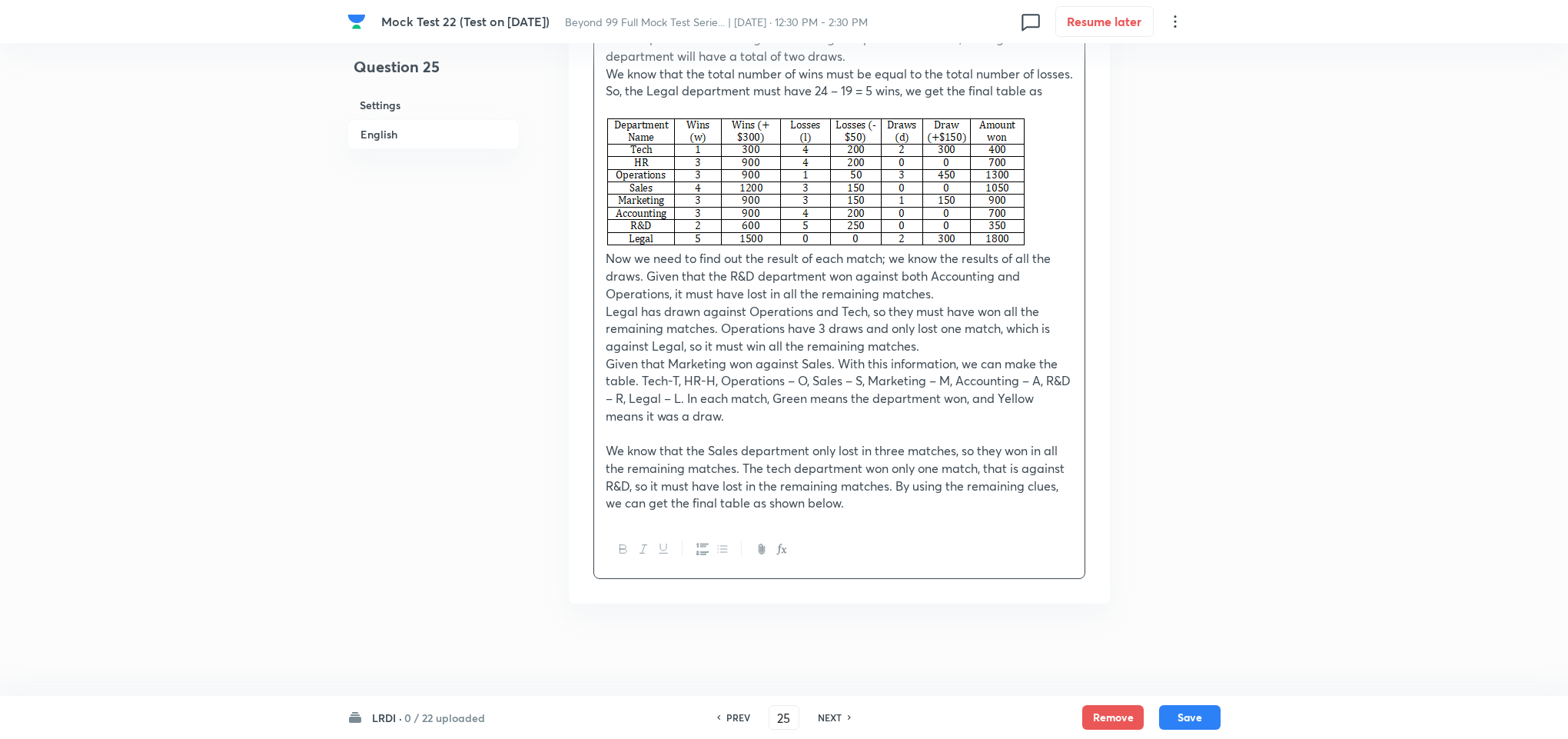
scroll to position [3934, 0]
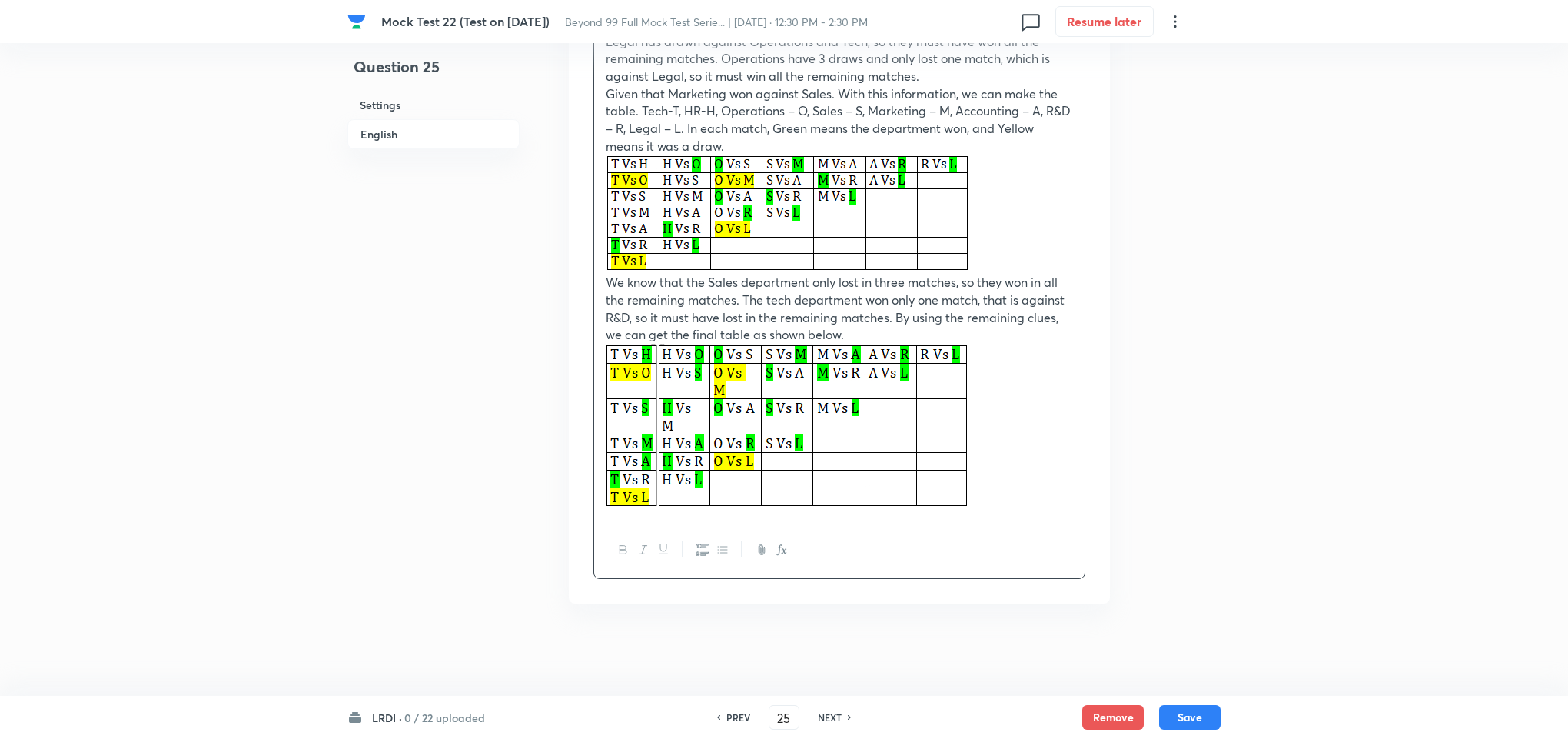
scroll to position [4204, 0]
click at [1049, 494] on p at bounding box center [839, 428] width 467 height 169
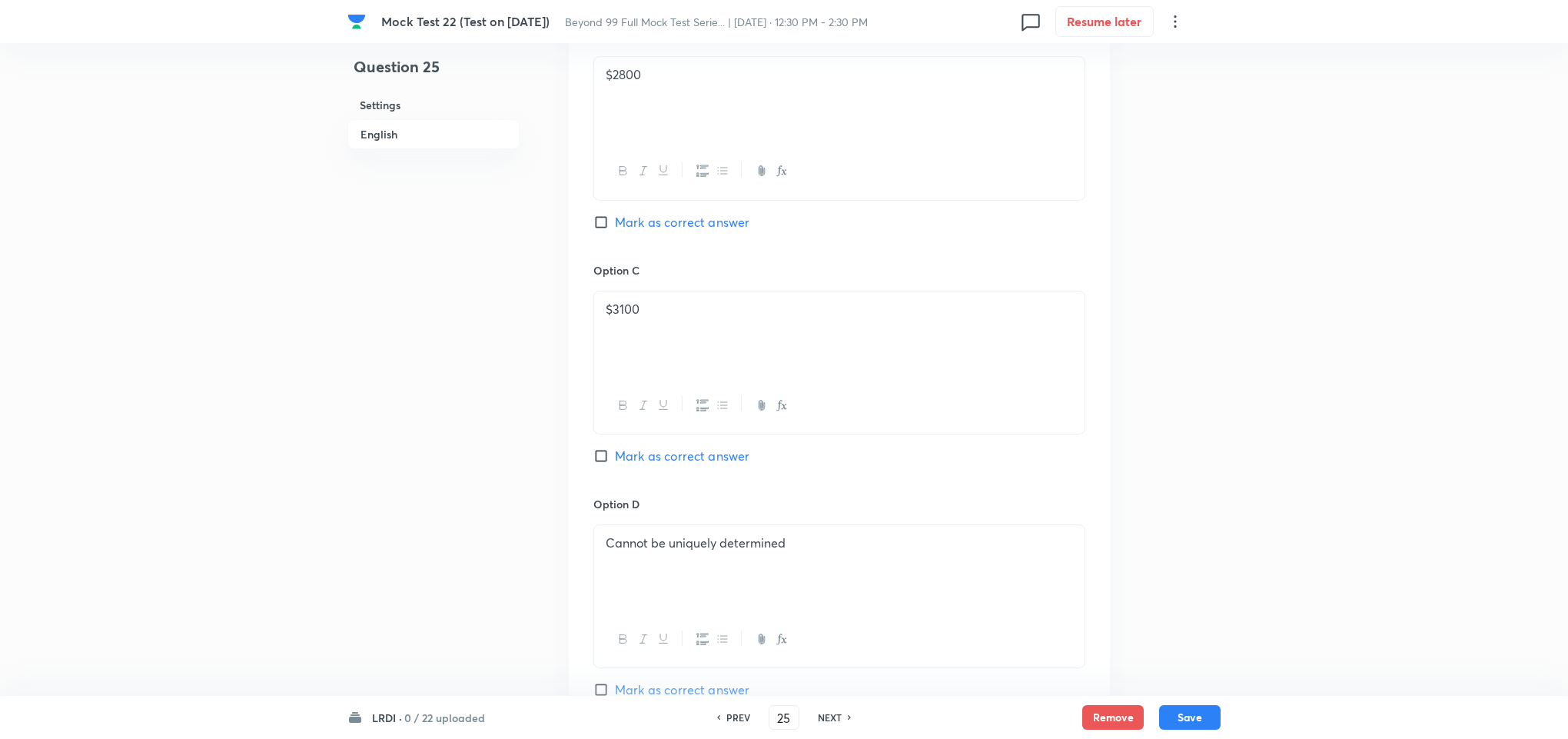
scroll to position [1409, 0]
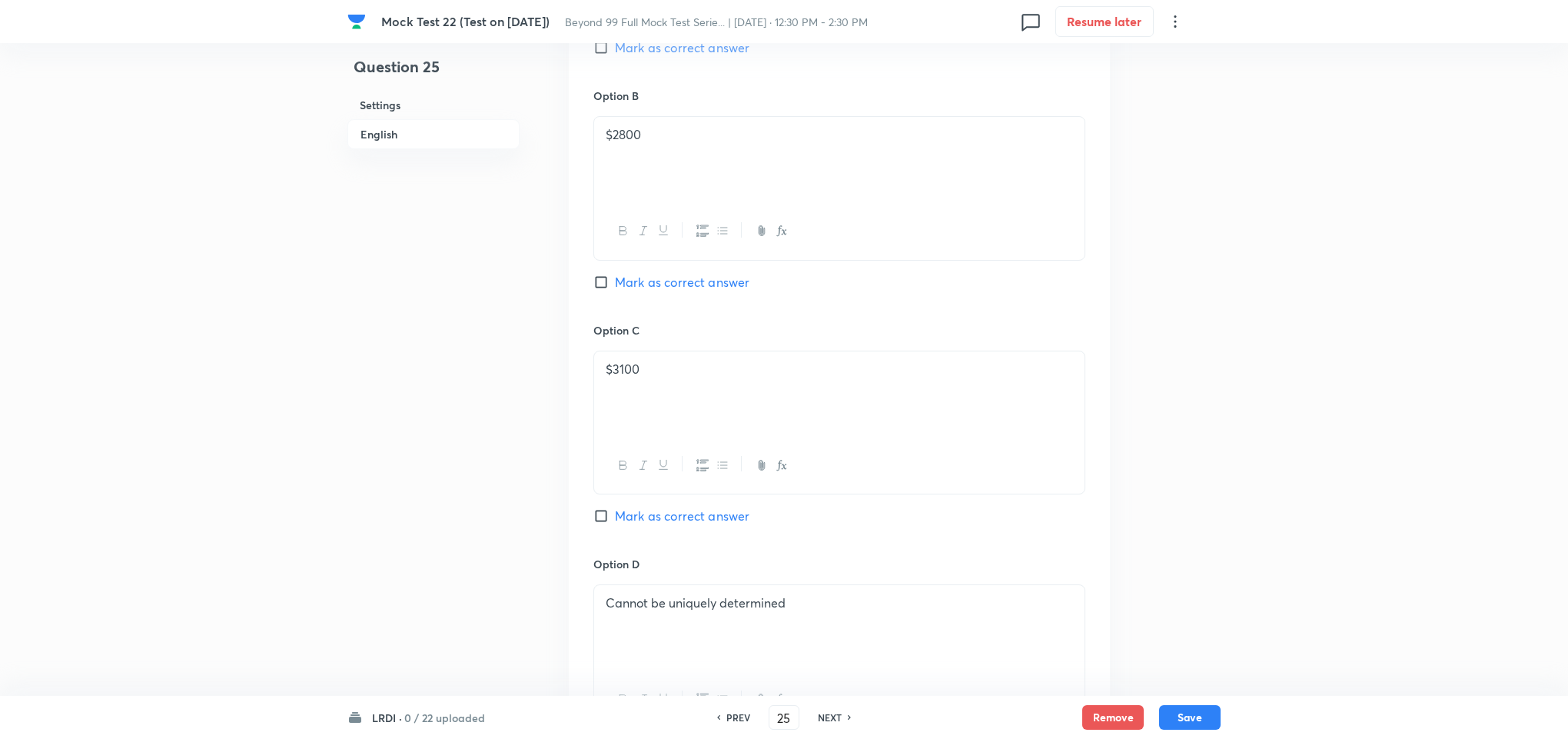
click at [599, 521] on input "Mark as correct answer" at bounding box center [603, 515] width 22 height 15
checkbox input "true"
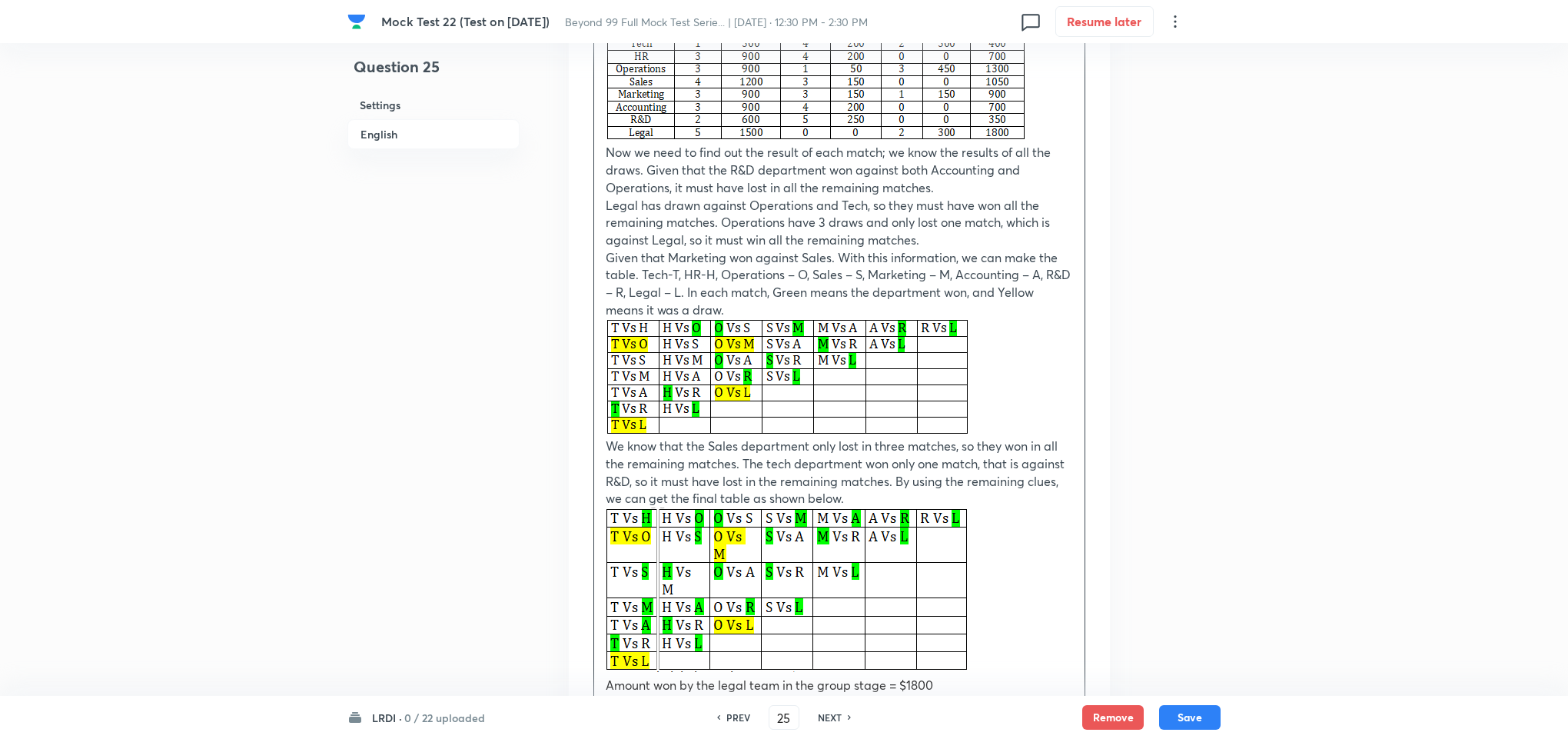
scroll to position [4292, 0]
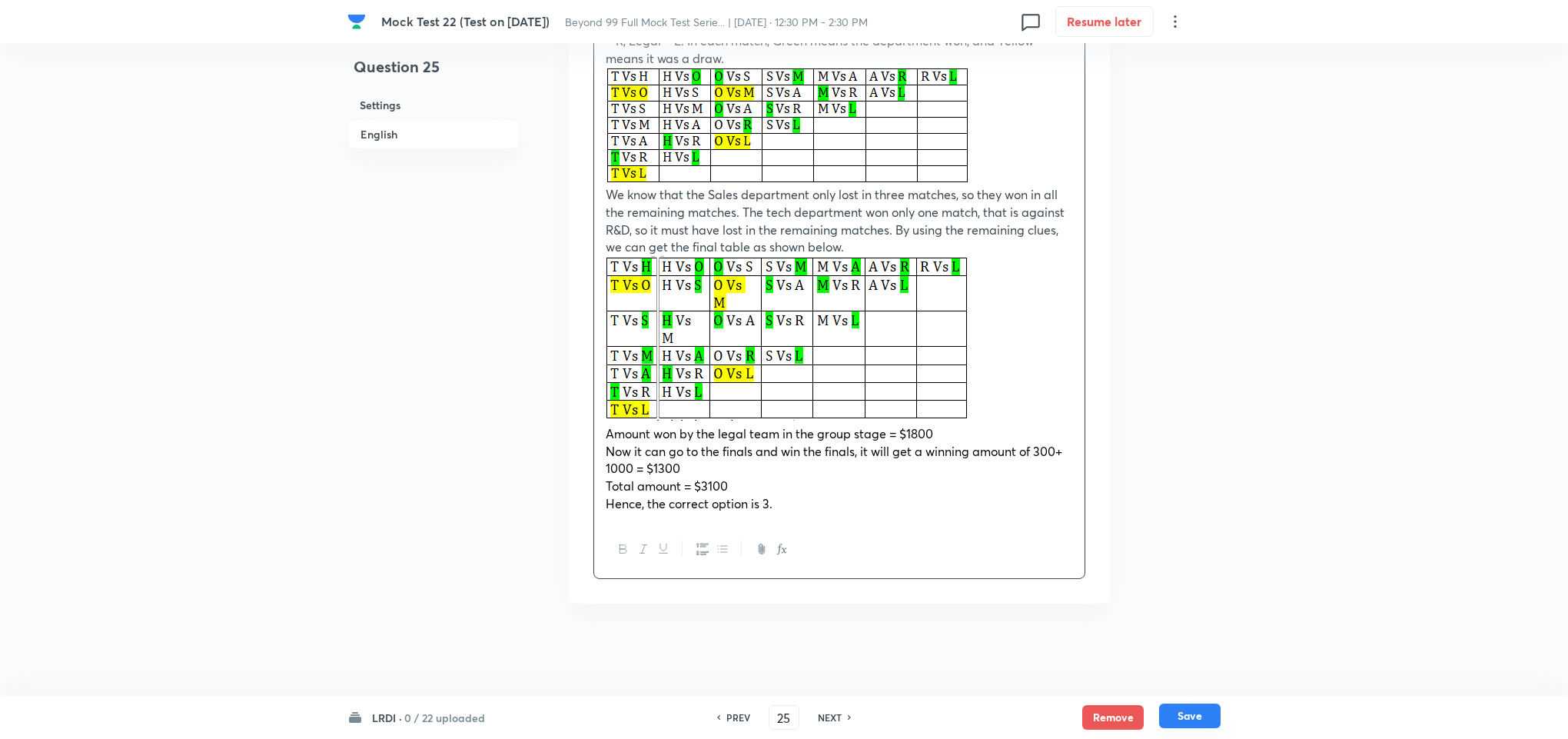
click at [1218, 655] on div "LRDI · 0 / 22 uploaded PREV 25 ​ NEXT Remove Save" at bounding box center [784, 717] width 1568 height 43
click at [1192, 655] on button "Save" at bounding box center [1189, 715] width 61 height 25
type input "26"
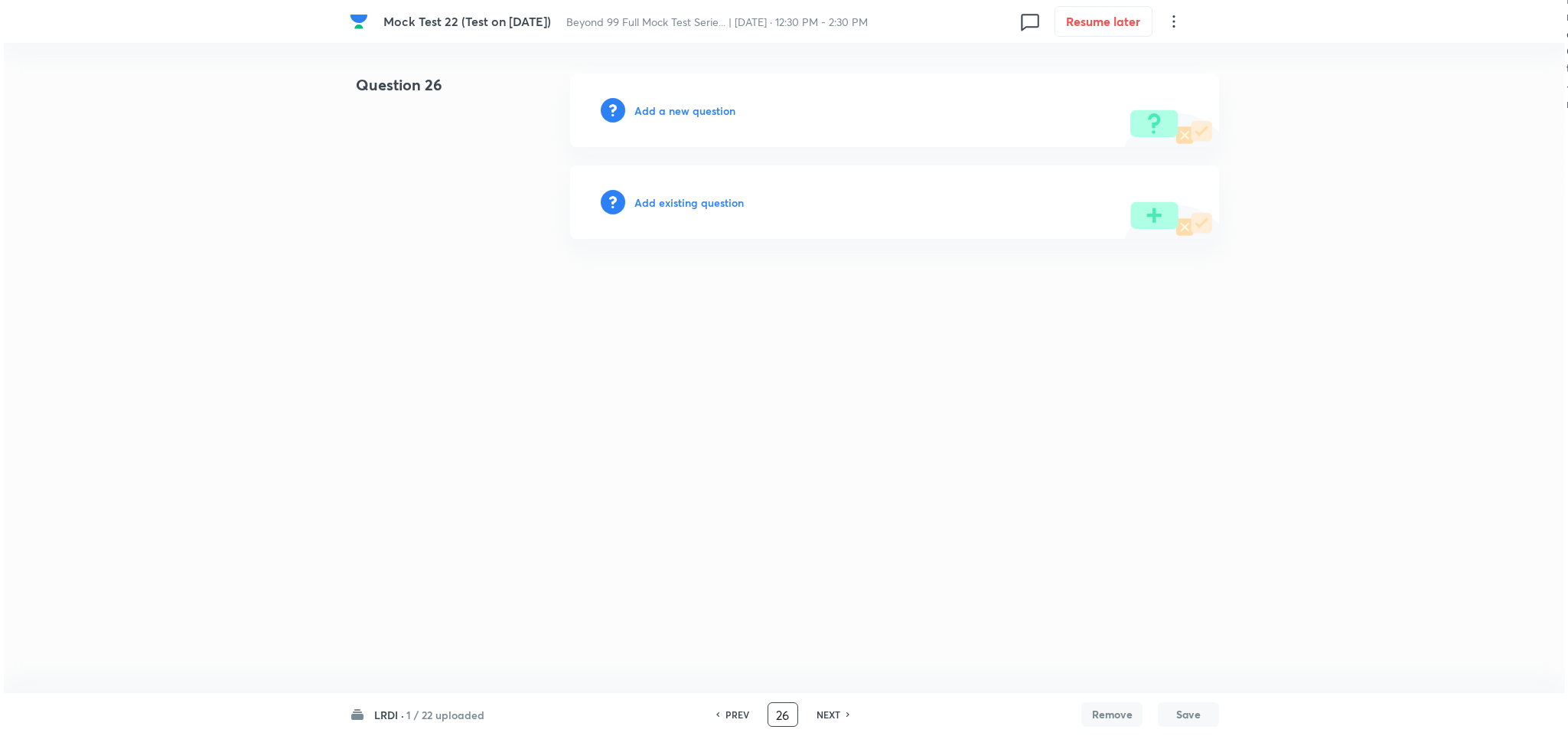
scroll to position [0, 0]
click at [671, 116] on h6 "Add a new question" at bounding box center [684, 110] width 101 height 16
click at [669, 116] on h6 "Choose a question type" at bounding box center [693, 110] width 117 height 16
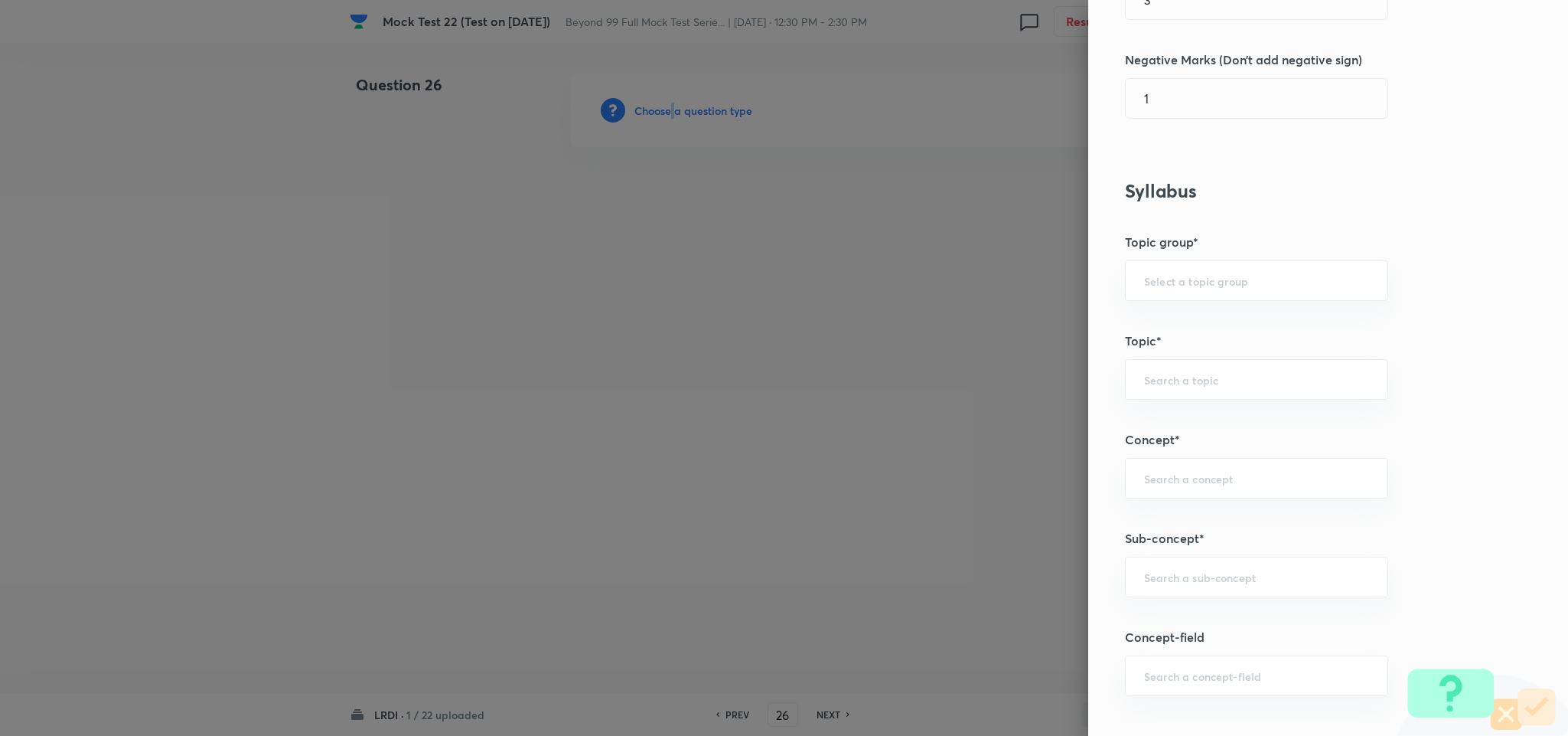
scroll to position [803, 0]
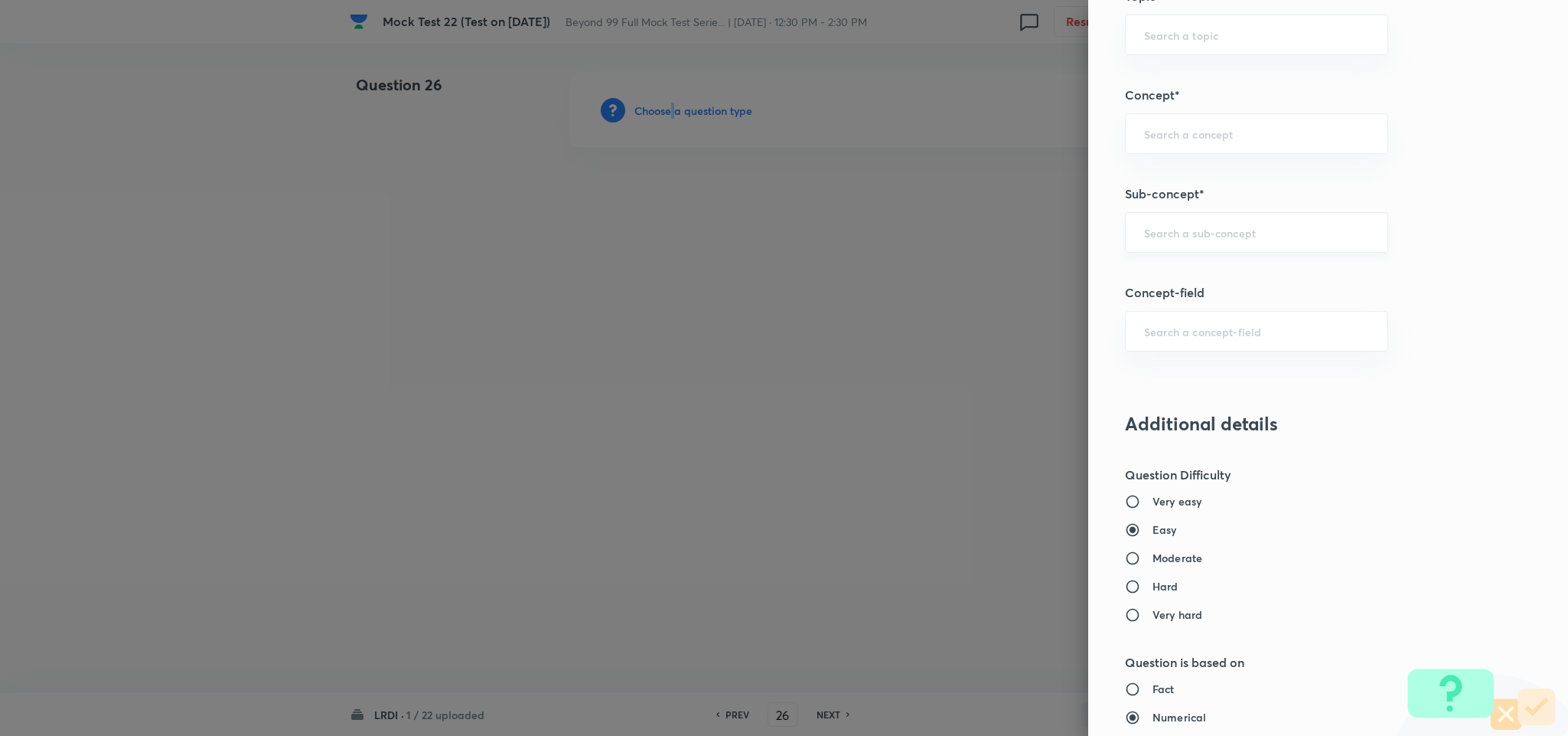
click at [1186, 249] on div "​" at bounding box center [1256, 232] width 263 height 40
click at [1150, 278] on li "Games and Tournament" at bounding box center [1239, 281] width 261 height 28
type input "Games and Tournament"
type input "DI and LR"
type input "Logical Reasoning"
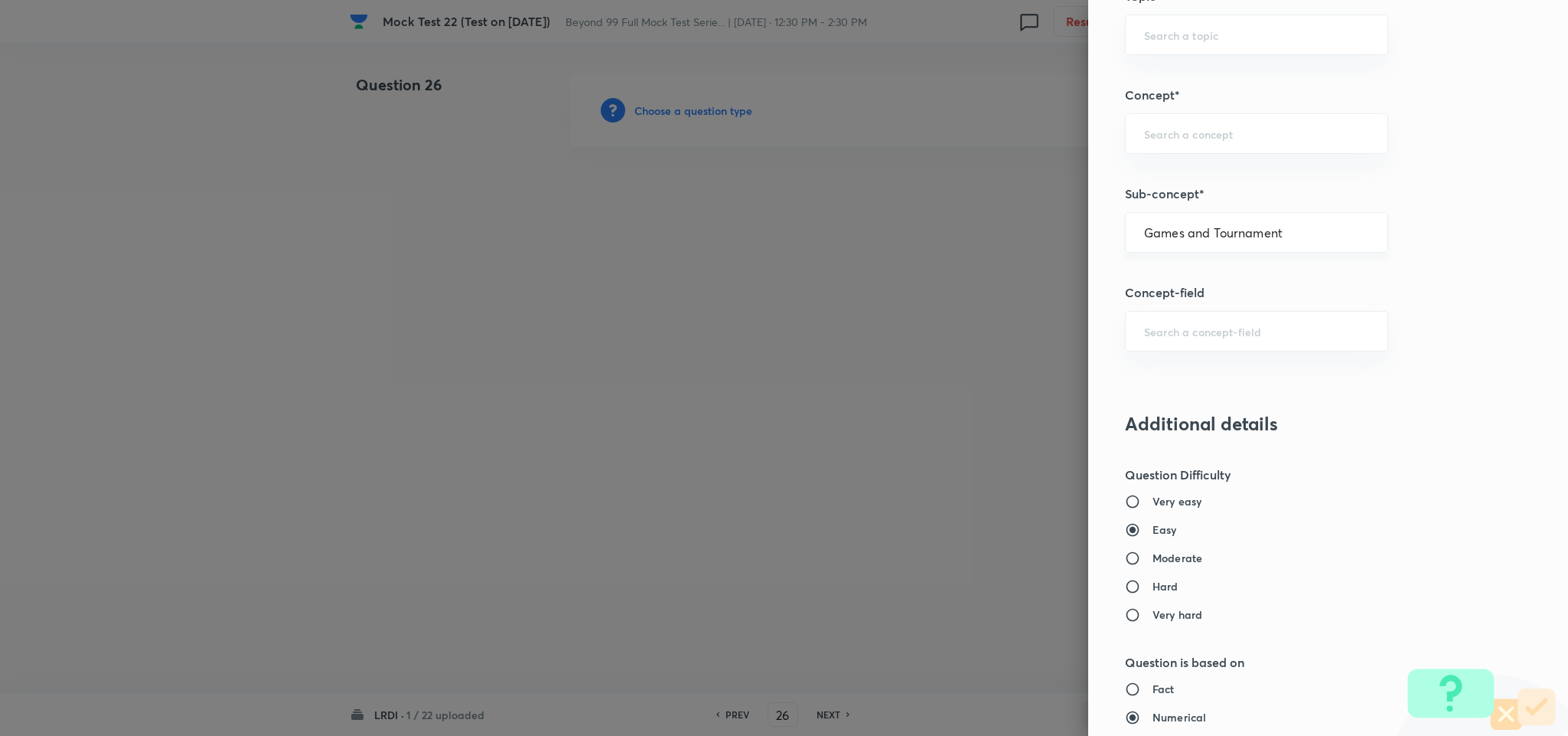
type input "Games and Tournament"
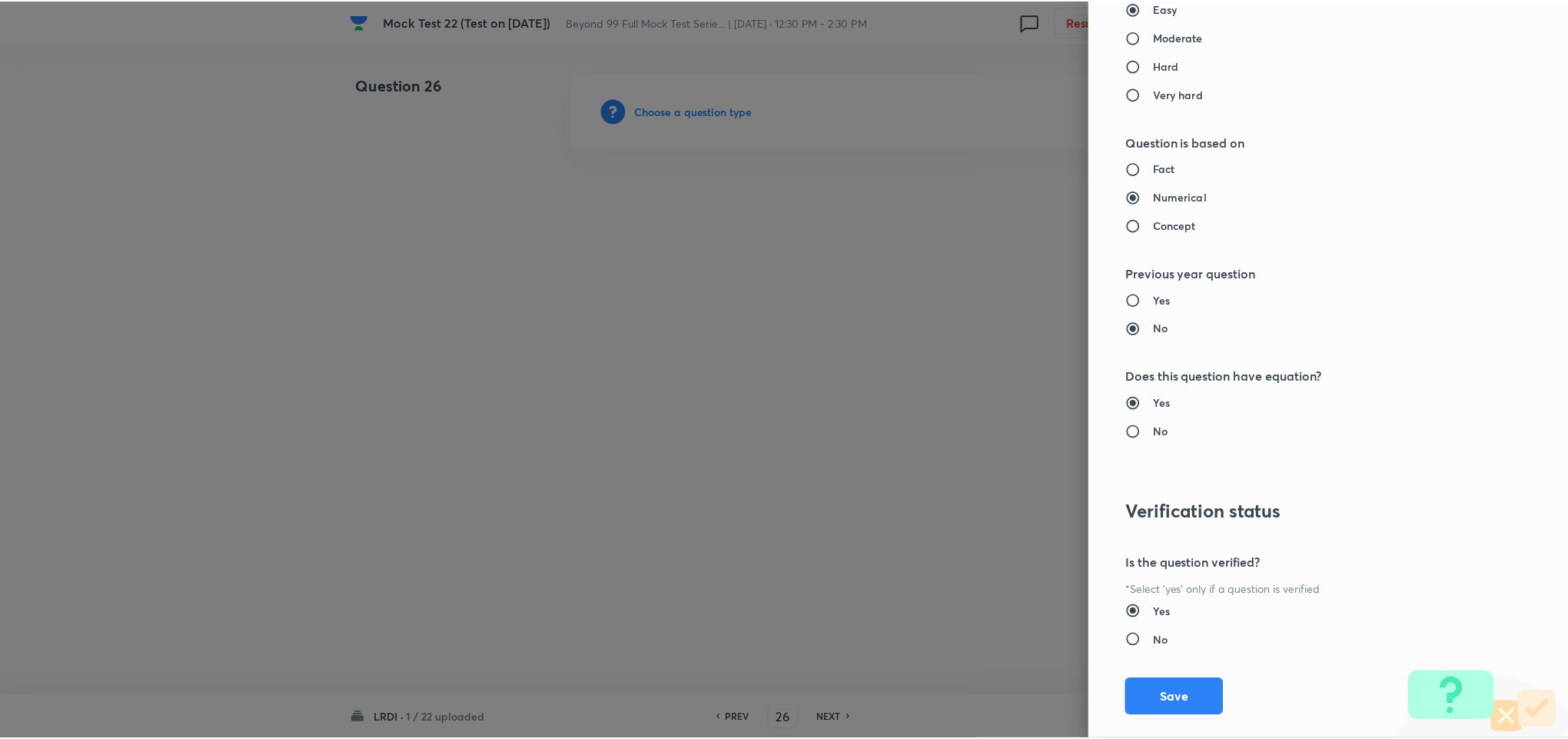
scroll to position [1362, 0]
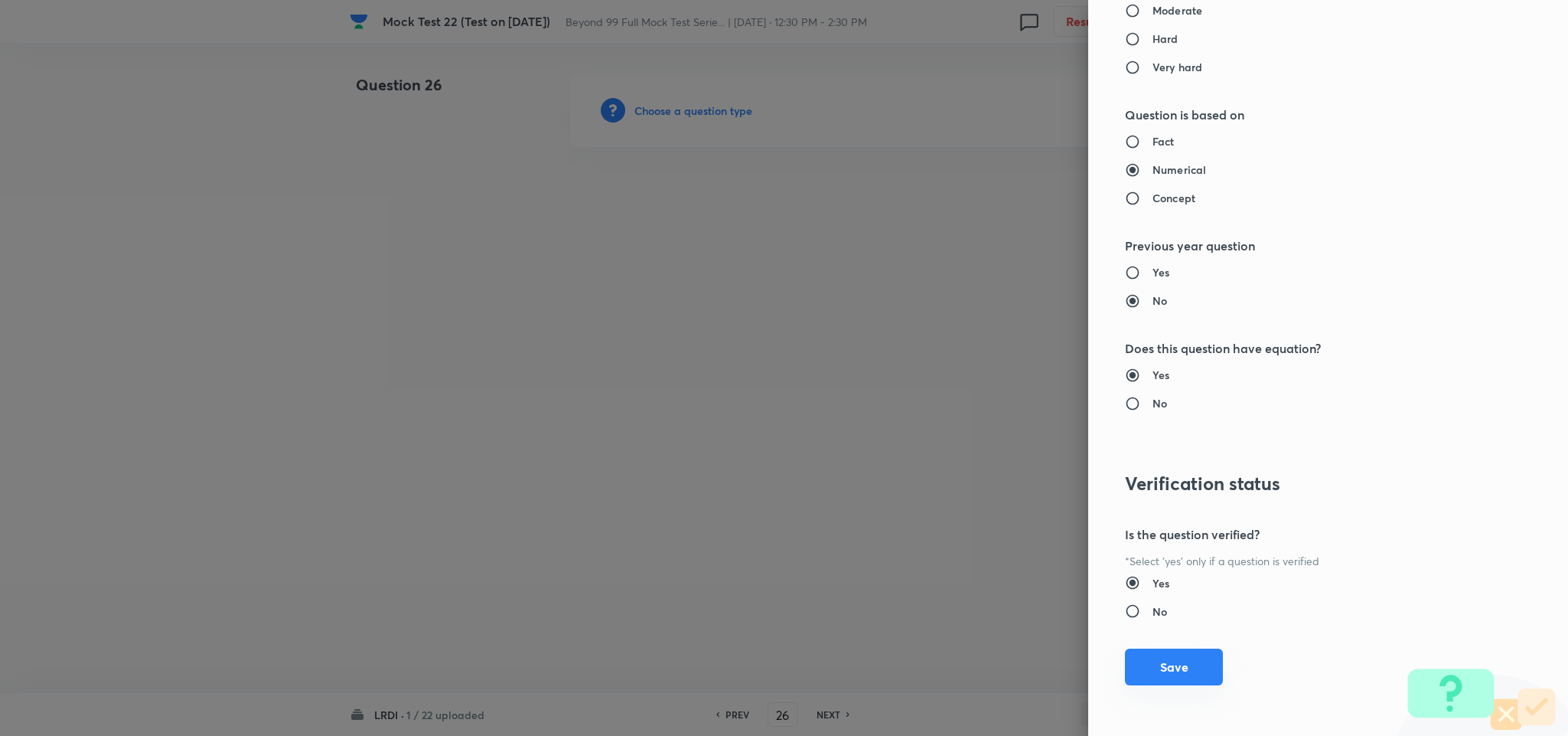
click at [1158, 653] on button "Save" at bounding box center [1173, 667] width 98 height 37
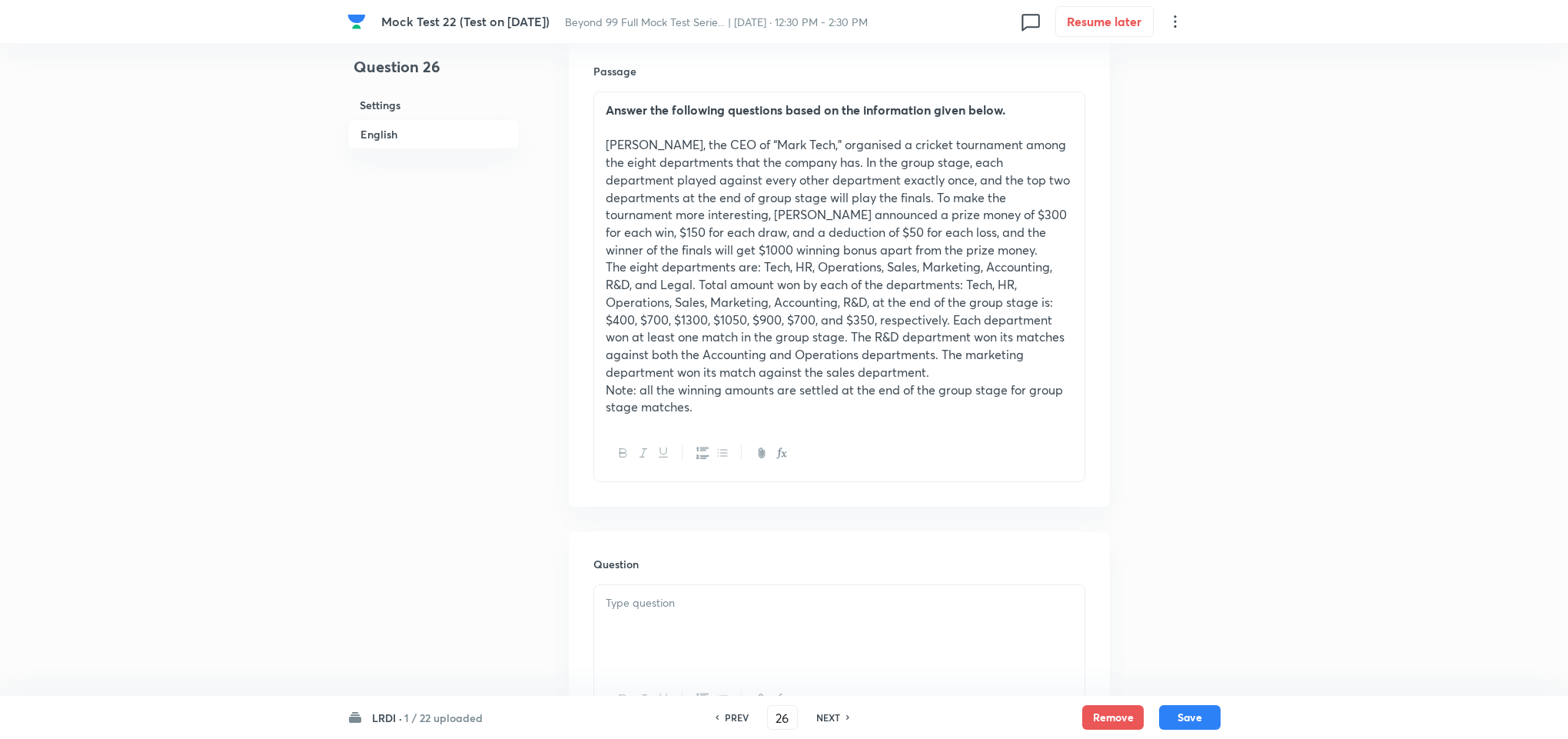
scroll to position [807, 0]
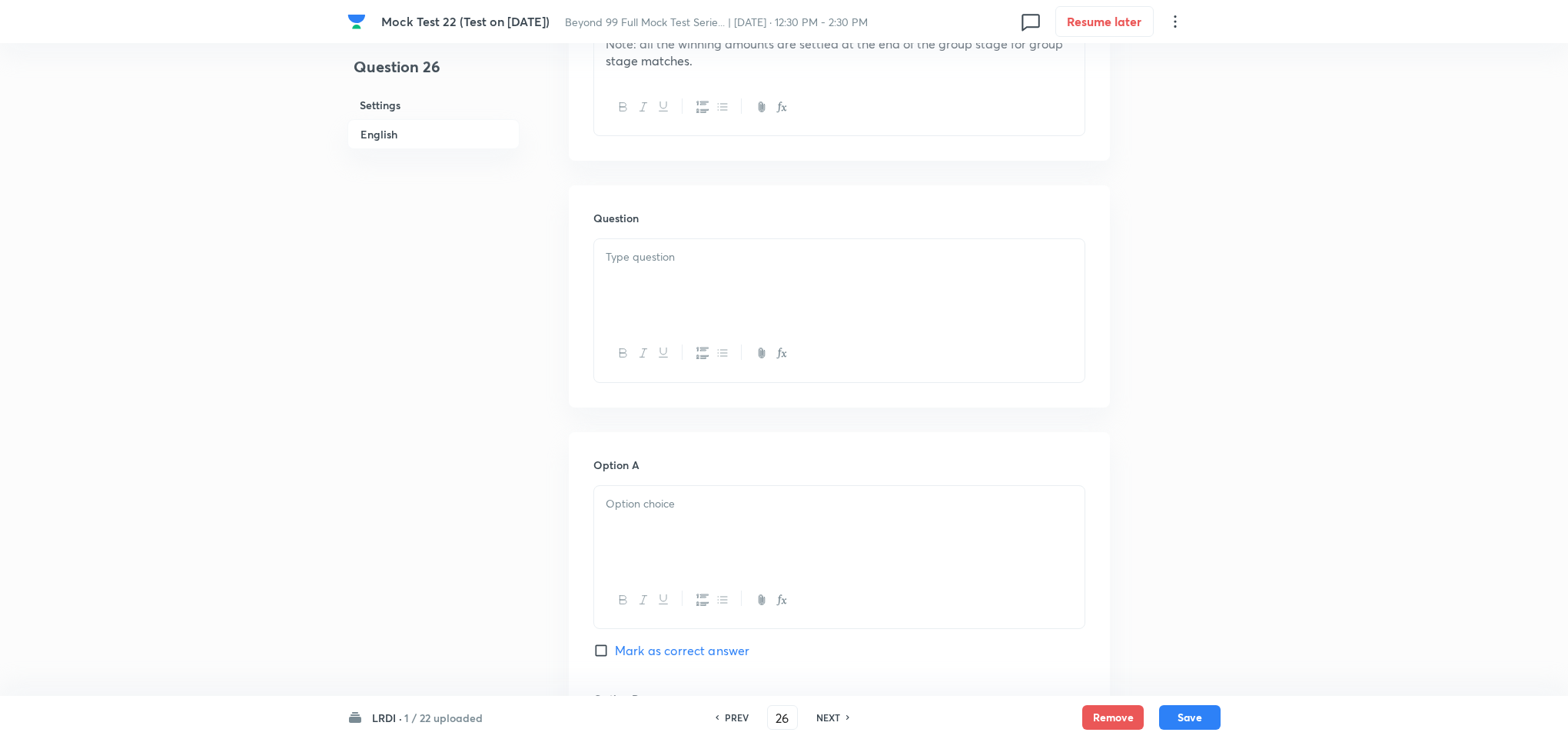
click at [615, 259] on div at bounding box center [839, 282] width 490 height 86
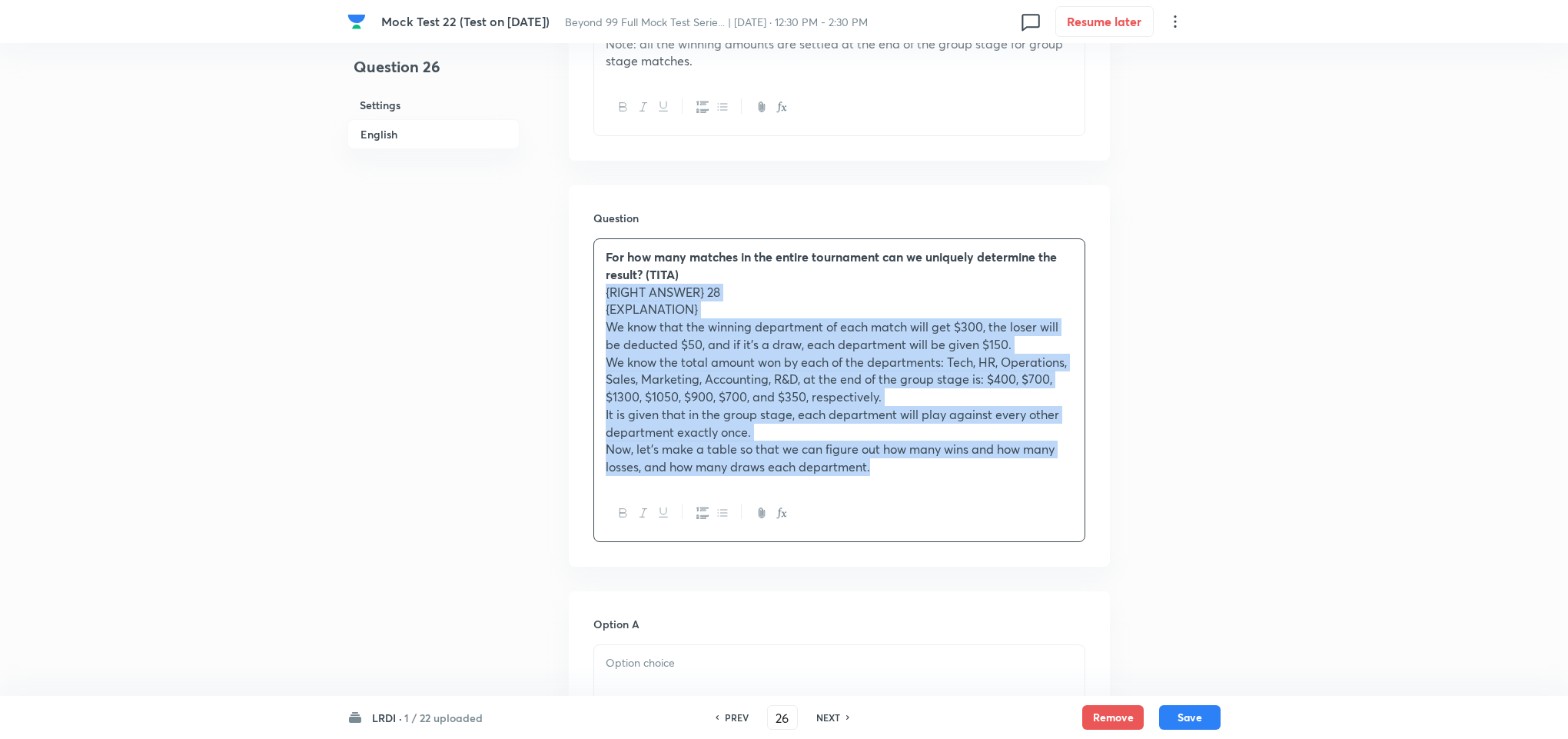
drag, startPoint x: 604, startPoint y: 295, endPoint x: 946, endPoint y: 478, distance: 387.9
click at [946, 478] on div "For how many matches in the entire tournament can we uniquely determine the res…" at bounding box center [839, 362] width 490 height 246
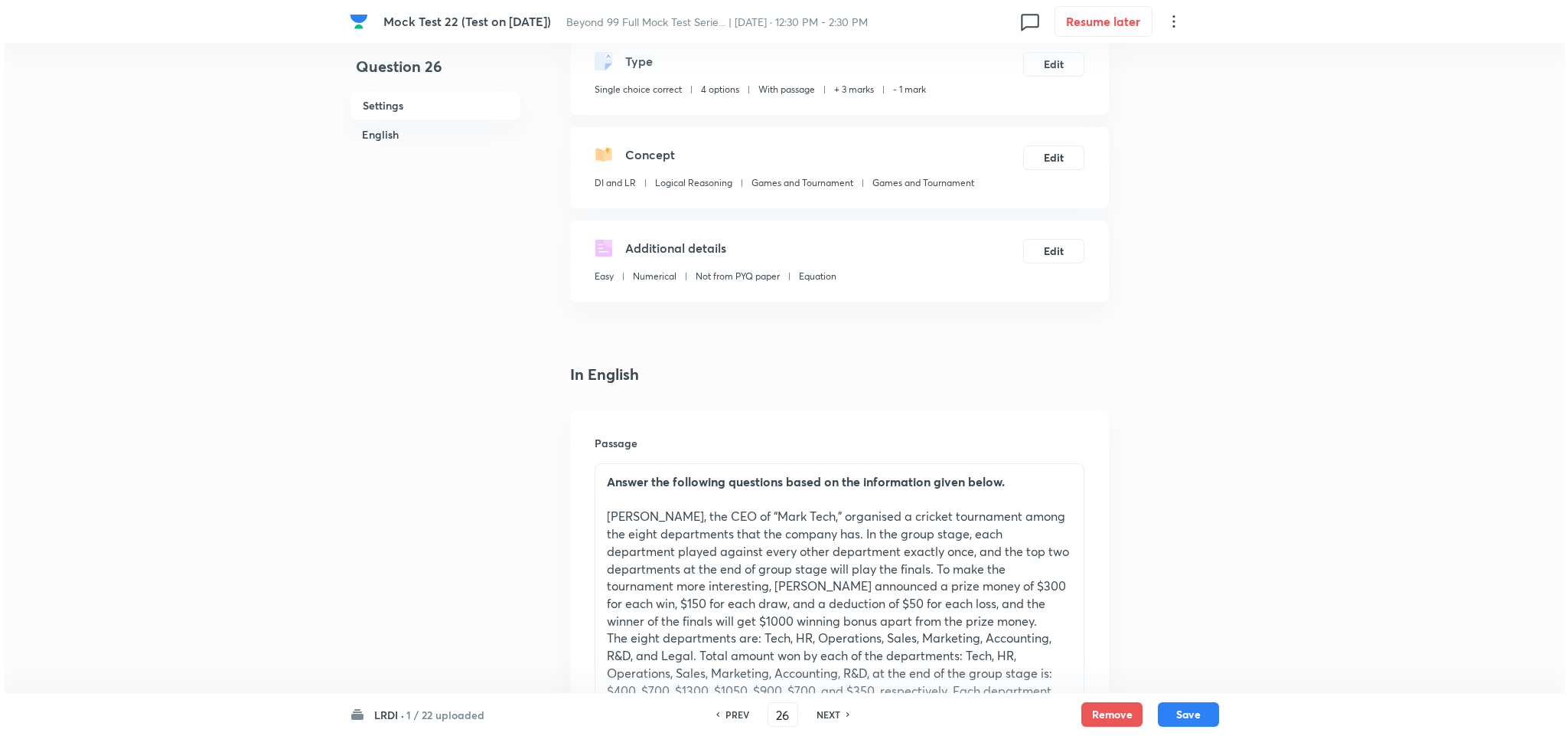
scroll to position [0, 0]
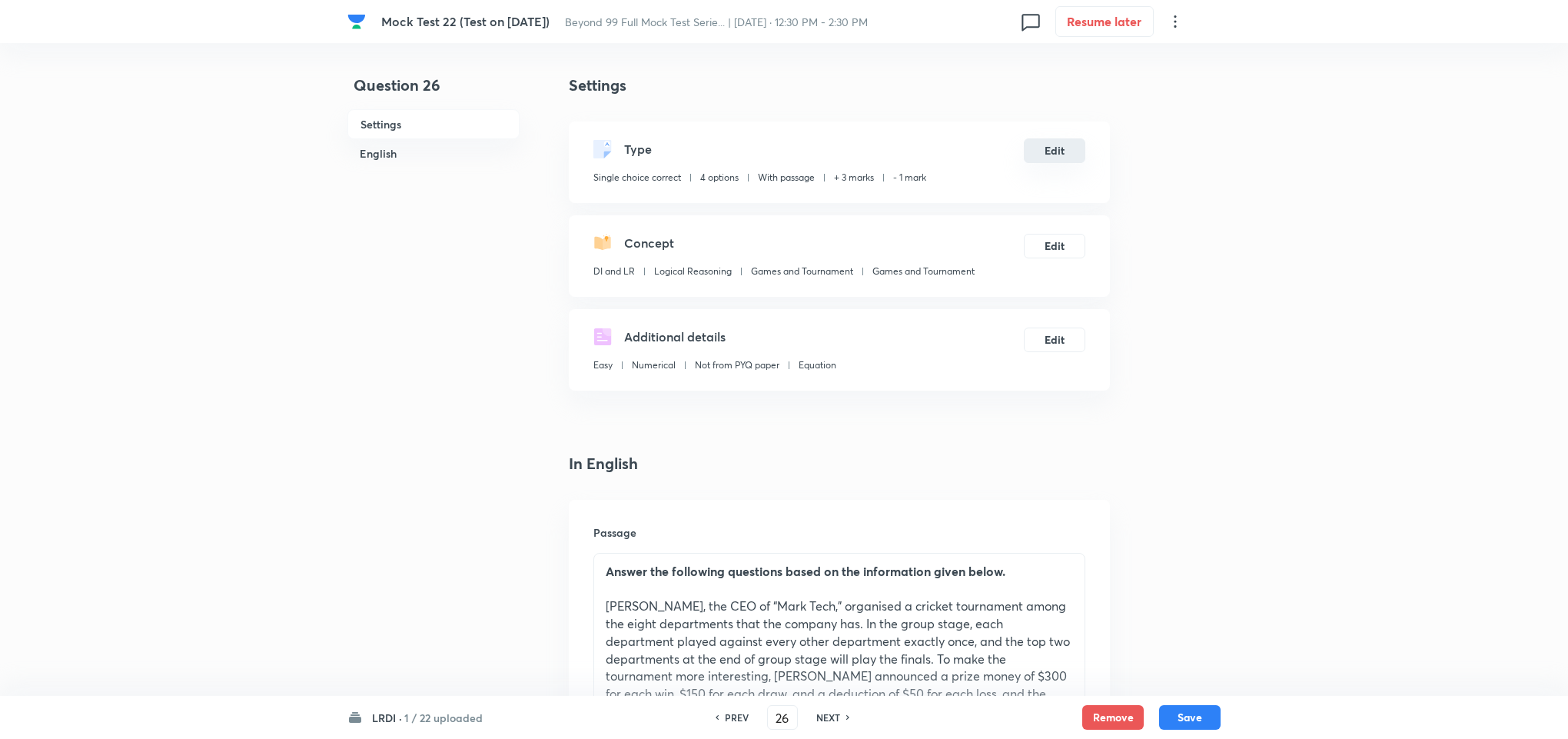
click at [1043, 143] on button "Edit" at bounding box center [1054, 151] width 61 height 25
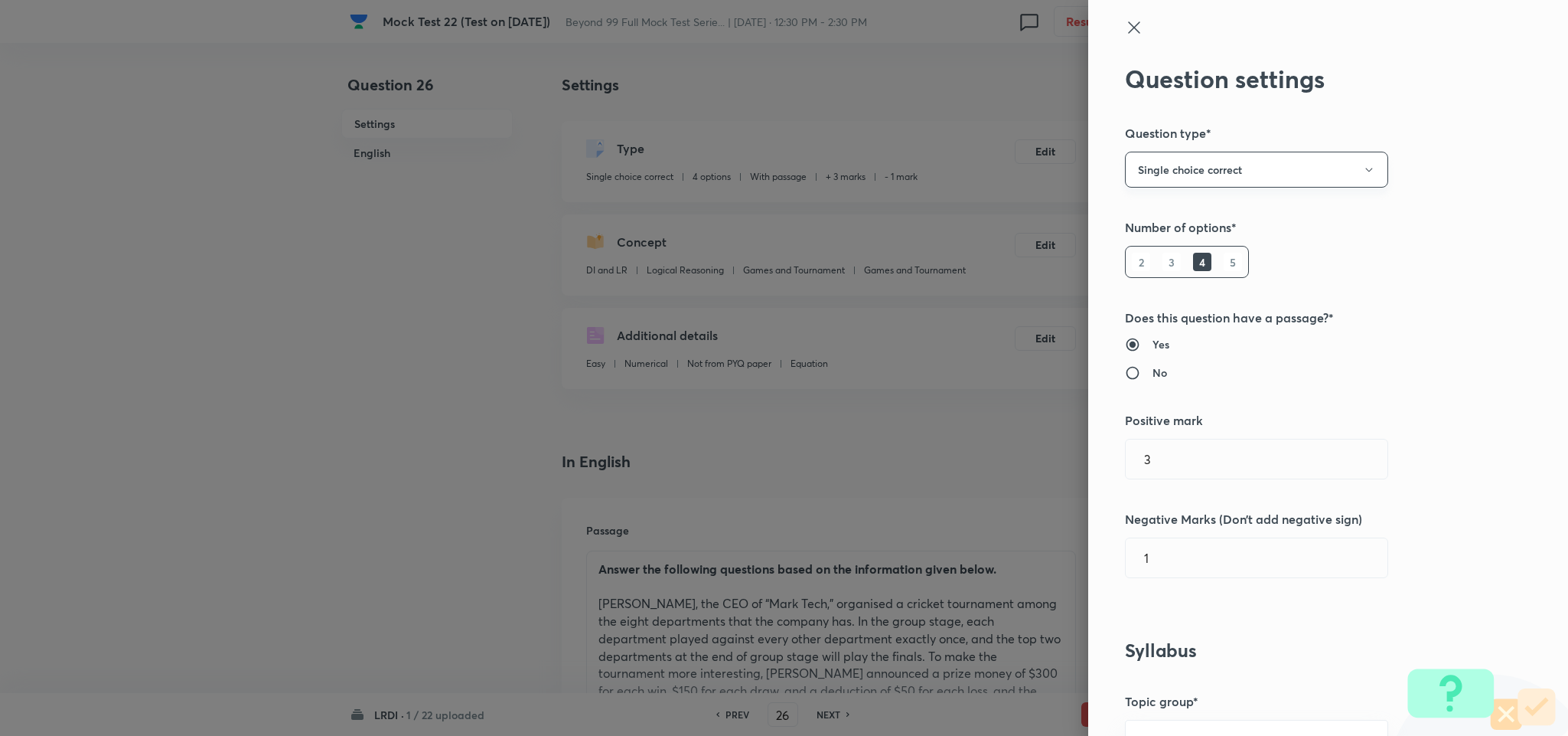
click at [1192, 164] on button "Single choice correct" at bounding box center [1256, 169] width 263 height 36
click at [1147, 265] on span "Integer" at bounding box center [1239, 273] width 244 height 16
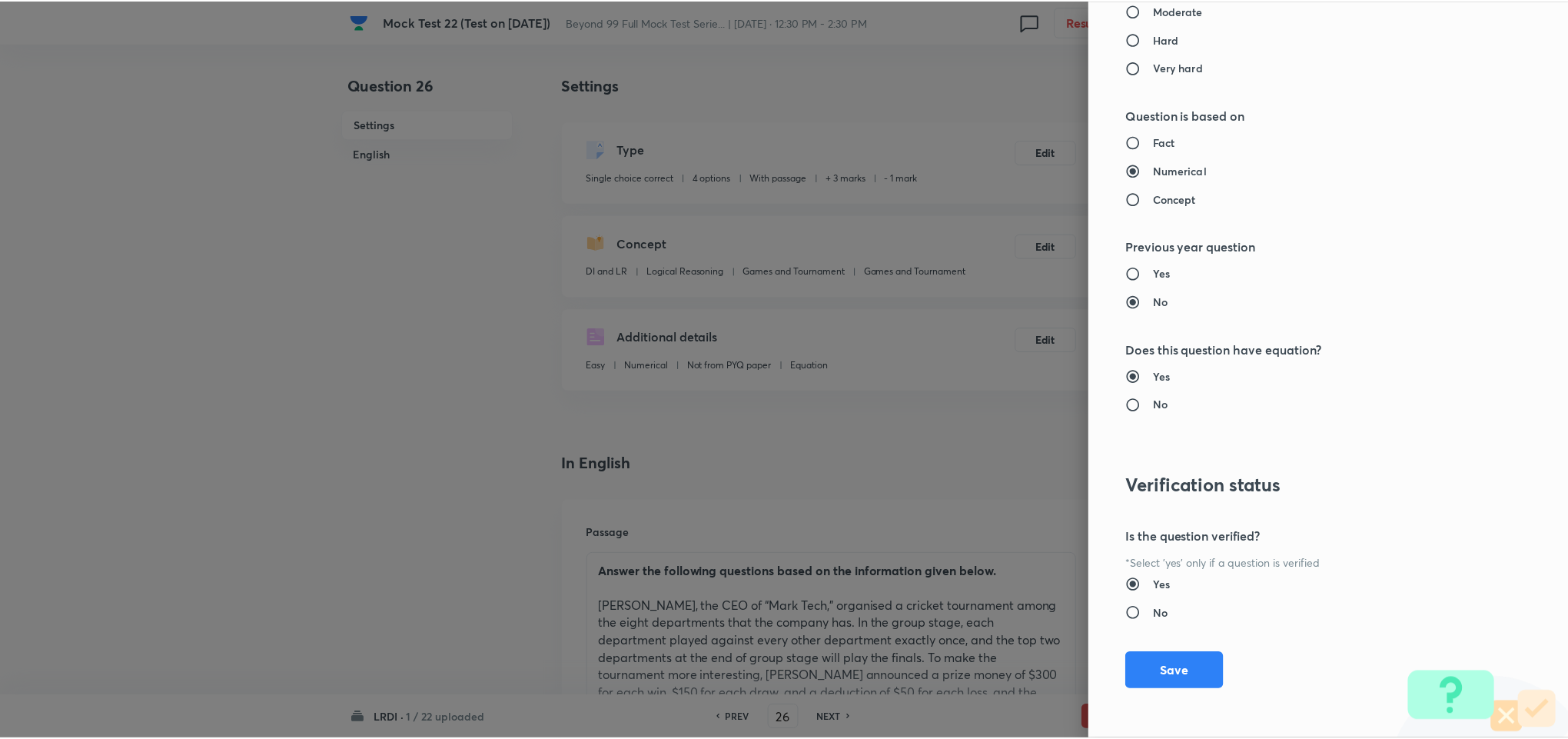
scroll to position [1271, 0]
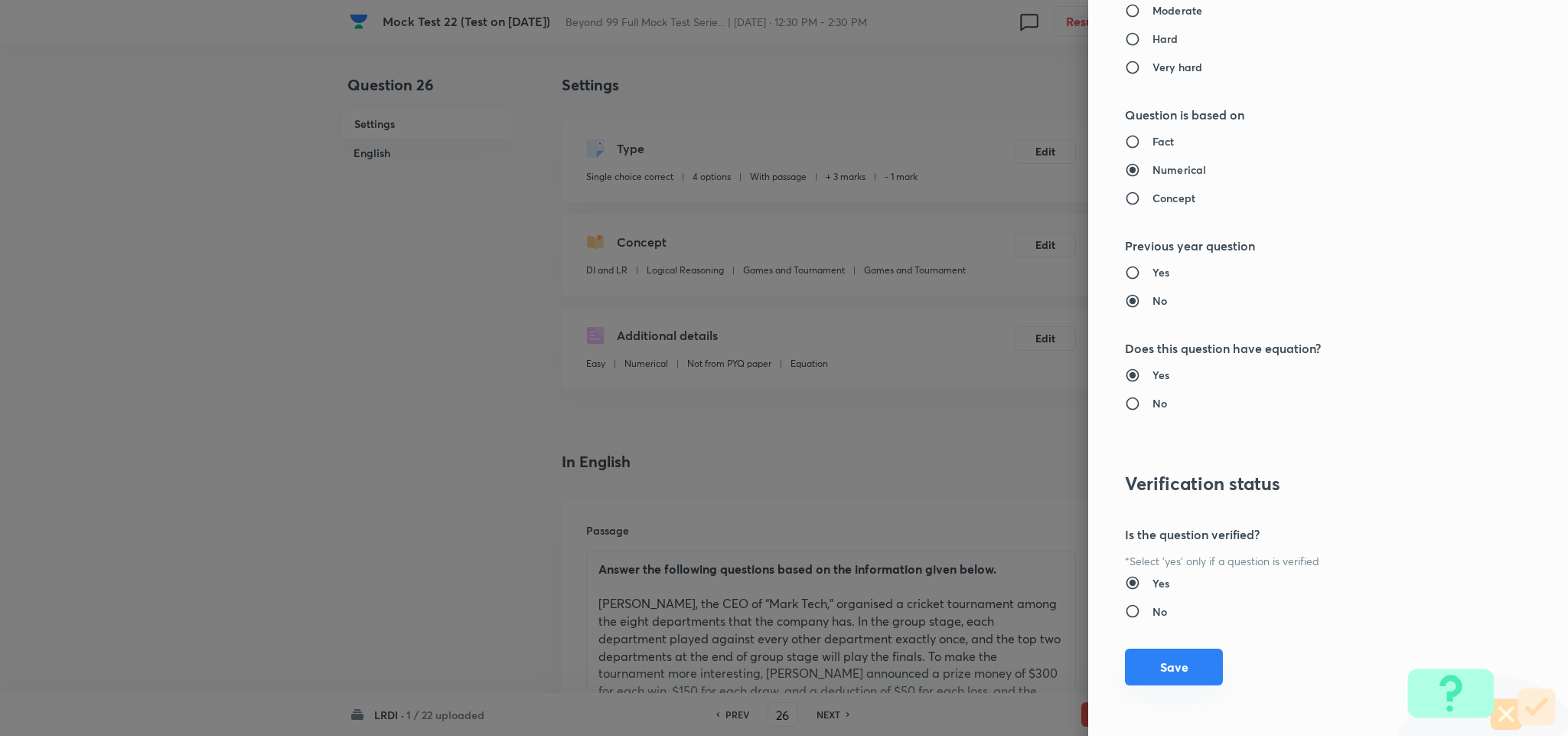
click at [1166, 653] on button "Save" at bounding box center [1173, 667] width 98 height 37
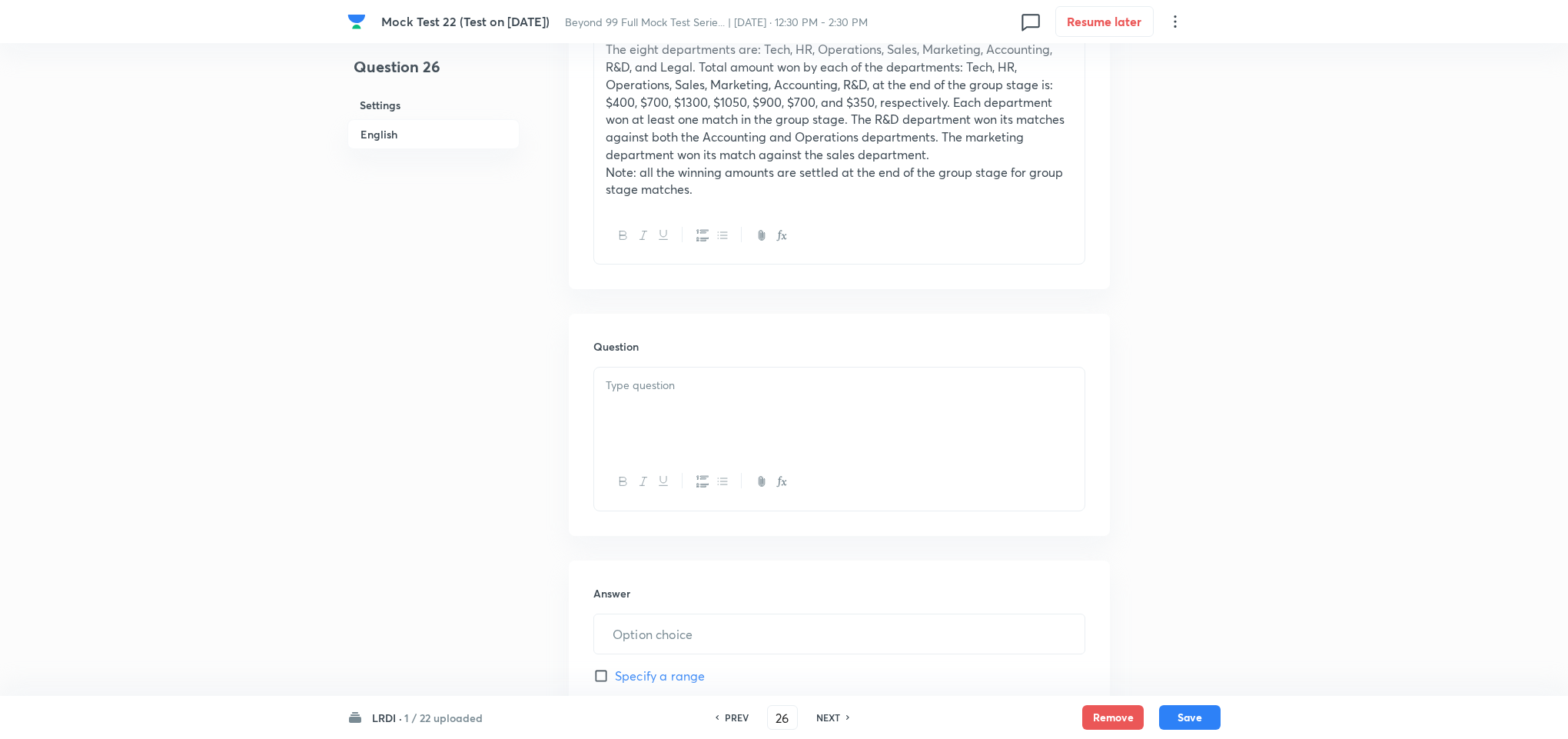
scroll to position [692, 0]
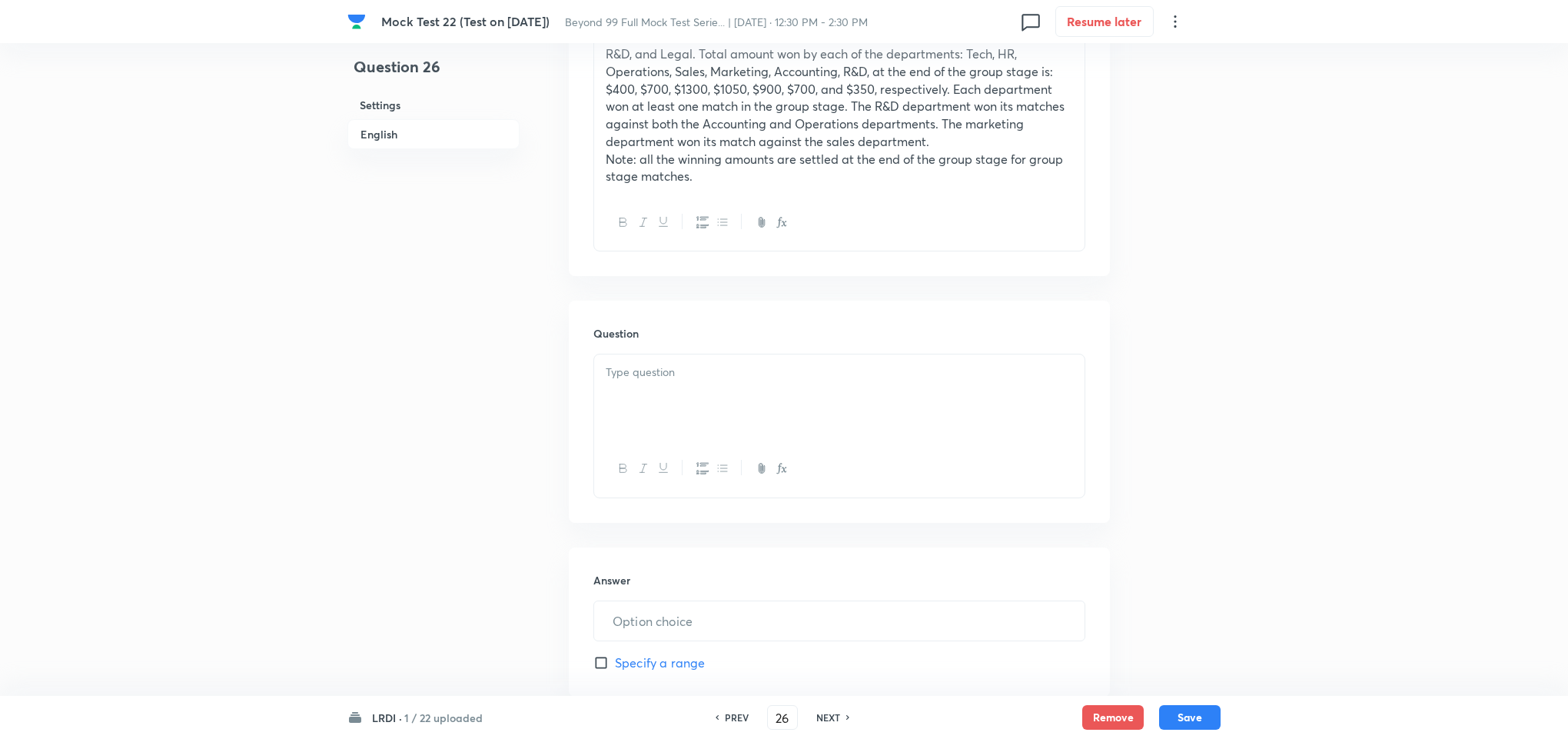
click at [721, 379] on p at bounding box center [839, 372] width 467 height 18
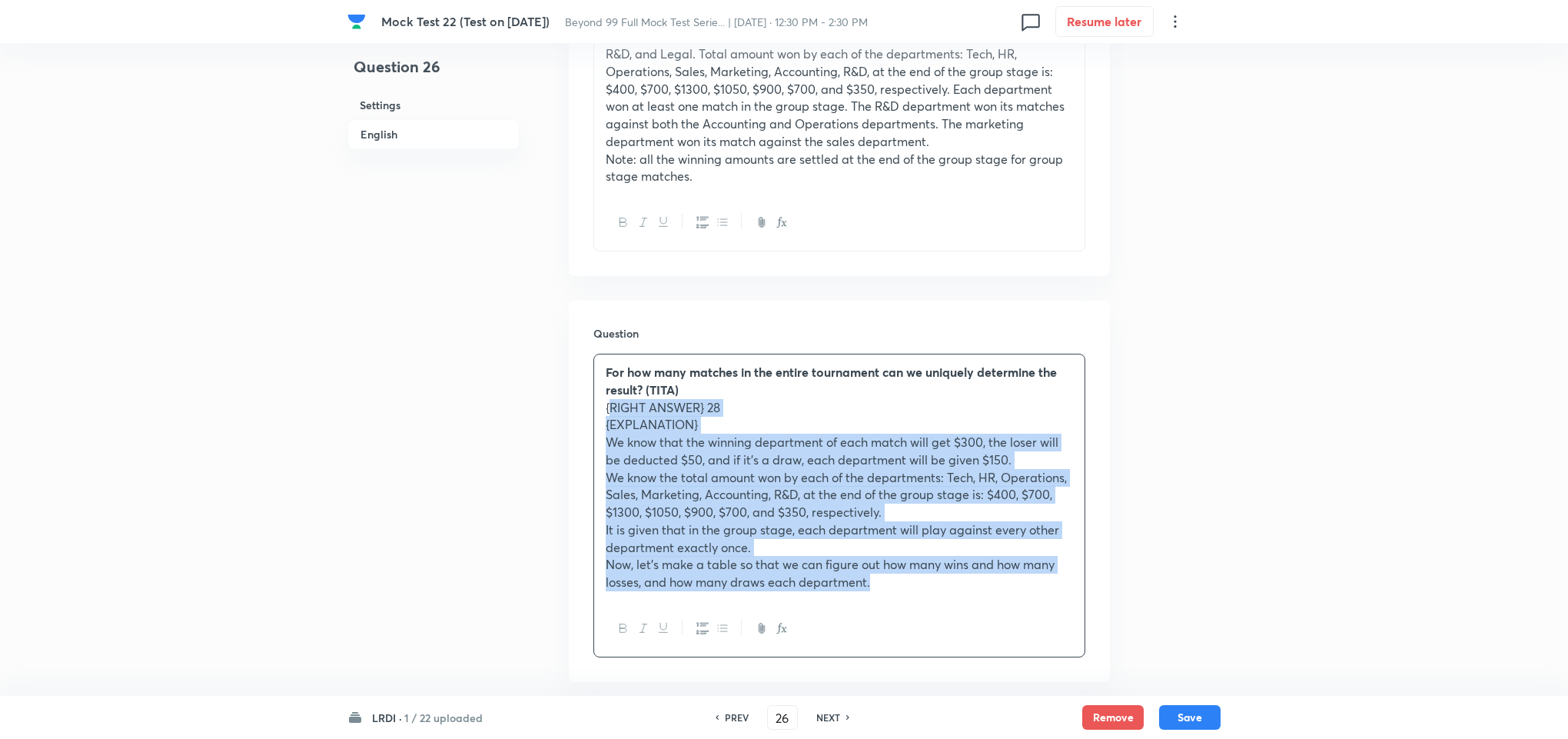
drag, startPoint x: 609, startPoint y: 411, endPoint x: 1024, endPoint y: 584, distance: 449.6
click at [1024, 584] on div "For how many matches in the entire tournament can we uniquely determine the res…" at bounding box center [839, 477] width 490 height 246
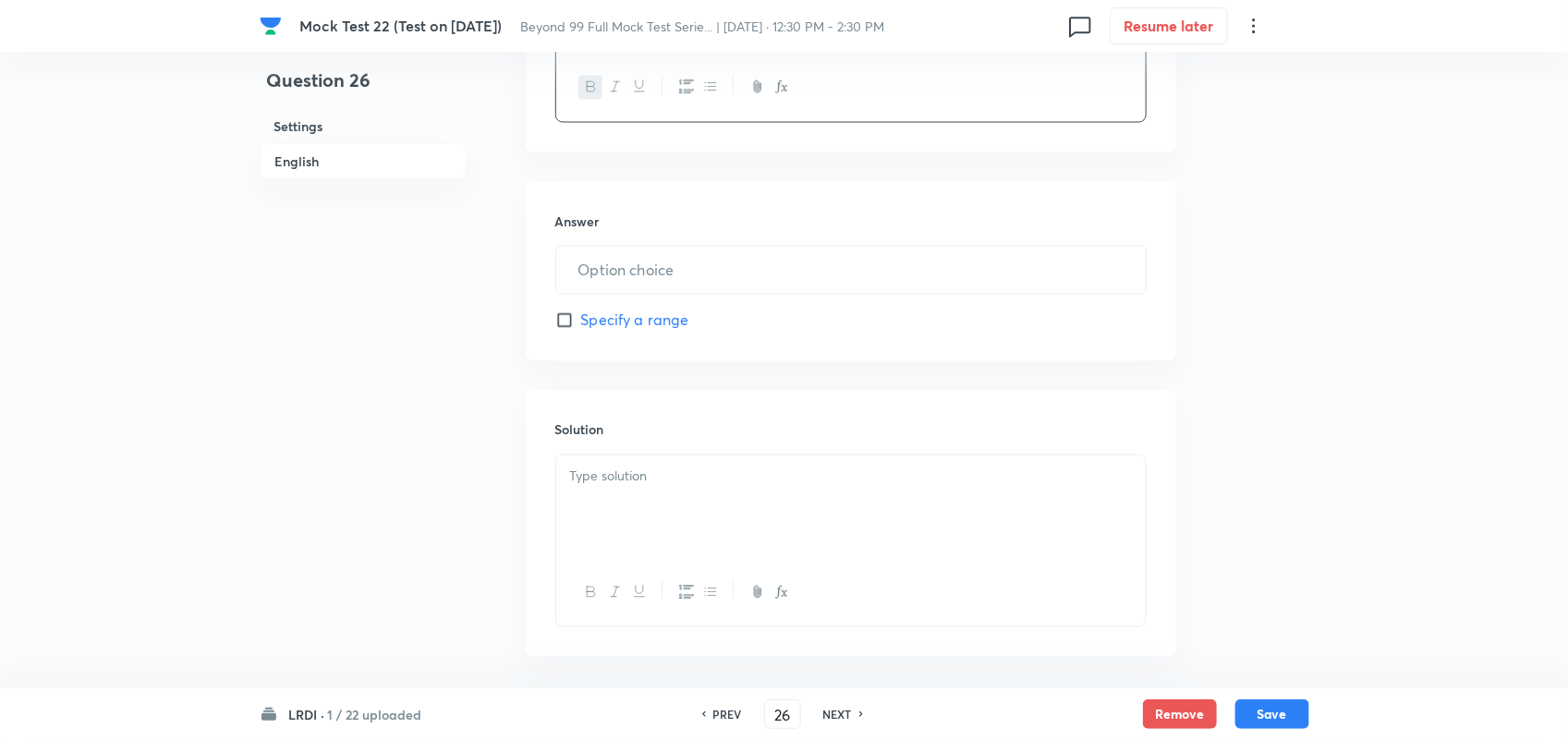
scroll to position [1394, 0]
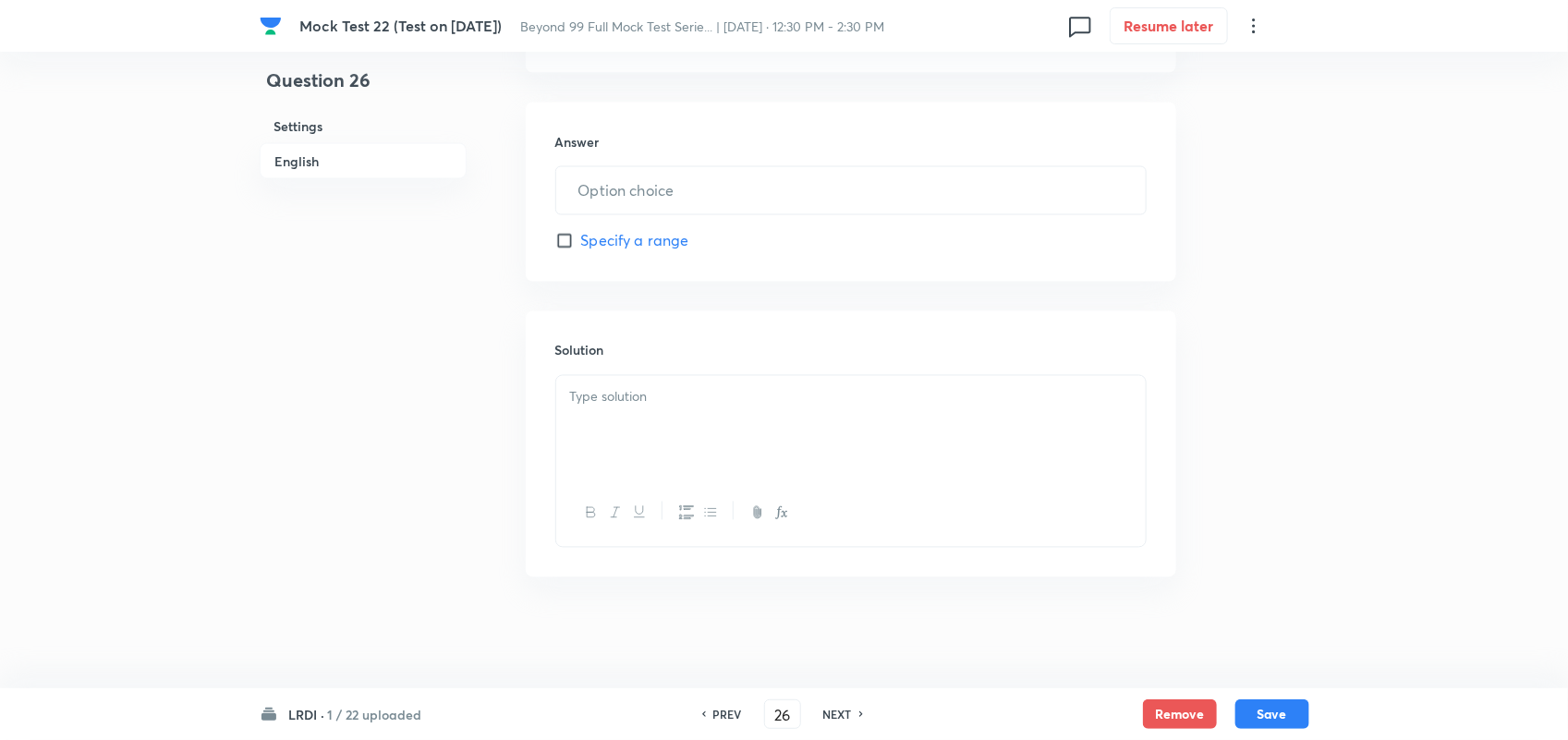
click at [735, 442] on div at bounding box center [850, 428] width 589 height 104
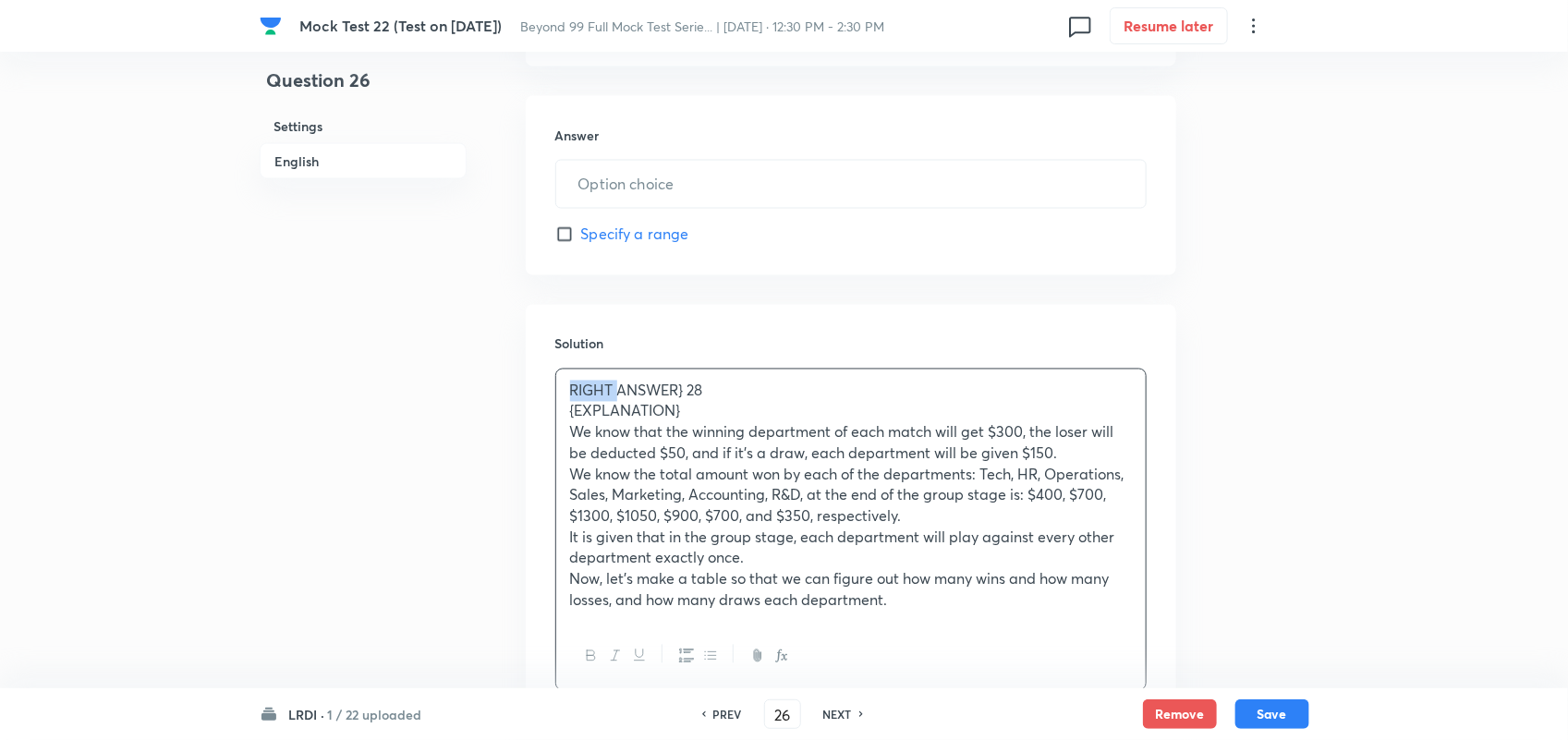
drag, startPoint x: 619, startPoint y: 395, endPoint x: 358, endPoint y: 380, distance: 261.4
click at [642, 391] on p "ANSWER} 28" at bounding box center [851, 391] width 562 height 21
drag, startPoint x: 681, startPoint y: 419, endPoint x: 560, endPoint y: 414, distance: 121.1
click at [560, 414] on div "ANSWER : 28 {EXPLANATION} We know that the winning department of each match wil…" at bounding box center [850, 497] width 589 height 253
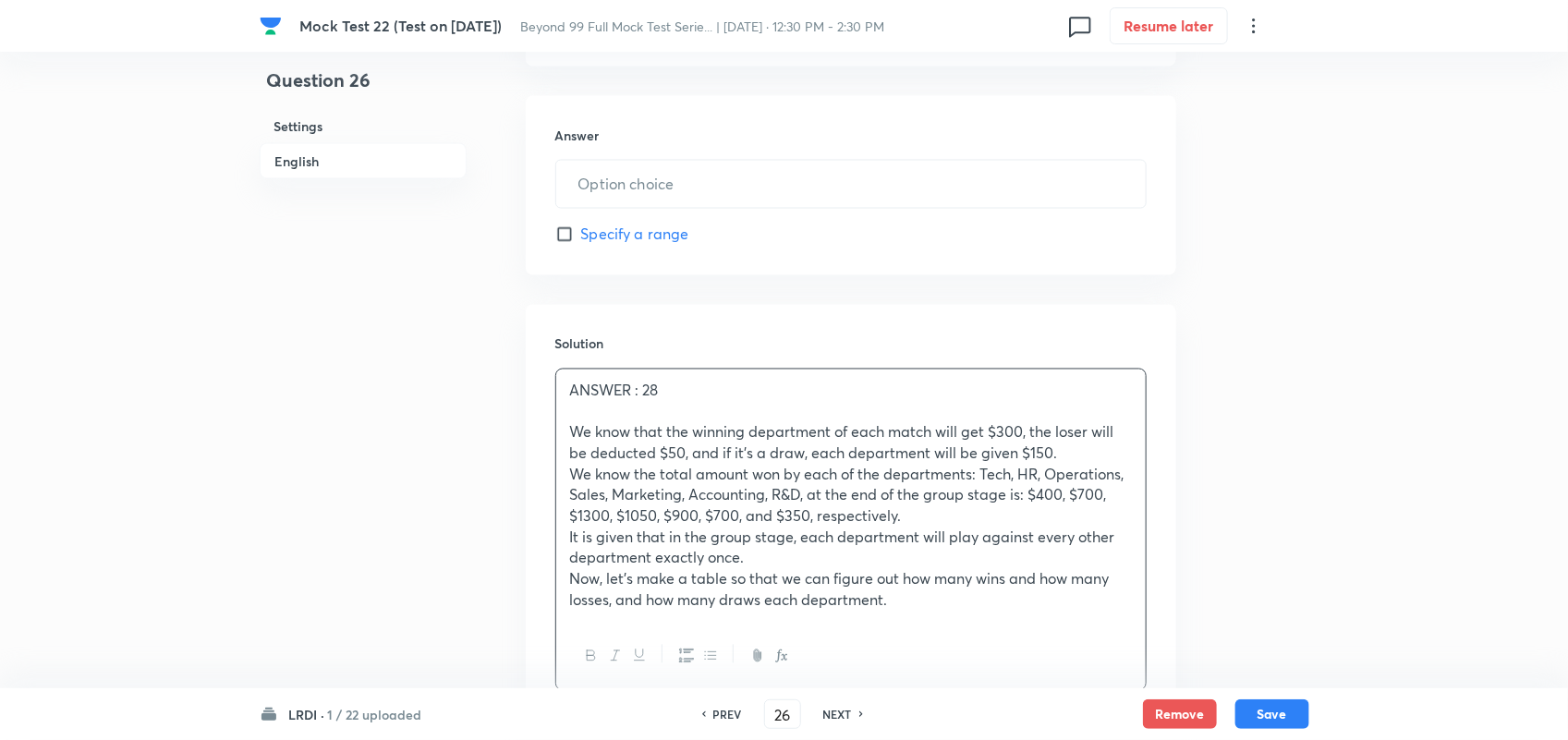
click at [1158, 511] on div "Solution ANSWER : 28 We know that the winning department of each match will get…" at bounding box center [851, 513] width 651 height 416
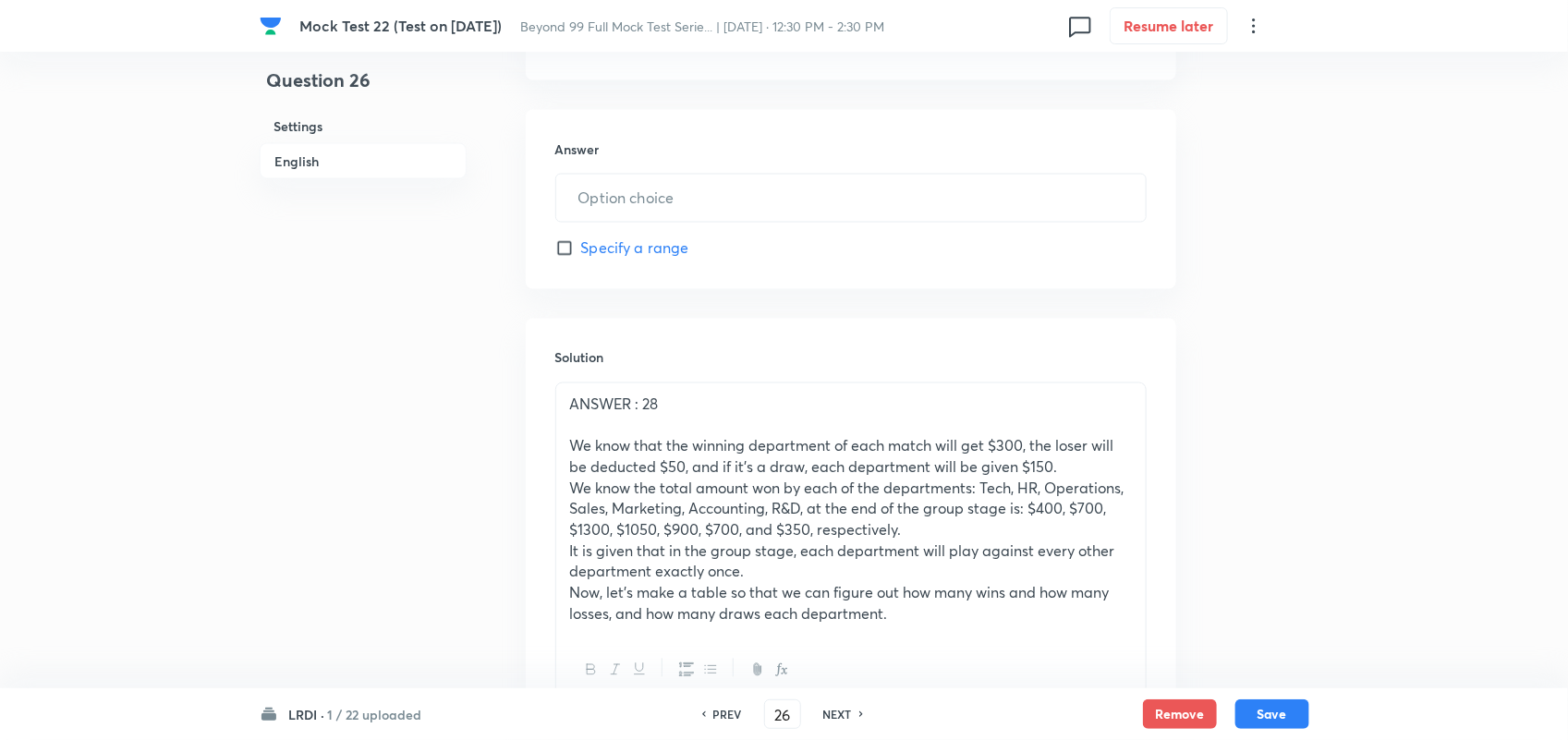
scroll to position [1428, 0]
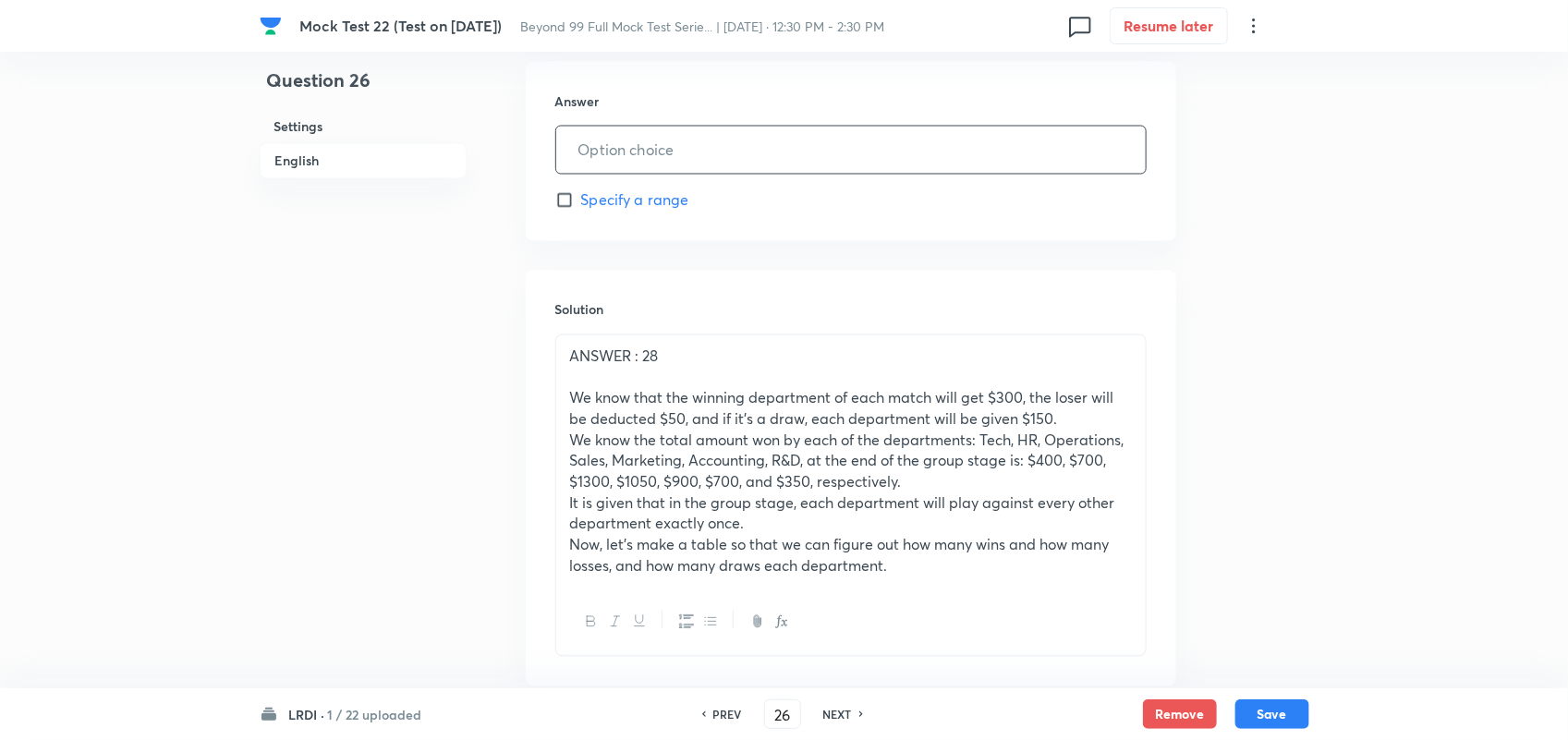
click at [599, 150] on input "text" at bounding box center [850, 150] width 589 height 47
type input "28"
click at [815, 505] on p "It is given that in the group stage, each department will play against every ot…" at bounding box center [851, 514] width 562 height 41
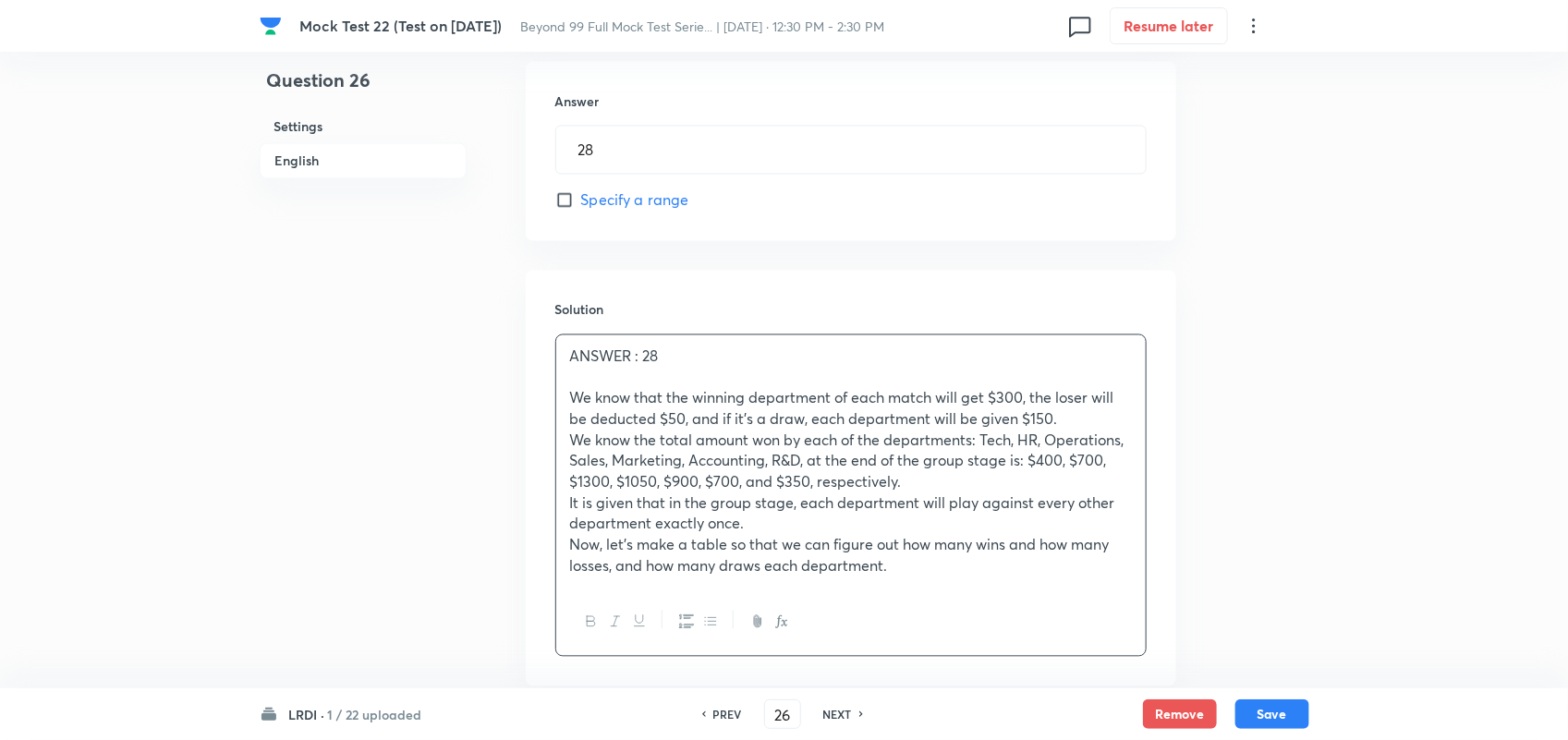
click at [962, 577] on p "Now, let's make a table so that we can figure out how many wins and how many lo…" at bounding box center [851, 555] width 562 height 41
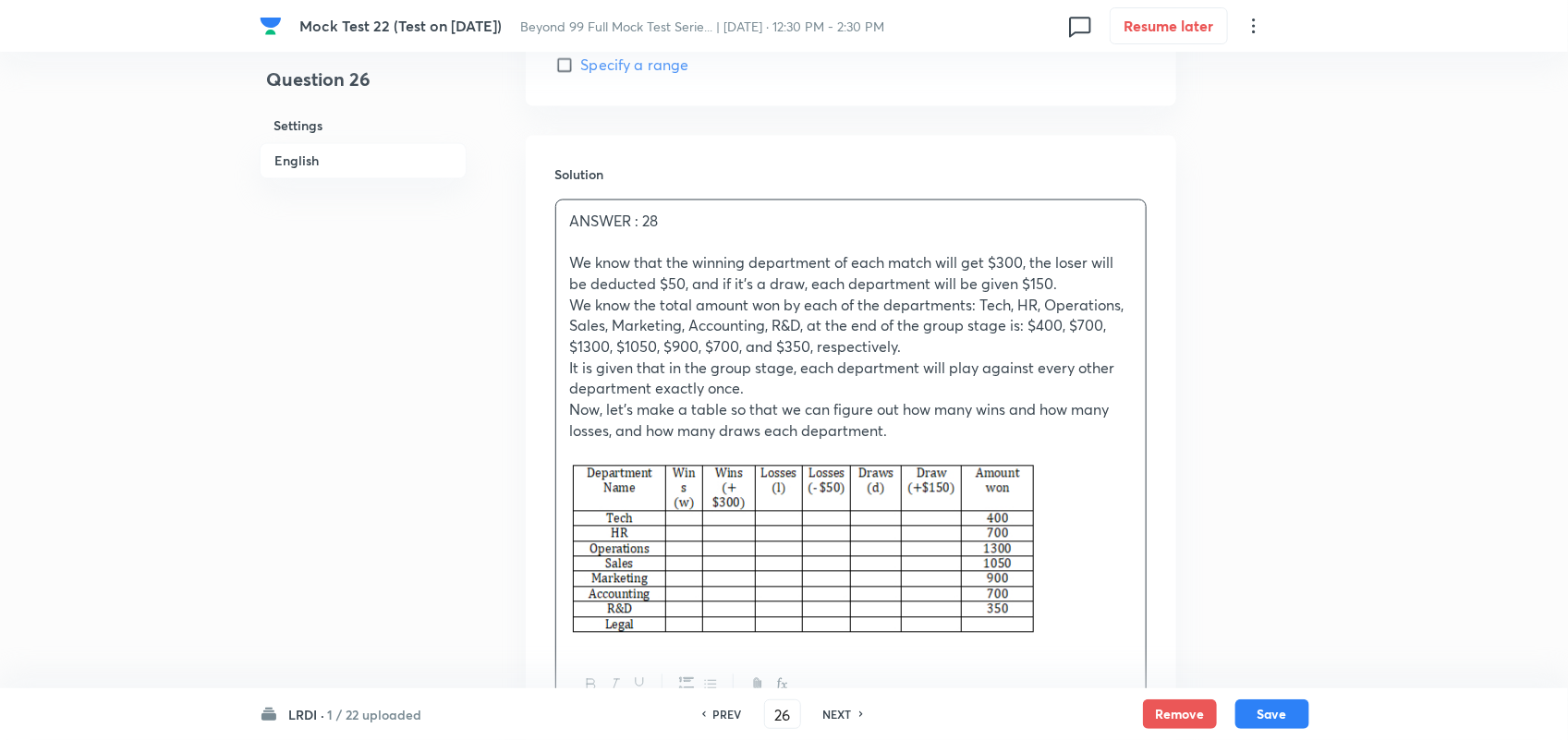
scroll to position [1743, 0]
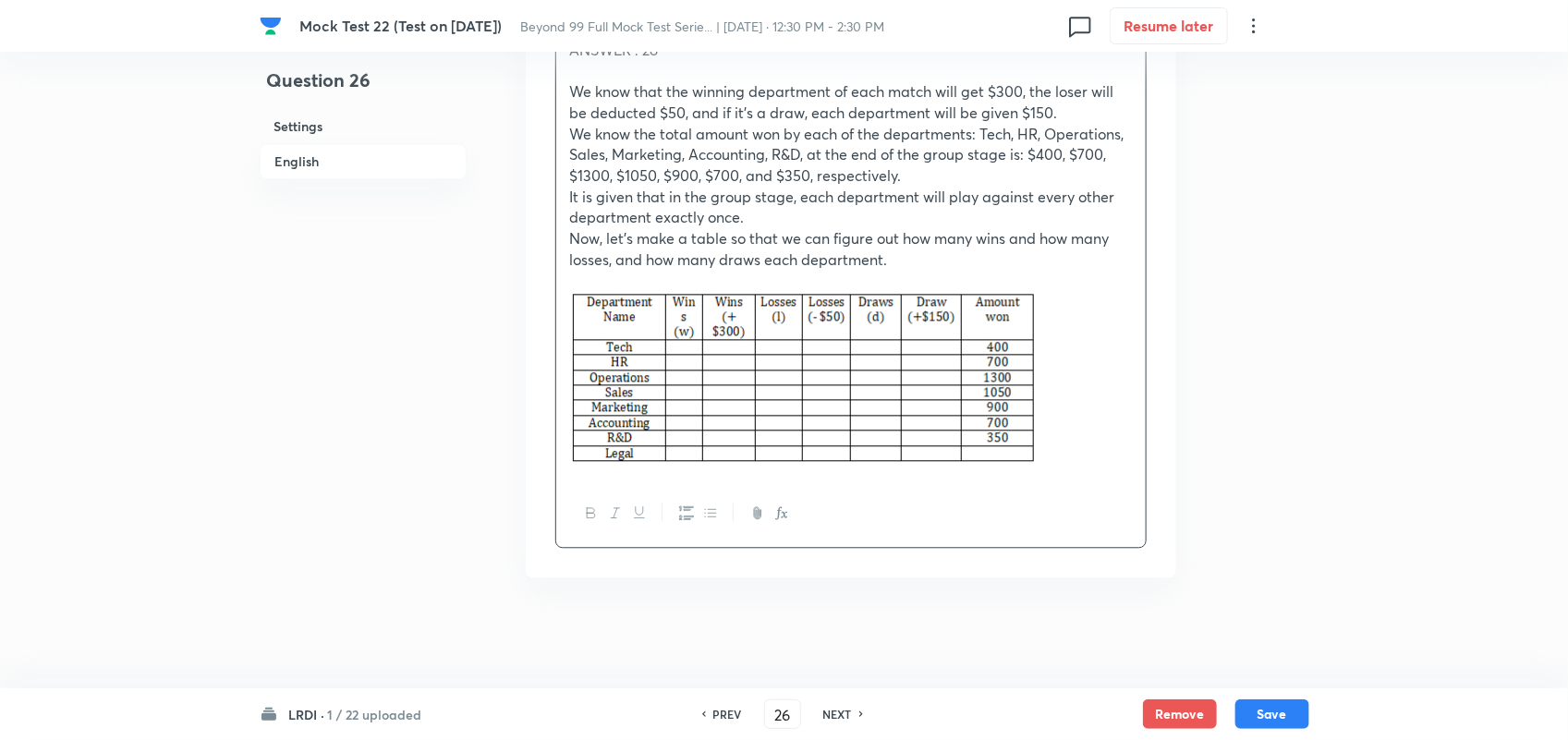
click at [1095, 430] on p at bounding box center [851, 380] width 562 height 177
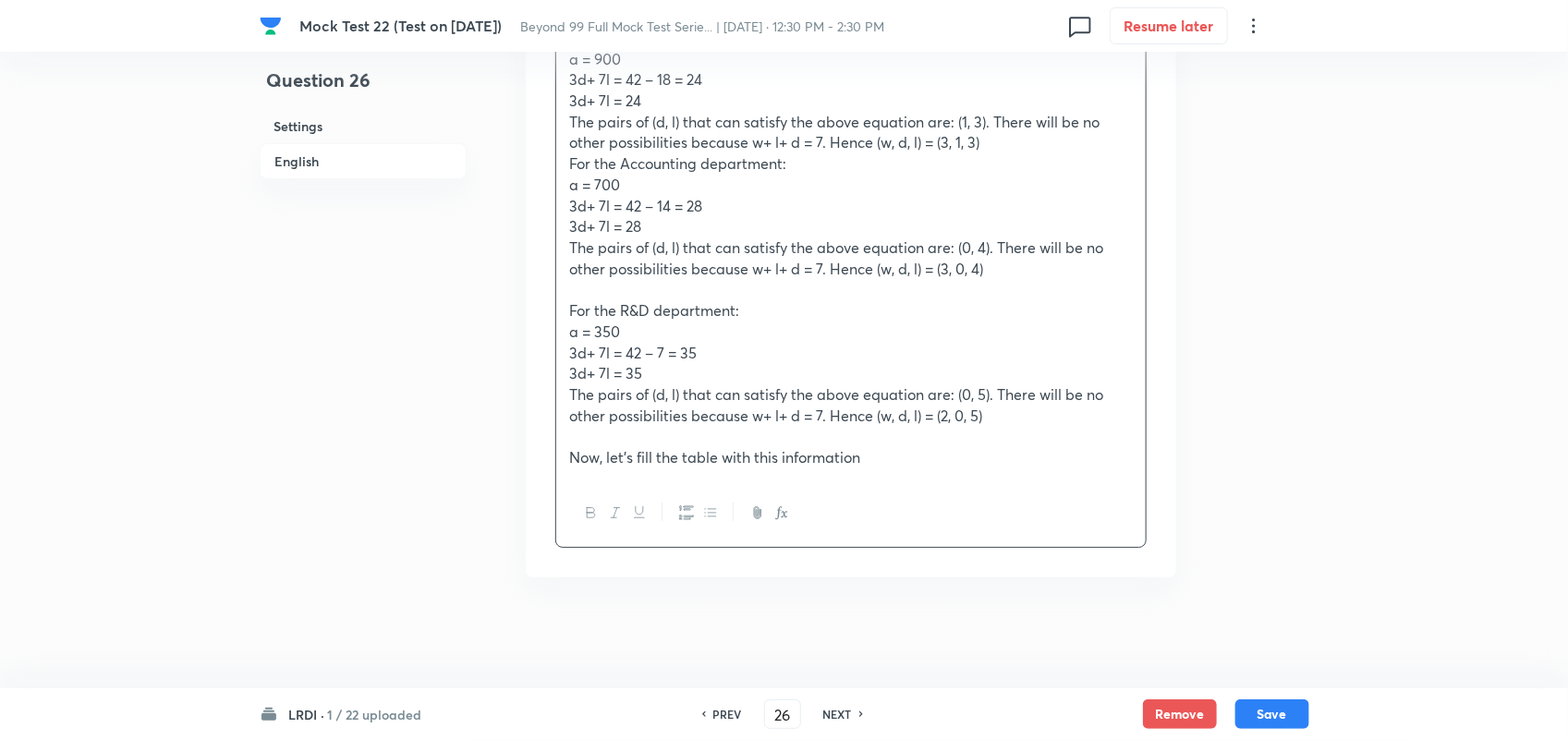
scroll to position [3022, 0]
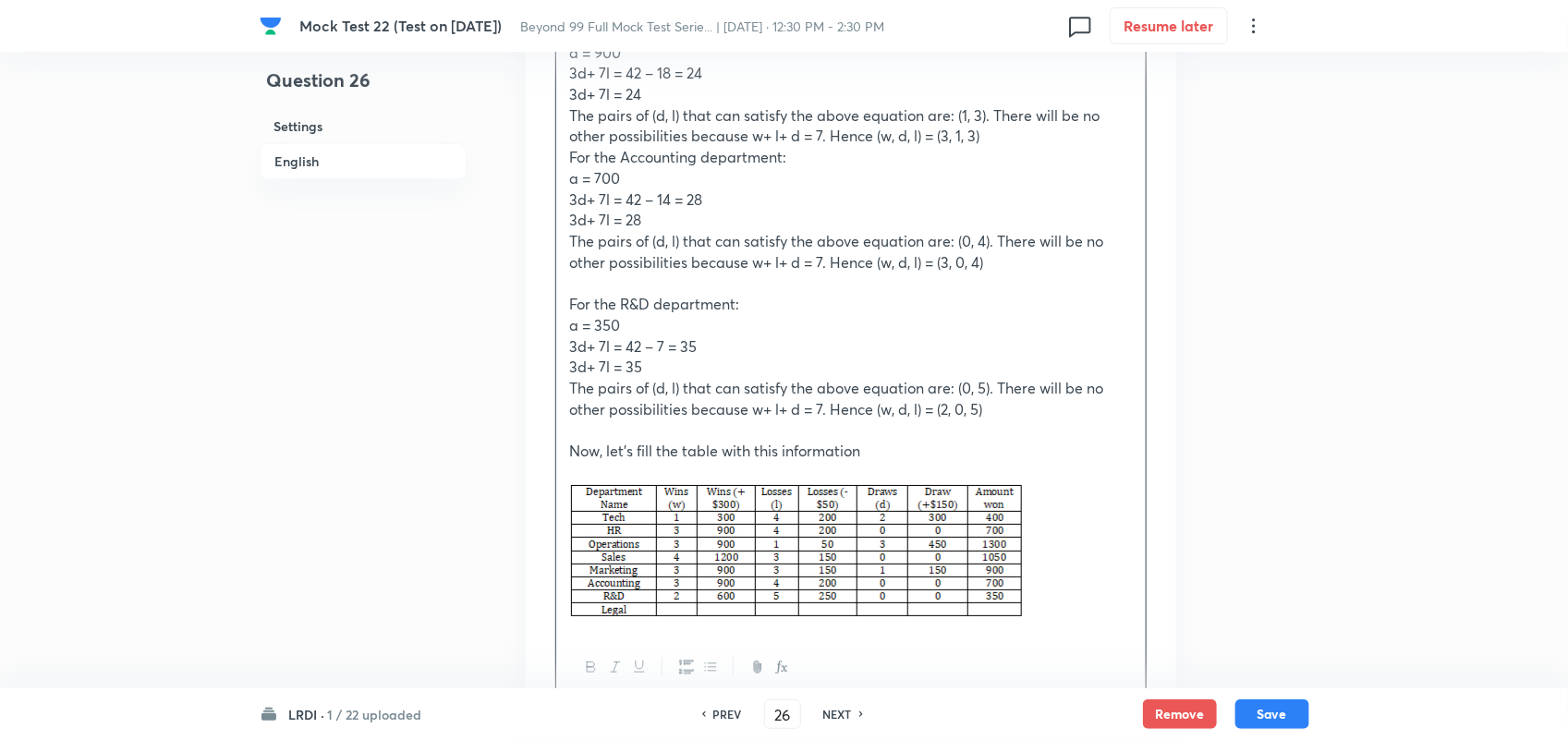
click at [1061, 581] on p at bounding box center [851, 553] width 562 height 141
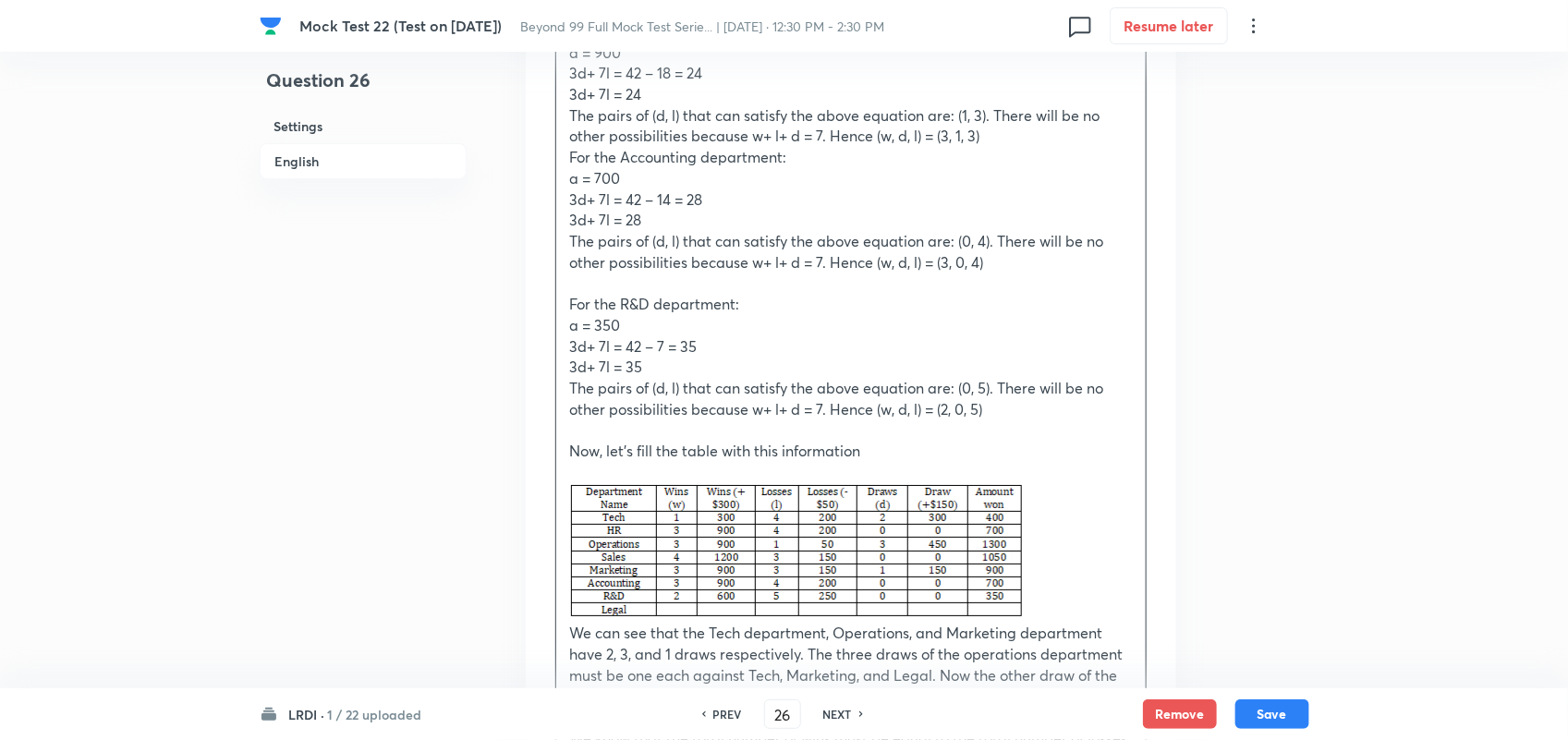
click at [1115, 635] on p "We can see that the Tech department, Operations, and Marketing department have …" at bounding box center [851, 676] width 562 height 105
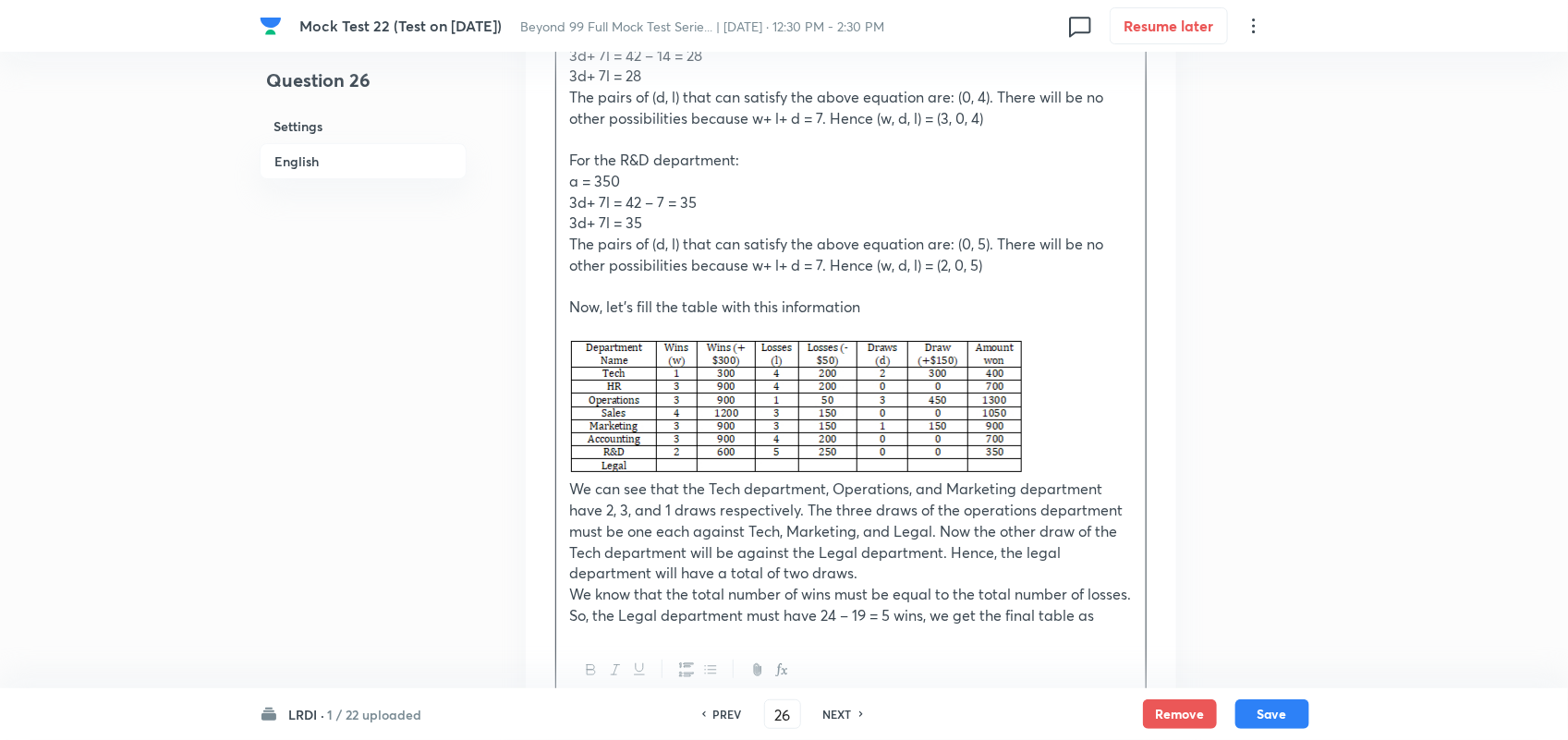
scroll to position [3351, 0]
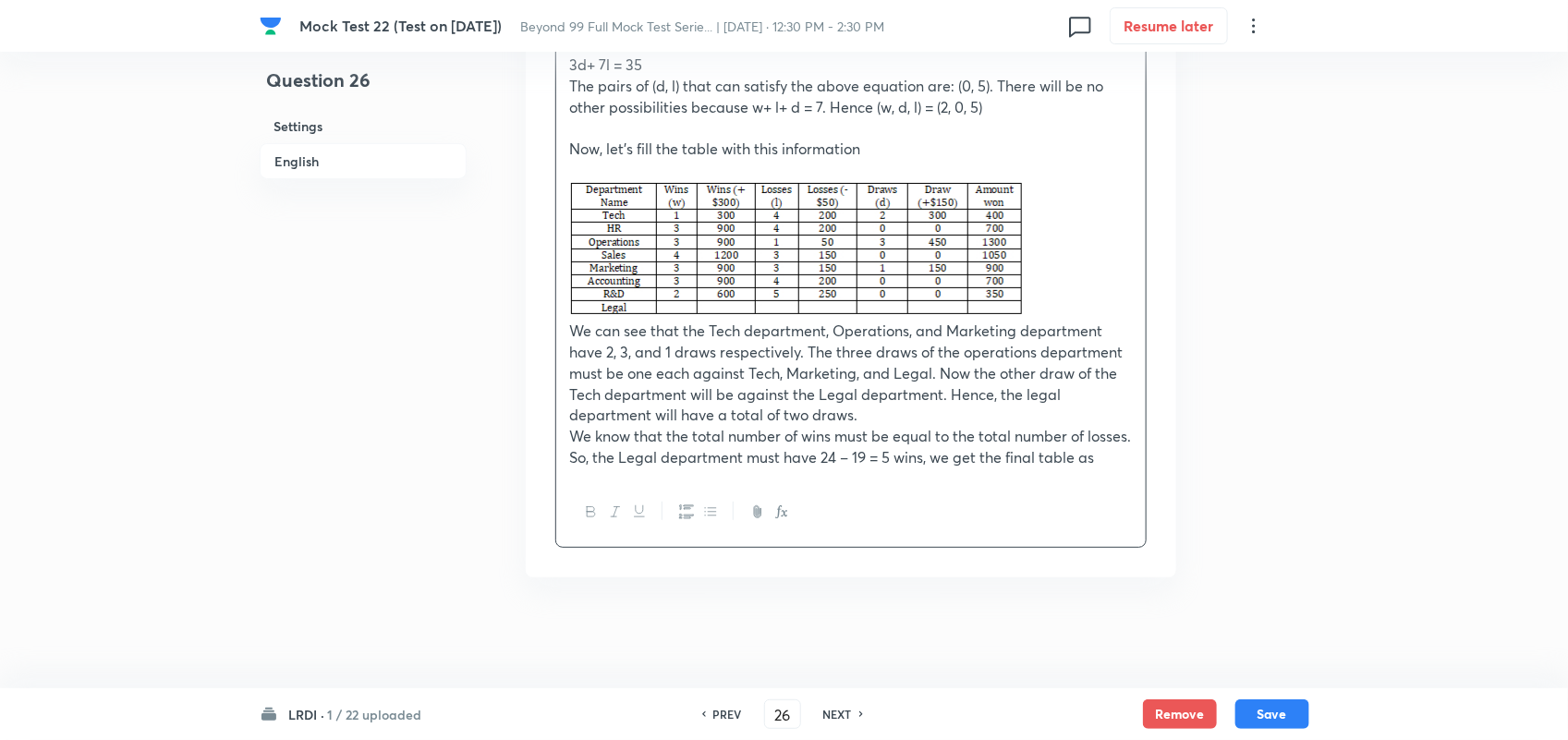
click at [1123, 455] on p "So, the Legal department must have 24 – 19 = 5 wins, we get the final table as" at bounding box center [851, 458] width 562 height 21
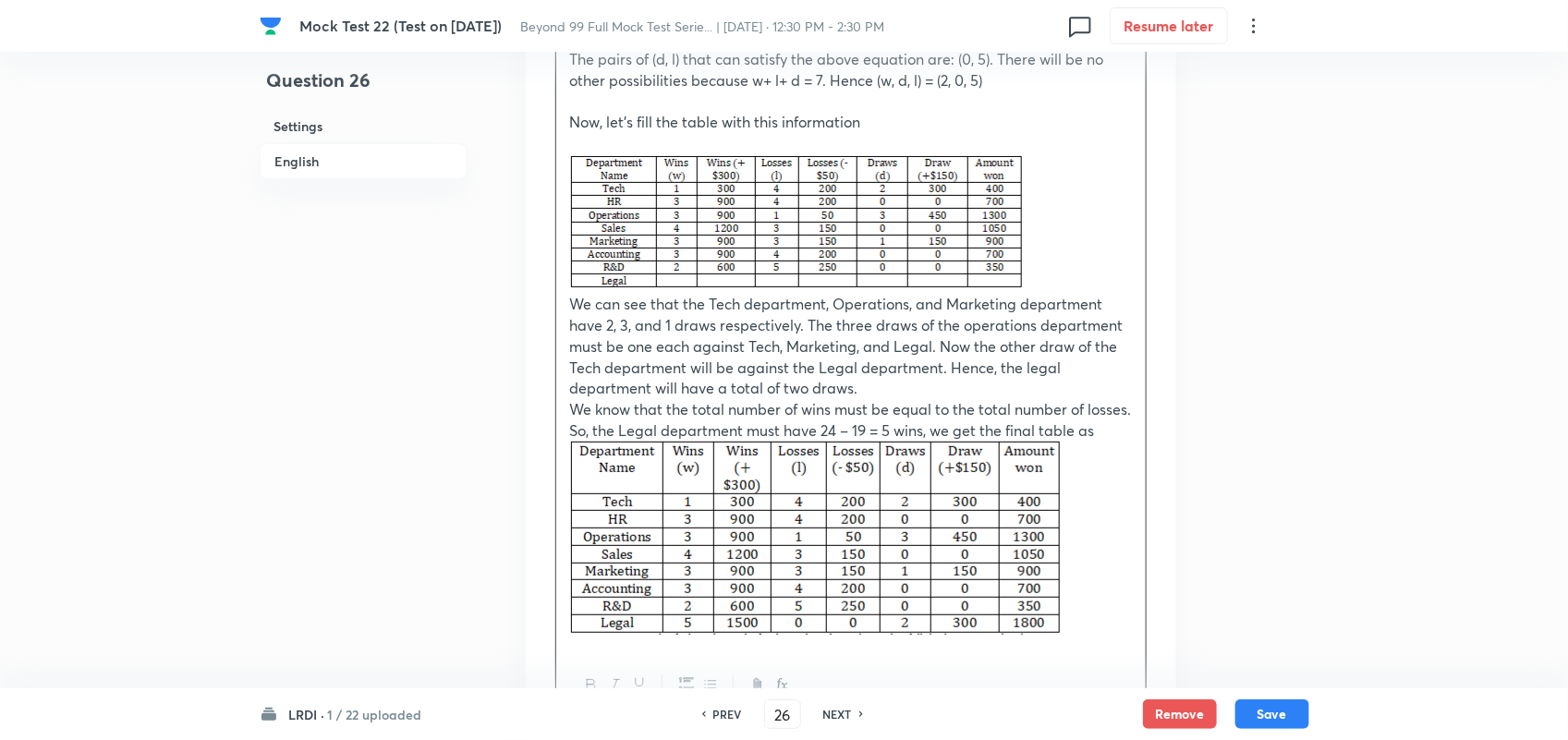
drag, startPoint x: 1099, startPoint y: 531, endPoint x: 1065, endPoint y: 594, distance: 71.6
click at [1099, 531] on p at bounding box center [851, 541] width 562 height 199
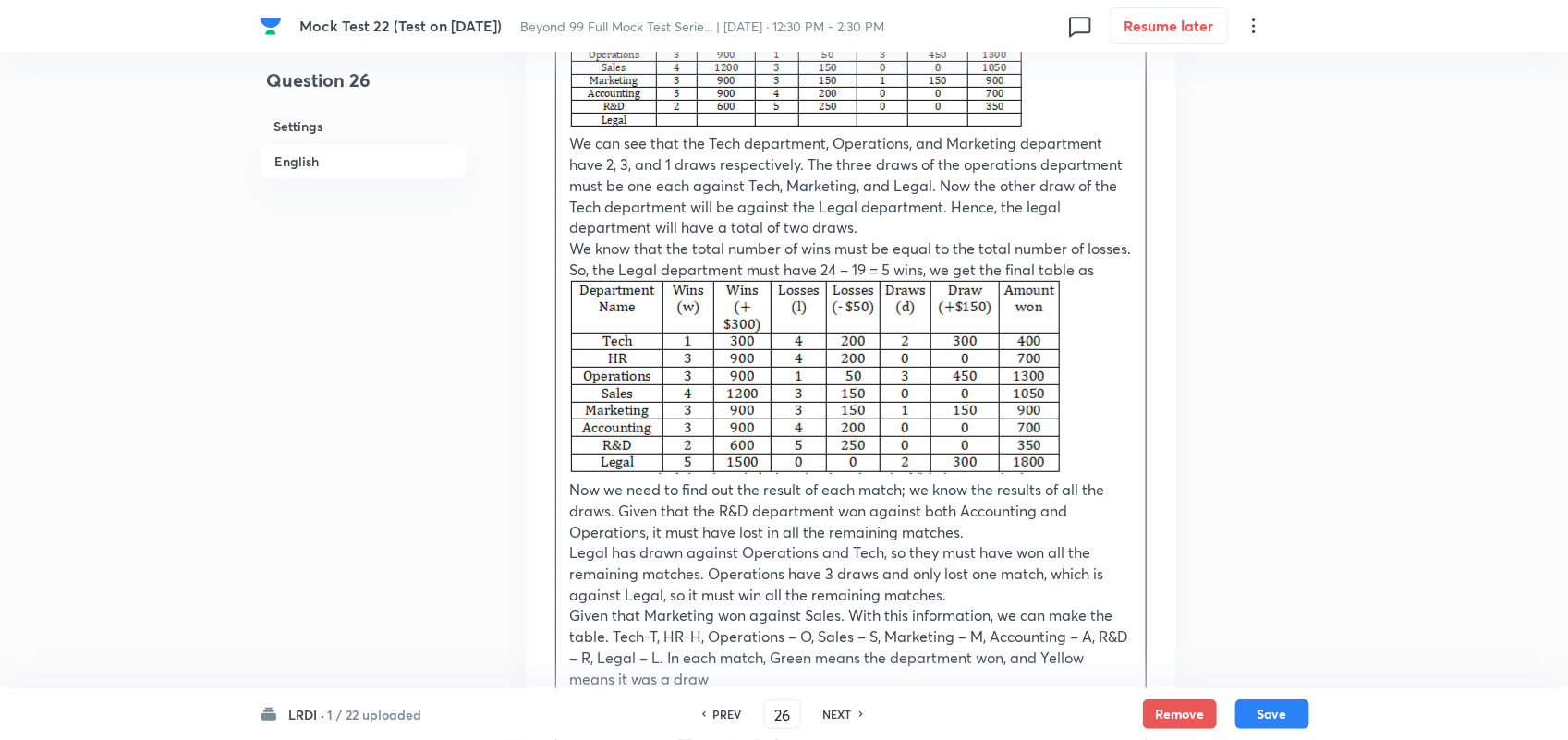
scroll to position [3761, 0]
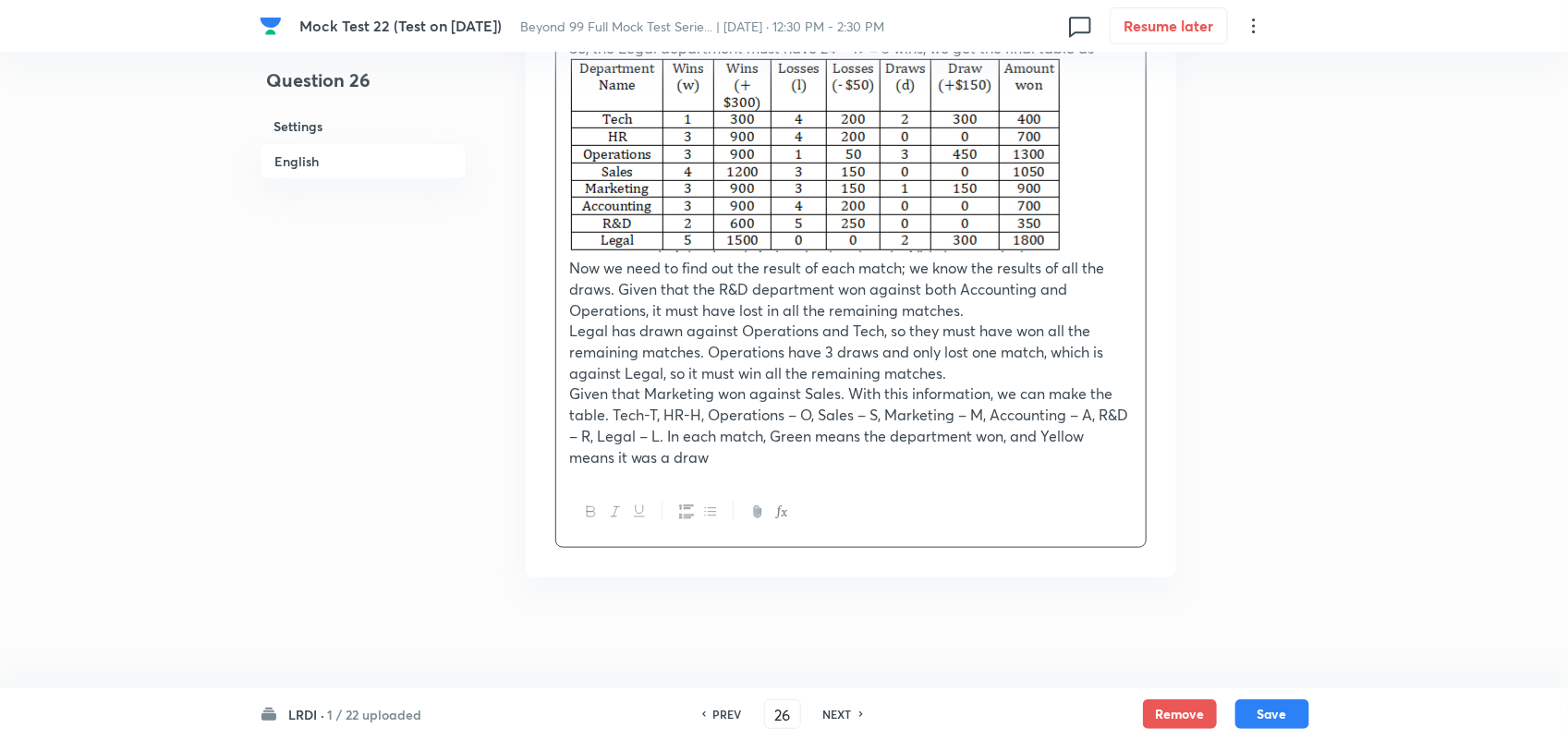
drag, startPoint x: 922, startPoint y: 430, endPoint x: 911, endPoint y: 441, distance: 15.6
click at [922, 430] on p "Given that Marketing won against Sales. With this information, we can make the …" at bounding box center [851, 426] width 562 height 84
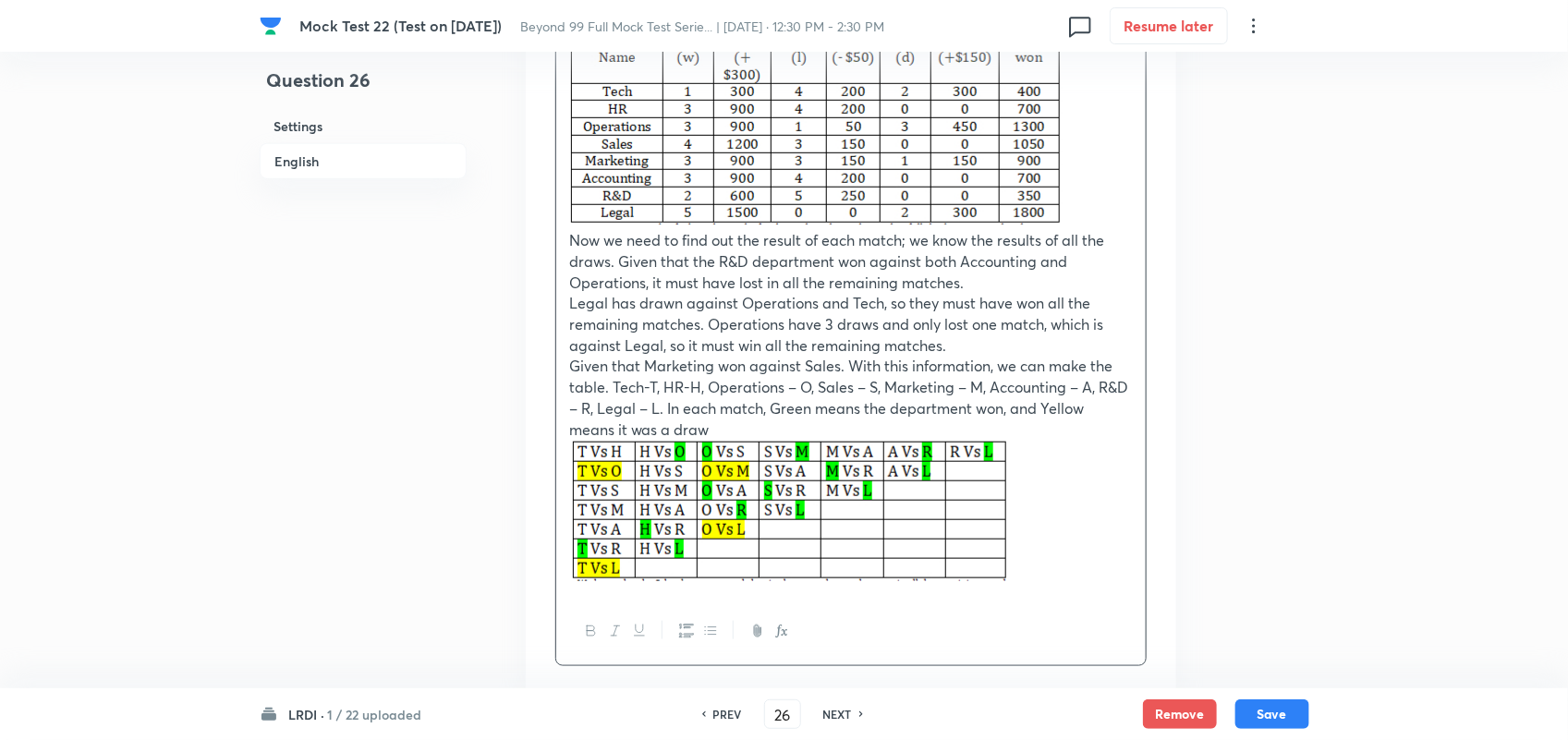
click at [1024, 587] on p at bounding box center [851, 513] width 562 height 147
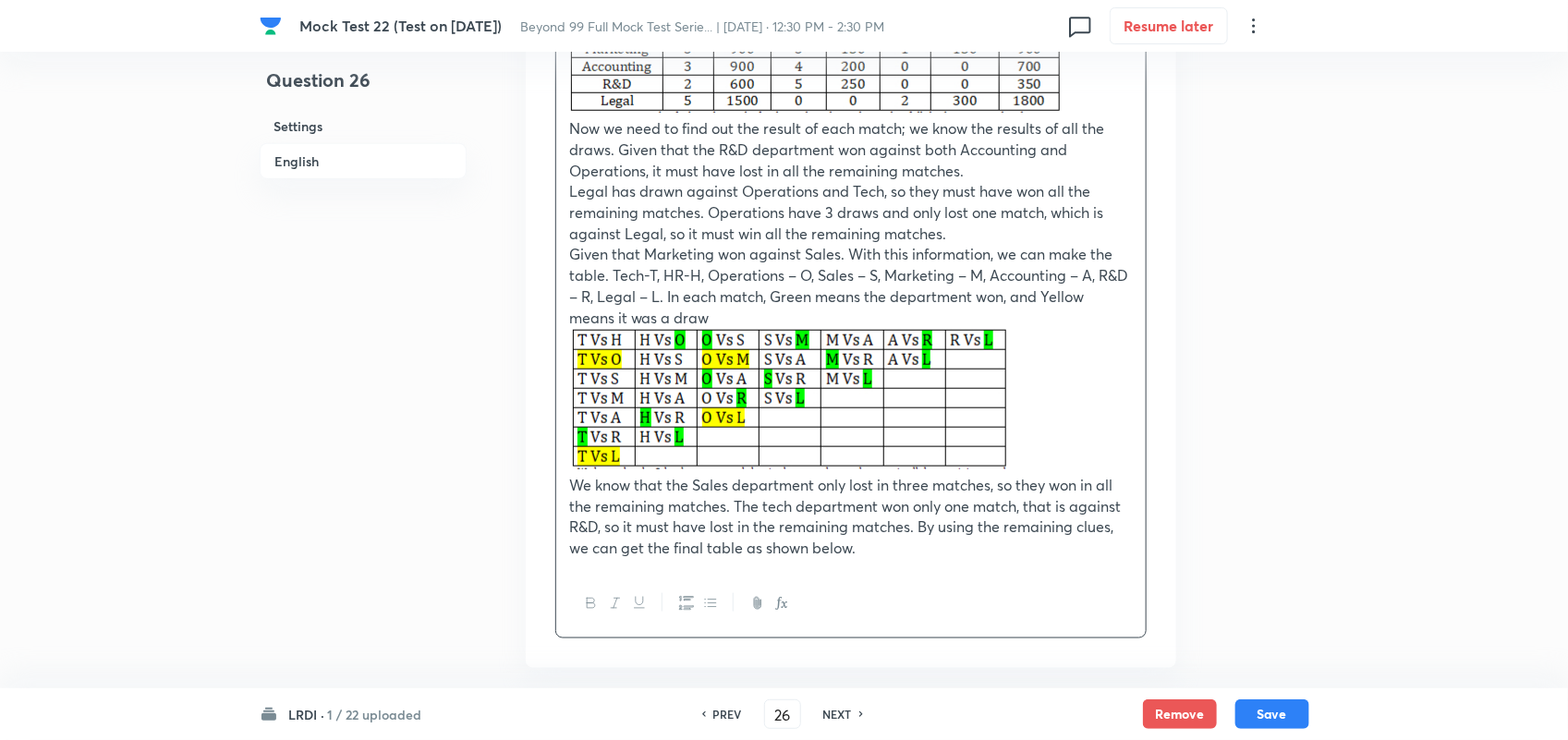
scroll to position [3992, 0]
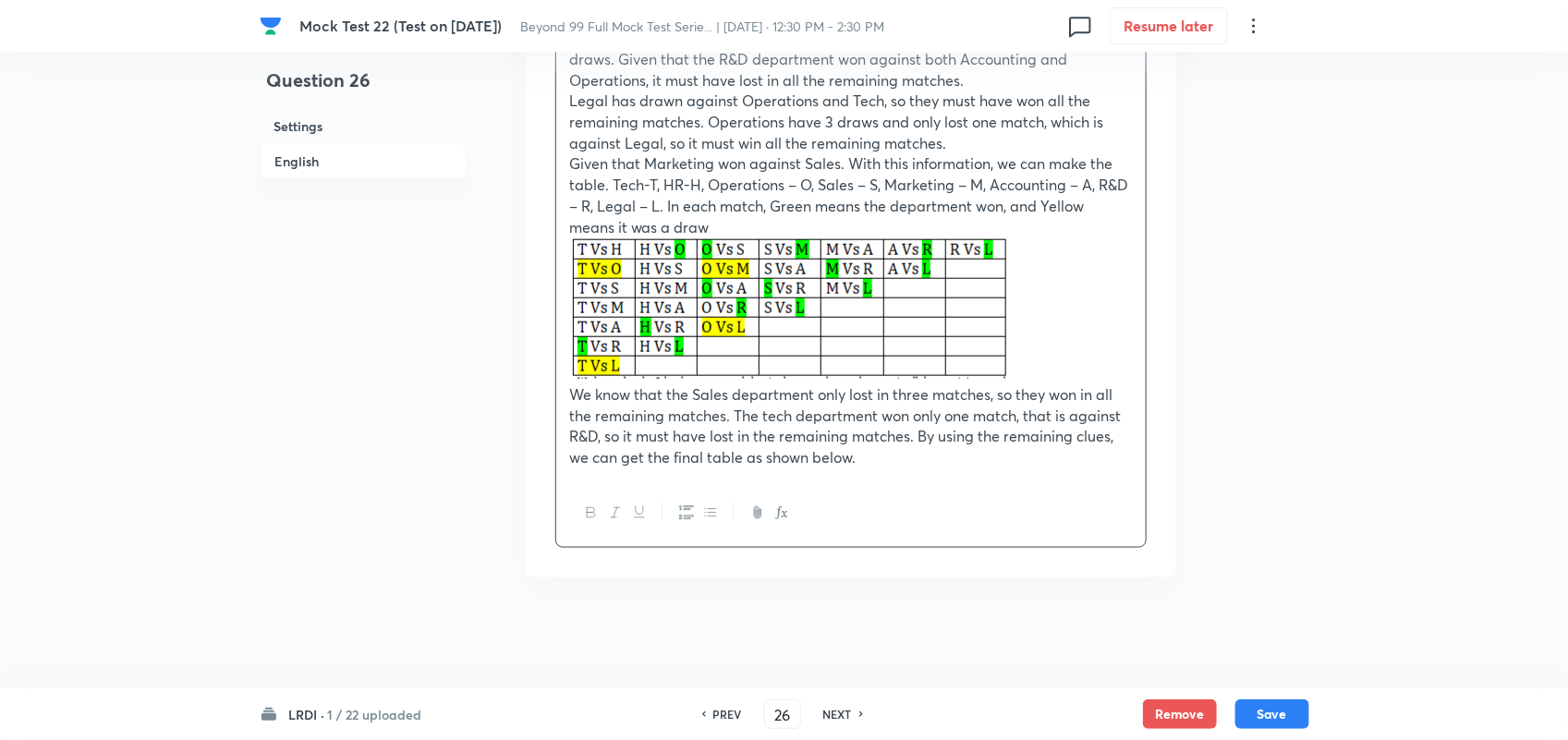
click at [1037, 453] on p "We know that the Sales department only lost in three matches, so they won in al…" at bounding box center [851, 427] width 562 height 84
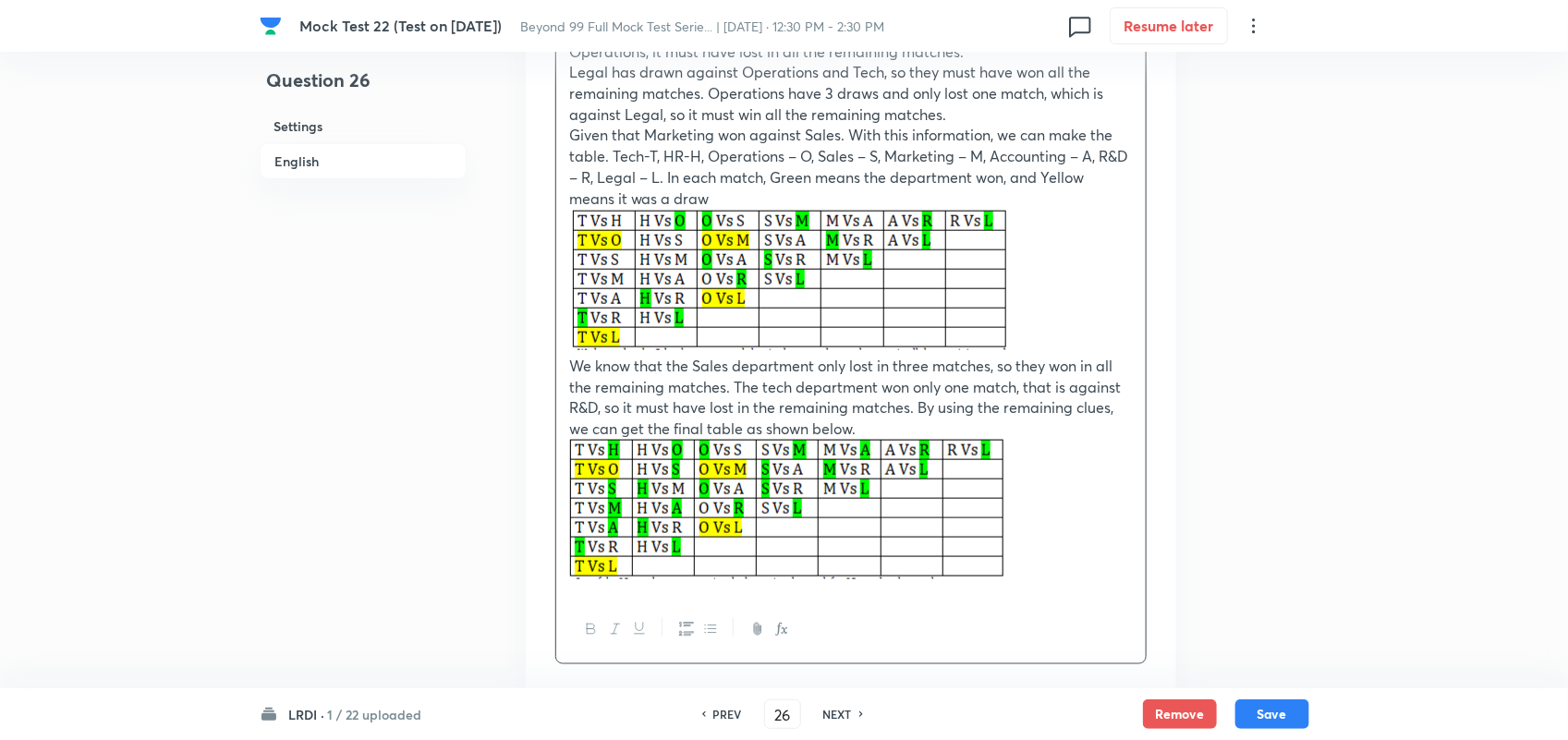
drag, startPoint x: 1071, startPoint y: 567, endPoint x: 1038, endPoint y: 570, distance: 33.1
click at [1071, 567] on p at bounding box center [851, 512] width 562 height 145
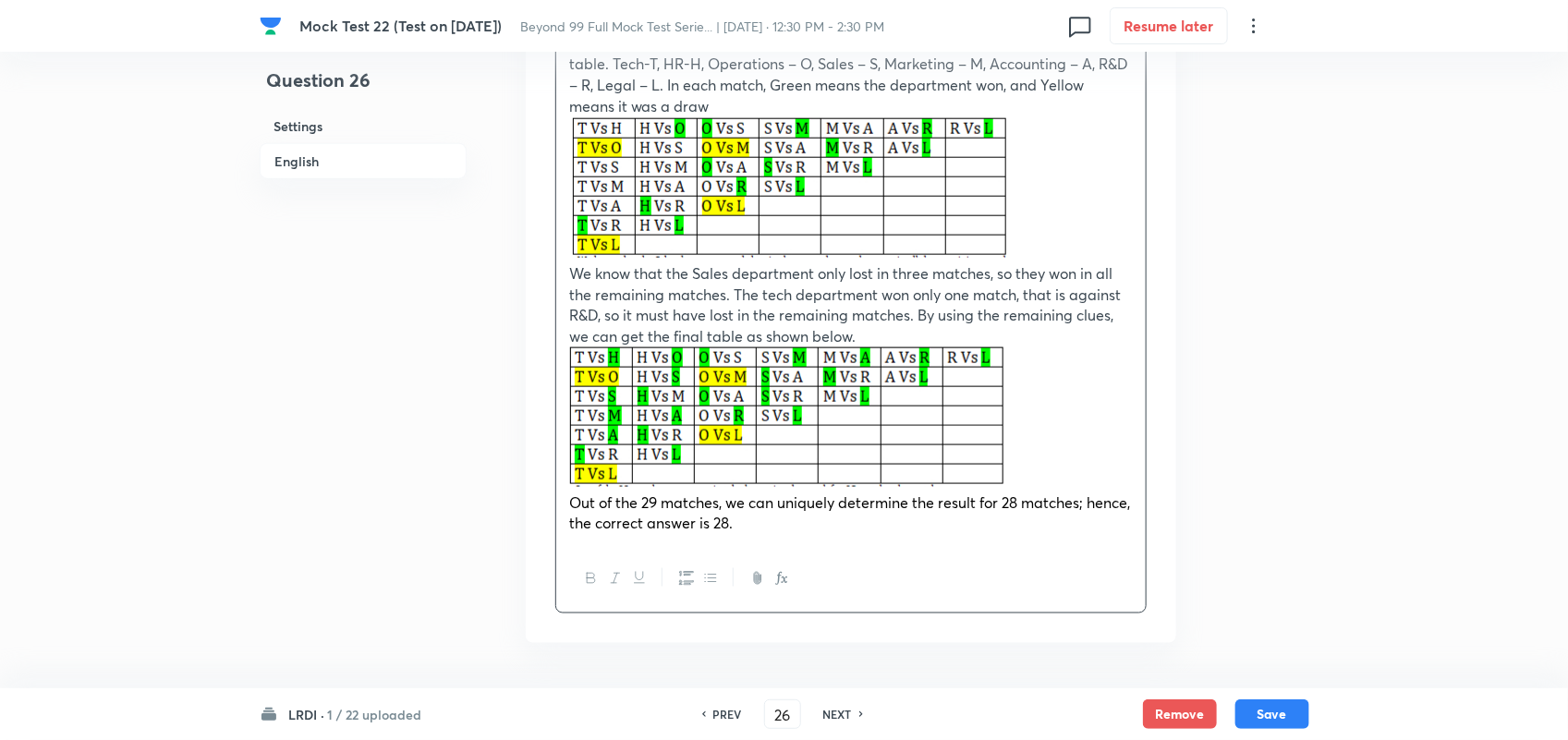
scroll to position [4179, 0]
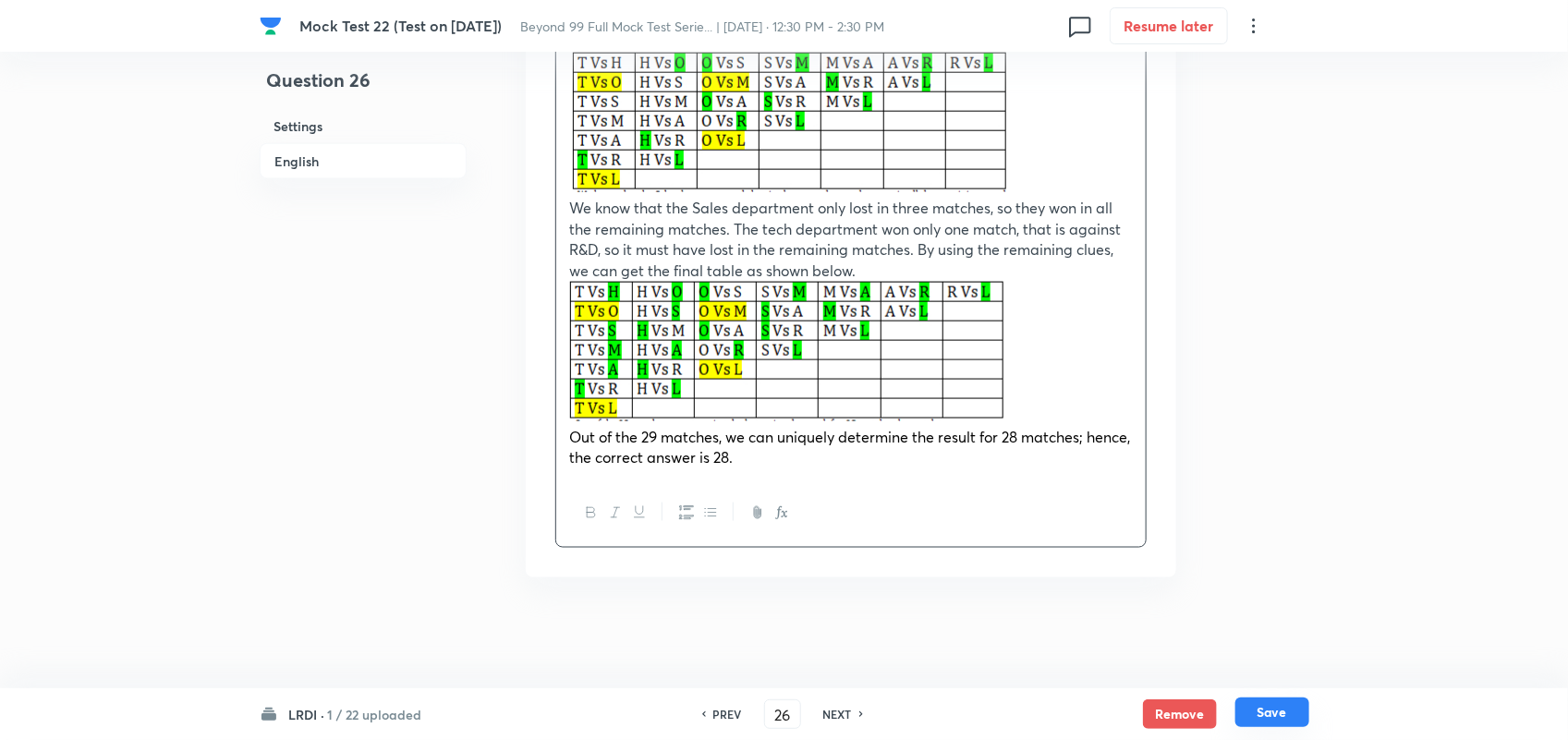
drag, startPoint x: 1280, startPoint y: 716, endPoint x: 1267, endPoint y: 709, distance: 14.8
click at [1280, 716] on button "Save" at bounding box center [1272, 712] width 74 height 30
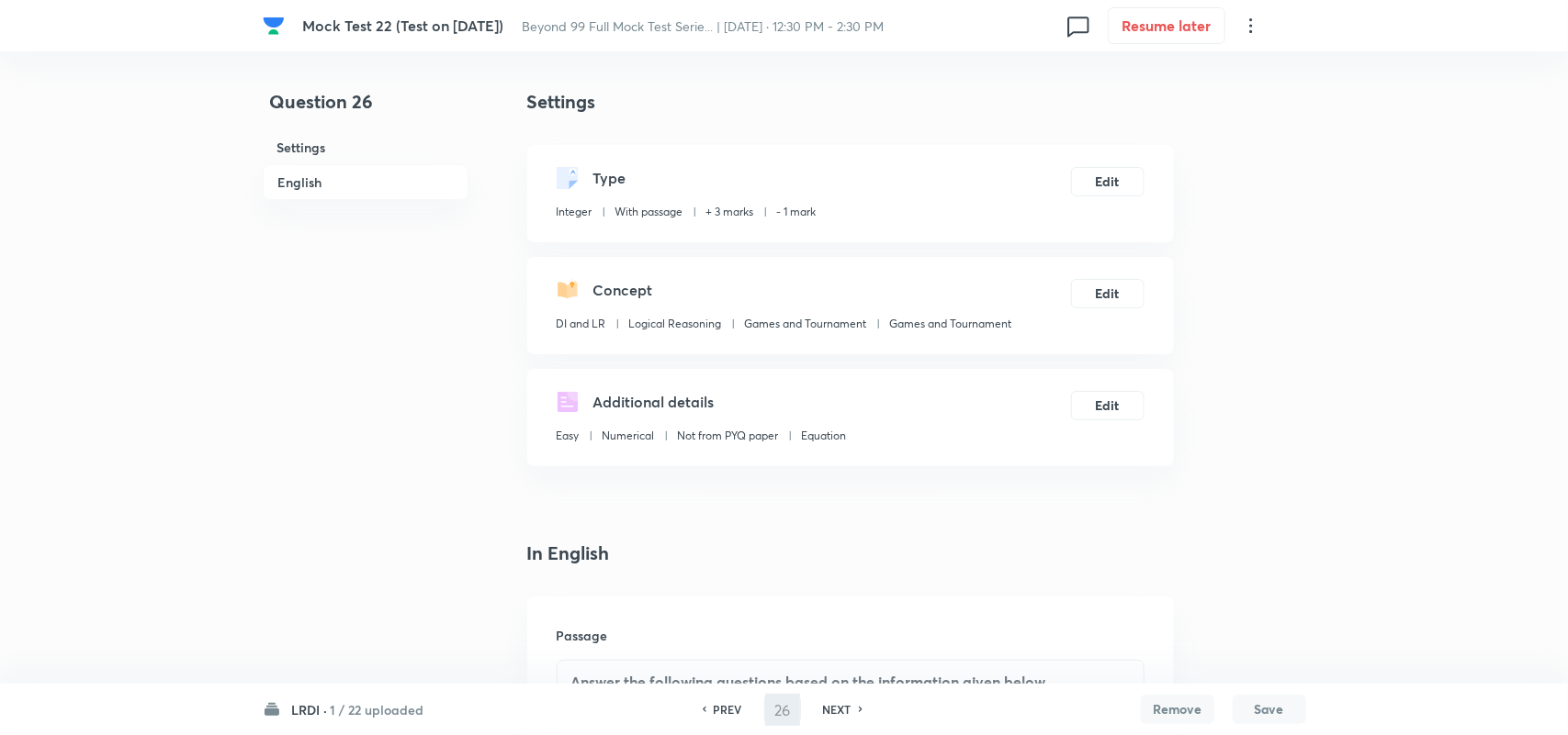
type input "27"
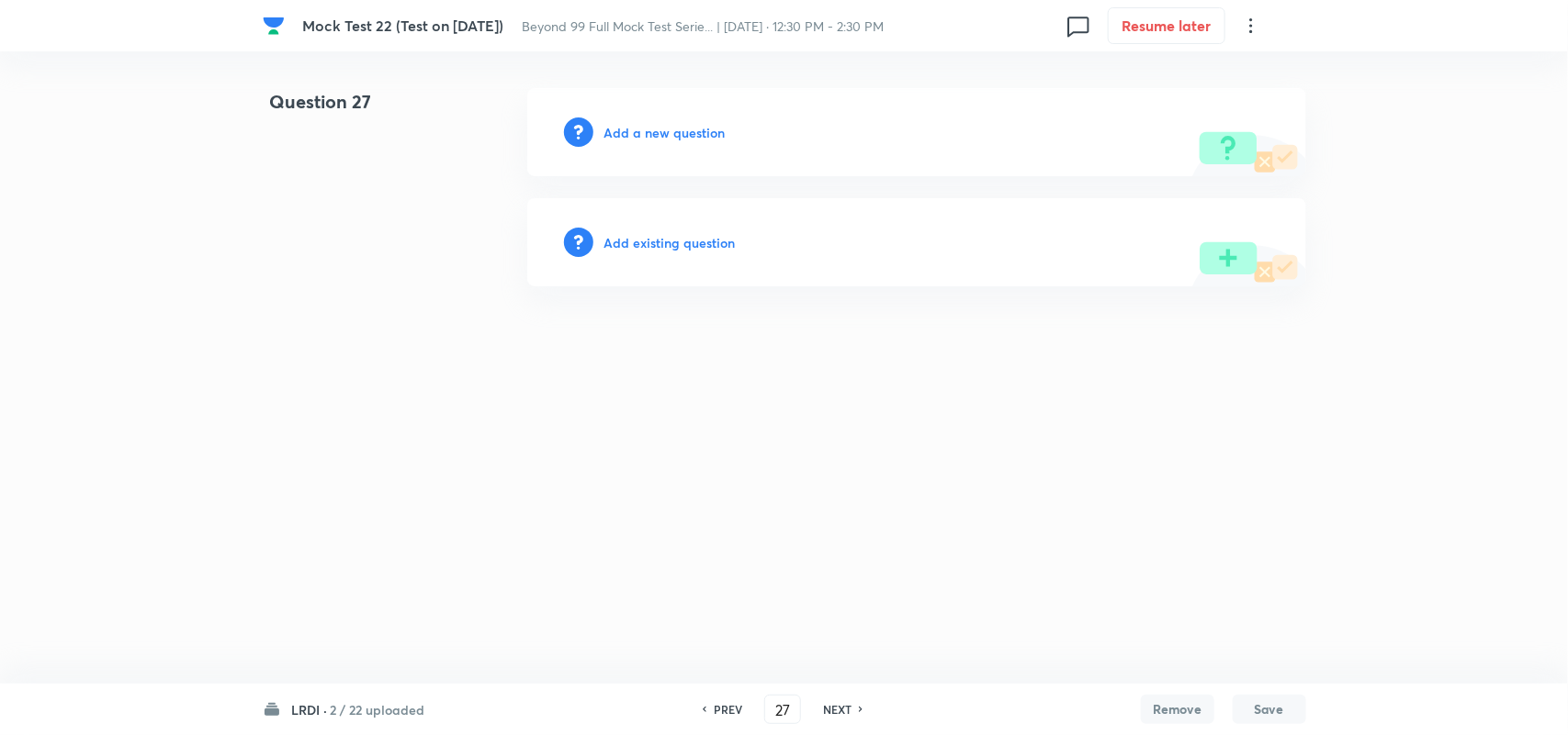
click at [669, 110] on div "Add a new question" at bounding box center [916, 132] width 779 height 89
click at [667, 129] on h6 "Add a new question" at bounding box center [664, 132] width 121 height 19
click at [722, 123] on h6 "Choose a question type" at bounding box center [674, 132] width 141 height 19
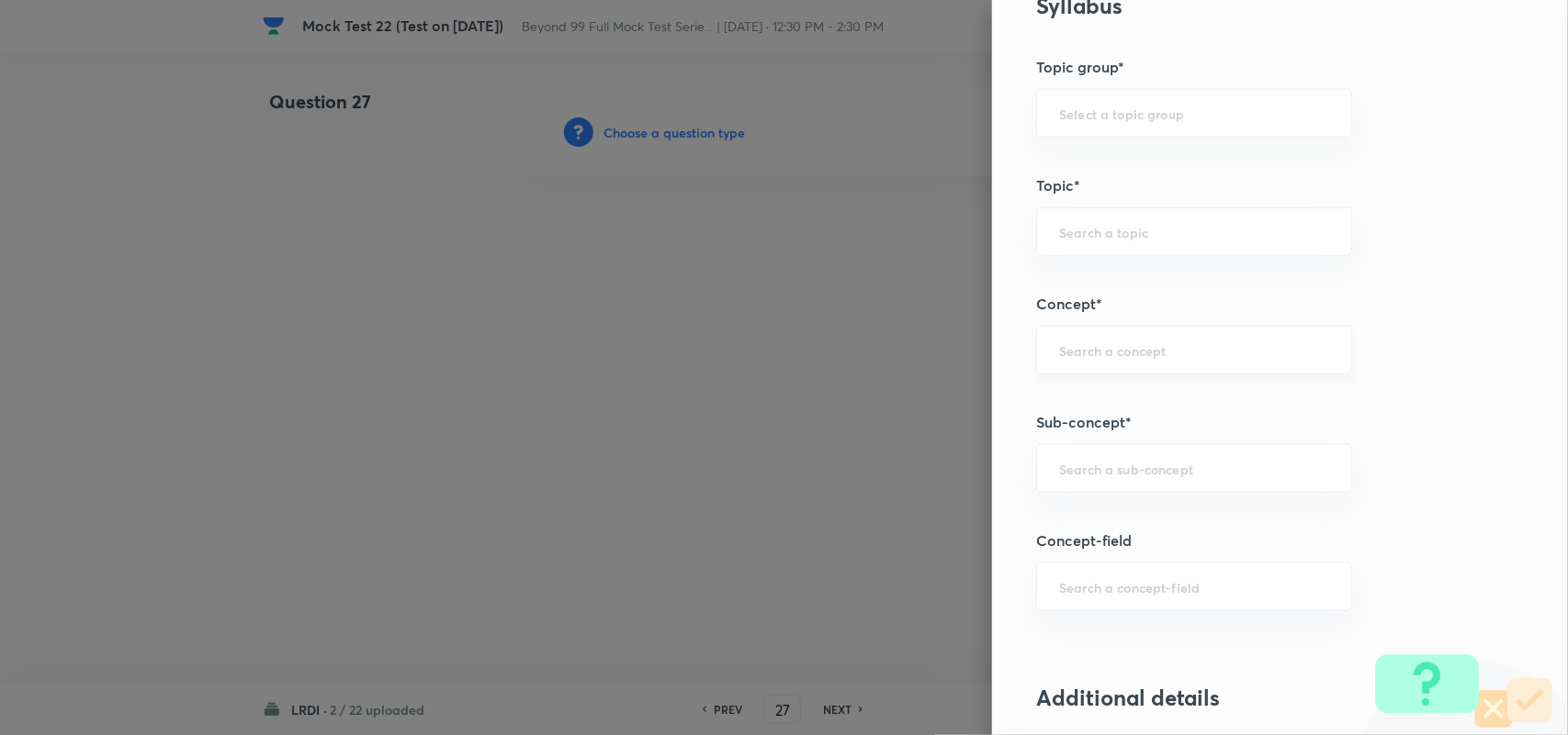
scroll to position [804, 0]
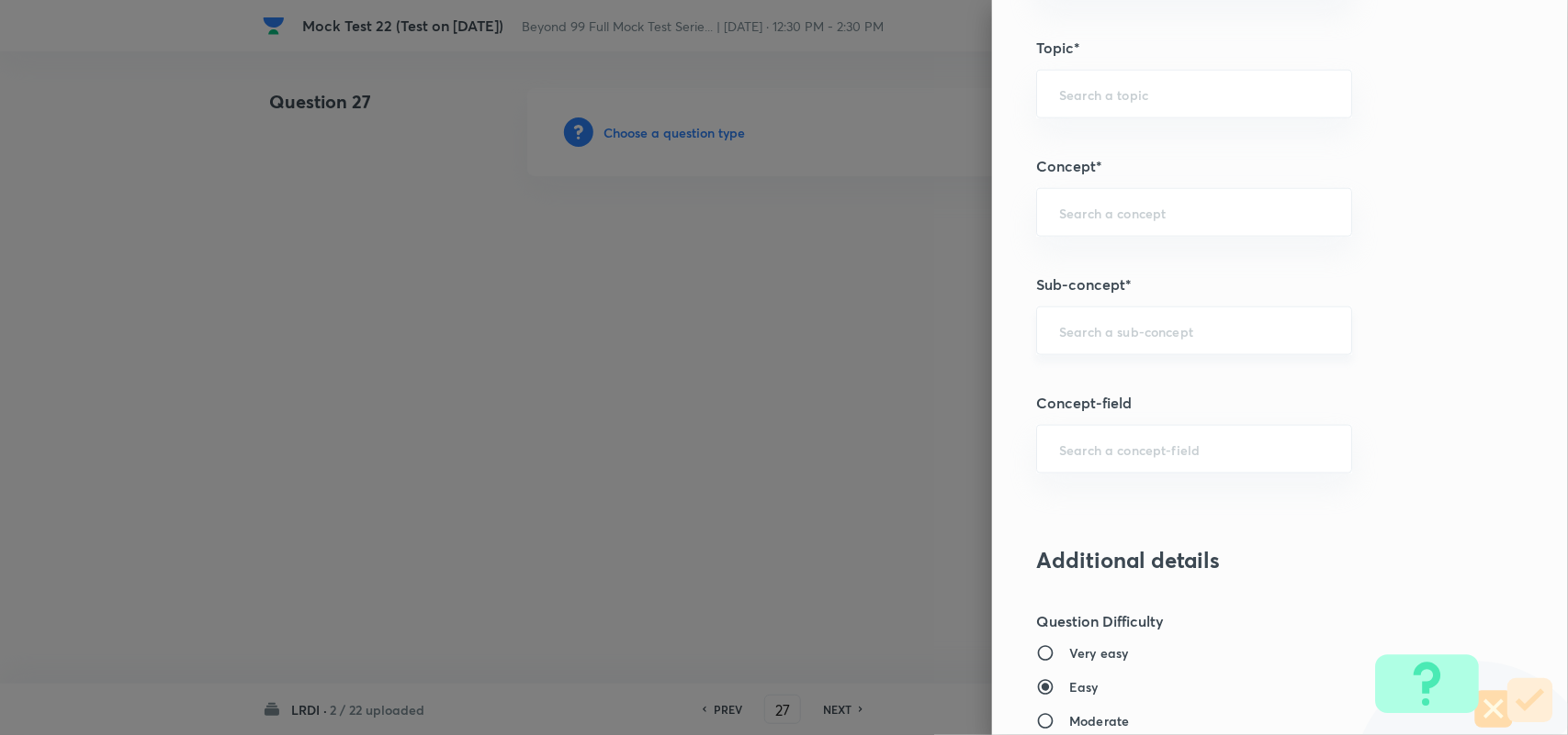
click at [1128, 323] on div "​" at bounding box center [1195, 330] width 316 height 49
click at [1145, 388] on li "Games and Tournament" at bounding box center [1176, 387] width 313 height 33
type input "Games and Tournament"
type input "DI and LR"
type input "Logical Reasoning"
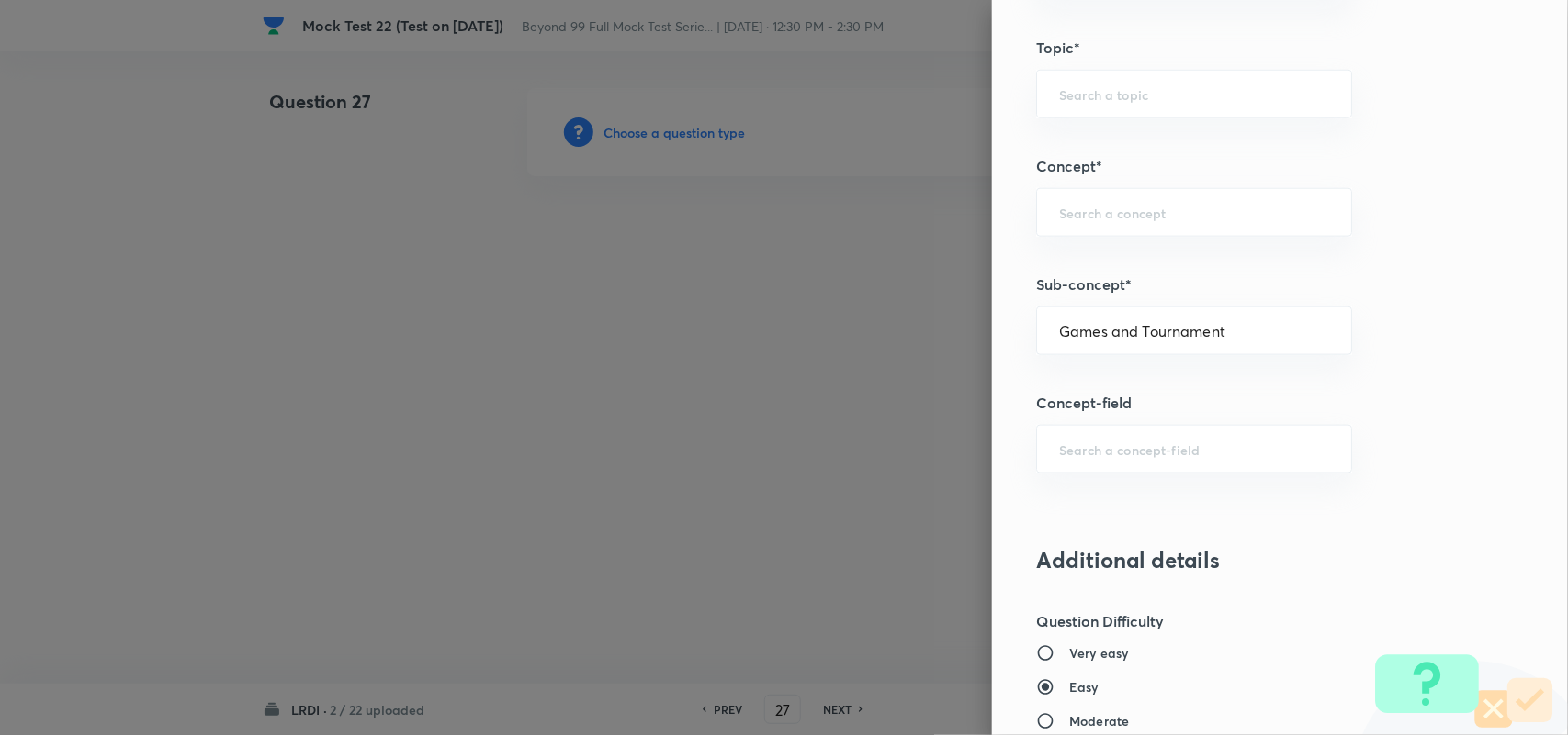
type input "Games and Tournament"
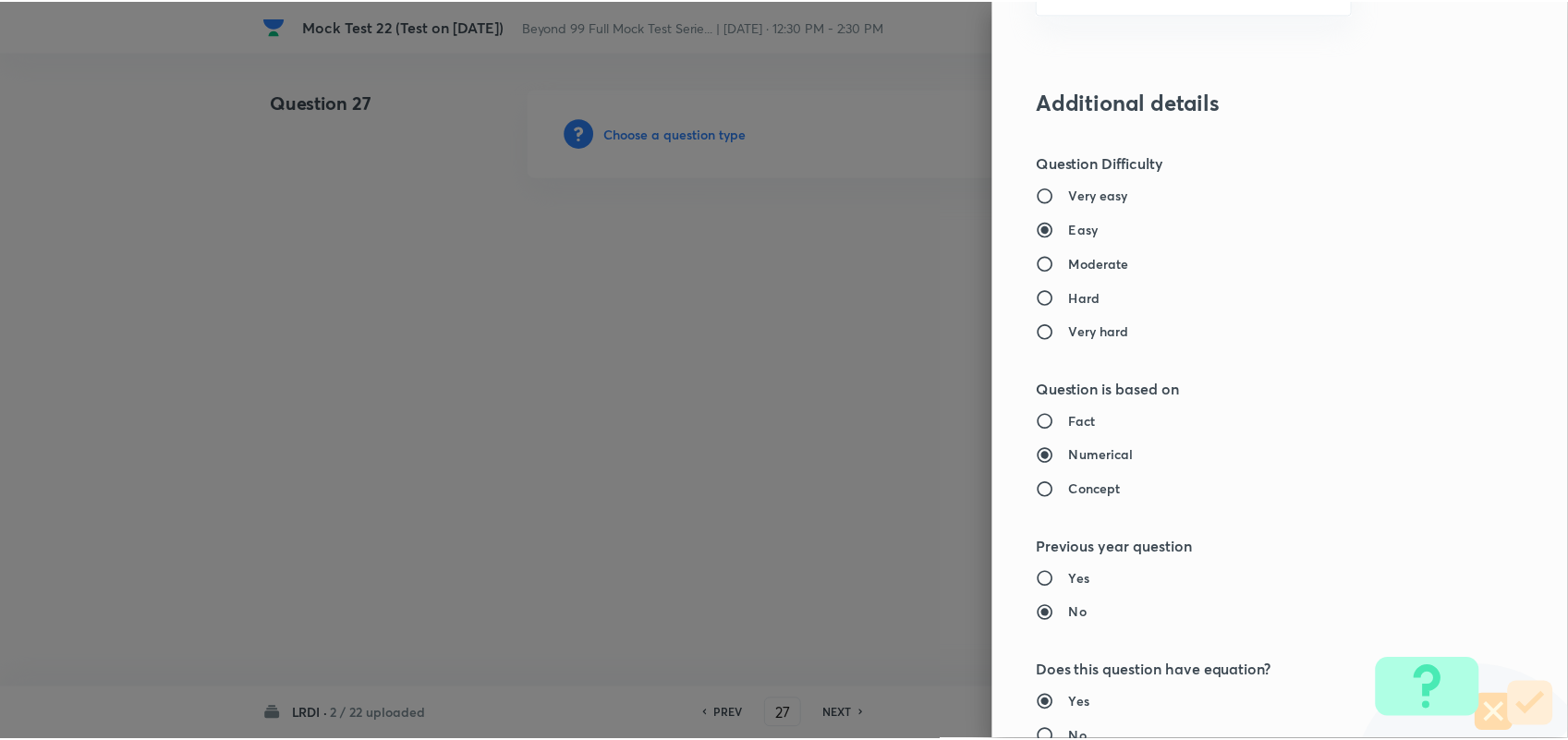
scroll to position [1673, 0]
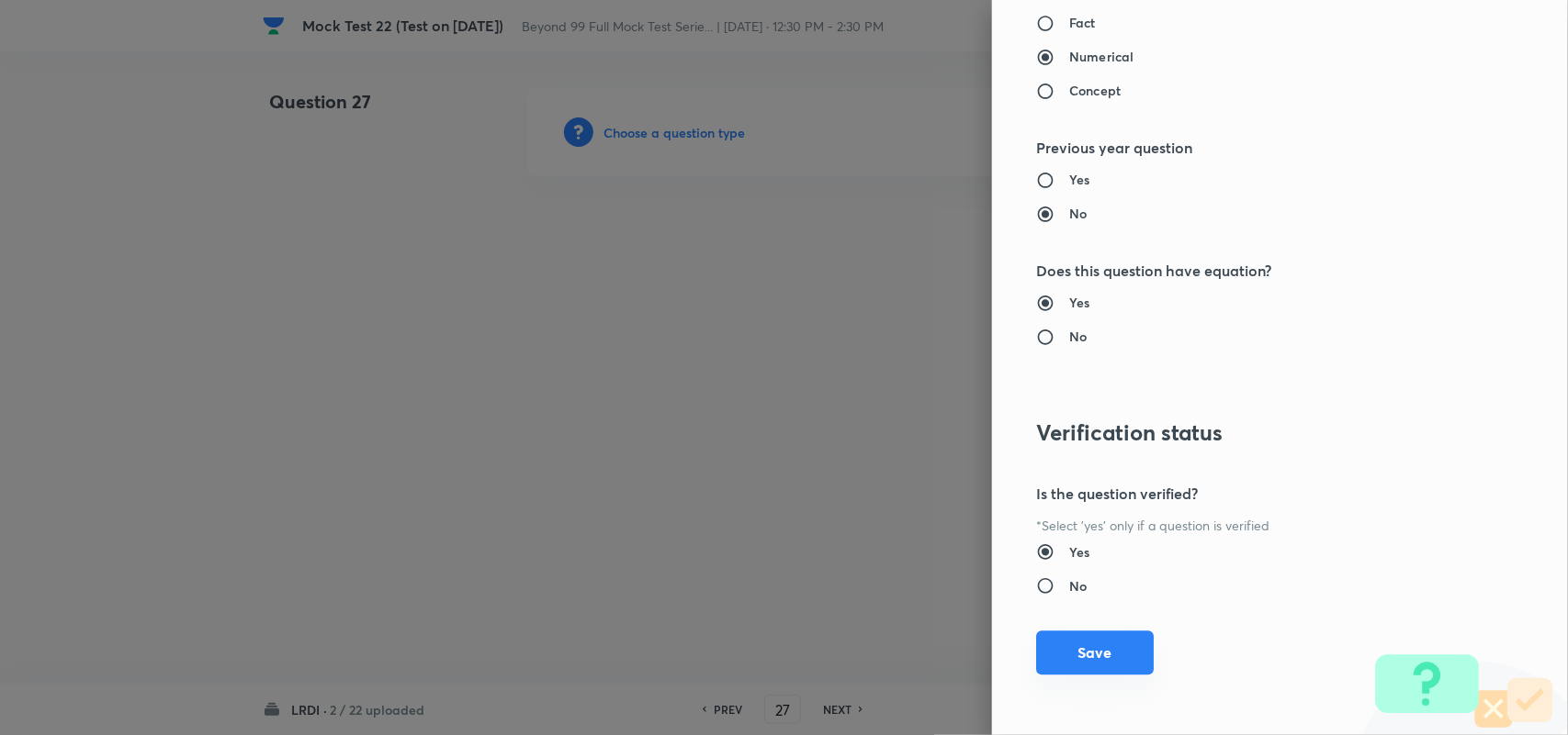
click at [1125, 665] on button "Save" at bounding box center [1095, 652] width 117 height 44
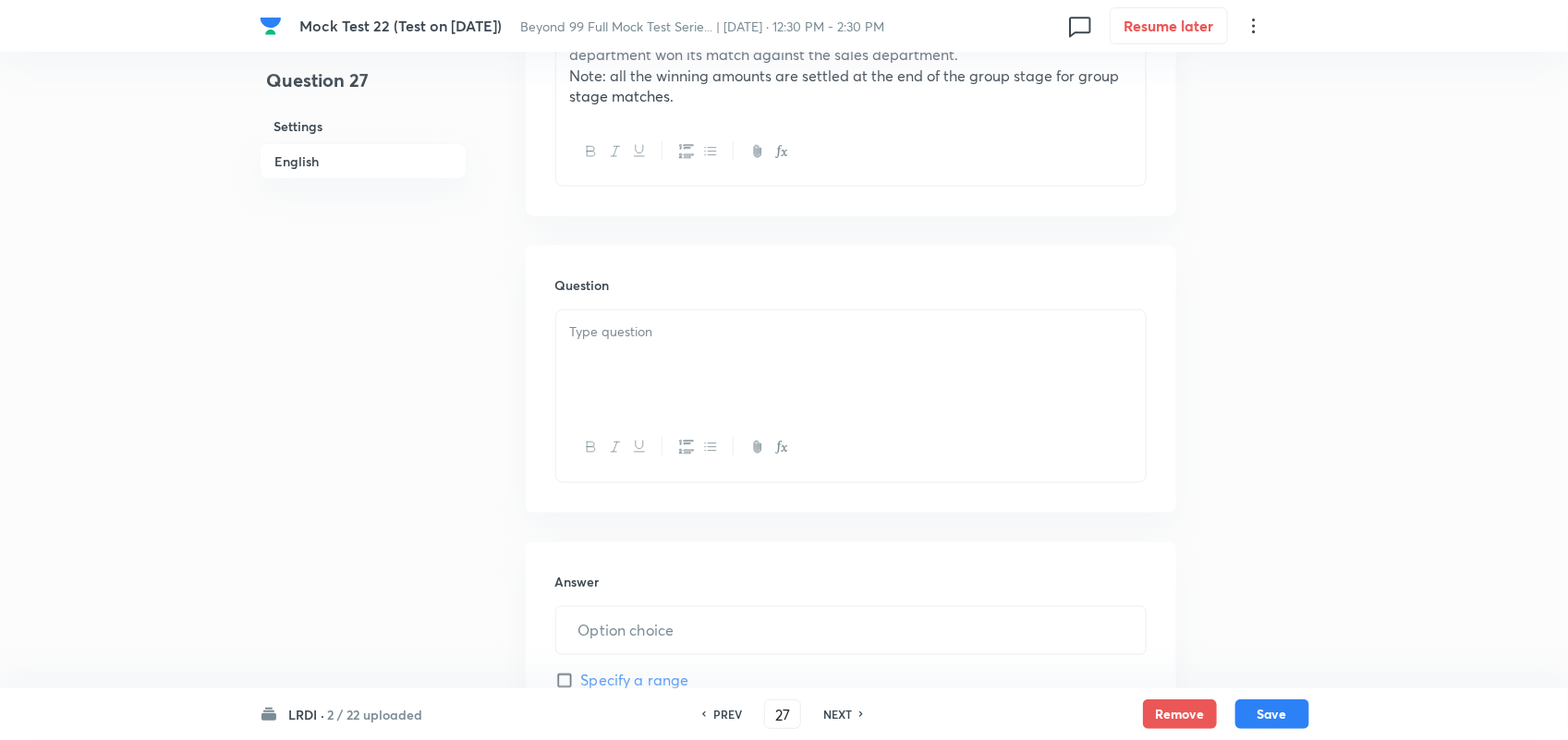
scroll to position [1155, 0]
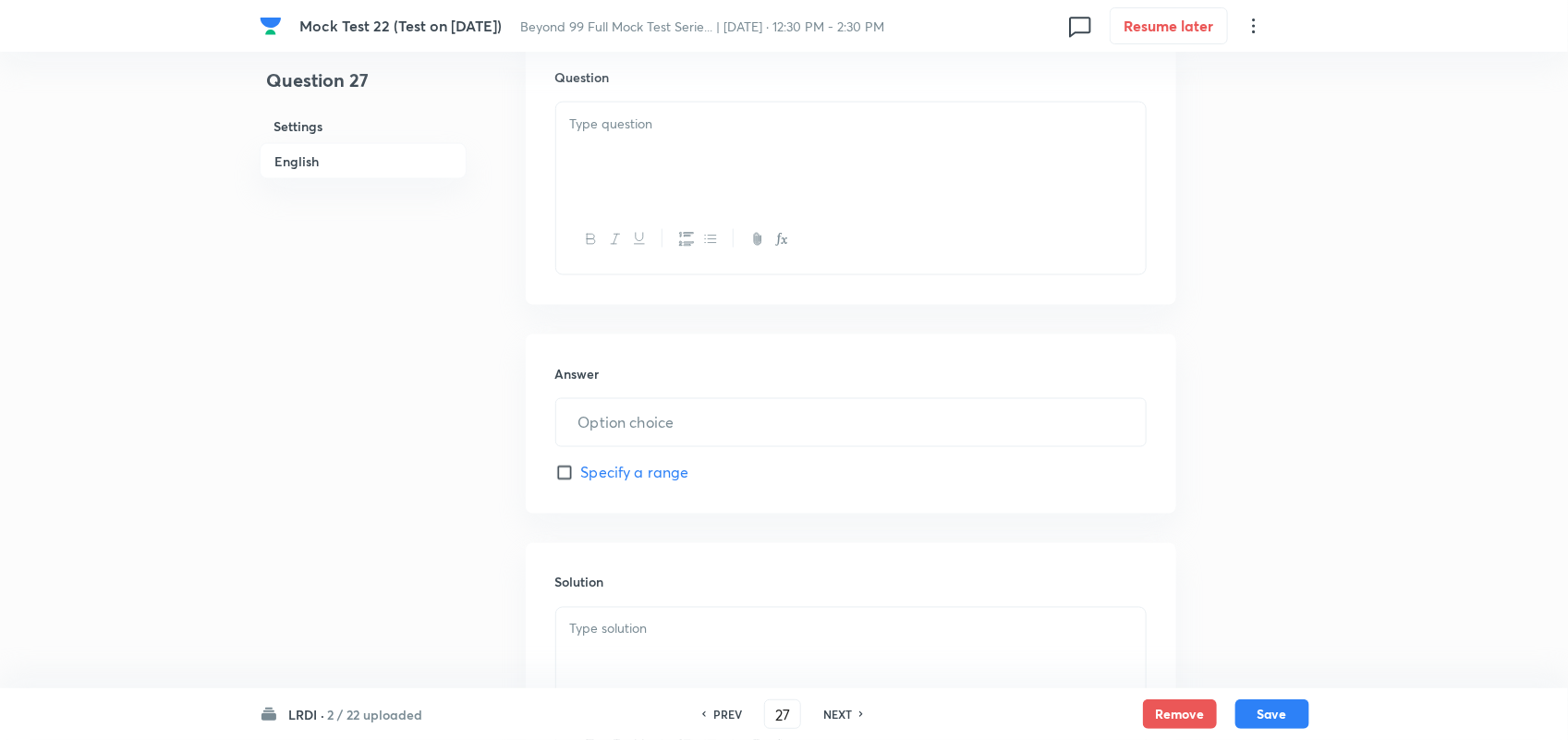
click at [719, 181] on div at bounding box center [850, 154] width 589 height 104
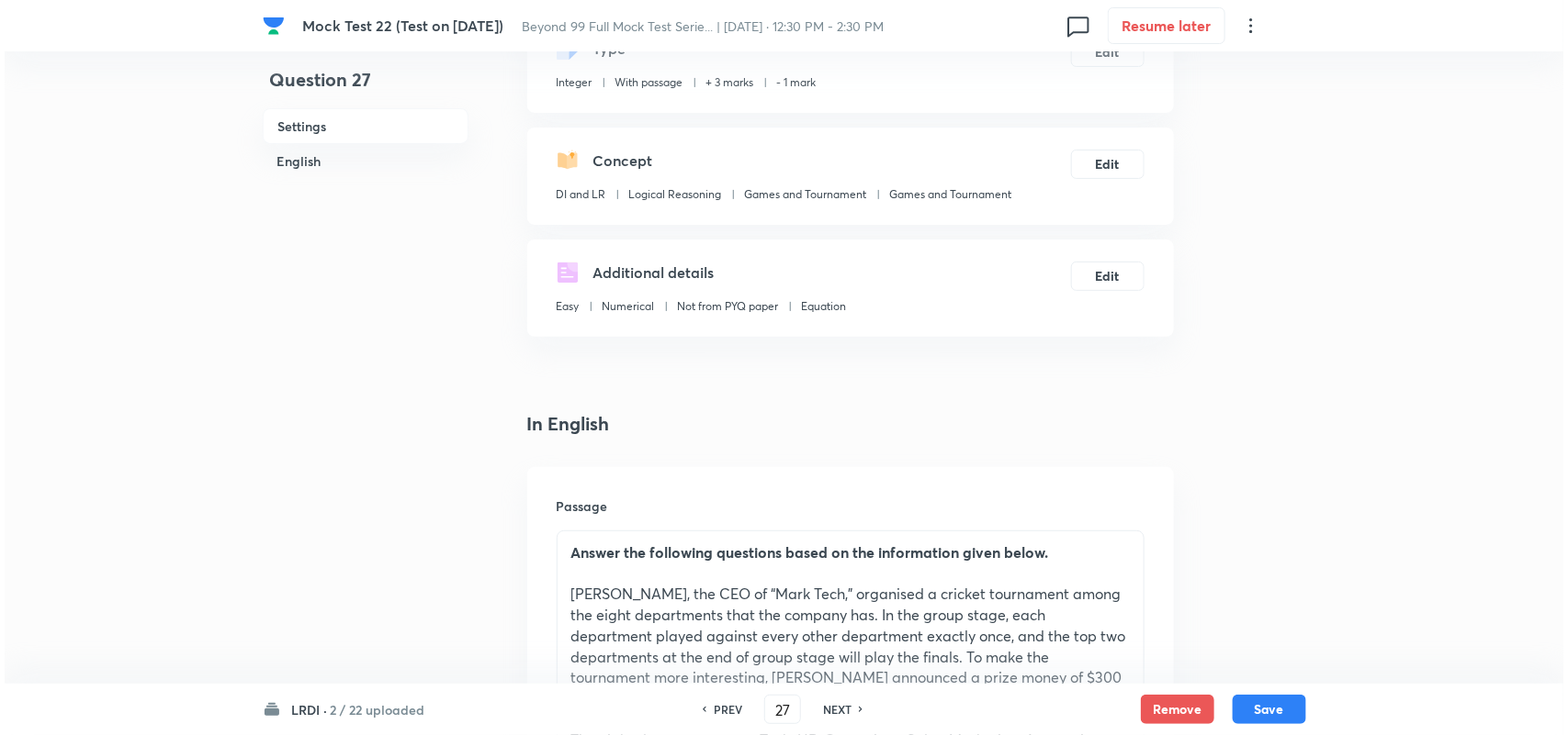
scroll to position [0, 0]
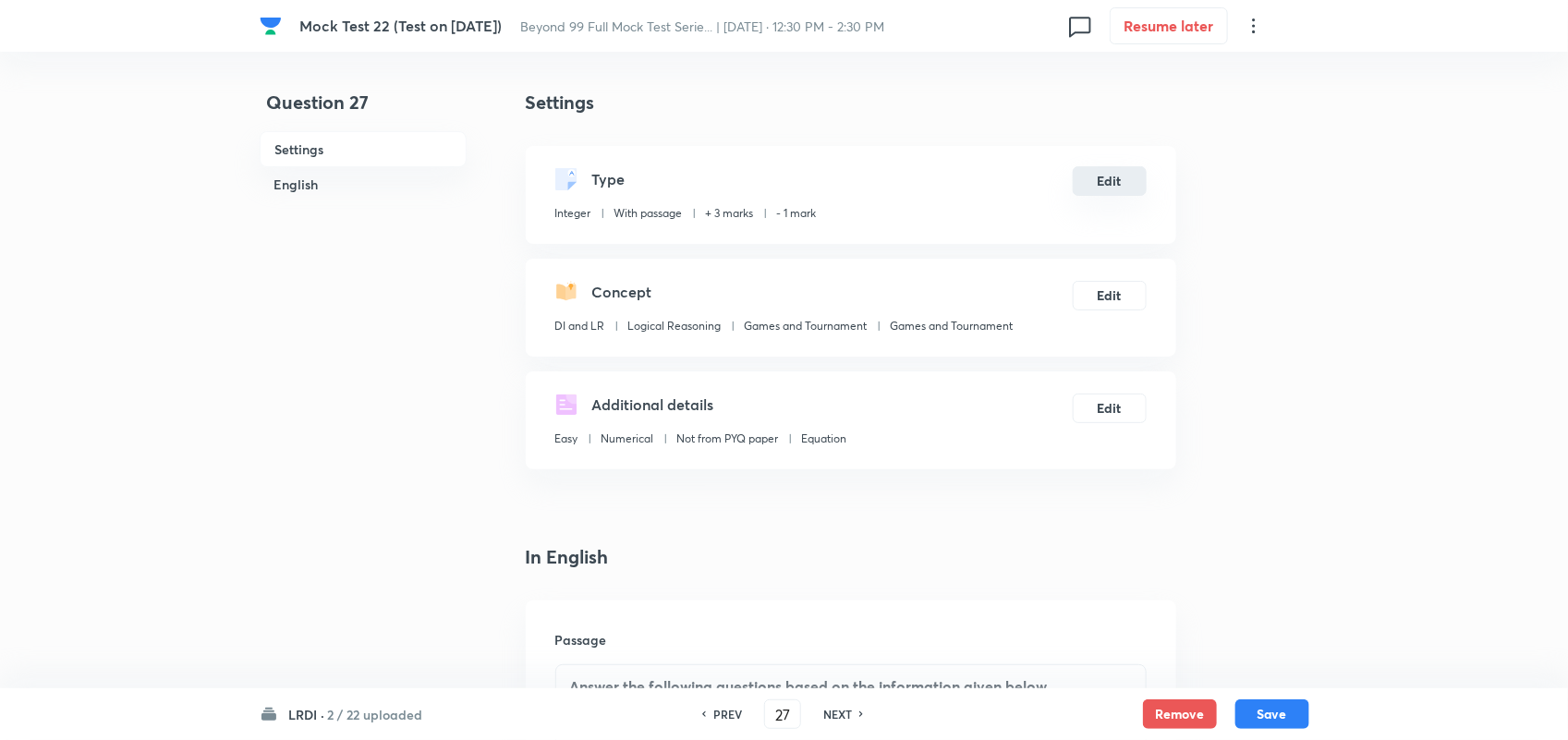
click at [1100, 187] on button "Edit" at bounding box center [1109, 181] width 74 height 30
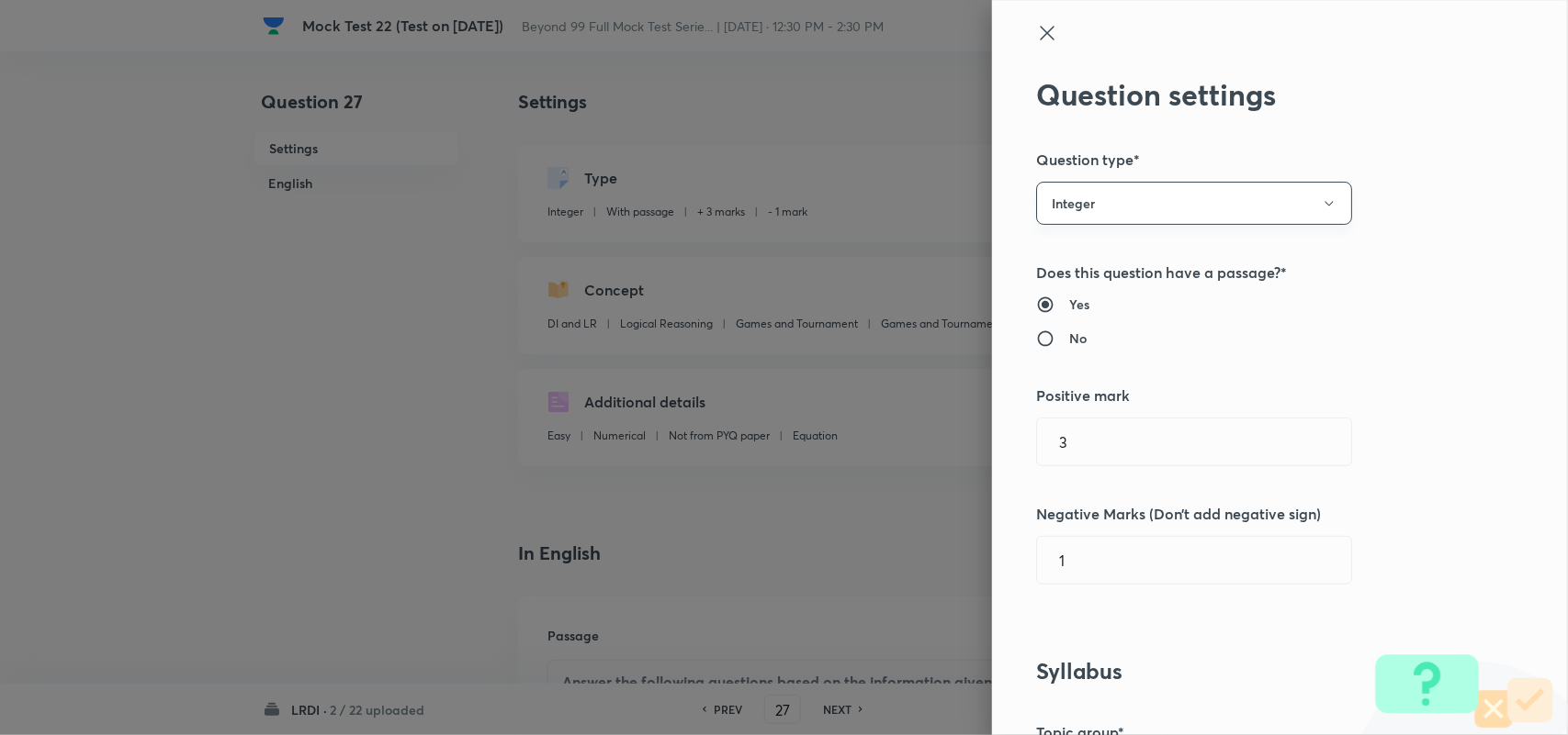
click at [1073, 214] on button "Integer" at bounding box center [1195, 203] width 316 height 43
click at [1073, 260] on span "Single choice correct" at bounding box center [1177, 259] width 292 height 19
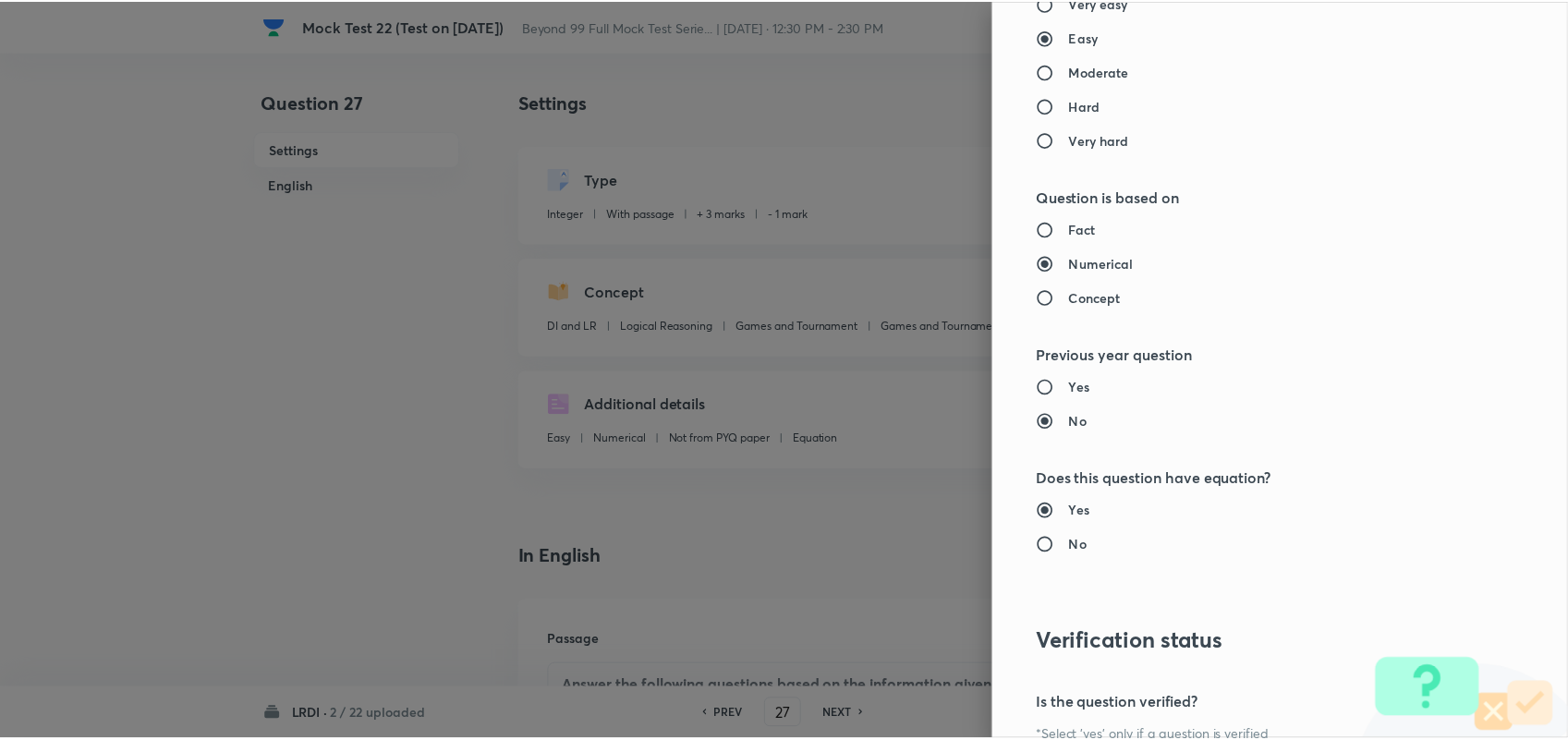
scroll to position [1782, 0]
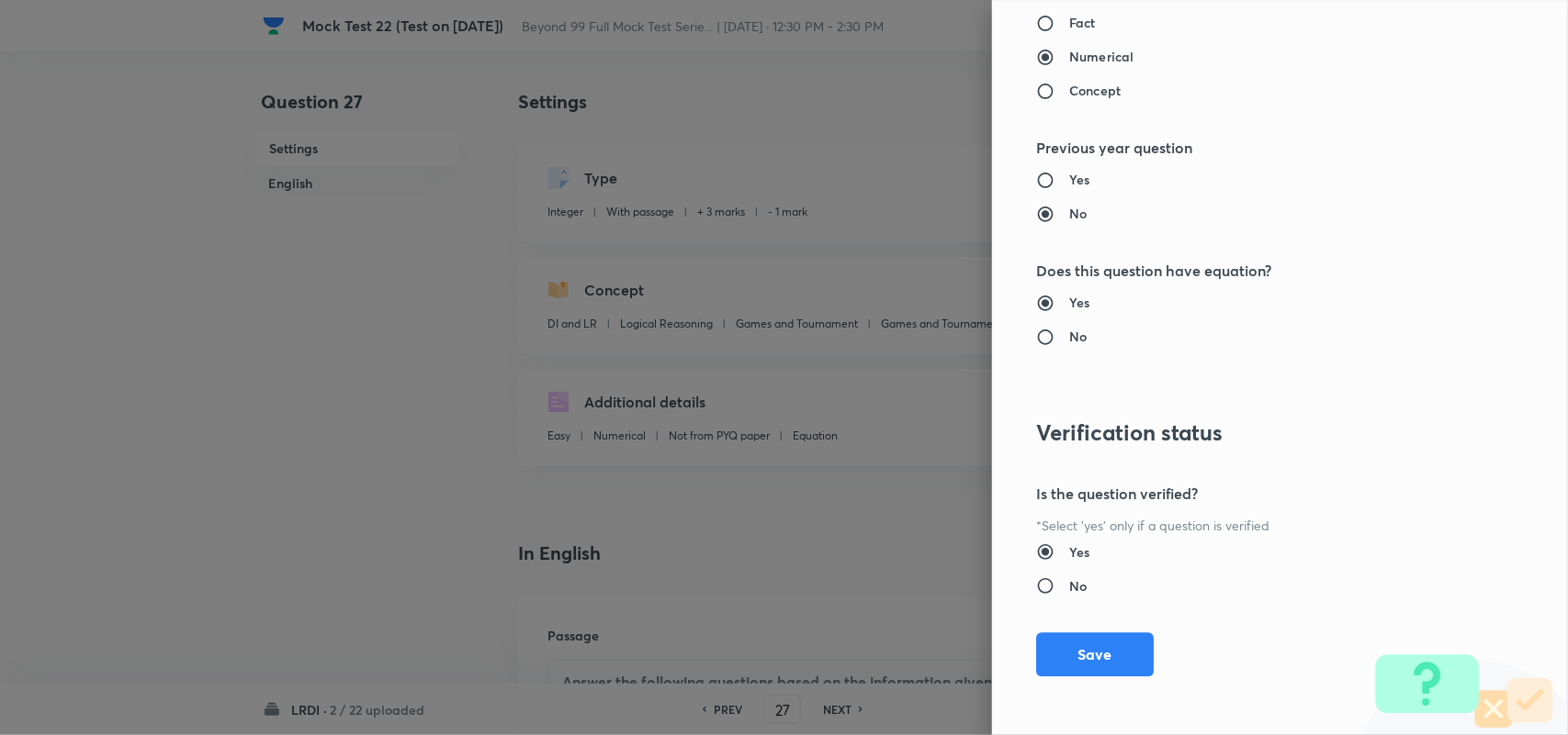
drag, startPoint x: 1100, startPoint y: 640, endPoint x: 1020, endPoint y: 640, distance: 80.0
click at [1102, 641] on button "Save" at bounding box center [1095, 654] width 117 height 44
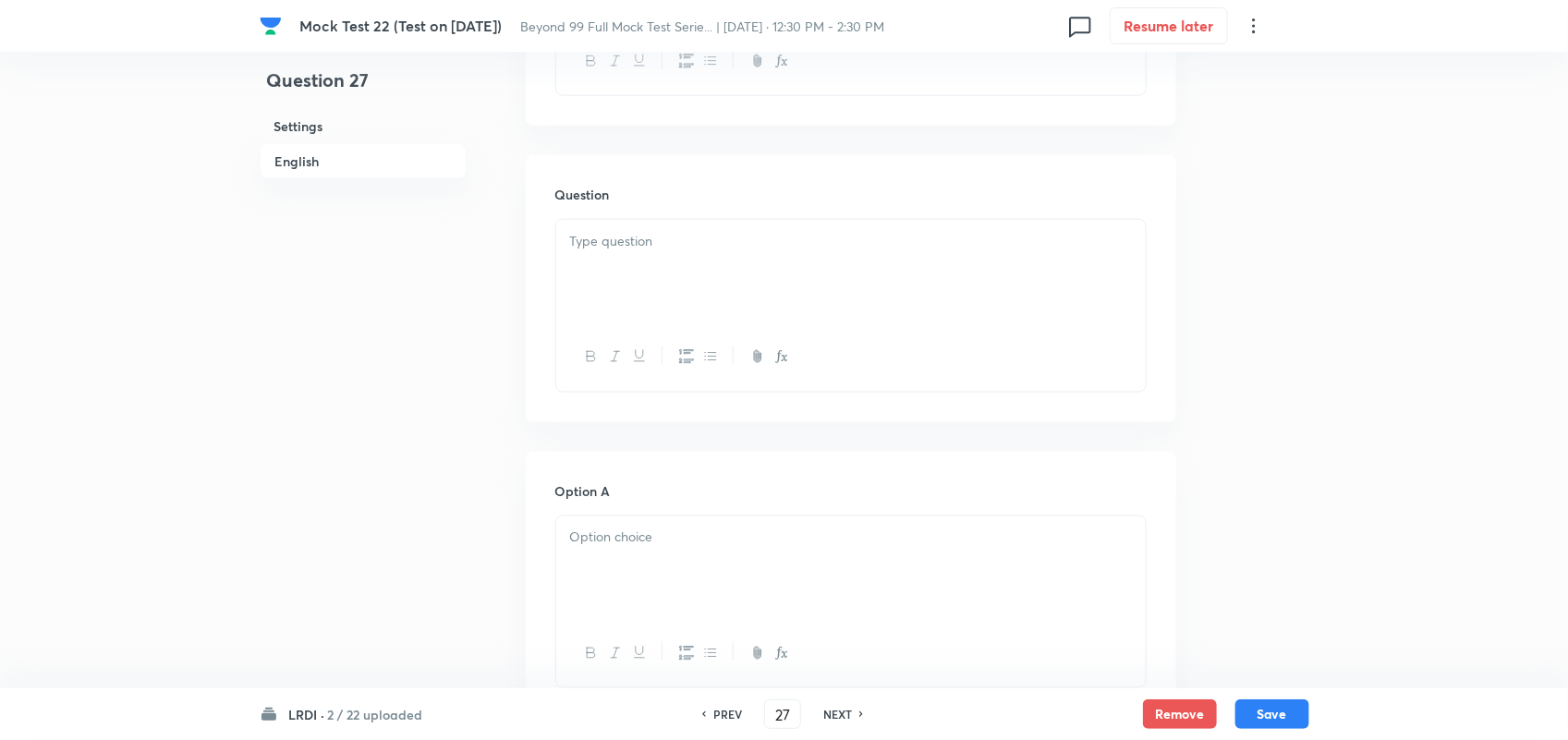
scroll to position [1040, 0]
click at [811, 257] on div at bounding box center [850, 270] width 589 height 104
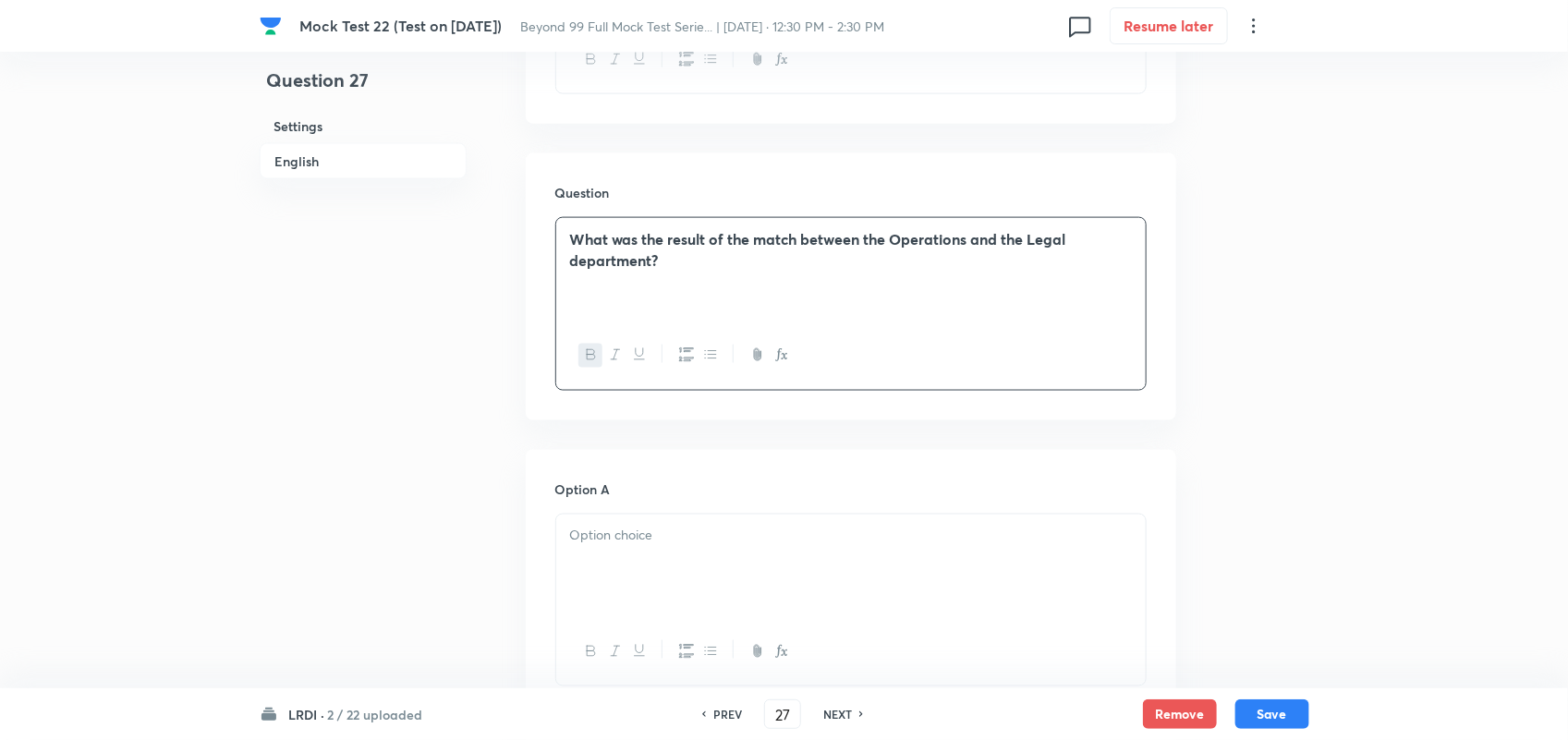
click at [843, 584] on div at bounding box center [850, 567] width 589 height 104
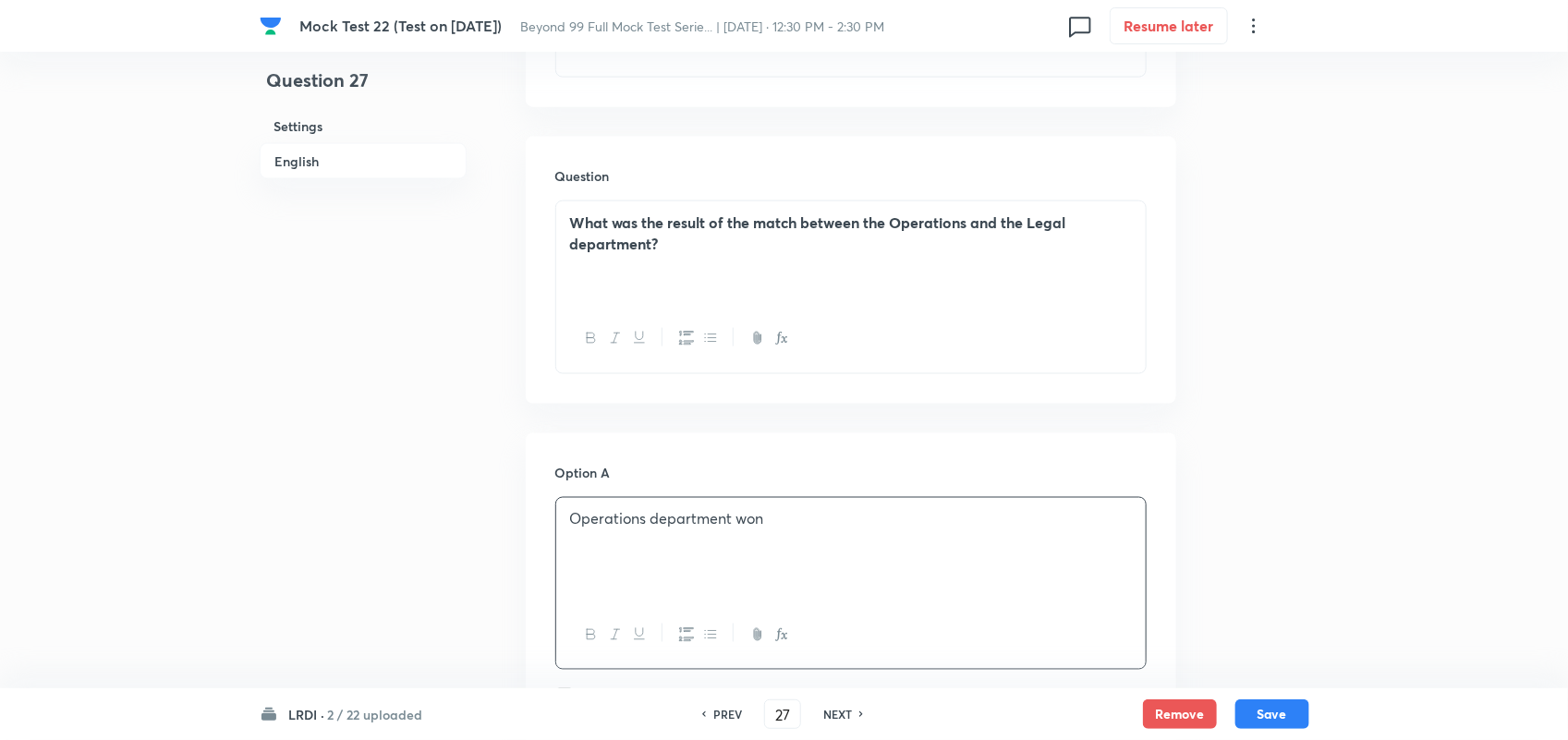
scroll to position [1502, 0]
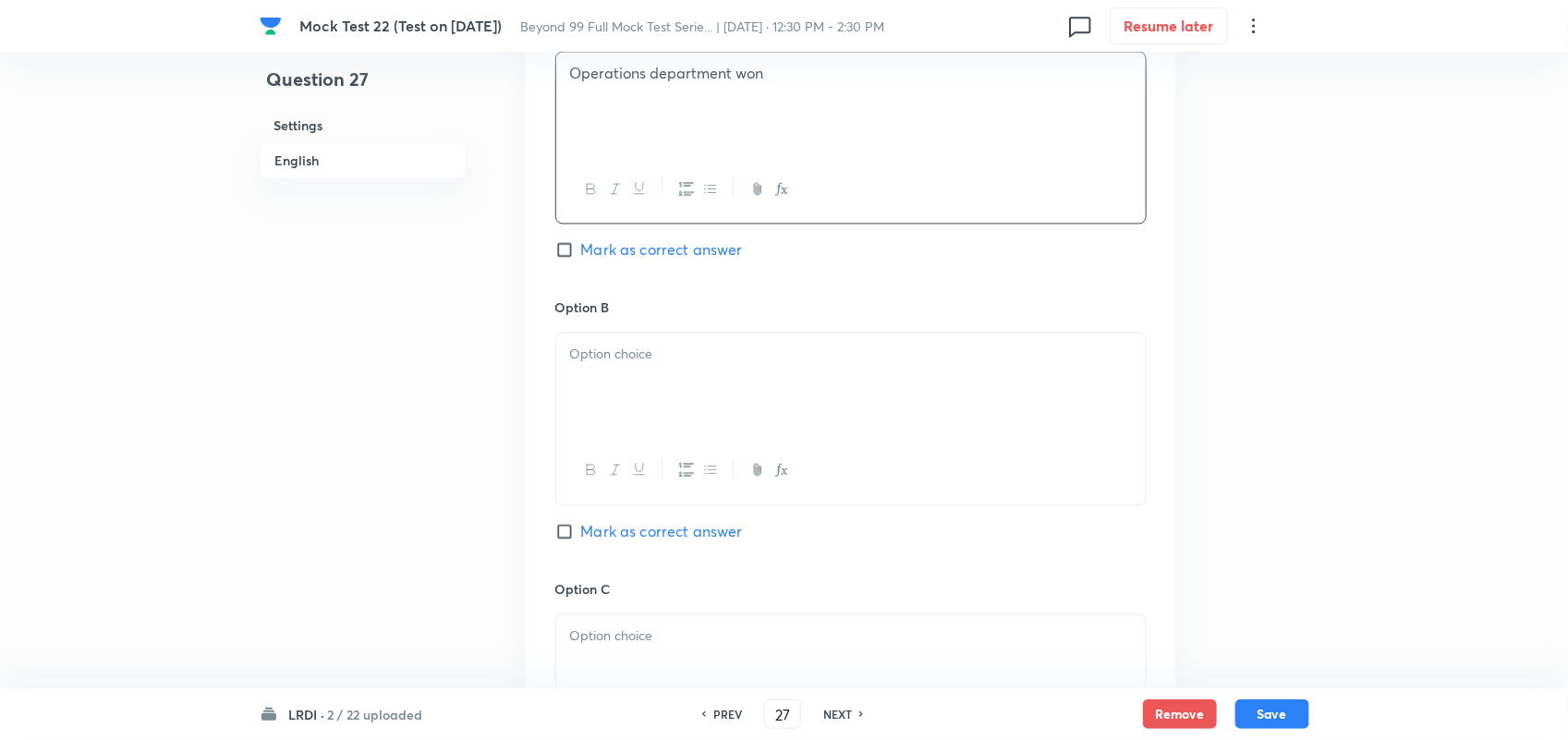
click at [614, 366] on p at bounding box center [851, 356] width 562 height 21
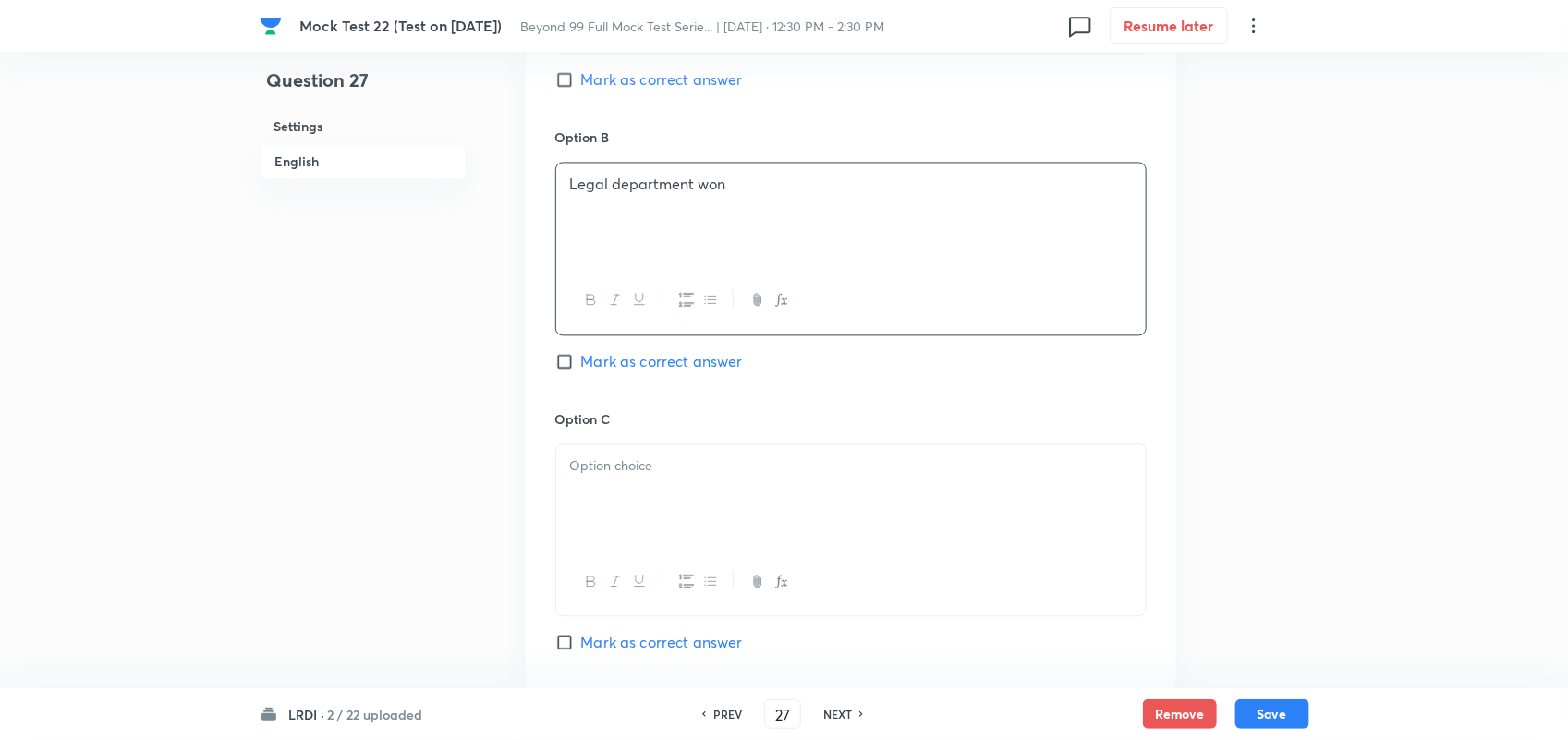
scroll to position [1848, 0]
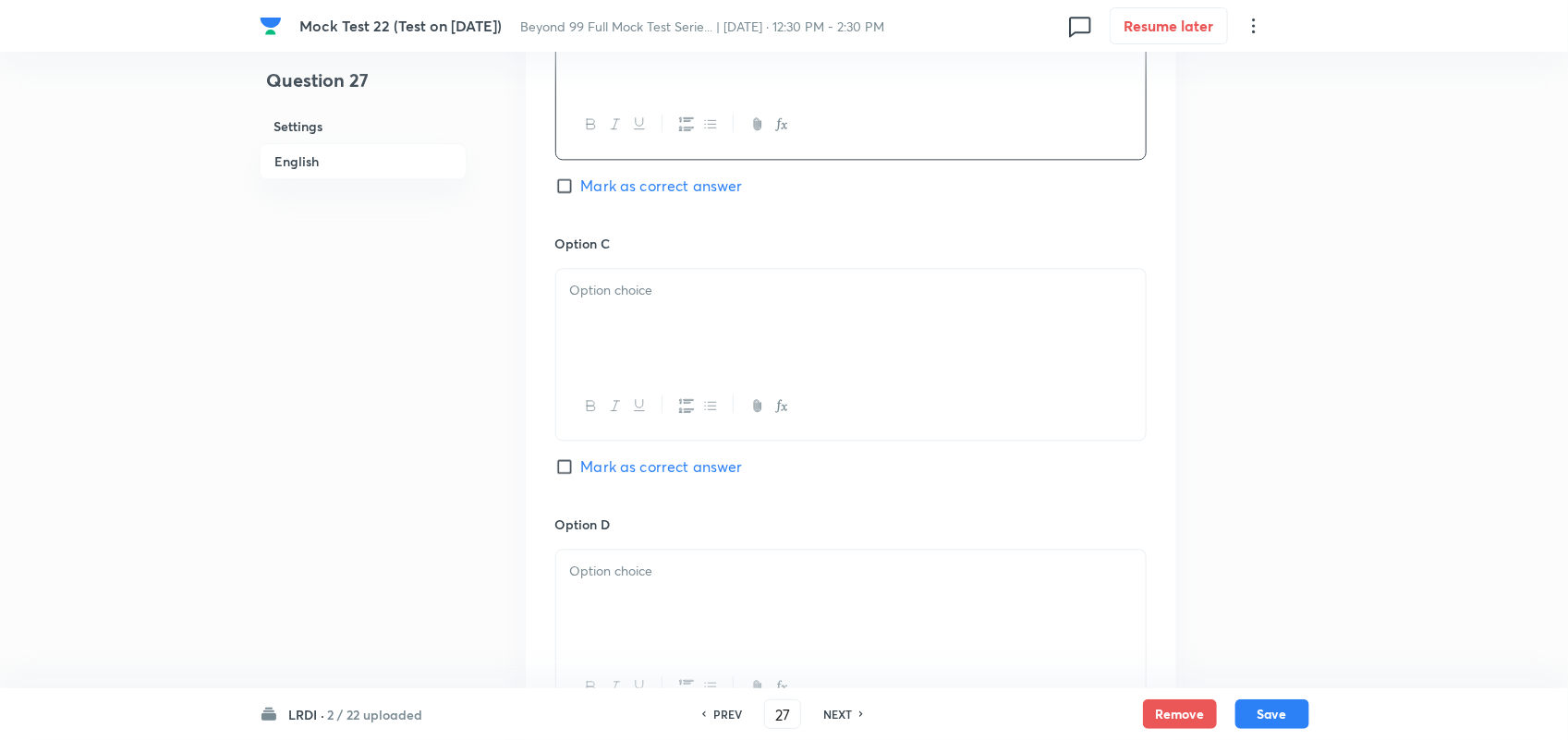
click at [648, 344] on div at bounding box center [850, 321] width 589 height 104
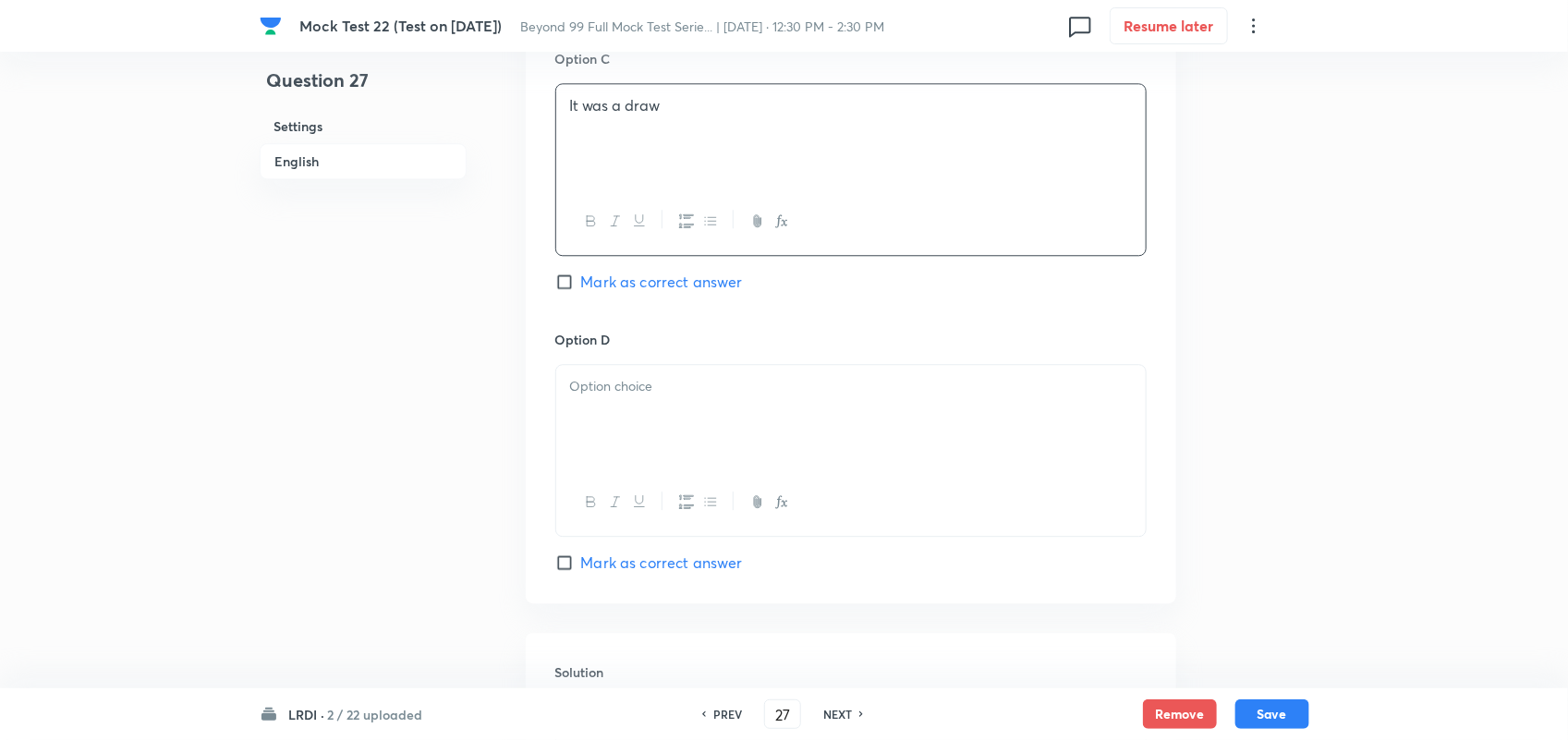
scroll to position [2195, 0]
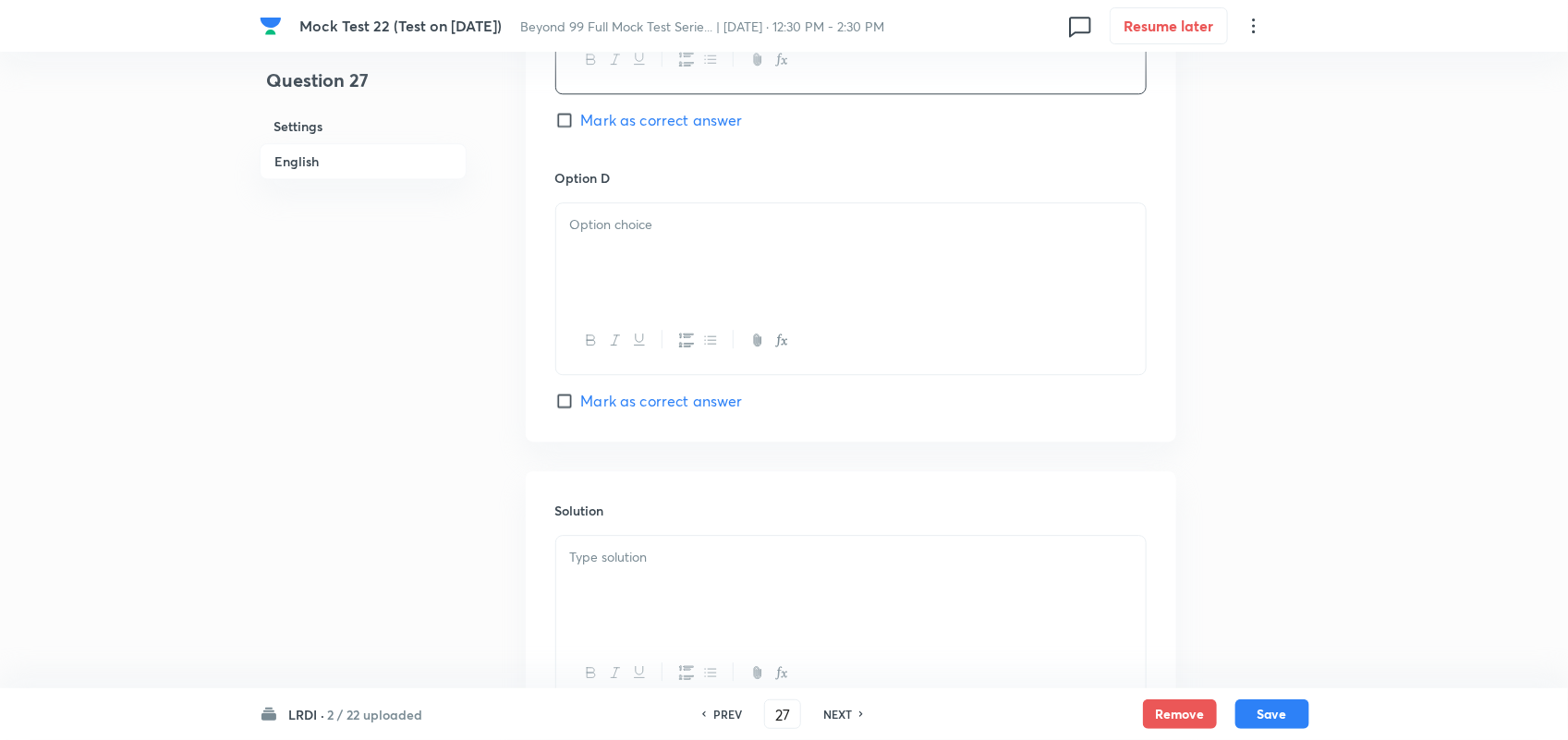
click at [632, 277] on div at bounding box center [850, 255] width 589 height 104
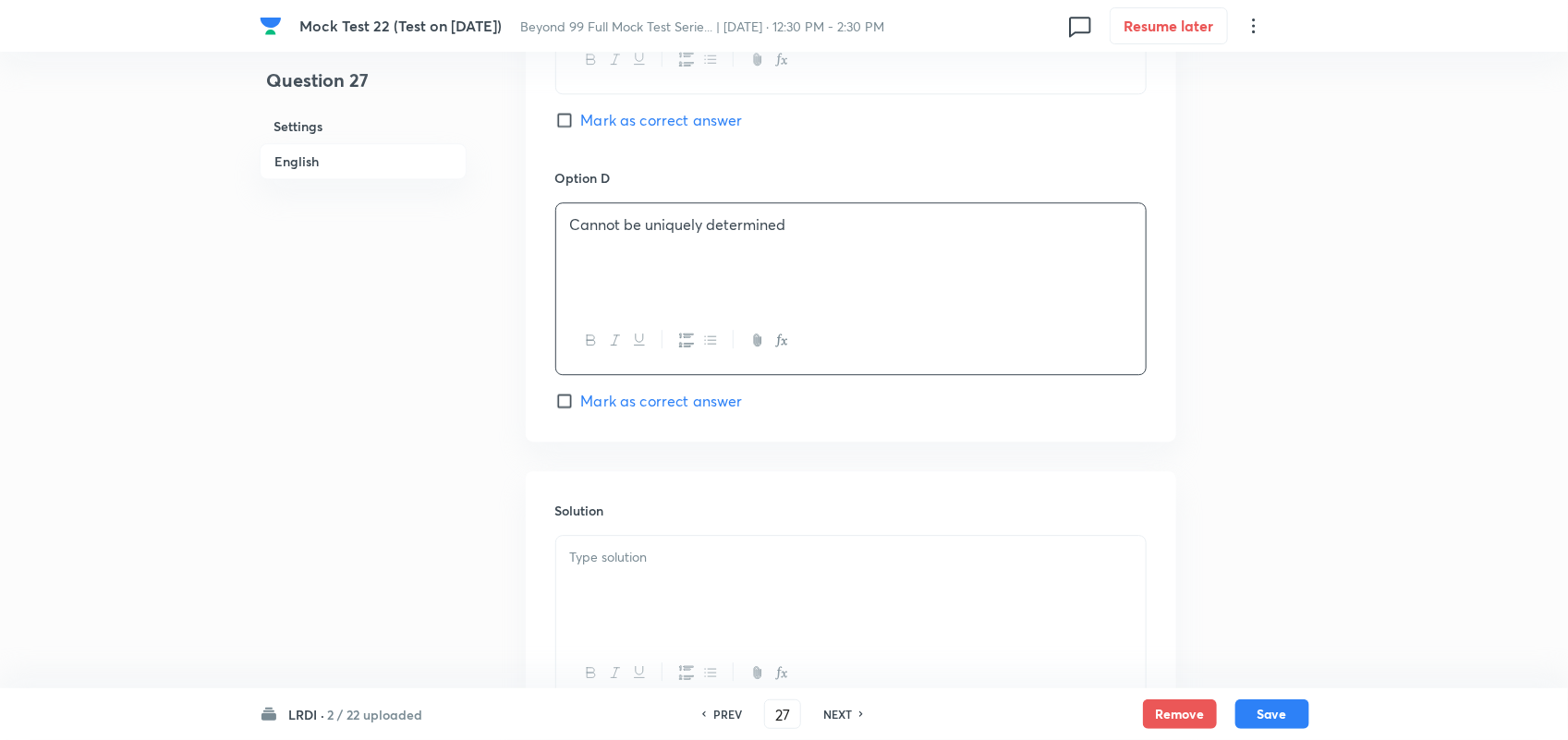
scroll to position [2079, 0]
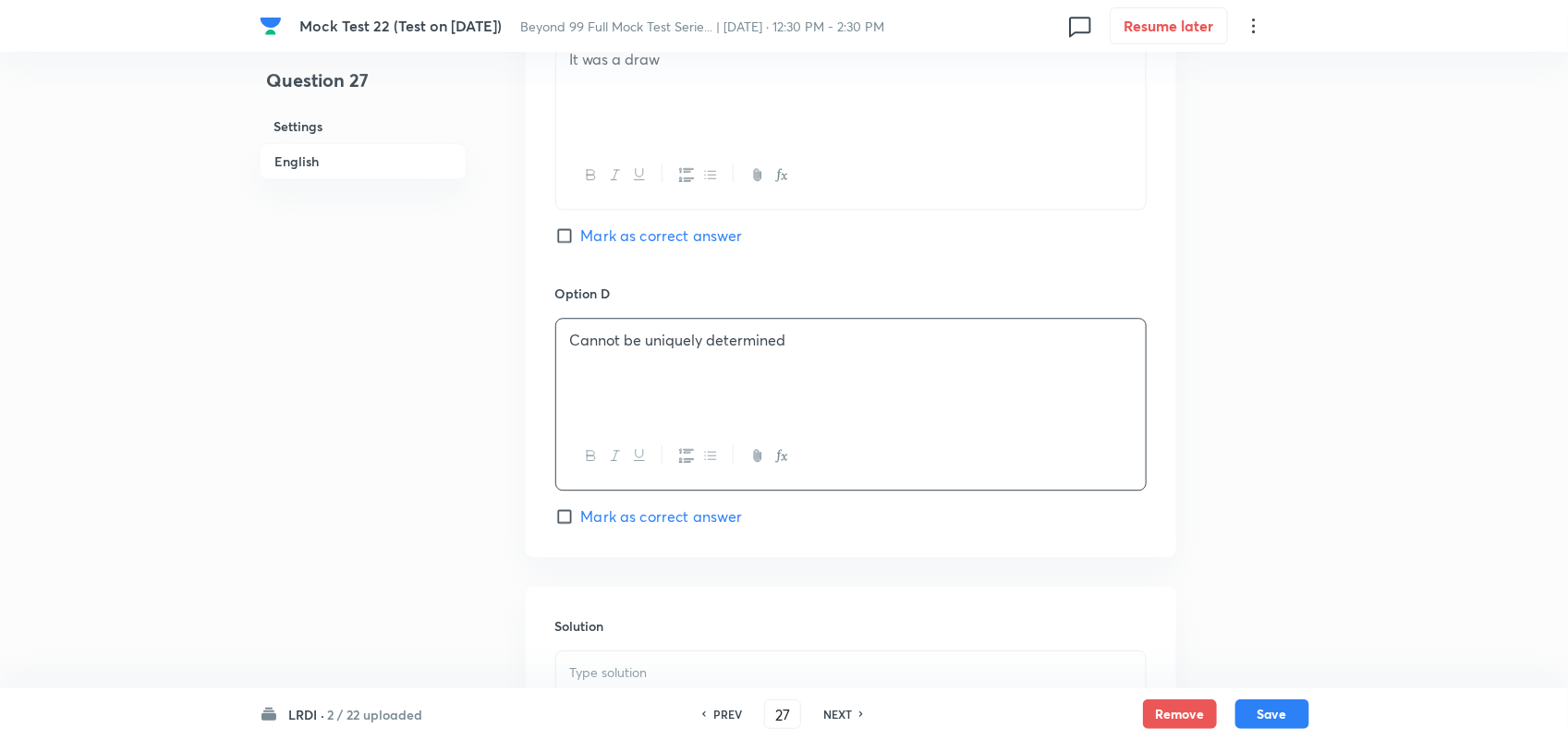
click at [560, 245] on input "Mark as correct answer" at bounding box center [567, 235] width 26 height 18
checkbox input "true"
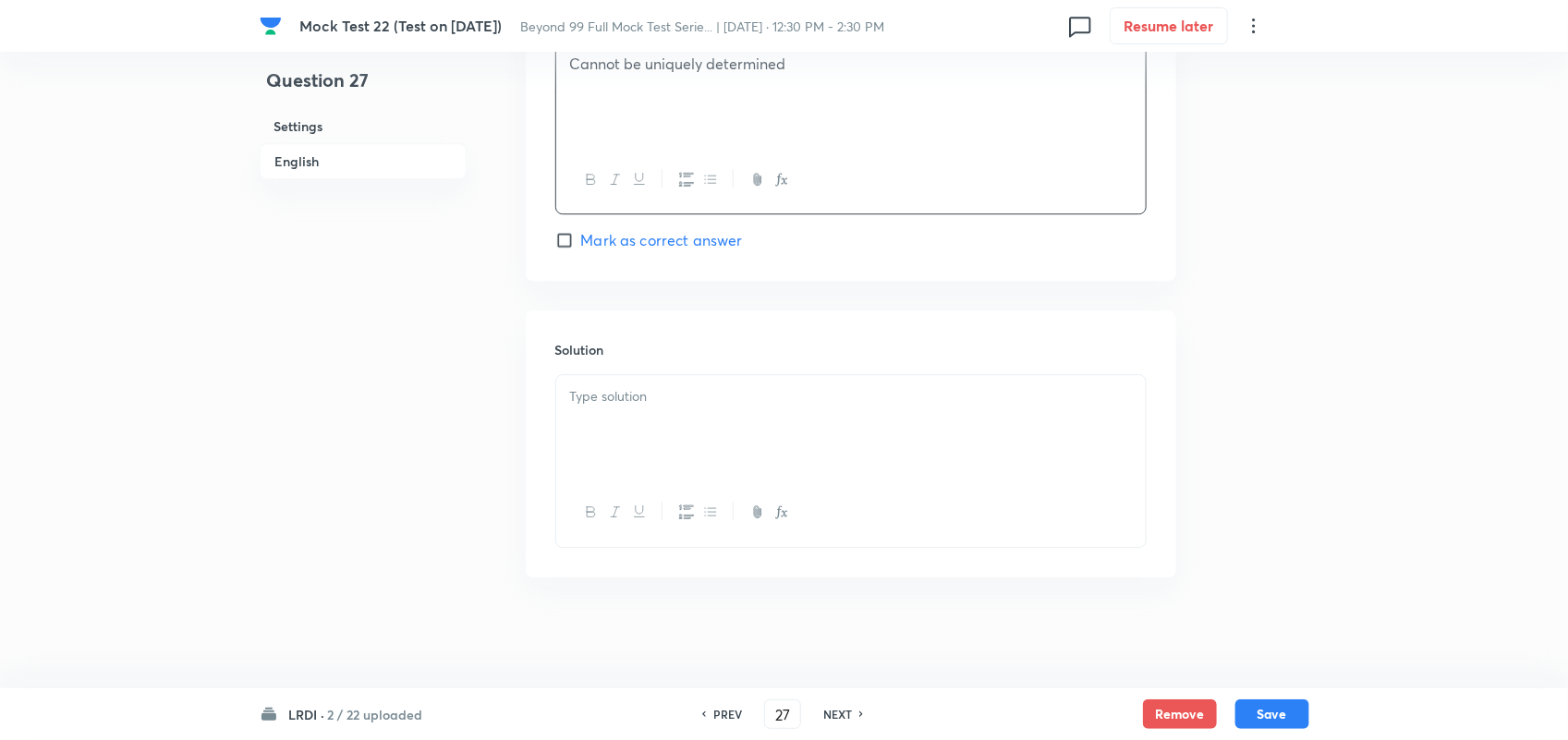
scroll to position [2368, 0]
click at [632, 417] on div at bounding box center [850, 427] width 589 height 104
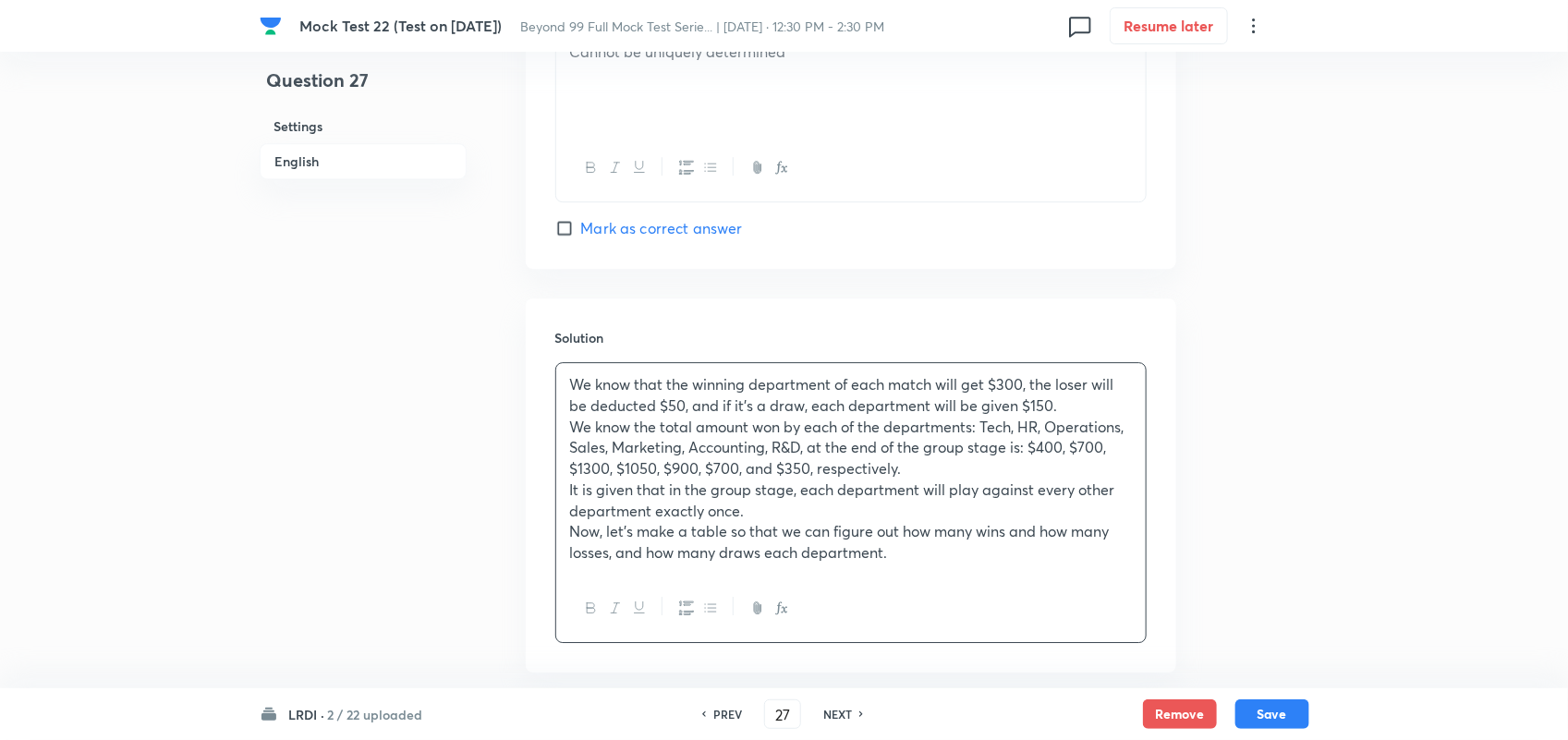
click at [1024, 563] on p "Now, let's make a table so that we can figure out how many wins and how many lo…" at bounding box center [851, 542] width 562 height 41
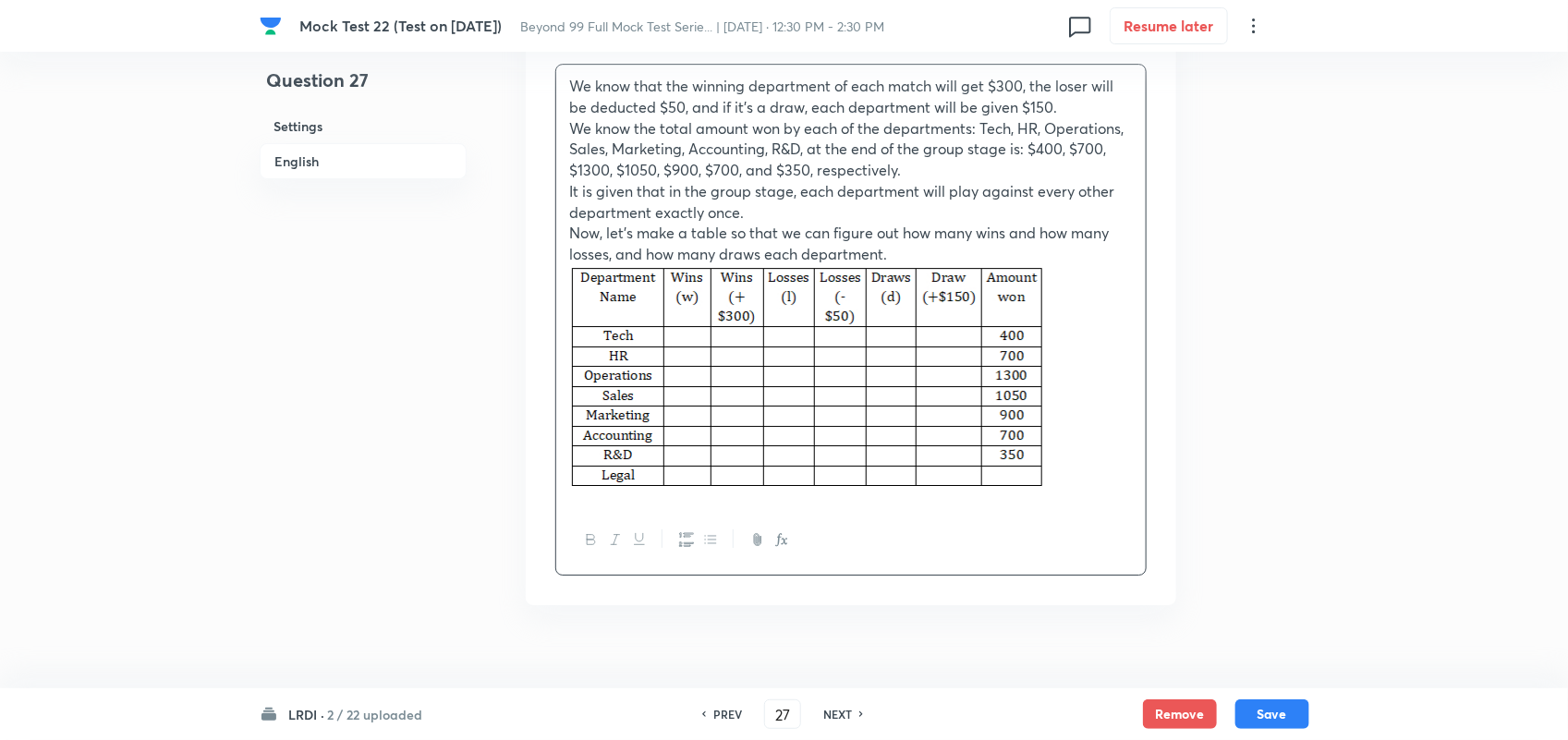
scroll to position [2706, 0]
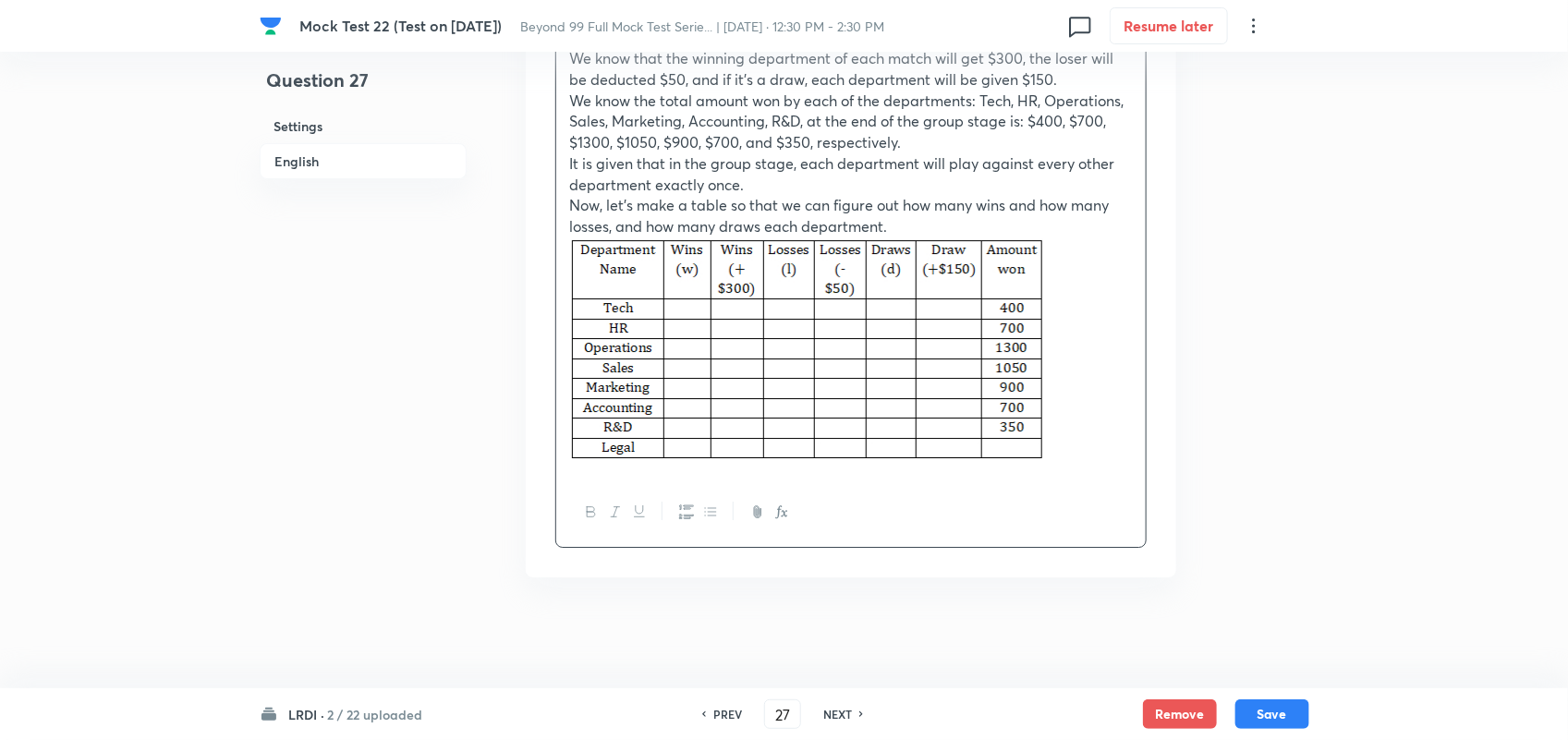
click at [1120, 388] on p at bounding box center [851, 353] width 562 height 231
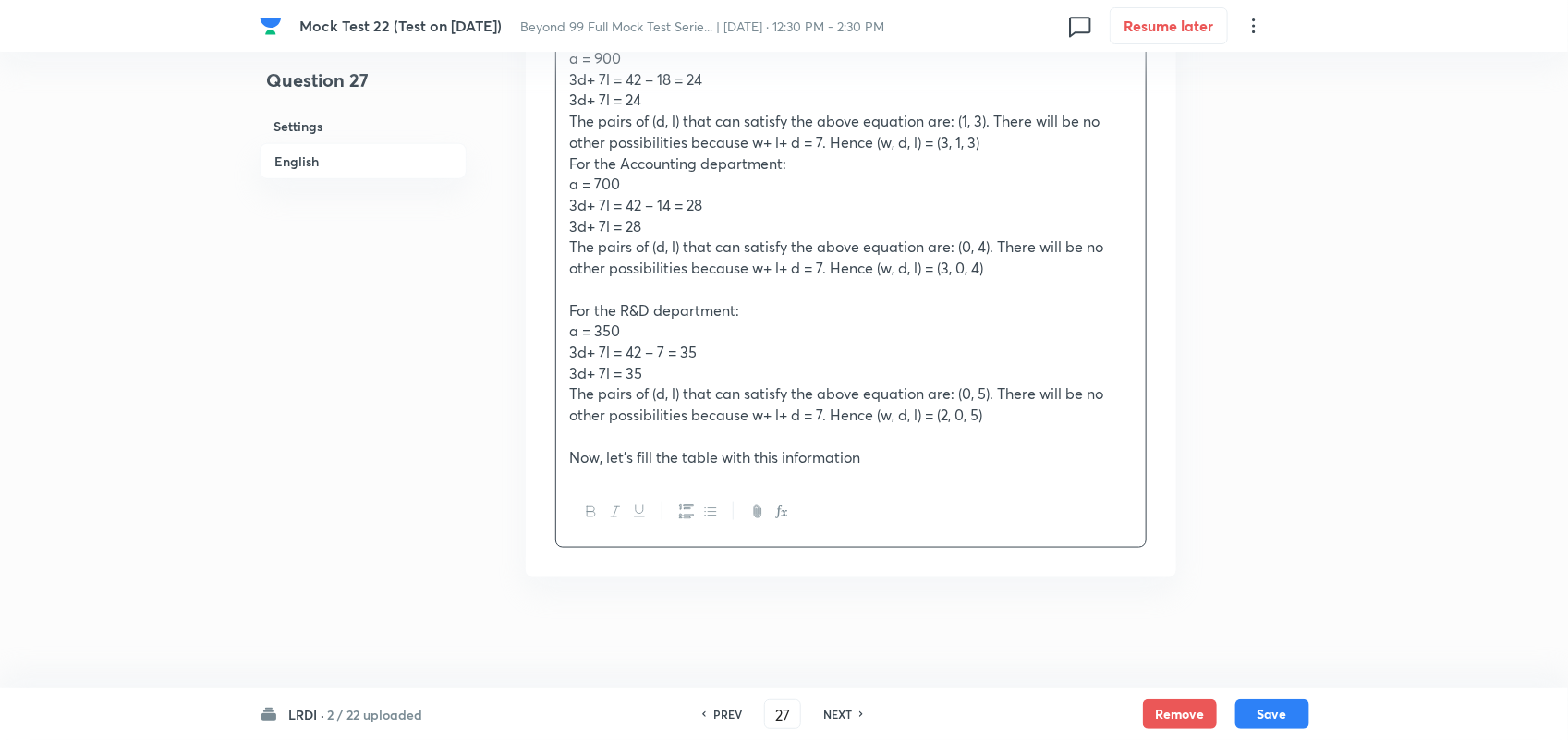
scroll to position [3986, 0]
click at [1040, 458] on p "Now, let’s fill the table with this information" at bounding box center [851, 458] width 562 height 21
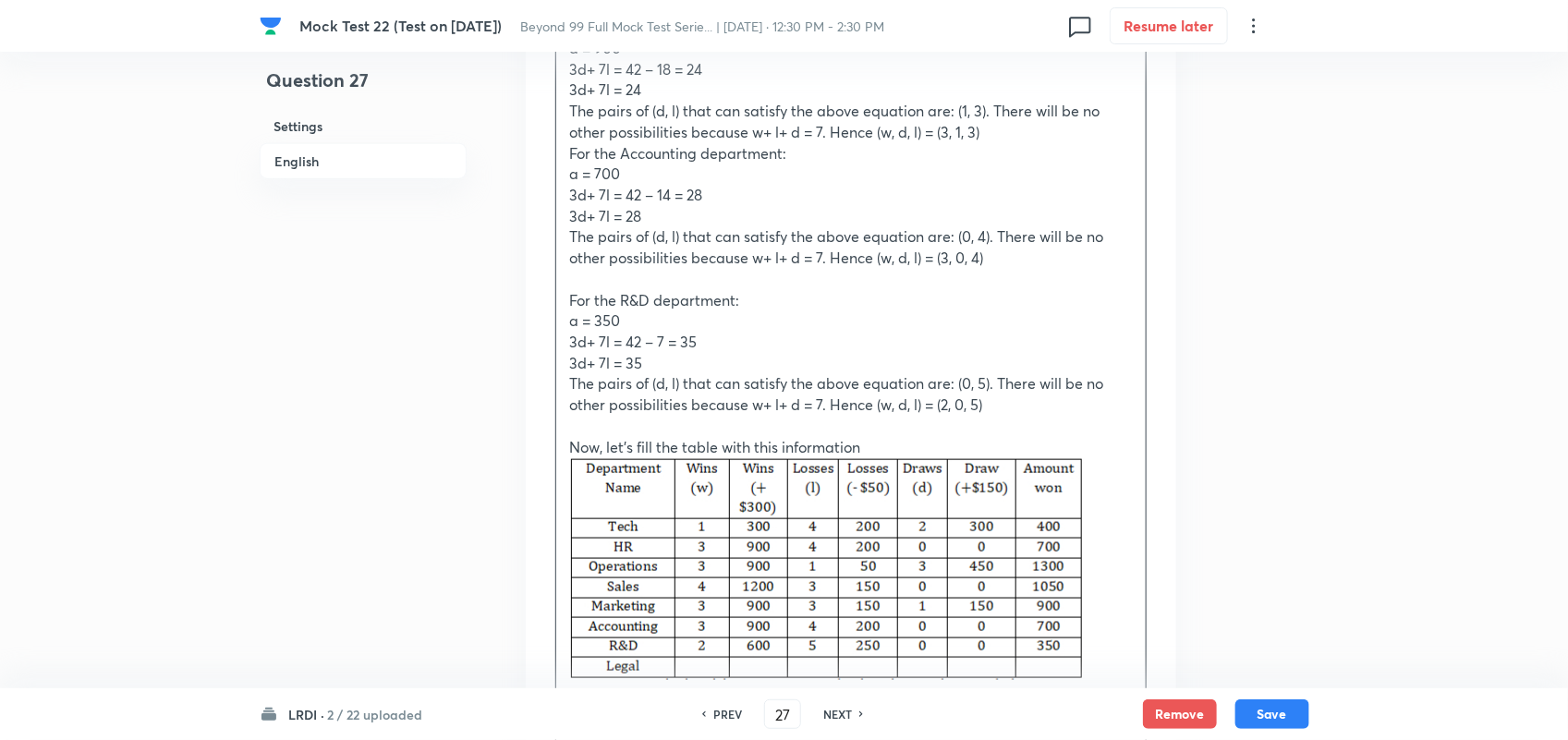
click at [1109, 593] on p at bounding box center [851, 571] width 562 height 228
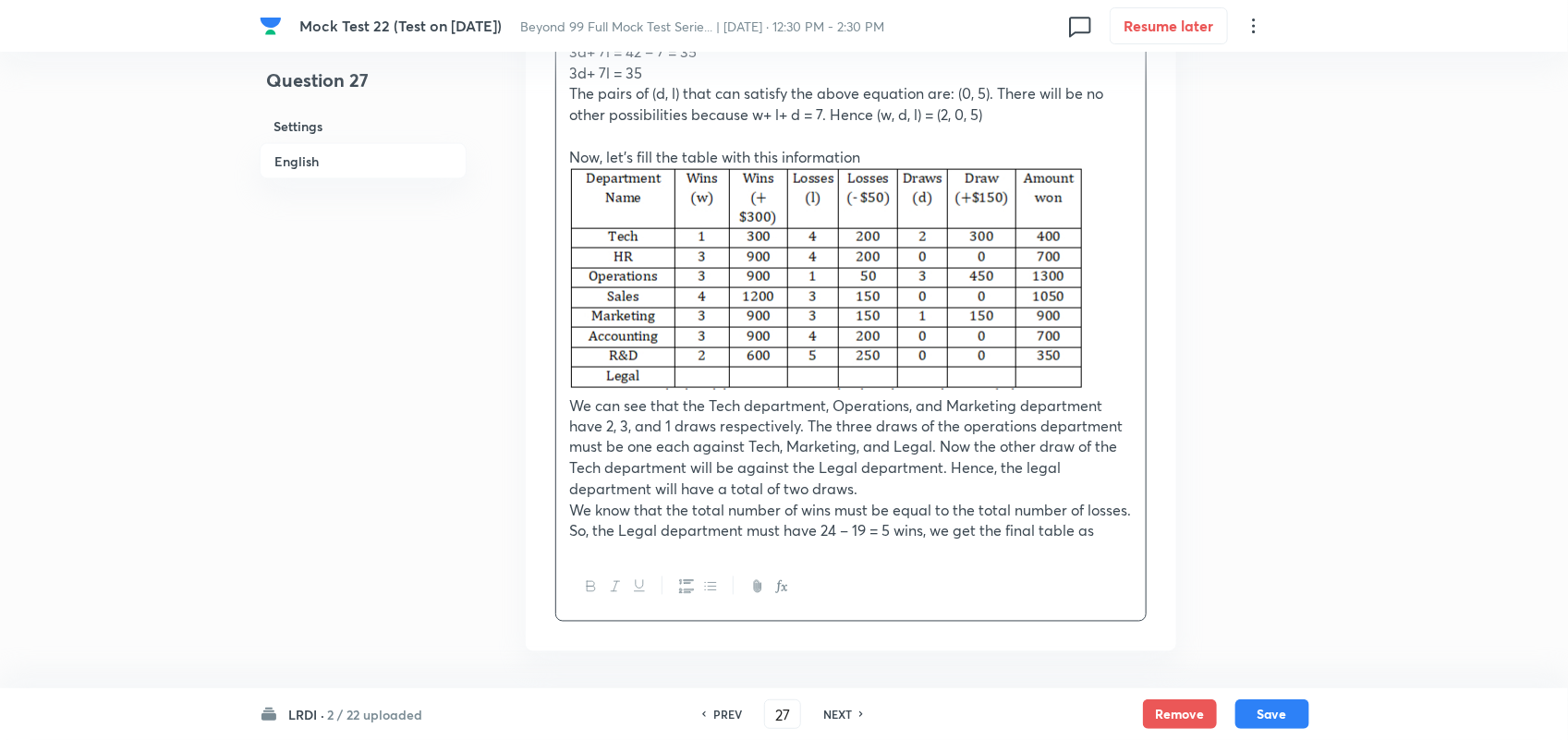
scroll to position [4382, 0]
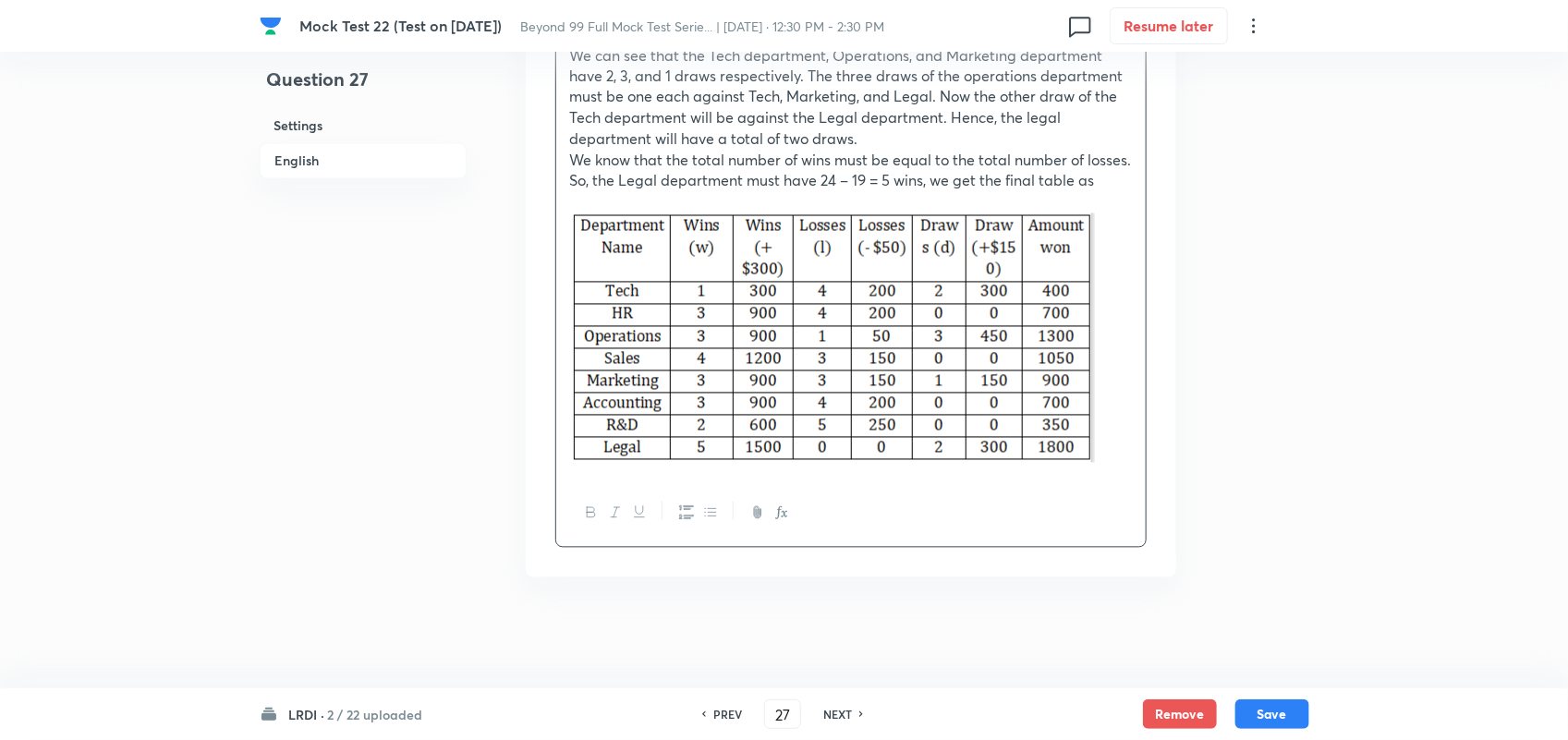
scroll to position [4660, 0]
click at [1124, 348] on p at bounding box center [851, 341] width 562 height 255
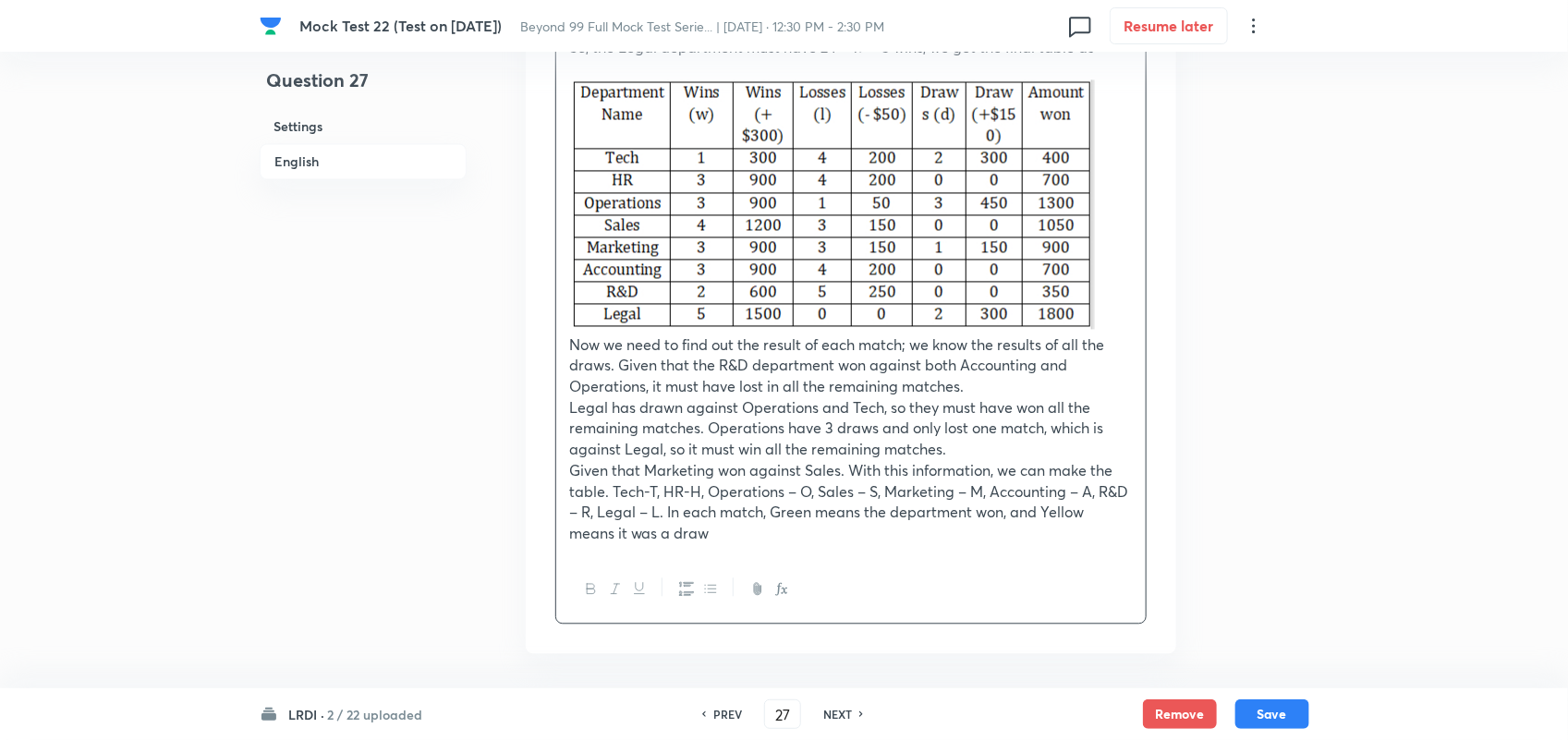
scroll to position [4868, 0]
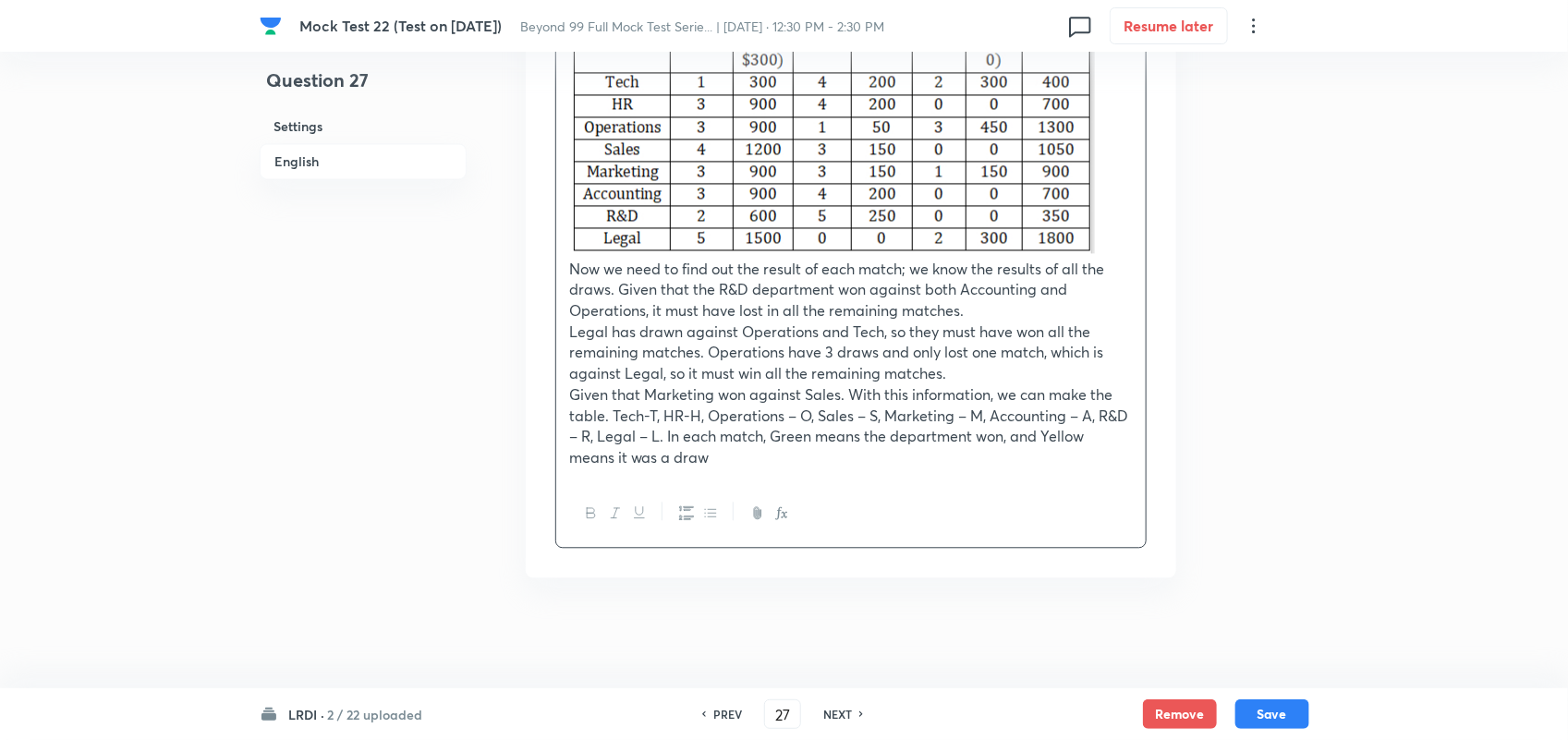
click at [749, 423] on p "Given that Marketing won against Sales. With this information, we can make the …" at bounding box center [851, 427] width 562 height 84
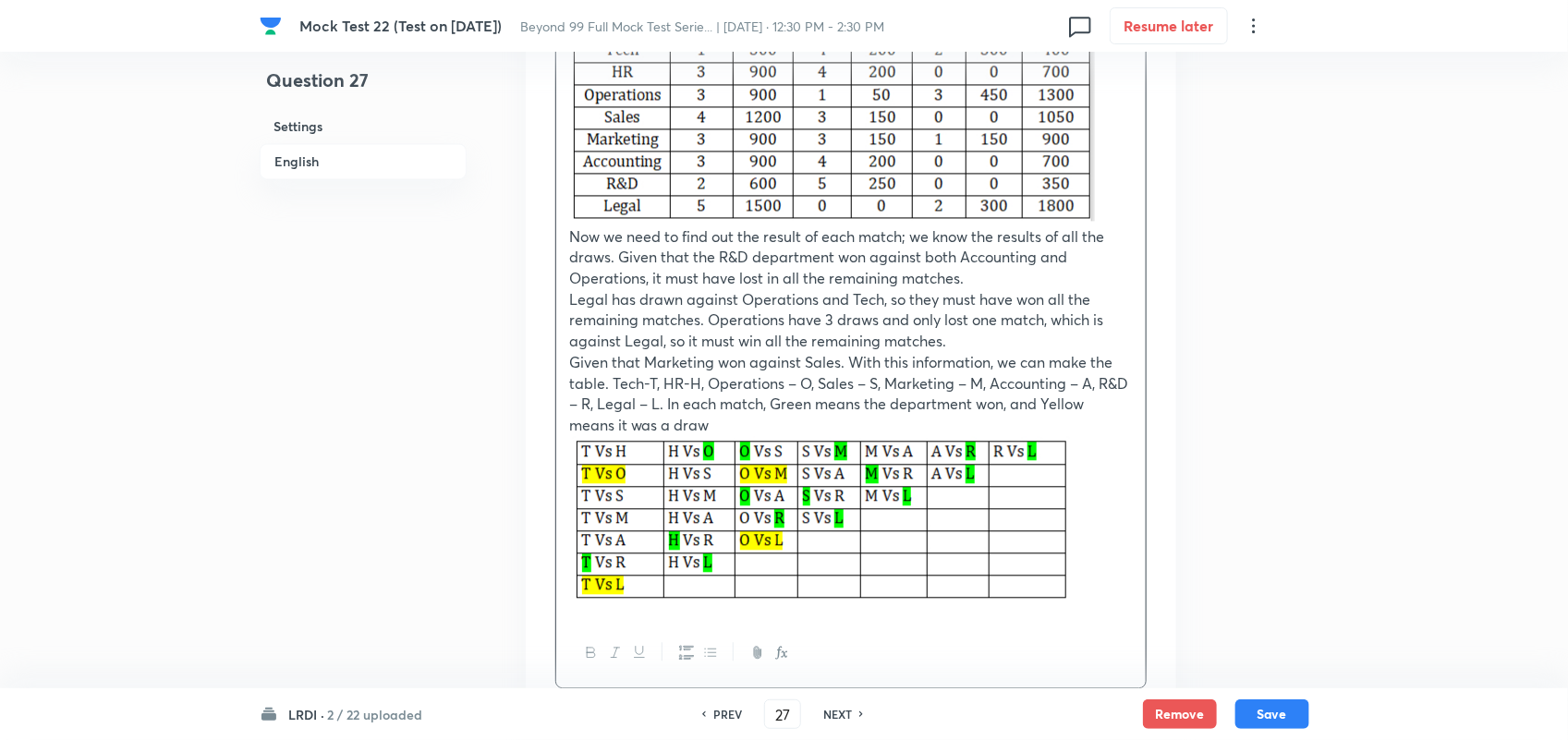
click at [1106, 575] on p at bounding box center [851, 522] width 562 height 173
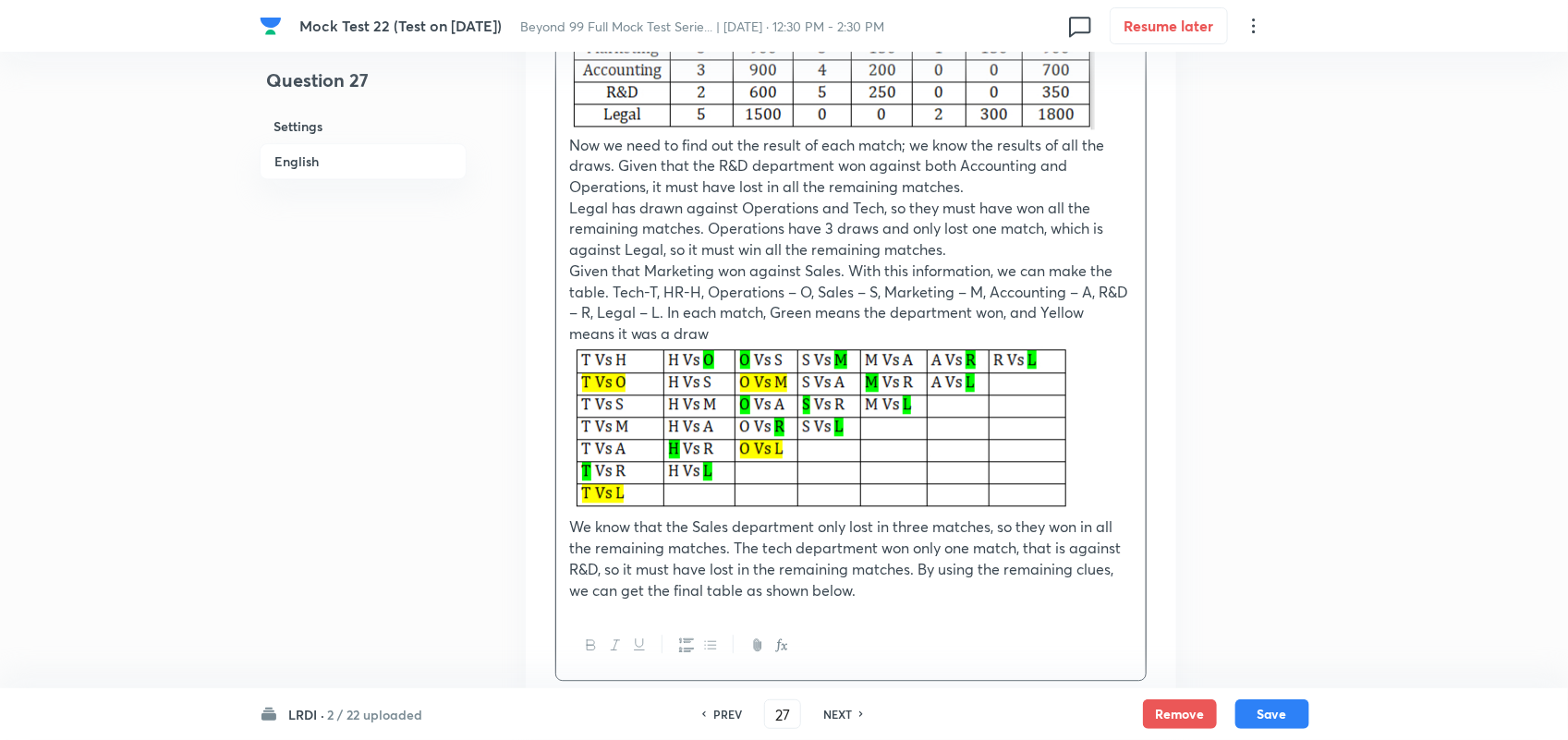
scroll to position [5099, 0]
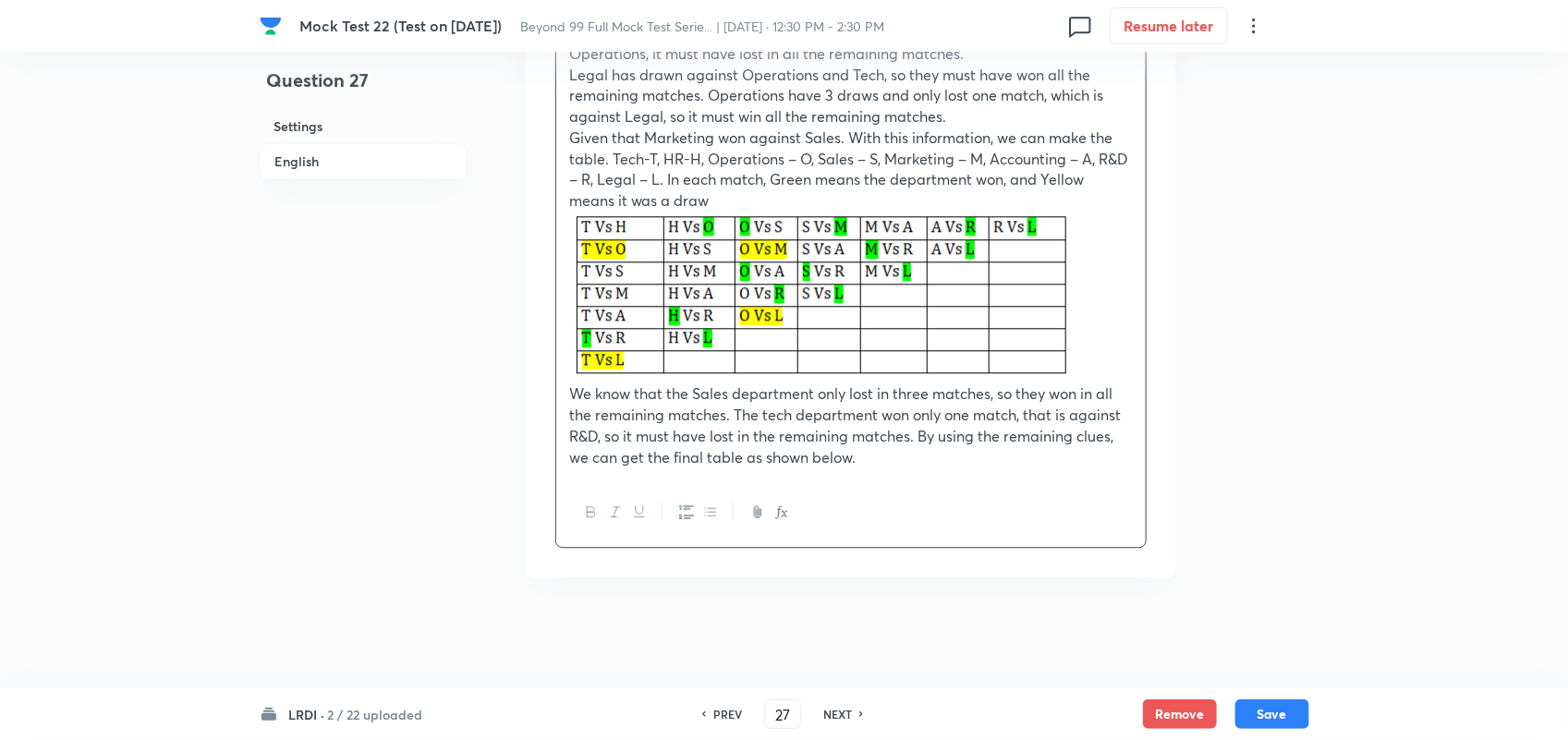
click at [942, 468] on p "We know that the Sales department only lost in three matches, so they won in al…" at bounding box center [851, 426] width 562 height 84
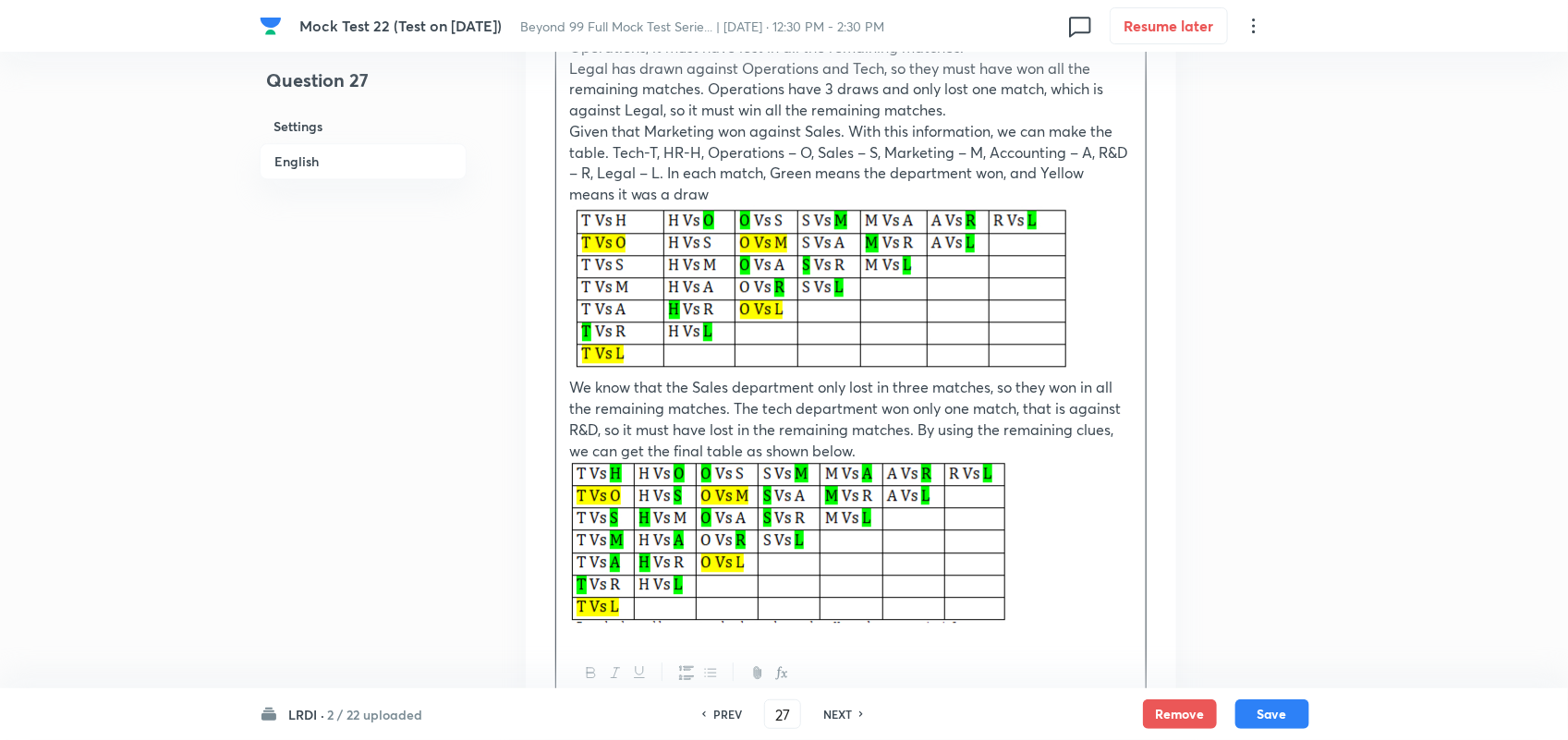
click at [1066, 610] on p at bounding box center [851, 544] width 562 height 168
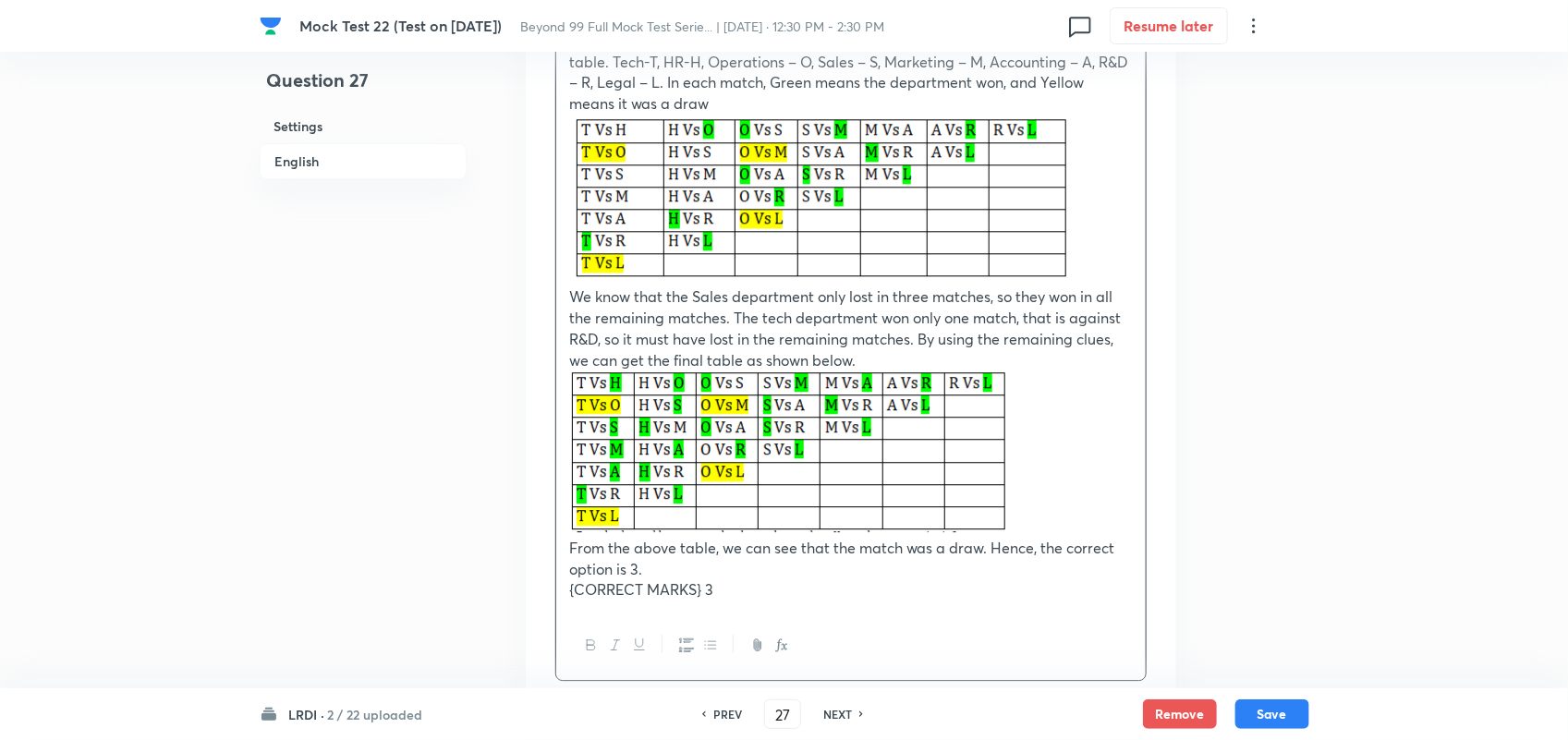
scroll to position [5357, 0]
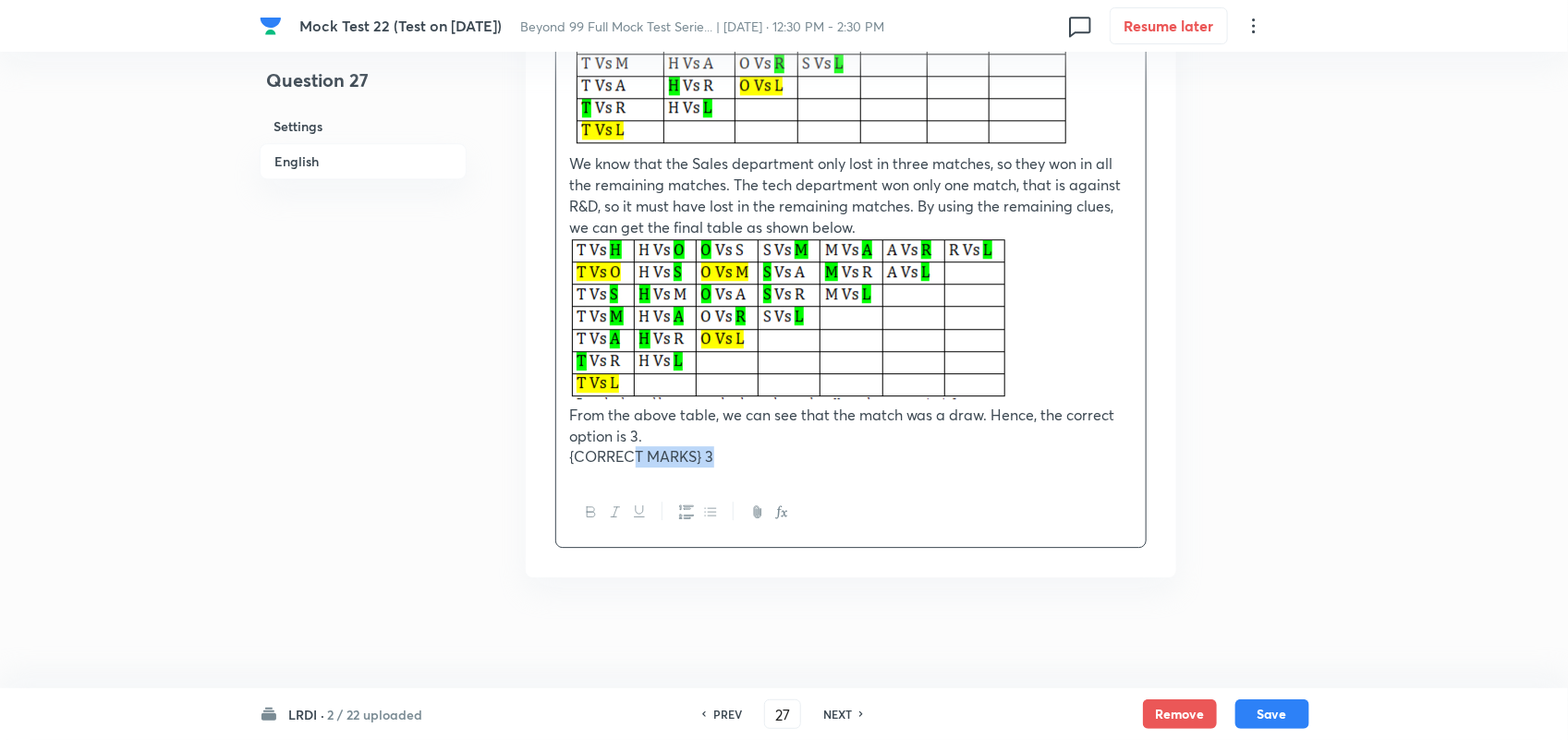
drag, startPoint x: 714, startPoint y: 452, endPoint x: 635, endPoint y: 460, distance: 79.4
click at [635, 460] on p "{CORRECT MARKS} 3" at bounding box center [851, 457] width 562 height 21
drag, startPoint x: 571, startPoint y: 454, endPoint x: 764, endPoint y: 467, distance: 193.4
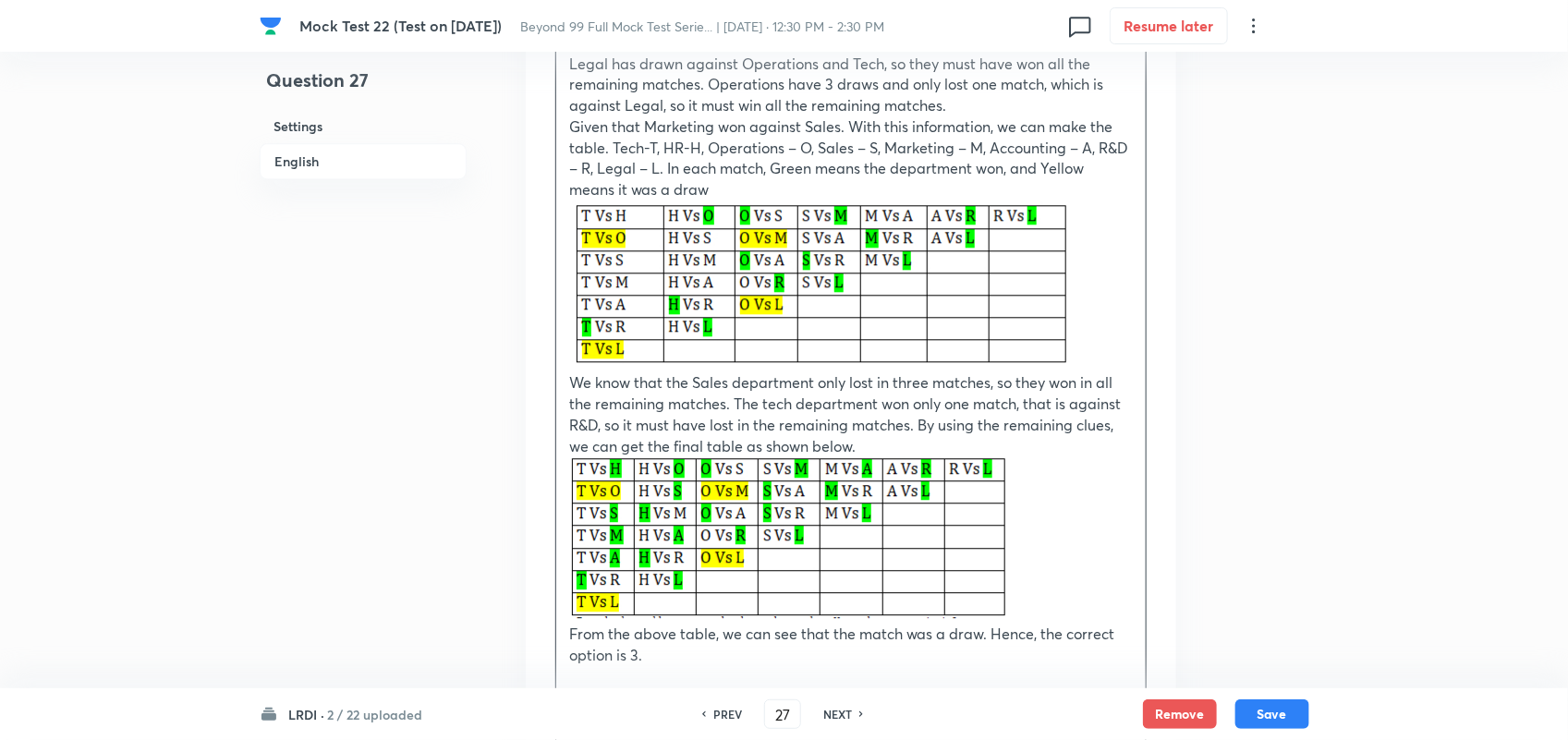
scroll to position [5334, 0]
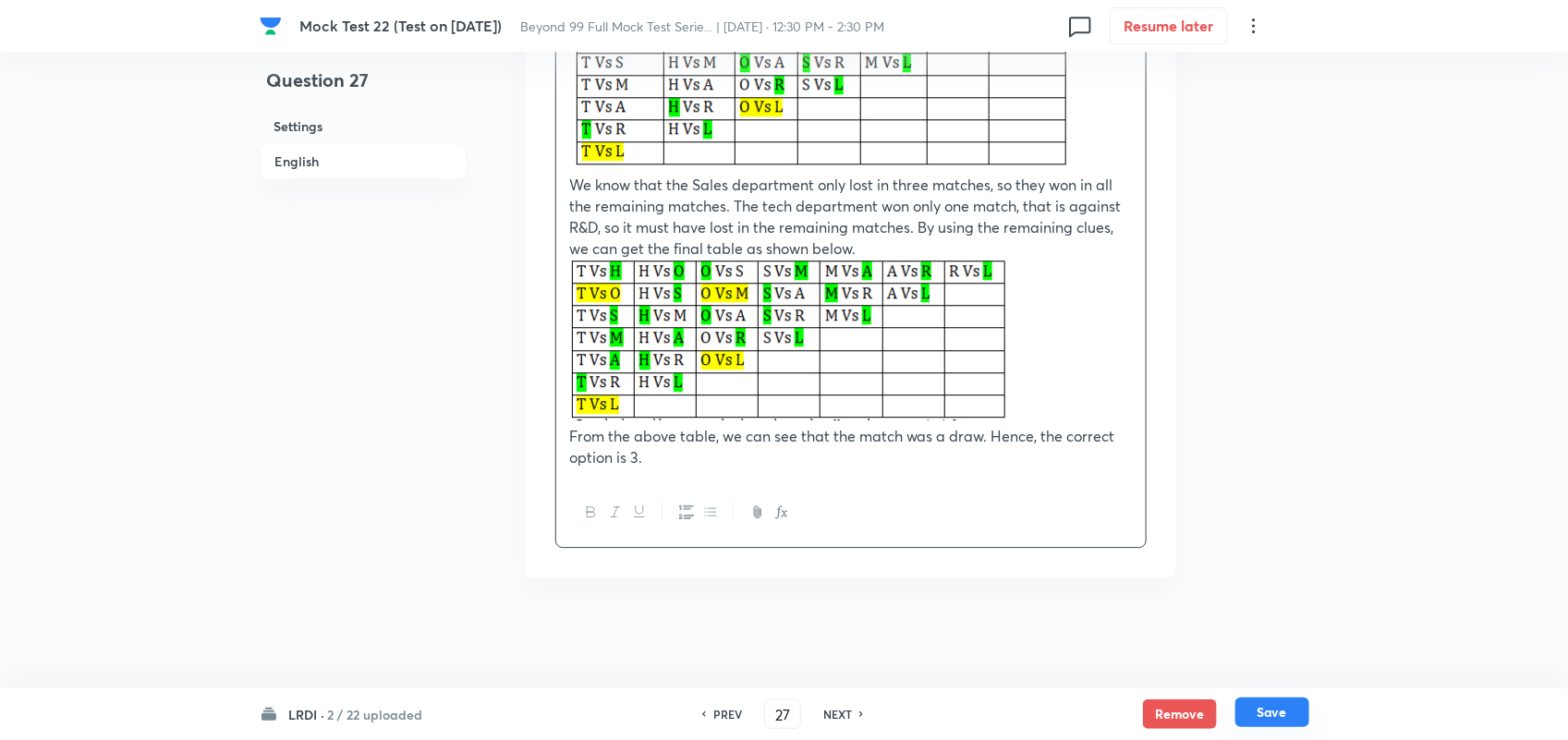
click at [1273, 713] on button "Save" at bounding box center [1272, 712] width 74 height 30
type input "28"
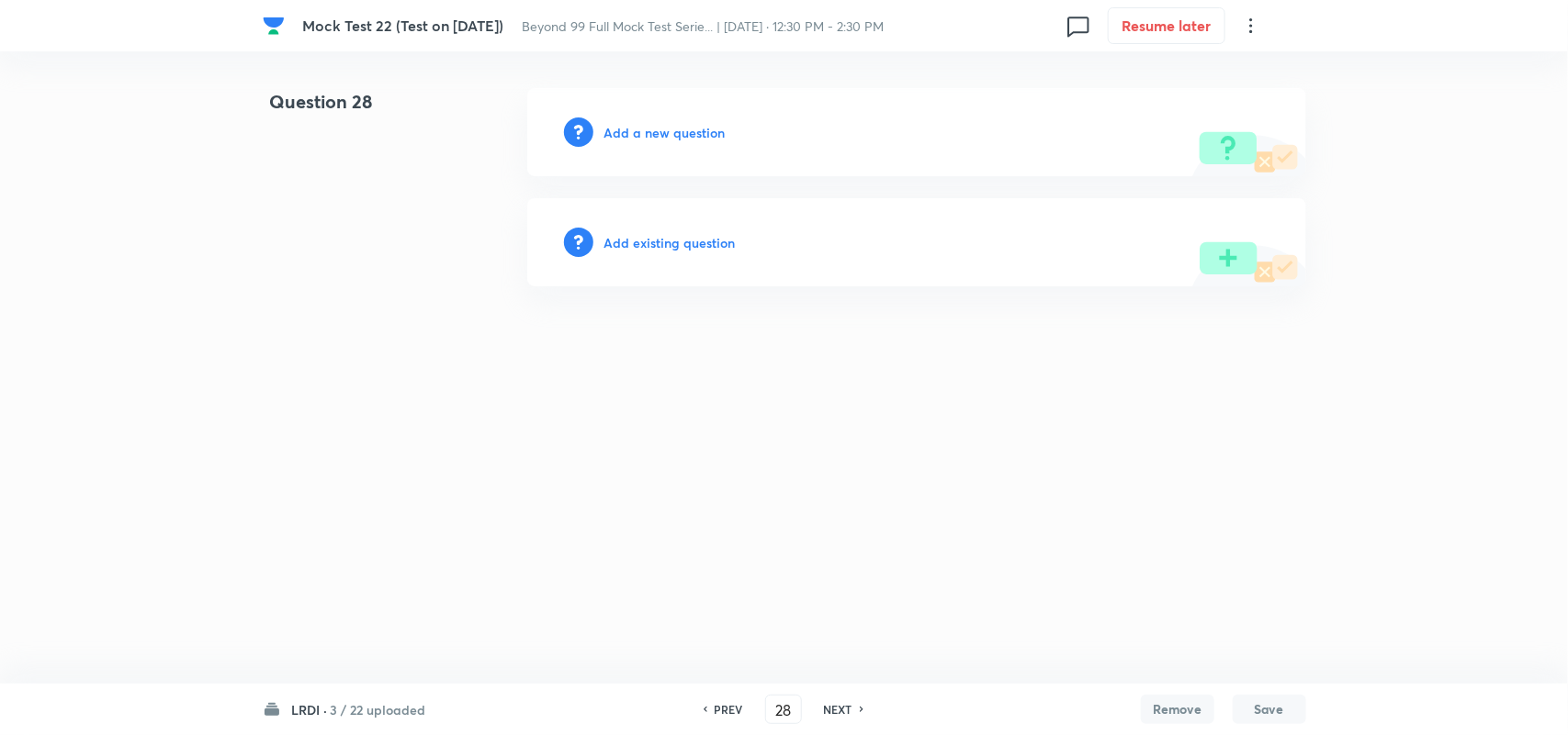
drag, startPoint x: 691, startPoint y: 110, endPoint x: 671, endPoint y: 145, distance: 40.3
click at [690, 117] on div "Add a new question" at bounding box center [916, 132] width 779 height 89
click at [663, 123] on h6 "Add a new question" at bounding box center [664, 132] width 121 height 19
click at [650, 134] on h6 "Choose a question type" at bounding box center [674, 132] width 141 height 19
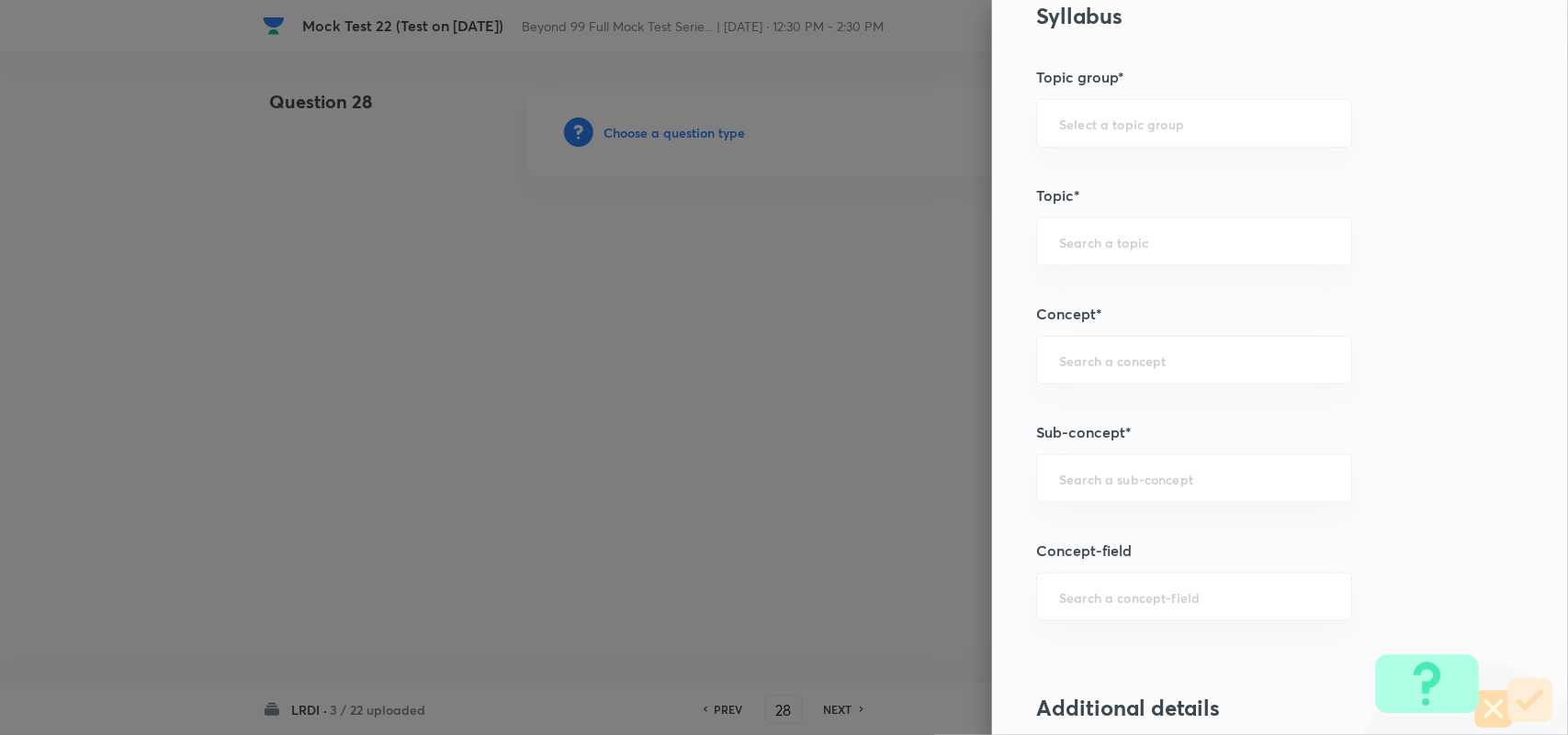
scroll to position [1033, 0]
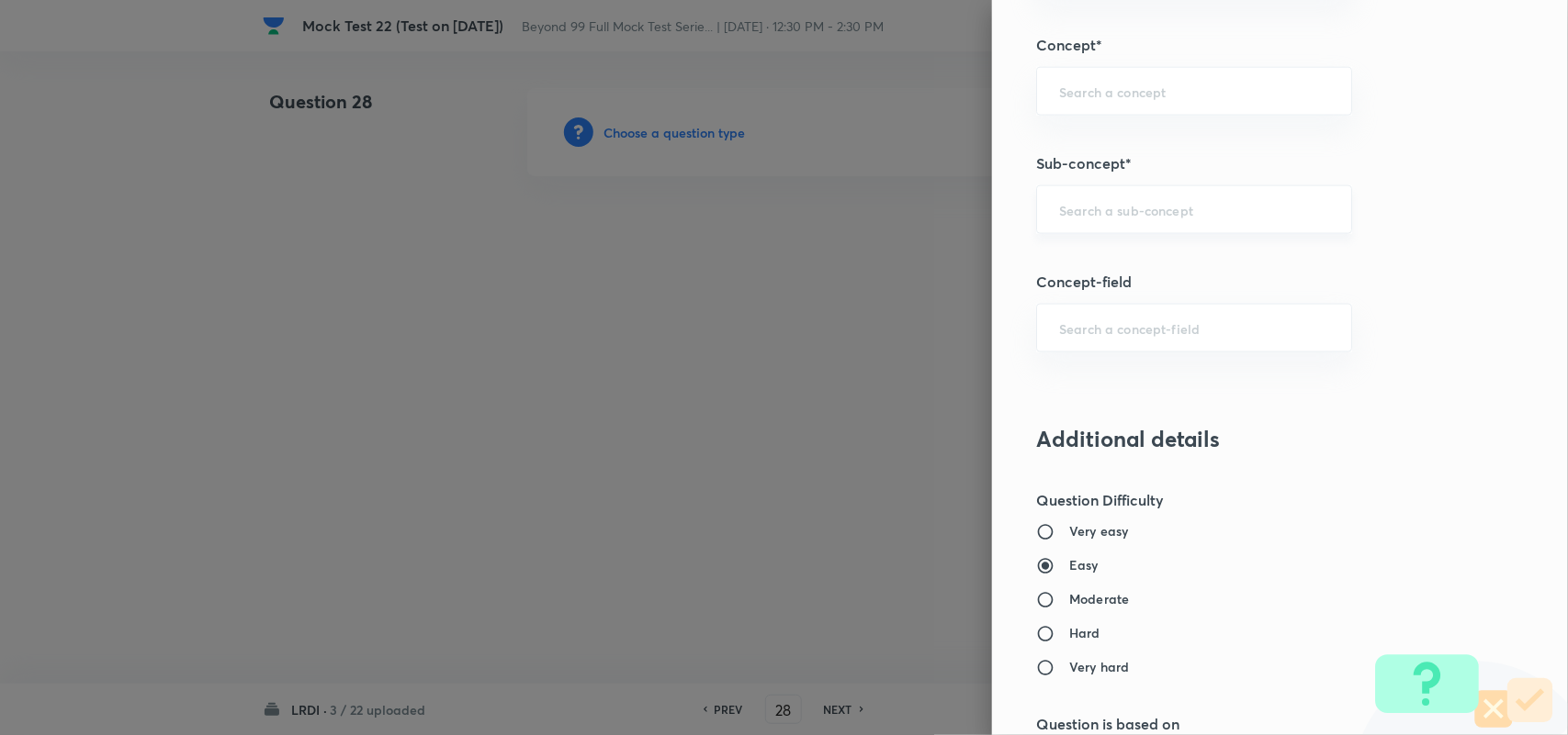
click at [1154, 208] on input "text" at bounding box center [1194, 209] width 270 height 17
click at [1142, 262] on li "Games and Tournament" at bounding box center [1176, 265] width 313 height 33
type input "Games and Tournament"
type input "DI and LR"
type input "Logical Reasoning"
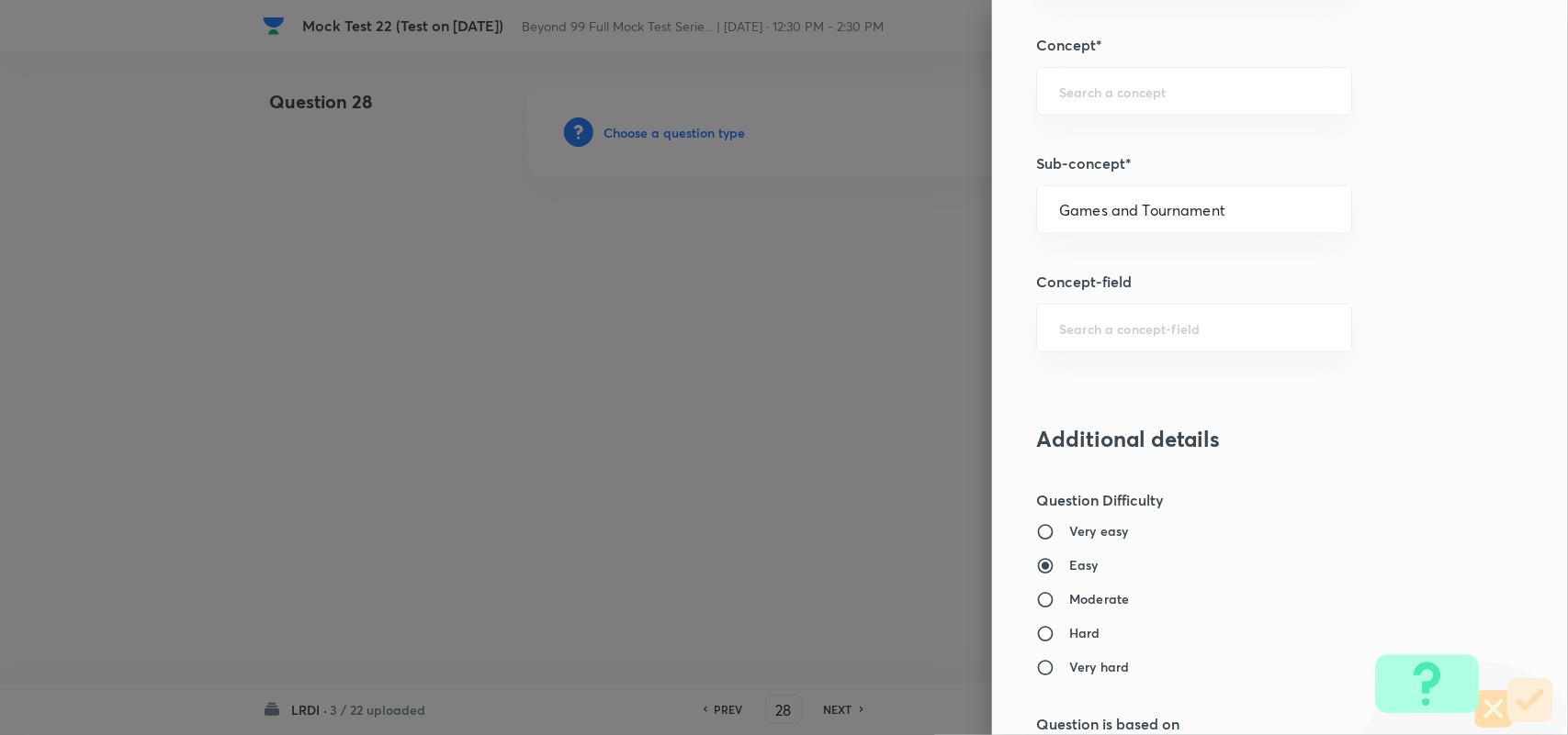
type input "Games and Tournament"
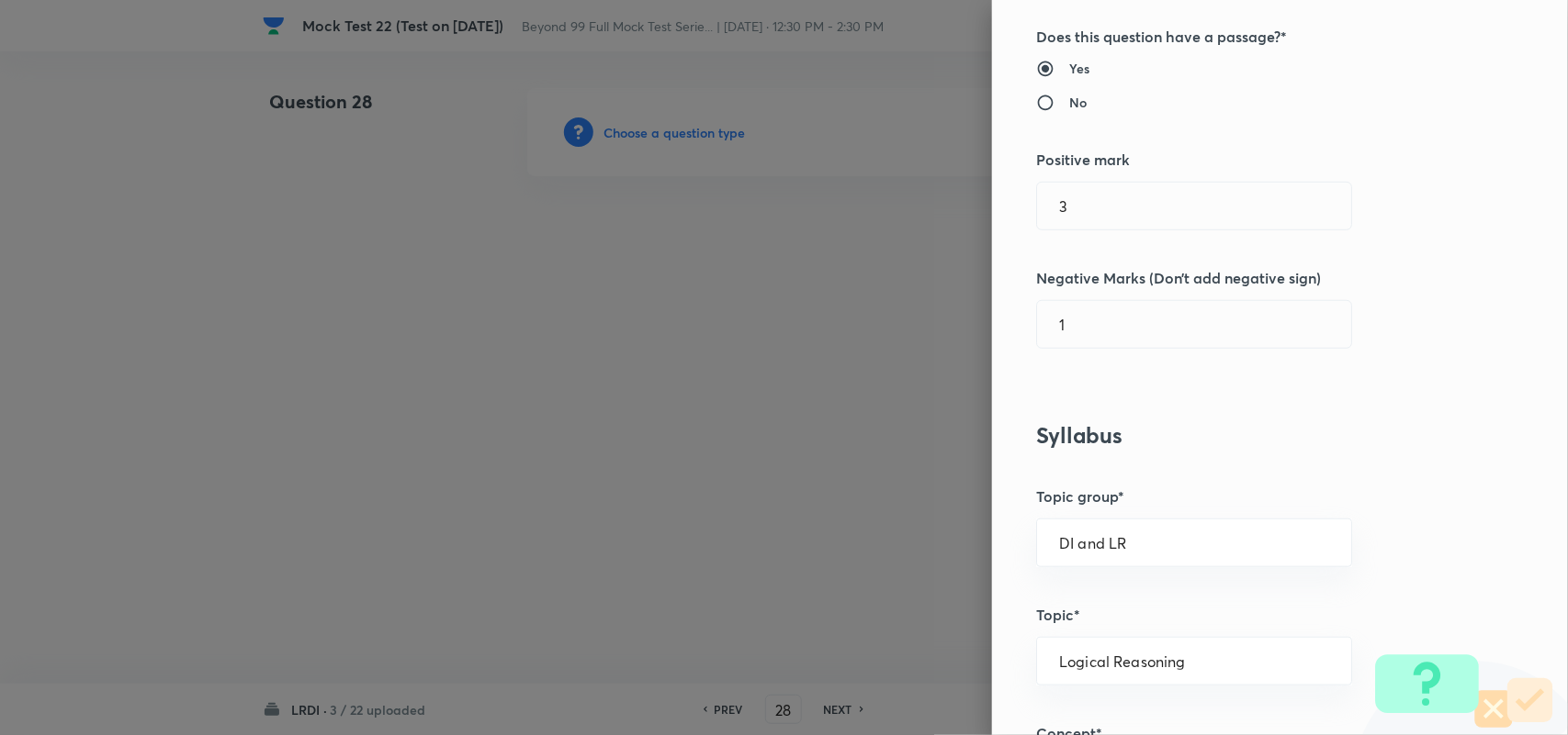
scroll to position [0, 0]
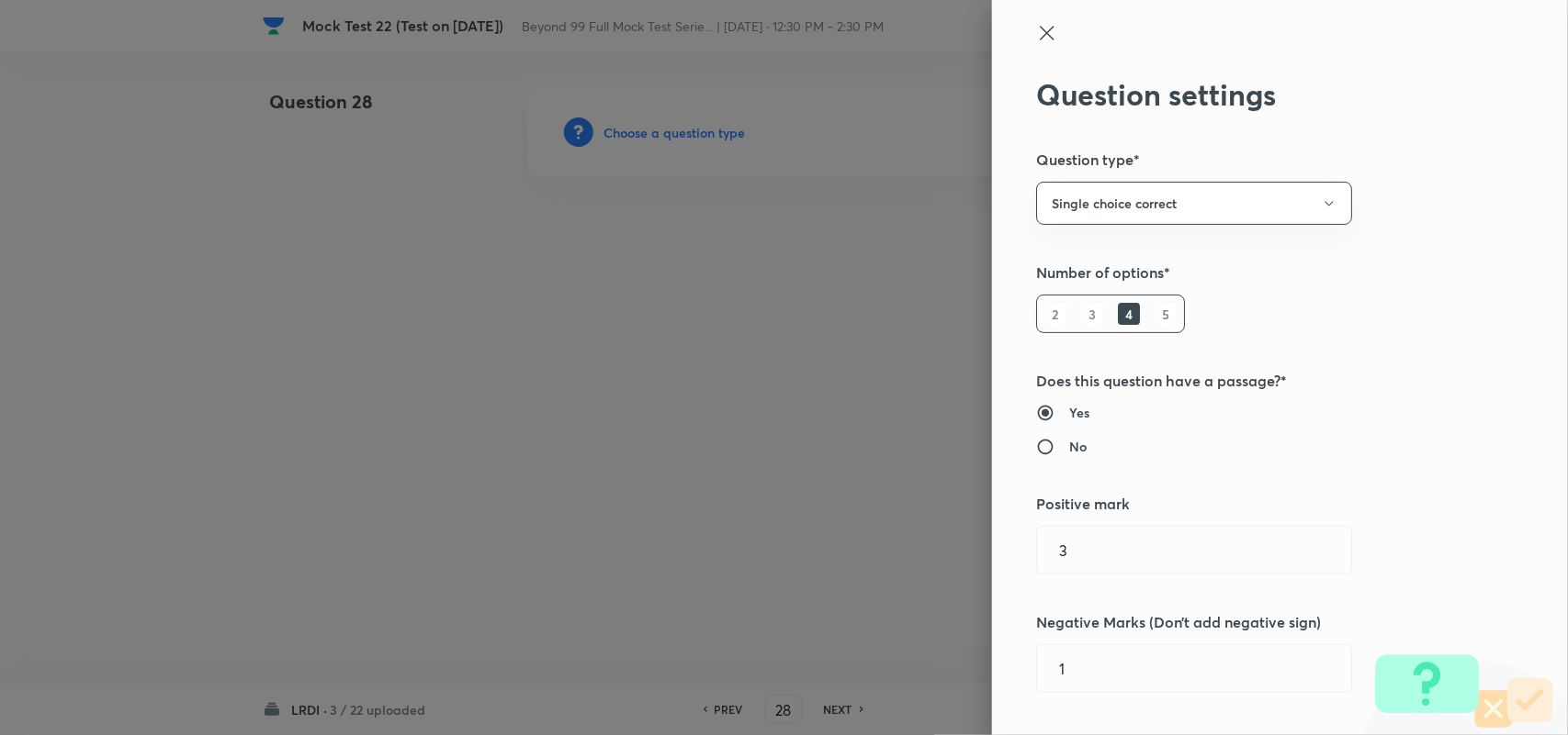
click at [514, 434] on div at bounding box center [784, 368] width 1568 height 735
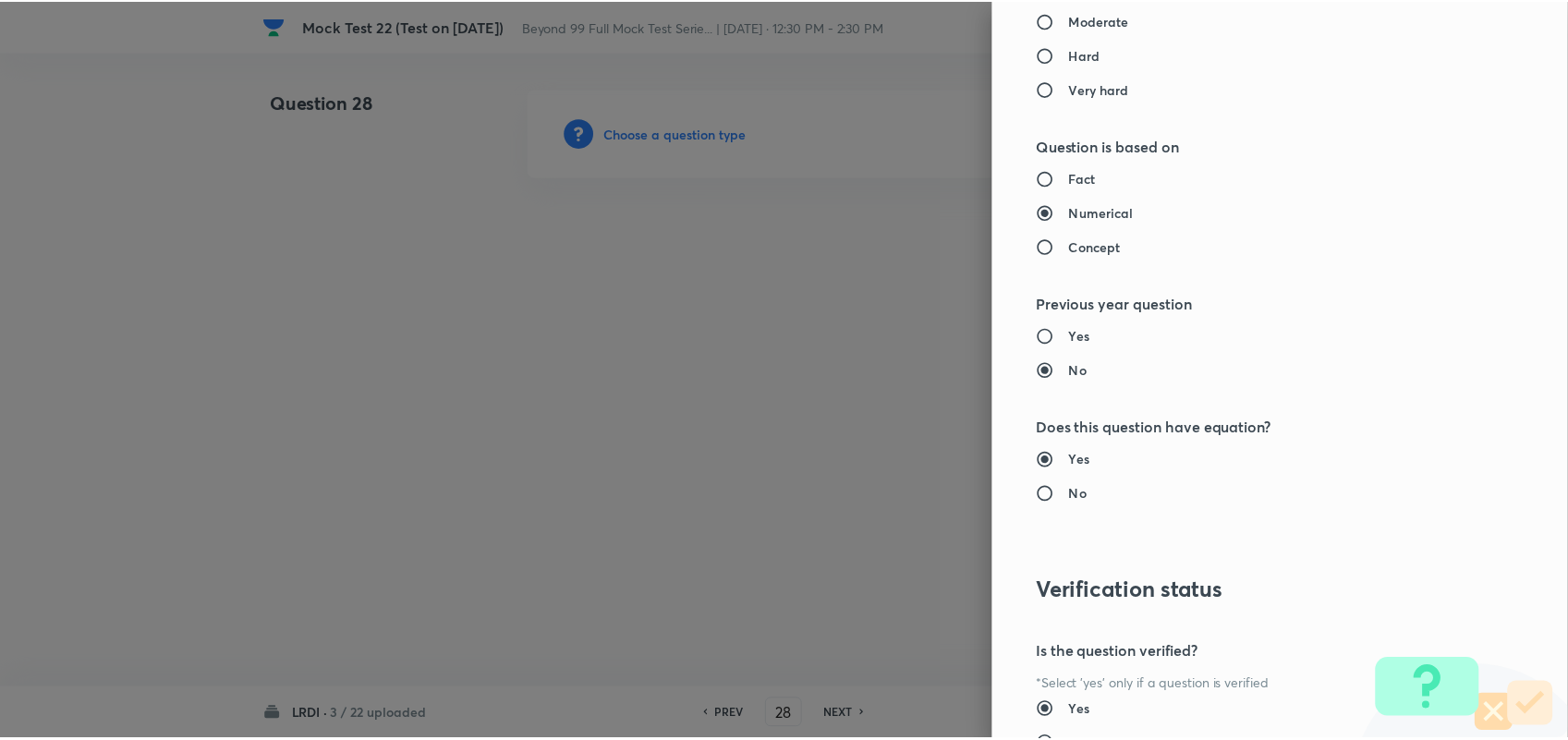
scroll to position [1782, 0]
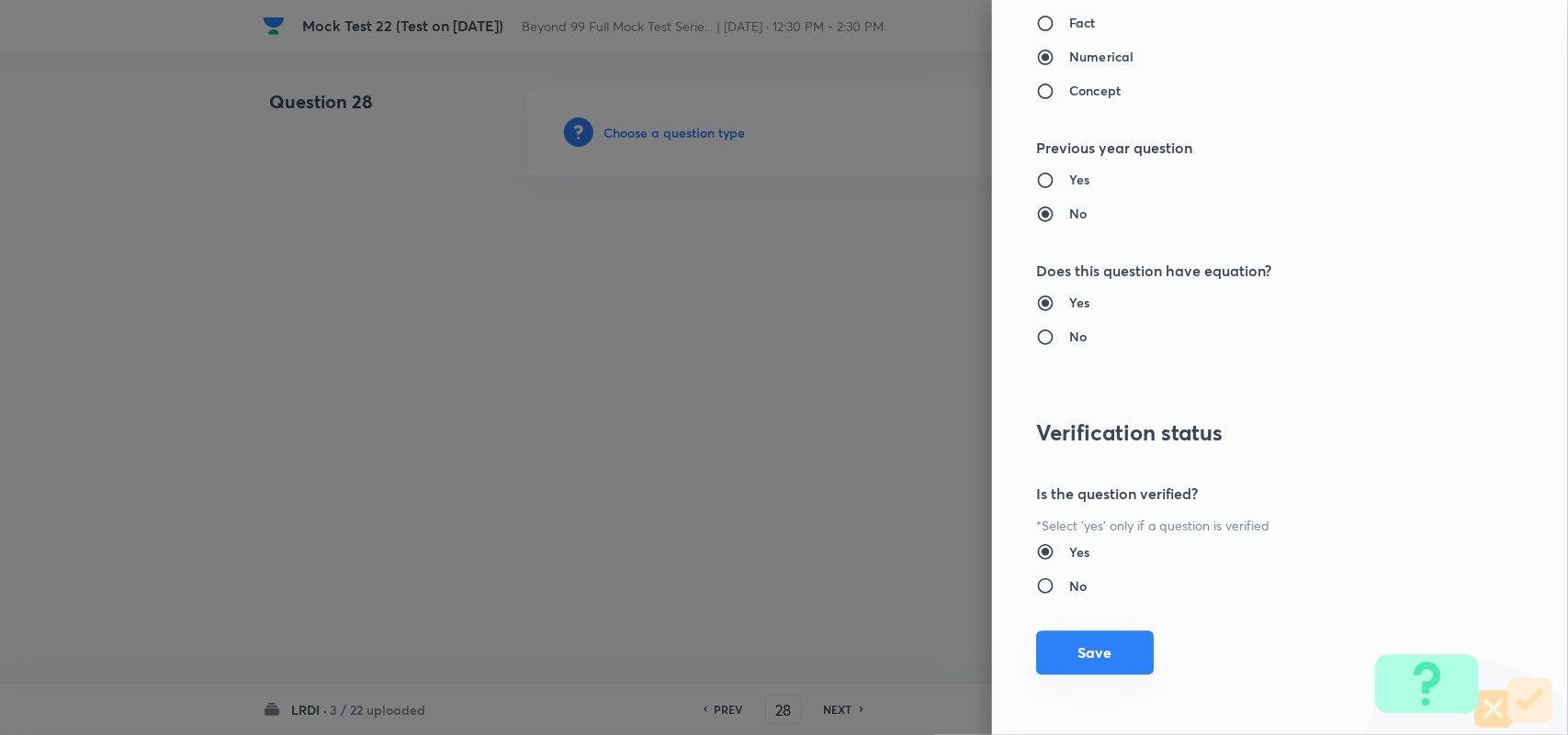
drag, startPoint x: 1107, startPoint y: 654, endPoint x: 1081, endPoint y: 650, distance: 26.3
click at [1107, 653] on button "Save" at bounding box center [1095, 652] width 117 height 44
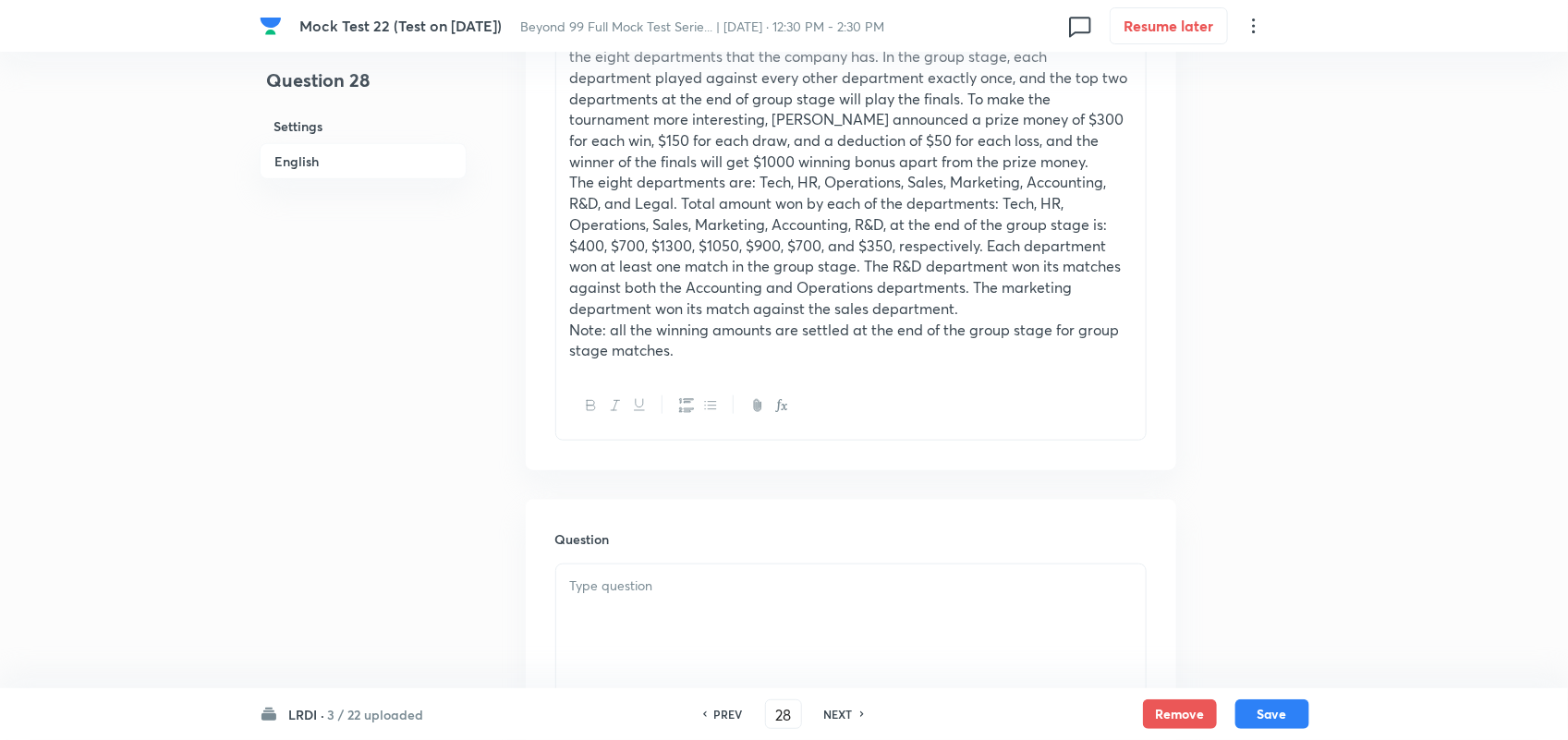
scroll to position [1040, 0]
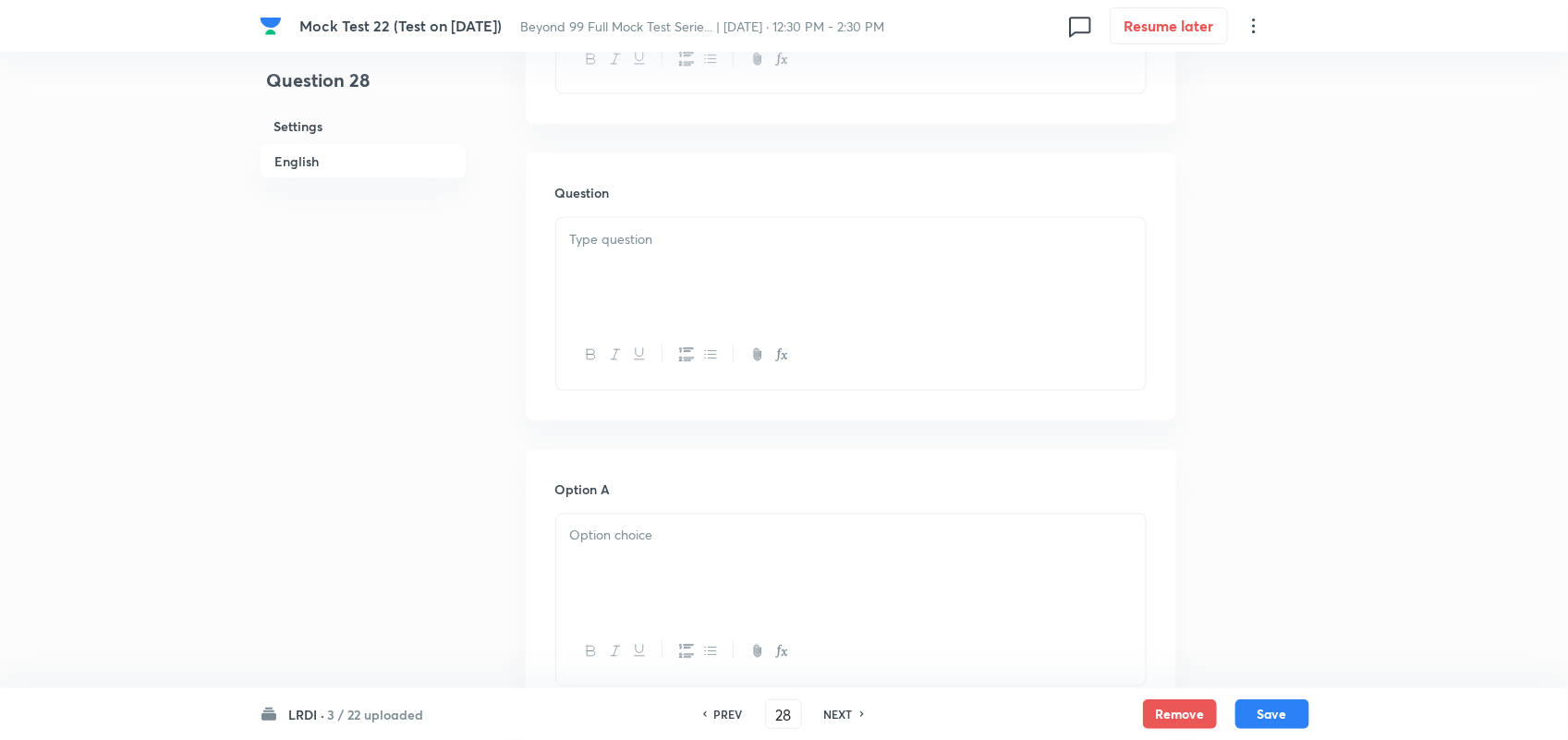
drag, startPoint x: 898, startPoint y: 268, endPoint x: 890, endPoint y: 262, distance: 10.0
click at [898, 268] on div at bounding box center [850, 270] width 589 height 104
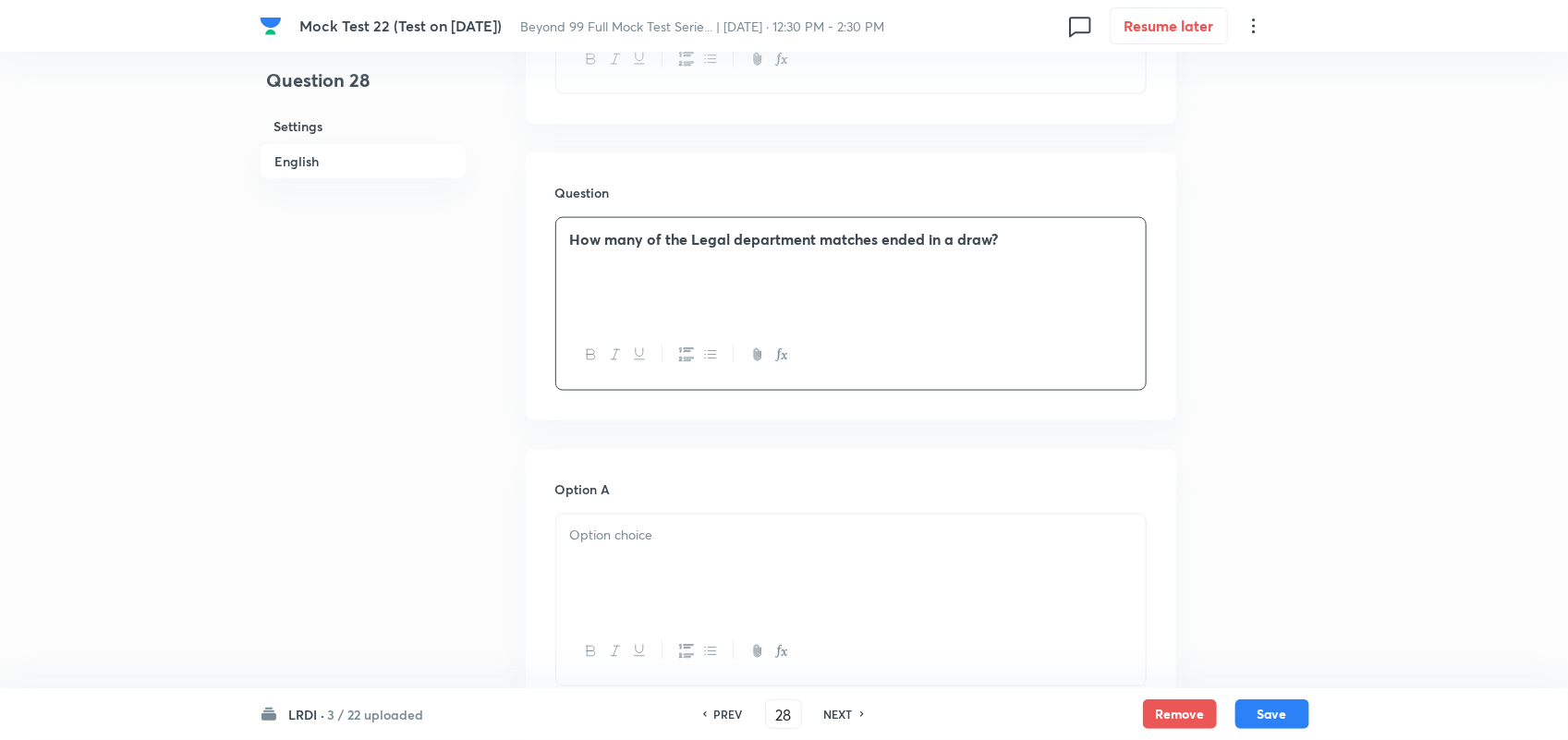
click at [691, 571] on div at bounding box center [850, 567] width 589 height 104
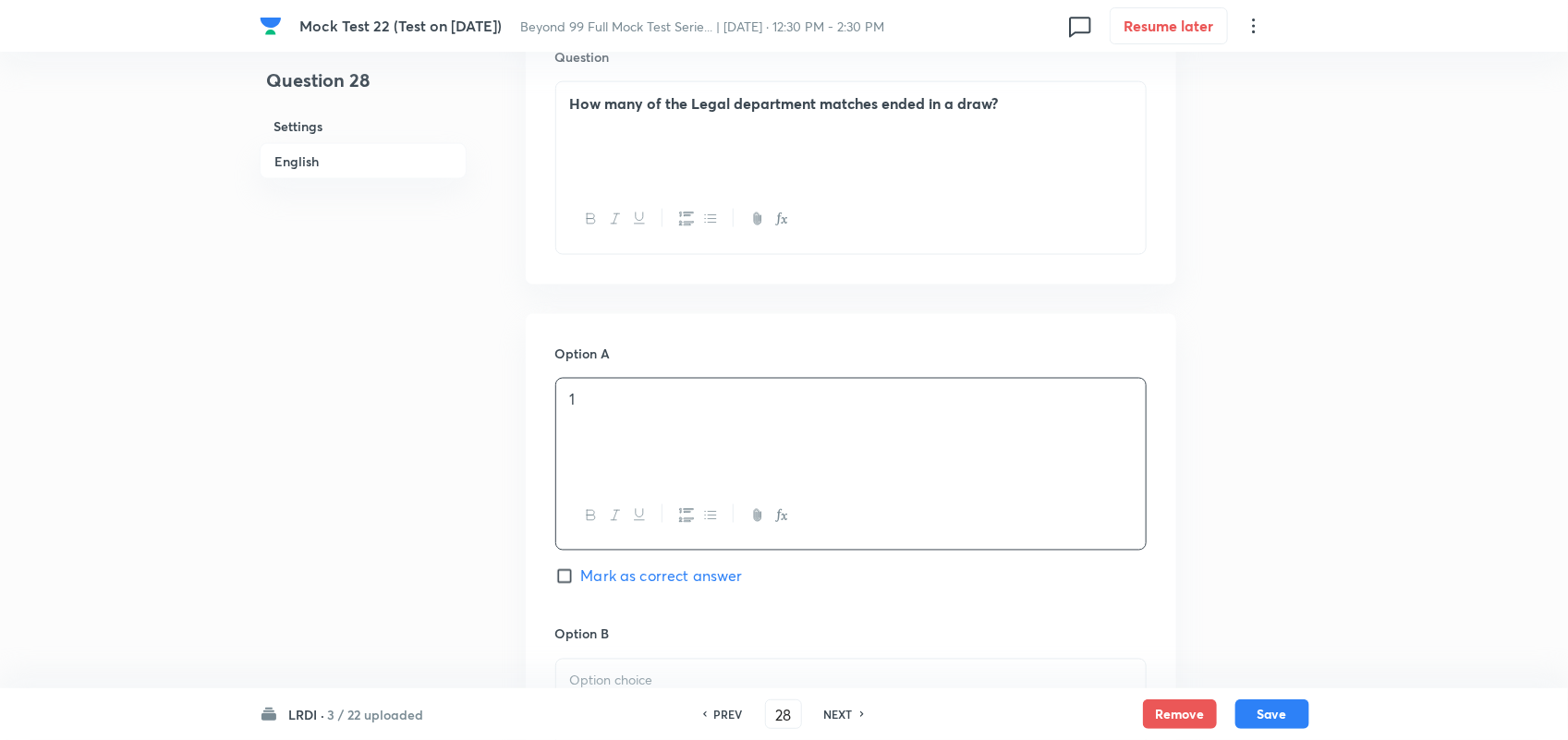
scroll to position [1386, 0]
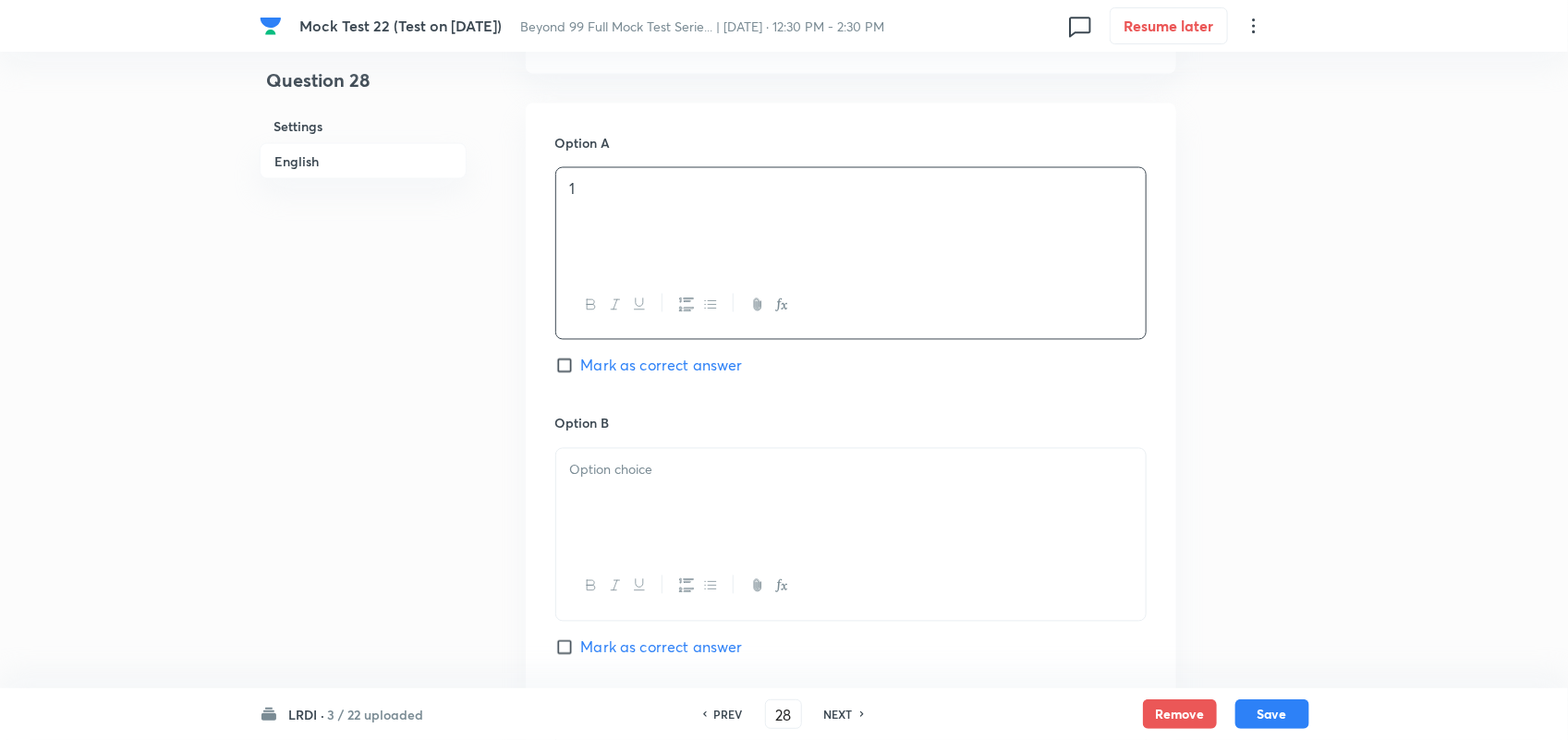
click at [644, 509] on div at bounding box center [850, 501] width 589 height 104
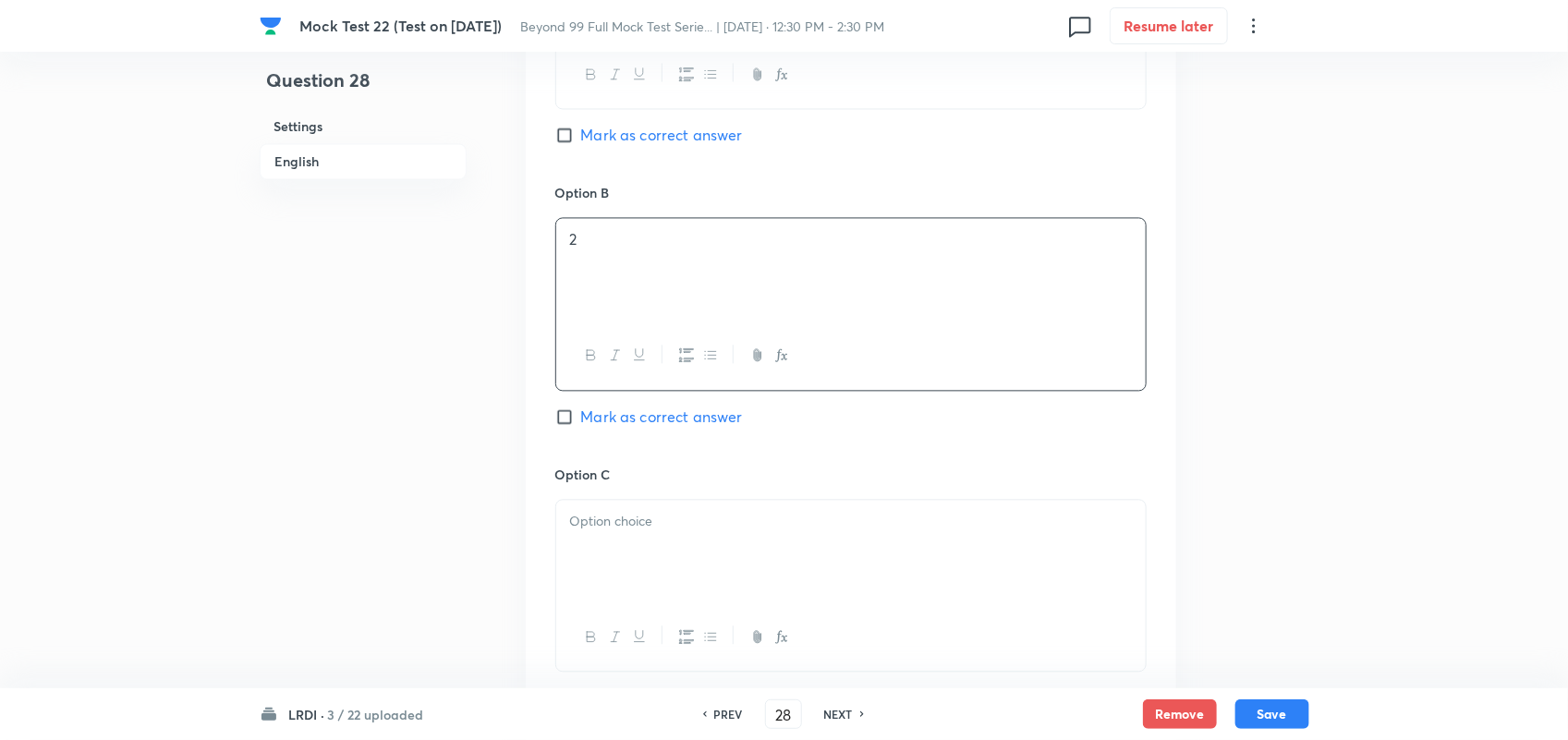
click at [639, 502] on div "Option C Mark as correct answer" at bounding box center [850, 605] width 591 height 281
click at [634, 542] on div at bounding box center [850, 552] width 589 height 104
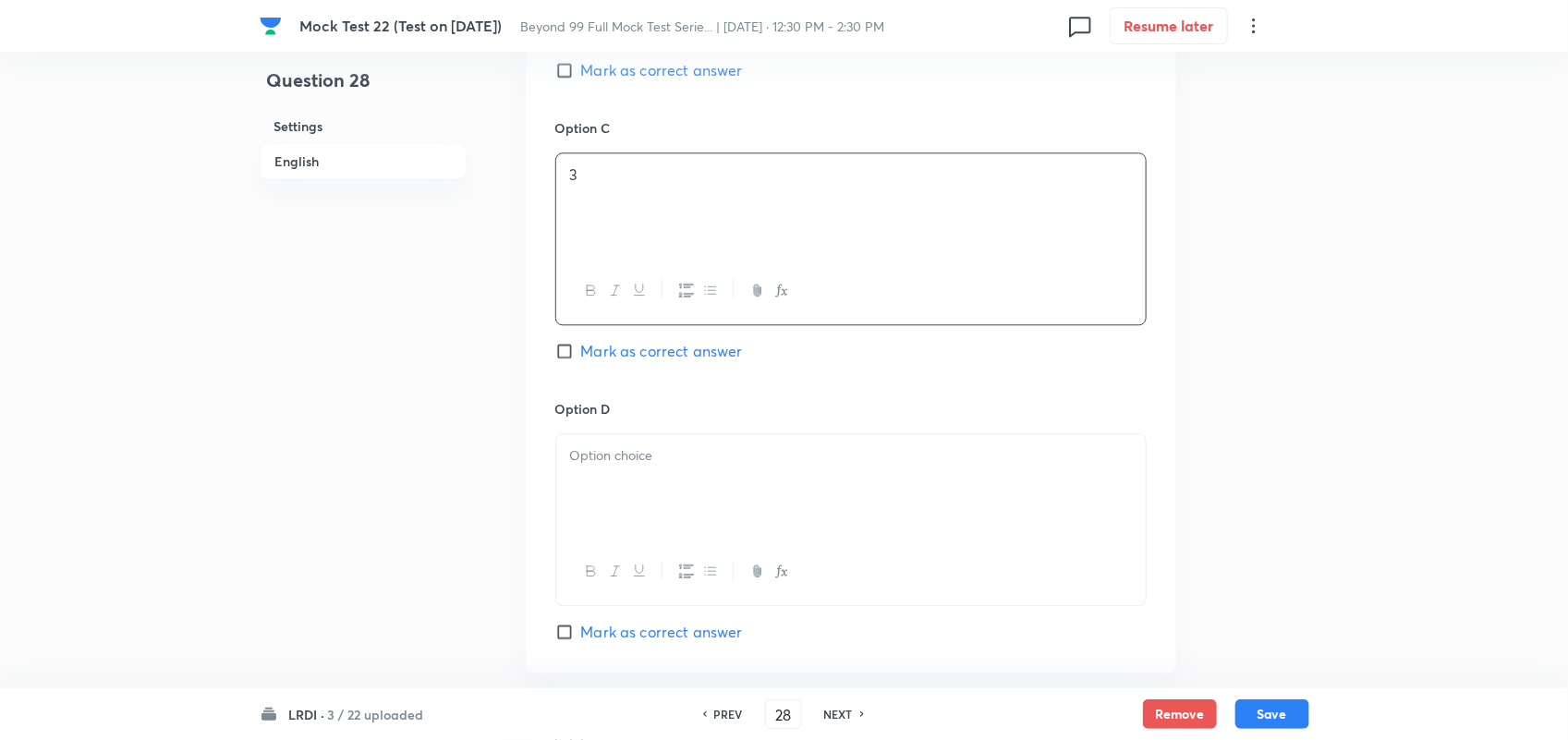
click at [838, 533] on div at bounding box center [850, 486] width 589 height 104
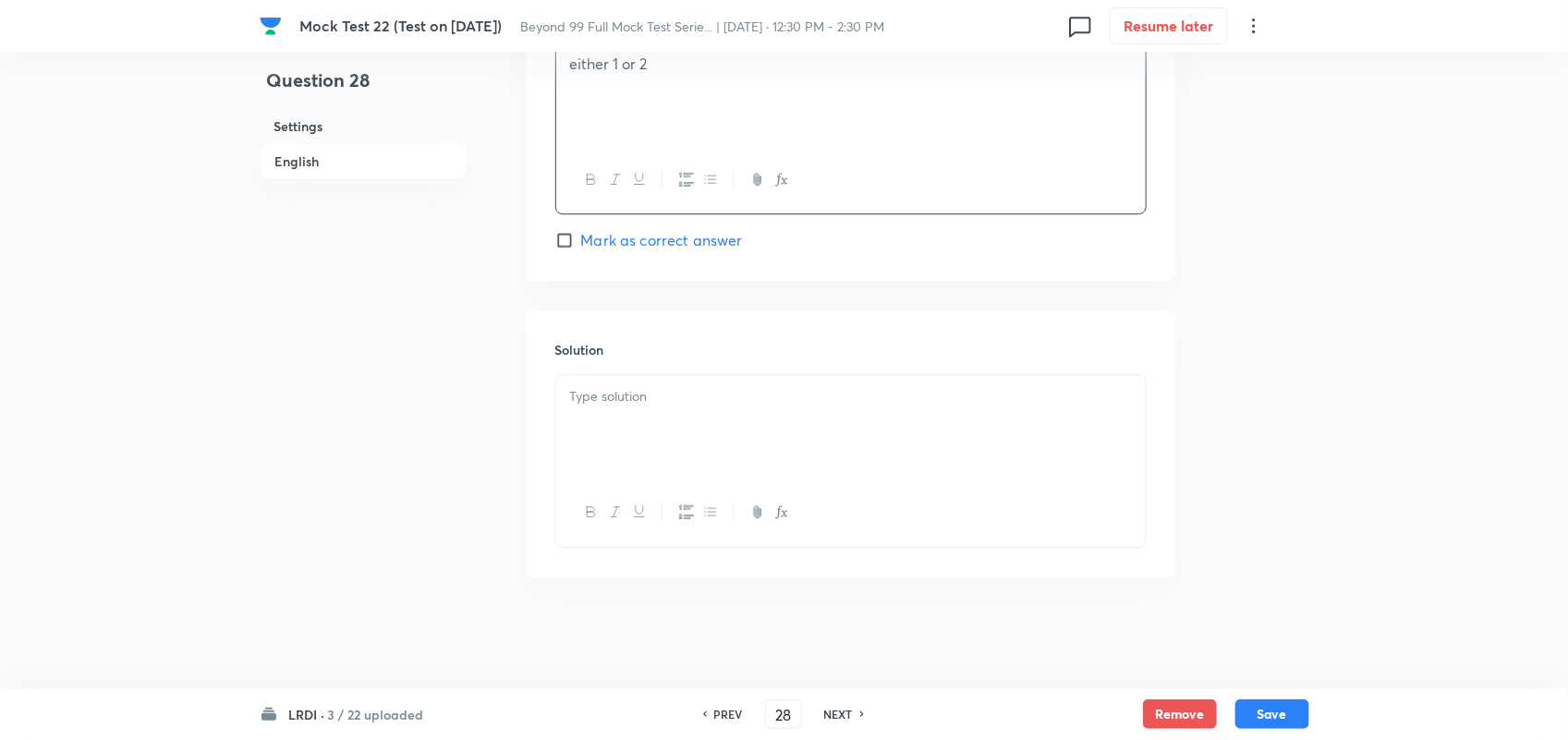
scroll to position [2368, 0]
click at [745, 396] on p at bounding box center [851, 397] width 562 height 21
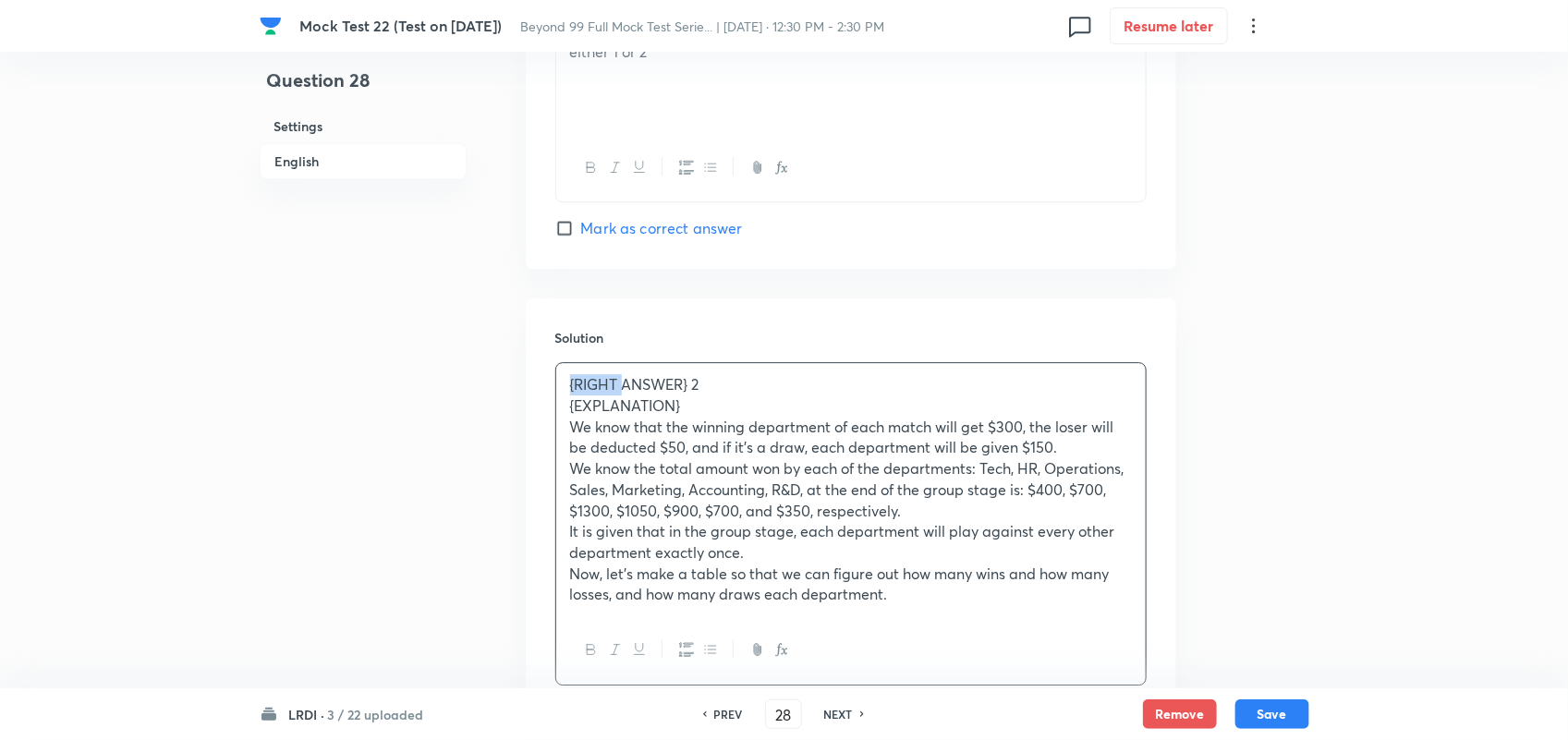
drag, startPoint x: 622, startPoint y: 391, endPoint x: 205, endPoint y: 340, distance: 420.1
click at [639, 391] on p "ANSWER} 2" at bounding box center [851, 385] width 562 height 21
drag, startPoint x: 647, startPoint y: 417, endPoint x: 462, endPoint y: 417, distance: 185.0
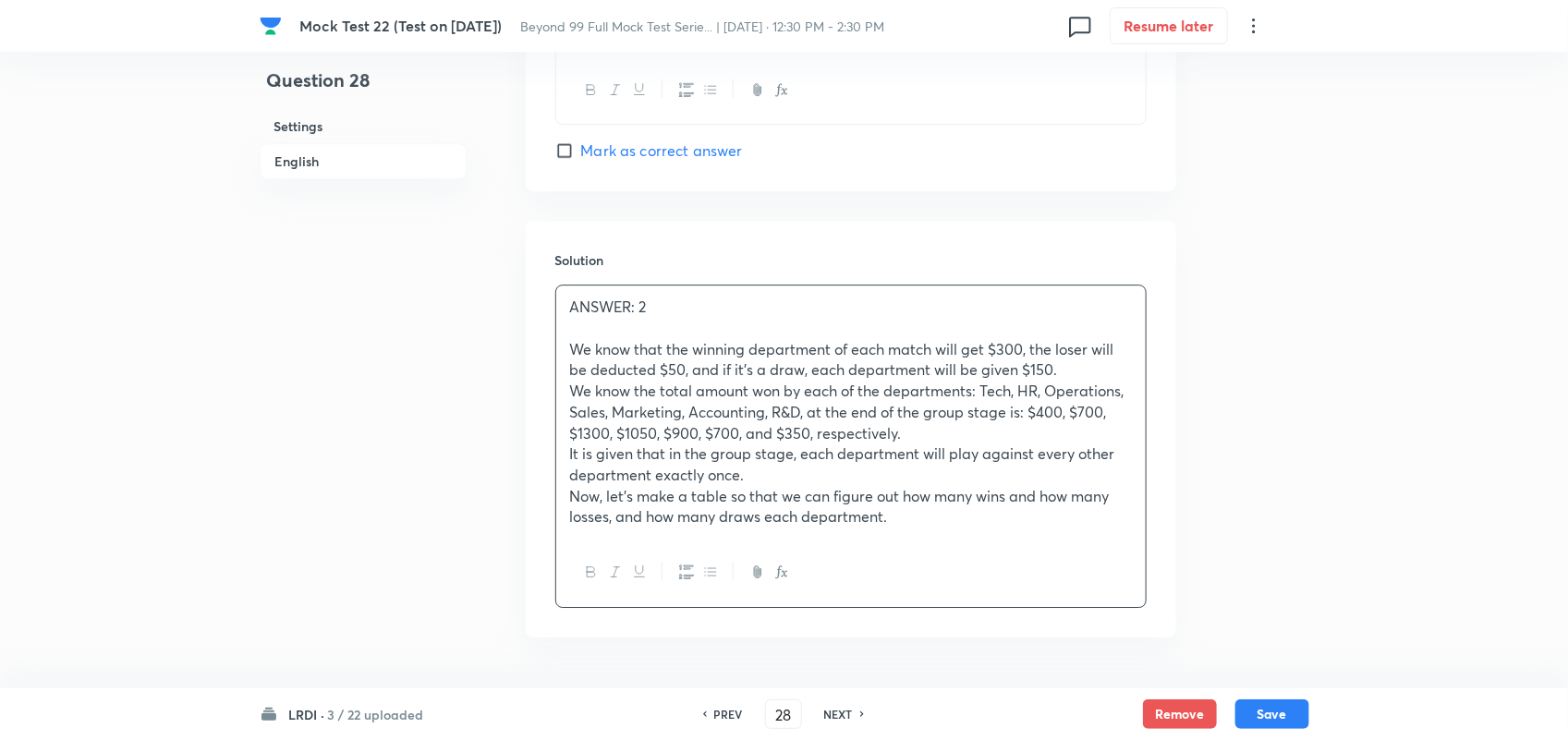
scroll to position [2517, 0]
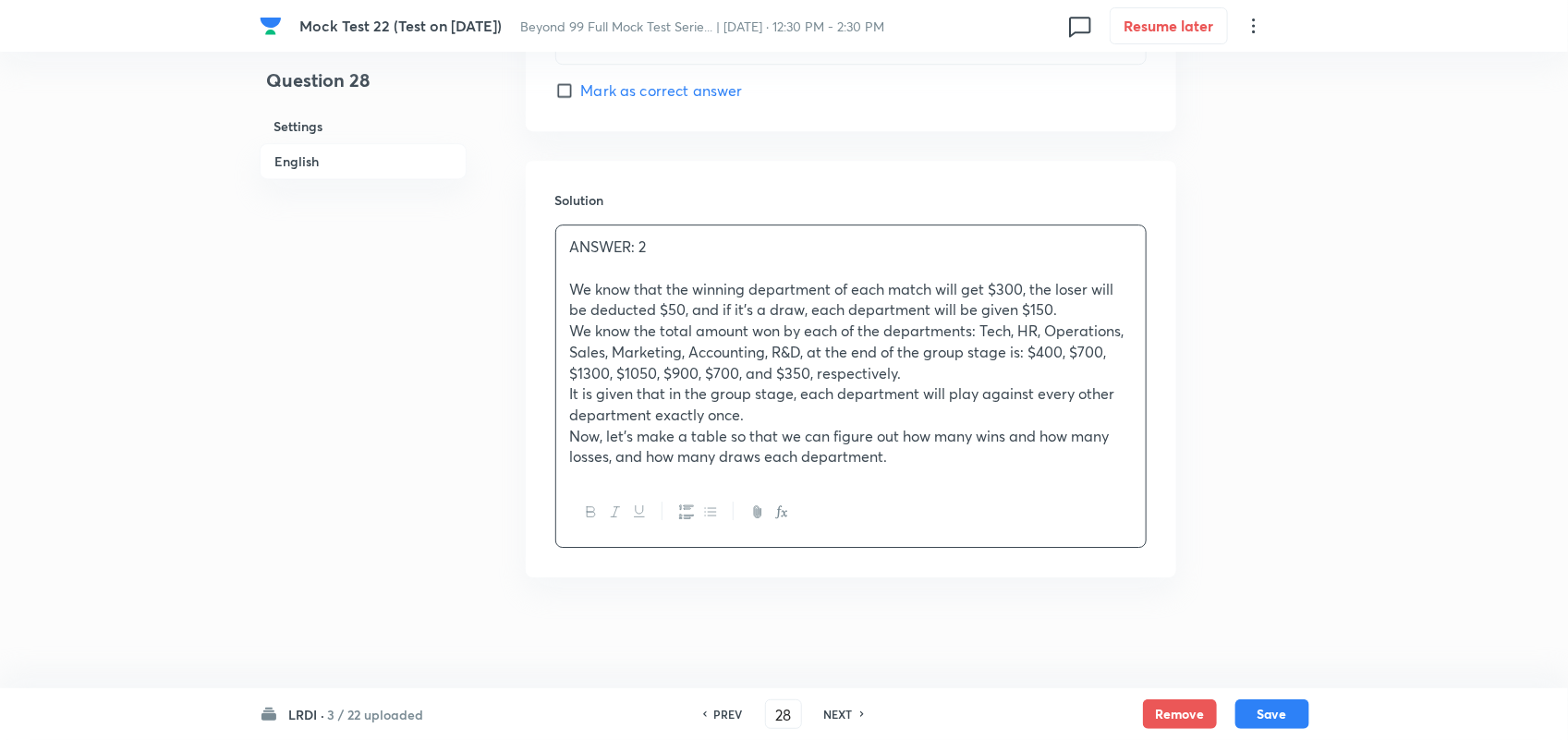
click at [1001, 464] on p "Now, let's make a table so that we can figure out how many wins and how many lo…" at bounding box center [851, 446] width 562 height 41
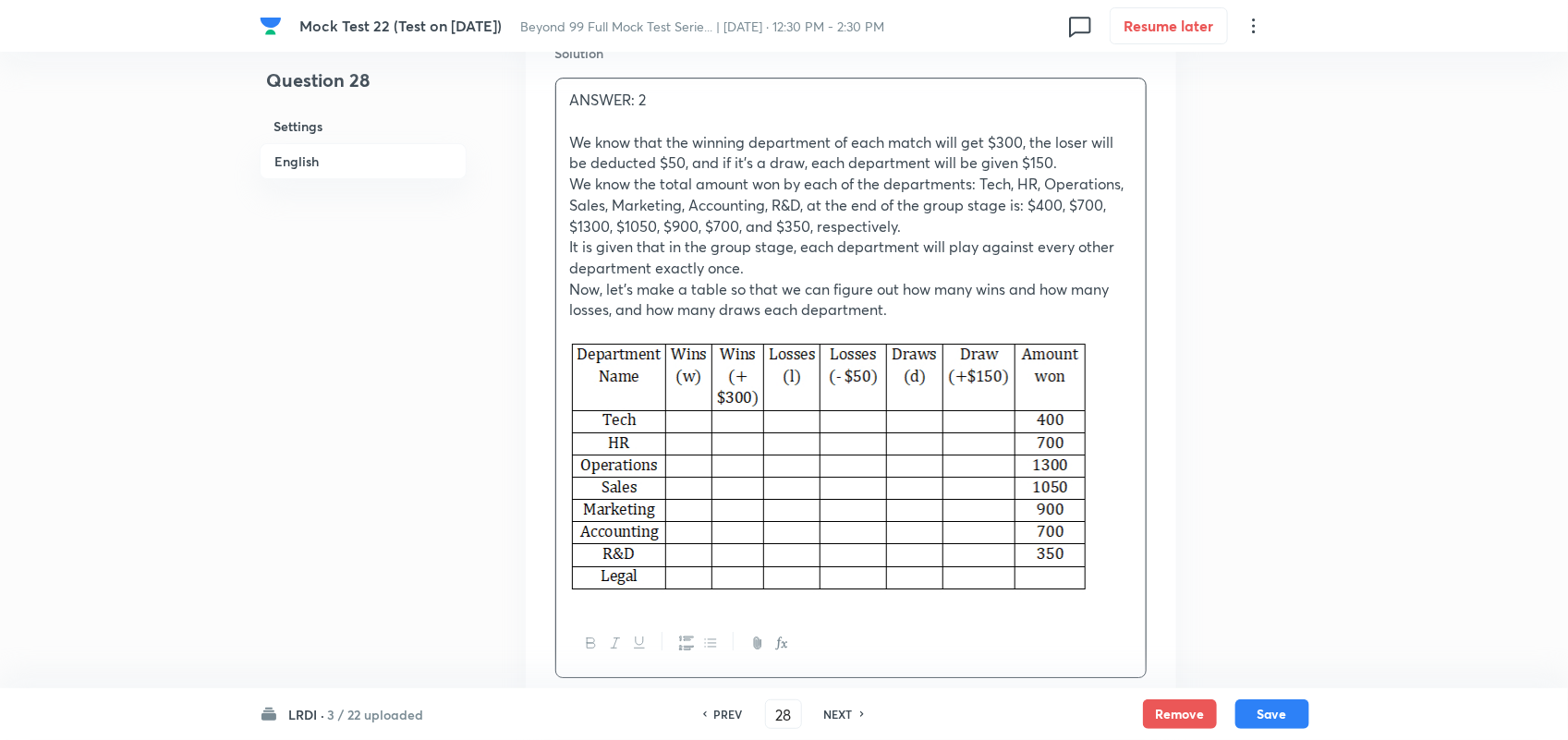
scroll to position [2796, 0]
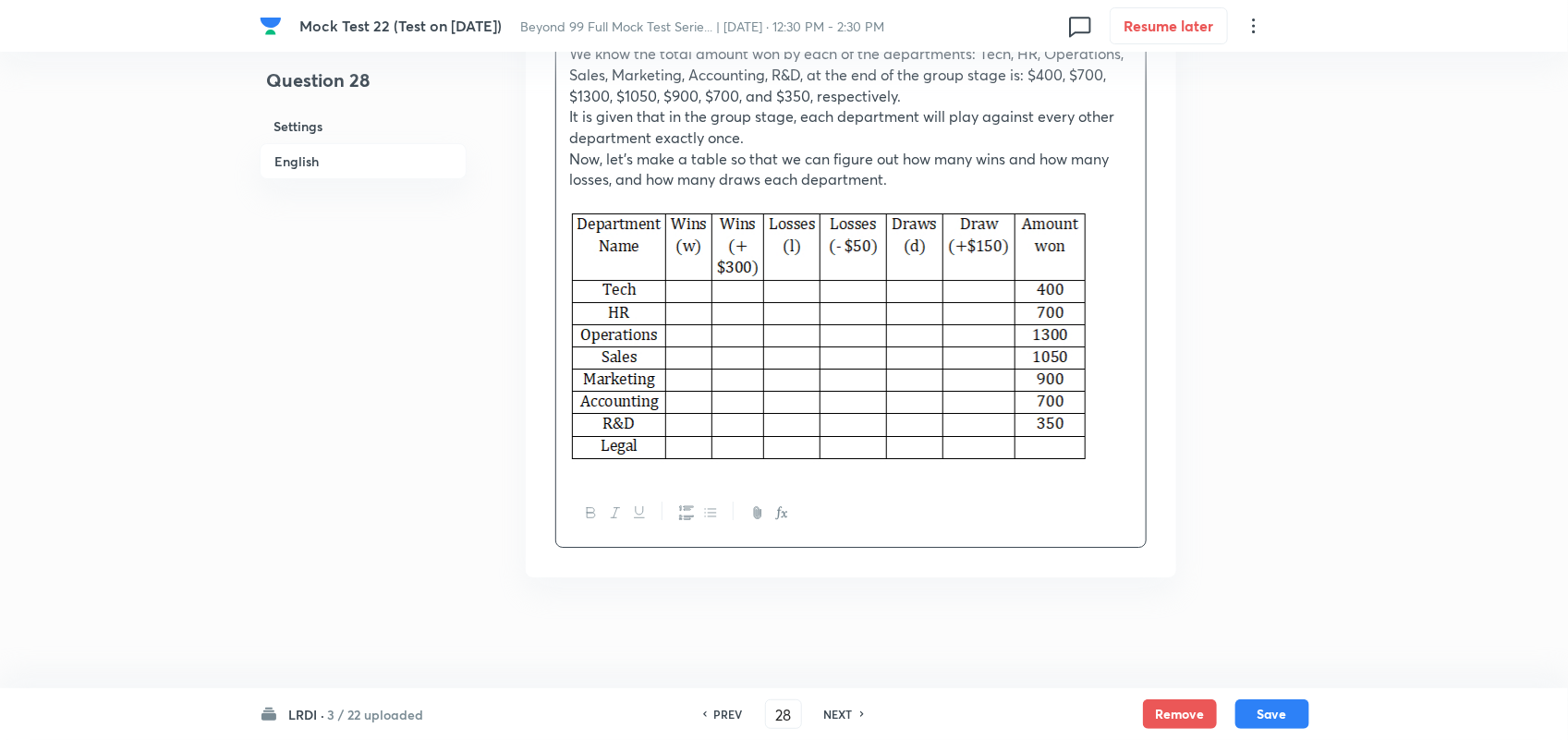
click at [1123, 357] on p at bounding box center [851, 340] width 562 height 257
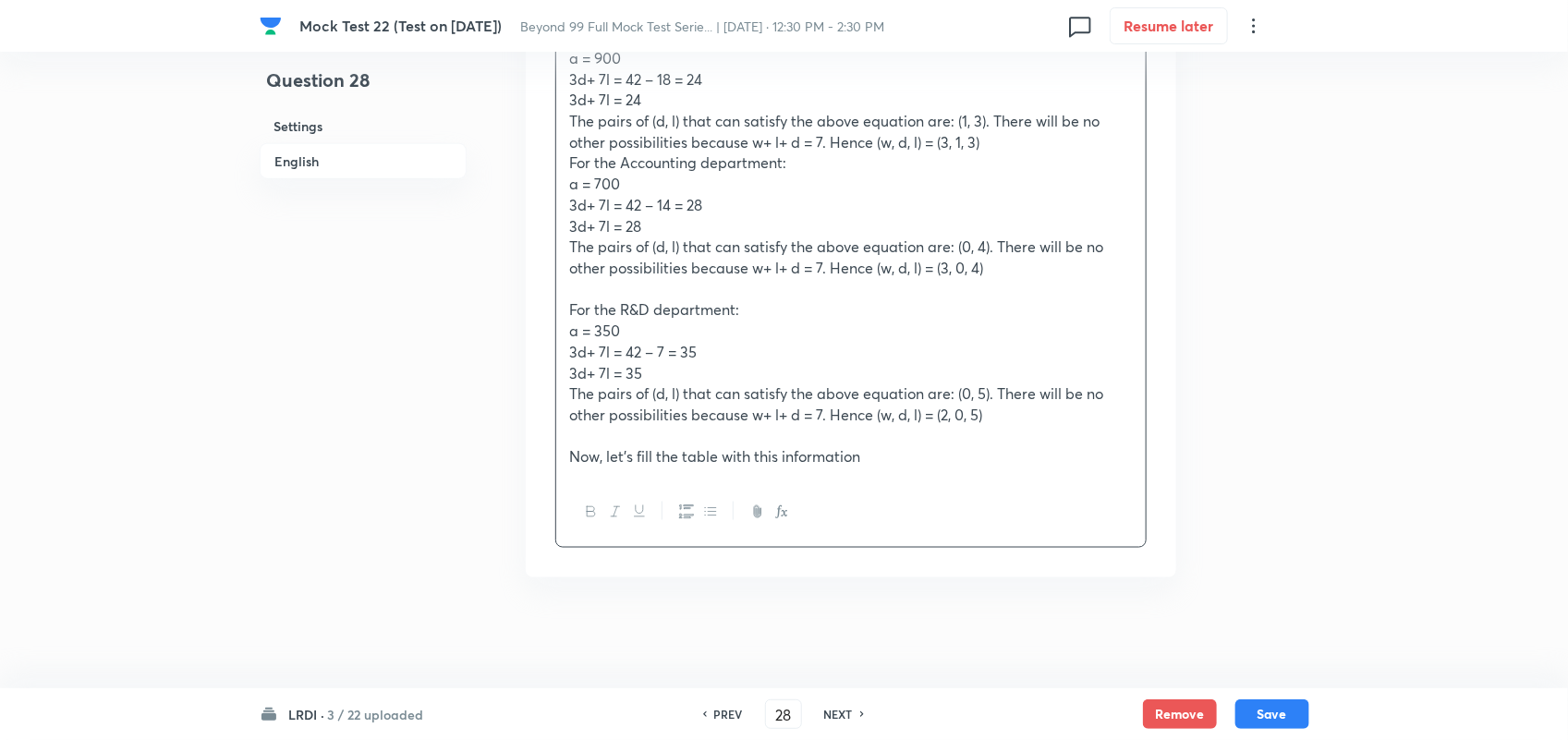
scroll to position [4095, 0]
click at [992, 445] on p at bounding box center [851, 436] width 562 height 21
click at [943, 458] on p "Now, let’s fill the table with this information" at bounding box center [851, 457] width 562 height 21
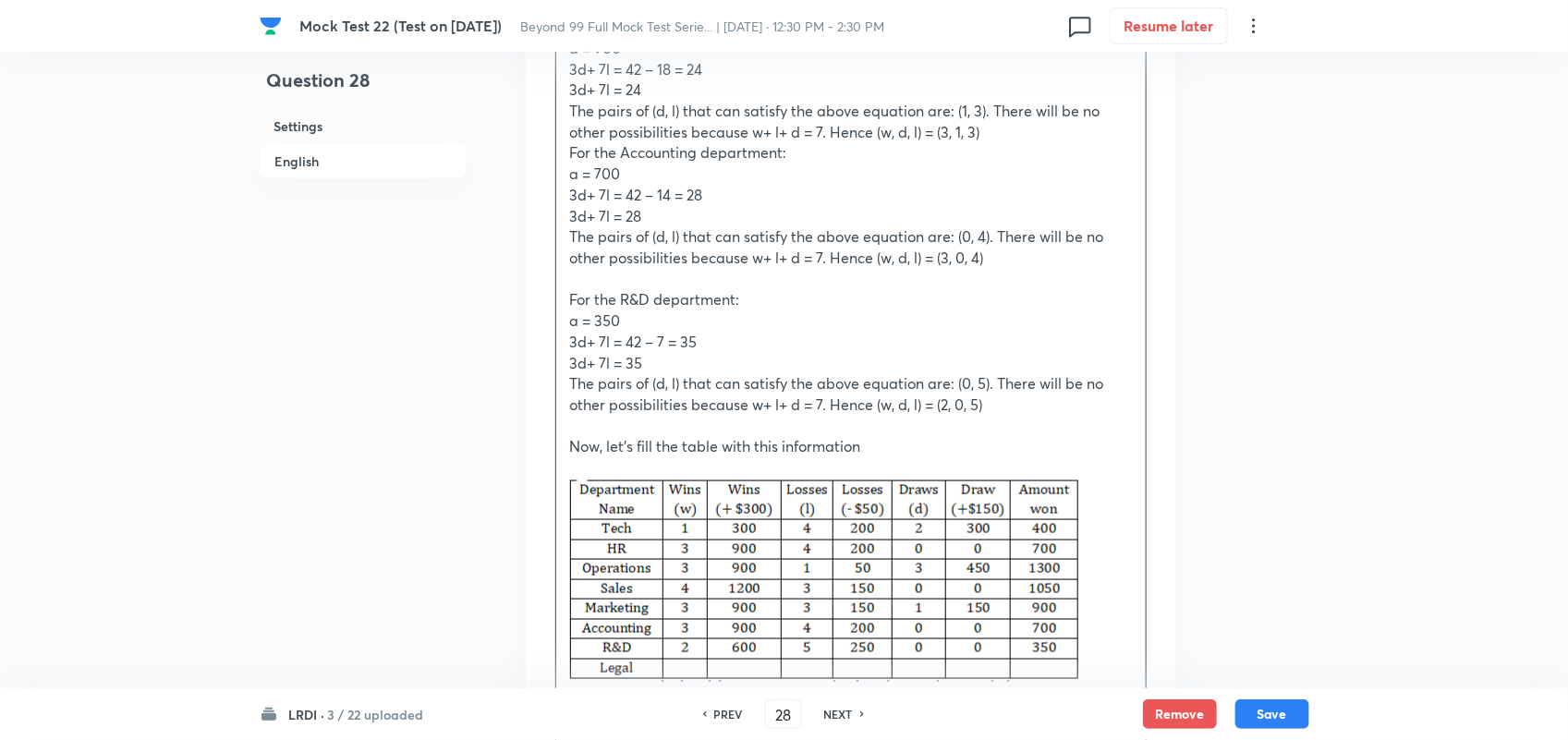
scroll to position [4326, 0]
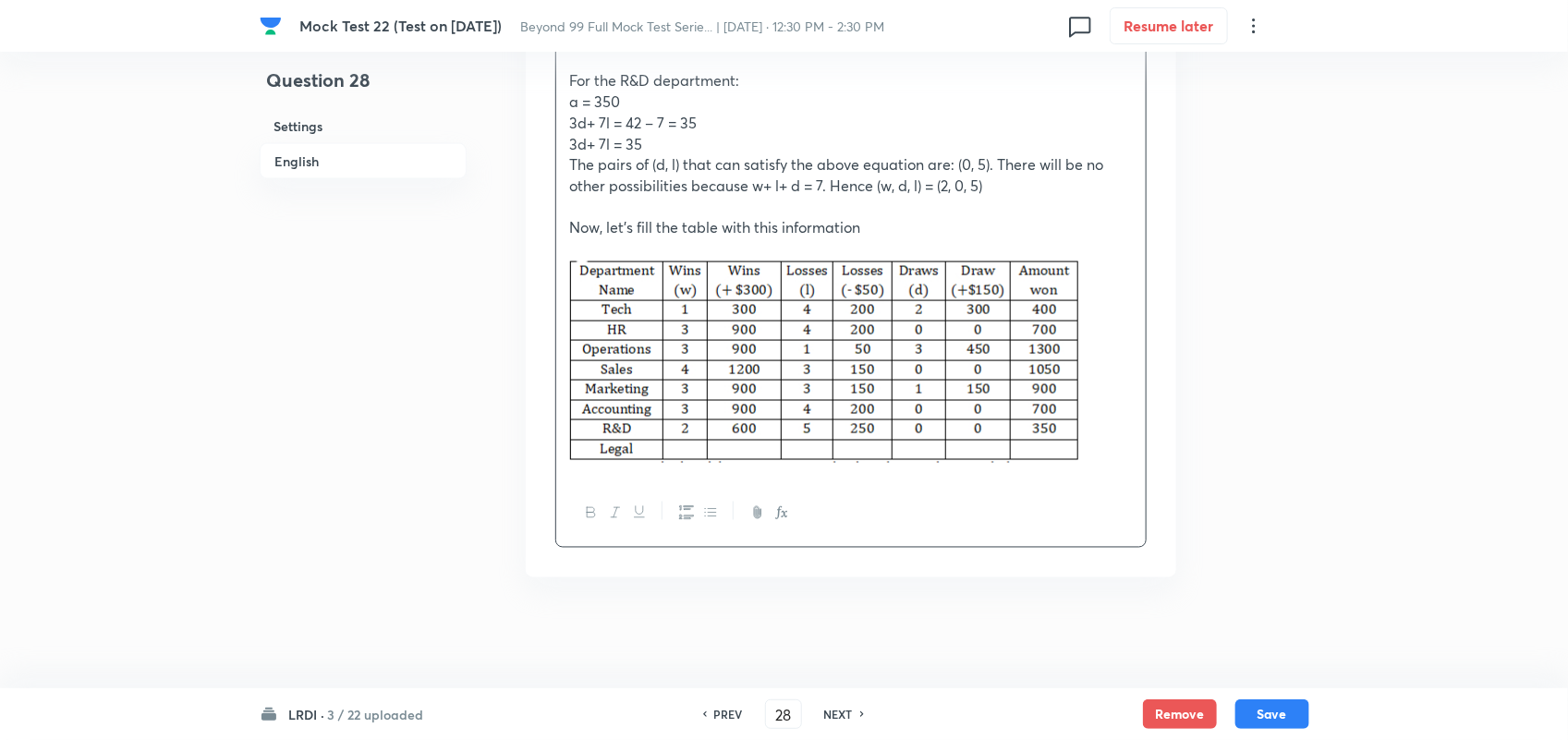
click at [1117, 404] on p at bounding box center [851, 364] width 562 height 209
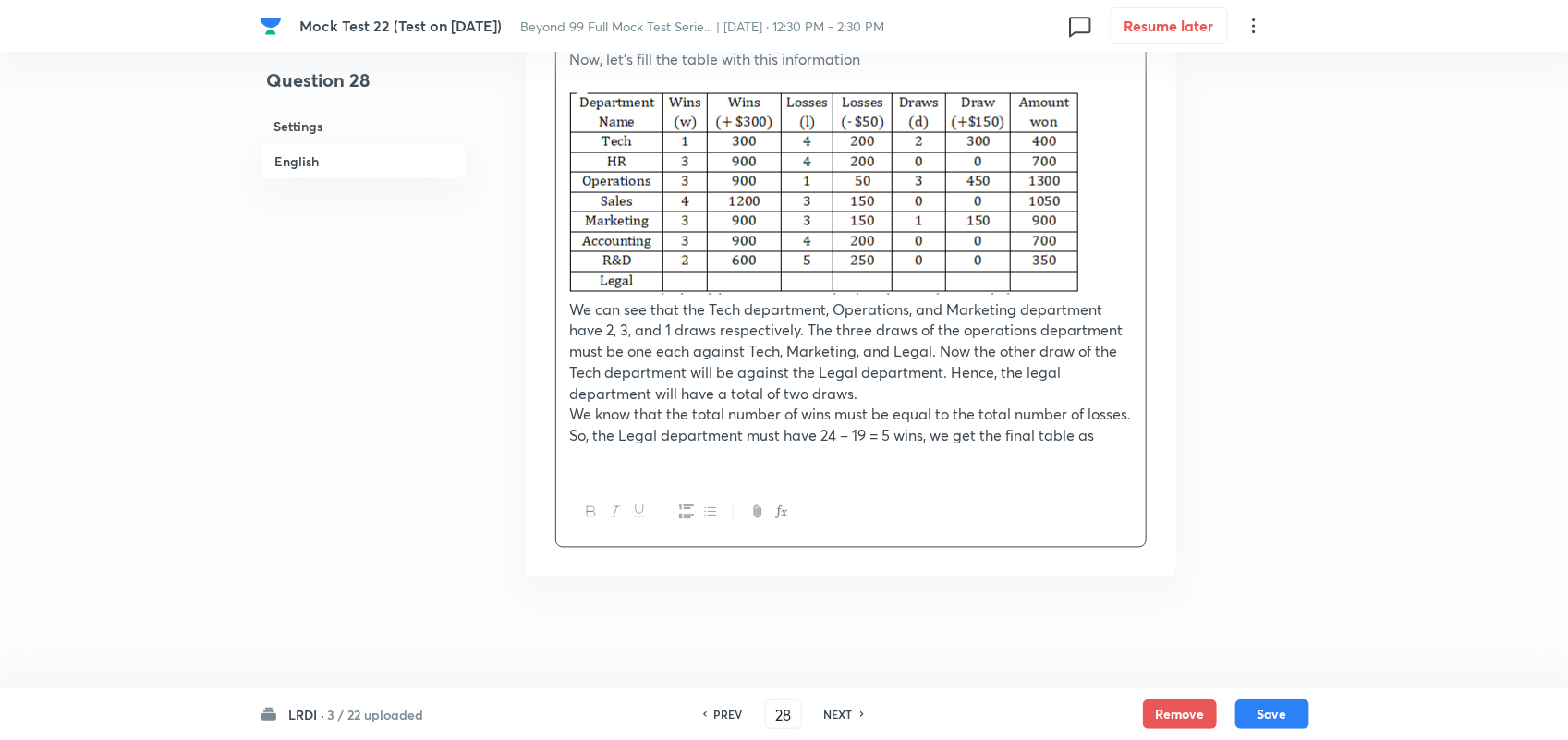
scroll to position [4515, 0]
drag, startPoint x: 1123, startPoint y: 462, endPoint x: 1114, endPoint y: 462, distance: 9.0
click at [1123, 462] on p at bounding box center [851, 458] width 562 height 21
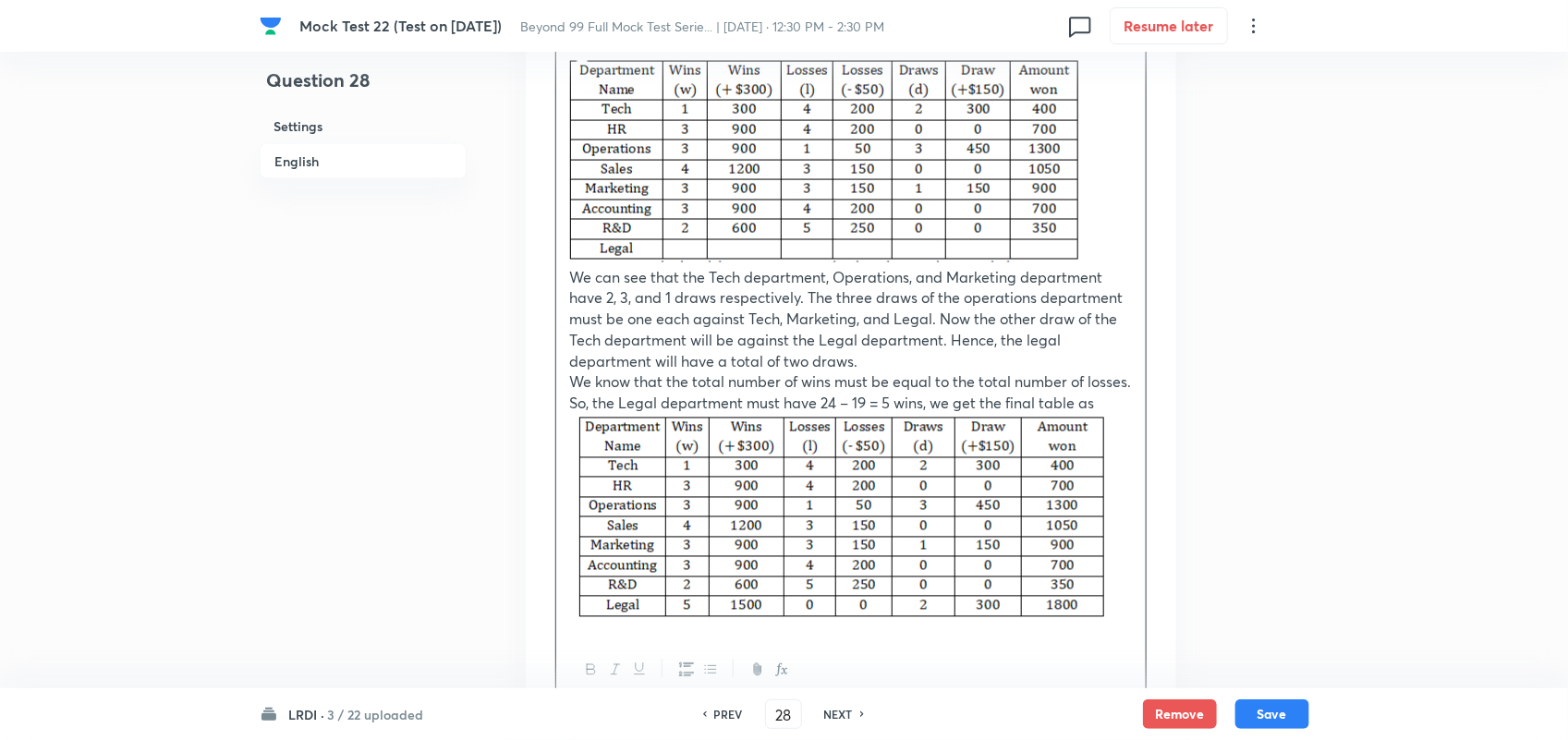
click at [1111, 523] on p at bounding box center [851, 520] width 562 height 212
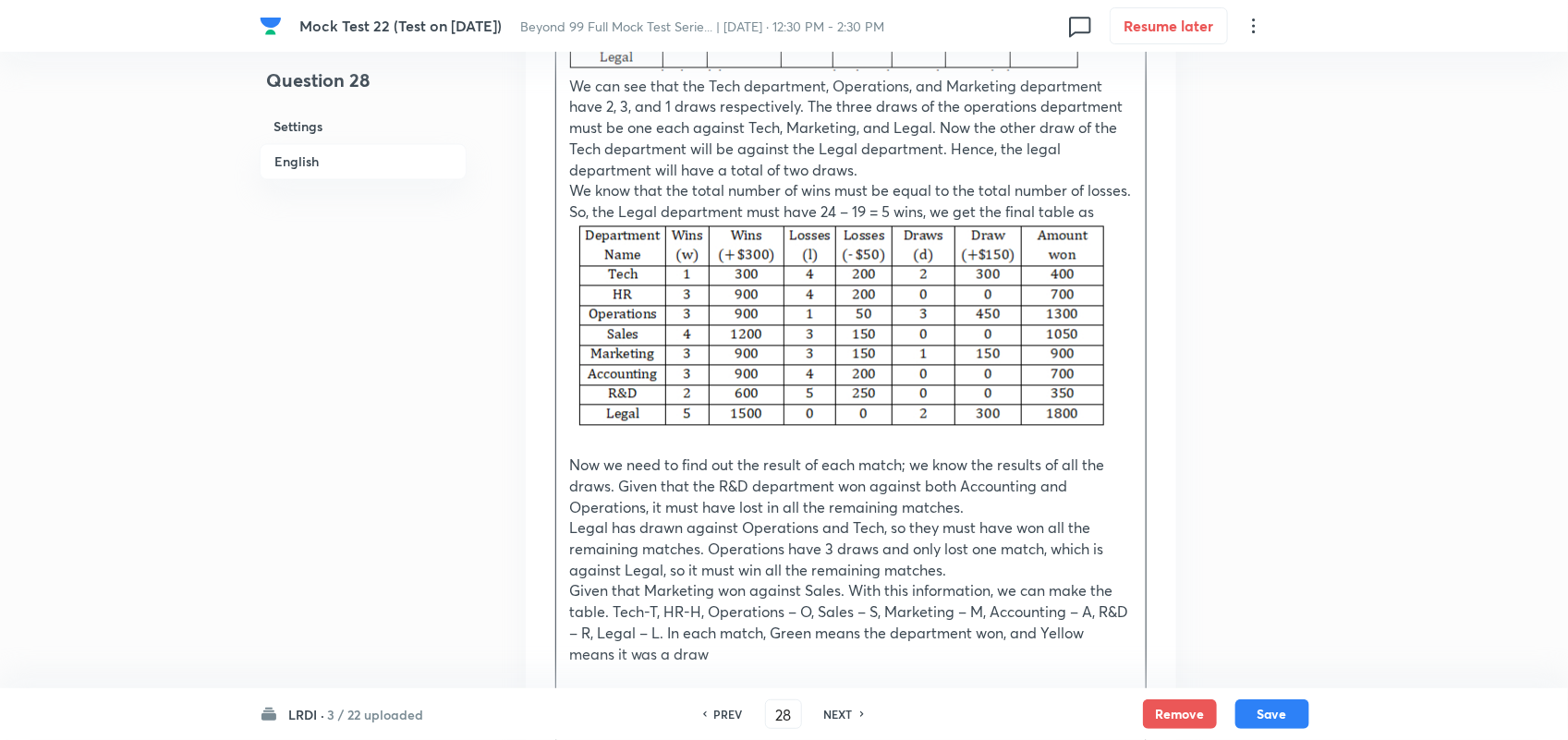
scroll to position [4937, 0]
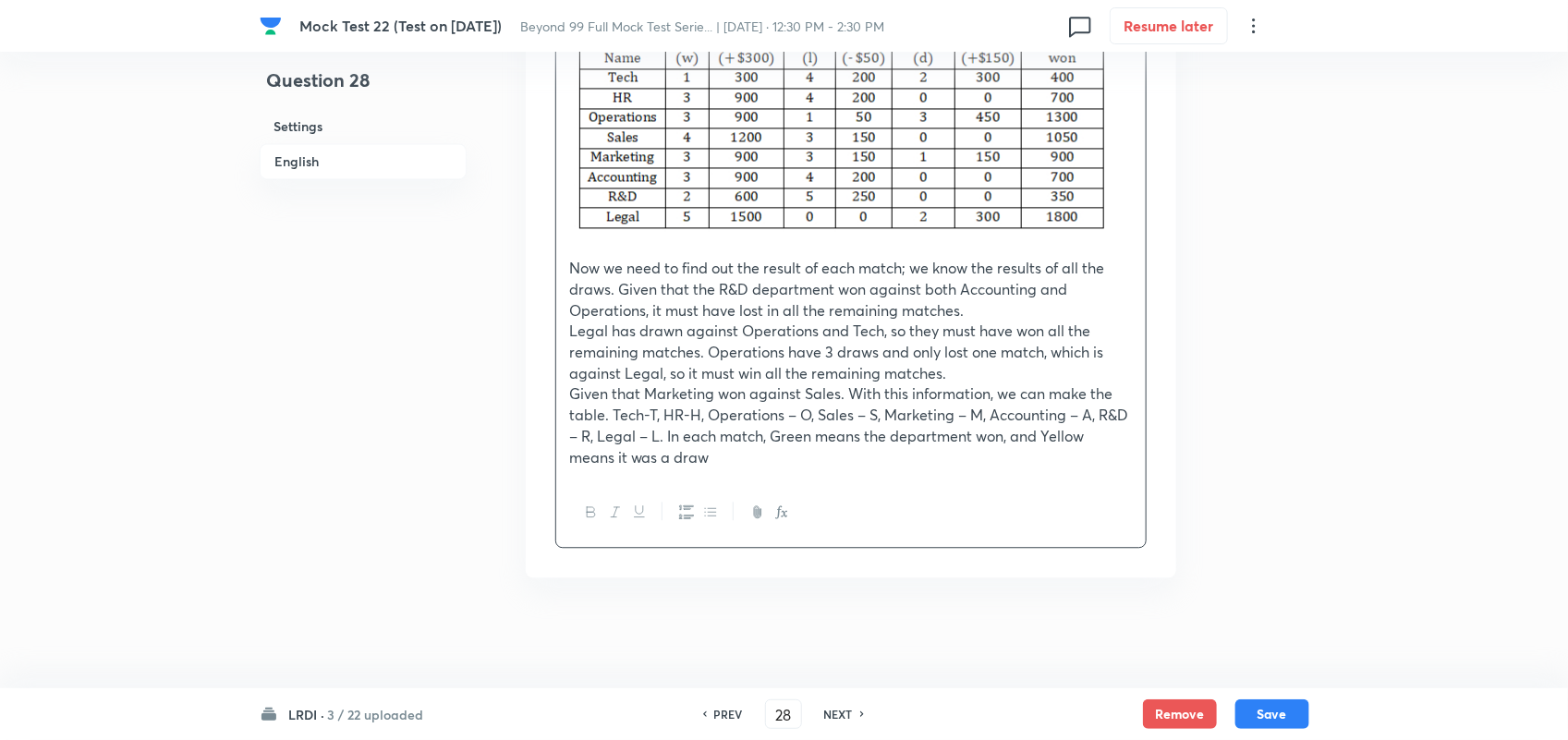
drag, startPoint x: 890, startPoint y: 474, endPoint x: 869, endPoint y: 469, distance: 21.6
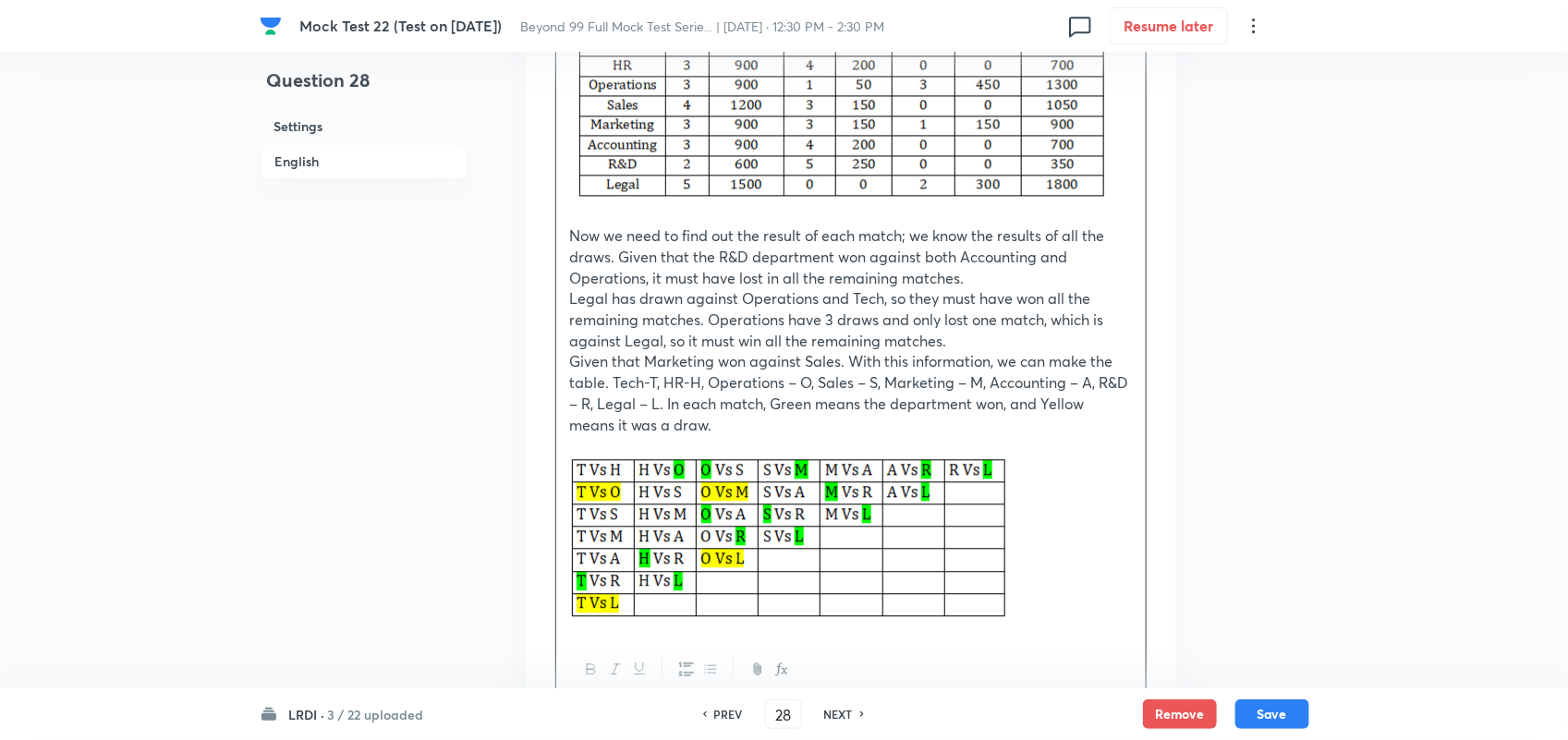
click at [1031, 538] on p at bounding box center [851, 540] width 562 height 168
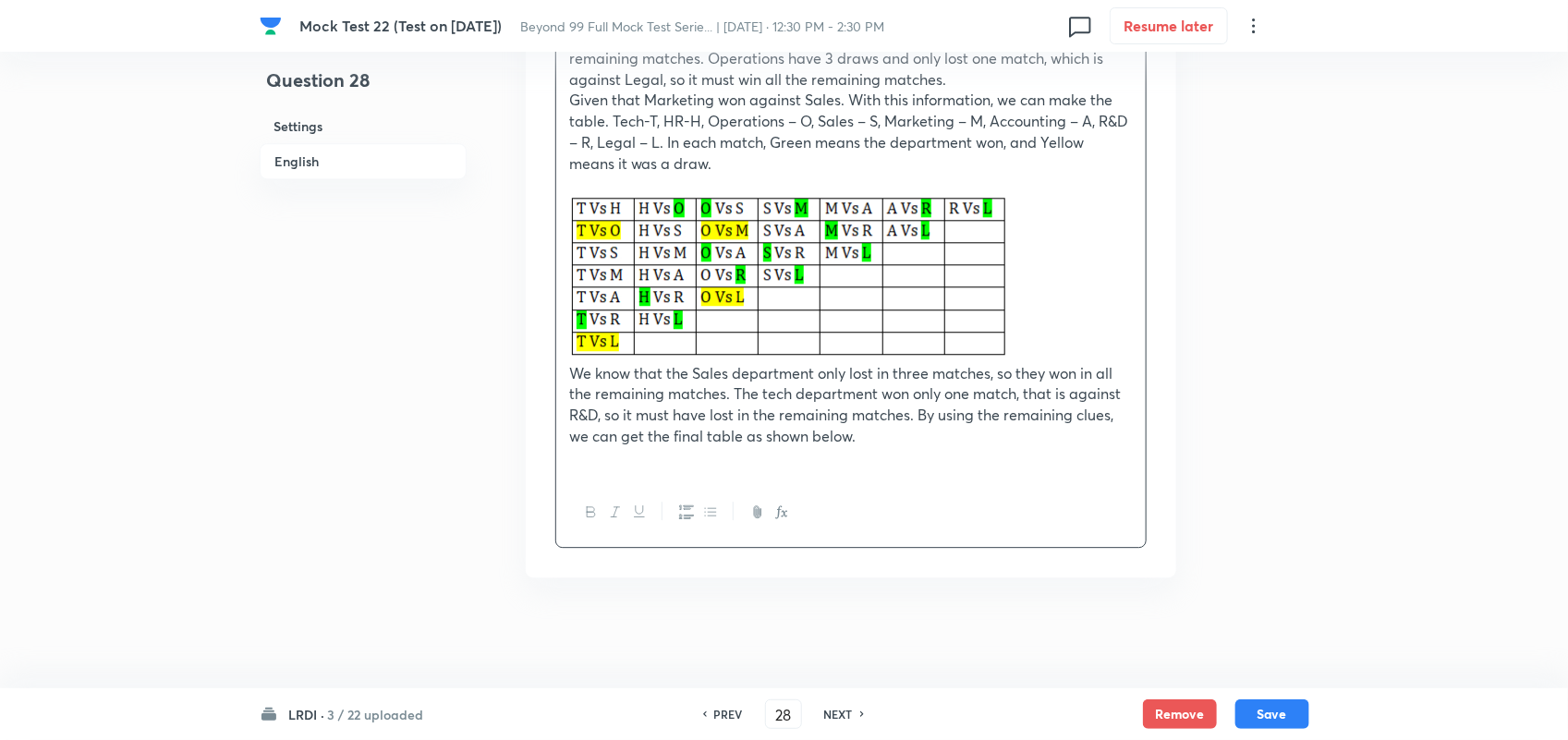
scroll to position [5231, 0]
click at [875, 441] on p "We know that the Sales department only lost in three matches, so they won in al…" at bounding box center [851, 405] width 562 height 84
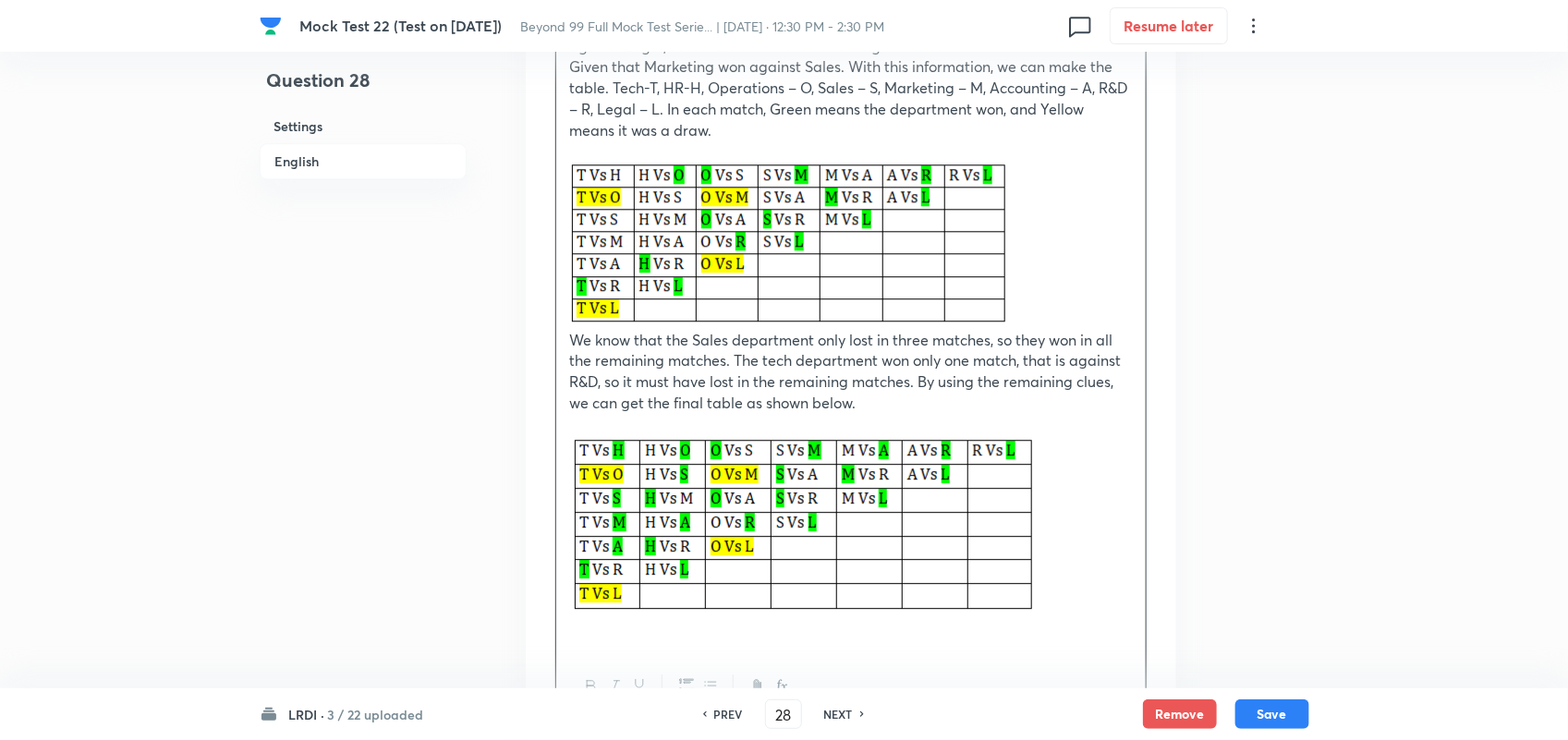
drag, startPoint x: 1027, startPoint y: 552, endPoint x: 1087, endPoint y: 555, distance: 60.1
click at [1028, 555] on img at bounding box center [804, 524] width 468 height 180
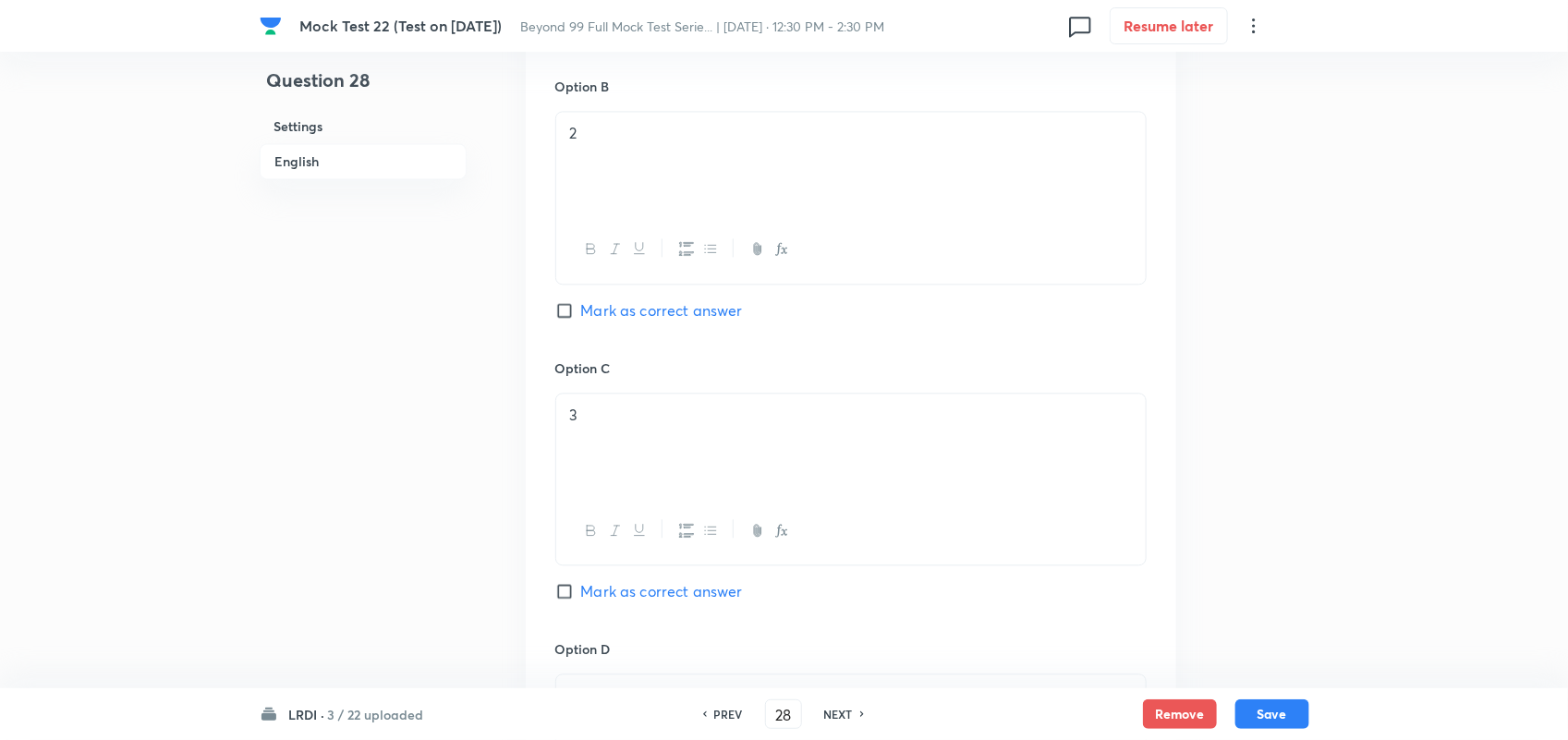
scroll to position [1650, 0]
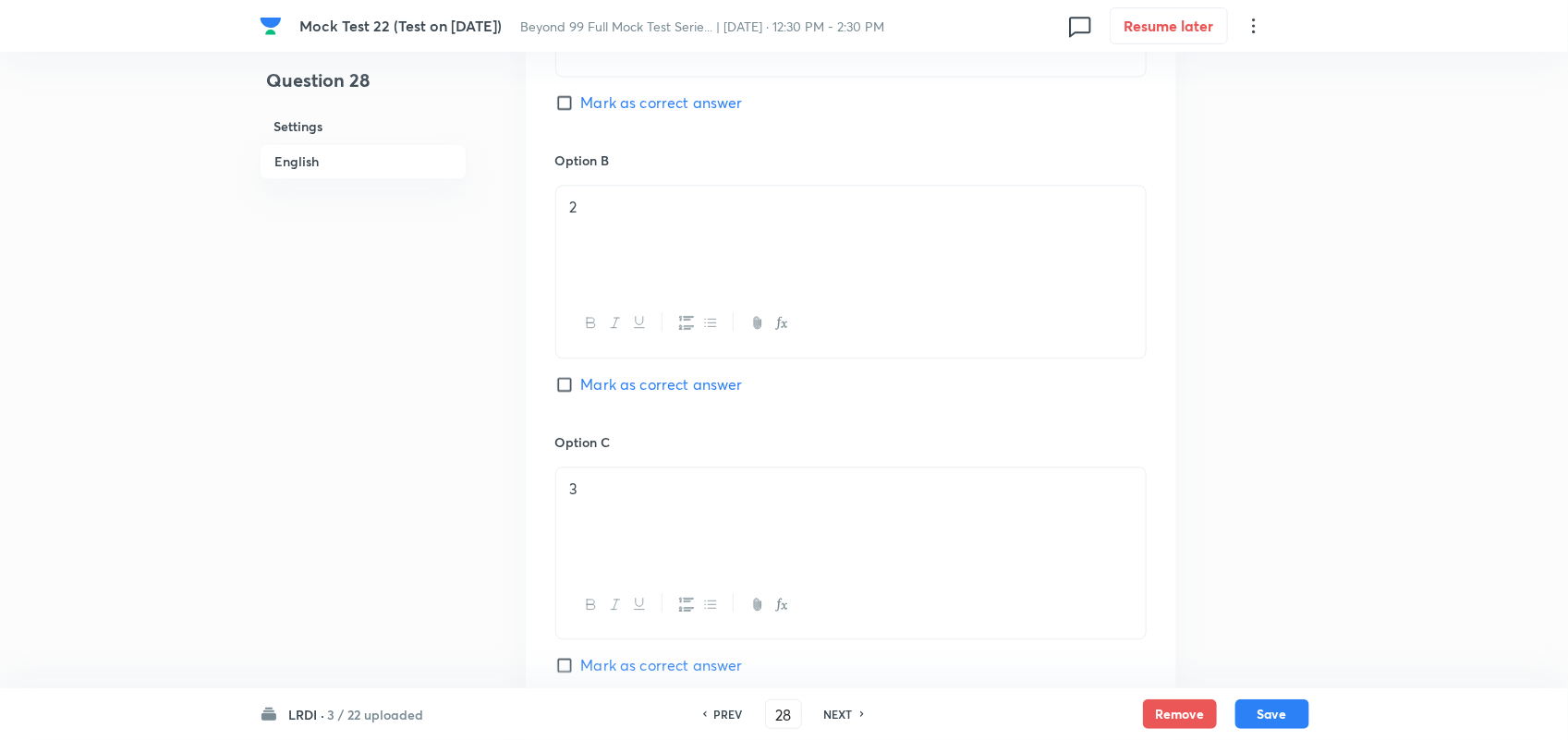
click at [560, 393] on input "Mark as correct answer" at bounding box center [567, 383] width 26 height 18
checkbox input "true"
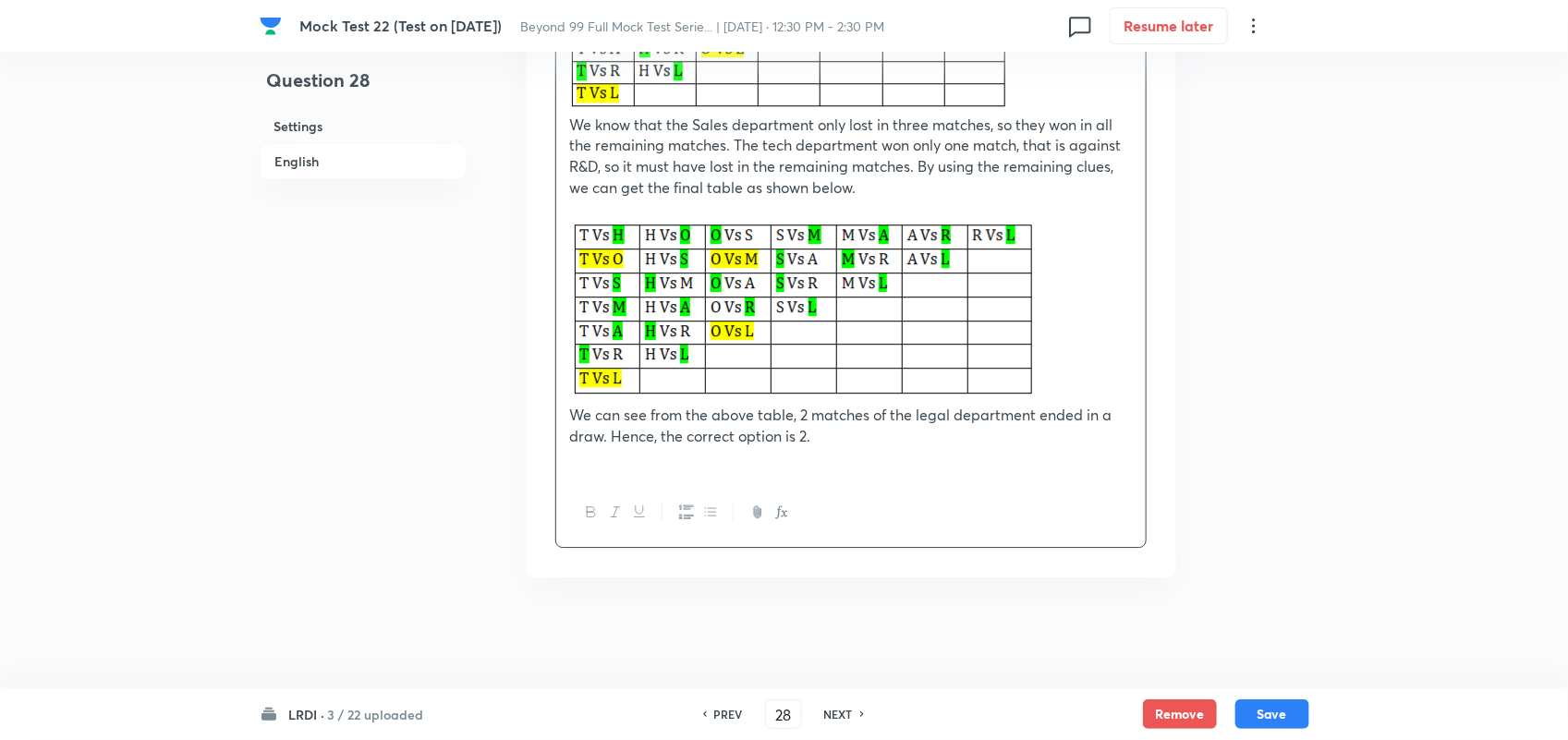
scroll to position [5481, 0]
click at [1303, 705] on button "Save" at bounding box center [1272, 712] width 74 height 30
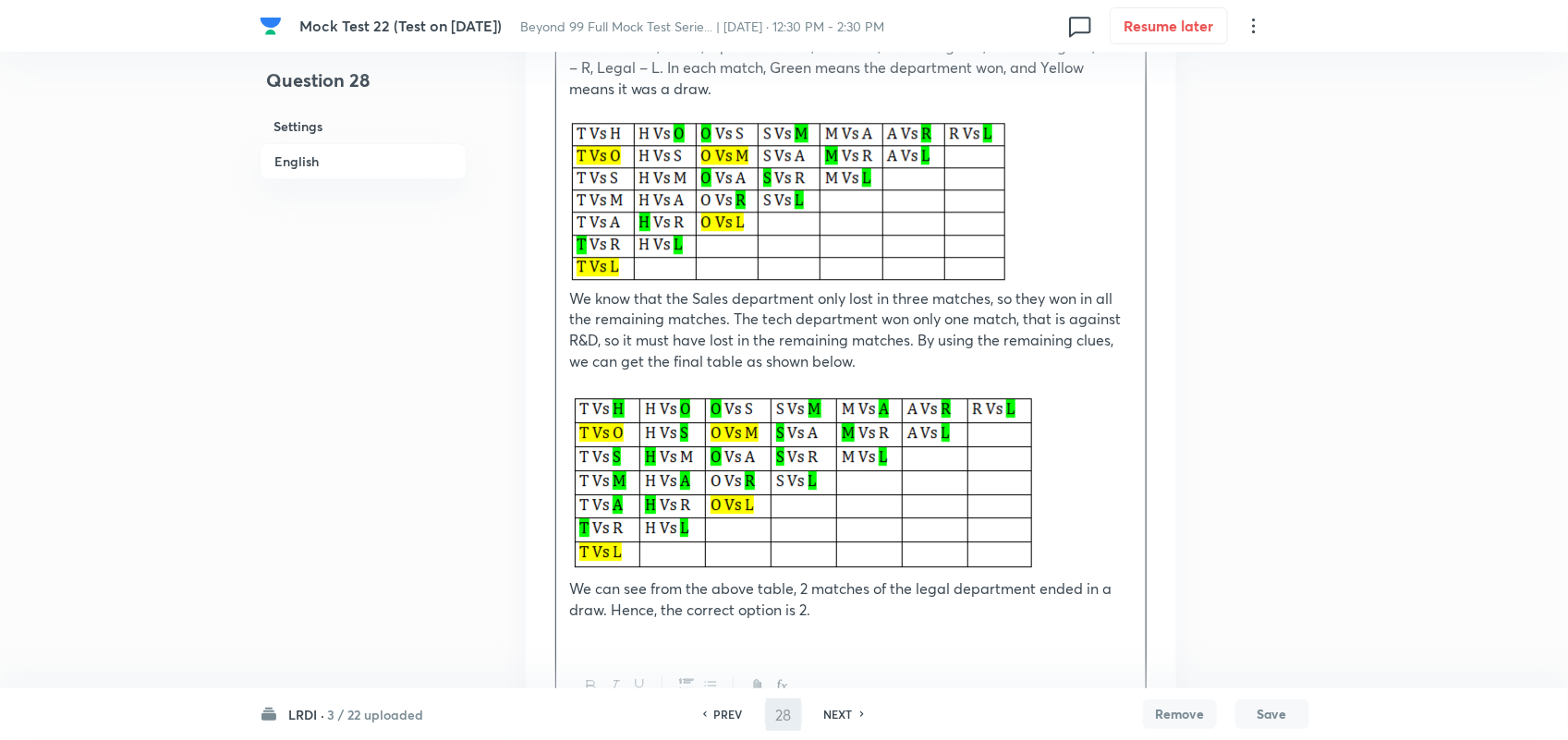
scroll to position [5019, 0]
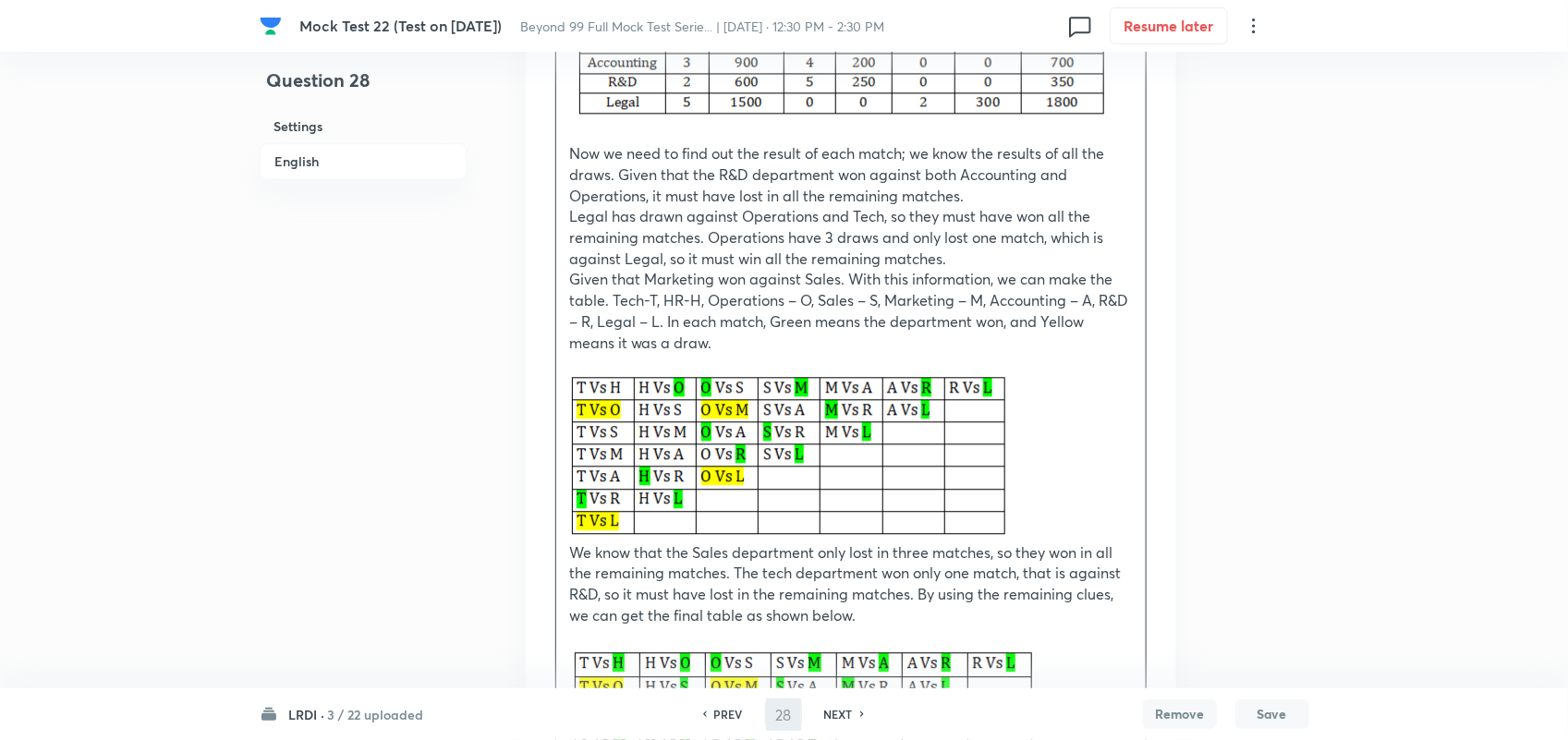
type input "29"
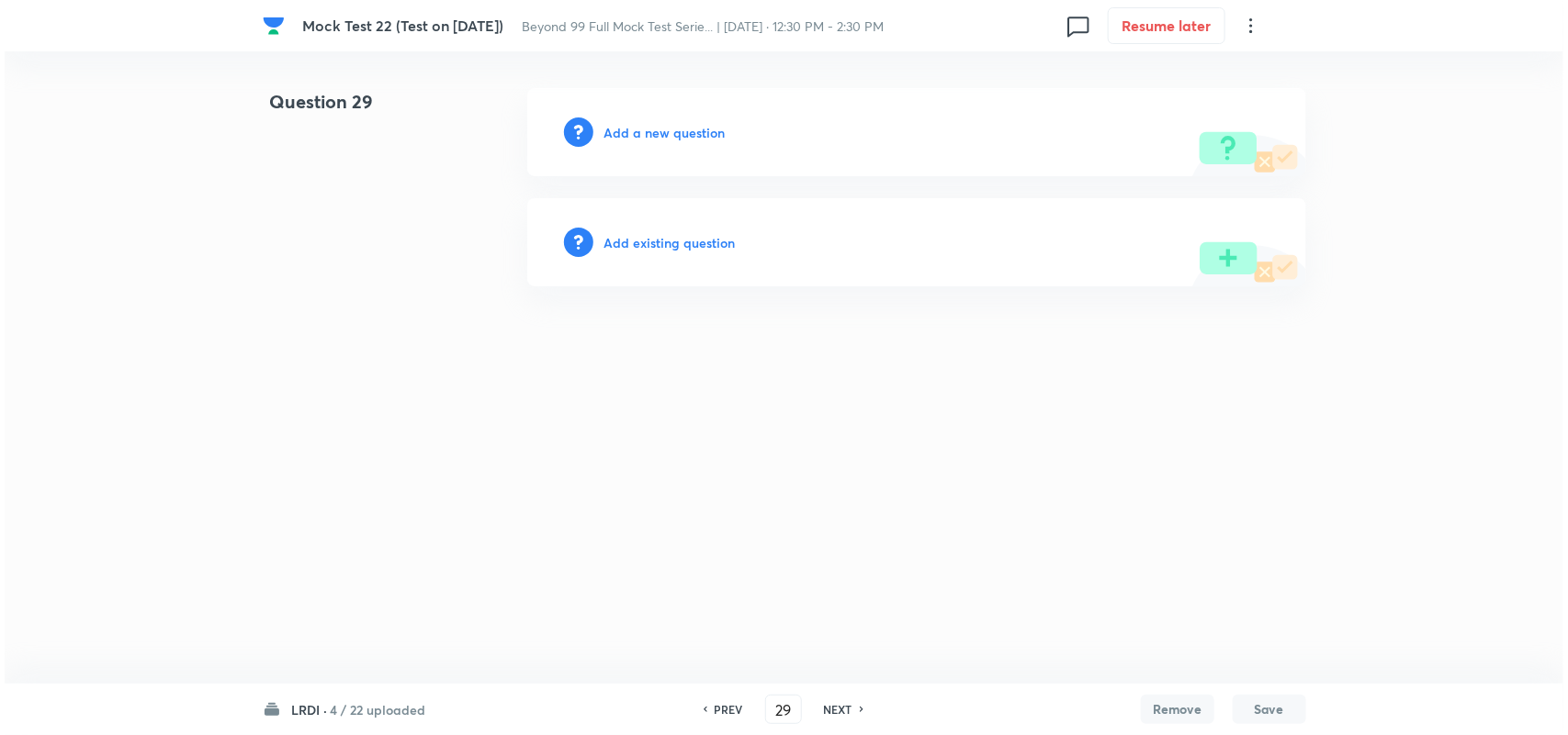
scroll to position [0, 0]
click at [694, 117] on div "Add a new question" at bounding box center [916, 132] width 779 height 89
click at [694, 124] on h6 "Add a new question" at bounding box center [664, 132] width 121 height 19
click at [694, 124] on h6 "Choose a question type" at bounding box center [674, 132] width 141 height 19
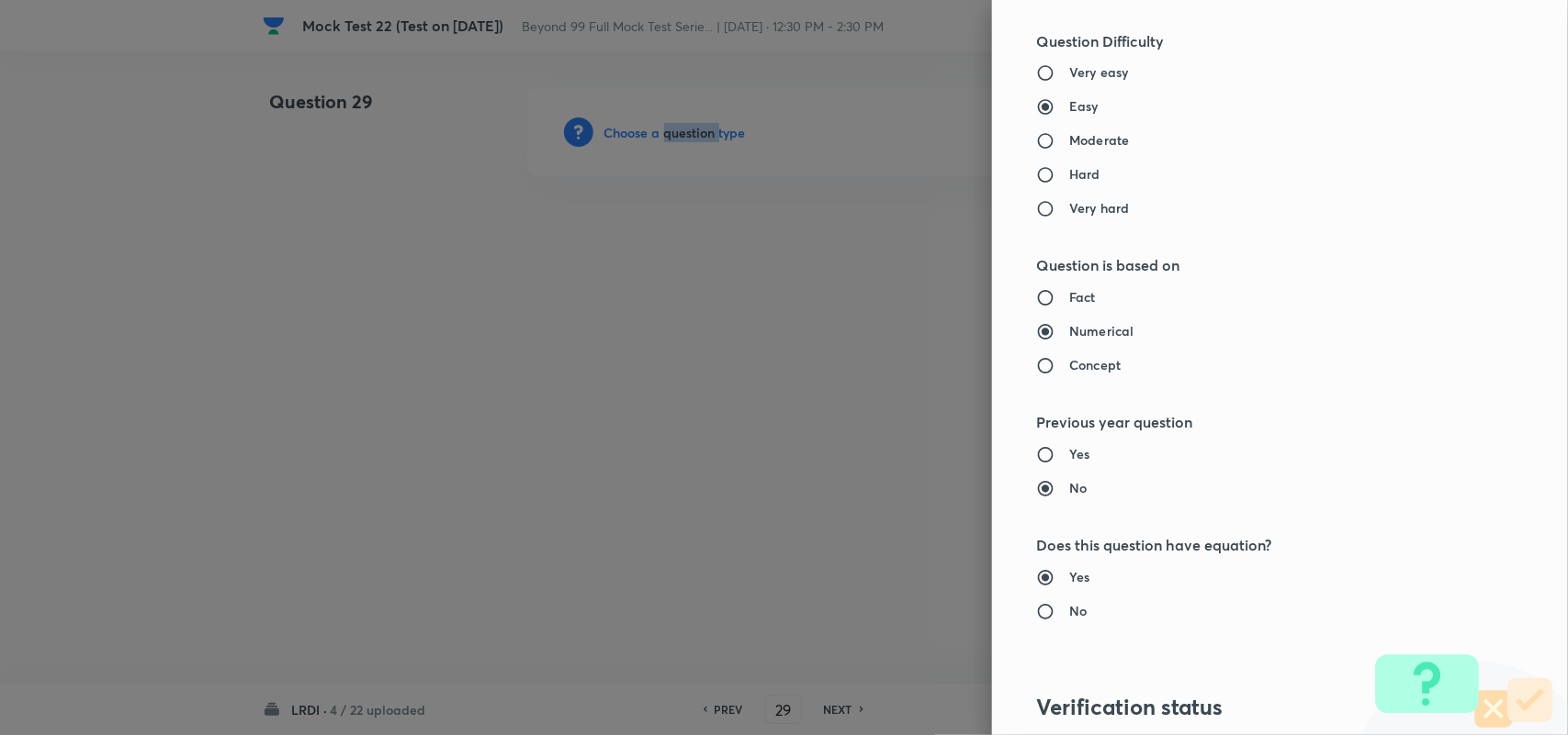
scroll to position [1147, 0]
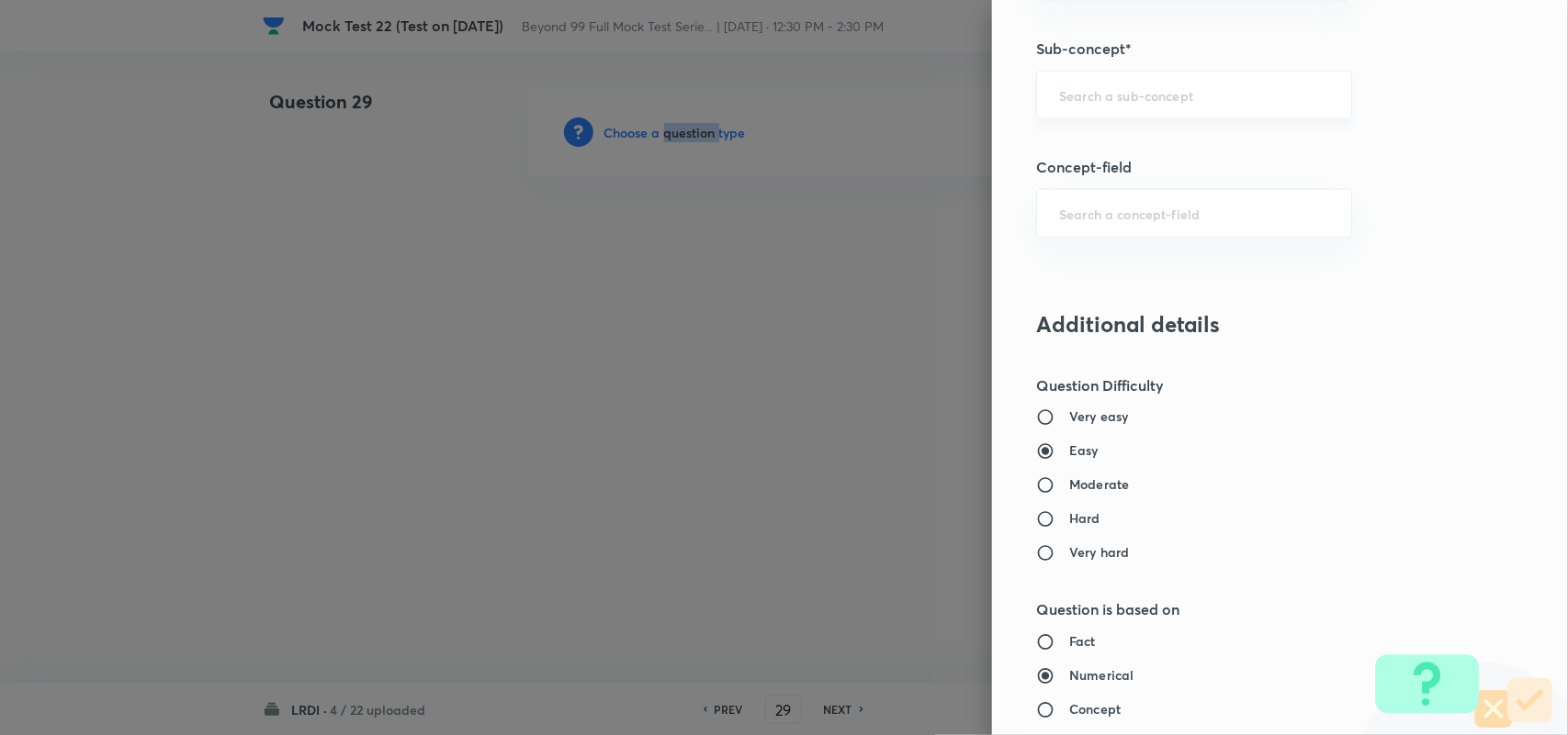
click at [1157, 88] on div "​" at bounding box center [1195, 94] width 316 height 49
drag, startPoint x: 1079, startPoint y: 141, endPoint x: 1072, endPoint y: 133, distance: 10.6
click at [1080, 141] on li "Games and Tournament" at bounding box center [1176, 150] width 313 height 33
type input "Games and Tournament"
type input "DI and LR"
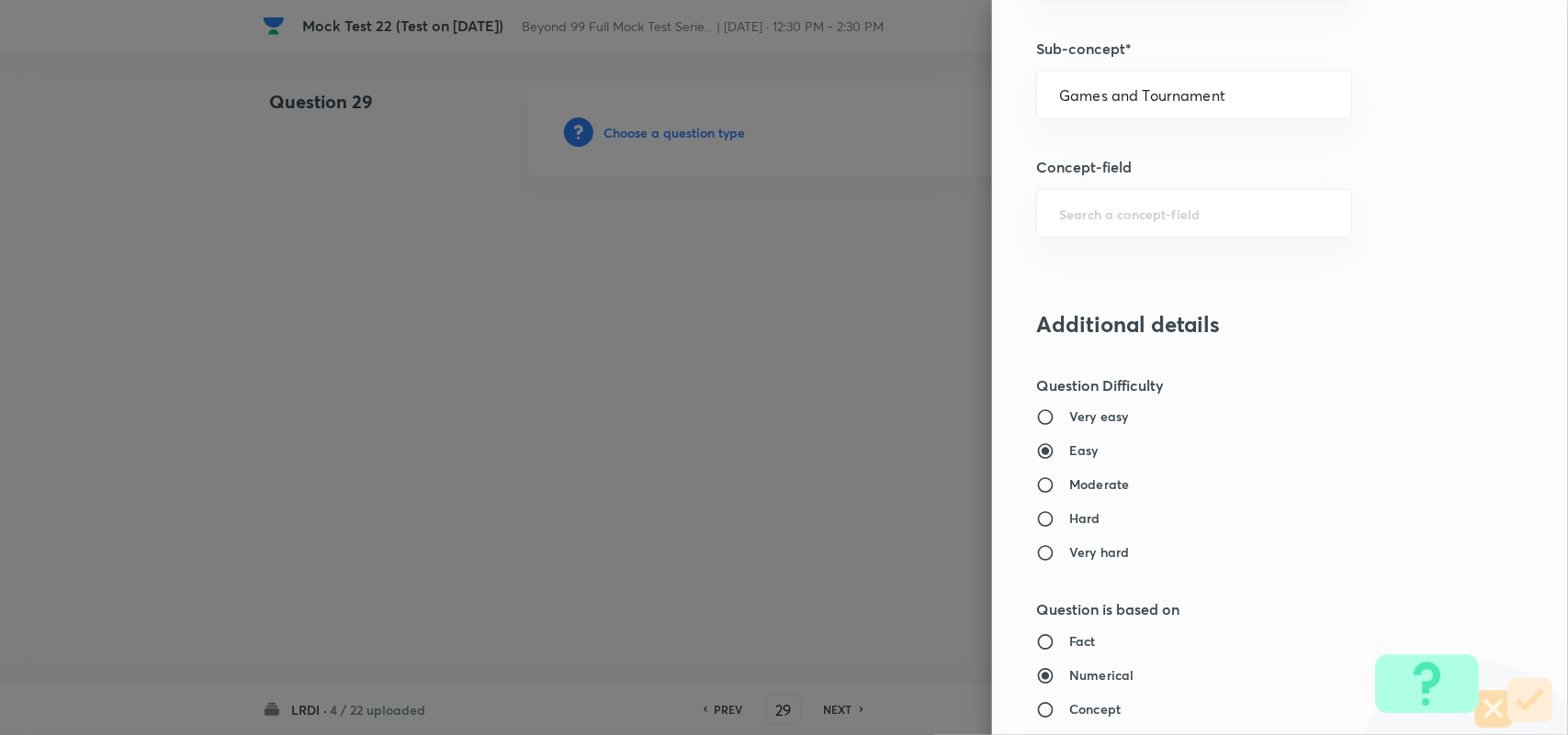
type input "Logical Reasoning"
type input "Games and Tournament"
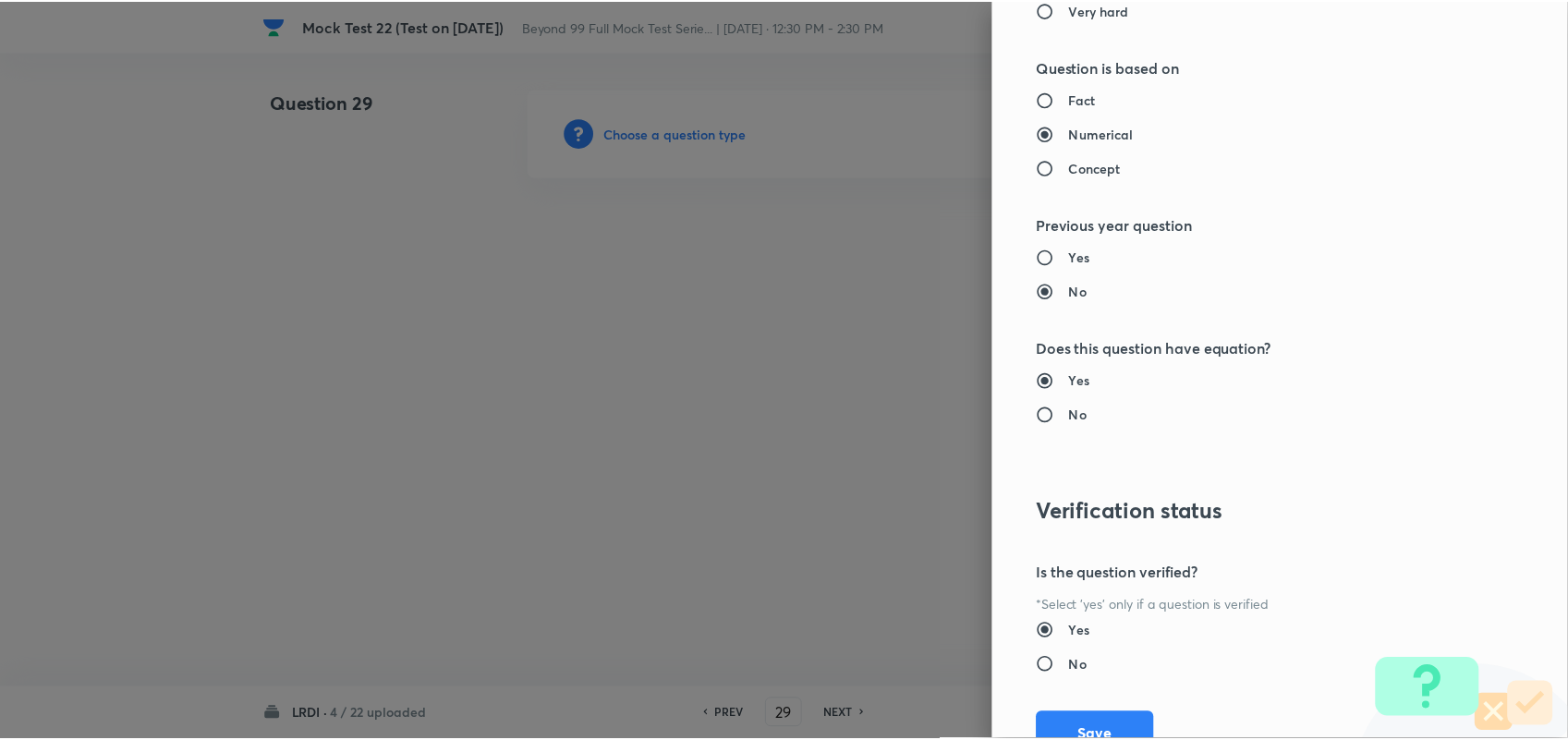
scroll to position [1782, 0]
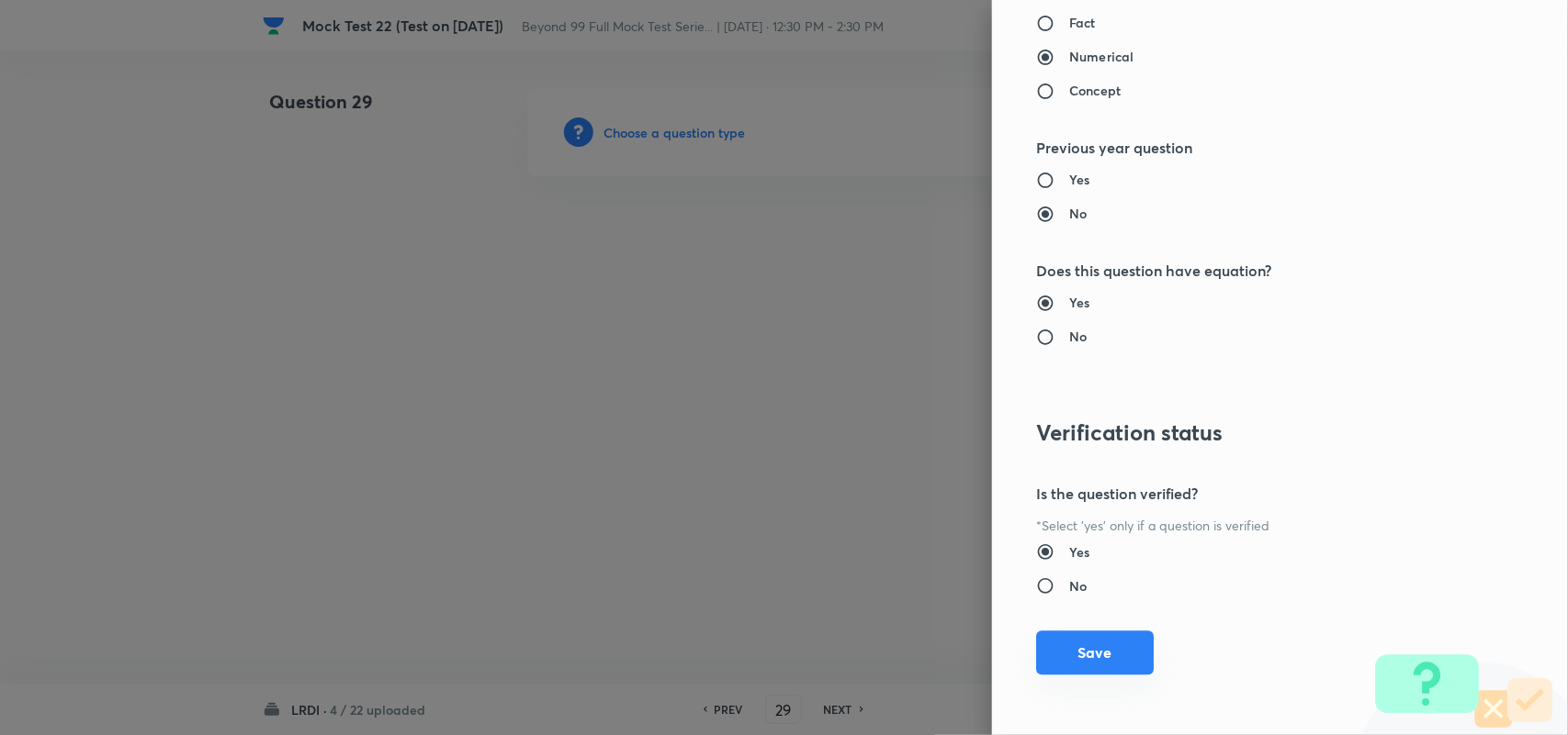
click at [1114, 644] on button "Save" at bounding box center [1095, 652] width 117 height 44
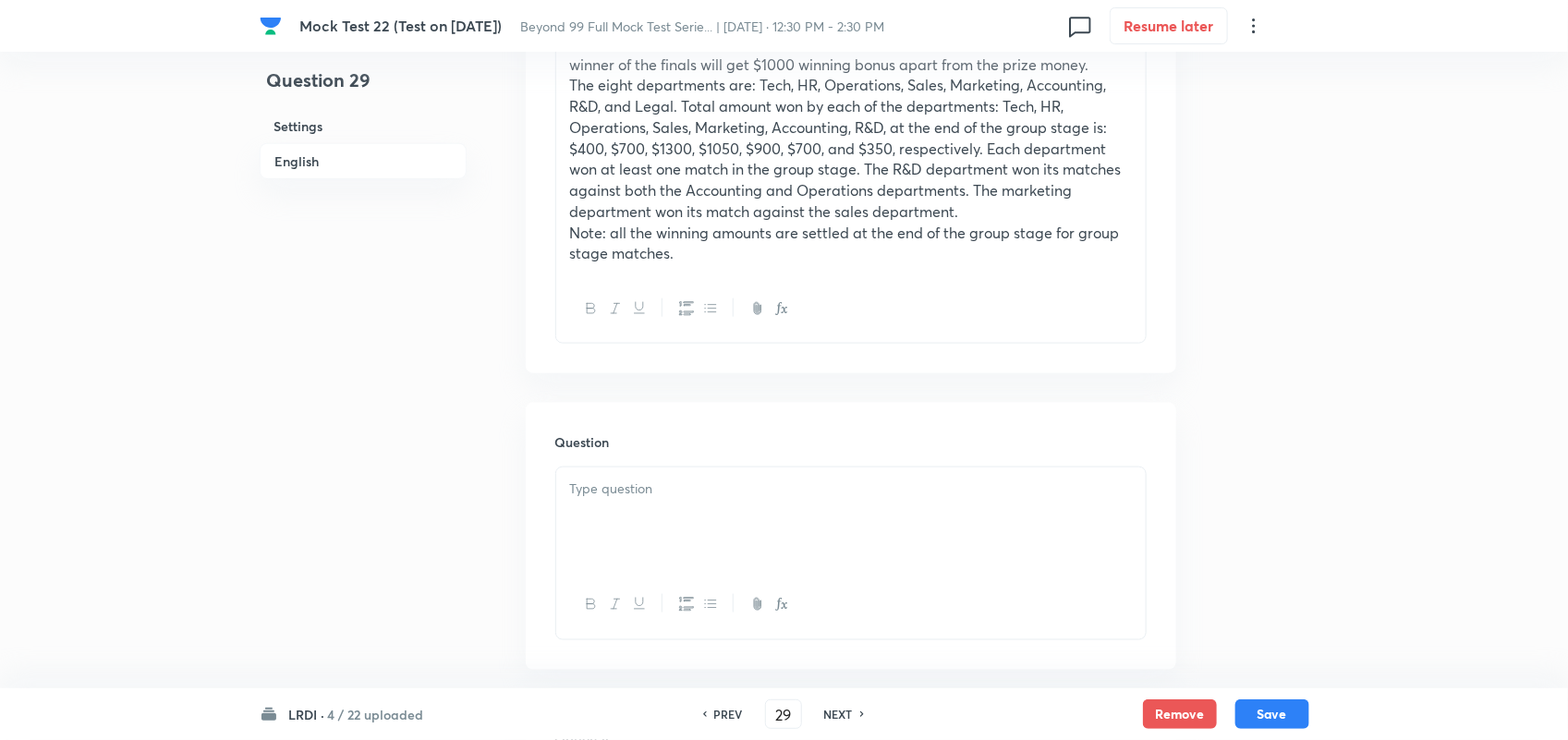
scroll to position [809, 0]
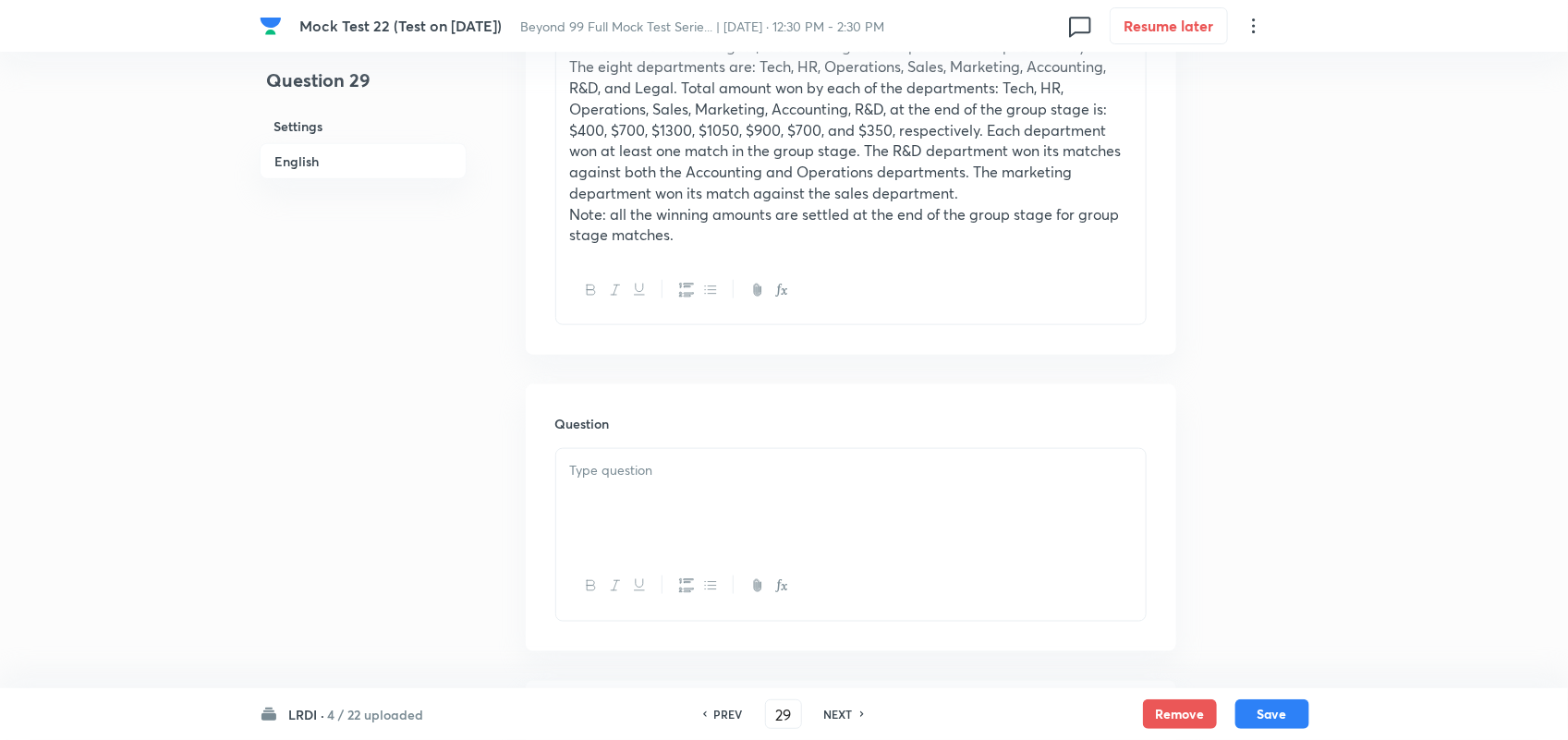
click at [688, 476] on p at bounding box center [851, 471] width 562 height 21
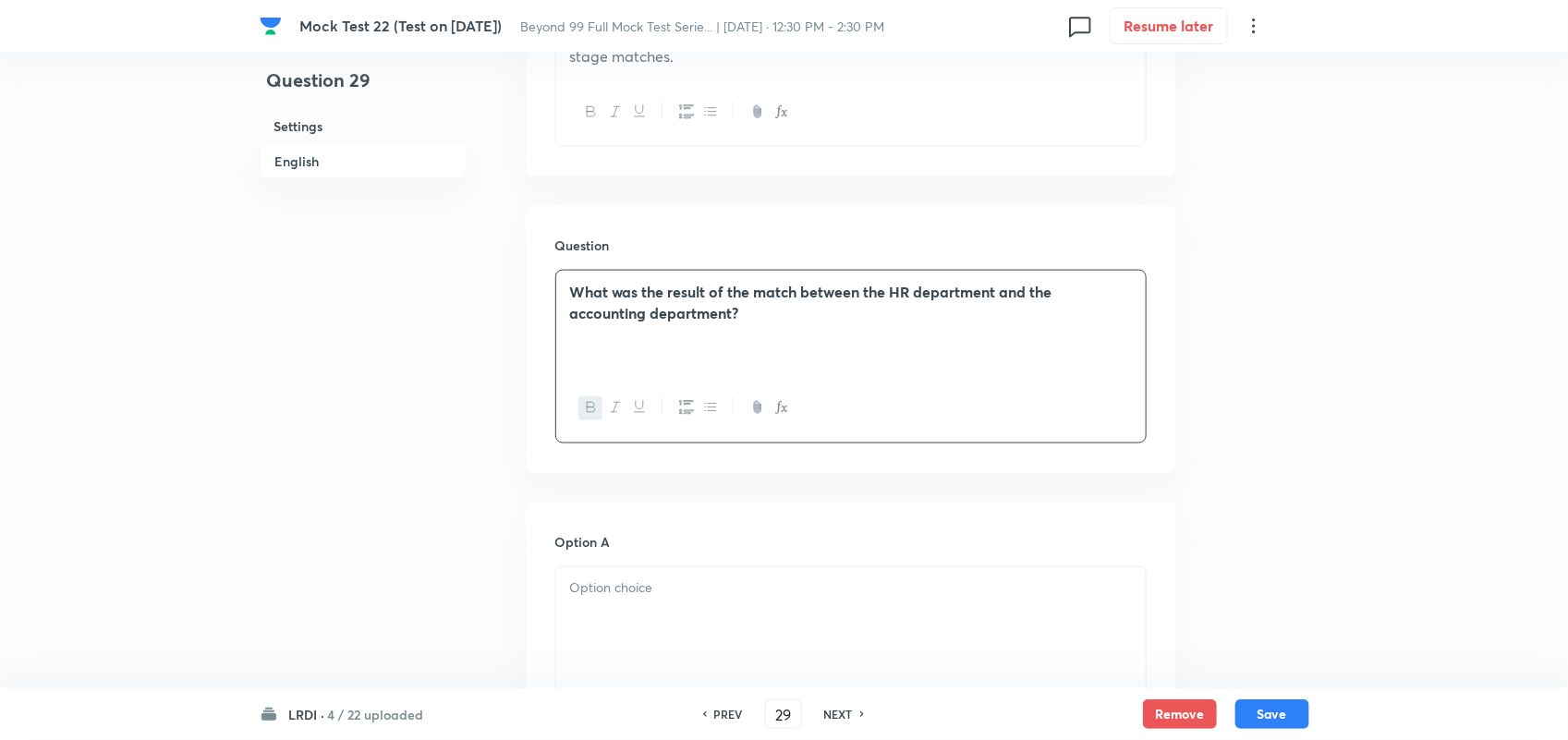
scroll to position [1155, 0]
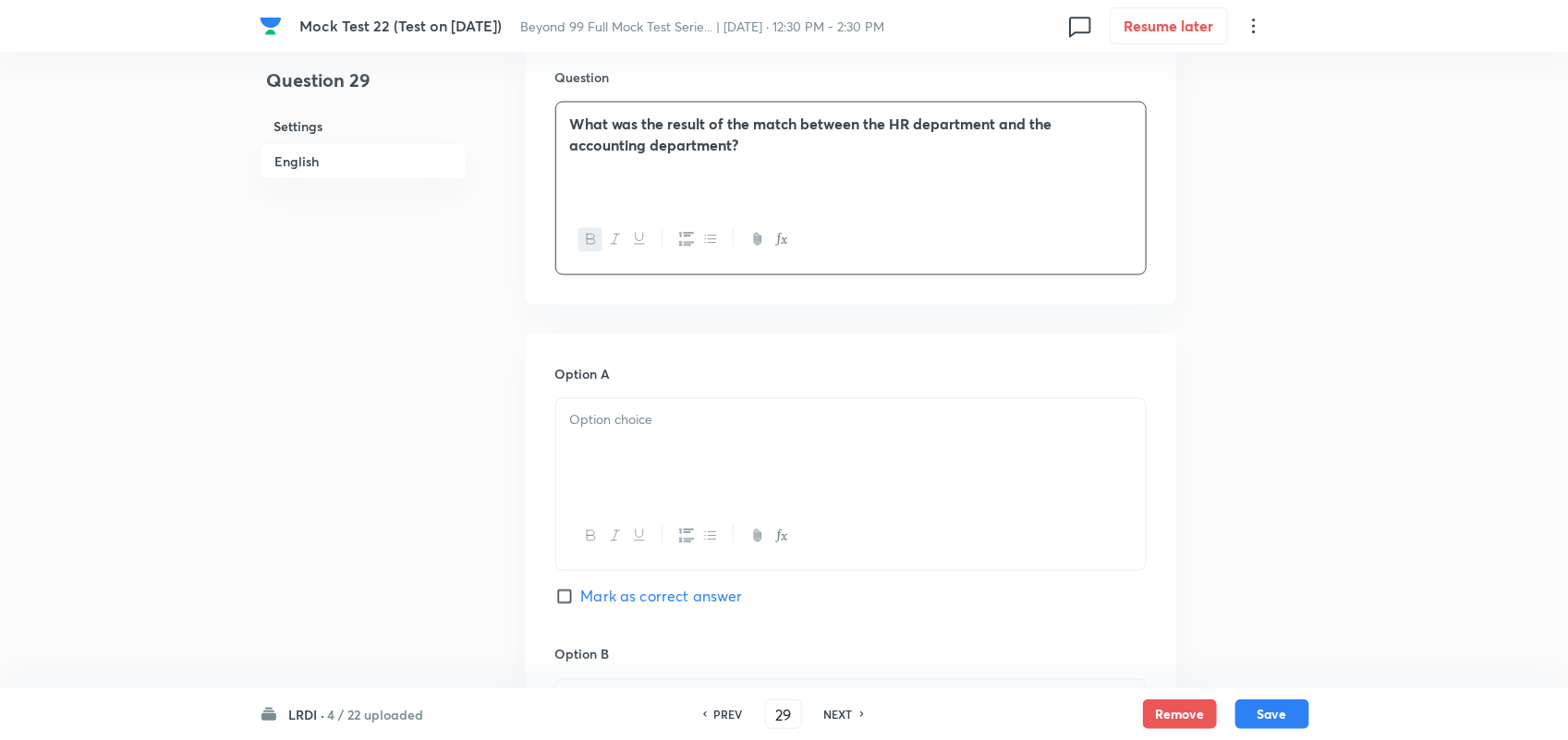
click at [722, 439] on div at bounding box center [850, 451] width 589 height 104
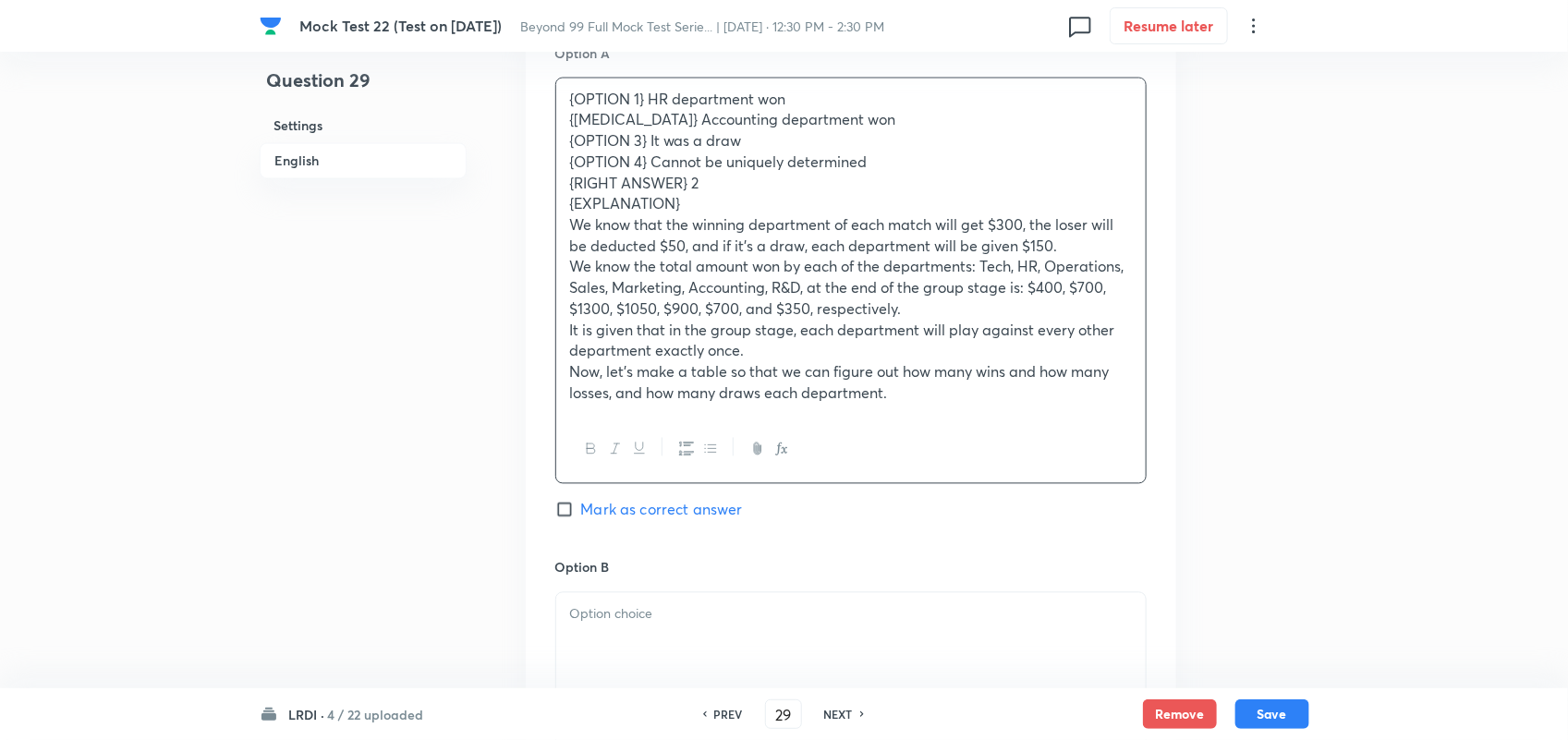
scroll to position [1502, 0]
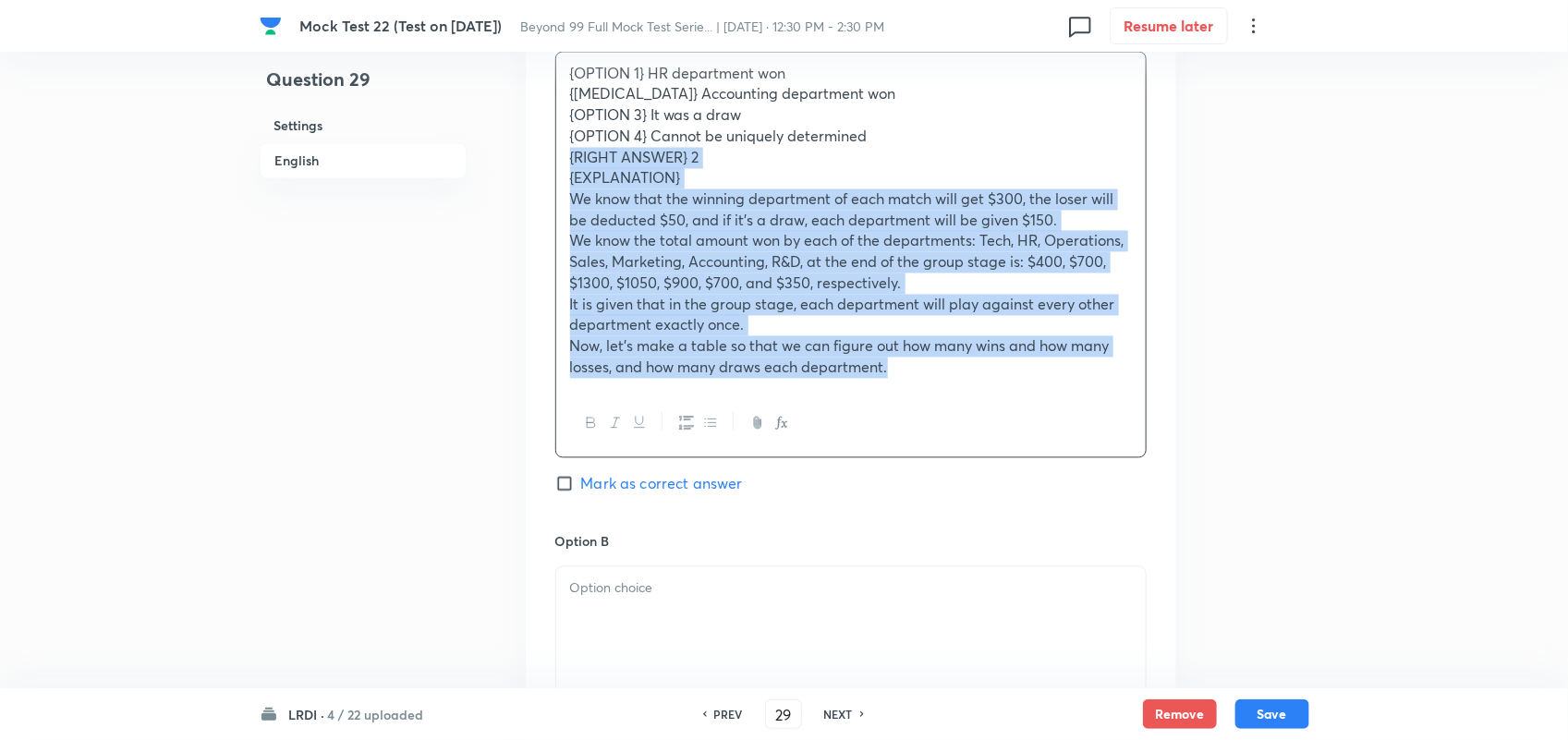
drag, startPoint x: 571, startPoint y: 167, endPoint x: 1169, endPoint y: 490, distance: 679.7
click at [1169, 490] on div "Option A {OPTION 1} HR department won {OPTION 2} Accounting department won {OPT…" at bounding box center [851, 678] width 651 height 1381
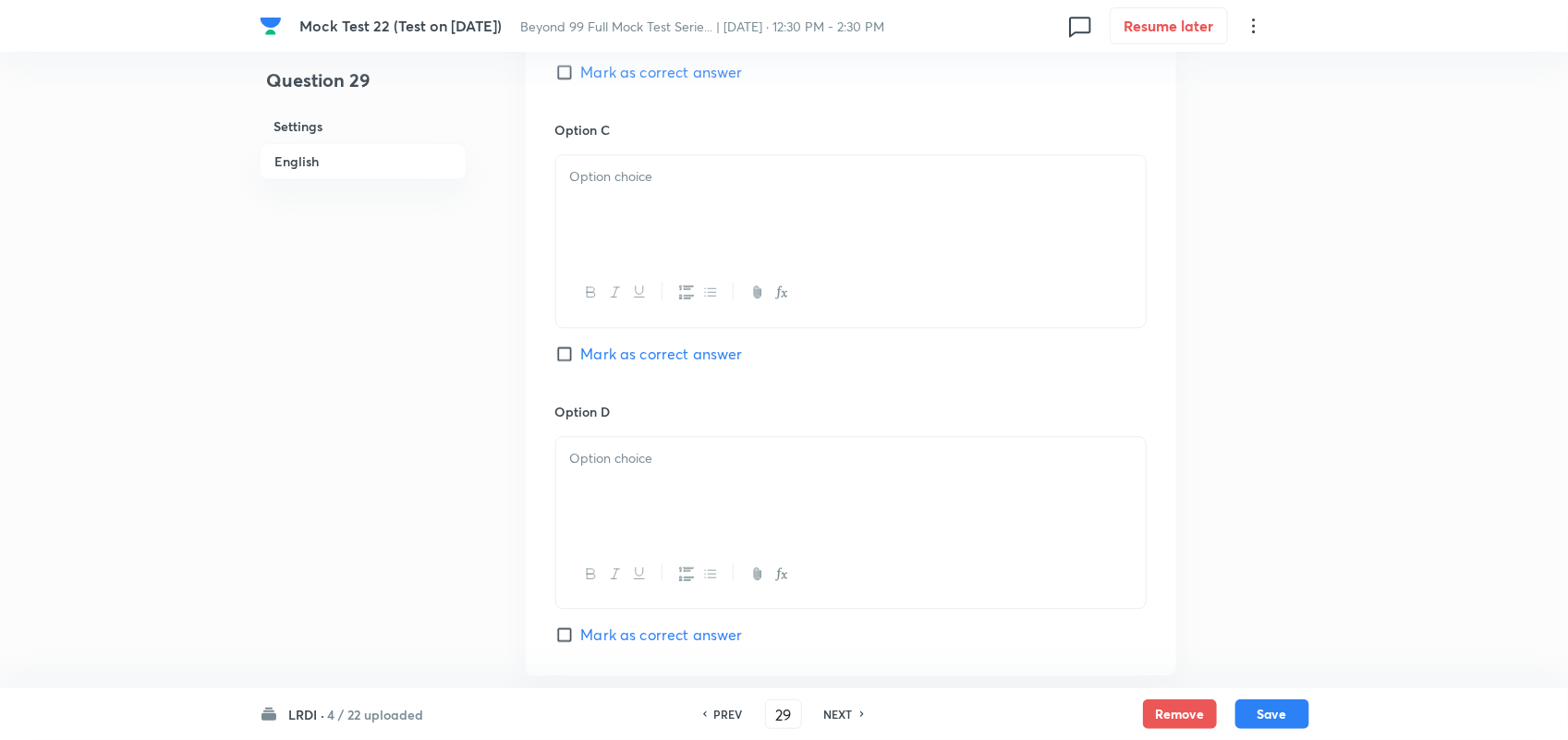
scroll to position [2311, 0]
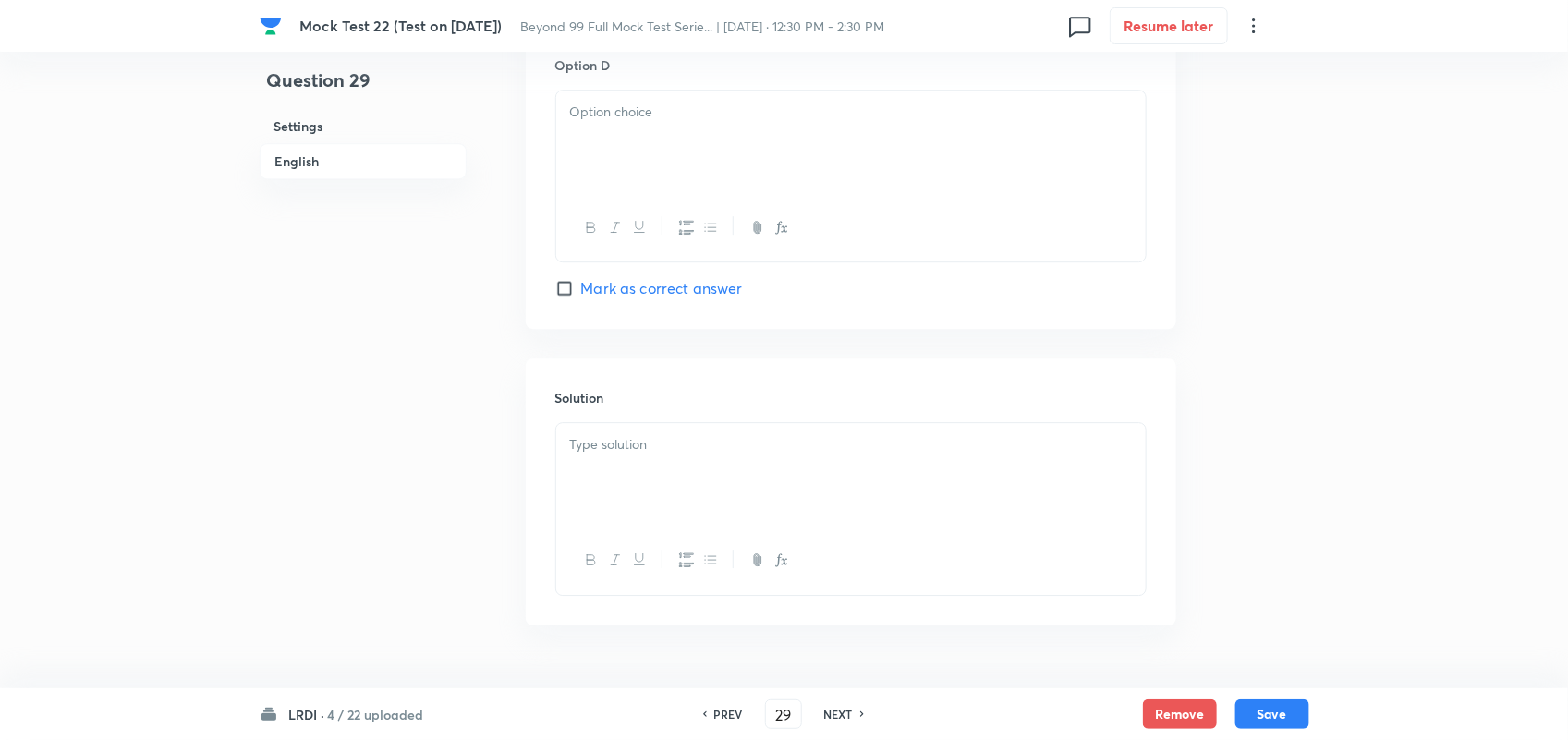
click at [765, 501] on div at bounding box center [850, 475] width 589 height 104
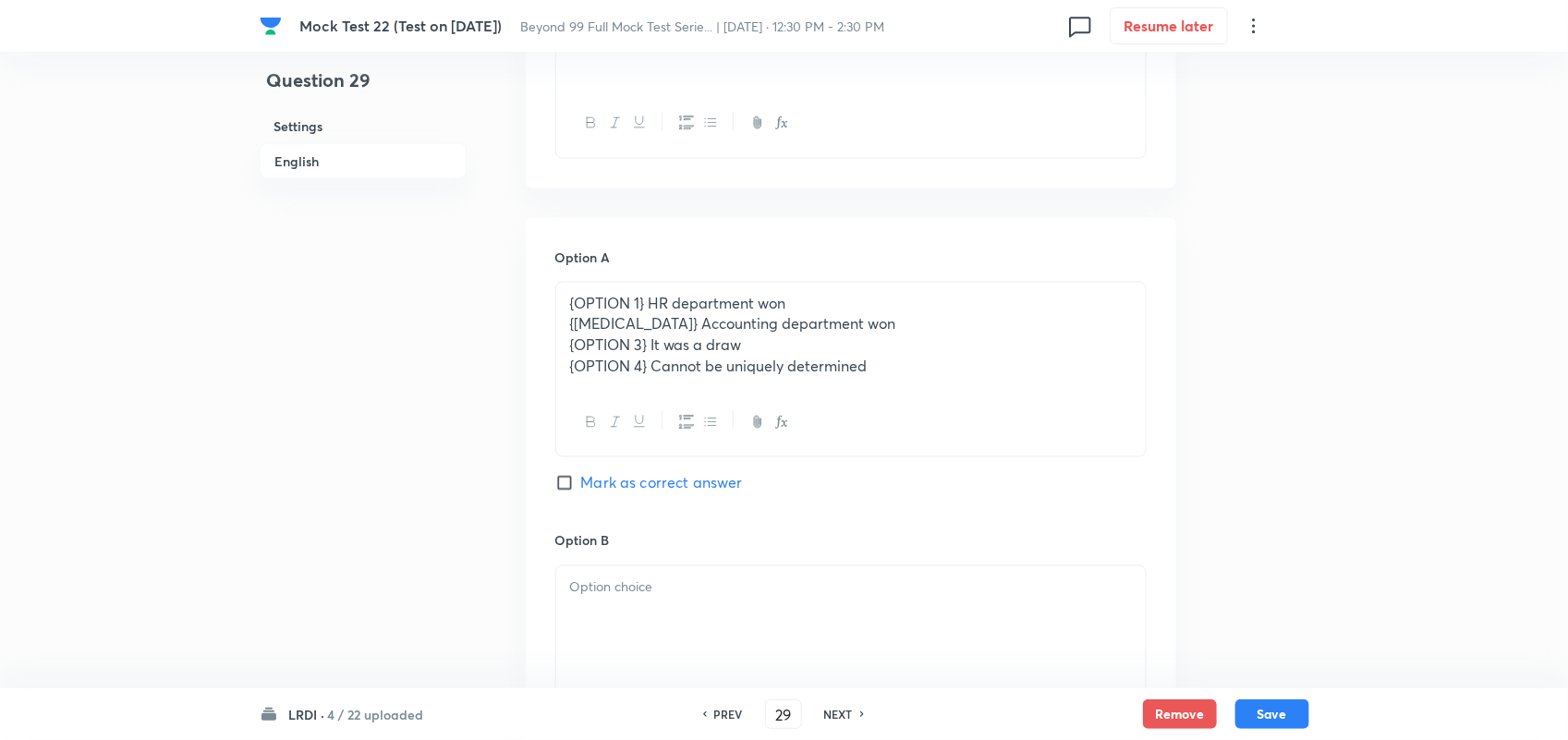
scroll to position [1271, 0]
drag, startPoint x: 653, startPoint y: 303, endPoint x: 206, endPoint y: 315, distance: 447.2
click at [206, 315] on div "Mock Test 22 (Test on 05.10.2025) Beyond 99 Full Mock Test Serie... | Oct 5, 20…" at bounding box center [784, 353] width 1568 height 3070
drag, startPoint x: 657, startPoint y: 325, endPoint x: 383, endPoint y: 334, distance: 274.1
click at [383, 334] on div "Question 29 Settings English Settings Type Single choice correct 4 options With…" at bounding box center [784, 353] width 1049 height 3070
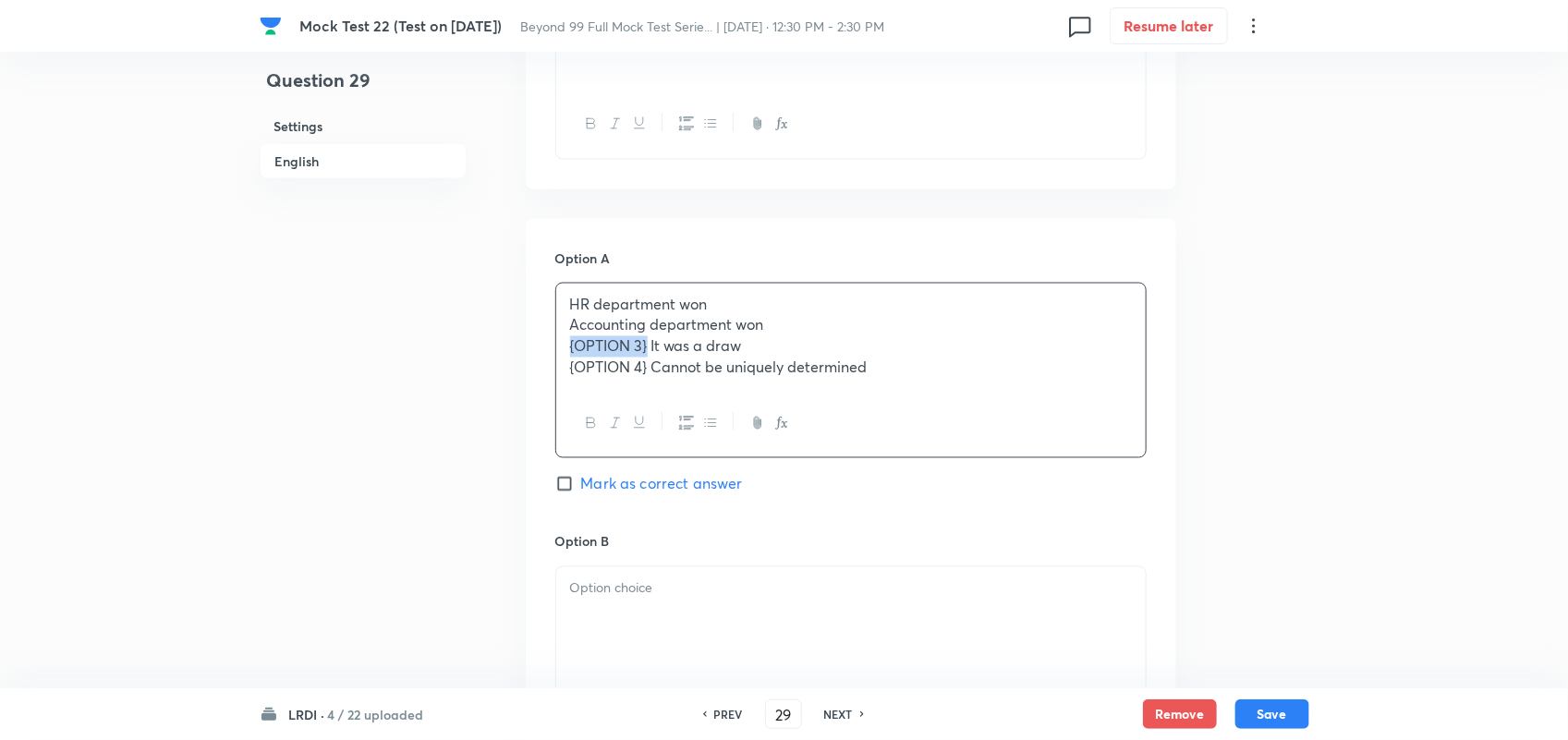
drag, startPoint x: 650, startPoint y: 352, endPoint x: 449, endPoint y: 349, distance: 201.0
click at [449, 349] on div "Question 29 Settings English Settings Type Single choice correct 4 options With…" at bounding box center [784, 353] width 1049 height 3070
drag, startPoint x: 657, startPoint y: 368, endPoint x: 529, endPoint y: 367, distance: 128.0
drag, startPoint x: 759, startPoint y: 380, endPoint x: 542, endPoint y: 335, distance: 221.6
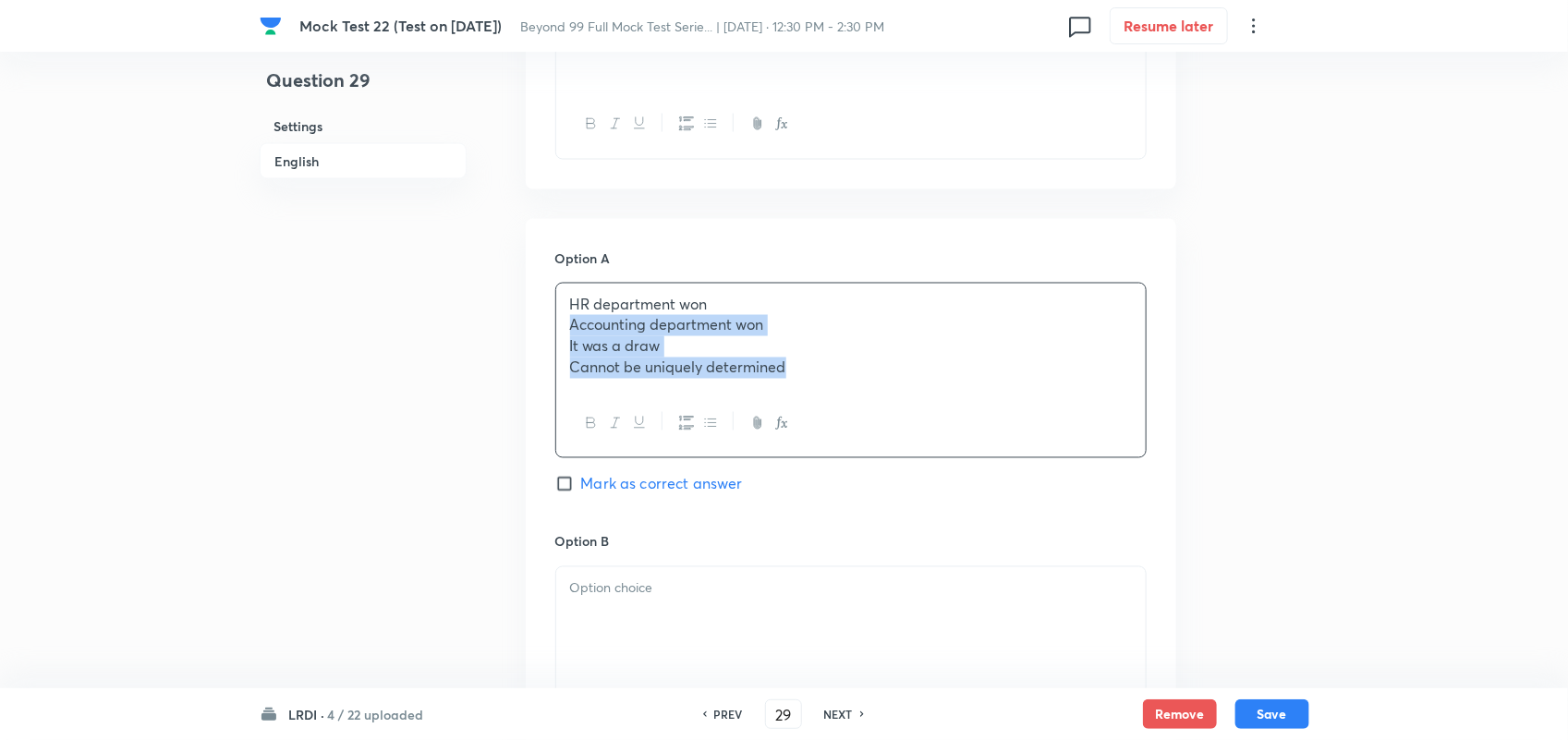
copy div "Accounting department won It was a draw Cannot be uniquely determined"
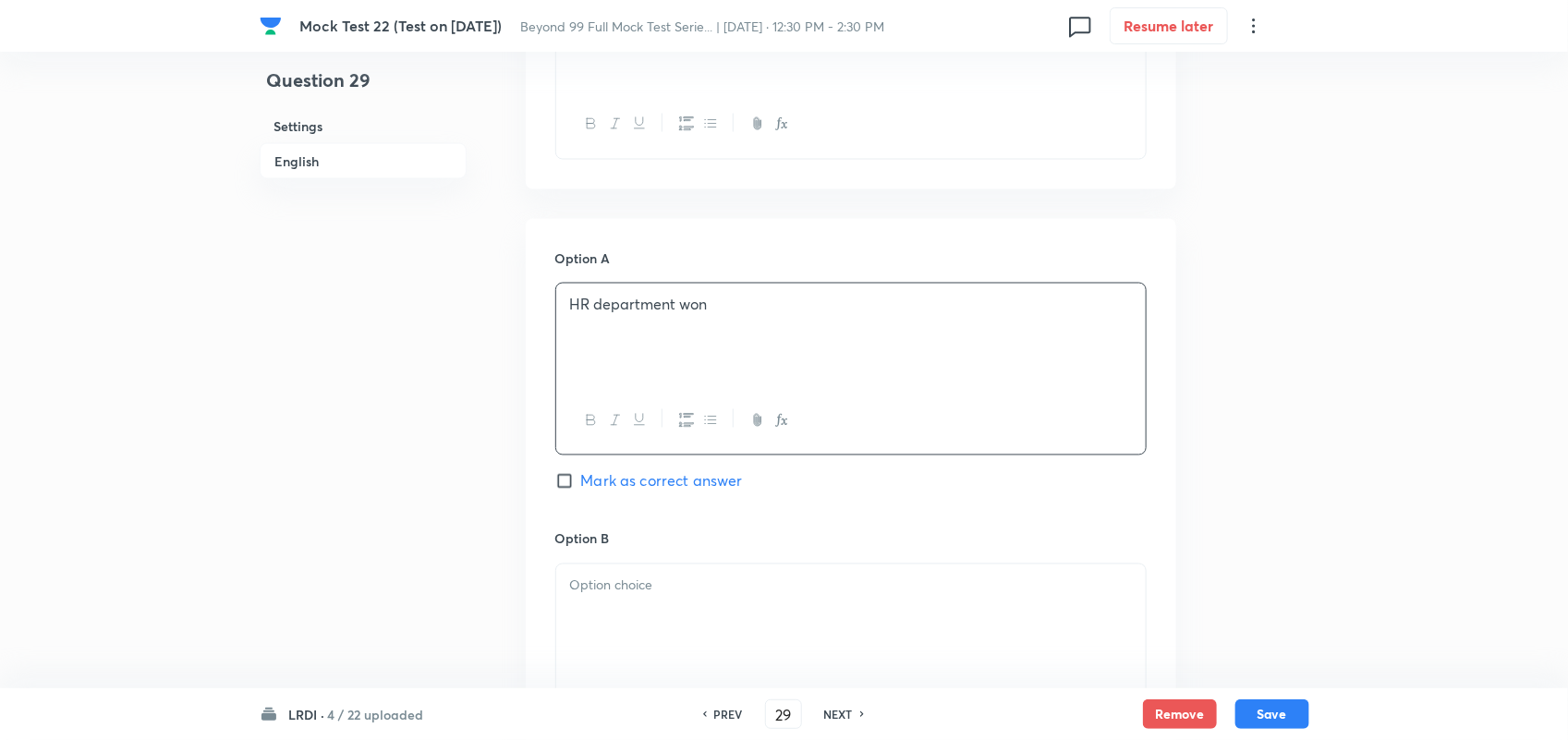
scroll to position [1386, 0]
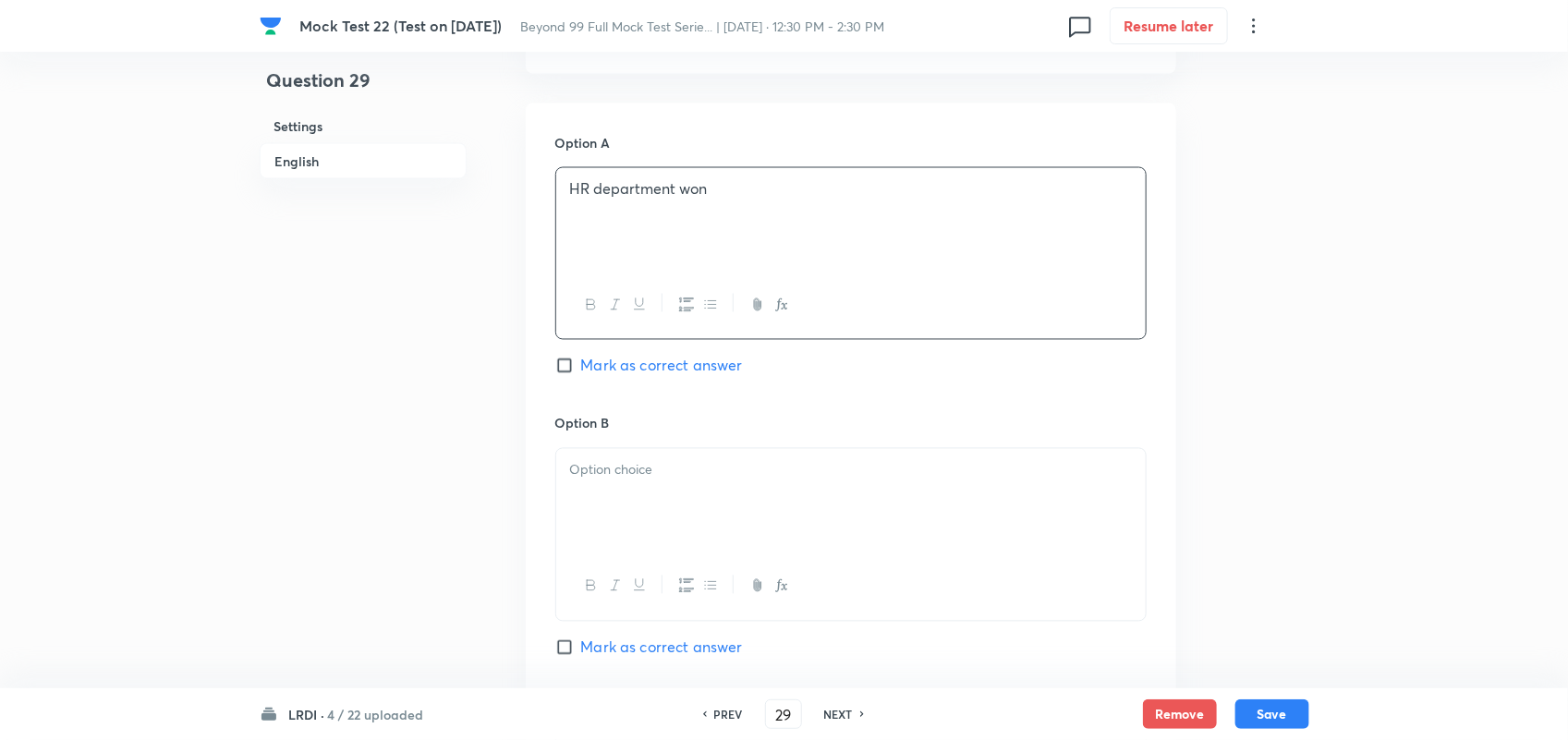
click at [594, 515] on div at bounding box center [850, 501] width 589 height 104
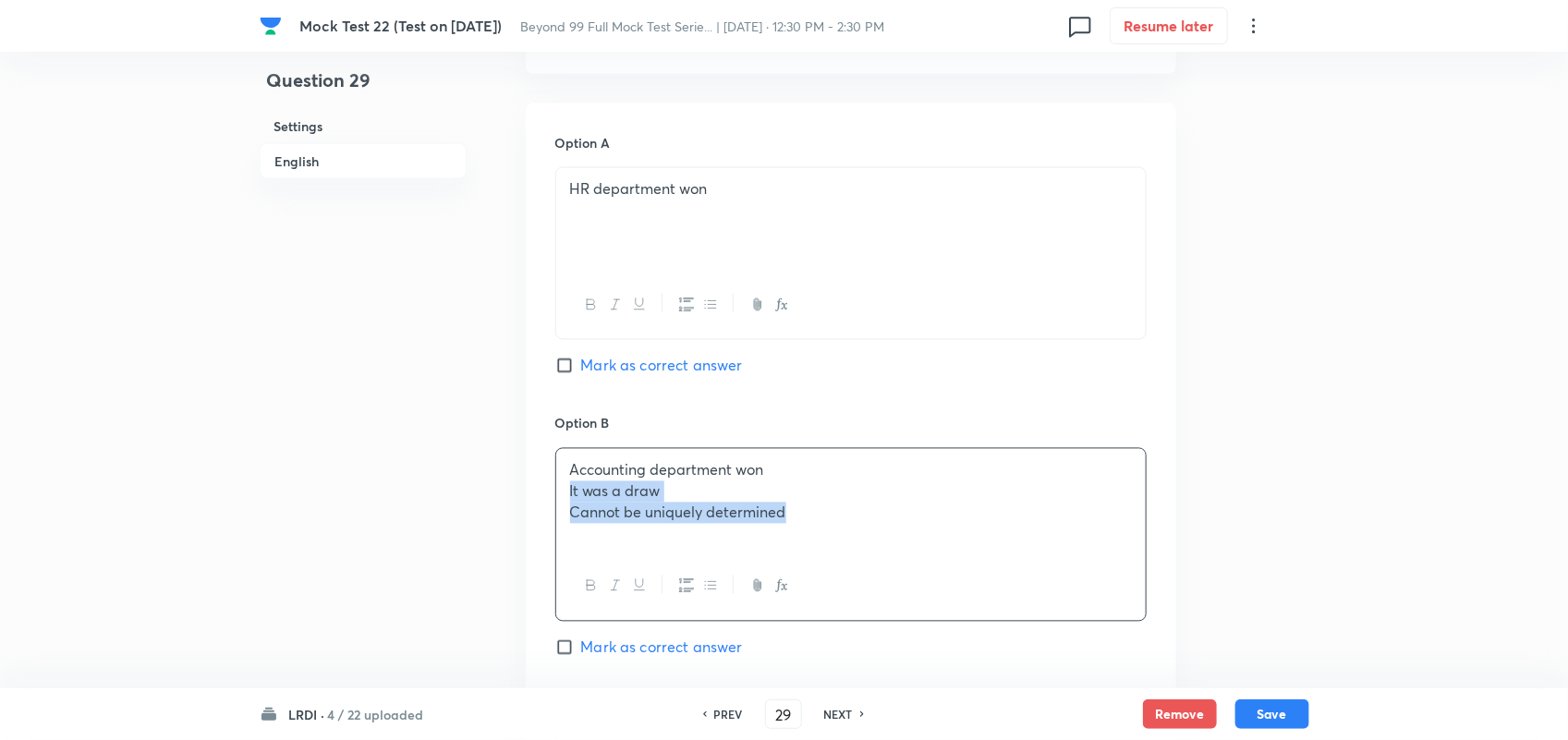
drag, startPoint x: 810, startPoint y: 516, endPoint x: 520, endPoint y: 502, distance: 290.3
click at [520, 502] on div "Question 29 Settings English Settings Type Single choice correct 4 options With…" at bounding box center [784, 236] width 1049 height 3068
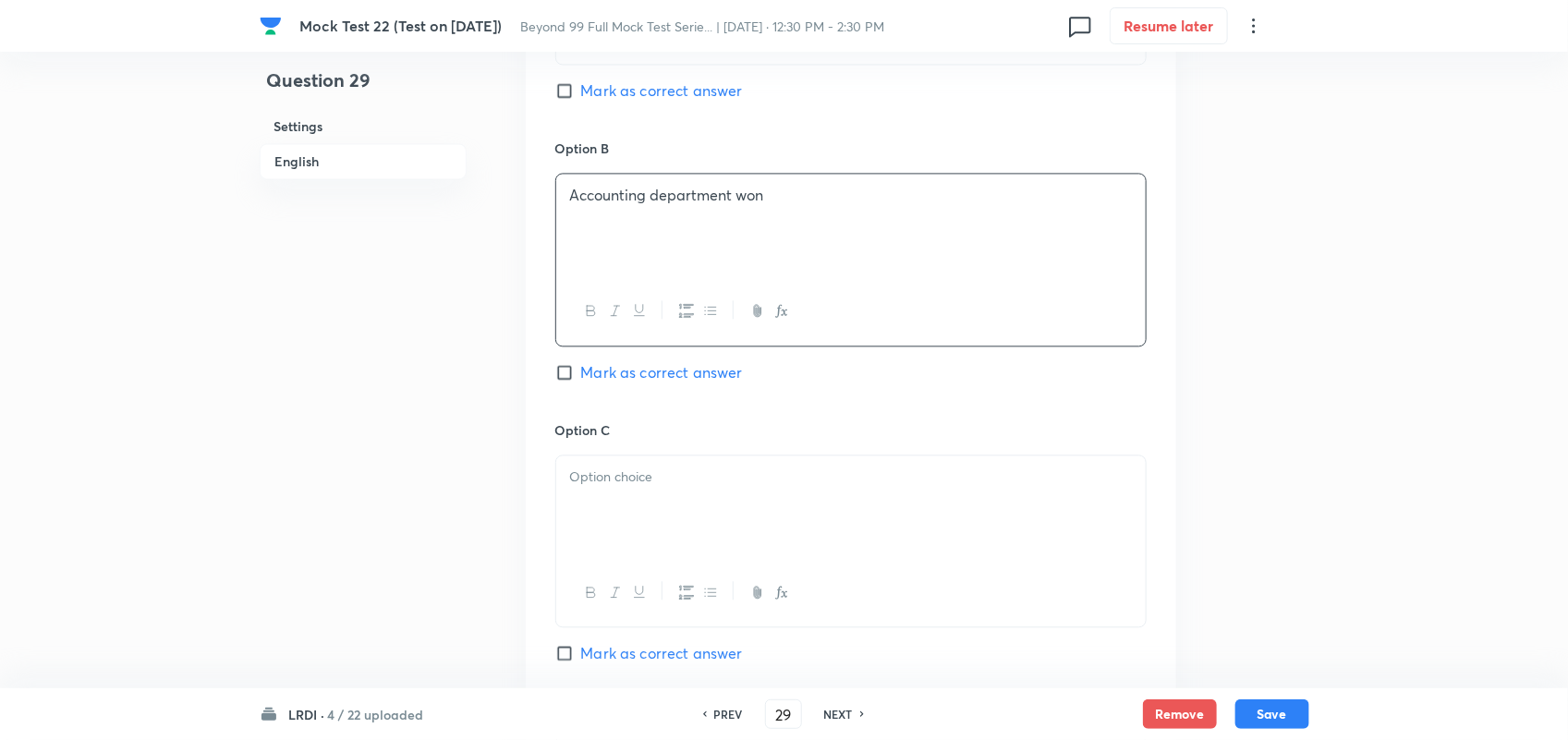
scroll to position [1733, 0]
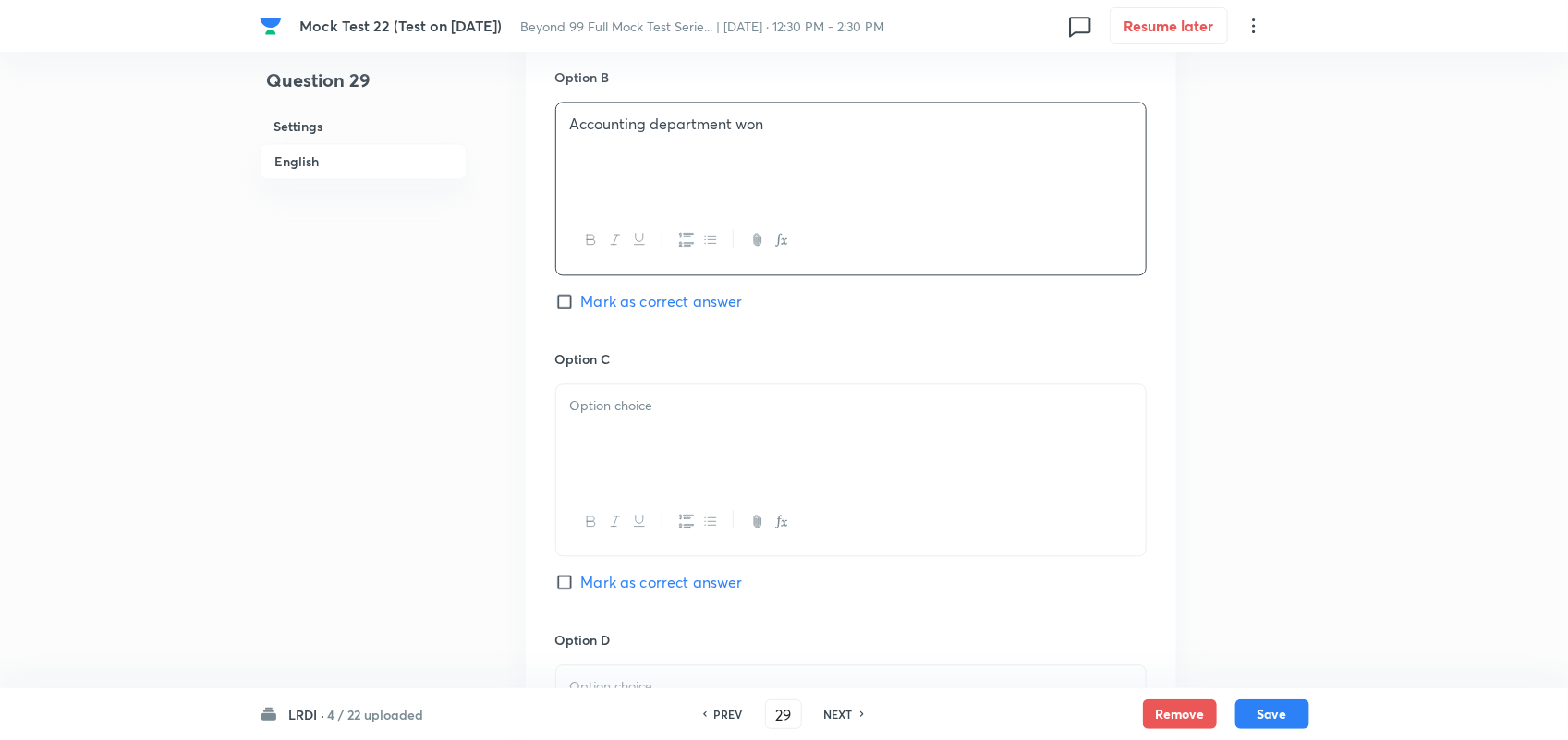
click at [733, 465] on div at bounding box center [850, 436] width 589 height 104
drag, startPoint x: 769, startPoint y: 434, endPoint x: 510, endPoint y: 426, distance: 259.1
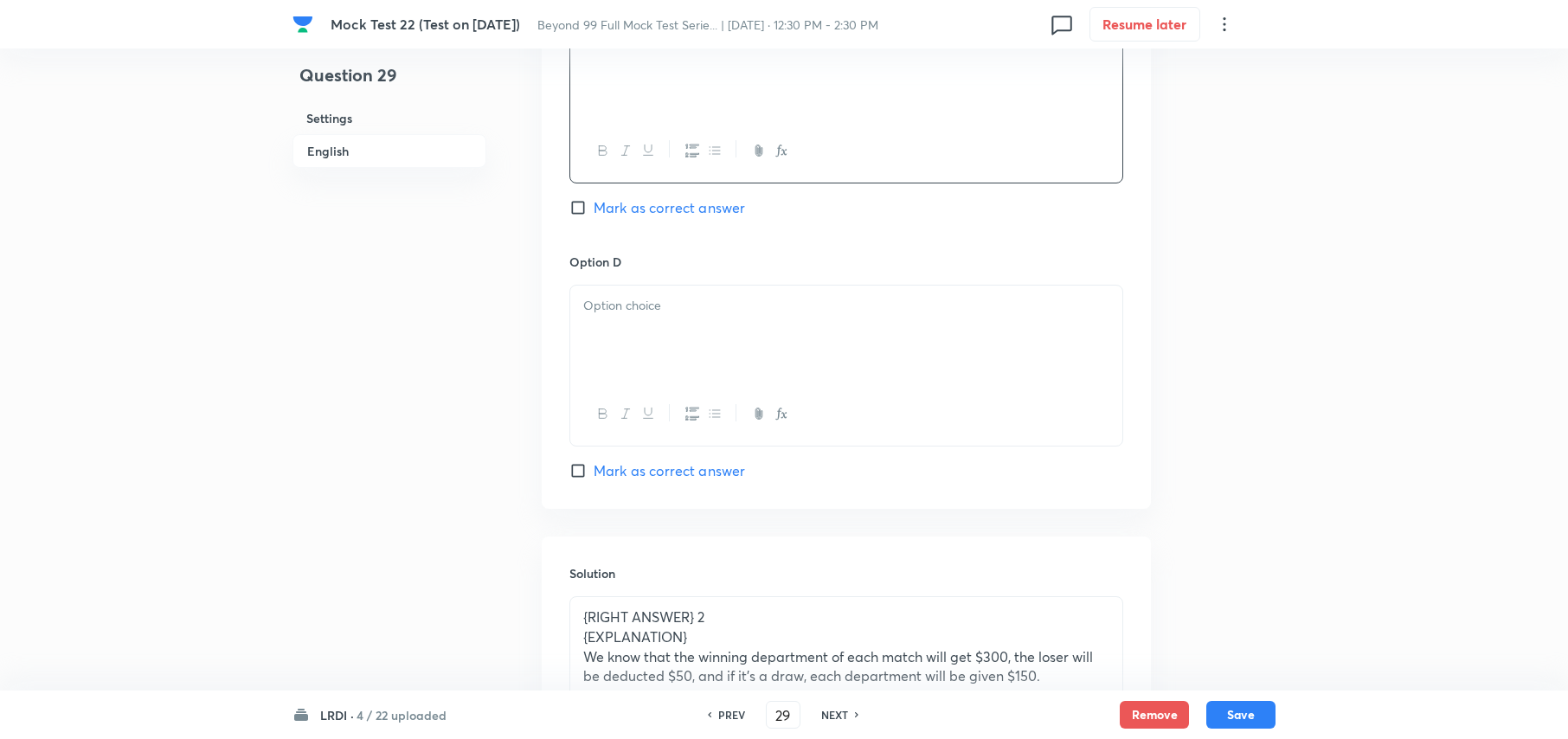
scroll to position [1969, 0]
click at [632, 362] on div at bounding box center [845, 327] width 552 height 97
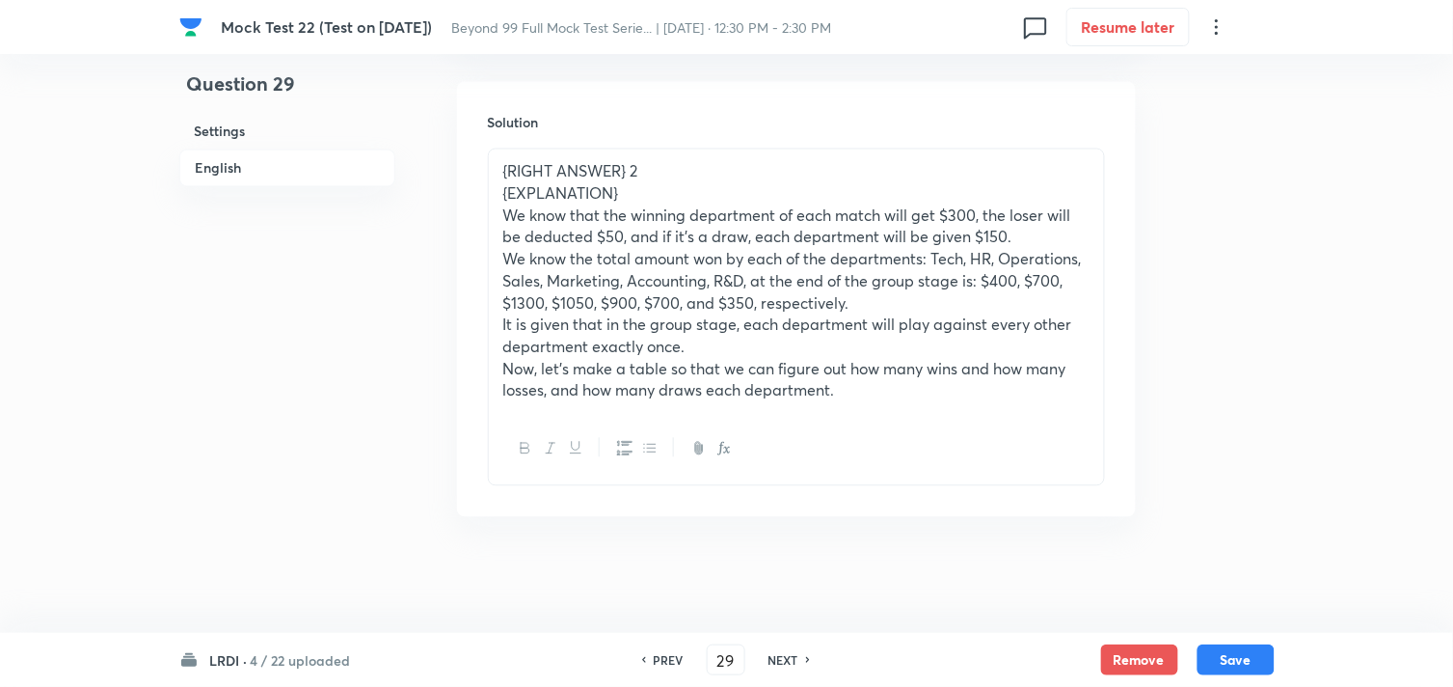
scroll to position [2704, 0]
click at [1010, 418] on div at bounding box center [796, 449] width 615 height 70
click at [889, 408] on div "{RIGHT ANSWER} 2 {EXPLANATION} We know that the winning department of each matc…" at bounding box center [796, 281] width 615 height 264
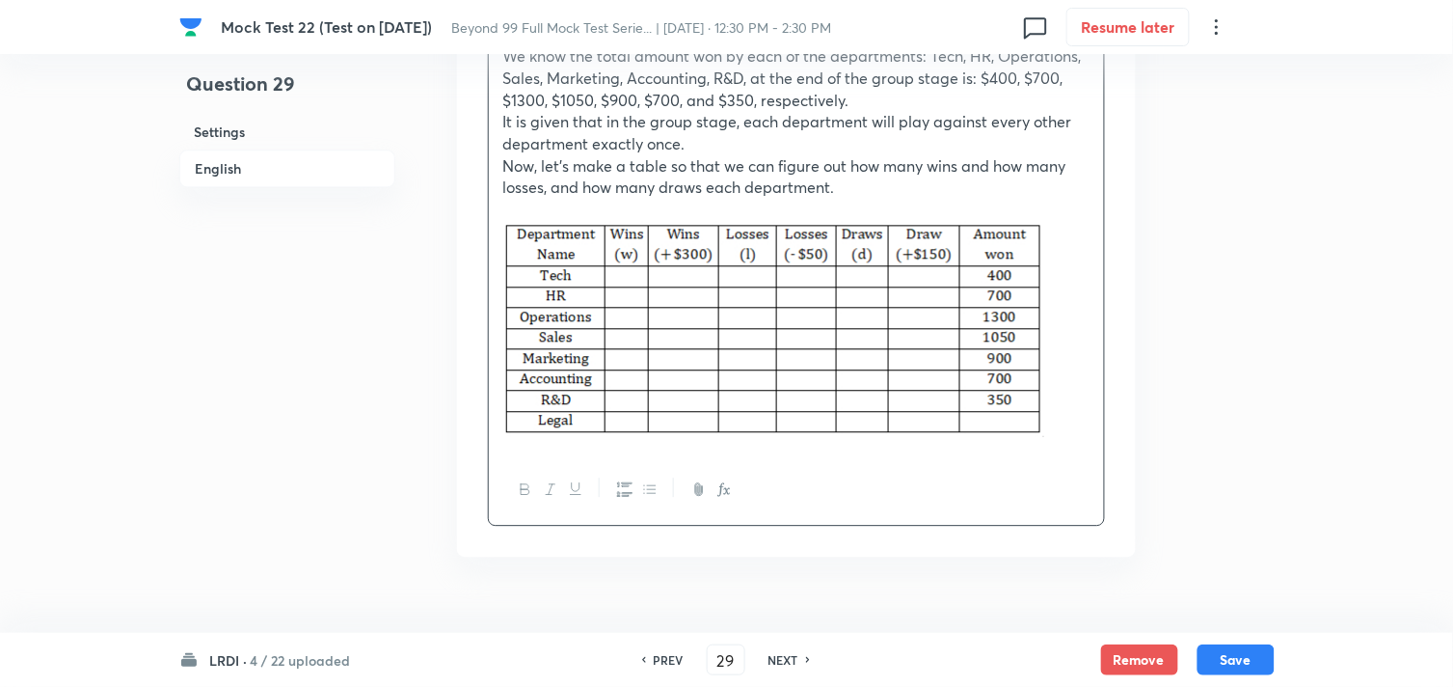
scroll to position [2948, 0]
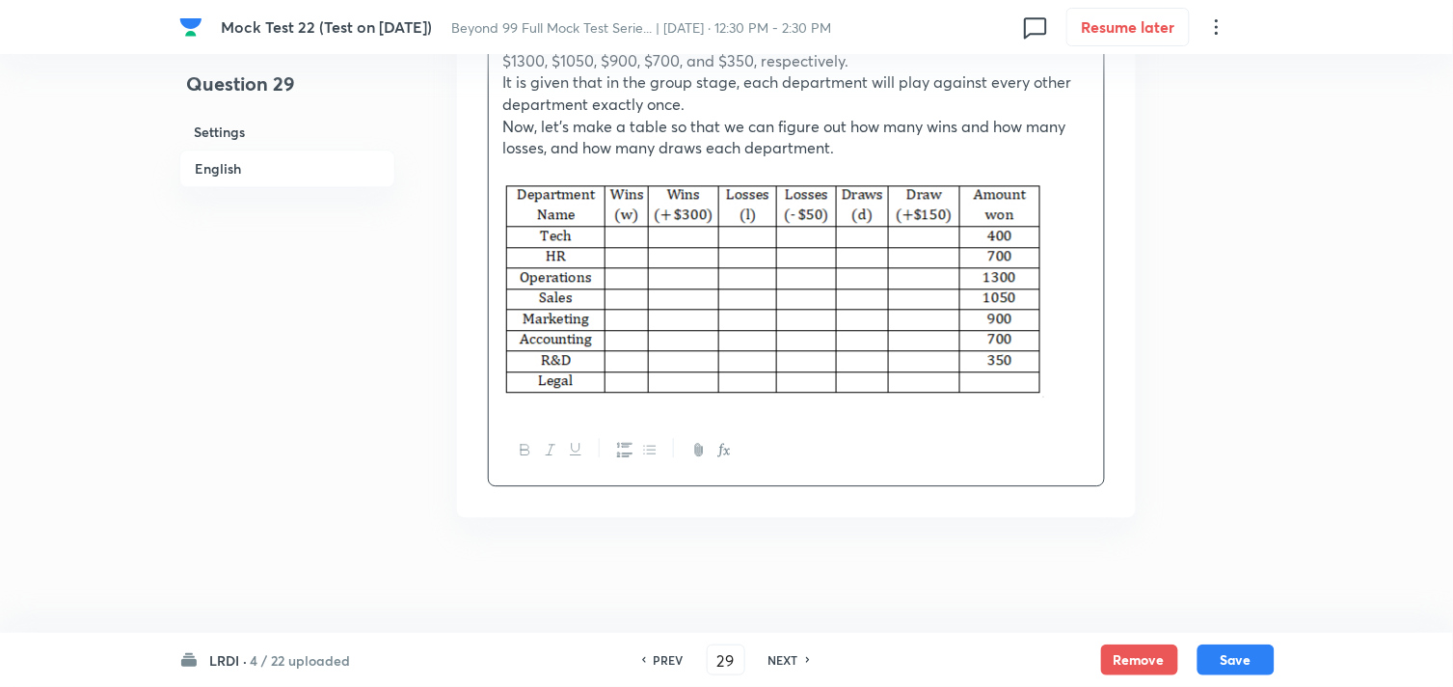
click at [1068, 324] on p at bounding box center [796, 292] width 586 height 222
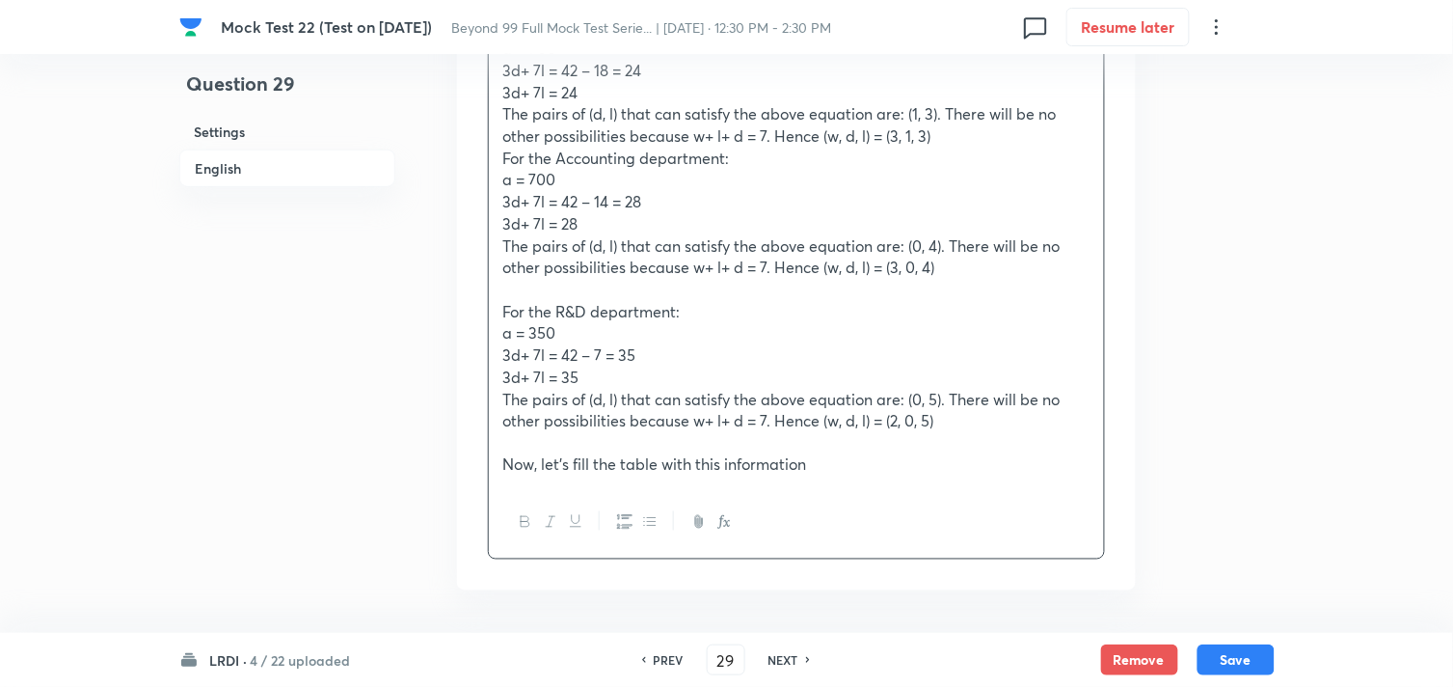
scroll to position [4234, 0]
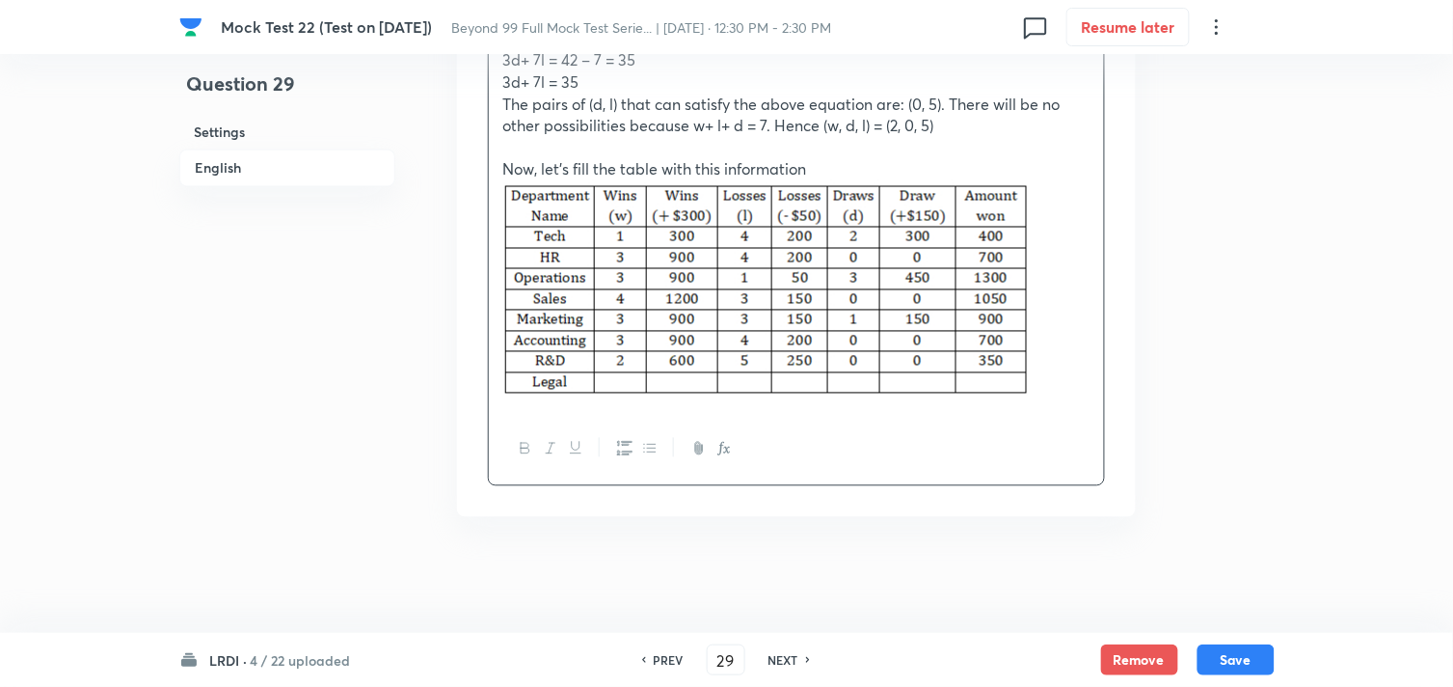
scroll to position [4506, 0]
click at [1044, 353] on p at bounding box center [796, 291] width 586 height 222
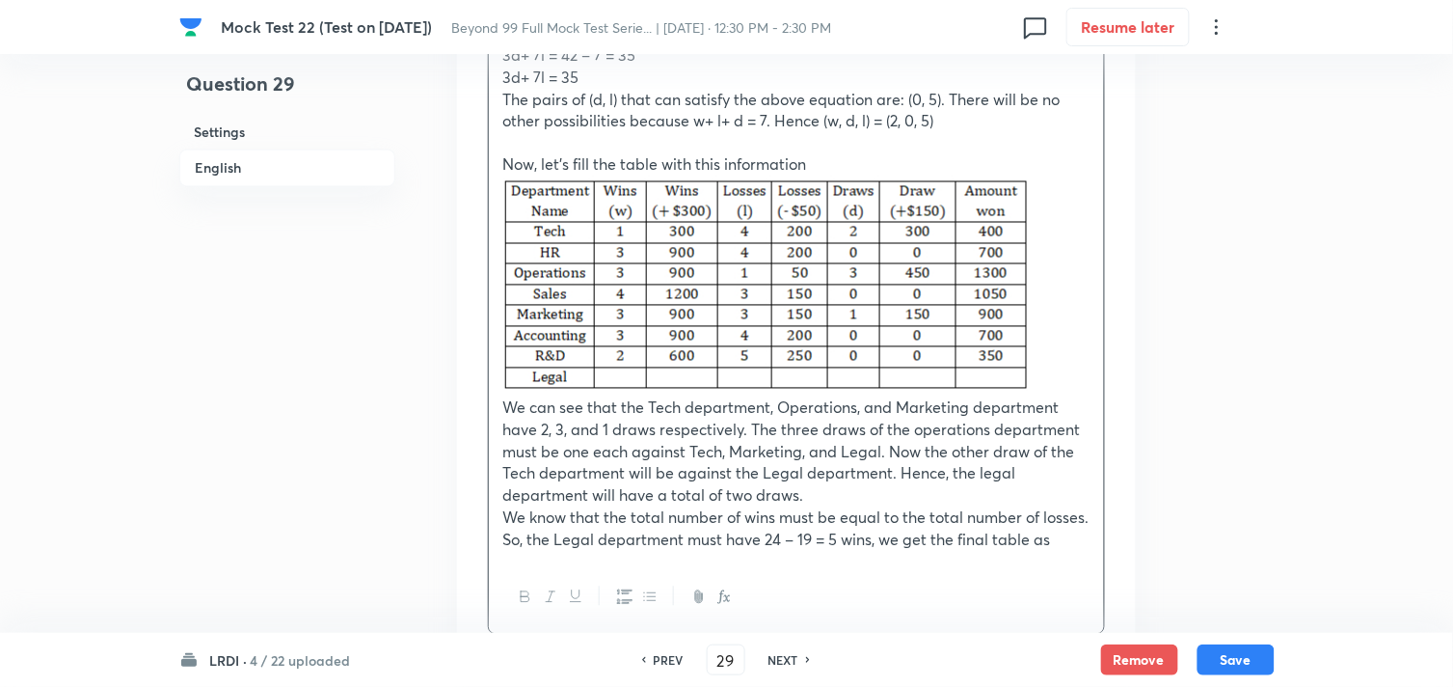
scroll to position [4681, 0]
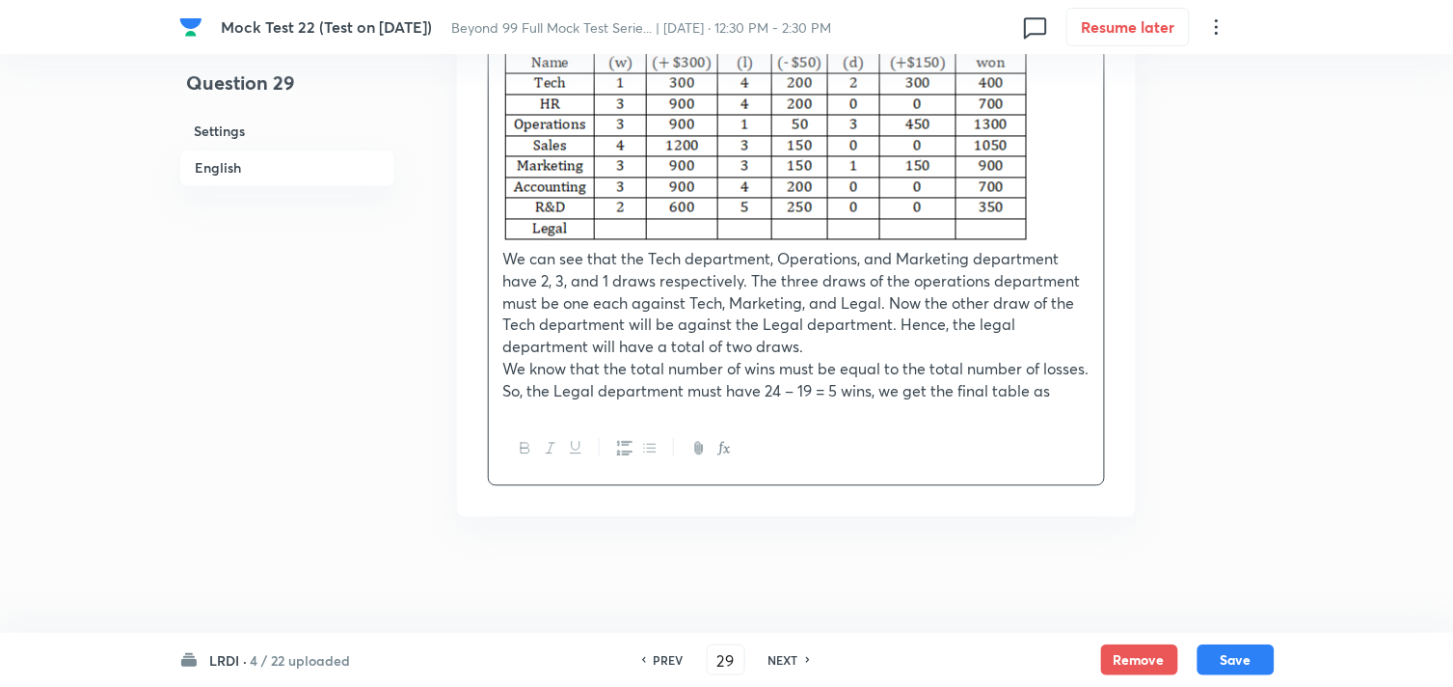
click at [1083, 389] on p "So, the Legal department must have 24 – 19 = 5 wins, we get the final table as" at bounding box center [796, 392] width 586 height 22
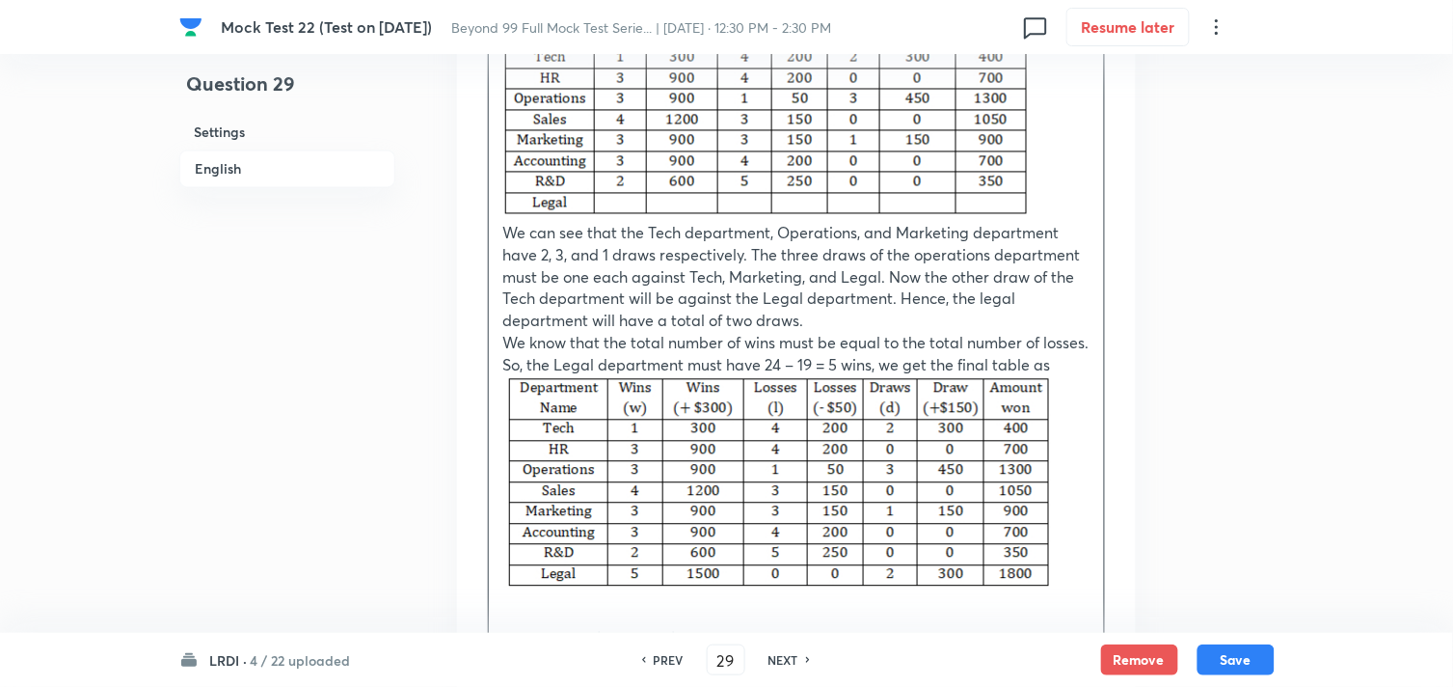
click at [1083, 487] on p at bounding box center [796, 485] width 586 height 220
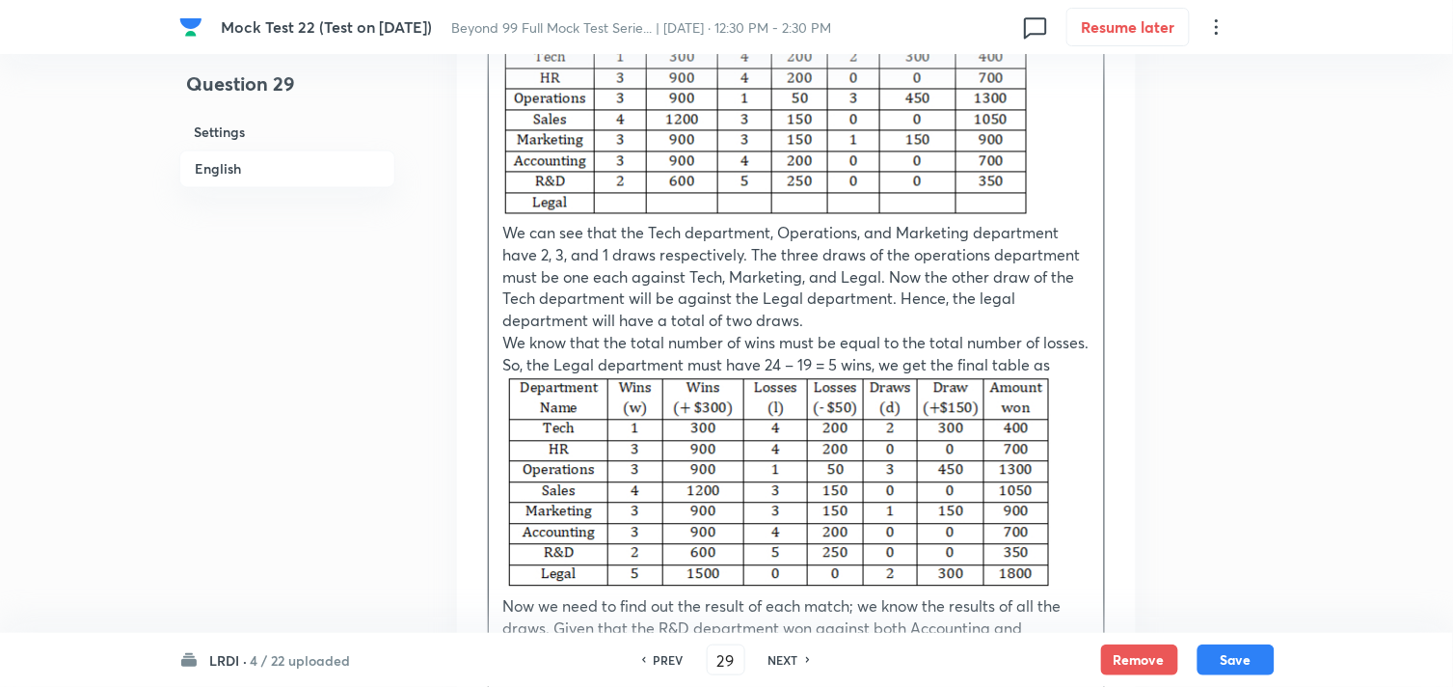
click at [1078, 531] on p at bounding box center [796, 485] width 586 height 220
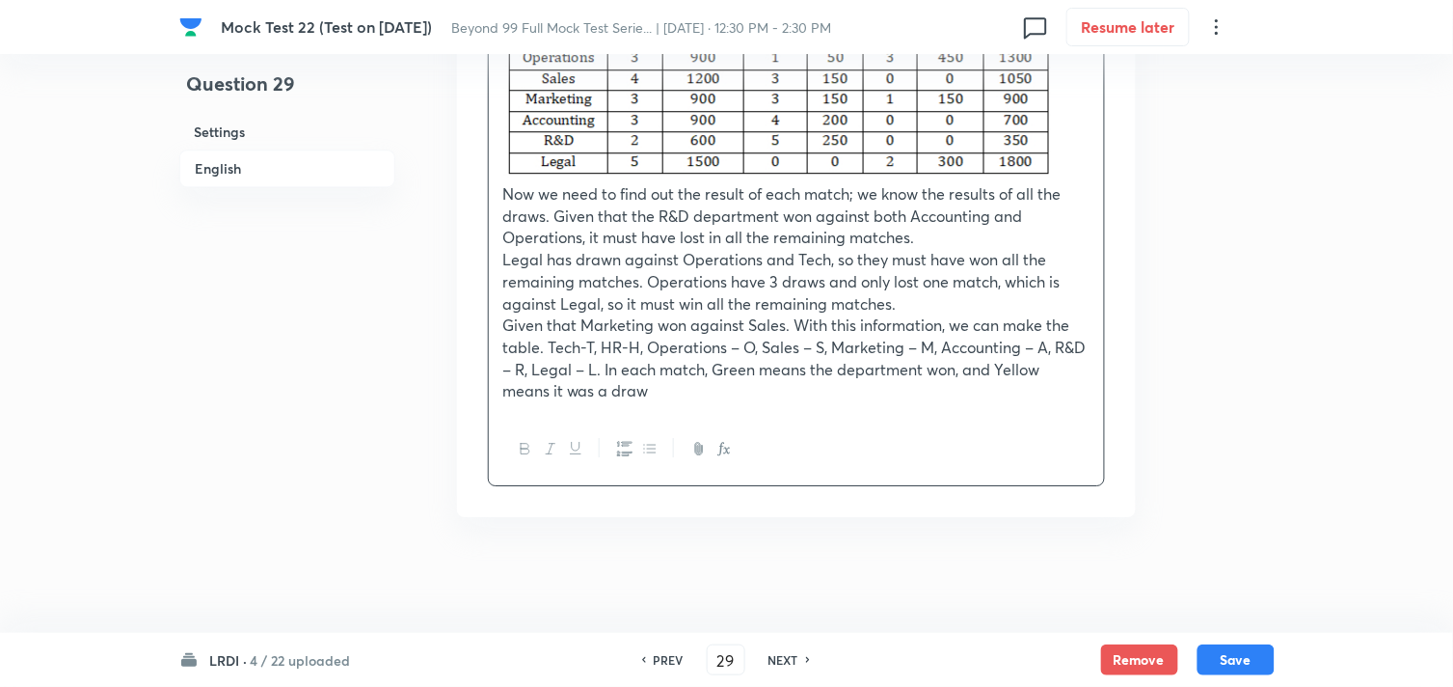
scroll to position [5110, 0]
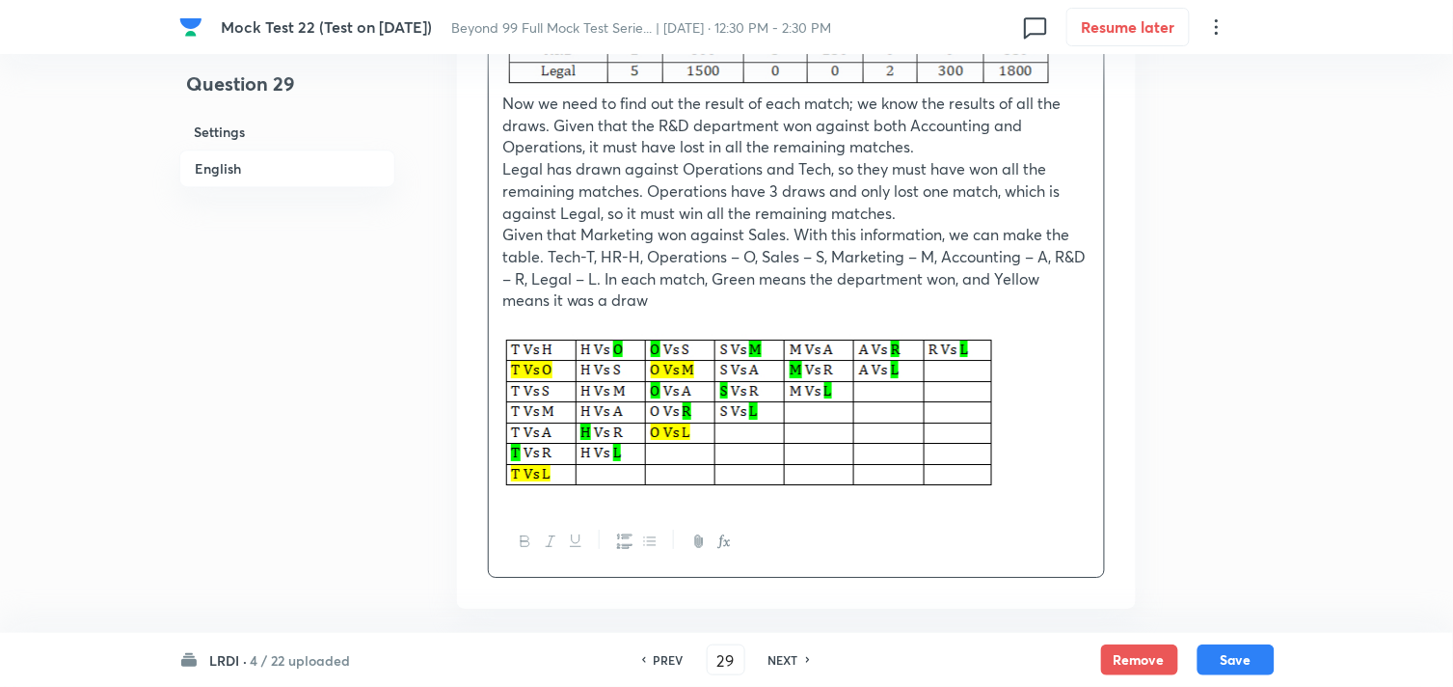
scroll to position [5217, 0]
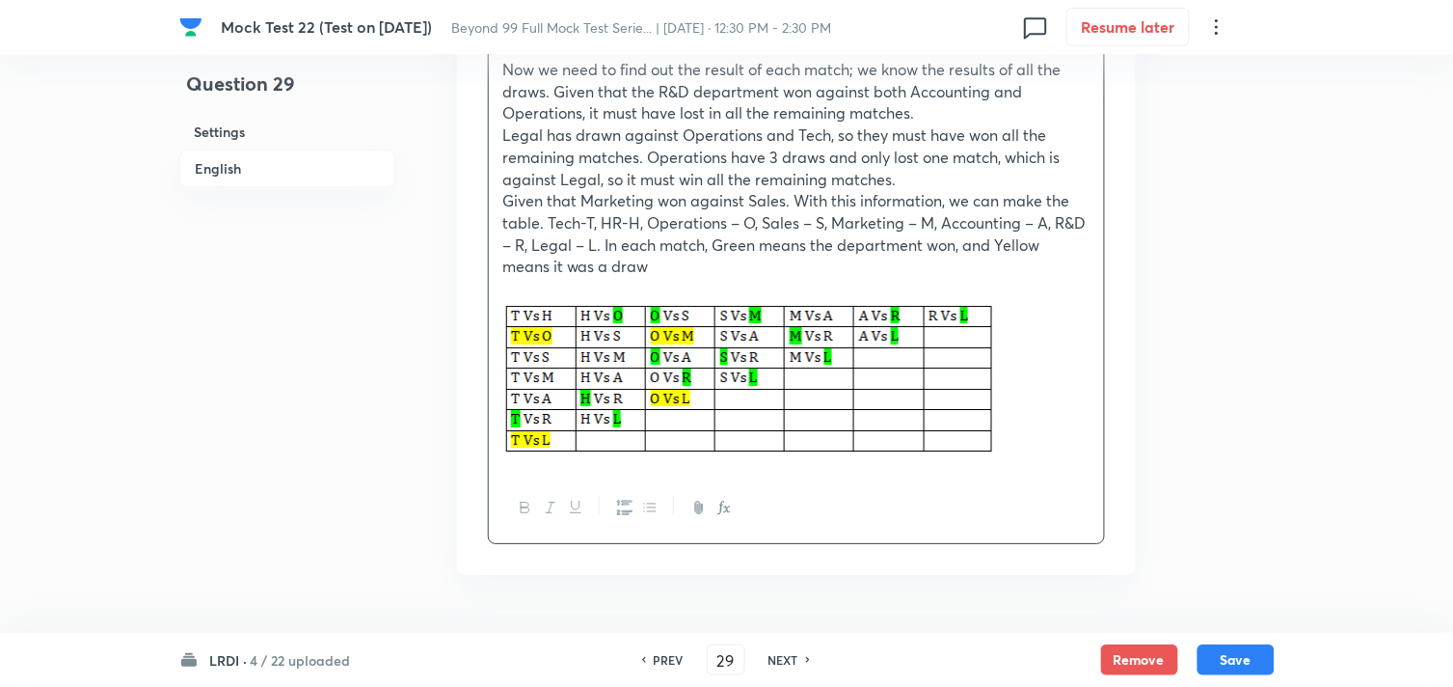
click at [1028, 398] on p at bounding box center [796, 380] width 586 height 161
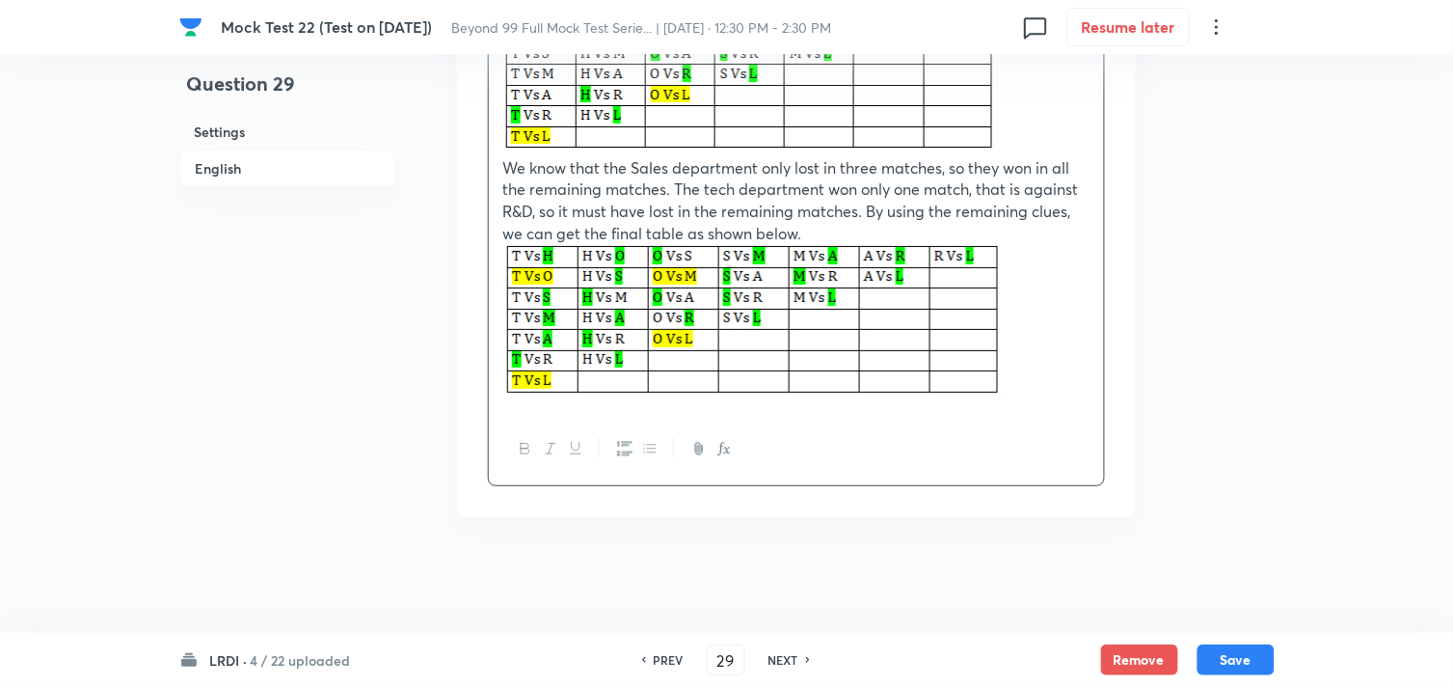
scroll to position [5549, 0]
click at [1047, 383] on p at bounding box center [796, 323] width 586 height 158
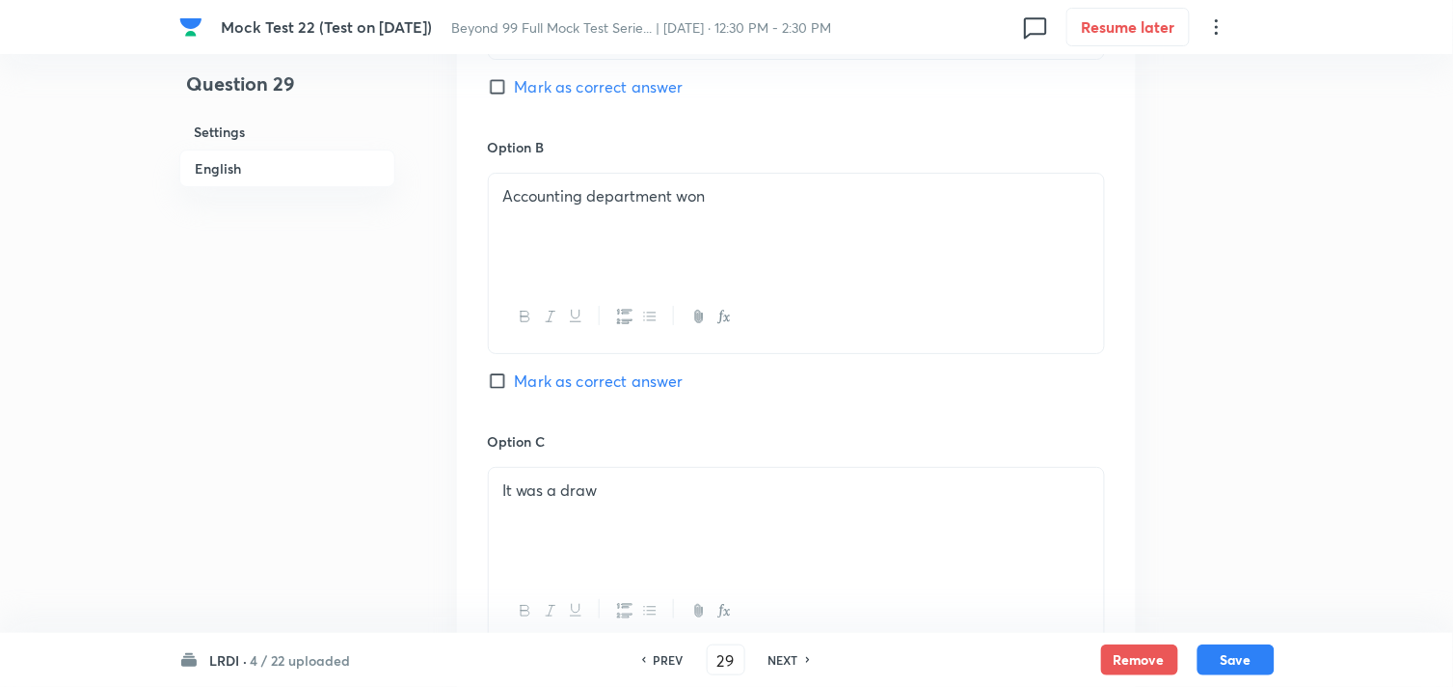
scroll to position [1630, 0]
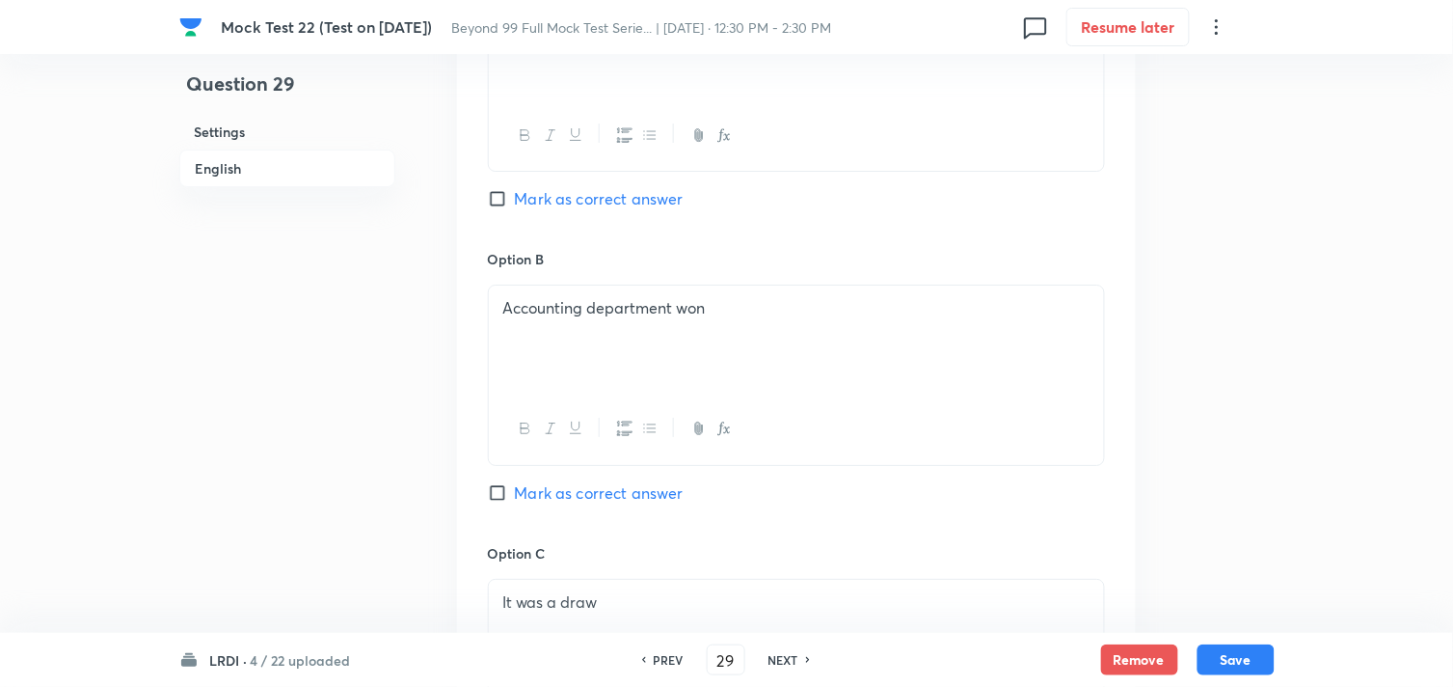
click at [489, 495] on input "Mark as correct answer" at bounding box center [501, 492] width 27 height 19
checkbox input "true"
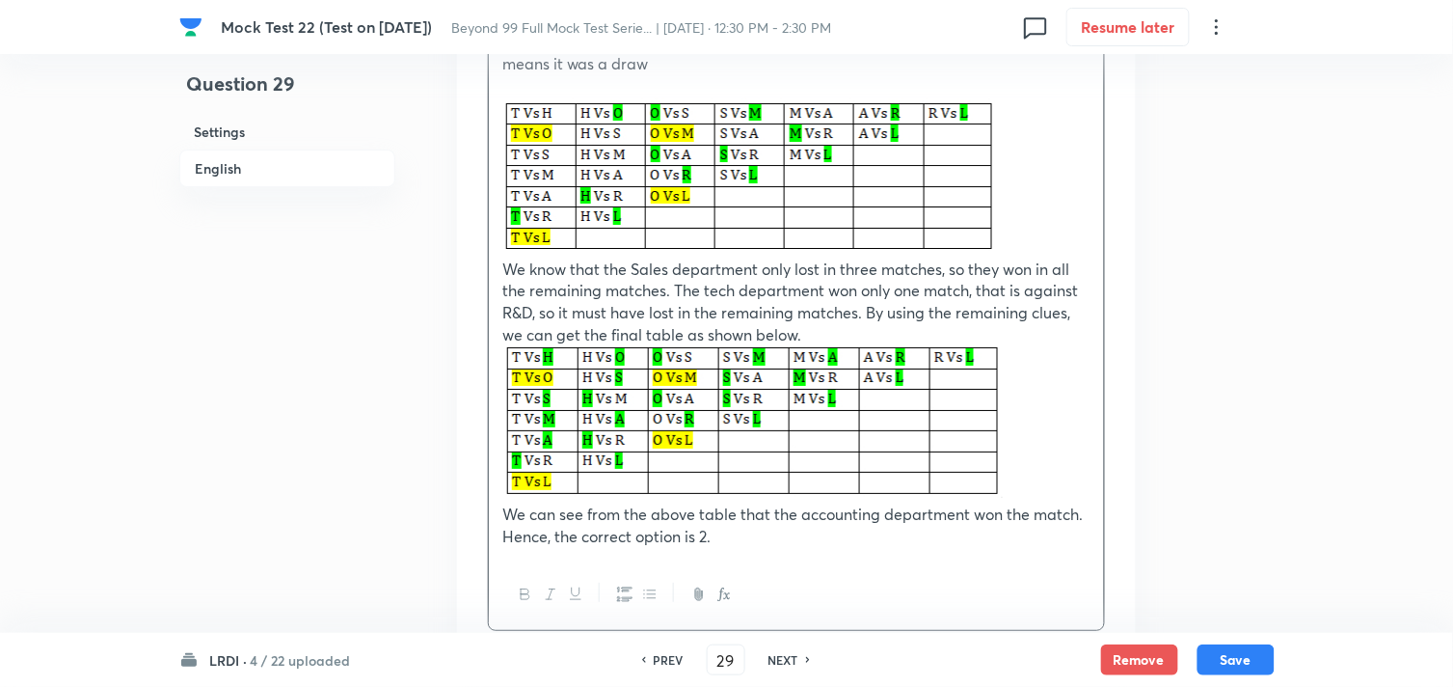
scroll to position [5593, 0]
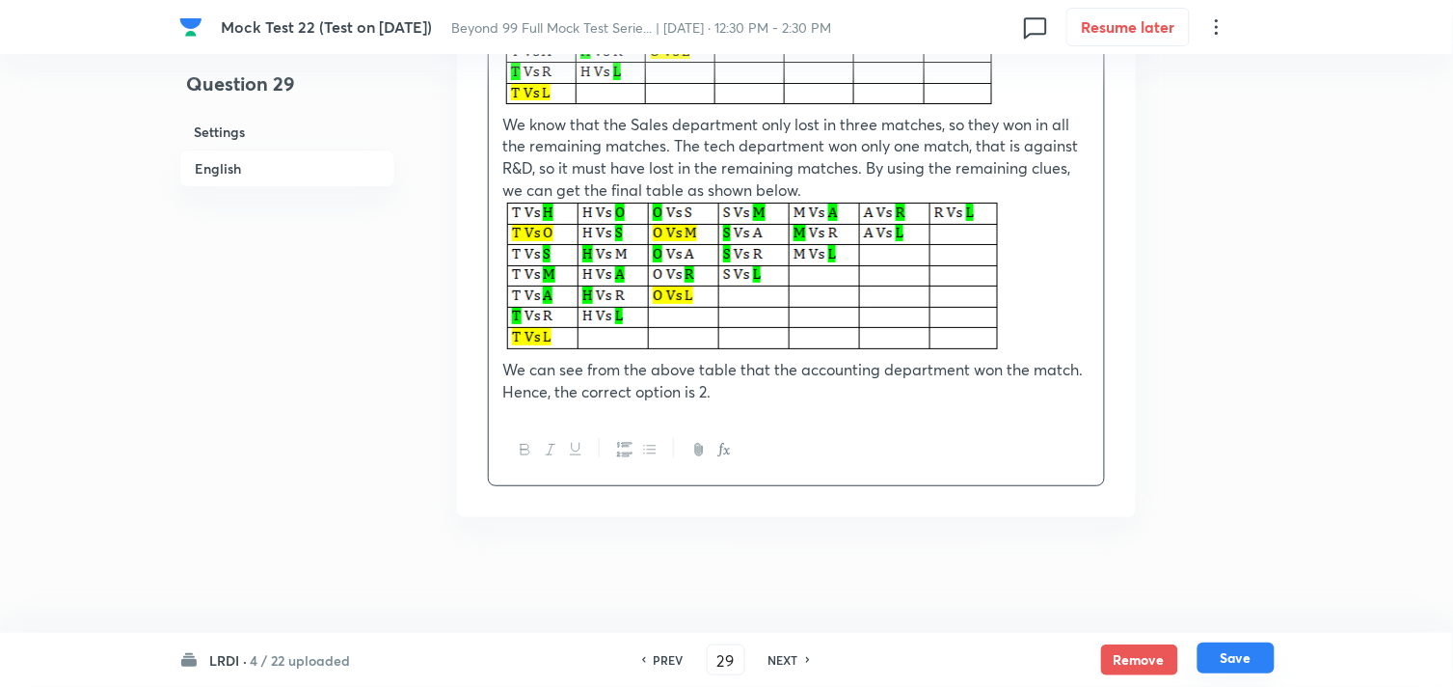
click at [1255, 651] on button "Save" at bounding box center [1236, 657] width 77 height 31
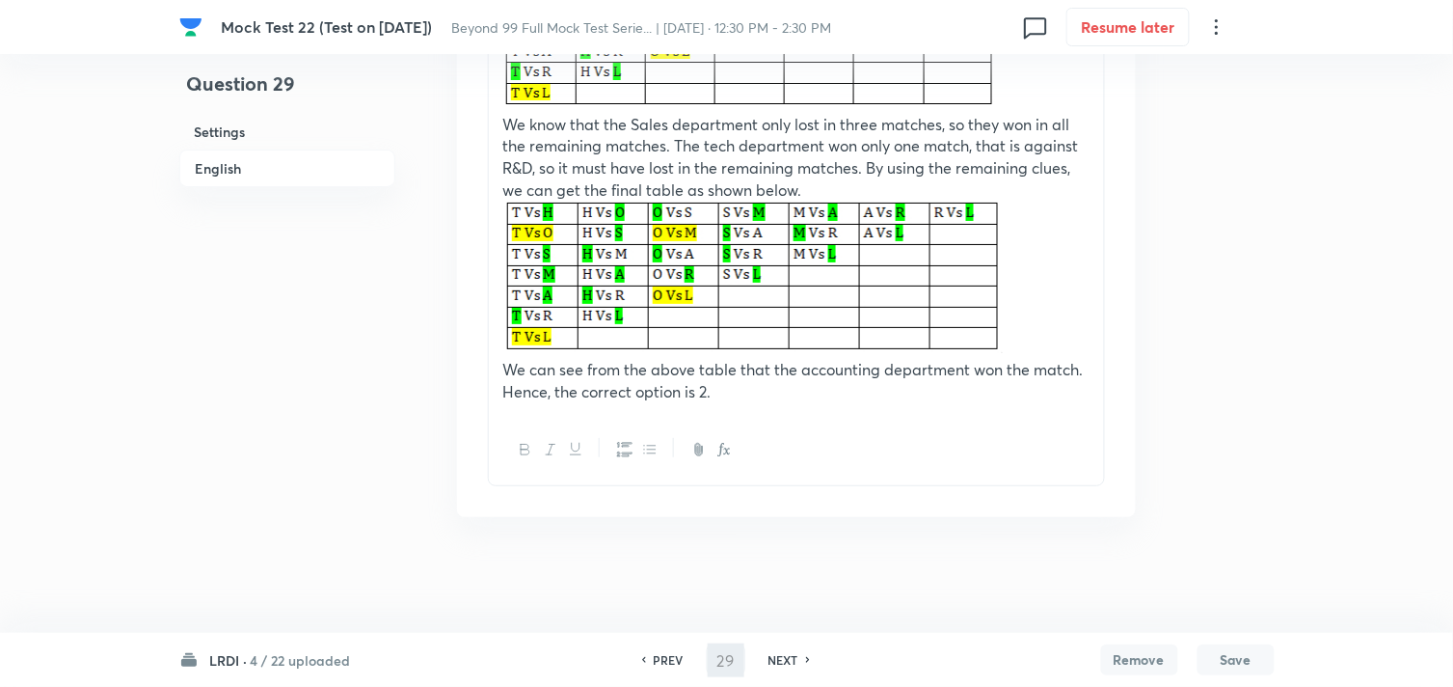
type input "30"
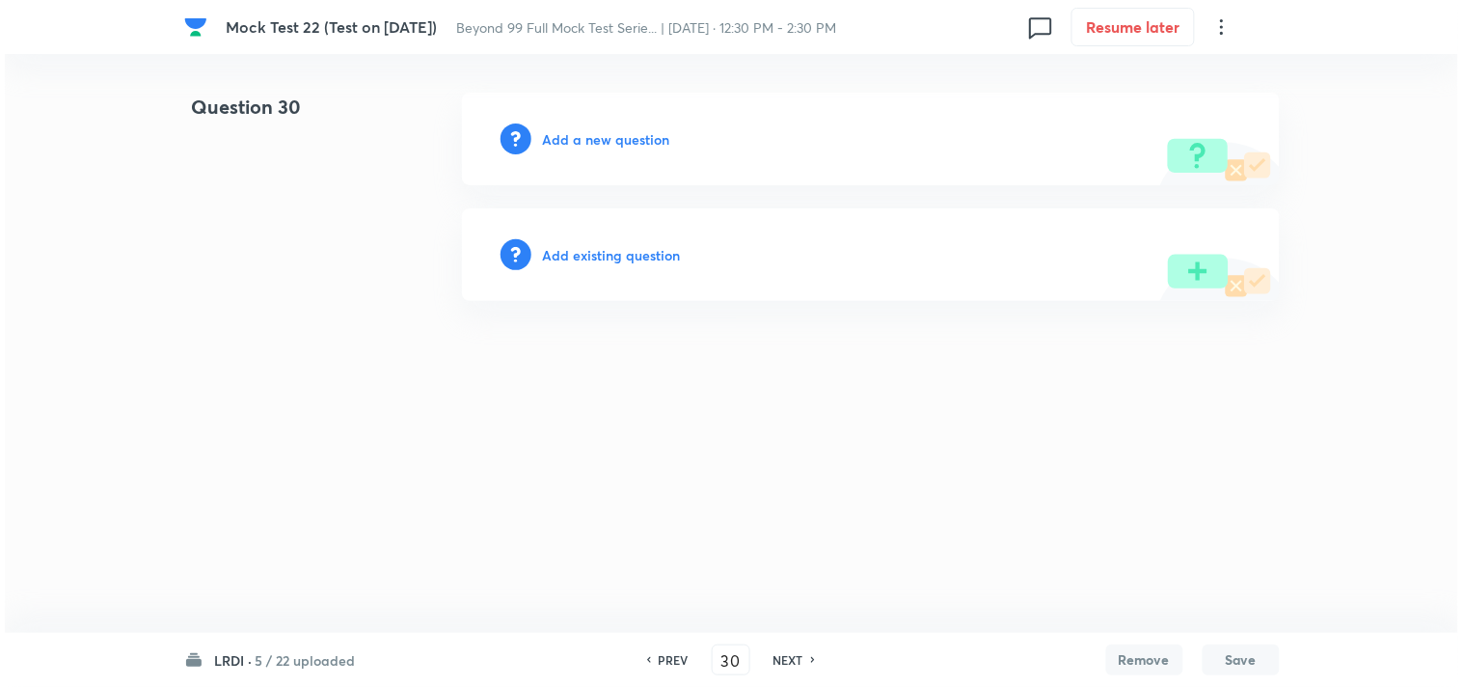
scroll to position [0, 0]
click at [570, 139] on h6 "Add a new question" at bounding box center [606, 139] width 127 height 20
click at [572, 137] on h6 "Choose a question type" at bounding box center [617, 139] width 148 height 20
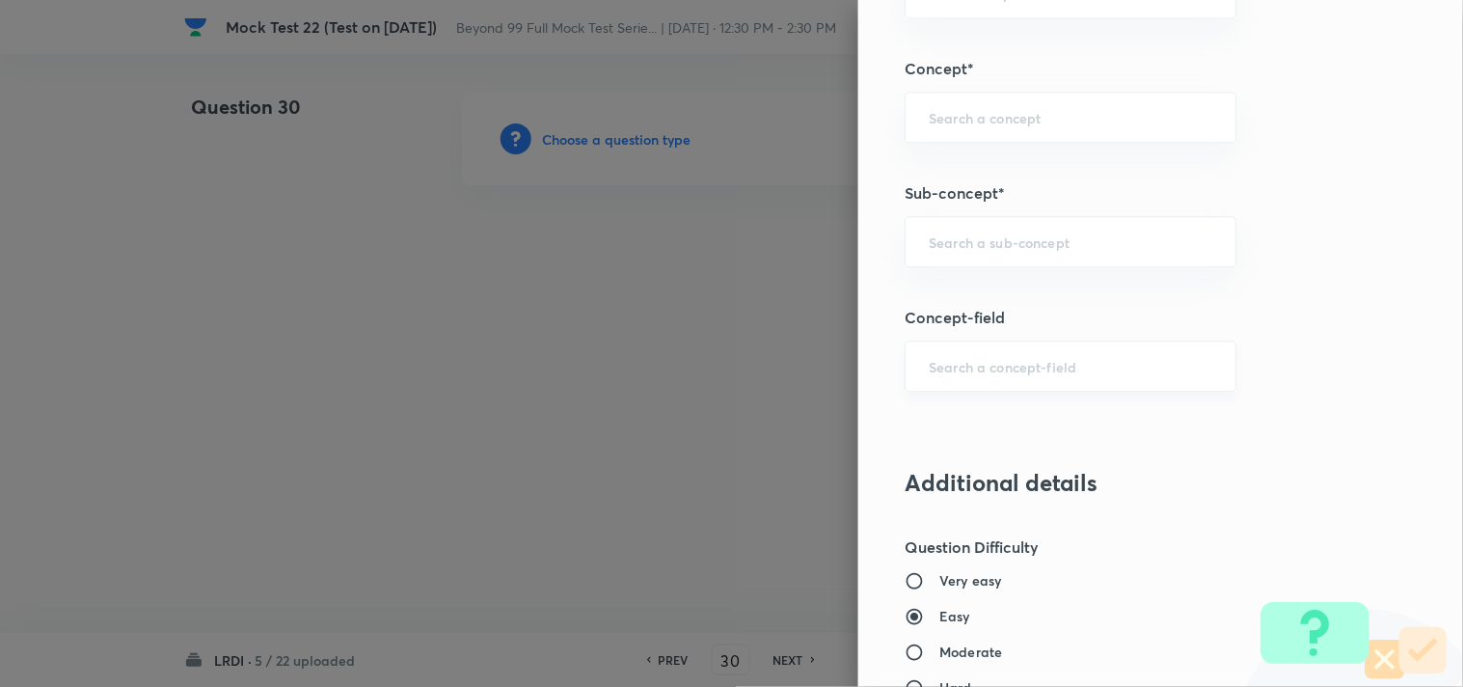
scroll to position [1178, 0]
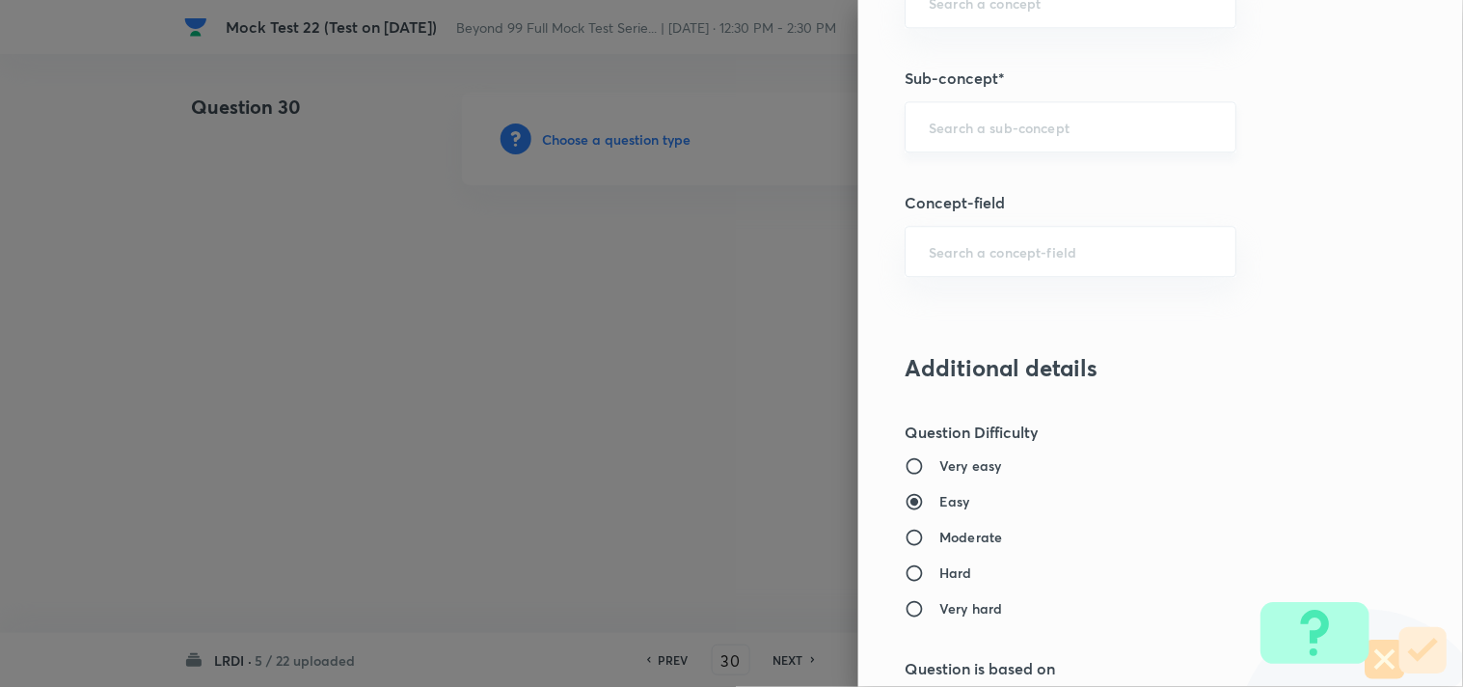
click at [977, 129] on input "text" at bounding box center [1070, 127] width 283 height 18
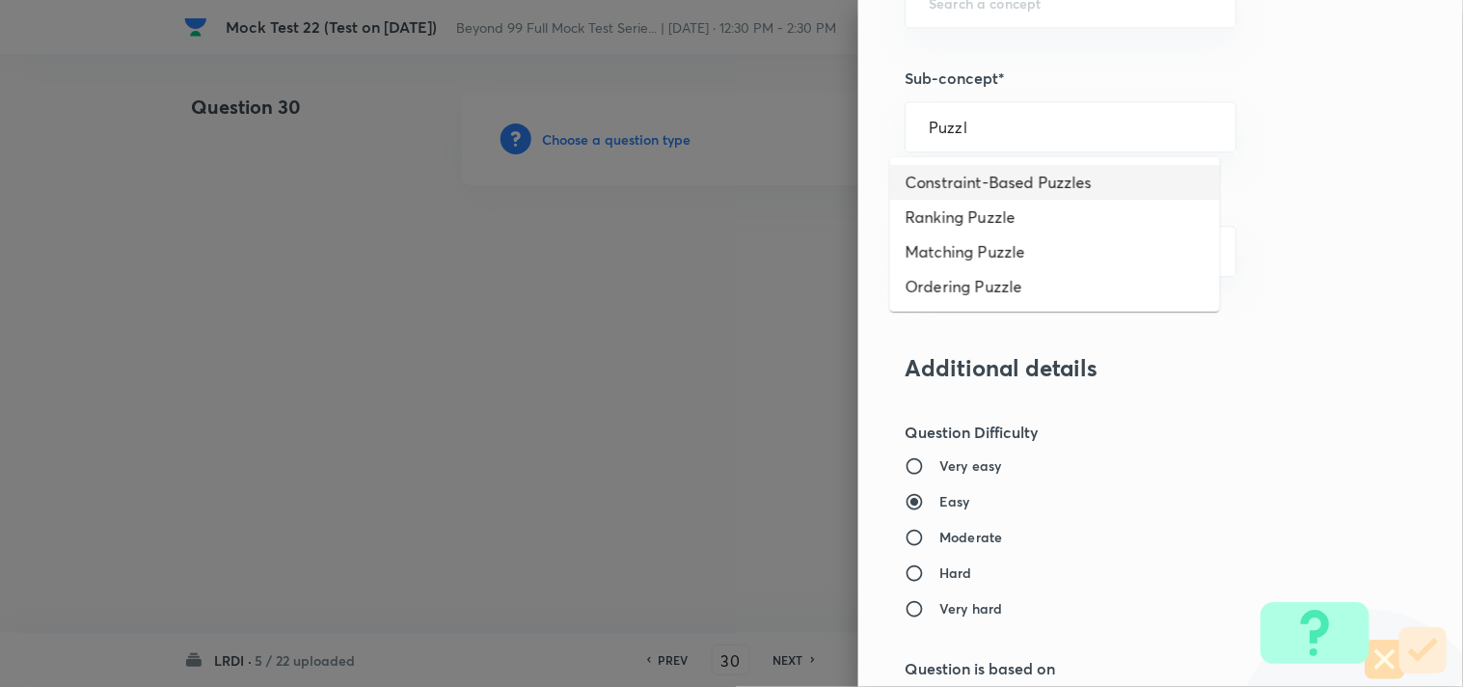
click at [945, 168] on li "Constraint-Based Puzzles" at bounding box center [1055, 182] width 330 height 35
type input "Constraint-Based Puzzles"
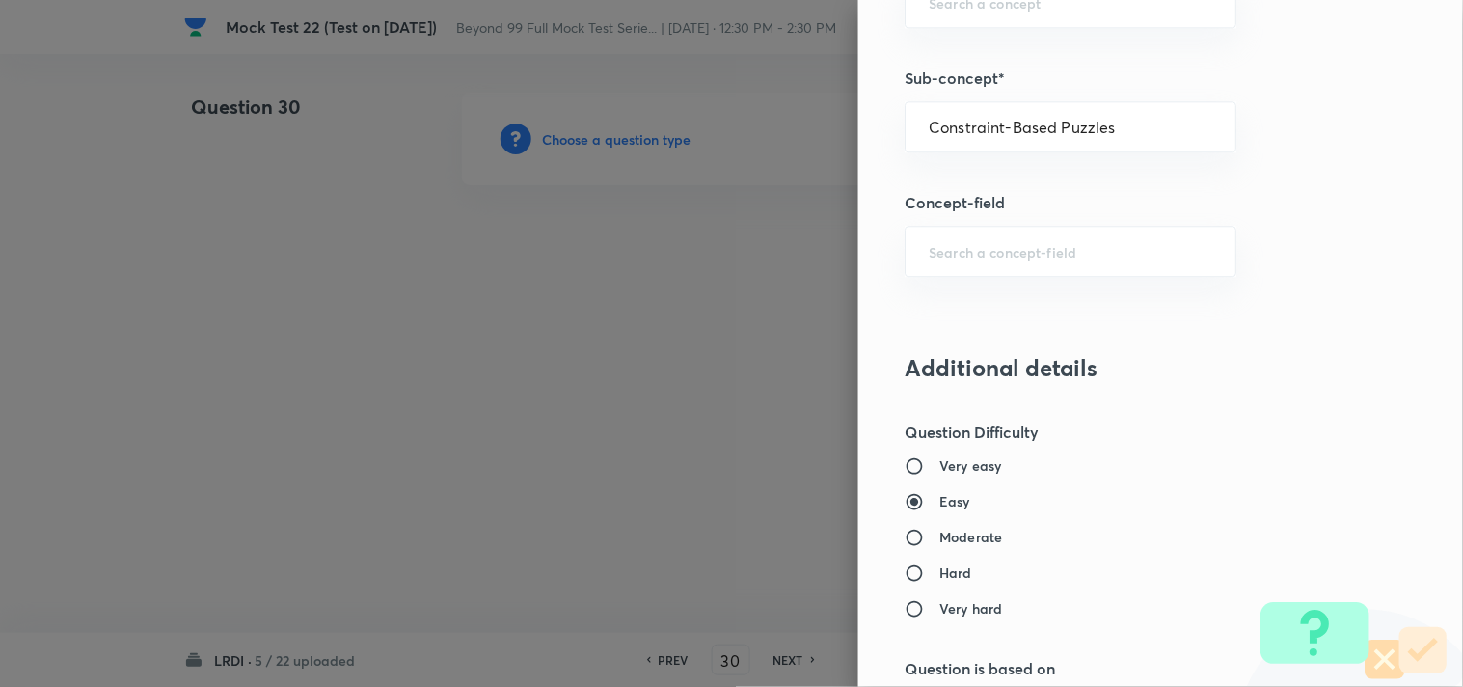
type input "DI and LR"
type input "Logical Reasoning"
type input "Constraint-Based puzzles"
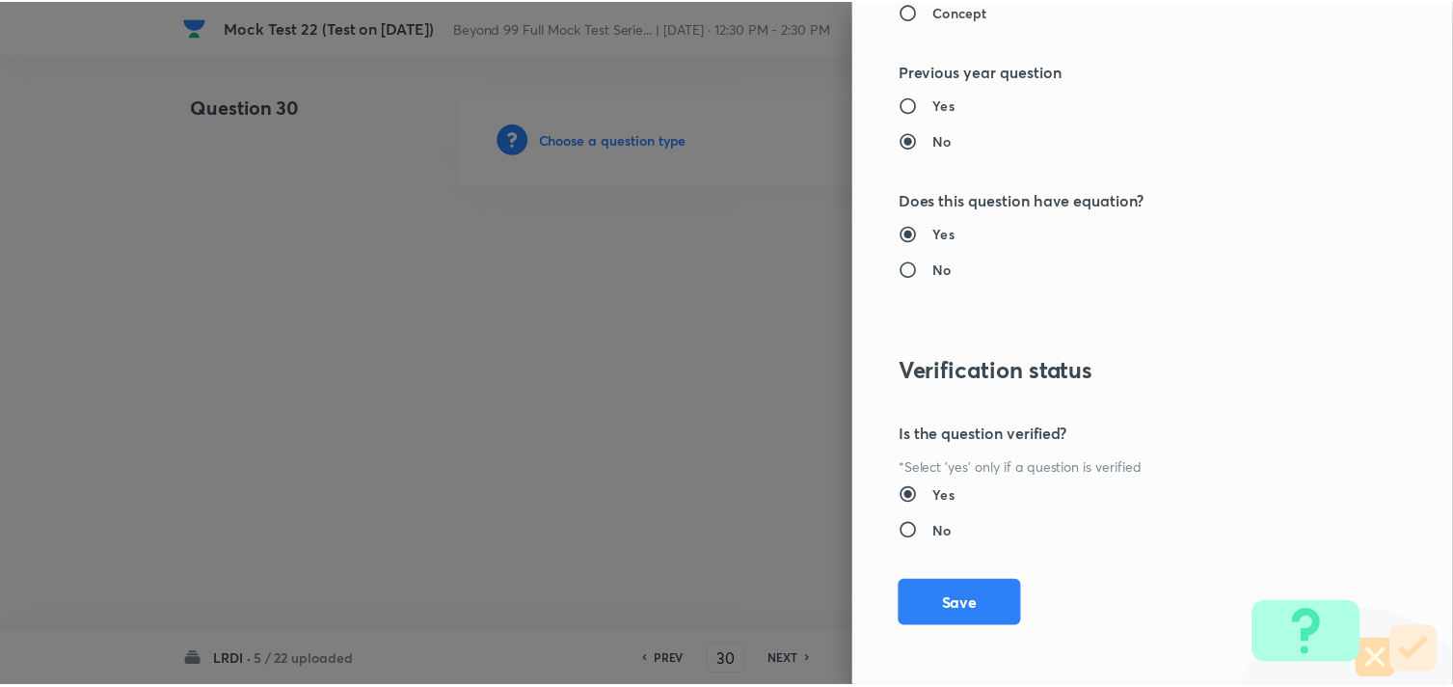
scroll to position [1942, 0]
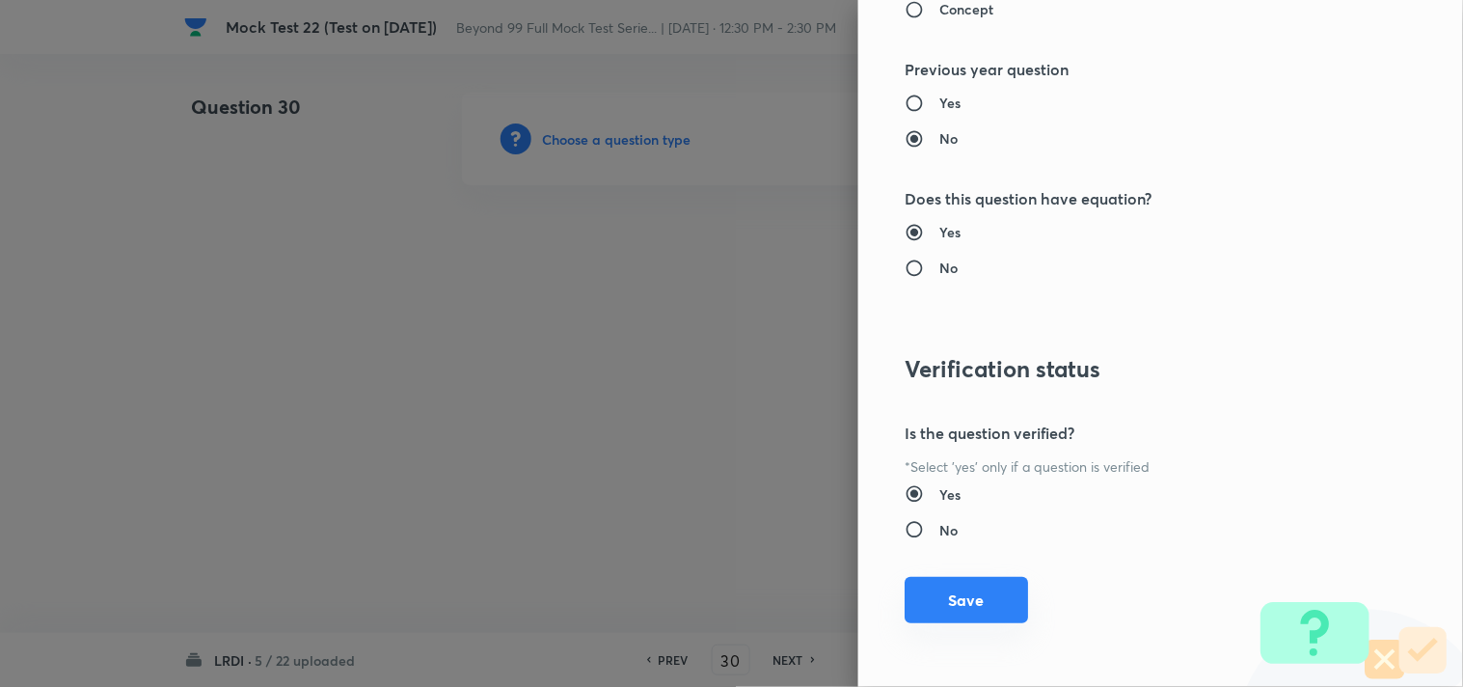
click at [991, 591] on button "Save" at bounding box center [965, 600] width 123 height 46
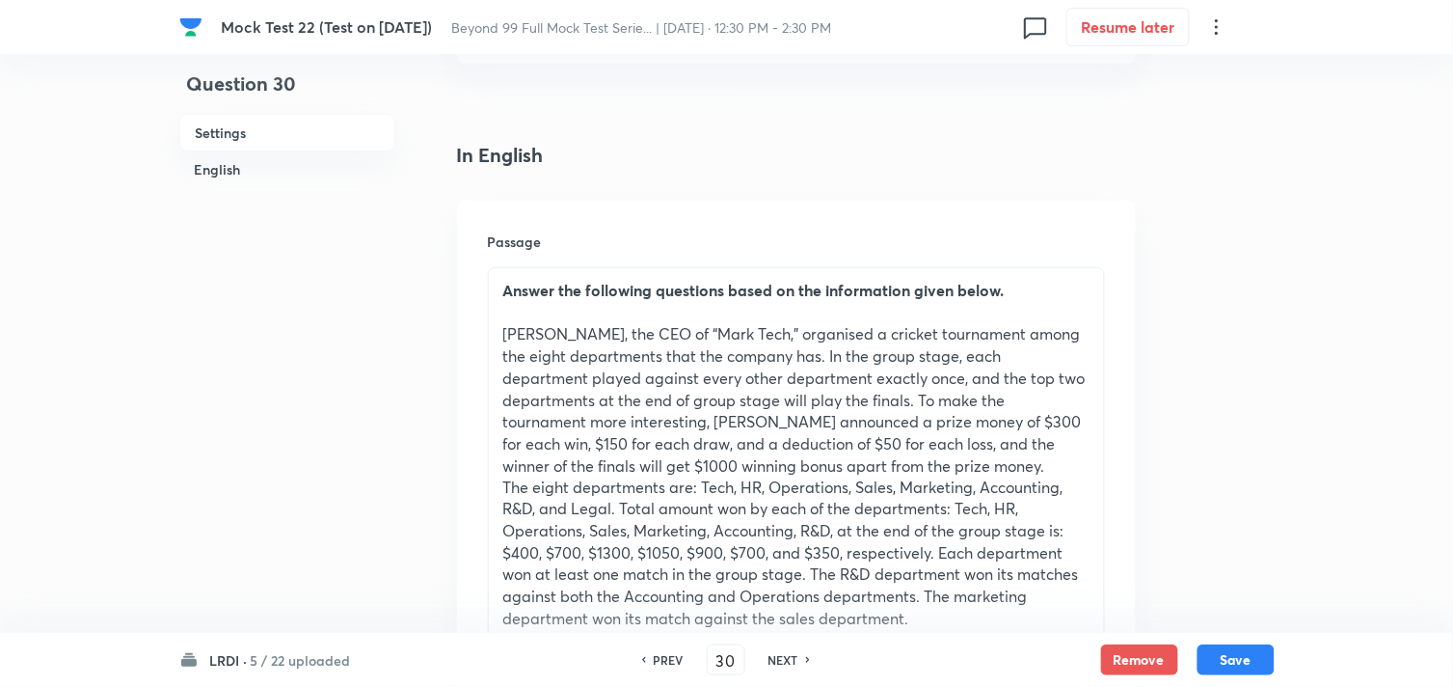
scroll to position [428, 0]
click at [551, 302] on p at bounding box center [796, 311] width 586 height 22
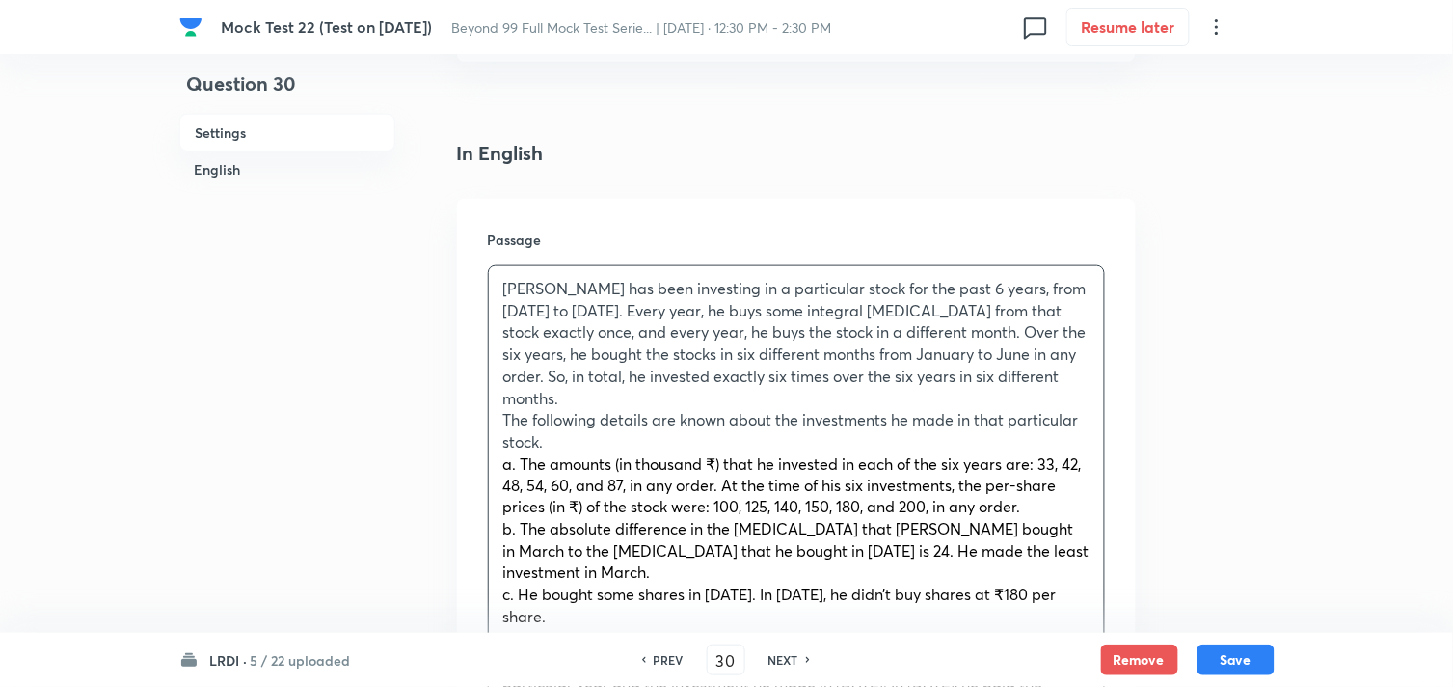
drag, startPoint x: 495, startPoint y: 285, endPoint x: 512, endPoint y: 286, distance: 17.4
click at [495, 285] on div "Sam has been investing in a particular stock for the past 6 years, from 2020 to…" at bounding box center [796, 540] width 615 height 549
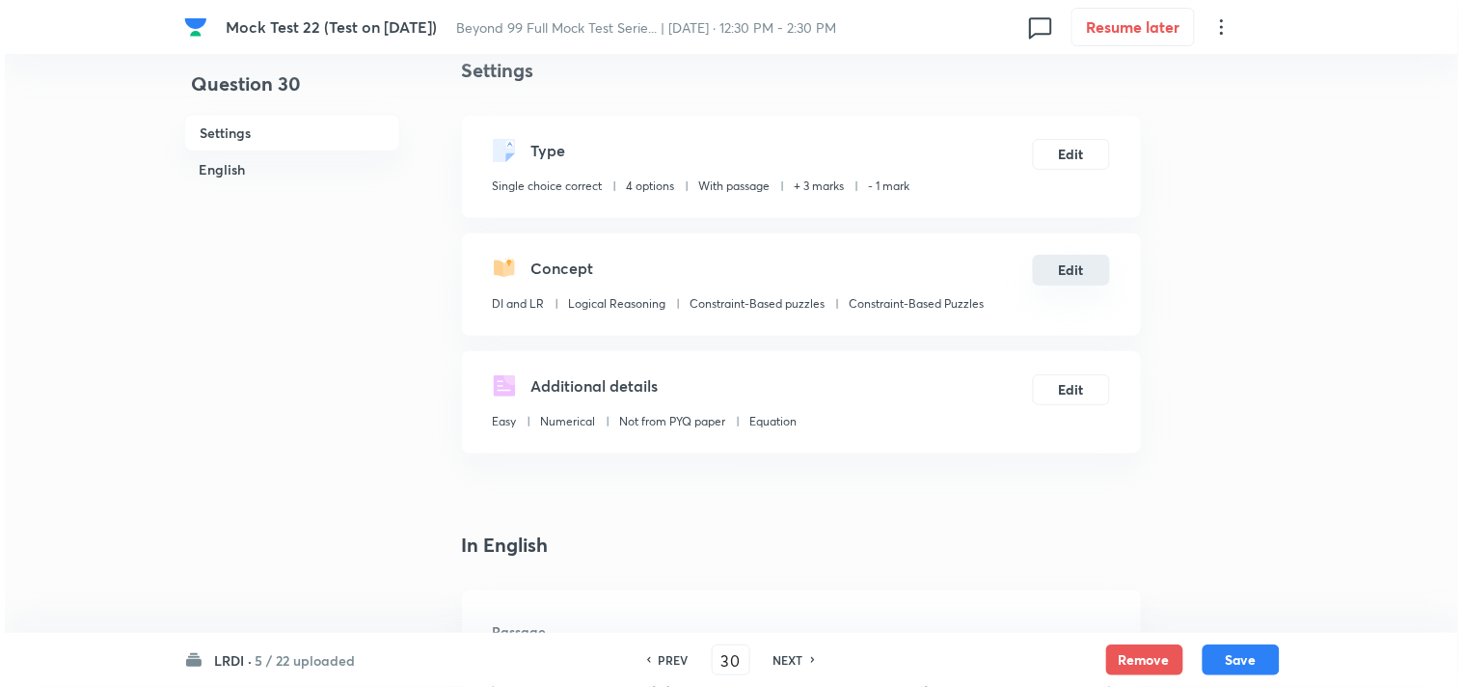
scroll to position [0, 0]
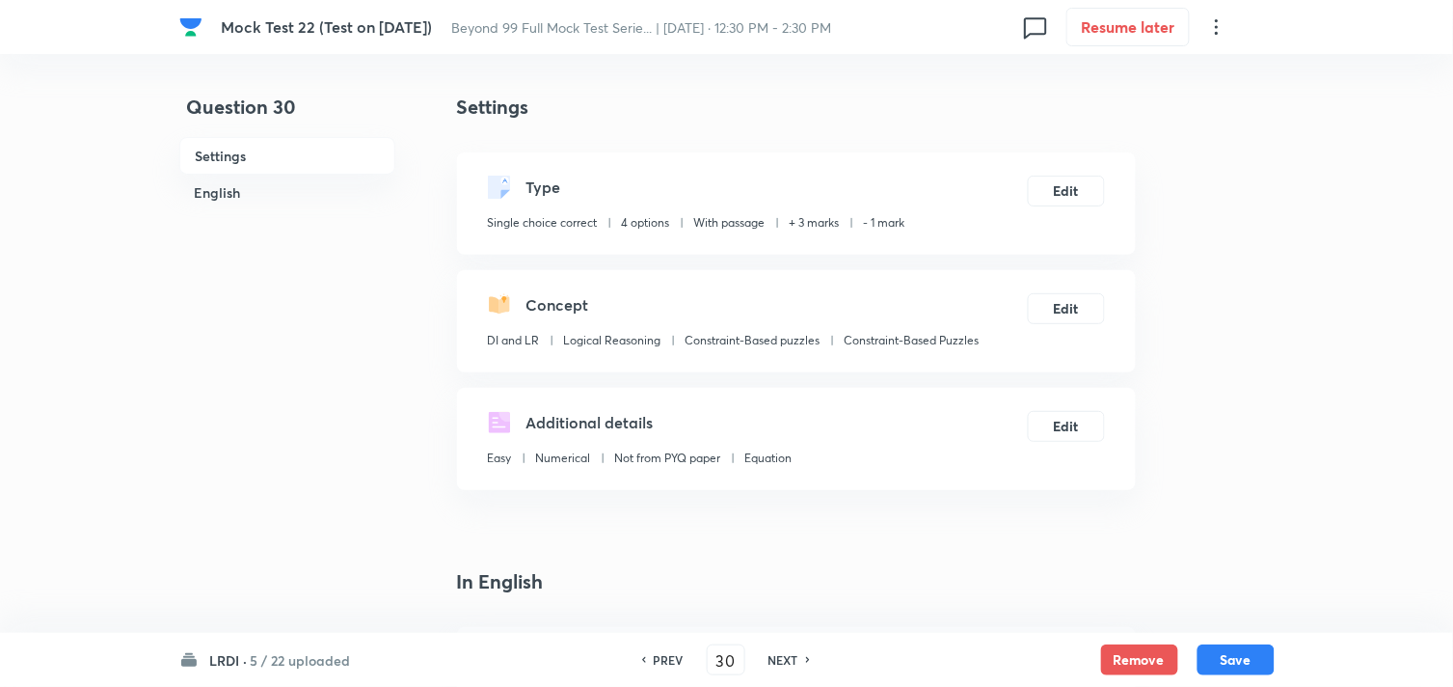
click at [1057, 207] on div "Type Single choice correct 4 options With passage + 3 marks - 1 mark Edit" at bounding box center [796, 203] width 679 height 102
click at [1057, 197] on button "Edit" at bounding box center [1066, 189] width 77 height 31
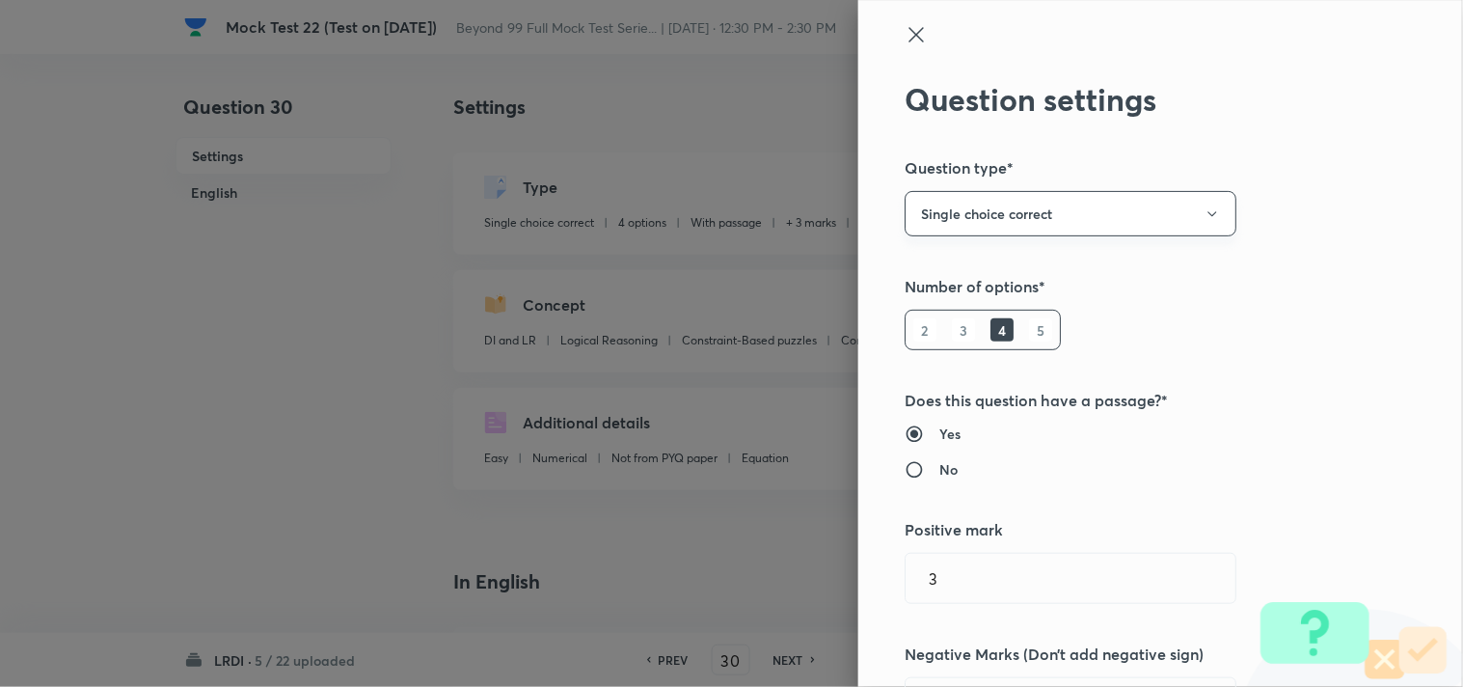
click at [1053, 227] on button "Single choice correct" at bounding box center [1070, 213] width 332 height 45
click at [937, 340] on span "Integer" at bounding box center [1055, 344] width 307 height 20
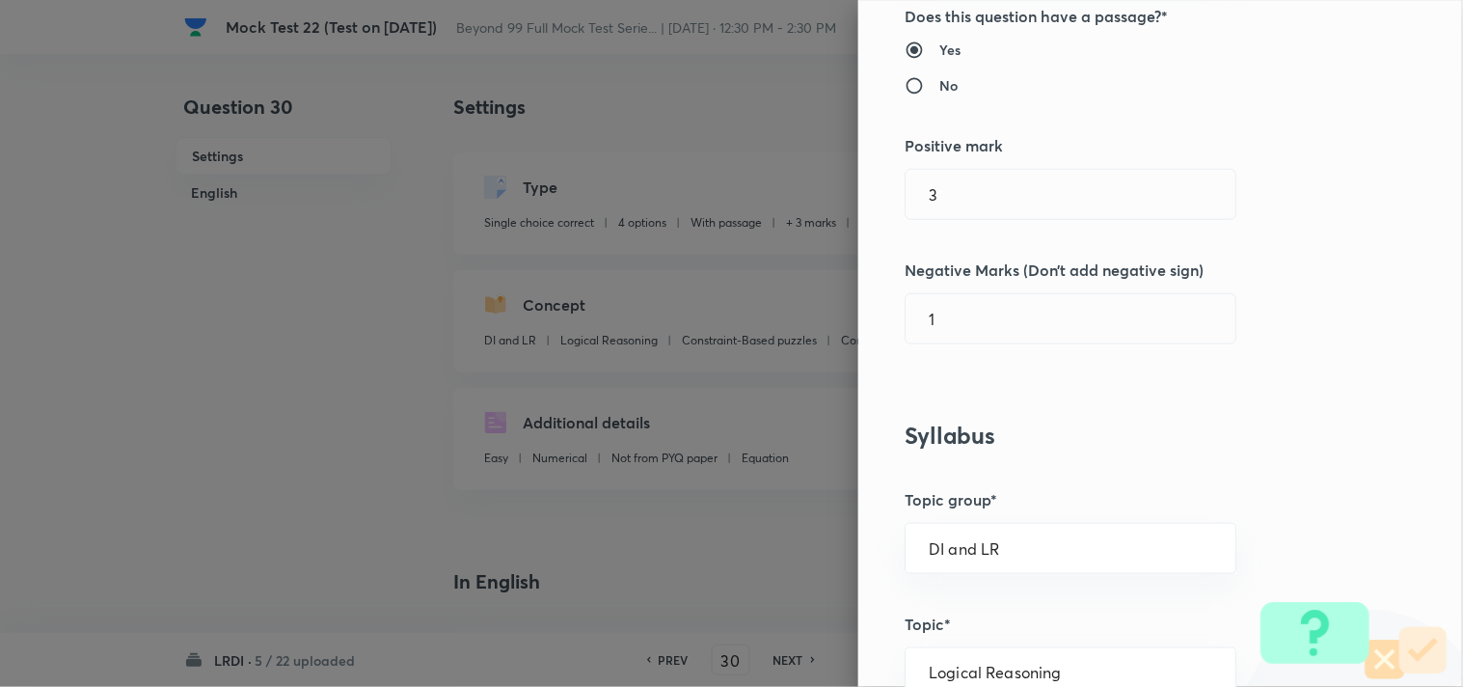
scroll to position [428, 0]
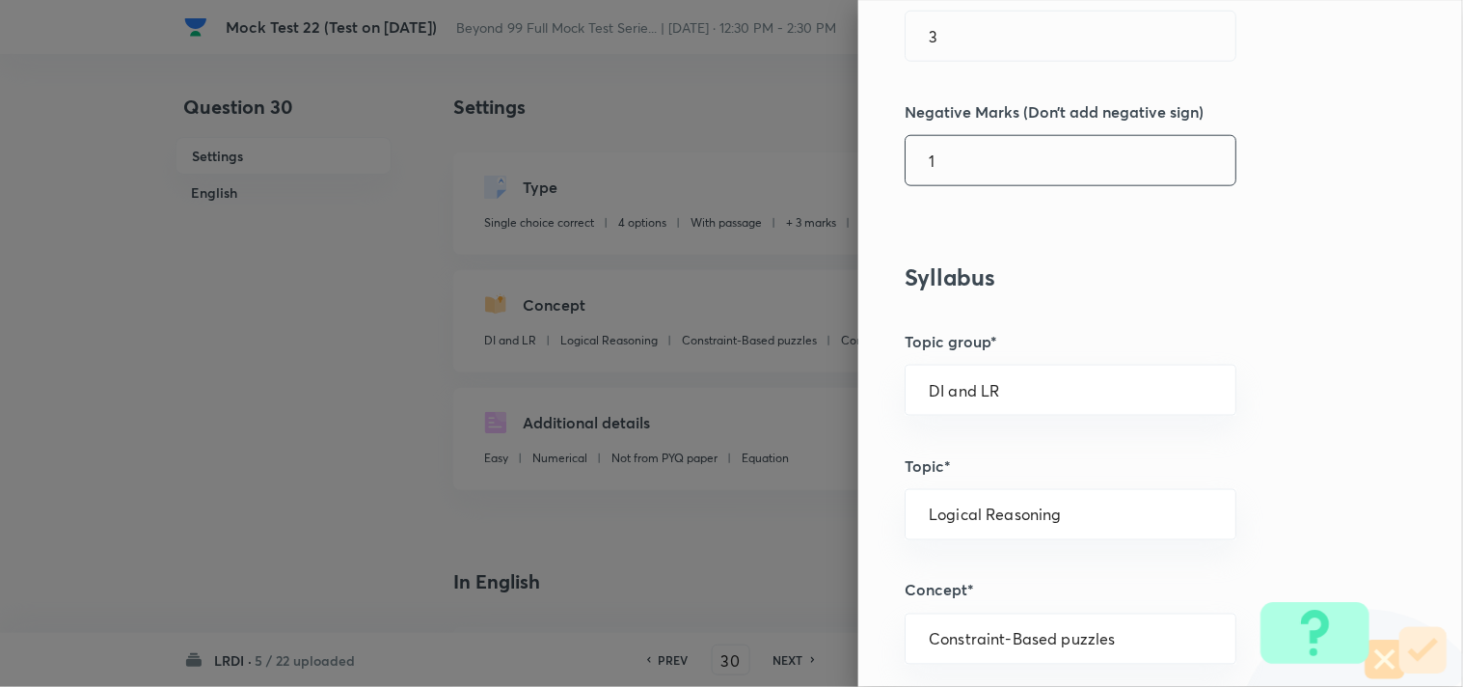
click at [962, 177] on input "1" at bounding box center [1070, 160] width 330 height 49
type input "9"
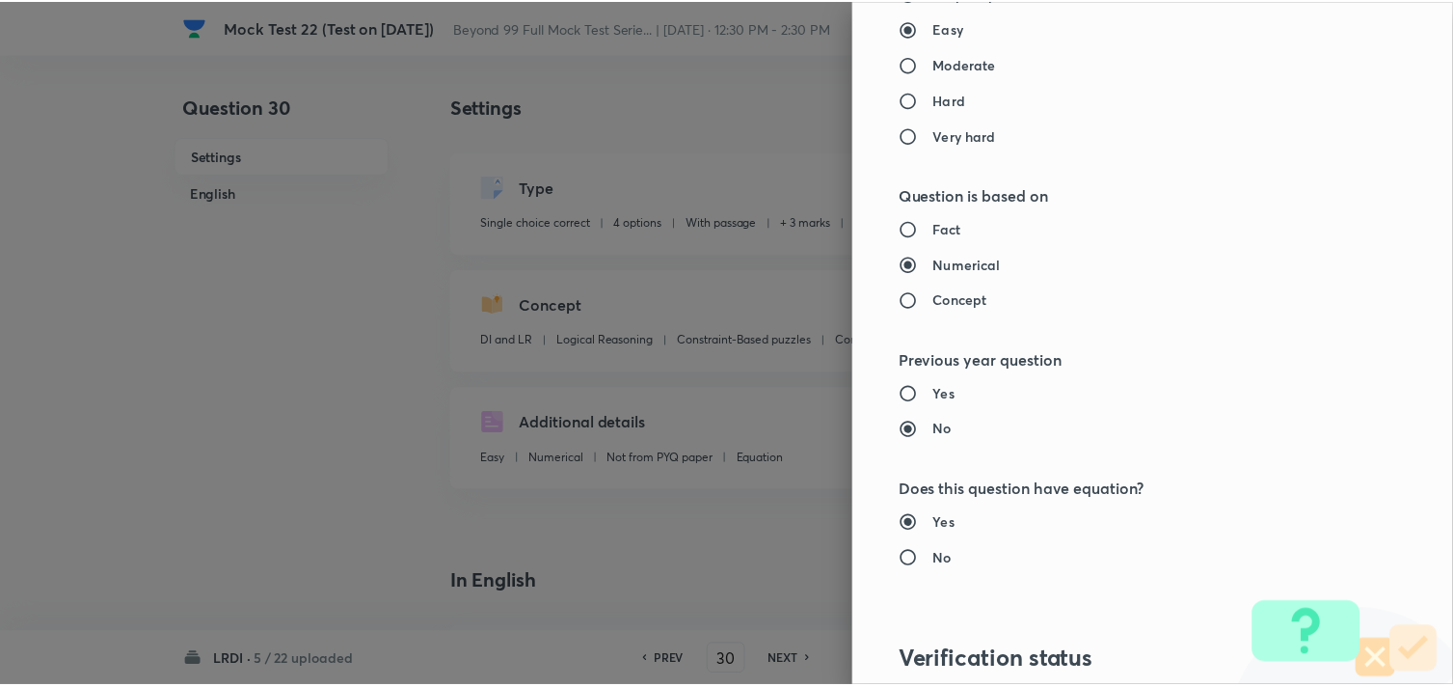
scroll to position [1828, 0]
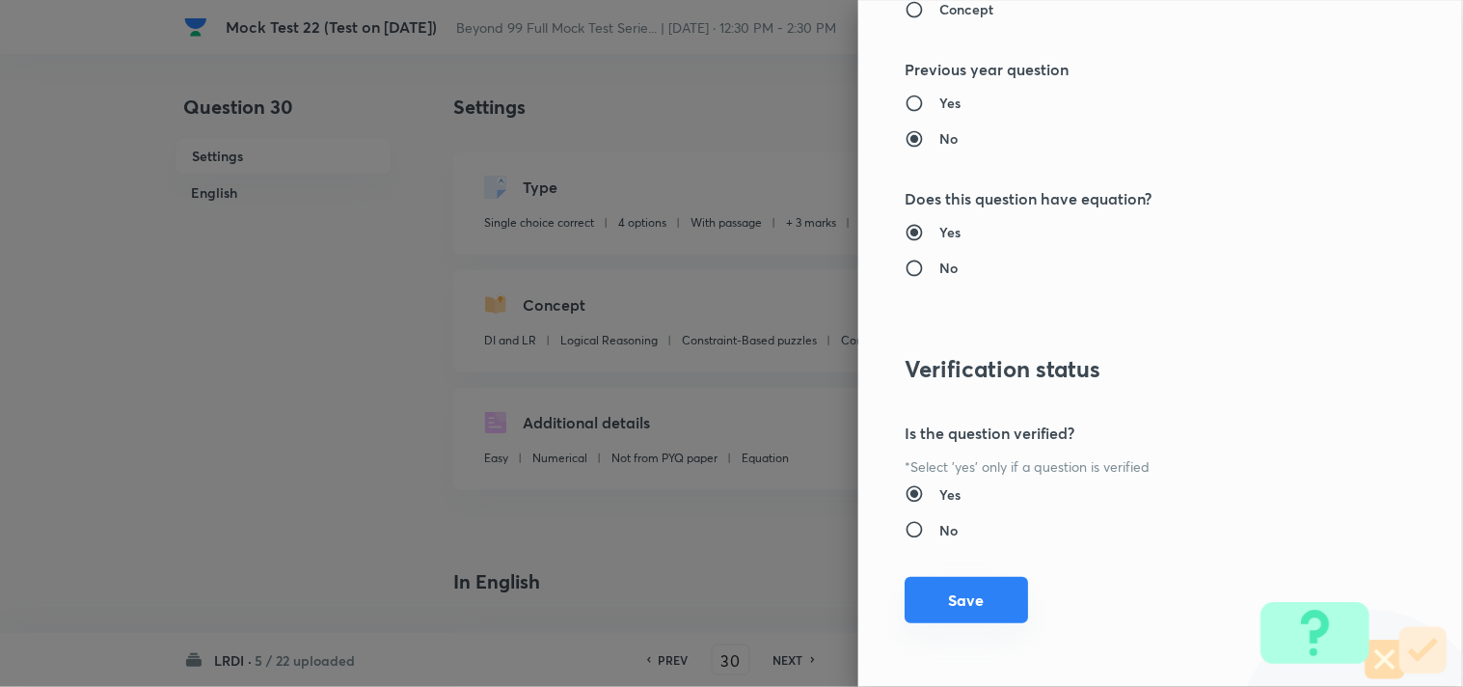
type input "0"
click at [941, 598] on button "Save" at bounding box center [965, 600] width 123 height 46
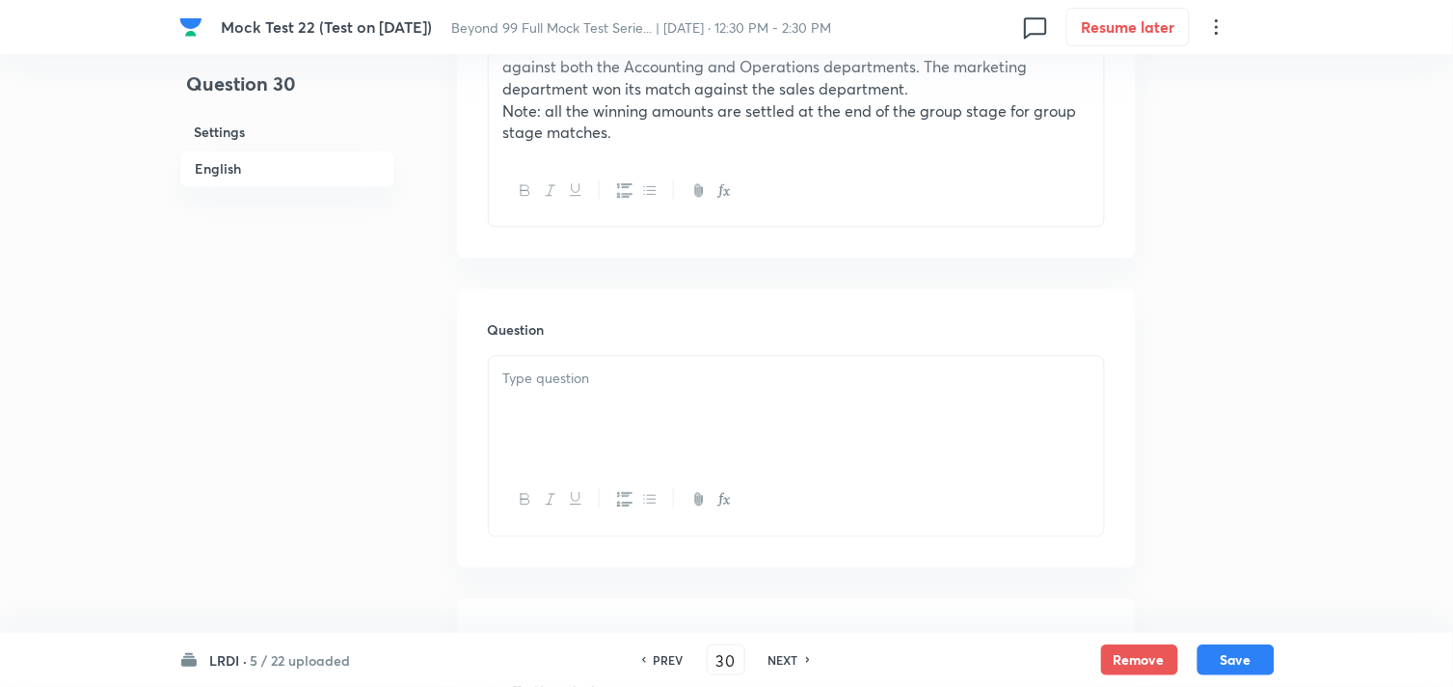
scroll to position [964, 0]
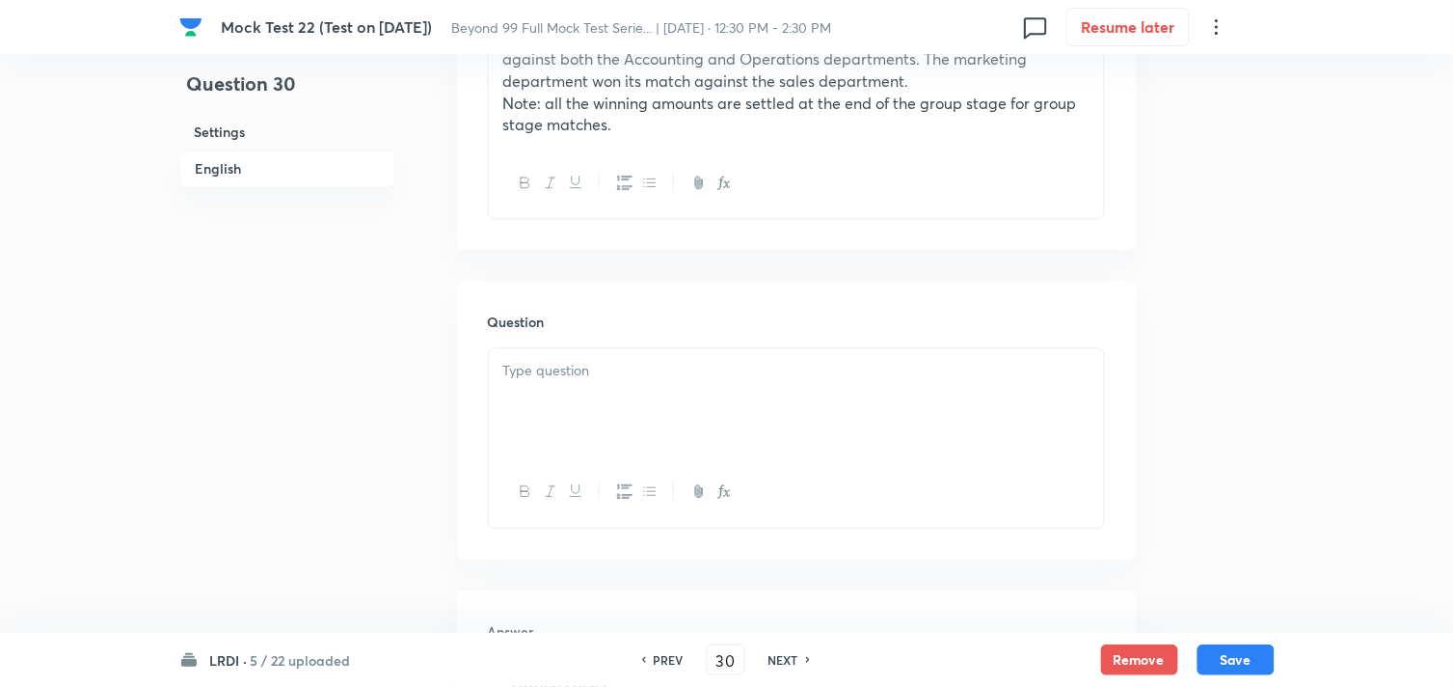
click at [613, 389] on div at bounding box center [796, 402] width 615 height 108
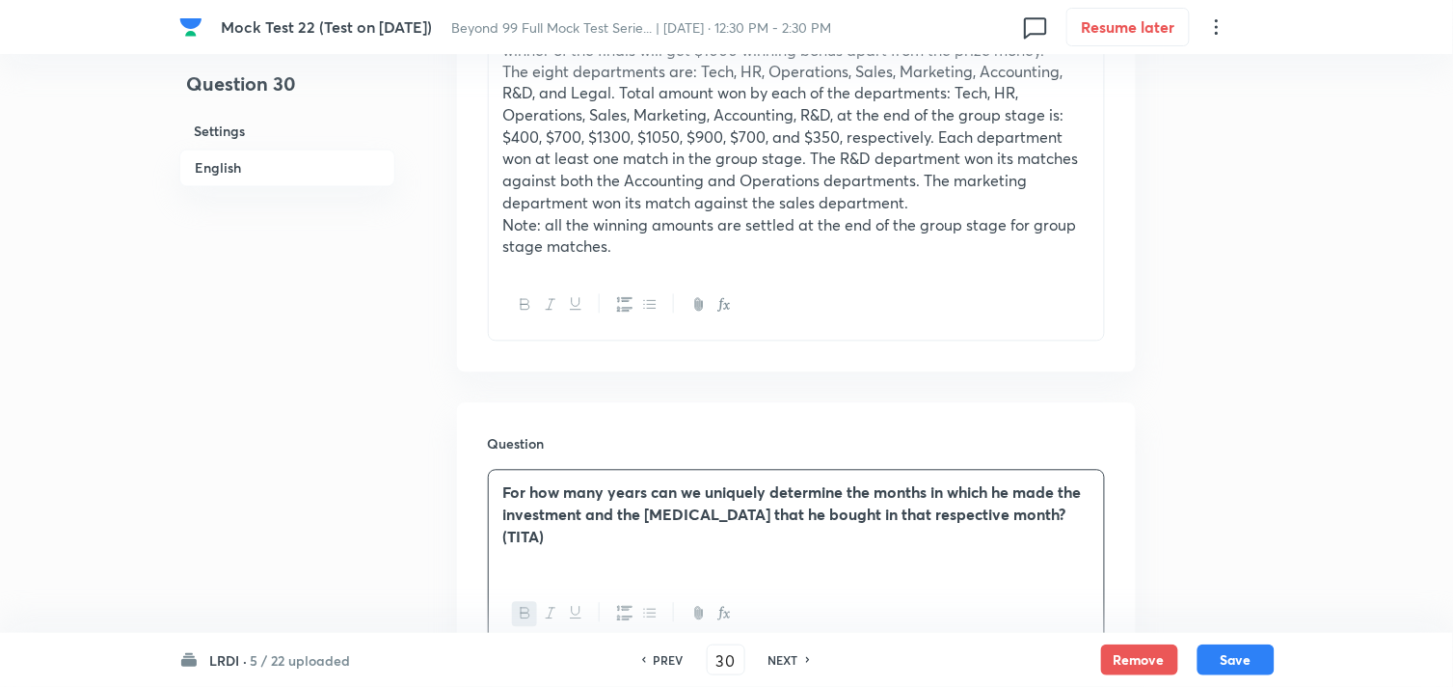
scroll to position [642, 0]
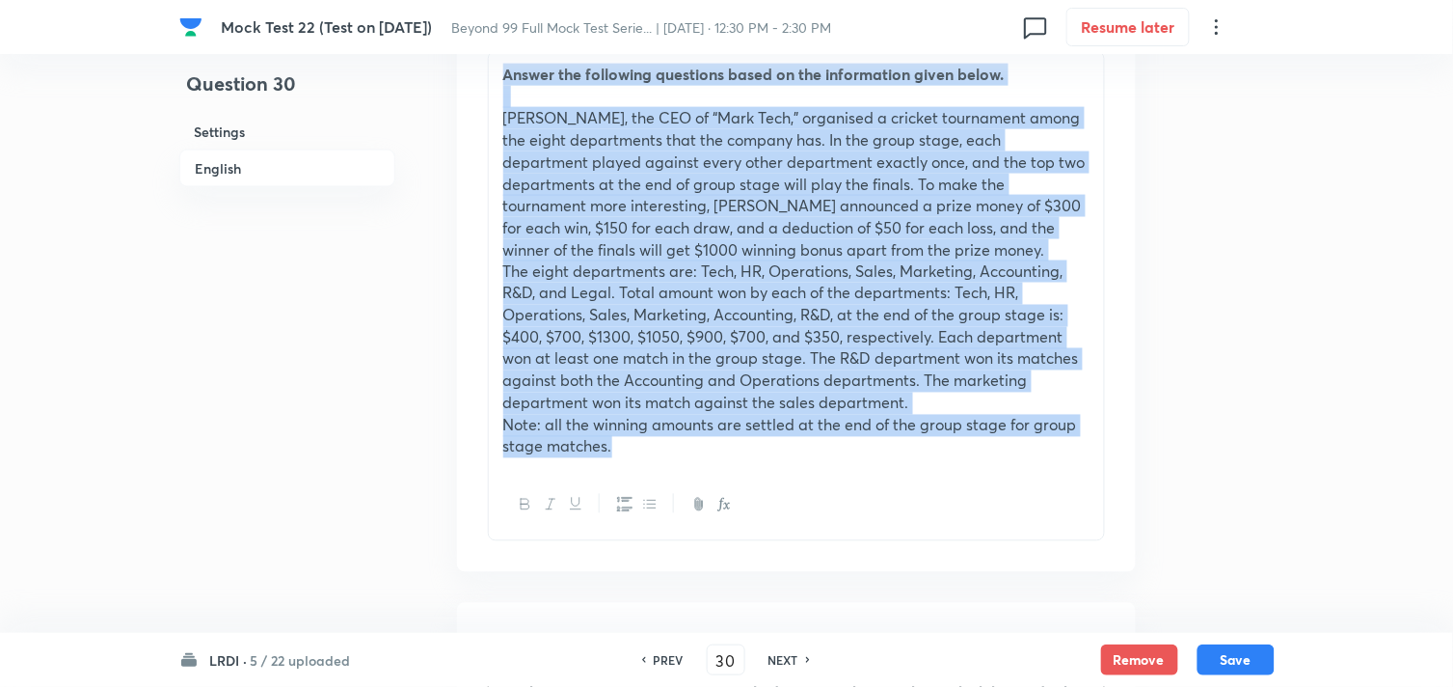
drag, startPoint x: 633, startPoint y: 455, endPoint x: 492, endPoint y: 63, distance: 416.9
click at [492, 63] on div "Answer the following questions based on the information given below. Mark, the …" at bounding box center [796, 260] width 615 height 417
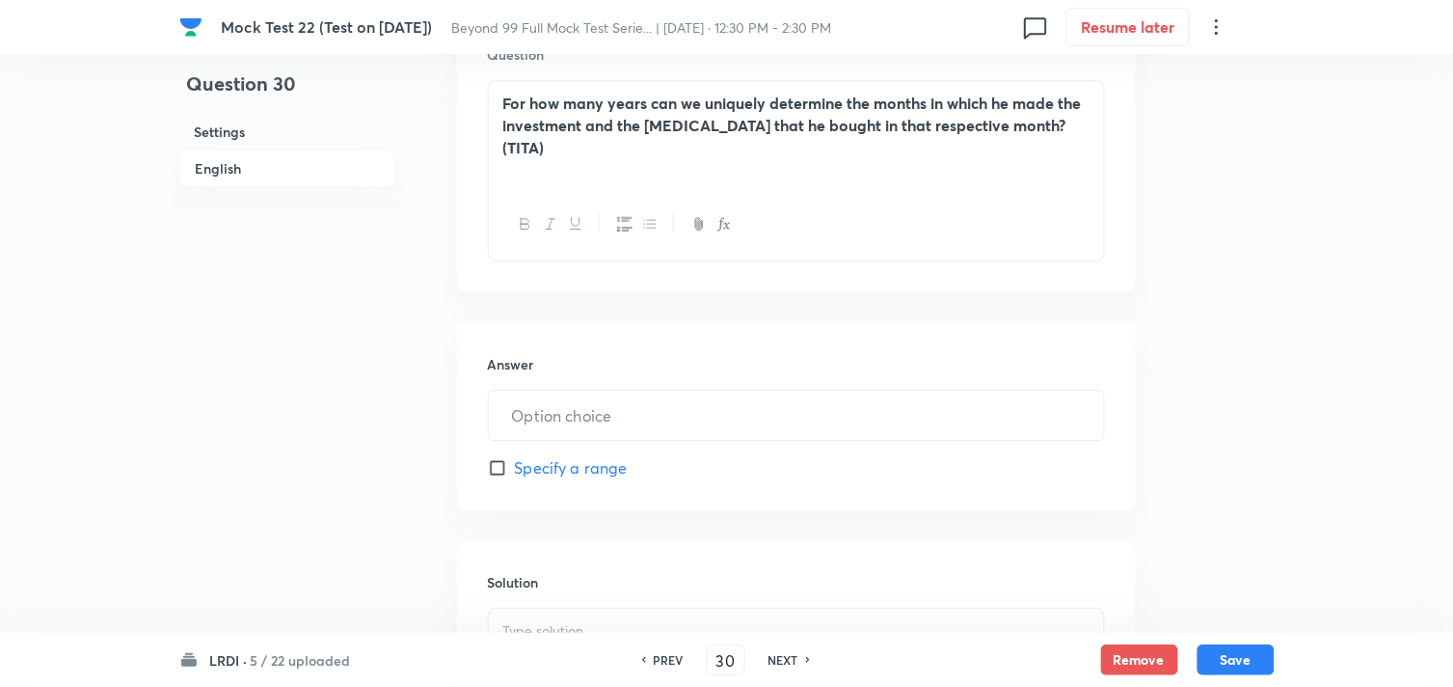
scroll to position [1392, 0]
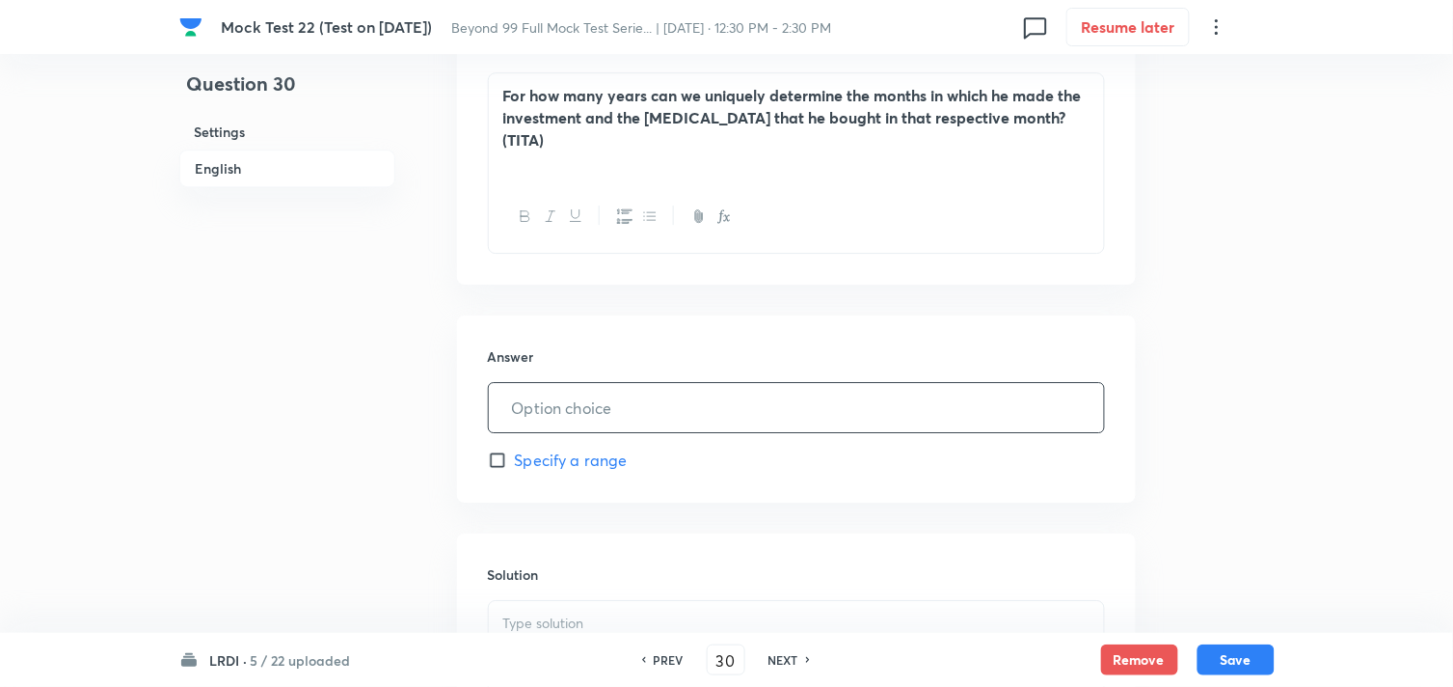
click at [647, 383] on input "text" at bounding box center [796, 407] width 615 height 49
type input "6"
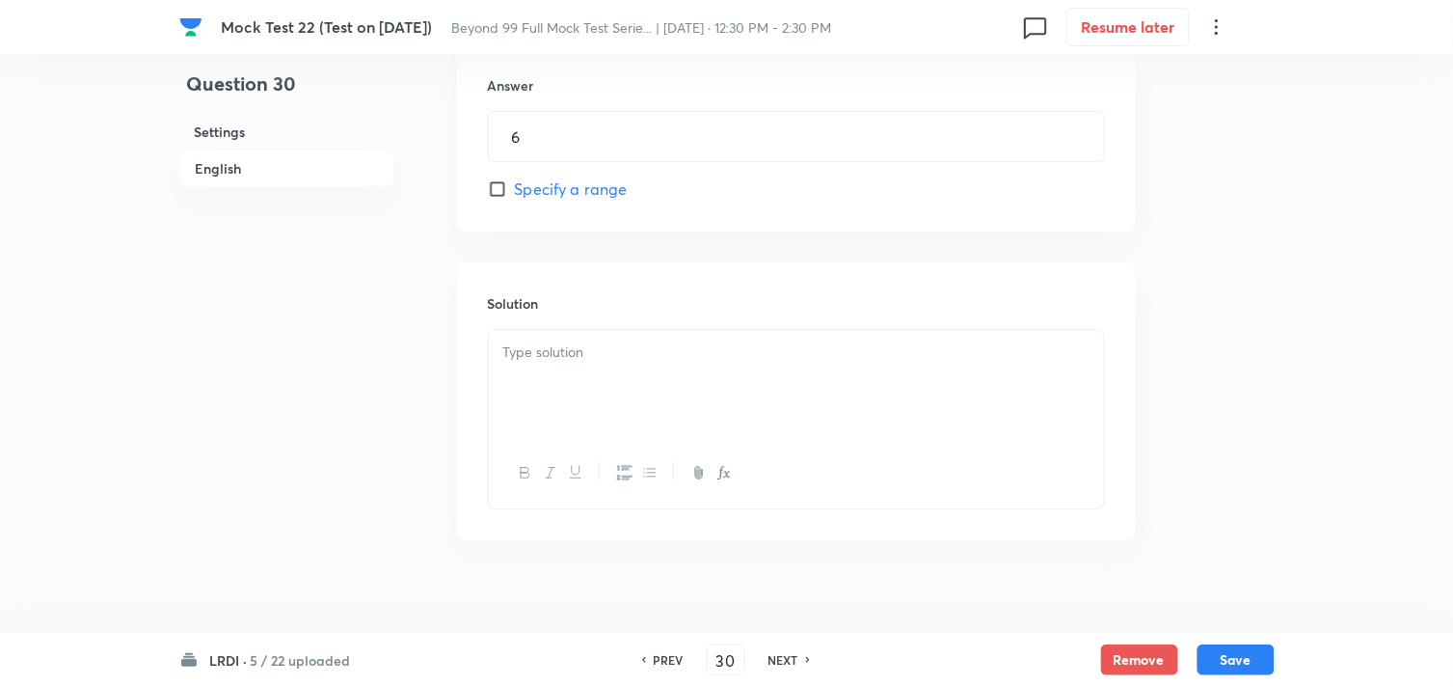
scroll to position [1666, 0]
click at [543, 338] on p at bounding box center [796, 349] width 586 height 22
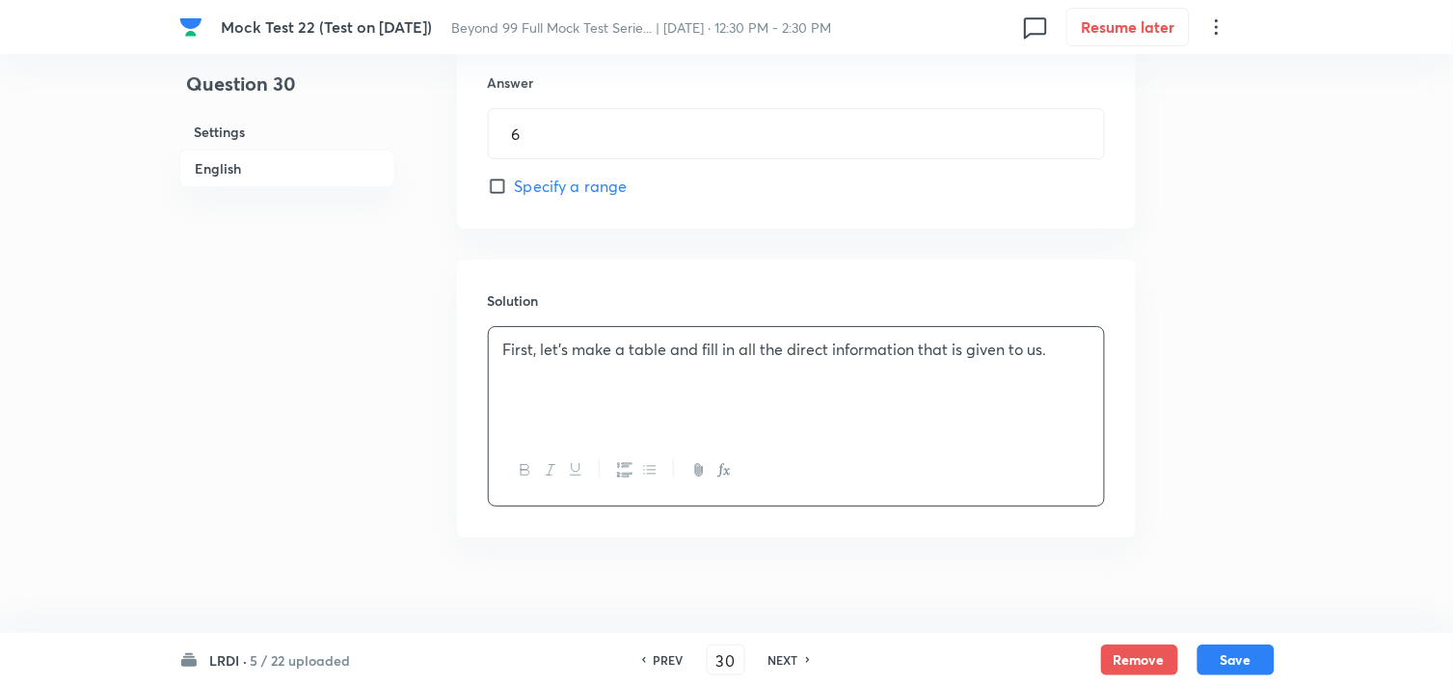
drag, startPoint x: 608, startPoint y: 344, endPoint x: 607, endPoint y: 355, distance: 10.6
click at [607, 355] on div "First, let’s make a table and fill in all the direct information that is given …" at bounding box center [796, 381] width 615 height 108
click at [1066, 339] on div "First, let’s make a table and fill in all the direct information that is given …" at bounding box center [796, 381] width 615 height 108
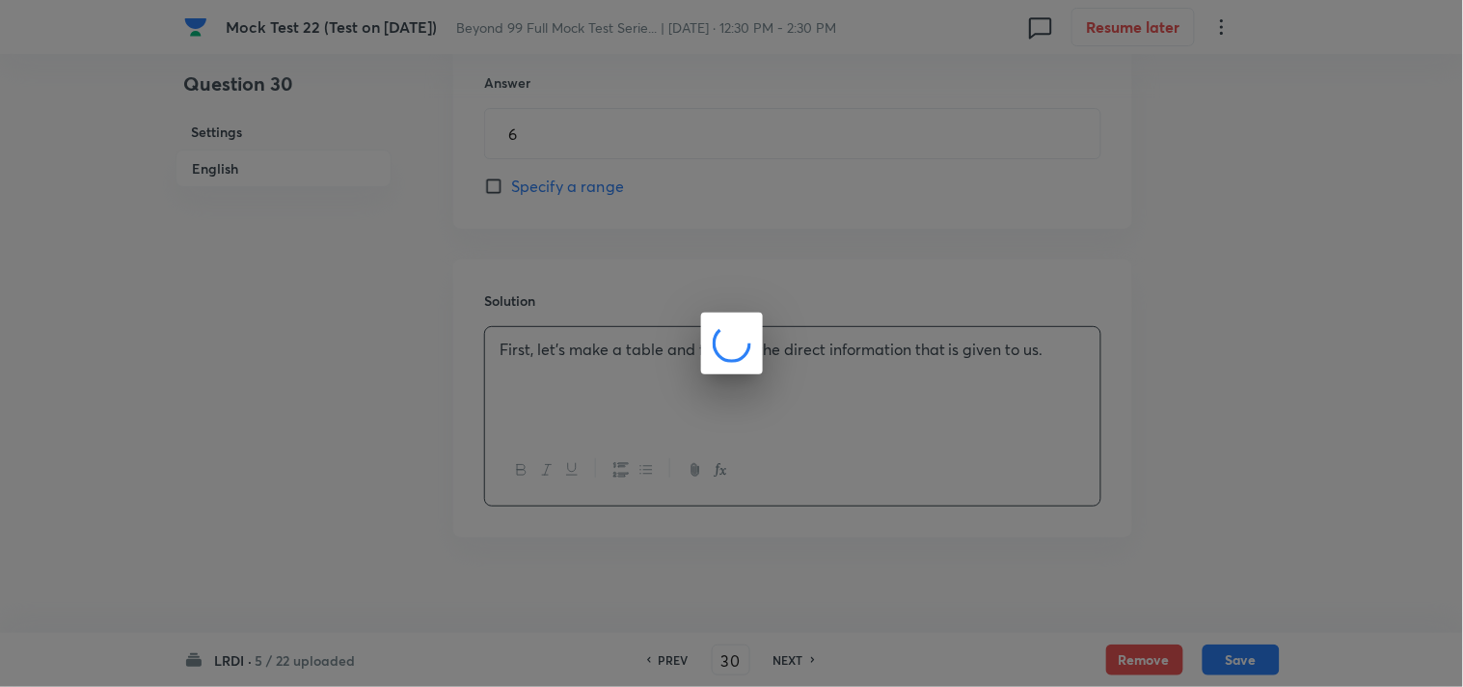
click at [237, 359] on div at bounding box center [731, 343] width 1463 height 687
click at [548, 383] on div at bounding box center [731, 343] width 1463 height 687
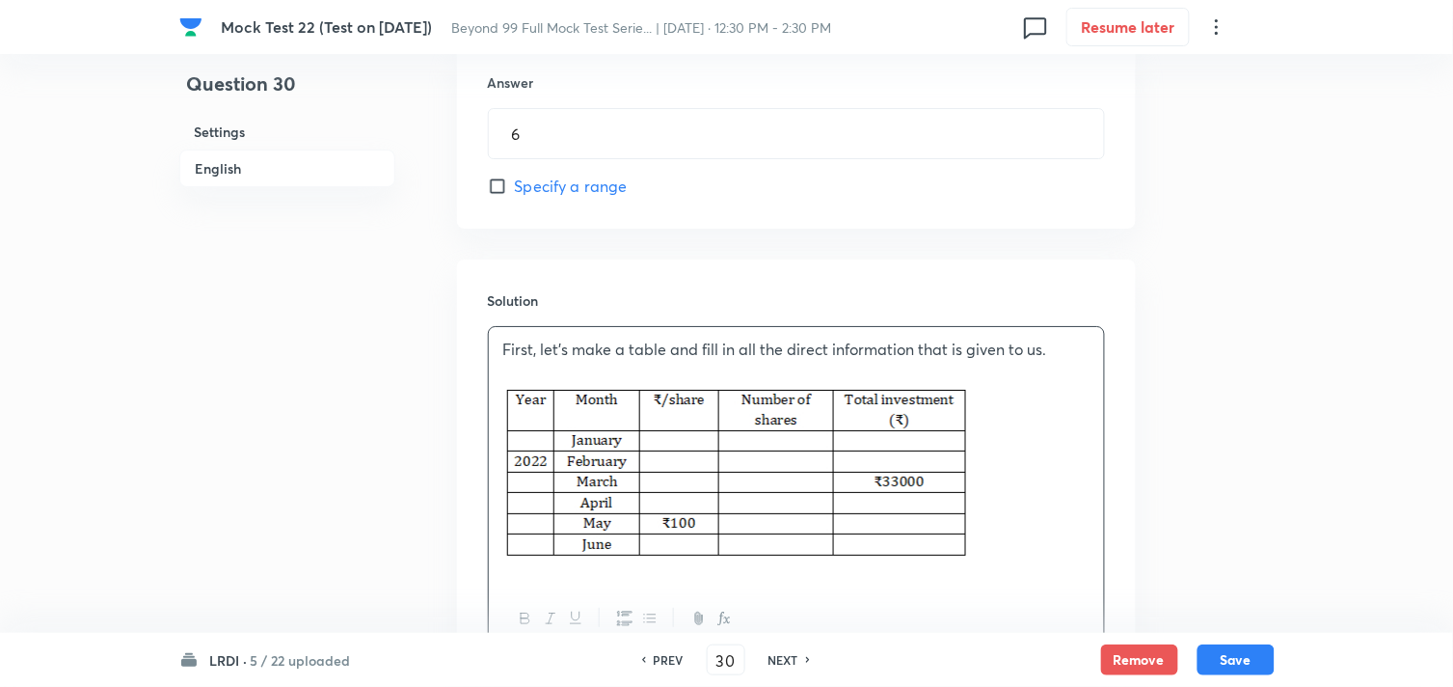
click at [1064, 489] on p at bounding box center [796, 477] width 586 height 190
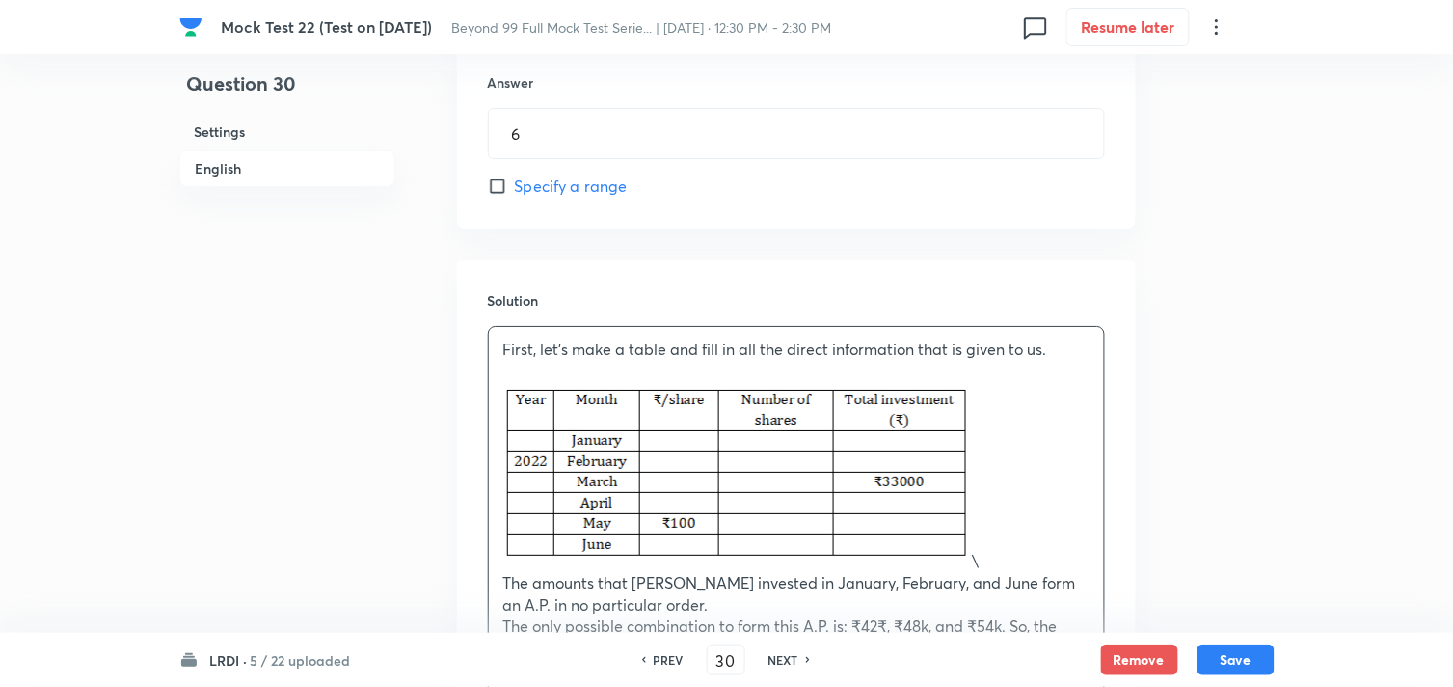
drag, startPoint x: 989, startPoint y: 530, endPoint x: 1055, endPoint y: 530, distance: 65.6
click at [991, 530] on p "\" at bounding box center [796, 477] width 586 height 190
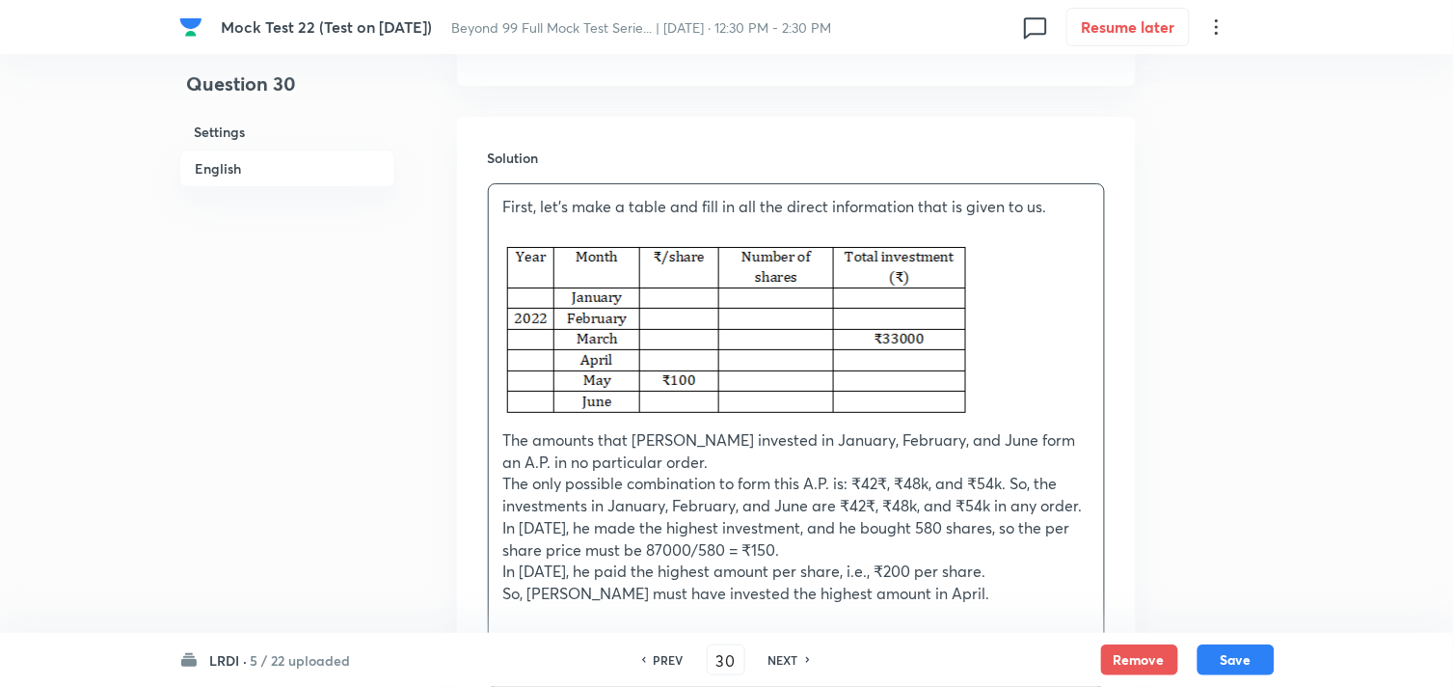
scroll to position [1990, 0]
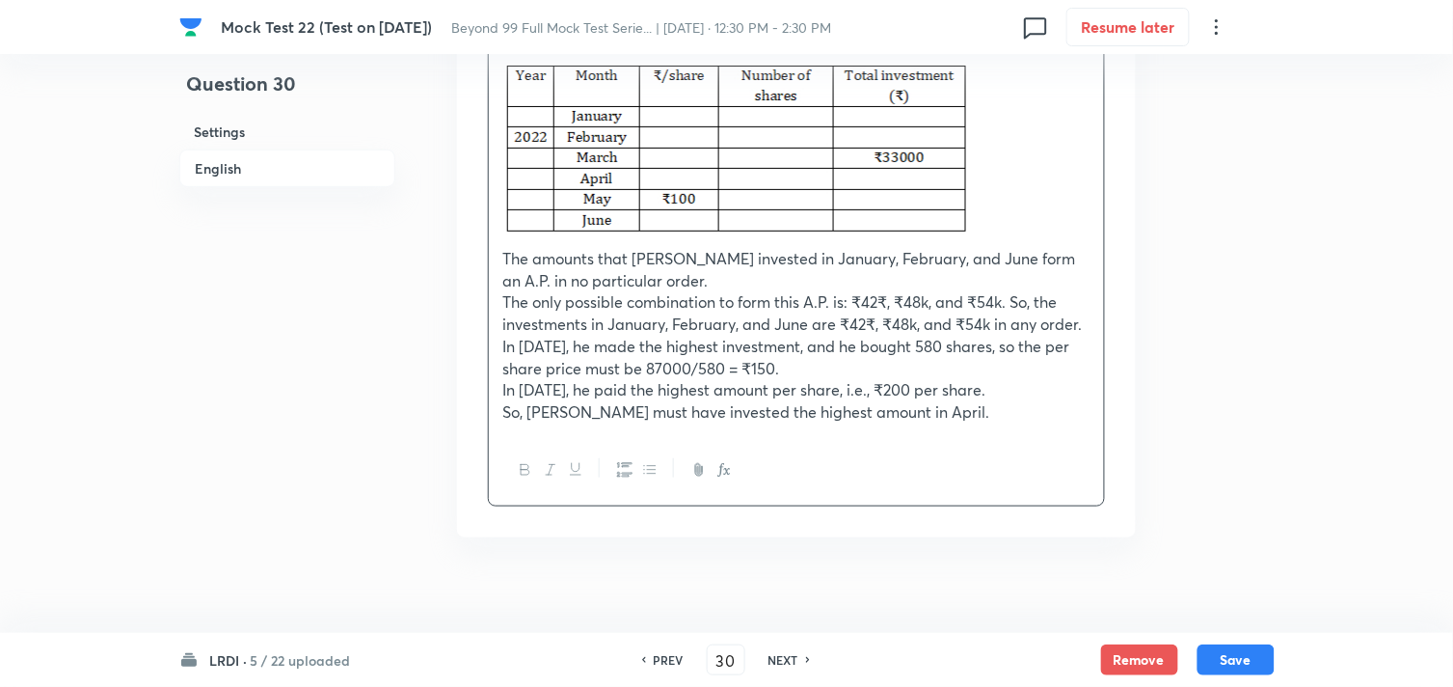
click at [955, 401] on p "So, Sam must have invested the highest amount in April." at bounding box center [796, 412] width 586 height 22
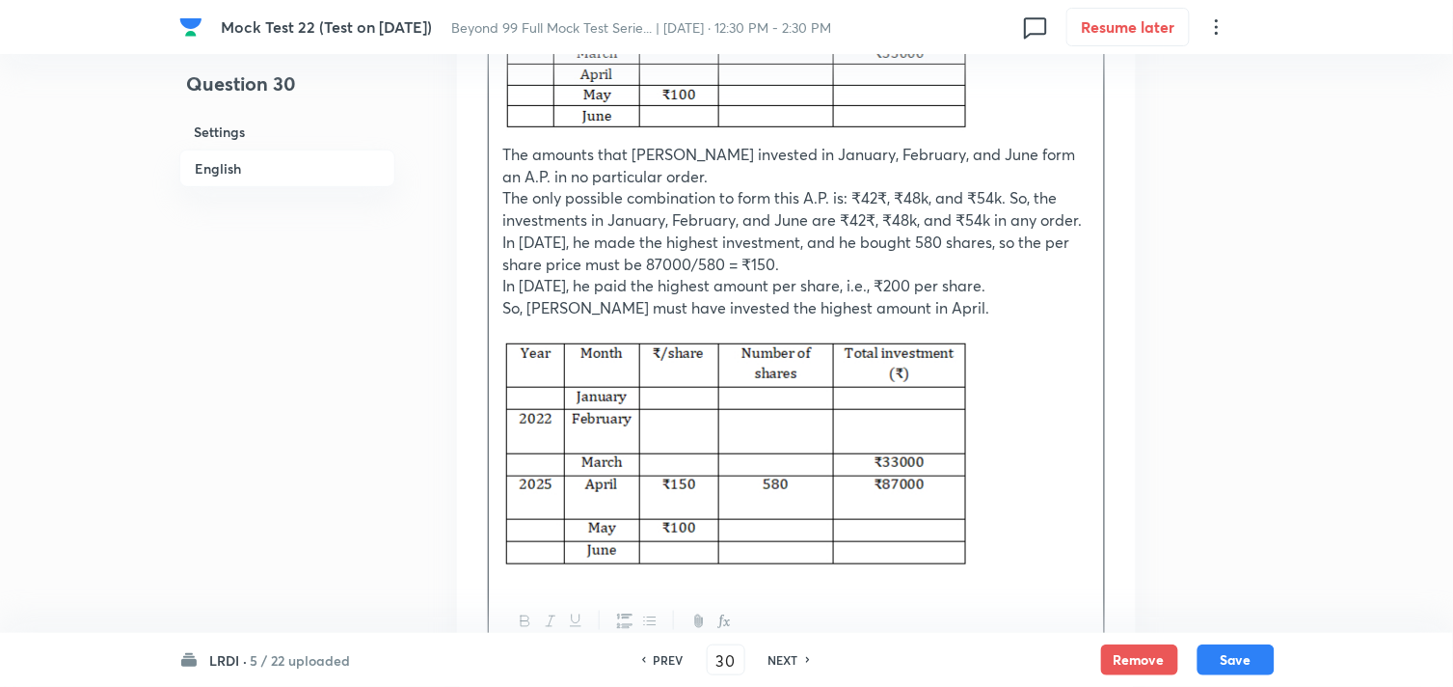
scroll to position [2248, 0]
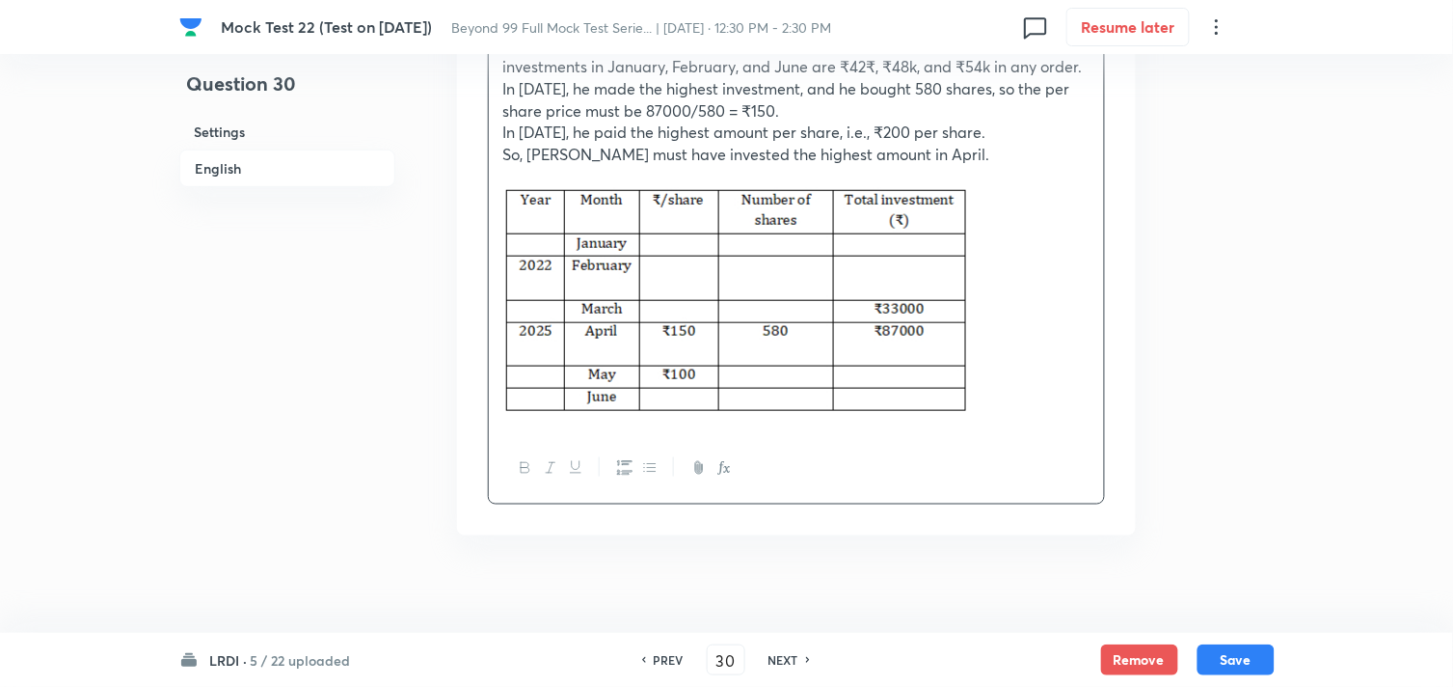
drag, startPoint x: 996, startPoint y: 337, endPoint x: 984, endPoint y: 337, distance: 11.6
click at [996, 337] on p at bounding box center [796, 304] width 586 height 234
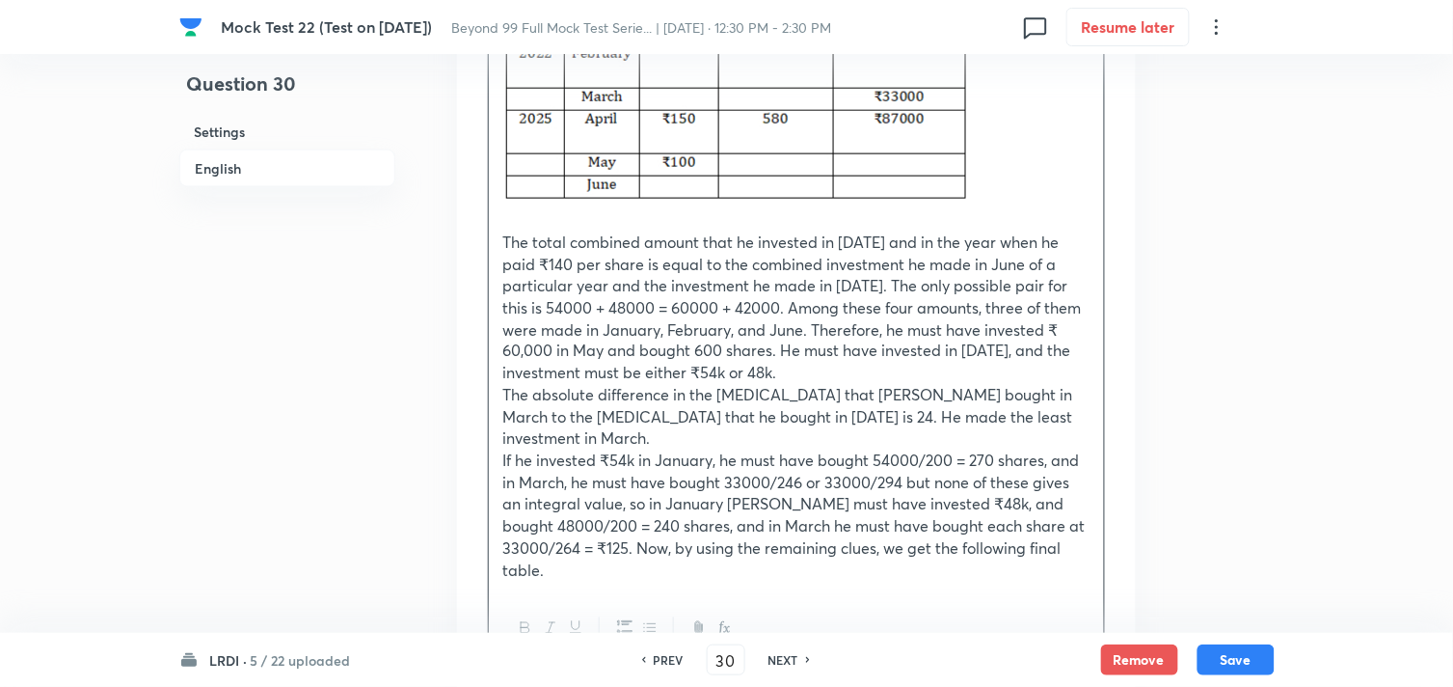
scroll to position [2619, 0]
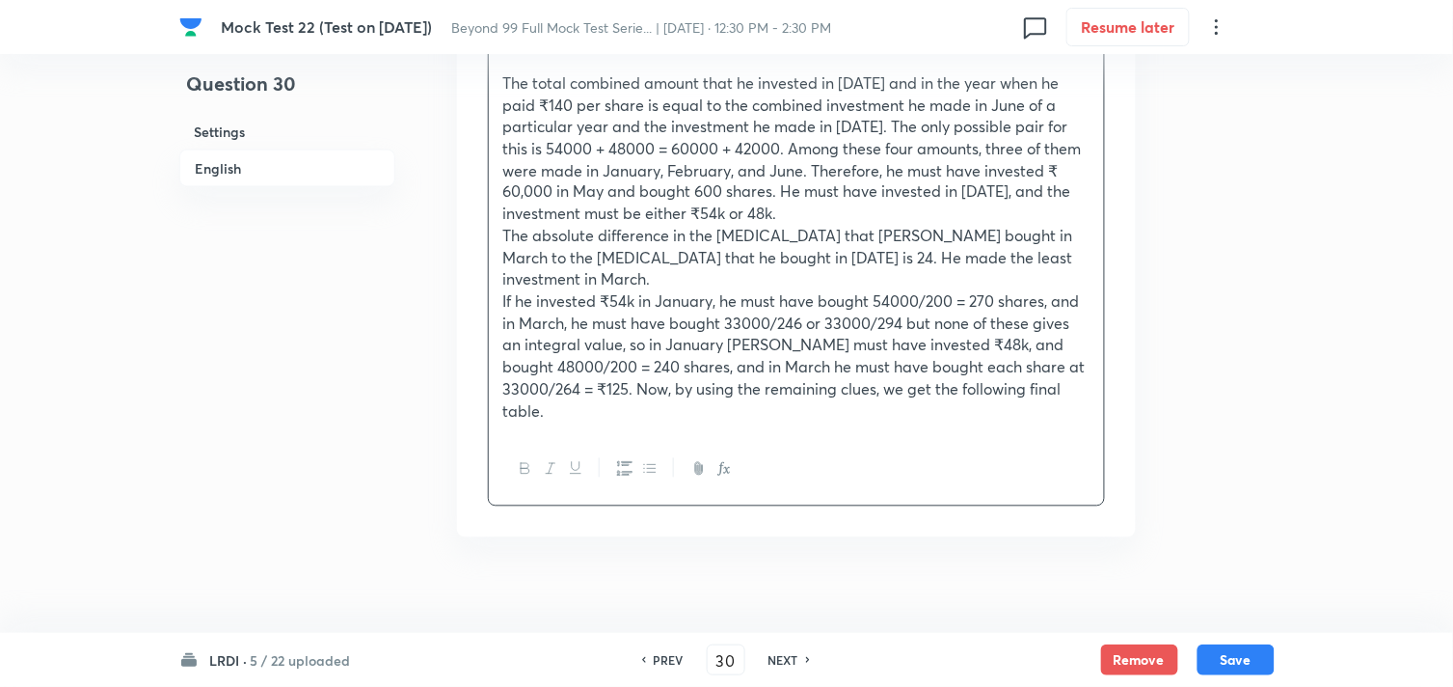
click at [1080, 358] on p "If he invested ₹54k in January, he must have bought 54000/200 = 270 shares, and…" at bounding box center [796, 356] width 586 height 131
click at [637, 396] on p "If he invested ₹54k in January, he must have bought 54000/200 = 270 shares, and…" at bounding box center [796, 356] width 586 height 131
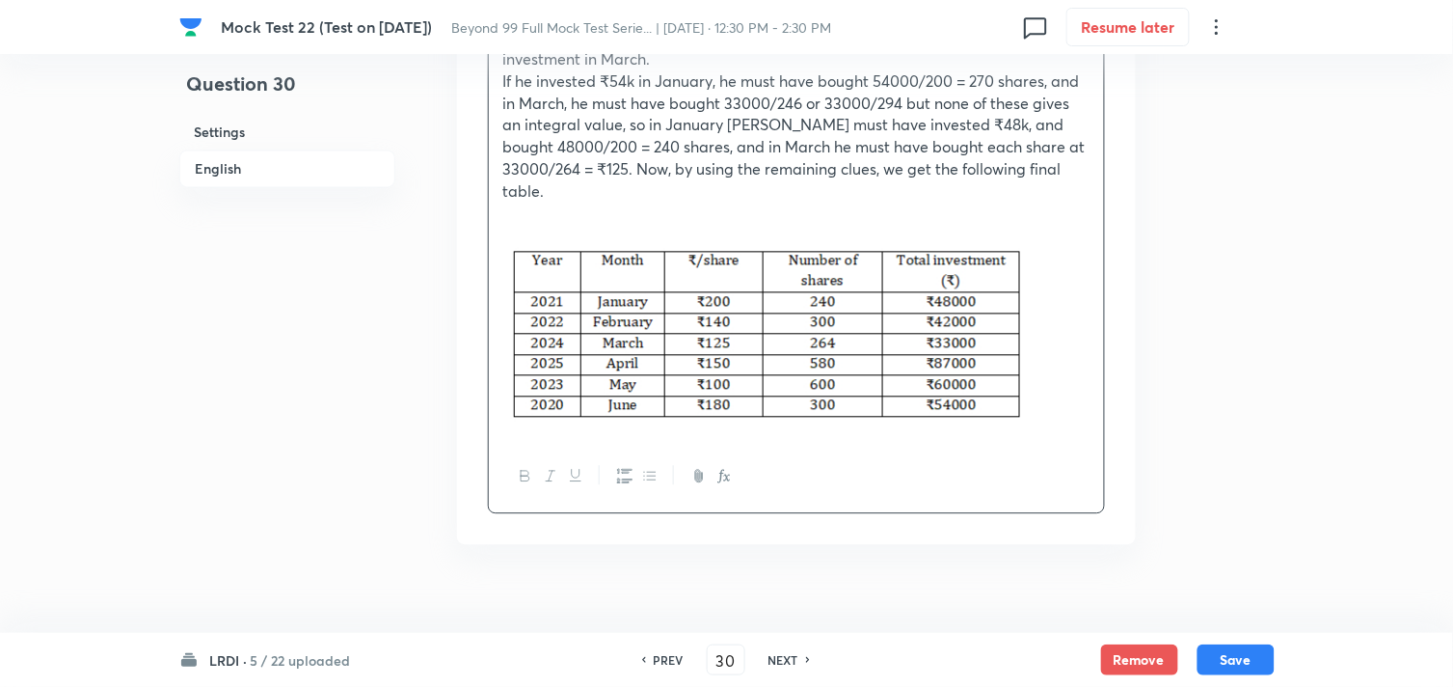
scroll to position [2847, 0]
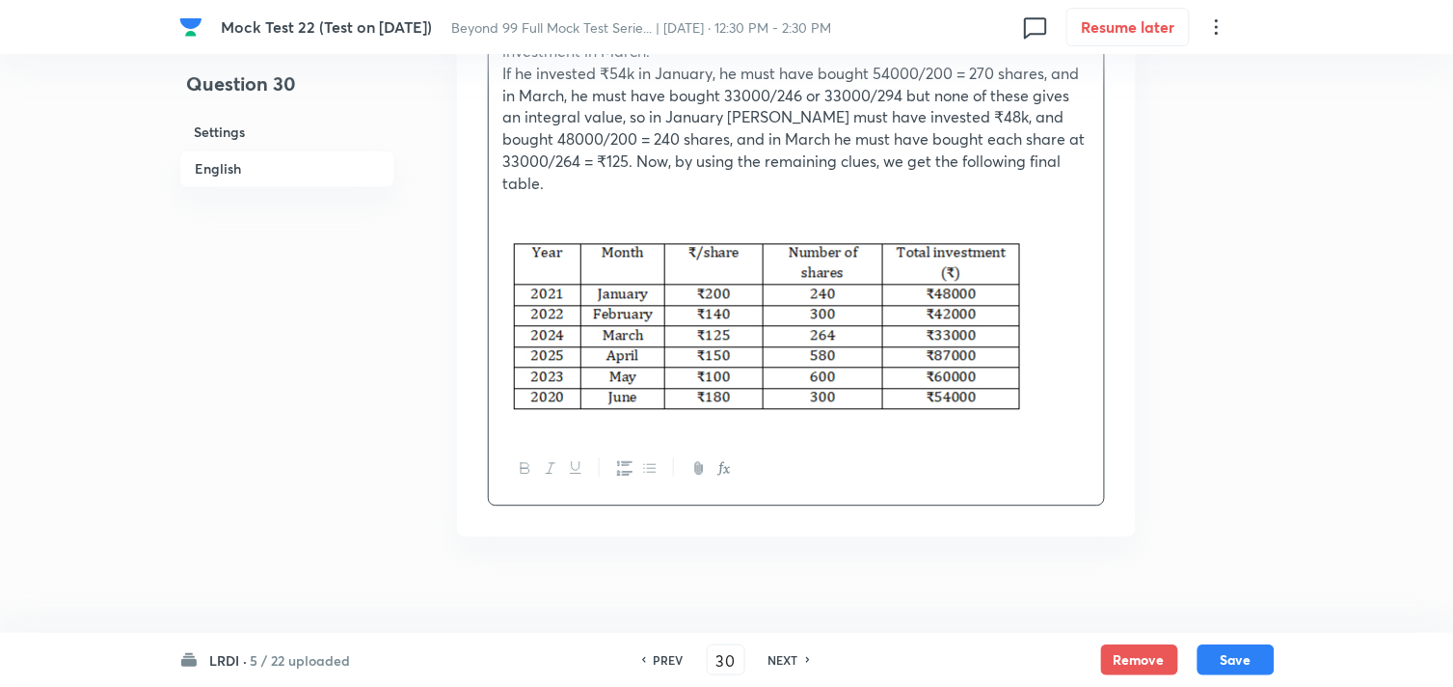
click at [1067, 364] on p at bounding box center [796, 330] width 586 height 184
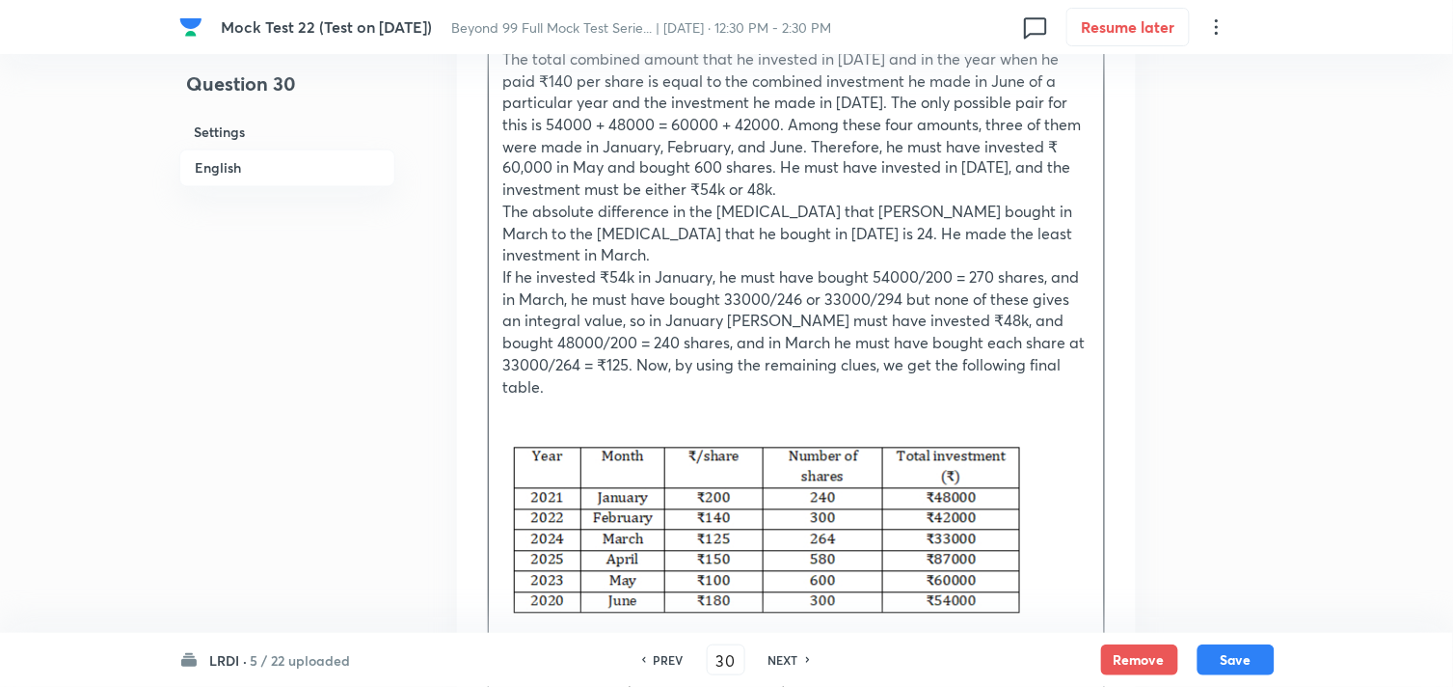
scroll to position [2807, 0]
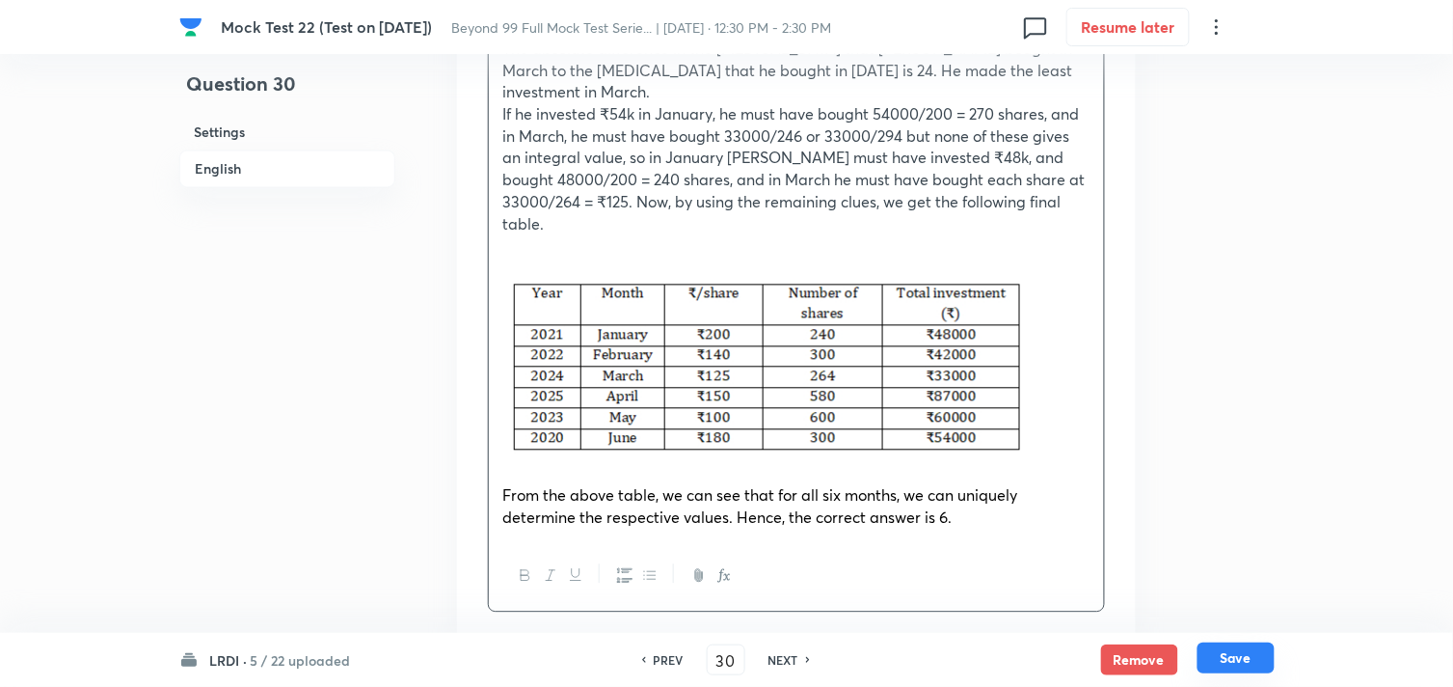
click at [1239, 671] on button "Save" at bounding box center [1236, 657] width 77 height 31
type input "31"
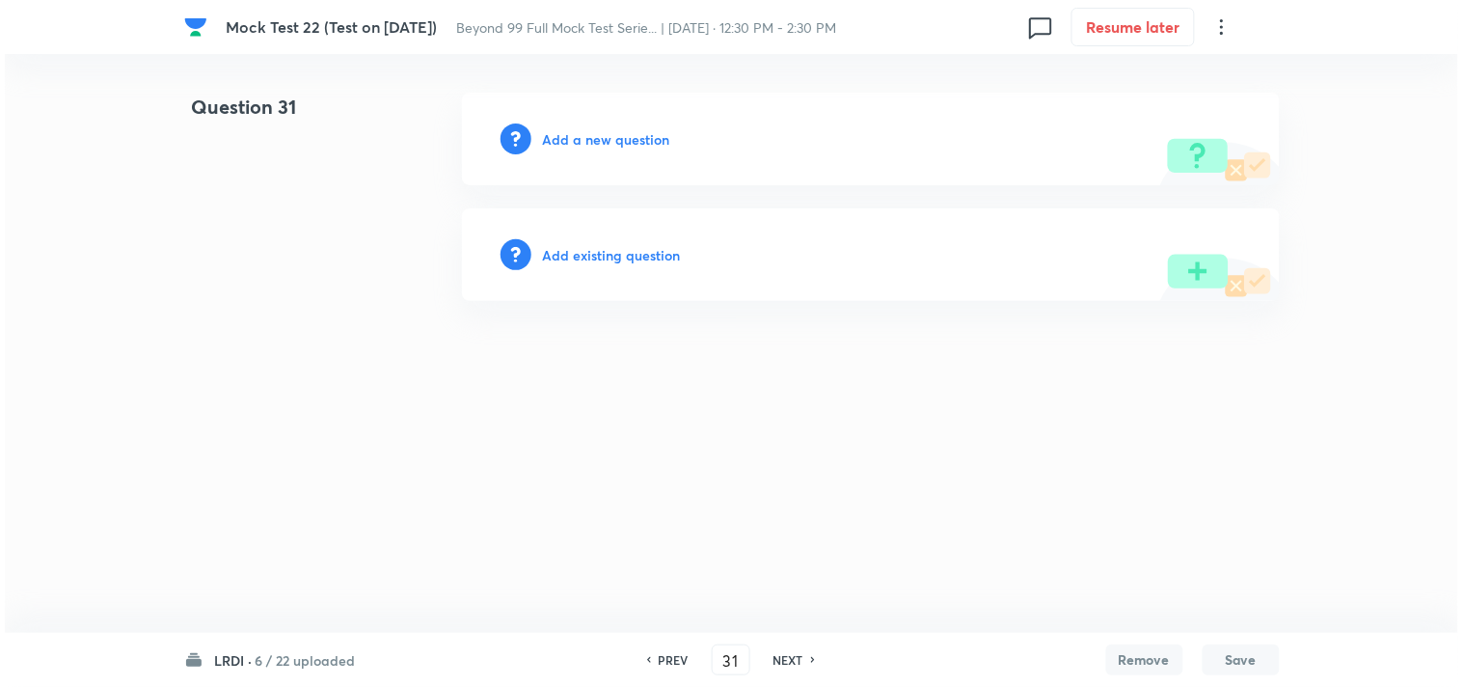
scroll to position [0, 0]
click at [637, 132] on h6 "Add a new question" at bounding box center [606, 139] width 127 height 20
click at [637, 135] on h6 "Choose a question type" at bounding box center [617, 139] width 148 height 20
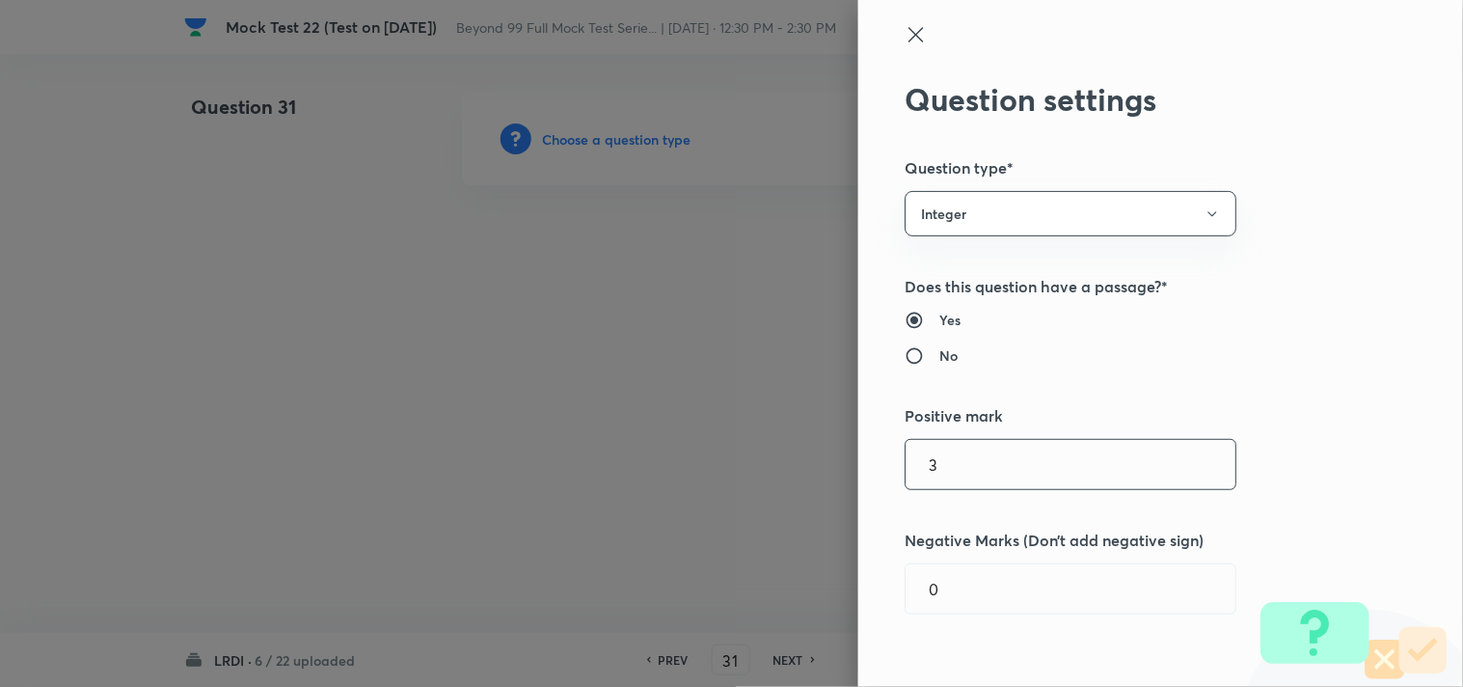
scroll to position [428, 0]
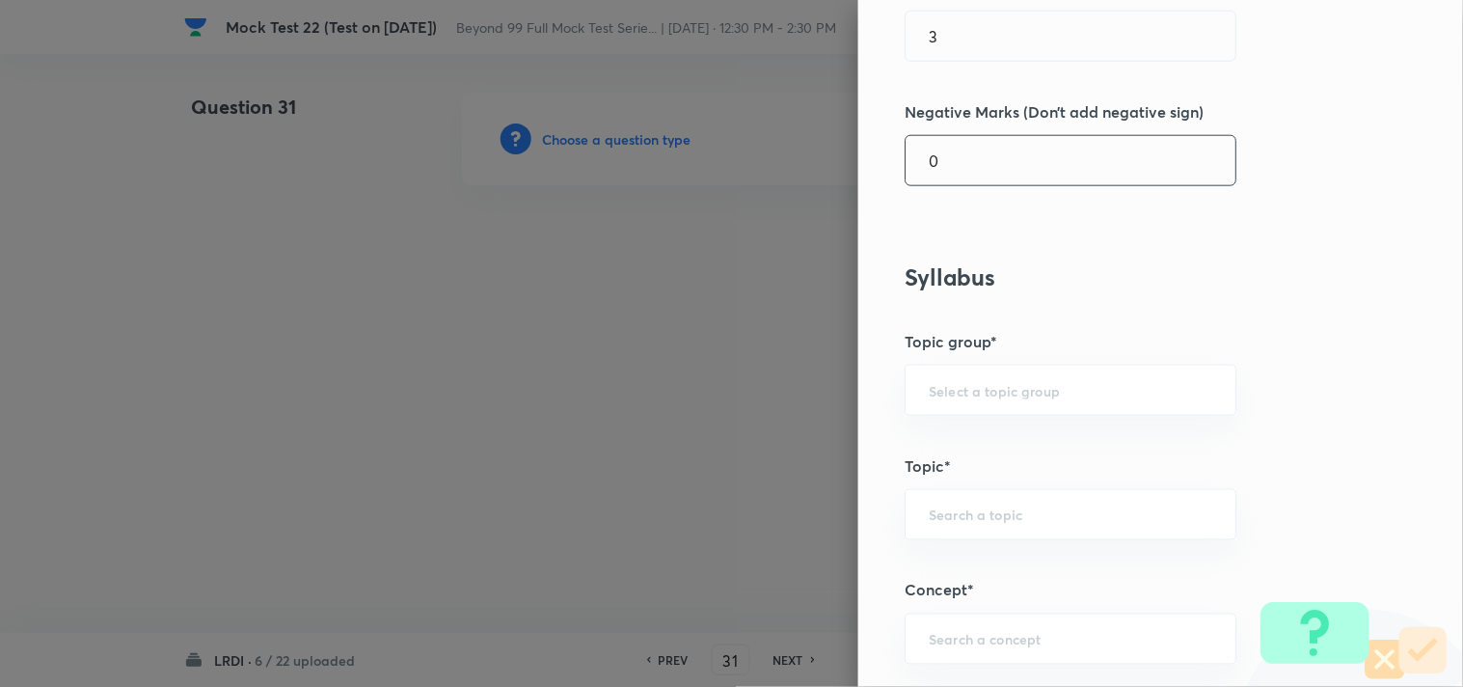
click at [976, 179] on input "0" at bounding box center [1070, 160] width 330 height 49
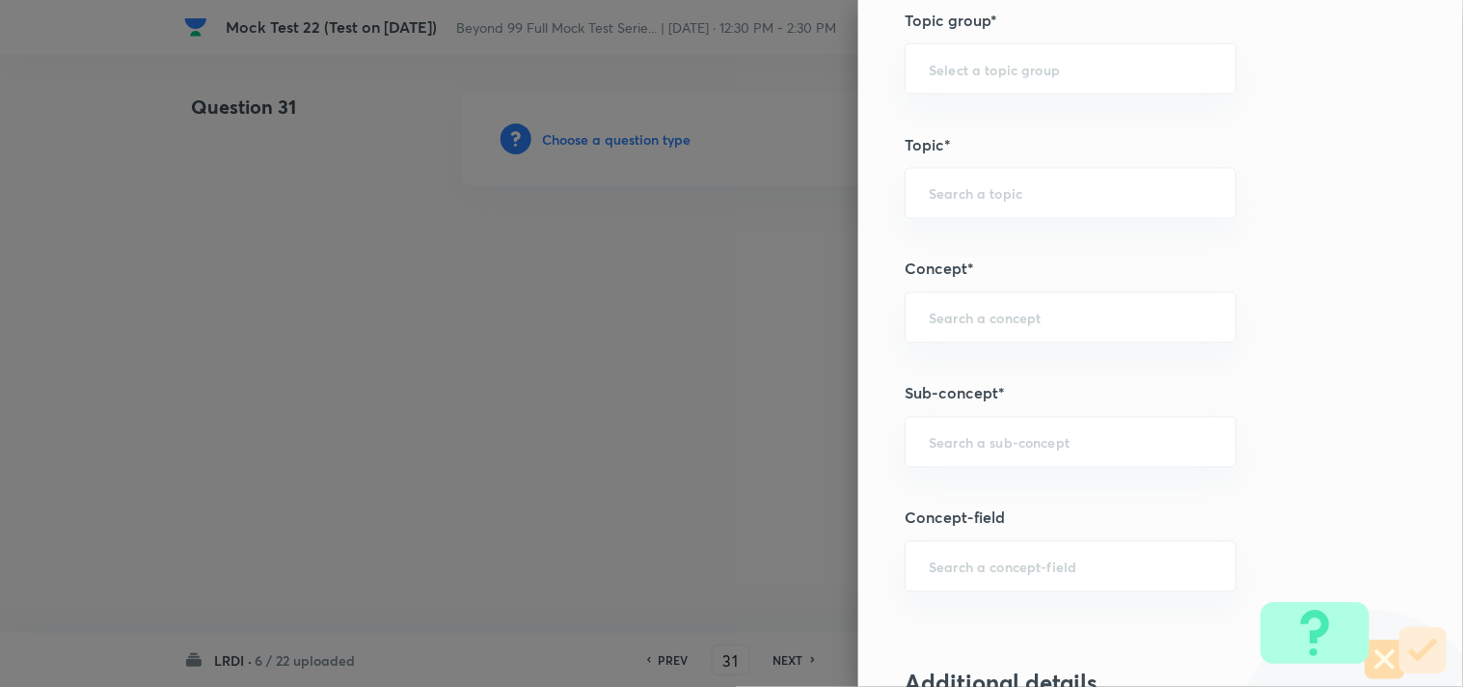
scroll to position [856, 0]
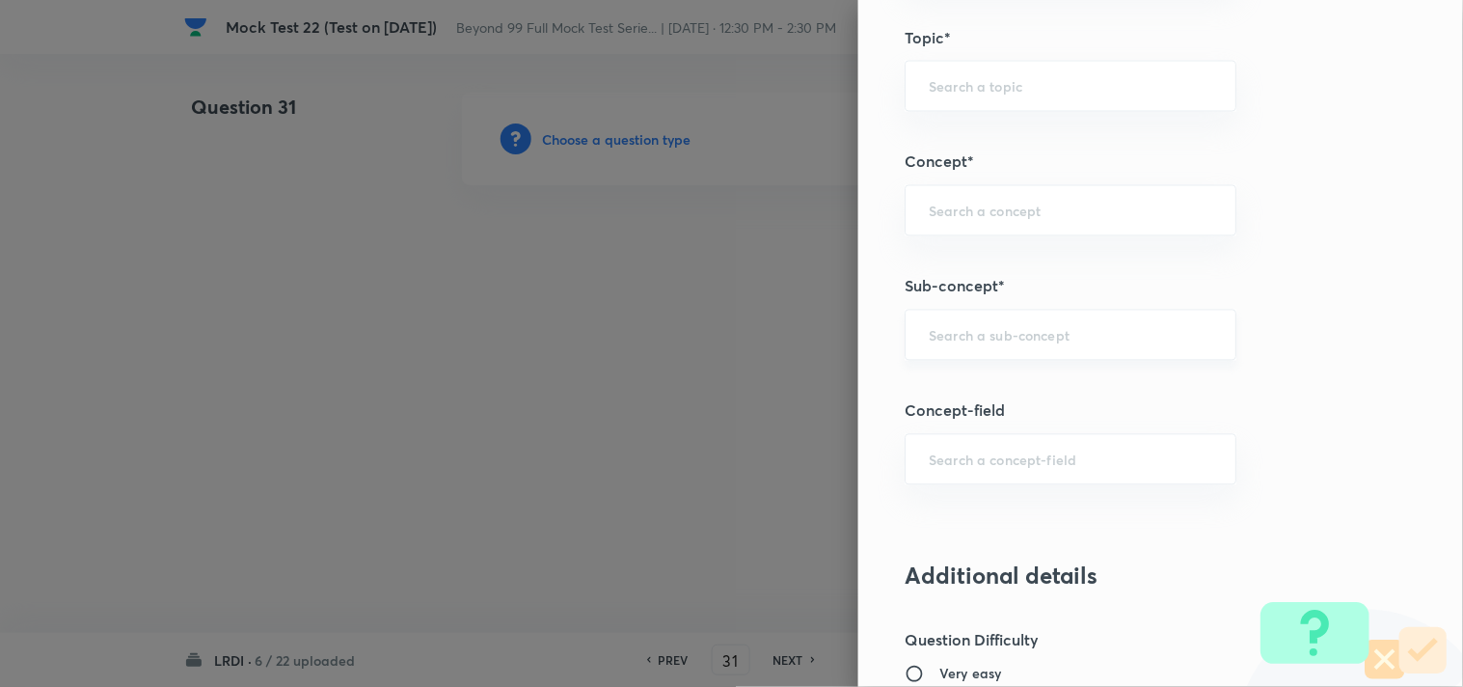
click at [988, 319] on div "​" at bounding box center [1070, 335] width 332 height 51
type input "1"
click at [1010, 380] on li "Games and Tournament" at bounding box center [1055, 390] width 330 height 35
type input "Games and Tournament"
type input "DI and LR"
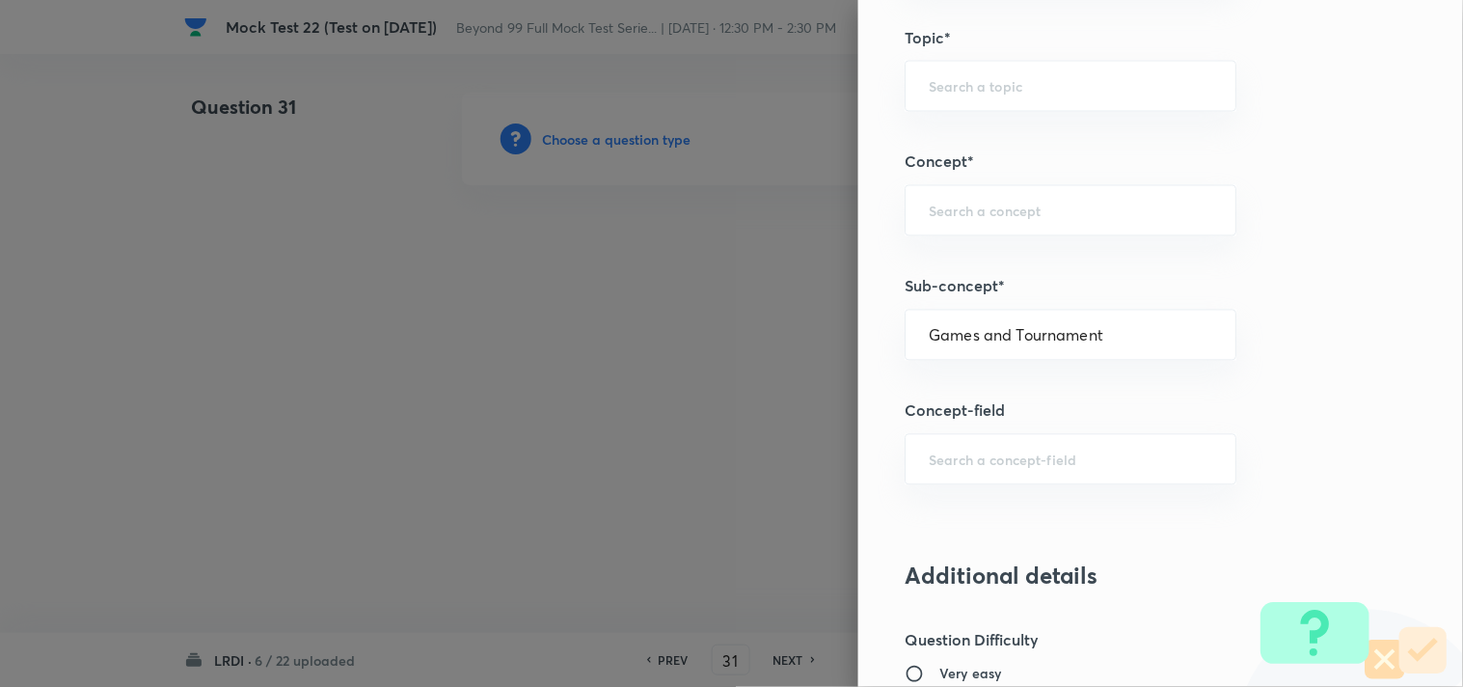
type input "Logical Reasoning"
type input "Games and Tournament"
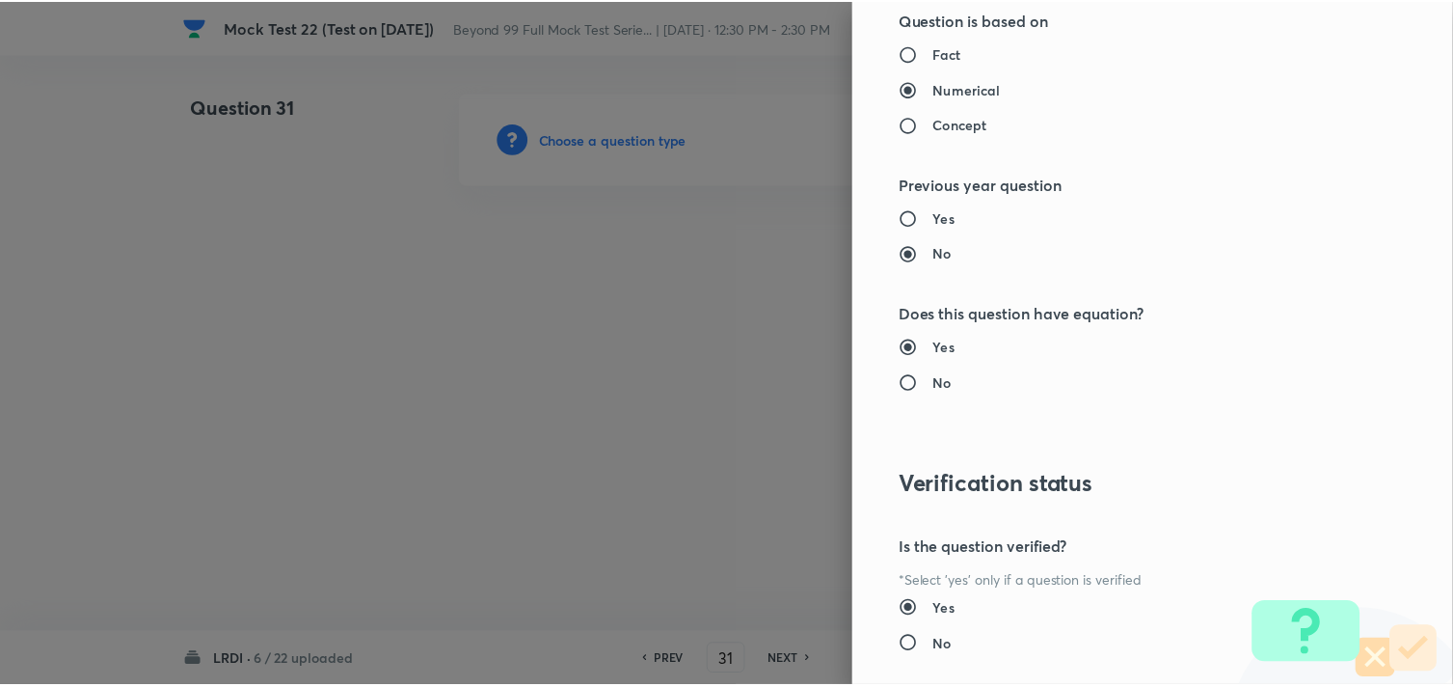
scroll to position [1828, 0]
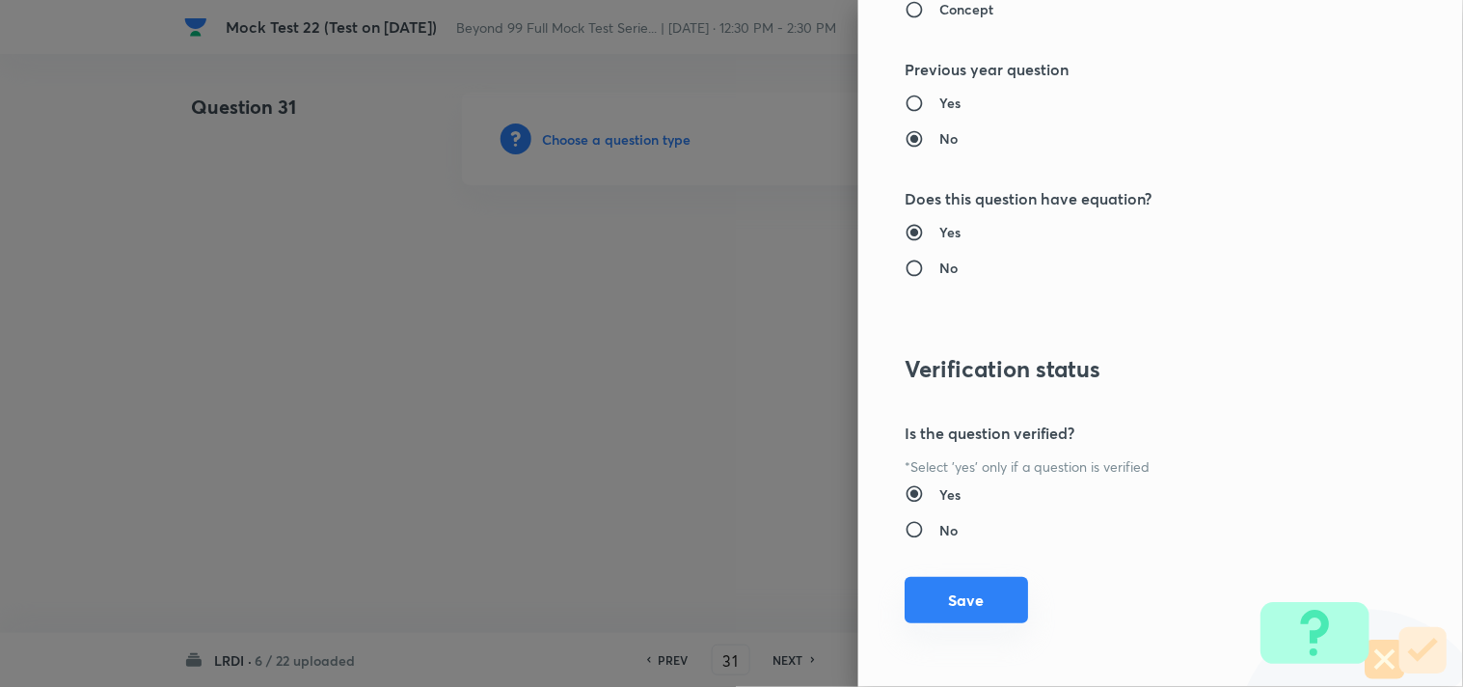
click at [970, 598] on button "Save" at bounding box center [965, 600] width 123 height 46
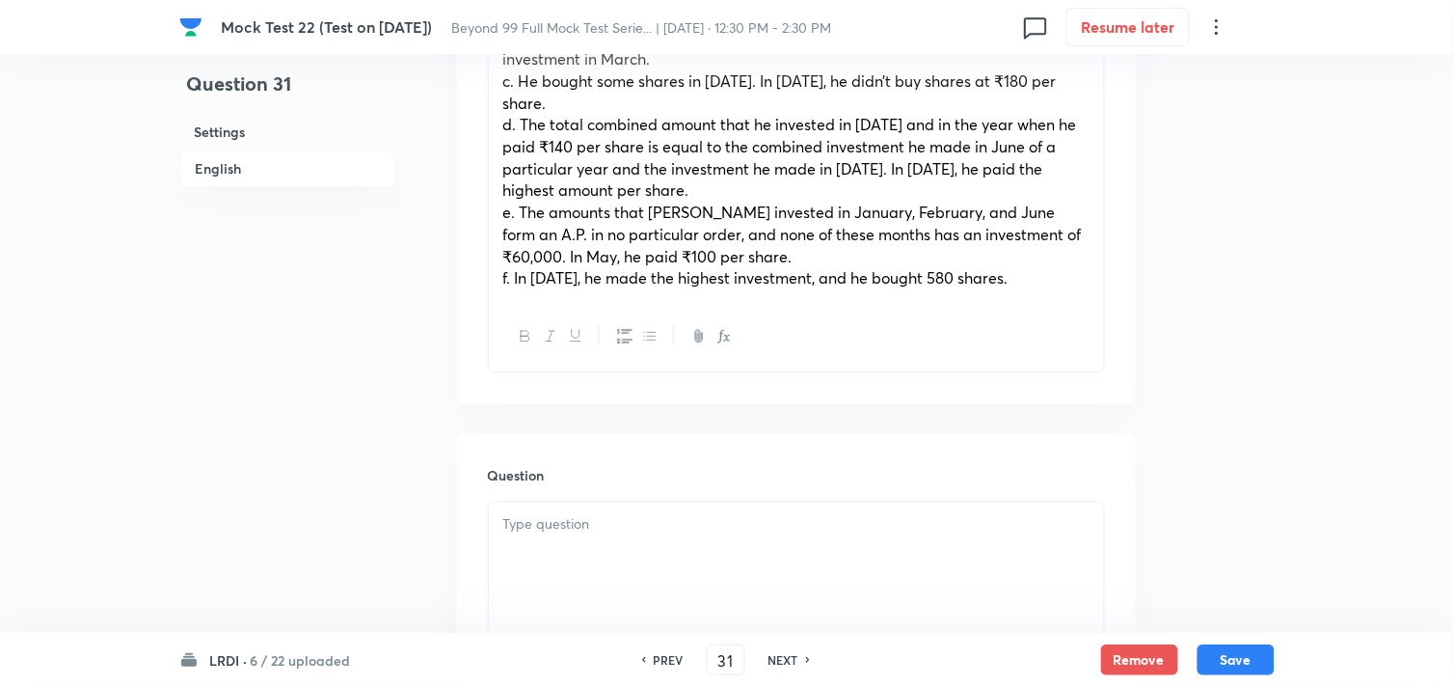
scroll to position [1178, 0]
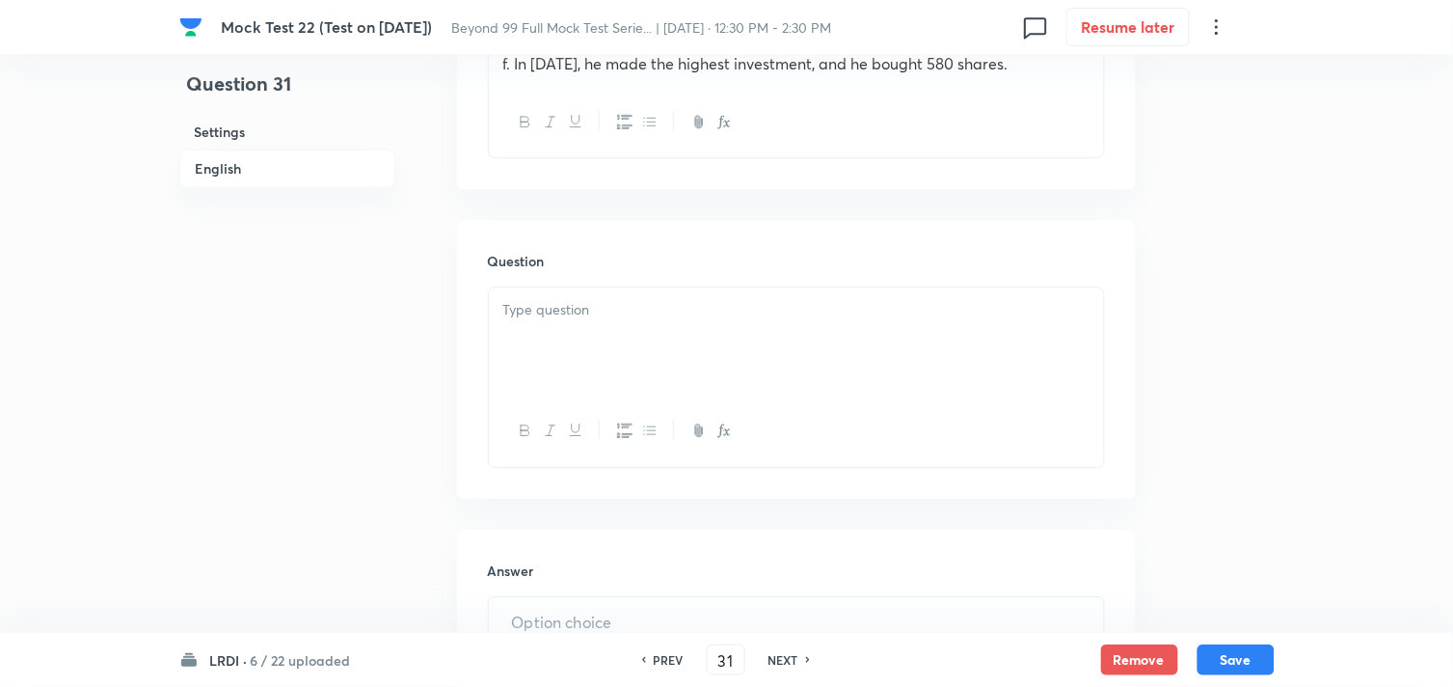
click at [577, 303] on div at bounding box center [796, 341] width 615 height 108
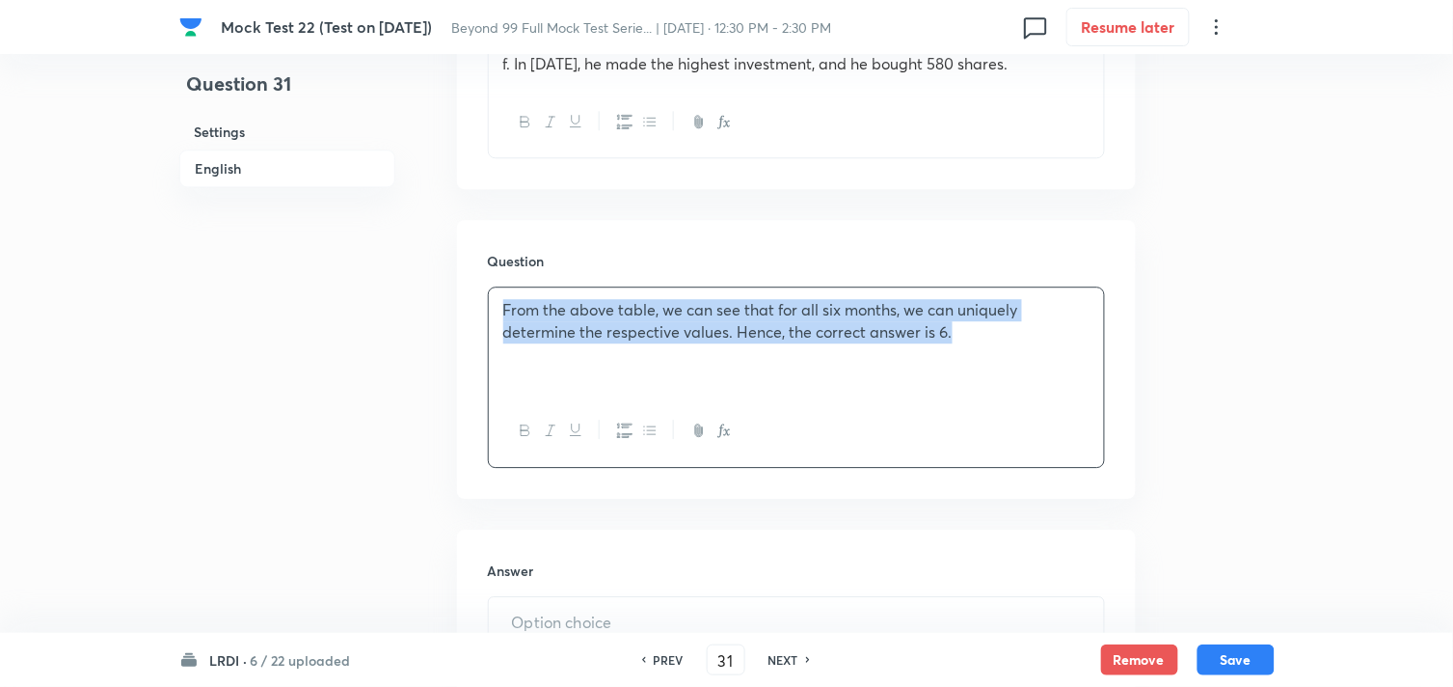
drag, startPoint x: 997, startPoint y: 320, endPoint x: 412, endPoint y: 284, distance: 586.4
click at [412, 284] on div "Question 31 Settings English Settings Type Integer With passage + 3 marks - 1 m…" at bounding box center [726, 8] width 1095 height 2188
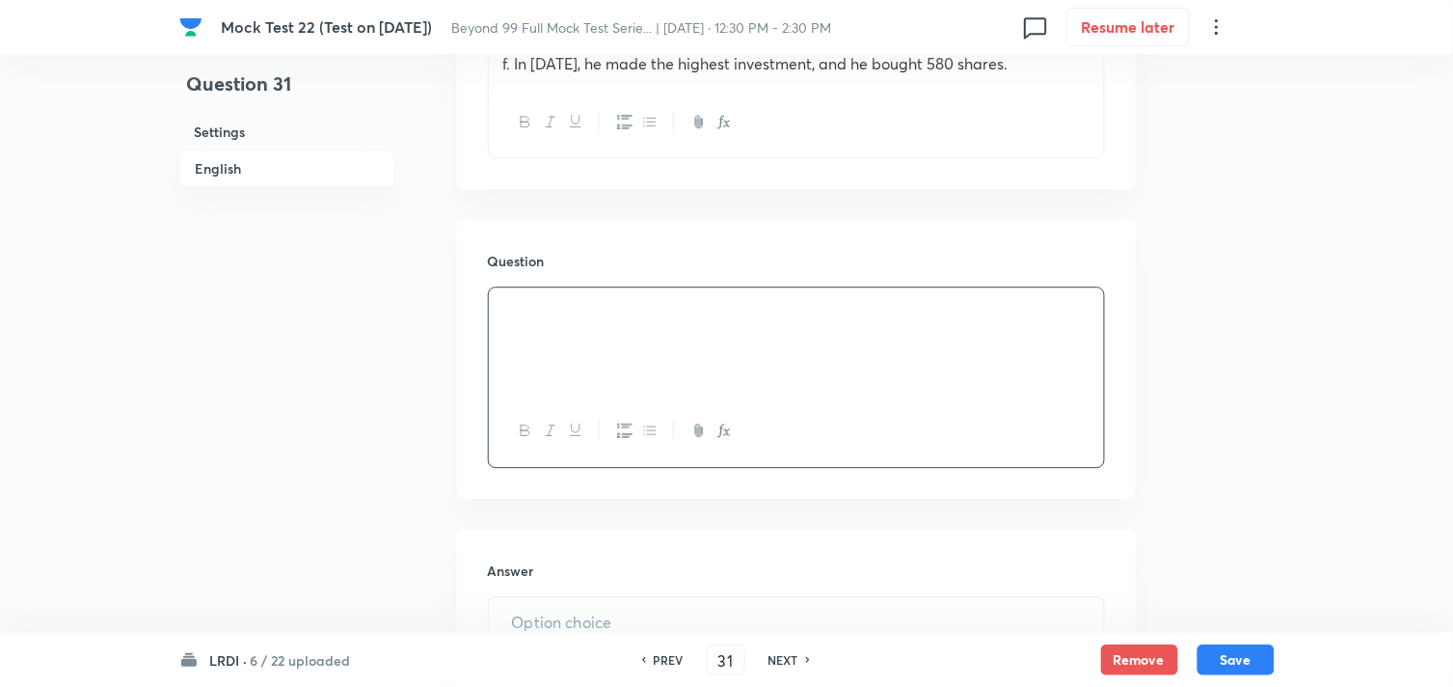
click at [885, 287] on div at bounding box center [796, 341] width 615 height 108
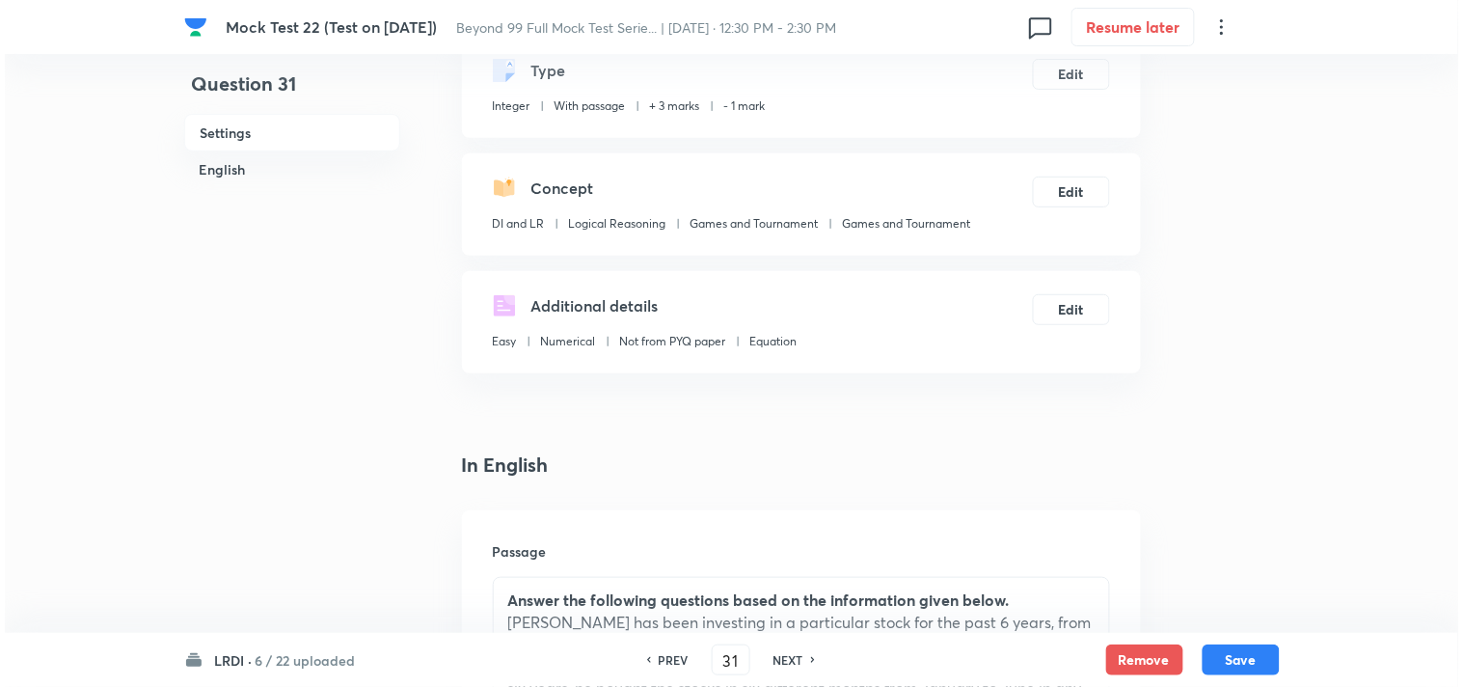
scroll to position [0, 0]
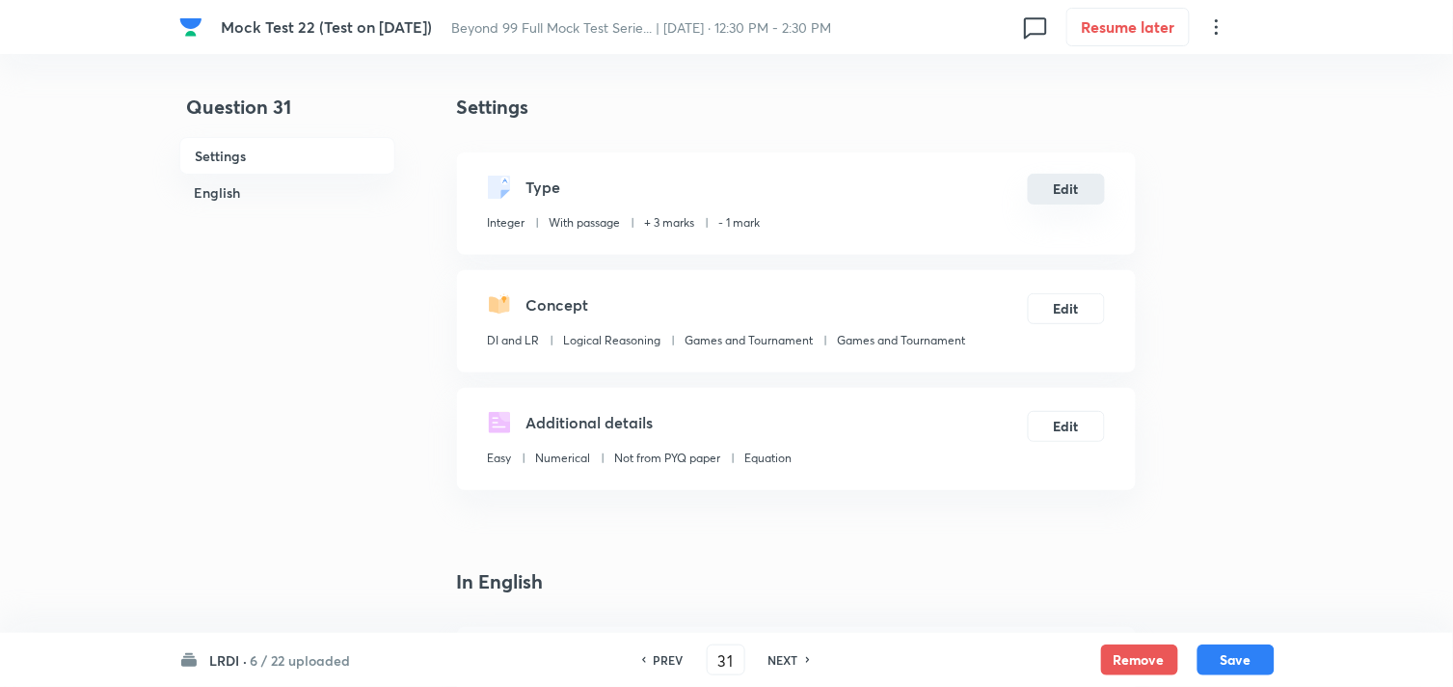
click at [1075, 176] on button "Edit" at bounding box center [1066, 189] width 77 height 31
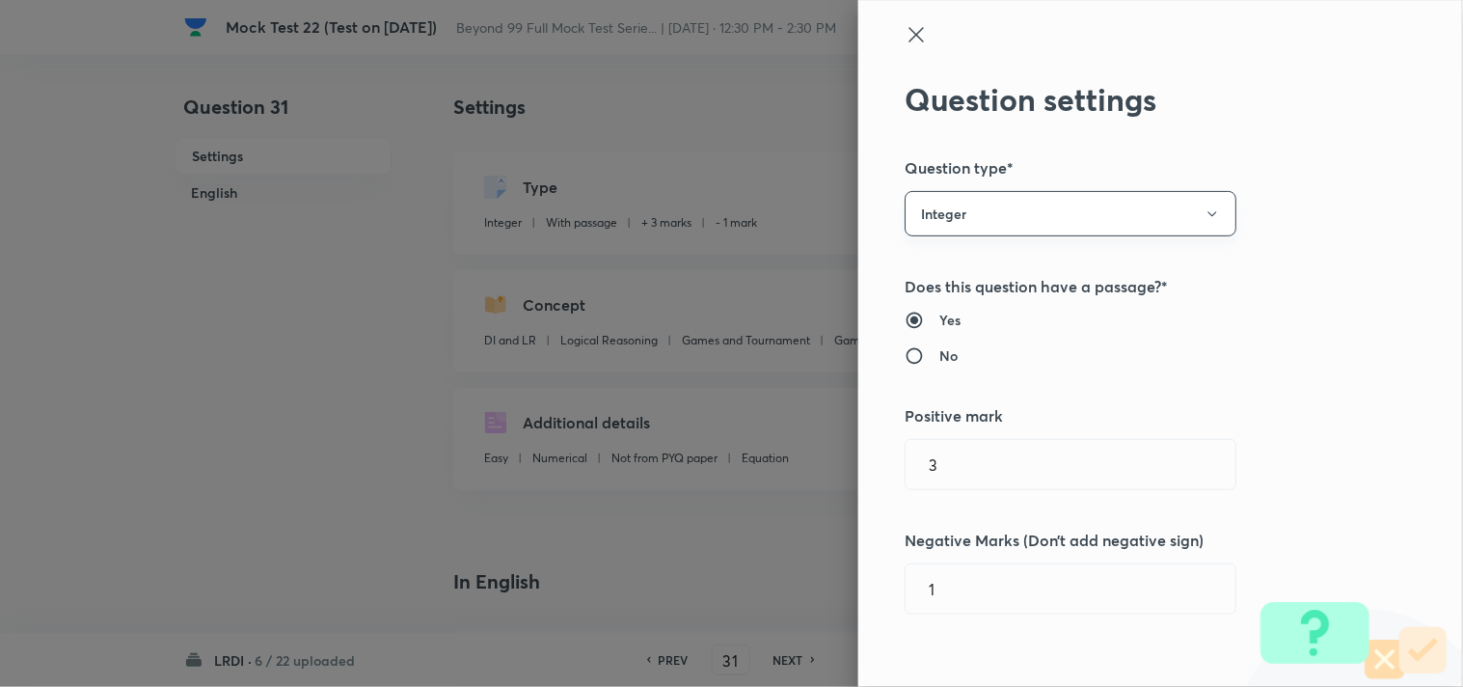
click at [964, 217] on button "Integer" at bounding box center [1070, 213] width 332 height 45
click at [937, 282] on span "Single choice correct" at bounding box center [1055, 272] width 307 height 20
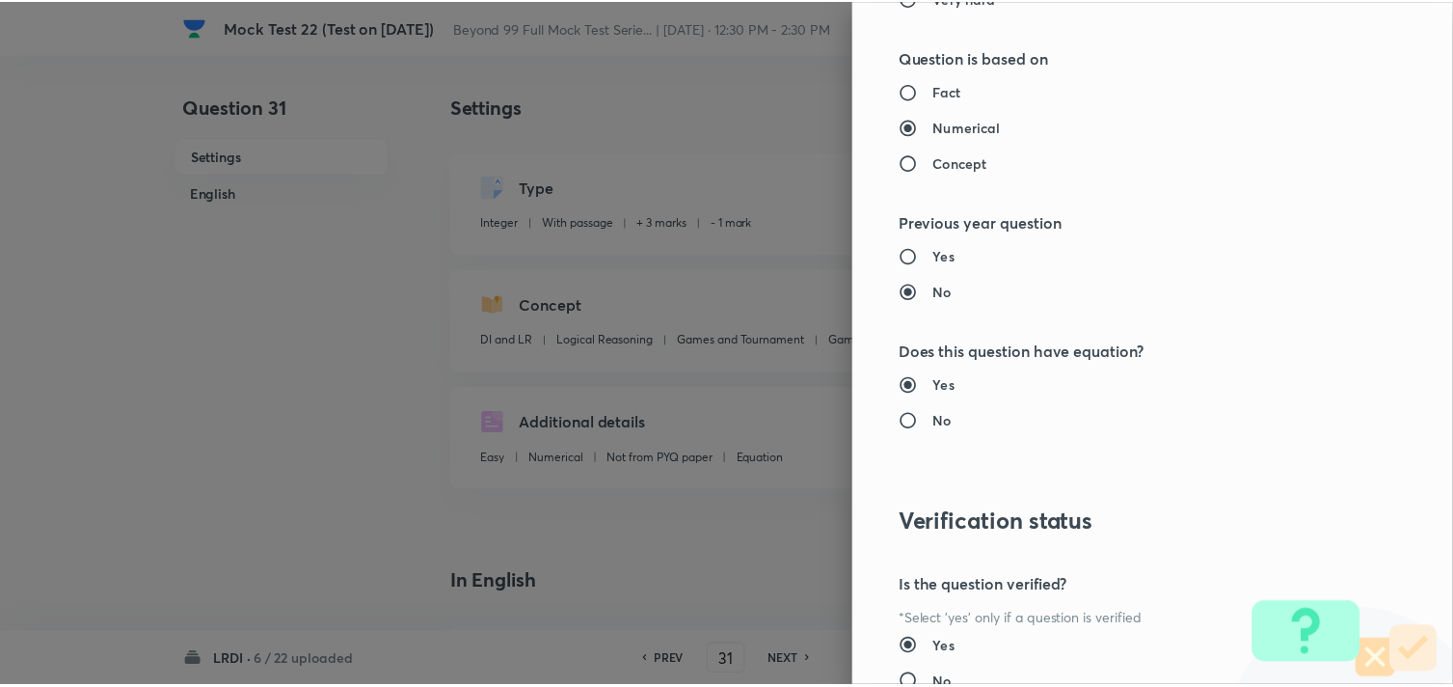
scroll to position [1942, 0]
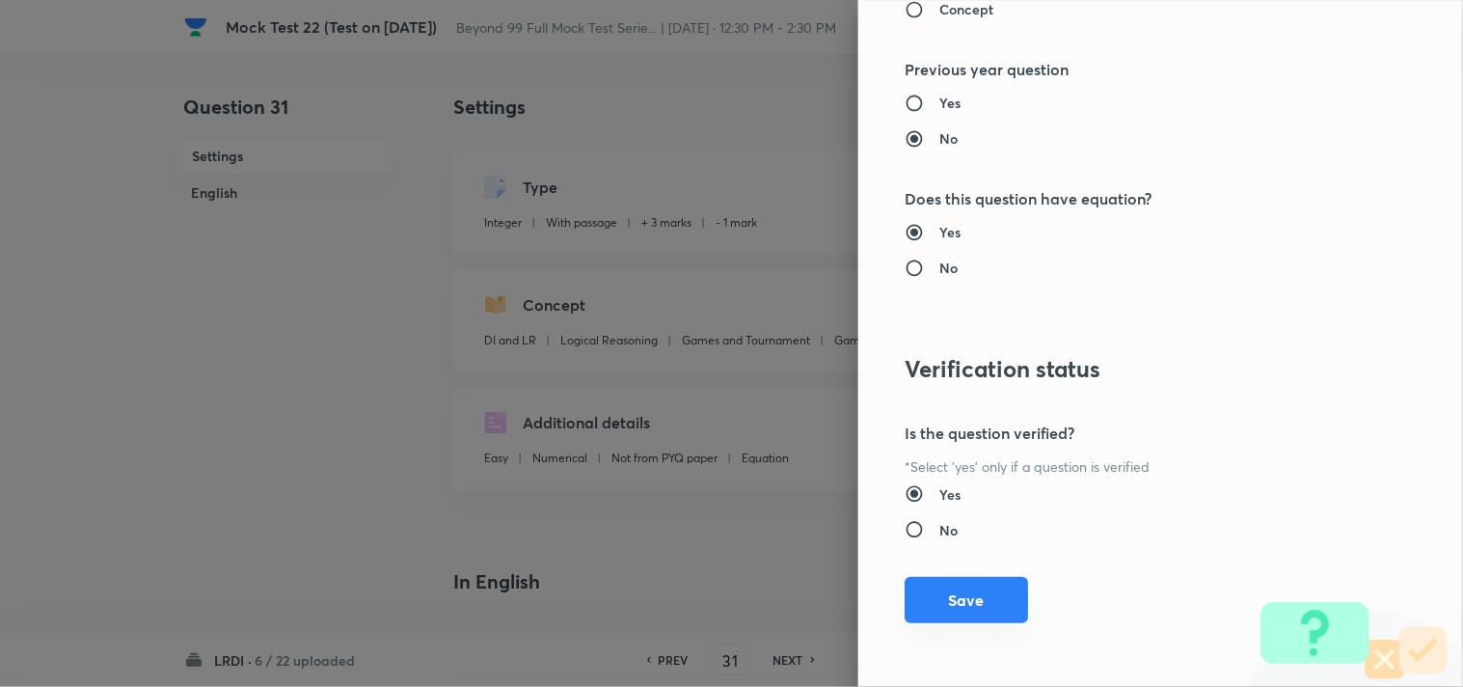
click at [937, 601] on button "Save" at bounding box center [965, 600] width 123 height 46
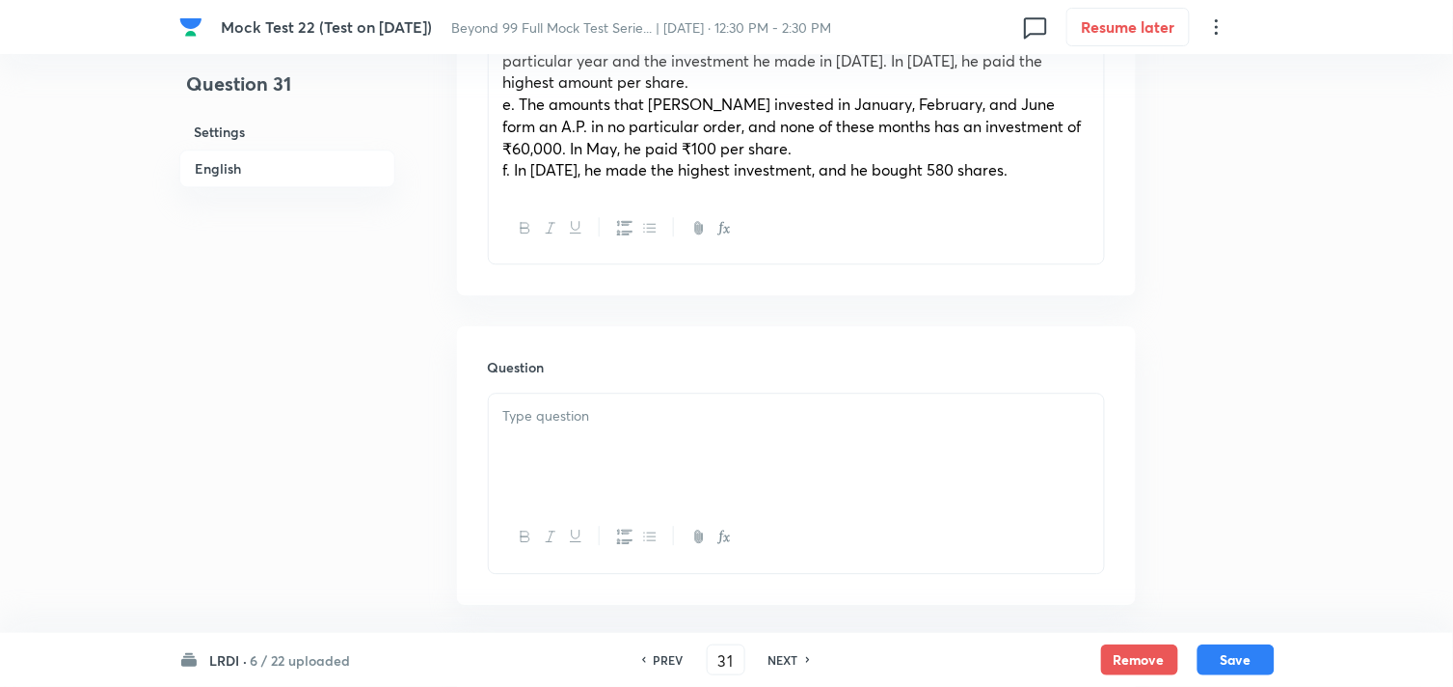
scroll to position [1071, 0]
click at [663, 419] on div at bounding box center [796, 448] width 615 height 108
click at [699, 451] on div at bounding box center [796, 448] width 615 height 108
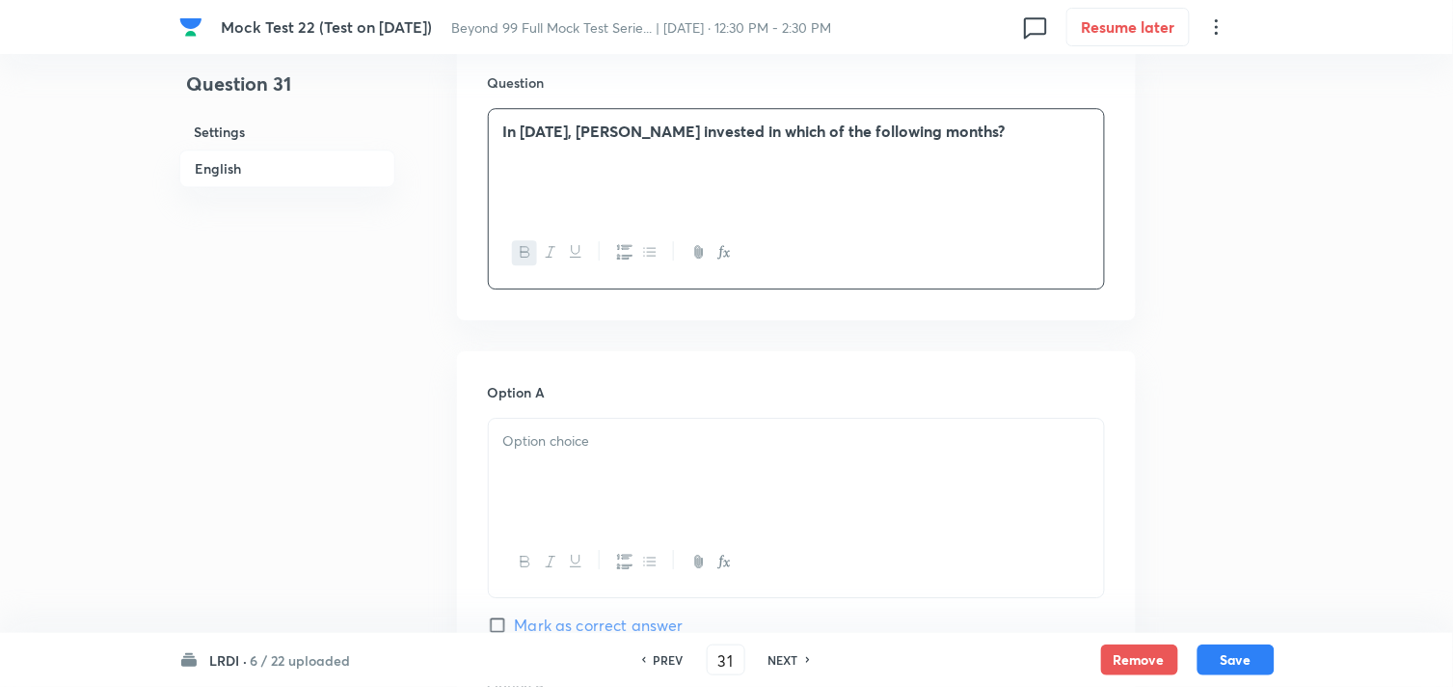
scroll to position [1499, 0]
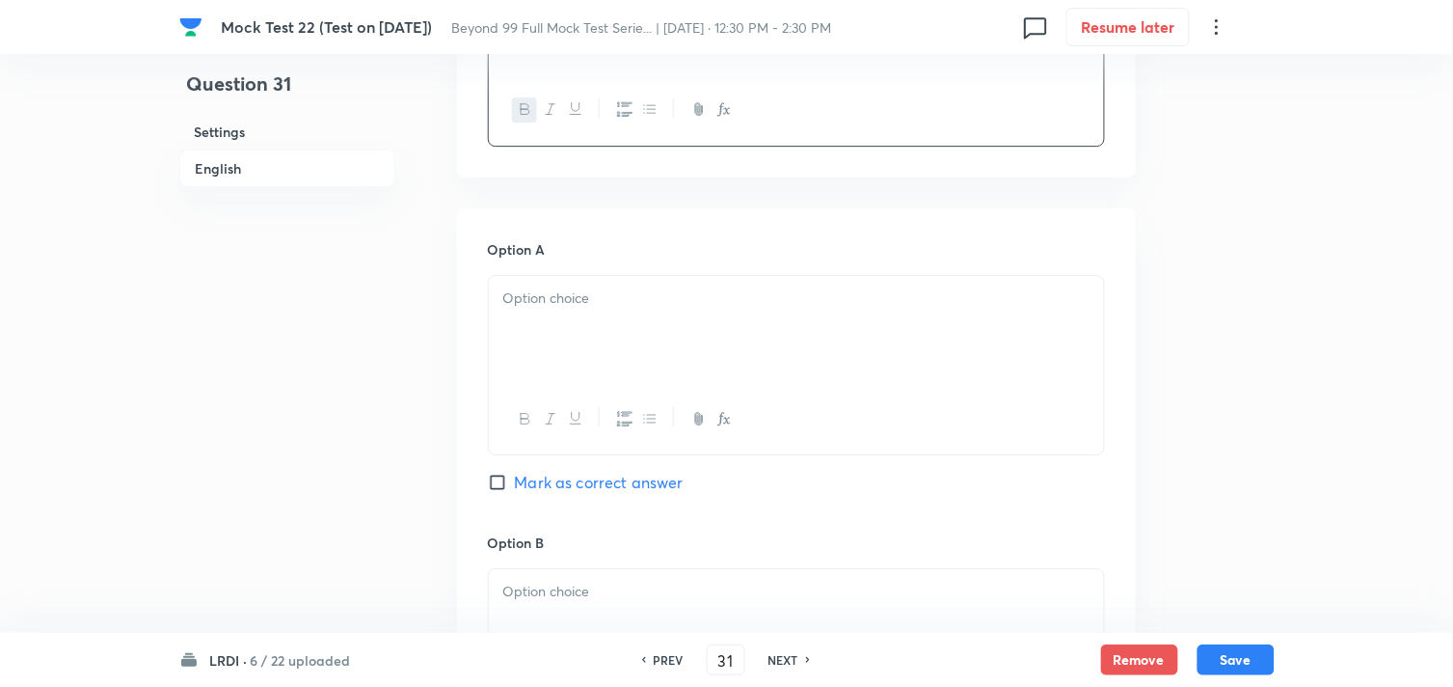
click at [682, 296] on div at bounding box center [796, 330] width 615 height 108
click at [630, 580] on p at bounding box center [796, 591] width 586 height 22
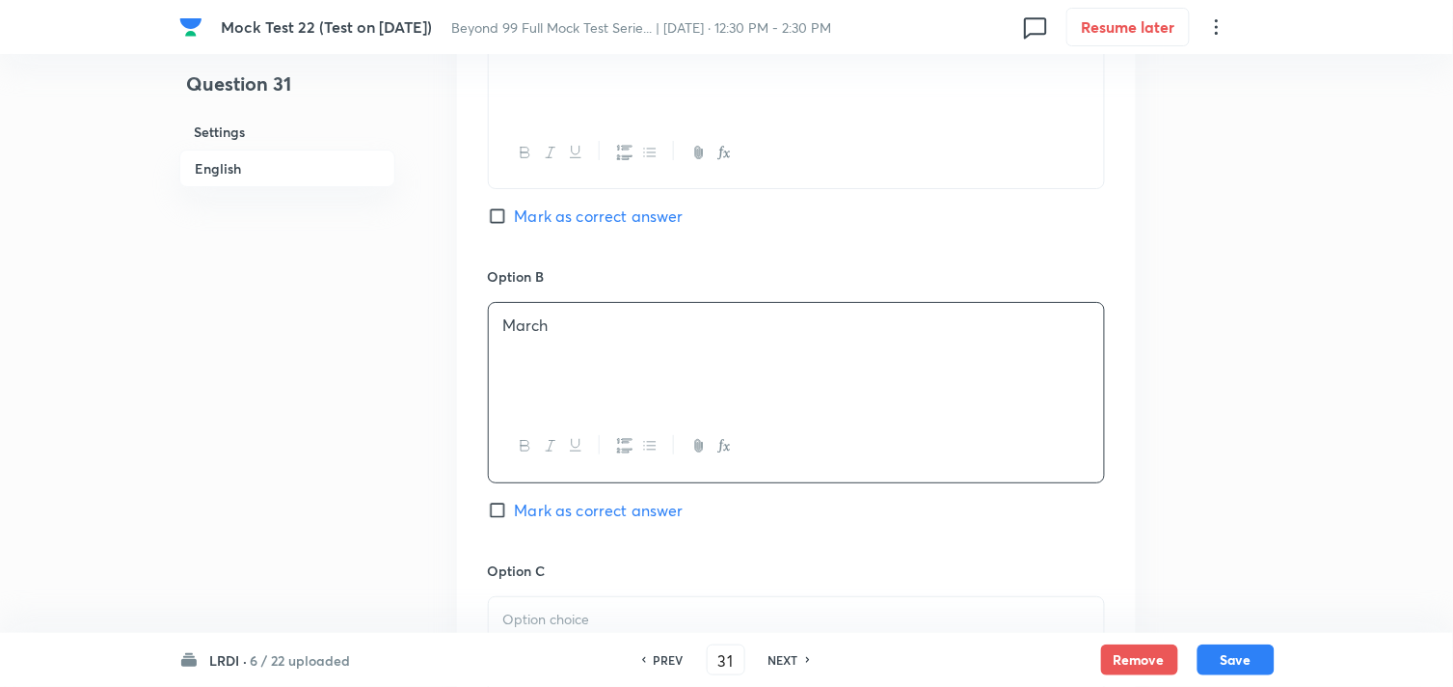
scroll to position [1928, 0]
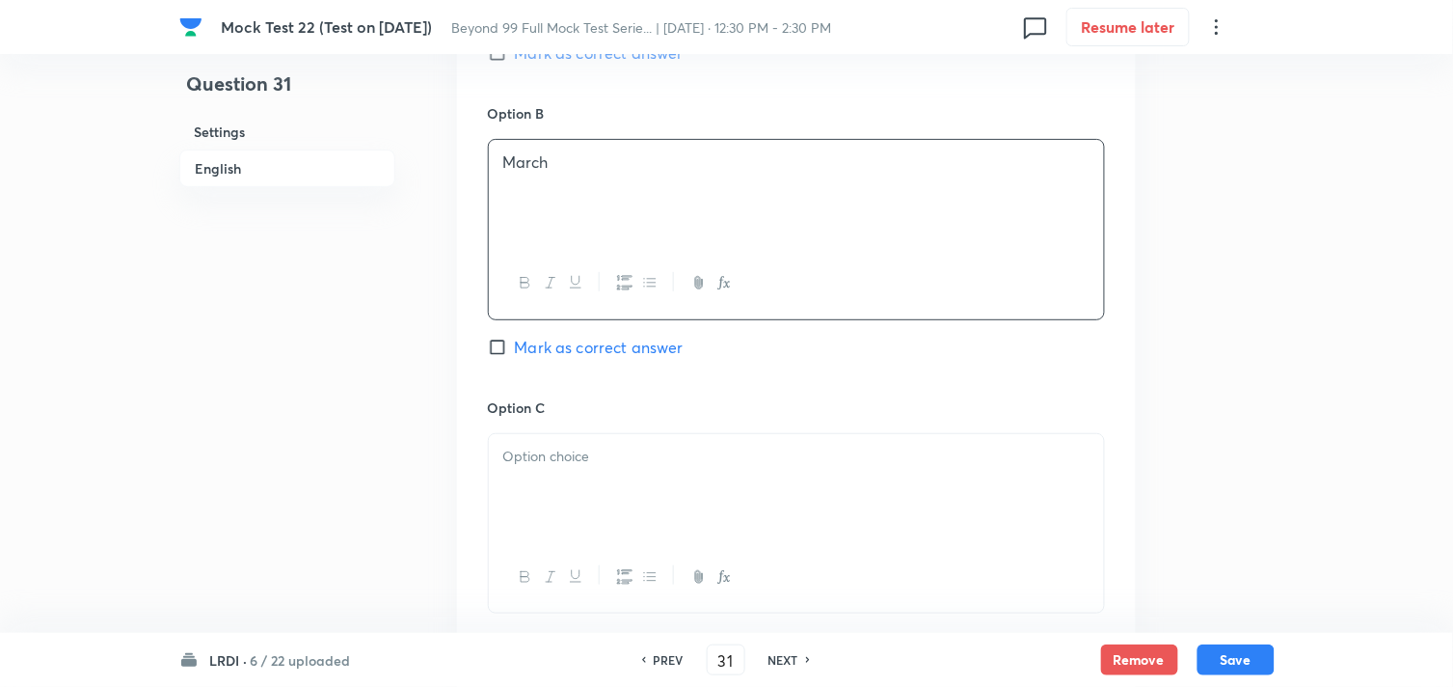
click at [653, 445] on p at bounding box center [796, 456] width 586 height 22
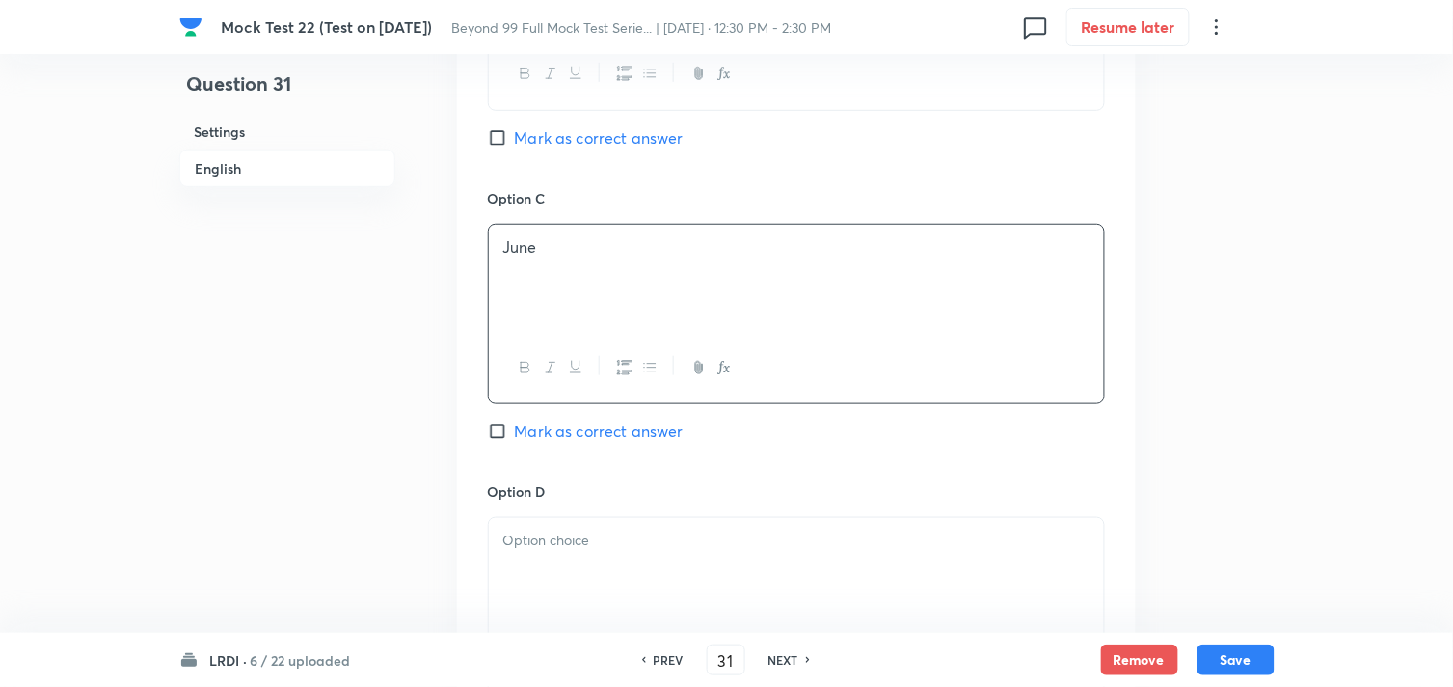
scroll to position [2249, 0]
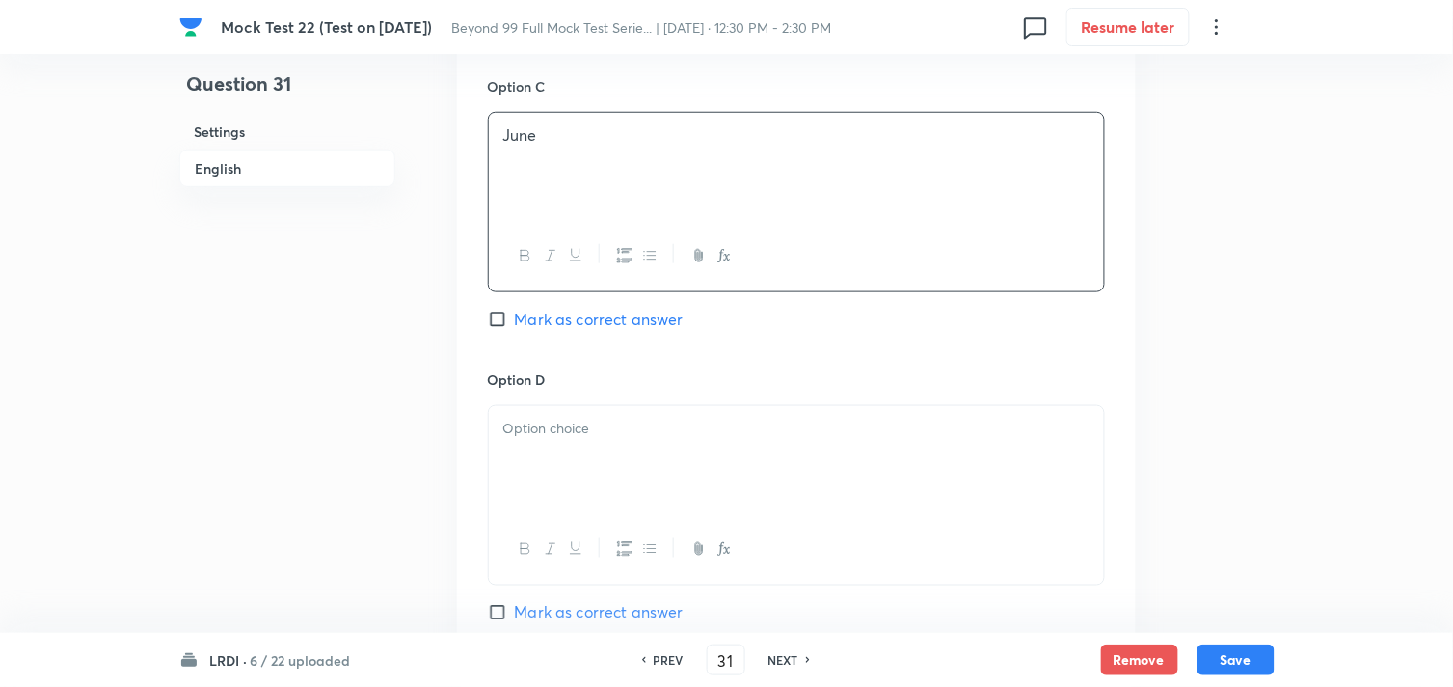
click at [541, 473] on div at bounding box center [796, 460] width 615 height 108
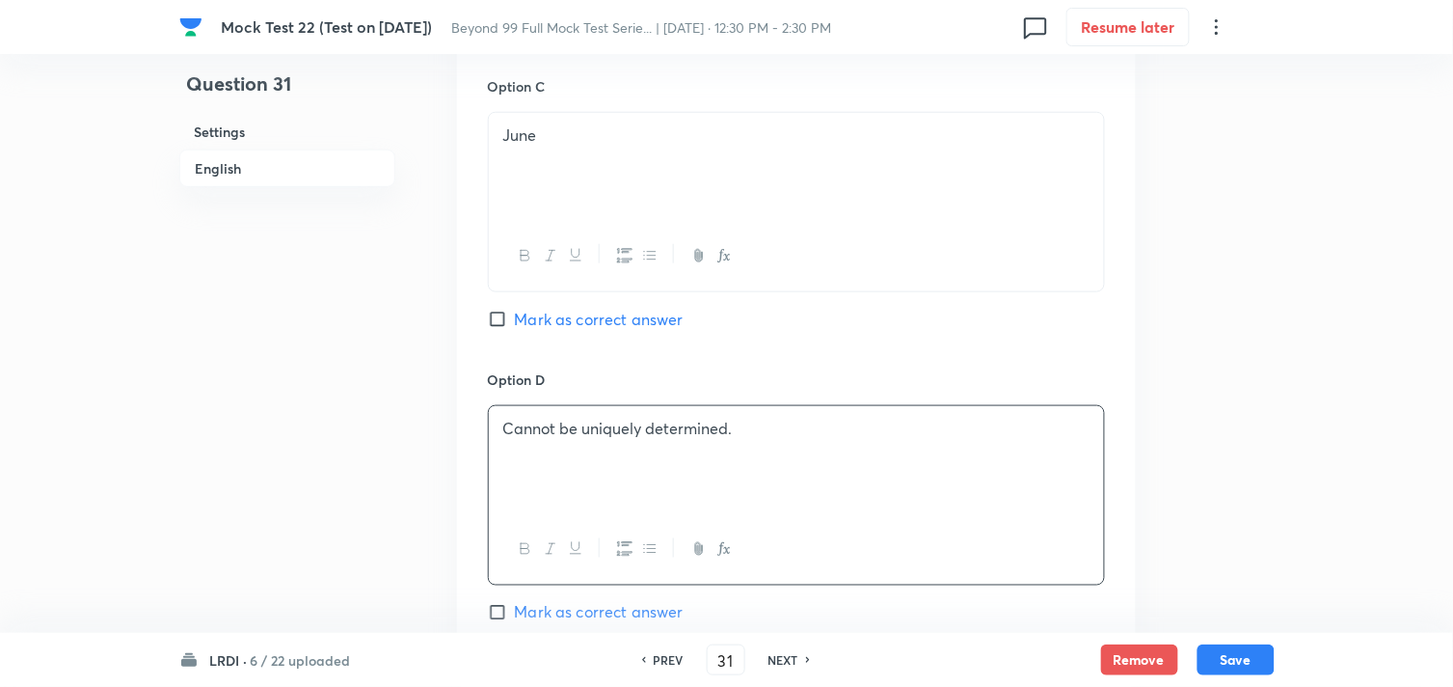
click at [494, 310] on input "Mark as correct answer" at bounding box center [501, 319] width 27 height 19
checkbox input "true"
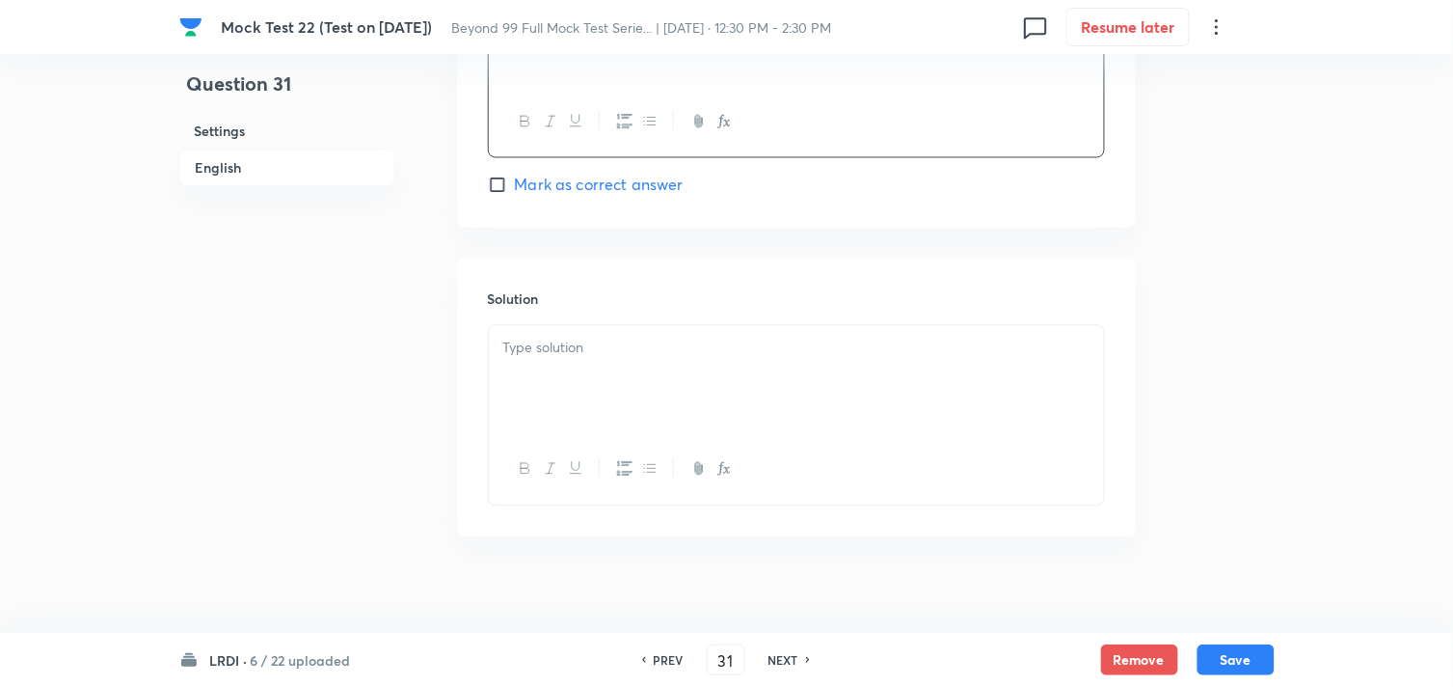
scroll to position [2678, 0]
click at [511, 342] on div at bounding box center [796, 379] width 615 height 108
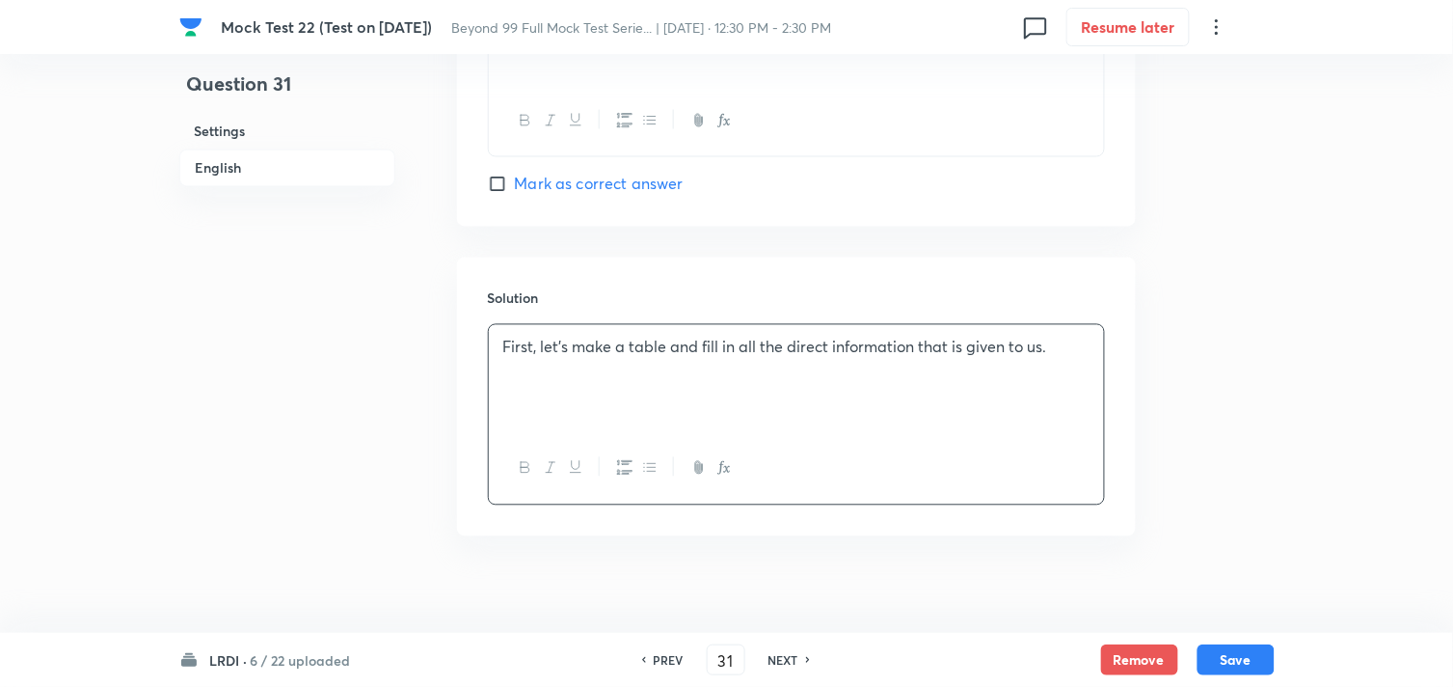
click at [707, 376] on div "First, let’s make a table and fill in all the direct information that is given …" at bounding box center [796, 379] width 615 height 108
click at [1061, 345] on div "First, let’s make a table and fill in all the direct information that is given …" at bounding box center [796, 379] width 615 height 108
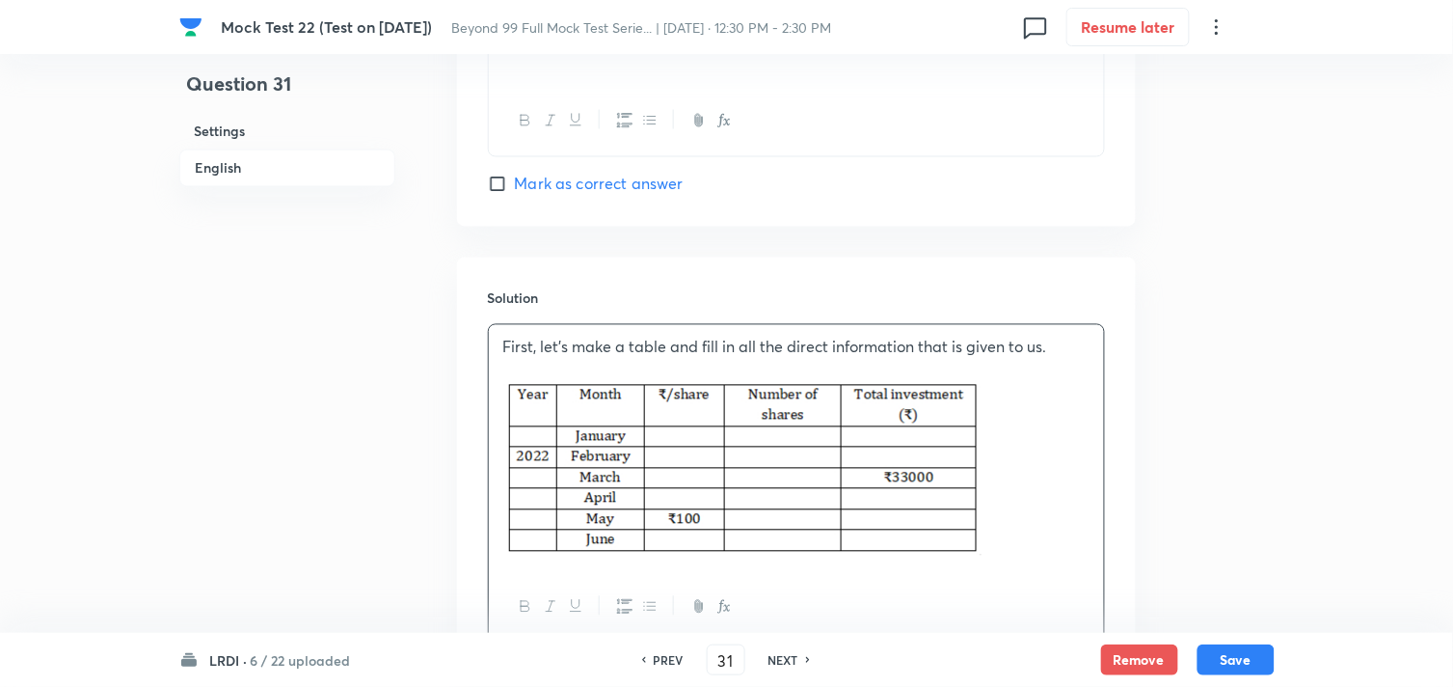
click at [1073, 466] on p at bounding box center [796, 471] width 586 height 180
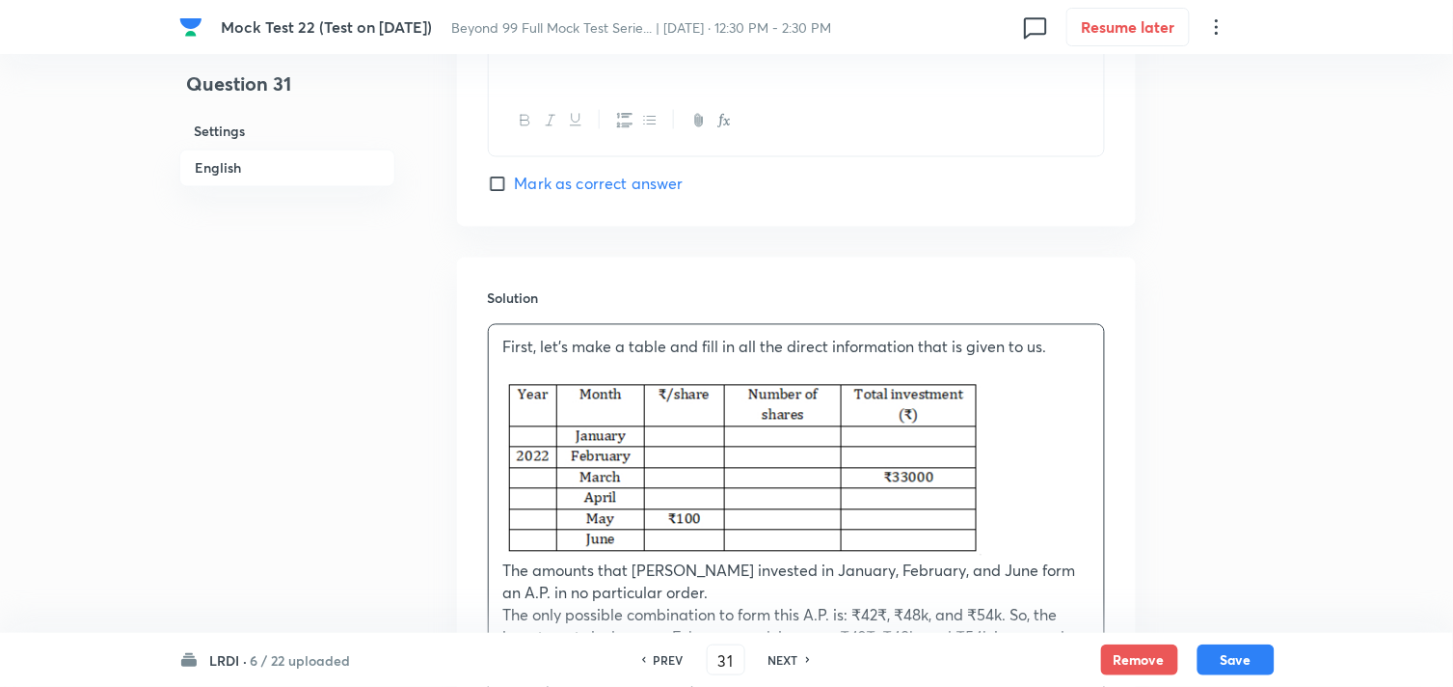
scroll to position [3000, 0]
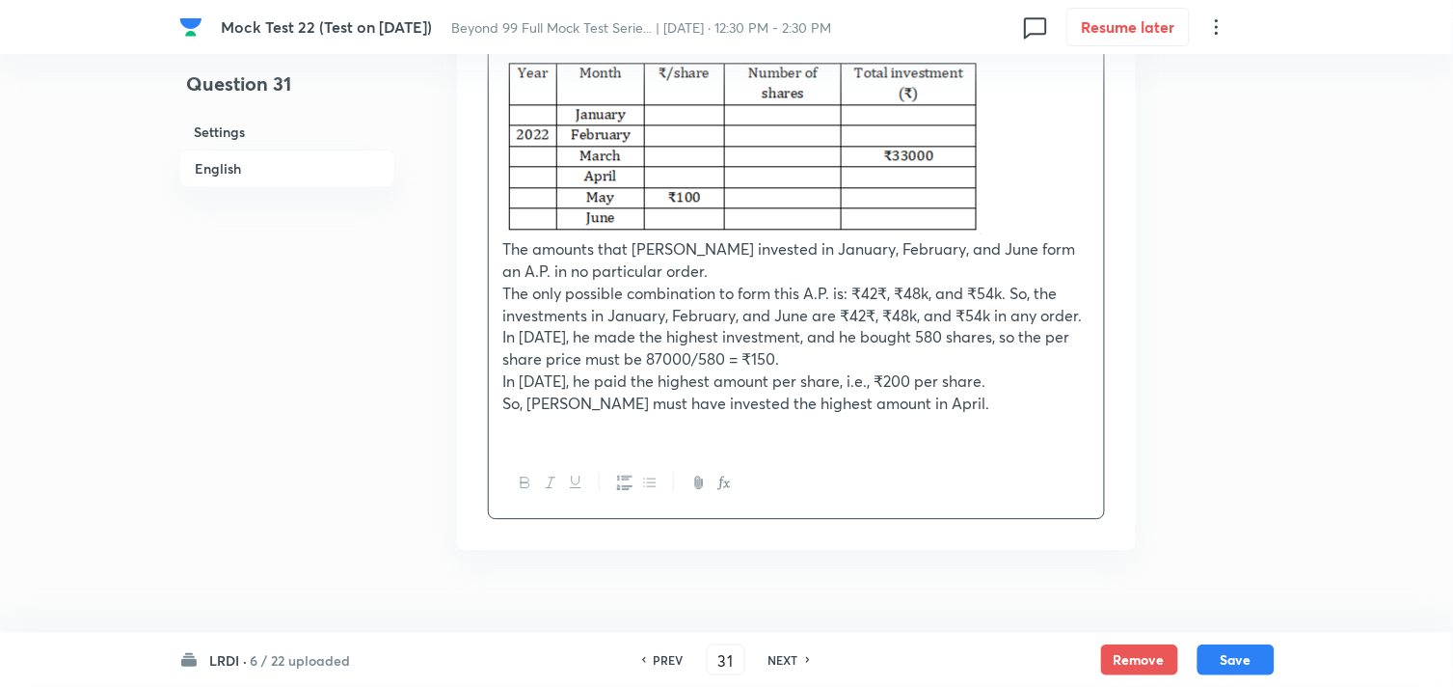
click at [939, 414] on p at bounding box center [796, 425] width 586 height 22
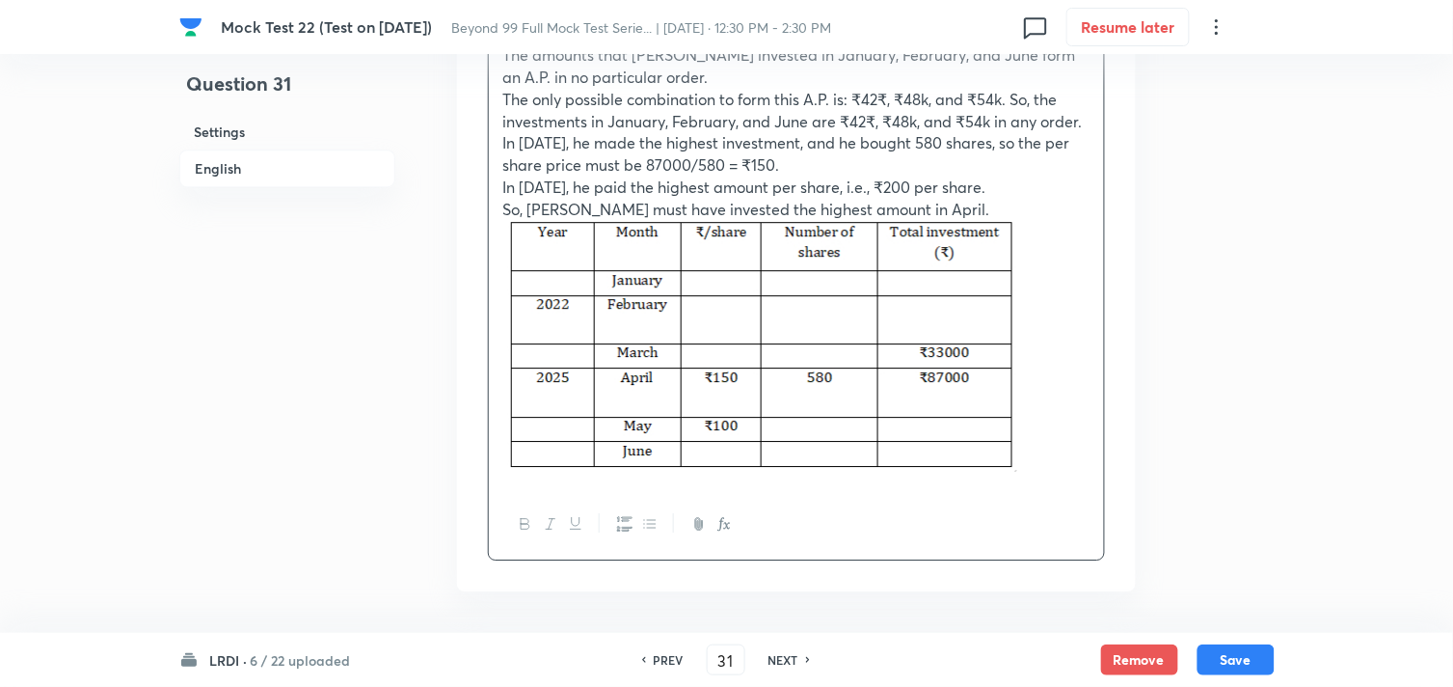
scroll to position [3214, 0]
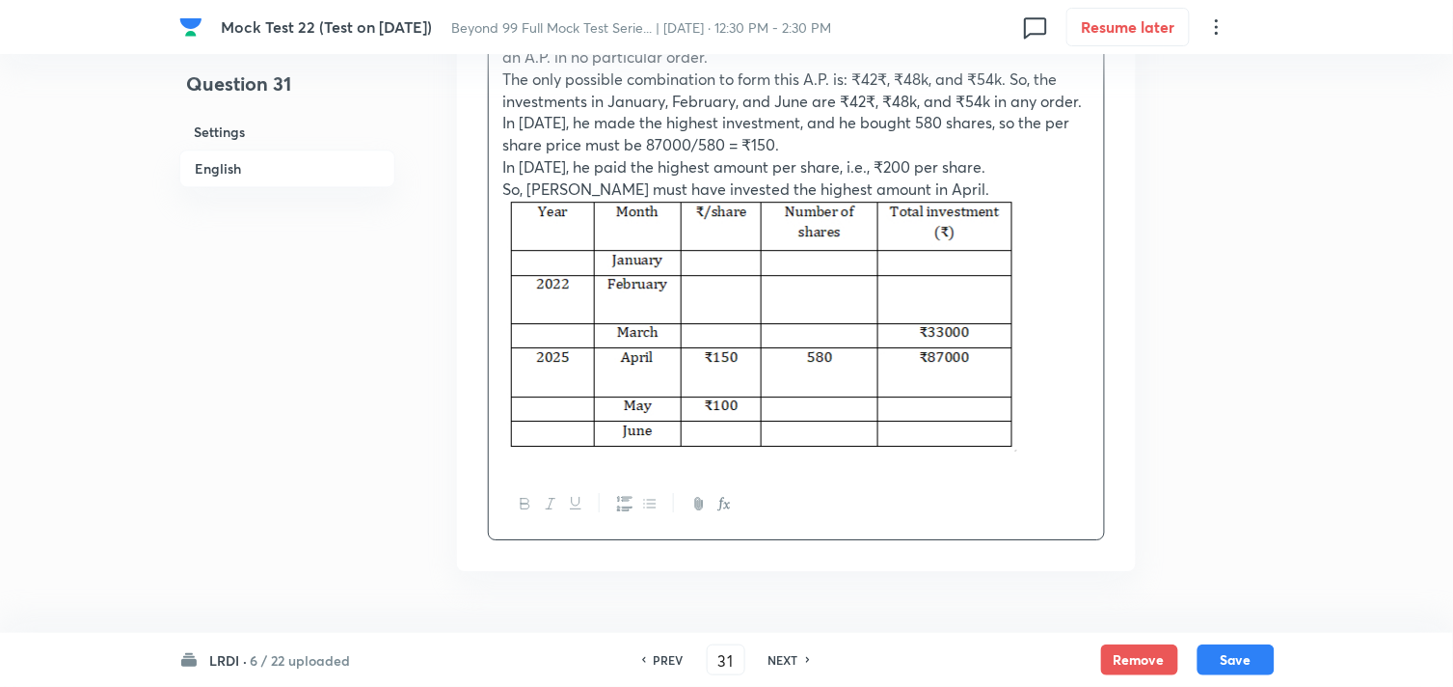
click at [1053, 428] on p at bounding box center [796, 328] width 586 height 257
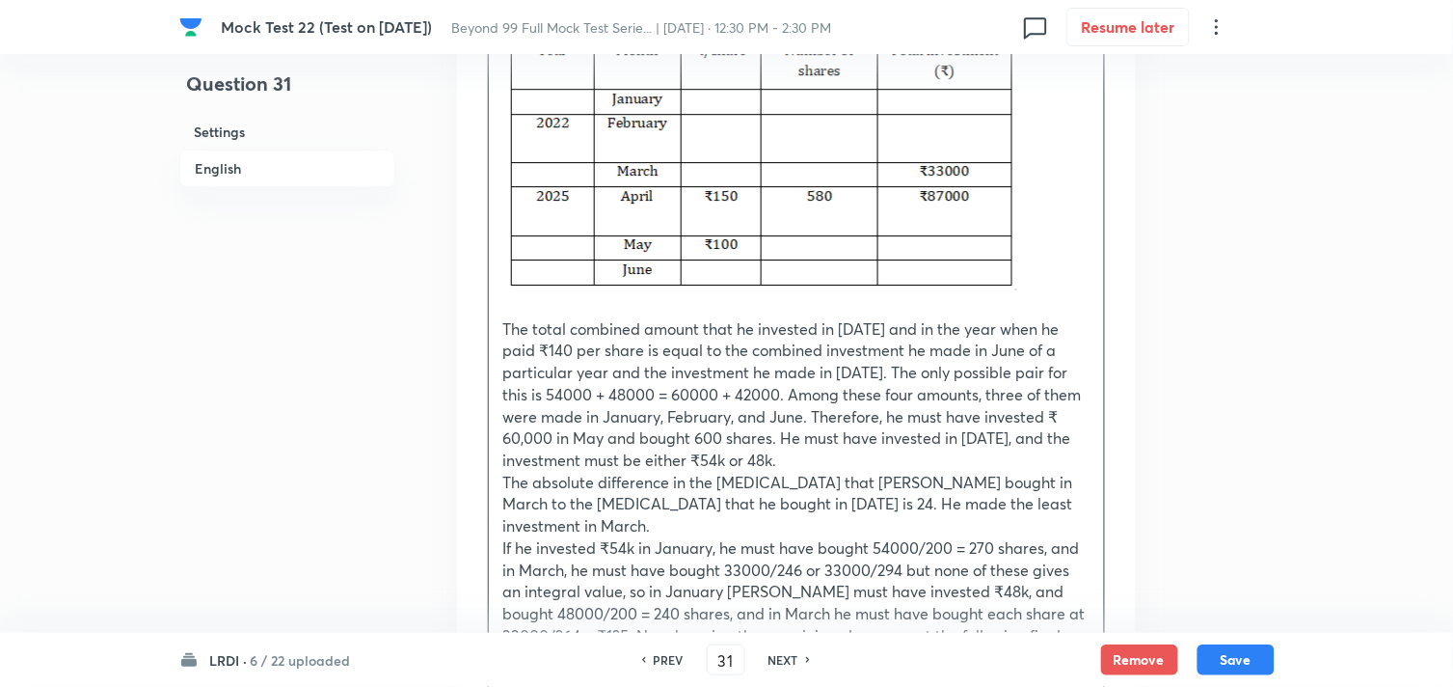
scroll to position [3623, 0]
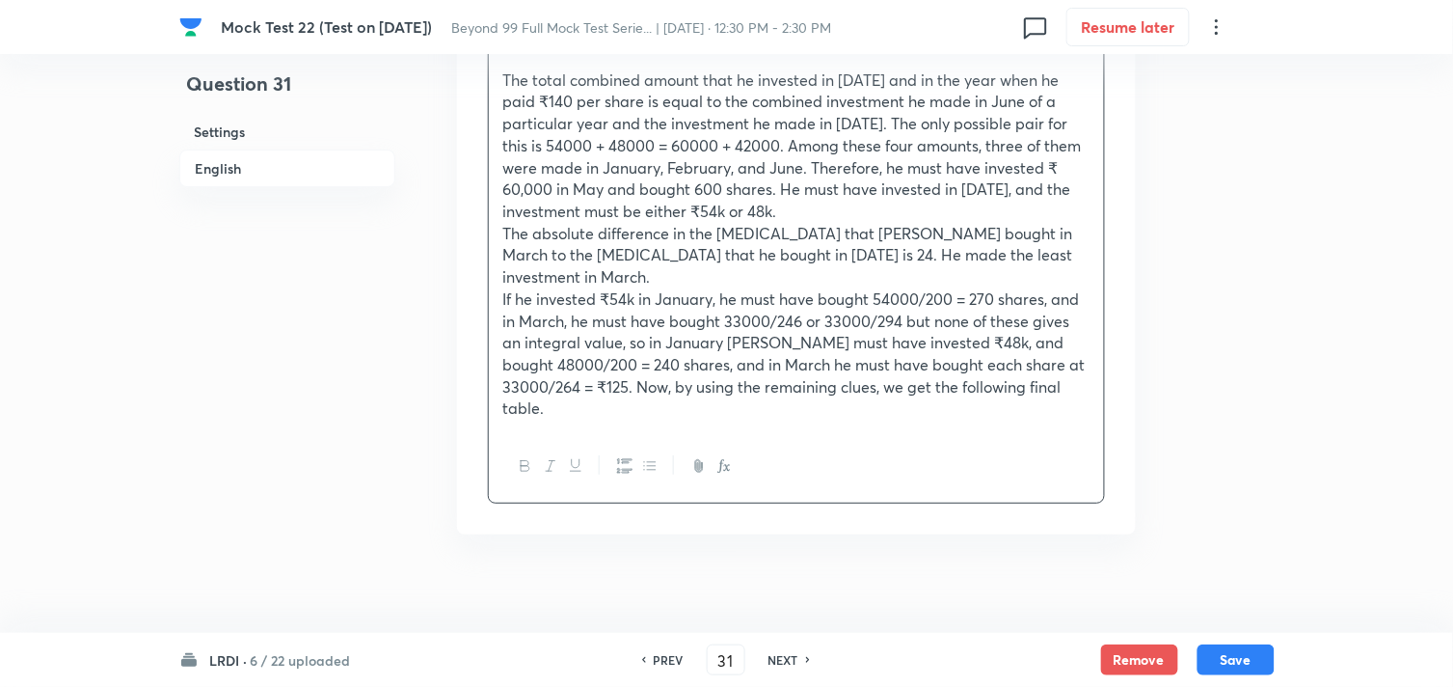
click at [605, 398] on p "If he invested ₹54k in January, he must have bought 54000/200 = 270 shares, and…" at bounding box center [796, 353] width 586 height 131
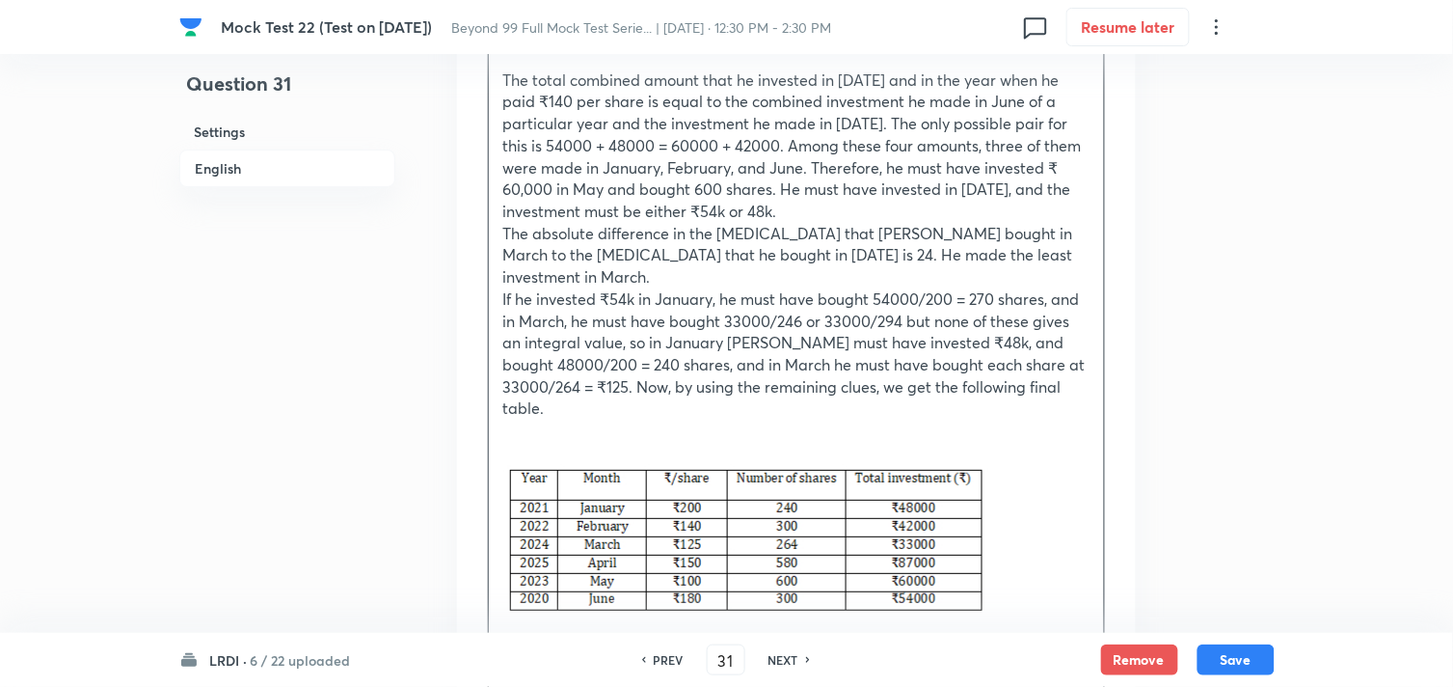
click at [1041, 523] on p at bounding box center [796, 543] width 586 height 158
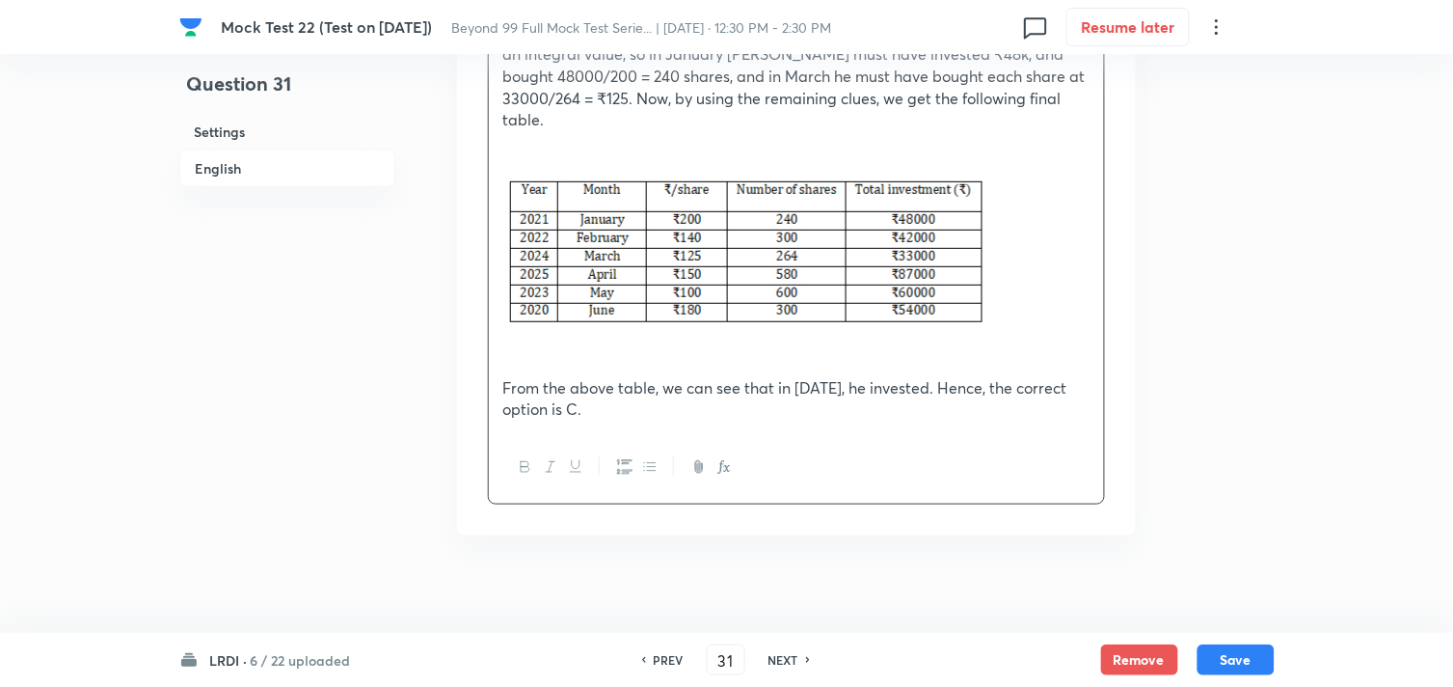
scroll to position [3913, 0]
click at [1240, 647] on button "Save" at bounding box center [1236, 659] width 77 height 31
type input "32"
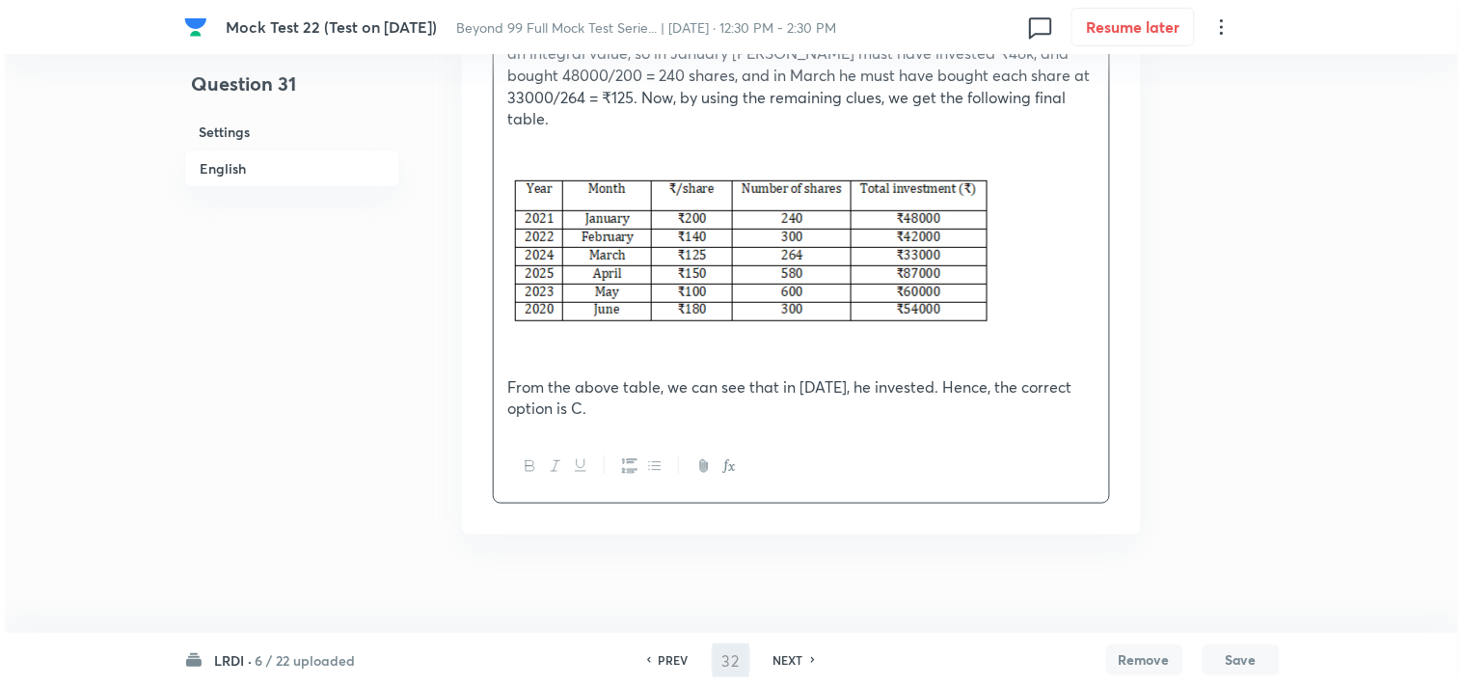
scroll to position [0, 0]
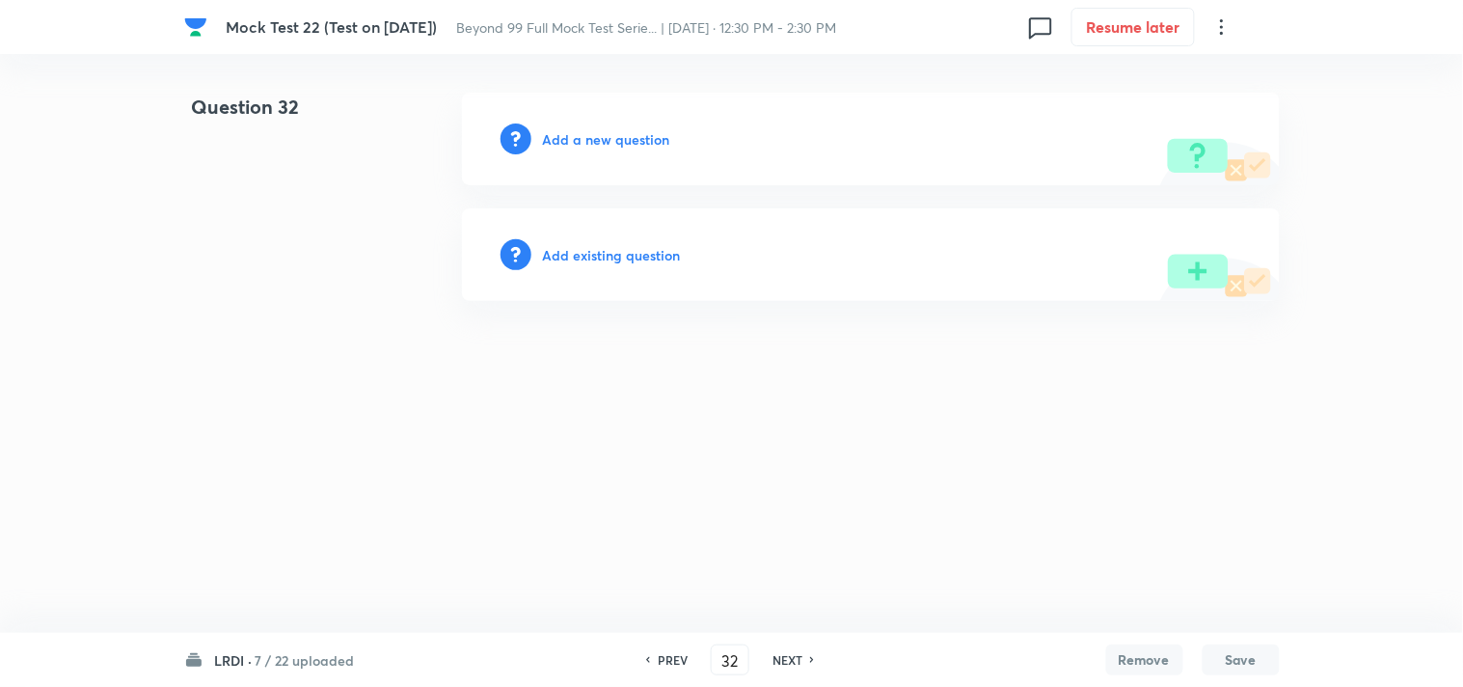
click at [595, 151] on div "Add a new question" at bounding box center [871, 139] width 818 height 93
click at [603, 136] on h6 "Add a new question" at bounding box center [606, 139] width 127 height 20
click at [603, 136] on h6 "Choose a question type" at bounding box center [617, 139] width 148 height 20
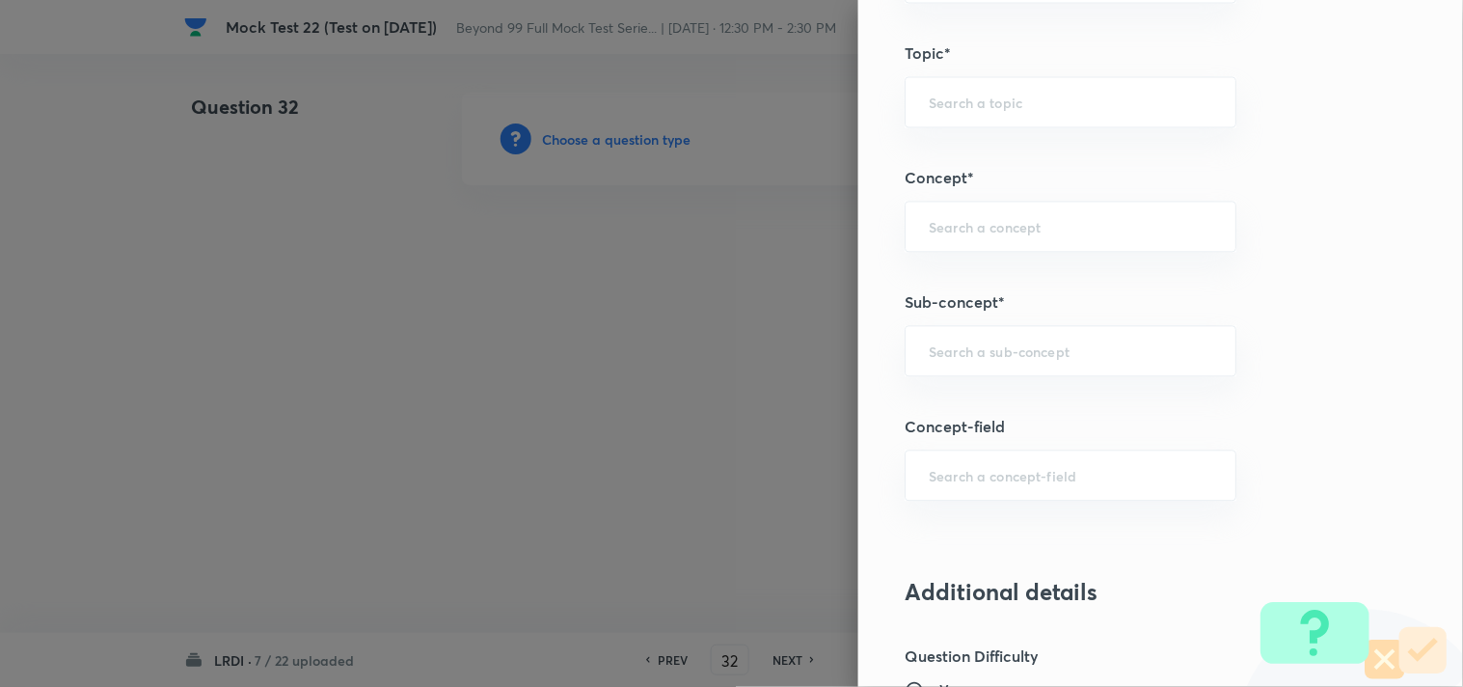
scroll to position [964, 0]
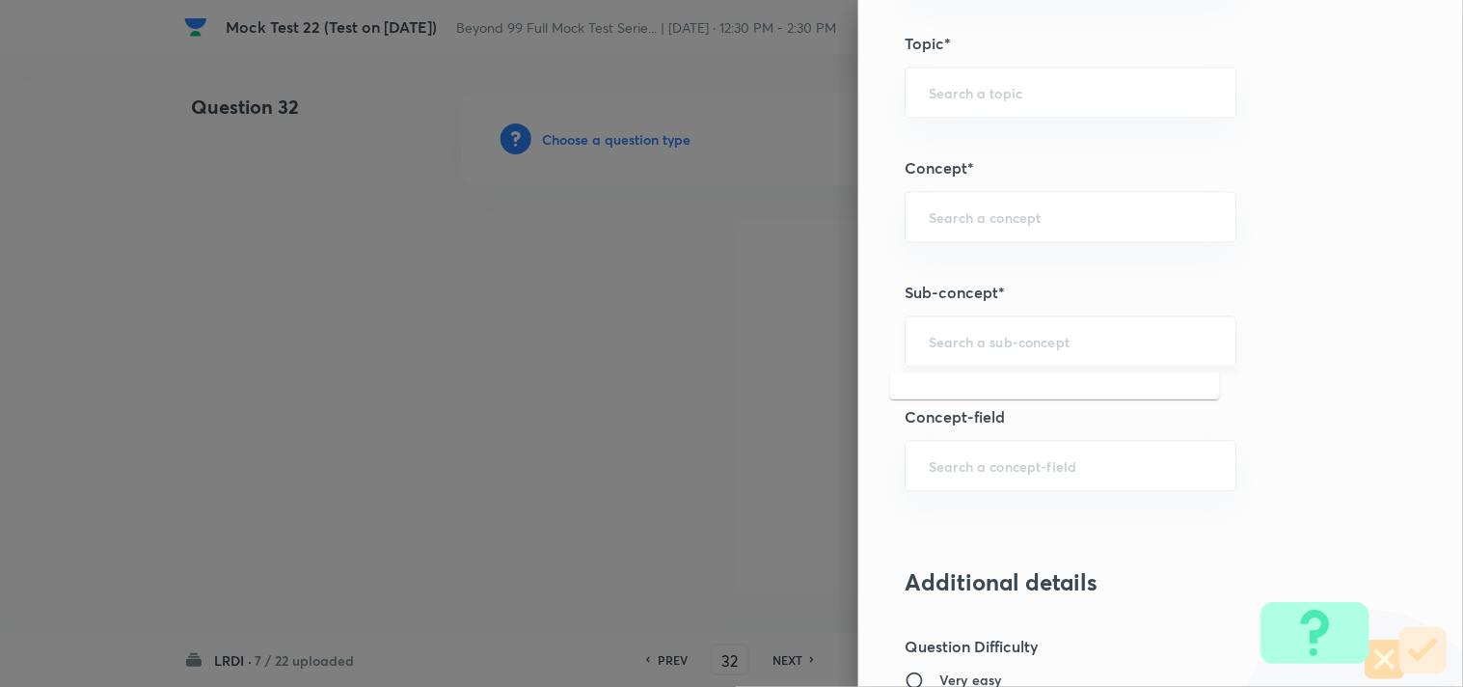
click at [996, 341] on input "text" at bounding box center [1070, 341] width 283 height 18
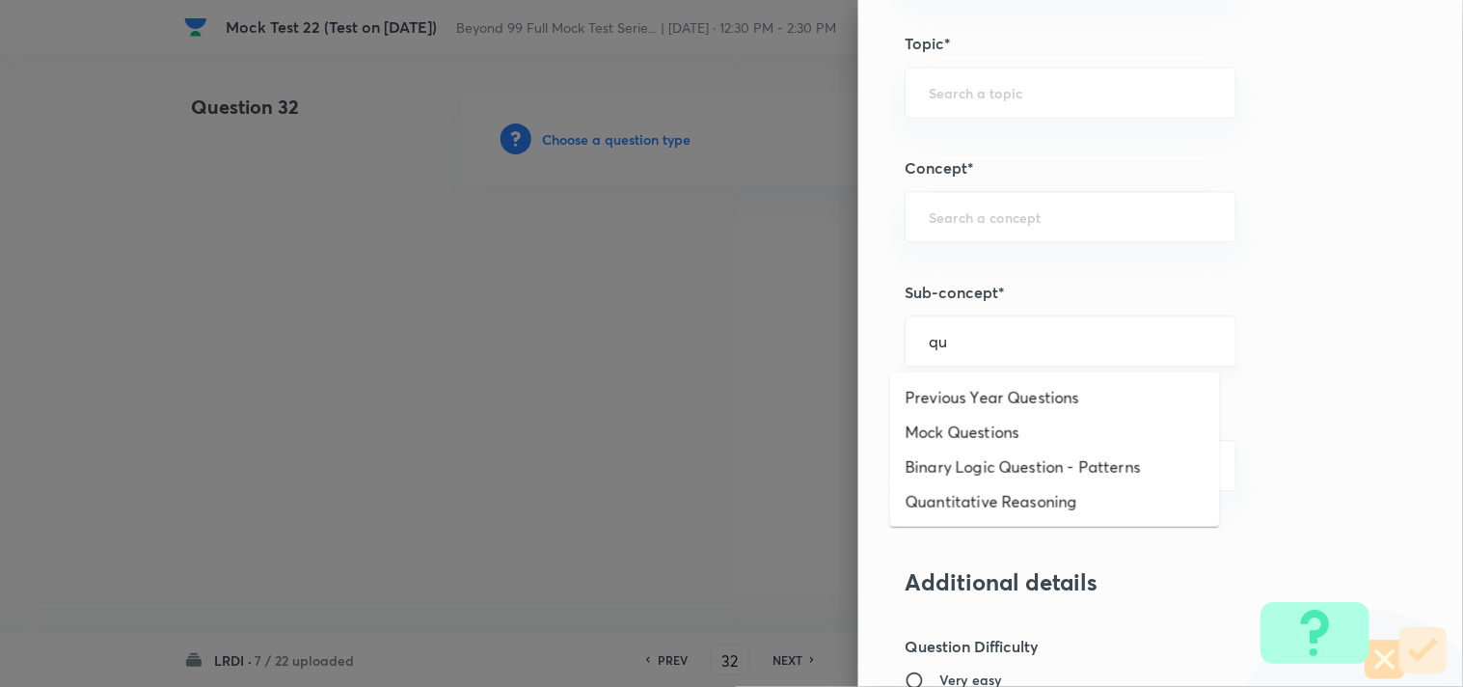
type input "q"
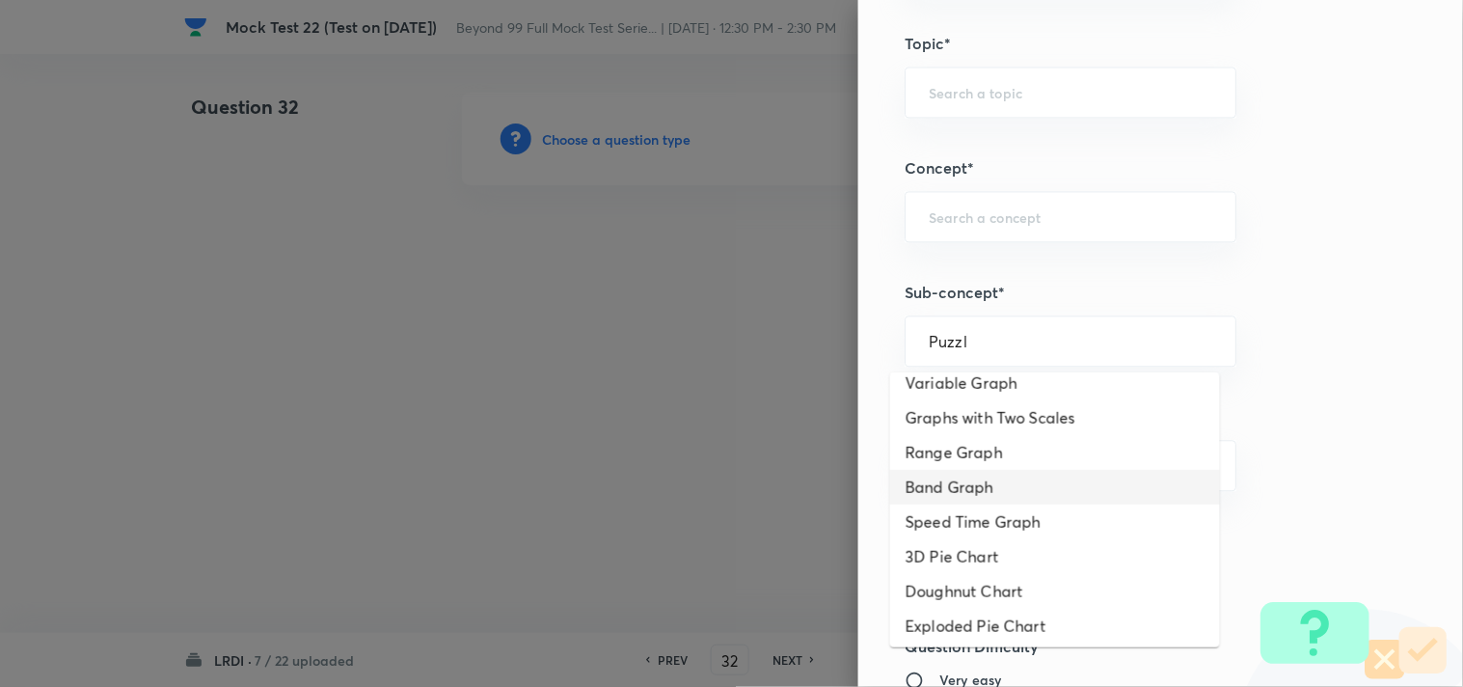
scroll to position [0, 0]
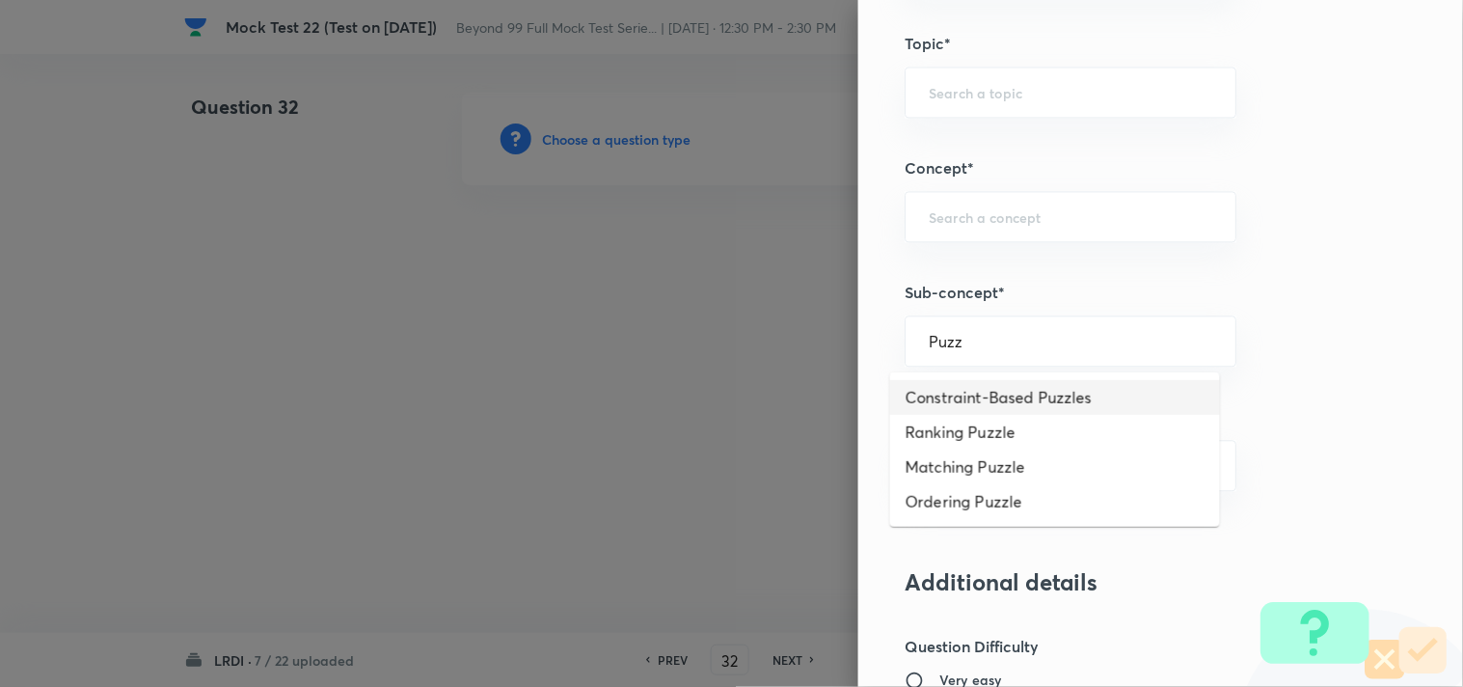
drag, startPoint x: 1038, startPoint y: 409, endPoint x: 1044, endPoint y: 399, distance: 11.2
click at [1043, 402] on li "Constraint-Based Puzzles" at bounding box center [1055, 397] width 330 height 35
type input "Constraint-Based Puzzles"
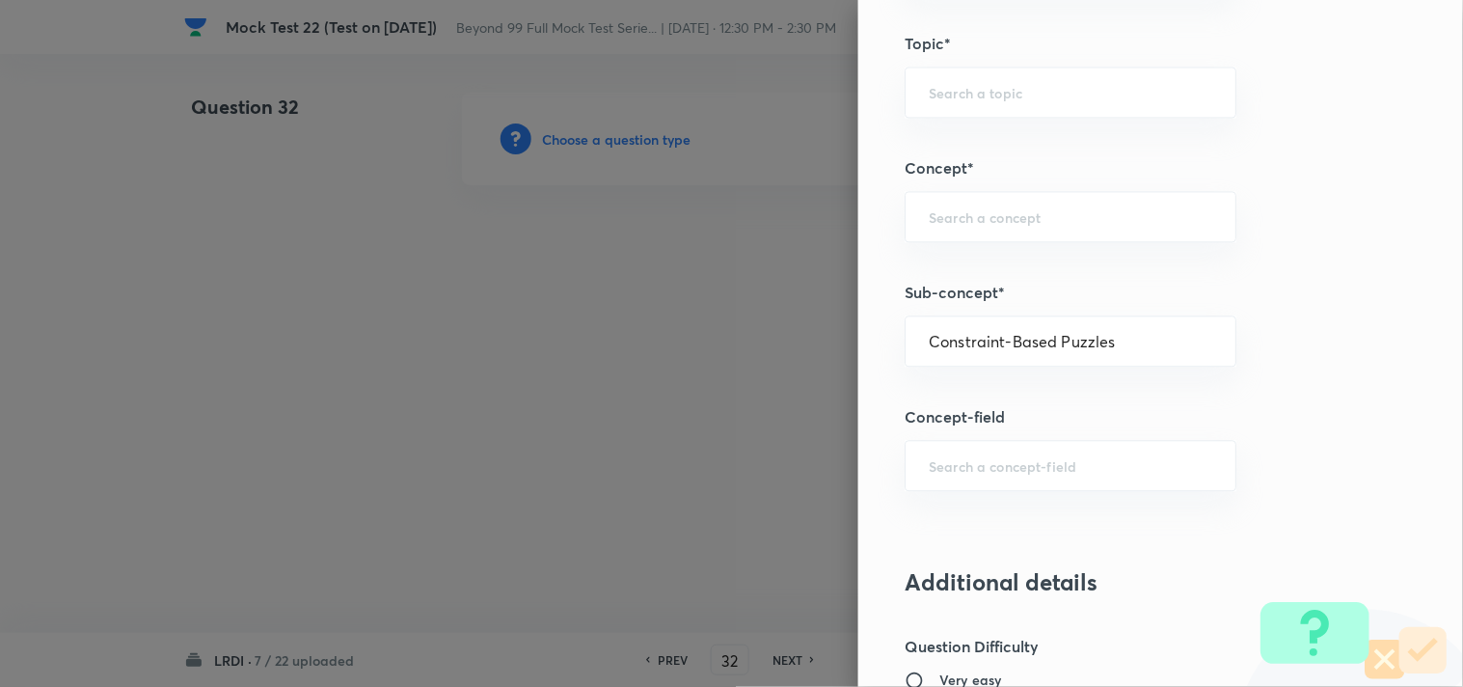
type input "DI and LR"
type input "Logical Reasoning"
type input "Constraint-Based puzzles"
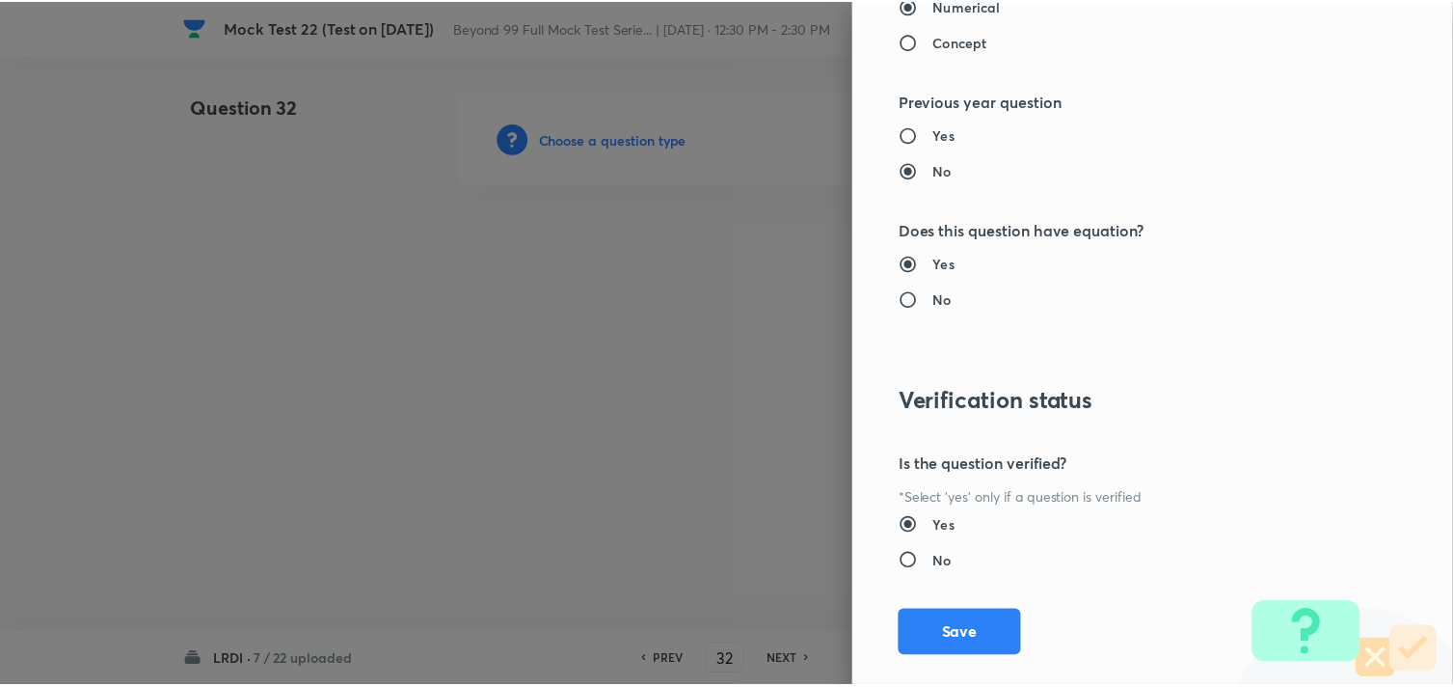
scroll to position [1942, 0]
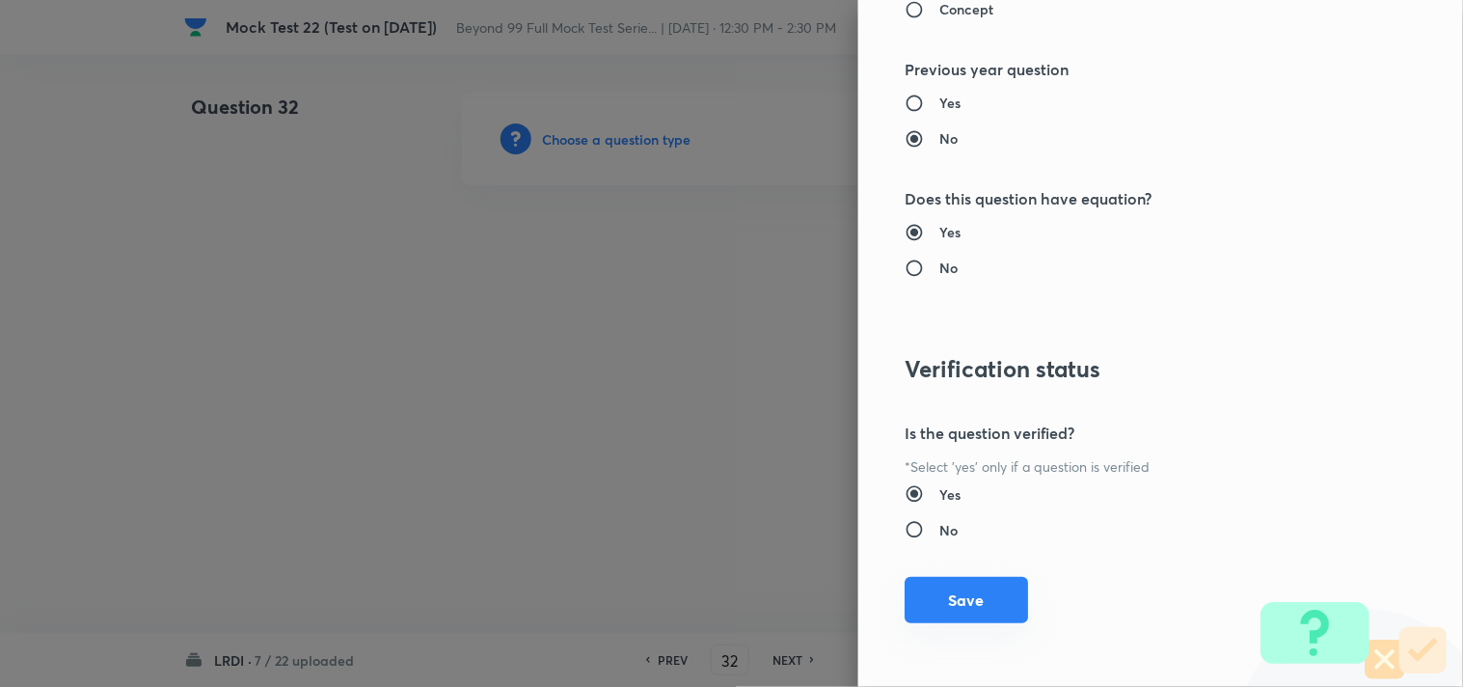
click at [1000, 608] on button "Save" at bounding box center [965, 600] width 123 height 46
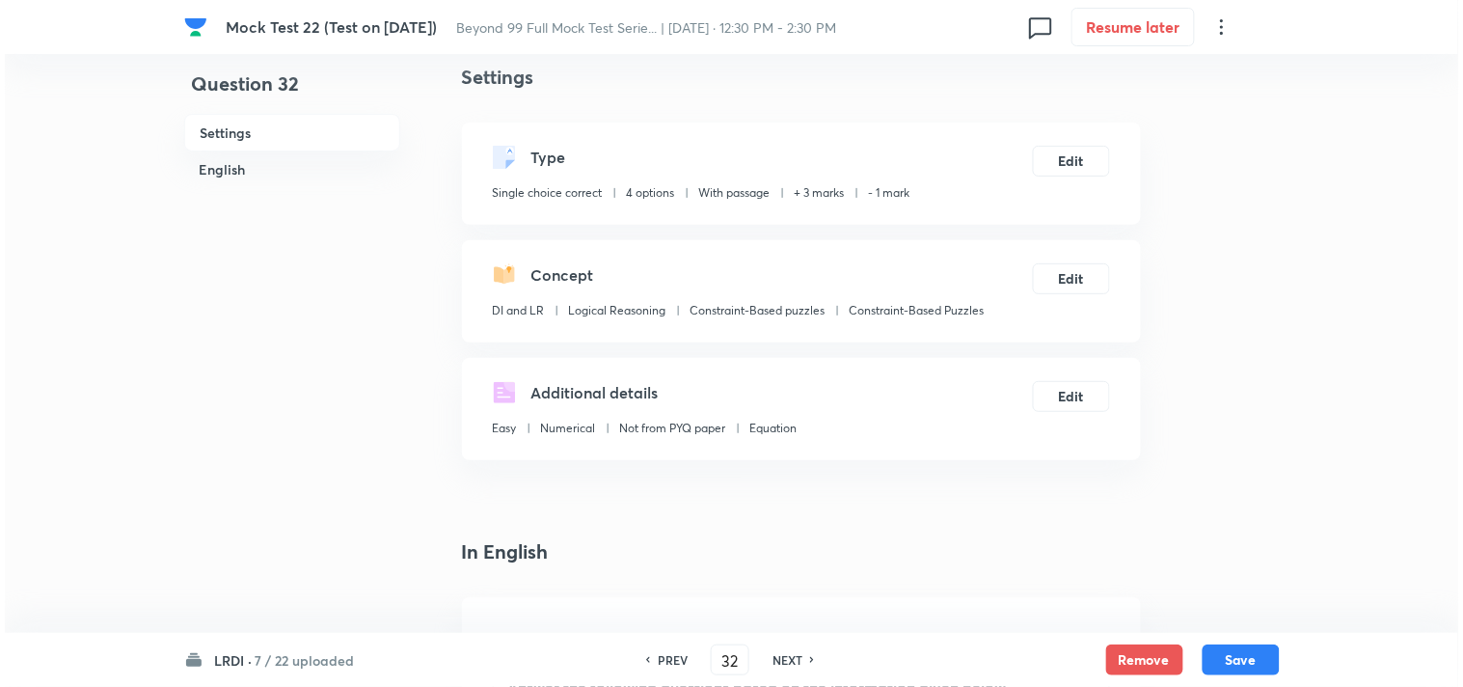
scroll to position [0, 0]
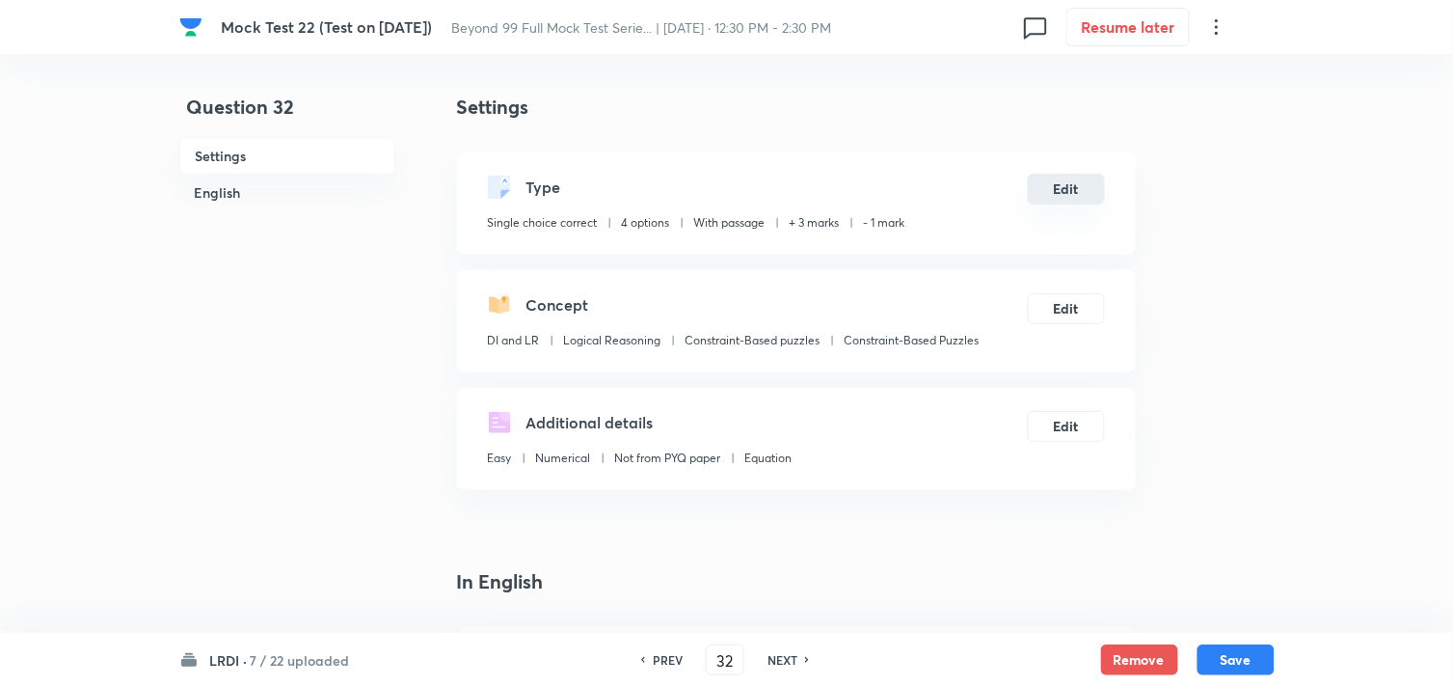
click at [1088, 199] on button "Edit" at bounding box center [1066, 189] width 77 height 31
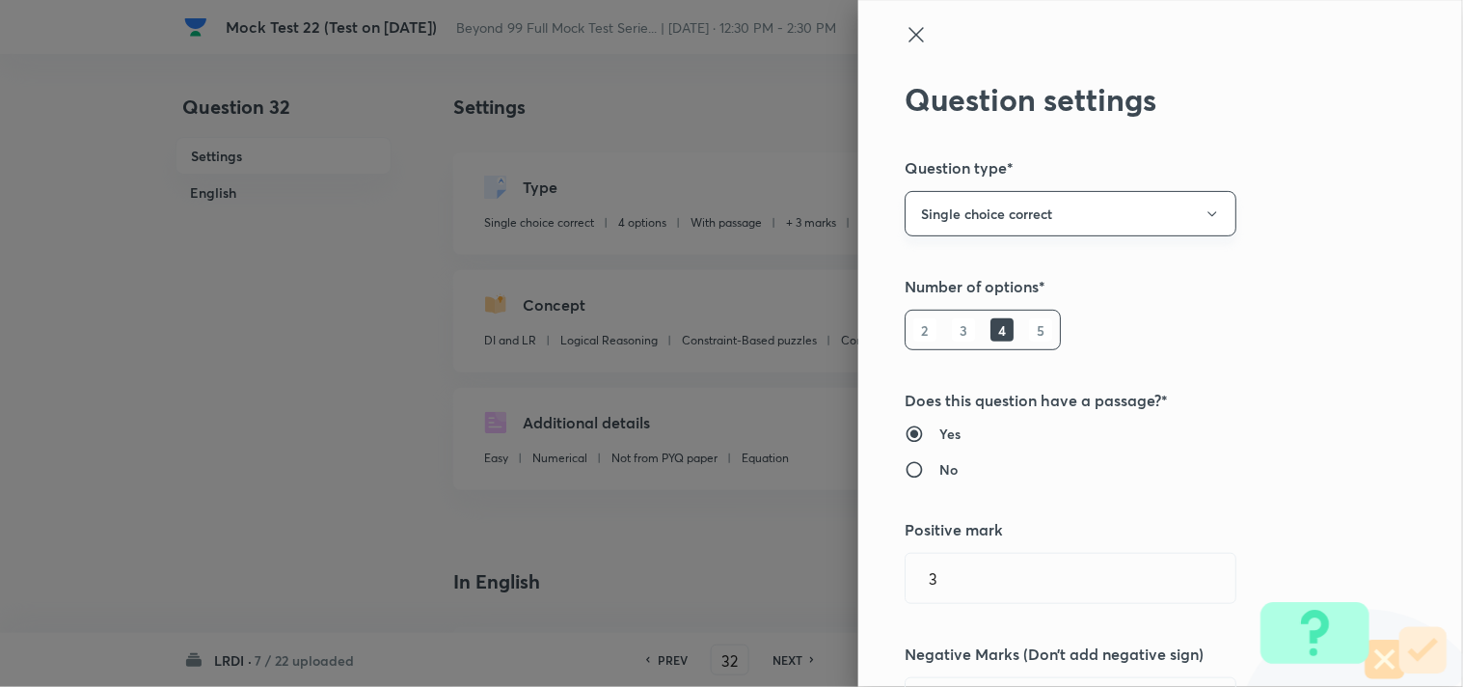
click at [1075, 218] on button "Single choice correct" at bounding box center [1070, 213] width 332 height 45
click at [936, 338] on span "Integer" at bounding box center [1055, 344] width 307 height 20
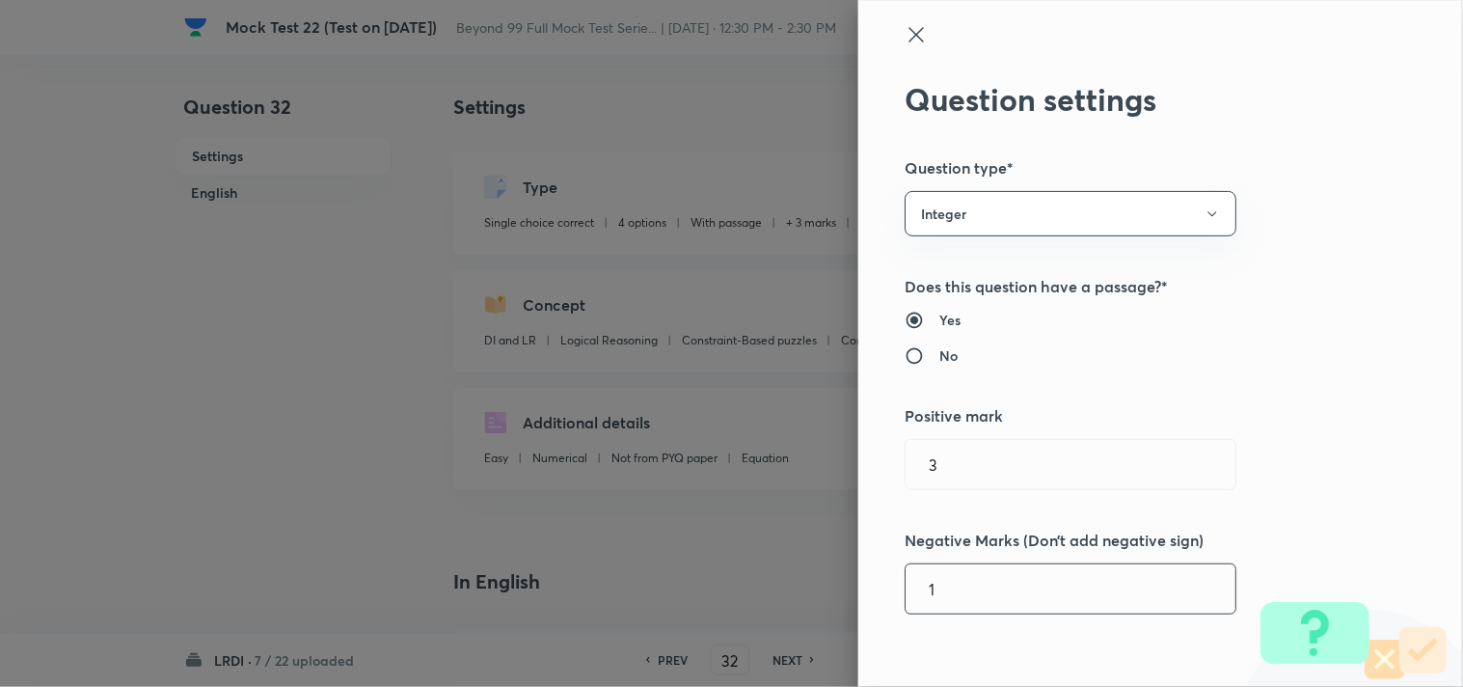
drag, startPoint x: 984, startPoint y: 603, endPoint x: 979, endPoint y: 591, distance: 12.9
click at [982, 602] on input "1" at bounding box center [1070, 588] width 330 height 49
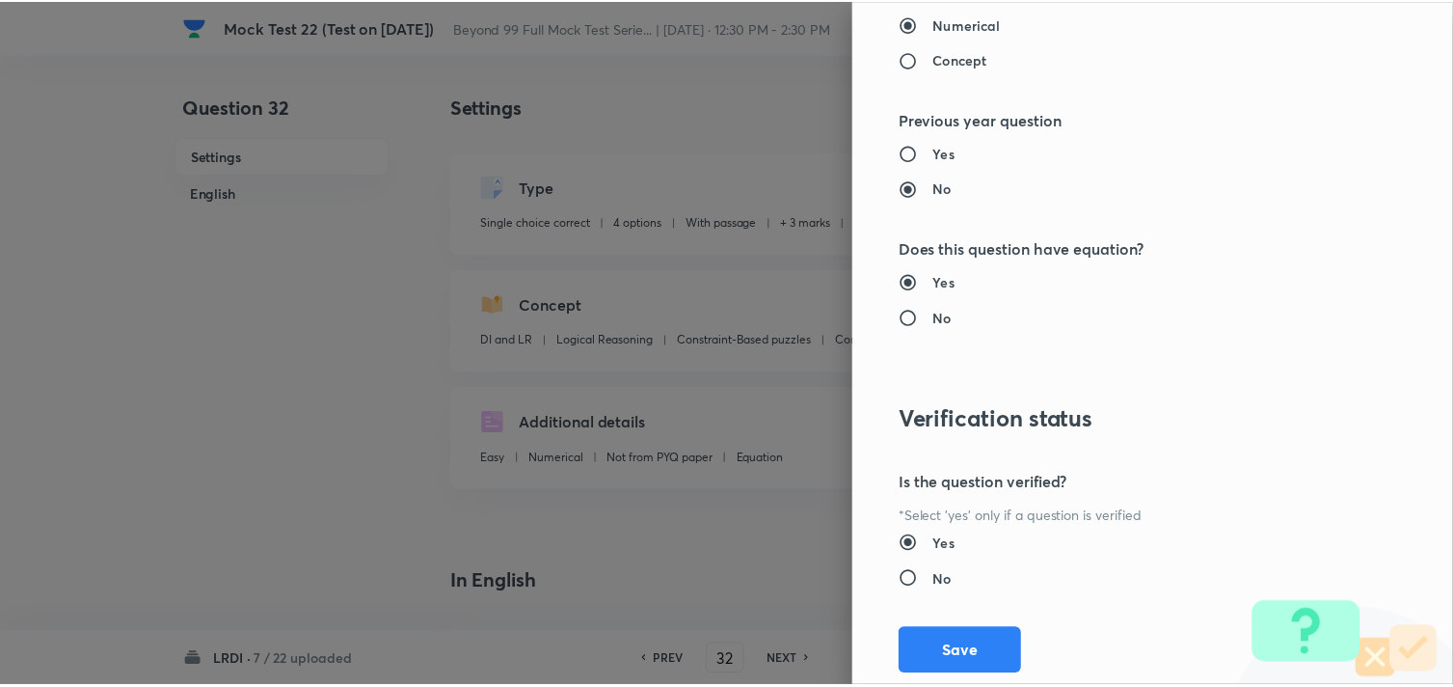
scroll to position [1828, 0]
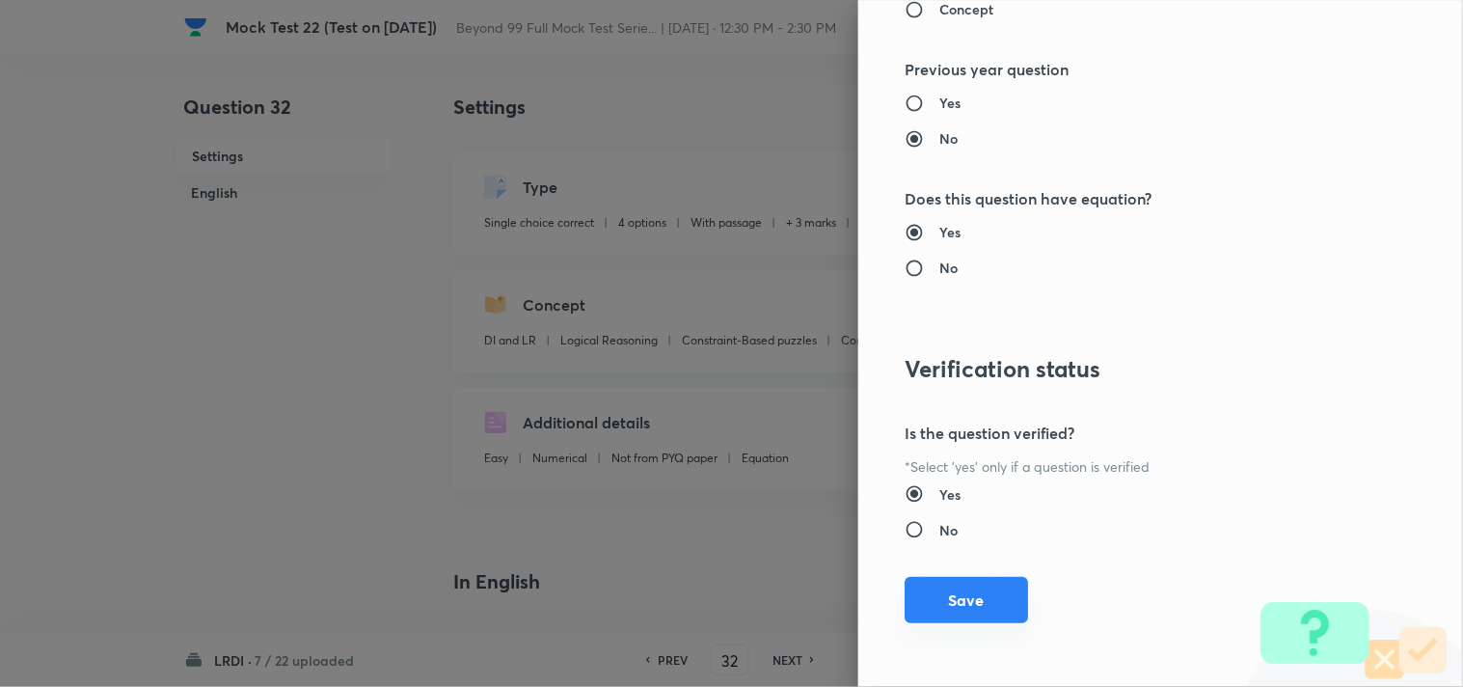
type input "0"
drag, startPoint x: 967, startPoint y: 601, endPoint x: 796, endPoint y: 547, distance: 179.0
click at [966, 601] on button "Save" at bounding box center [965, 602] width 123 height 46
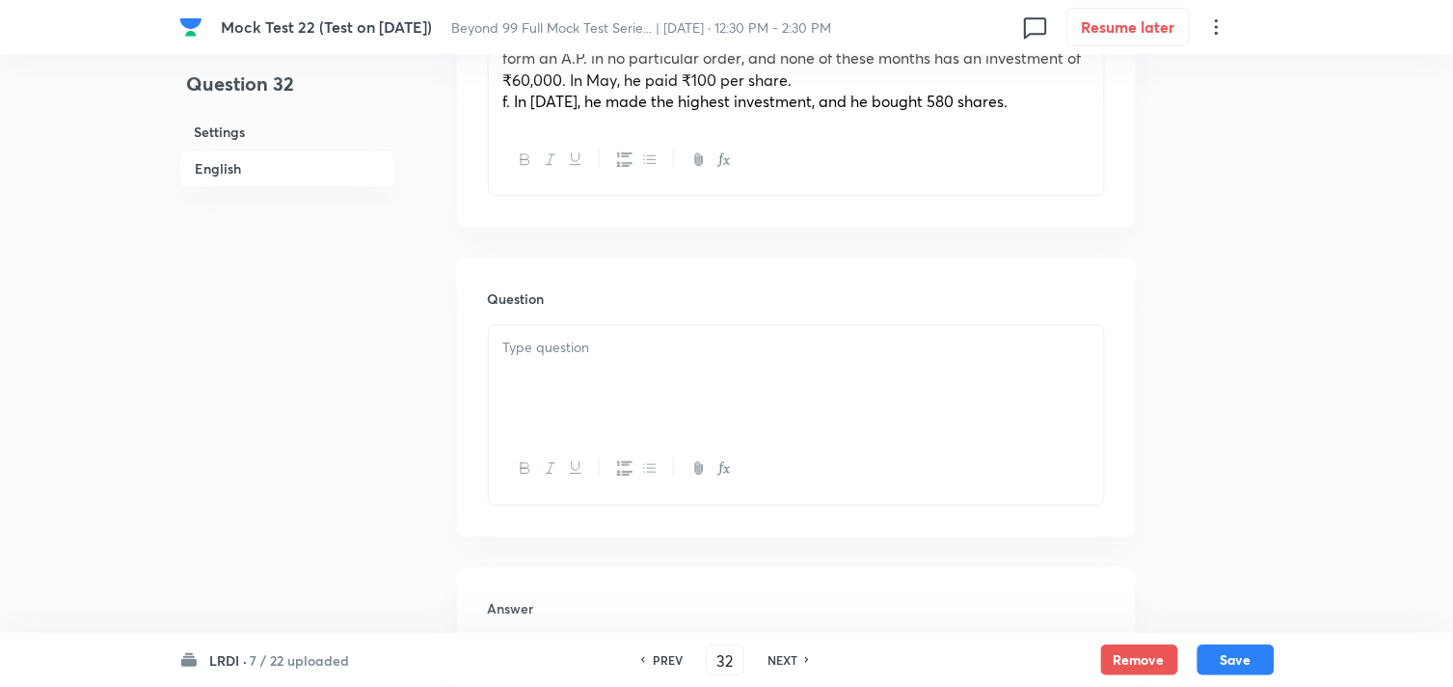
scroll to position [1178, 0]
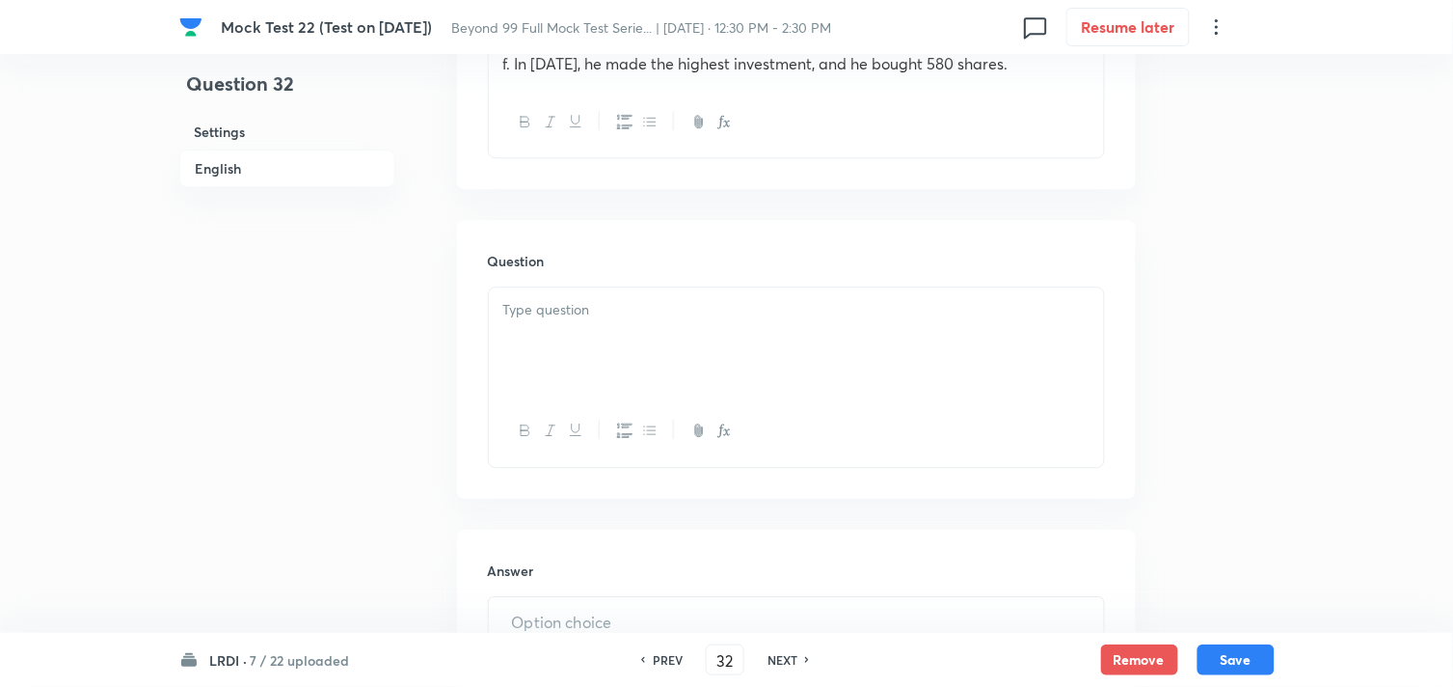
click at [633, 321] on div at bounding box center [796, 341] width 615 height 108
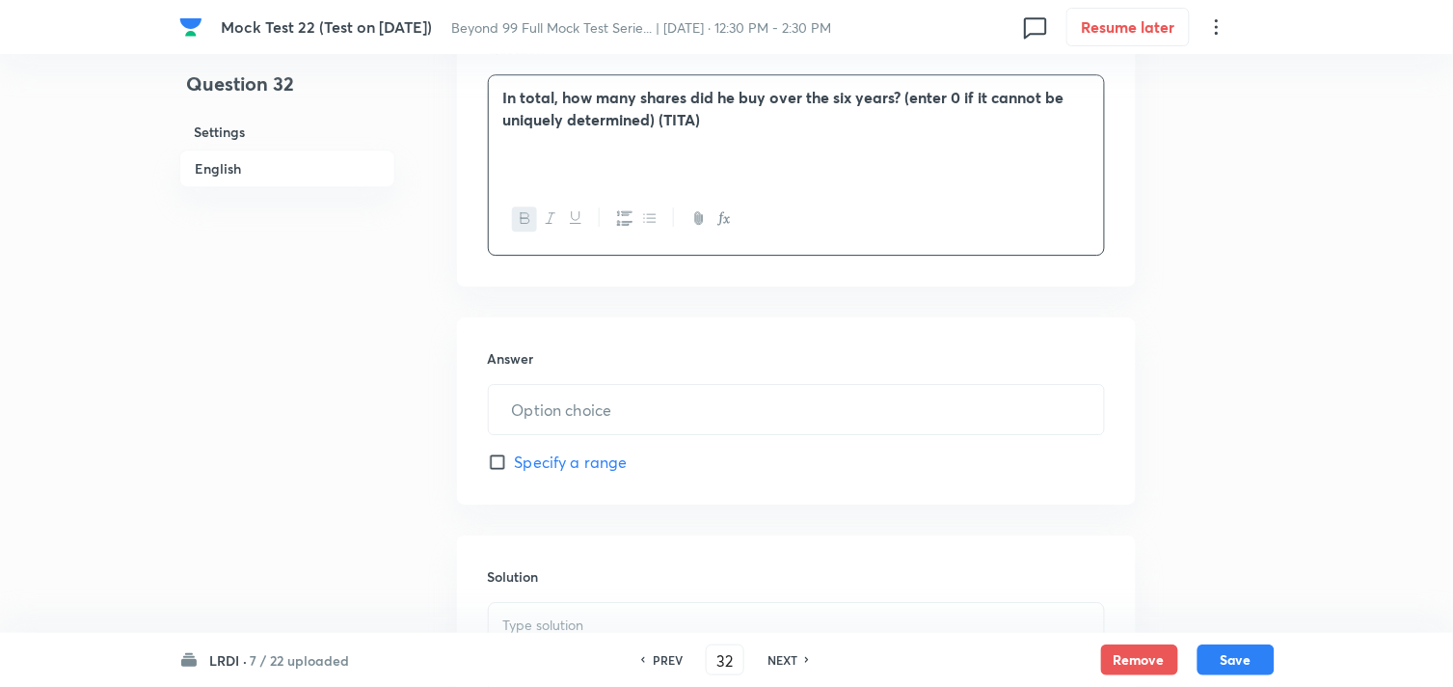
scroll to position [1392, 0]
drag, startPoint x: 744, startPoint y: 386, endPoint x: 724, endPoint y: 386, distance: 20.2
click at [742, 387] on input "text" at bounding box center [796, 407] width 615 height 49
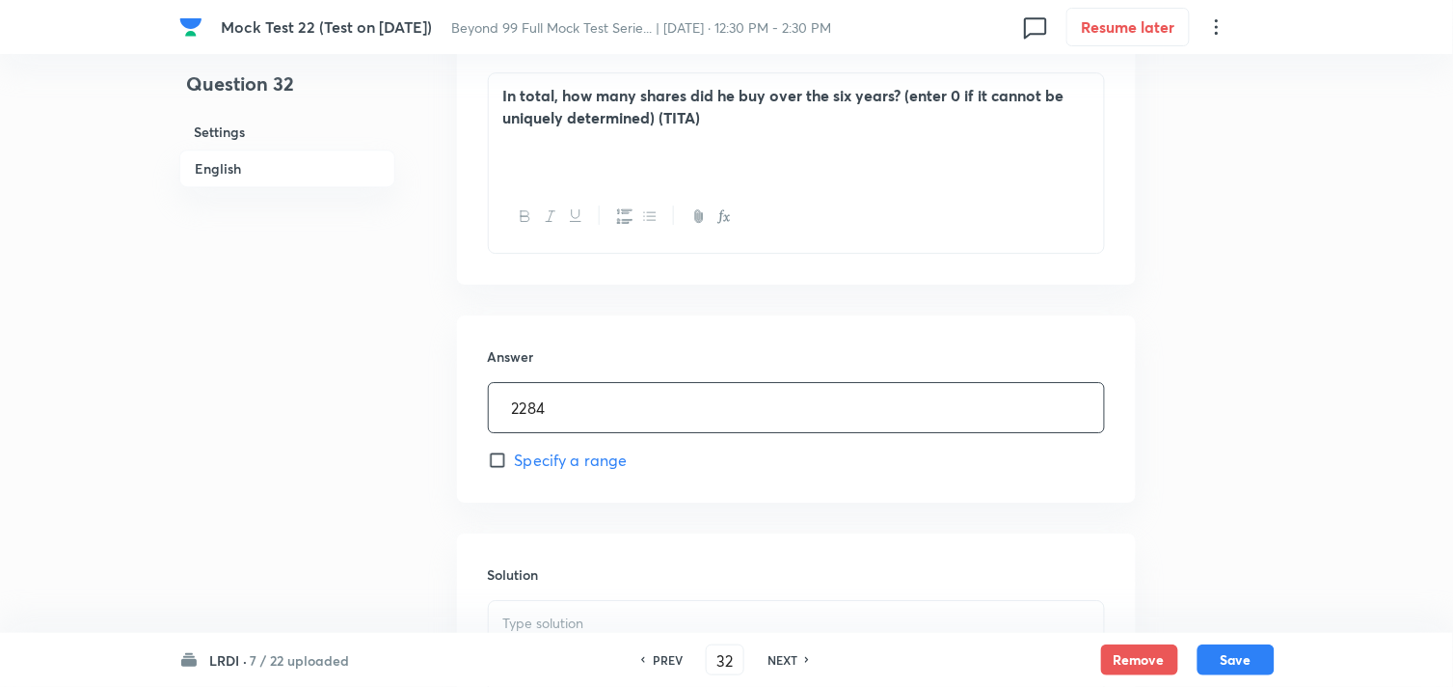
scroll to position [1666, 0]
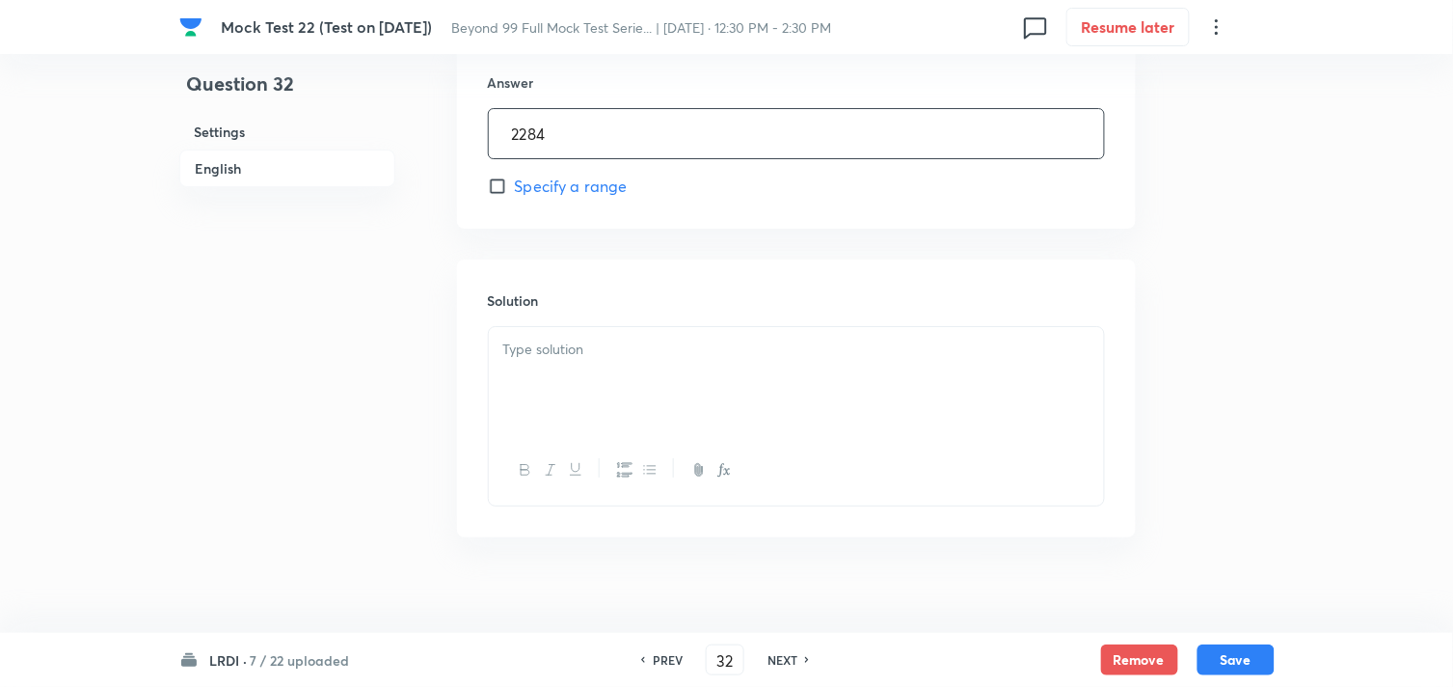
type input "2284"
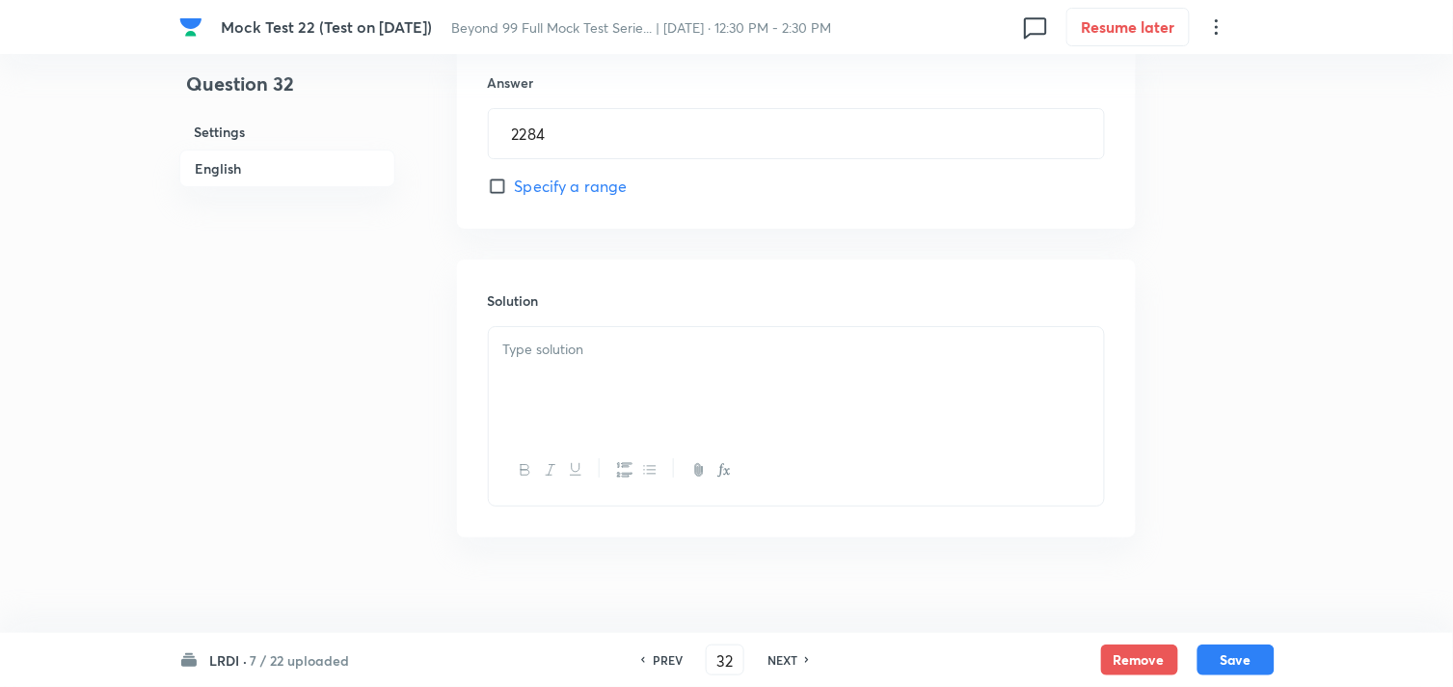
click at [528, 358] on div at bounding box center [796, 381] width 615 height 108
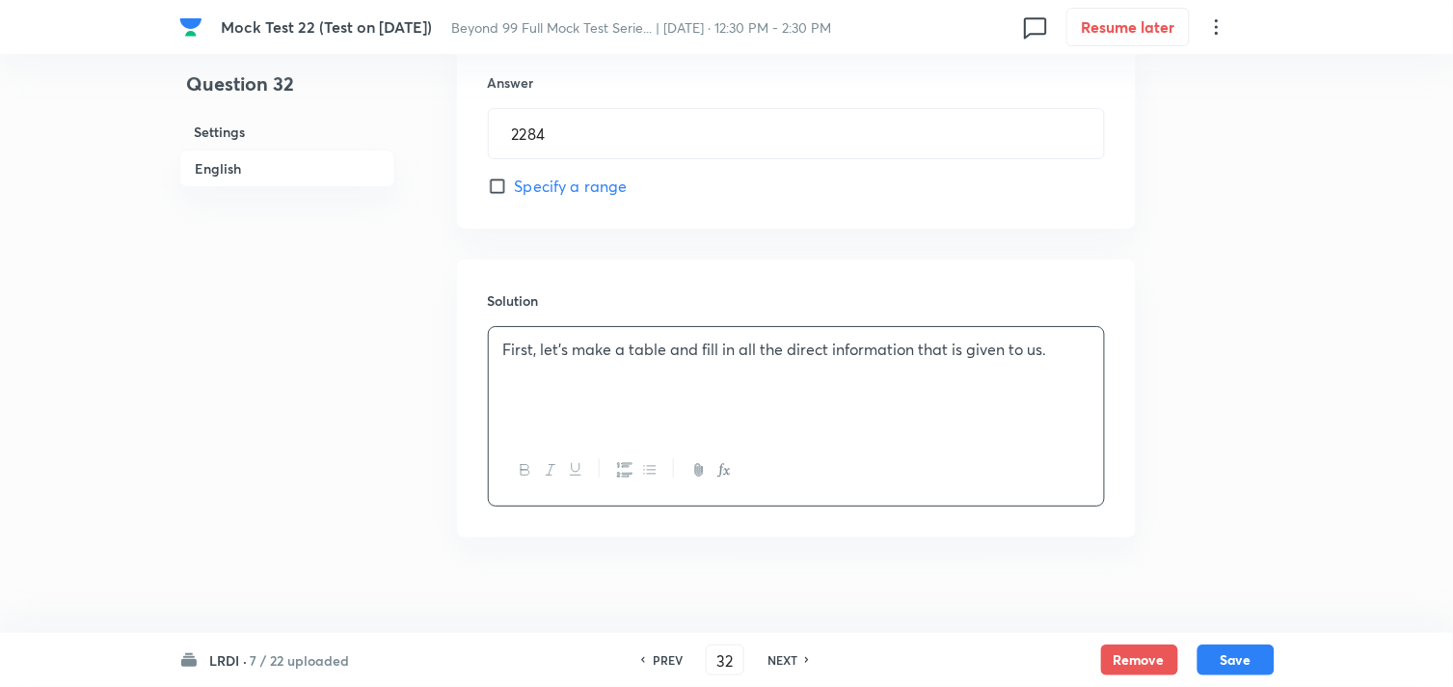
click at [516, 338] on p "First, let’s make a table and fill in all the direct information that is given …" at bounding box center [796, 349] width 586 height 22
click at [499, 327] on div "First, let’s make a table and fill in all the direct information that is given …" at bounding box center [796, 381] width 615 height 108
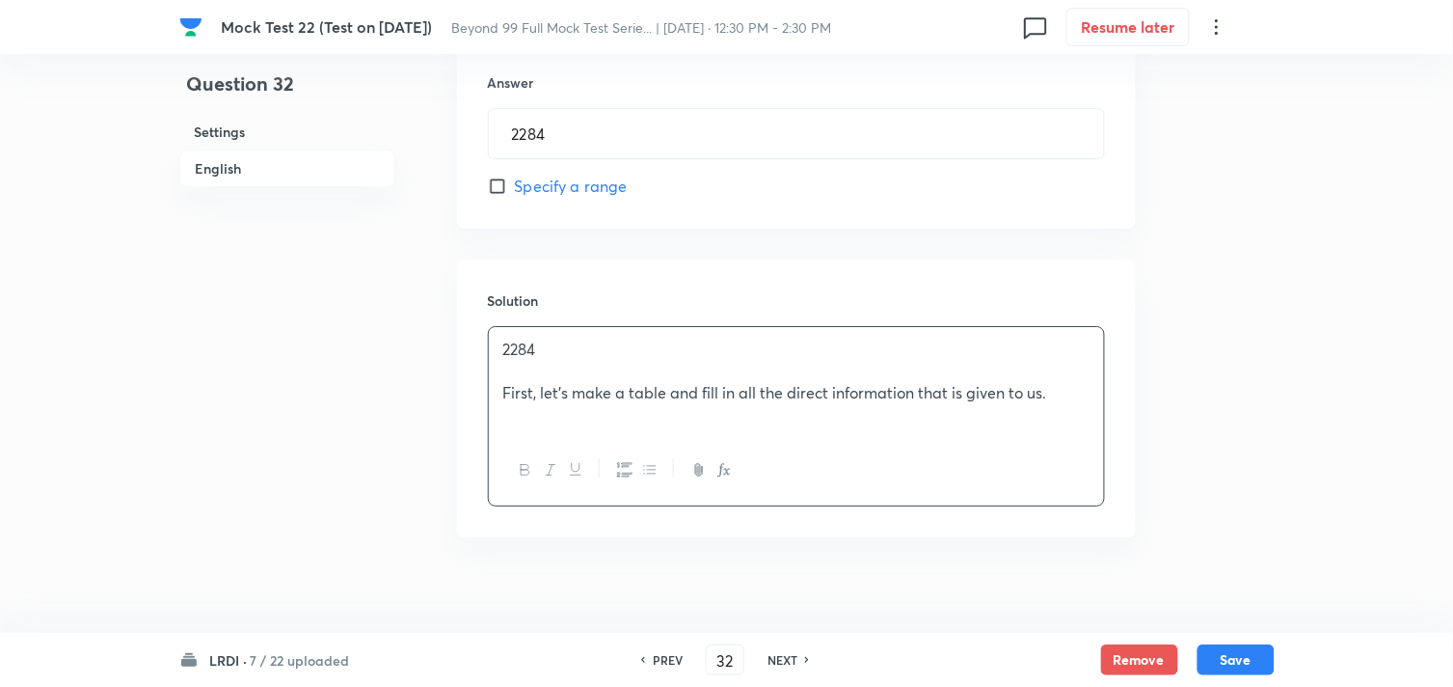
click at [503, 338] on p "2284" at bounding box center [796, 349] width 586 height 22
click at [1092, 395] on div "Answer : 2284 First, let’s make a table and fill in all the direct information …" at bounding box center [796, 381] width 615 height 108
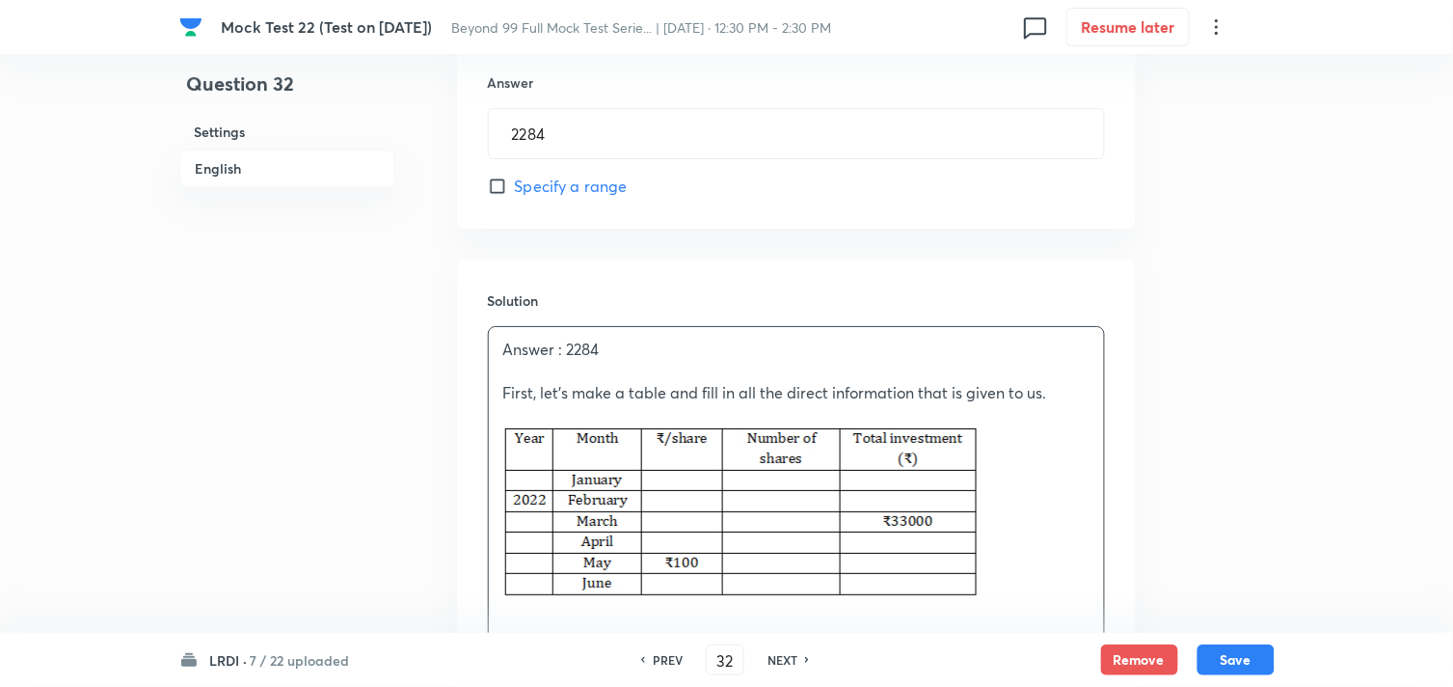
click at [1061, 506] on p at bounding box center [796, 514] width 586 height 176
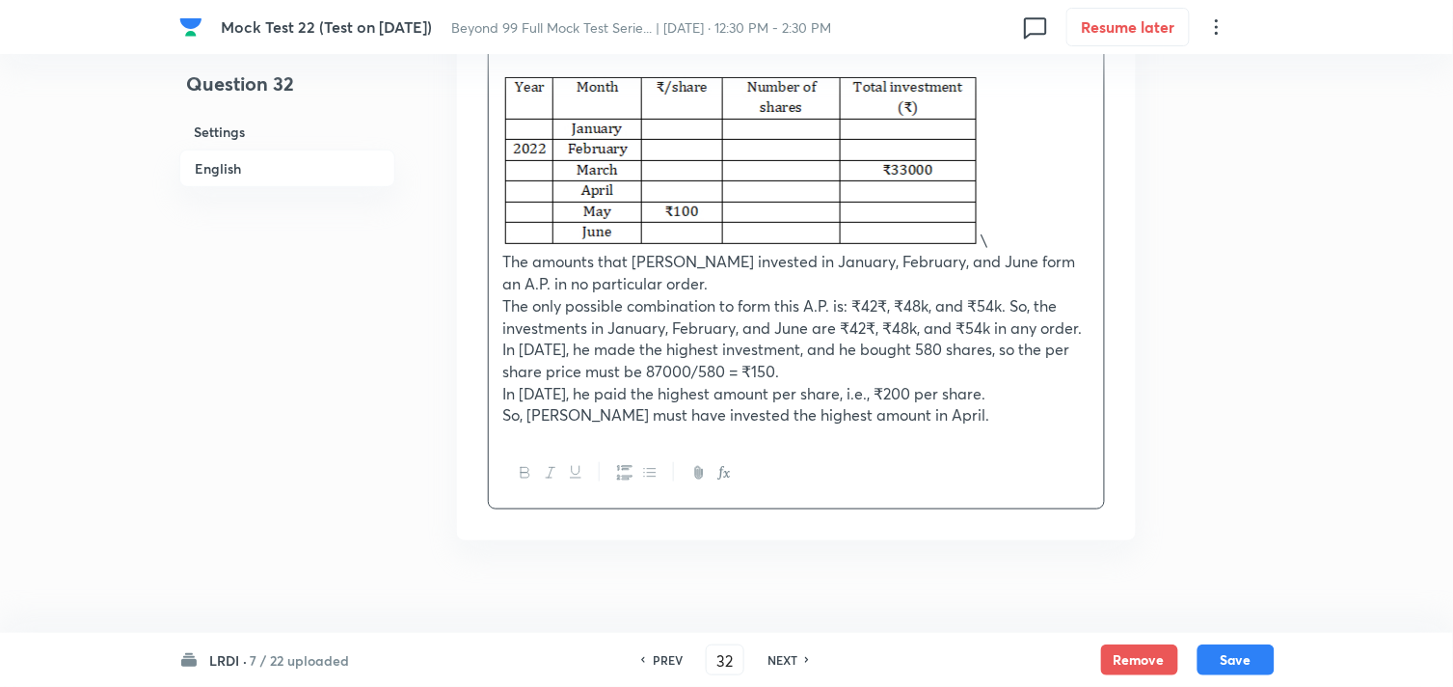
scroll to position [2021, 0]
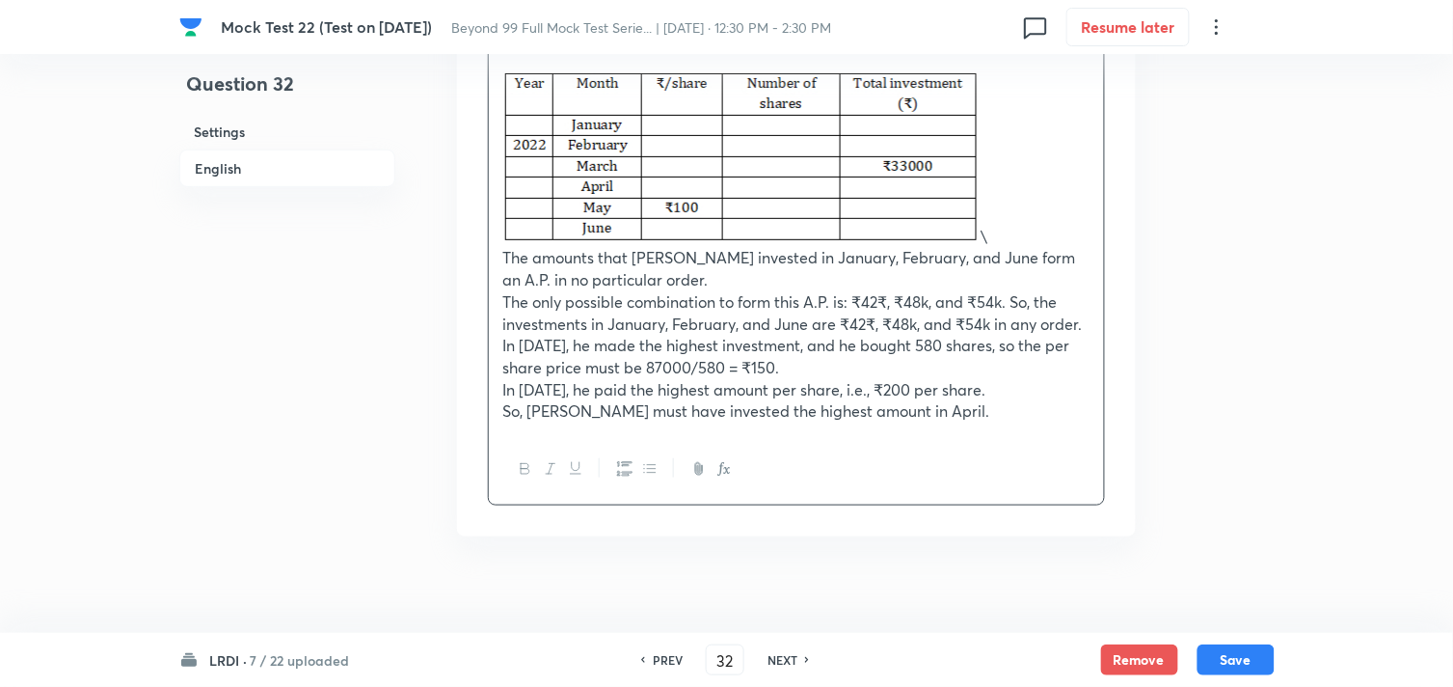
click at [1018, 208] on p "\" at bounding box center [796, 159] width 586 height 176
click at [959, 400] on p "So, Sam must have invested the highest amount in April." at bounding box center [796, 411] width 586 height 22
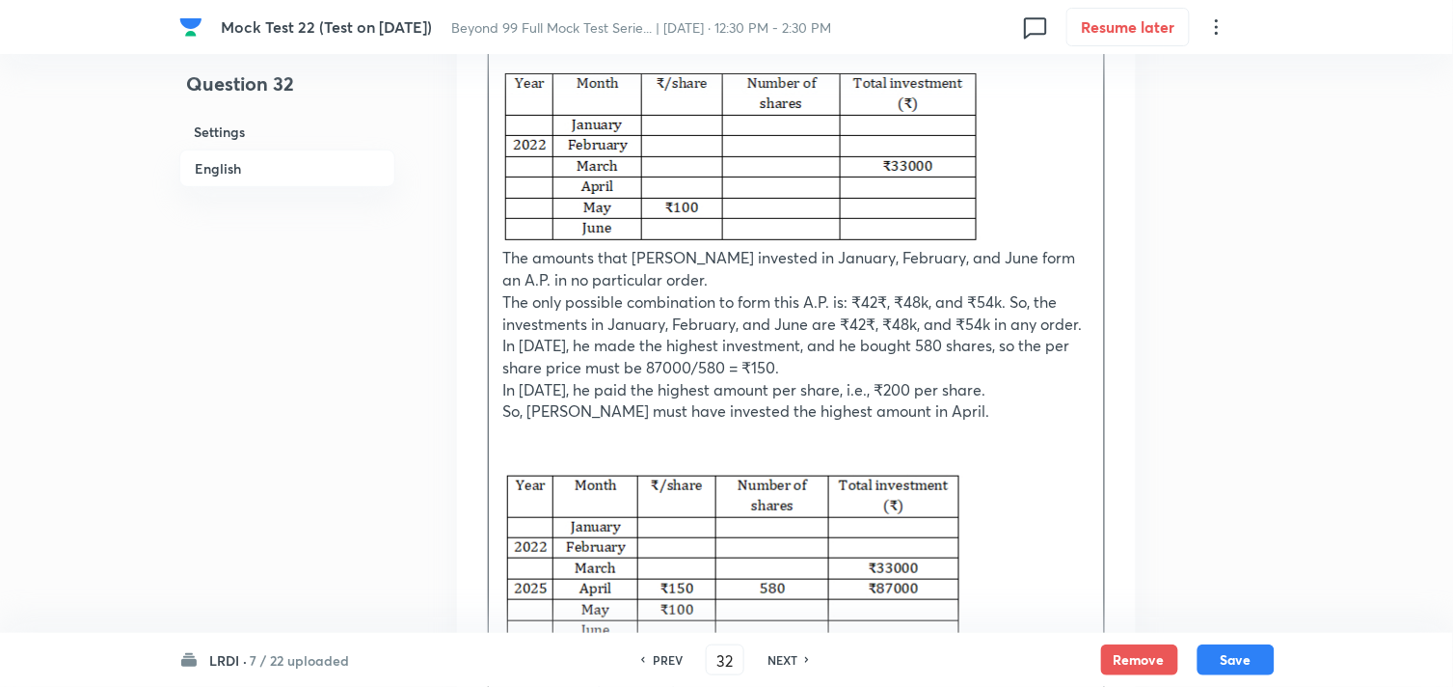
drag, startPoint x: 999, startPoint y: 523, endPoint x: 976, endPoint y: 542, distance: 30.1
click at [1001, 523] on p at bounding box center [796, 558] width 586 height 183
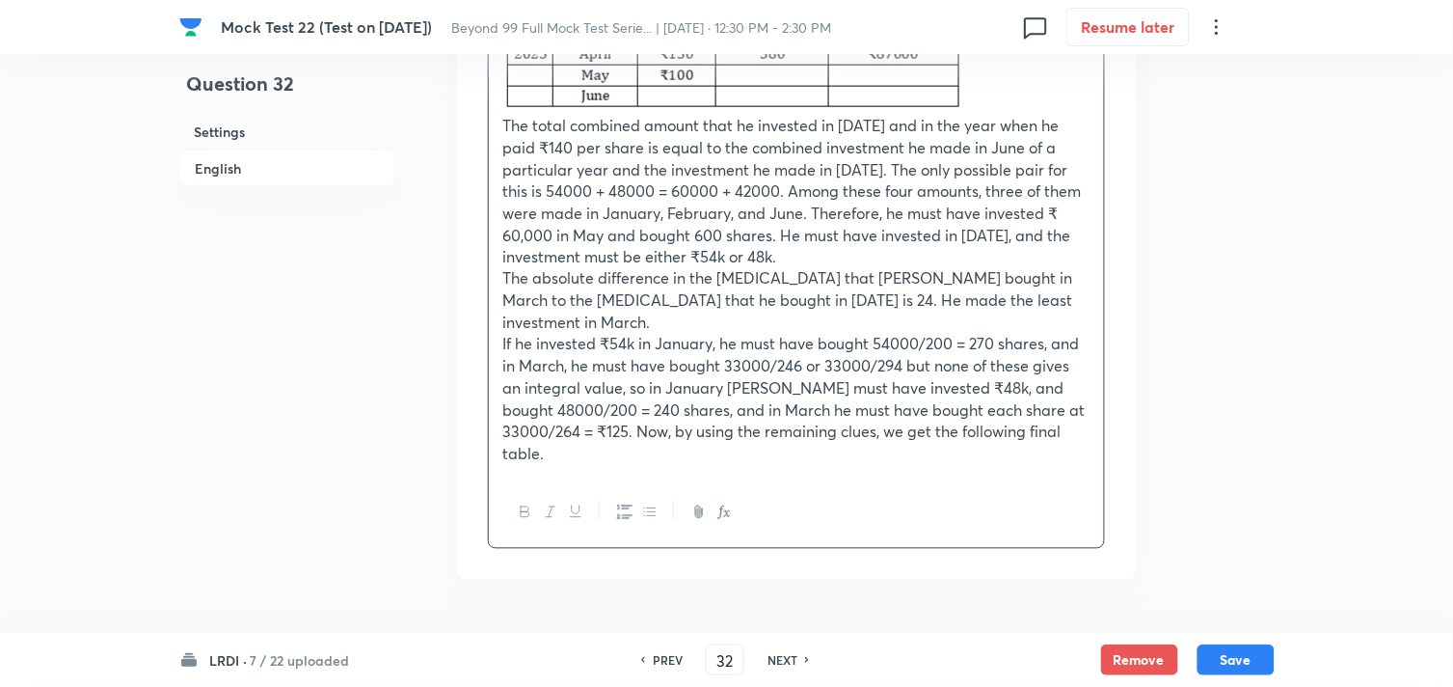
scroll to position [2557, 0]
click at [688, 441] on p "If he invested ₹54k in January, he must have bought 54000/200 = 270 shares, and…" at bounding box center [796, 397] width 586 height 131
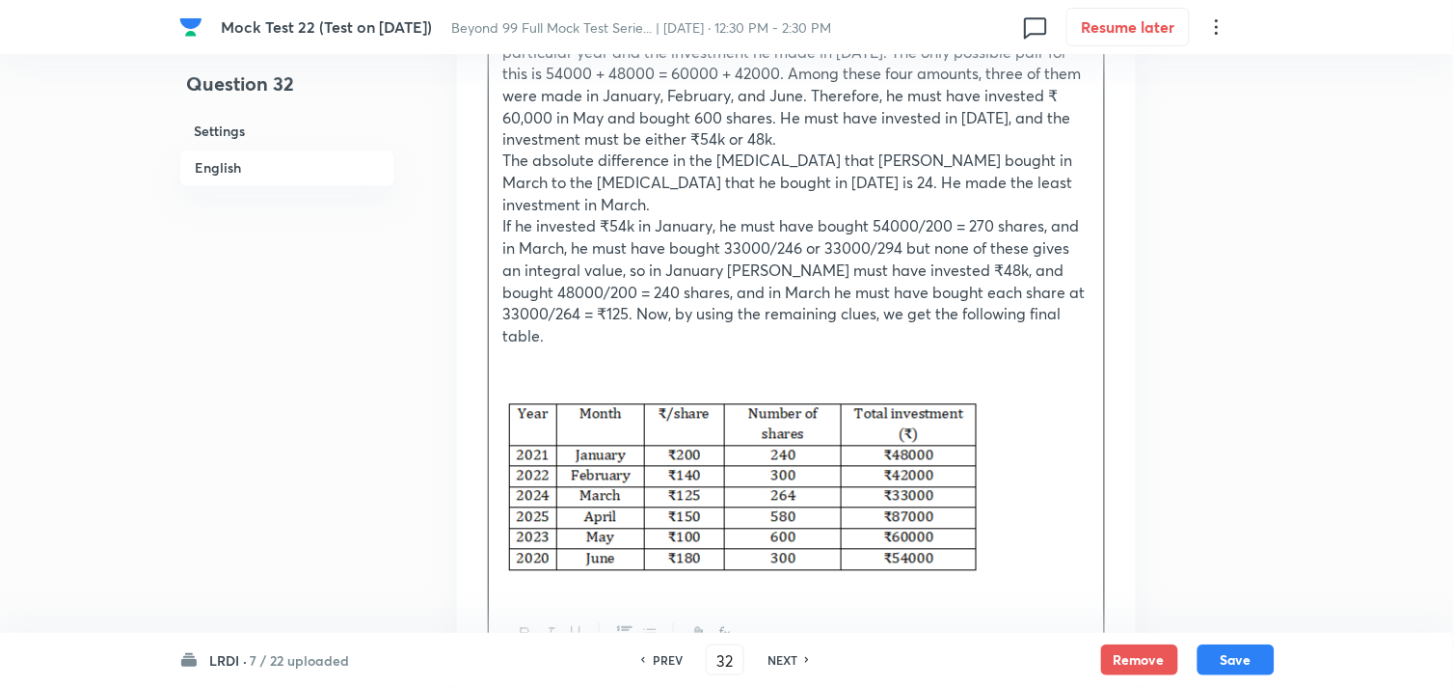
scroll to position [2839, 0]
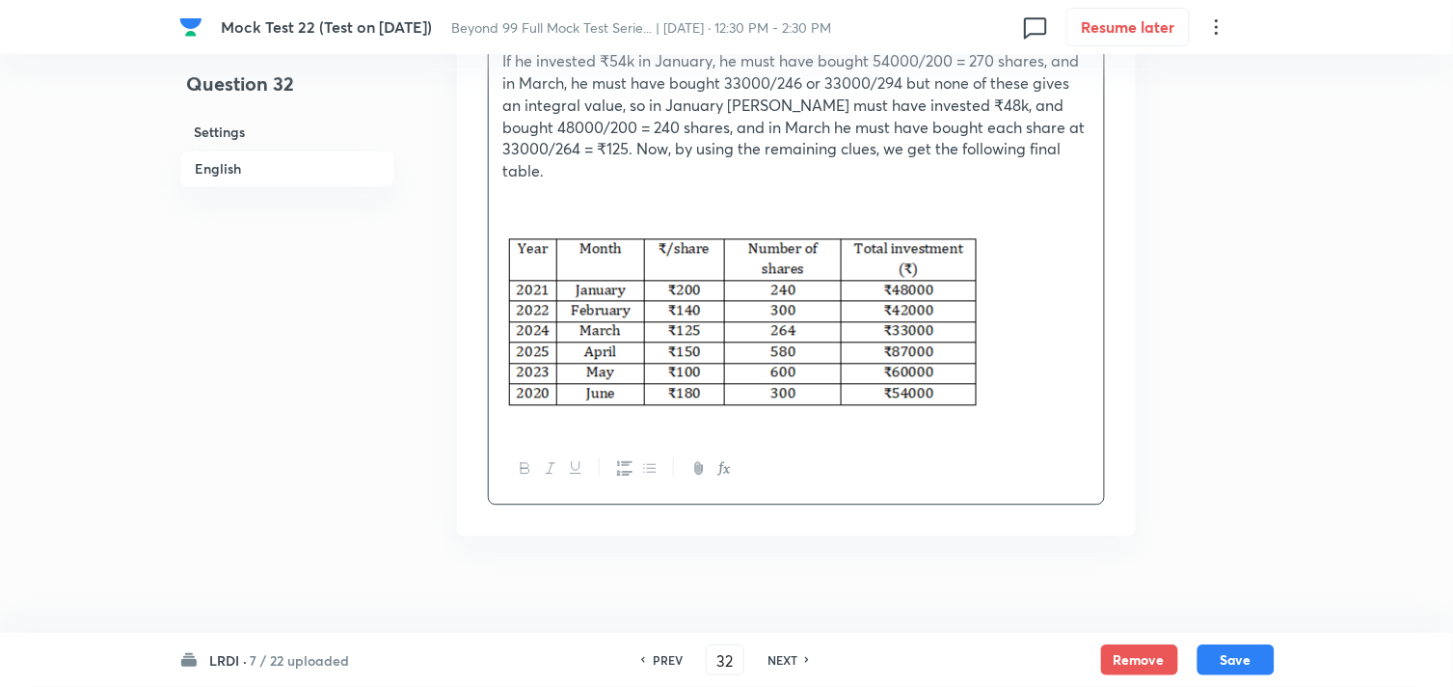
click at [1026, 449] on div at bounding box center [796, 468] width 615 height 70
drag, startPoint x: 1022, startPoint y: 380, endPoint x: 1028, endPoint y: 389, distance: 10.4
click at [1022, 379] on p at bounding box center [796, 324] width 586 height 196
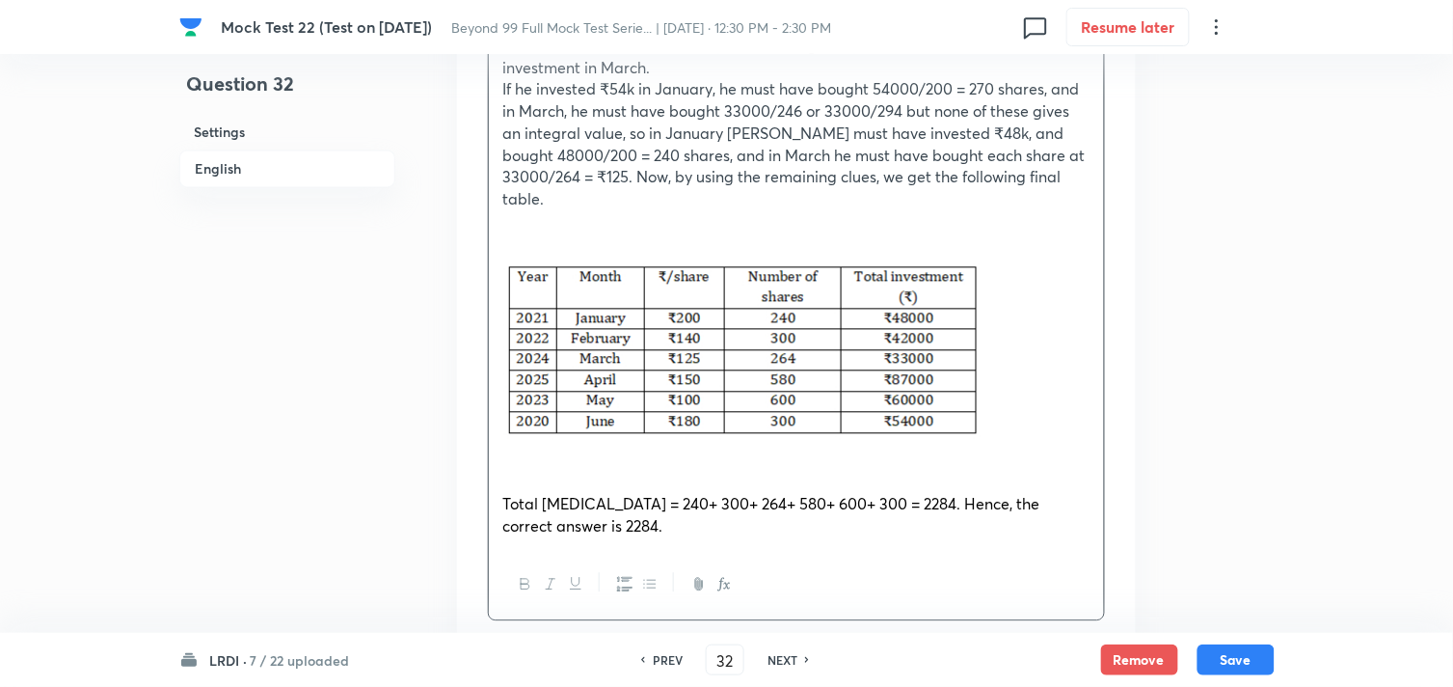
scroll to position [2925, 0]
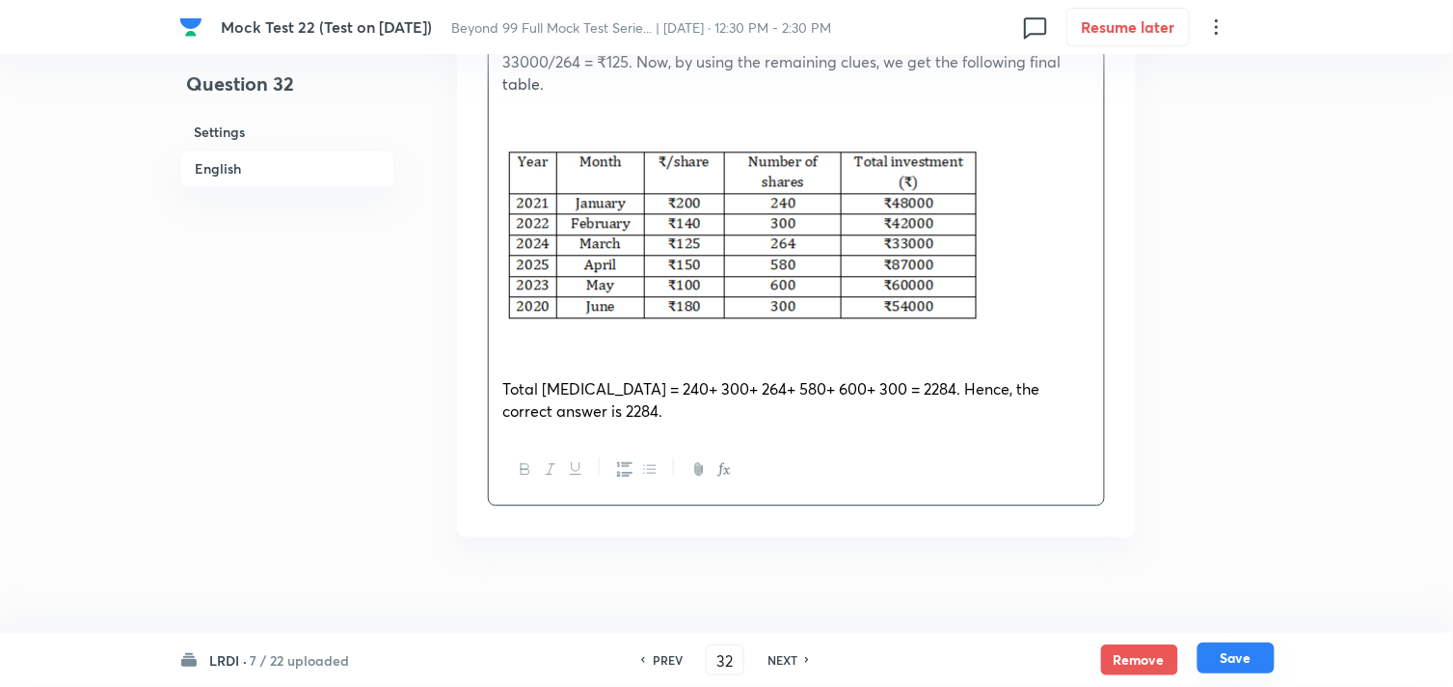
click at [1267, 665] on button "Save" at bounding box center [1236, 657] width 77 height 31
type input "33"
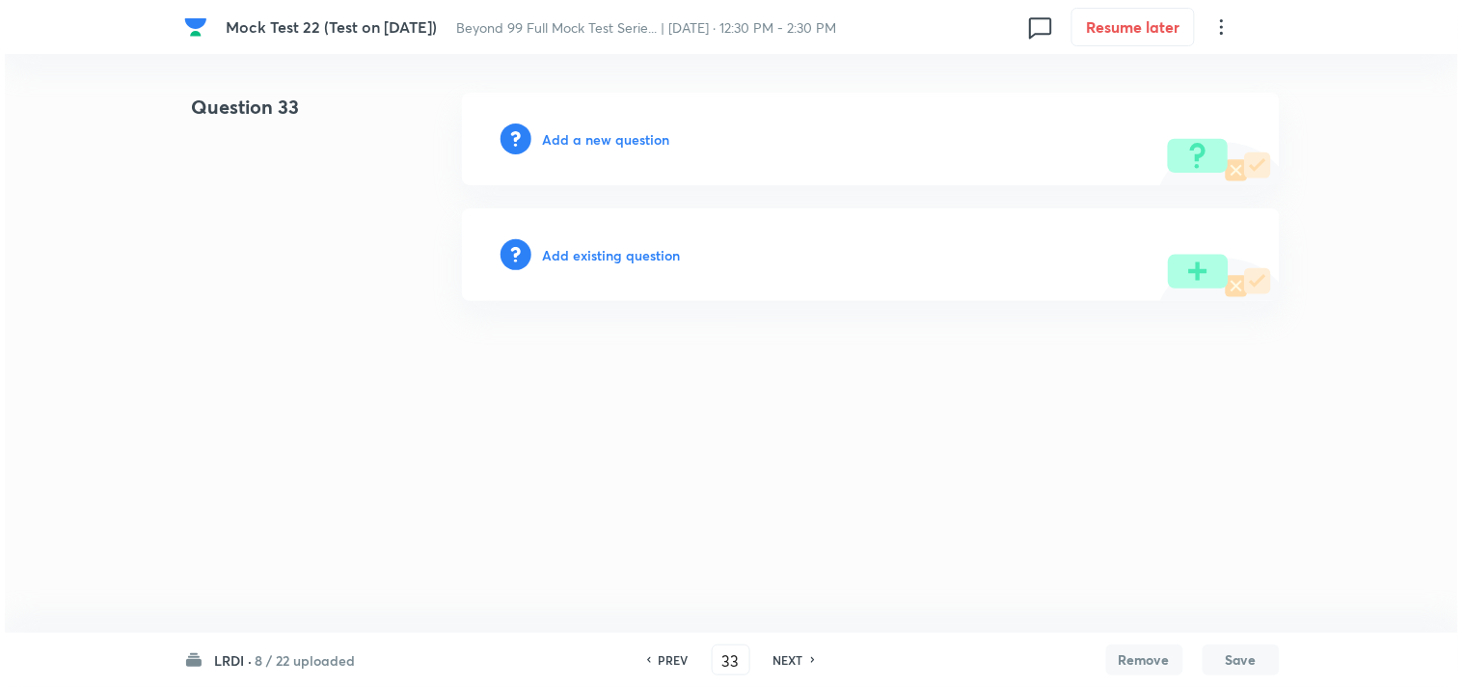
scroll to position [0, 0]
click at [600, 142] on h6 "Add a new question" at bounding box center [606, 139] width 127 height 20
click at [608, 129] on div "Choose a question type" at bounding box center [871, 139] width 818 height 93
click at [633, 135] on h6 "Choose a question type" at bounding box center [617, 139] width 148 height 20
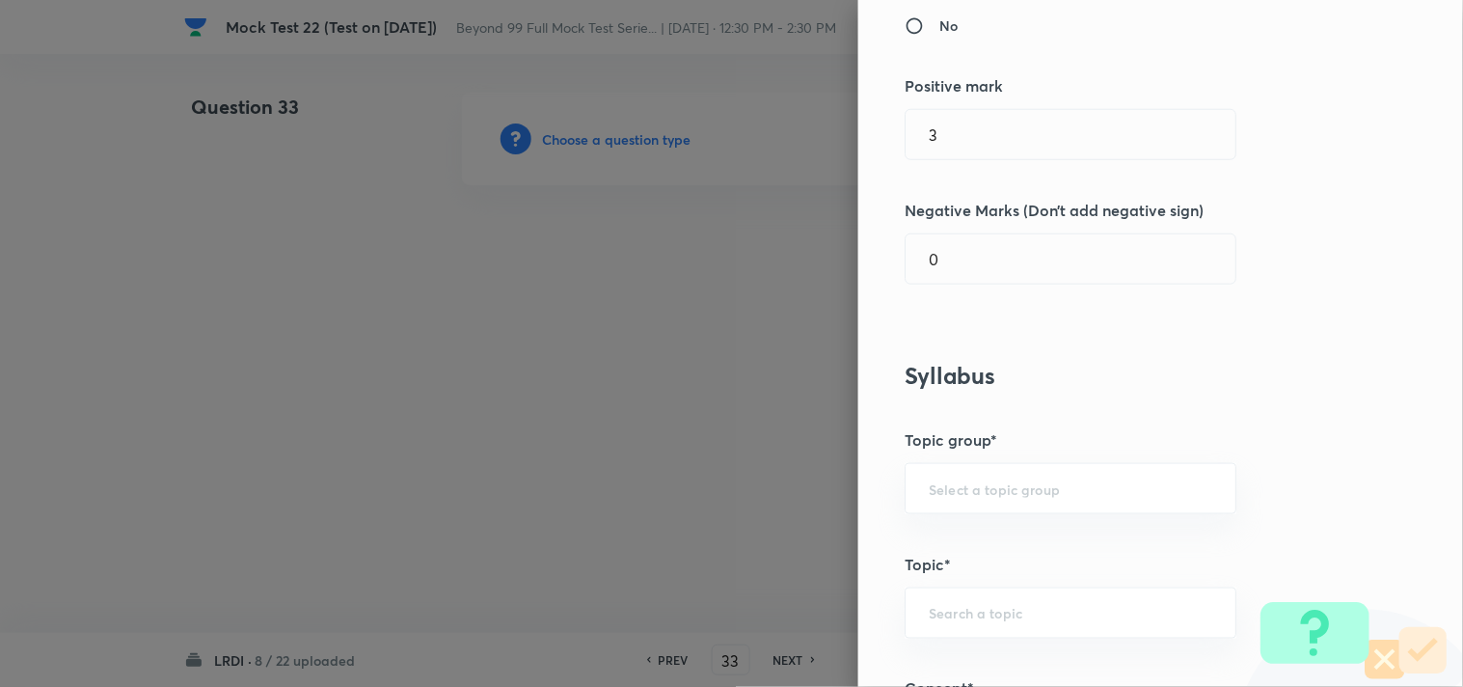
scroll to position [321, 0]
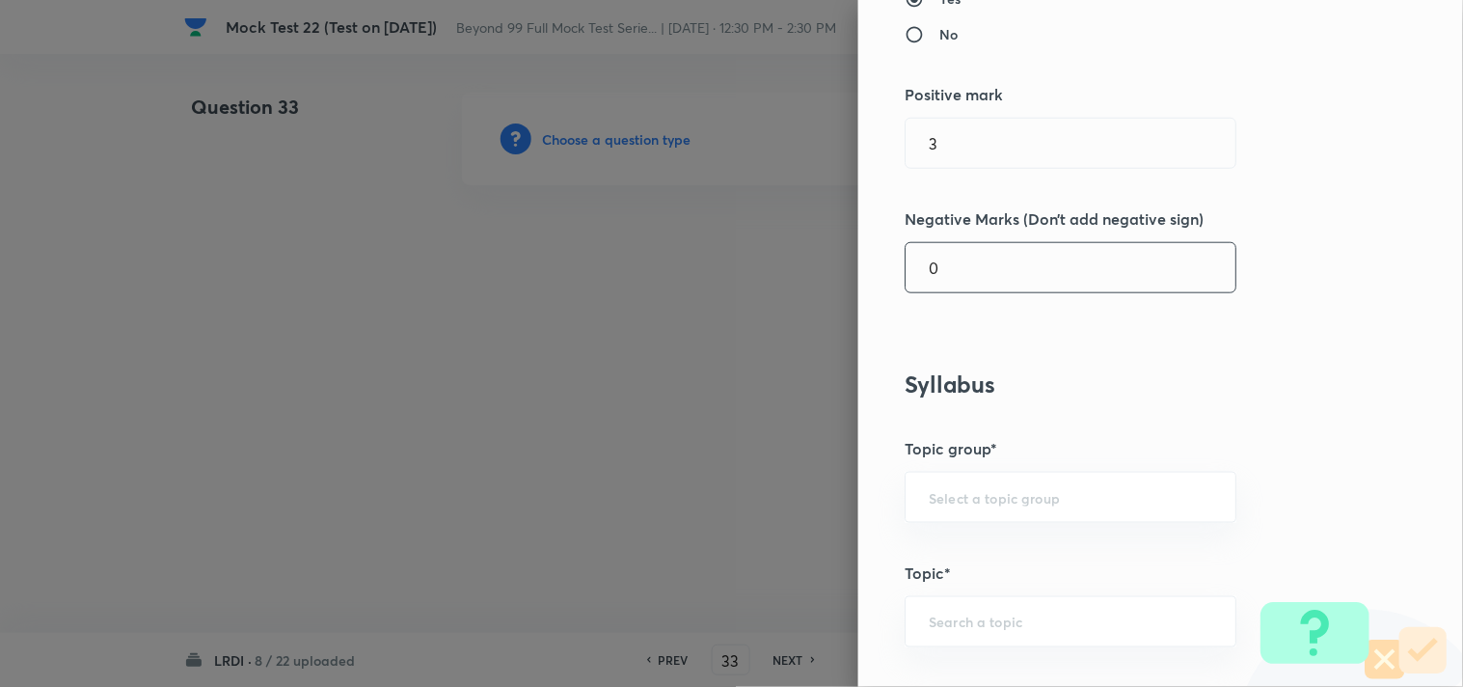
click at [949, 262] on input "0" at bounding box center [1070, 267] width 330 height 49
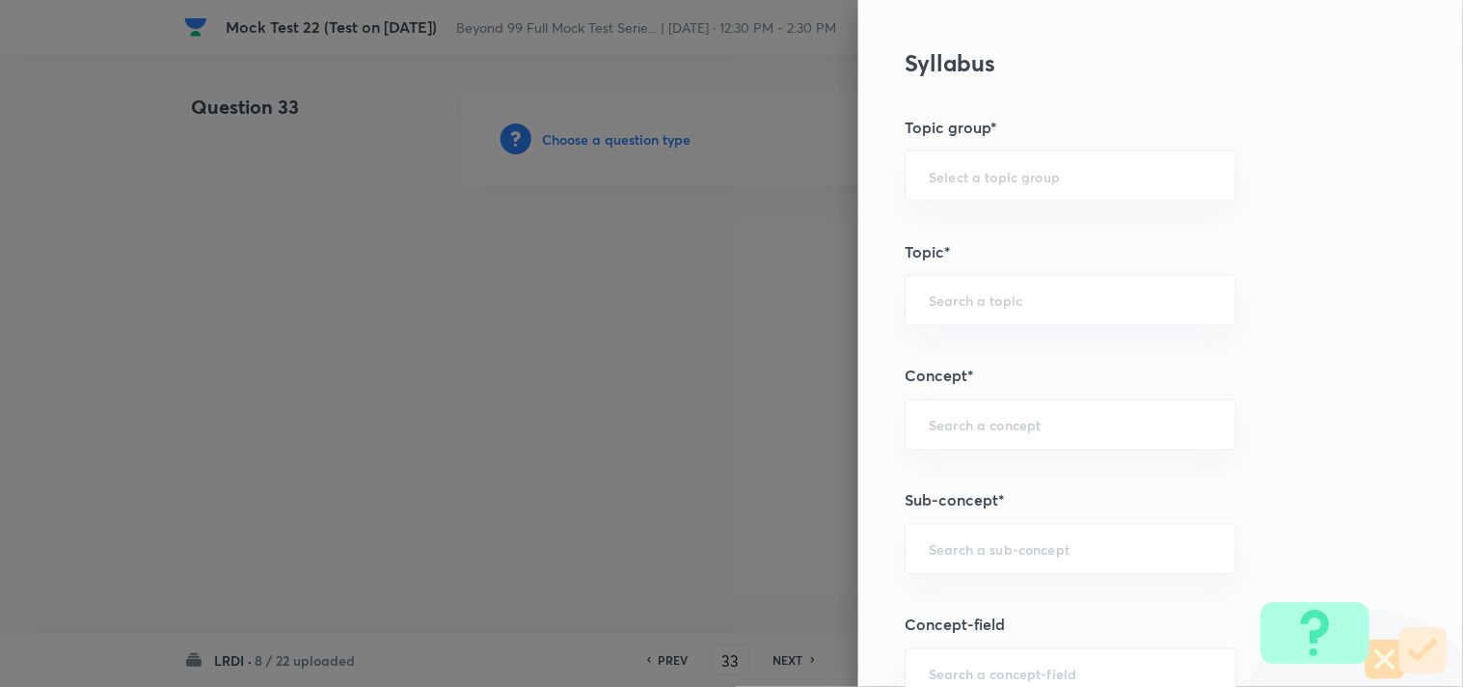
scroll to position [749, 0]
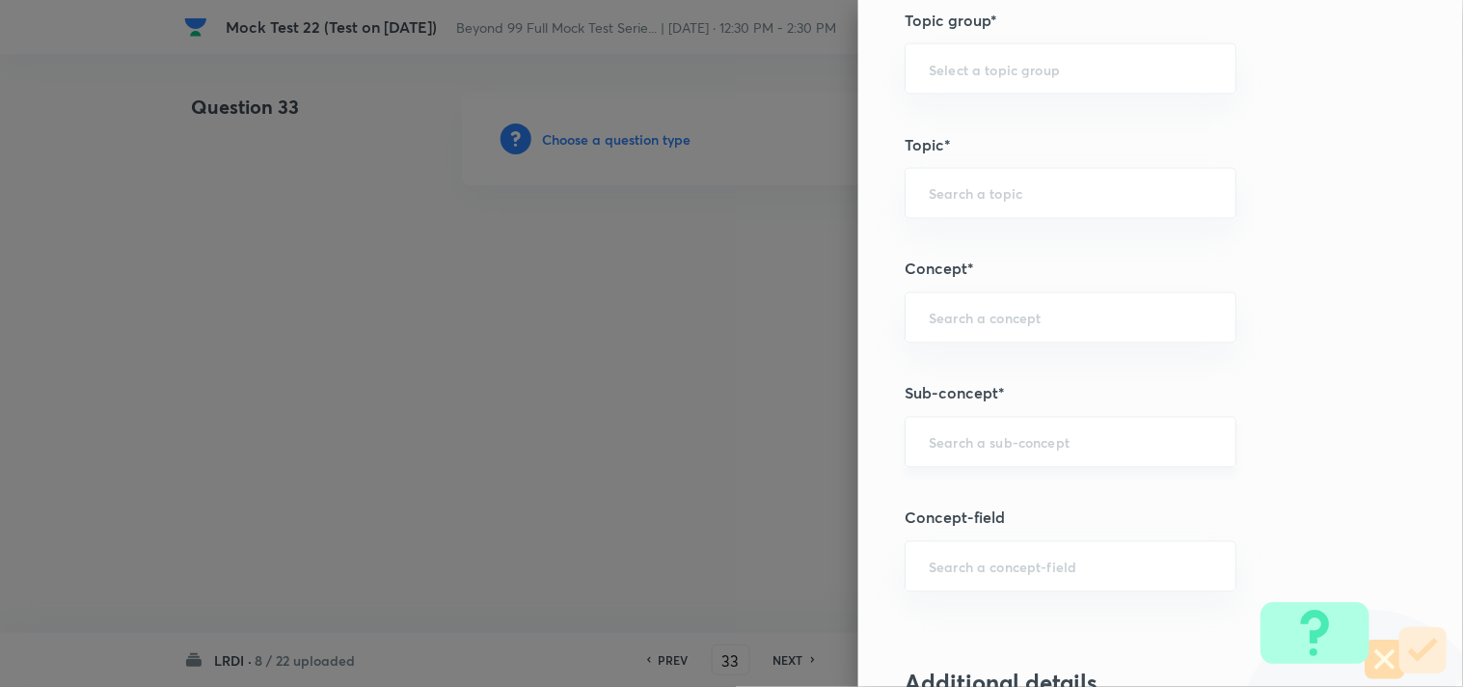
type input "1"
click at [1033, 448] on input "text" at bounding box center [1070, 442] width 283 height 18
click at [1032, 498] on li "Constraint-Based Puzzles" at bounding box center [1055, 497] width 330 height 35
type input "Constraint-Based Puzzles"
type input "DI and LR"
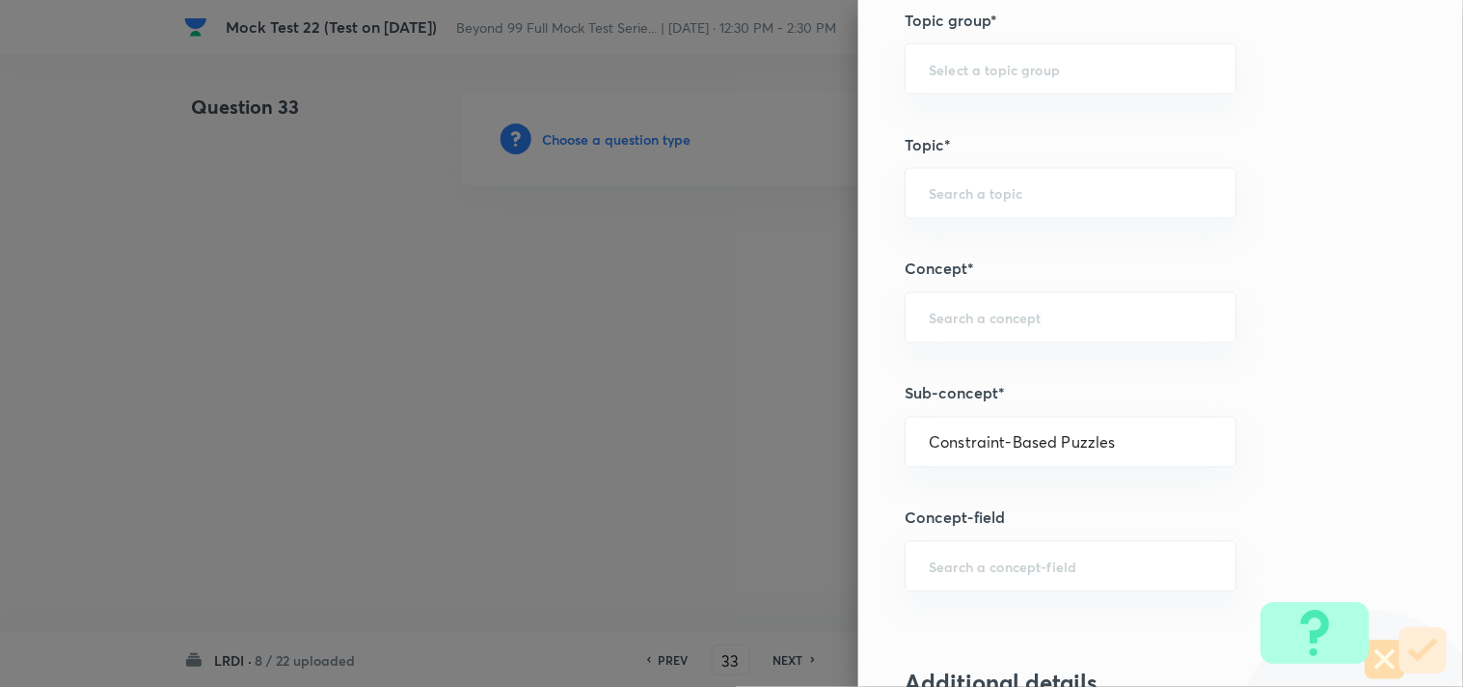
type input "Logical Reasoning"
type input "Constraint-Based puzzles"
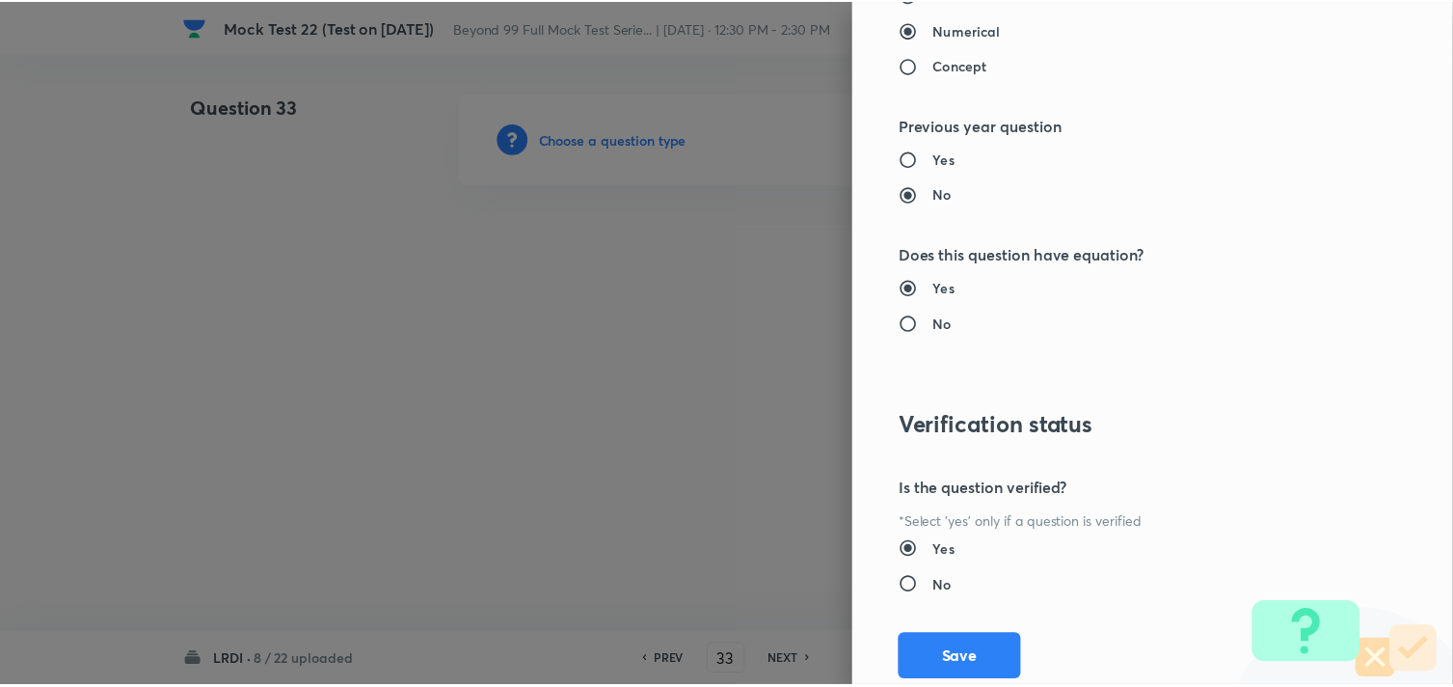
scroll to position [1828, 0]
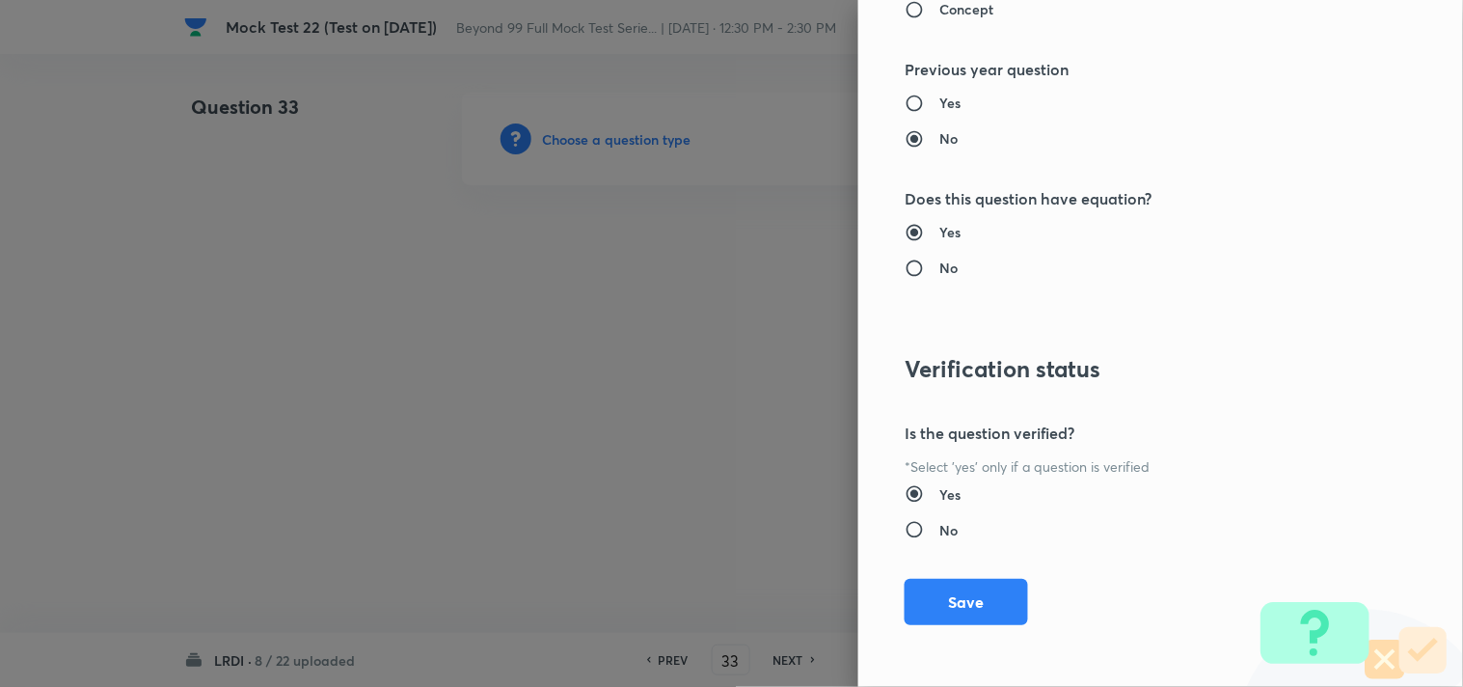
click at [976, 612] on button "Save" at bounding box center [965, 602] width 123 height 46
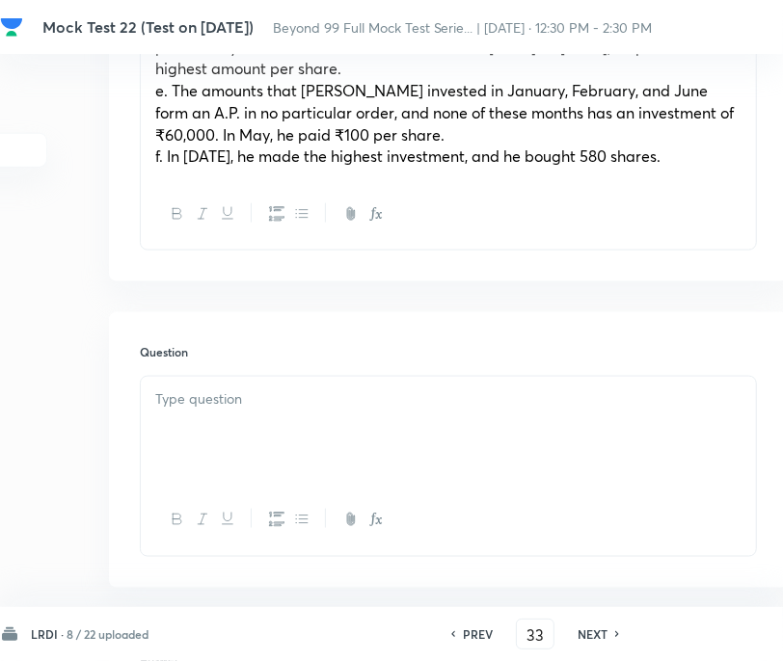
scroll to position [1058, 169]
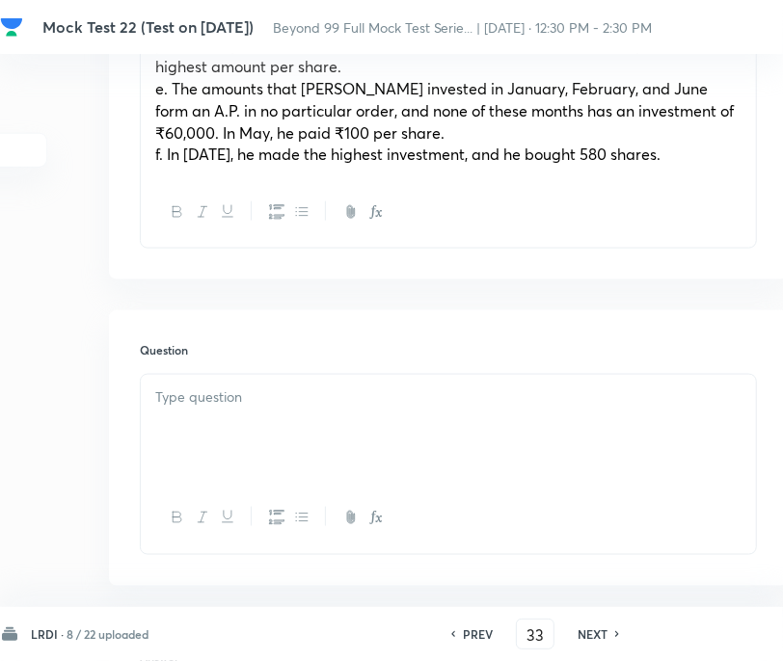
click at [322, 402] on div at bounding box center [448, 429] width 615 height 108
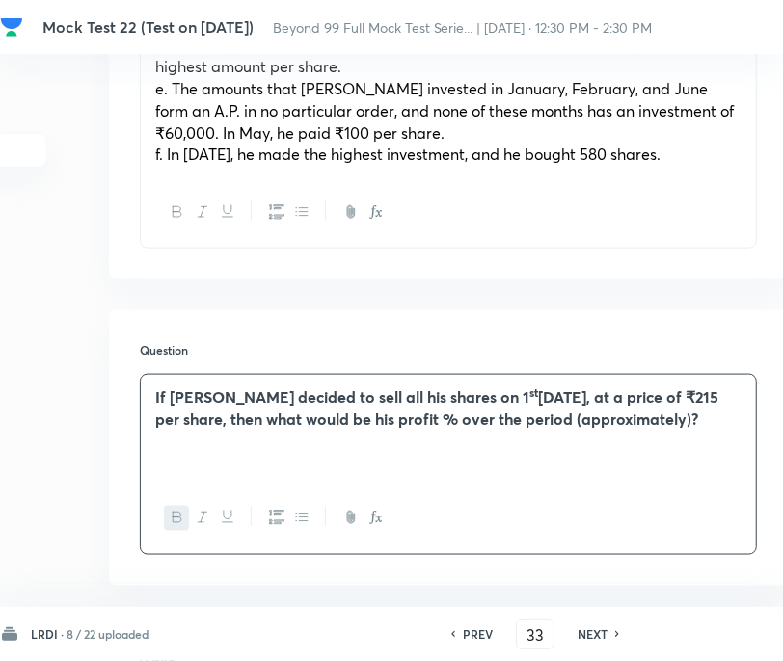
click at [660, 399] on strong "January 2026, at a price of ₹215 per share, then what would be his profit % ove…" at bounding box center [436, 408] width 563 height 42
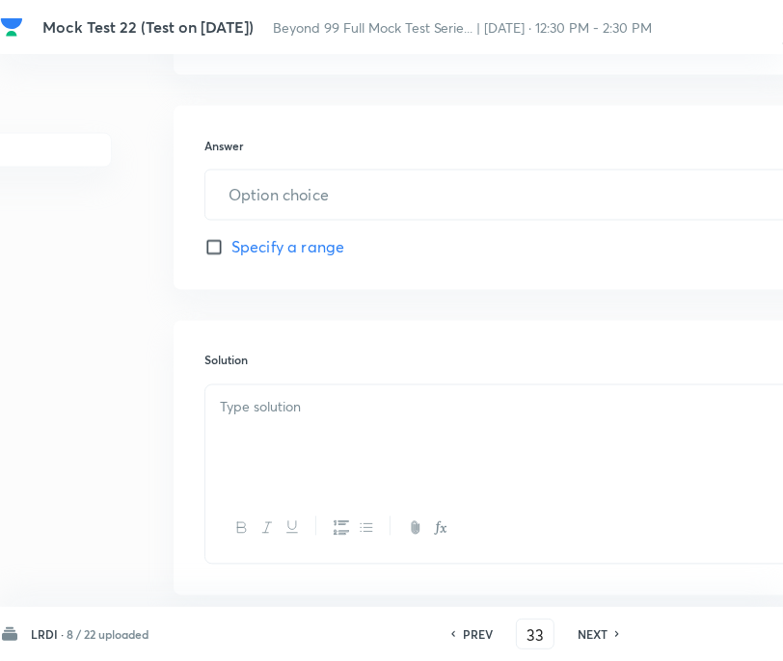
scroll to position [1653, 104]
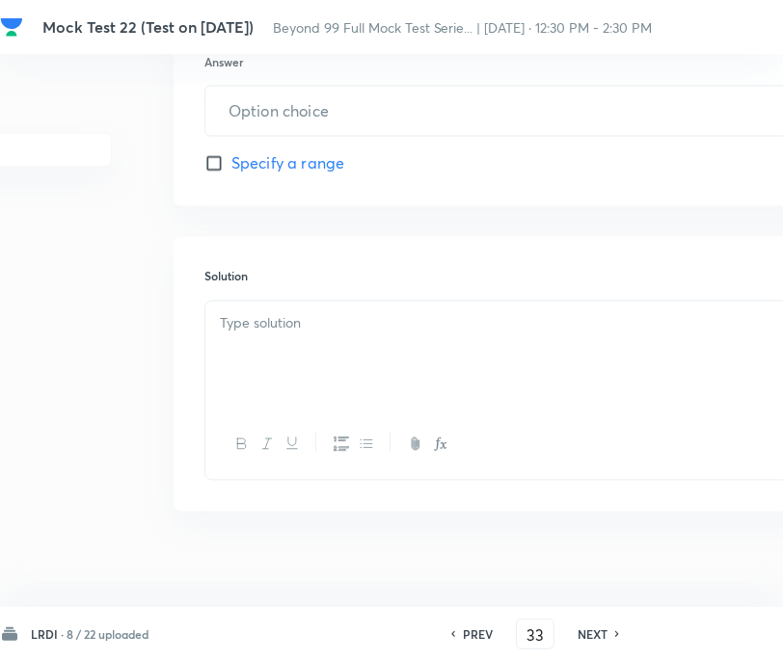
click at [381, 313] on p at bounding box center [513, 324] width 586 height 22
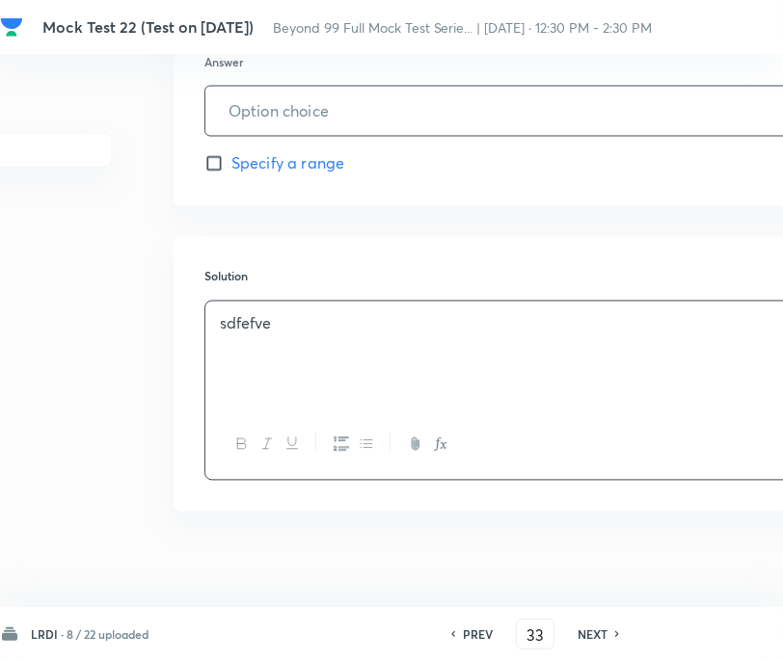
click at [358, 96] on input "text" at bounding box center [512, 111] width 615 height 49
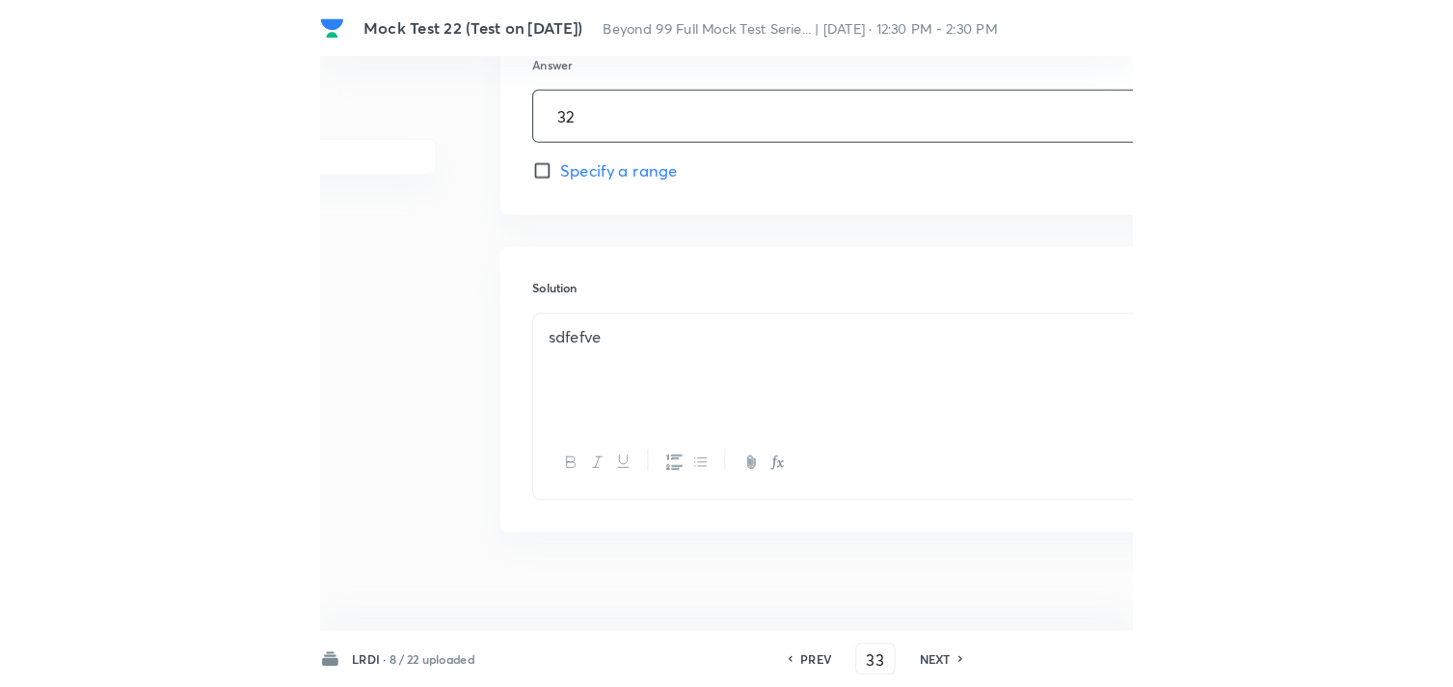
scroll to position [1653, 0]
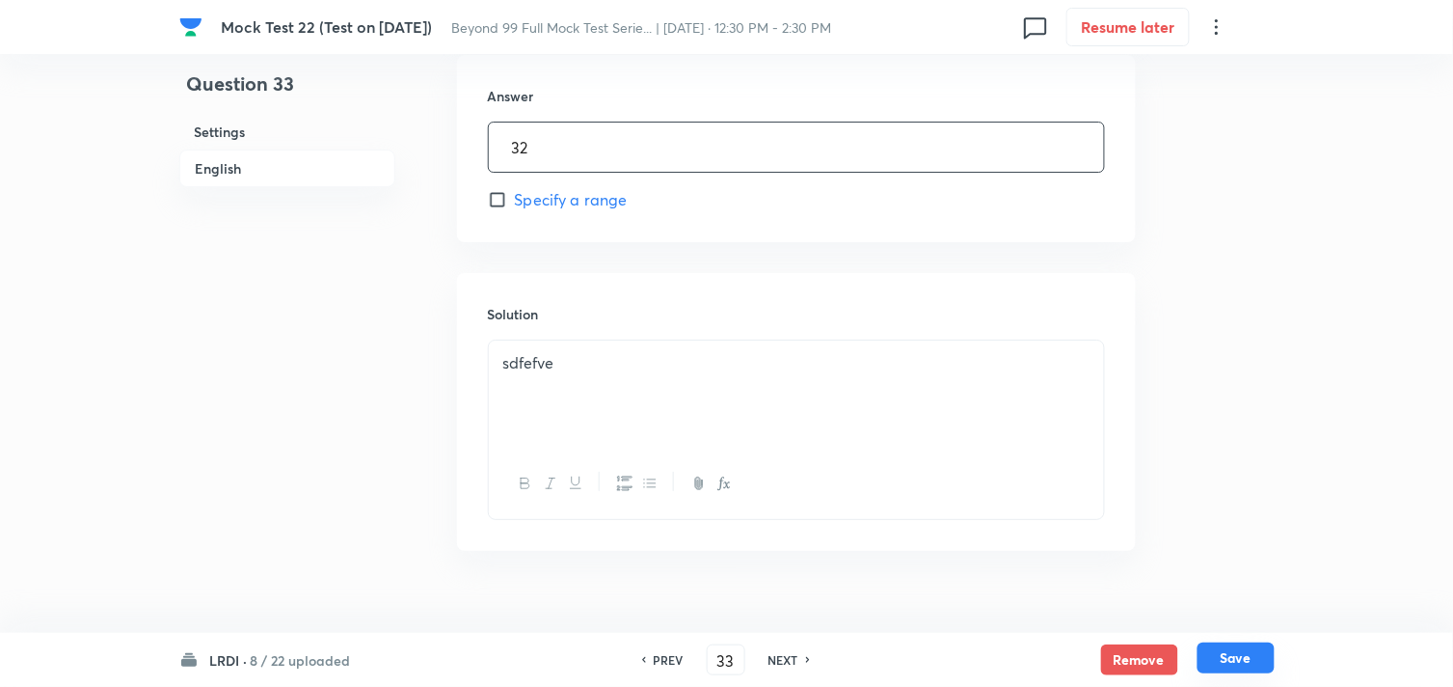
type input "32"
click at [1241, 660] on button "Save" at bounding box center [1236, 657] width 77 height 31
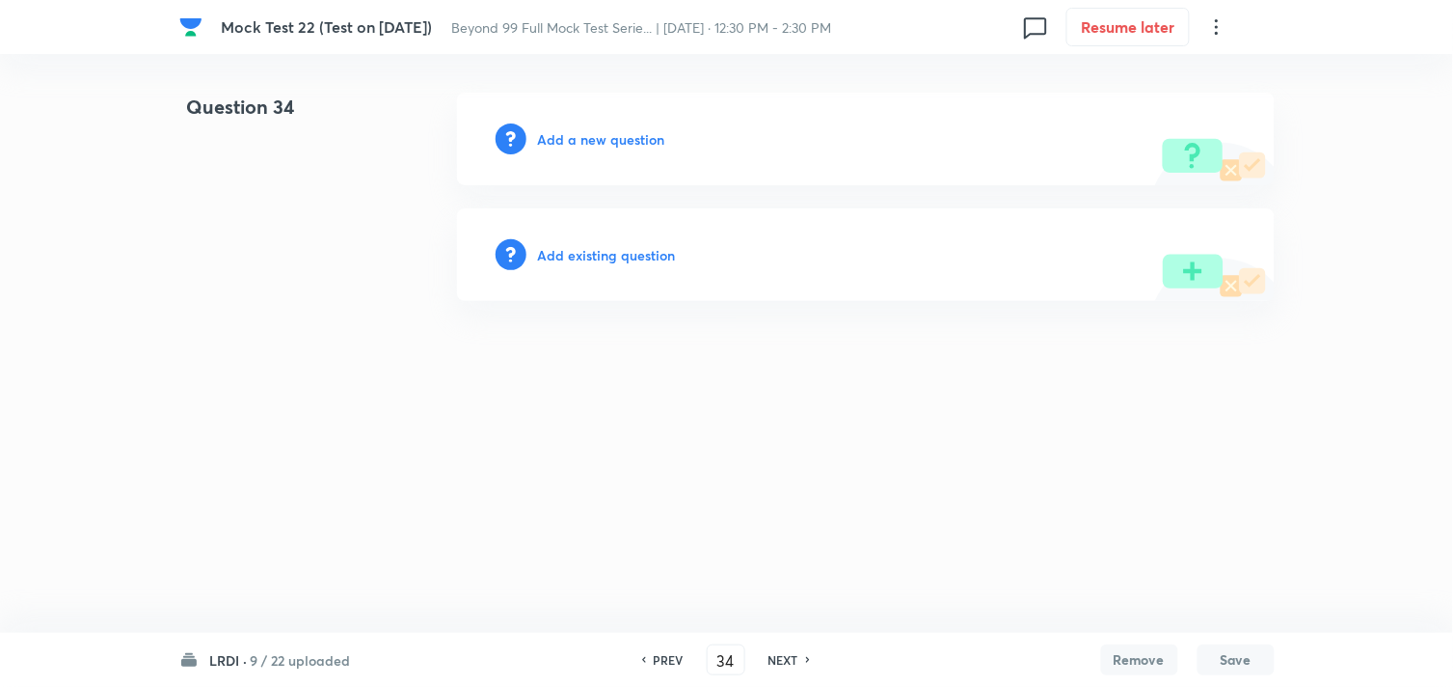
scroll to position [0, 0]
click at [672, 653] on h6 "PREV" at bounding box center [674, 659] width 30 height 17
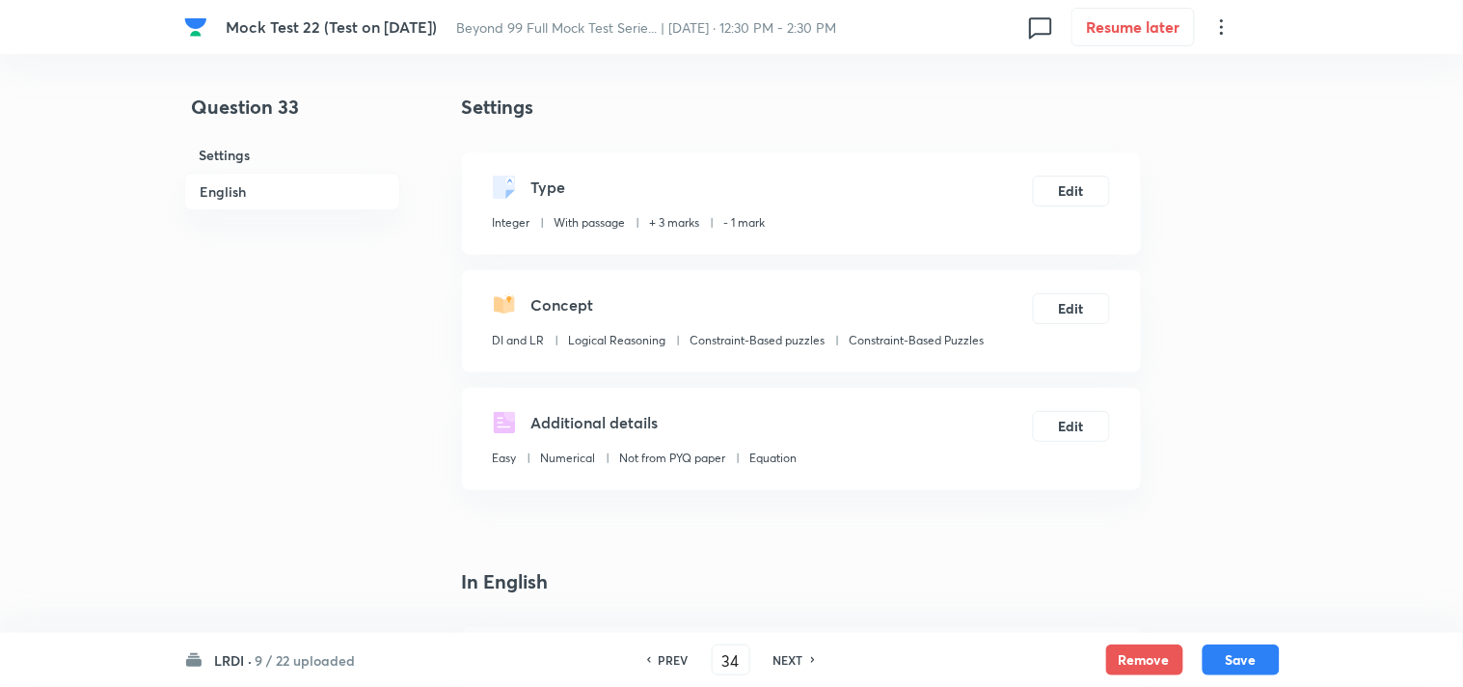
type input "33"
type input "32"
click at [672, 653] on h6 "PREV" at bounding box center [669, 659] width 30 height 17
type input "32"
type input "2284"
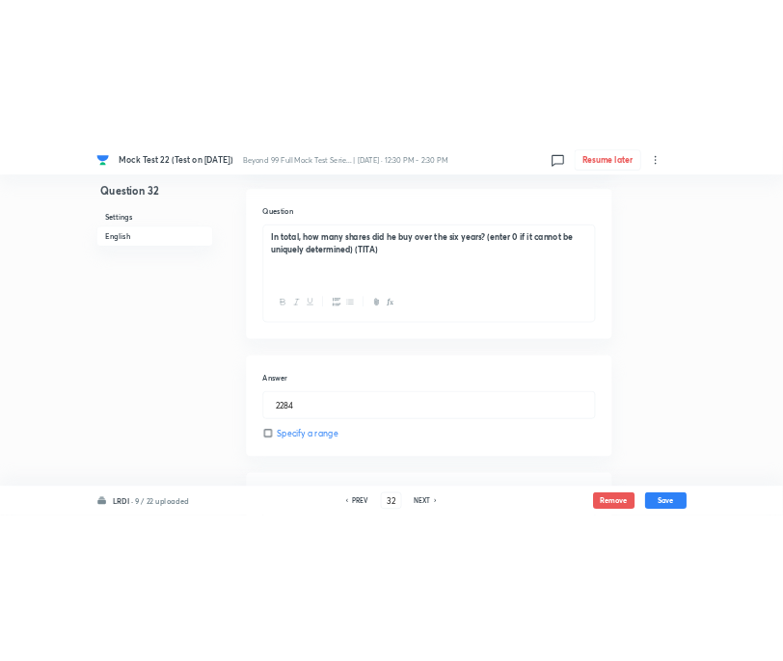
scroll to position [1311, 0]
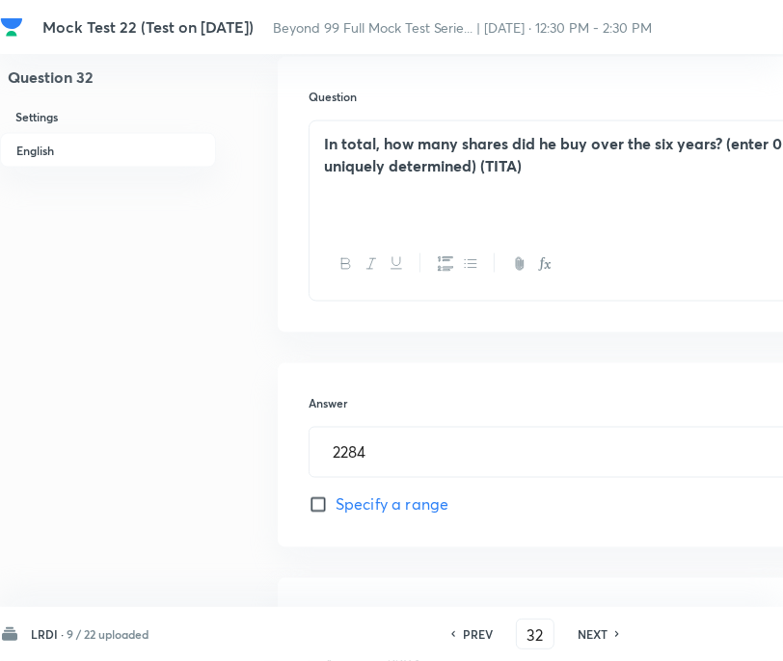
click at [615, 633] on icon at bounding box center [618, 635] width 6 height 10
type input "33"
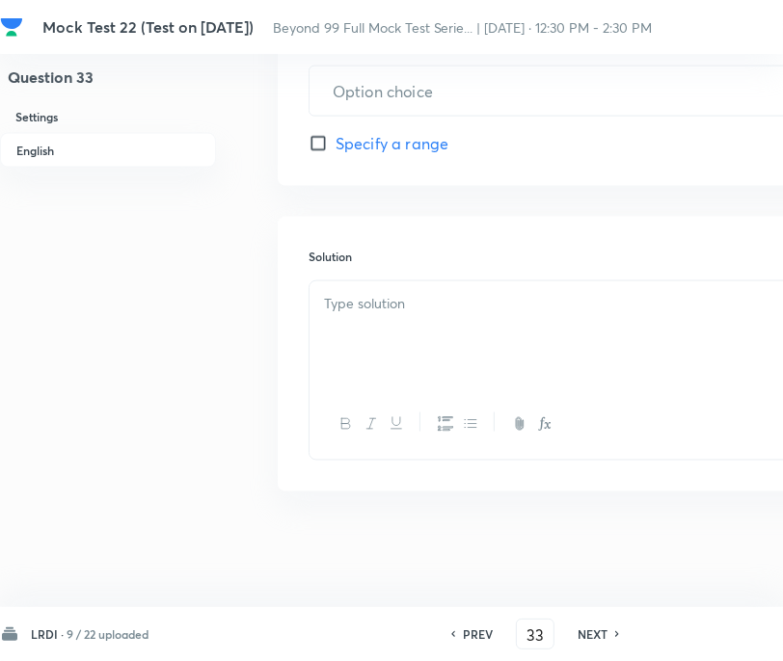
type input "32"
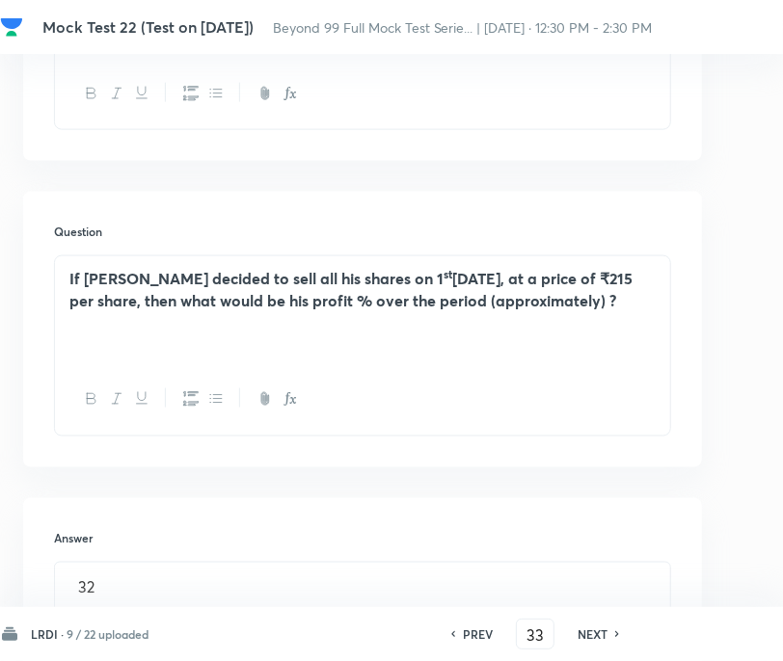
scroll to position [1176, 256]
click at [592, 290] on p "If Sam decided to sell all his shares on 1 st January 2026, at a price of ₹215 …" at bounding box center [360, 289] width 586 height 43
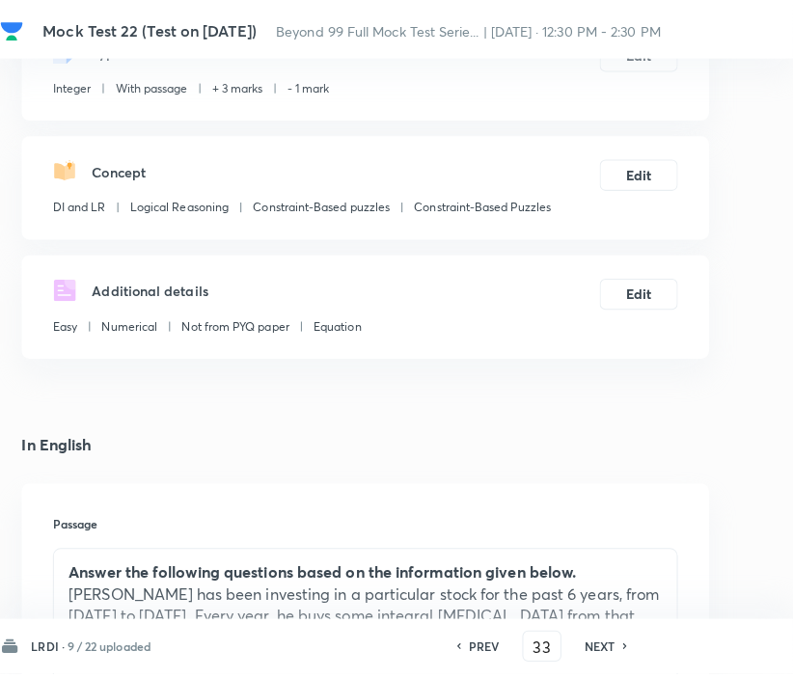
scroll to position [0, 256]
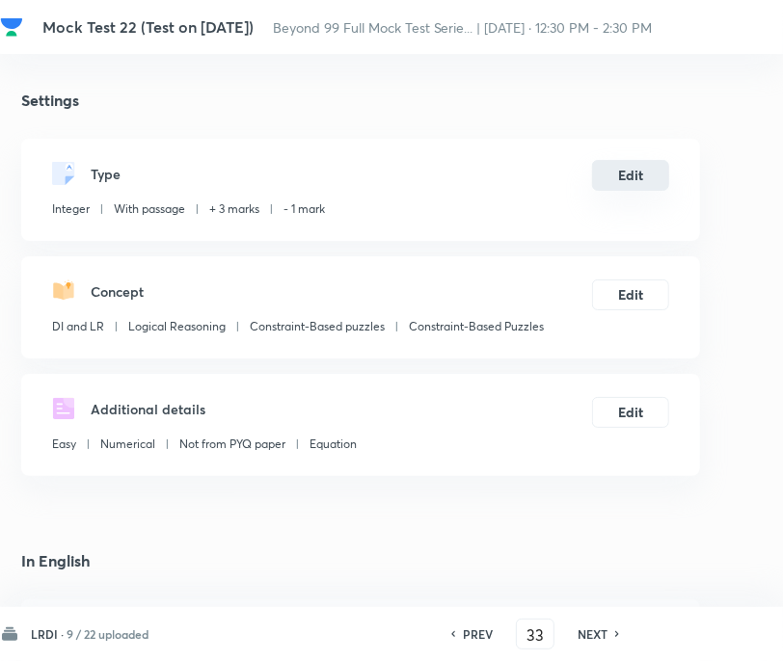
click at [604, 167] on button "Edit" at bounding box center [630, 175] width 77 height 31
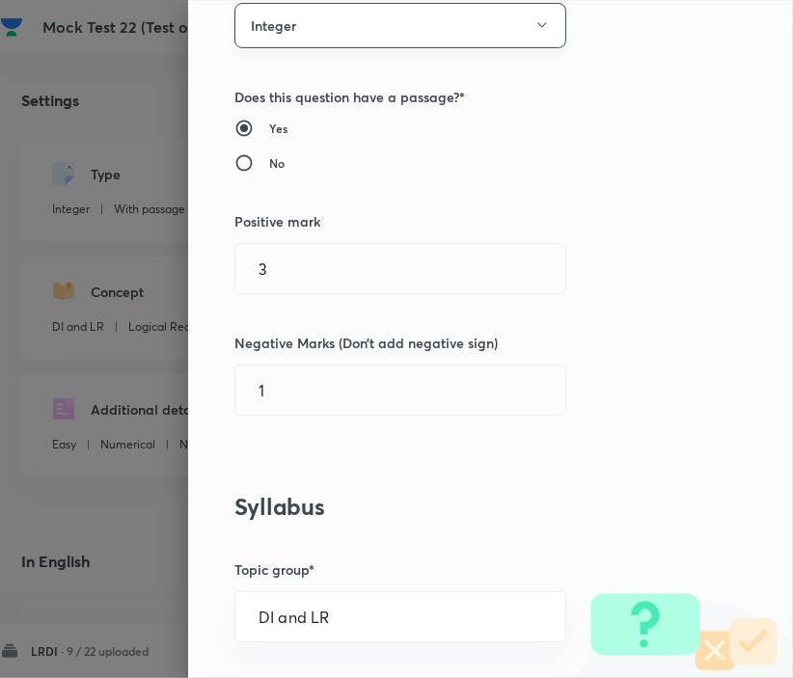
scroll to position [177, 0]
click at [329, 31] on button "Integer" at bounding box center [400, 24] width 332 height 45
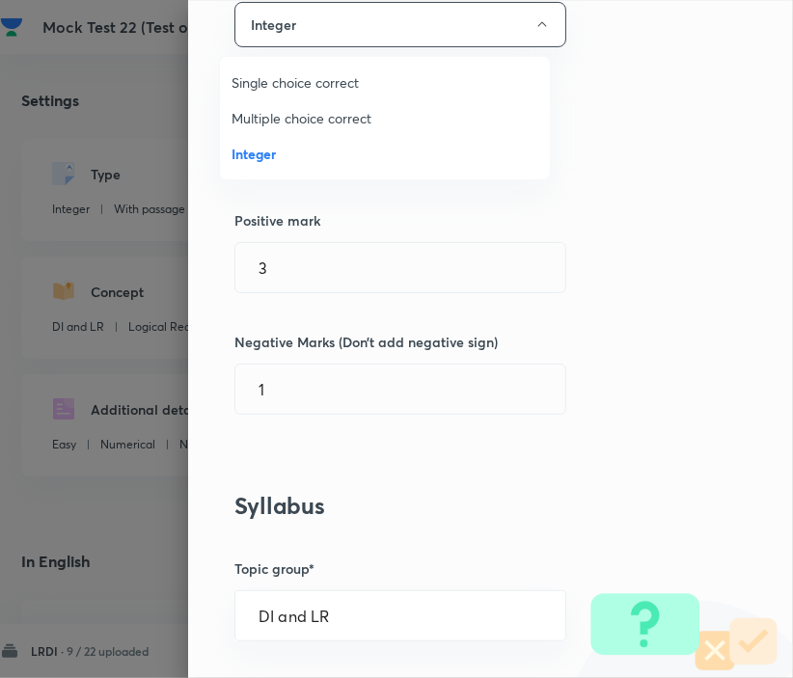
click at [281, 89] on span "Single choice correct" at bounding box center [384, 82] width 307 height 20
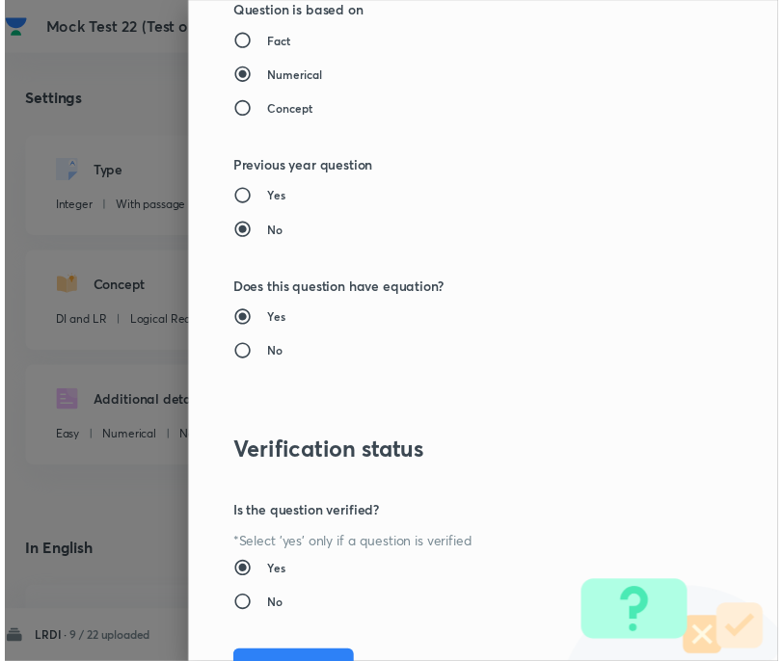
scroll to position [1883, 0]
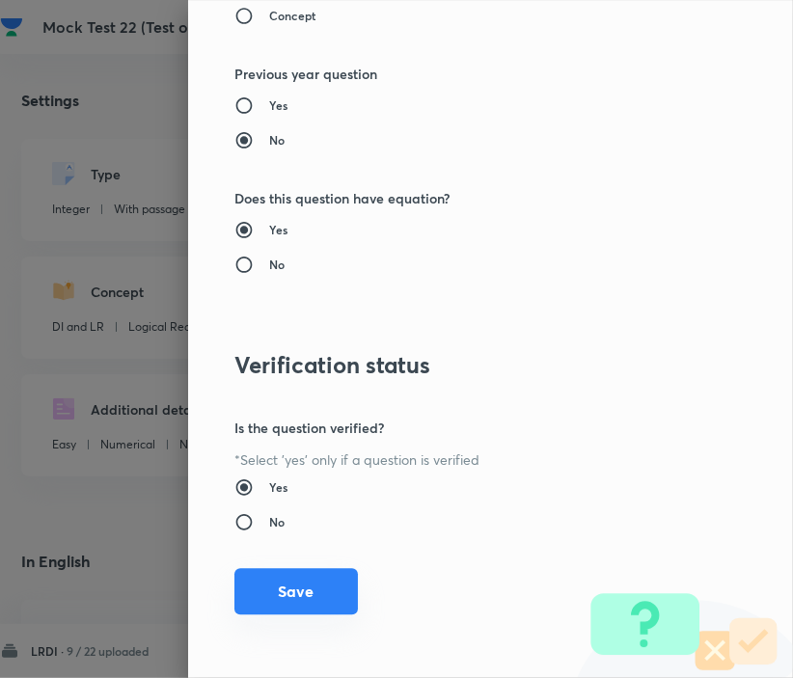
click at [268, 600] on button "Save" at bounding box center [295, 591] width 123 height 46
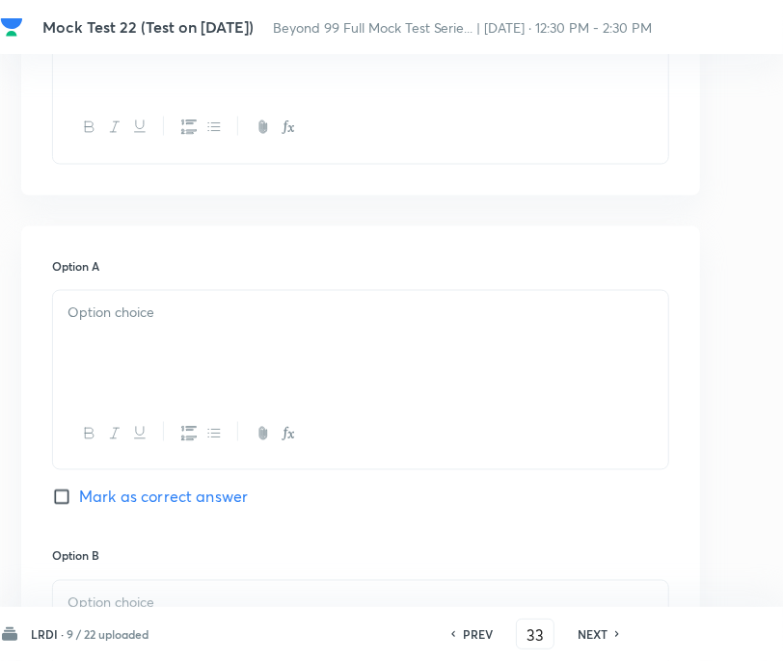
scroll to position [1456, 256]
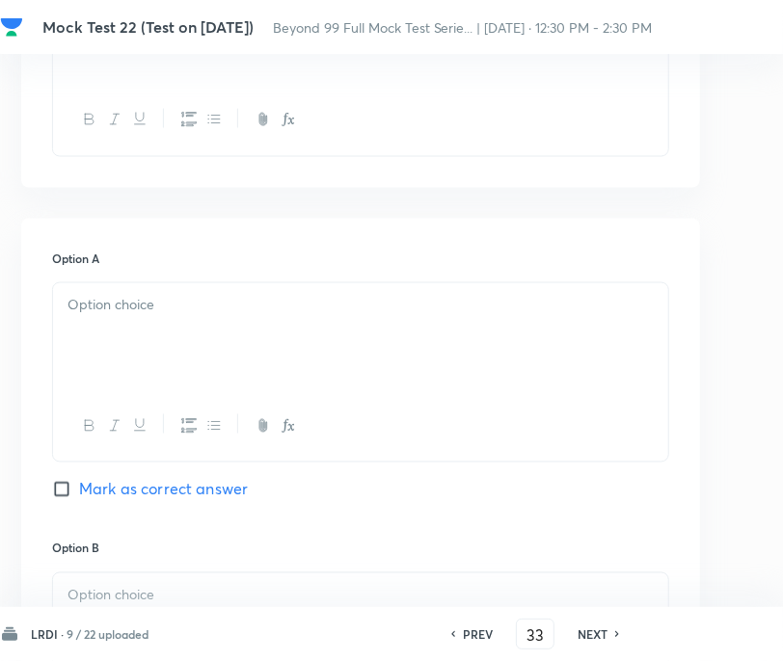
click at [296, 295] on p at bounding box center [360, 306] width 586 height 22
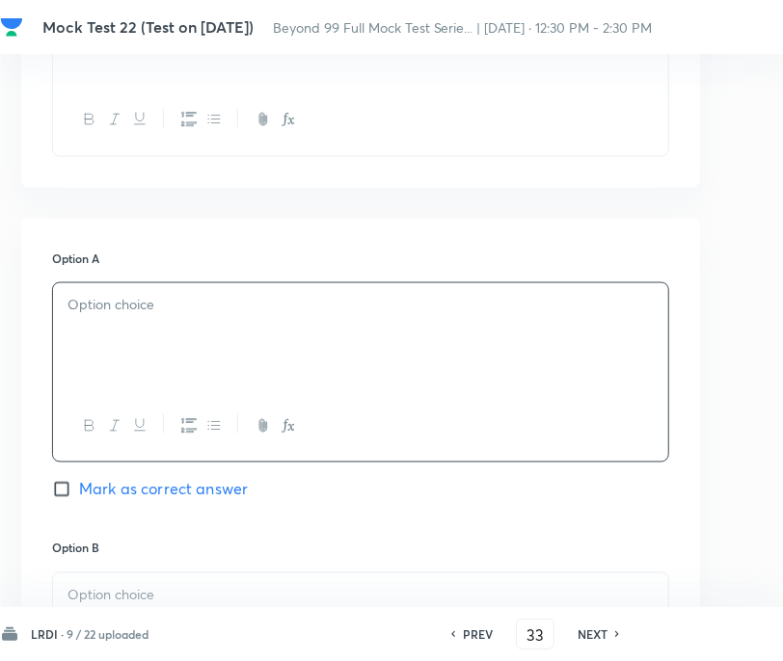
click at [318, 310] on div at bounding box center [360, 337] width 615 height 108
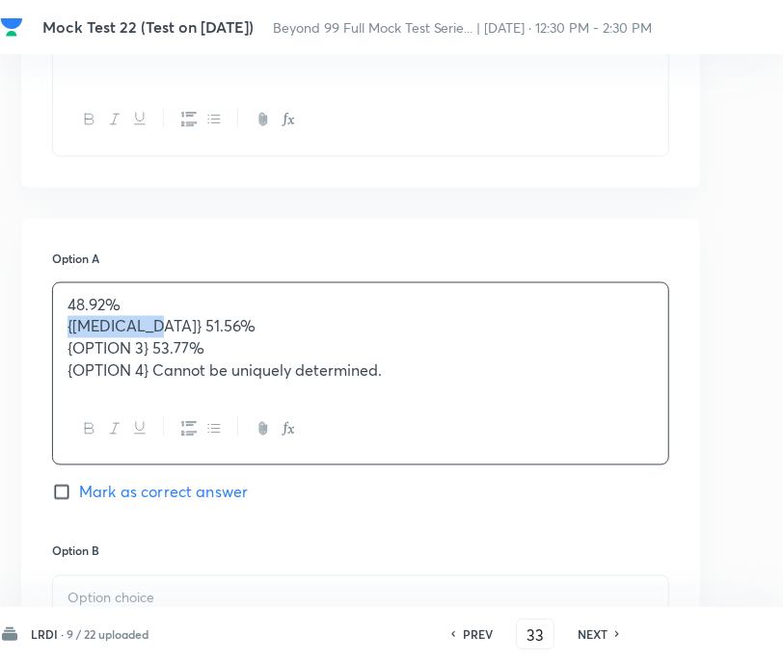
drag, startPoint x: 150, startPoint y: 307, endPoint x: 42, endPoint y: 314, distance: 108.3
drag, startPoint x: 154, startPoint y: 330, endPoint x: 60, endPoint y: 331, distance: 94.5
click at [60, 331] on div "48.92% 51.56% {OPTION 3} 53.77% {OPTION 4} Cannot be uniquely determined." at bounding box center [360, 338] width 615 height 111
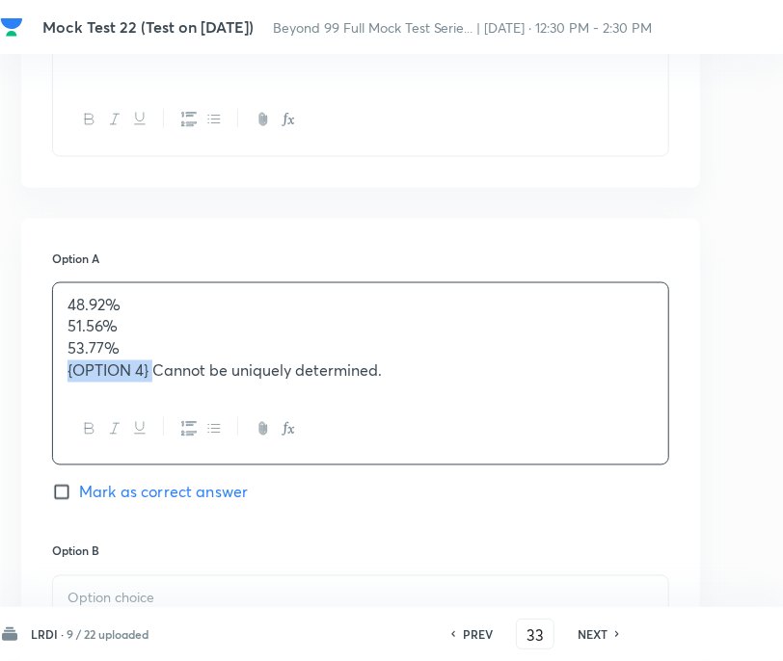
drag, startPoint x: 155, startPoint y: 345, endPoint x: 50, endPoint y: 341, distance: 105.2
click at [52, 341] on div "48.92% 51.56% 53.77% {OPTION 4} Cannot be uniquely determined." at bounding box center [360, 374] width 617 height 183
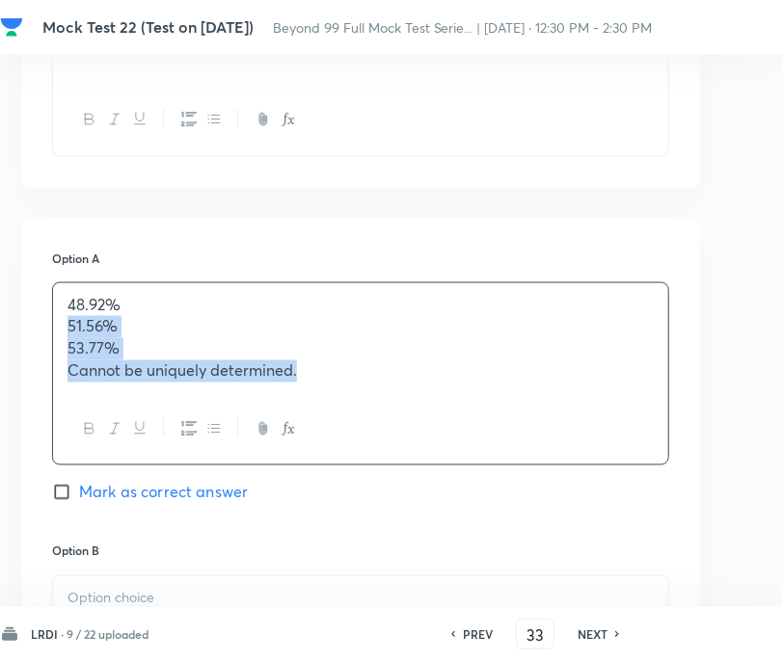
drag, startPoint x: 307, startPoint y: 355, endPoint x: 54, endPoint y: 314, distance: 255.8
click at [54, 314] on div "48.92% 51.56% 53.77% Cannot be uniquely determined." at bounding box center [360, 338] width 615 height 111
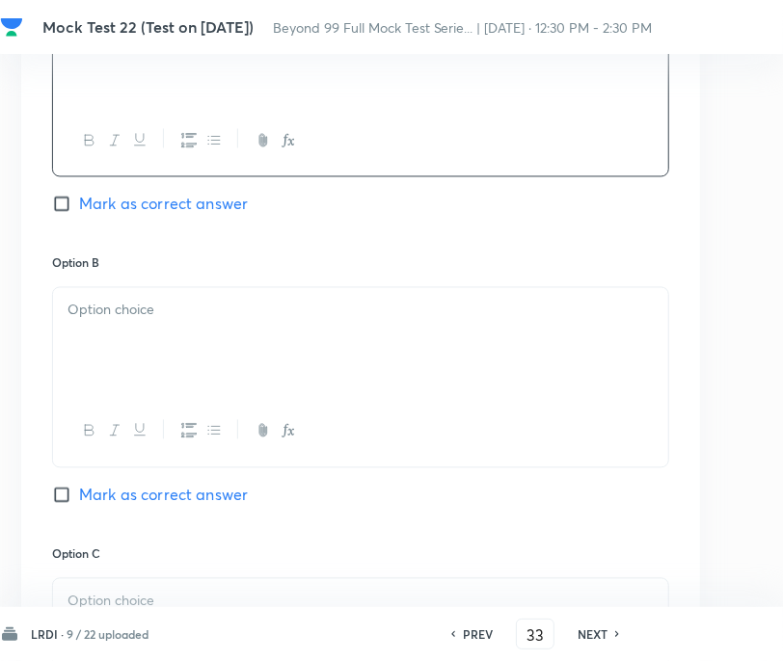
scroll to position [1746, 256]
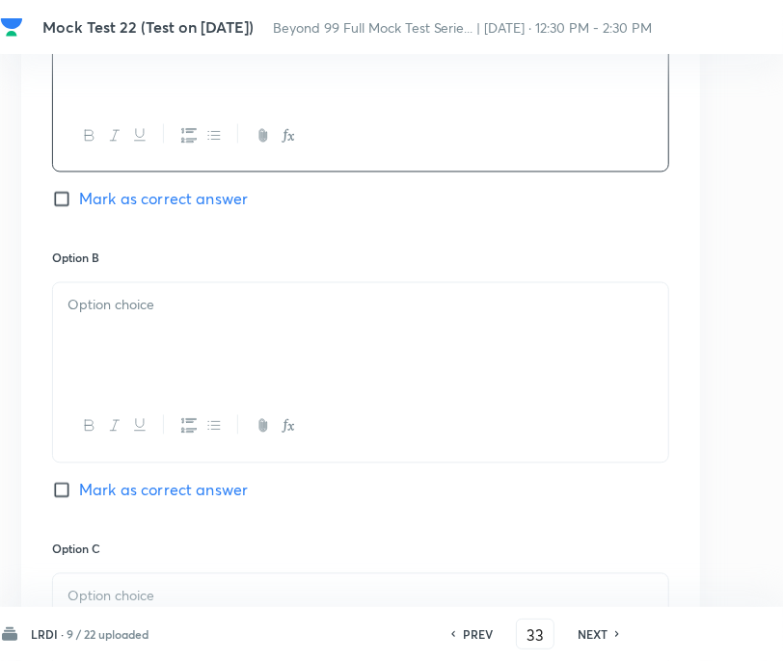
click at [133, 332] on div at bounding box center [360, 337] width 615 height 108
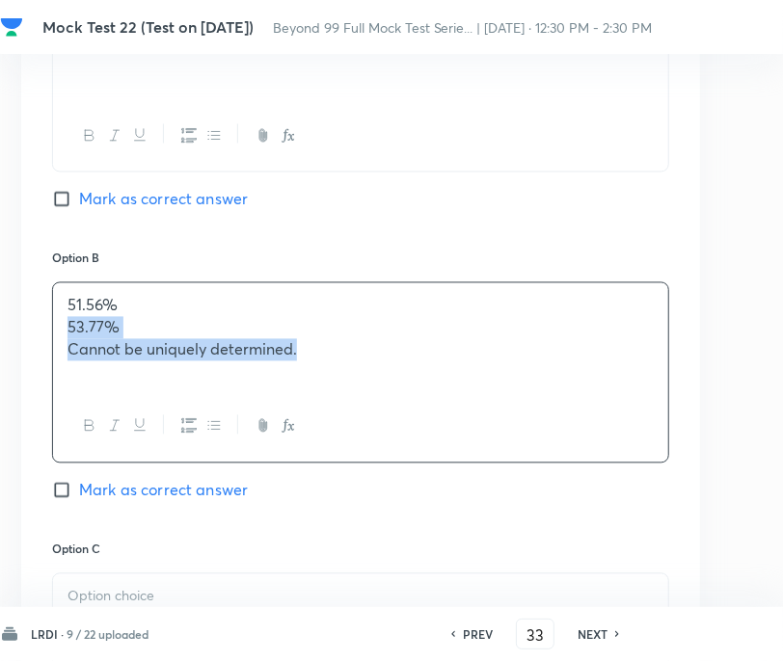
drag, startPoint x: 320, startPoint y: 332, endPoint x: 50, endPoint y: 314, distance: 270.5
click at [52, 314] on div "51.56% 53.77% Cannot be uniquely determined." at bounding box center [360, 373] width 617 height 180
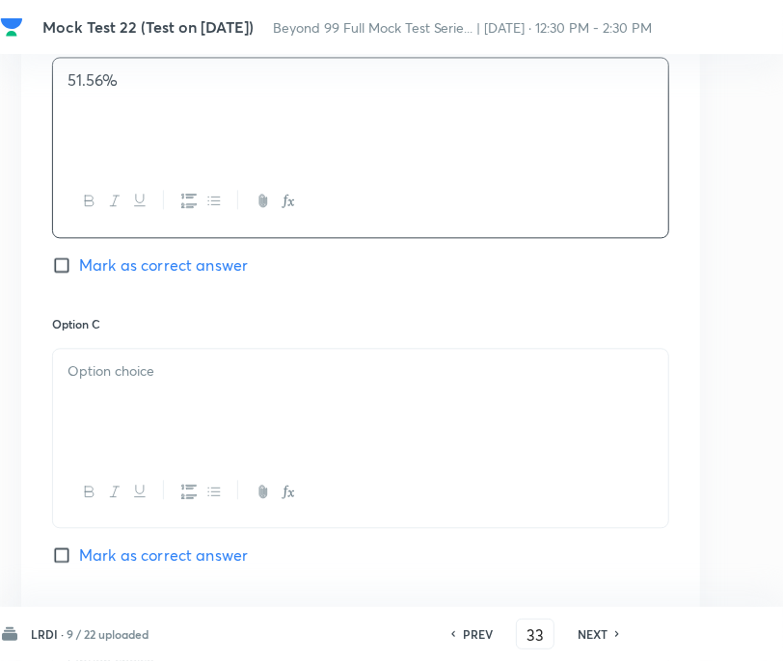
scroll to position [1973, 256]
click at [177, 382] on div at bounding box center [360, 402] width 615 height 108
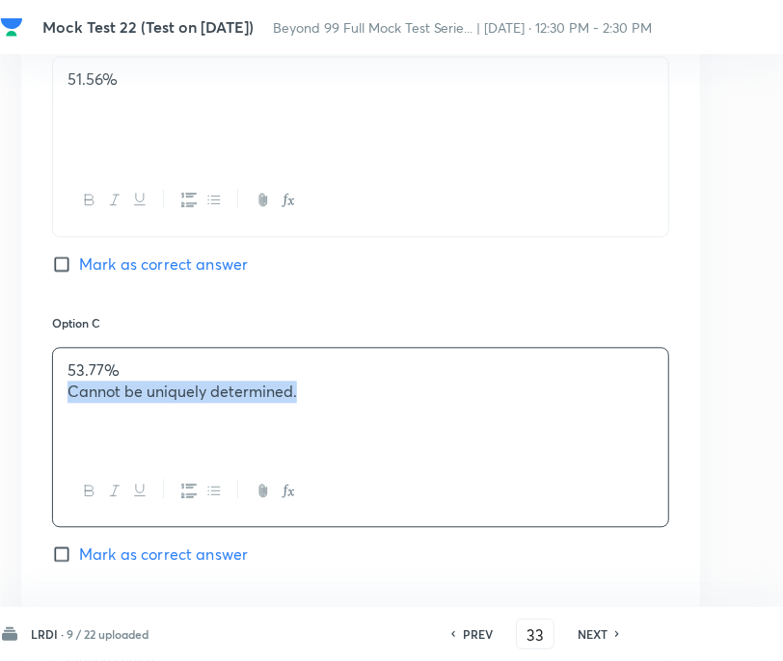
drag, startPoint x: 311, startPoint y: 366, endPoint x: 21, endPoint y: 376, distance: 290.4
click at [21, 376] on div "Option A 48.92% Mark as correct answer Option B 51.56% Mark as correct answer O…" at bounding box center [360, 295] width 679 height 1186
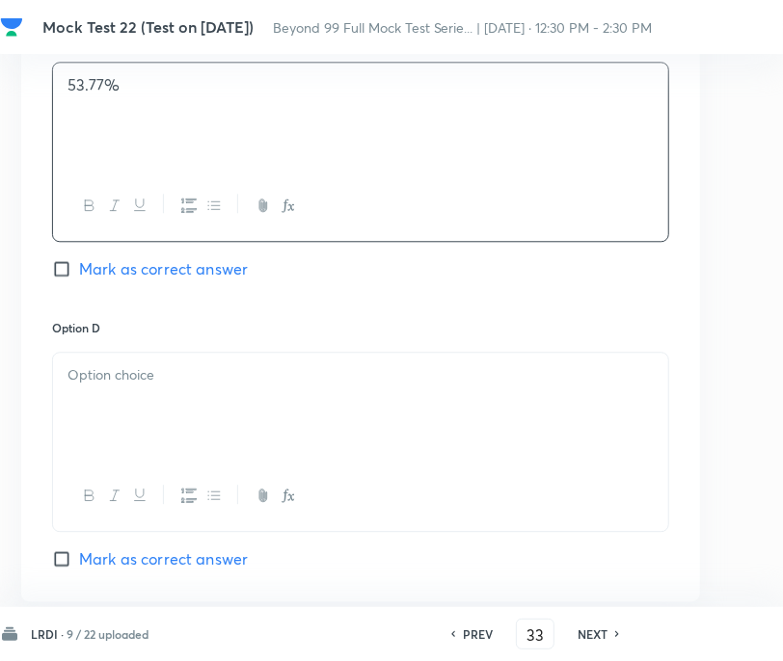
scroll to position [2266, 256]
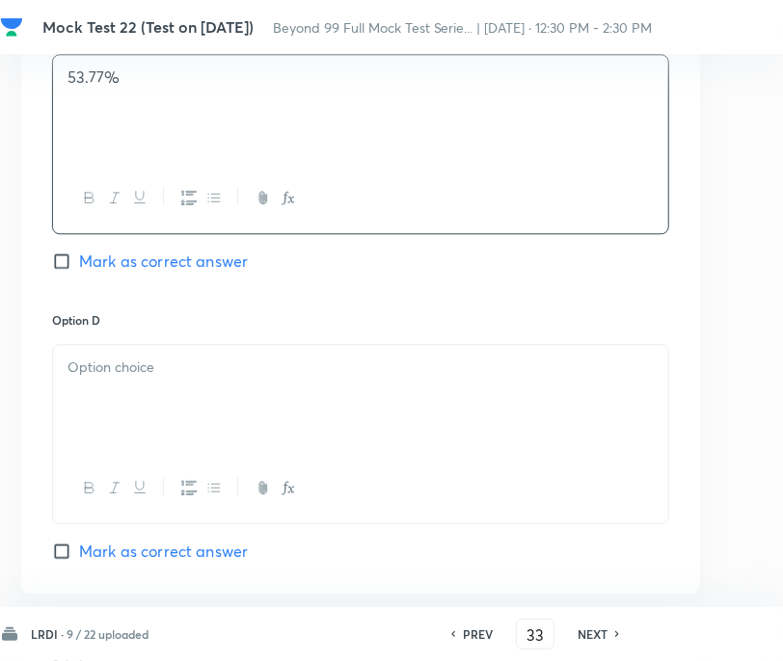
click at [123, 393] on div at bounding box center [360, 399] width 615 height 108
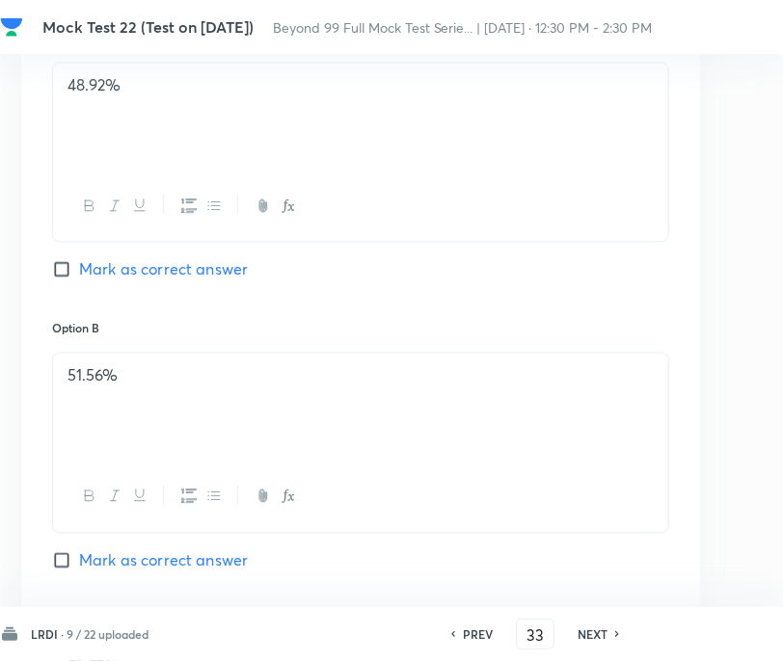
scroll to position [1675, 256]
click at [66, 552] on input "Mark as correct answer" at bounding box center [65, 561] width 27 height 19
checkbox input "true"
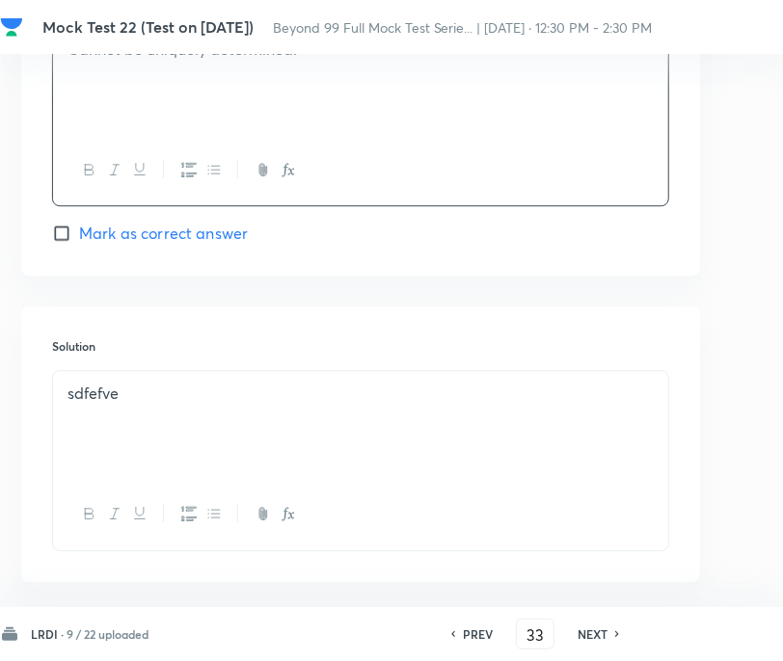
scroll to position [2656, 256]
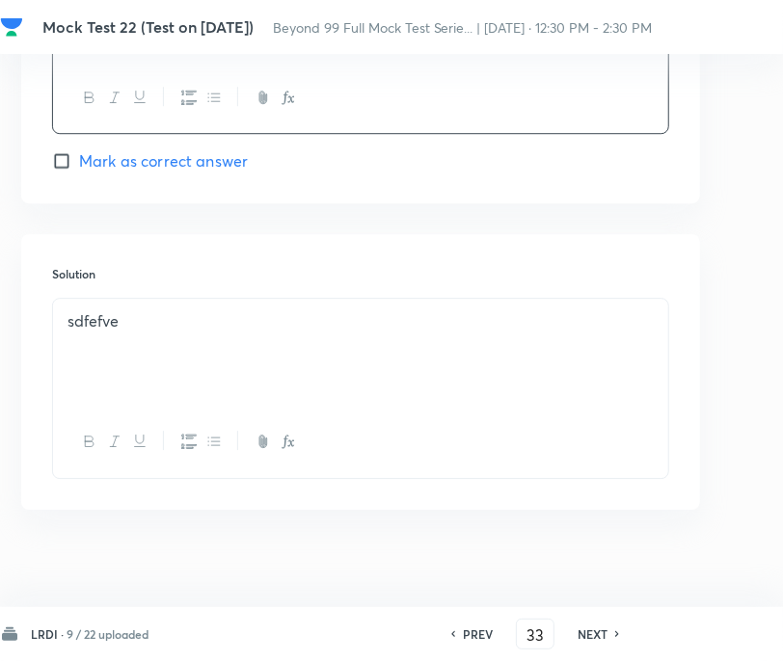
click at [315, 326] on div "sdfefve" at bounding box center [360, 353] width 615 height 108
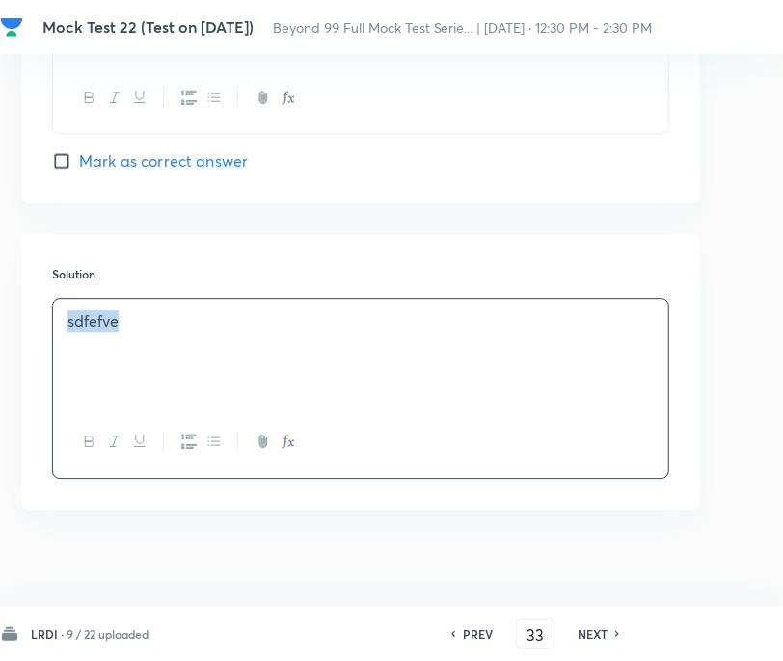
drag, startPoint x: 190, startPoint y: 314, endPoint x: 27, endPoint y: 306, distance: 163.2
click at [27, 306] on div "Solution sdfefve" at bounding box center [360, 371] width 679 height 275
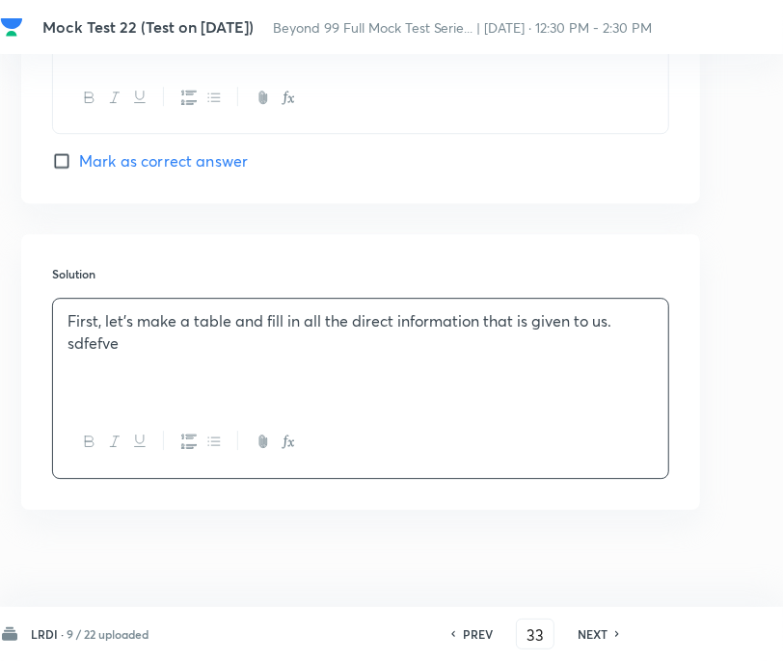
click at [64, 299] on div "First, let’s make a table and fill in all the direct information that is given …" at bounding box center [360, 353] width 615 height 108
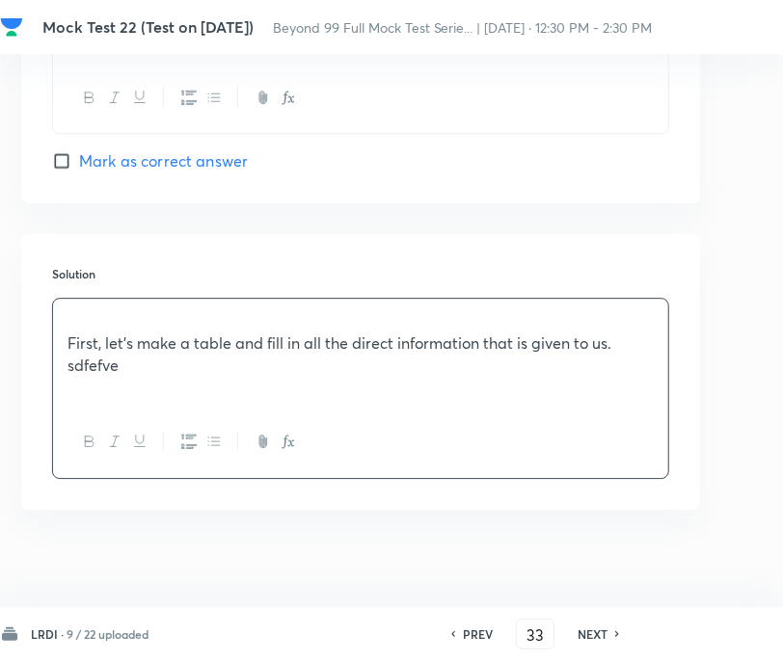
click at [64, 299] on div "First, let’s make a table and fill in all the direct information that is given …" at bounding box center [360, 353] width 615 height 108
paste div
click at [137, 310] on p "ANSWER} 2" at bounding box center [360, 321] width 586 height 22
click at [363, 358] on p "First, let’s make a table and fill in all the direct information that is given …" at bounding box center [360, 354] width 586 height 43
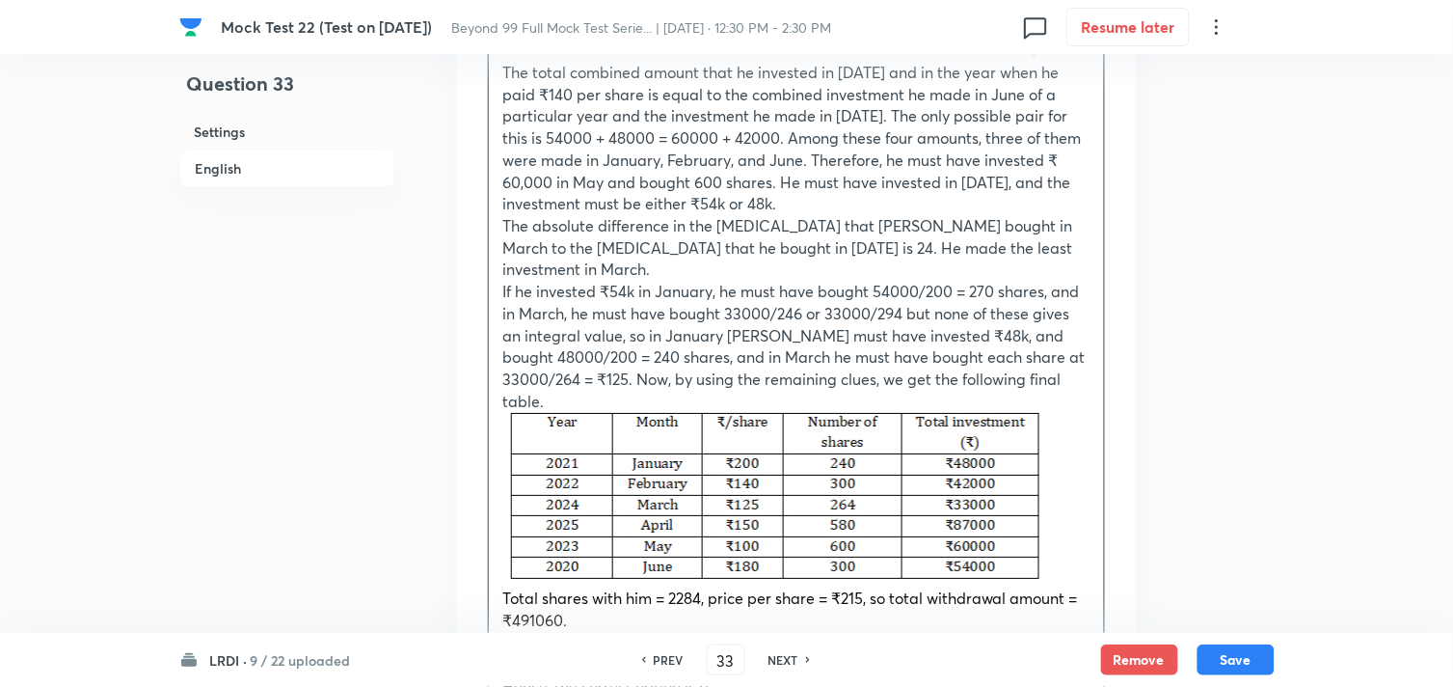
scroll to position [3774, 0]
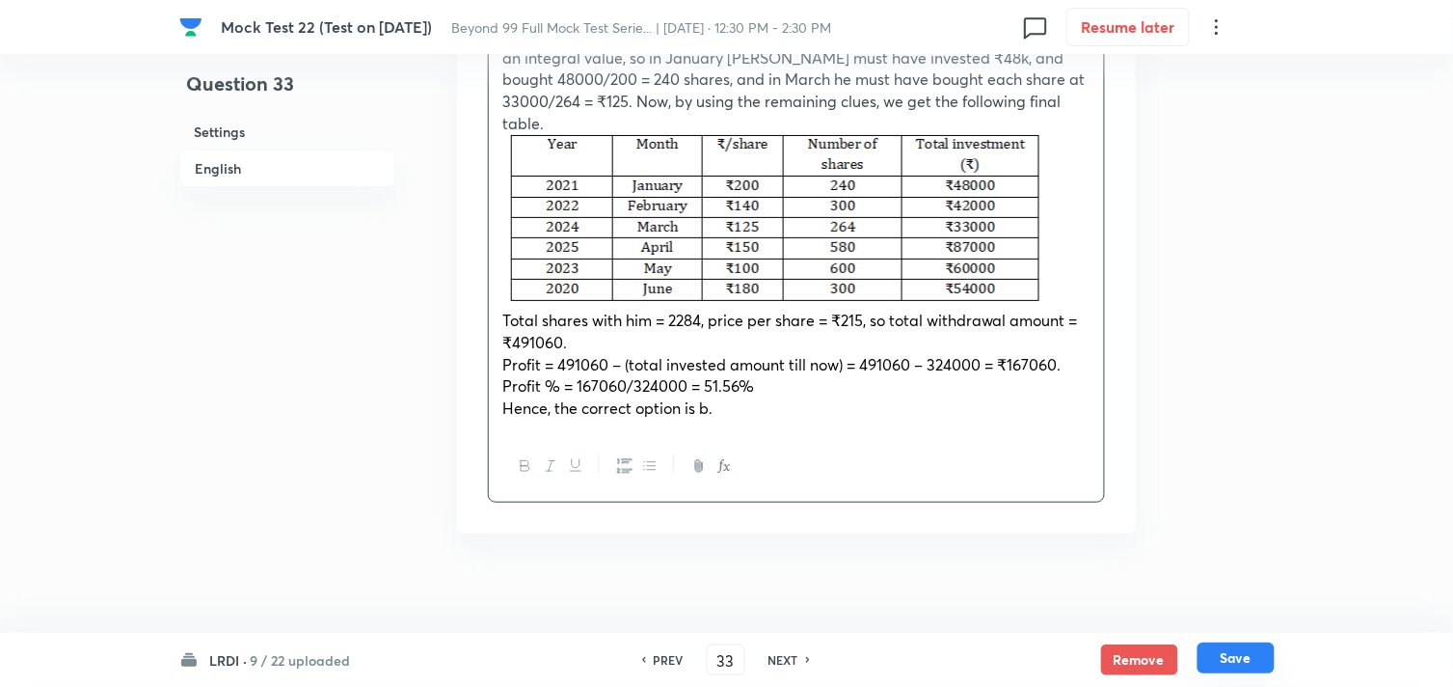
click at [1244, 668] on button "Save" at bounding box center [1236, 657] width 77 height 31
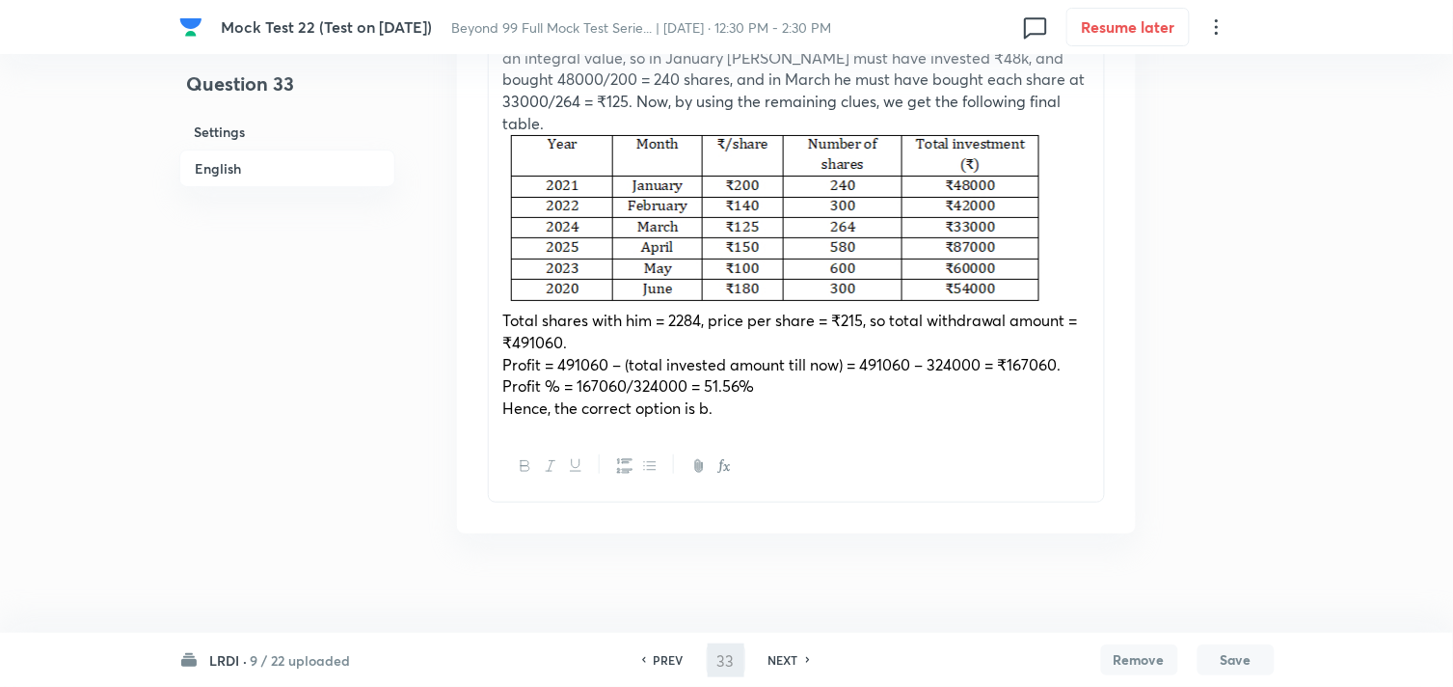
type input "34"
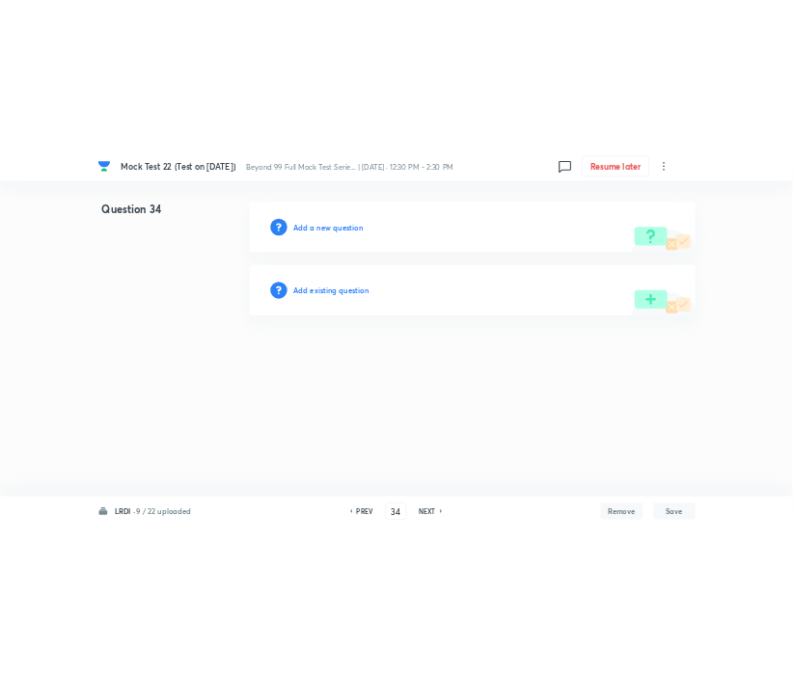
scroll to position [0, 0]
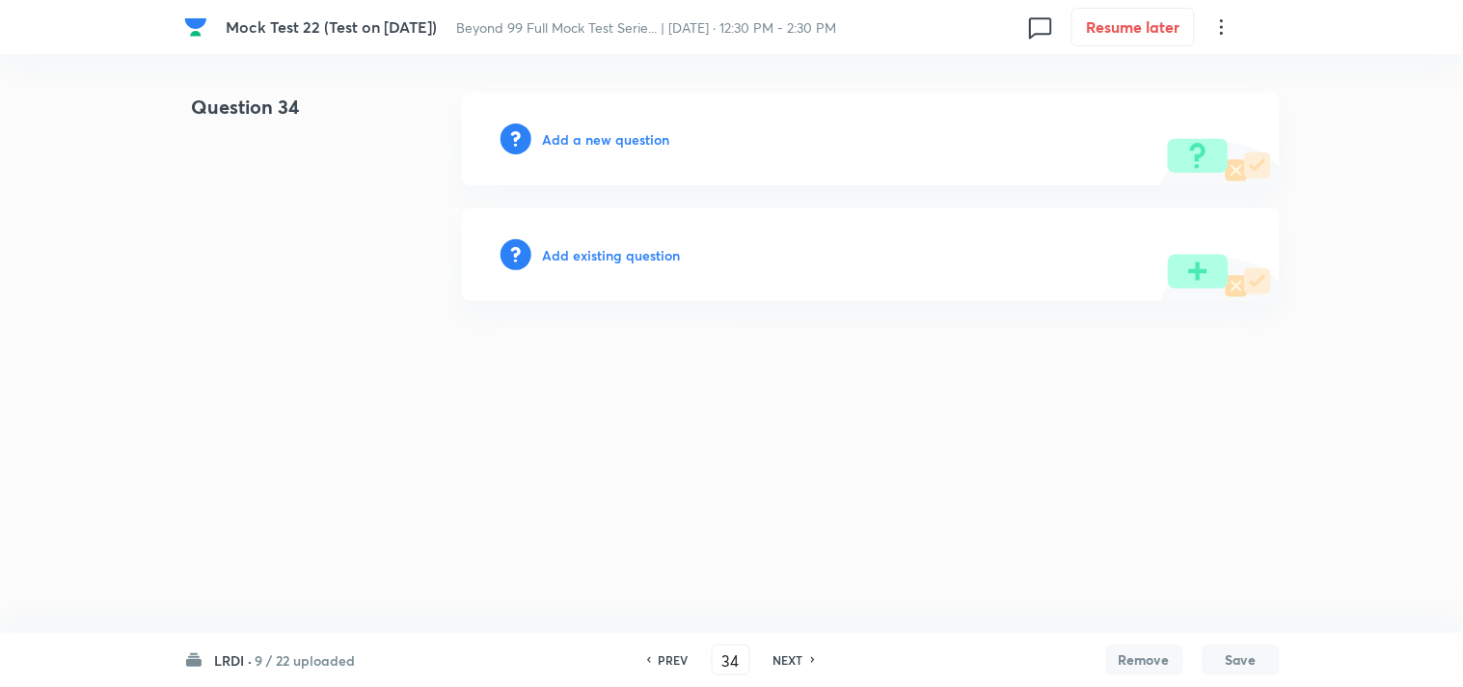
click at [643, 135] on h6 "Add a new question" at bounding box center [606, 139] width 127 height 20
click at [680, 141] on h6 "Choose a question type" at bounding box center [617, 139] width 148 height 20
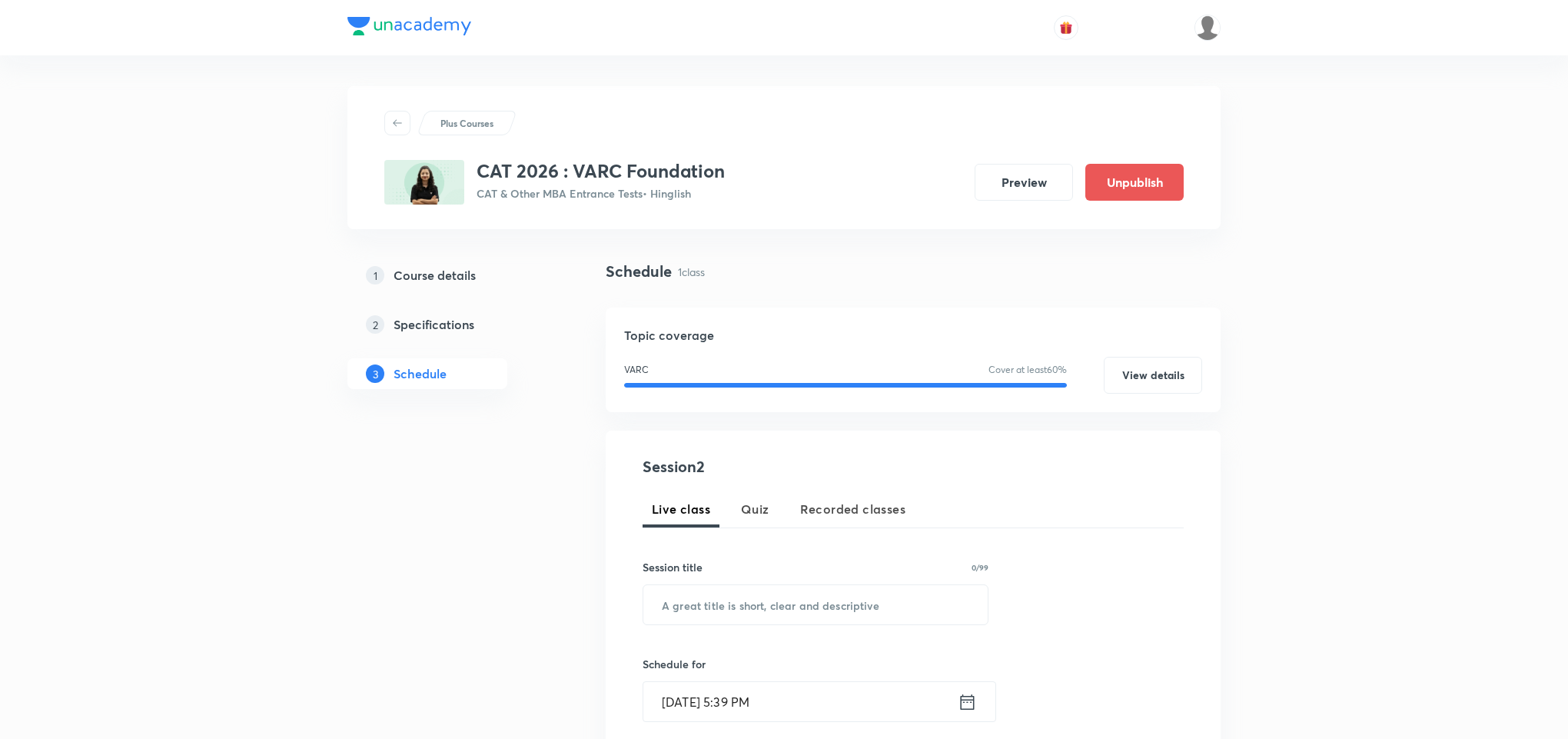
scroll to position [540, 0]
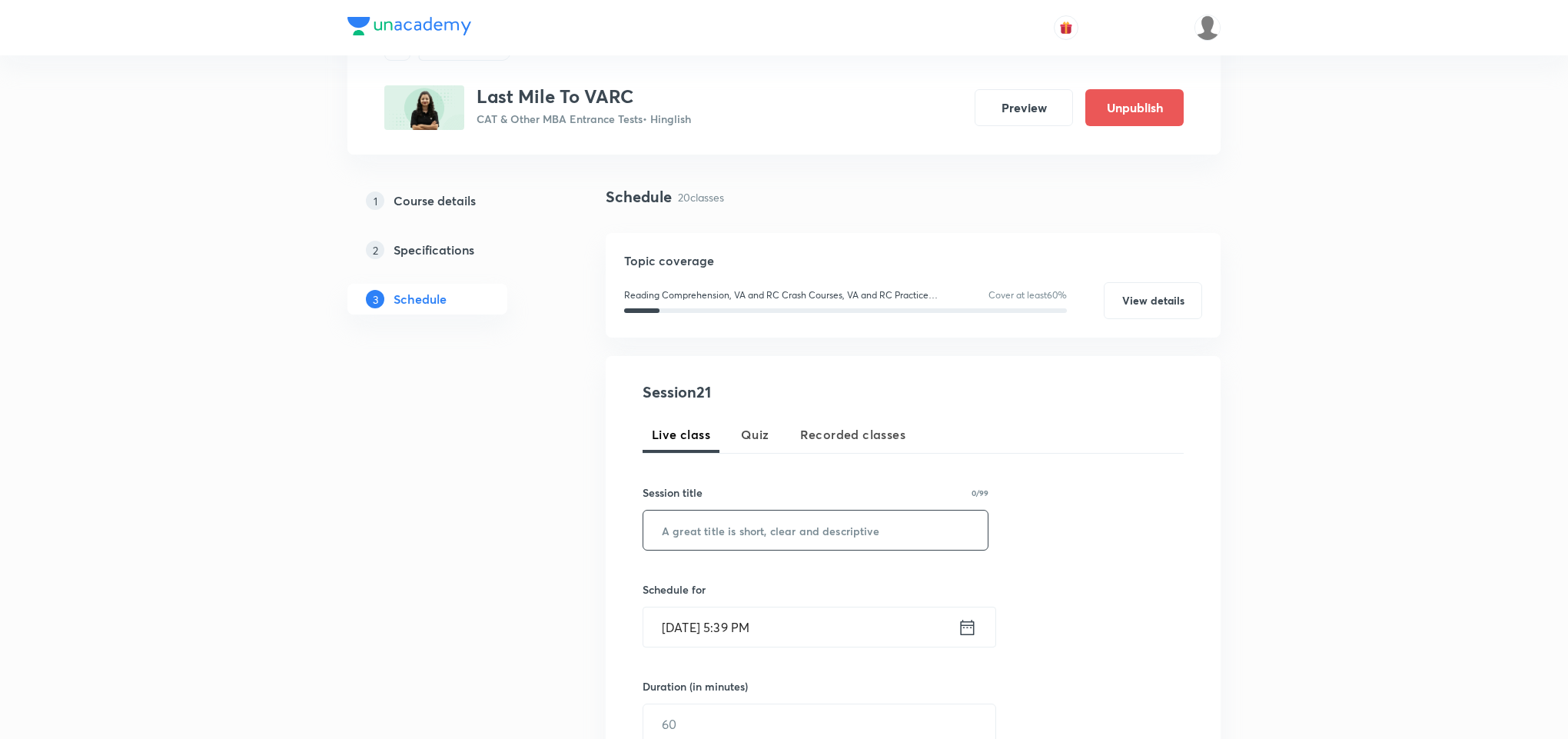
scroll to position [116, 0]
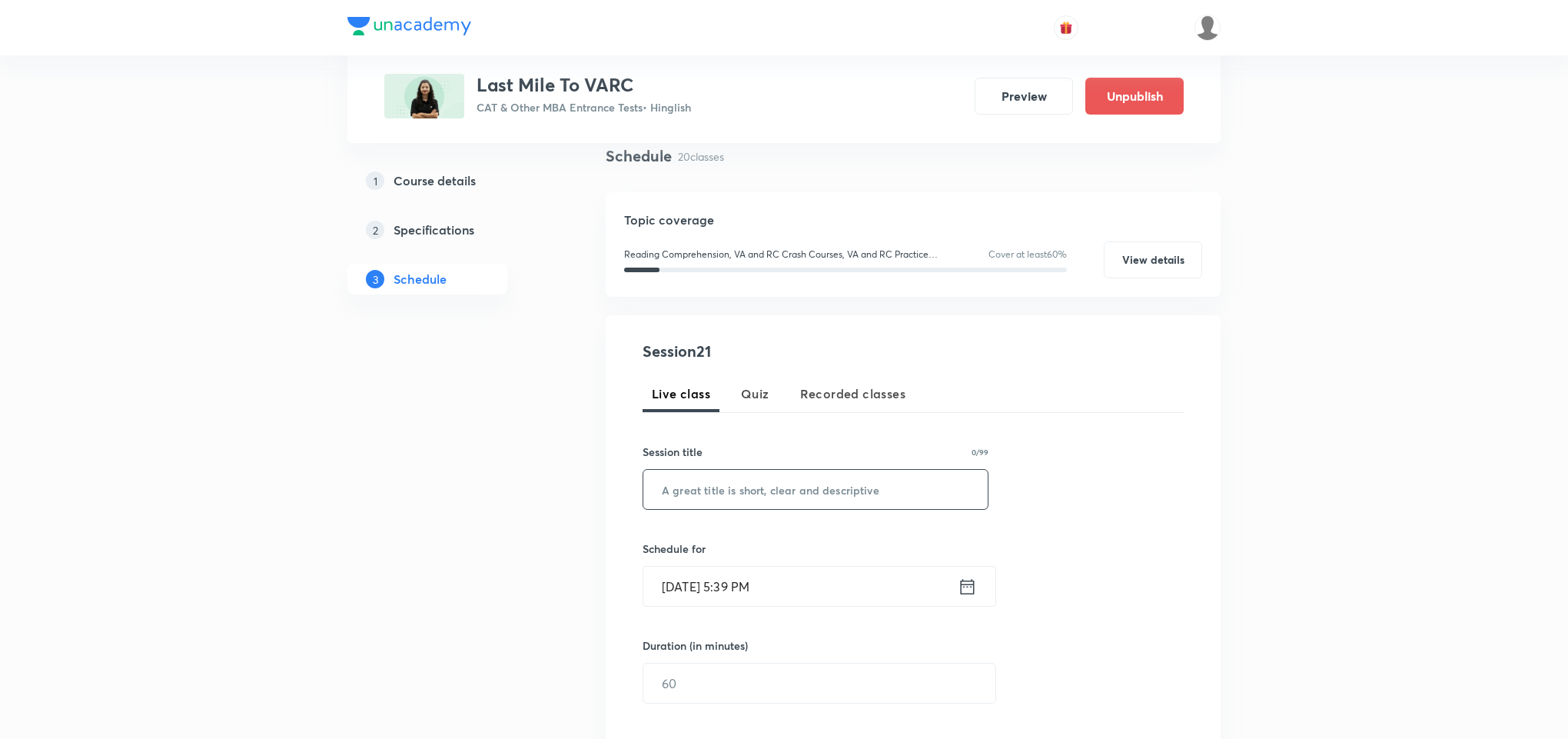
click at [731, 491] on input "text" at bounding box center [815, 489] width 344 height 39
click at [796, 474] on input "text" at bounding box center [815, 489] width 344 height 39
paste input "Skim+pausing-unpausing dpp"
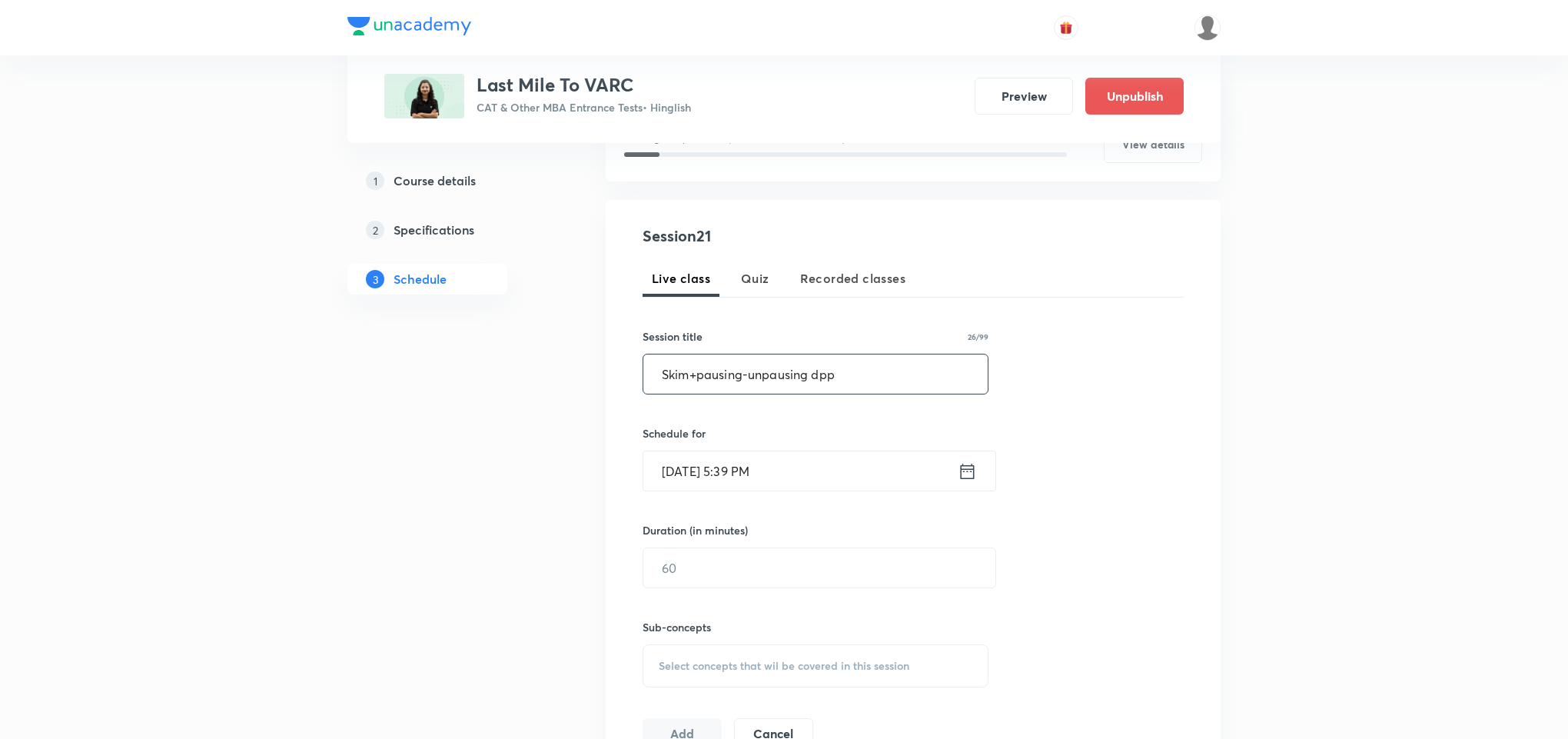
click at [705, 383] on input "Skim+pausing-unpausing dpp" at bounding box center [815, 373] width 344 height 39
click at [755, 376] on input "Skim+Pausing-unpausing dpp" at bounding box center [815, 373] width 344 height 39
click at [837, 379] on input "Skim+Pausing-Unpausing dpp" at bounding box center [815, 373] width 344 height 39
type input "Skim+Pausing-Unpausing DPP"
click at [972, 470] on icon at bounding box center [967, 470] width 14 height 15
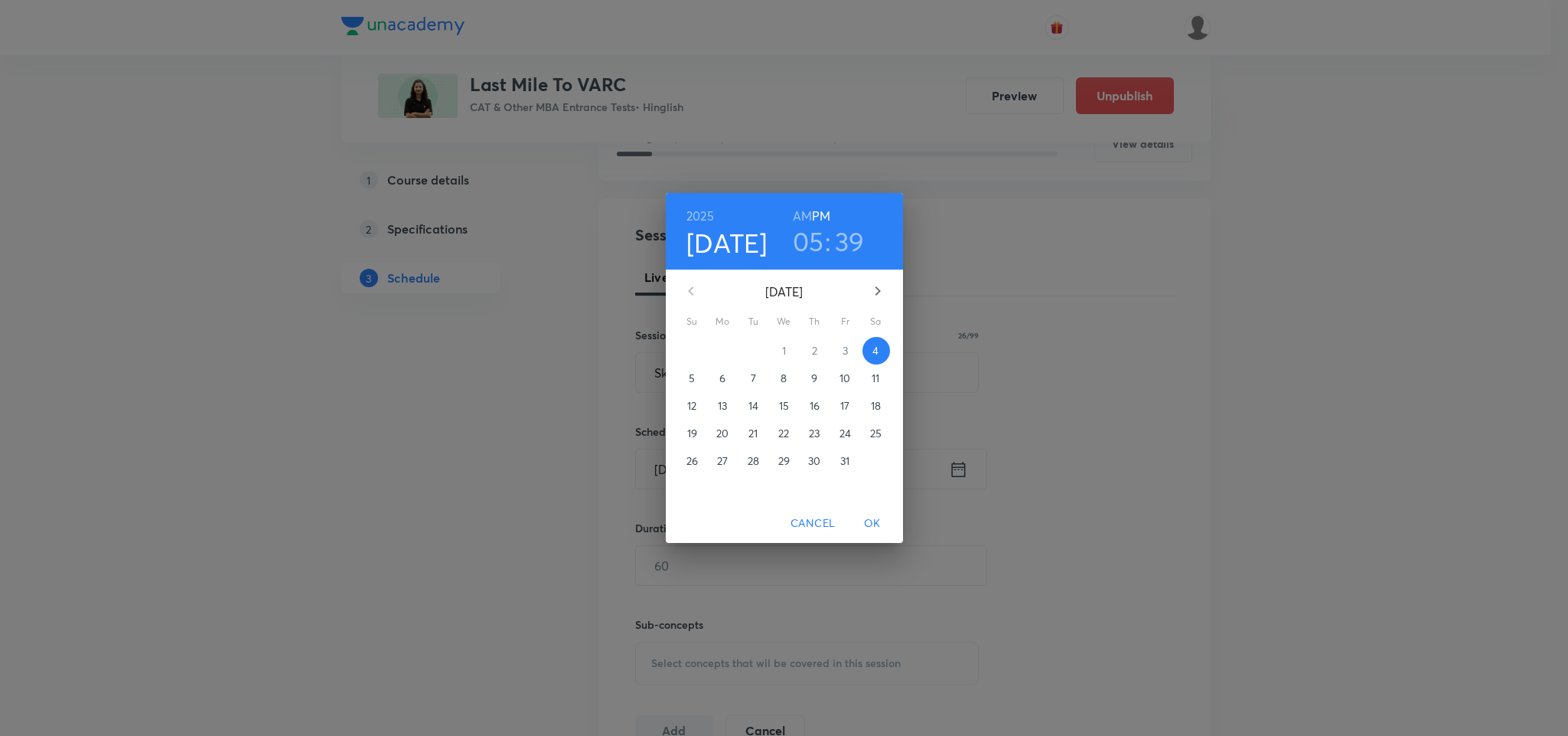
click at [696, 372] on span "5" at bounding box center [692, 378] width 28 height 15
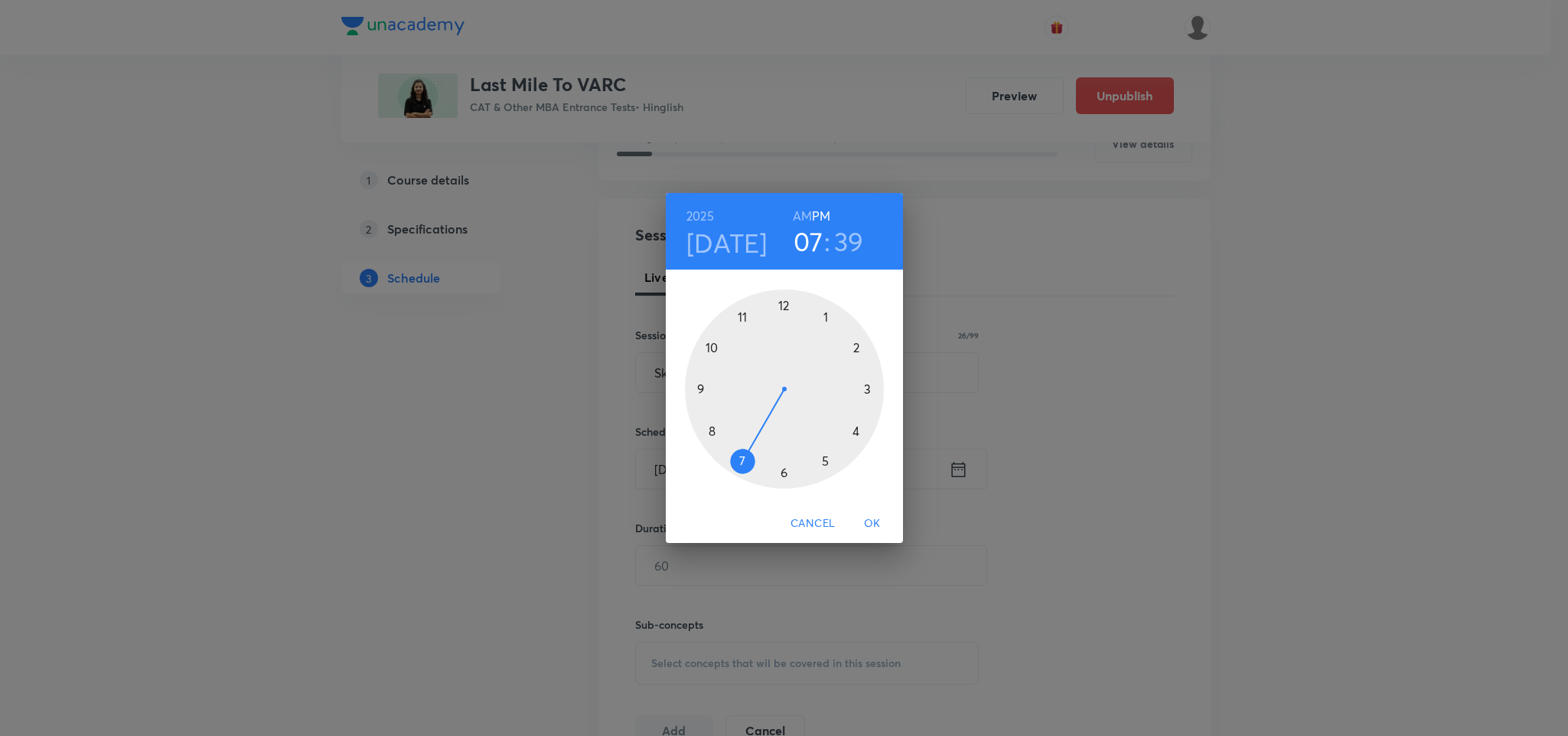
drag, startPoint x: 831, startPoint y: 455, endPoint x: 751, endPoint y: 471, distance: 81.6
click at [751, 471] on div at bounding box center [784, 388] width 199 height 199
drag, startPoint x: 719, startPoint y: 439, endPoint x: 783, endPoint y: 314, distance: 140.4
click at [783, 314] on div at bounding box center [784, 388] width 199 height 199
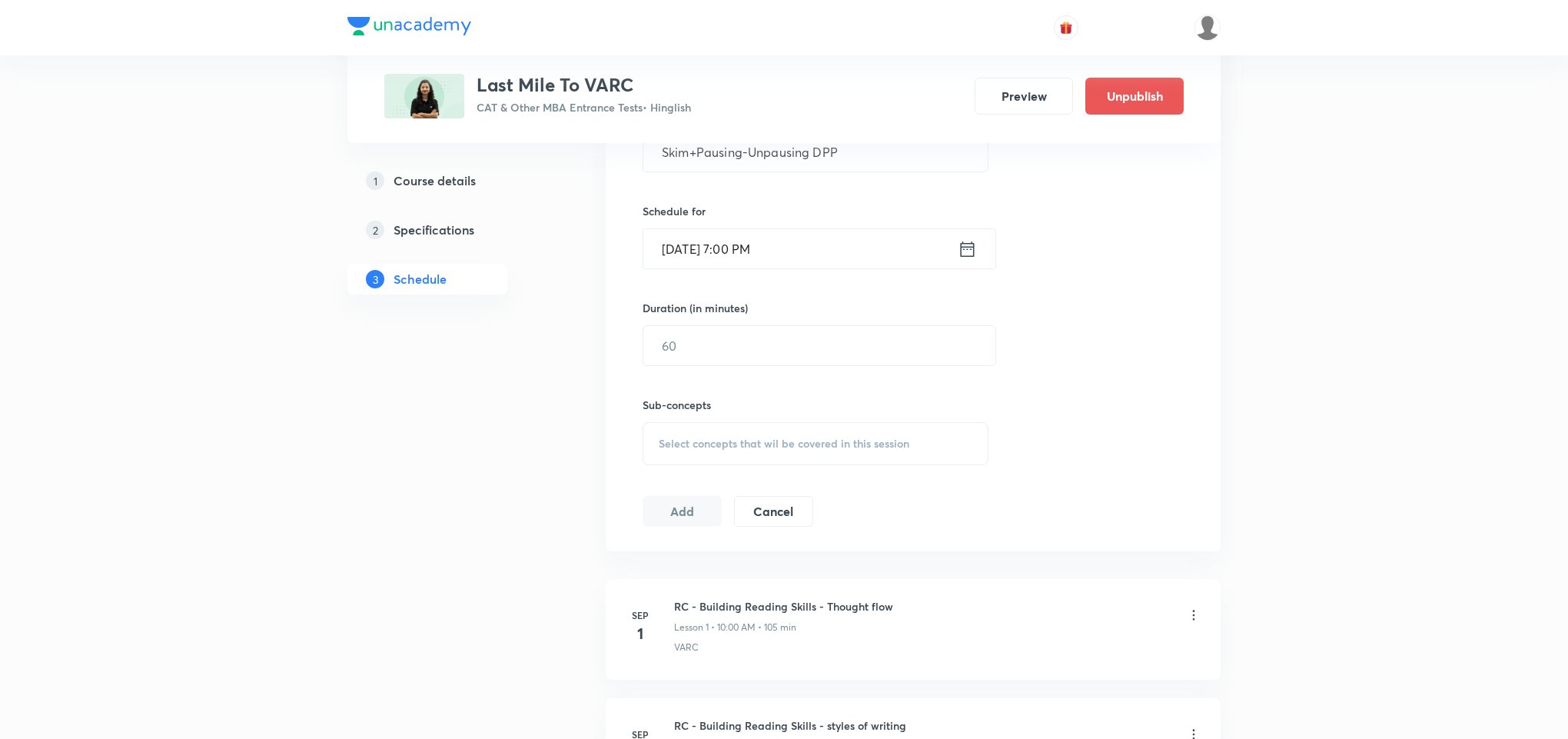
scroll to position [462, 0]
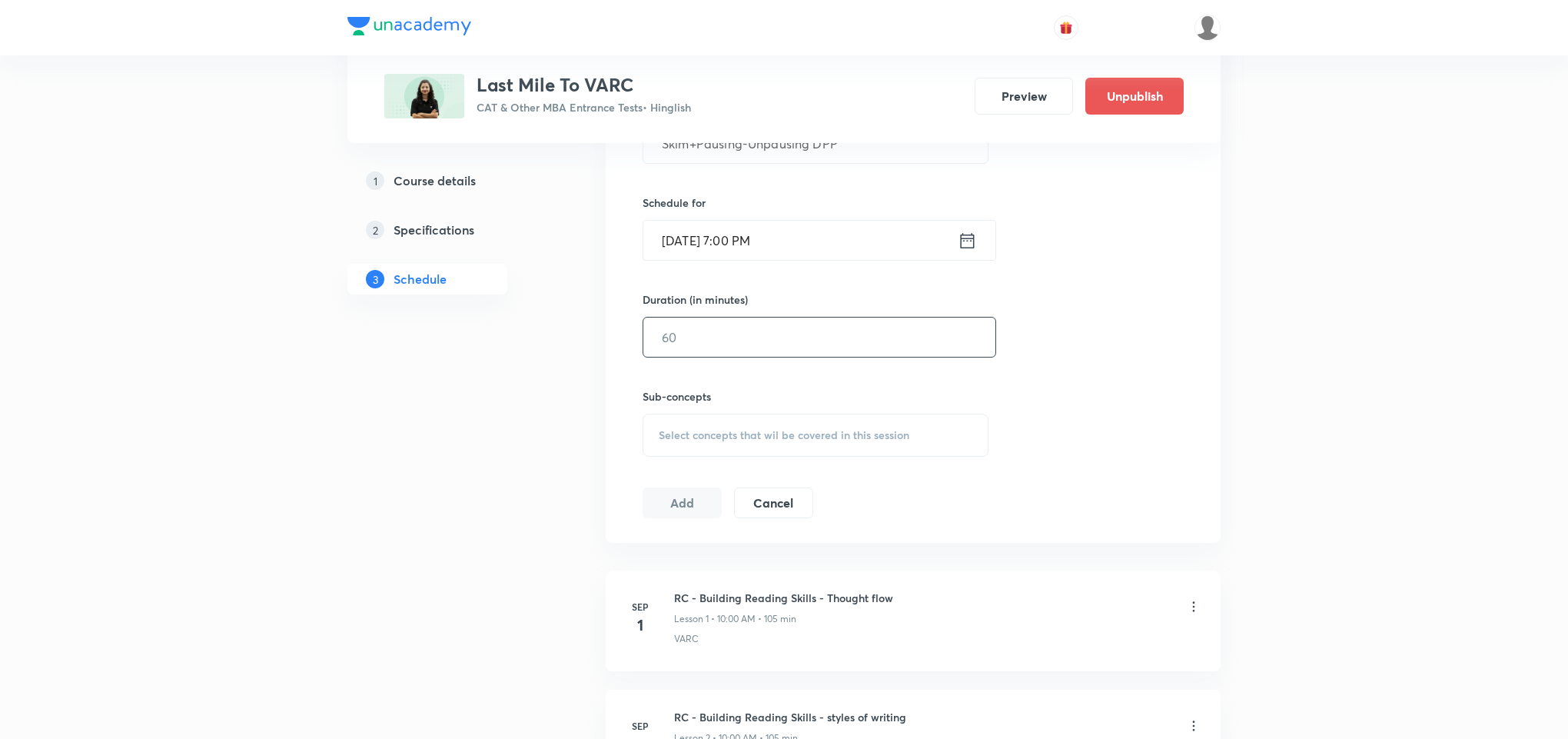
click at [772, 342] on input "text" at bounding box center [819, 336] width 352 height 39
type input "90"
click at [763, 432] on span "Select concepts that wil be covered in this session" at bounding box center [784, 434] width 250 height 12
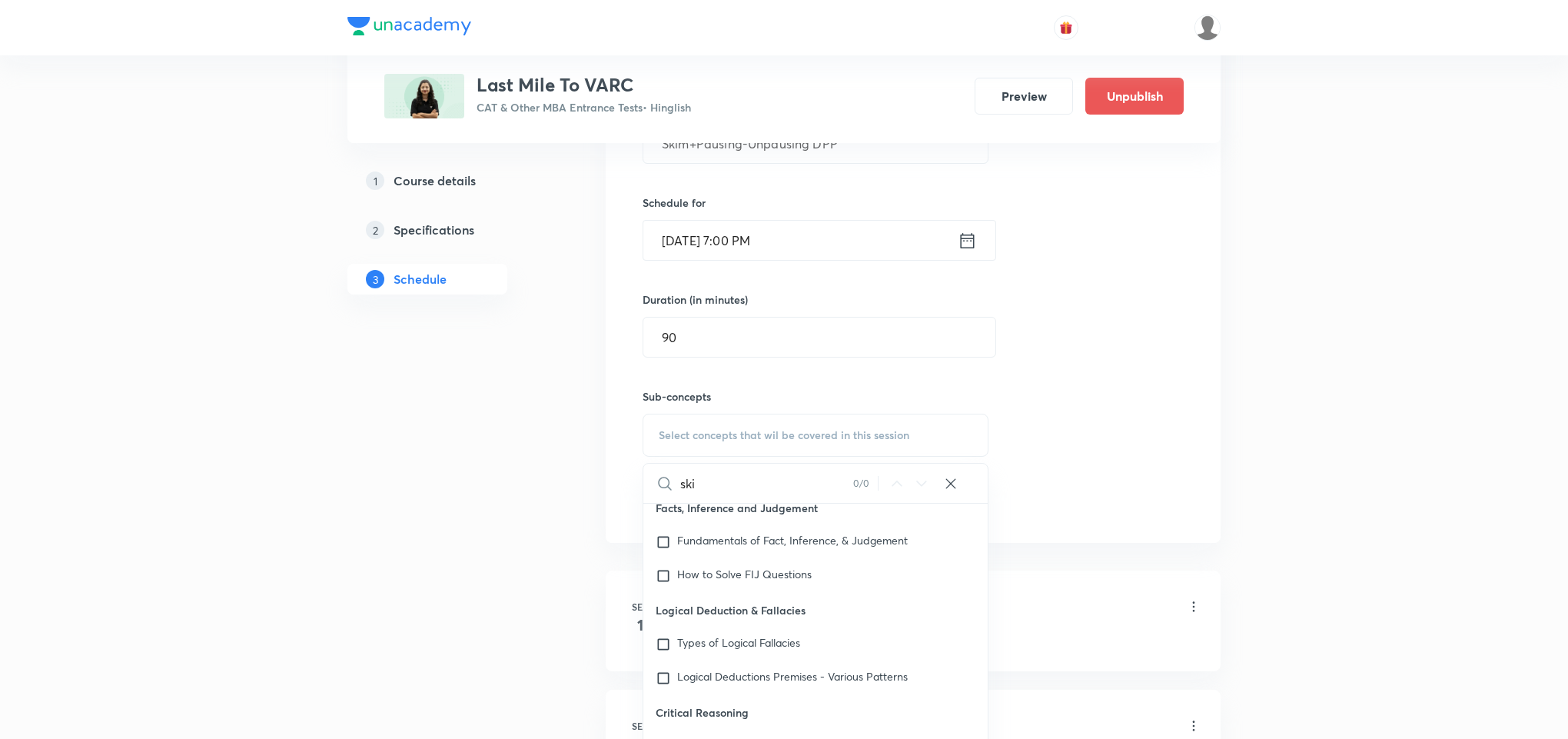
scroll to position [1765, 0]
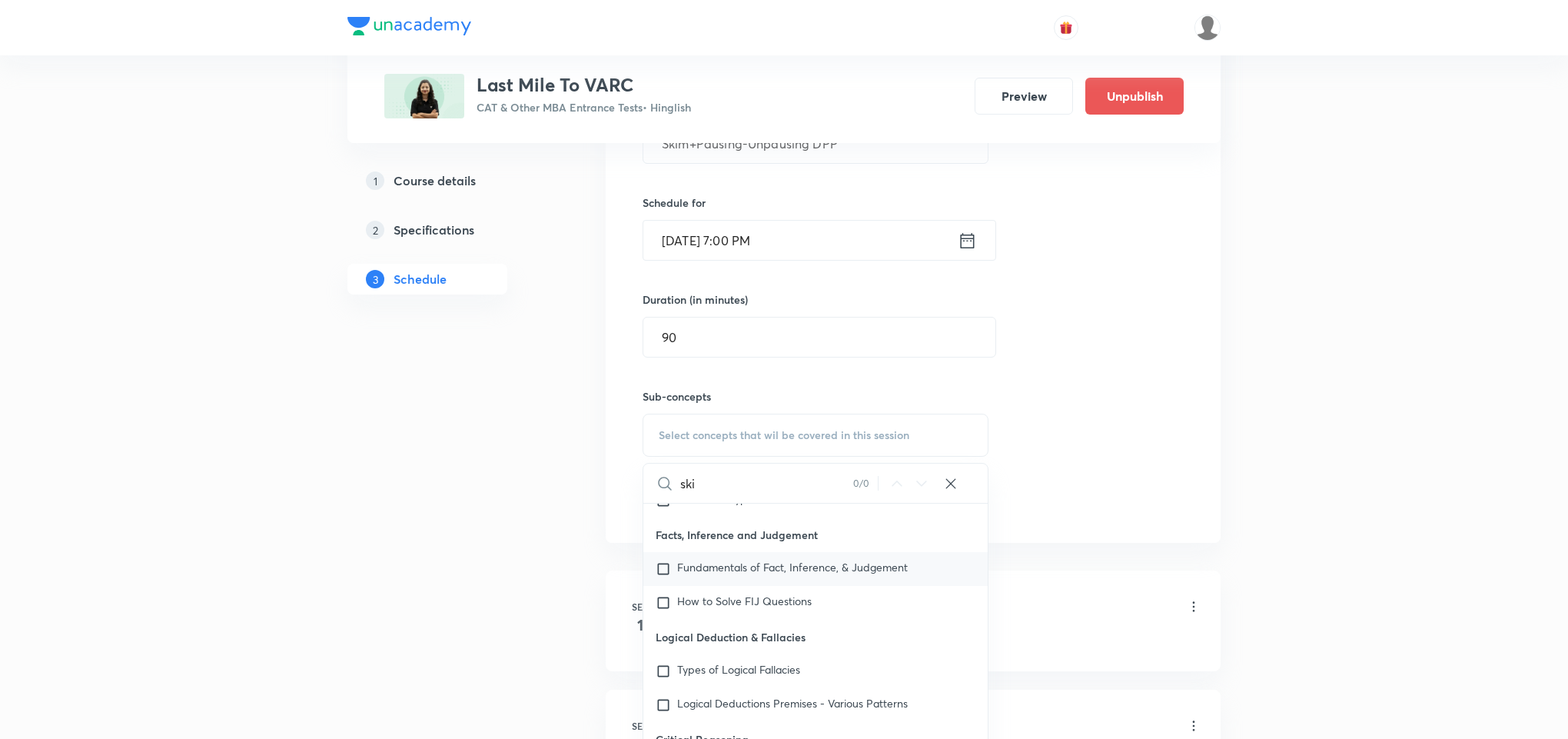
type input "ski"
click at [660, 577] on div "Fundamentals of Fact, Inference, & Judgement" at bounding box center [815, 568] width 344 height 33
checkbox input "true"
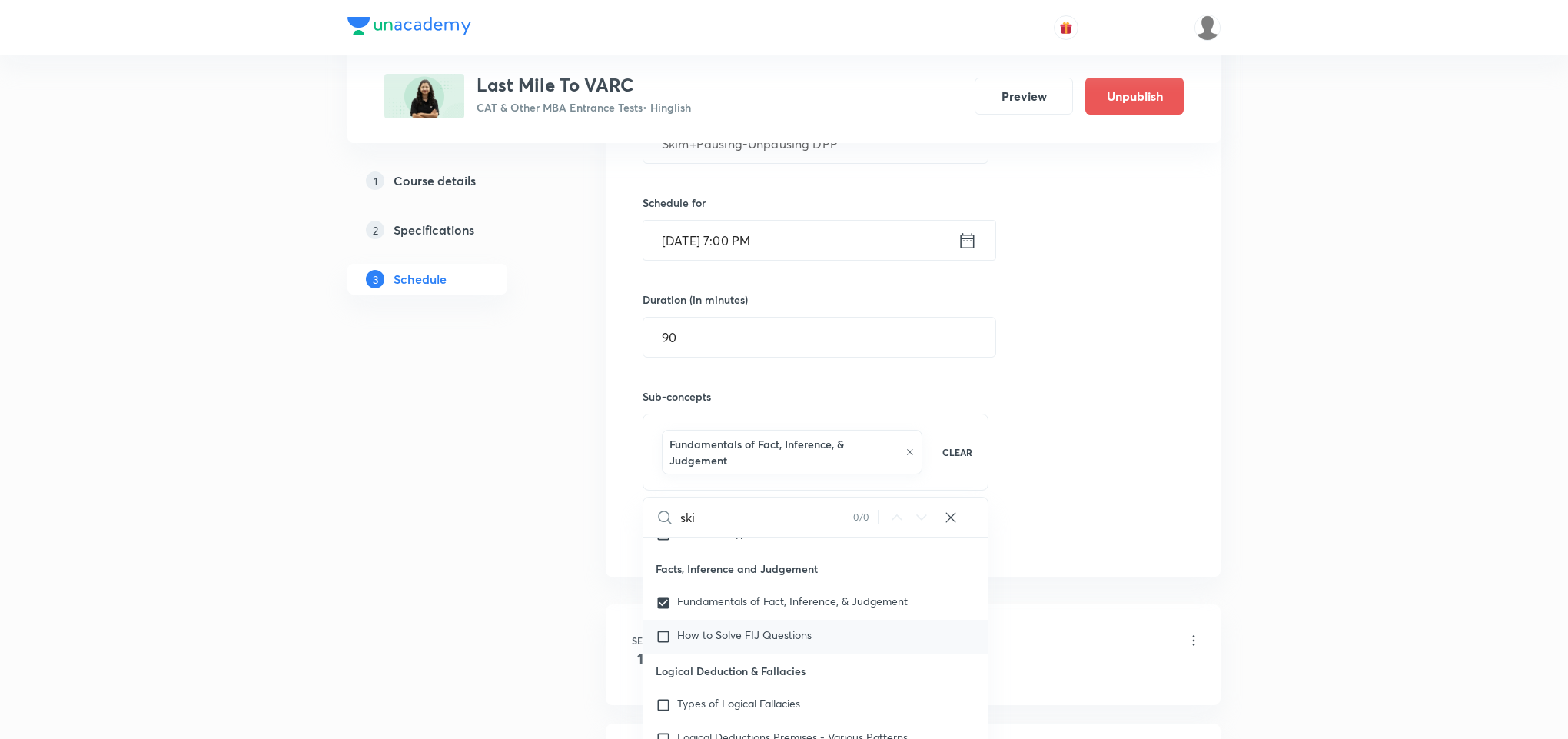
click at [662, 632] on input "checkbox" at bounding box center [666, 636] width 22 height 15
checkbox input "true"
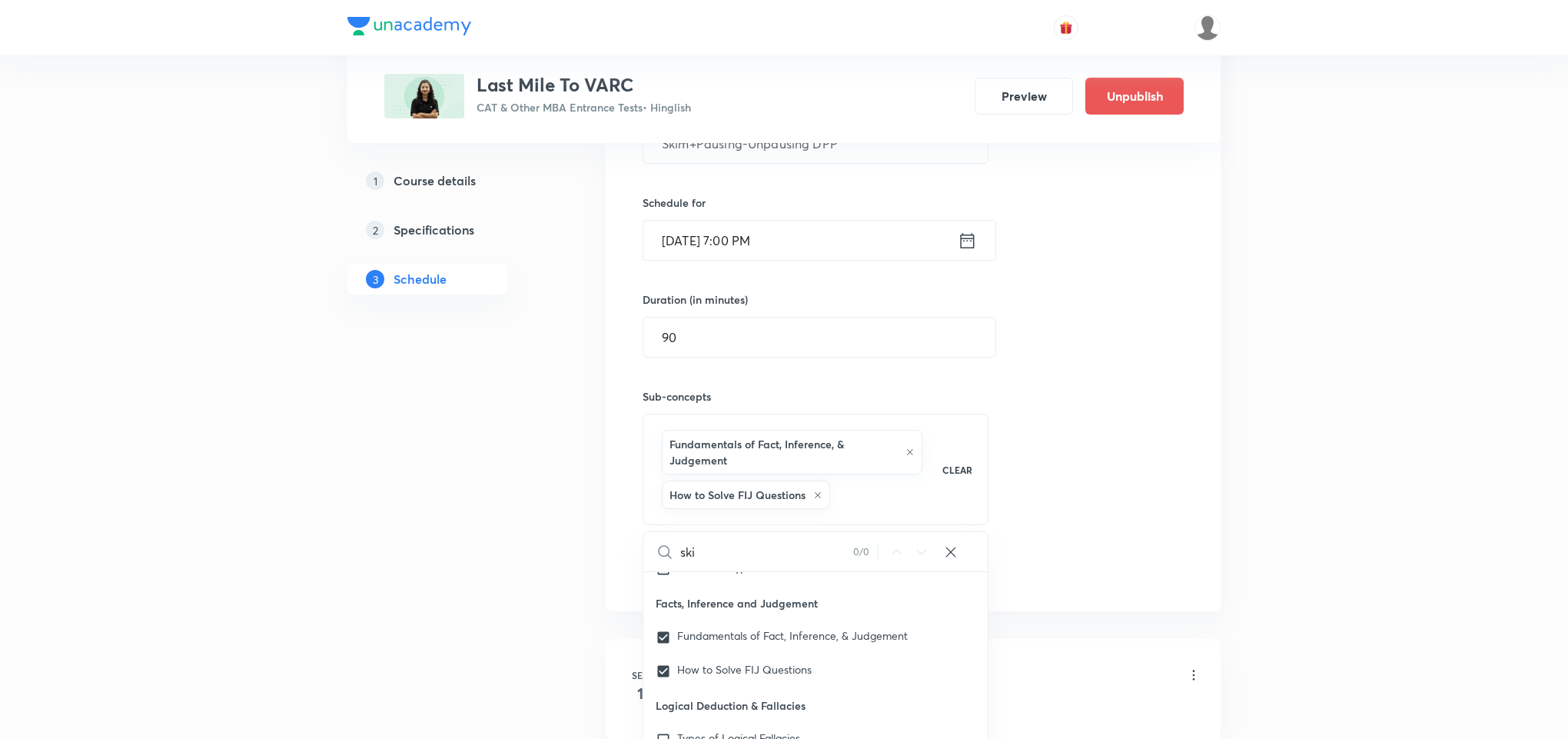
click at [1093, 489] on div "Session 21 Live class Quiz Recorded classes Session title 26/99 Skim+Pausing-Un…" at bounding box center [913, 289] width 541 height 592
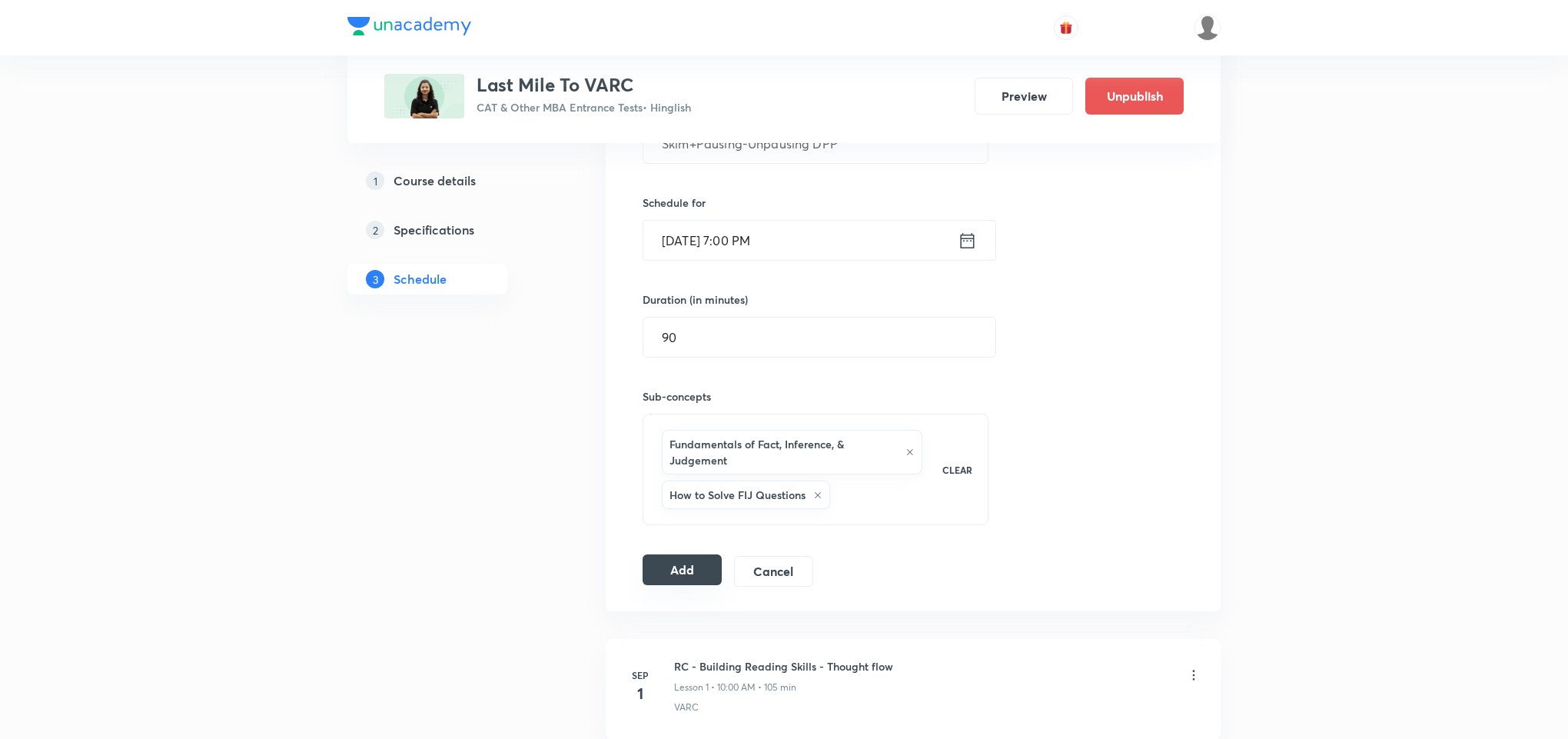
click at [685, 563] on button "Add" at bounding box center [682, 569] width 79 height 31
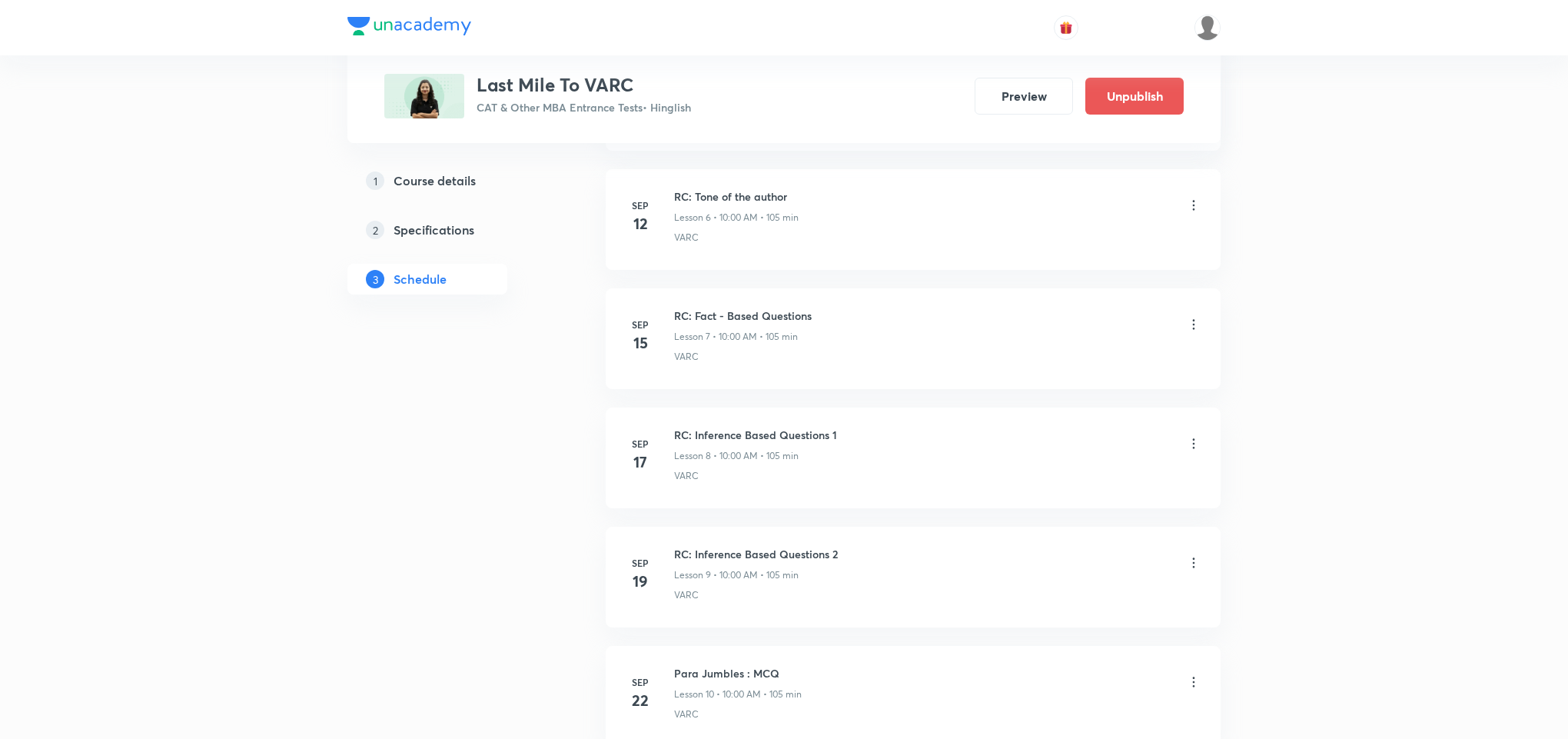
scroll to position [1729, 0]
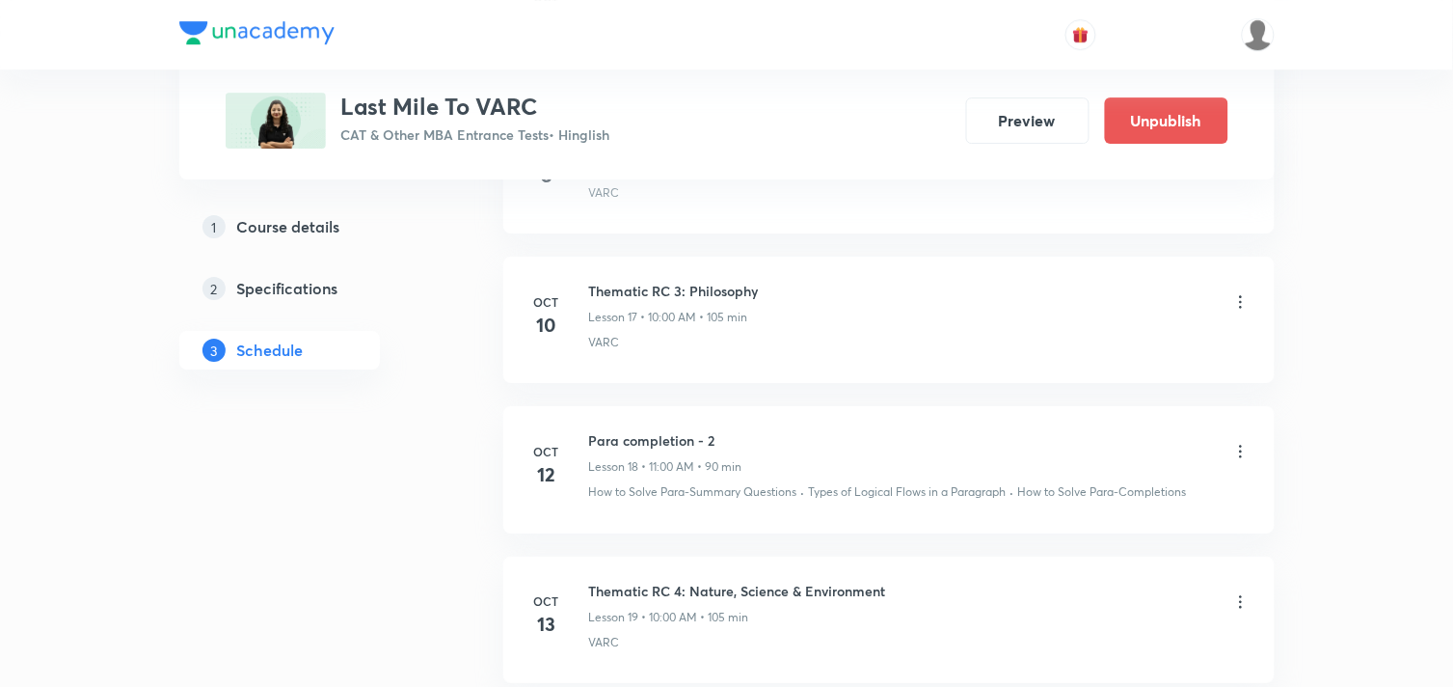
scroll to position [3428, 0]
click at [1245, 302] on icon at bounding box center [1240, 302] width 19 height 19
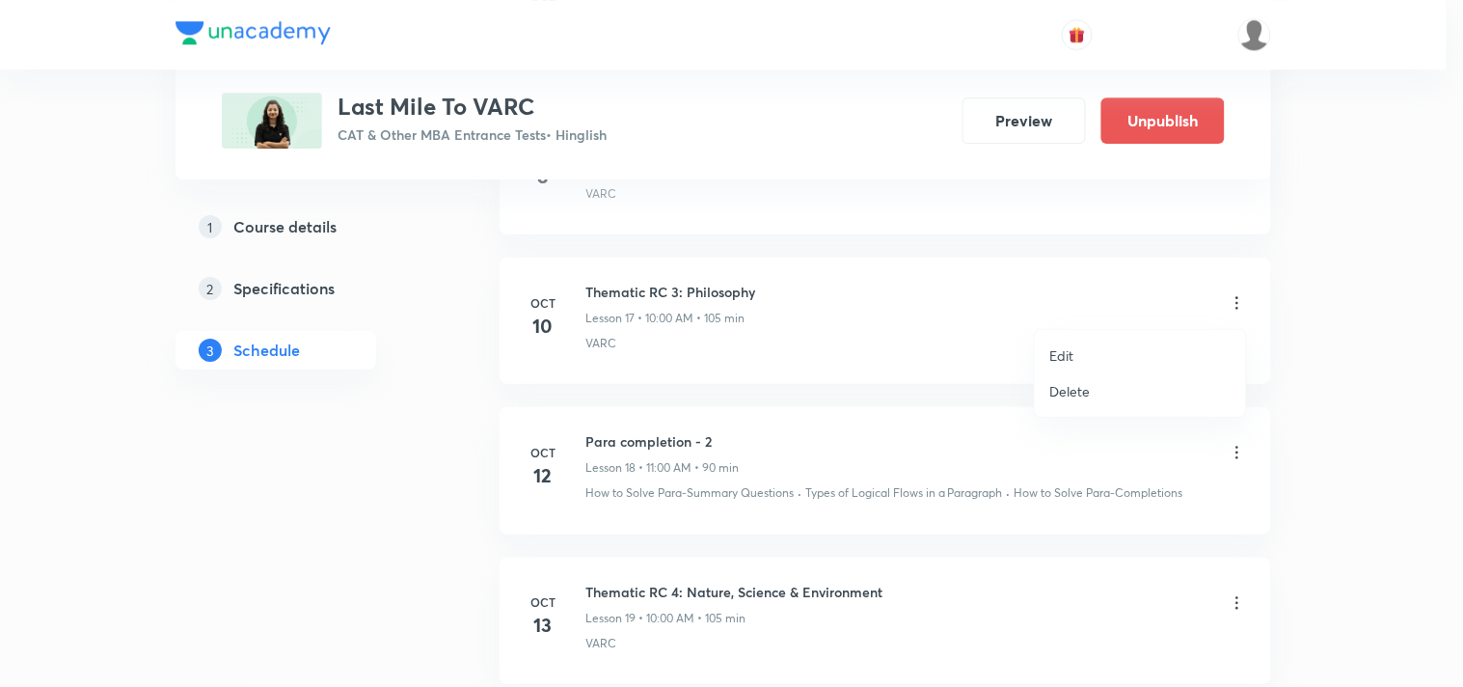
click at [1082, 347] on li "Edit" at bounding box center [1140, 355] width 211 height 36
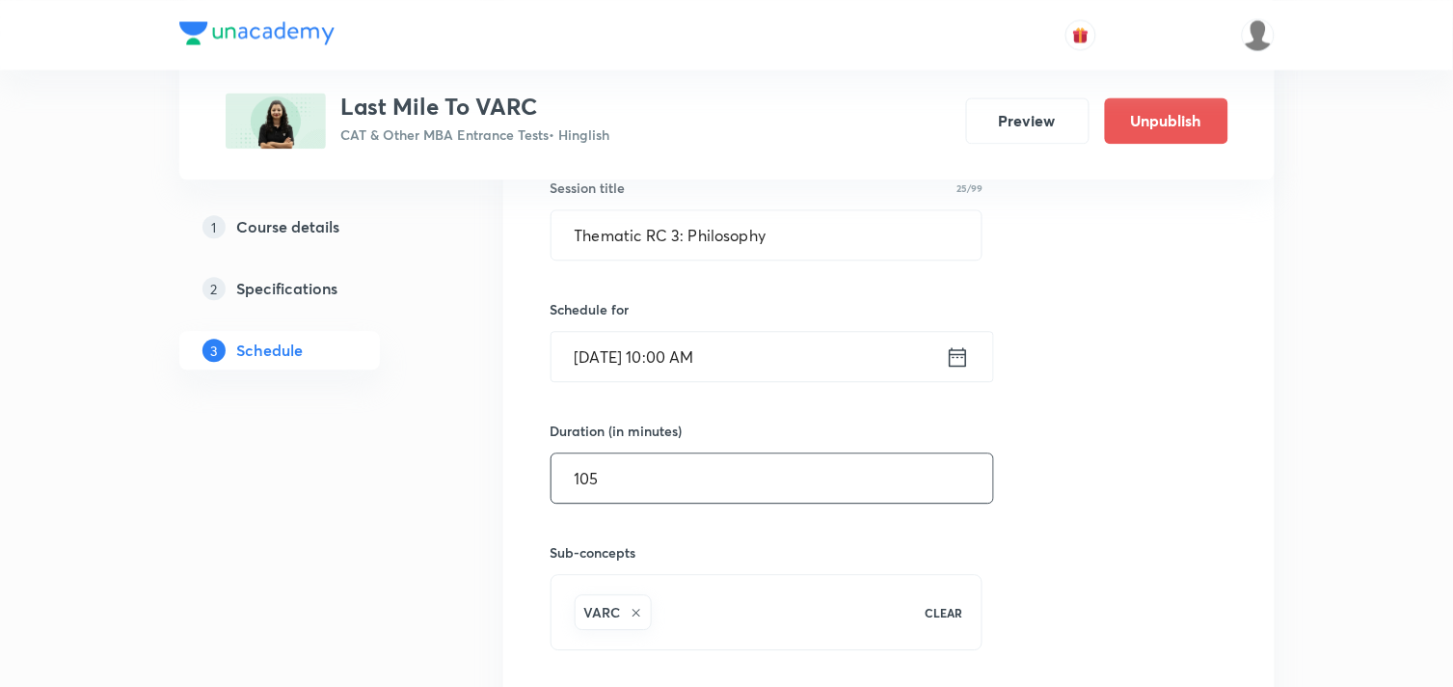
scroll to position [2893, 0]
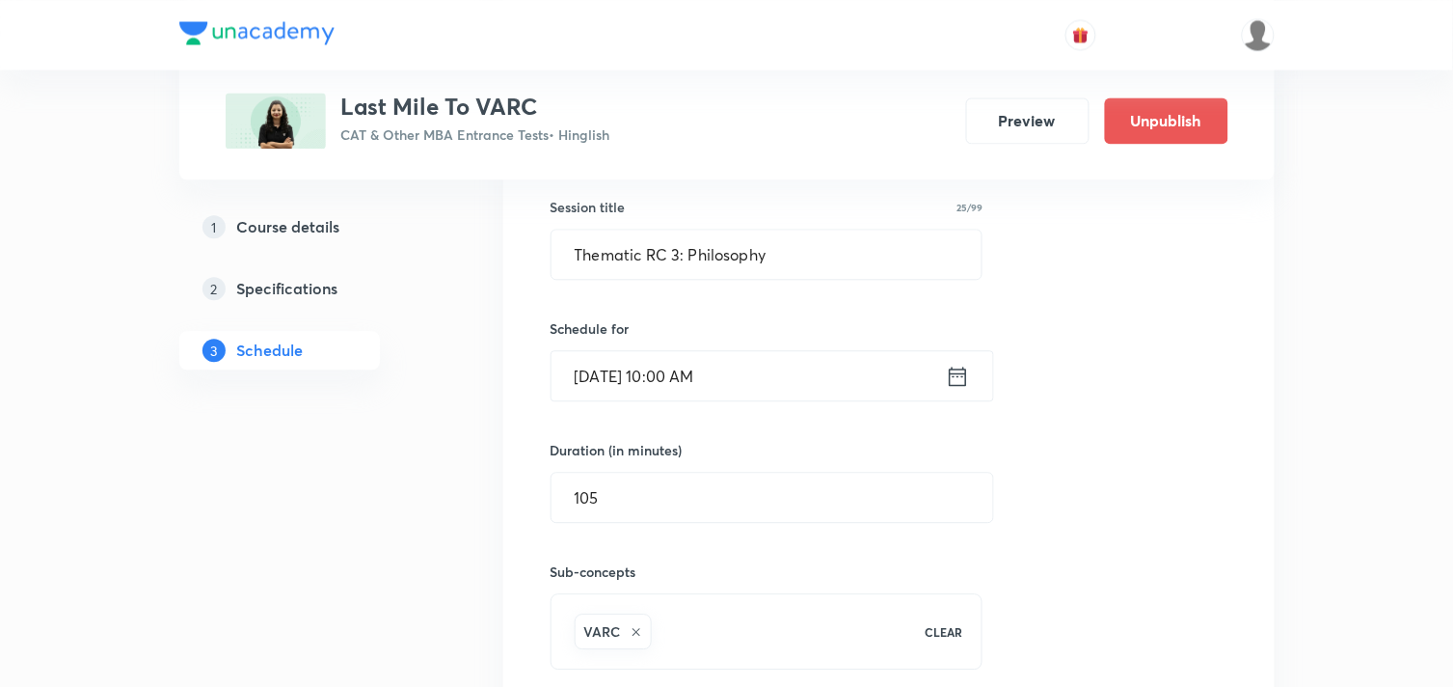
click at [965, 374] on icon at bounding box center [957, 375] width 17 height 19
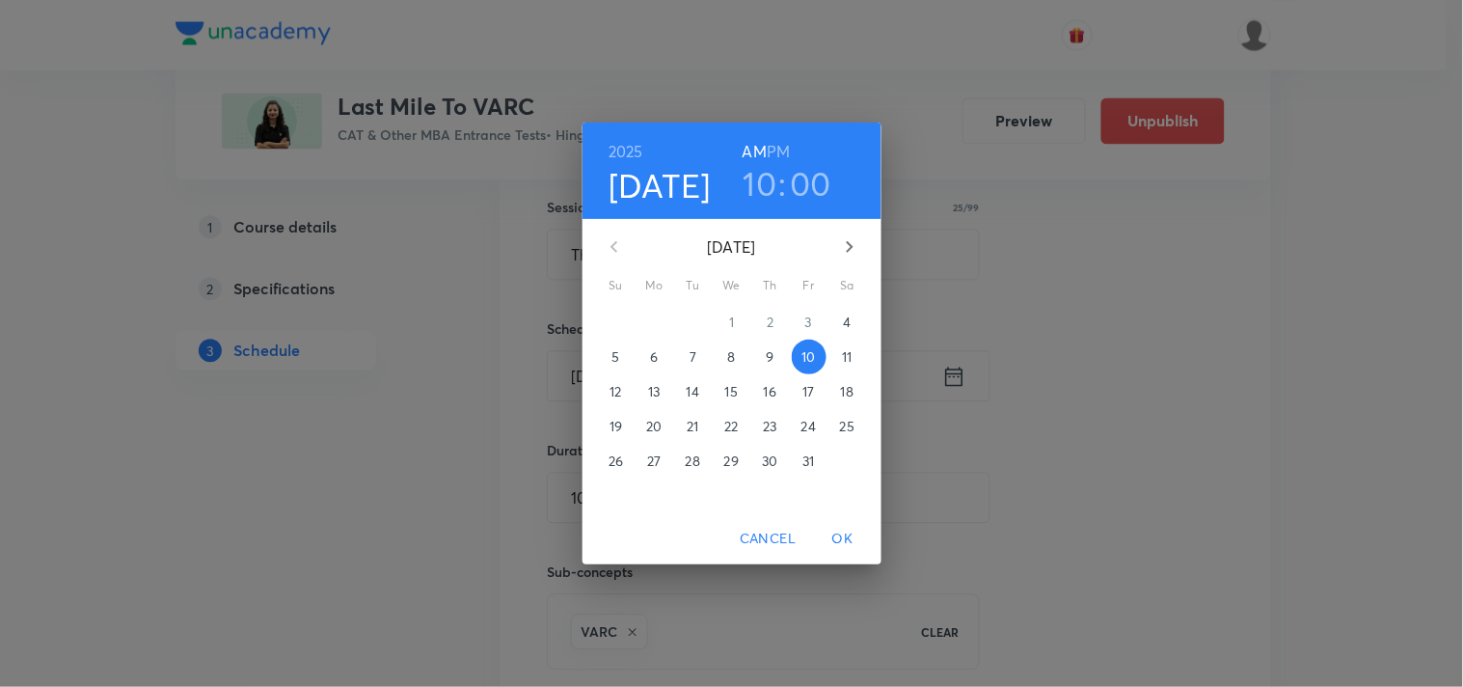
click at [735, 455] on p "29" at bounding box center [731, 460] width 14 height 19
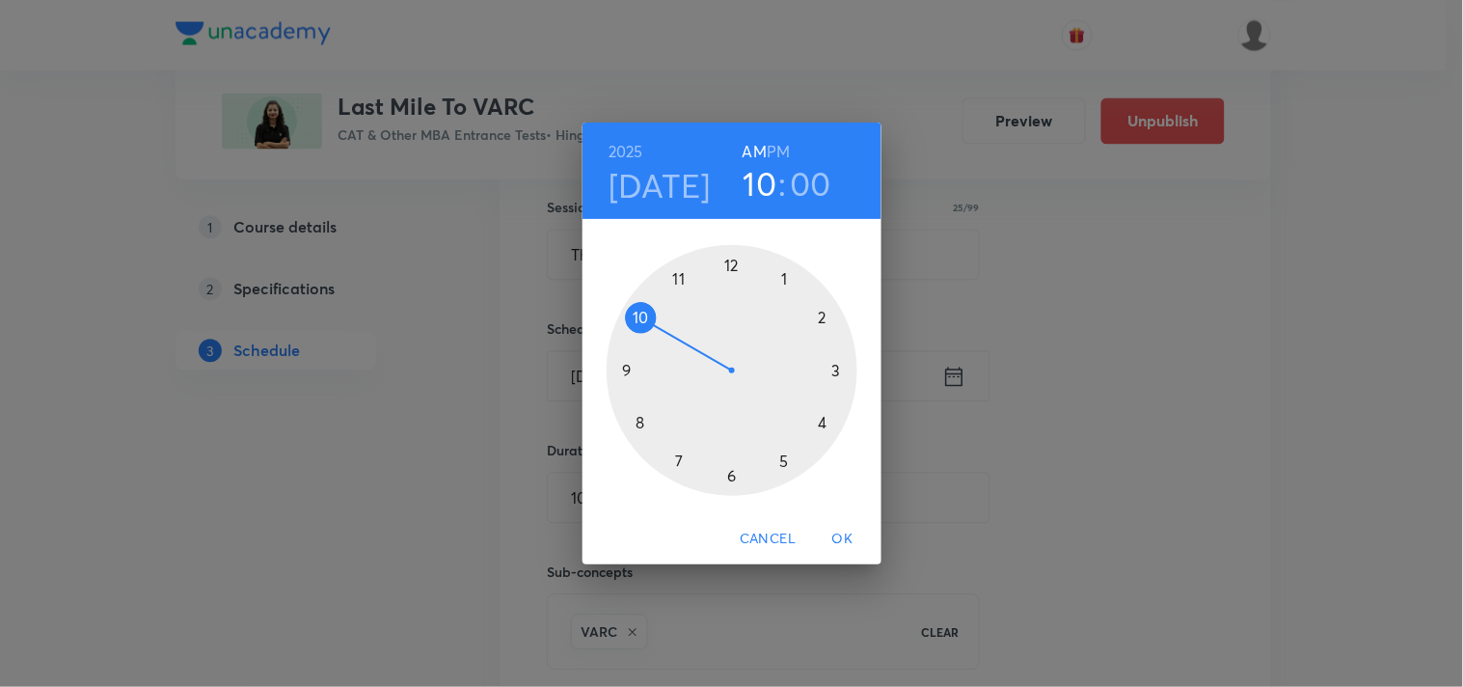
click at [636, 310] on div at bounding box center [731, 370] width 251 height 251
click at [855, 531] on span "OK" at bounding box center [843, 538] width 46 height 24
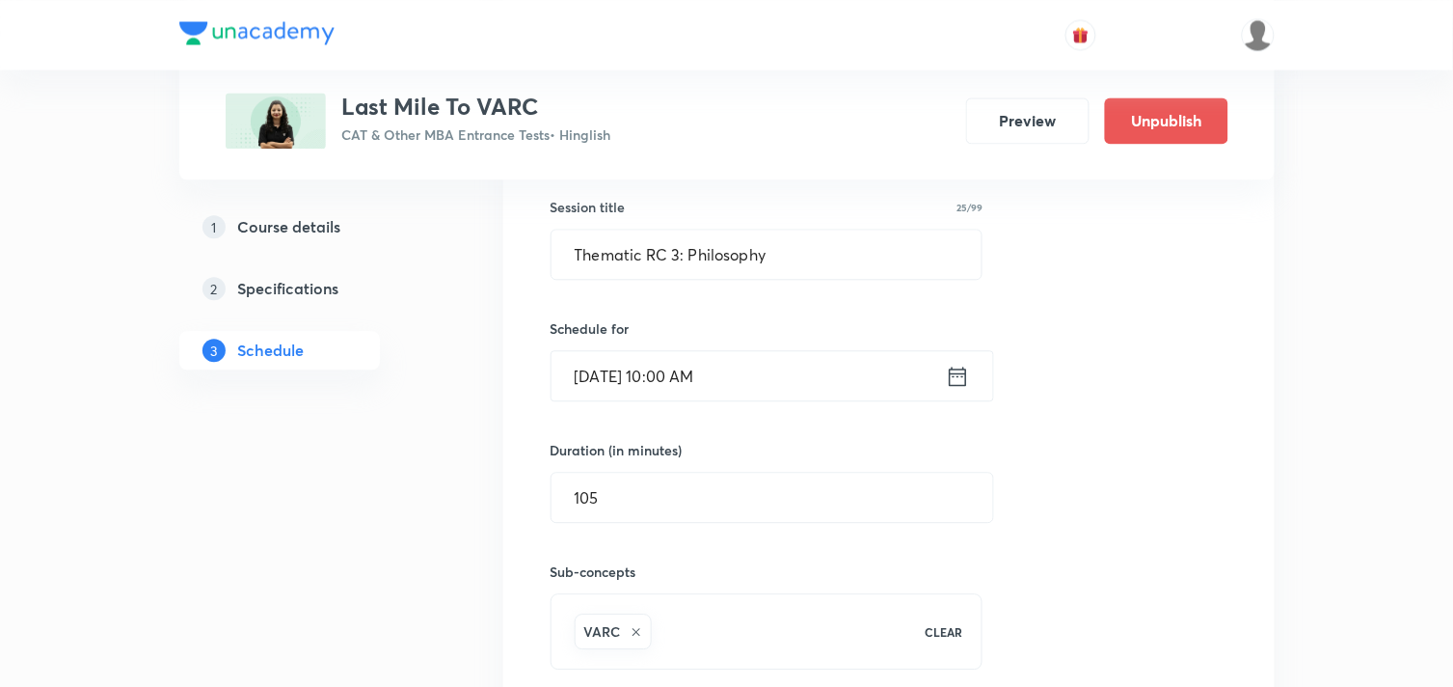
scroll to position [3214, 0]
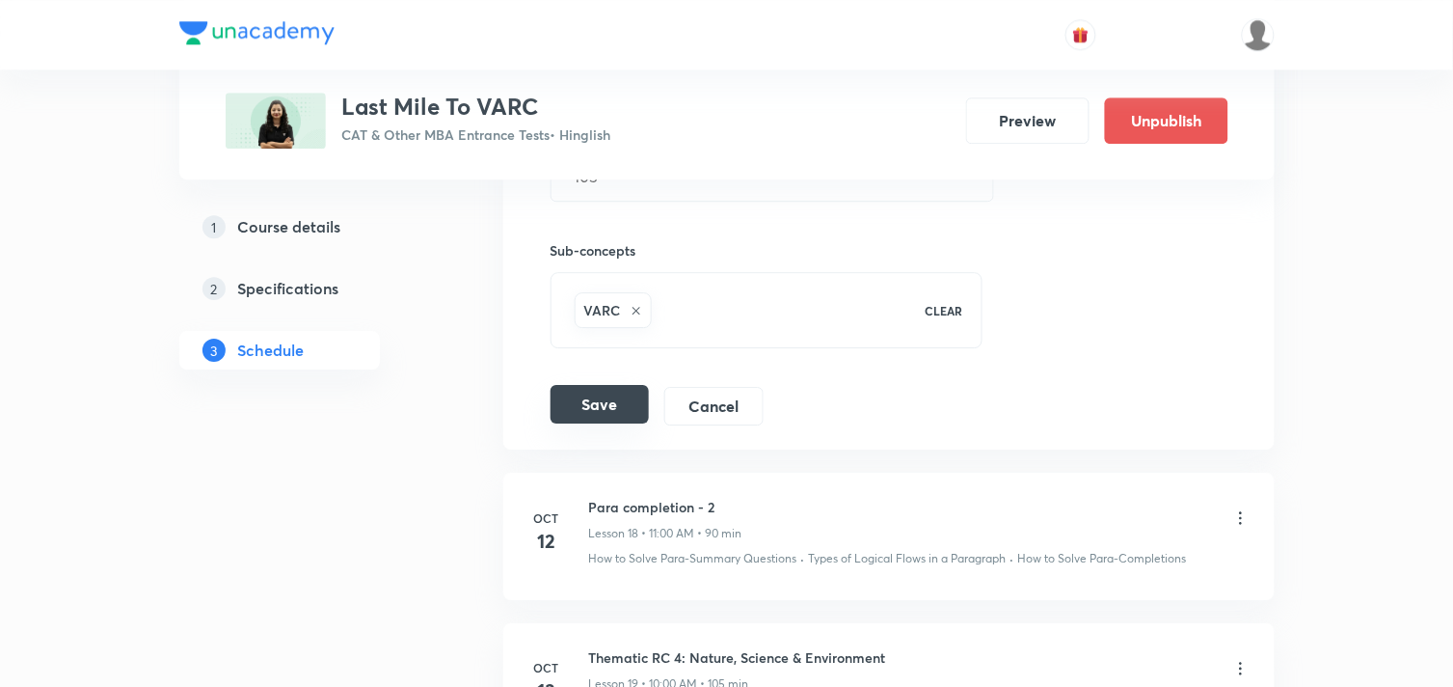
click at [611, 415] on button "Save" at bounding box center [600, 404] width 98 height 39
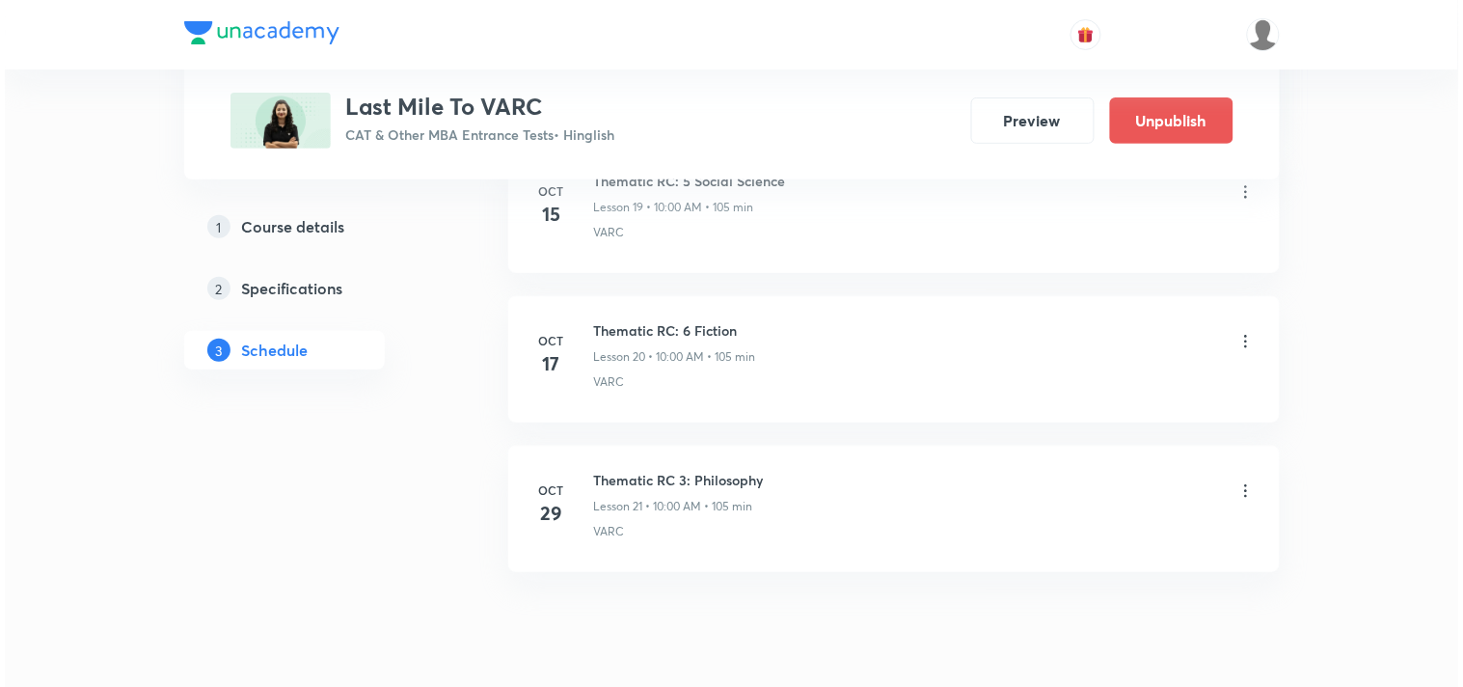
scroll to position [3857, 0]
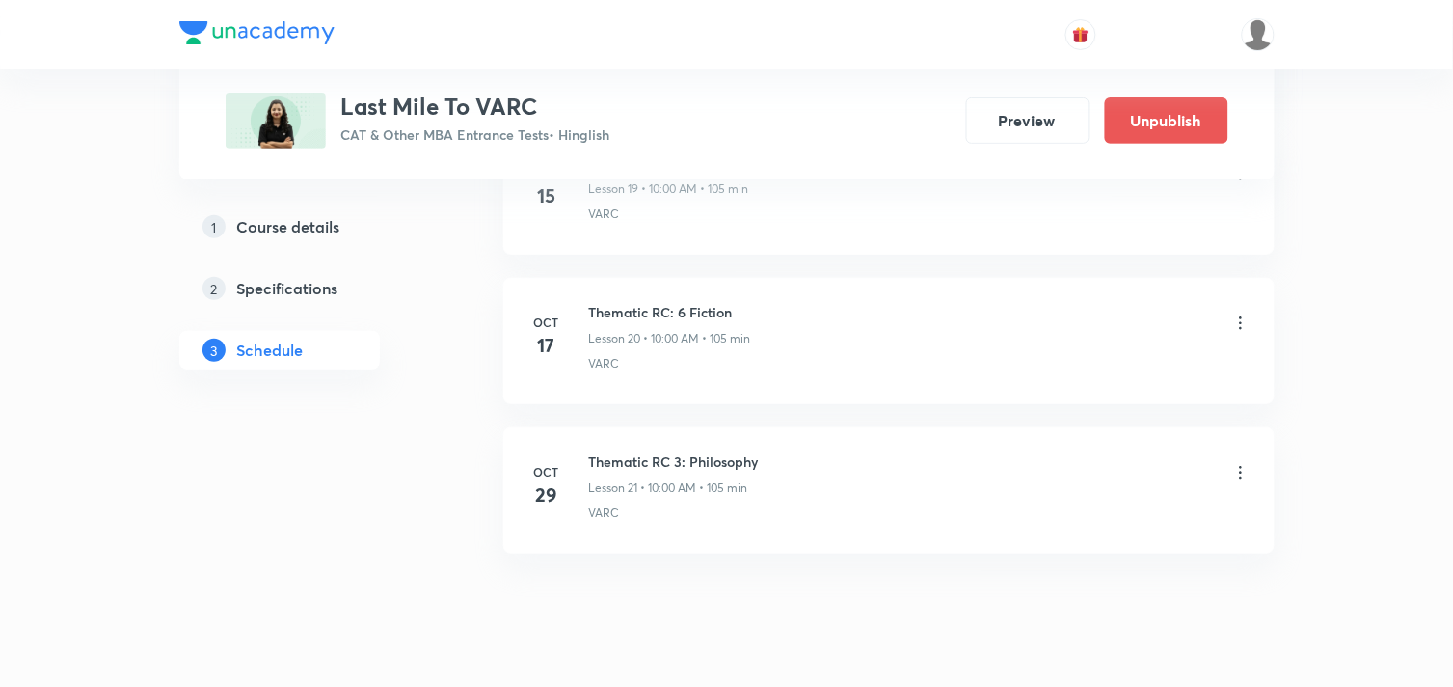
click at [1246, 323] on icon at bounding box center [1240, 322] width 19 height 19
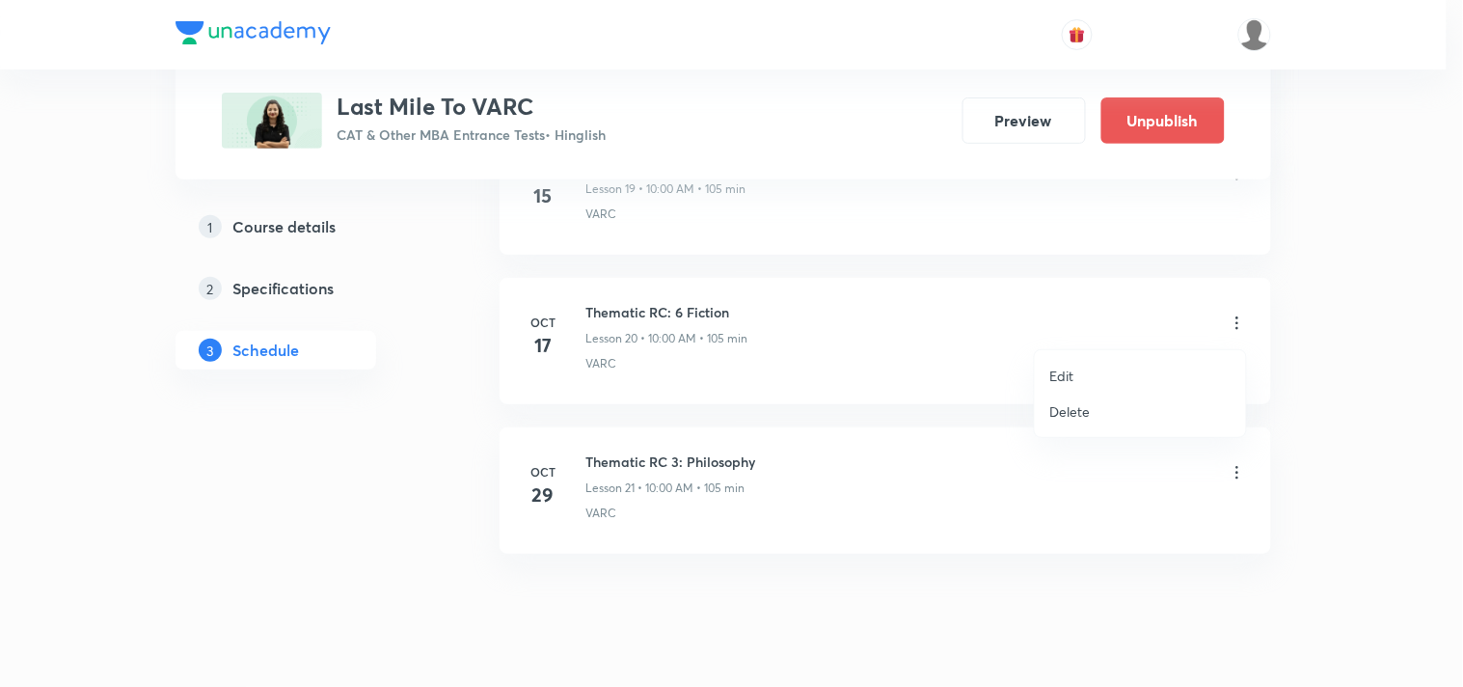
click at [1111, 376] on li "Edit" at bounding box center [1140, 376] width 211 height 36
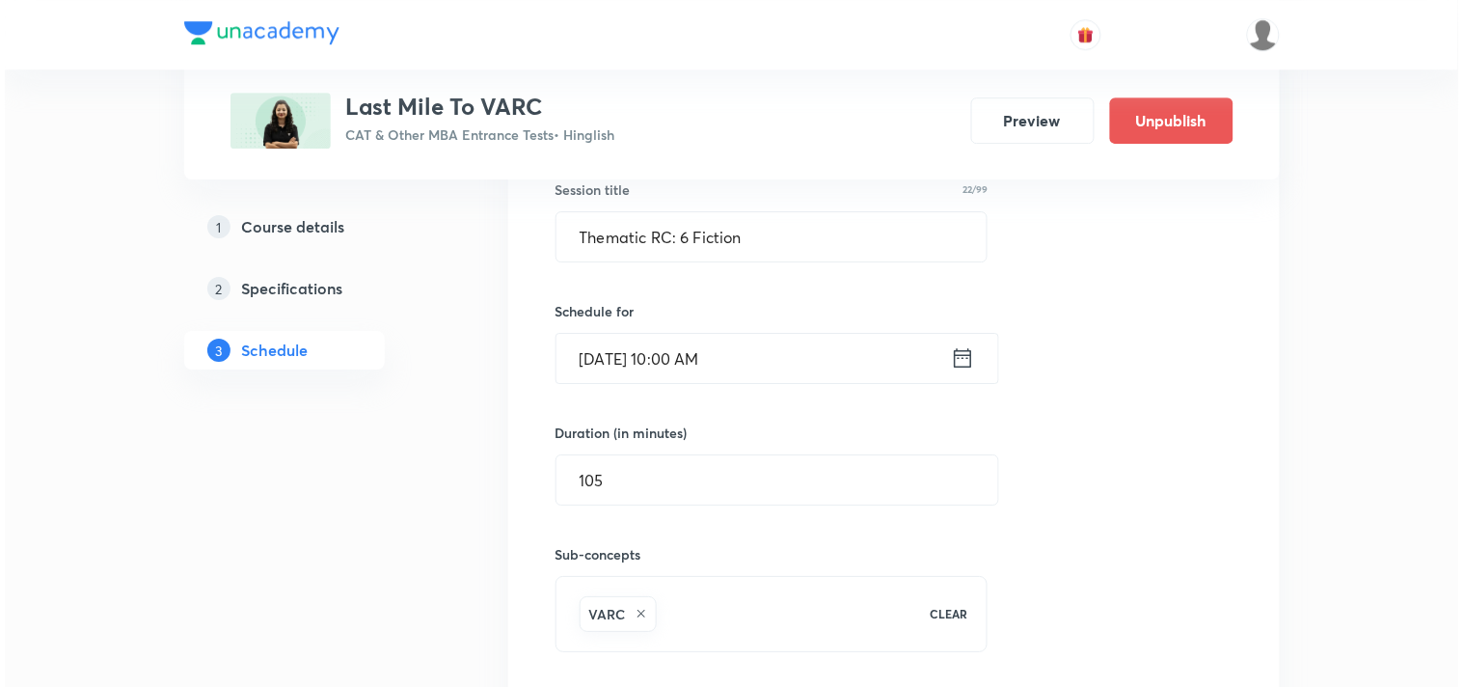
scroll to position [3331, 0]
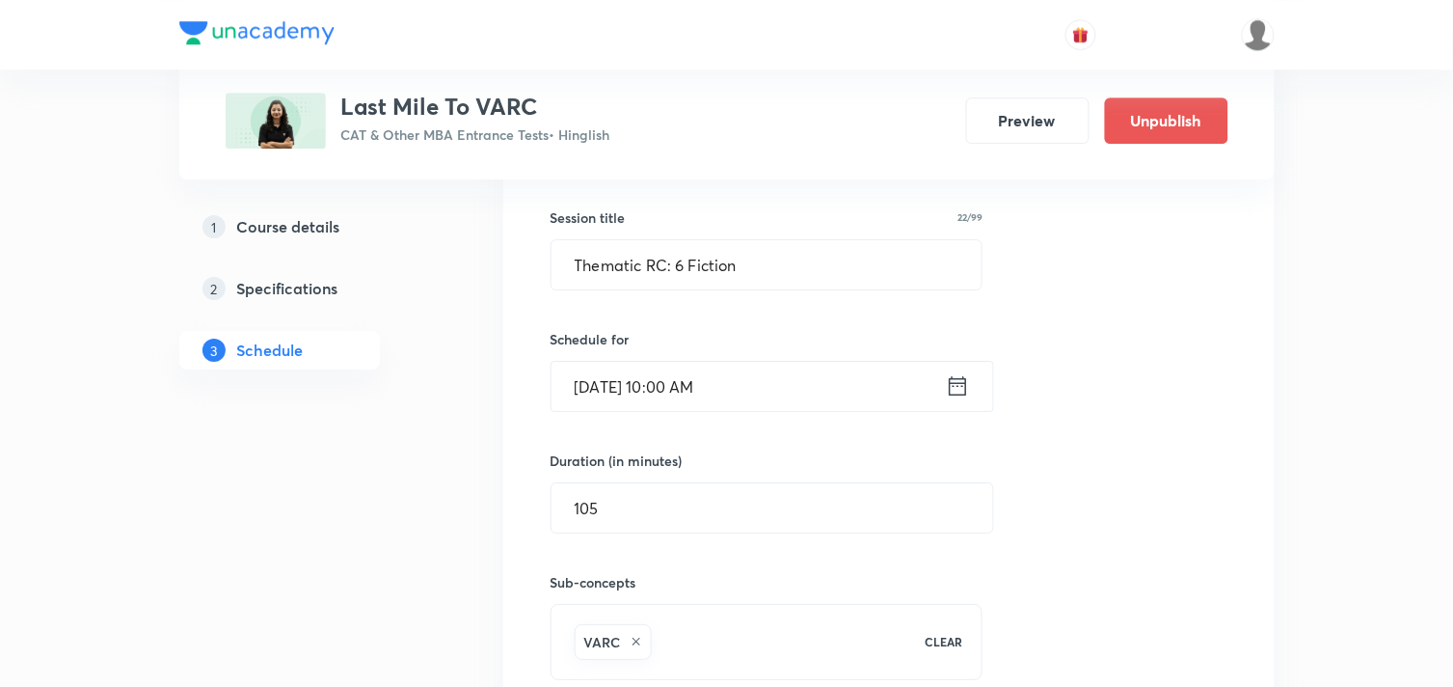
click at [938, 387] on input "[DATE] 10:00 AM" at bounding box center [749, 386] width 394 height 49
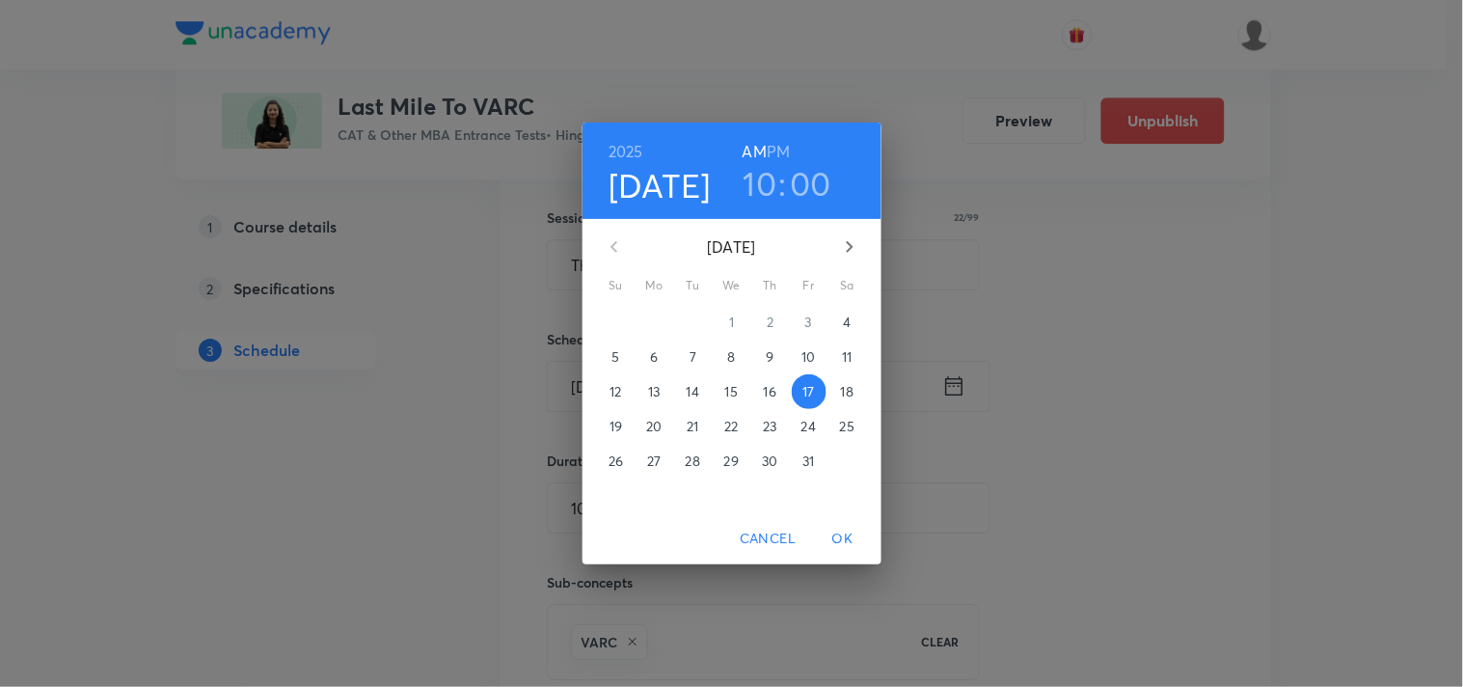
click at [662, 455] on span "27" at bounding box center [654, 460] width 35 height 19
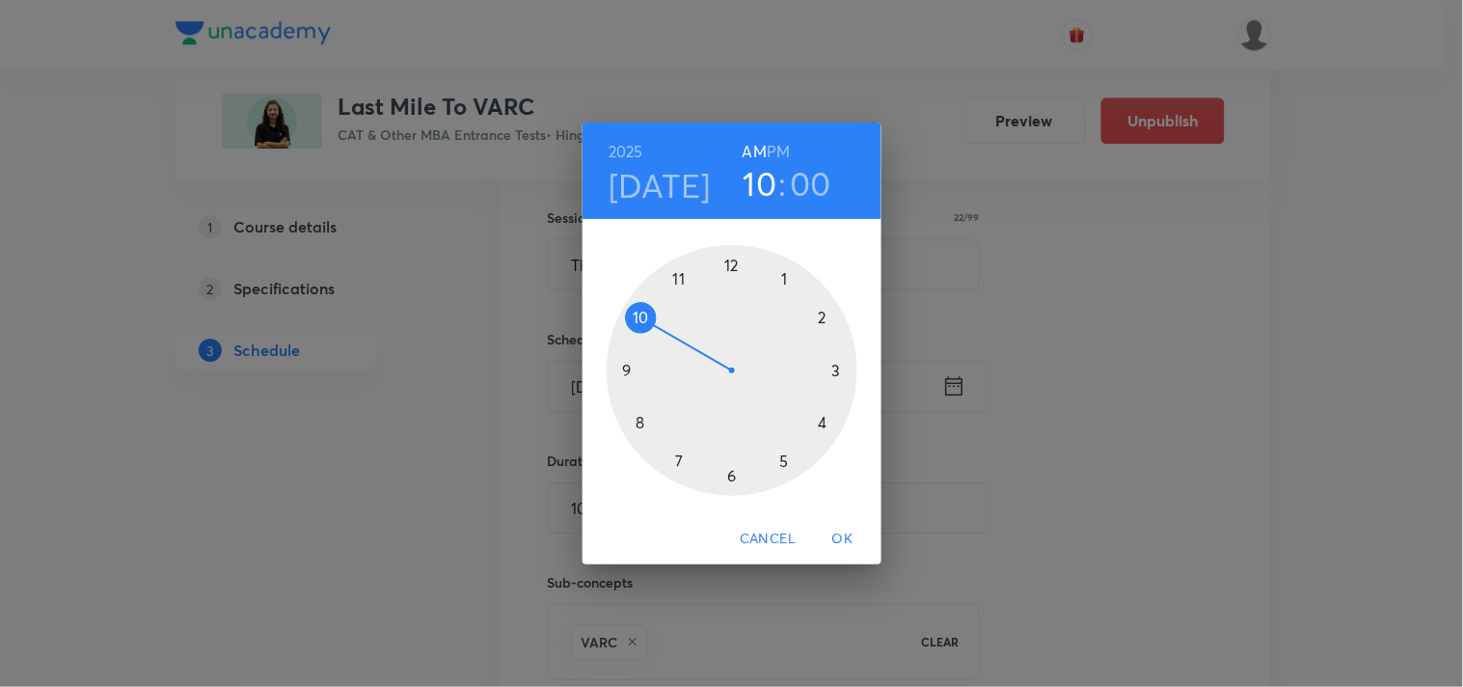
click at [850, 532] on span "OK" at bounding box center [843, 538] width 46 height 24
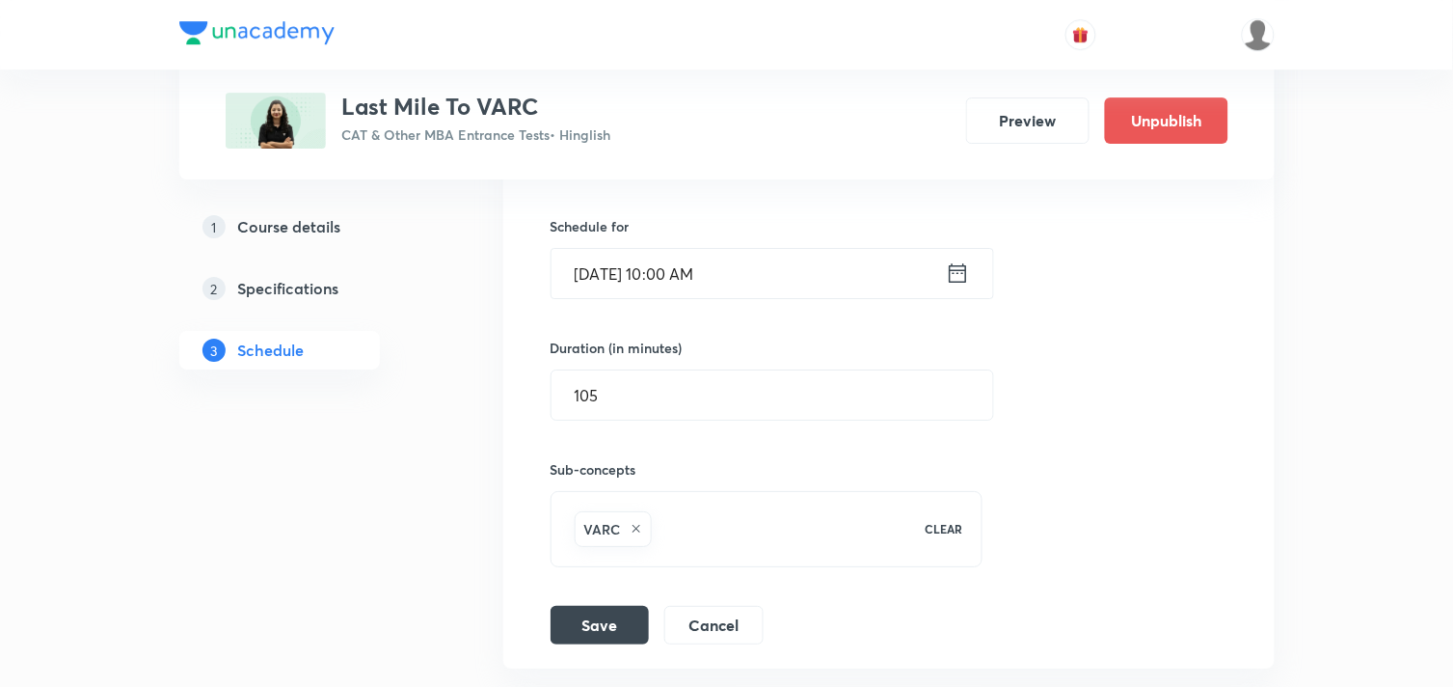
scroll to position [3545, 0]
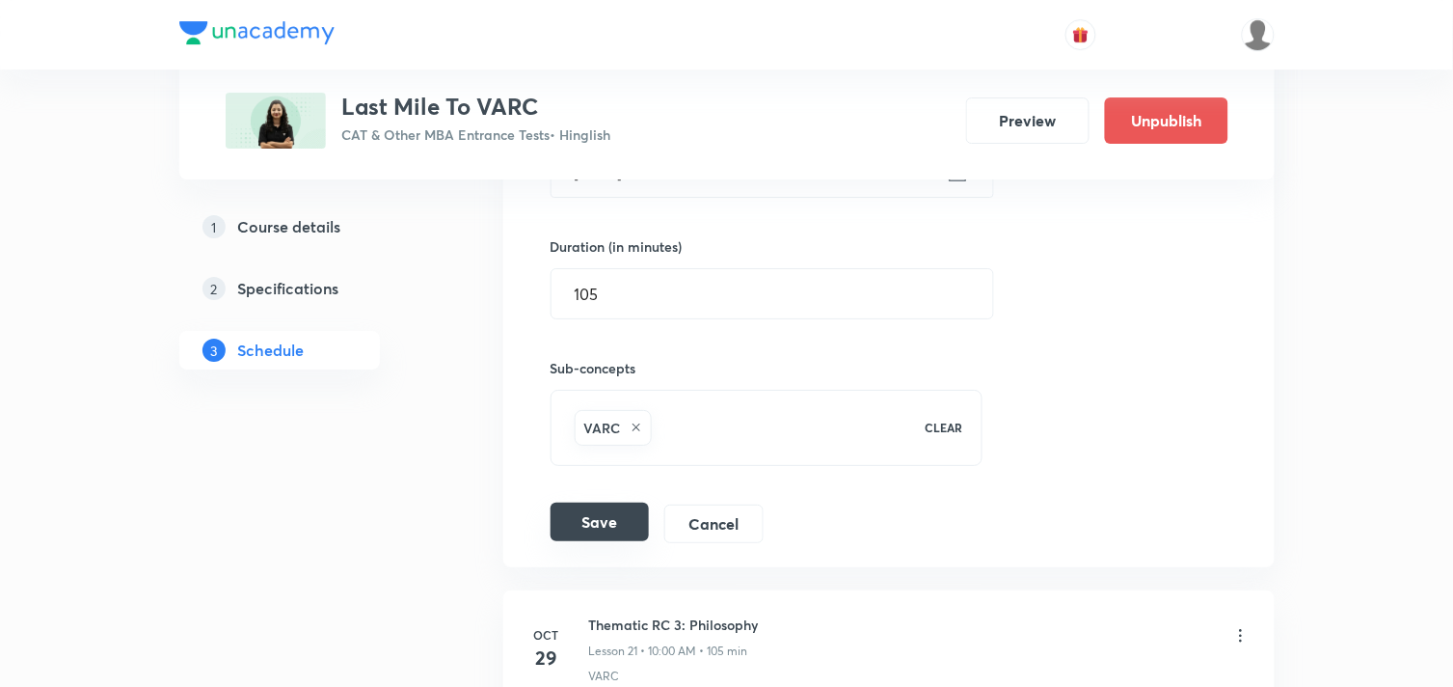
click at [622, 509] on button "Save" at bounding box center [600, 521] width 98 height 39
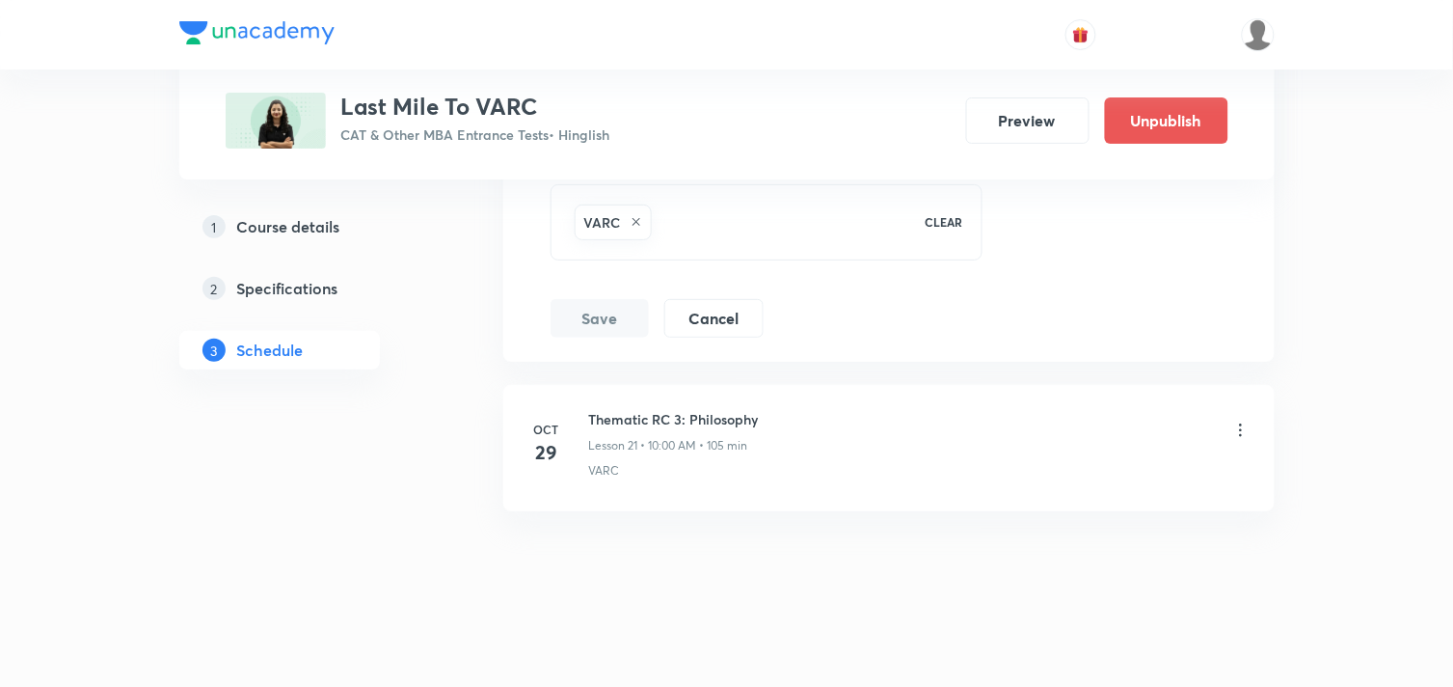
scroll to position [3760, 0]
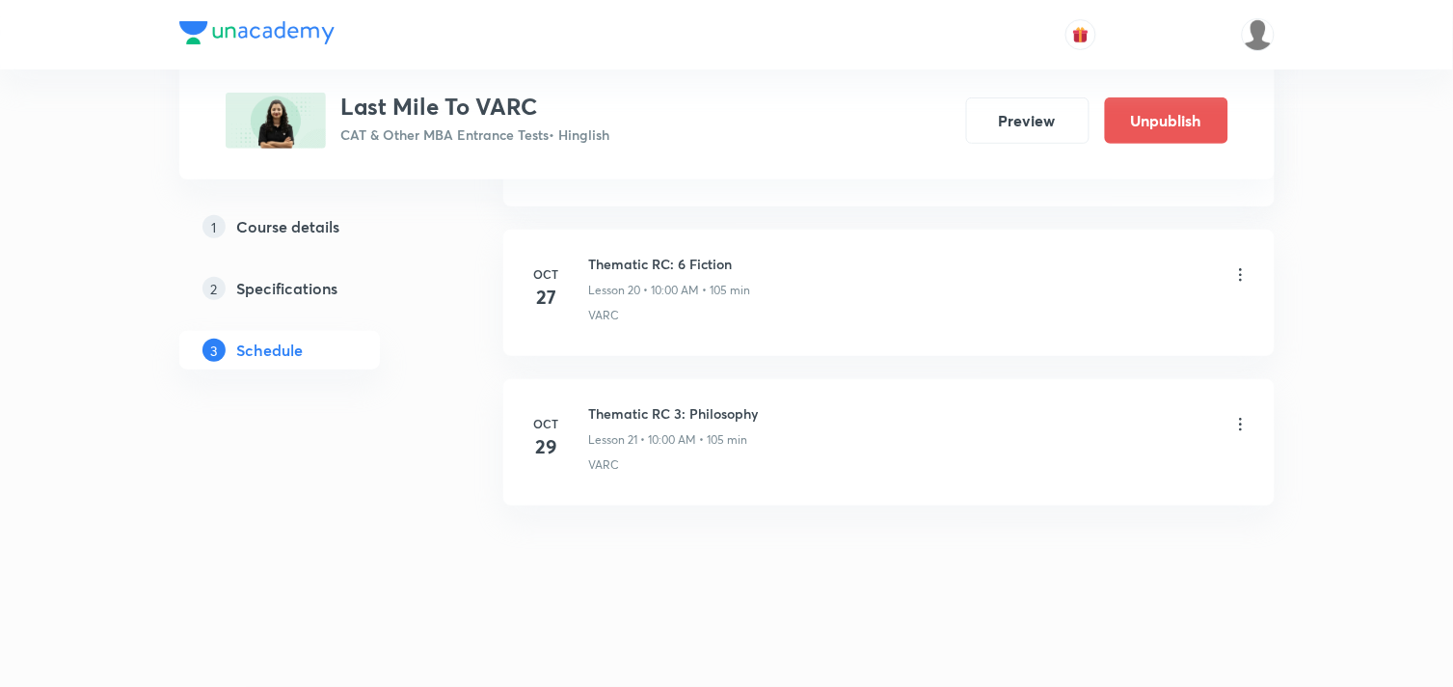
scroll to position [3867, 0]
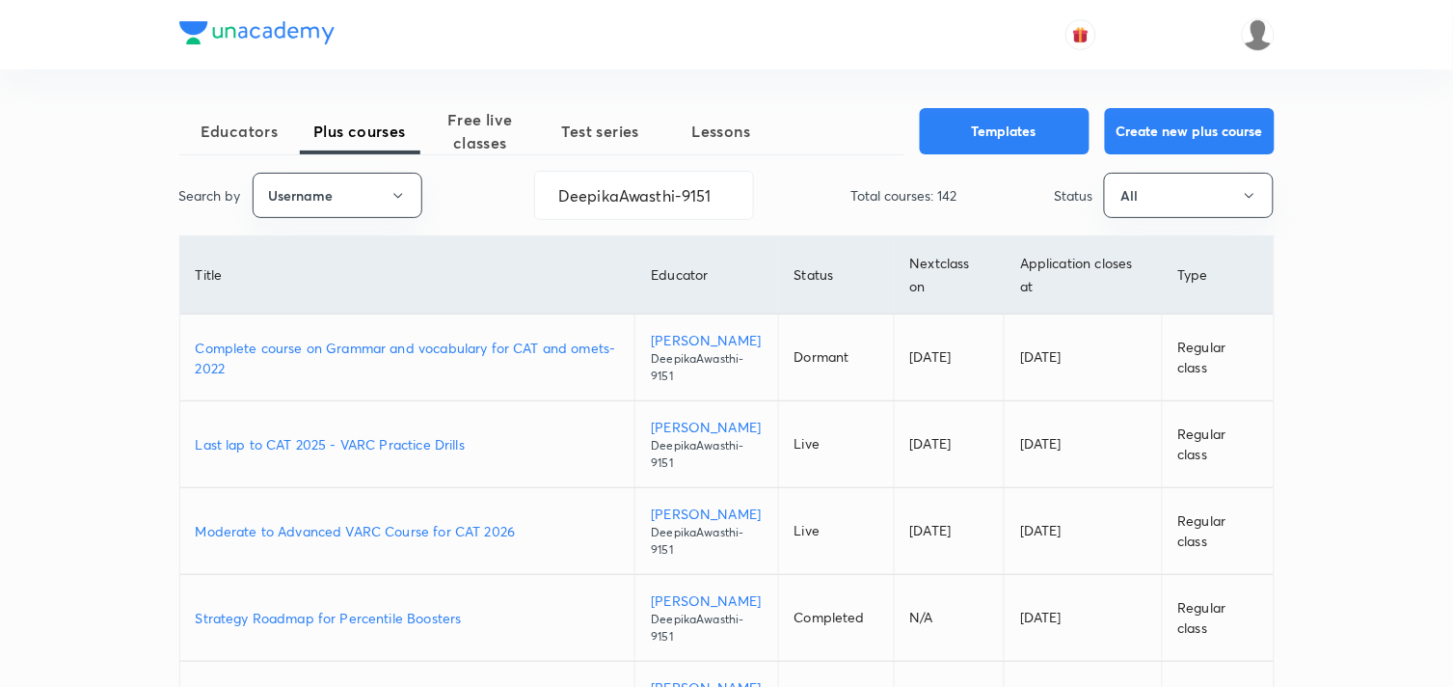
click at [490, 138] on span "Free live classes" at bounding box center [480, 131] width 121 height 46
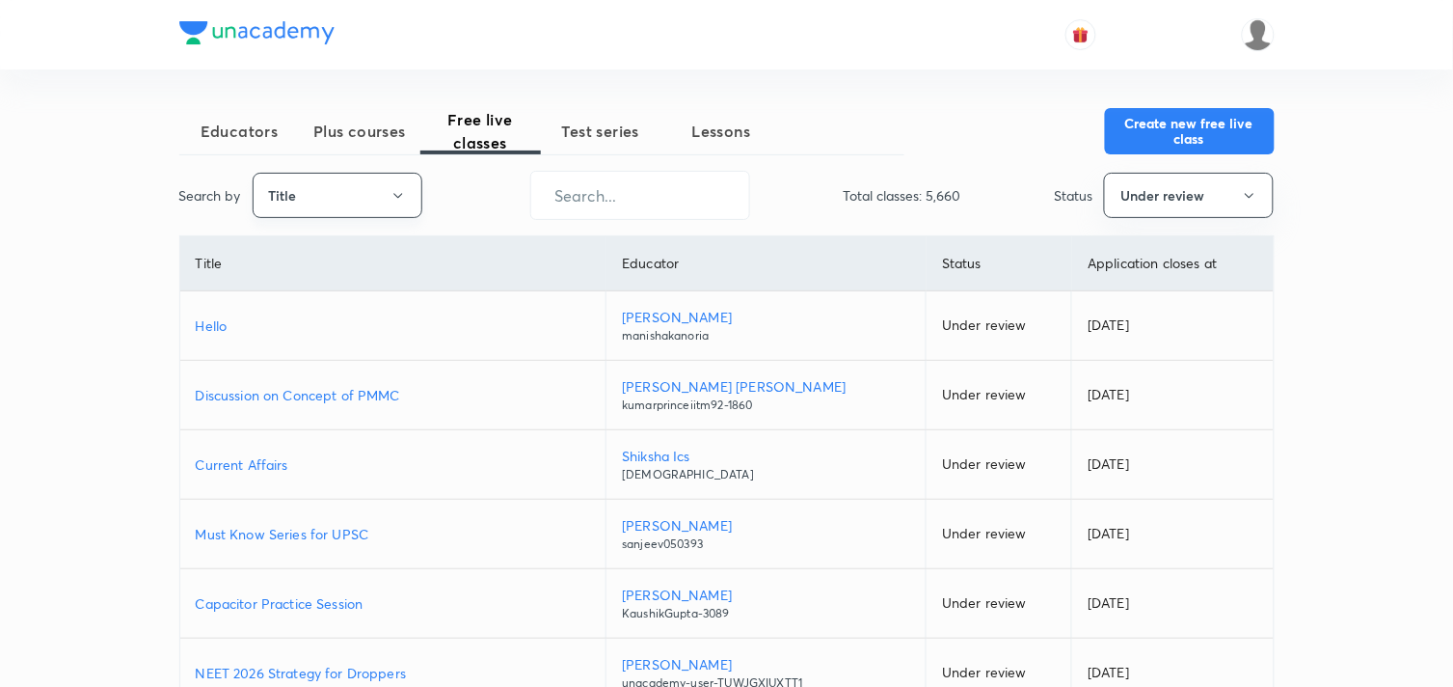
click at [392, 204] on button "Title" at bounding box center [338, 195] width 170 height 45
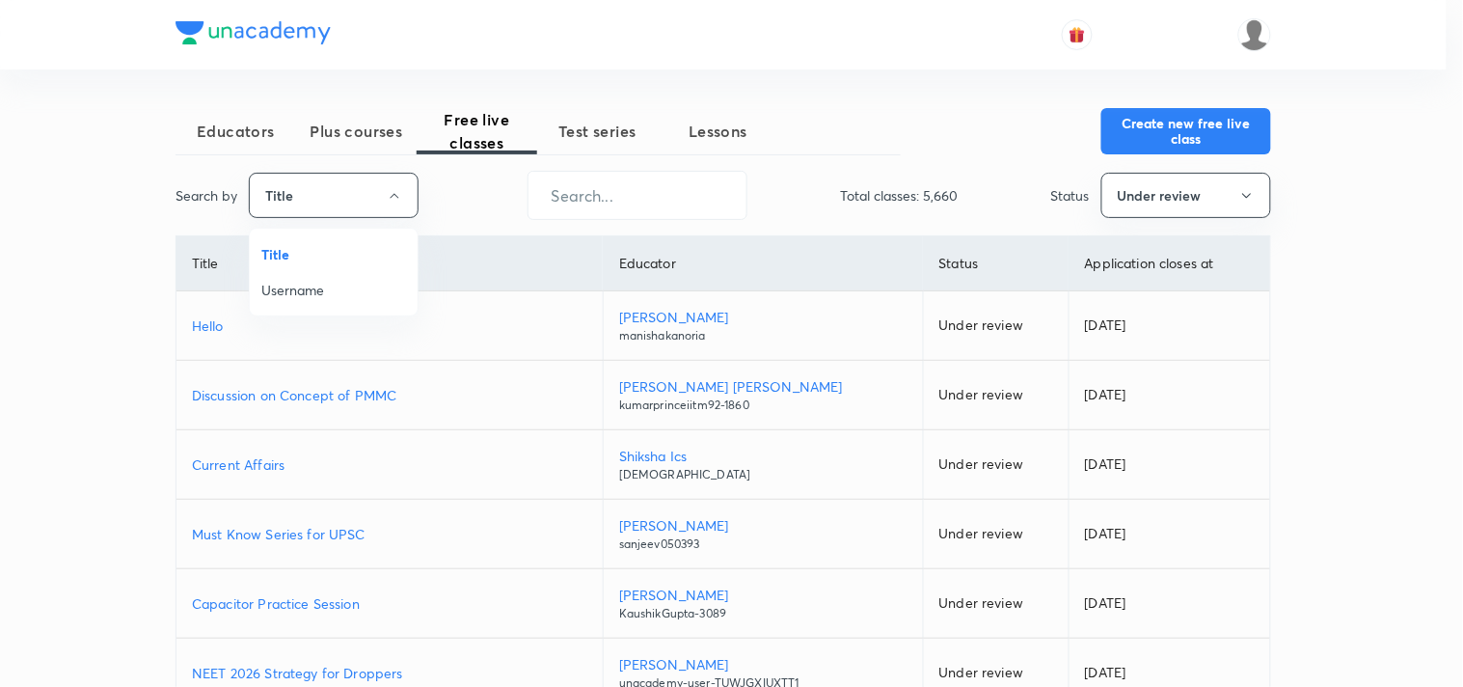
click at [329, 291] on span "Username" at bounding box center [333, 290] width 145 height 20
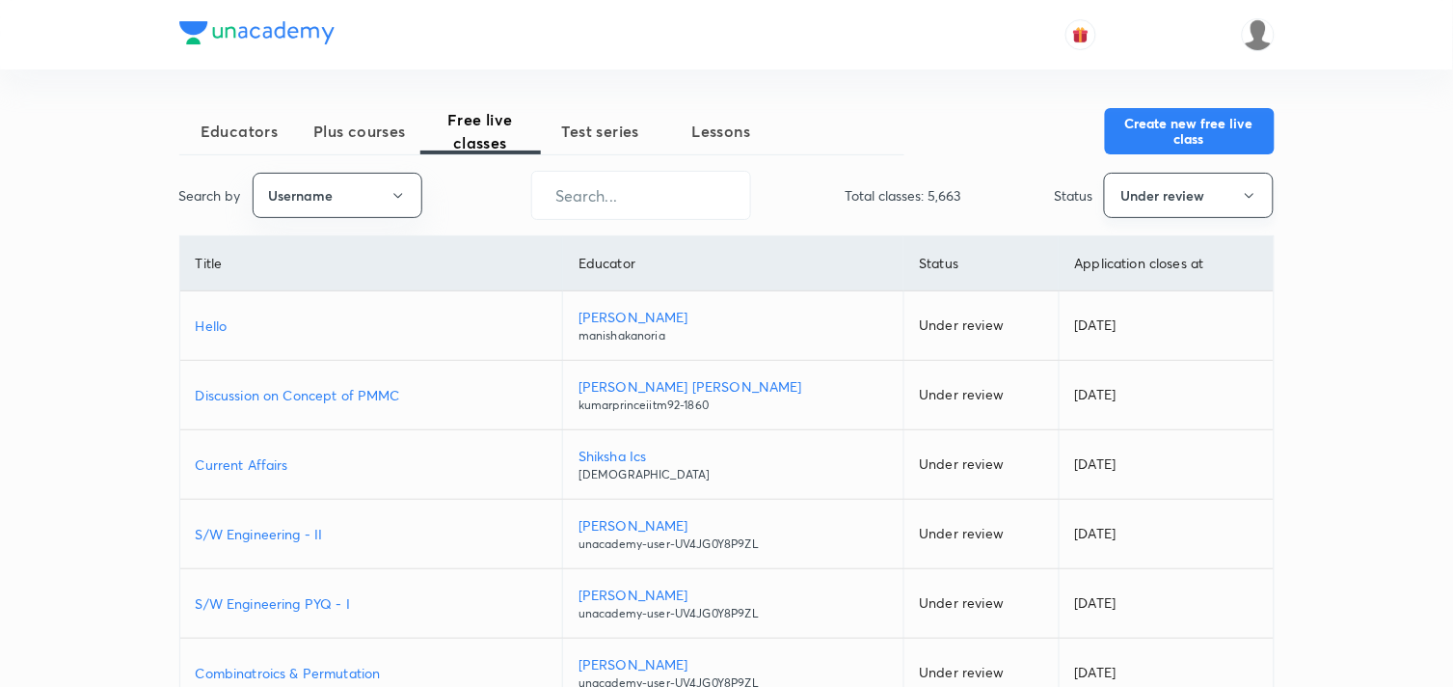
click at [1159, 198] on button "Under review" at bounding box center [1189, 195] width 170 height 45
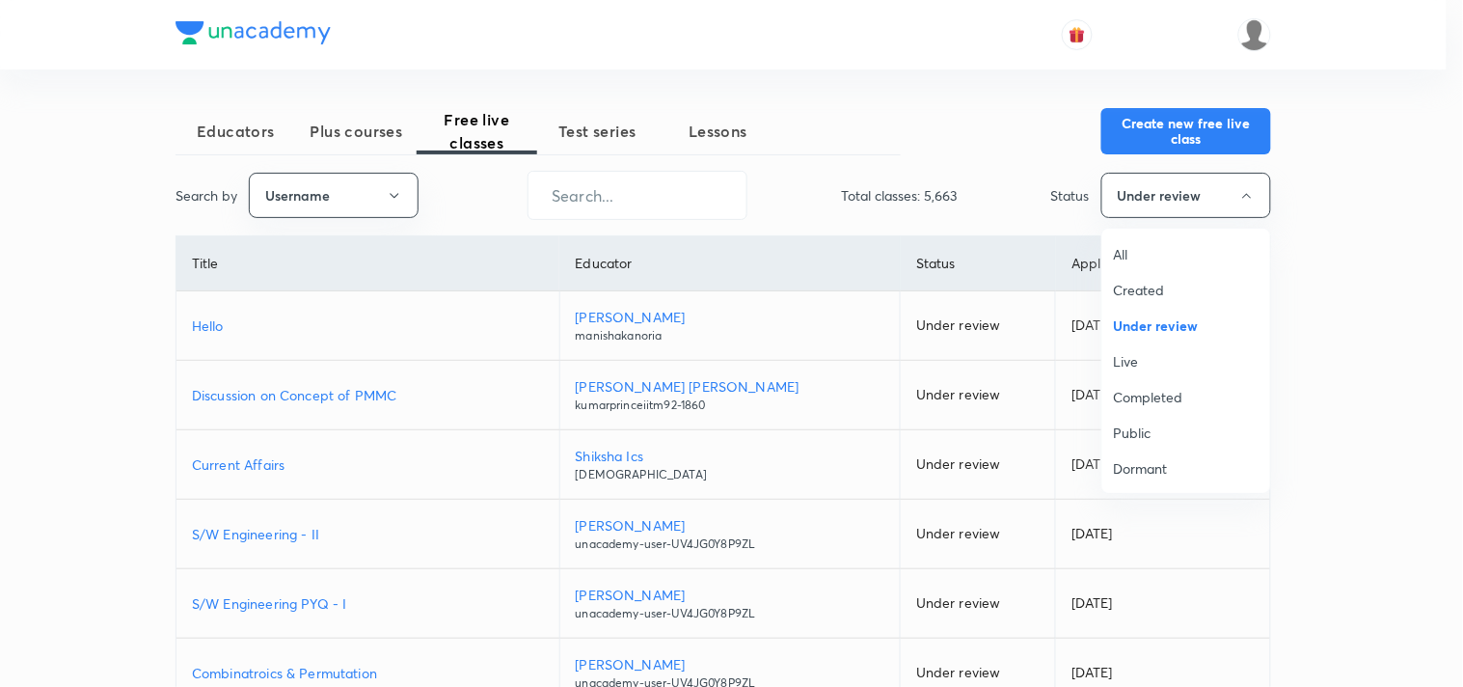
click at [1121, 249] on span "All" at bounding box center [1186, 254] width 145 height 20
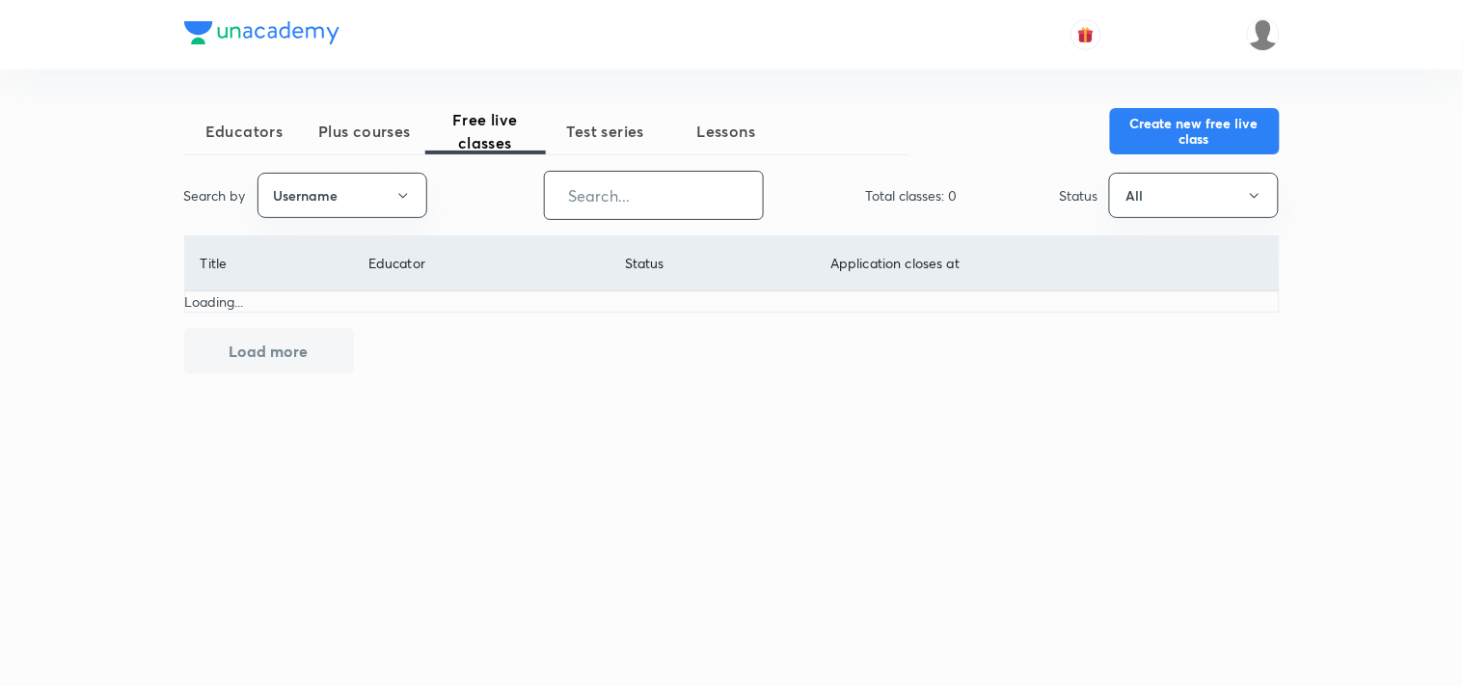
click at [667, 196] on input "text" at bounding box center [654, 195] width 218 height 49
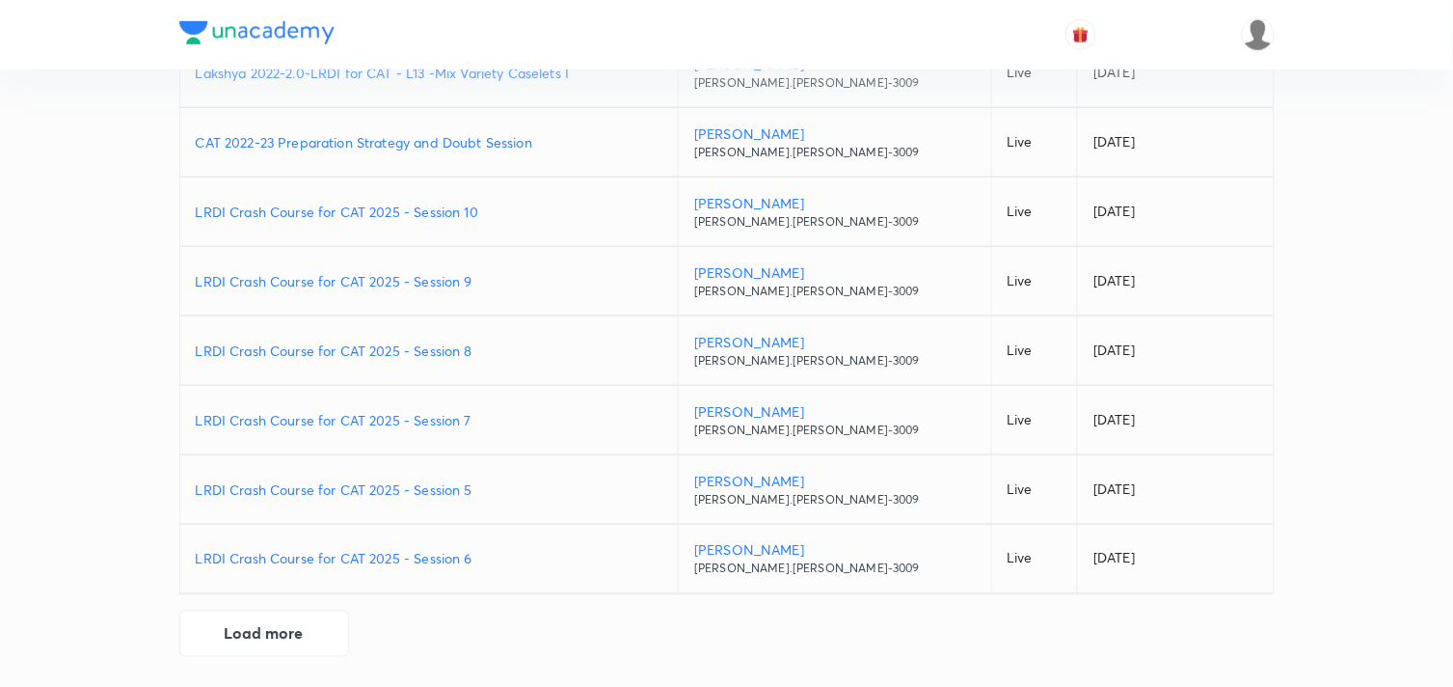
scroll to position [397, 0]
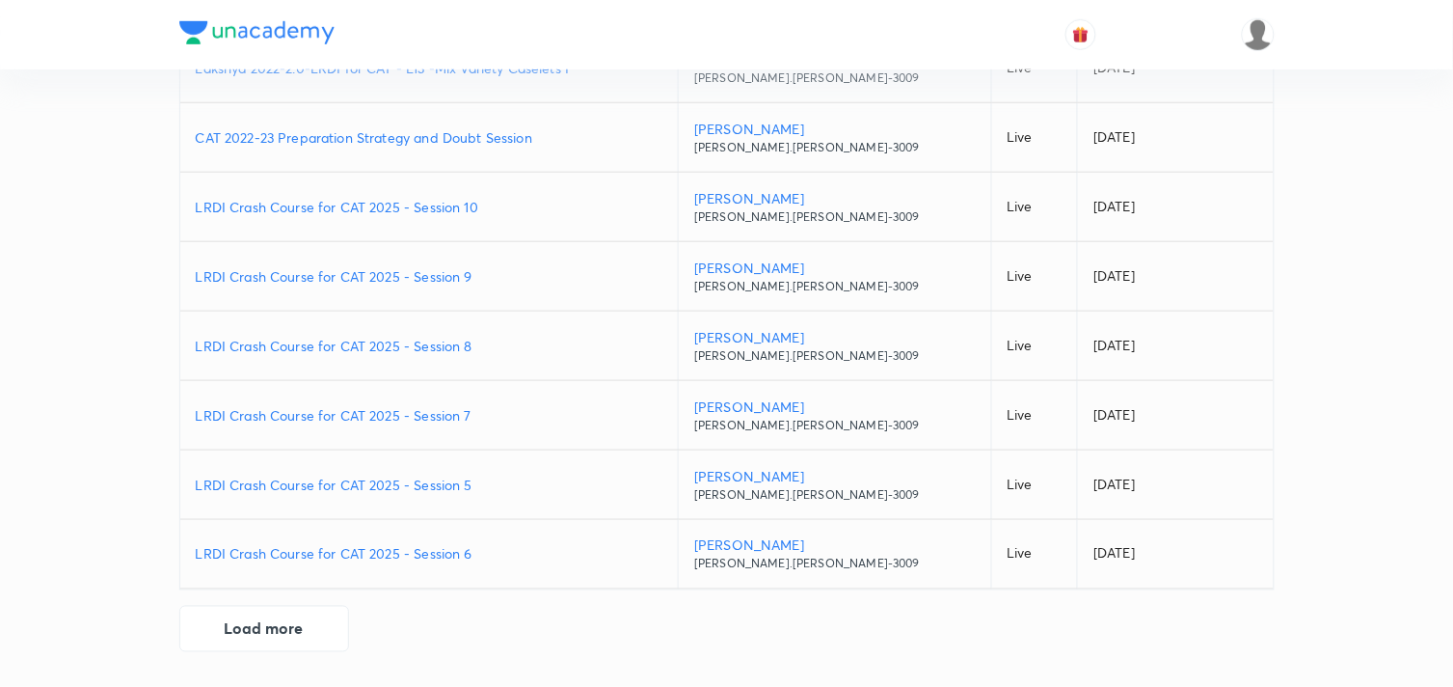
click at [1324, 148] on div "Educators Plus courses Free live classes Test series Lessons Create new free li…" at bounding box center [726, 145] width 1453 height 1083
click at [997, 652] on div at bounding box center [726, 669] width 1453 height 35
click at [1010, 642] on div "Educators Plus courses Free live classes Test series Lessons Create new free li…" at bounding box center [726, 182] width 1095 height 940
click at [276, 625] on button "Load more" at bounding box center [264, 627] width 170 height 46
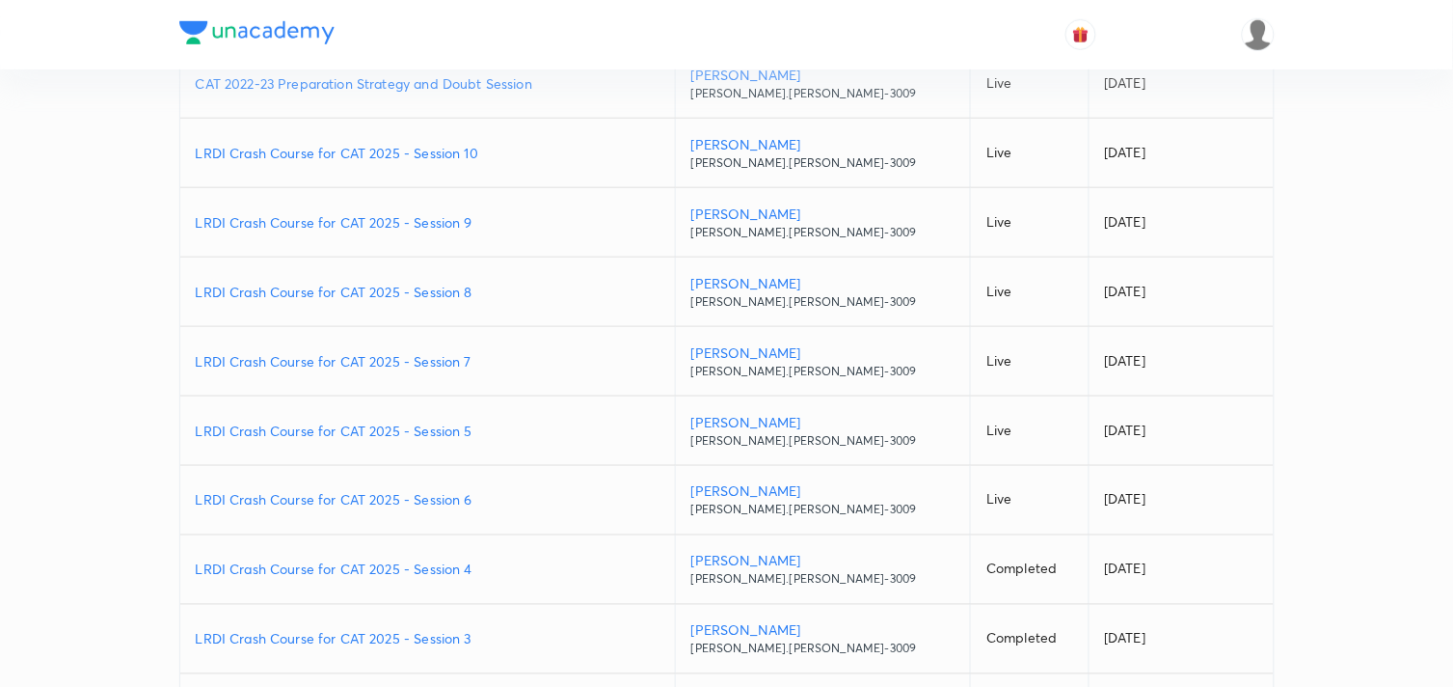
scroll to position [449, 0]
click at [1321, 171] on div "Educators Plus courses Free live classes Test series Lessons Create new free li…" at bounding box center [726, 439] width 1453 height 1777
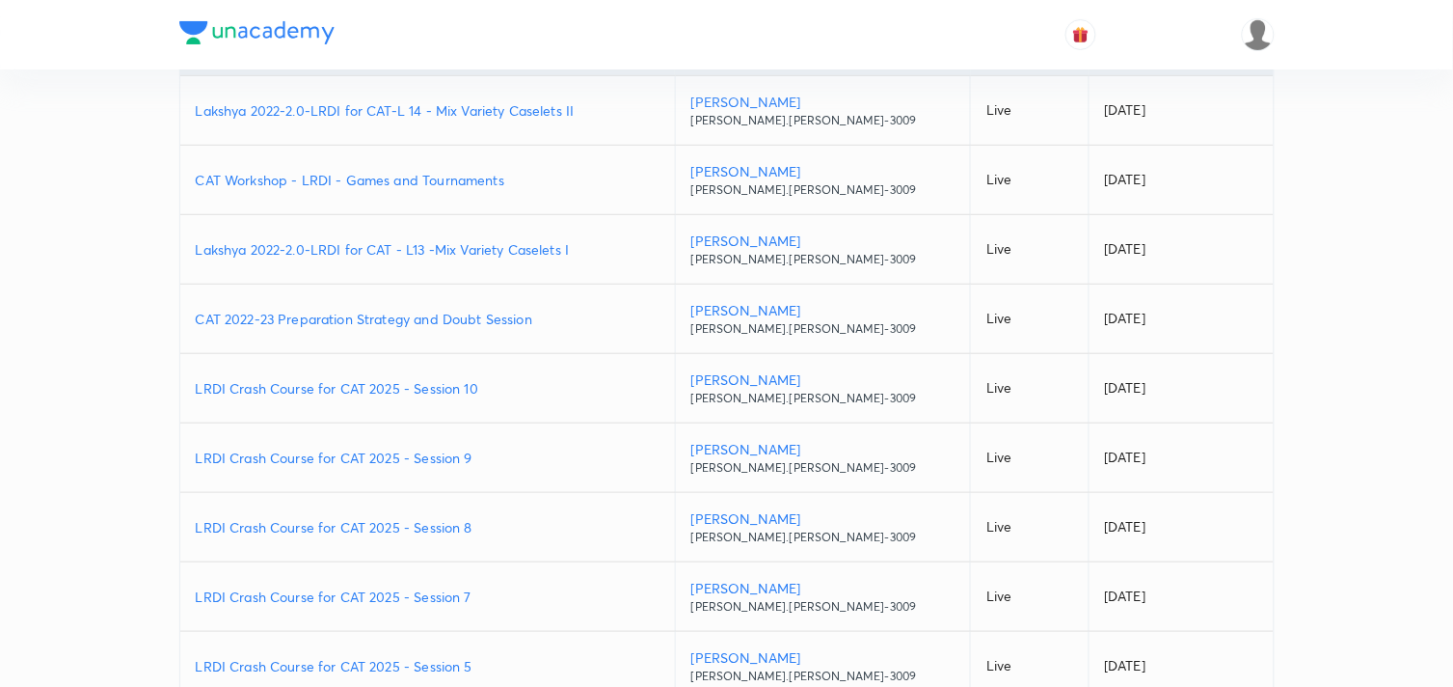
scroll to position [0, 0]
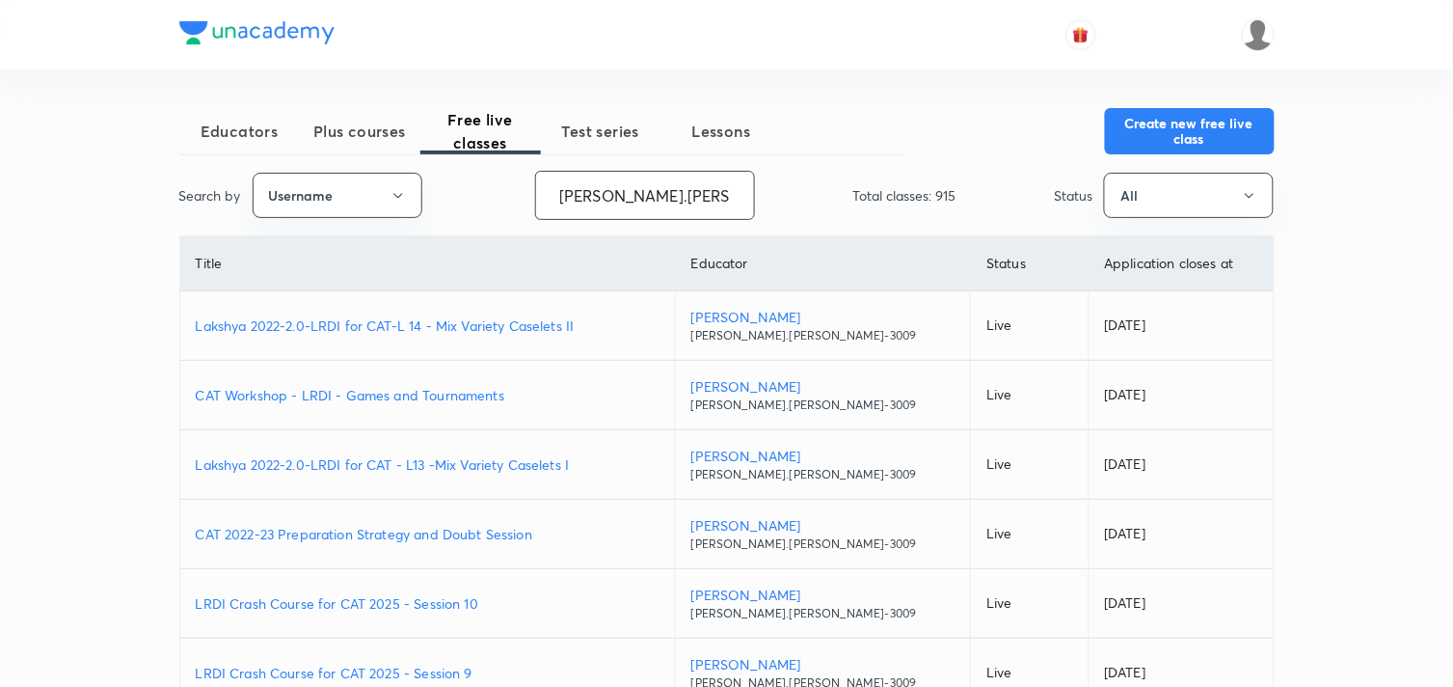
click at [613, 181] on input "Ronak.shah-3009" at bounding box center [645, 195] width 218 height 49
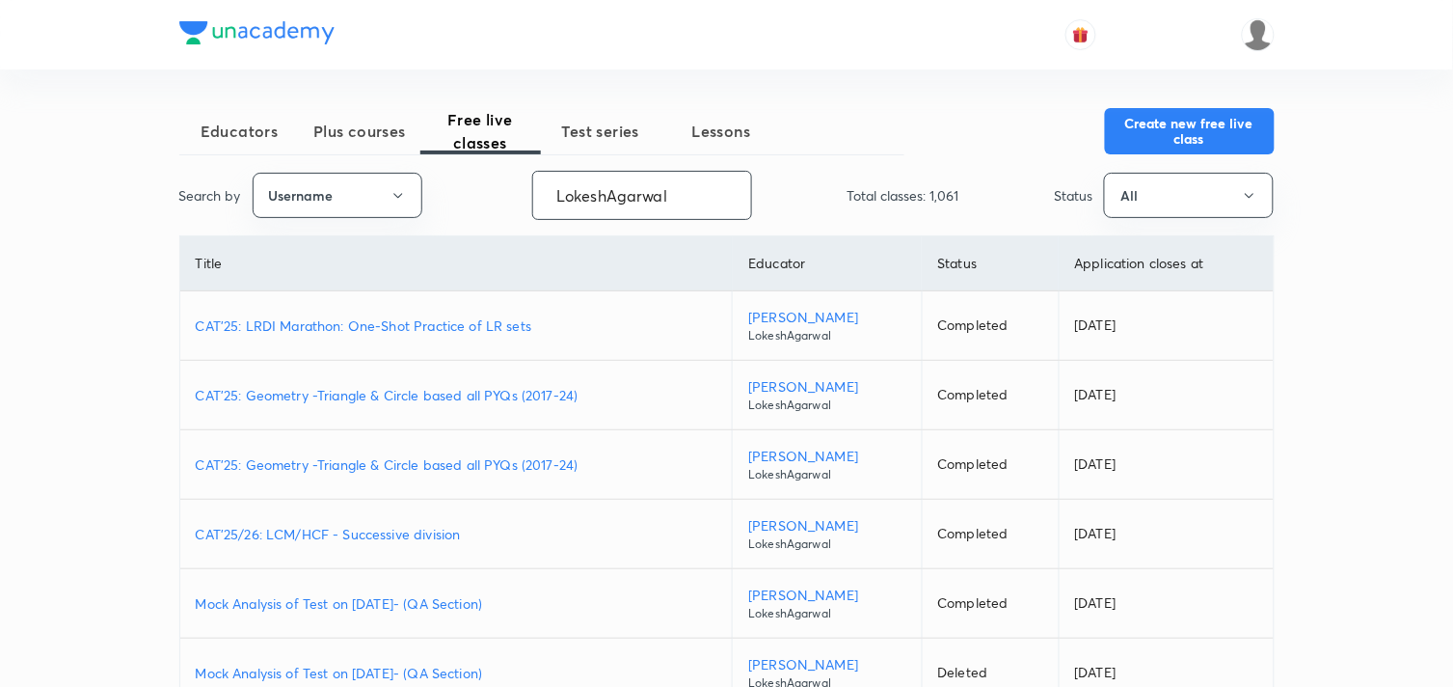
type input "LokeshAgarwal"
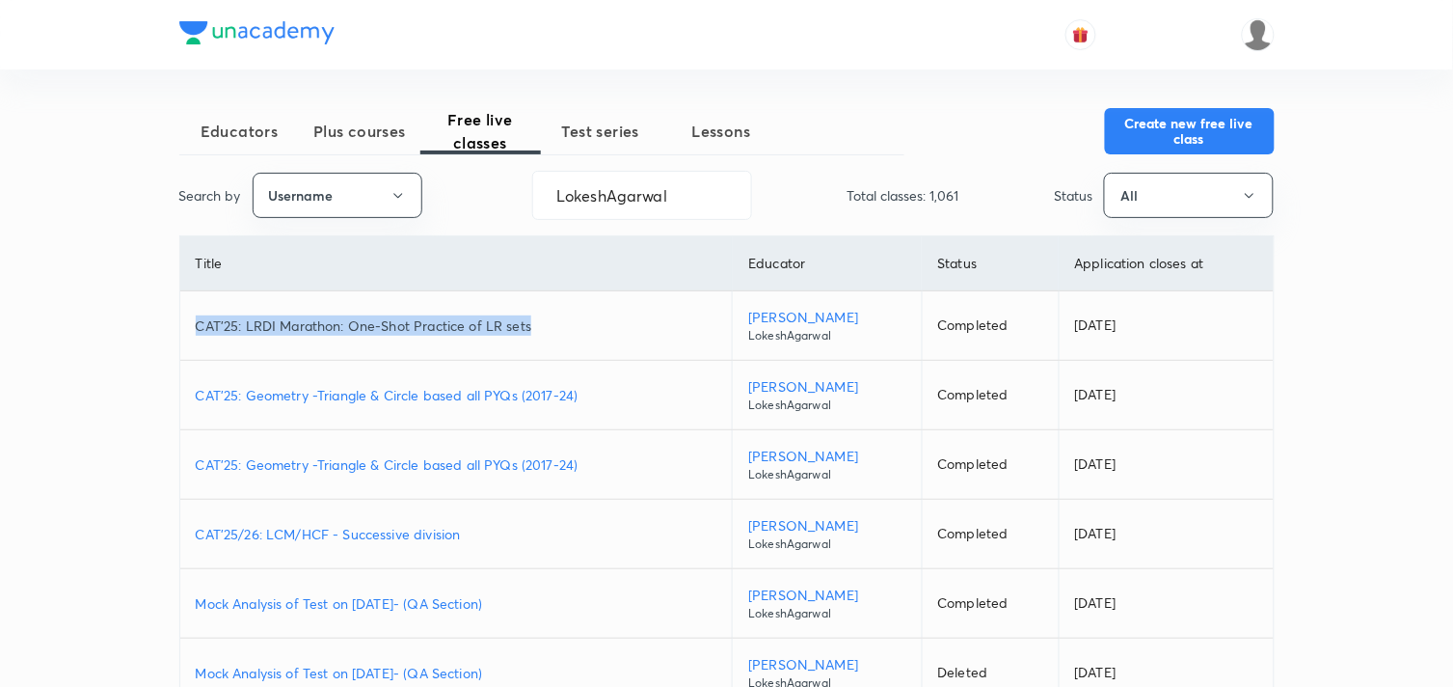
drag, startPoint x: 183, startPoint y: 323, endPoint x: 544, endPoint y: 329, distance: 360.7
click at [544, 329] on td "CAT'25: LRDI Marathon: One-Shot Practice of LR sets" at bounding box center [456, 325] width 552 height 69
click at [131, 417] on div "Educators Plus courses Free live classes Test series Lessons Create new free li…" at bounding box center [726, 541] width 1453 height 1083
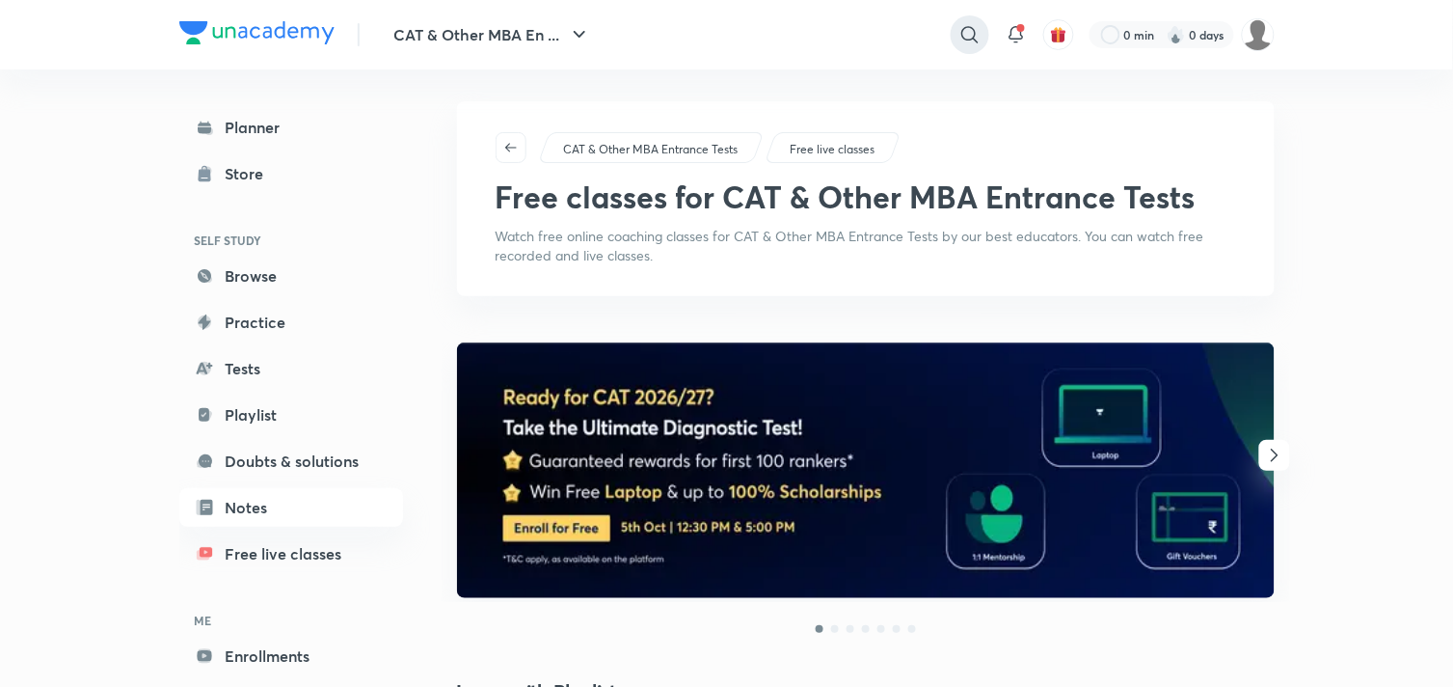
click at [961, 32] on icon at bounding box center [969, 34] width 16 height 16
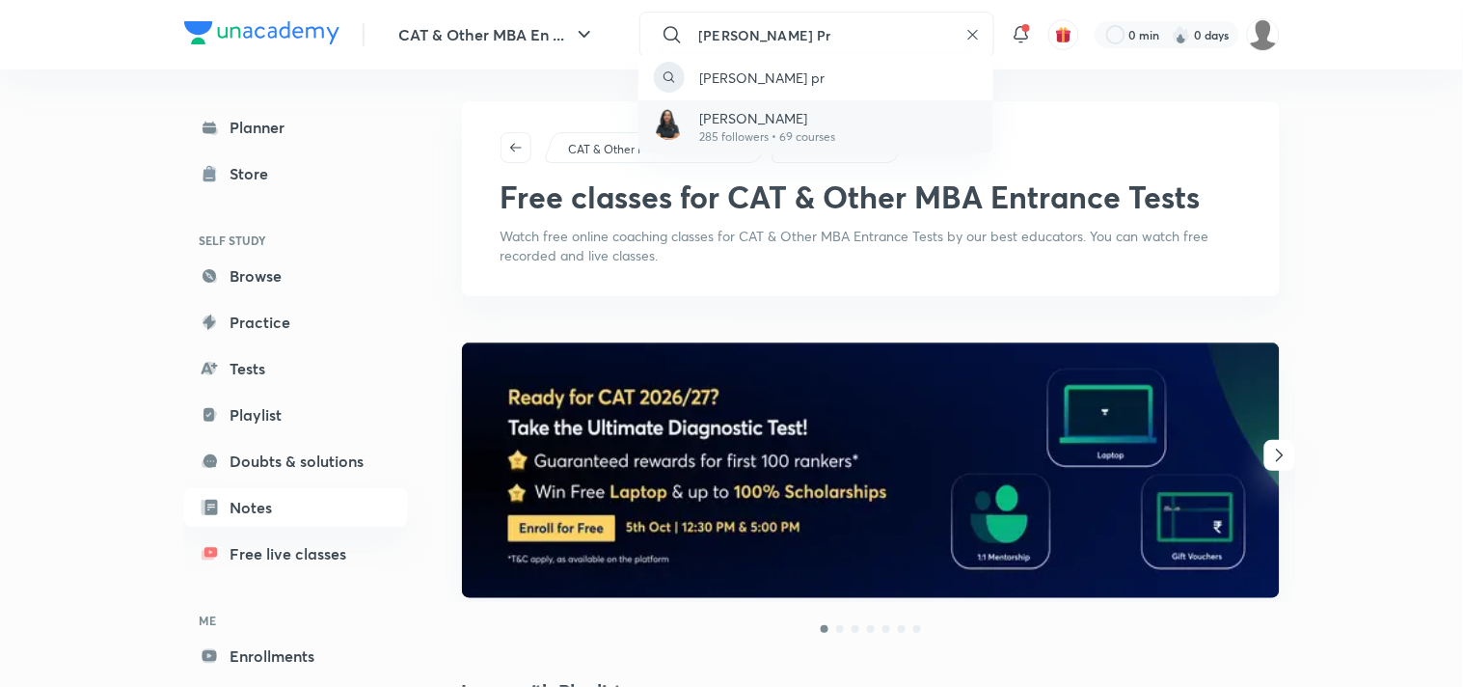
type input "[PERSON_NAME] Pr"
click at [753, 113] on p "Juhi Priya" at bounding box center [768, 118] width 136 height 20
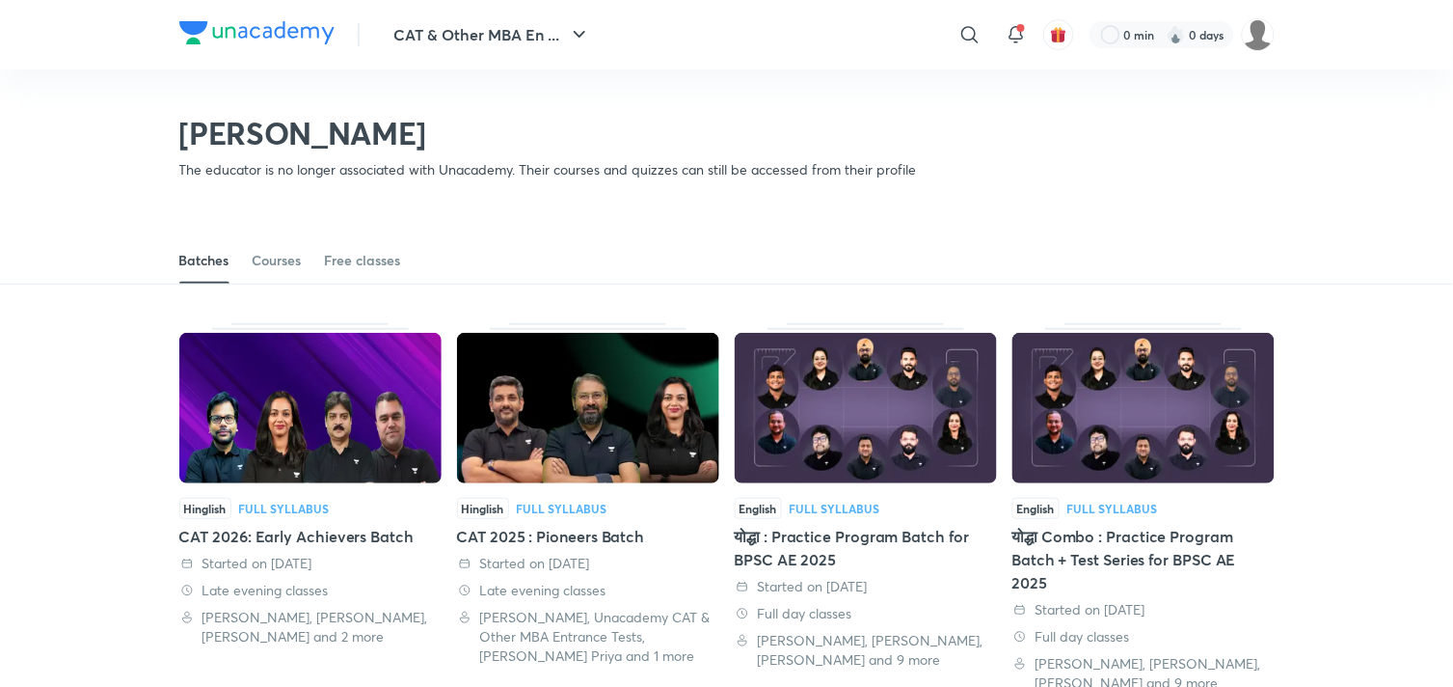
scroll to position [85, 0]
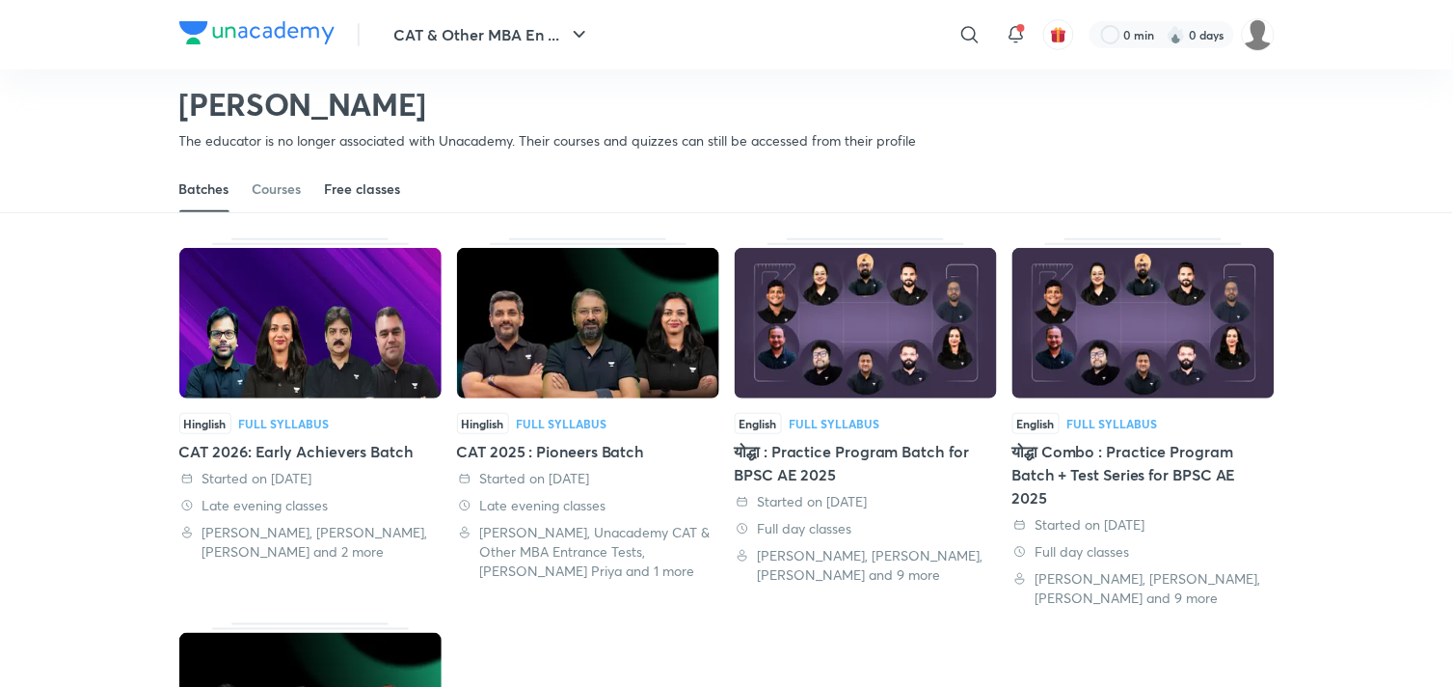
click at [364, 176] on link "Free classes" at bounding box center [363, 189] width 76 height 46
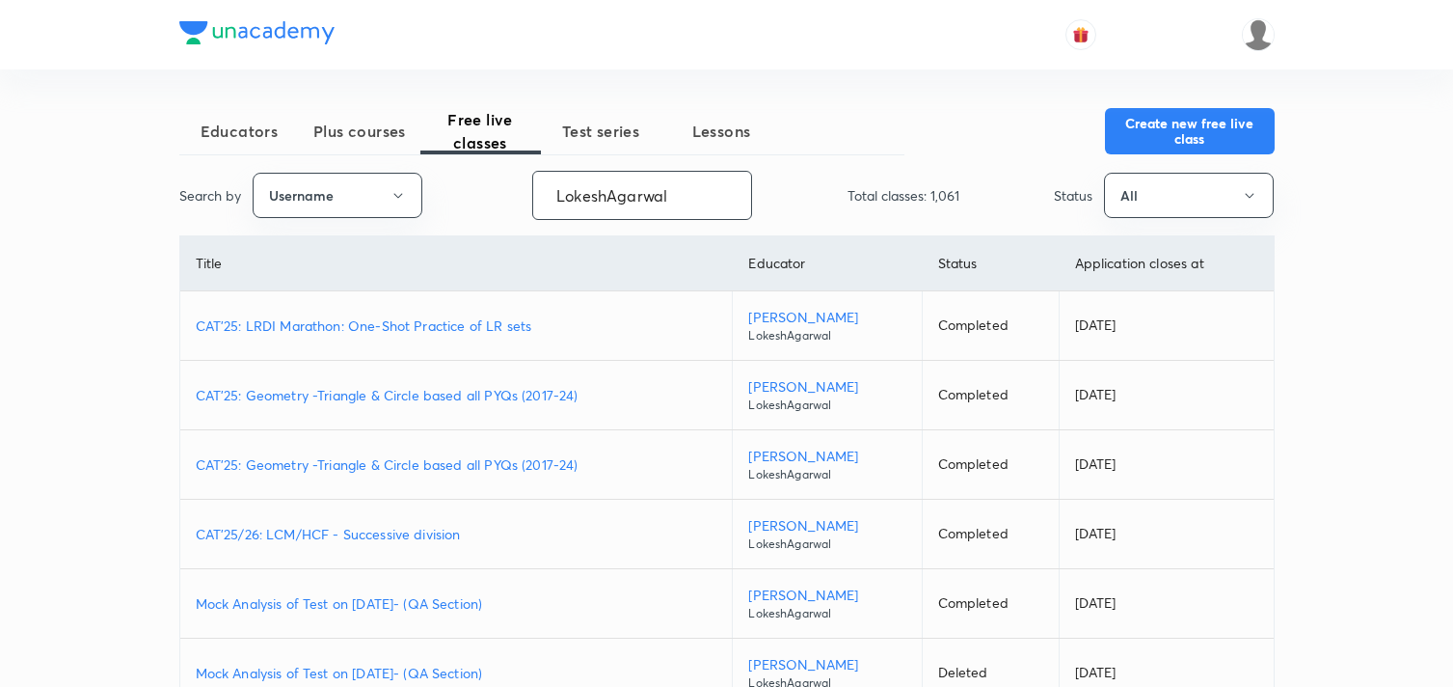
click at [592, 186] on input "LokeshAgarwal" at bounding box center [642, 195] width 218 height 49
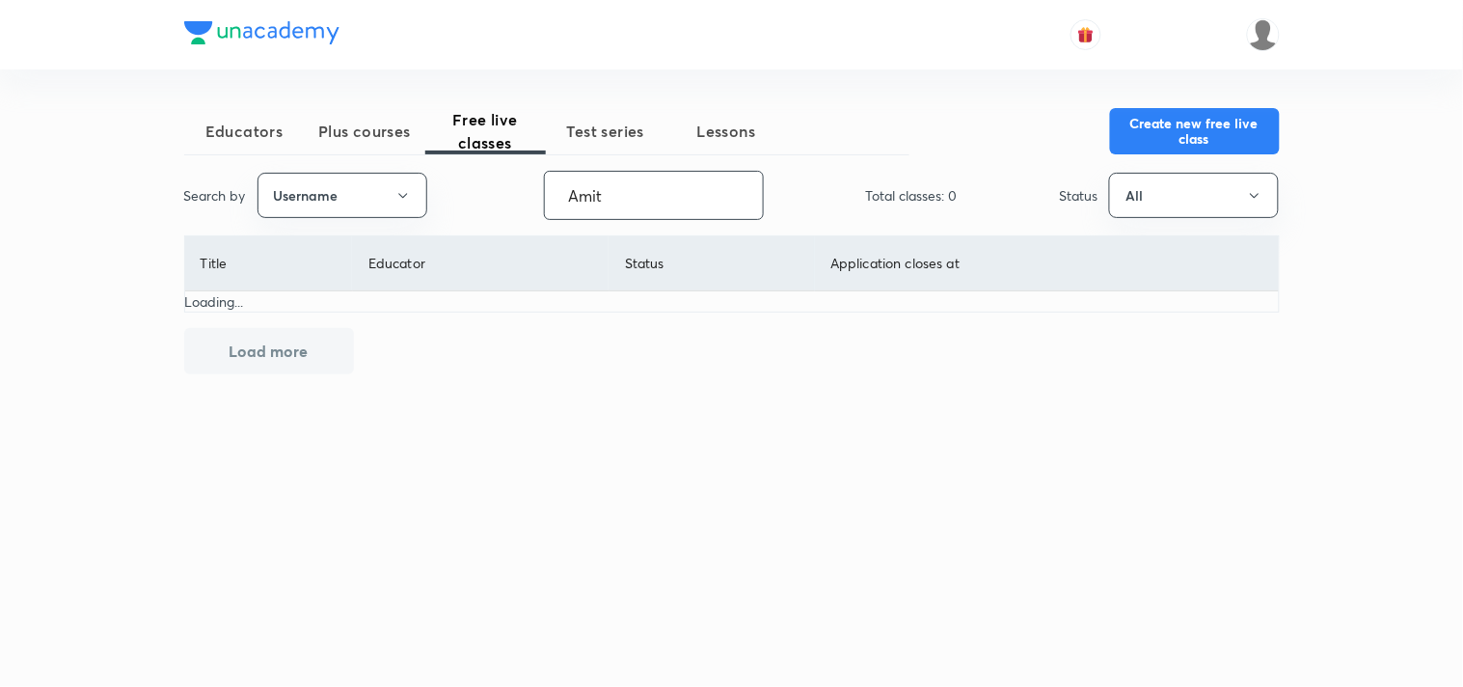
type input "Amit"
click at [393, 127] on span "Plus courses" at bounding box center [365, 131] width 121 height 23
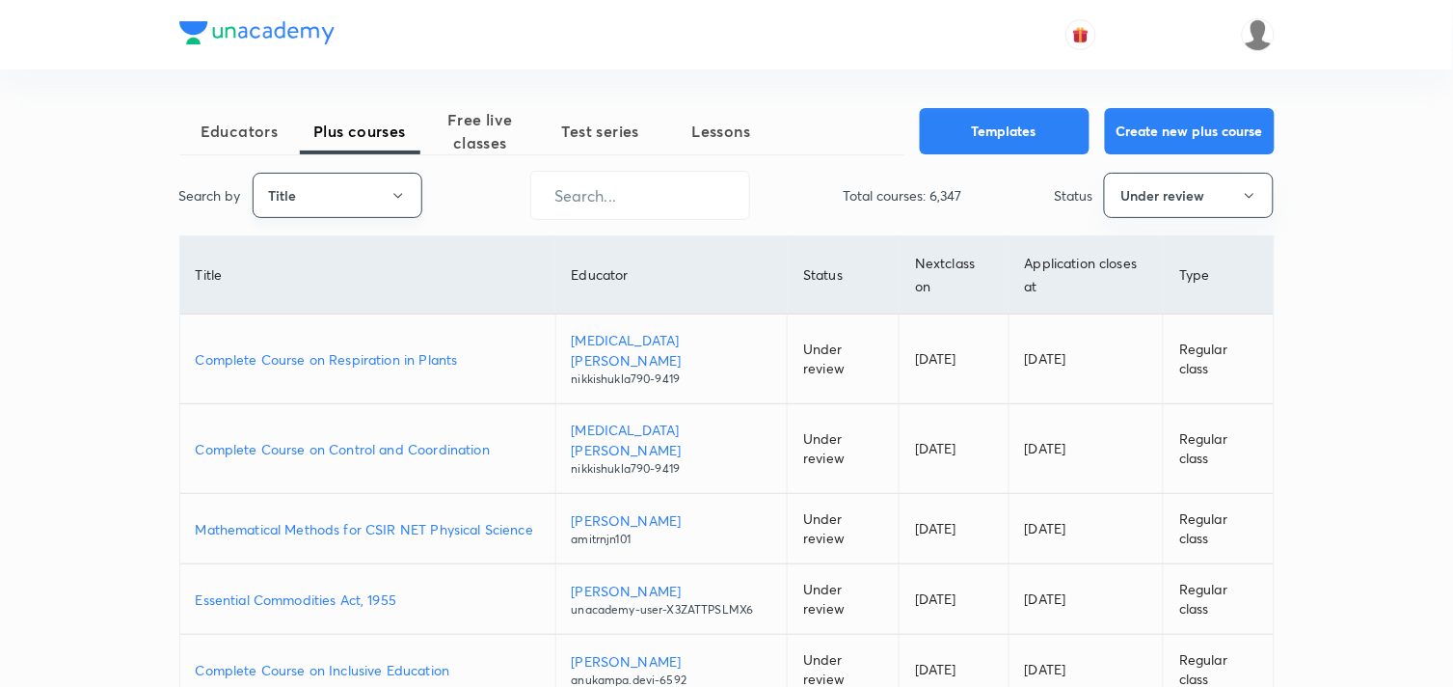
click at [402, 197] on icon "button" at bounding box center [398, 195] width 15 height 15
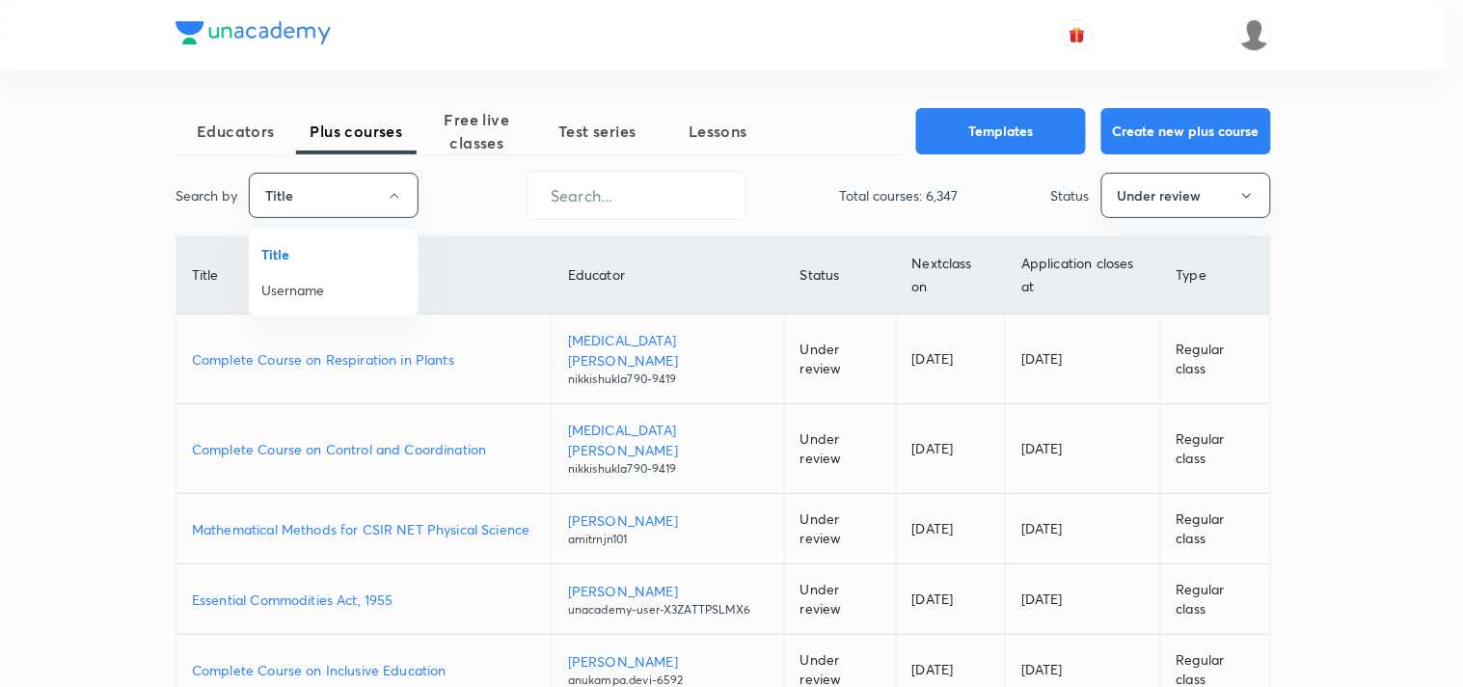
click at [312, 287] on span "Username" at bounding box center [333, 290] width 145 height 20
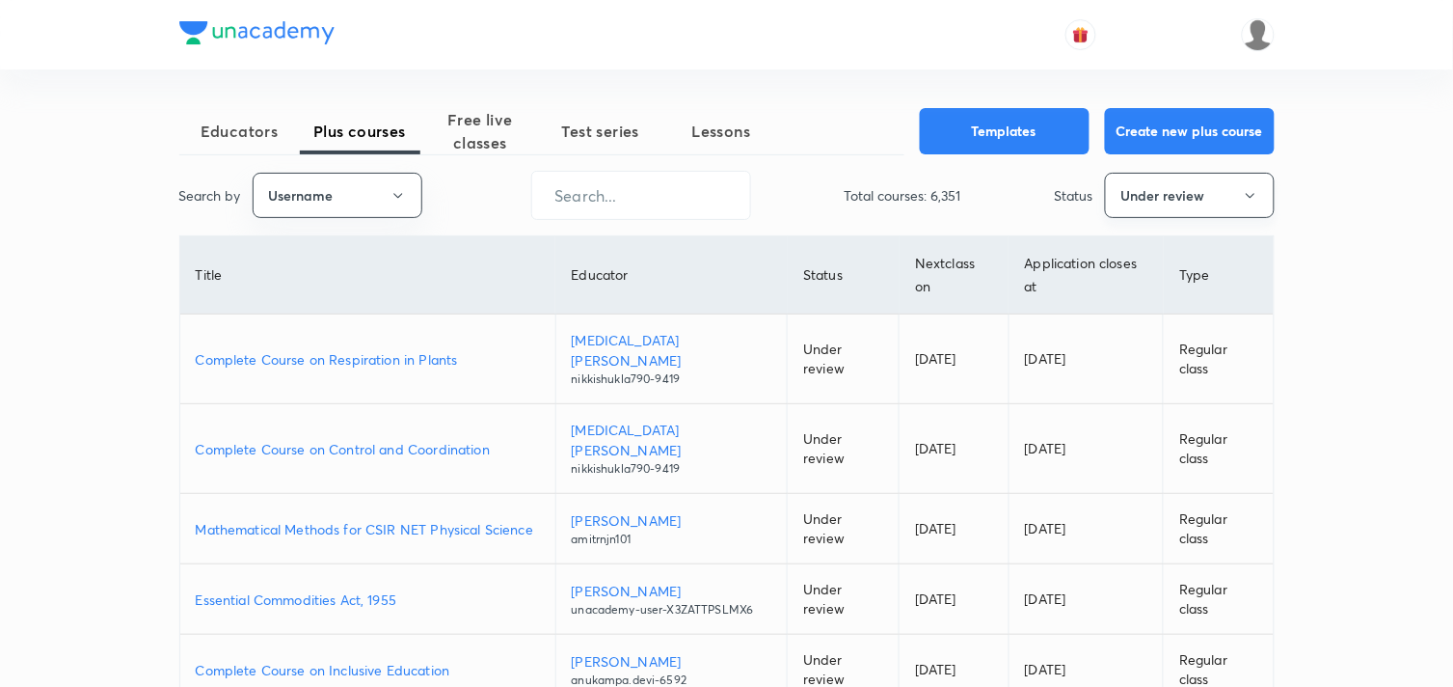
click at [1259, 179] on button "Under review" at bounding box center [1190, 195] width 170 height 45
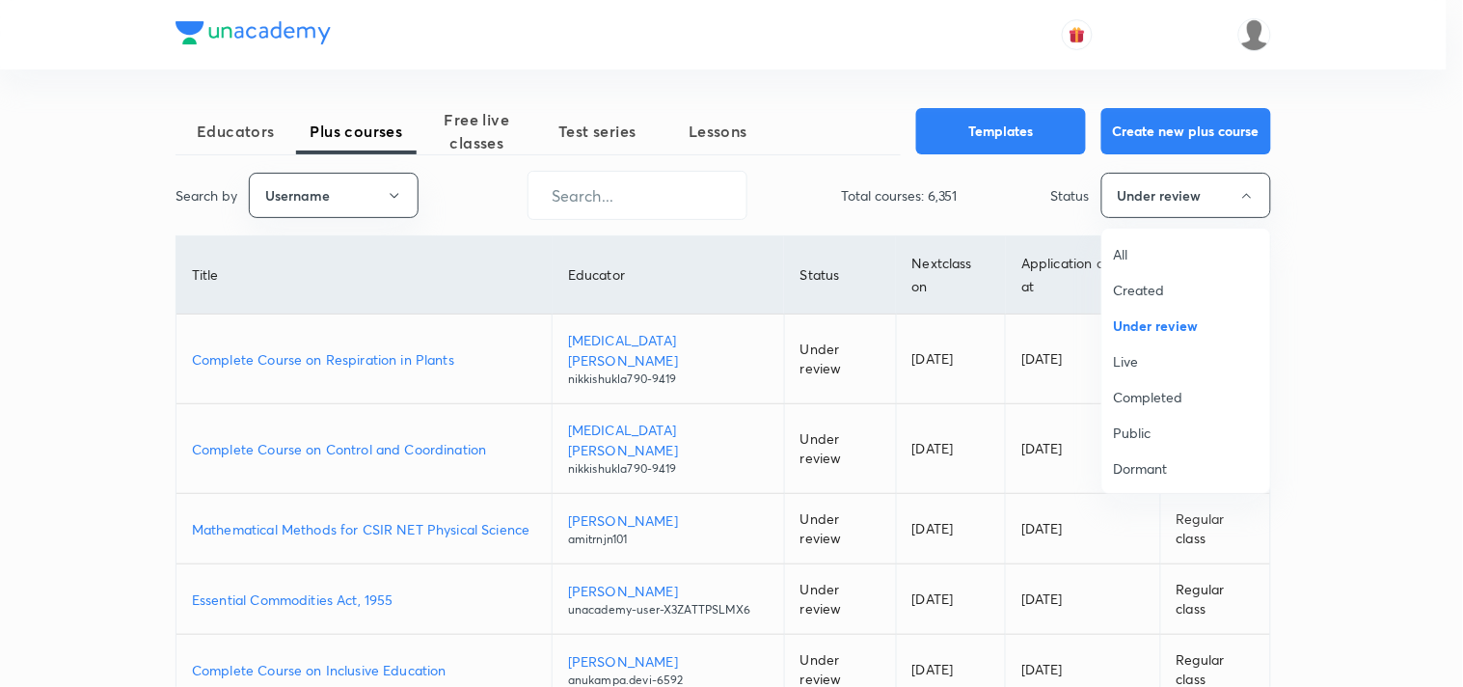
click at [1134, 241] on li "All" at bounding box center [1186, 254] width 168 height 36
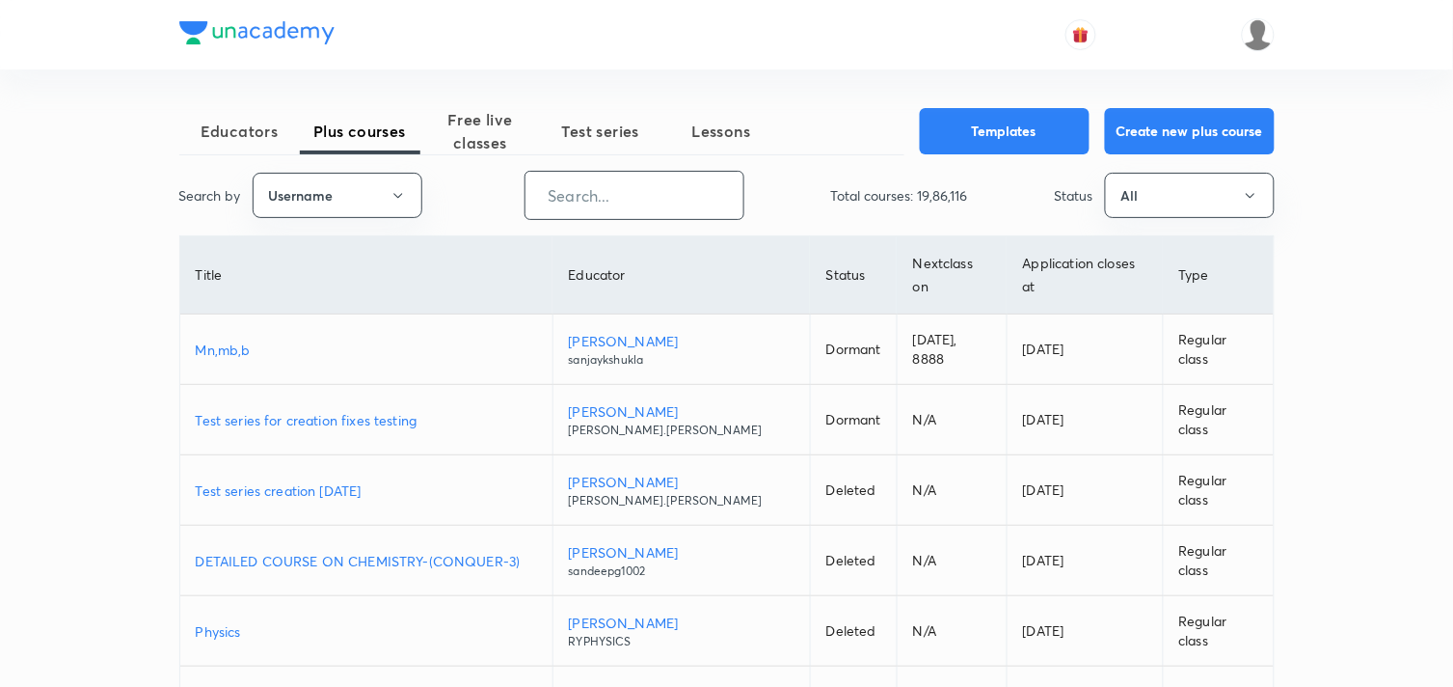
click at [636, 207] on input "text" at bounding box center [634, 195] width 218 height 49
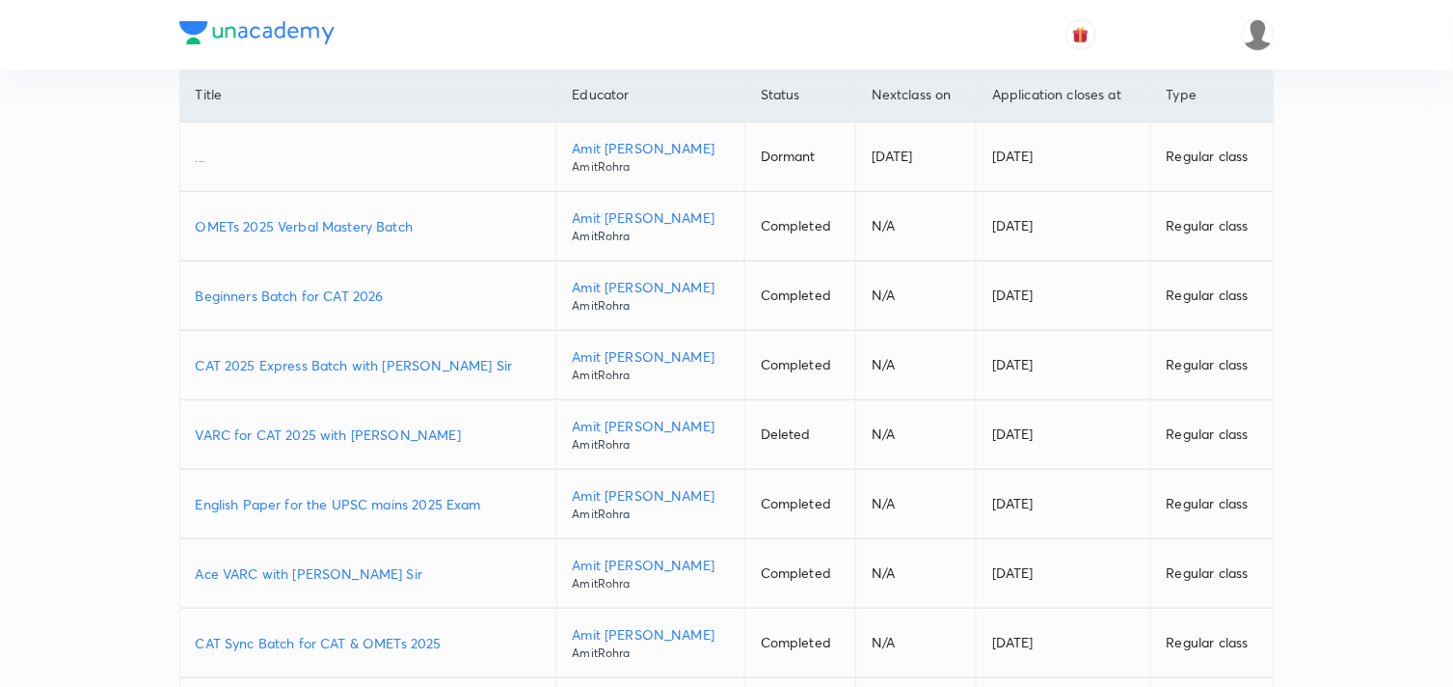
scroll to position [185, 0]
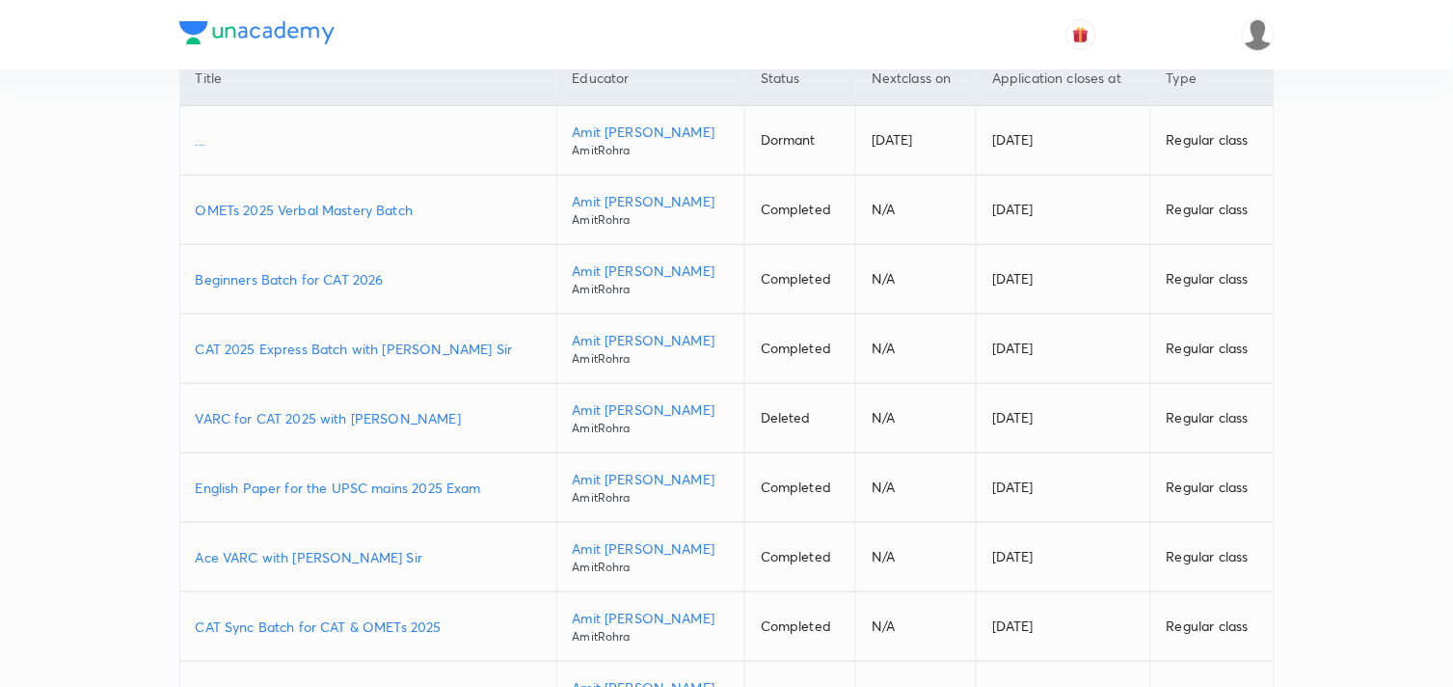
type input "AmitRohra"
click at [364, 348] on p "CAT 2025 Express Batch with Amit Rohra Sir" at bounding box center [368, 348] width 345 height 20
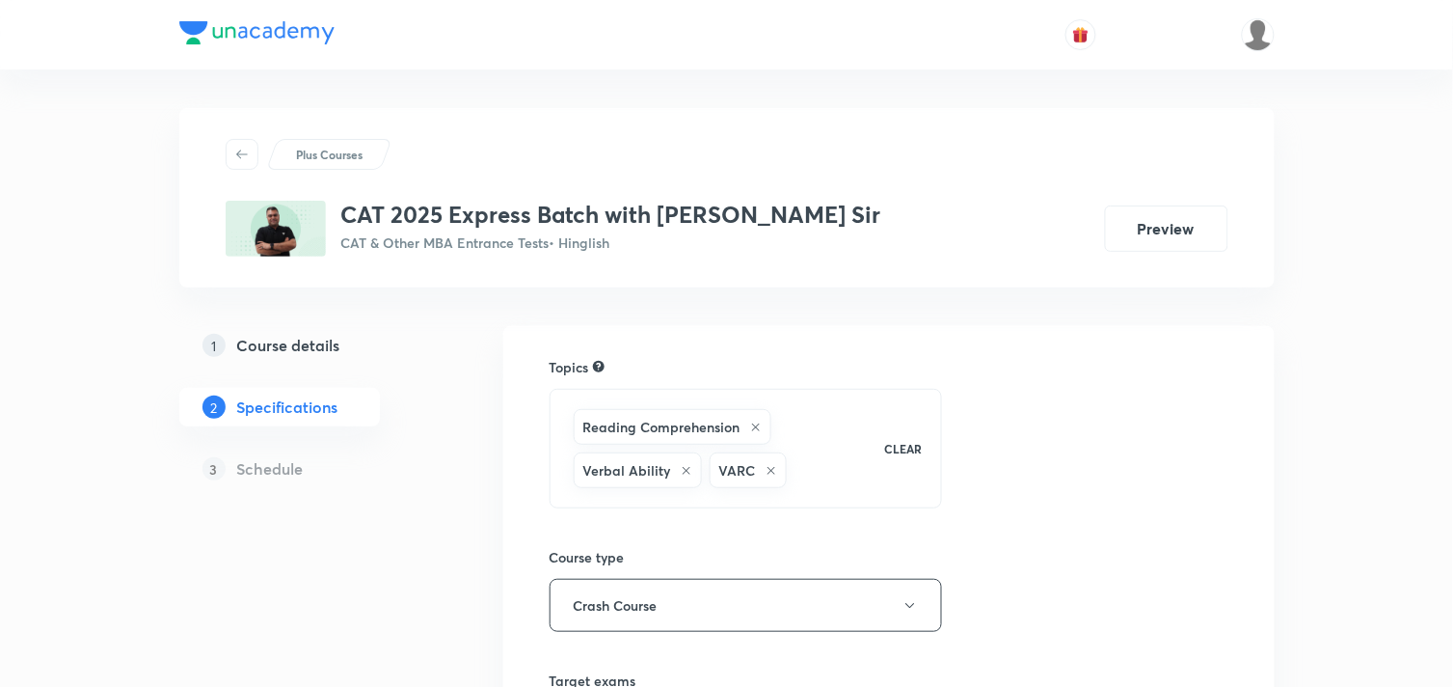
click at [246, 335] on h5 "Course details" at bounding box center [288, 345] width 103 height 23
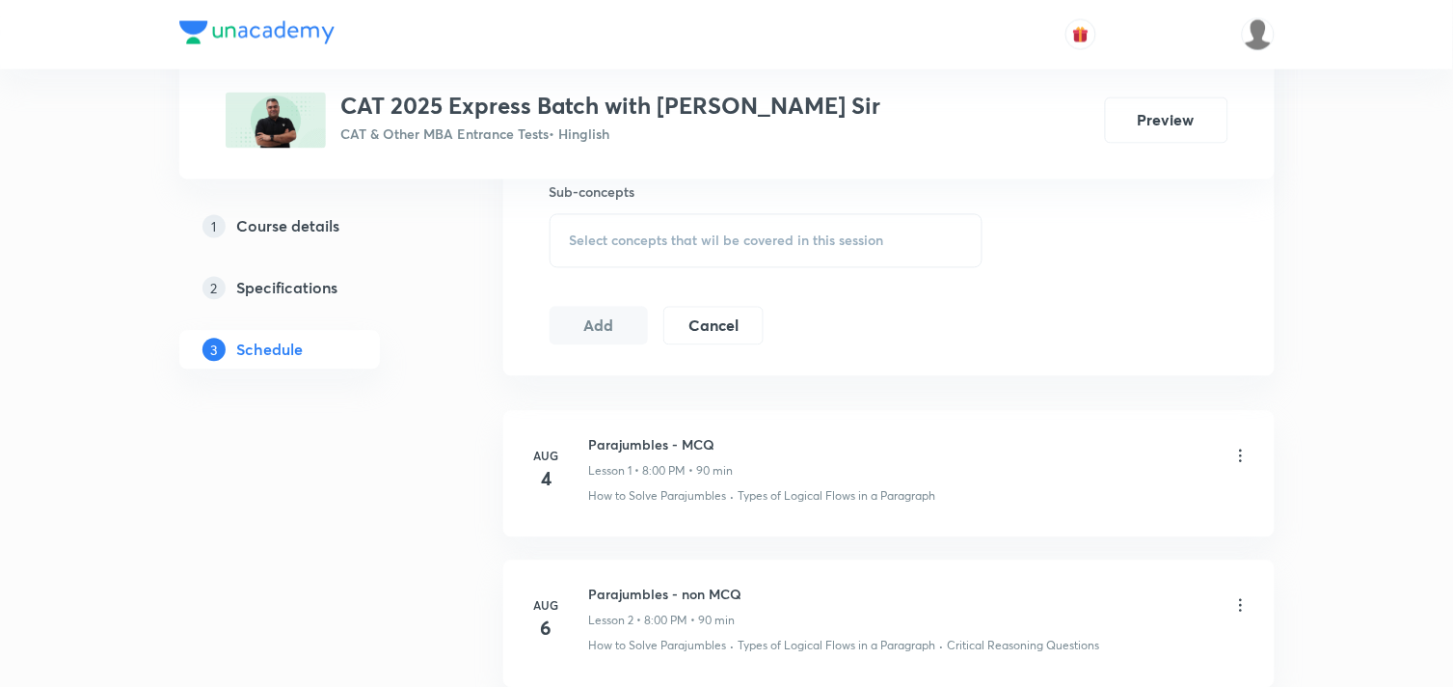
scroll to position [880, 0]
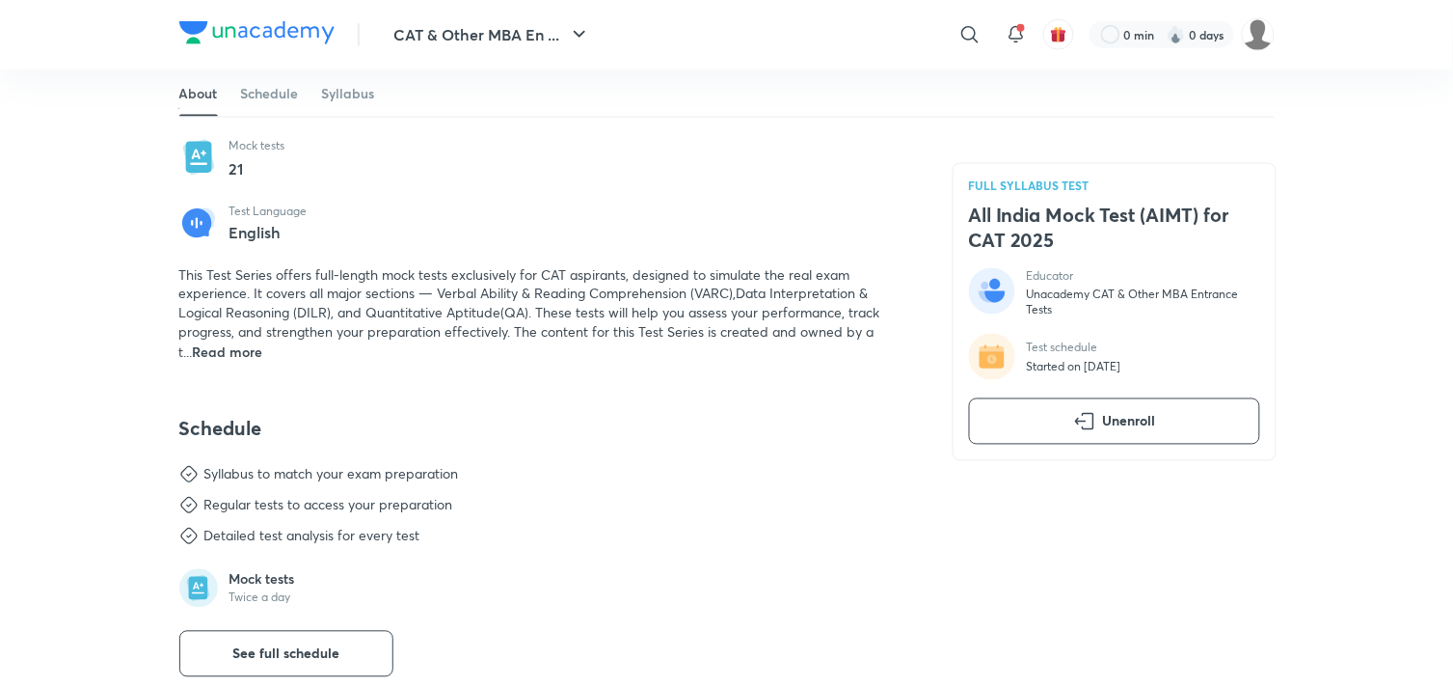
scroll to position [643, 0]
click at [237, 355] on span "Read more" at bounding box center [228, 351] width 70 height 18
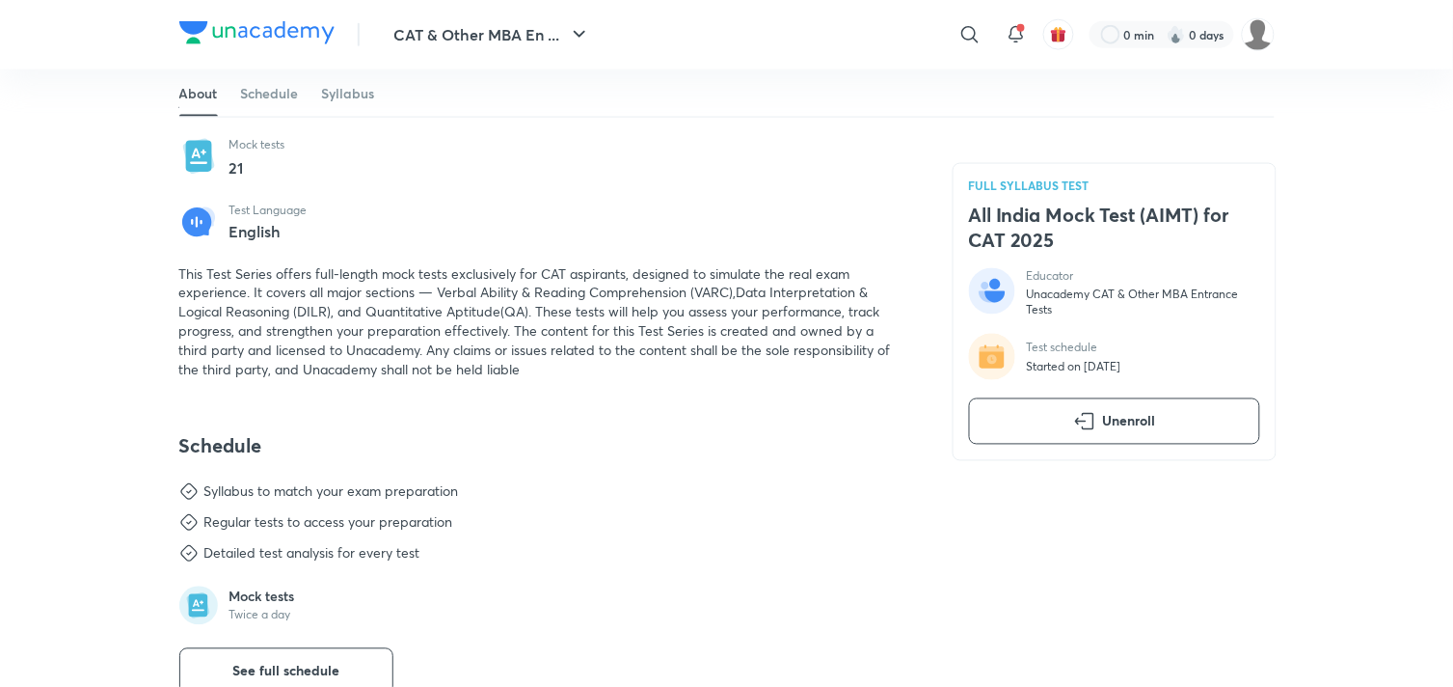
click at [439, 355] on span "This Test Series offers full-length mock tests exclusively for CAT aspirants, d…" at bounding box center [535, 321] width 712 height 115
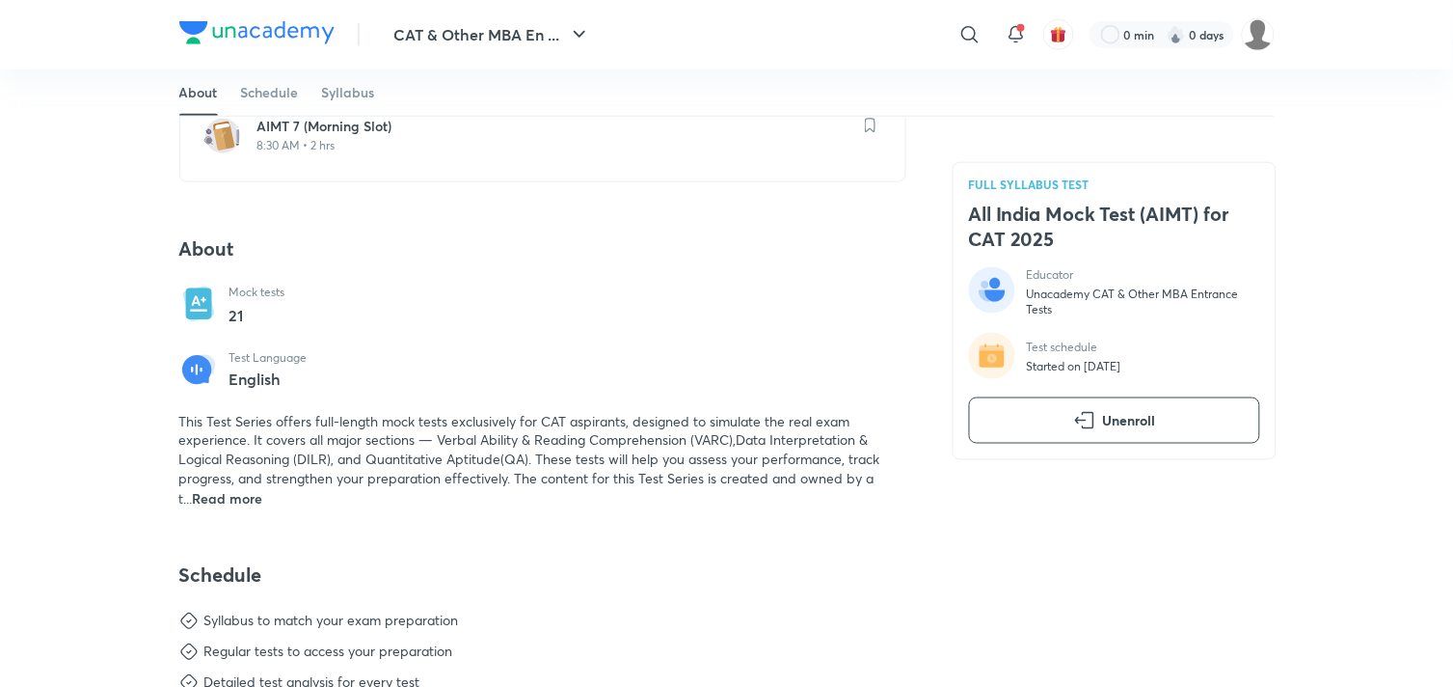
scroll to position [495, 0]
click at [243, 503] on span "Read more" at bounding box center [228, 500] width 70 height 18
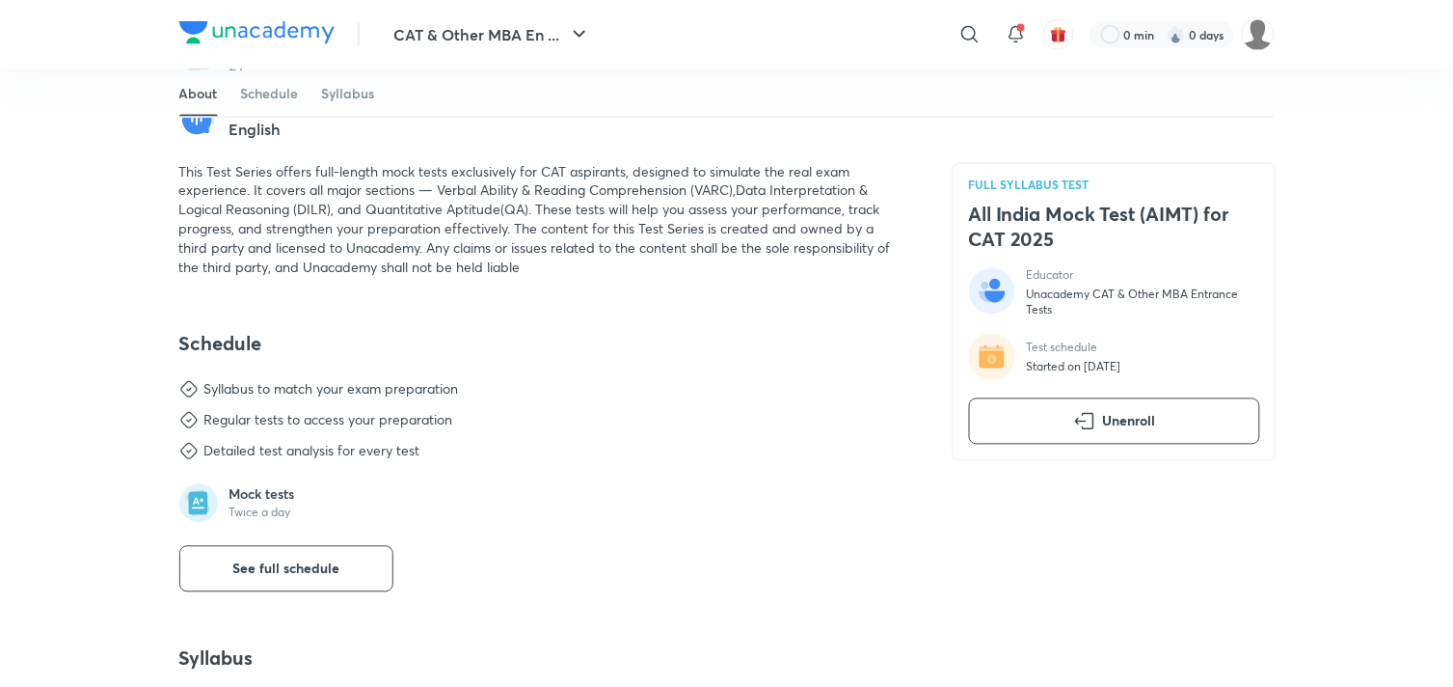
scroll to position [798, 0]
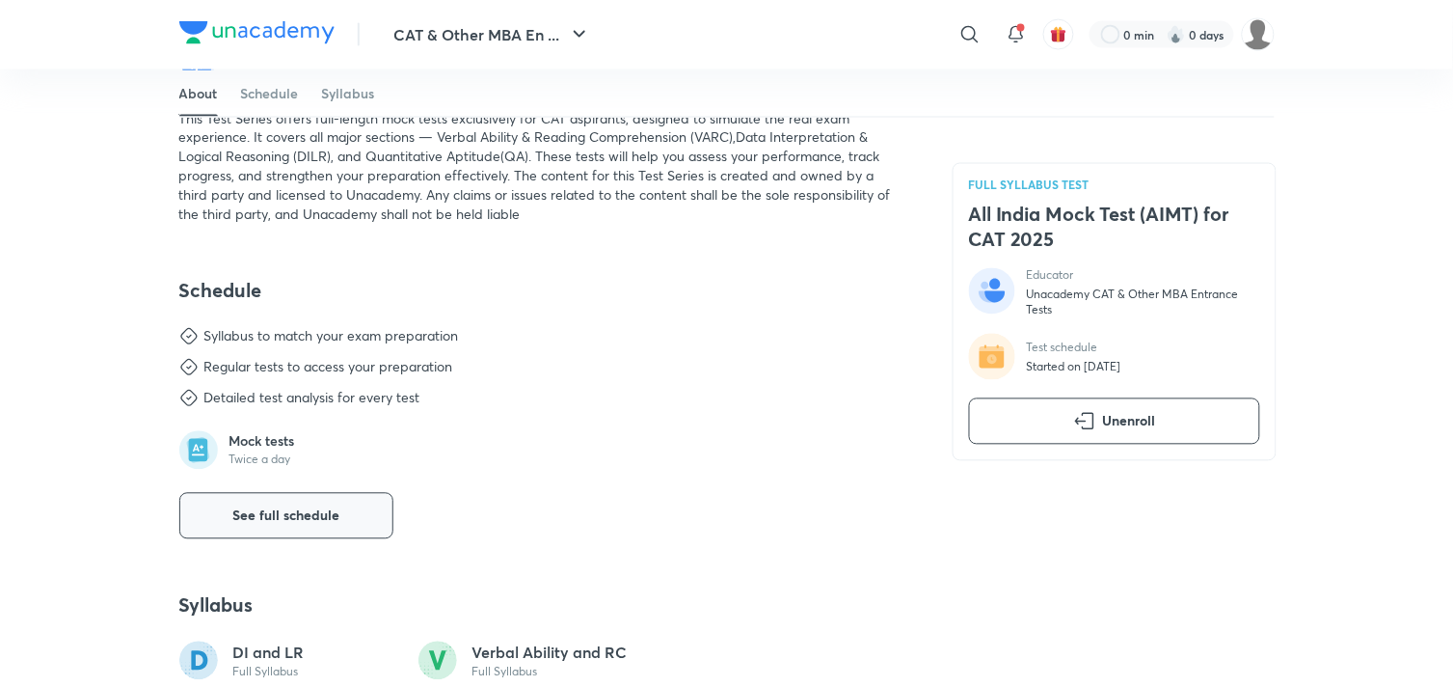
click at [311, 523] on span "See full schedule" at bounding box center [285, 515] width 107 height 19
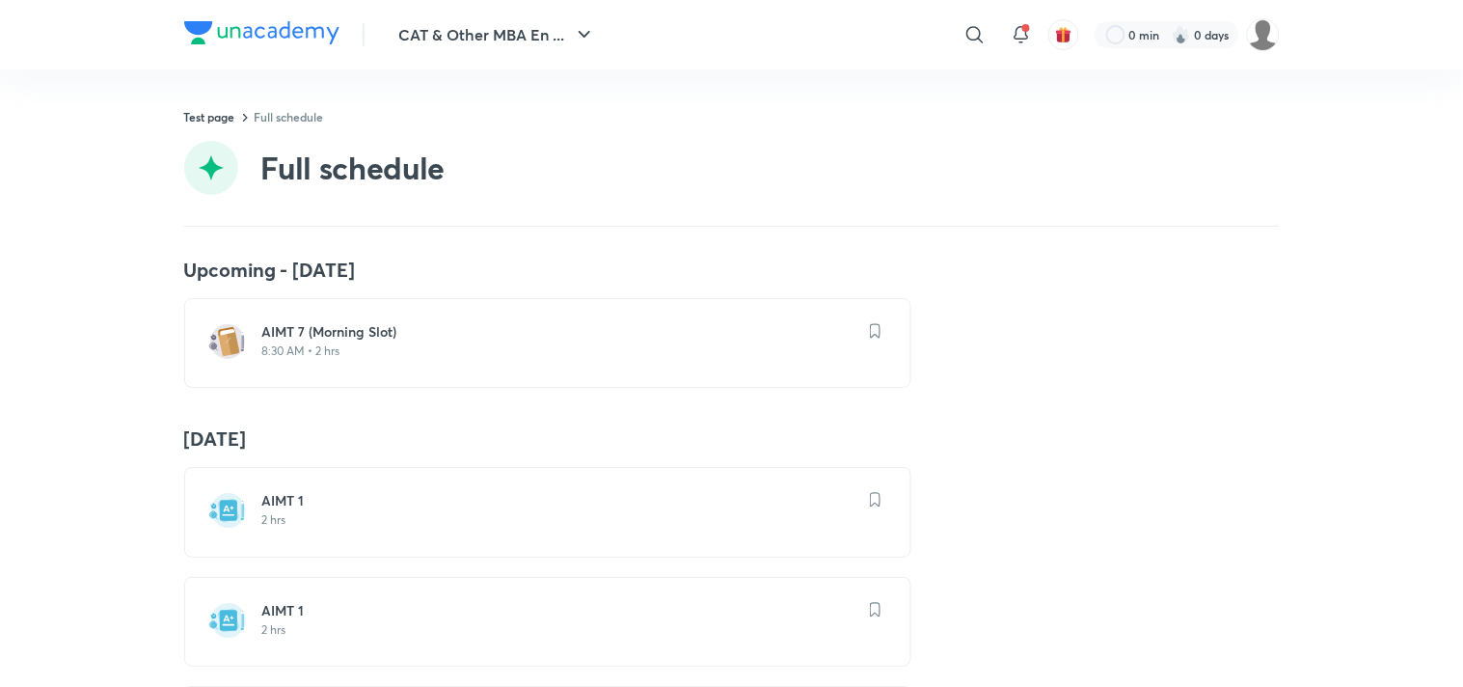
click at [338, 343] on p "8:30 AM • 2 hrs" at bounding box center [559, 350] width 594 height 15
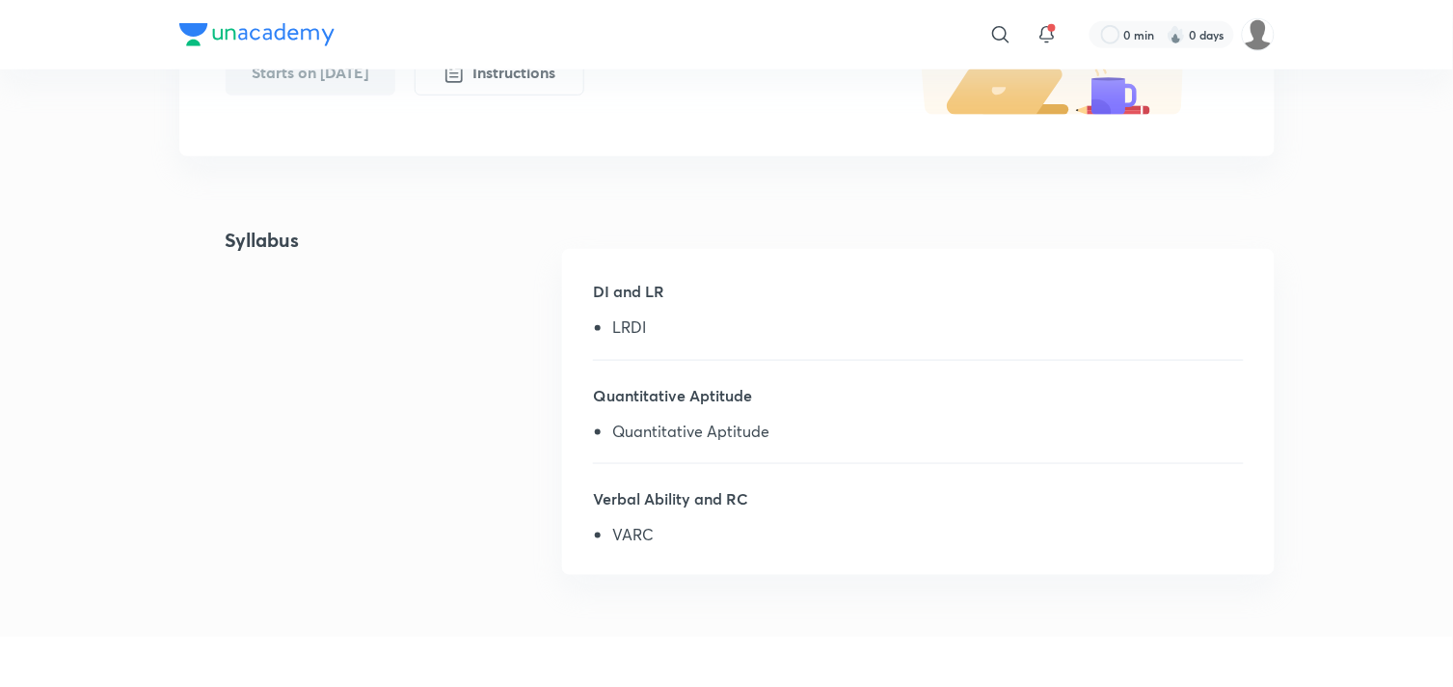
scroll to position [370, 0]
drag, startPoint x: 613, startPoint y: 326, endPoint x: 672, endPoint y: 325, distance: 58.8
click at [672, 325] on li "LRDI" at bounding box center [927, 331] width 631 height 25
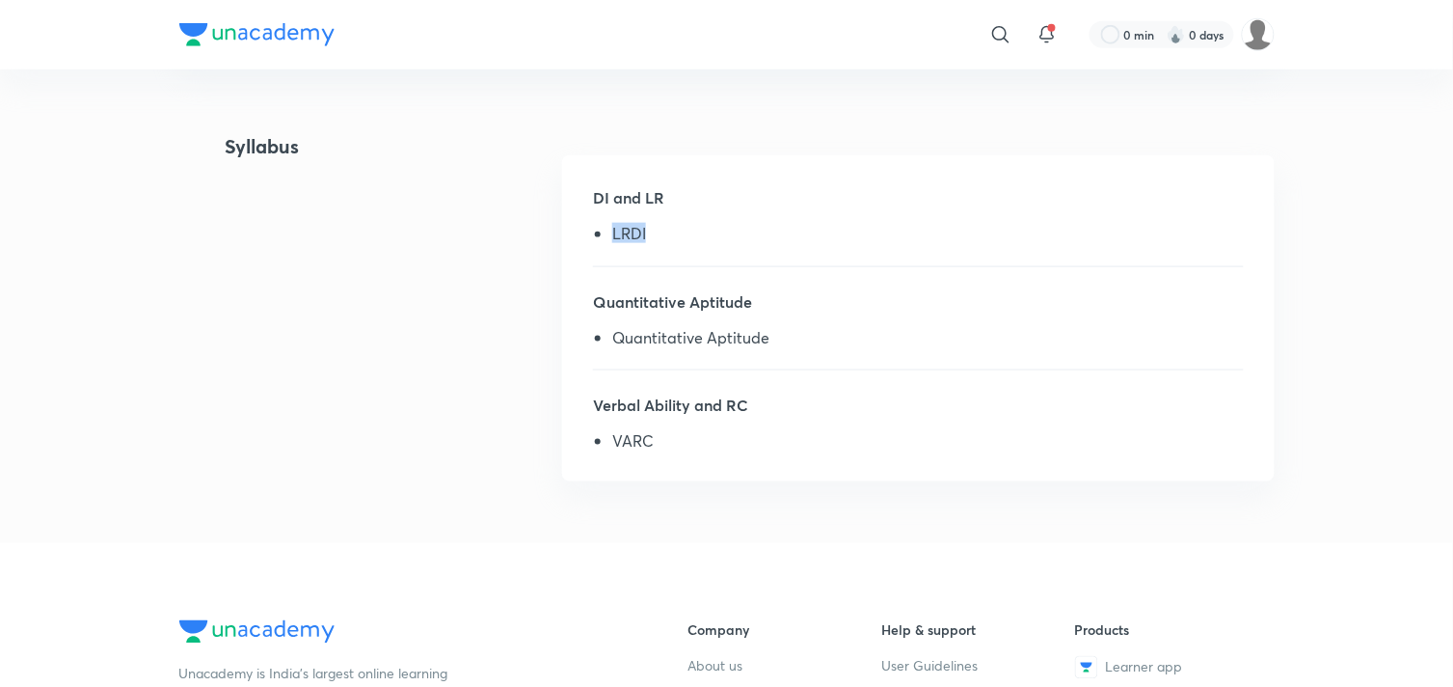
scroll to position [469, 0]
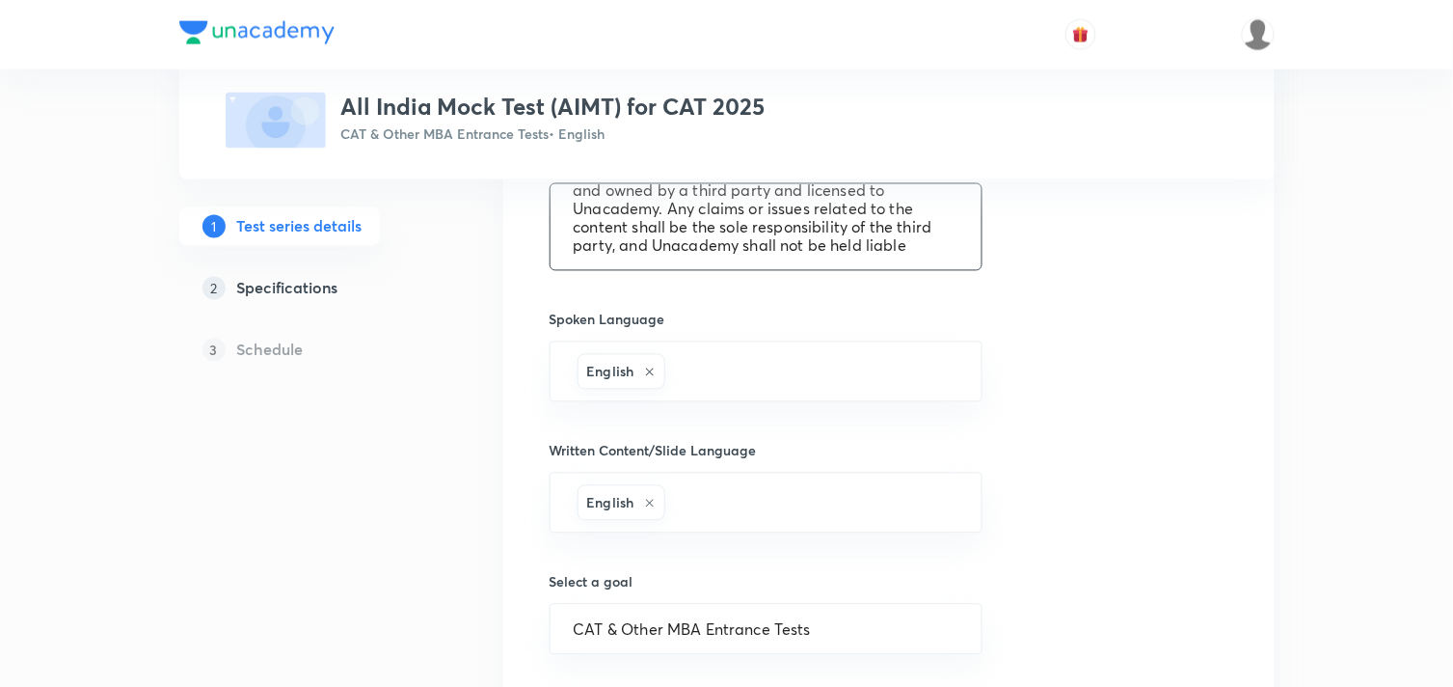
scroll to position [201, 0]
click at [793, 253] on textarea "This Test Series offers full-length mock tests exclusively for CAT aspirants, d…" at bounding box center [767, 227] width 432 height 86
click at [251, 285] on h5 "Specifications" at bounding box center [287, 288] width 101 height 23
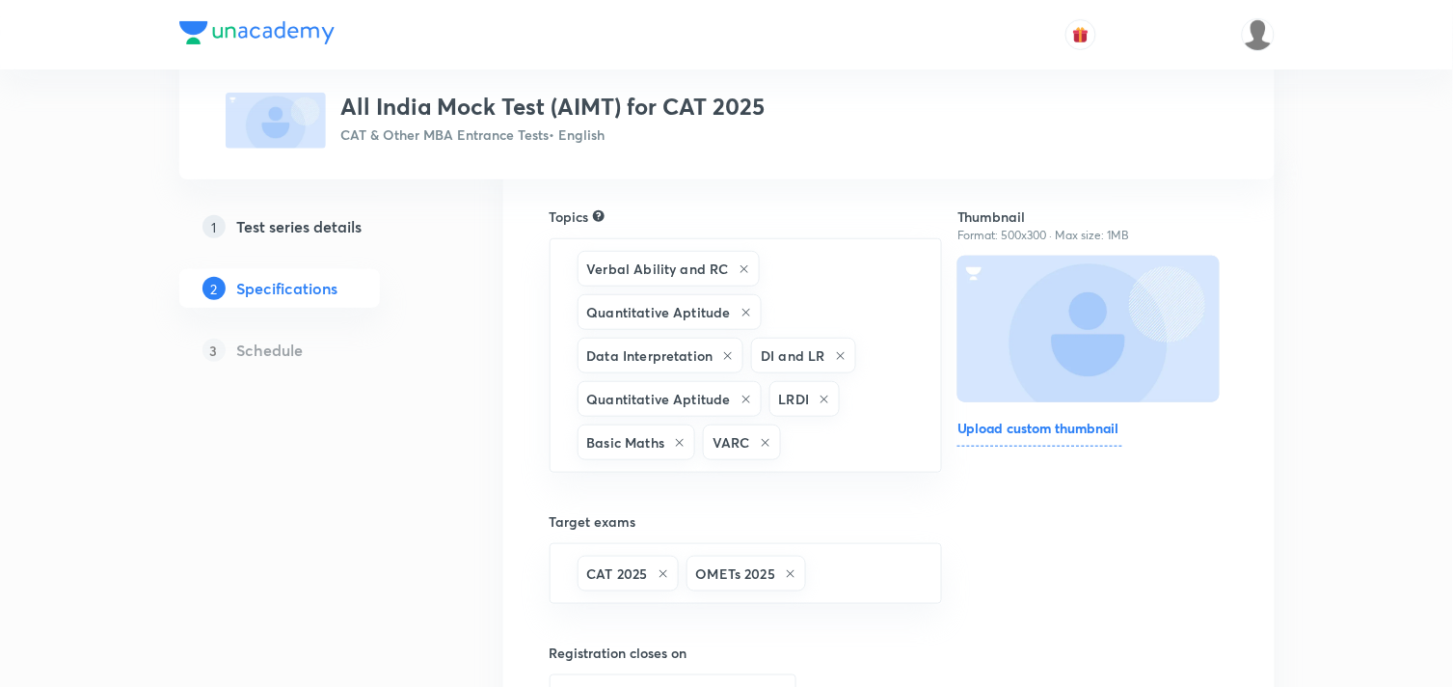
scroll to position [121, 0]
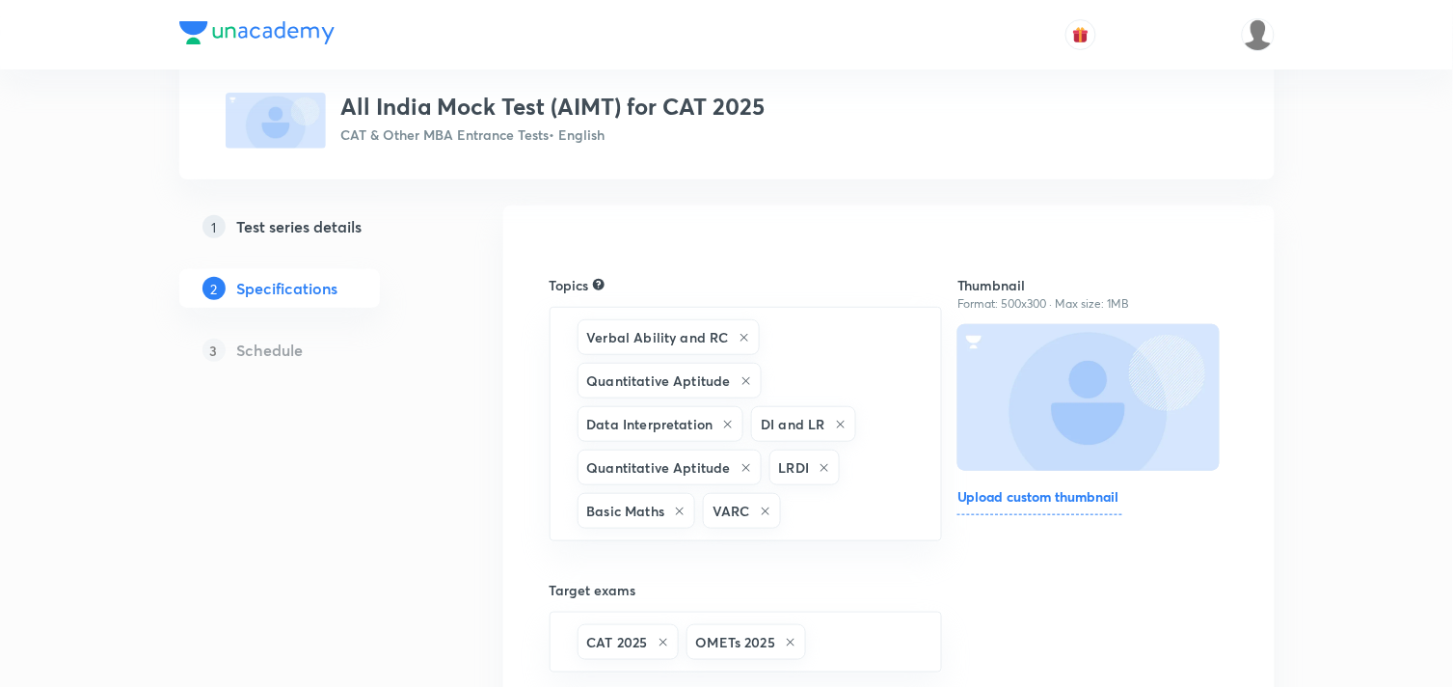
click at [319, 224] on h5 "Test series details" at bounding box center [299, 226] width 125 height 23
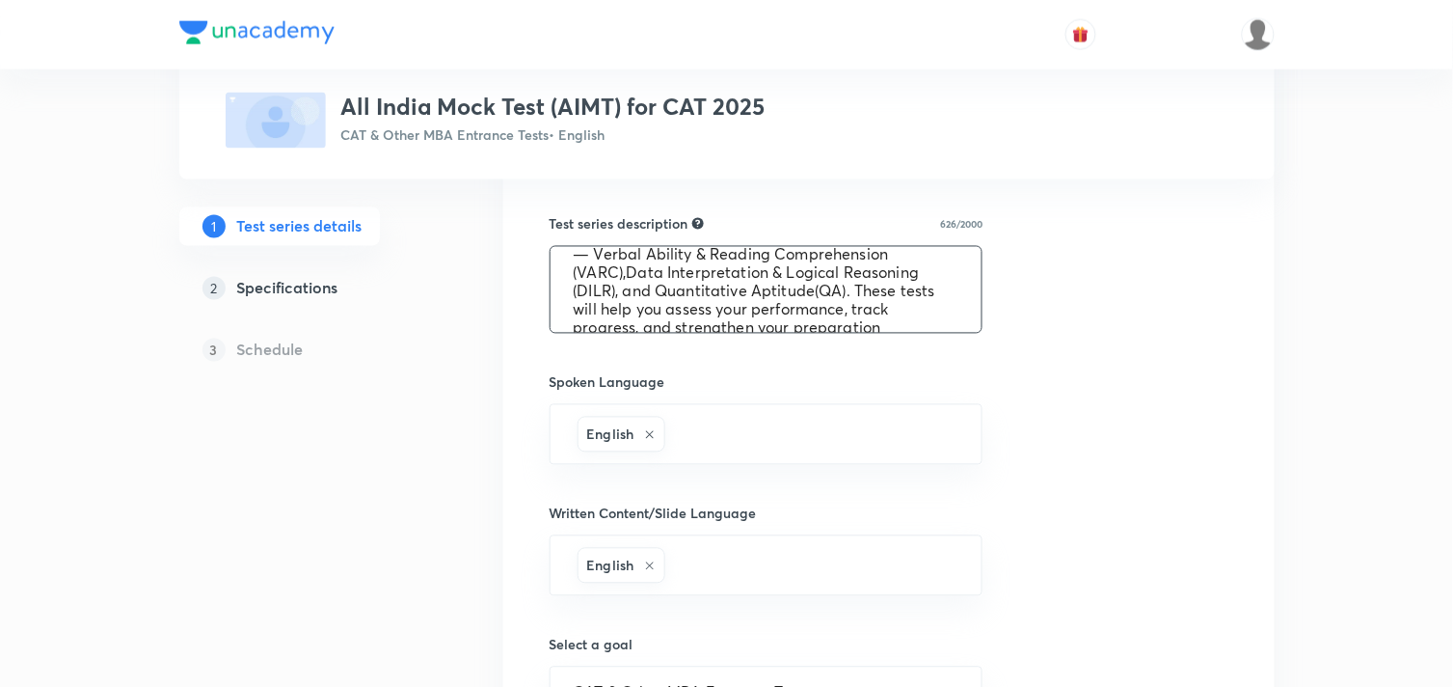
scroll to position [72, 0]
click at [676, 305] on textarea "This Test Series offers full-length mock tests exclusively for CAT aspirants, d…" at bounding box center [767, 290] width 432 height 86
click at [681, 310] on textarea "This Test Series offers full-length mock tests exclusively for CAT aspirants, d…" at bounding box center [767, 290] width 432 height 86
click at [691, 310] on textarea "This Test Series offers full-length mock tests exclusively for CAT aspirants, d…" at bounding box center [767, 290] width 432 height 86
click at [716, 310] on textarea "This Test Series offers full-length mock tests exclusively for CAT aspirants, d…" at bounding box center [767, 290] width 432 height 86
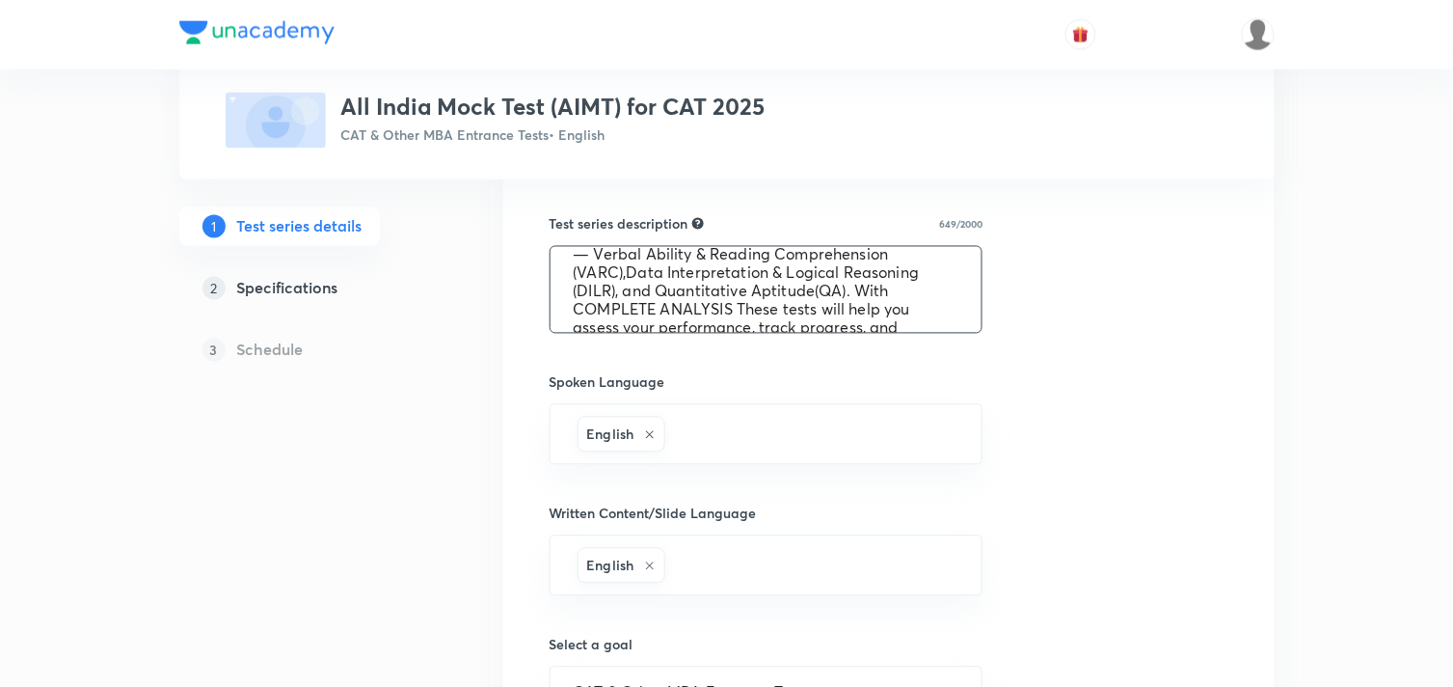
click at [716, 307] on textarea "This Test Series offers full-length mock tests exclusively for CAT aspirants, d…" at bounding box center [767, 290] width 432 height 86
click at [800, 307] on textarea "This Test Series offers full-length mock tests exclusively for CAT aspirants, d…" at bounding box center [767, 290] width 432 height 86
click at [844, 310] on textarea "This Test Series offers full-length mock tests exclusively for CAT aspirants, d…" at bounding box center [767, 290] width 432 height 86
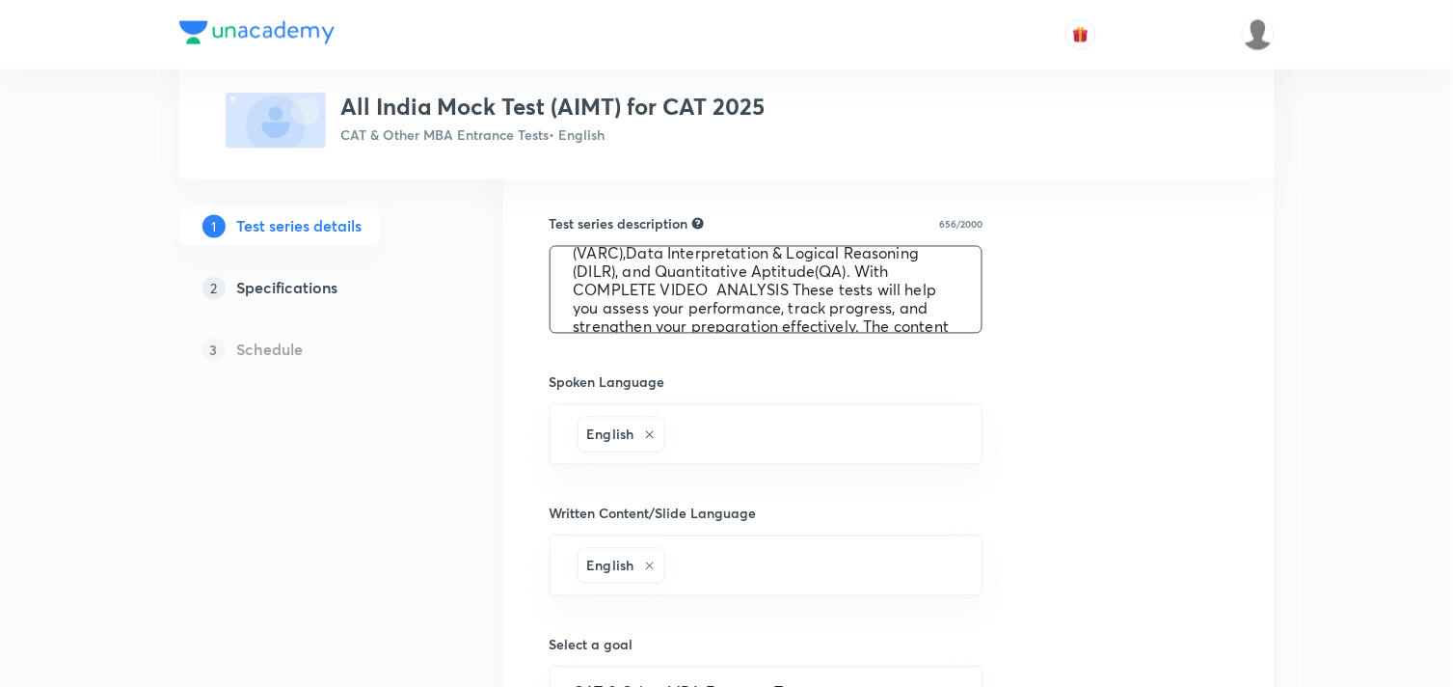
scroll to position [92, 0]
click at [861, 286] on textarea "This Test Series offers full-length mock tests exclusively for CAT aspirants, d…" at bounding box center [767, 290] width 432 height 86
click at [712, 287] on textarea "This Test Series offers full-length mock tests exclusively for CAT aspirants, d…" at bounding box center [767, 290] width 432 height 86
drag, startPoint x: 712, startPoint y: 287, endPoint x: 935, endPoint y: 290, distance: 223.7
click at [935, 290] on textarea "This Test Series offers full-length mock tests exclusively for CAT aspirants, d…" at bounding box center [767, 290] width 432 height 86
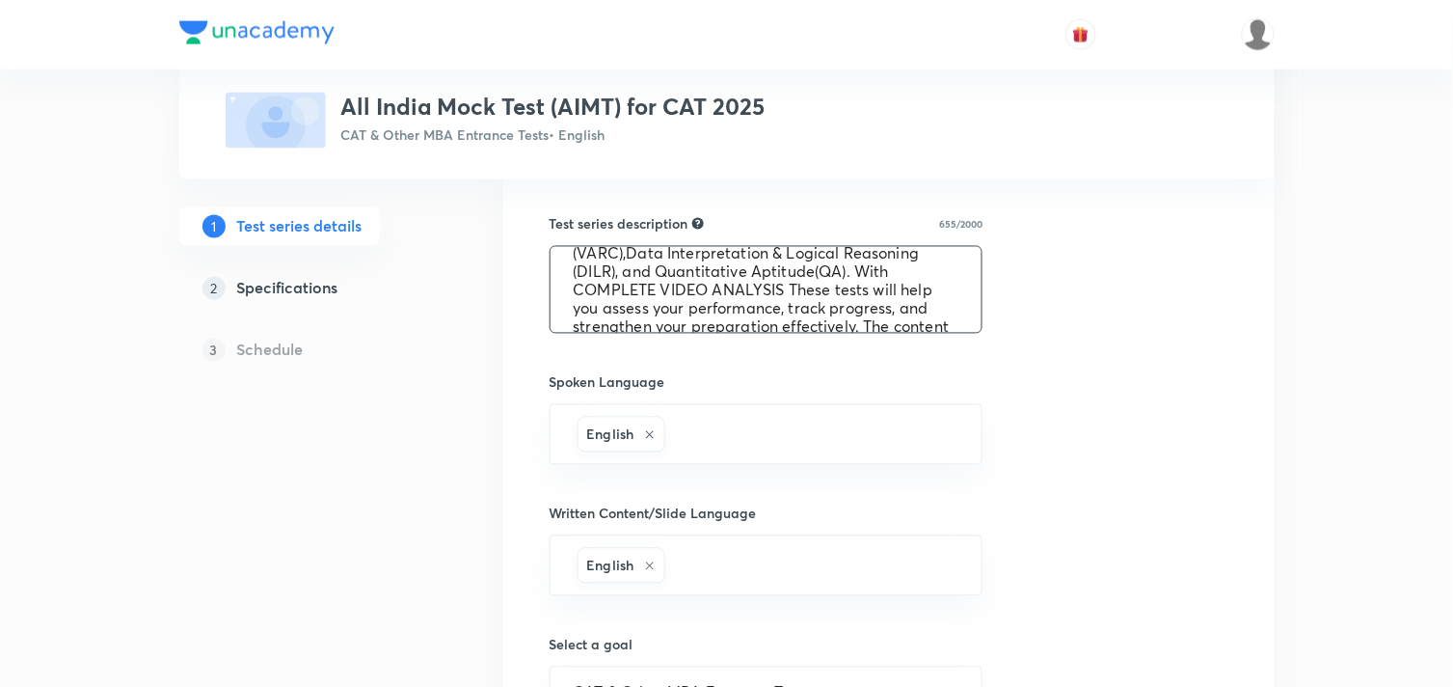
click at [899, 290] on textarea "This Test Series offers full-length mock tests exclusively for CAT aspirants, d…" at bounding box center [767, 290] width 432 height 86
click at [743, 283] on textarea "This Test Series offers full-length mock tests exclusively for CAT aspirants, d…" at bounding box center [767, 290] width 432 height 86
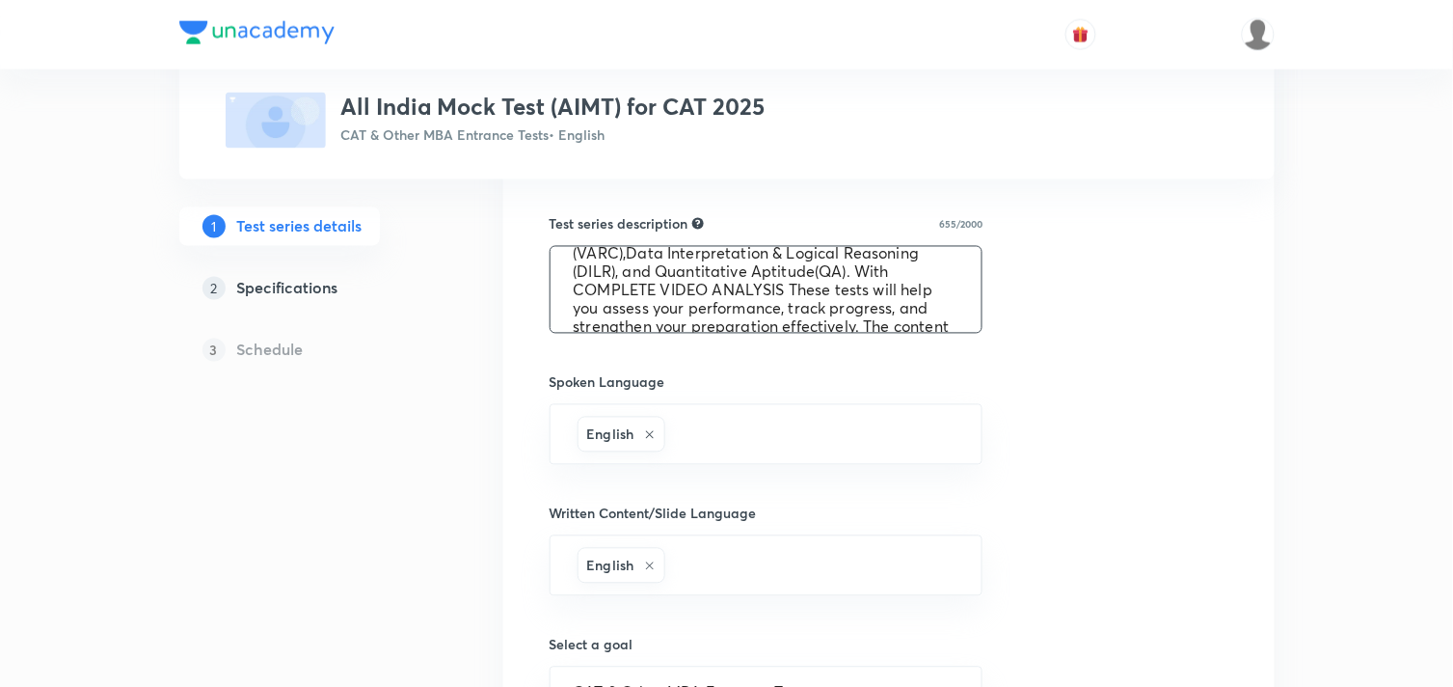
click at [715, 285] on textarea "This Test Series offers full-length mock tests exclusively for CAT aspirants, d…" at bounding box center [767, 290] width 432 height 86
drag, startPoint x: 715, startPoint y: 285, endPoint x: 929, endPoint y: 294, distance: 213.3
click at [929, 294] on textarea "This Test Series offers full-length mock tests exclusively for CAT aspirants, d…" at bounding box center [767, 290] width 432 height 86
click at [929, 293] on textarea "This Test Series offers full-length mock tests exclusively for CAT aspirants, d…" at bounding box center [767, 290] width 432 height 86
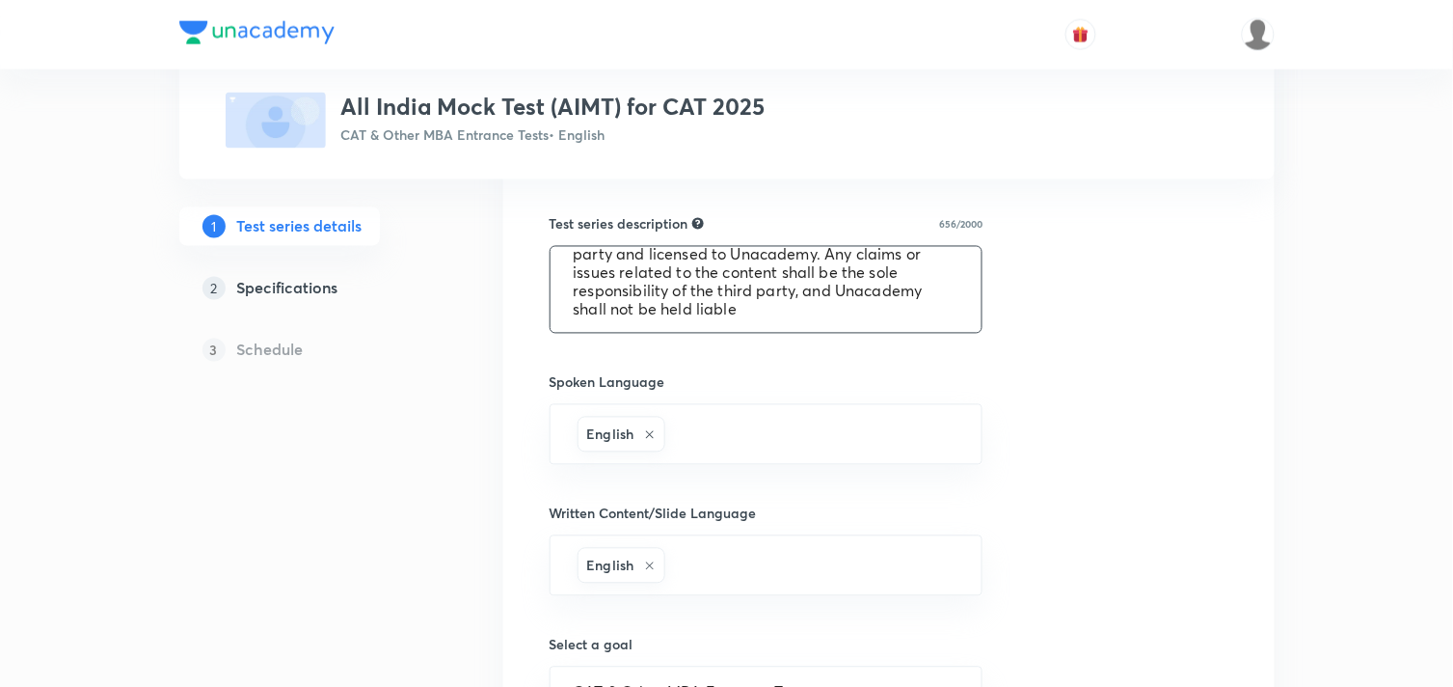
type textarea "This Test Series offers full-length mock tests exclusively for CAT aspirants, d…"
click at [1132, 363] on div "Test series title 39/80 All India Mock Test (AIMT) for CAT 2025 ​ Educator type…" at bounding box center [889, 329] width 679 height 1441
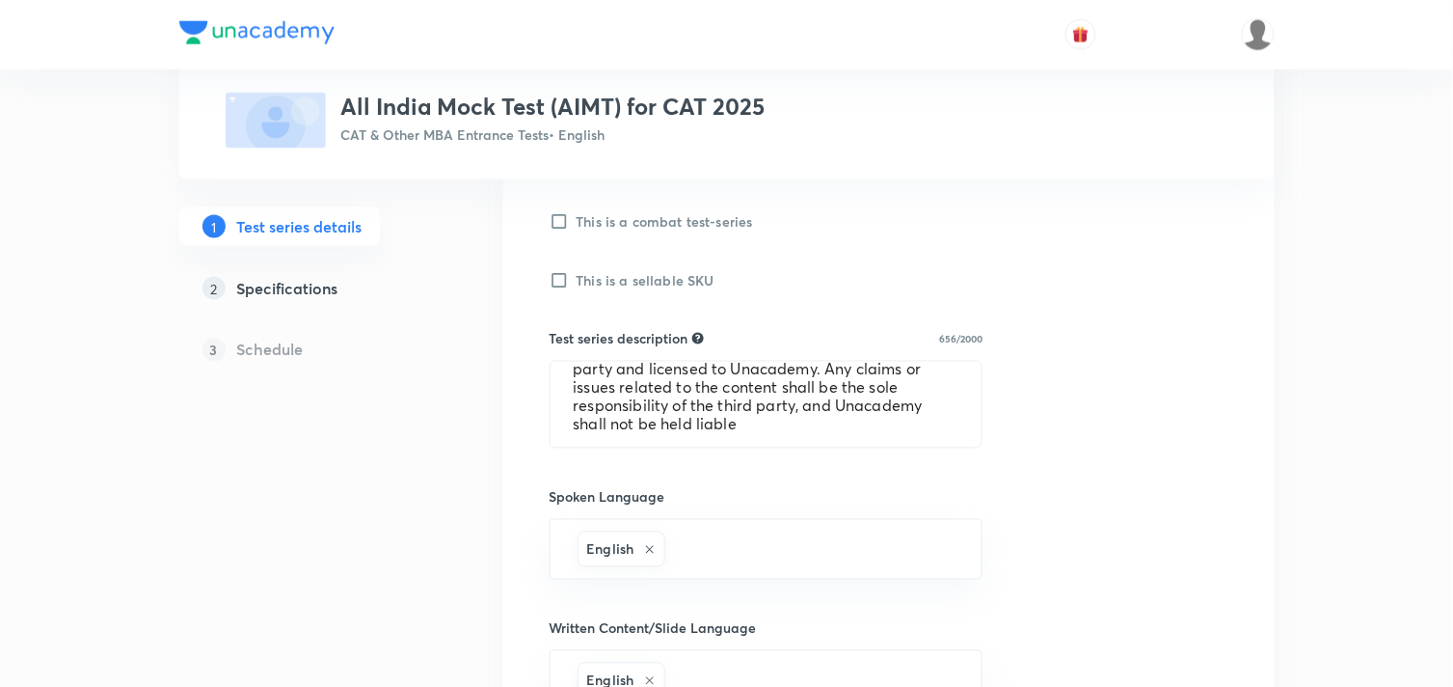
scroll to position [1205, 0]
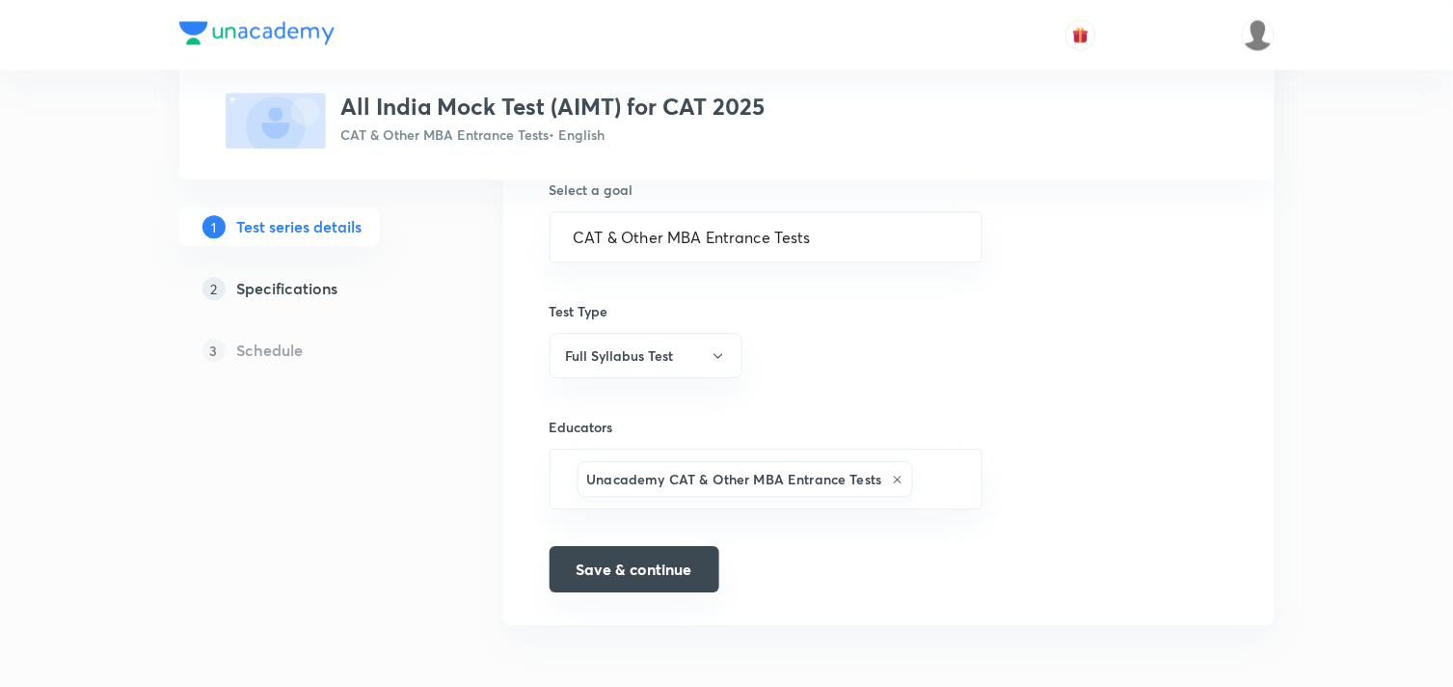
click at [656, 579] on button "Save & continue" at bounding box center [635, 569] width 170 height 46
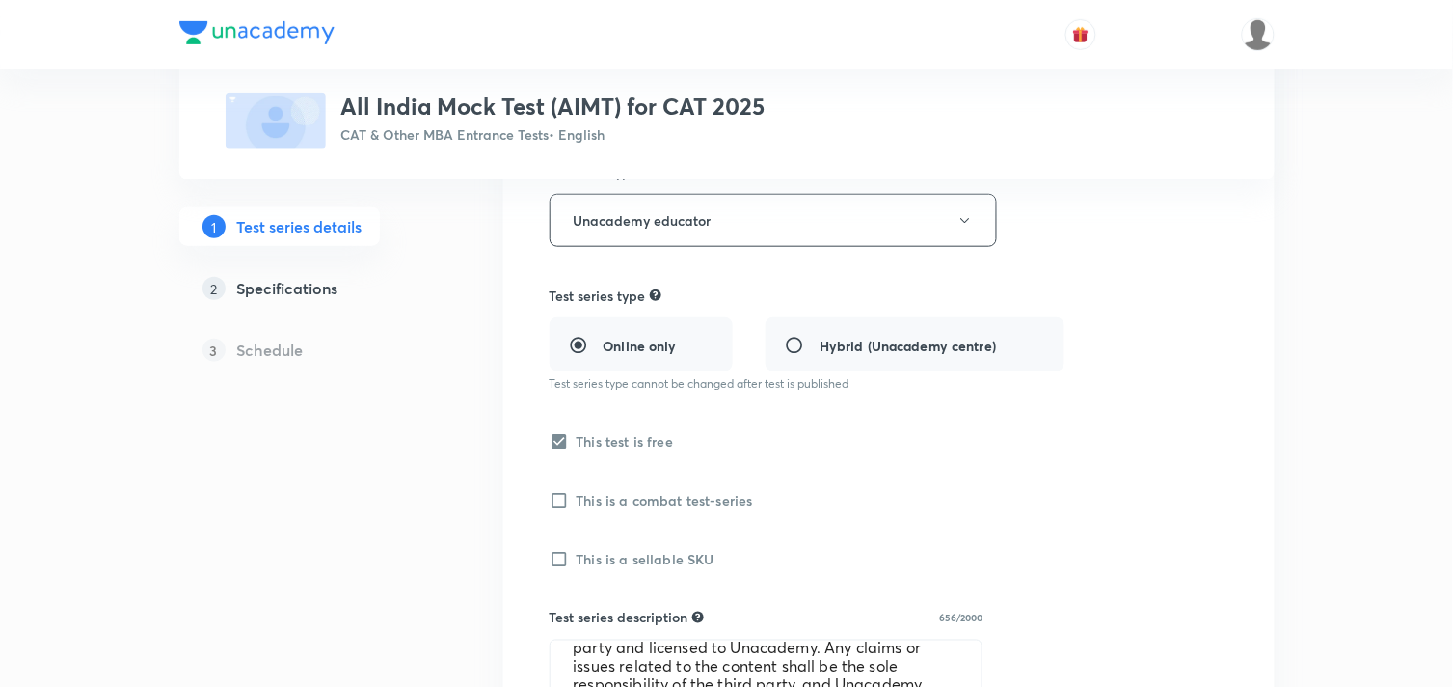
scroll to position [0, 0]
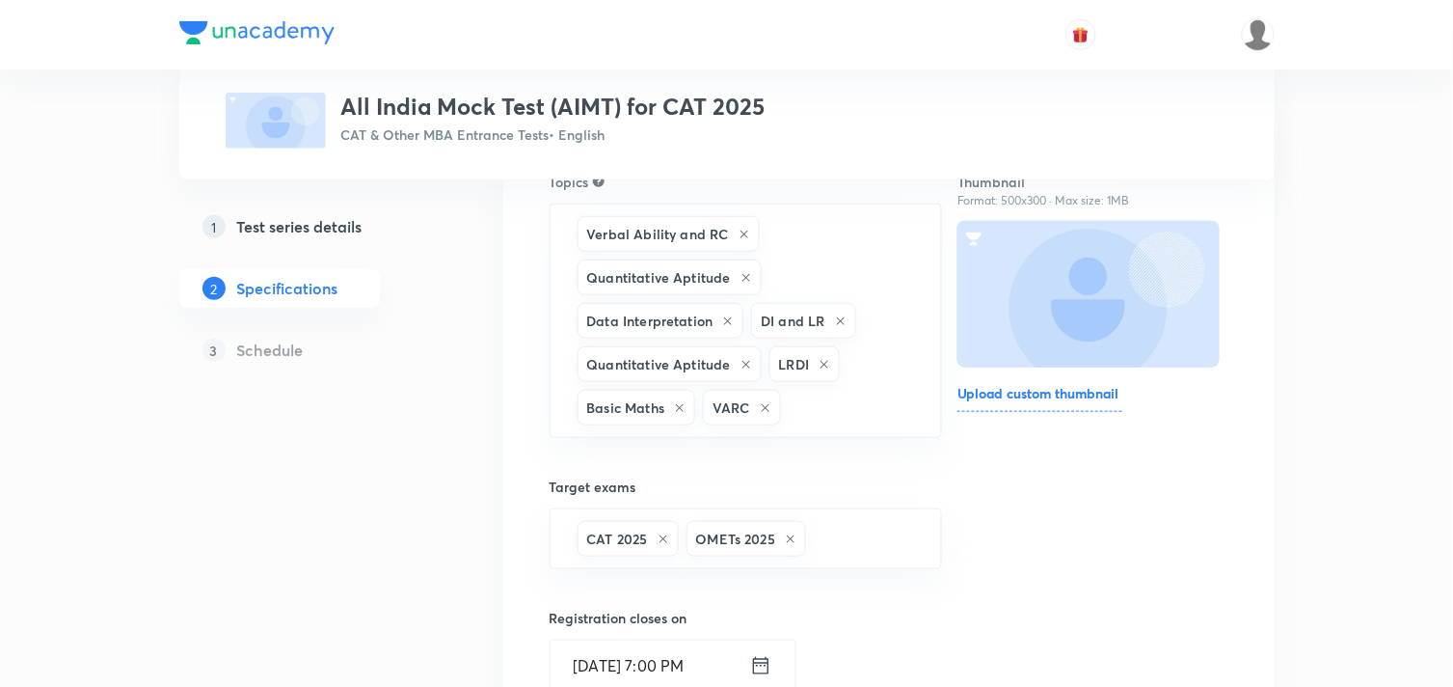
scroll to position [228, 0]
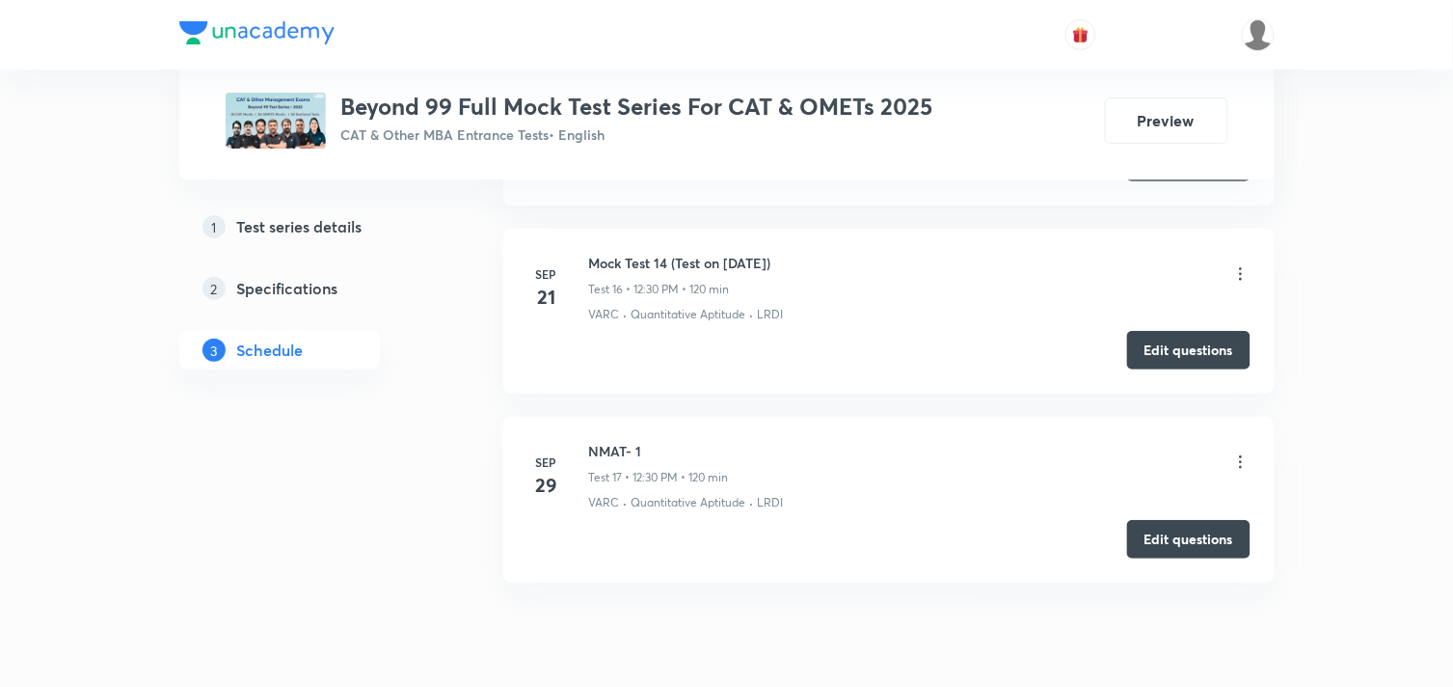
scroll to position [3735, 0]
drag, startPoint x: 588, startPoint y: 262, endPoint x: 910, endPoint y: 254, distance: 322.2
click at [910, 254] on li "[DATE] Mock Test 14 (Test on [DATE]) Test 16 • 12:30 PM • 120 min VARC · Quanti…" at bounding box center [888, 311] width 771 height 165
copy h6 "Mock Test 14 (Test on [DATE])"
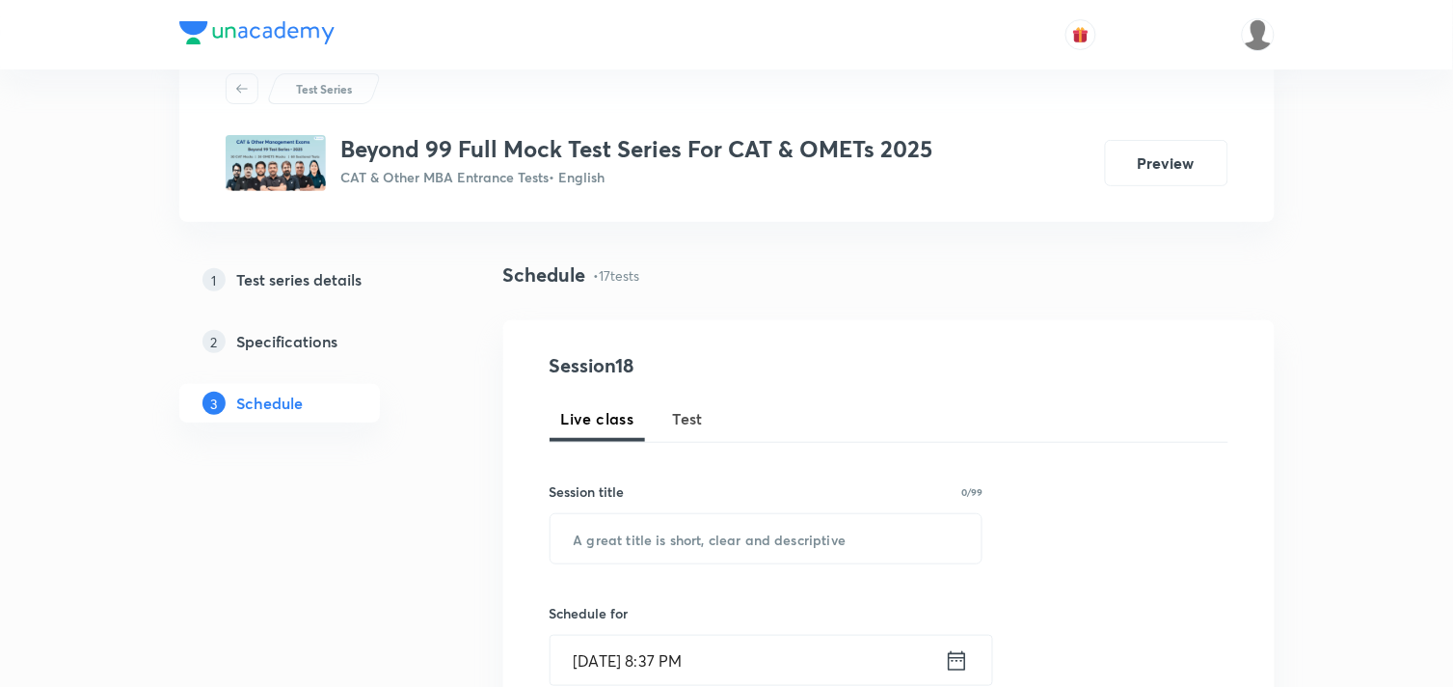
scroll to position [68, 0]
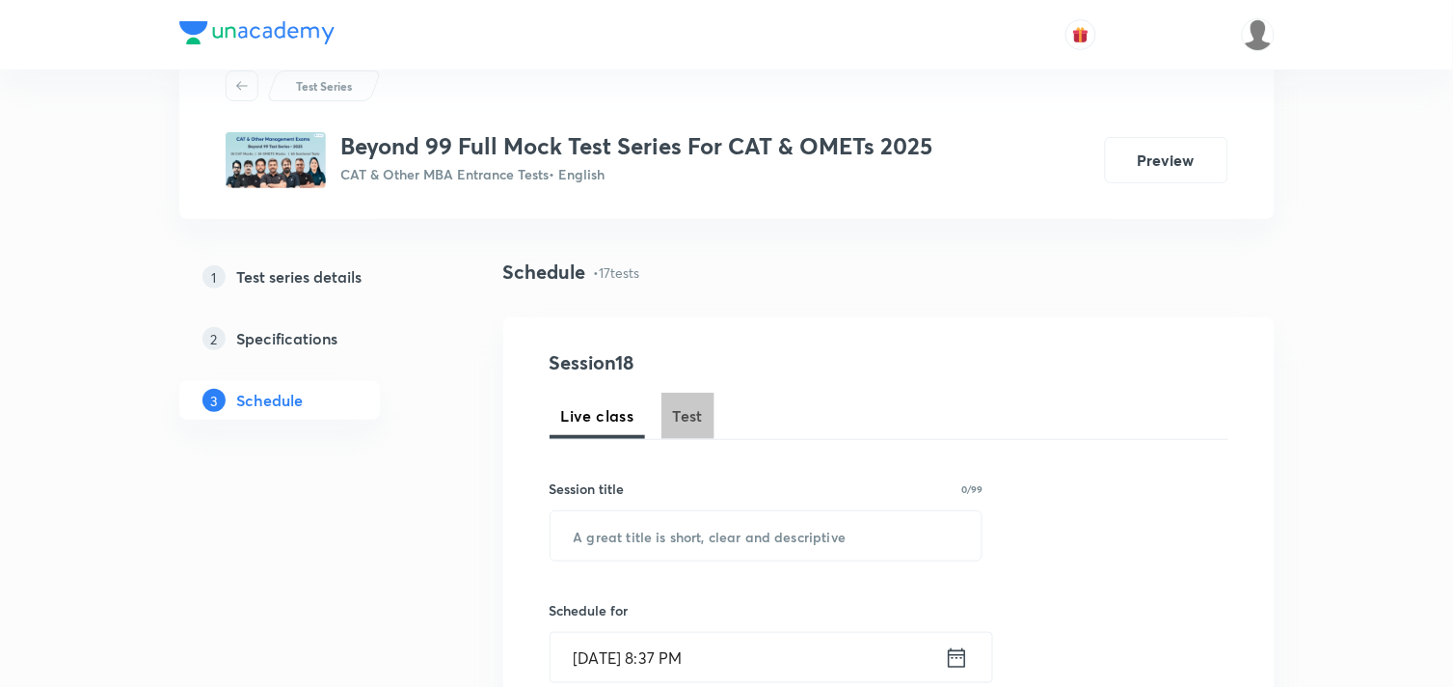
click at [682, 412] on span "Test" at bounding box center [688, 415] width 31 height 23
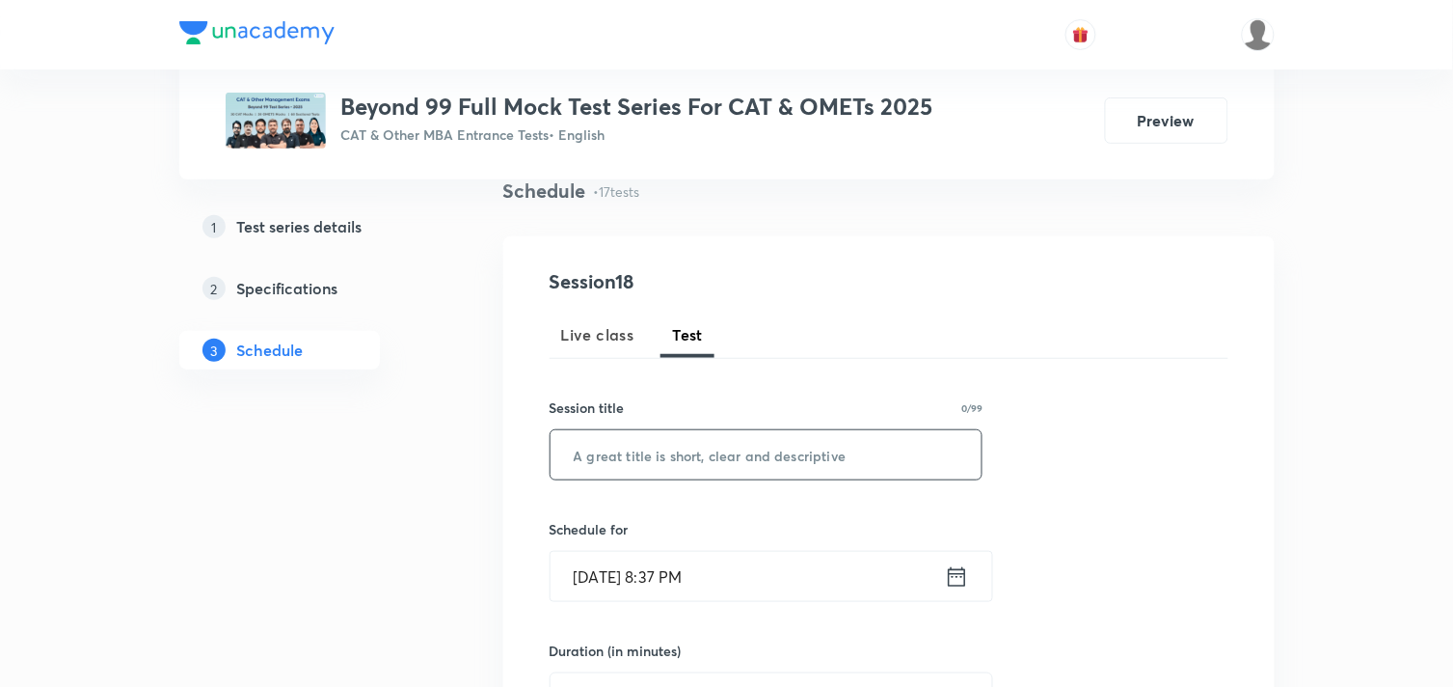
scroll to position [150, 0]
click at [832, 455] on input "text" at bounding box center [767, 453] width 432 height 49
paste input "Mock Test 14 (Test on [DATE])"
click at [663, 454] on input "Mock Test 14 (Test on [DATE])" at bounding box center [767, 453] width 432 height 49
click at [739, 453] on input "Mock Test 15 (Test on 21.09.2025)" at bounding box center [767, 453] width 432 height 49
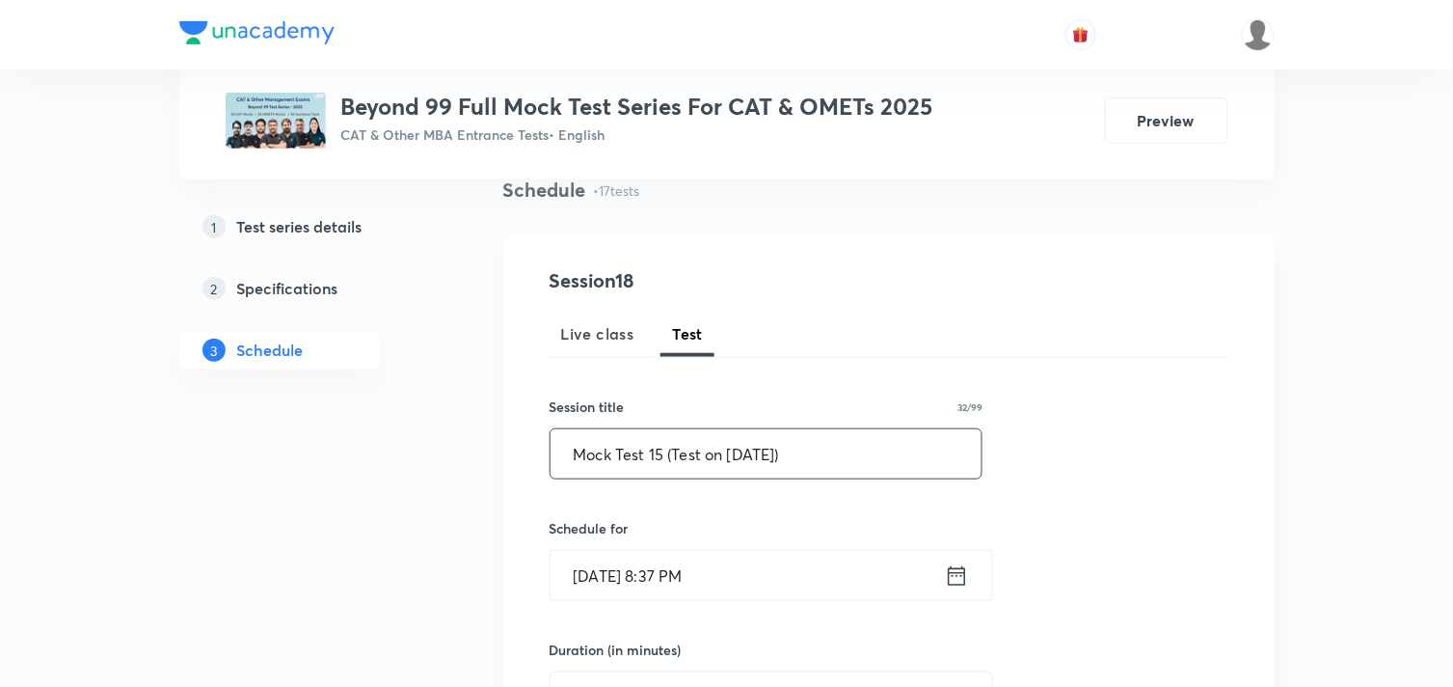
click at [757, 456] on input "Mock Test 15 (Test on 5.09.2025)" at bounding box center [767, 453] width 432 height 49
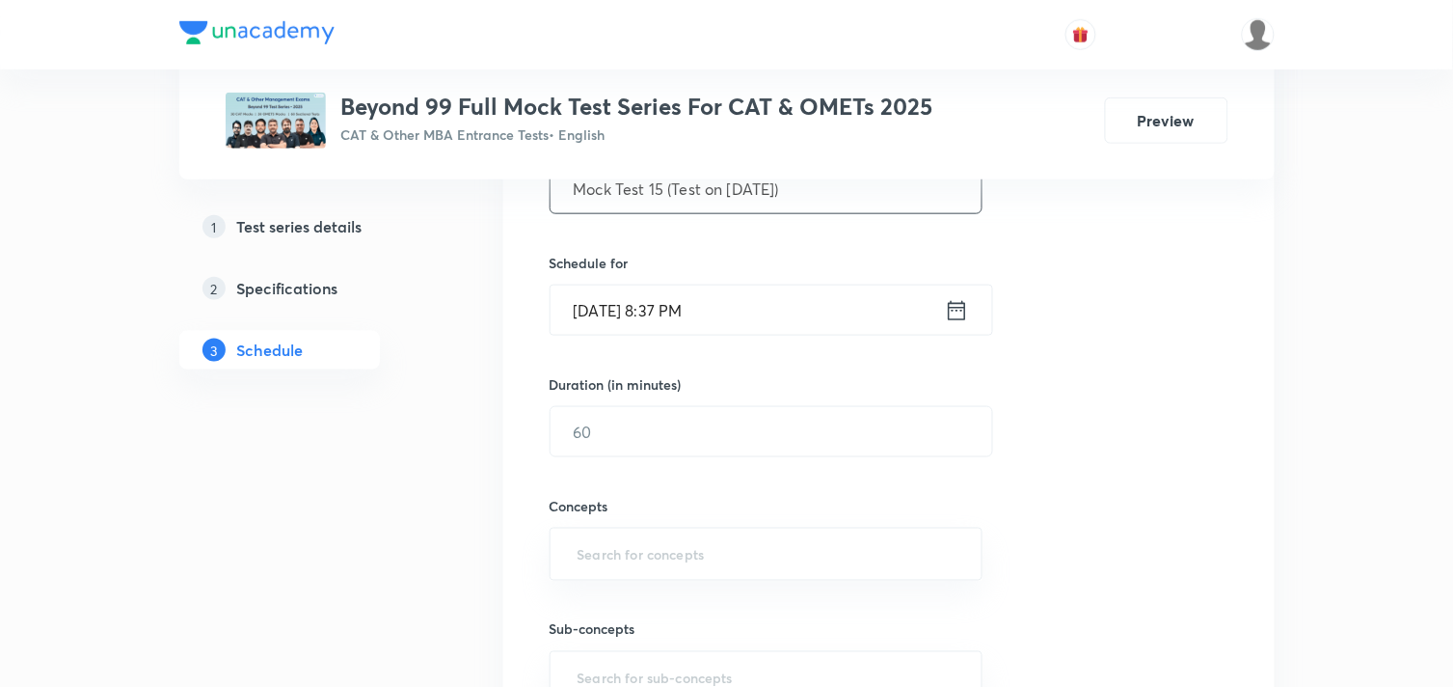
scroll to position [417, 0]
type input "Mock Test 15 (Test on [DATE])"
click at [953, 311] on icon at bounding box center [957, 309] width 24 height 27
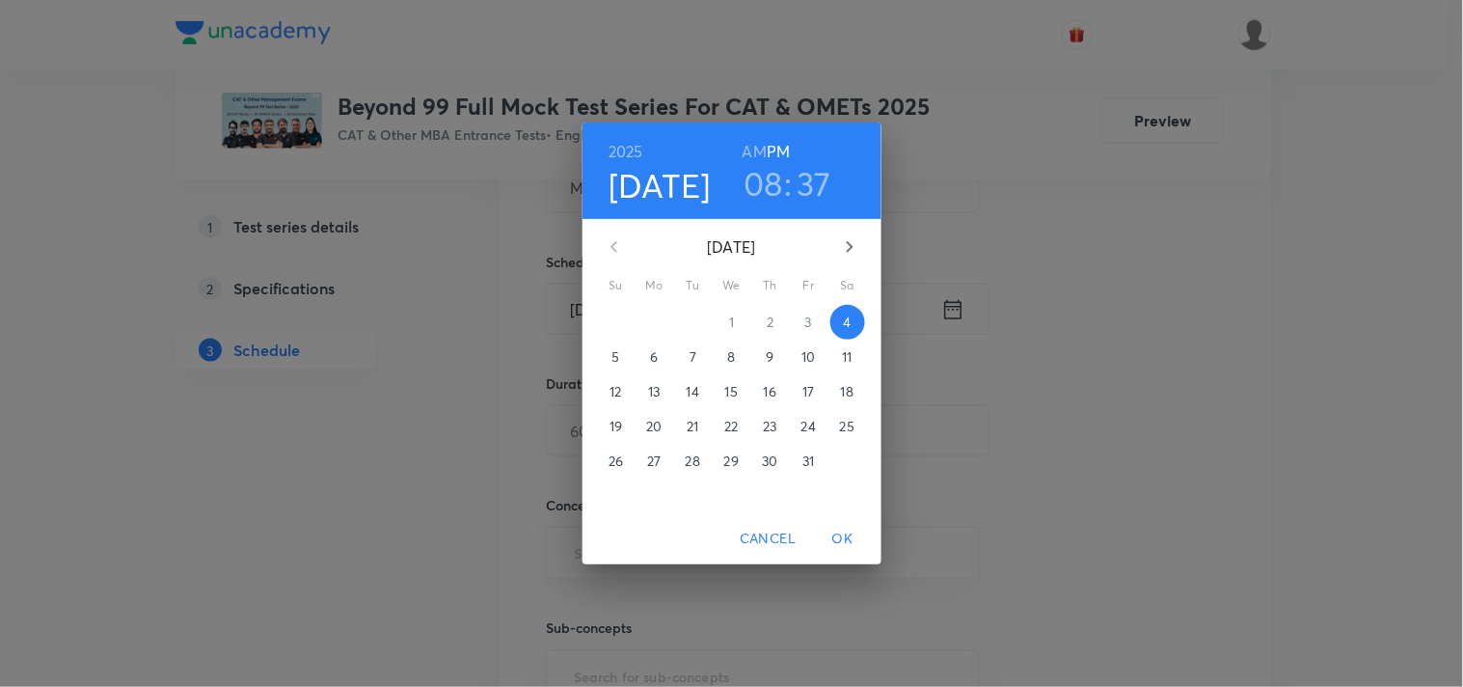
click at [615, 360] on p "5" at bounding box center [615, 356] width 8 height 19
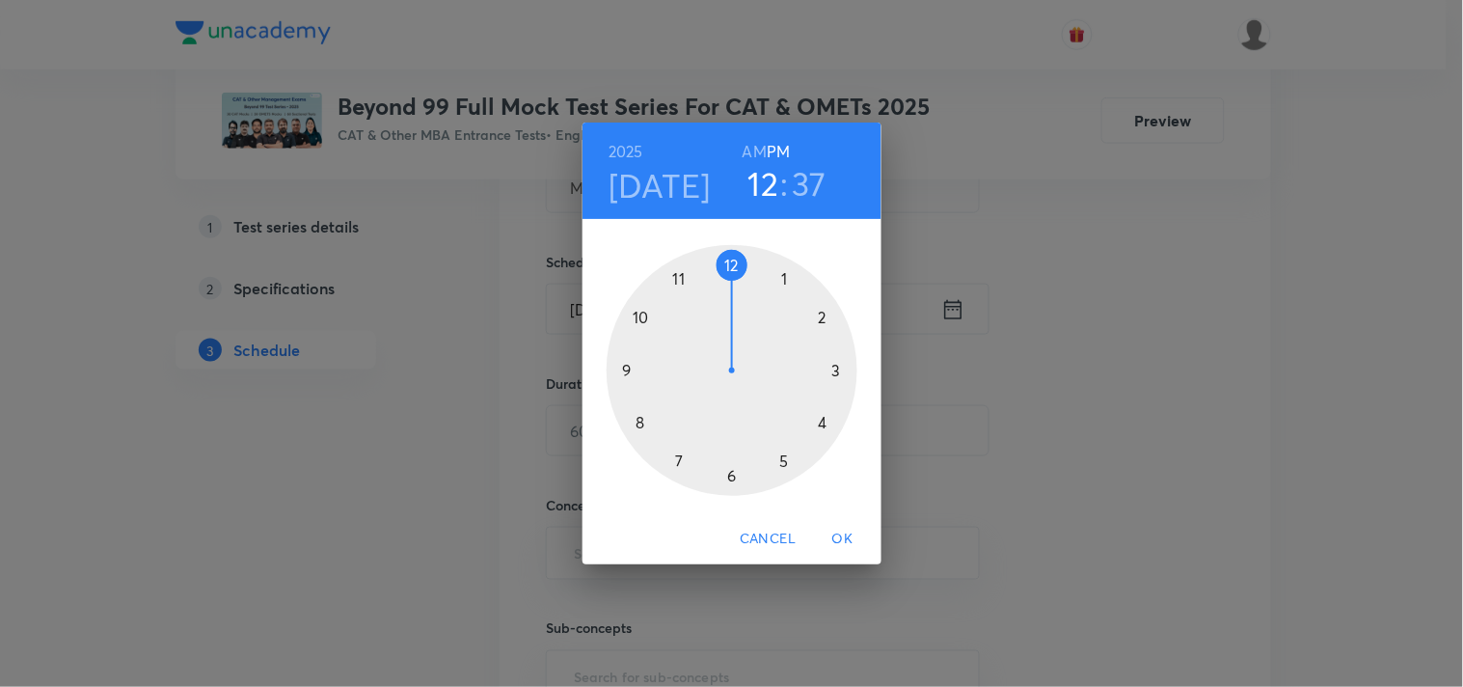
drag, startPoint x: 656, startPoint y: 417, endPoint x: 723, endPoint y: 274, distance: 157.9
click at [723, 274] on div at bounding box center [731, 370] width 251 height 251
drag, startPoint x: 660, startPoint y: 442, endPoint x: 729, endPoint y: 457, distance: 70.2
click at [729, 457] on div at bounding box center [731, 370] width 251 height 251
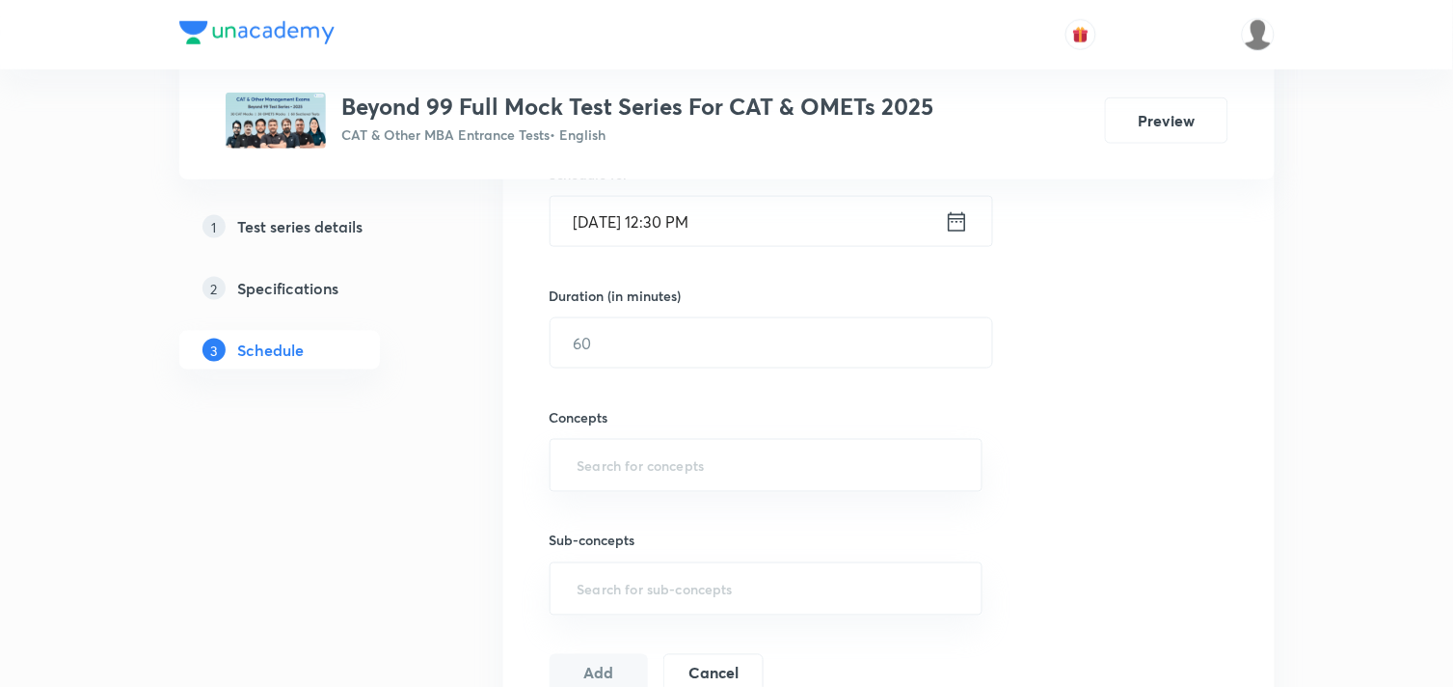
scroll to position [515, 0]
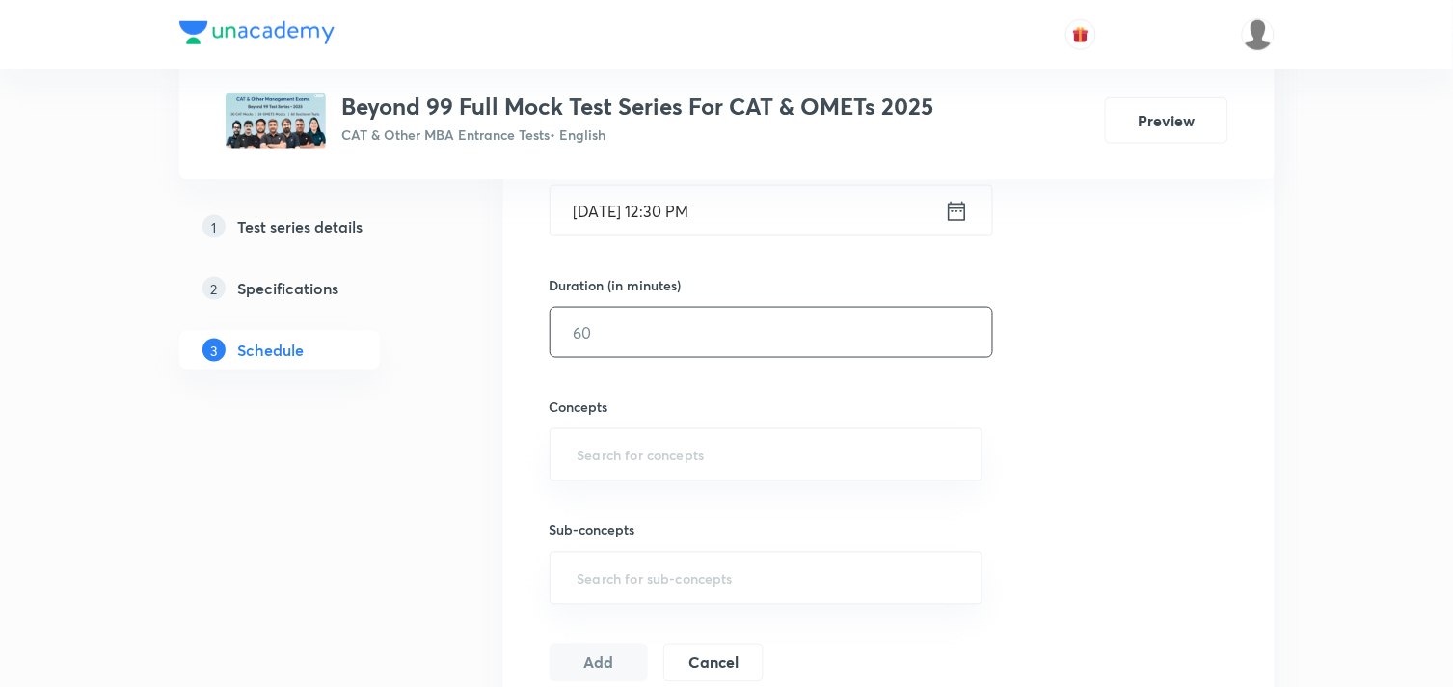
click at [652, 355] on input "text" at bounding box center [772, 332] width 442 height 49
click at [613, 478] on div "​" at bounding box center [767, 454] width 434 height 53
type input "120"
type input "VARC"
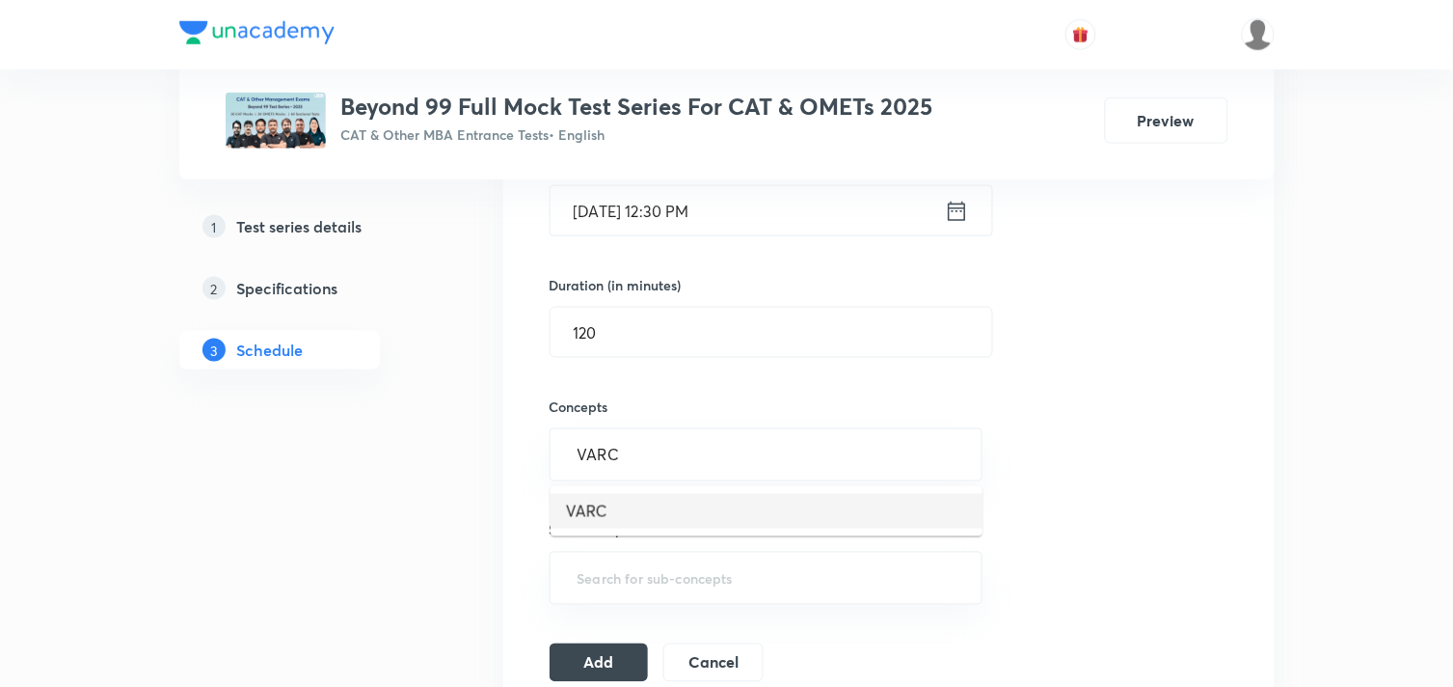
click at [606, 514] on li "VARC" at bounding box center [767, 511] width 432 height 35
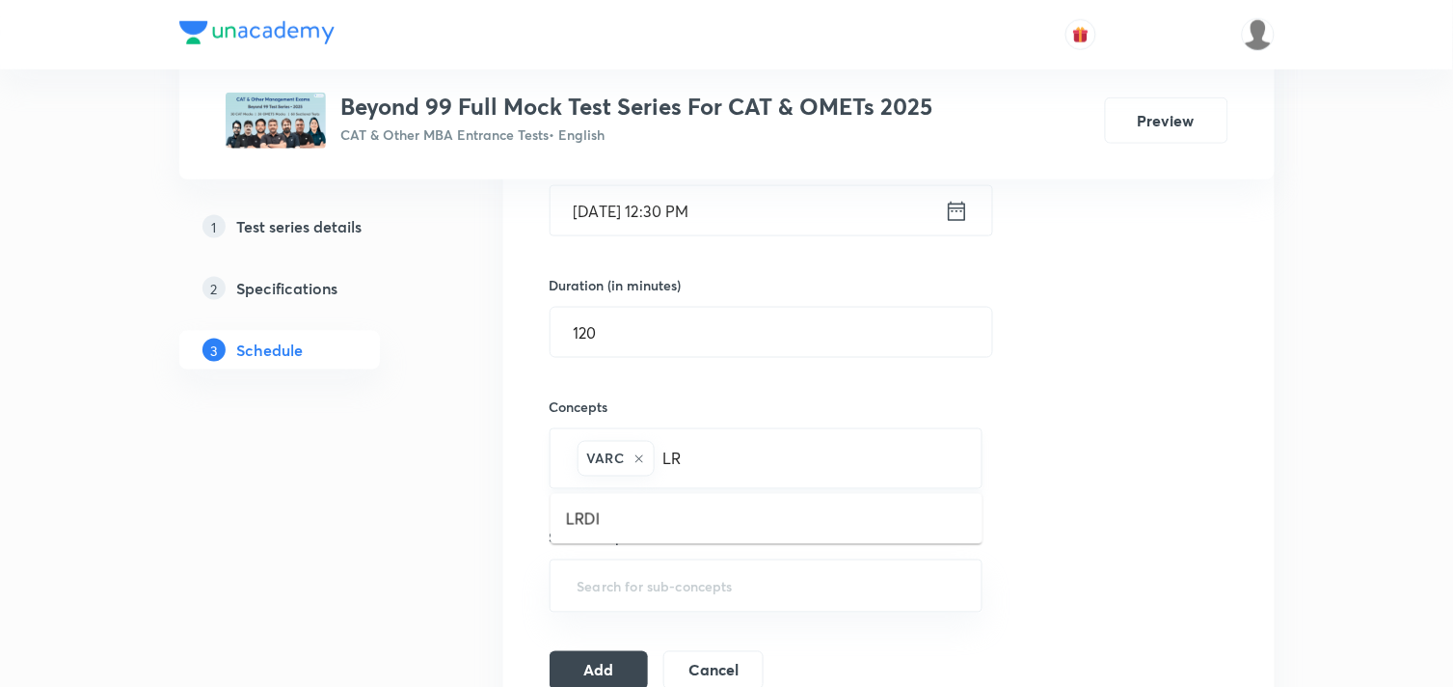
type input "LRD"
click at [606, 521] on li "LRDI" at bounding box center [767, 518] width 432 height 35
type input "Q"
click at [778, 515] on li "Quantitative Aptitude" at bounding box center [767, 518] width 432 height 35
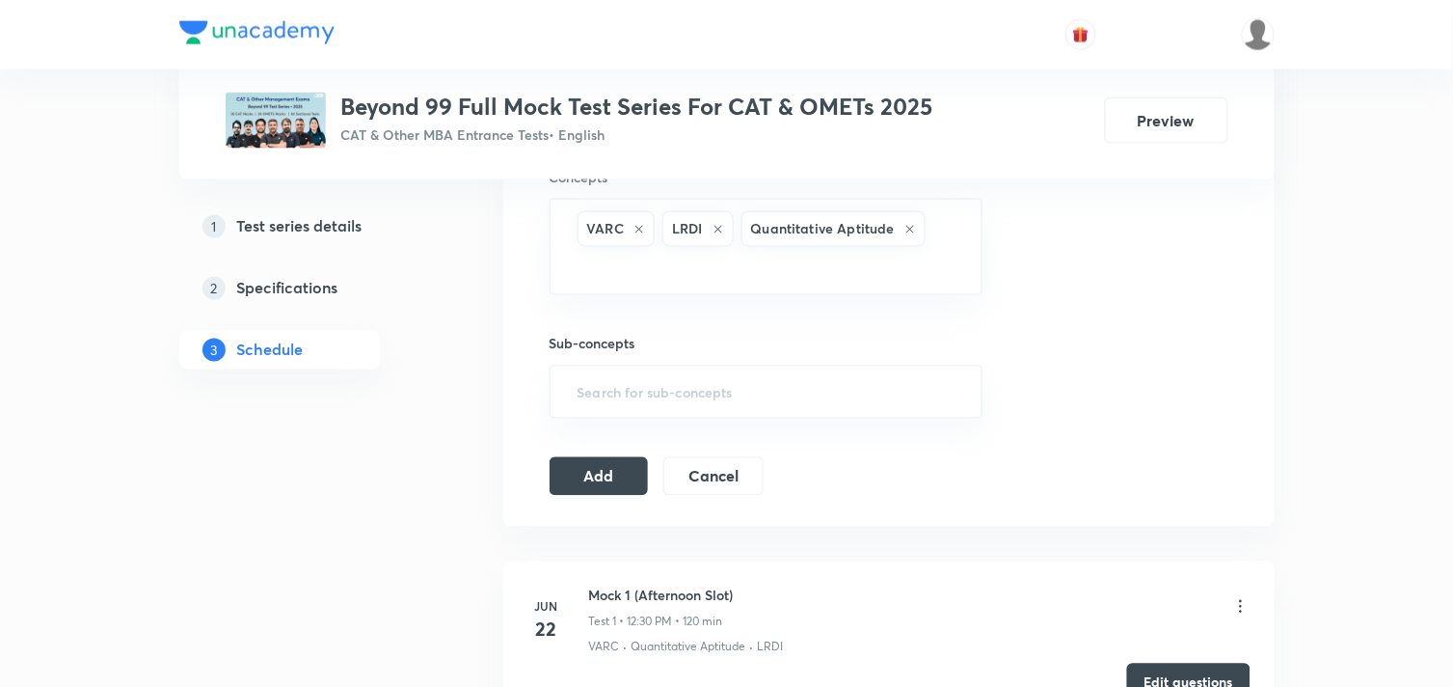
scroll to position [745, 0]
click at [571, 471] on button "Add" at bounding box center [599, 473] width 99 height 39
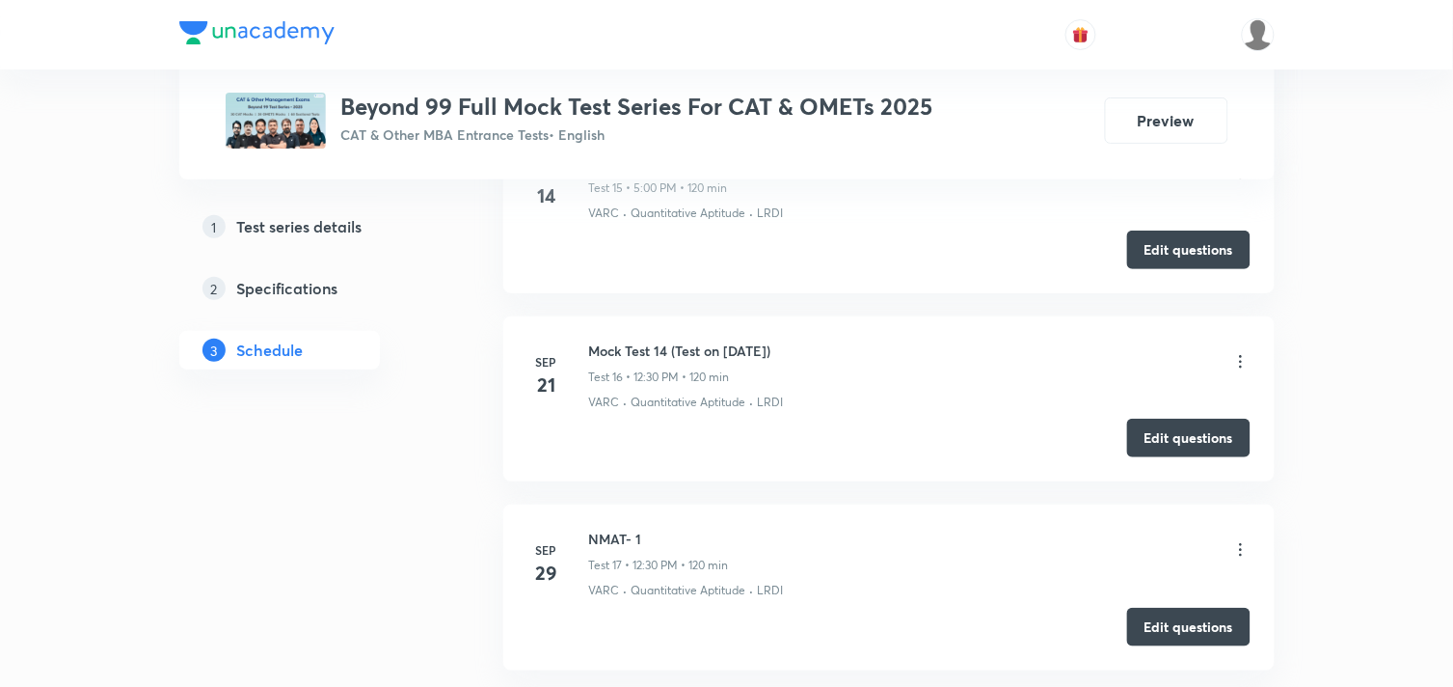
scroll to position [3983, 0]
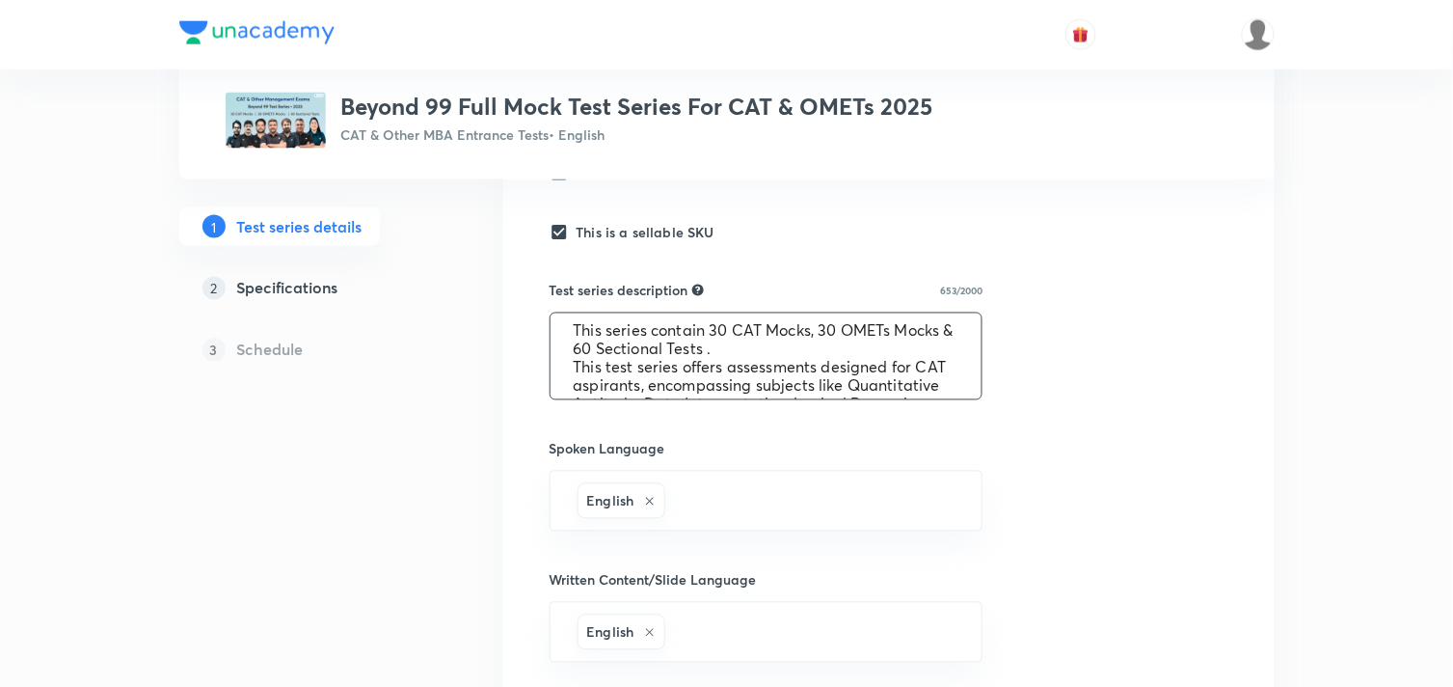
scroll to position [10, 0]
click at [795, 349] on textarea "This series contain 30 CAT Mocks, 30 OMETs Mocks & 60 Sectional Tests . This te…" at bounding box center [767, 356] width 432 height 86
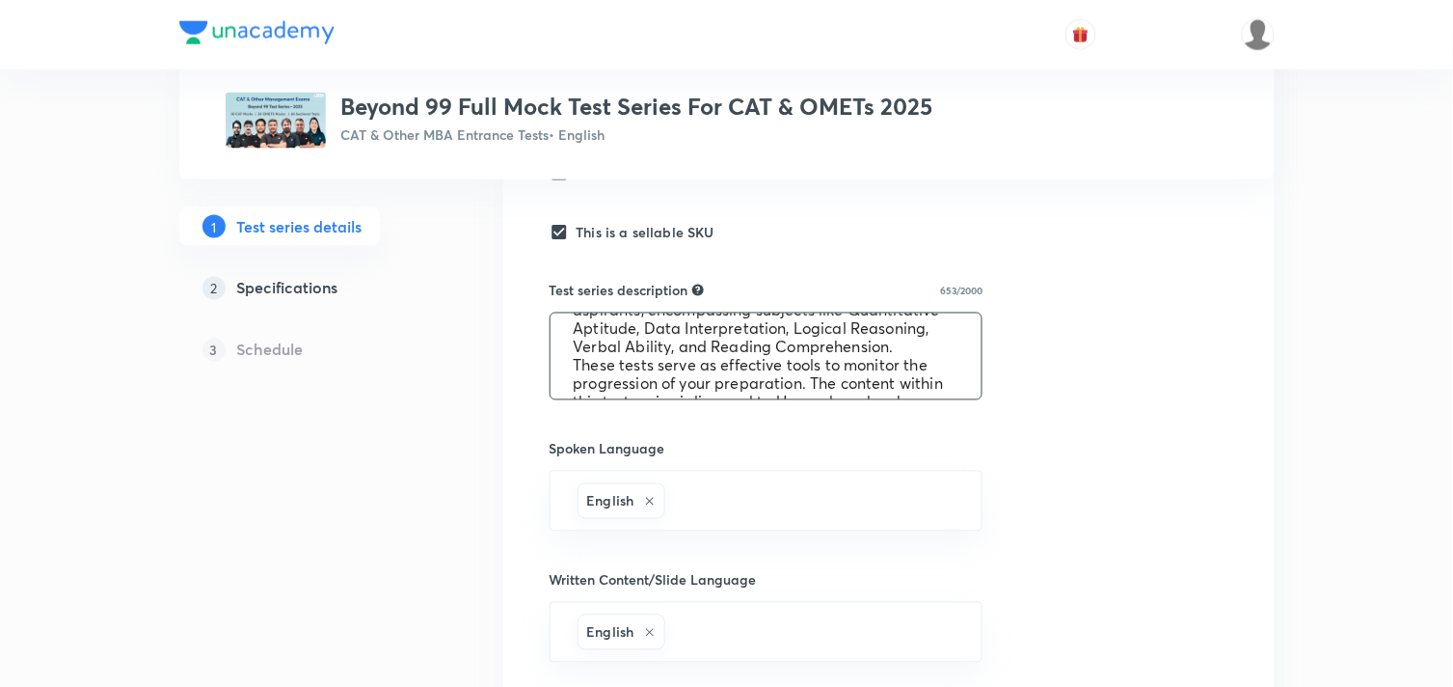
scroll to position [91, 0]
click at [728, 355] on textarea "This series contain 30 CAT Mocks, 30 OMETs Mocks & 60 Sectional Tests . This te…" at bounding box center [767, 356] width 432 height 86
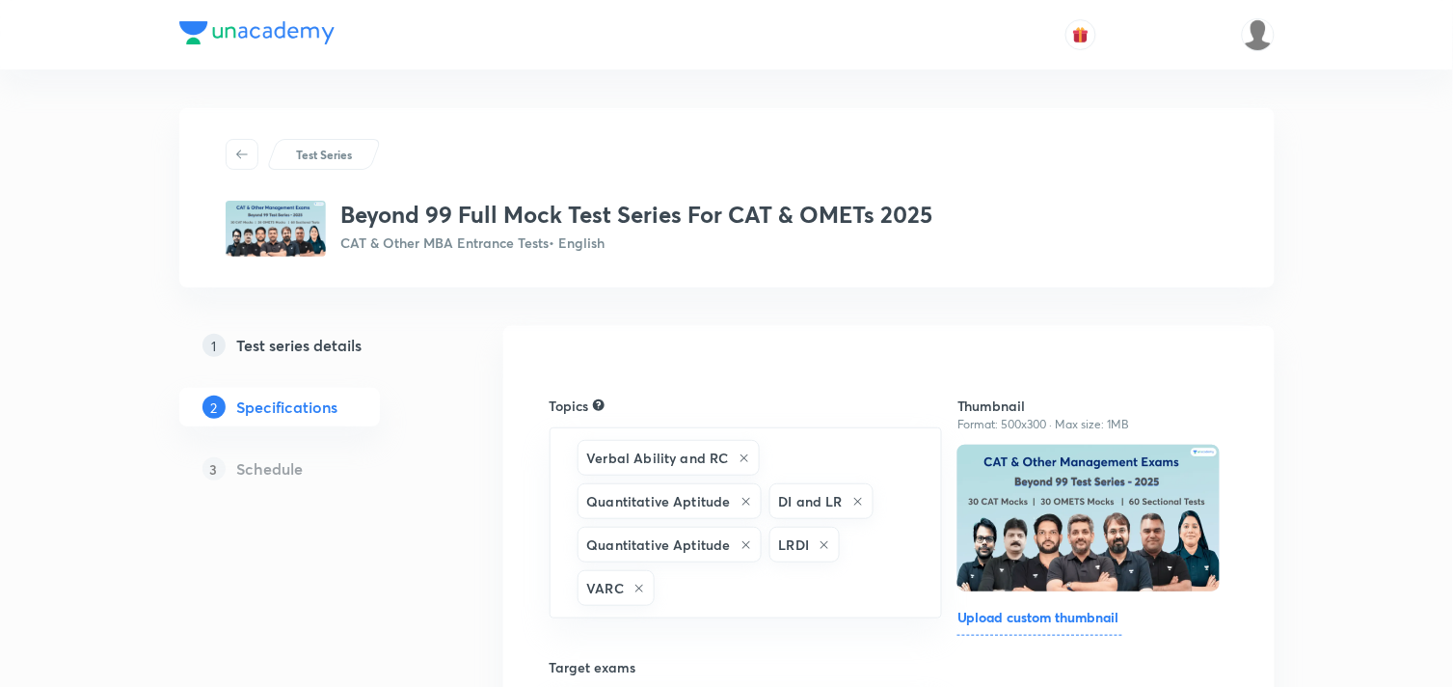
scroll to position [868, 0]
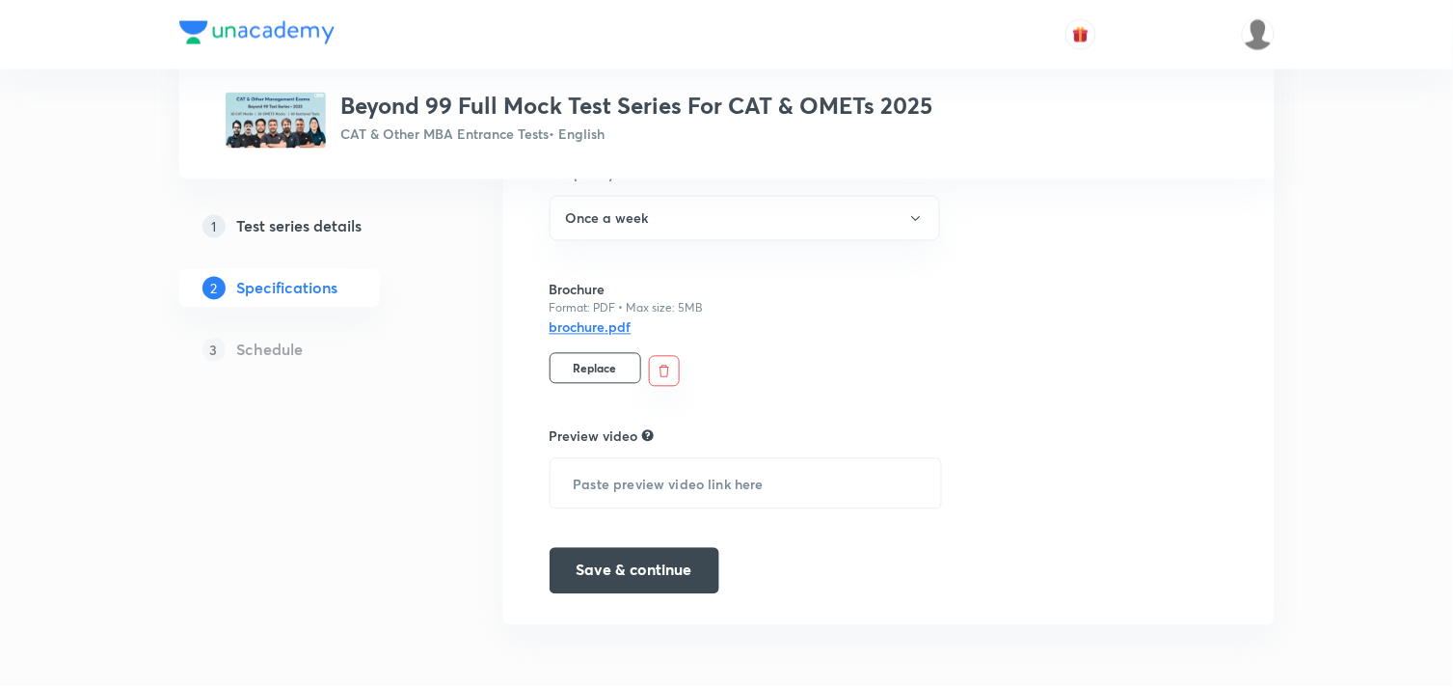
click at [300, 345] on h5 "Schedule" at bounding box center [270, 349] width 67 height 23
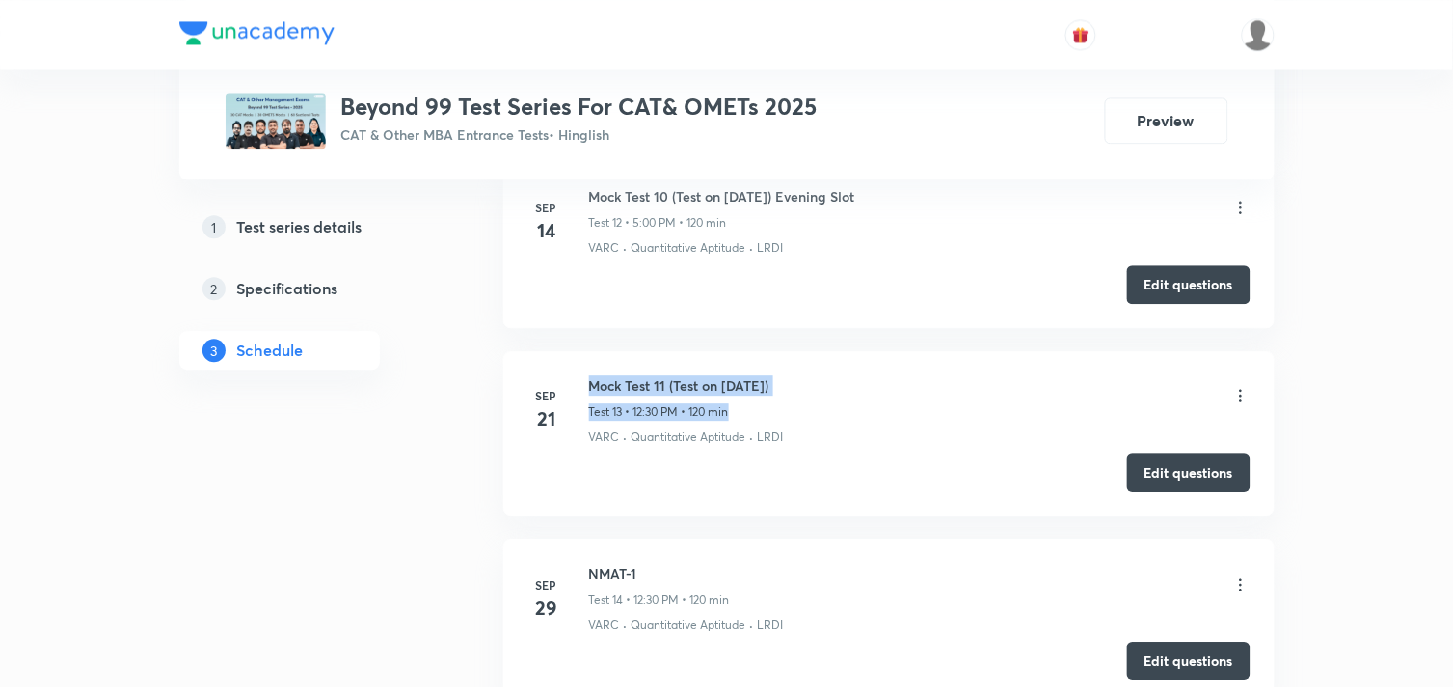
click at [804, 378] on div "Sep 21 Mock Test 11 (Test on 21.09.2025) Test 13 • 12:30 PM • 120 min VARC · Qu…" at bounding box center [888, 410] width 723 height 70
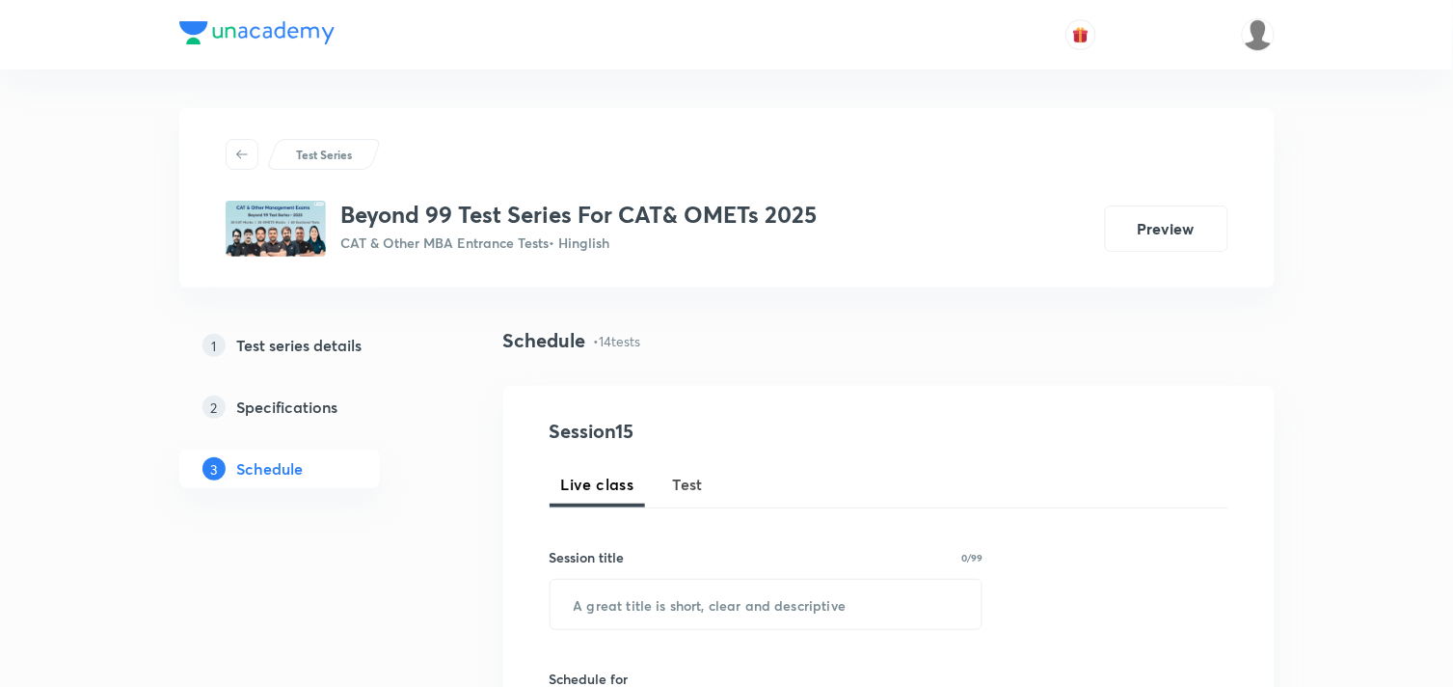
scroll to position [37, 0]
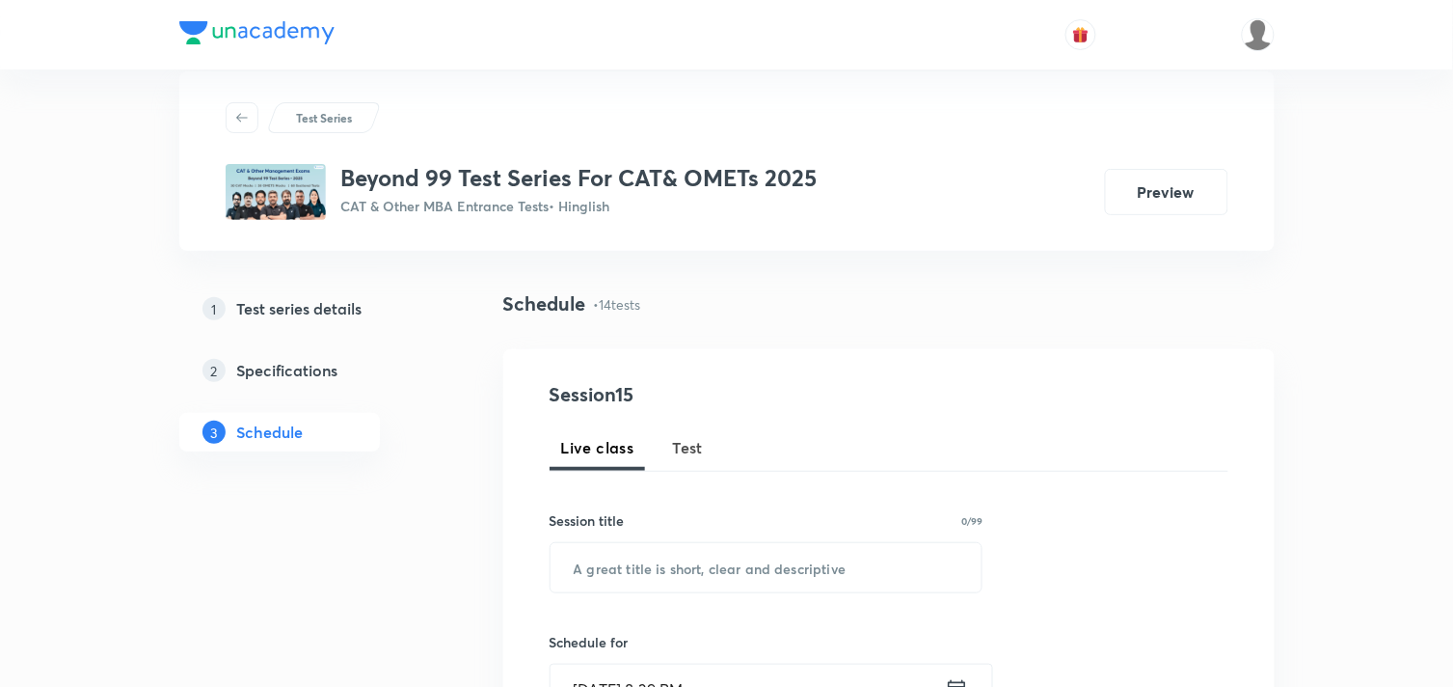
click at [688, 438] on span "Test" at bounding box center [688, 447] width 31 height 23
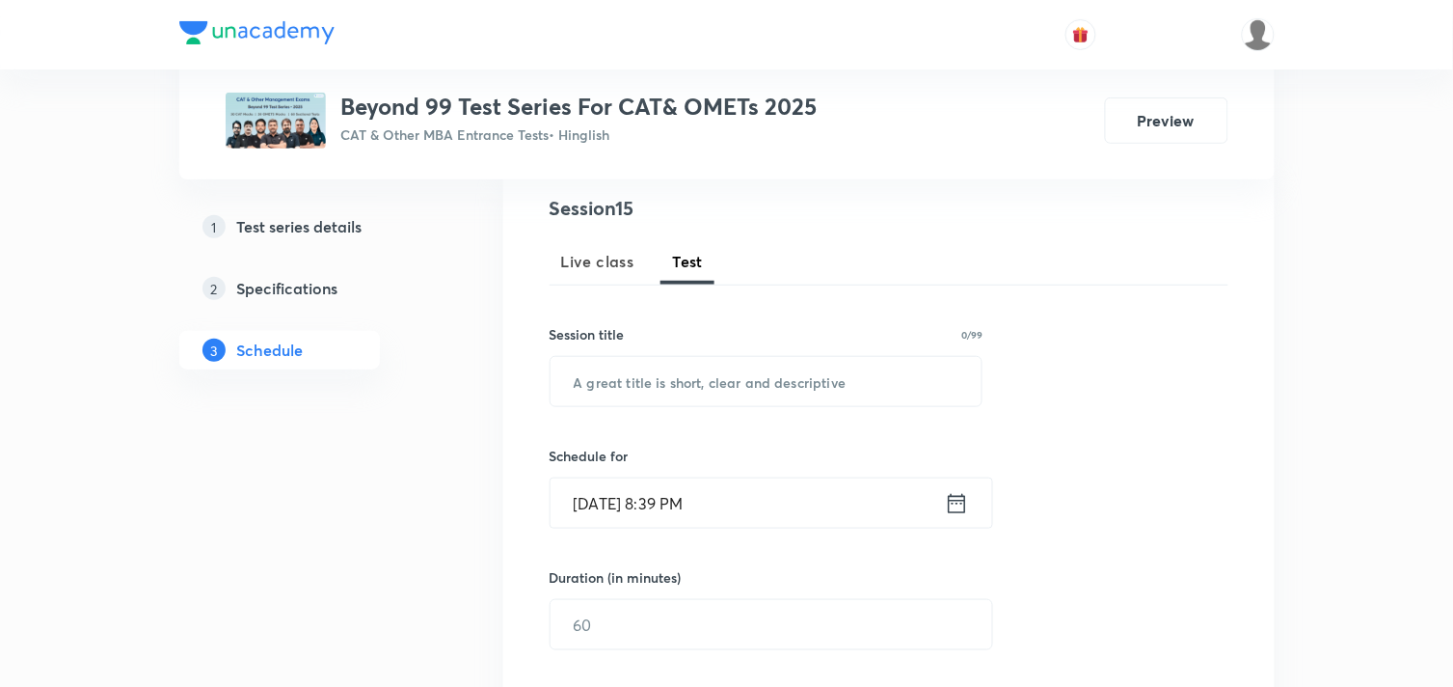
scroll to position [242, 0]
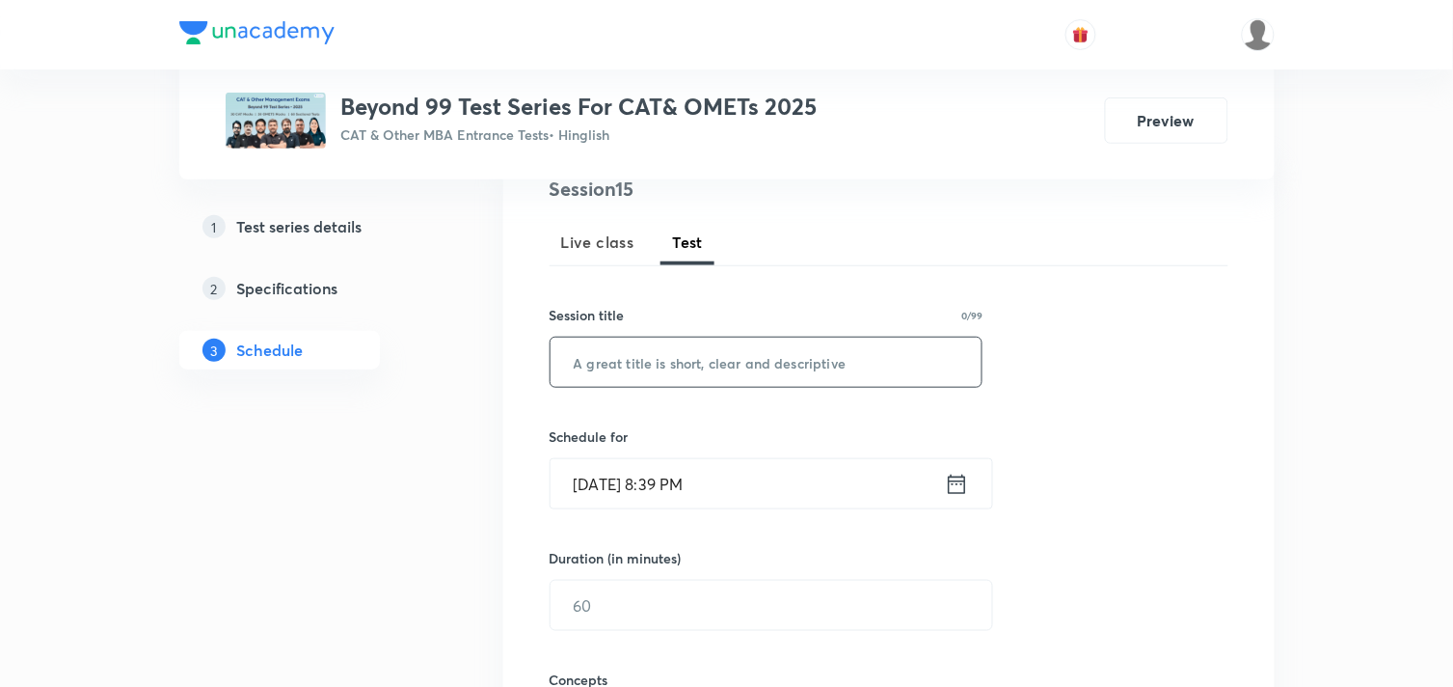
click at [670, 349] on input "text" at bounding box center [767, 361] width 432 height 49
paste input "Mock Test 11 (Test on 21.09.2025)"
click at [660, 362] on input "Mock Test 11 (Test on 21.09.2025)" at bounding box center [767, 361] width 432 height 49
click at [742, 359] on input "Mock Test 12 (Test on 21.09.2025)" at bounding box center [767, 361] width 432 height 49
click at [763, 357] on input "Mock Test 12 (Test on 05.09.2025)" at bounding box center [767, 361] width 432 height 49
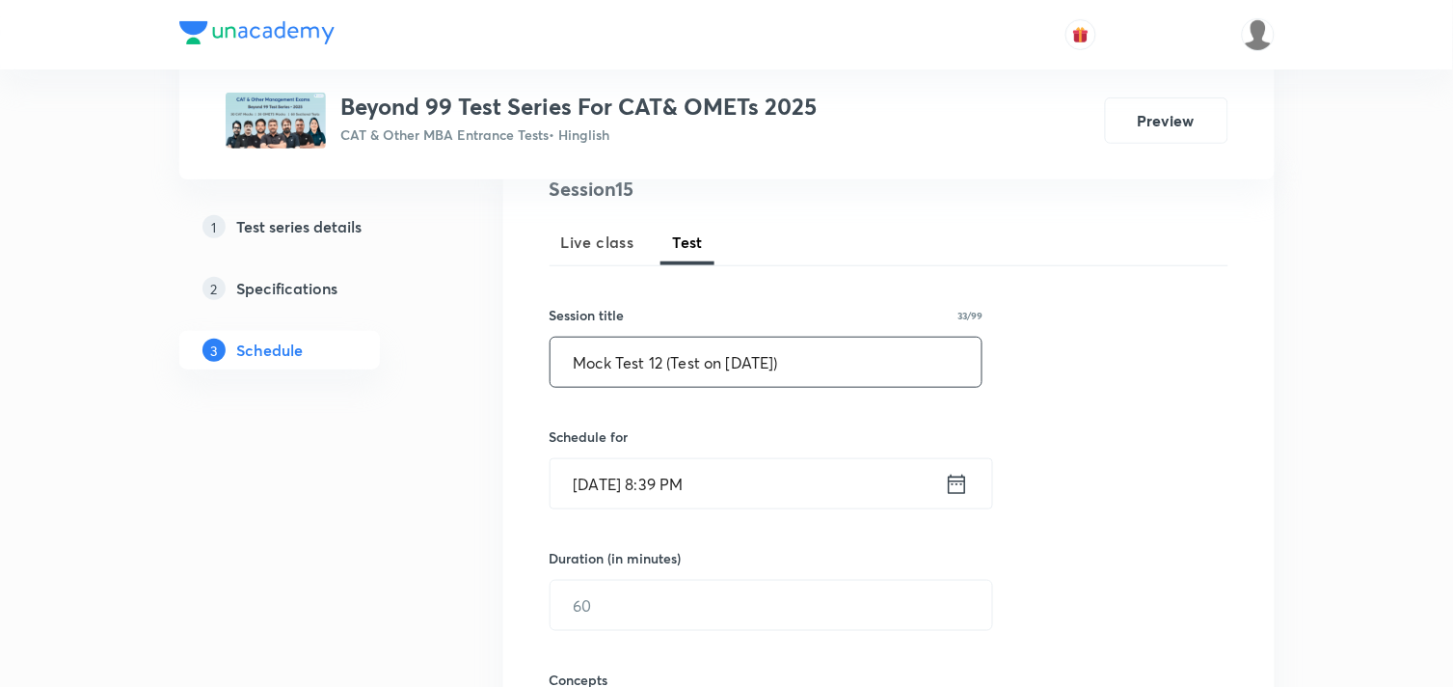
scroll to position [389, 0]
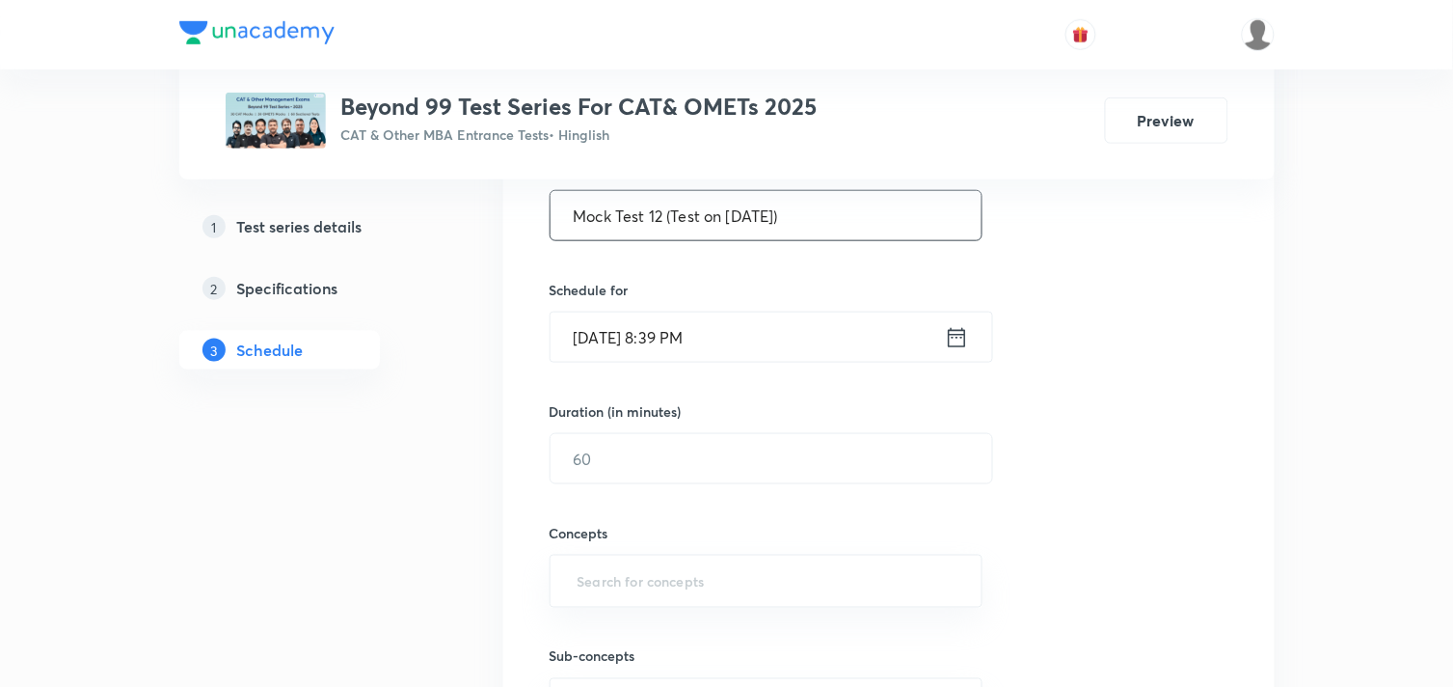
type input "Mock Test 12 (Test on 05.10.2025)"
click at [951, 336] on icon at bounding box center [957, 337] width 24 height 27
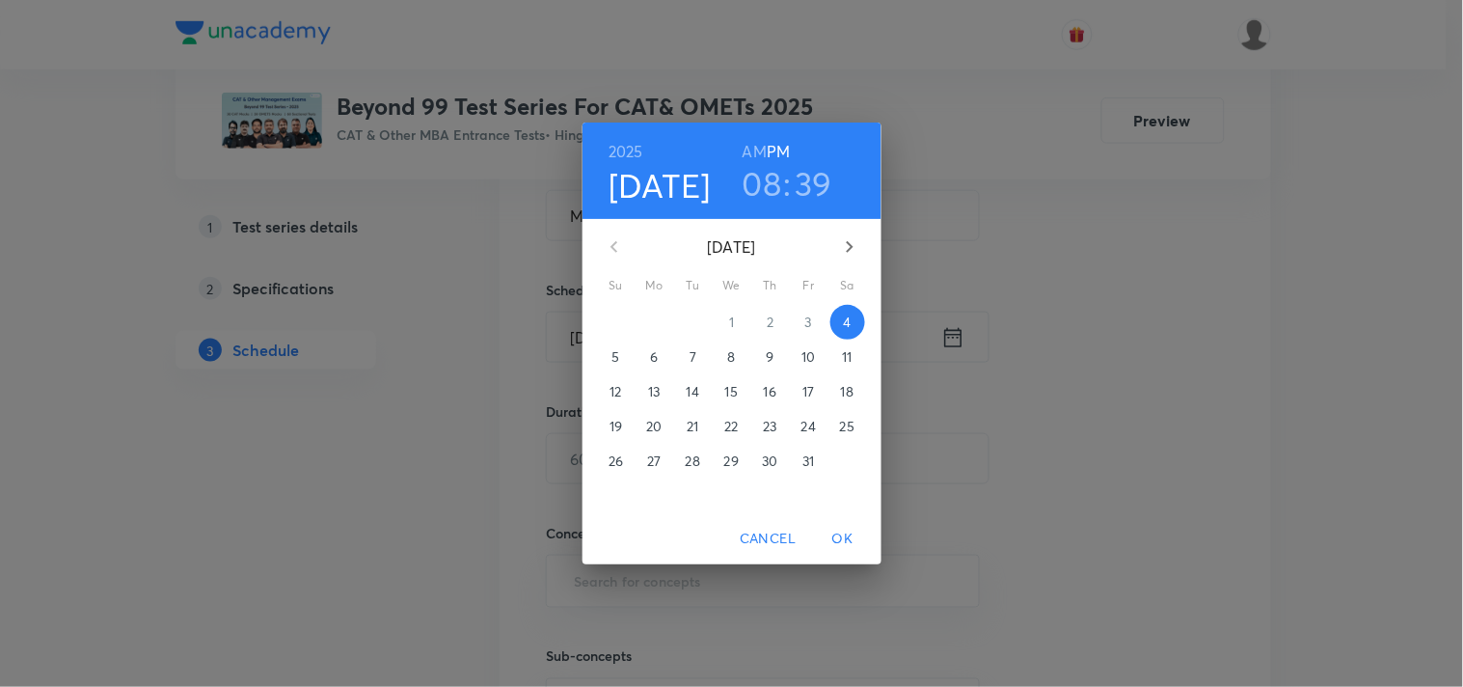
click at [622, 360] on span "5" at bounding box center [616, 356] width 35 height 19
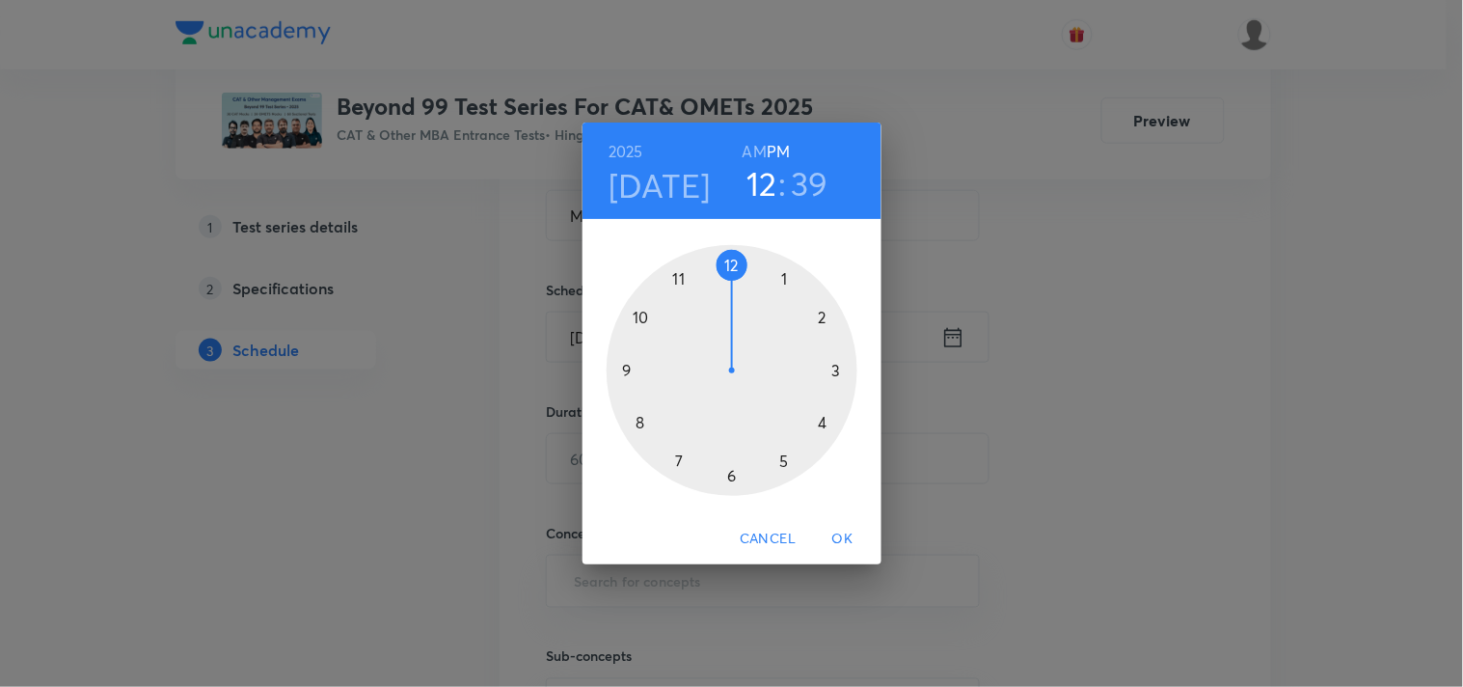
drag, startPoint x: 637, startPoint y: 421, endPoint x: 728, endPoint y: 275, distance: 172.3
click at [728, 275] on div at bounding box center [731, 370] width 251 height 251
drag, startPoint x: 647, startPoint y: 434, endPoint x: 733, endPoint y: 459, distance: 89.4
click at [733, 459] on div at bounding box center [731, 370] width 251 height 251
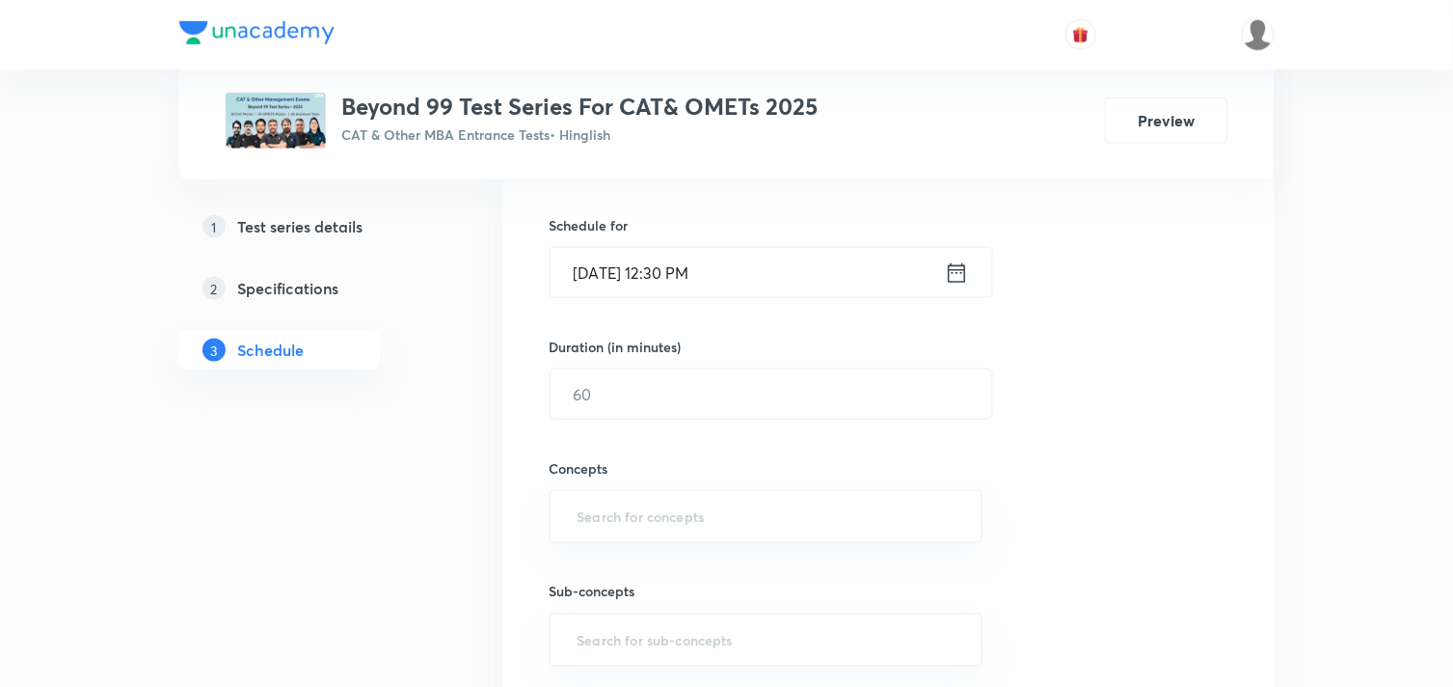
scroll to position [454, 0]
click at [696, 409] on input "text" at bounding box center [772, 392] width 442 height 49
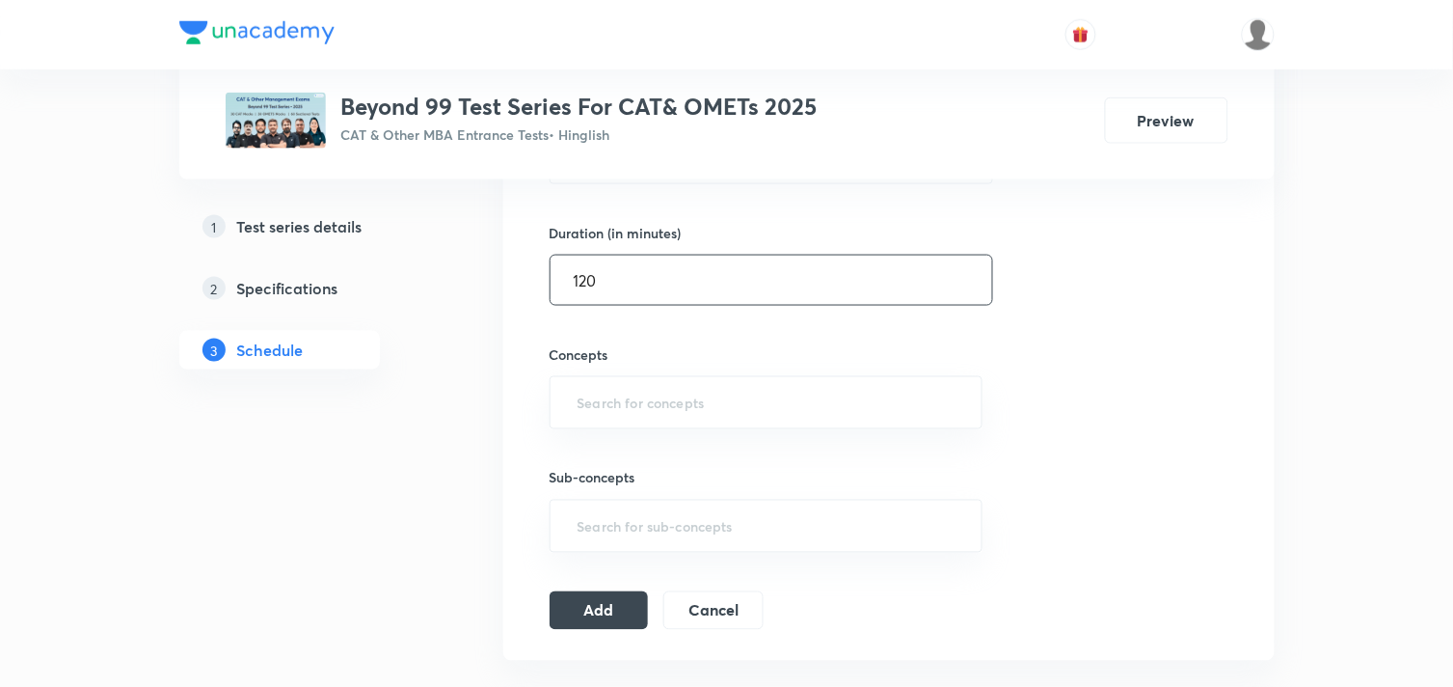
scroll to position [569, 0]
type input "120"
click at [636, 401] on input "text" at bounding box center [767, 401] width 386 height 36
type input "VARC"
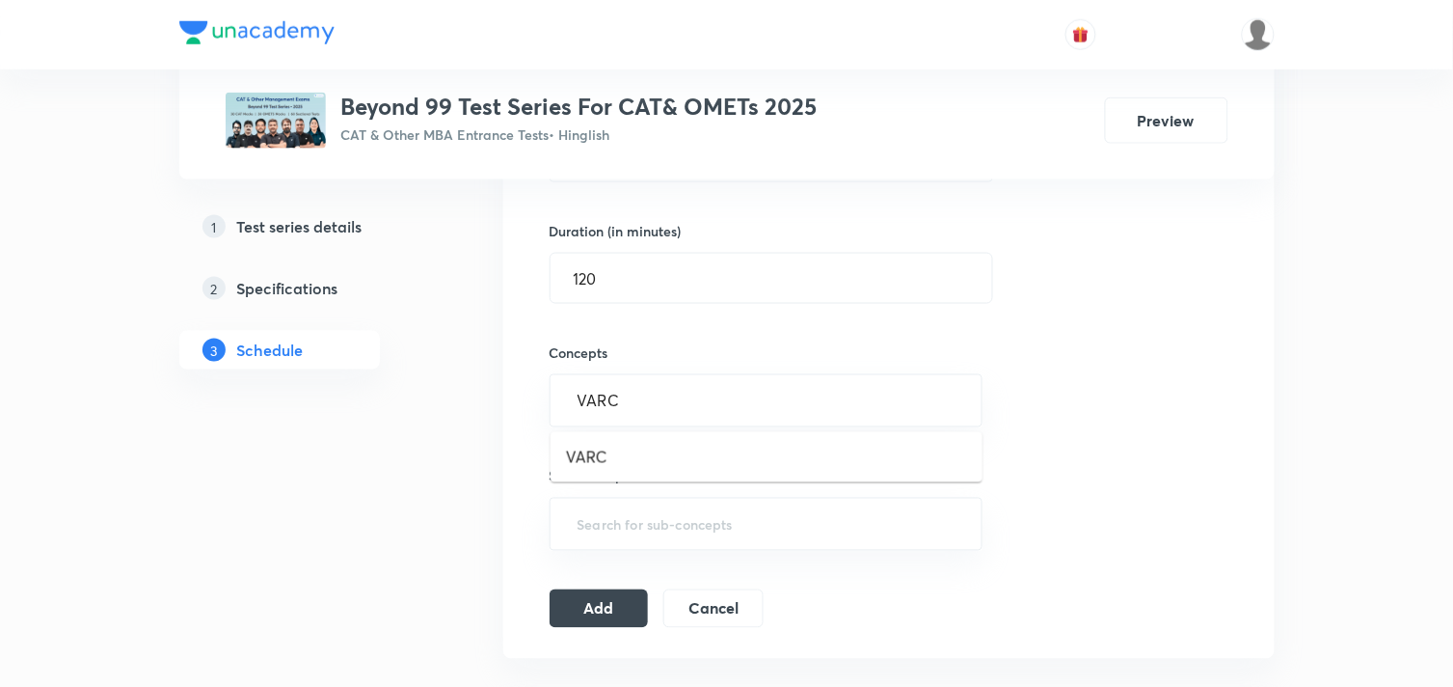
click at [610, 437] on ul "VARC" at bounding box center [767, 457] width 432 height 50
click at [627, 458] on li "VARC" at bounding box center [767, 457] width 432 height 35
type input "LRD"
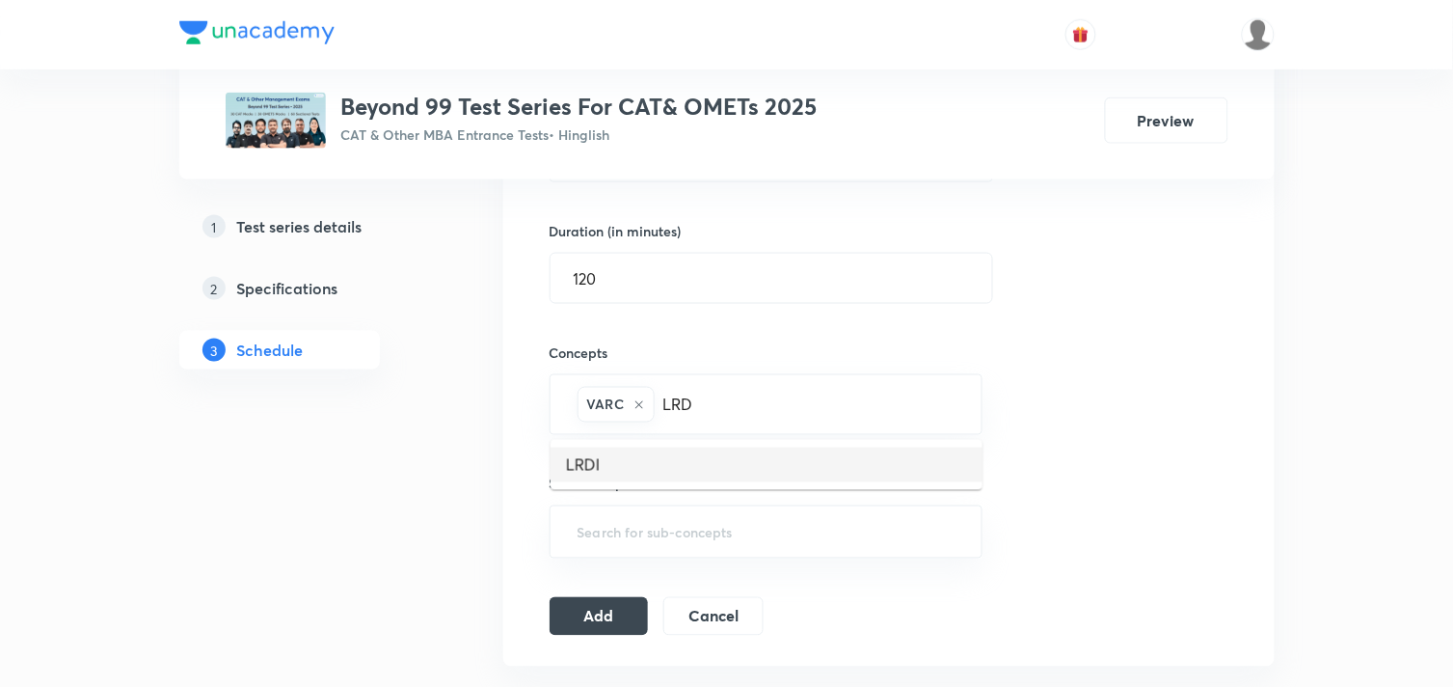
click at [610, 454] on li "LRDI" at bounding box center [767, 464] width 432 height 35
type input "Q"
click at [708, 451] on li "Quantitative Aptitude" at bounding box center [767, 464] width 432 height 35
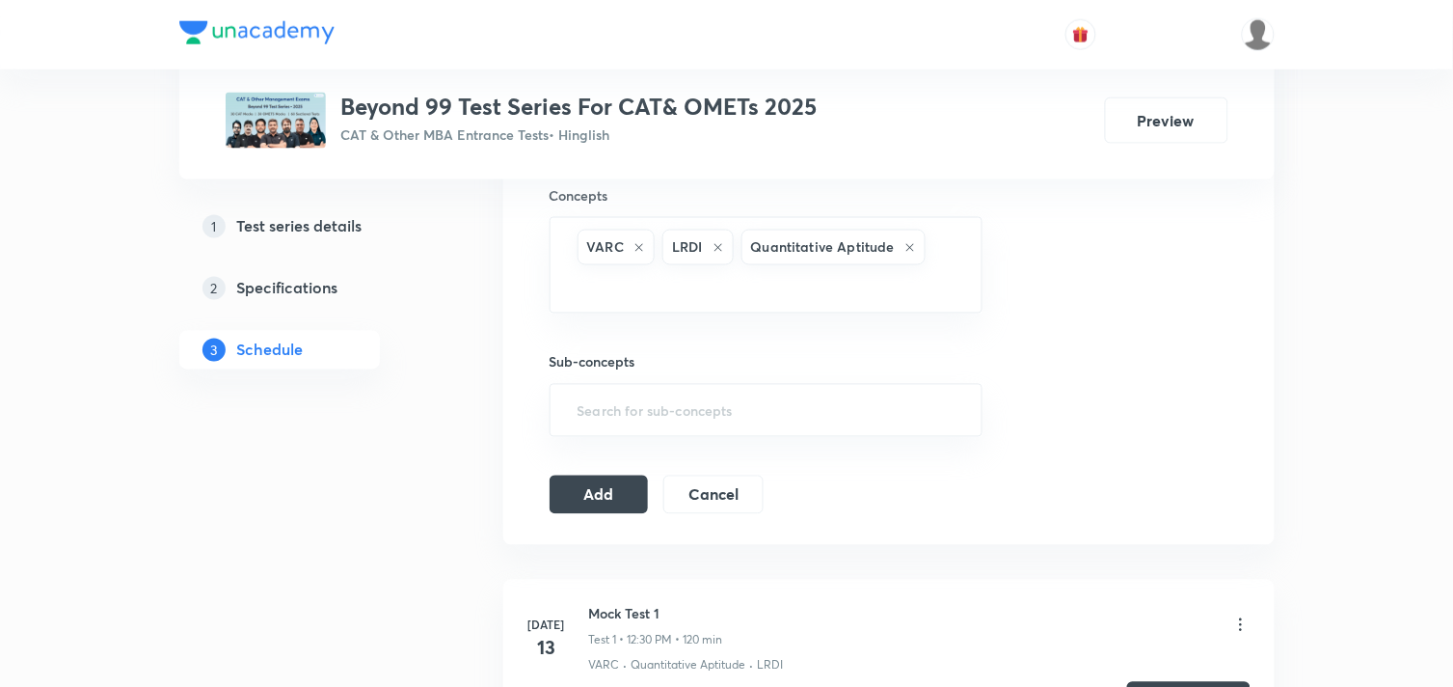
scroll to position [734, 0]
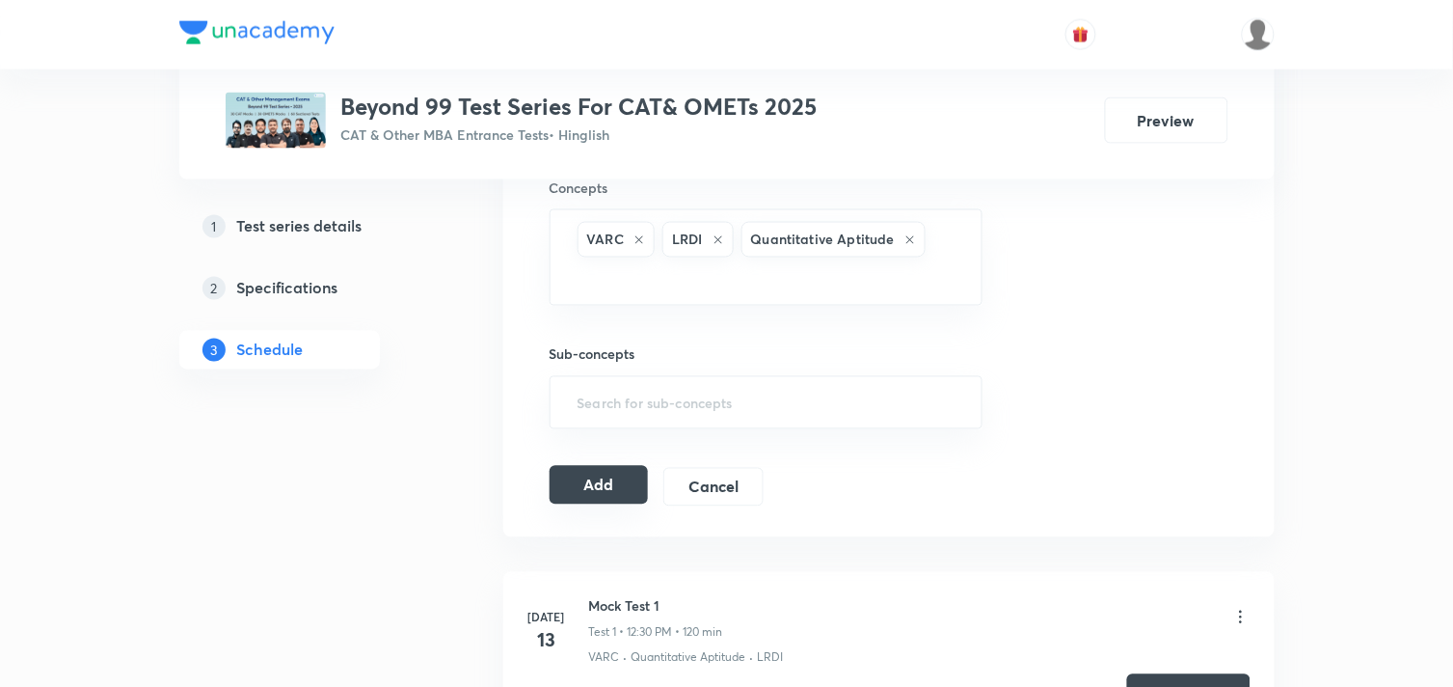
click at [570, 499] on button "Add" at bounding box center [599, 485] width 99 height 39
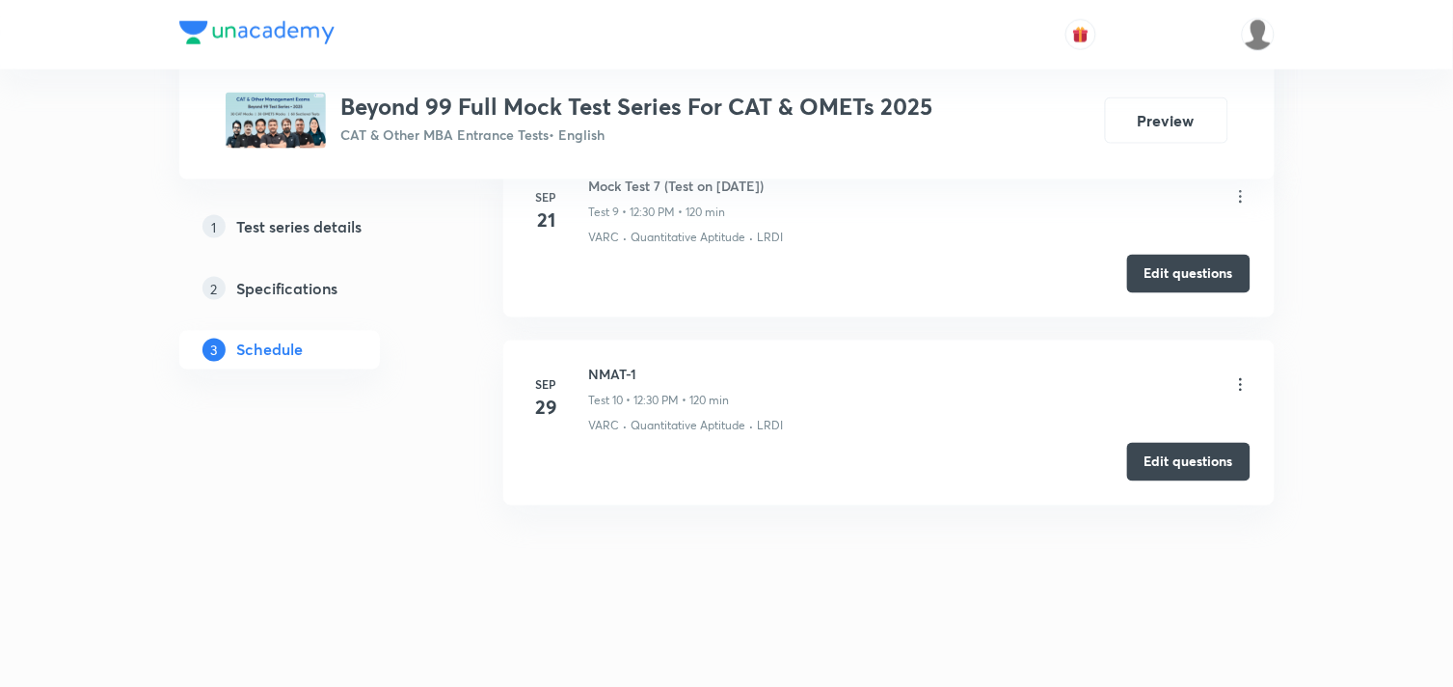
scroll to position [2422, 0]
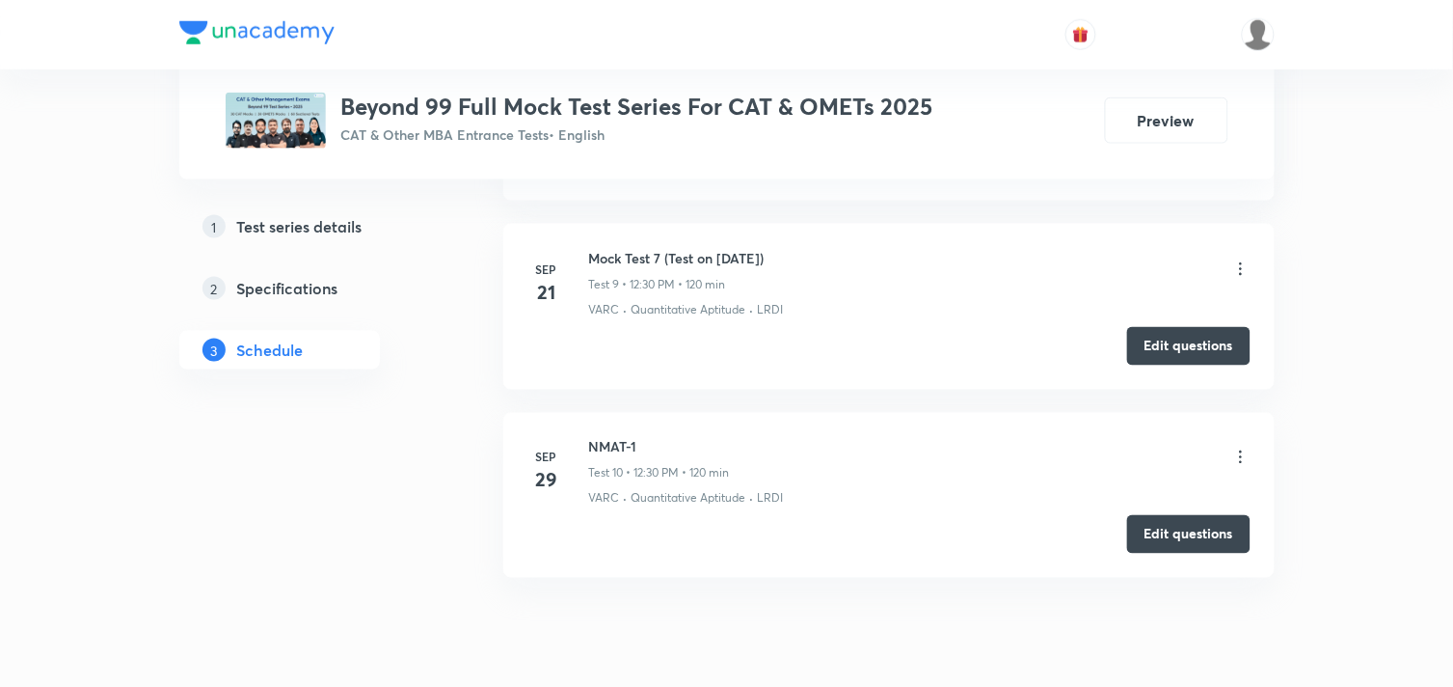
drag, startPoint x: 591, startPoint y: 254, endPoint x: 808, endPoint y: 258, distance: 217.0
click at [808, 258] on div "Mock Test 7 (Test on 21.09.2025) Test 9 • 12:30 PM • 120 min" at bounding box center [919, 270] width 661 height 45
copy h6 "Mock Test 7 (Test on 21.09.2025)"
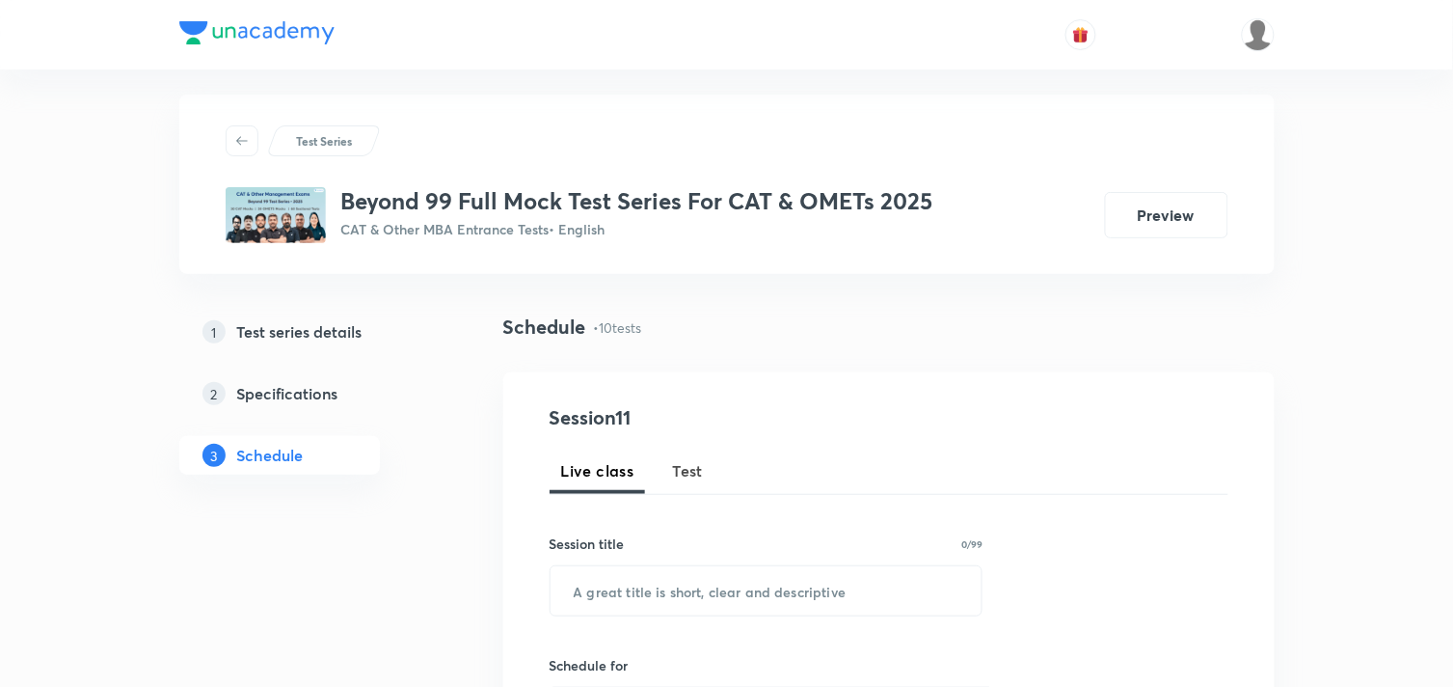
scroll to position [0, 0]
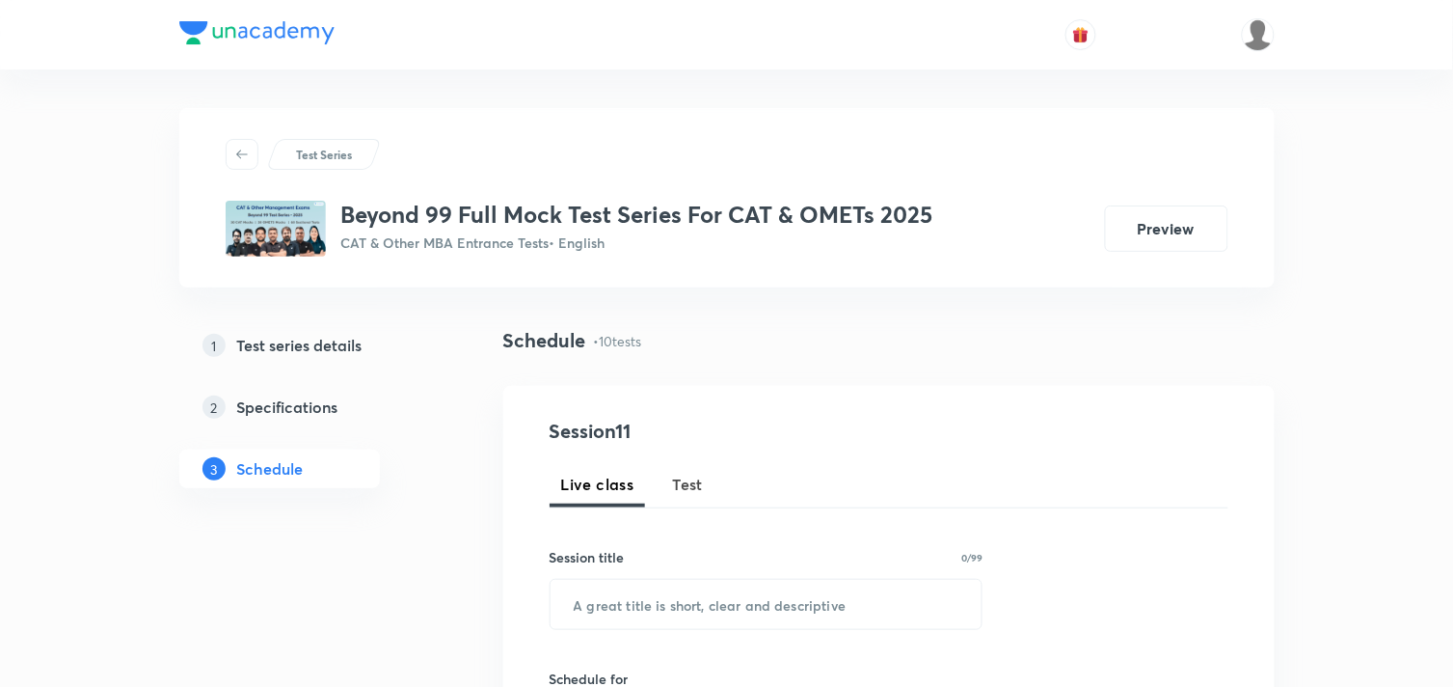
click at [687, 475] on span "Test" at bounding box center [688, 483] width 31 height 23
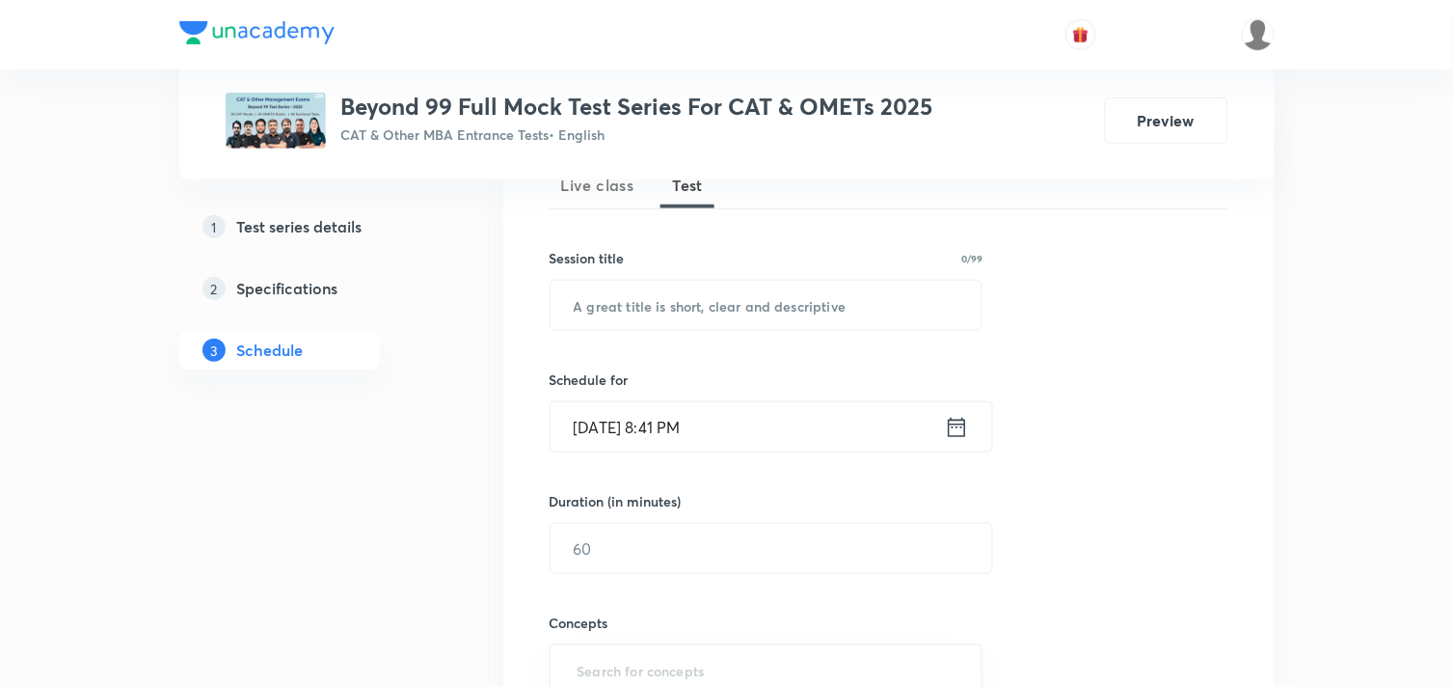
scroll to position [300, 0]
click at [687, 297] on input "text" at bounding box center [767, 304] width 432 height 49
paste input "Mock Test 7 (Test on 21.09.2025)"
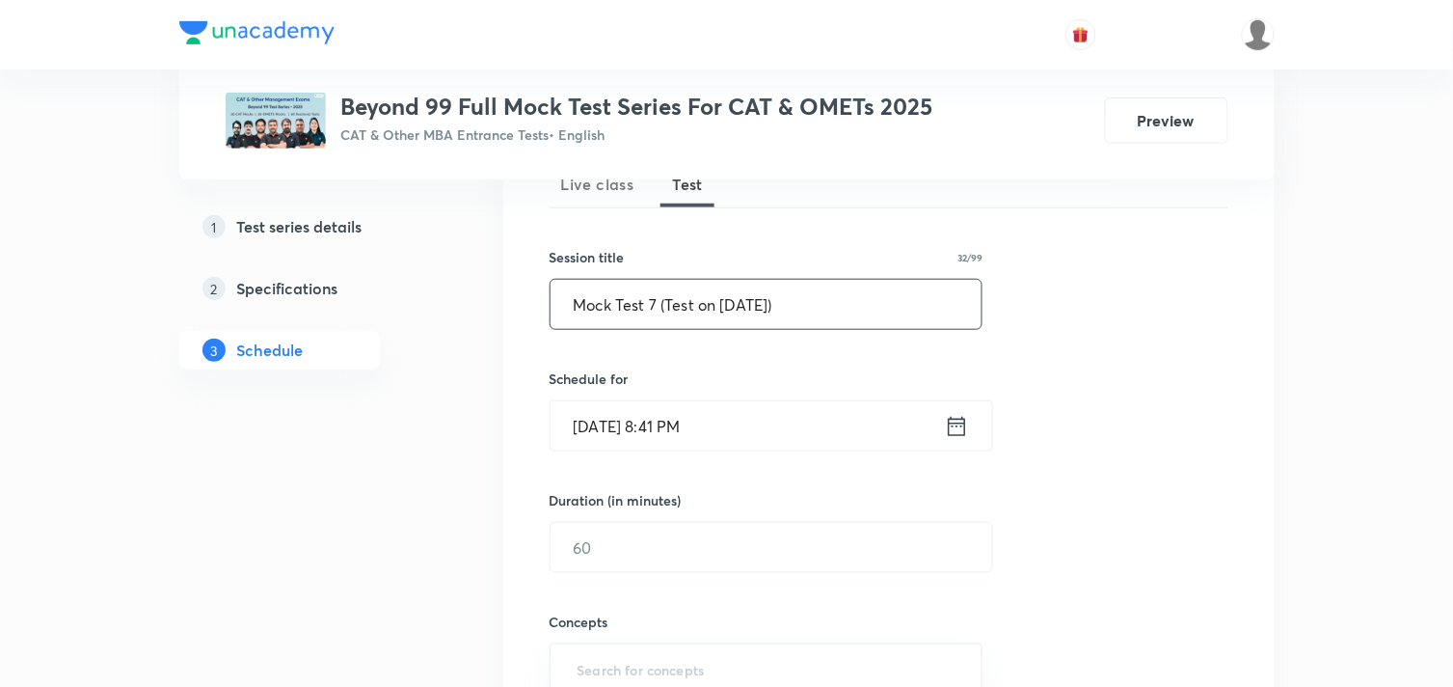
click at [737, 304] on input "Mock Test 7 (Test on 21.09.2025)" at bounding box center [767, 304] width 432 height 49
click at [758, 301] on input "Mock Test 7 (Test on 05.09.2025)" at bounding box center [767, 304] width 432 height 49
type input "Mock Test 7 (Test on 05.10.2025)"
click at [947, 421] on icon at bounding box center [957, 426] width 24 height 27
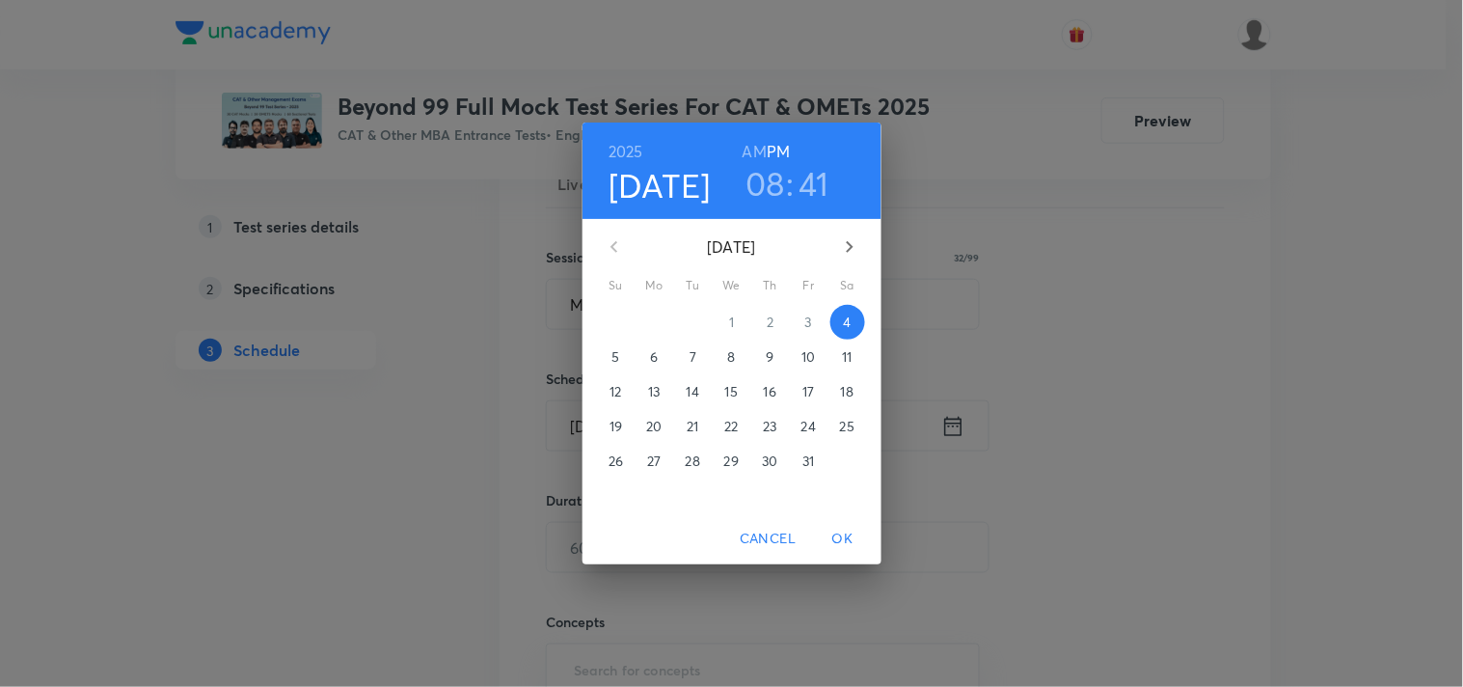
click at [615, 360] on p "5" at bounding box center [615, 356] width 8 height 19
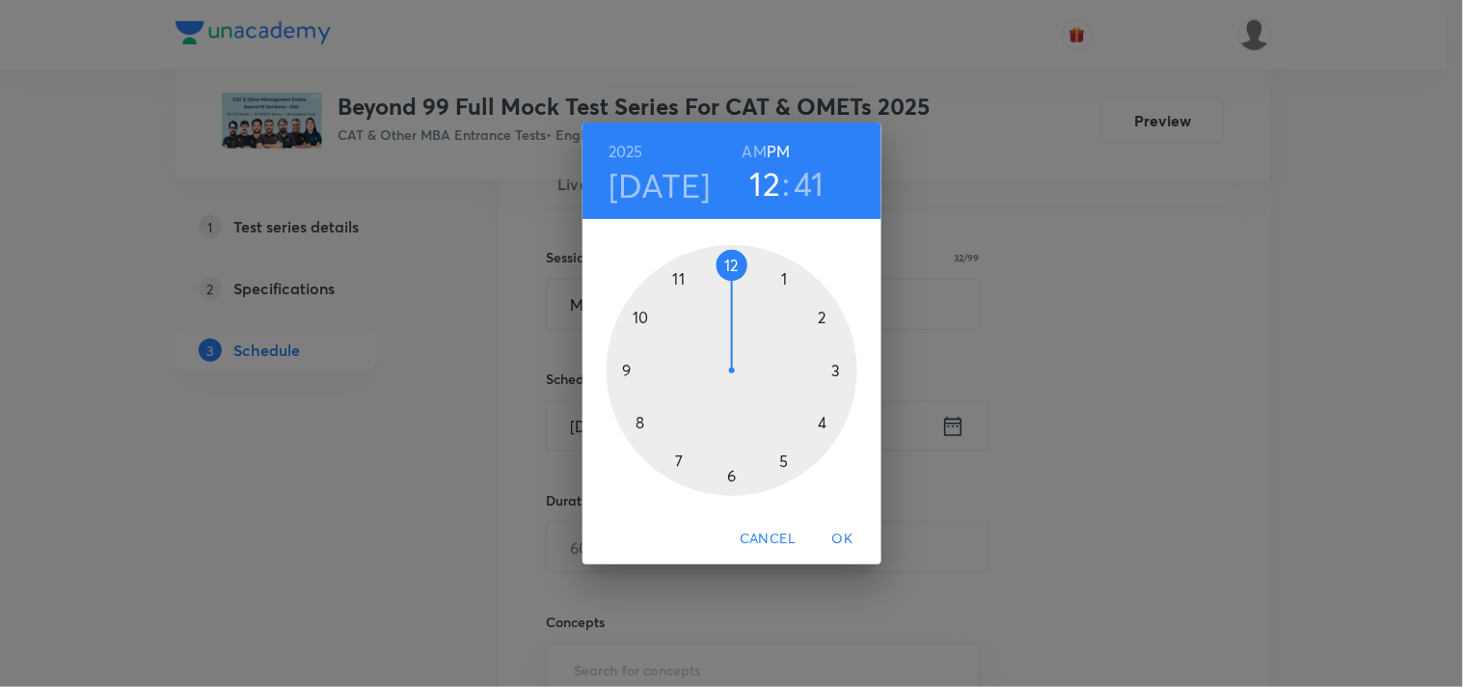
drag, startPoint x: 642, startPoint y: 419, endPoint x: 727, endPoint y: 274, distance: 168.5
click at [727, 274] on div at bounding box center [731, 370] width 251 height 251
drag, startPoint x: 641, startPoint y: 417, endPoint x: 733, endPoint y: 468, distance: 104.9
click at [733, 468] on div at bounding box center [731, 370] width 251 height 251
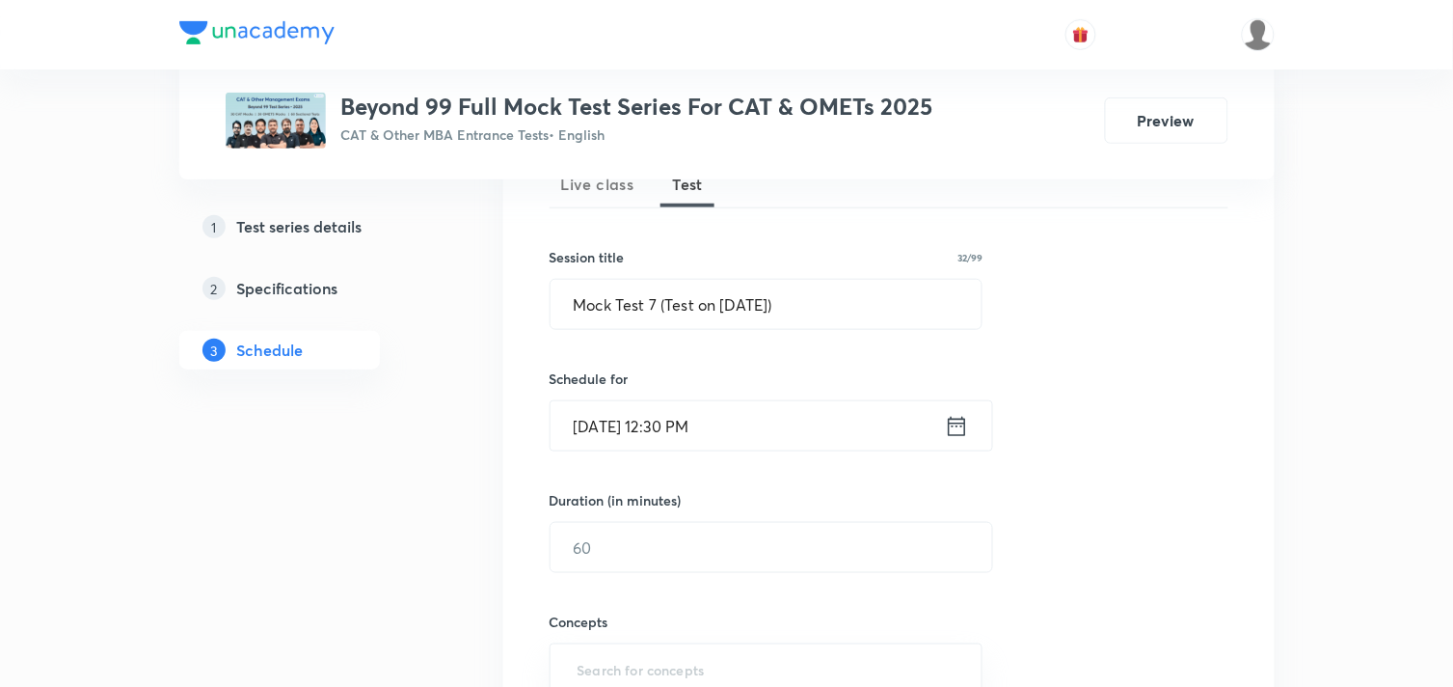
scroll to position [512, 0]
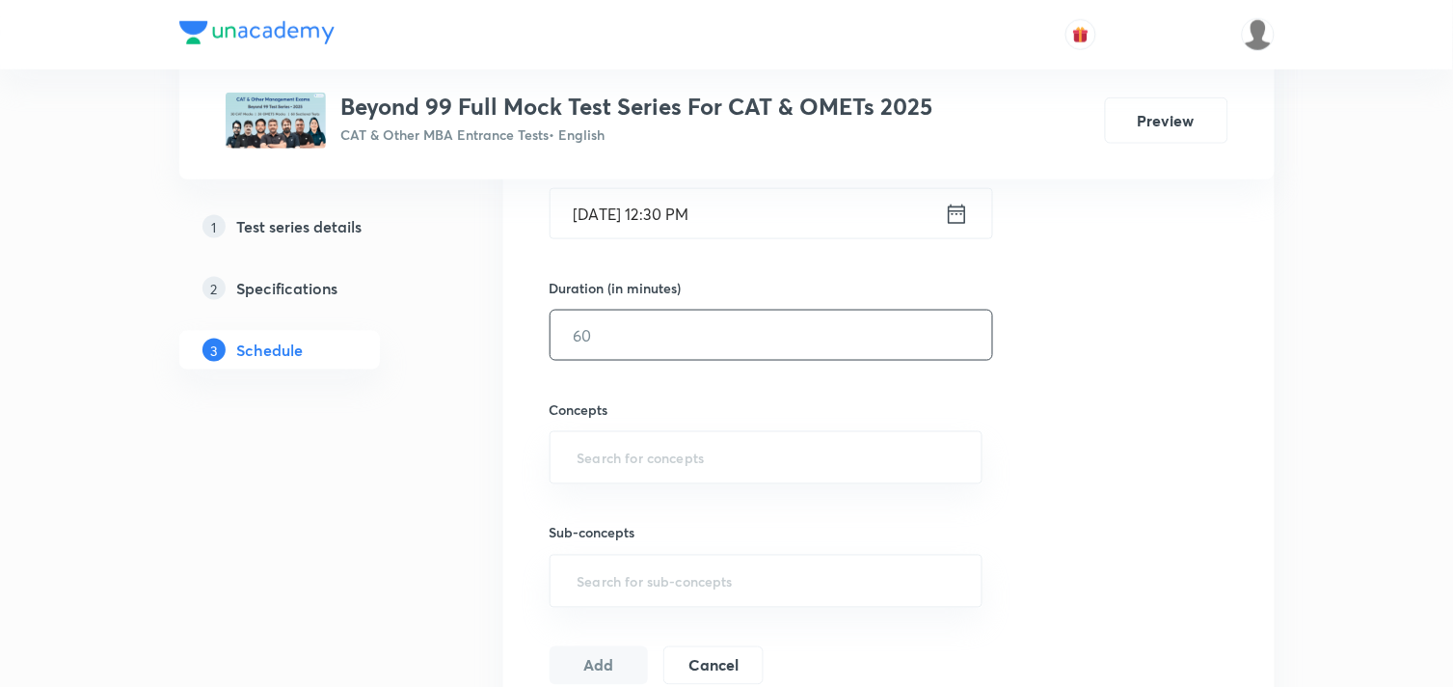
click at [661, 352] on input "text" at bounding box center [772, 334] width 442 height 49
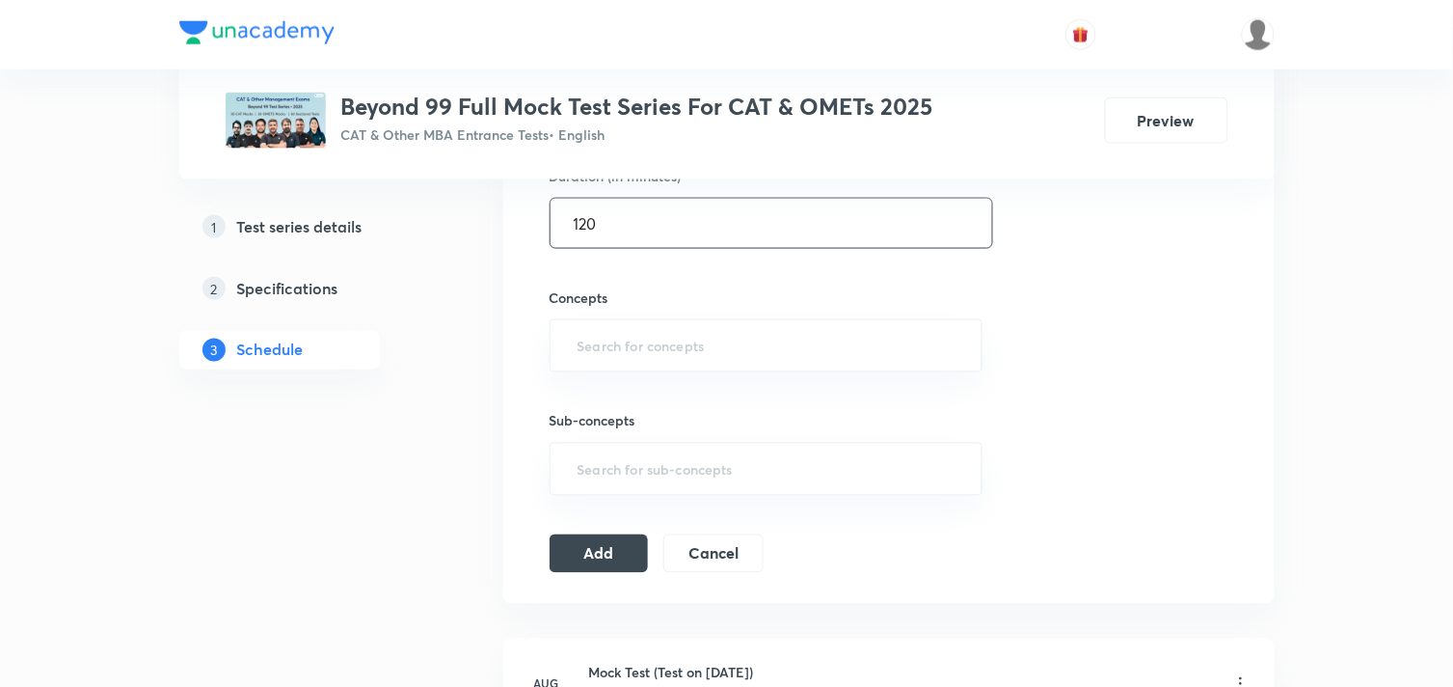
scroll to position [630, 0]
type input "120"
click at [630, 337] on input "text" at bounding box center [767, 340] width 386 height 36
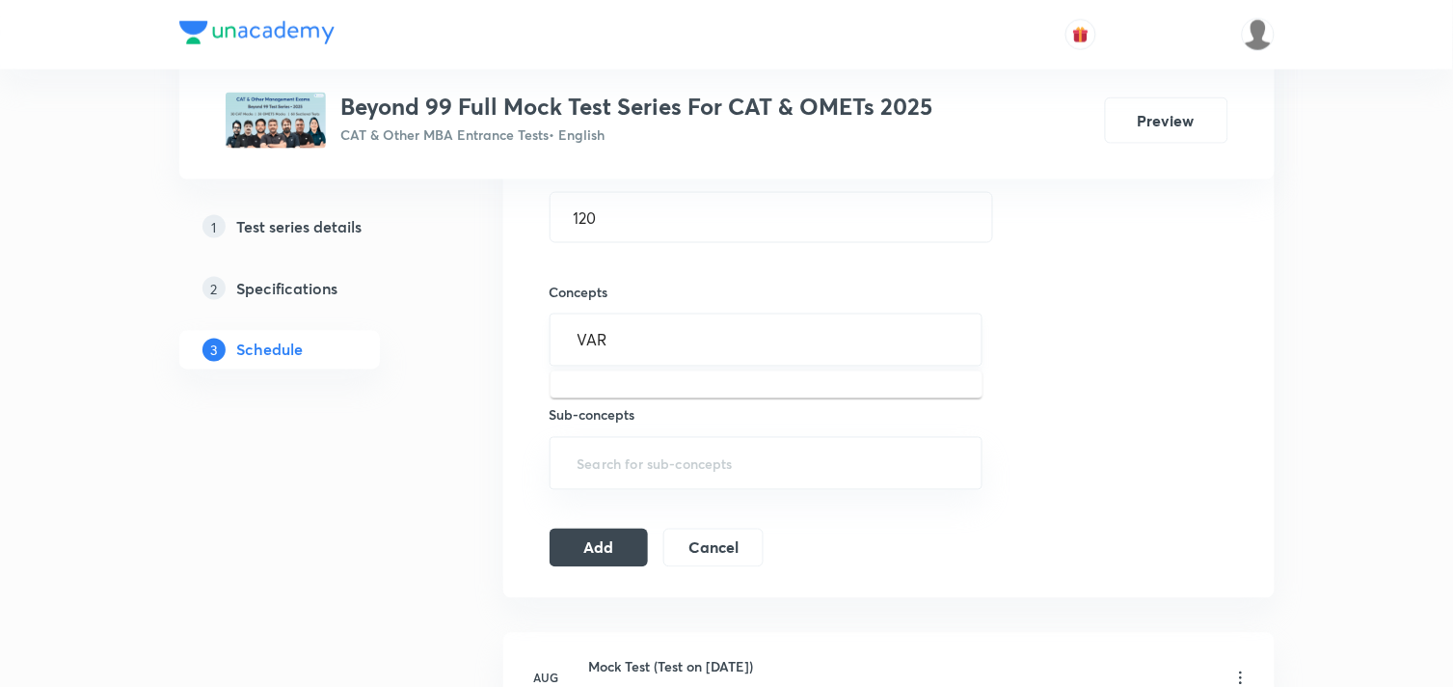
type input "VARC"
click at [598, 383] on li "Quantitative Aptitude" at bounding box center [767, 396] width 432 height 35
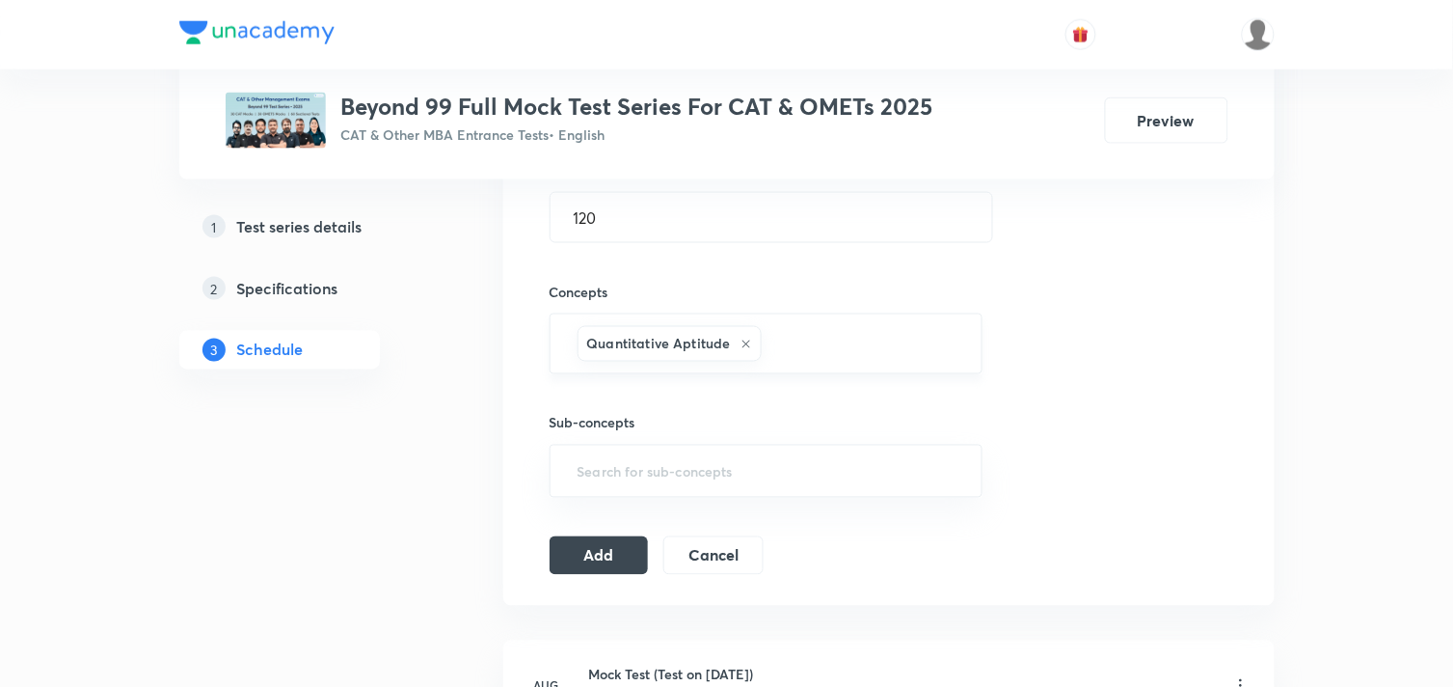
click at [743, 343] on icon at bounding box center [746, 344] width 8 height 8
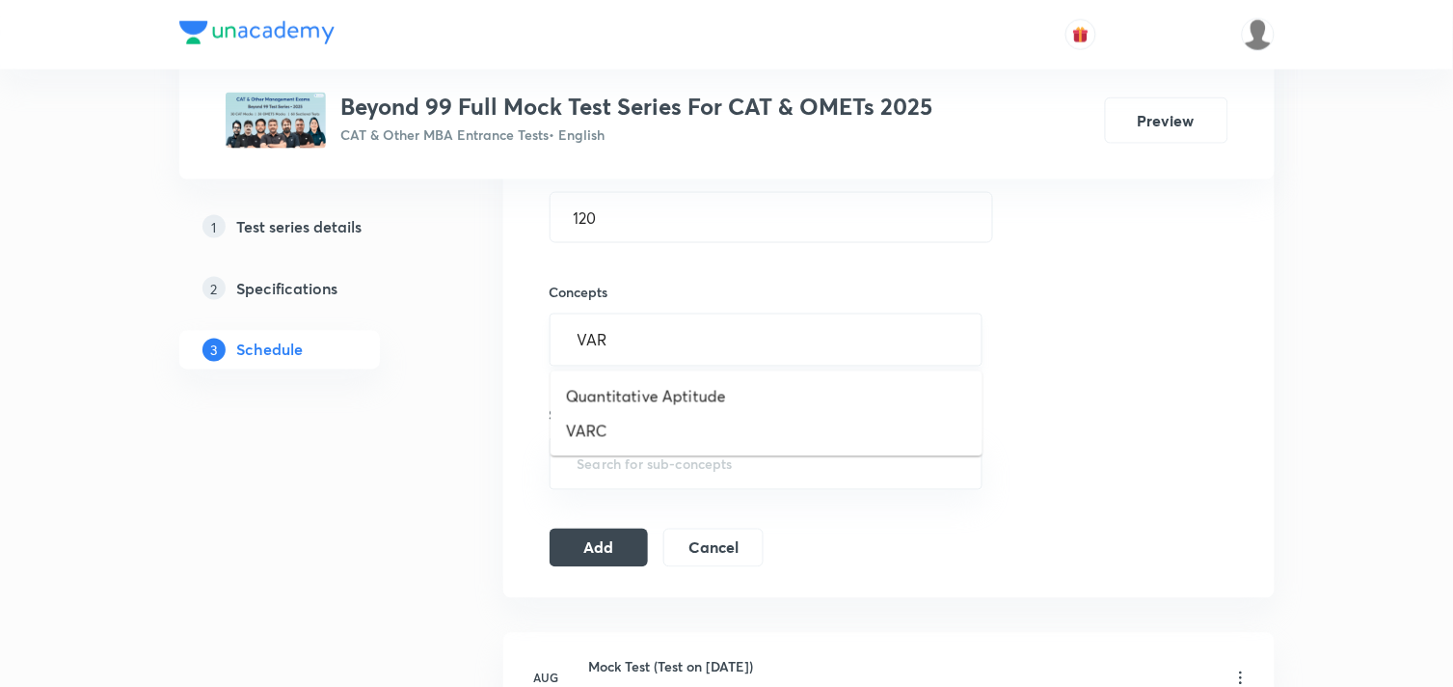
type input "VARC"
click at [599, 392] on li "VARC" at bounding box center [767, 396] width 432 height 35
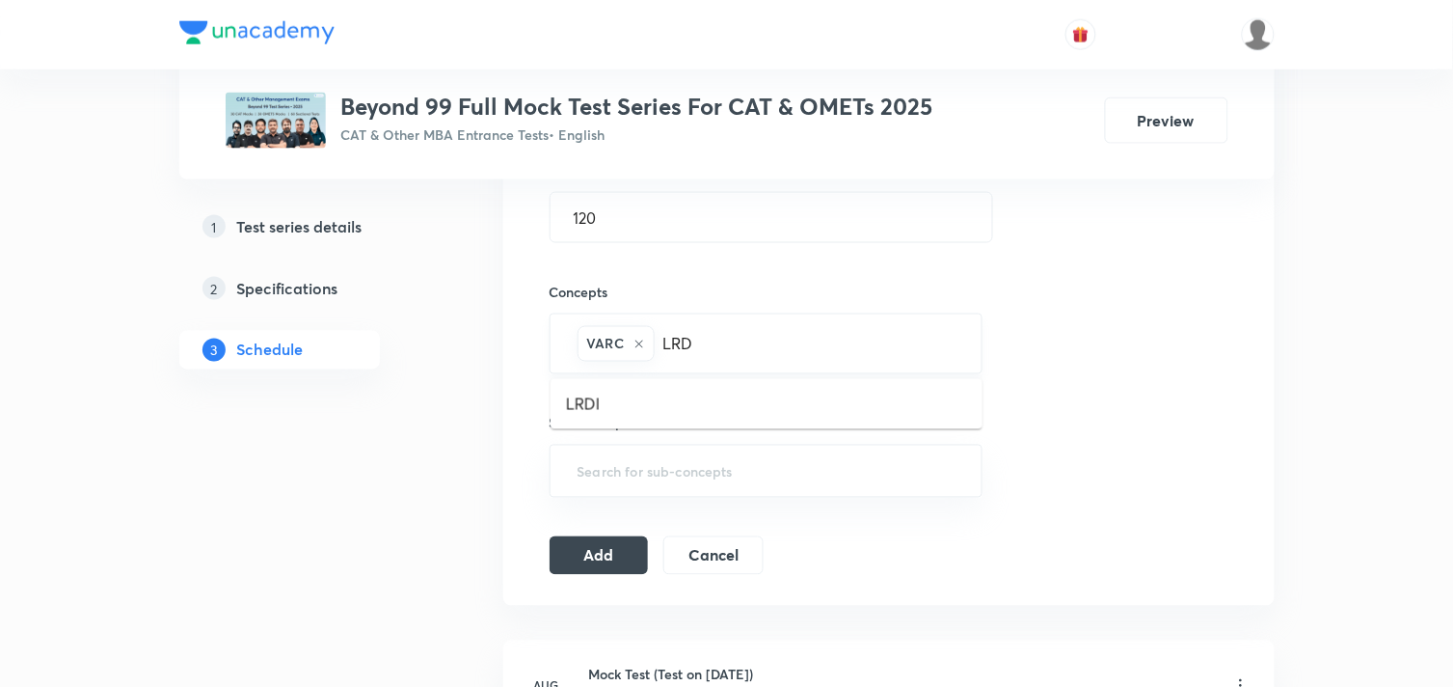
type input "LRDI"
click at [611, 390] on li "LRDI" at bounding box center [767, 404] width 432 height 35
type input "QU"
click at [660, 406] on li "Quantitative Aptitude" at bounding box center [767, 404] width 432 height 35
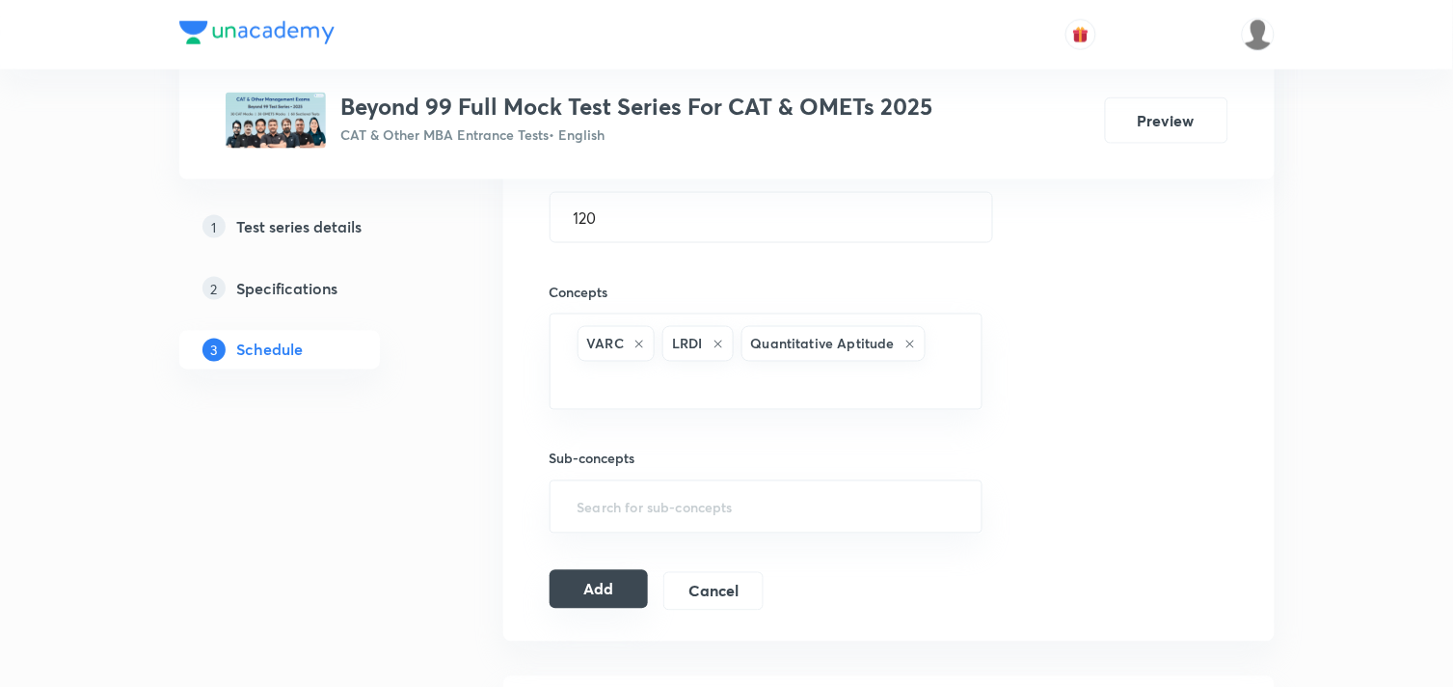
click at [603, 593] on button "Add" at bounding box center [599, 589] width 99 height 39
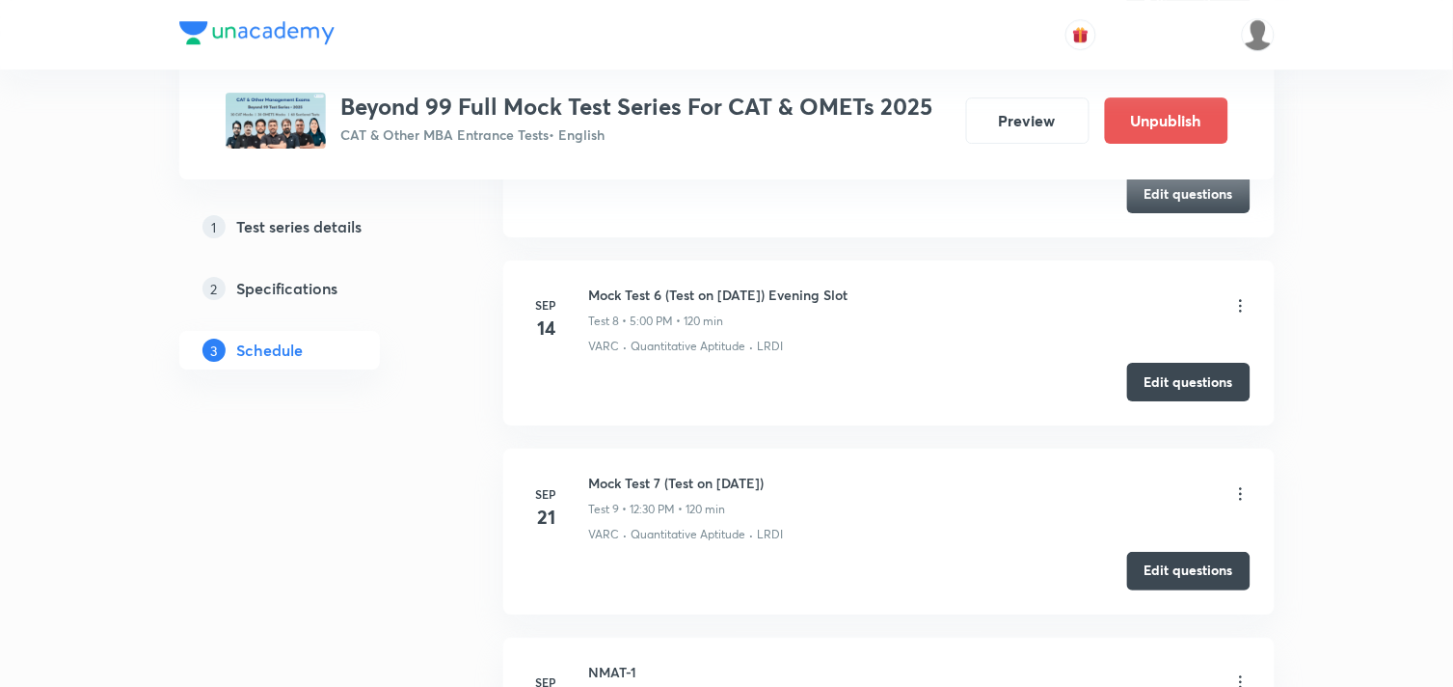
scroll to position [2056, 0]
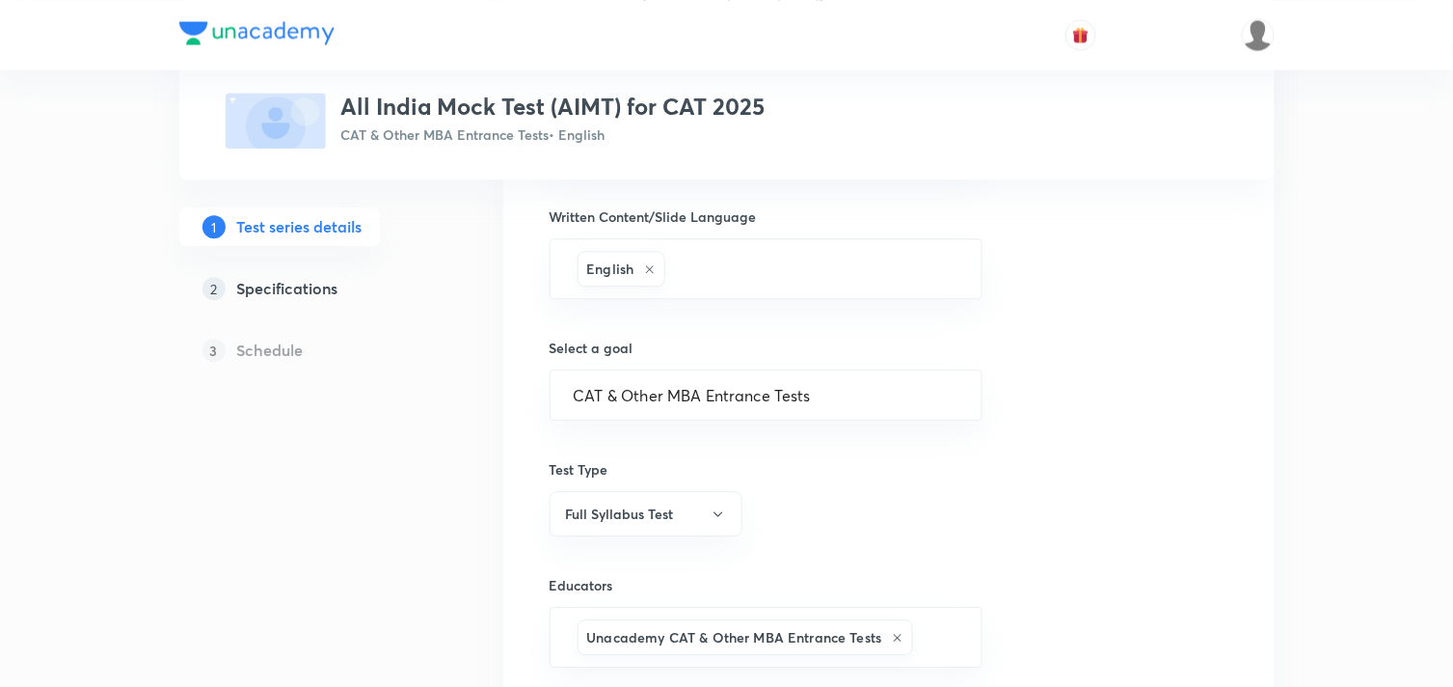
scroll to position [1205, 0]
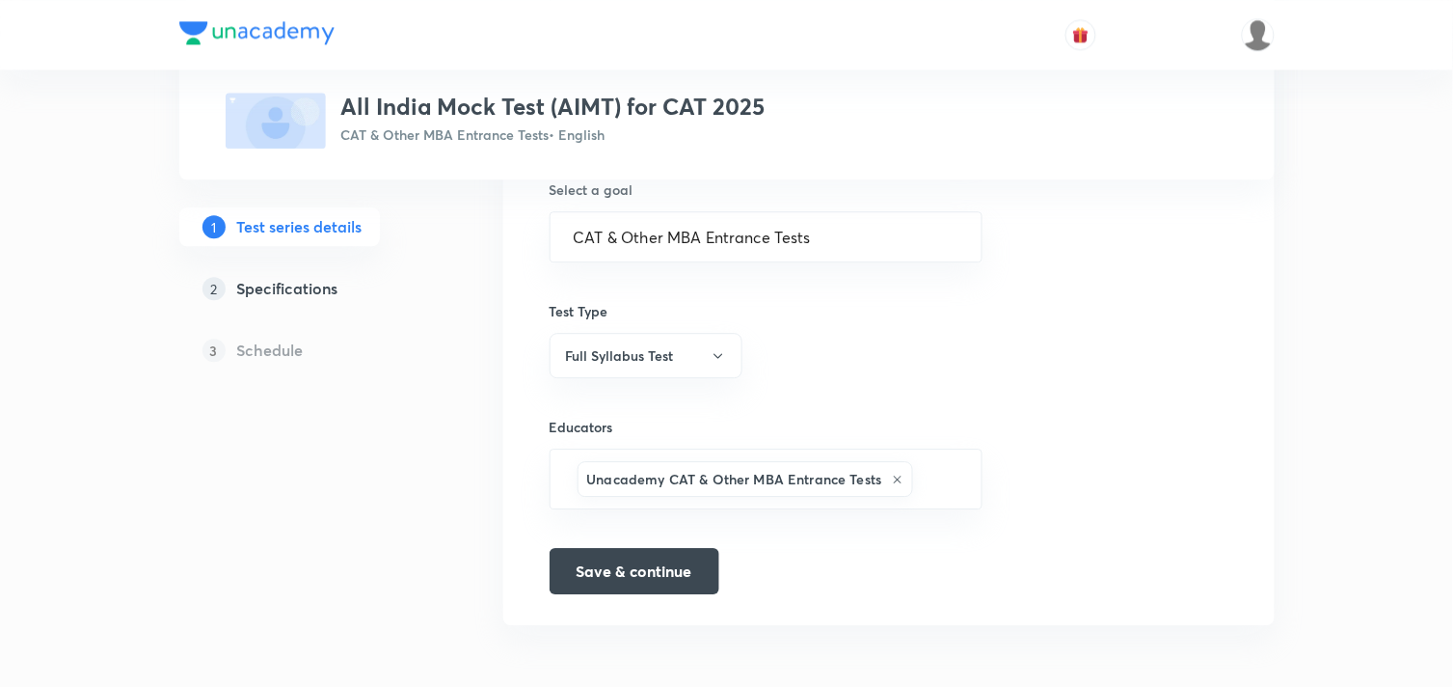
click at [295, 284] on h5 "Specifications" at bounding box center [287, 288] width 101 height 23
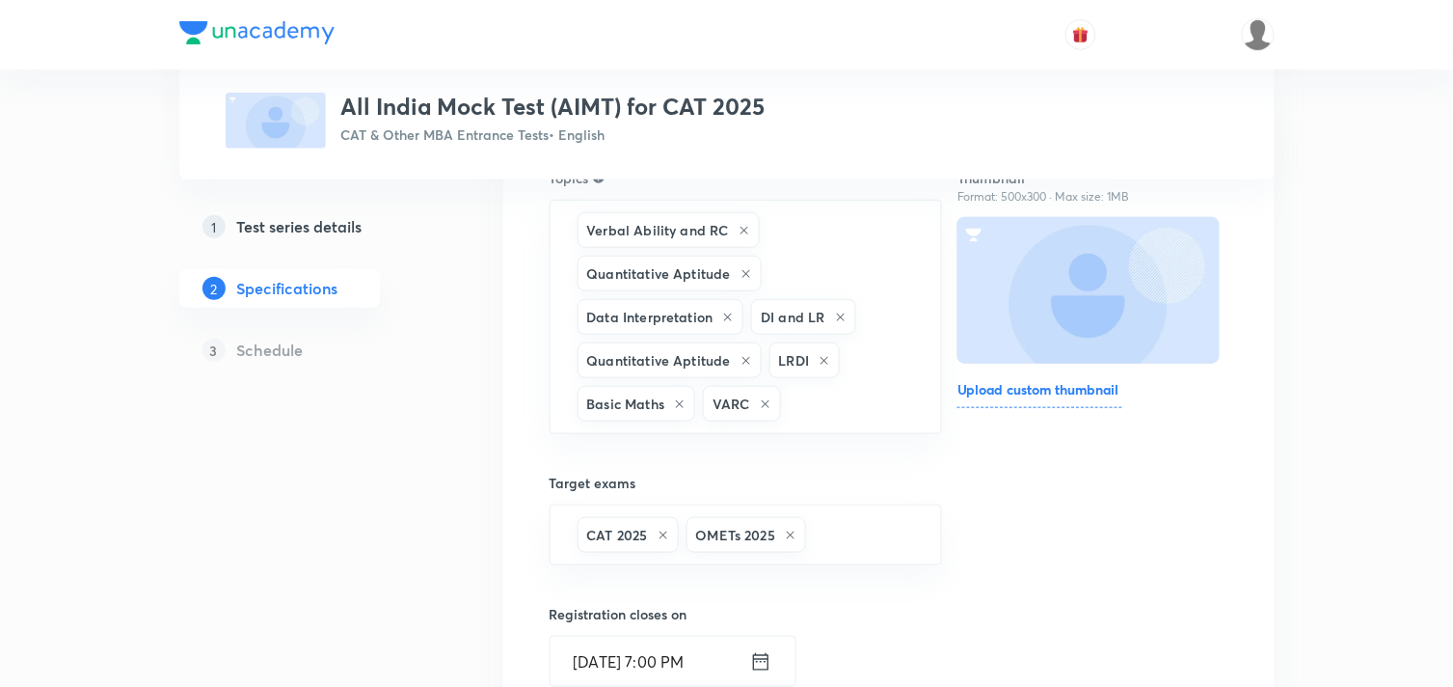
scroll to position [247, 0]
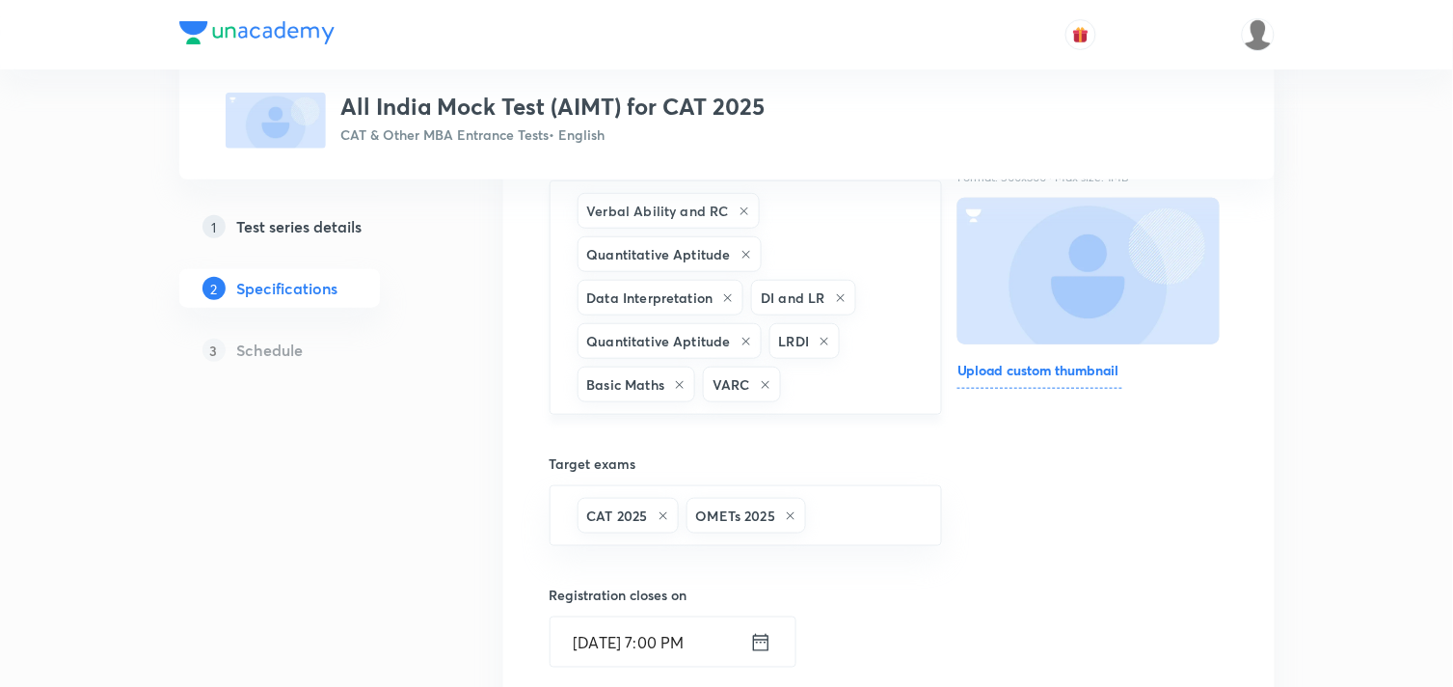
click at [798, 241] on div "Verbal Ability and RC Quantitative Aptitude Data Interpretation DI and LR Quant…" at bounding box center [746, 297] width 393 height 234
type input "s"
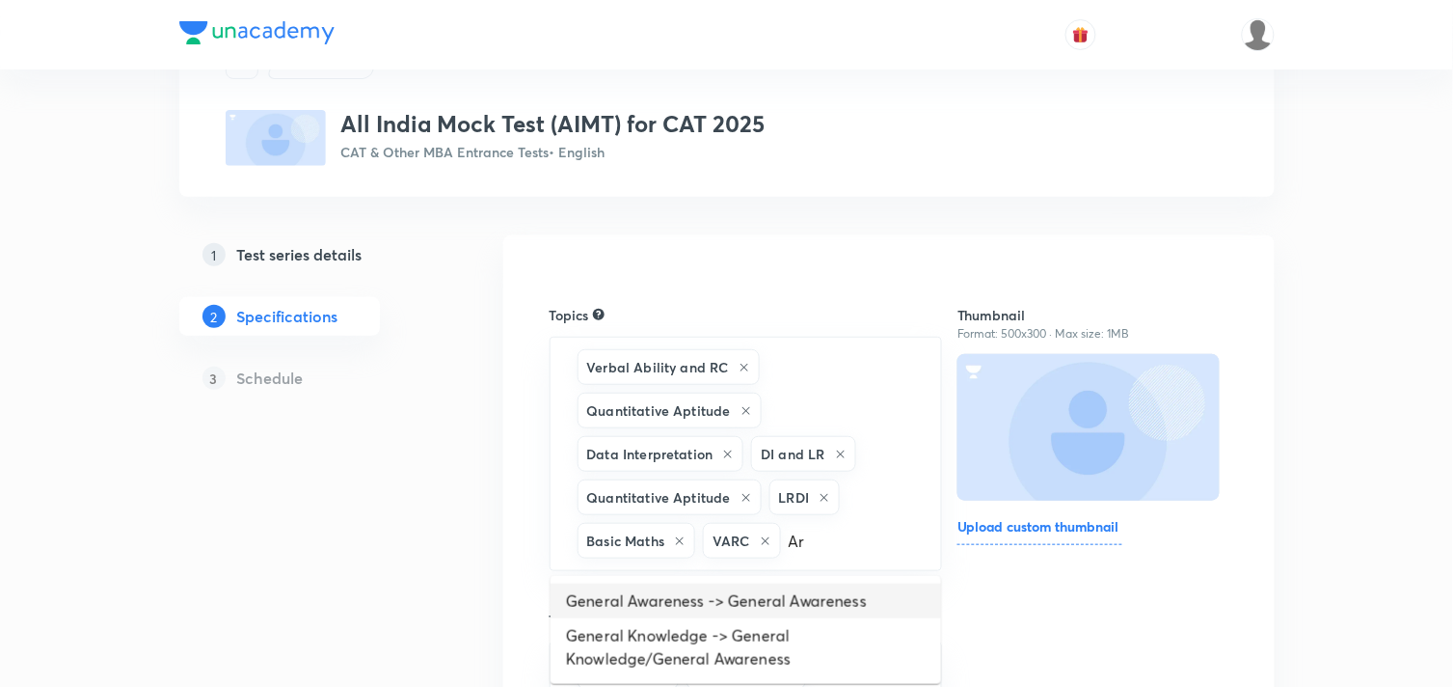
scroll to position [185, 0]
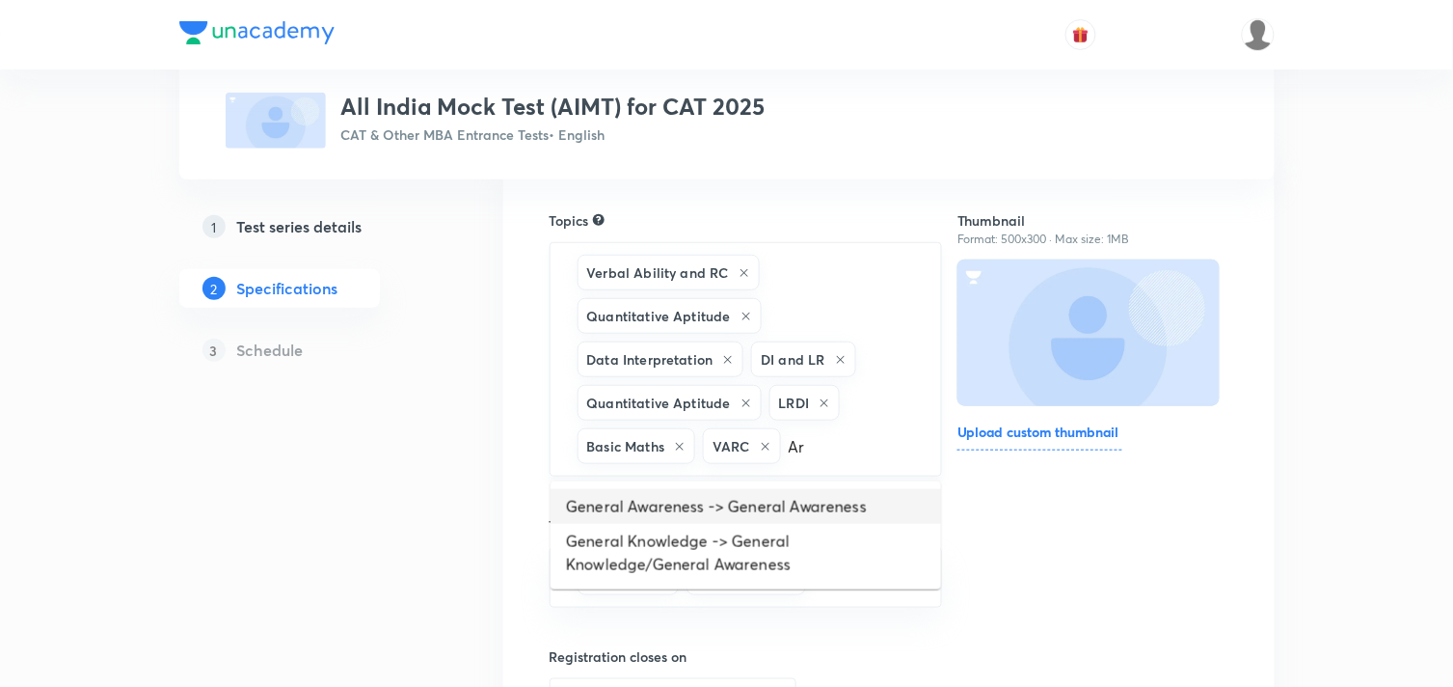
type input "A"
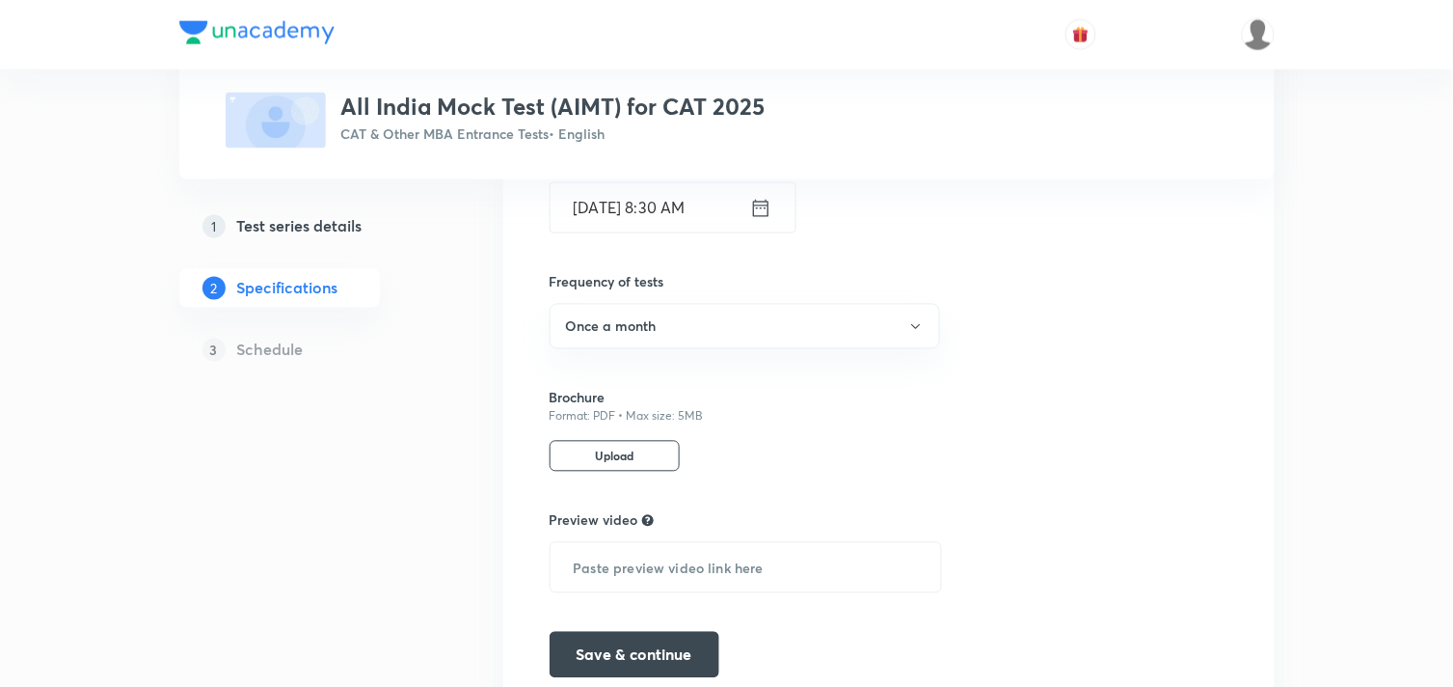
scroll to position [889, 0]
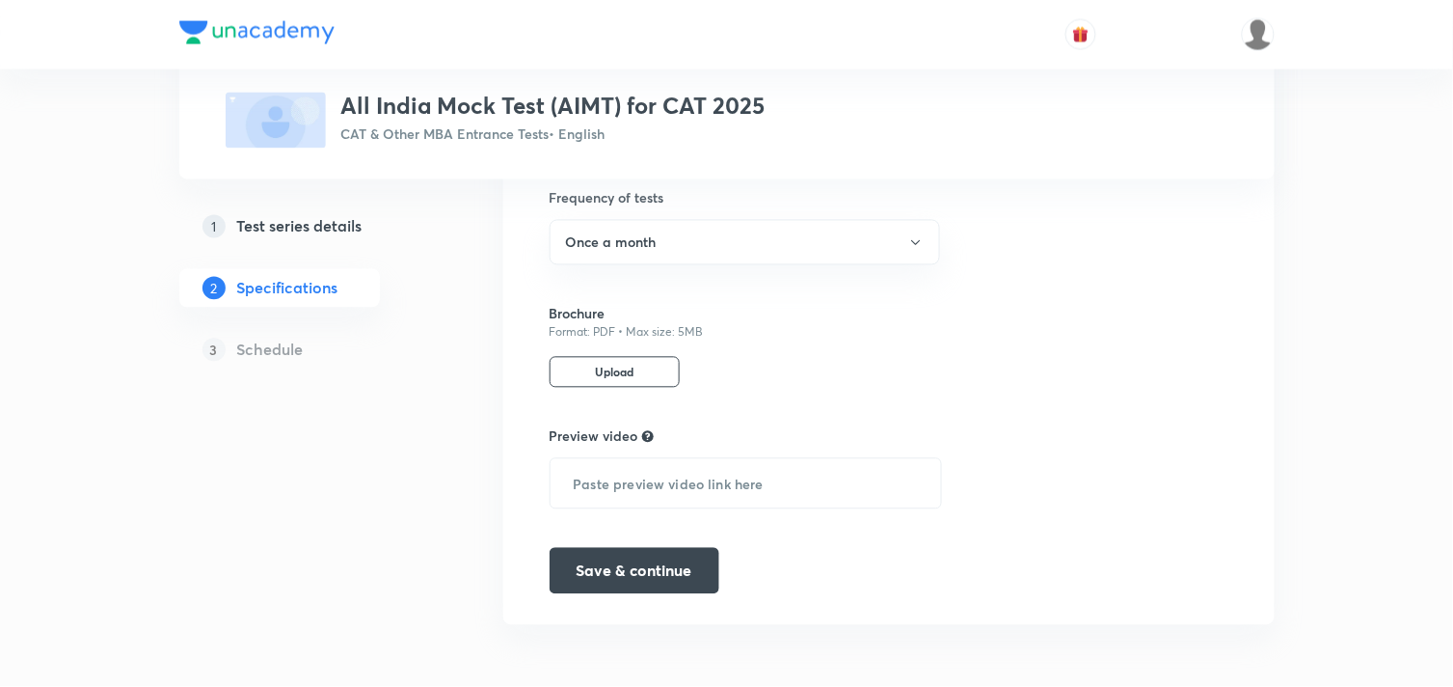
click at [832, 273] on div "Topics Verbal Ability and RC Quantitative Aptitude Data Interpretation DI and L…" at bounding box center [746, 32] width 393 height 1123
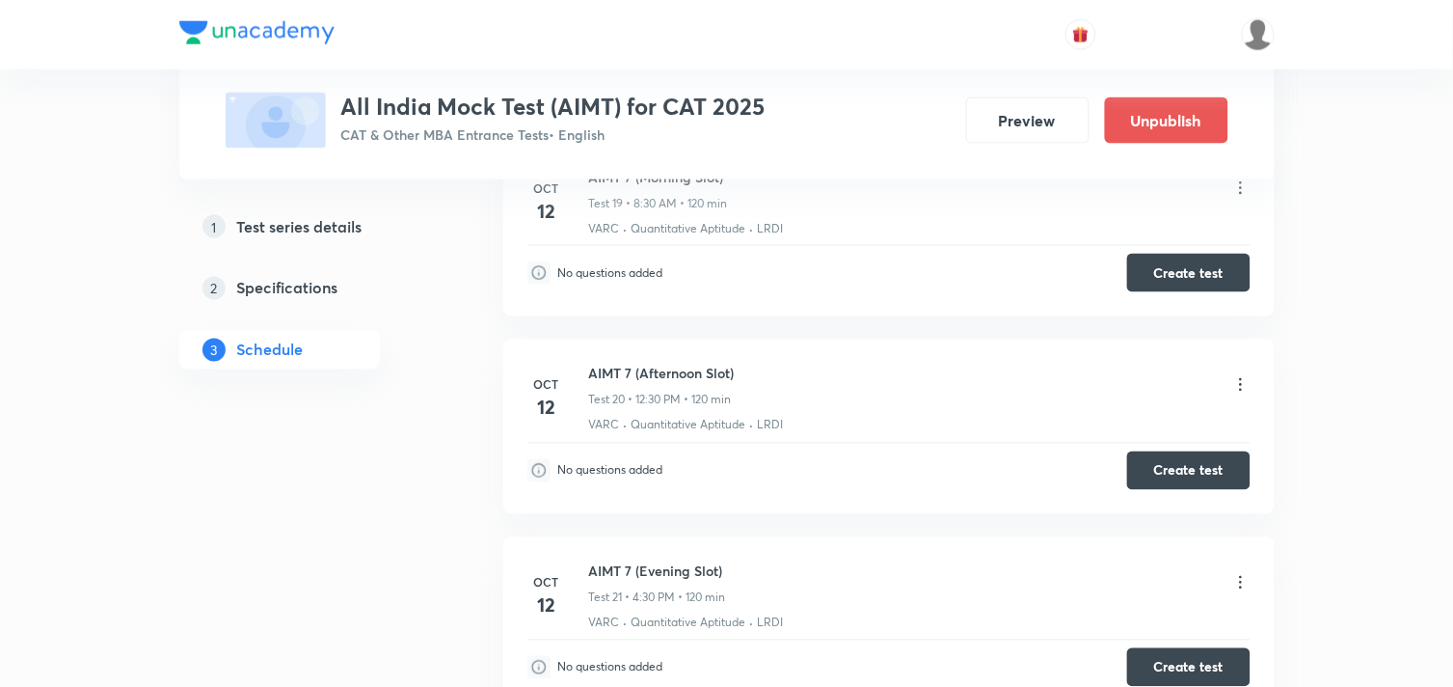
click at [1239, 382] on icon at bounding box center [1240, 385] width 3 height 13
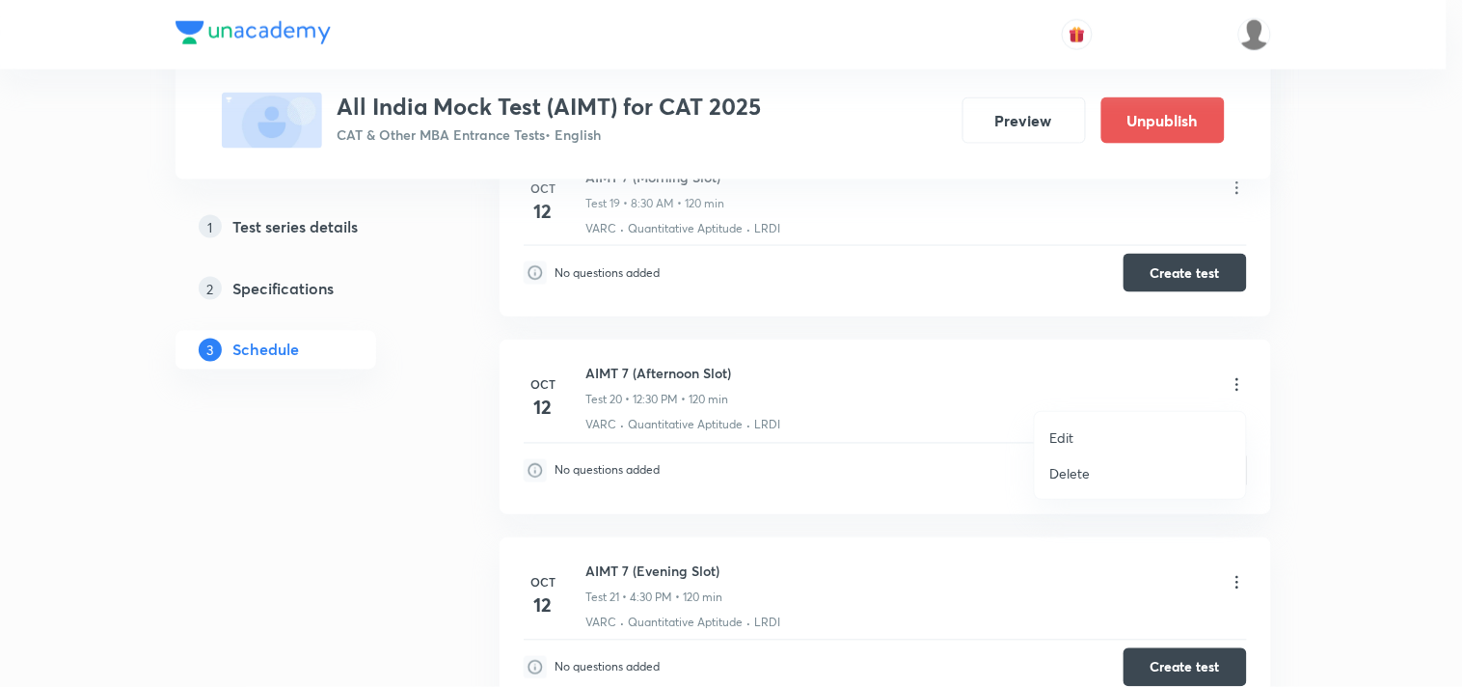
click at [1050, 442] on p "Edit" at bounding box center [1062, 437] width 24 height 20
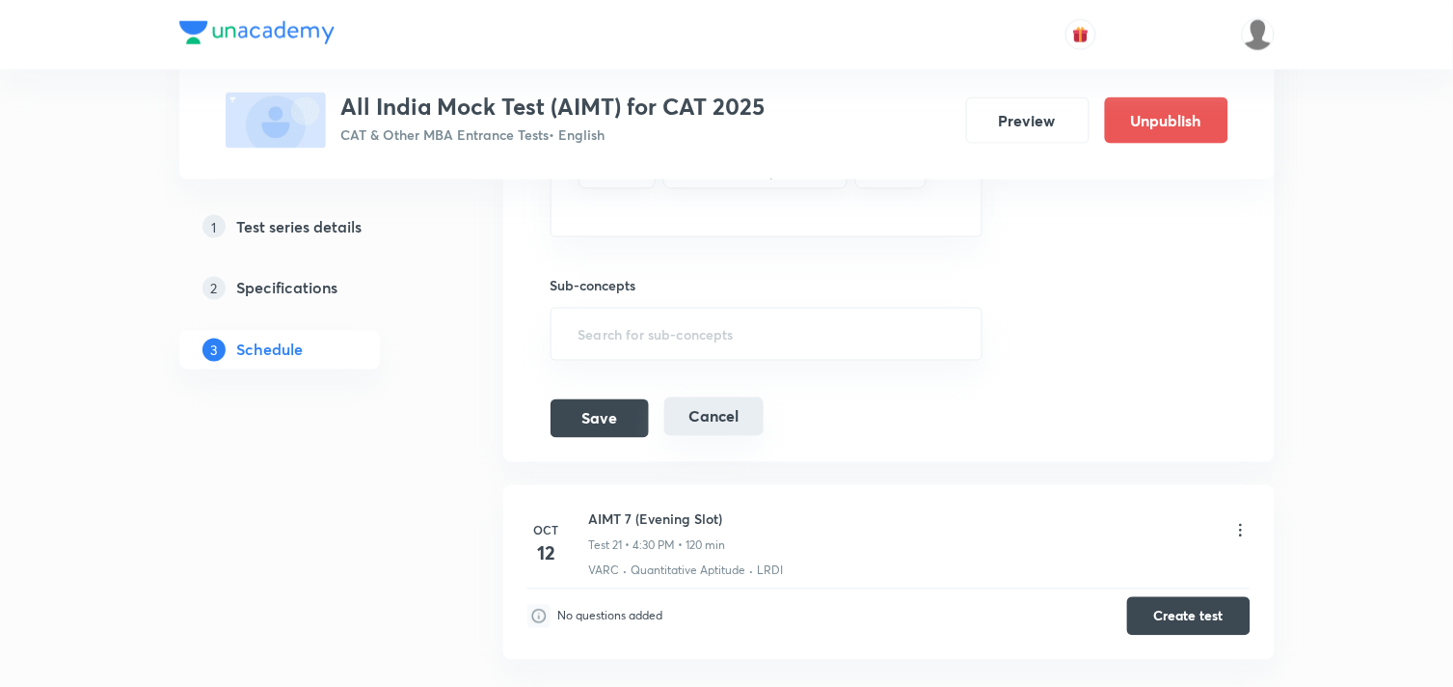
scroll to position [4142, 0]
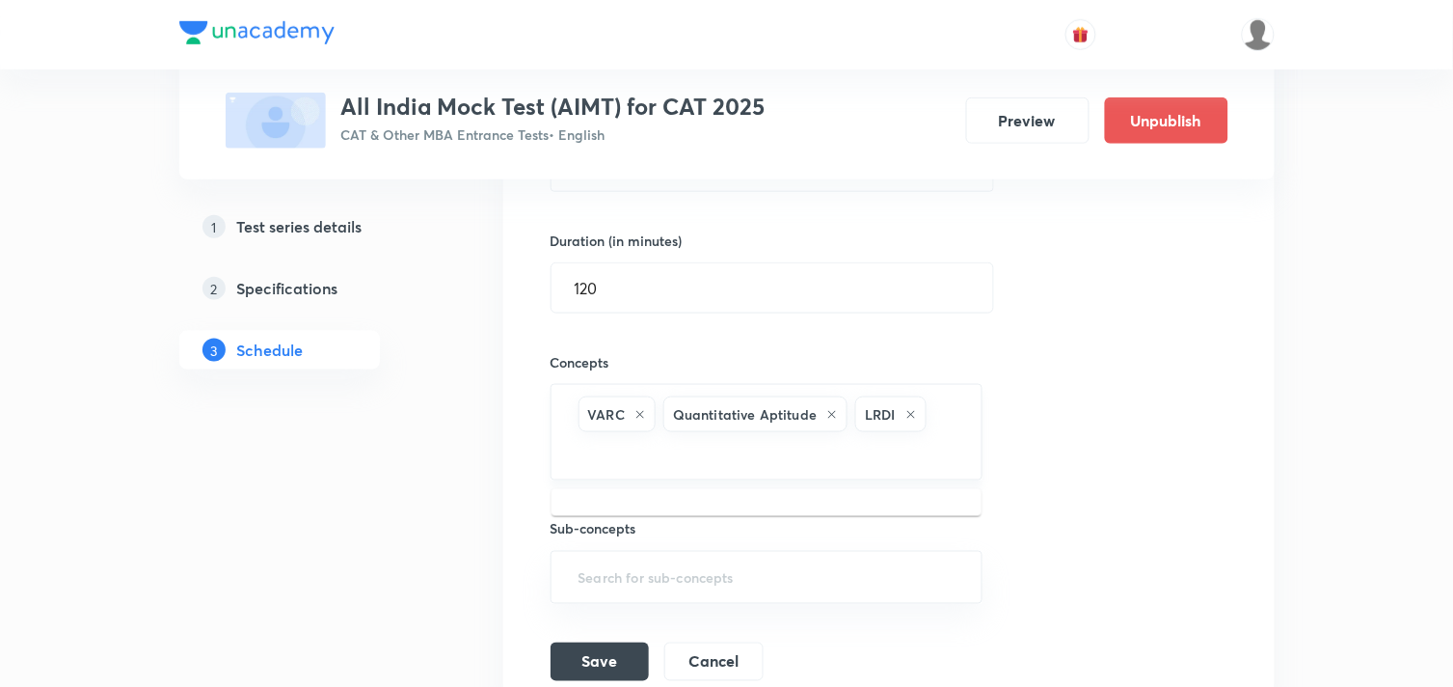
click at [950, 440] on input "text" at bounding box center [767, 454] width 385 height 36
click at [950, 440] on input "A" at bounding box center [767, 454] width 385 height 36
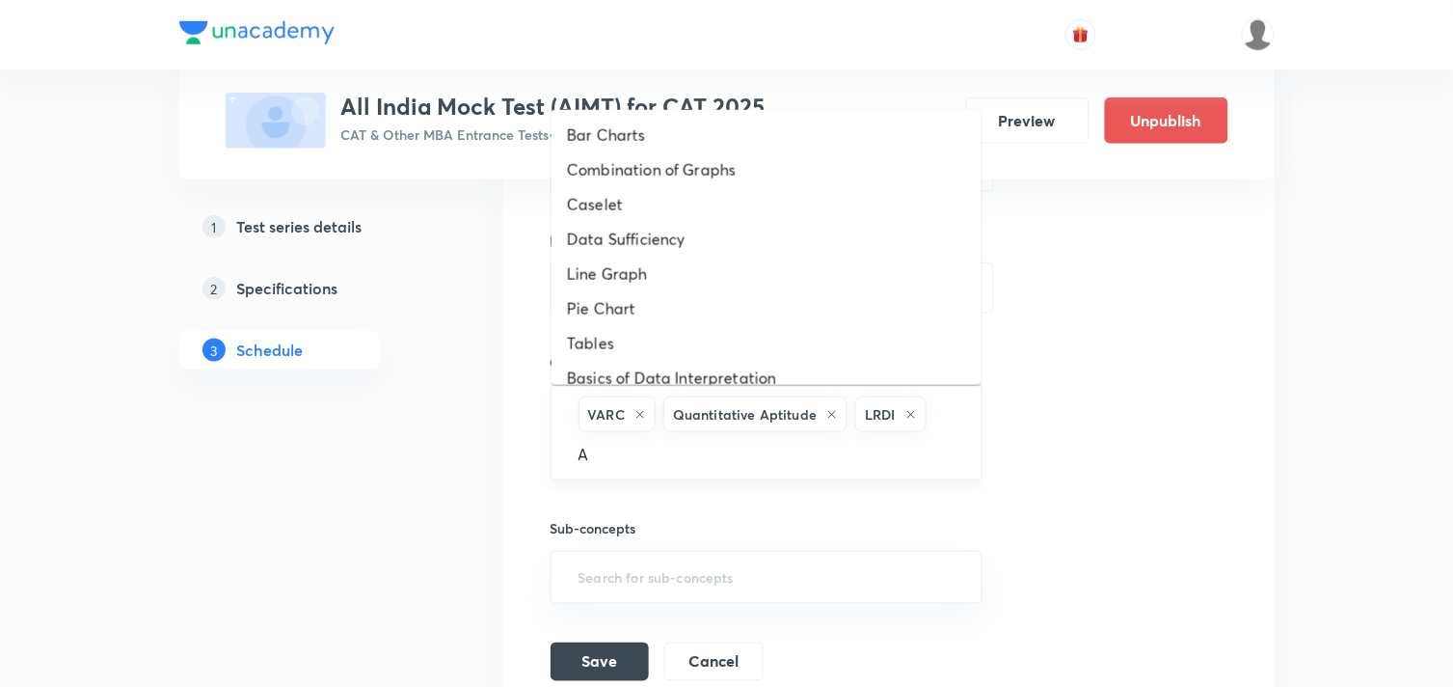
type input "Ar"
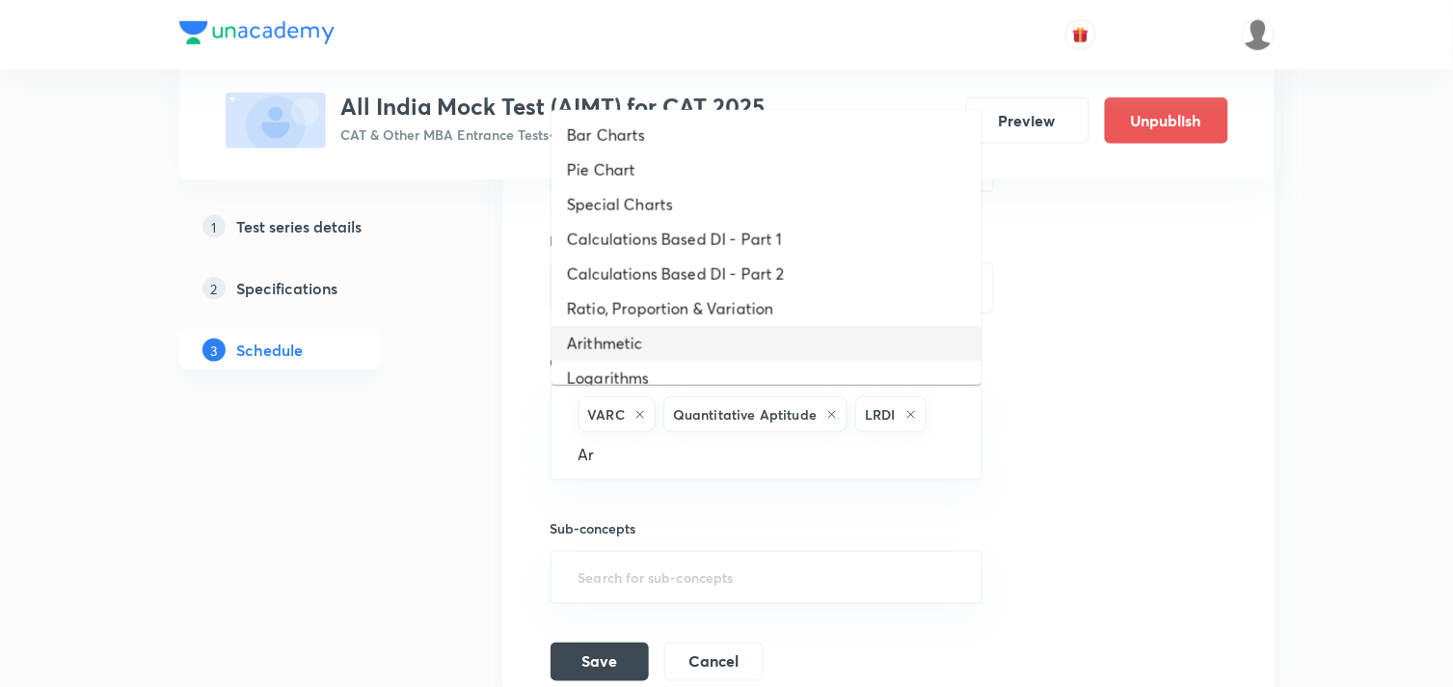
click at [640, 338] on li "Arithmetic" at bounding box center [767, 343] width 430 height 35
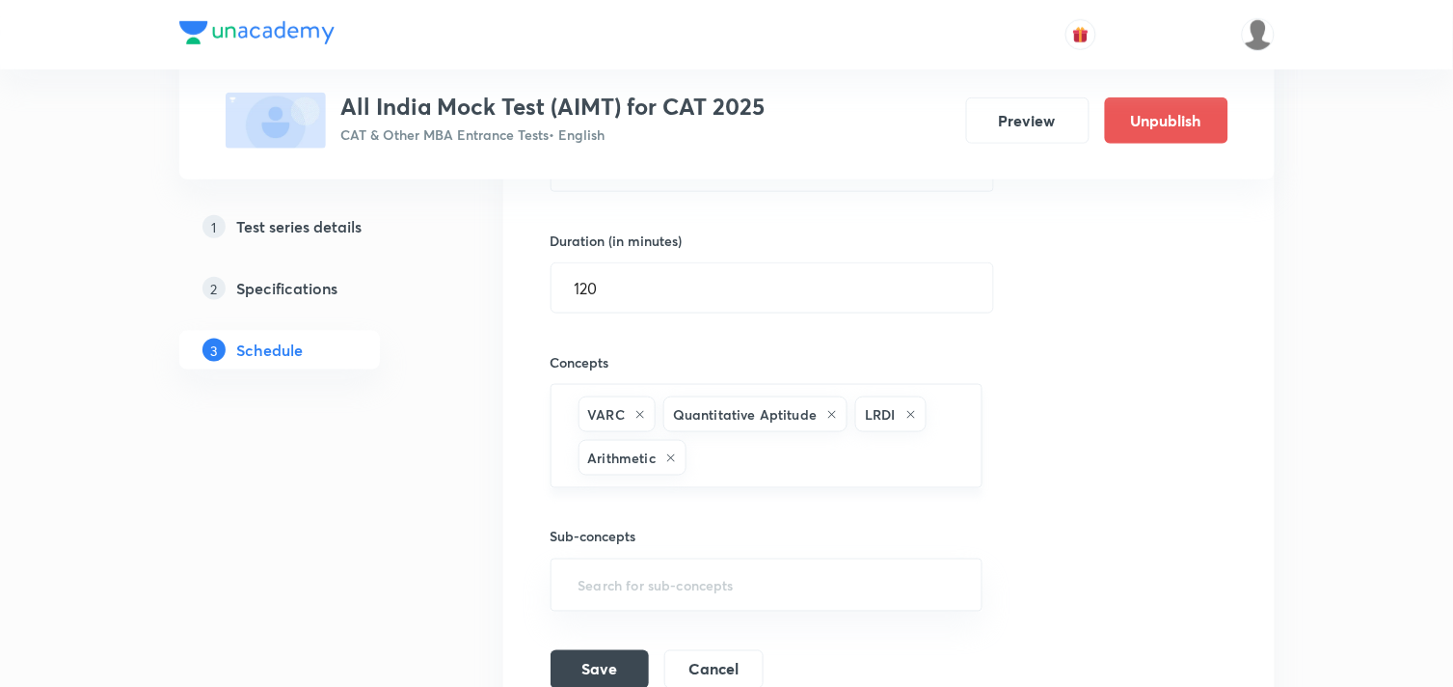
click at [774, 475] on input "text" at bounding box center [824, 458] width 268 height 36
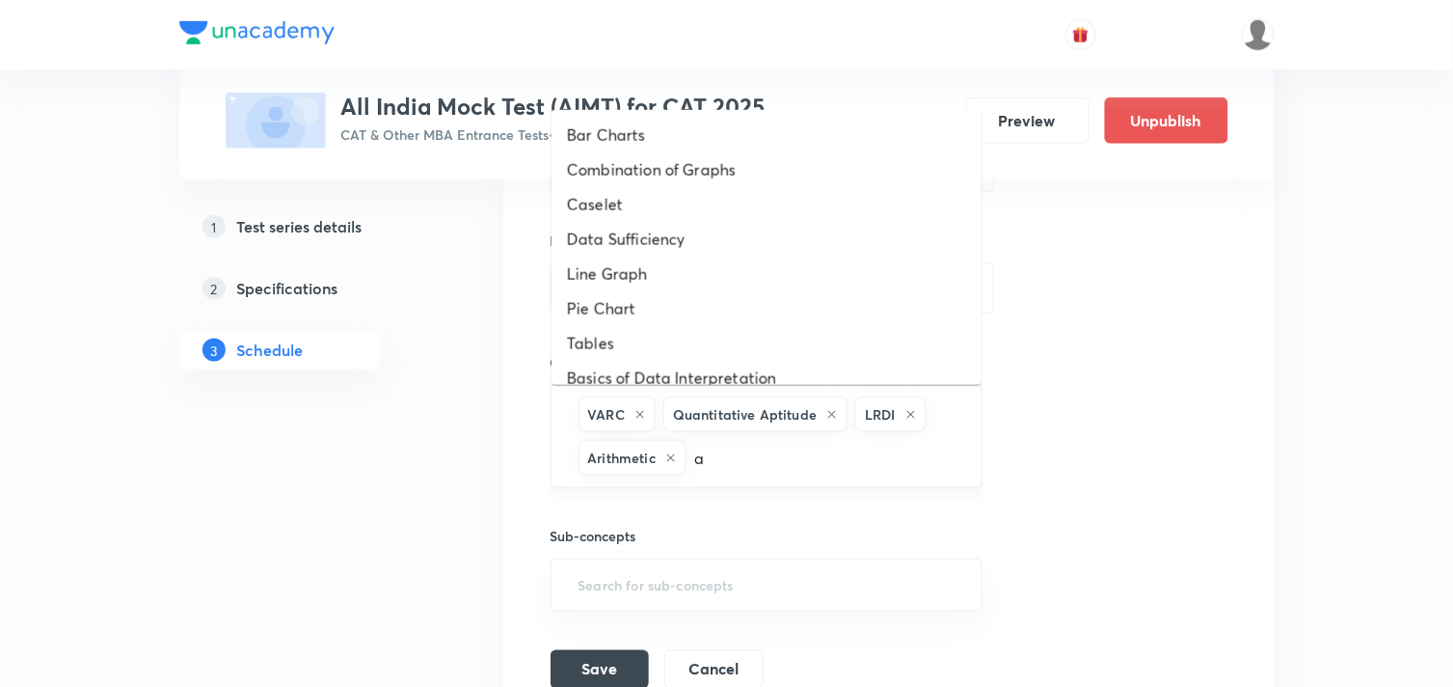
type input "al"
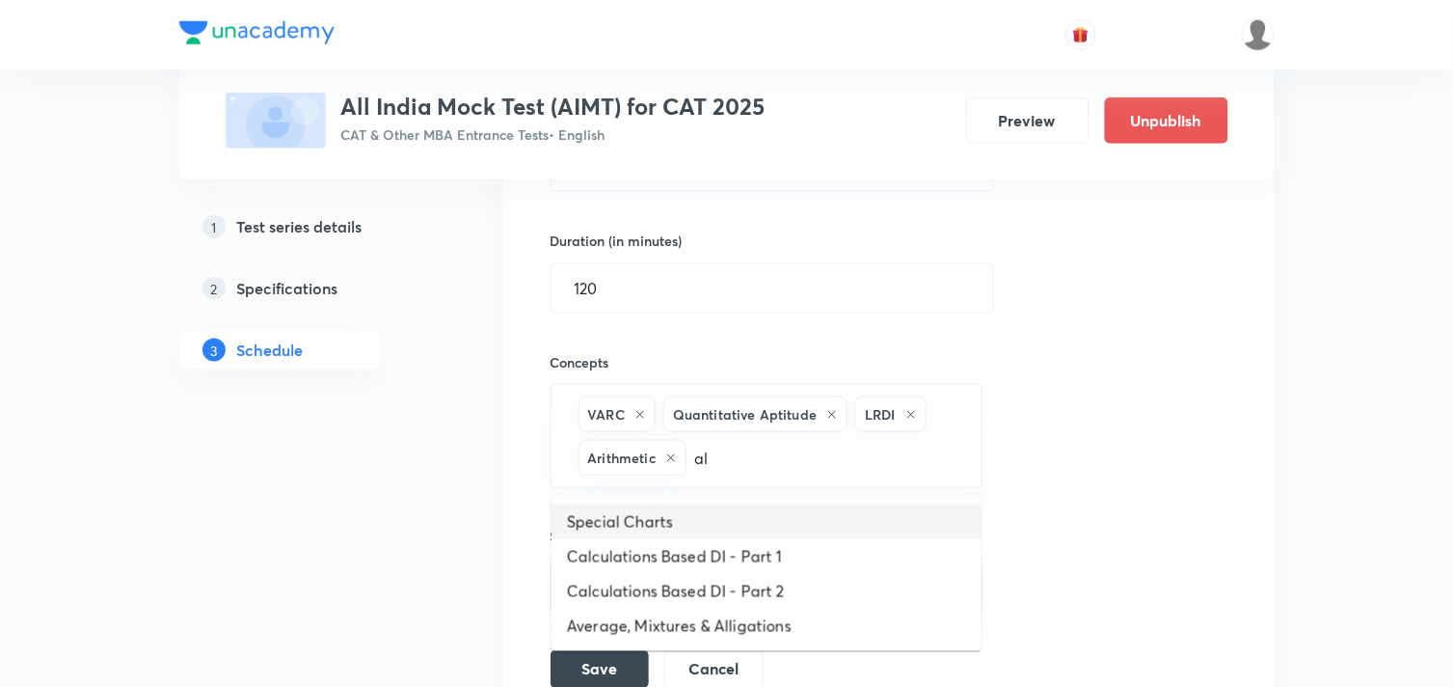
click at [677, 515] on li "Special Charts" at bounding box center [767, 521] width 430 height 35
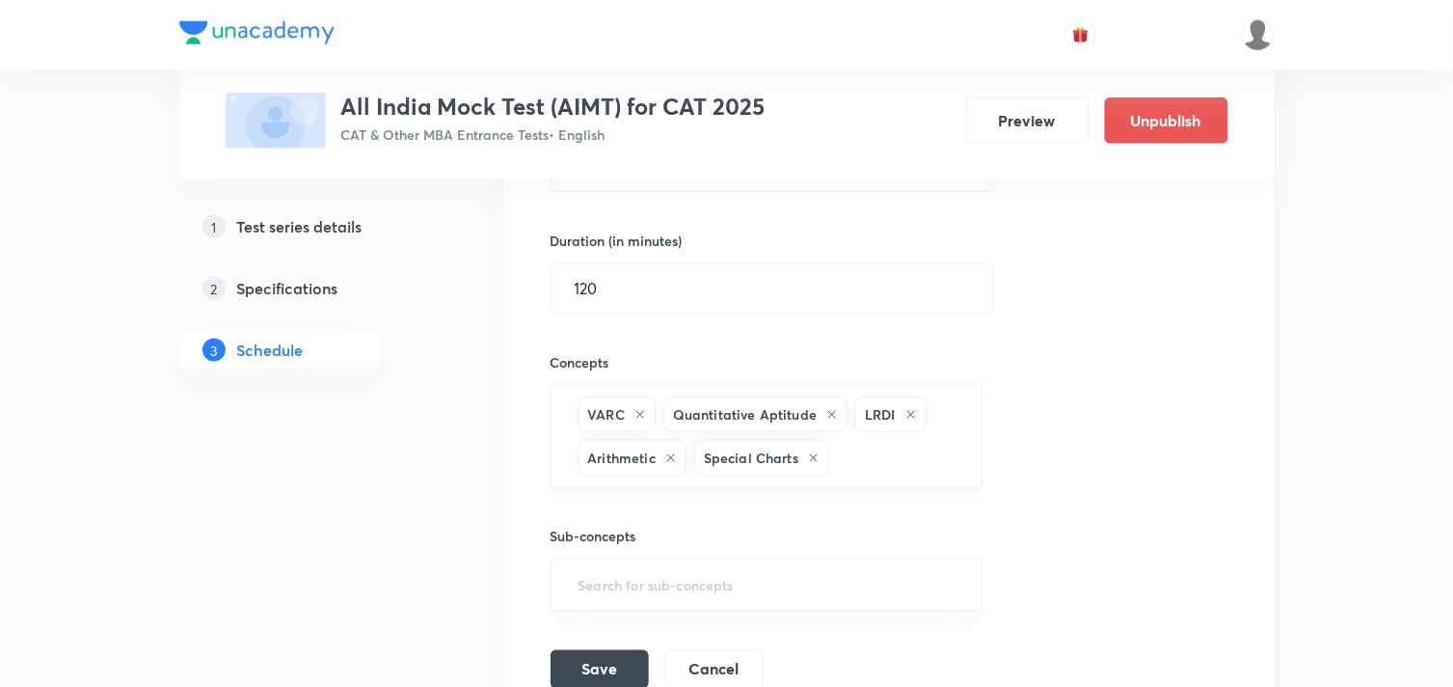
click at [898, 466] on input "text" at bounding box center [895, 458] width 125 height 36
type input "Av"
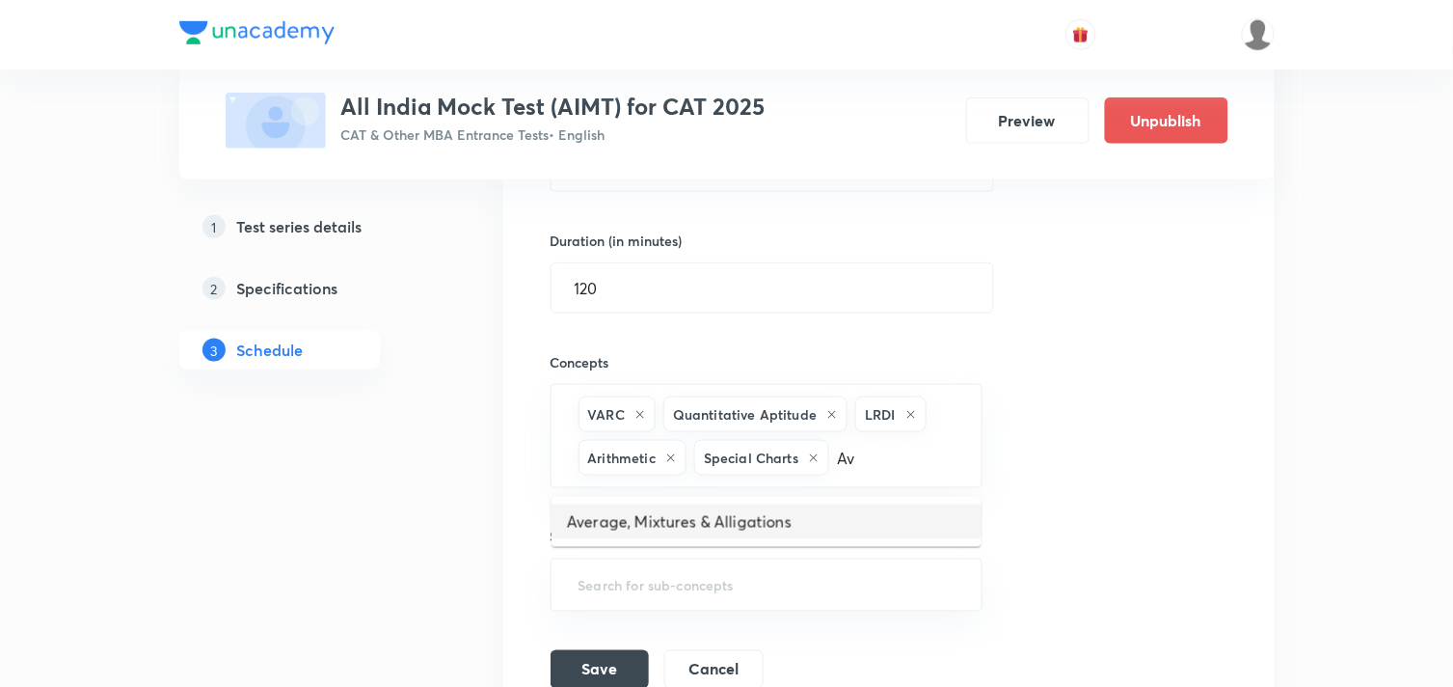
click at [660, 512] on li "Average, Mixtures & Alligations" at bounding box center [767, 521] width 430 height 35
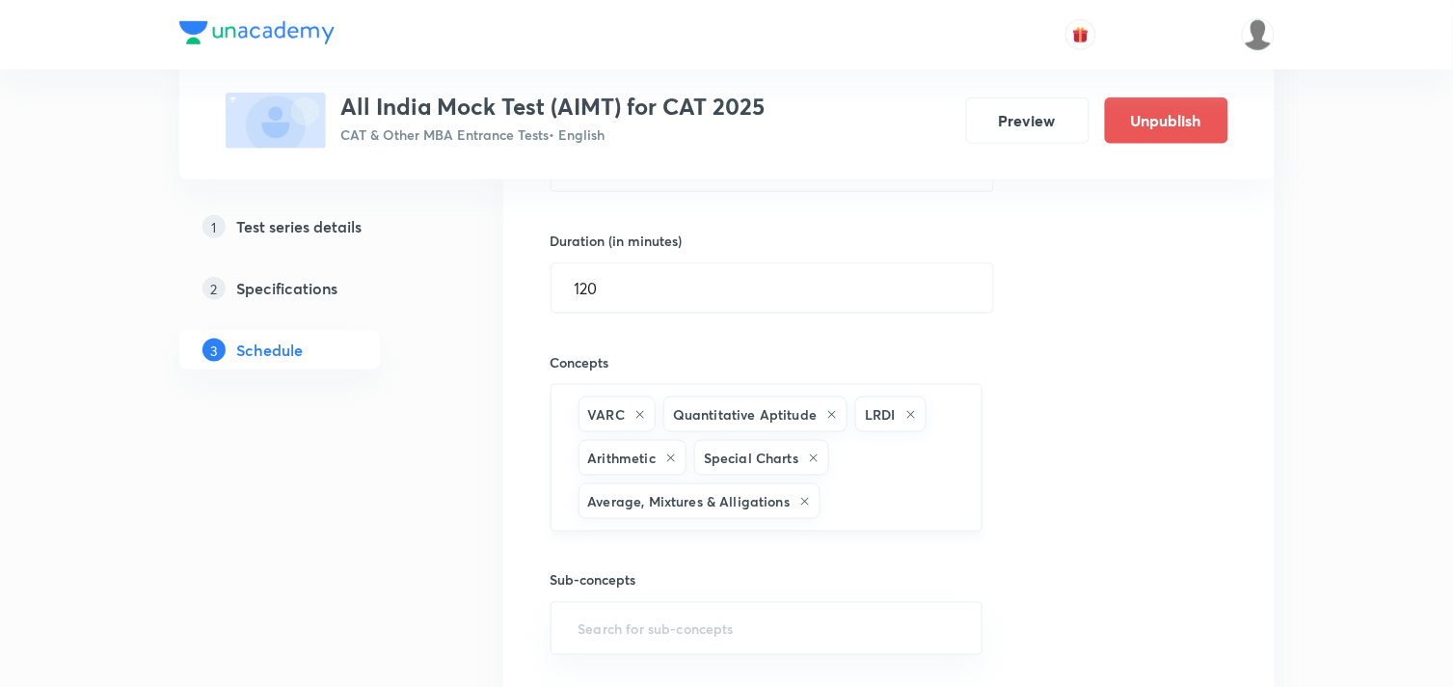
click at [866, 507] on input "text" at bounding box center [891, 501] width 134 height 36
type input "Set"
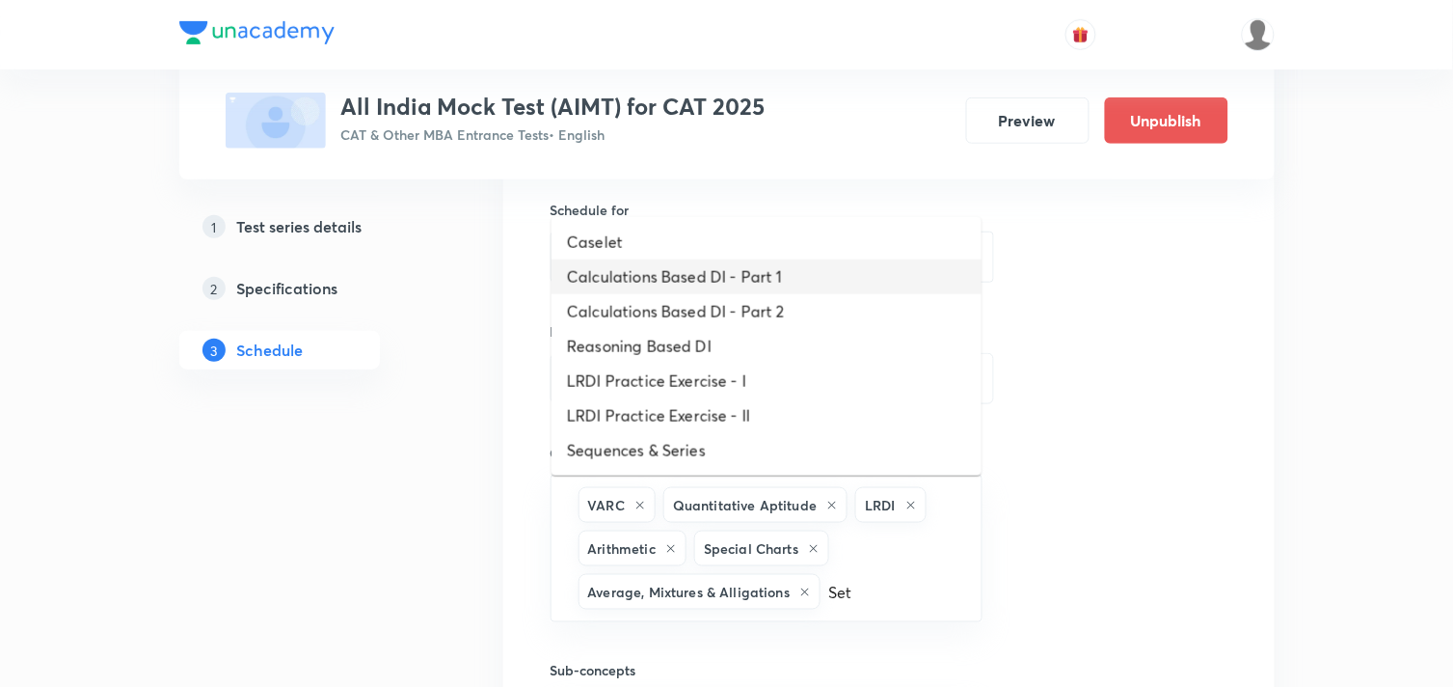
scroll to position [4048, 0]
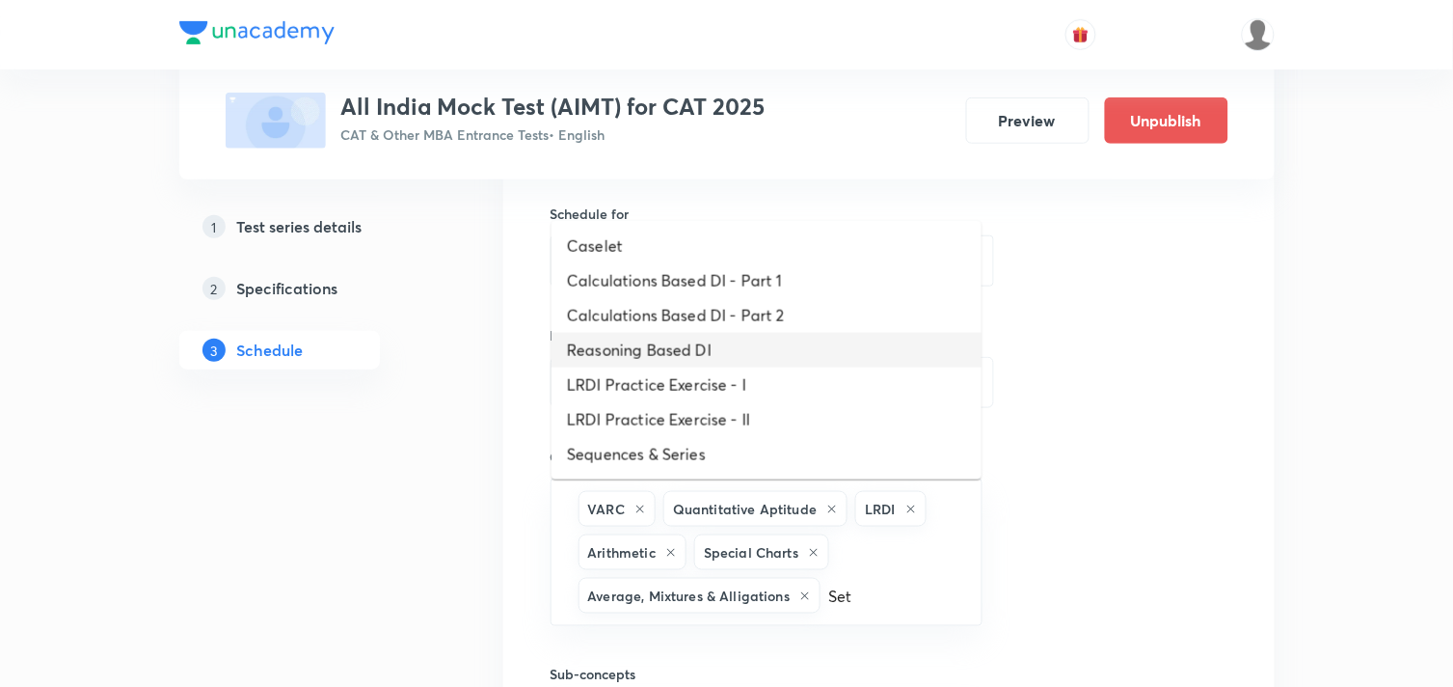
click at [634, 351] on li "Reasoning Based DI" at bounding box center [767, 350] width 430 height 35
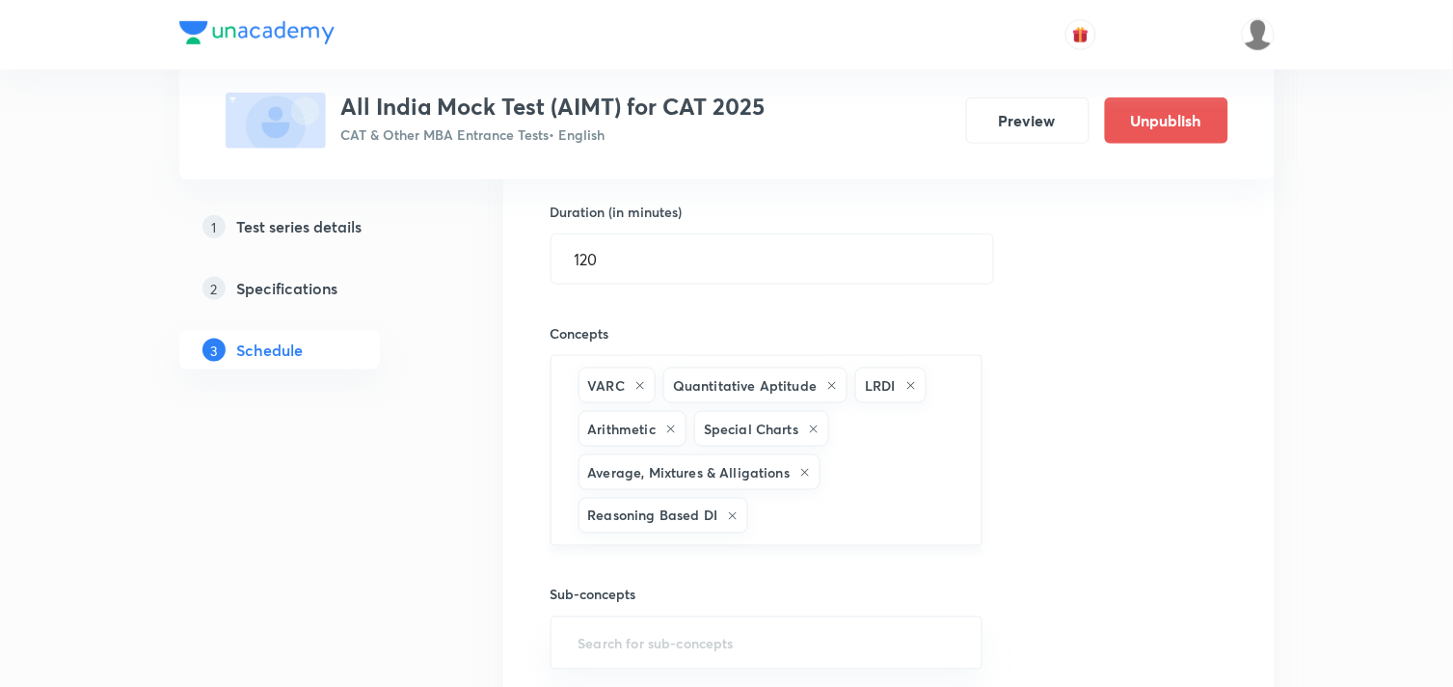
scroll to position [4172, 0]
click at [807, 509] on input "text" at bounding box center [855, 515] width 206 height 36
type input "NUM"
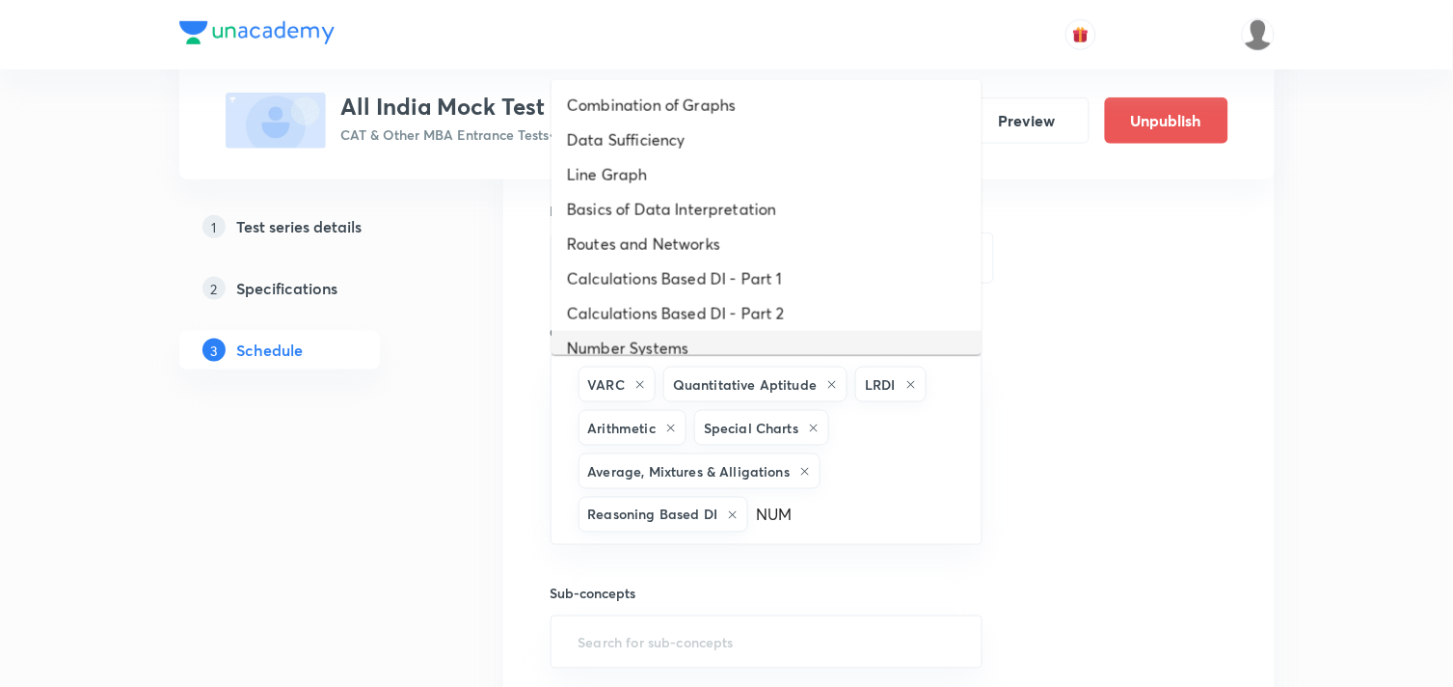
click at [656, 338] on li "Number Systems" at bounding box center [767, 348] width 430 height 35
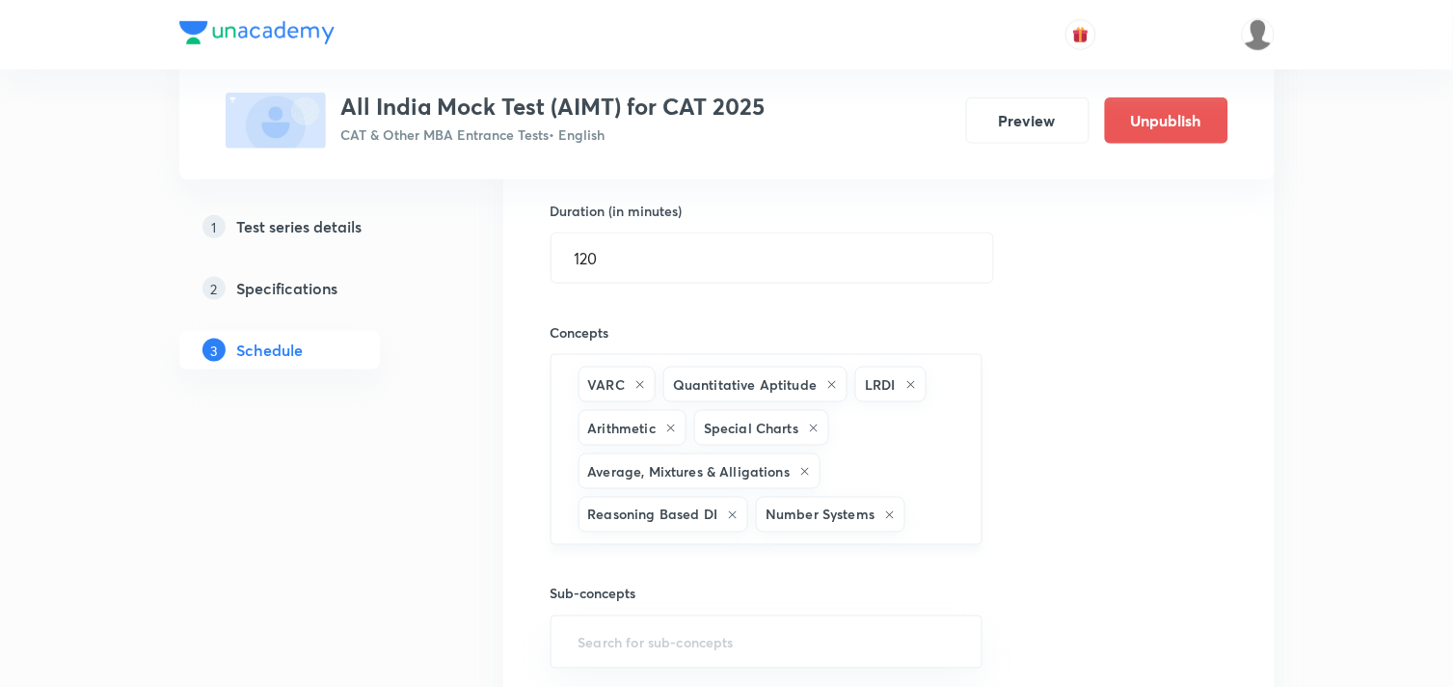
click at [911, 525] on input "text" at bounding box center [933, 515] width 49 height 36
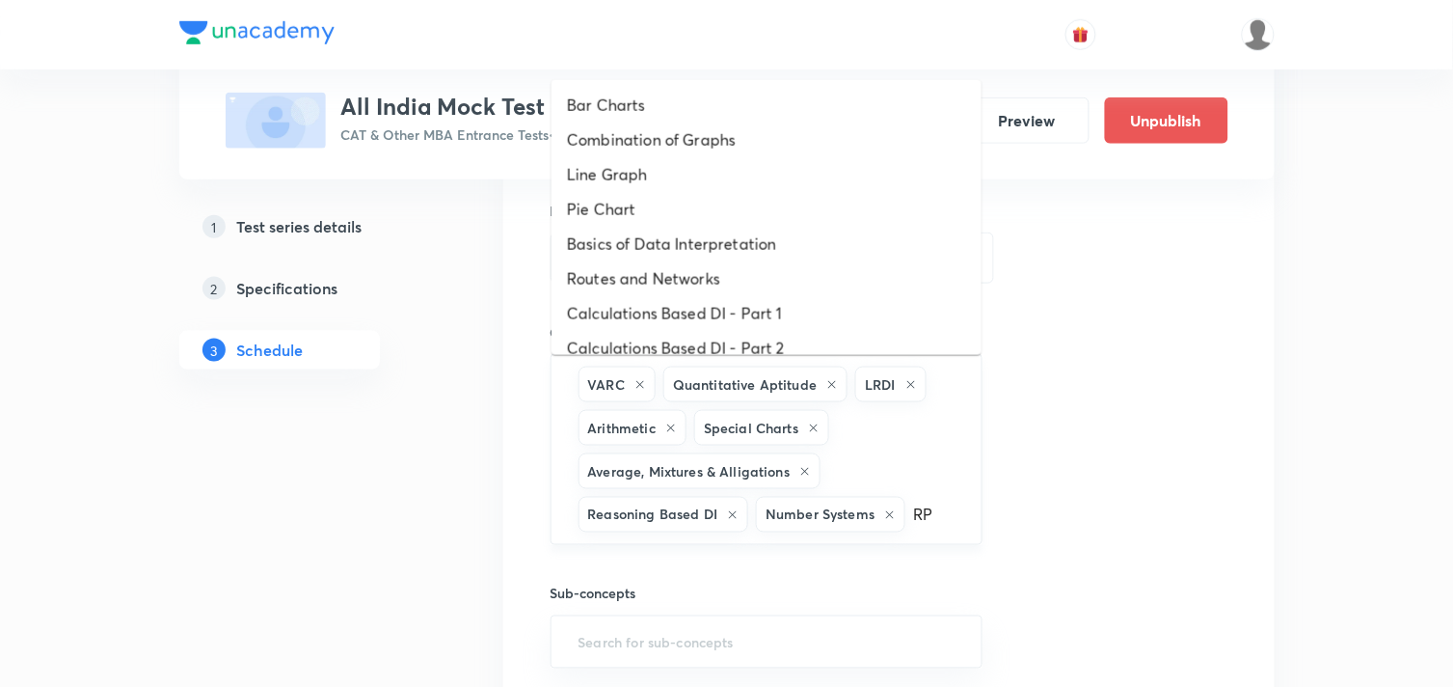
type input "R"
click at [659, 246] on li "Basics of Data Interpretation" at bounding box center [767, 244] width 430 height 35
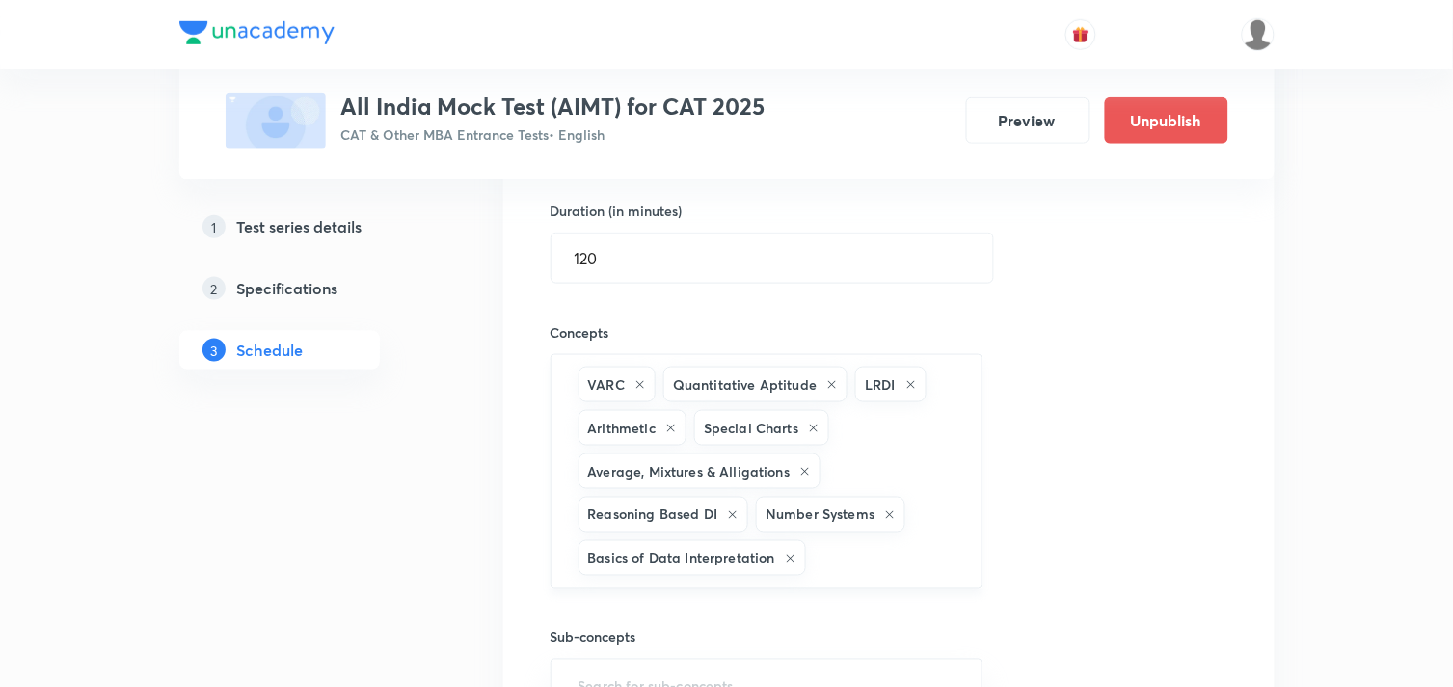
click at [882, 566] on input "text" at bounding box center [884, 558] width 148 height 36
type input "rOUTE"
click at [690, 627] on li "Routes and Networks" at bounding box center [767, 623] width 430 height 35
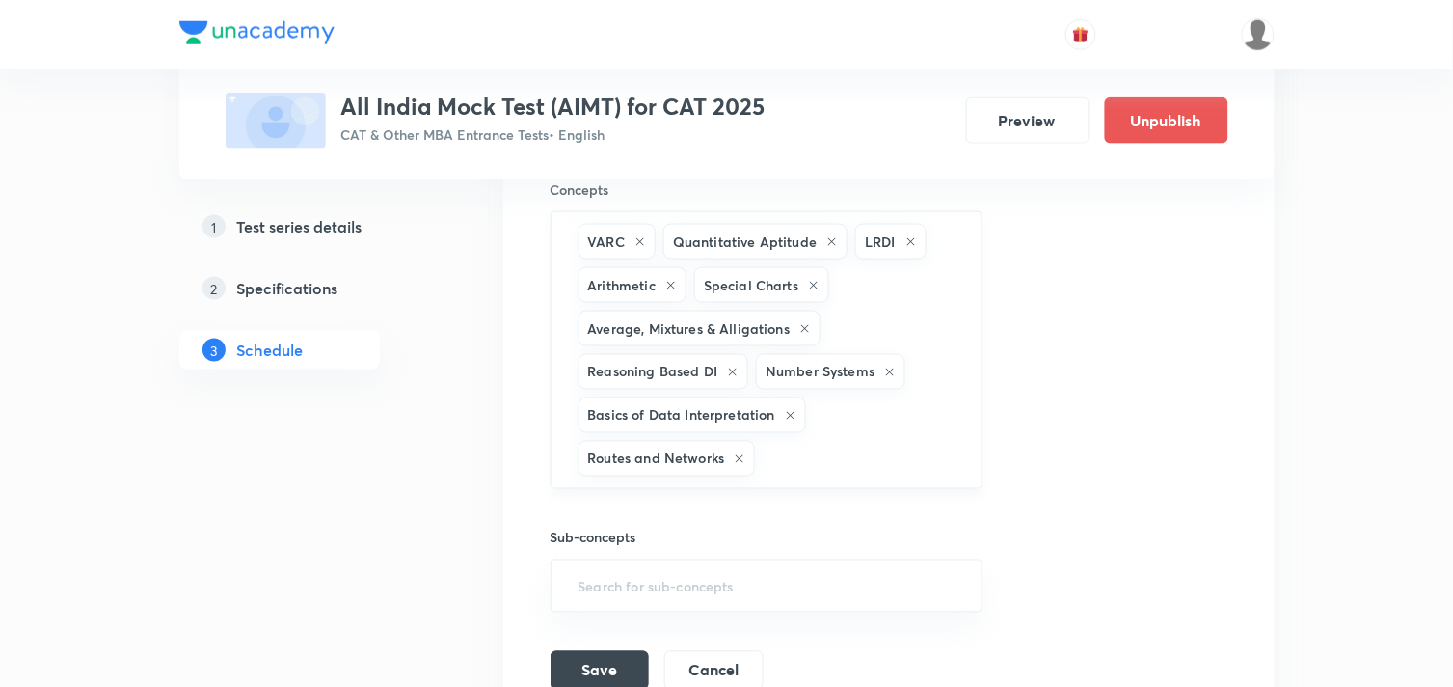
click at [816, 466] on input "text" at bounding box center [859, 459] width 200 height 36
type input "dATA"
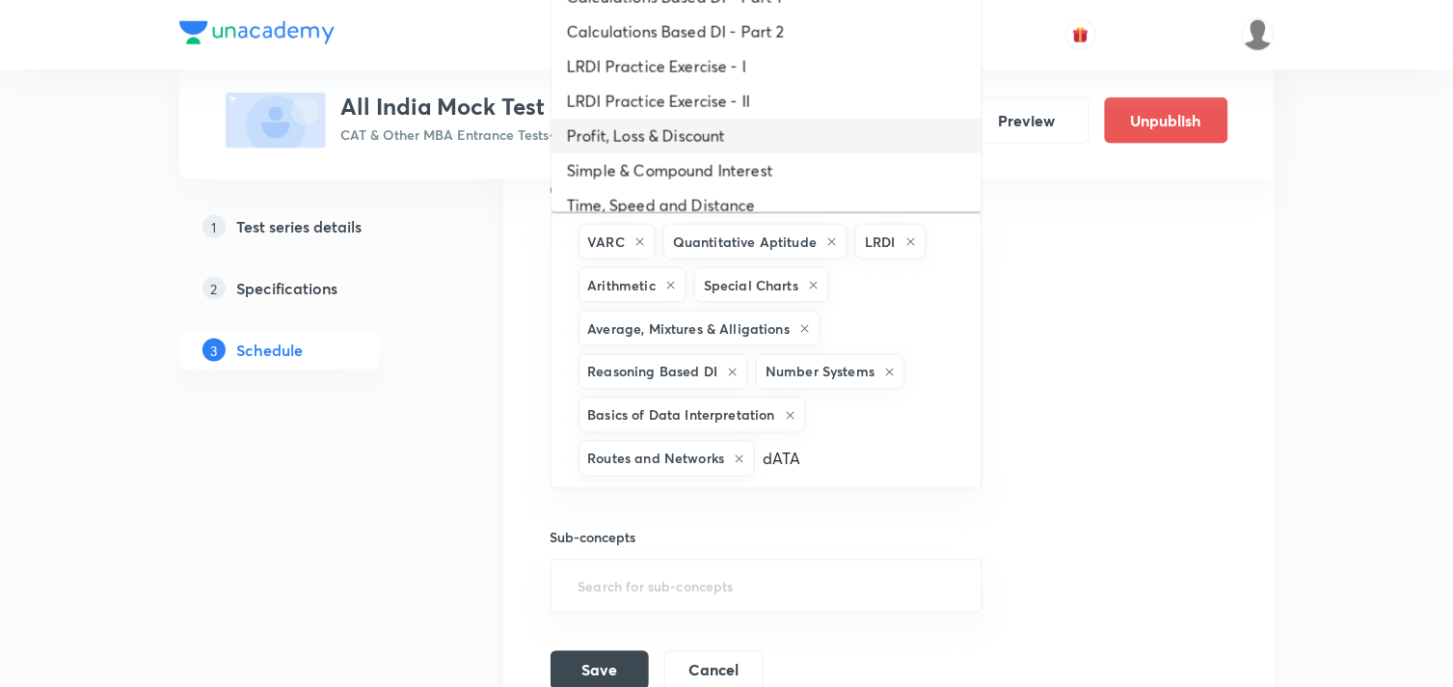
click at [714, 138] on li "Profit, Loss & Discount" at bounding box center [767, 136] width 430 height 35
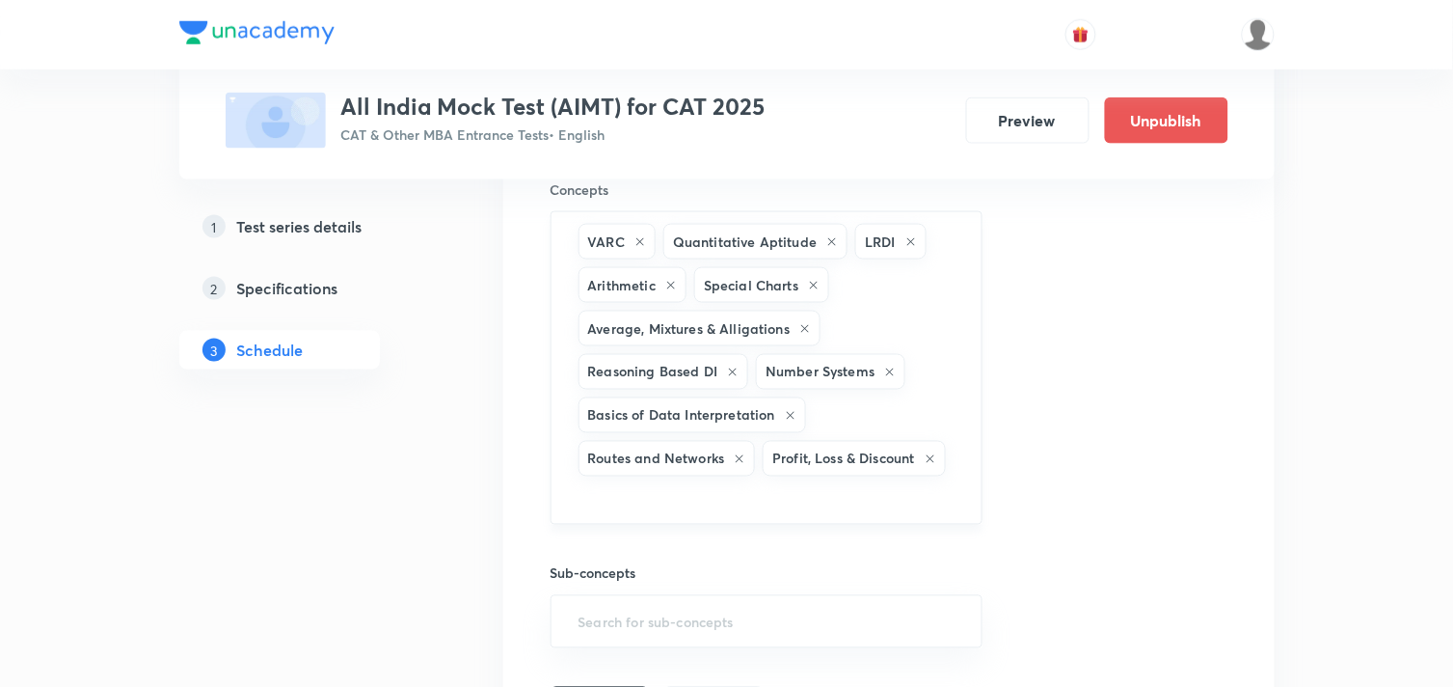
click at [977, 453] on div "VARC Quantitative Aptitude LRDI Arithmetic Special Charts Average, Mixtures & A…" at bounding box center [767, 367] width 433 height 313
type input "v"
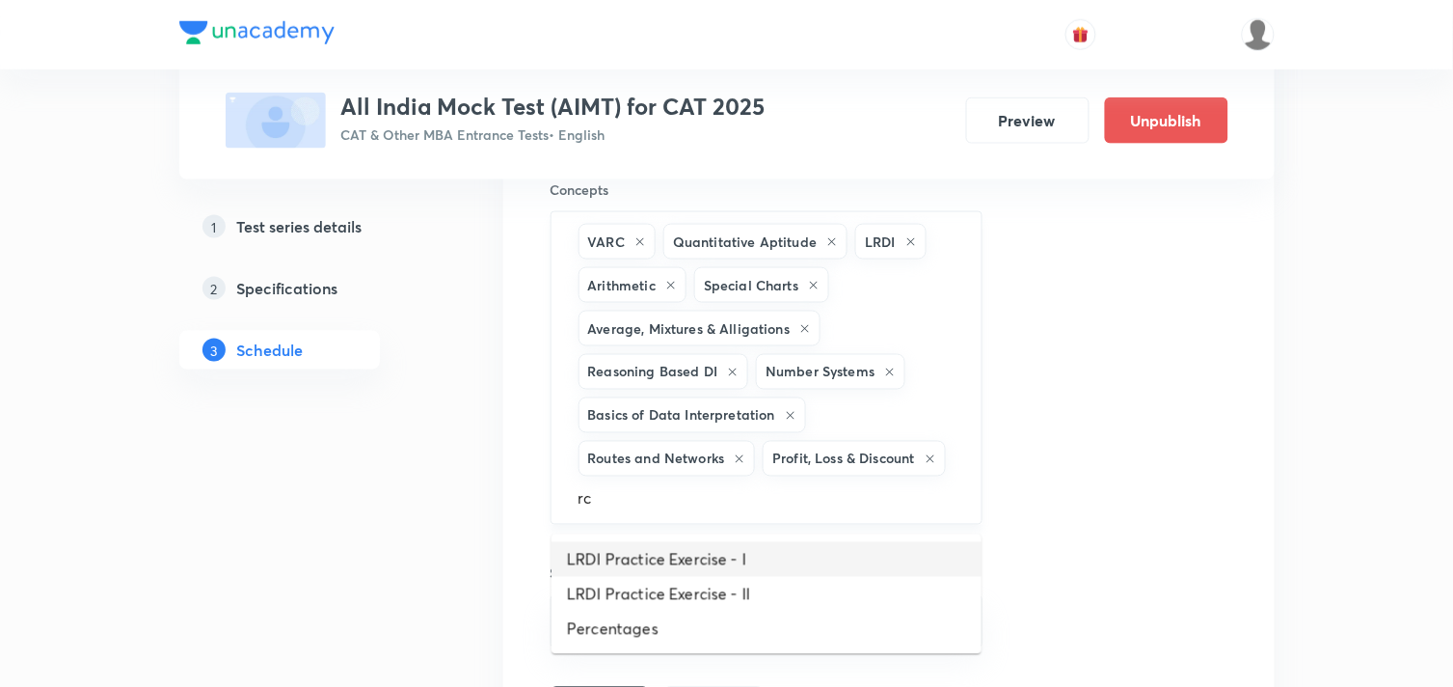
click at [619, 508] on input "rc" at bounding box center [767, 498] width 385 height 36
type input "r"
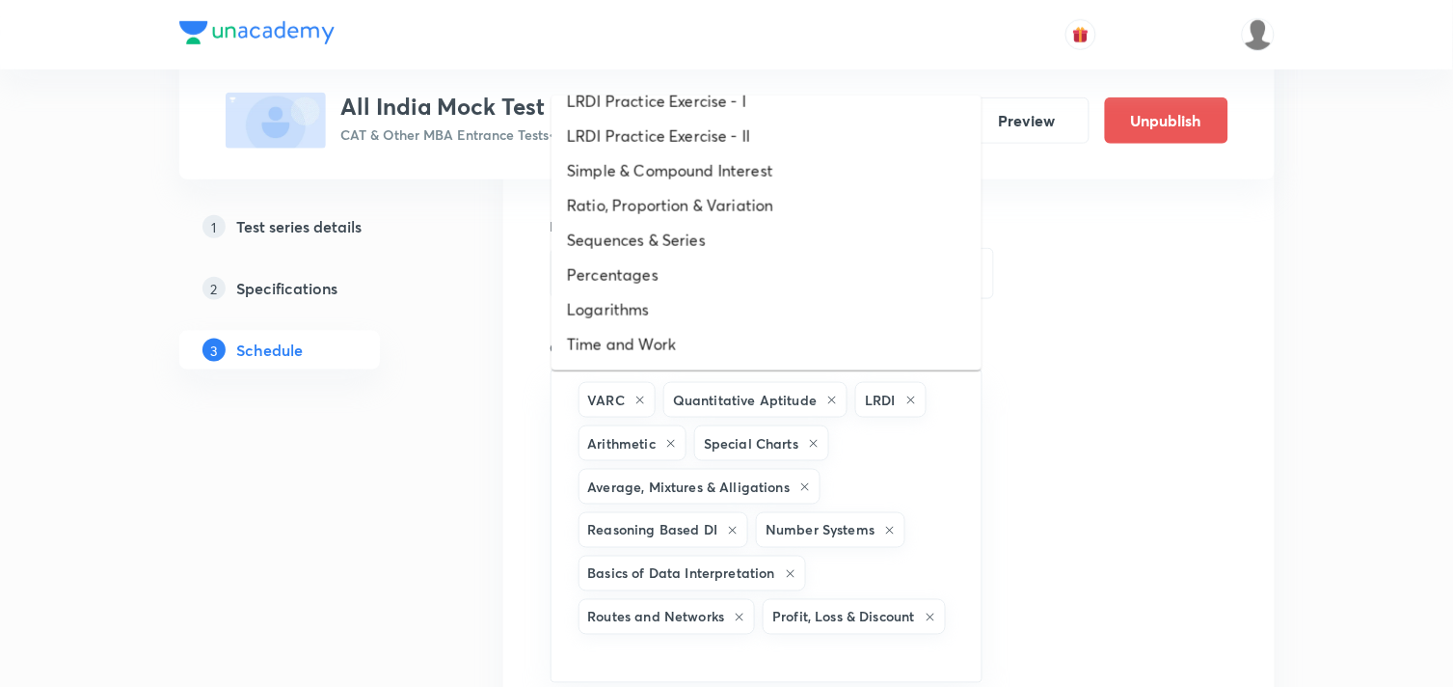
scroll to position [295, 0]
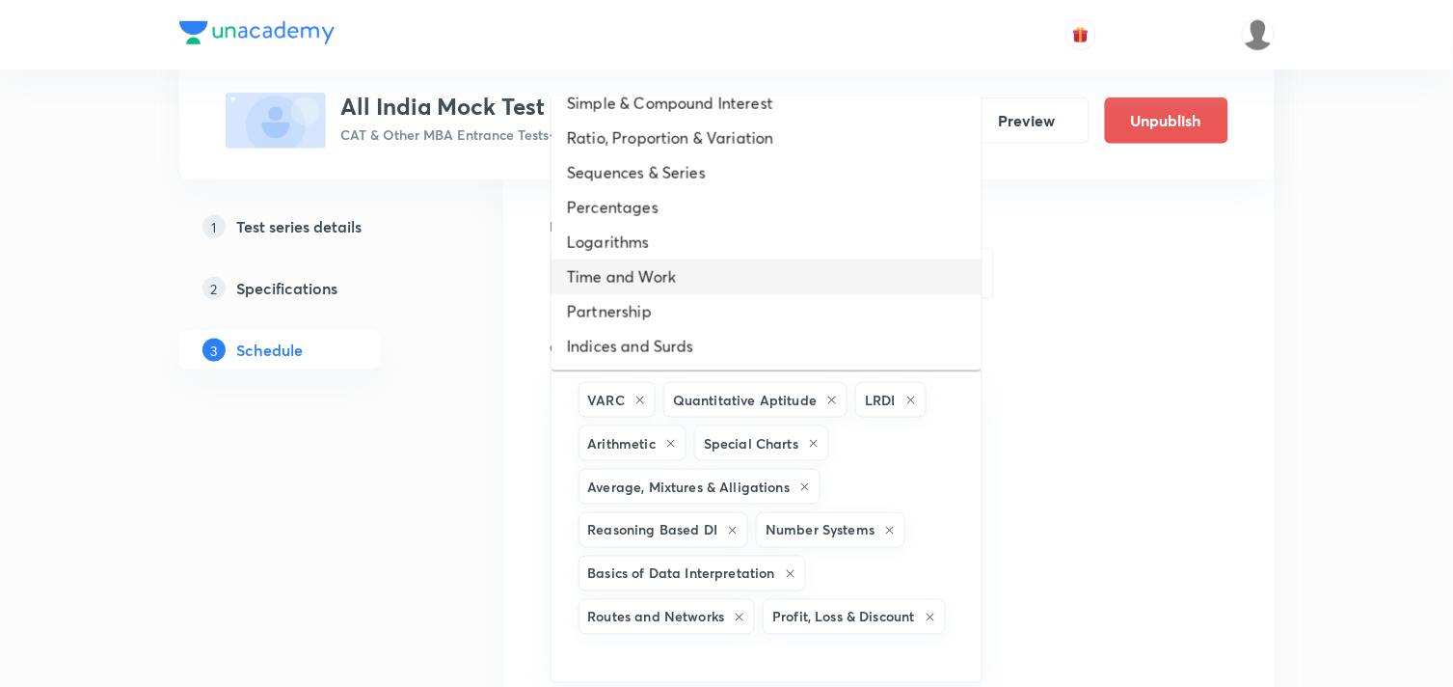
click at [644, 268] on li "Time and Work" at bounding box center [767, 276] width 430 height 35
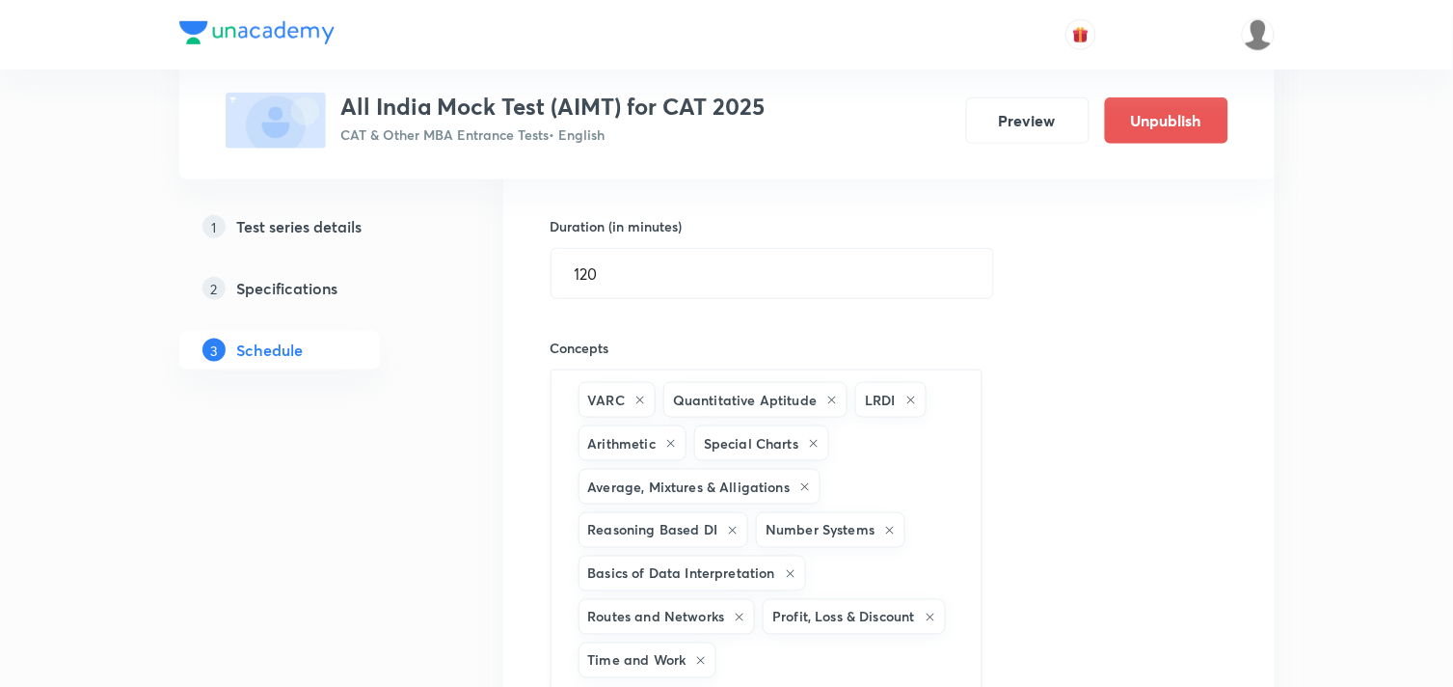
click at [744, 665] on input "text" at bounding box center [839, 660] width 238 height 36
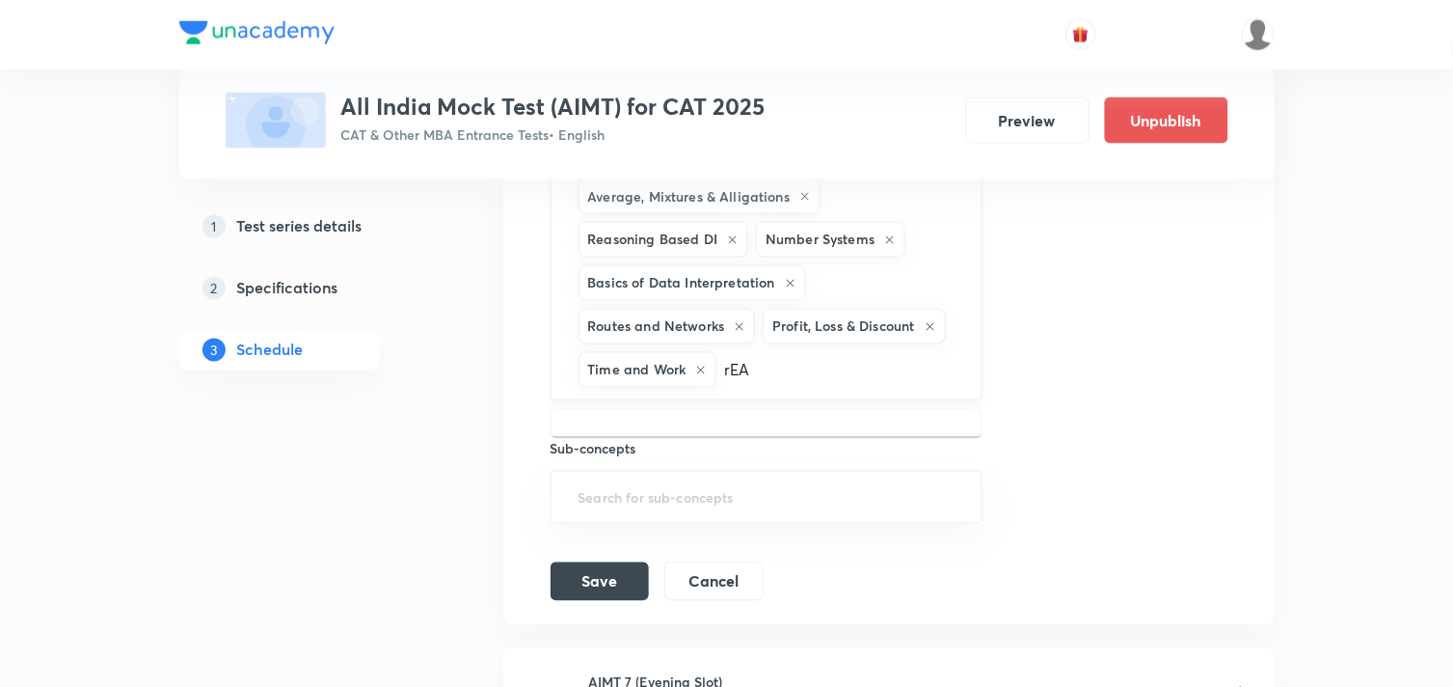
scroll to position [4448, 0]
type input "r"
type input "R"
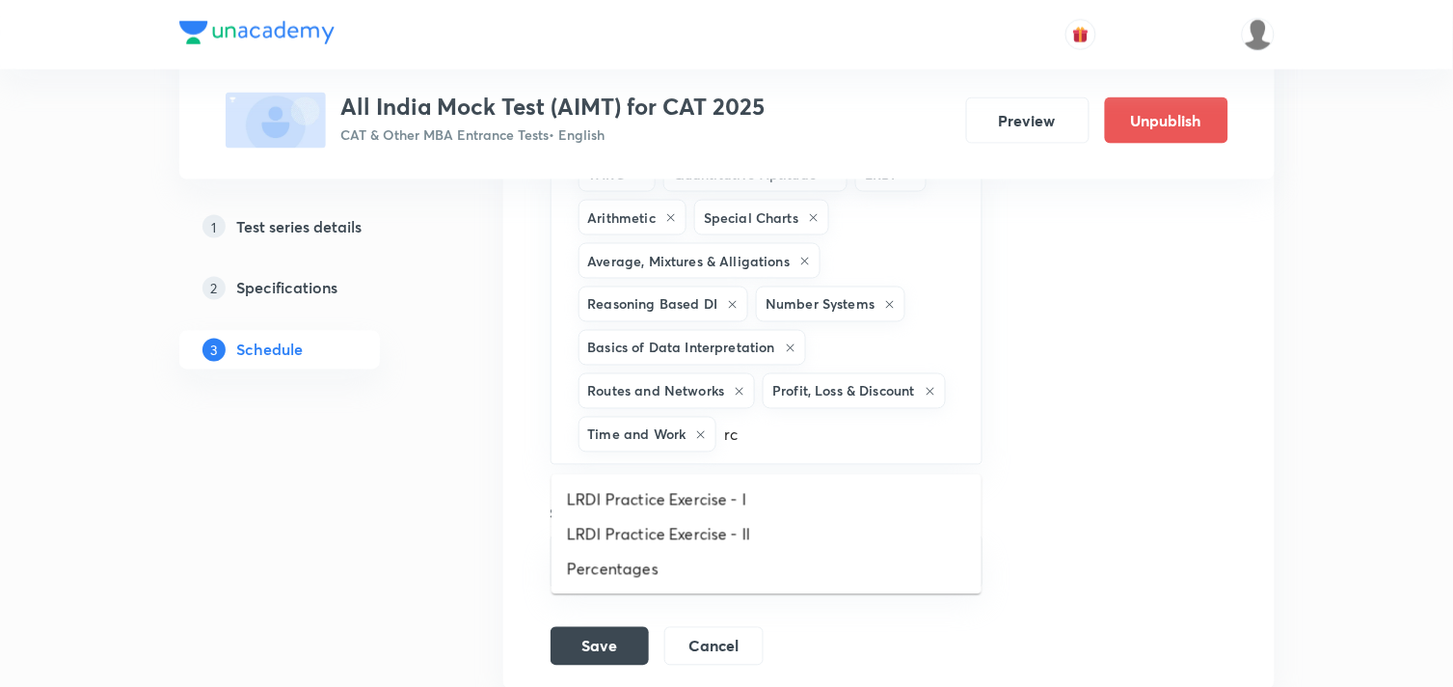
scroll to position [4383, 0]
type input "r"
click at [1052, 493] on div "Session title 23/99 AIMT 7 (Afternoon Slot) ​ Schedule for Oct 12, 2025, 12:30 …" at bounding box center [889, 186] width 677 height 956
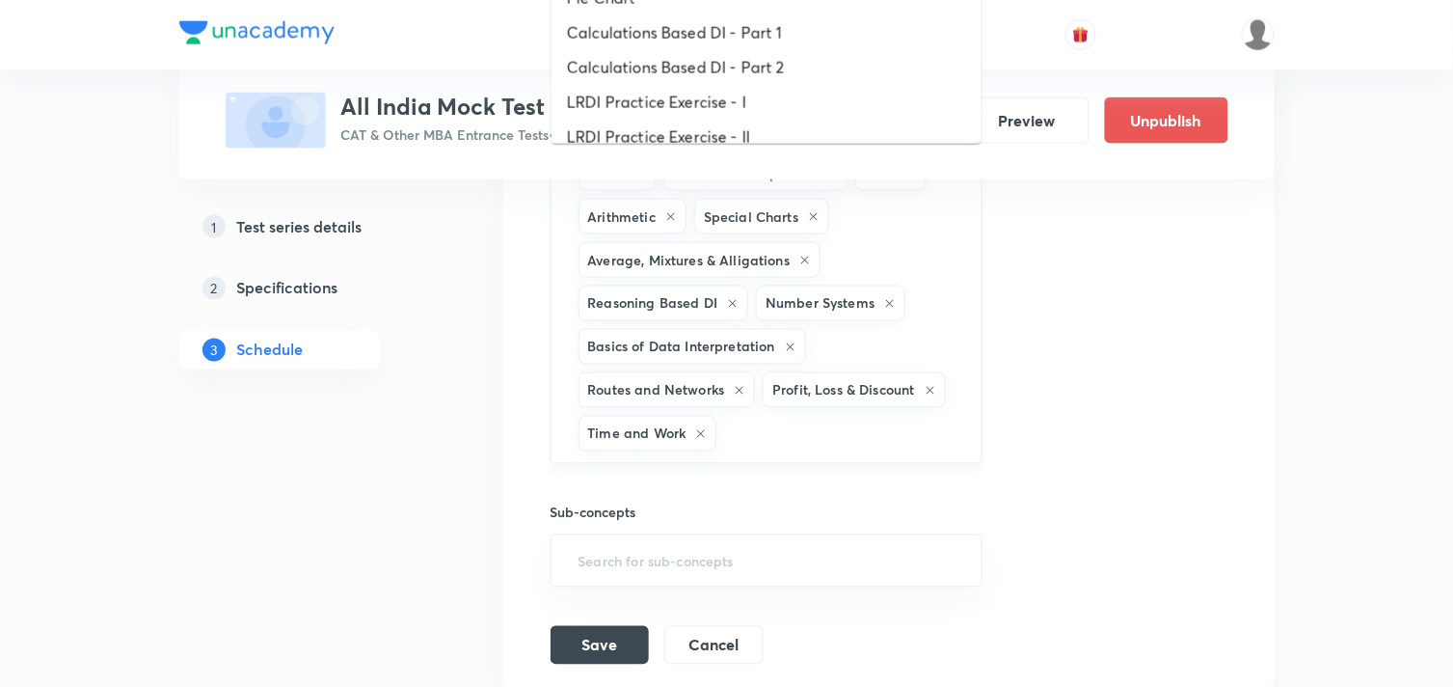
click at [831, 451] on input "text" at bounding box center [839, 434] width 238 height 36
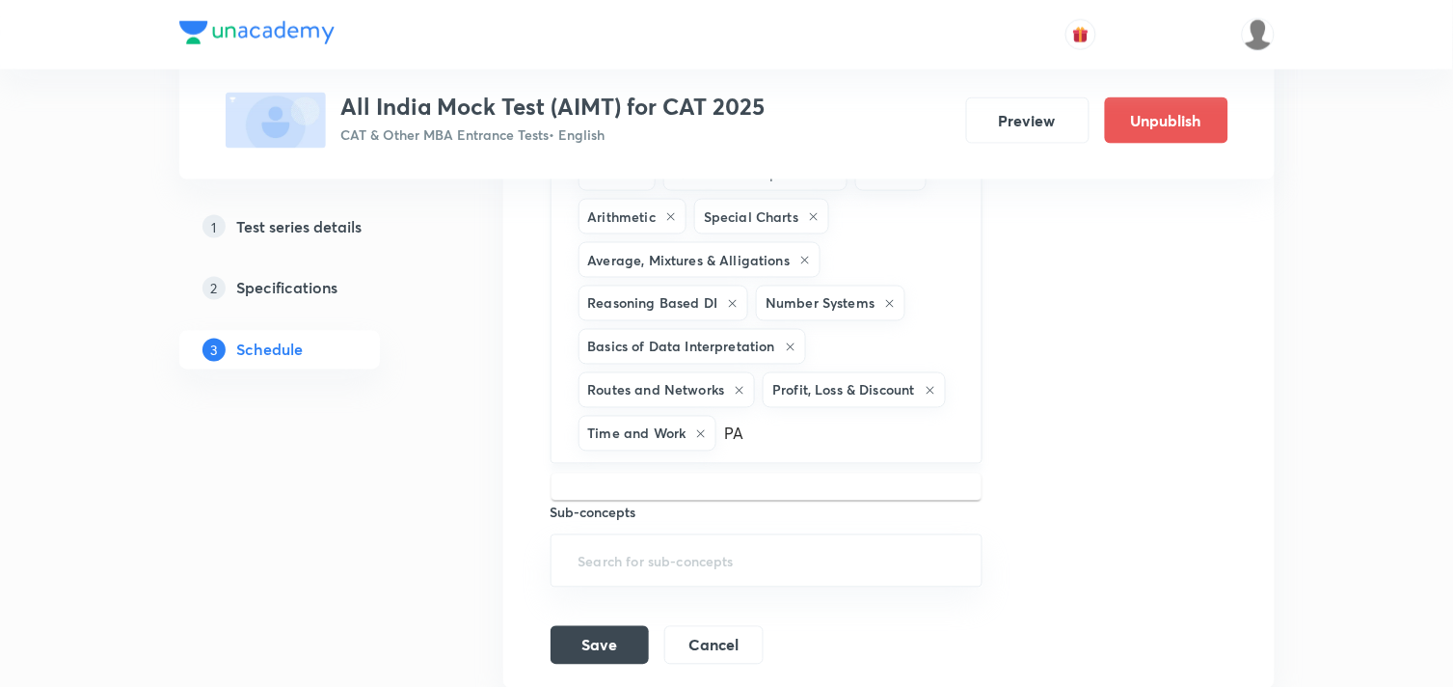
type input "P"
click at [1096, 432] on div "Session title 23/99 AIMT 7 (Afternoon Slot) ​ Schedule for Oct 12, 2025, 12:30 …" at bounding box center [889, 186] width 677 height 956
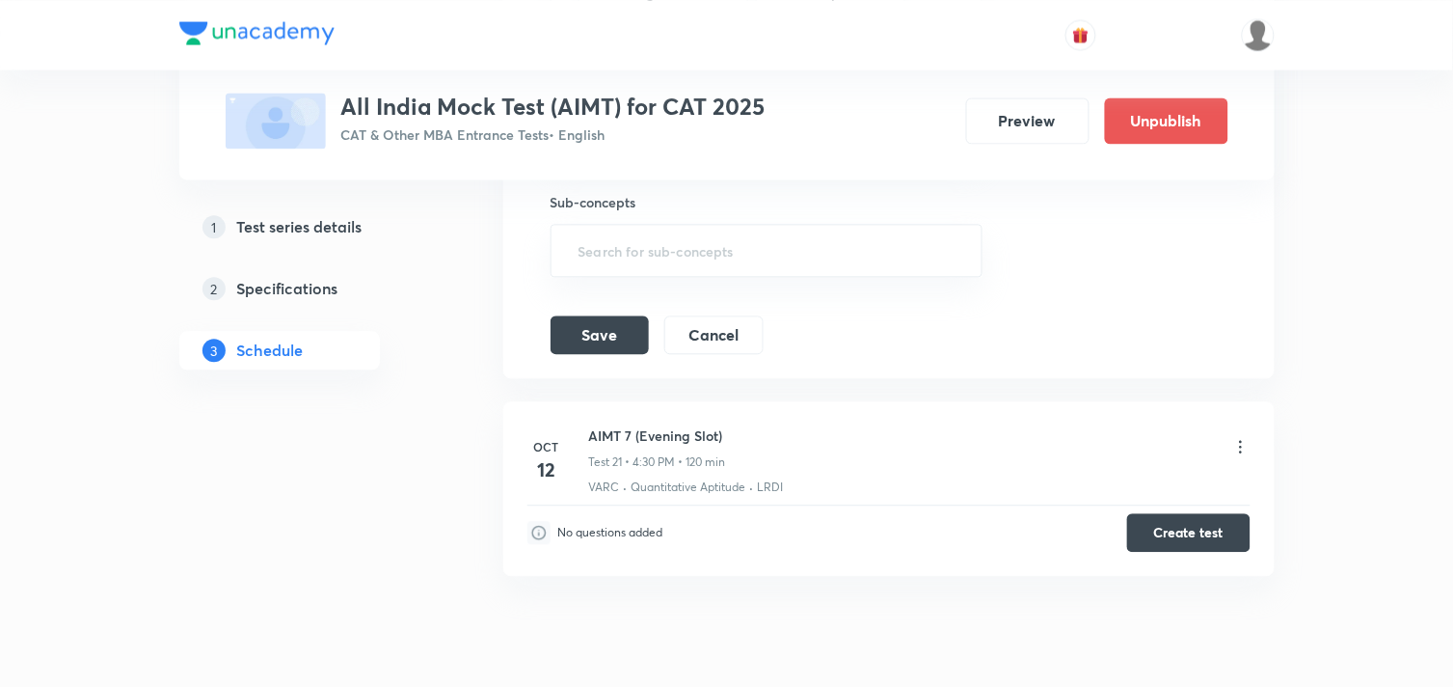
scroll to position [4713, 0]
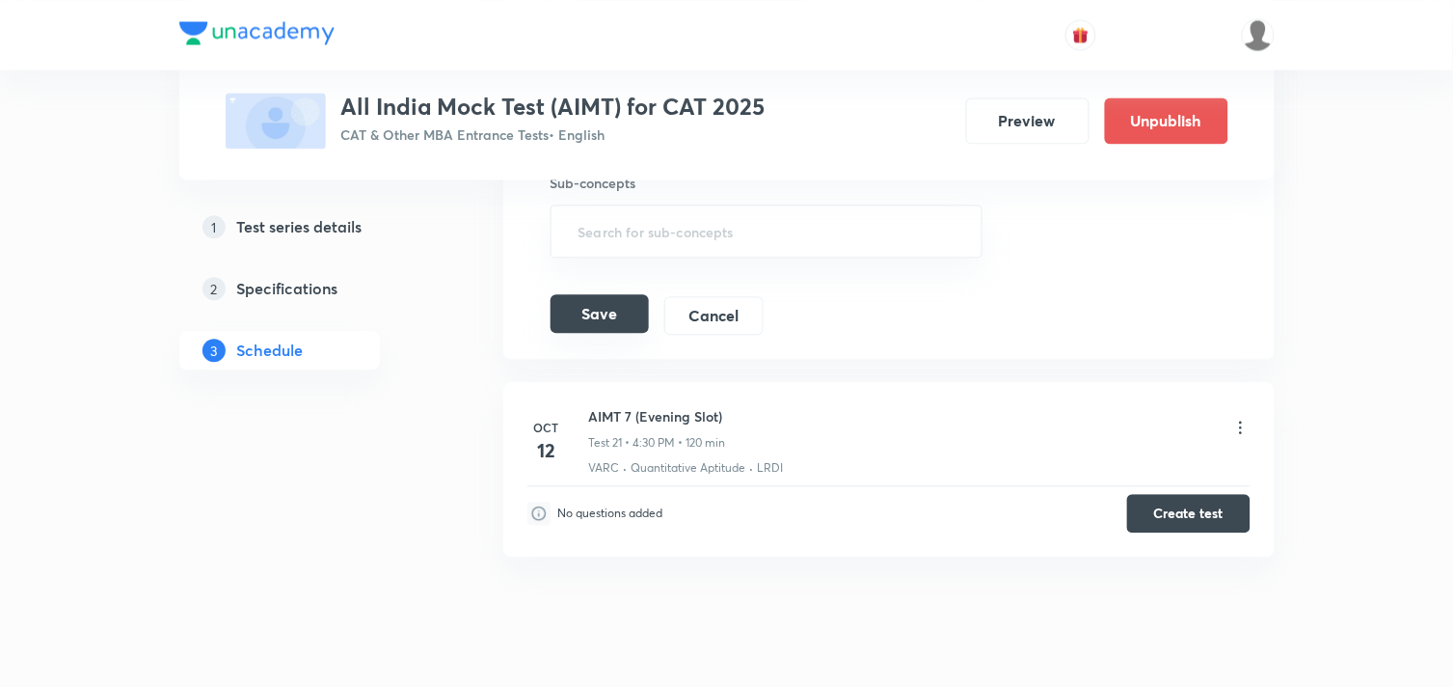
click at [610, 330] on button "Save" at bounding box center [600, 313] width 98 height 39
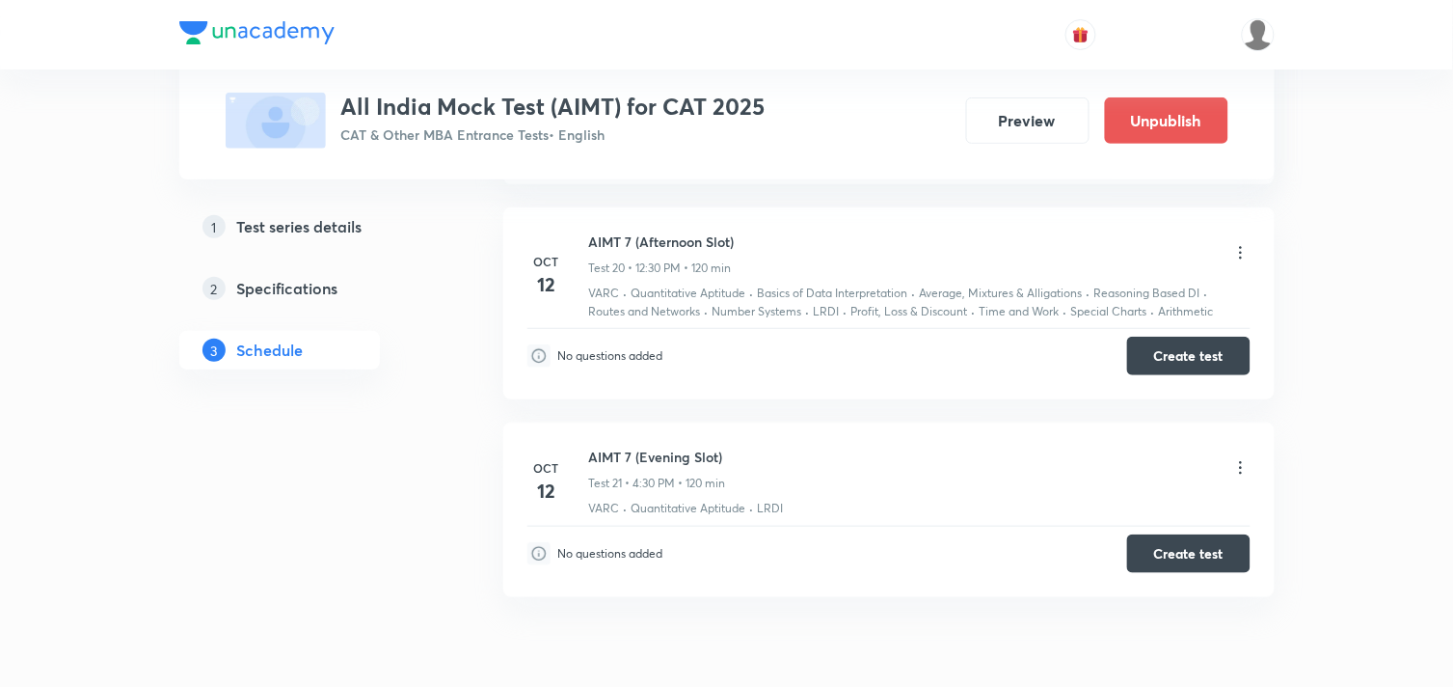
scroll to position [3878, 0]
click at [1242, 256] on icon at bounding box center [1240, 254] width 19 height 19
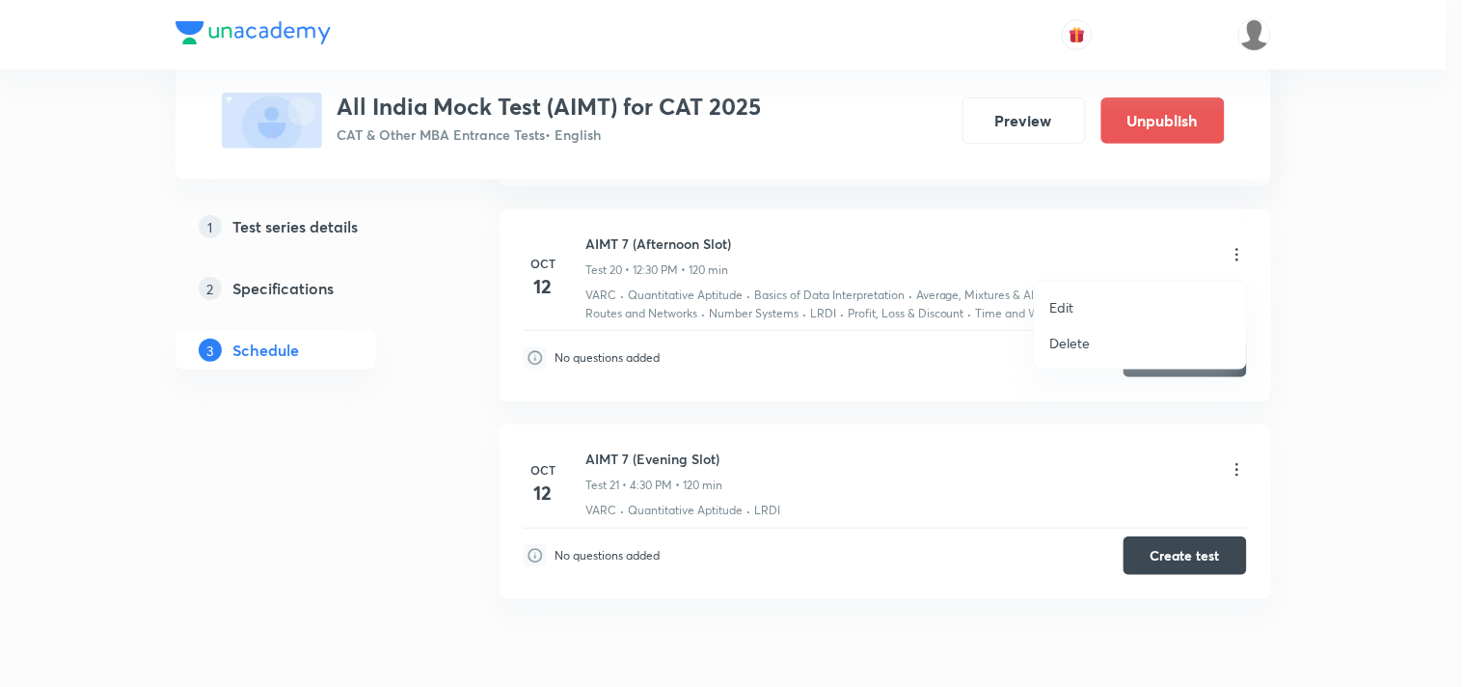
click at [1064, 307] on p "Edit" at bounding box center [1062, 307] width 24 height 20
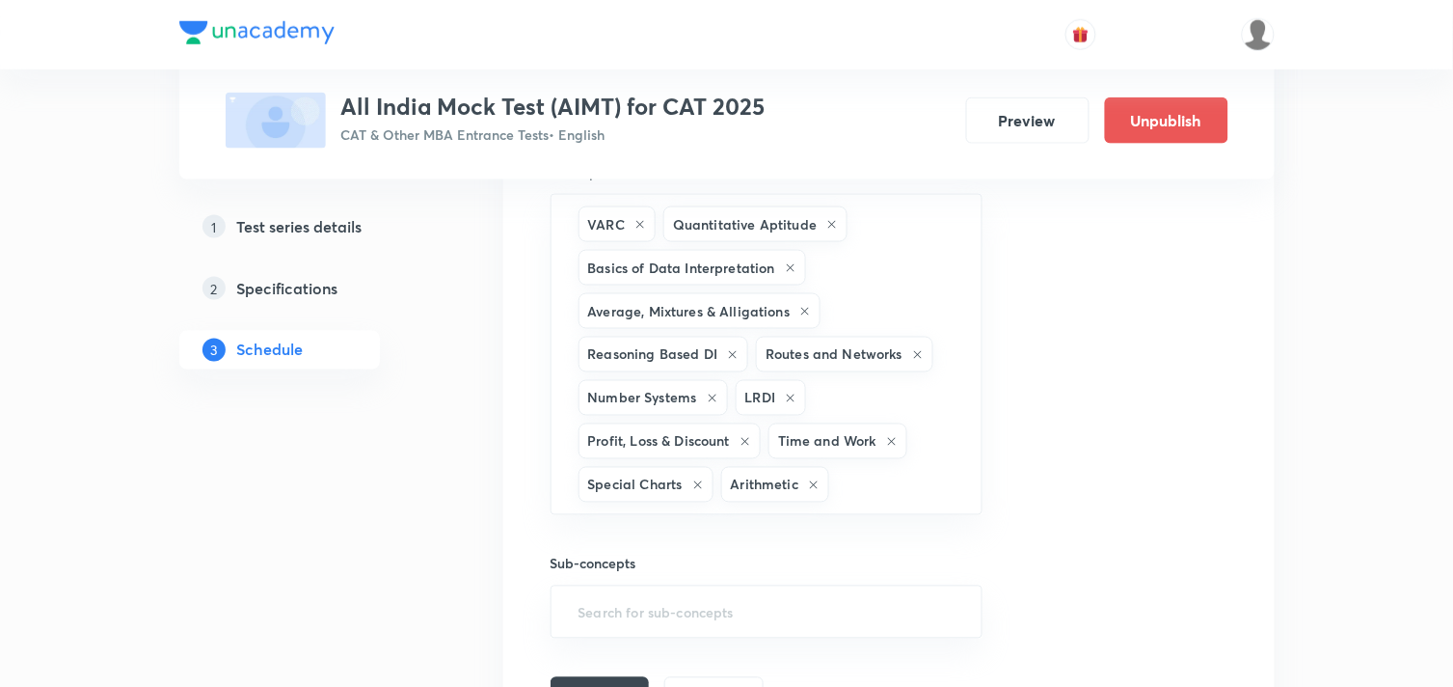
scroll to position [4346, 0]
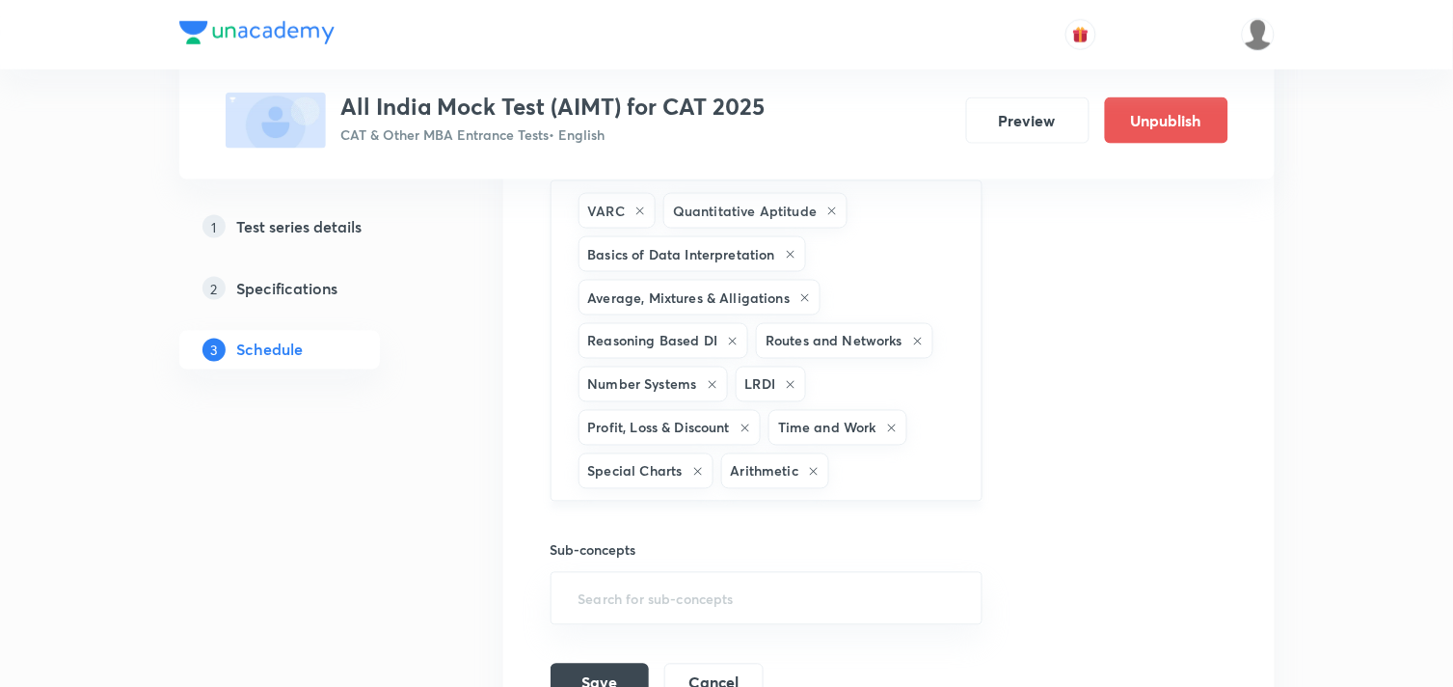
click at [853, 479] on input "text" at bounding box center [895, 471] width 125 height 36
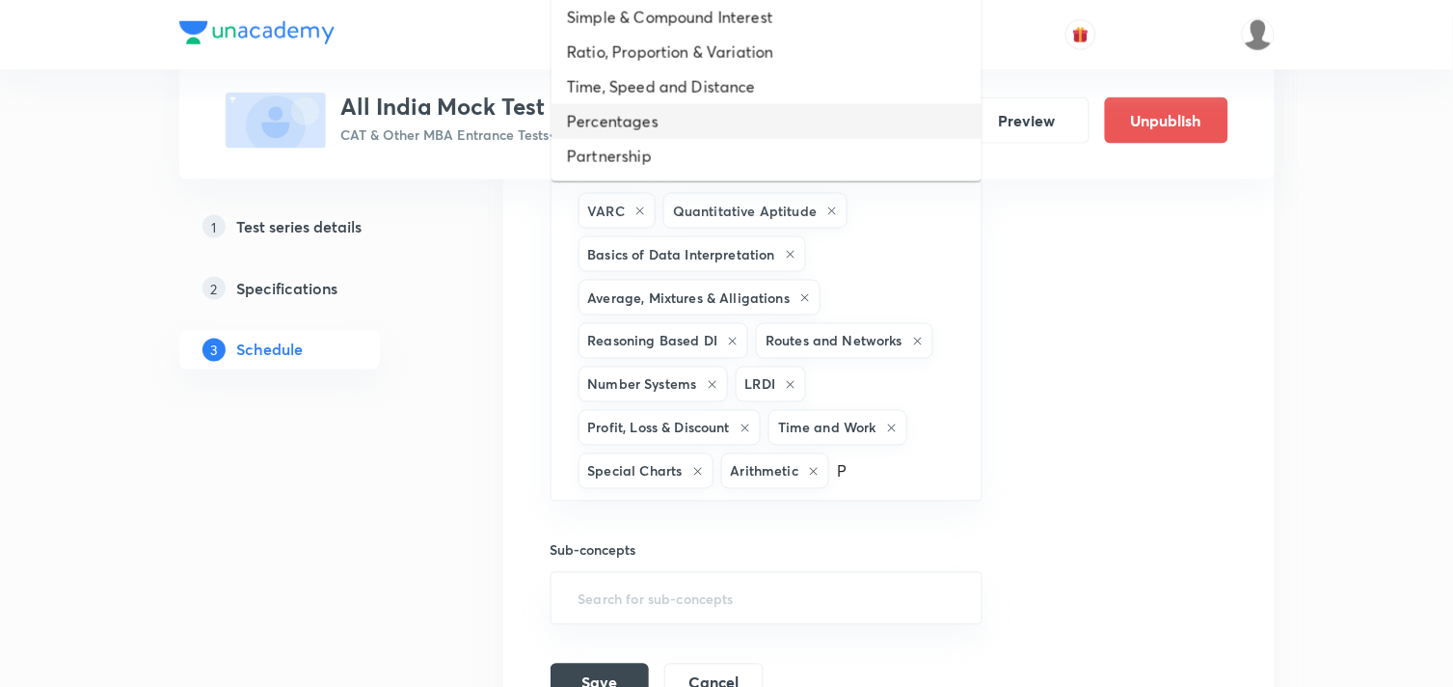
scroll to position [69, 0]
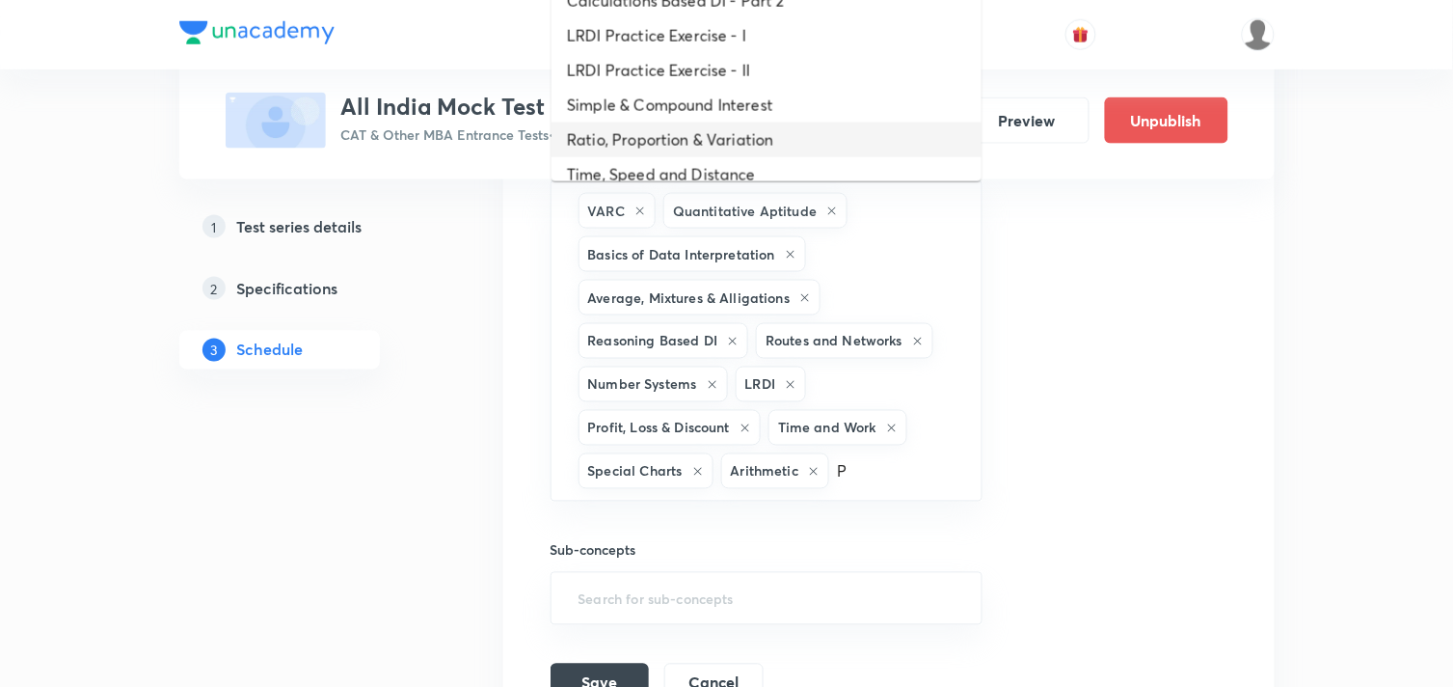
type input "P"
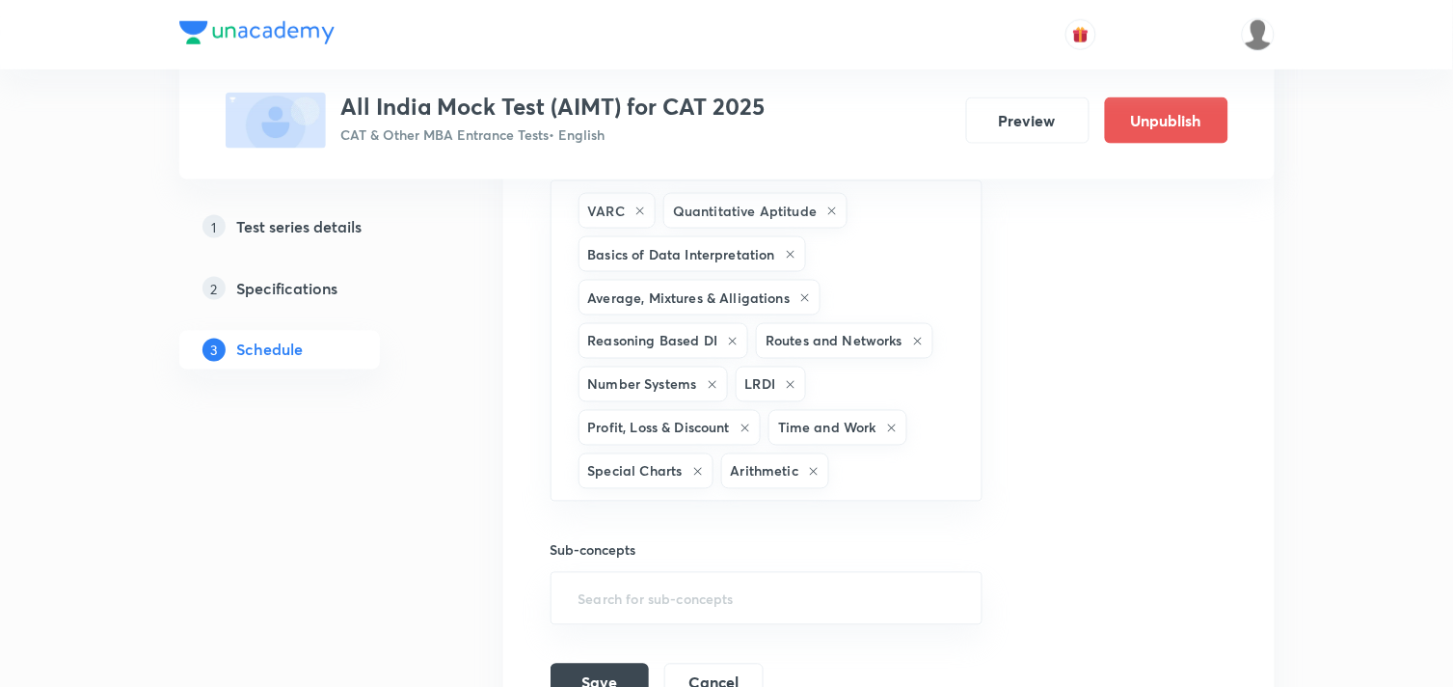
click at [360, 236] on h5 "Test series details" at bounding box center [299, 226] width 125 height 23
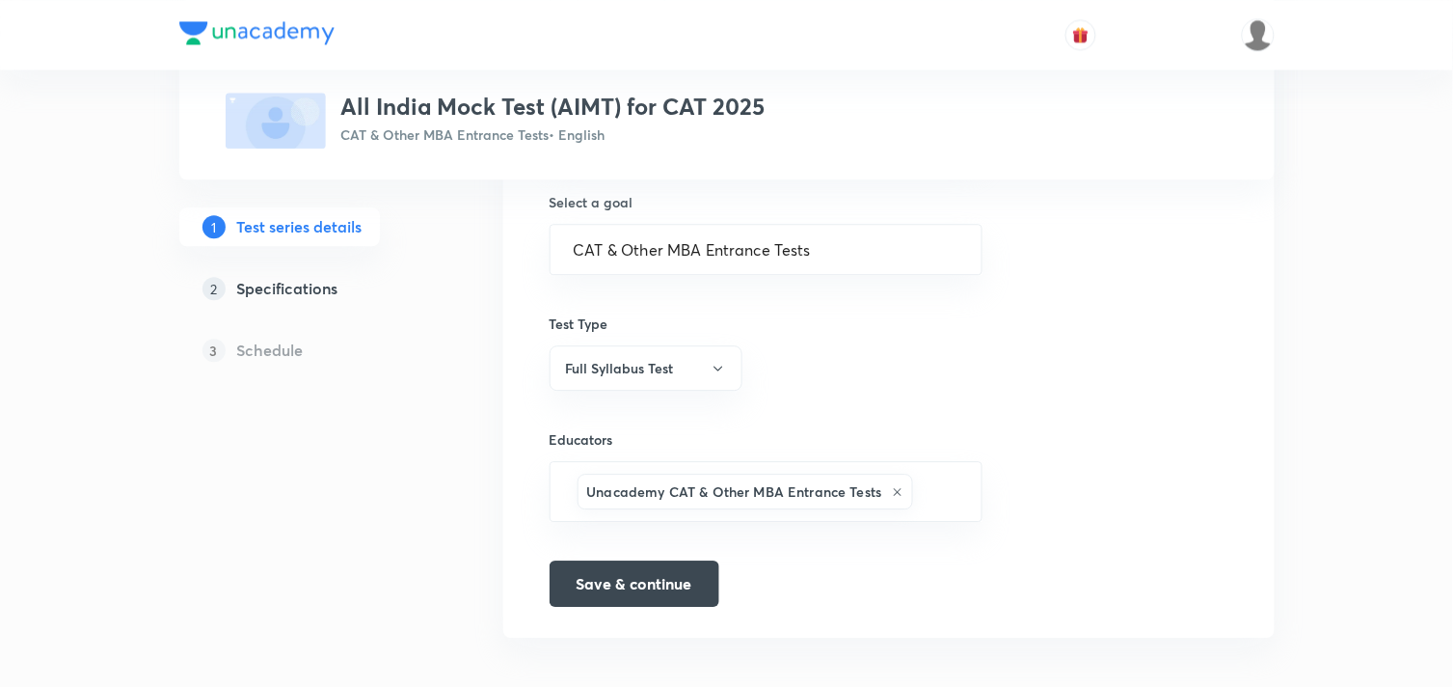
scroll to position [1205, 0]
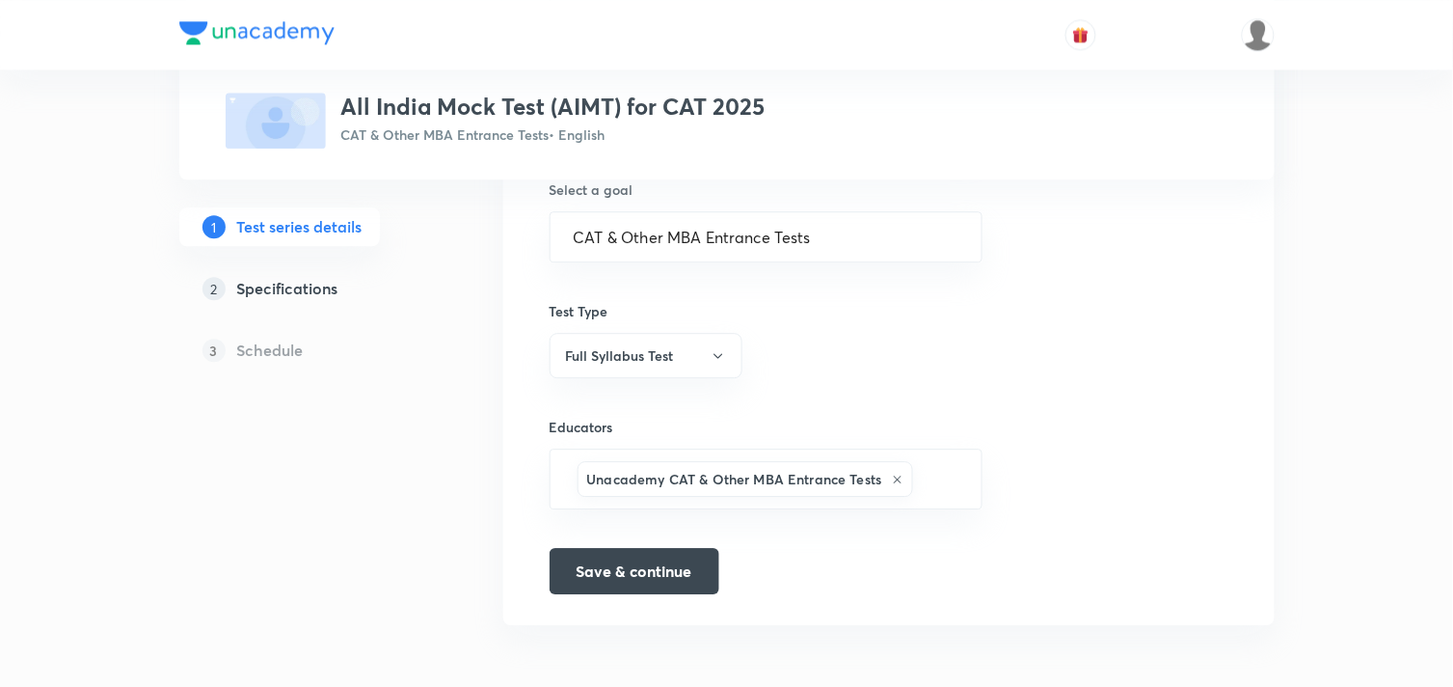
click at [303, 282] on h5 "Specifications" at bounding box center [287, 288] width 101 height 23
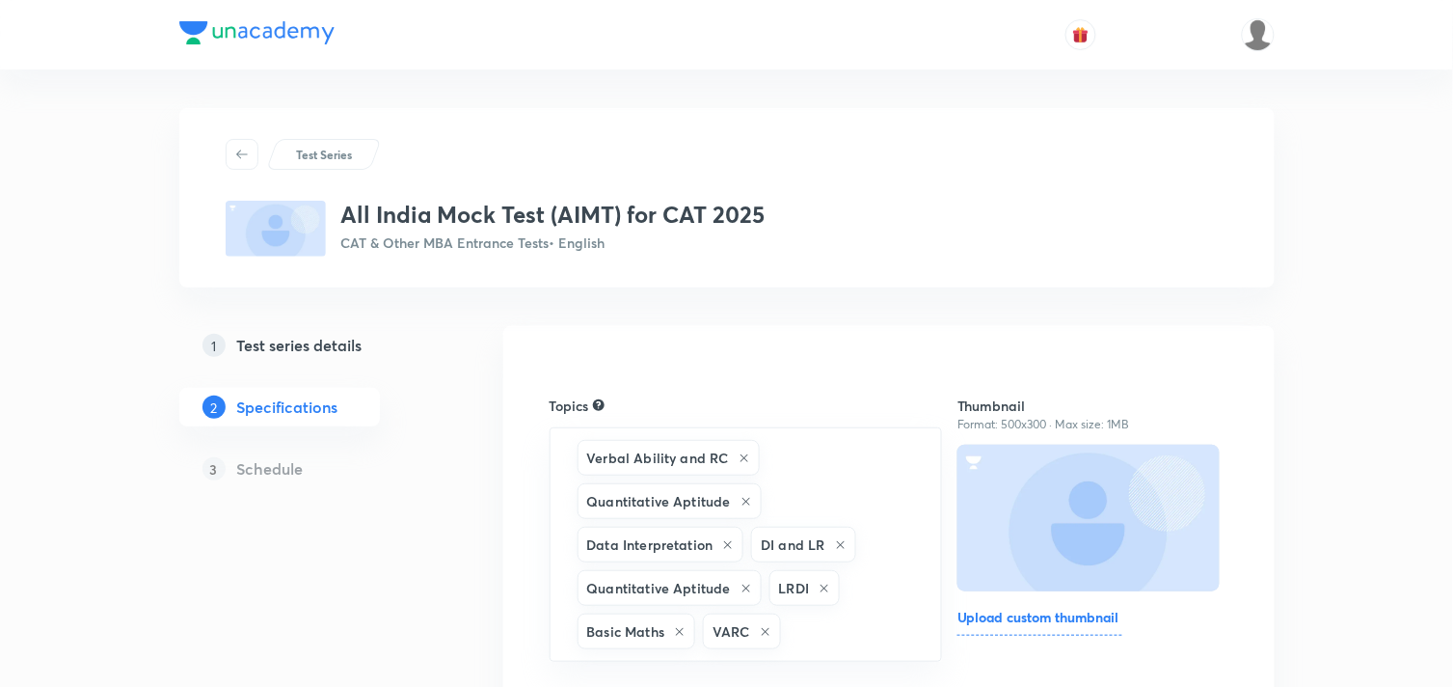
scroll to position [253, 0]
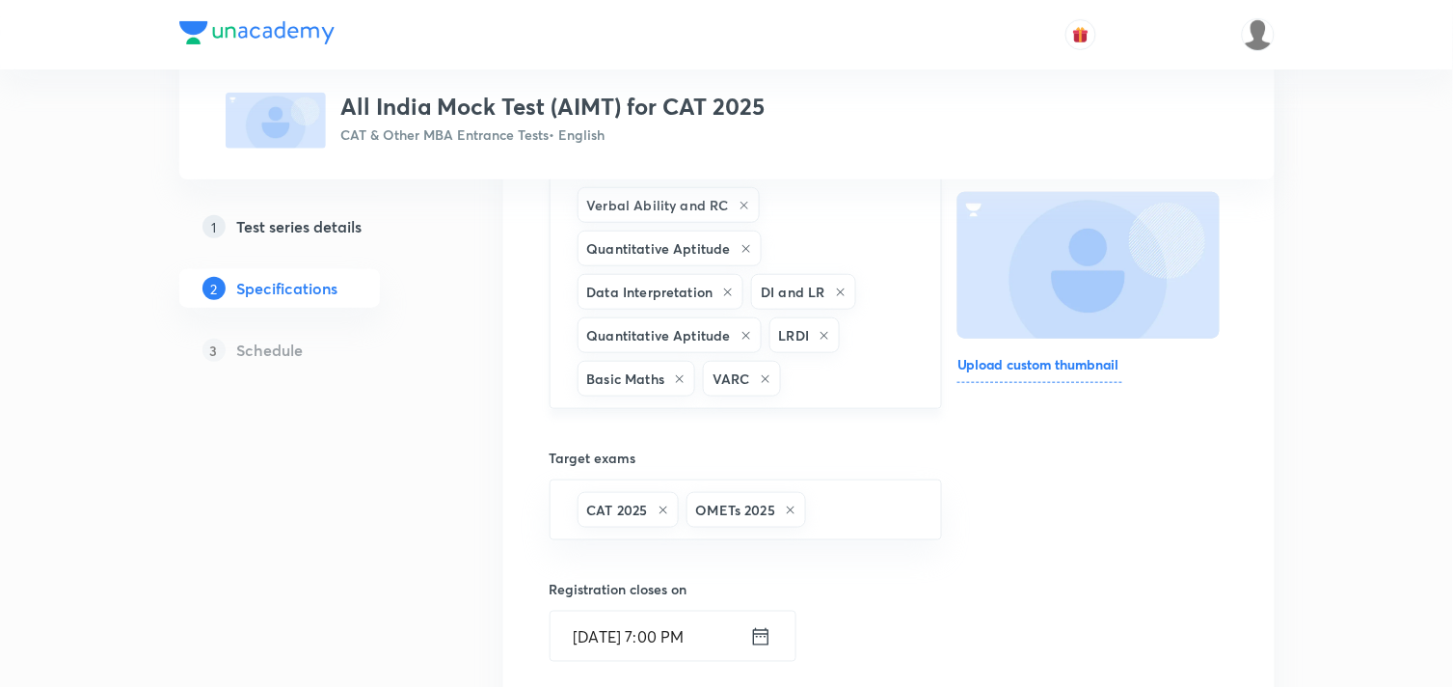
click at [818, 383] on input "text" at bounding box center [851, 379] width 133 height 36
type input "v"
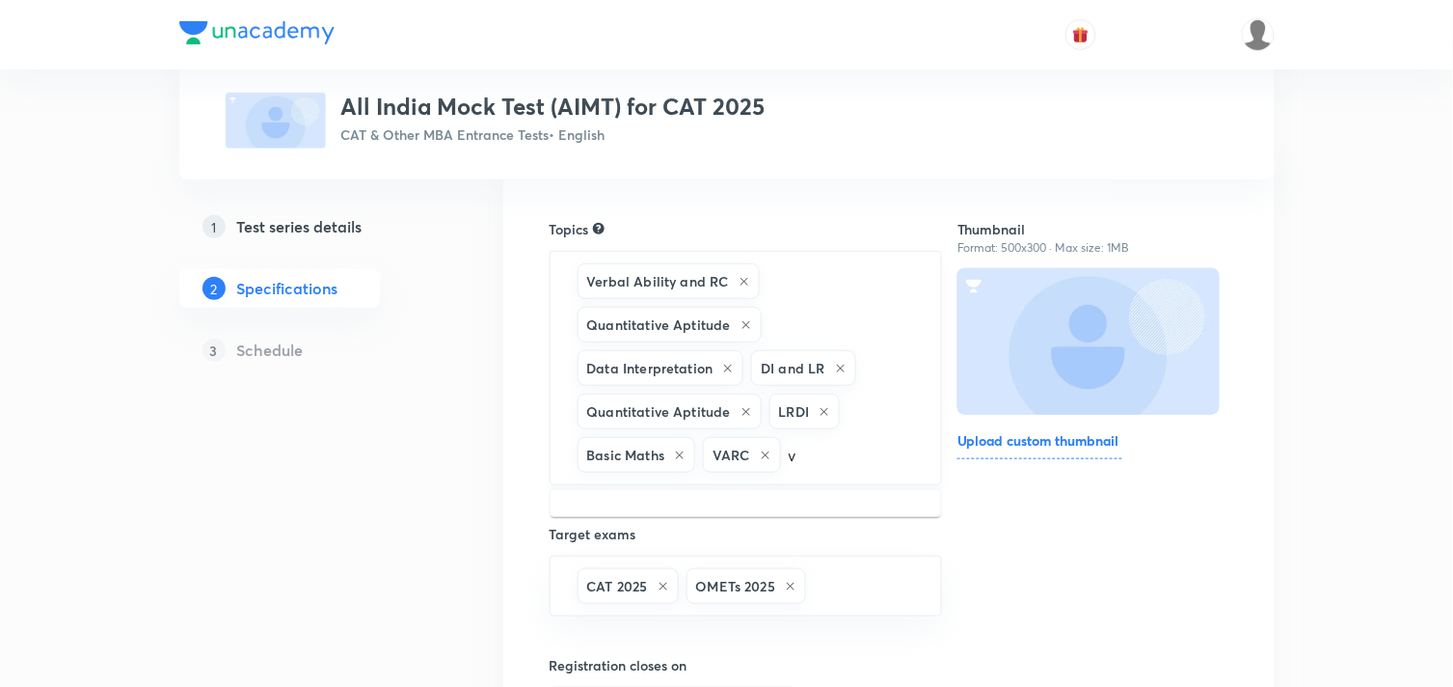
scroll to position [175, 0]
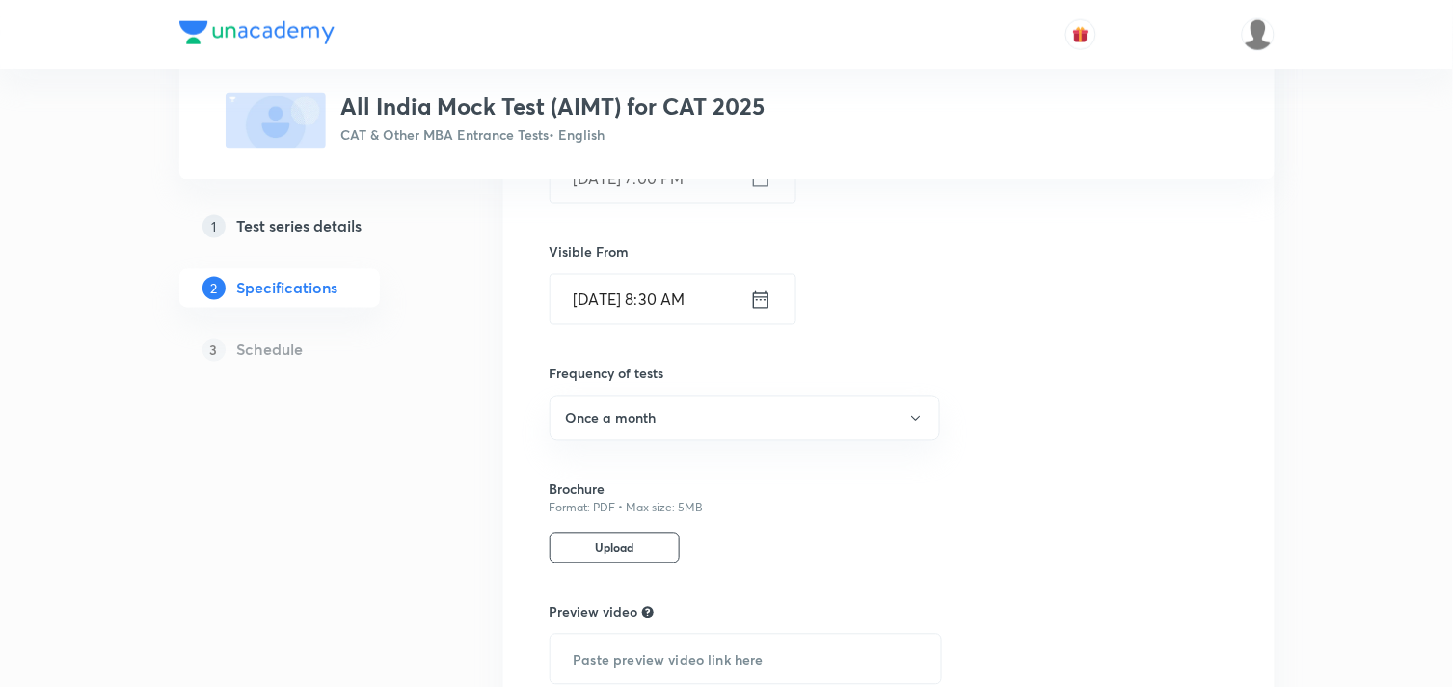
scroll to position [889, 0]
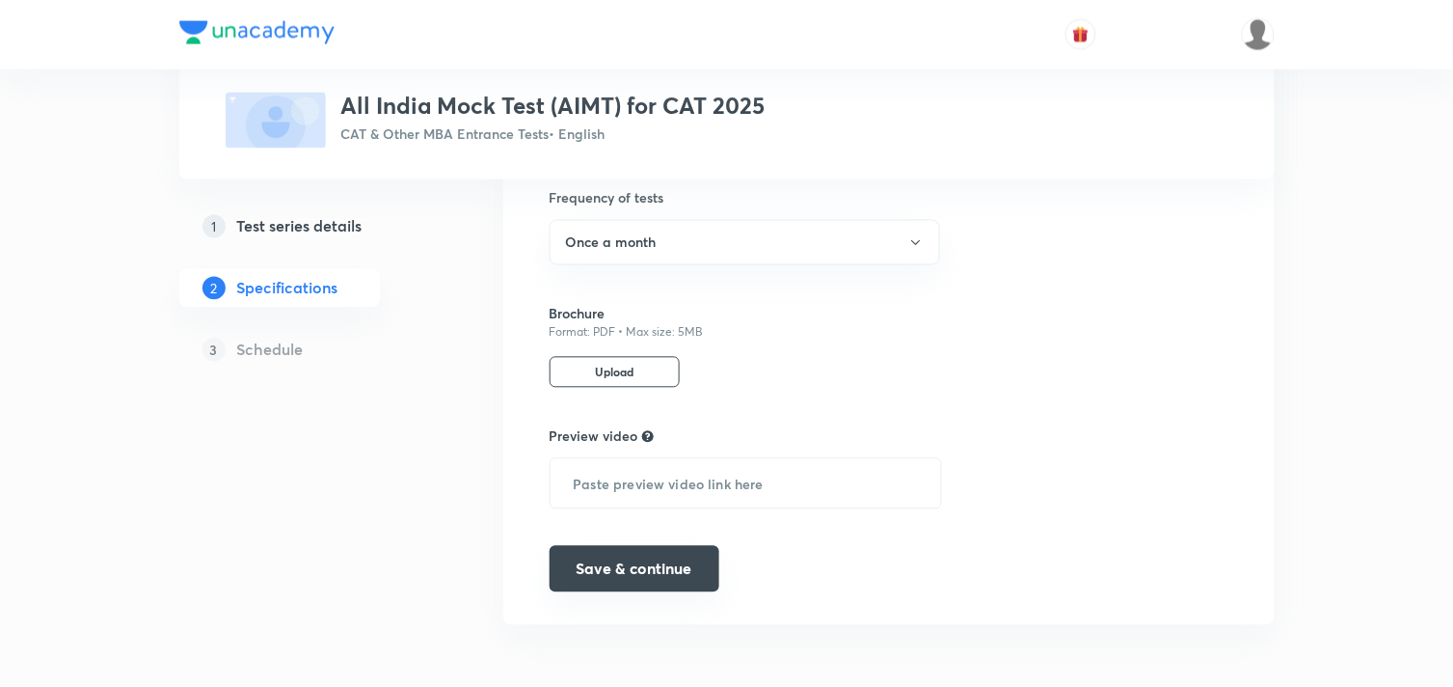
click at [661, 557] on button "Save & continue" at bounding box center [635, 569] width 170 height 46
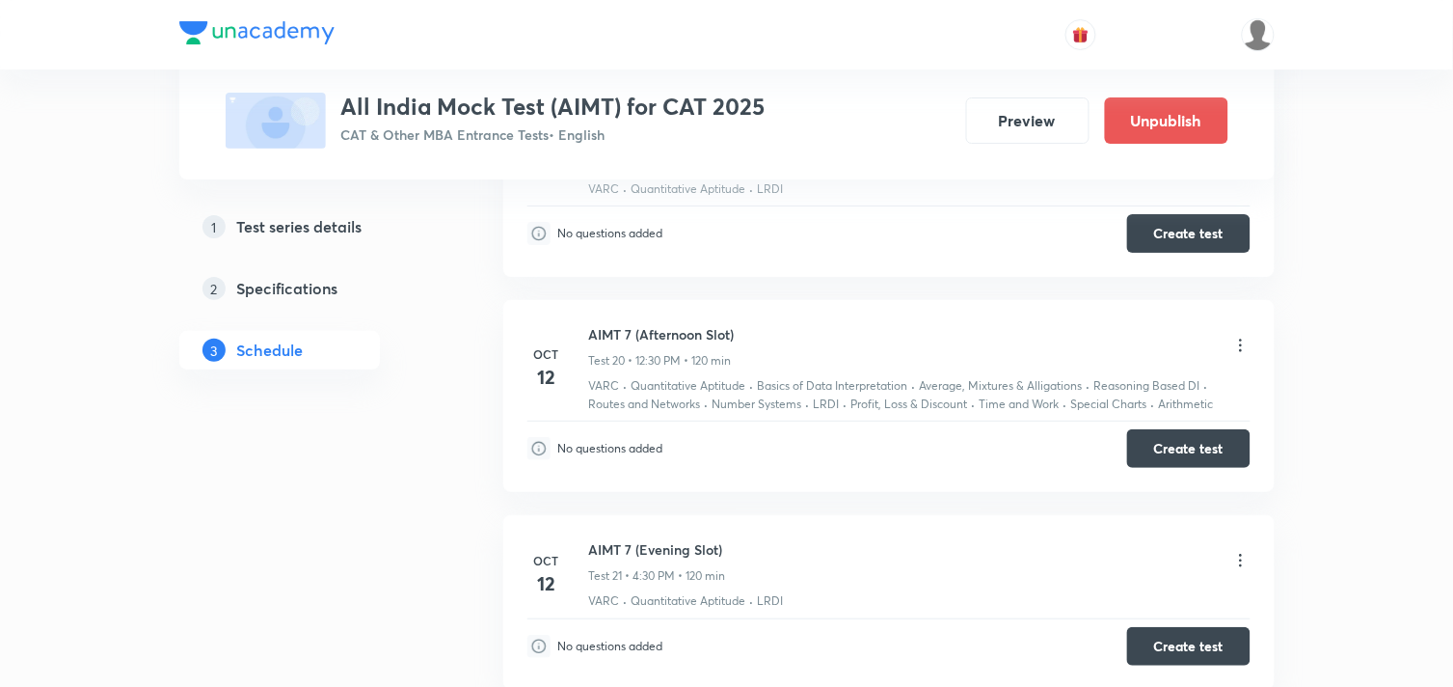
scroll to position [3670, 0]
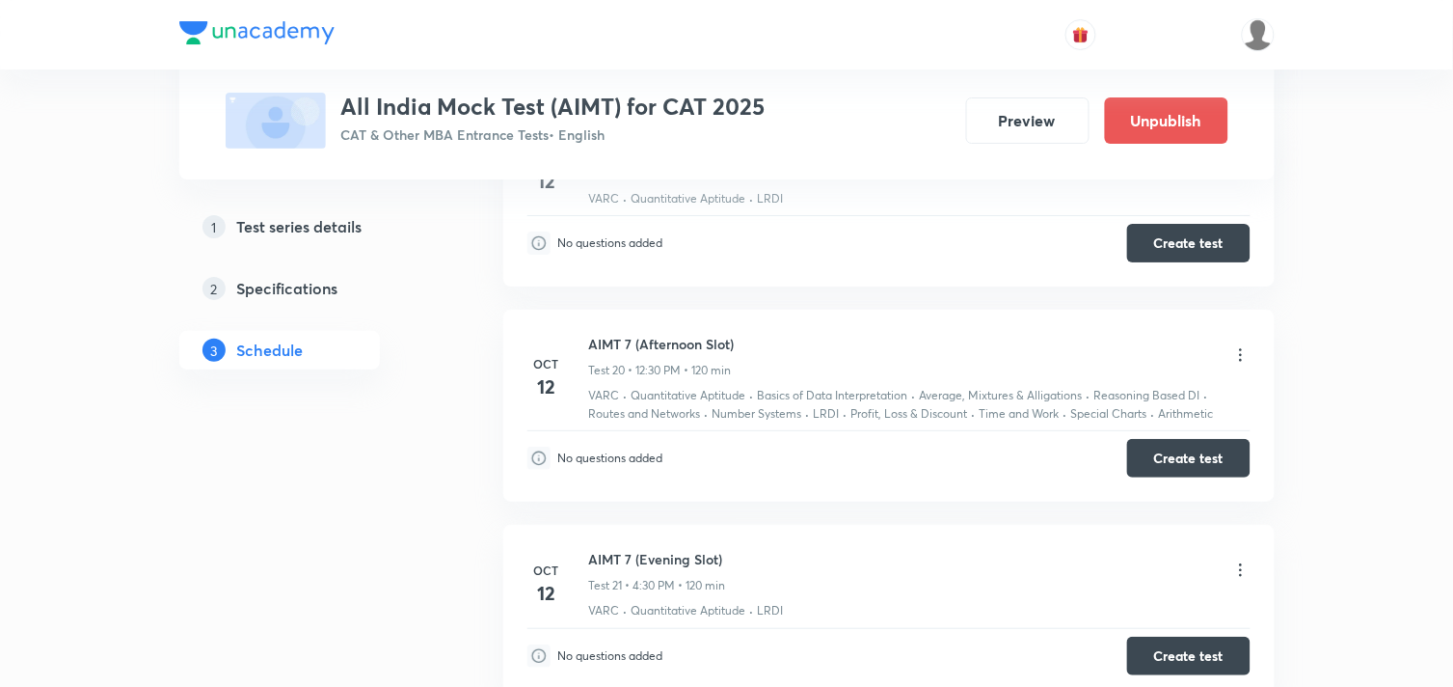
click at [1238, 355] on icon at bounding box center [1240, 354] width 19 height 19
click at [1244, 361] on icon at bounding box center [1240, 354] width 19 height 19
click at [1240, 358] on icon at bounding box center [1240, 355] width 3 height 13
click at [1237, 351] on icon at bounding box center [1240, 354] width 19 height 19
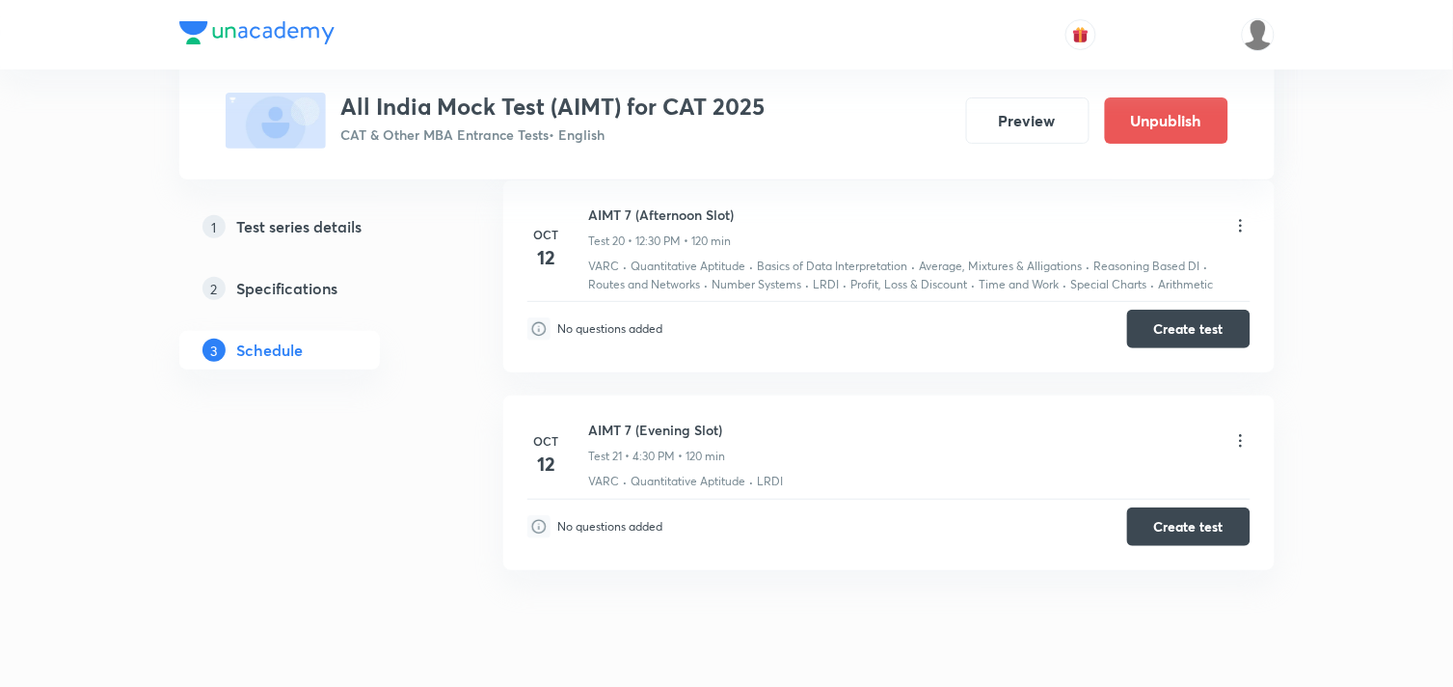
scroll to position [3804, 0]
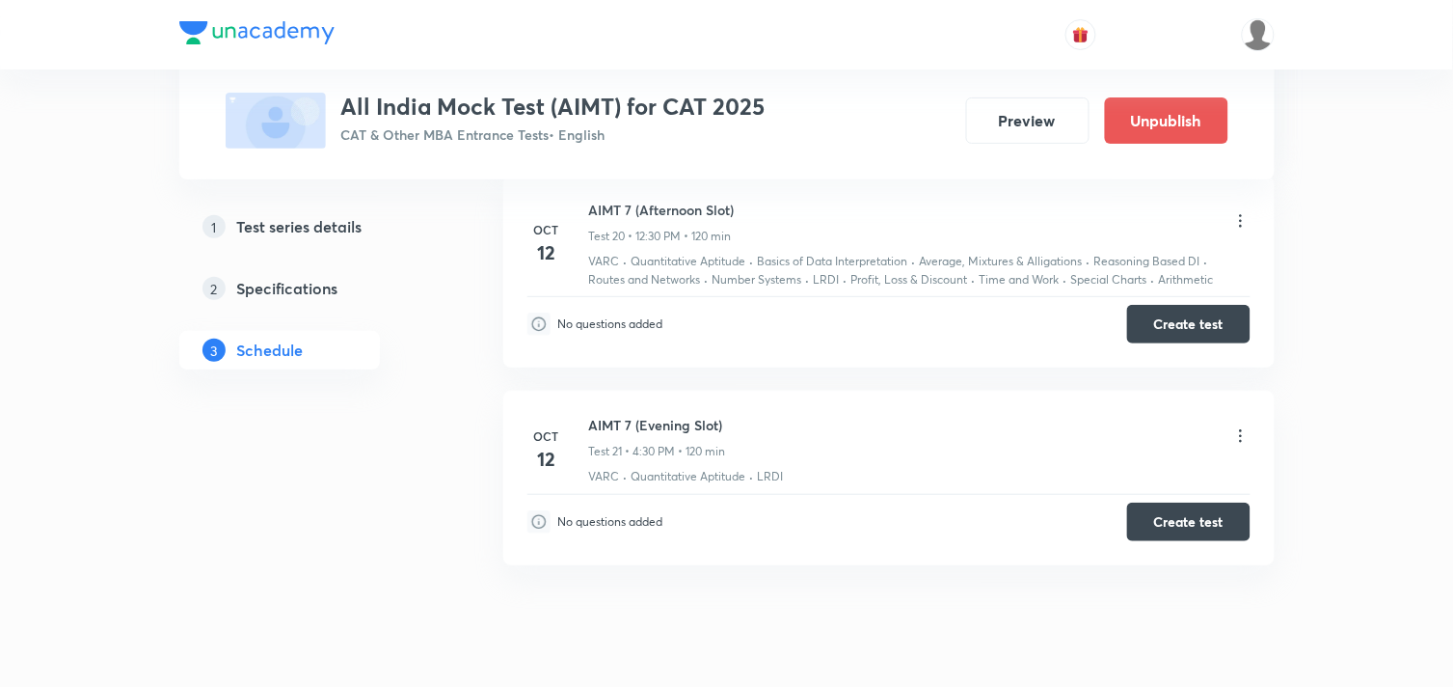
click at [1239, 436] on icon at bounding box center [1240, 435] width 19 height 19
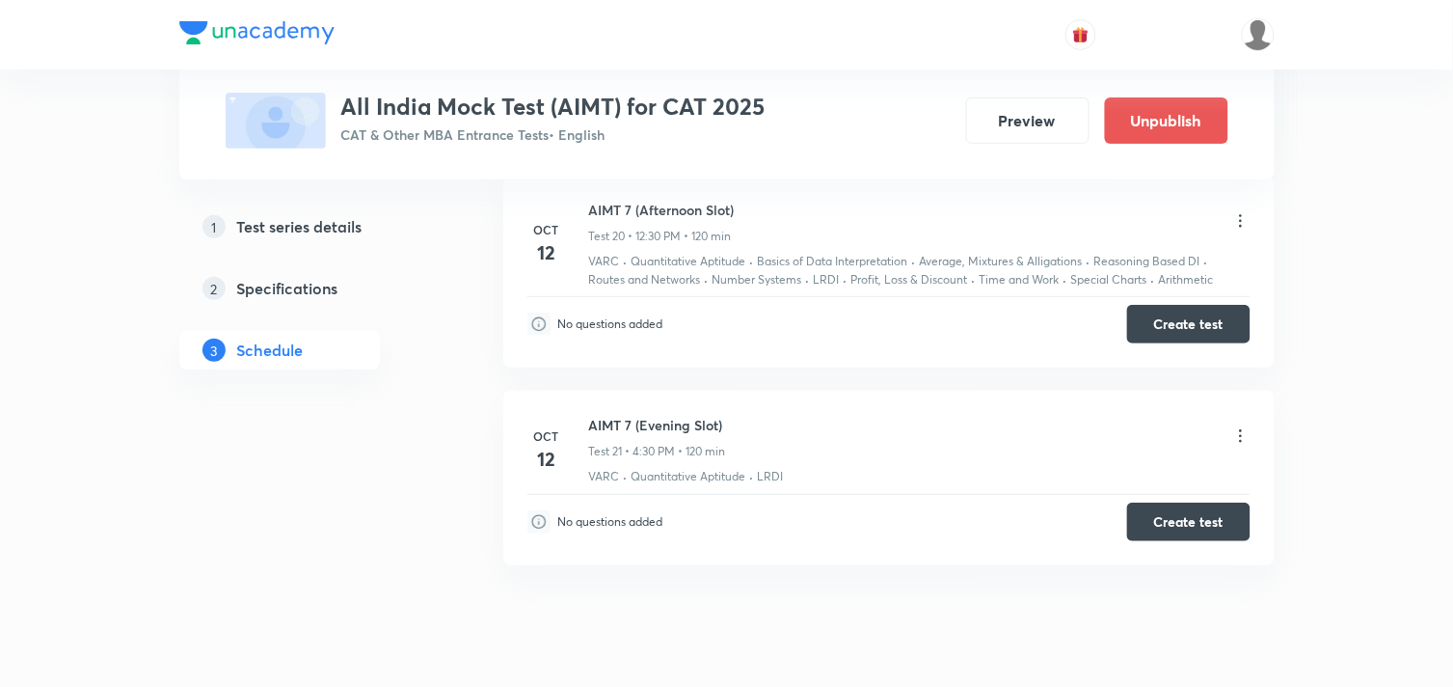
click at [1240, 439] on icon at bounding box center [1240, 435] width 3 height 13
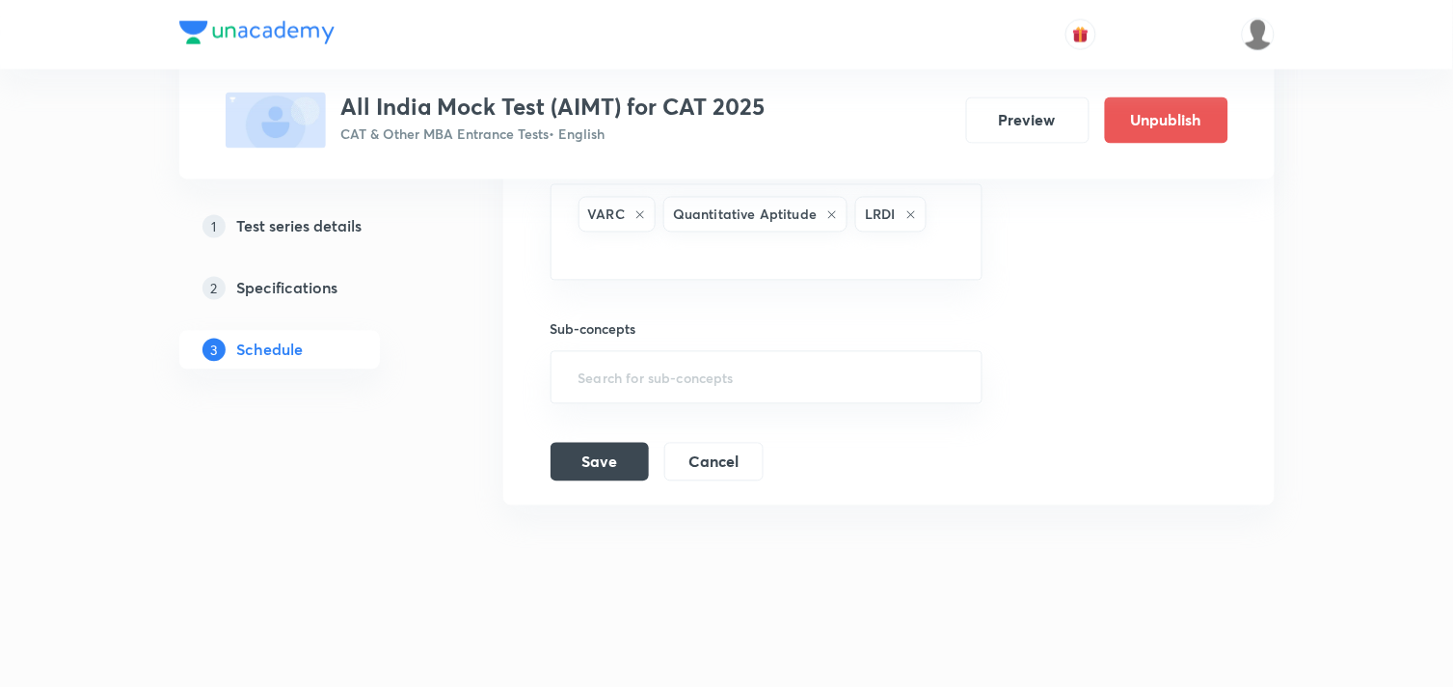
scroll to position [4413, 0]
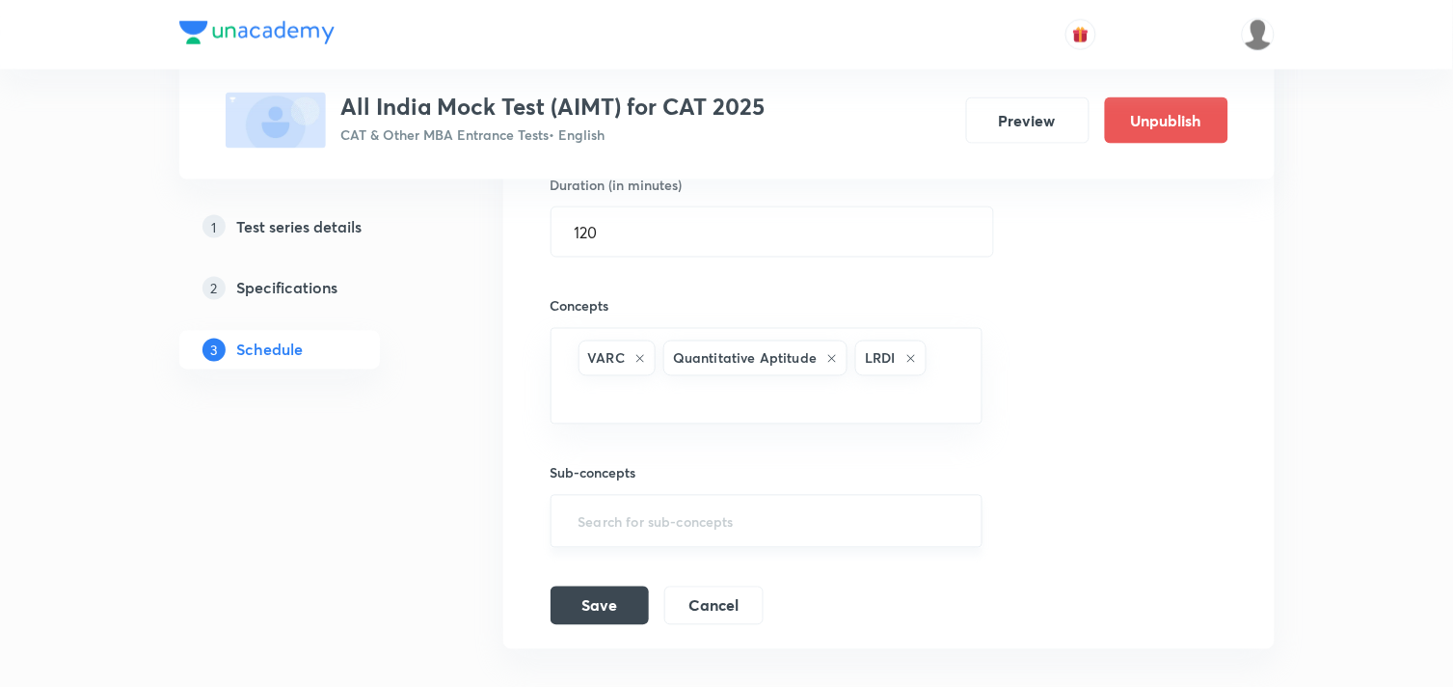
click at [690, 527] on input "text" at bounding box center [767, 521] width 385 height 36
type input "ar"
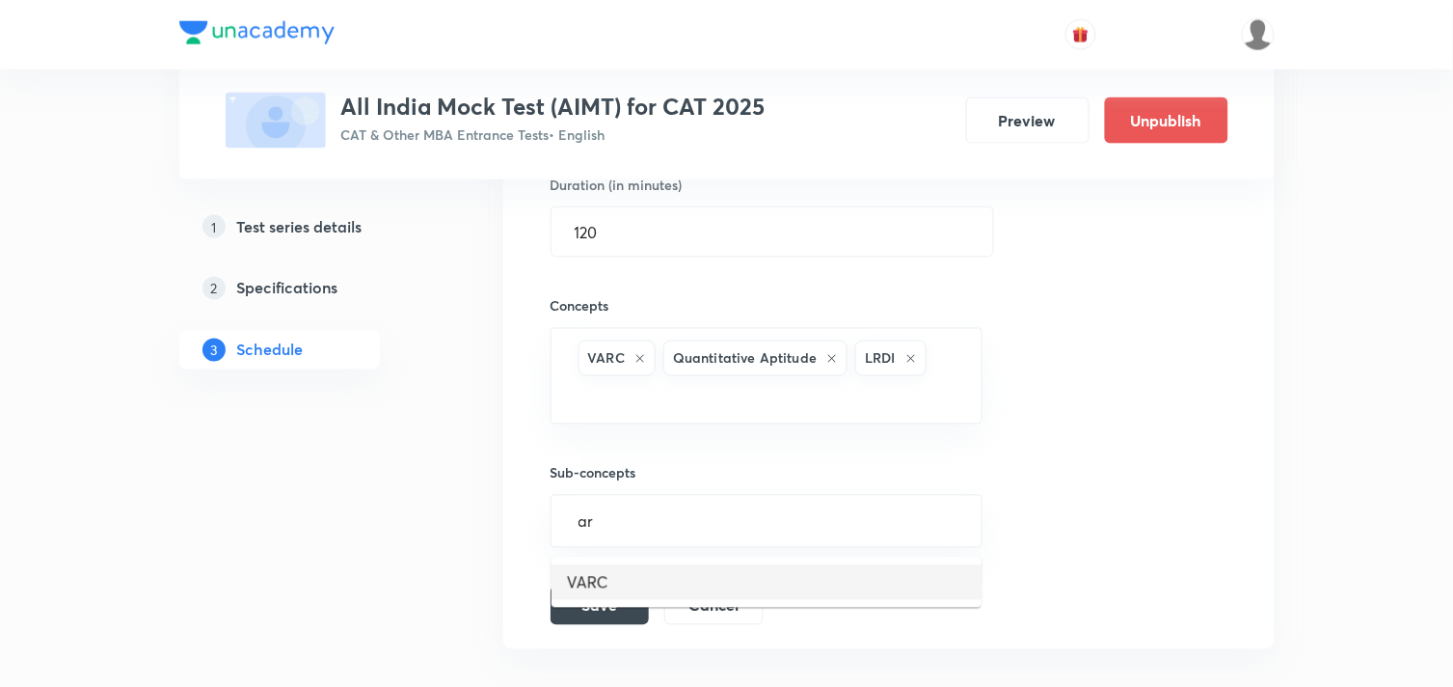
click at [596, 574] on li "VARC" at bounding box center [767, 582] width 430 height 35
click at [689, 536] on input "text" at bounding box center [809, 525] width 299 height 36
type input "a"
type input "n"
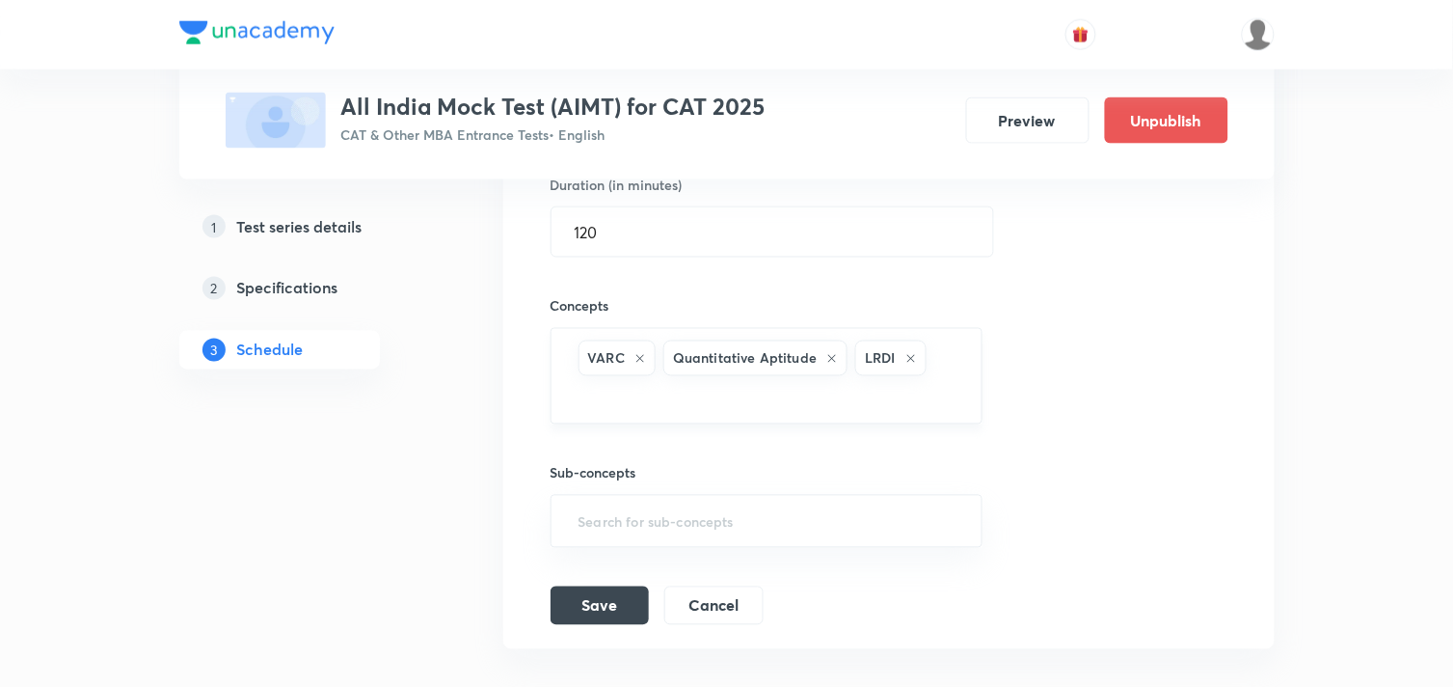
click at [692, 407] on input "text" at bounding box center [767, 398] width 385 height 36
type input "NUM"
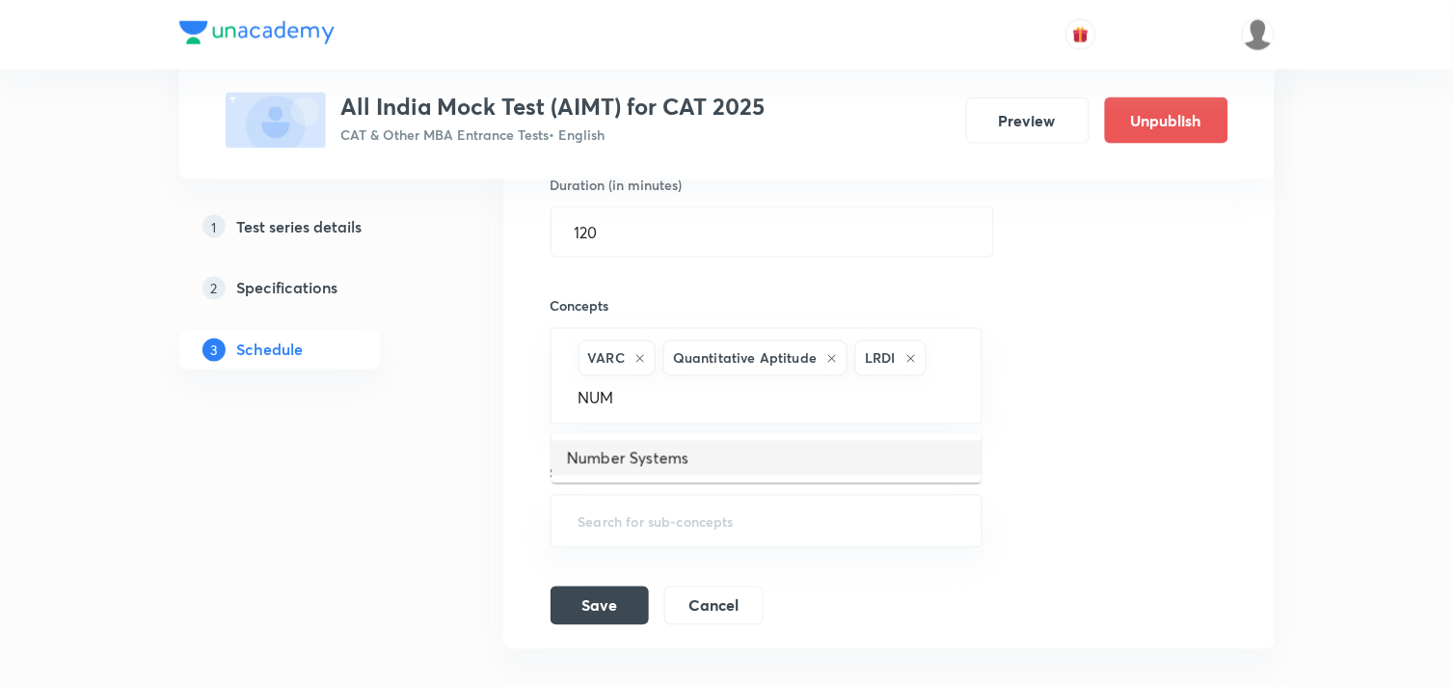
click at [638, 454] on li "Number Systems" at bounding box center [767, 458] width 430 height 35
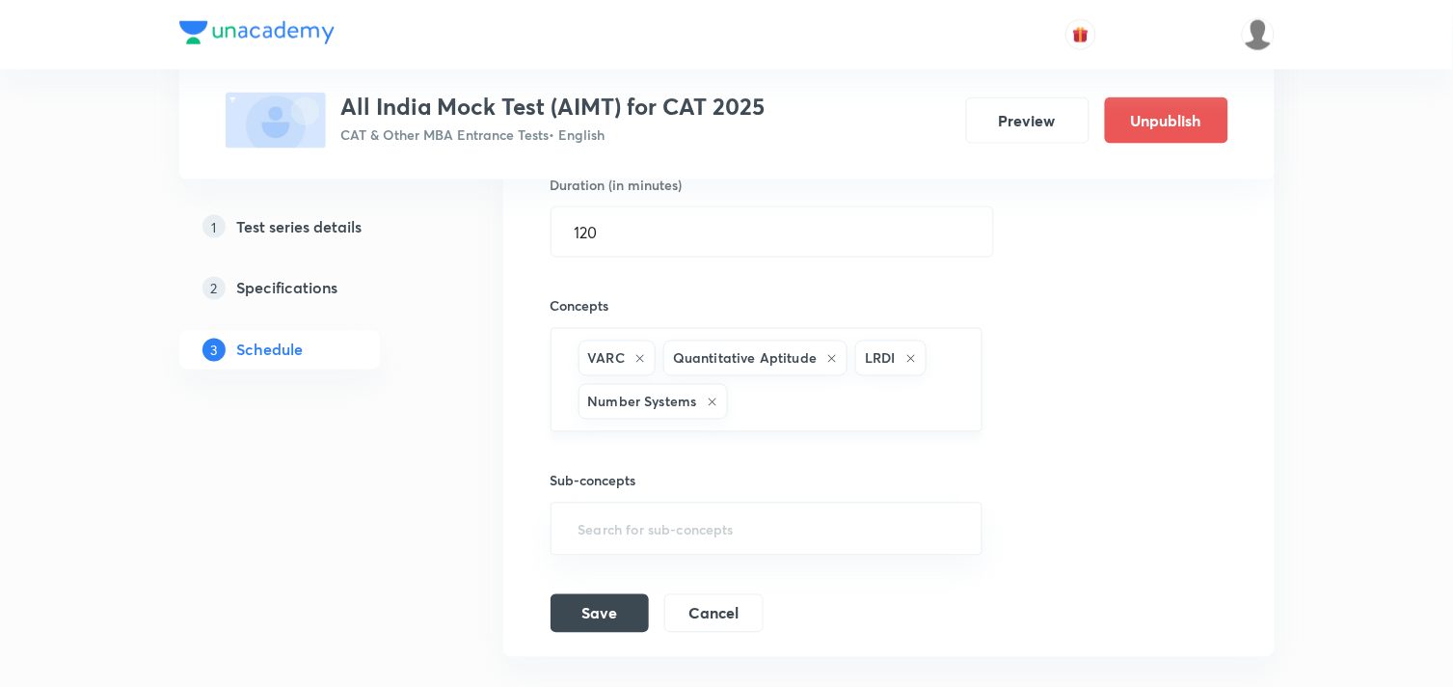
click at [776, 410] on input "text" at bounding box center [845, 402] width 227 height 36
type input "AR"
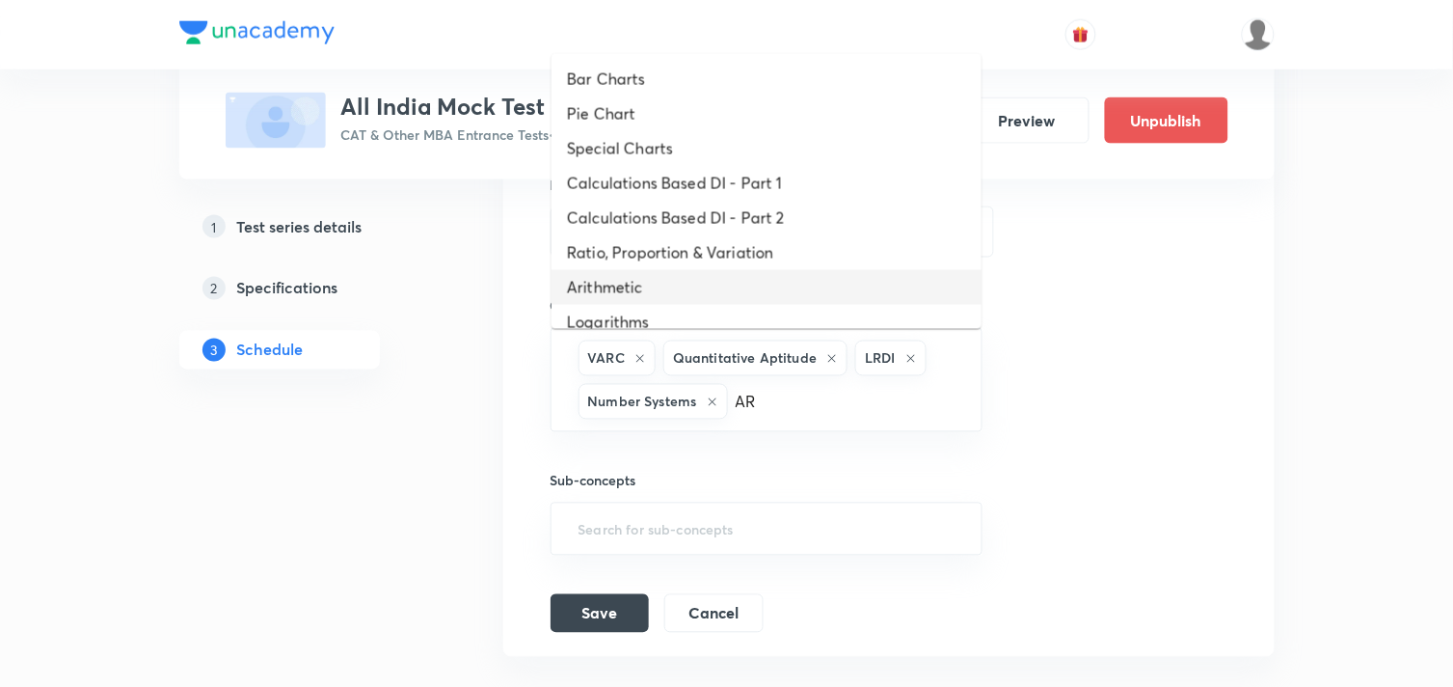
click at [652, 287] on li "Arithmetic" at bounding box center [767, 287] width 430 height 35
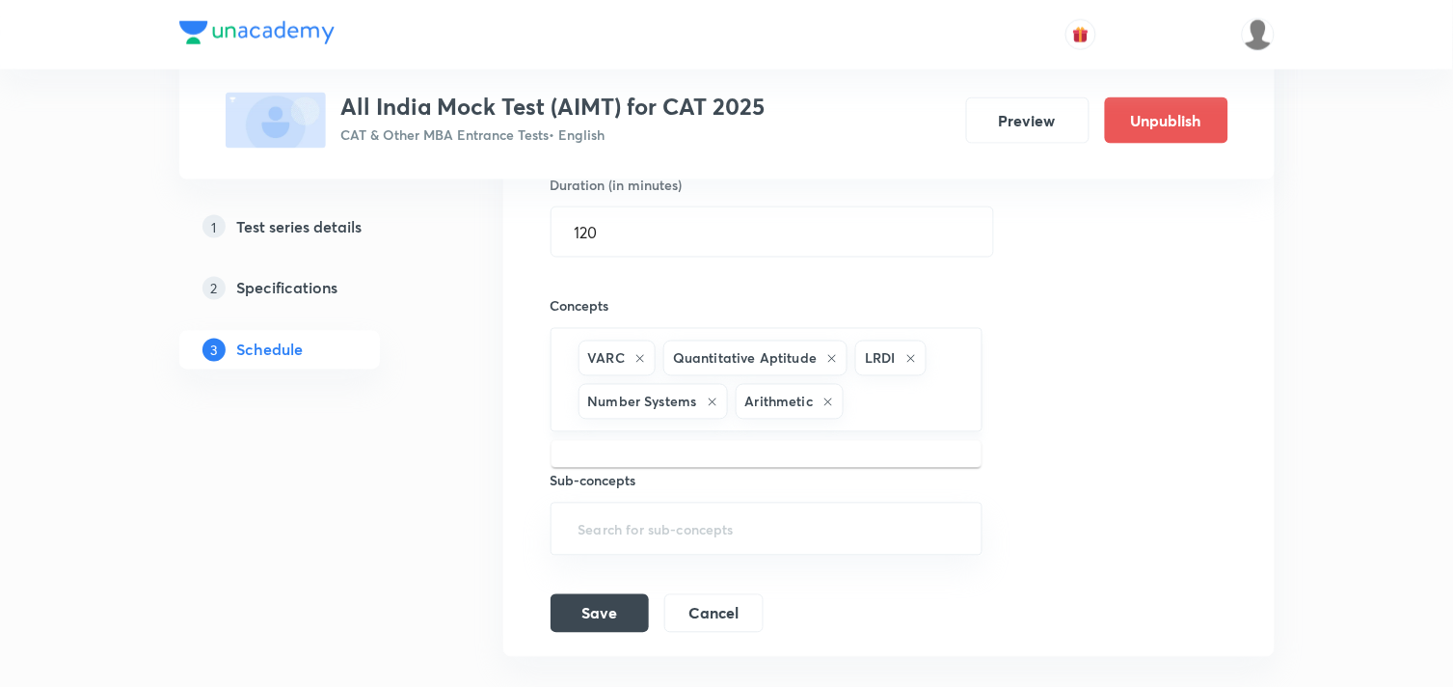
click at [865, 418] on input "text" at bounding box center [903, 402] width 111 height 36
type input "RAT"
click at [651, 467] on li "Ratio, Proportion & Variation" at bounding box center [767, 465] width 430 height 35
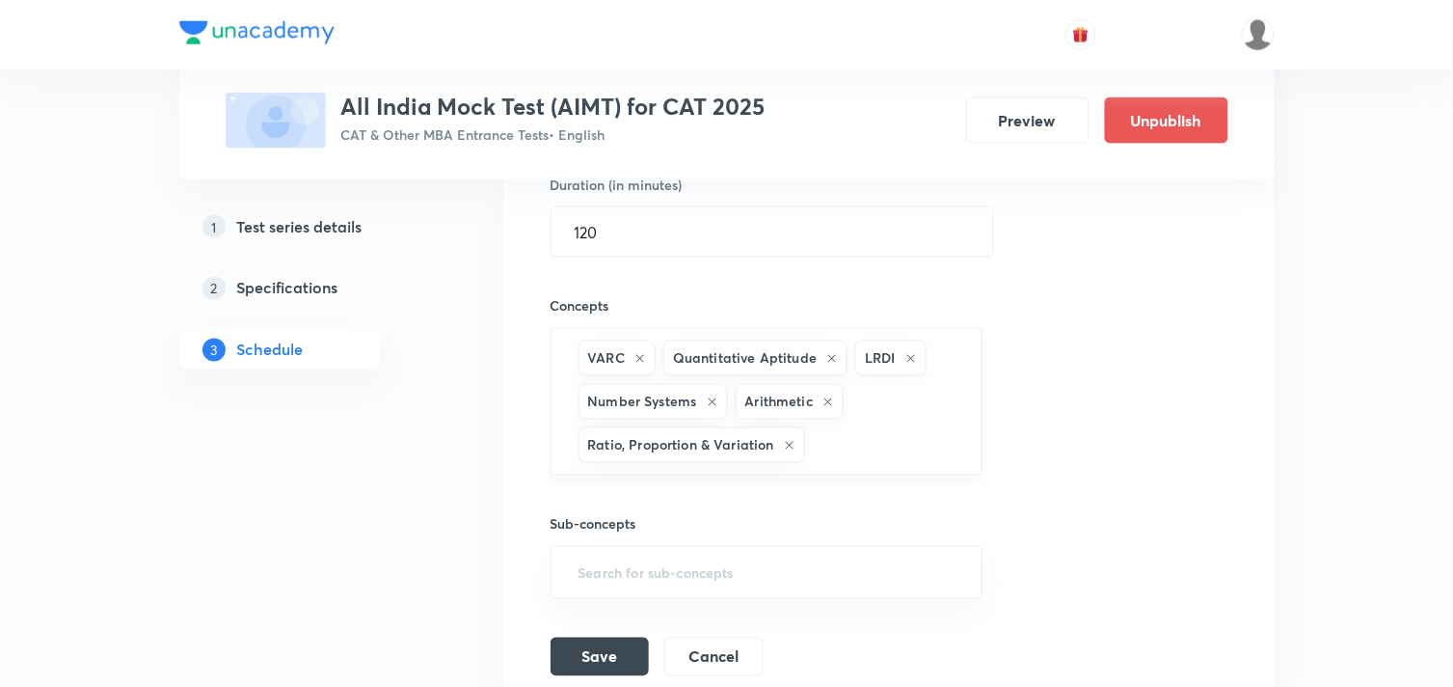
click at [843, 456] on input "text" at bounding box center [883, 445] width 149 height 36
type input "PE"
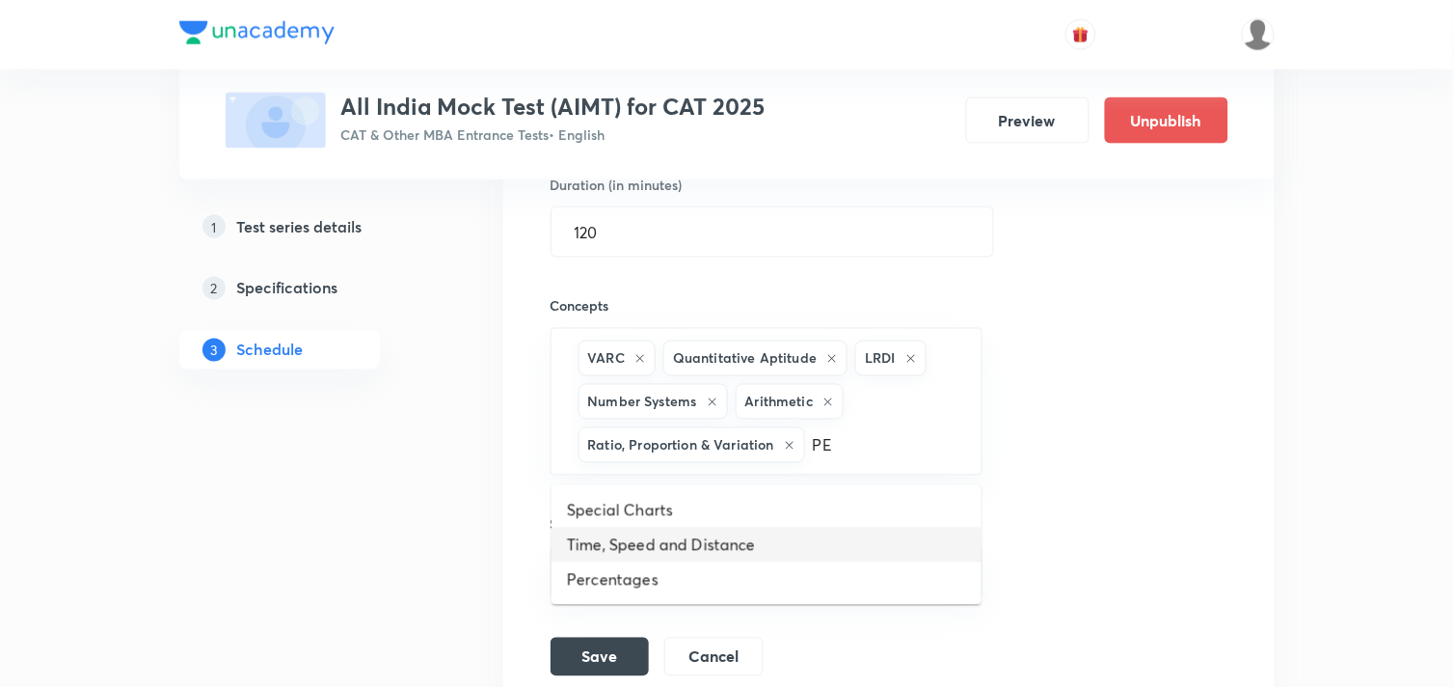
click at [650, 538] on li "Time, Speed and Distance" at bounding box center [767, 544] width 430 height 35
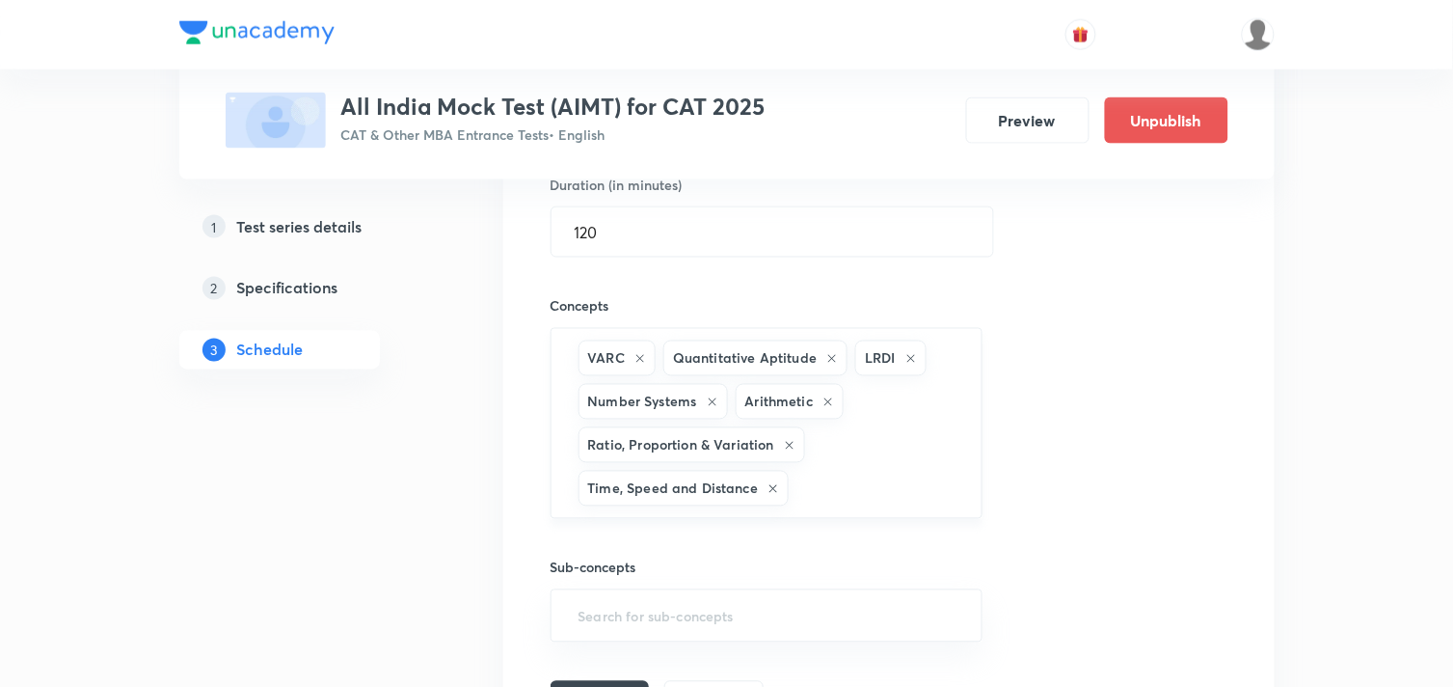
click at [855, 493] on input "text" at bounding box center [876, 489] width 166 height 36
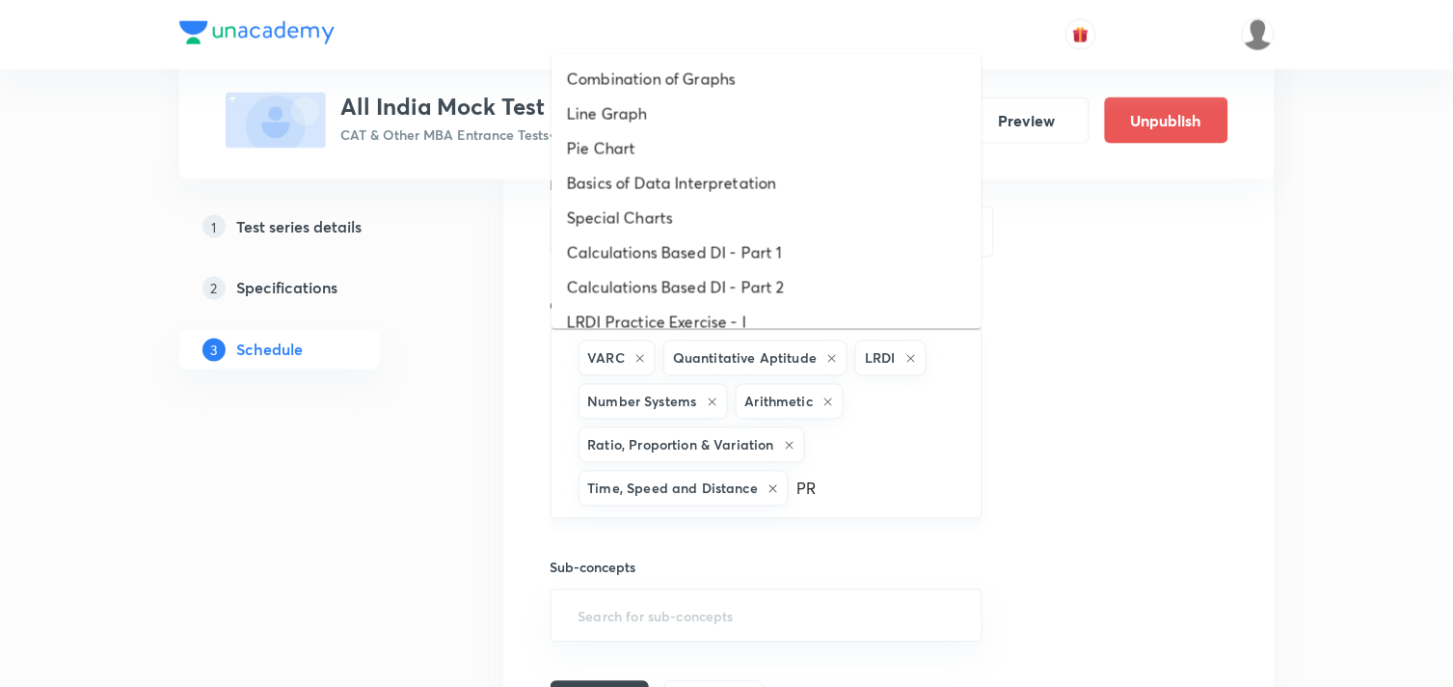
type input "PRO"
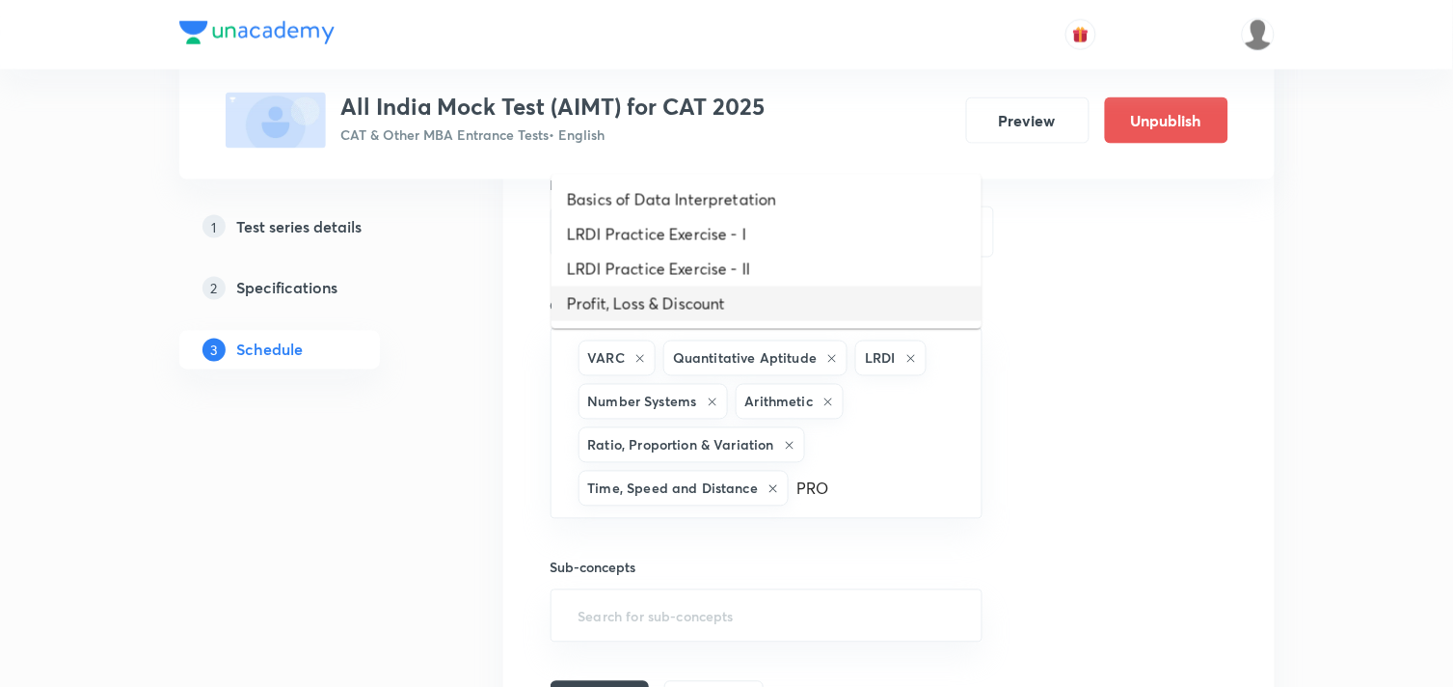
click at [660, 310] on li "Profit, Loss & Discount" at bounding box center [767, 303] width 430 height 35
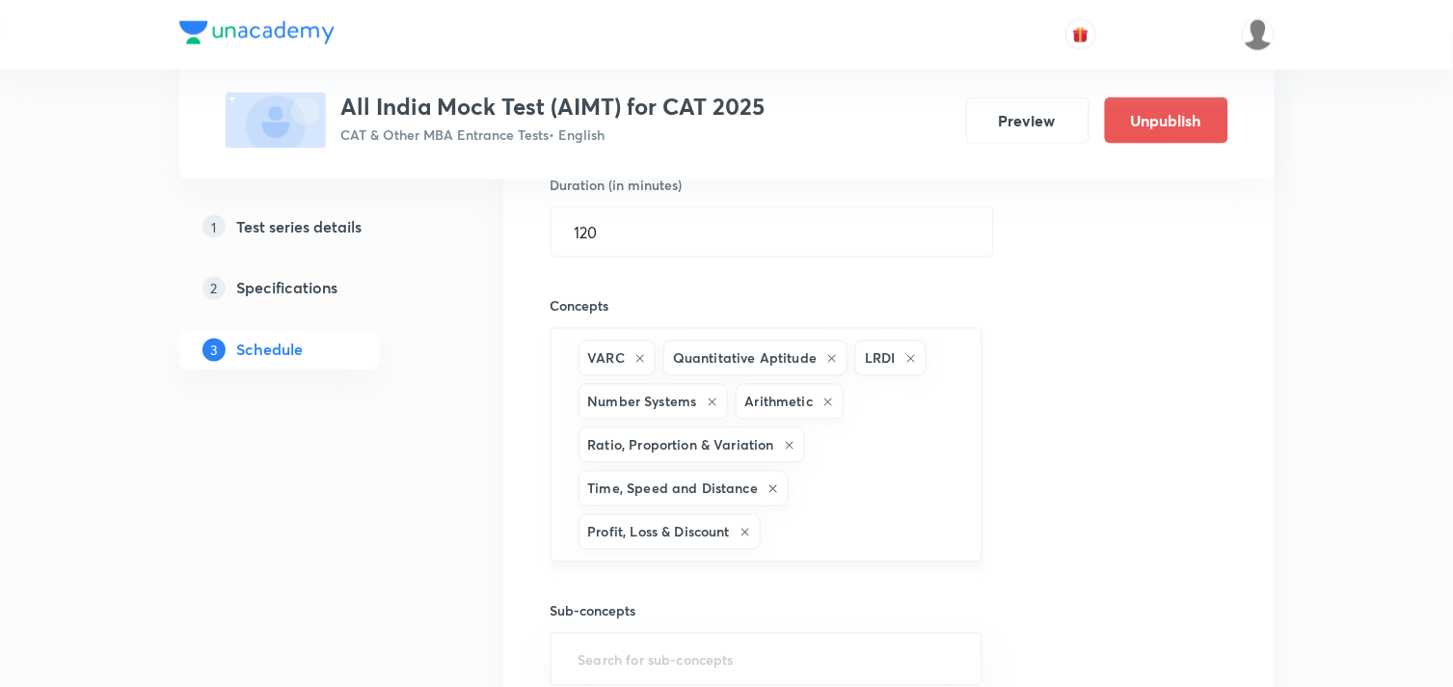
click at [893, 524] on input "text" at bounding box center [862, 532] width 194 height 36
type input "DATA"
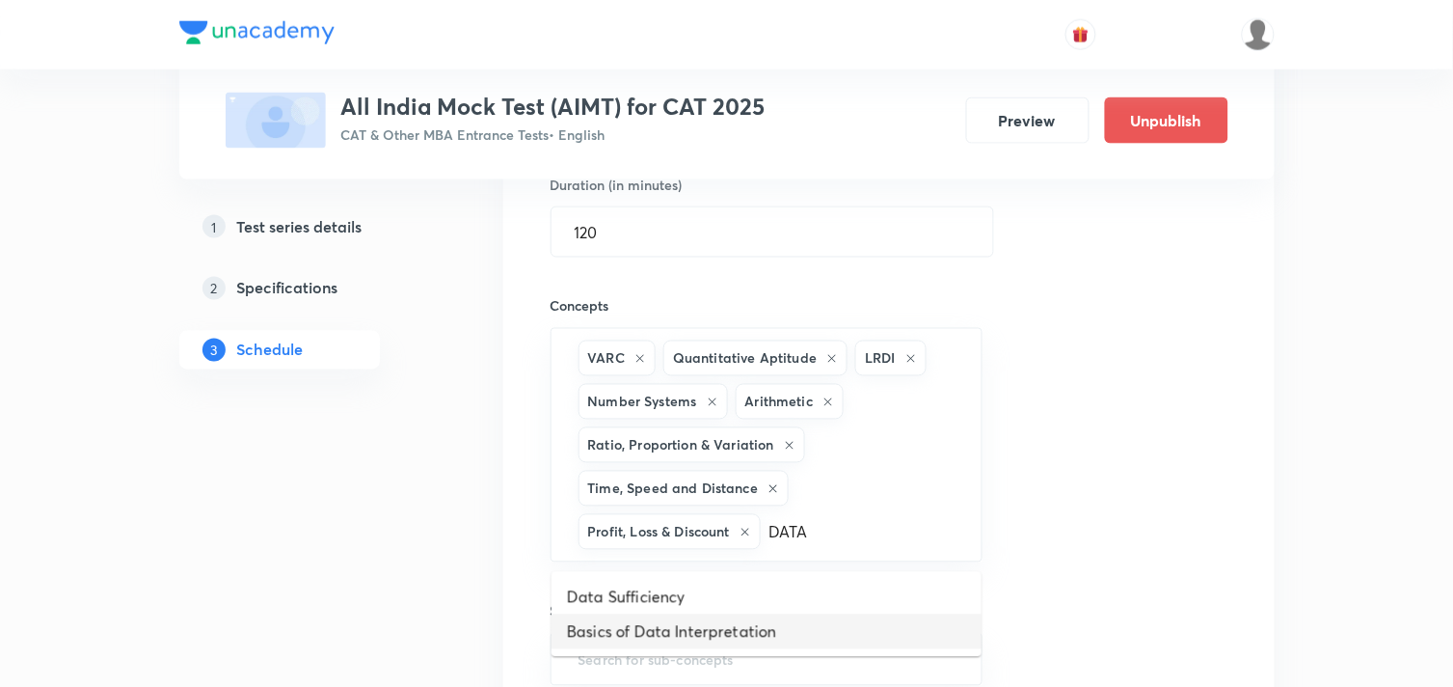
click at [671, 632] on li "Basics of Data Interpretation" at bounding box center [767, 631] width 430 height 35
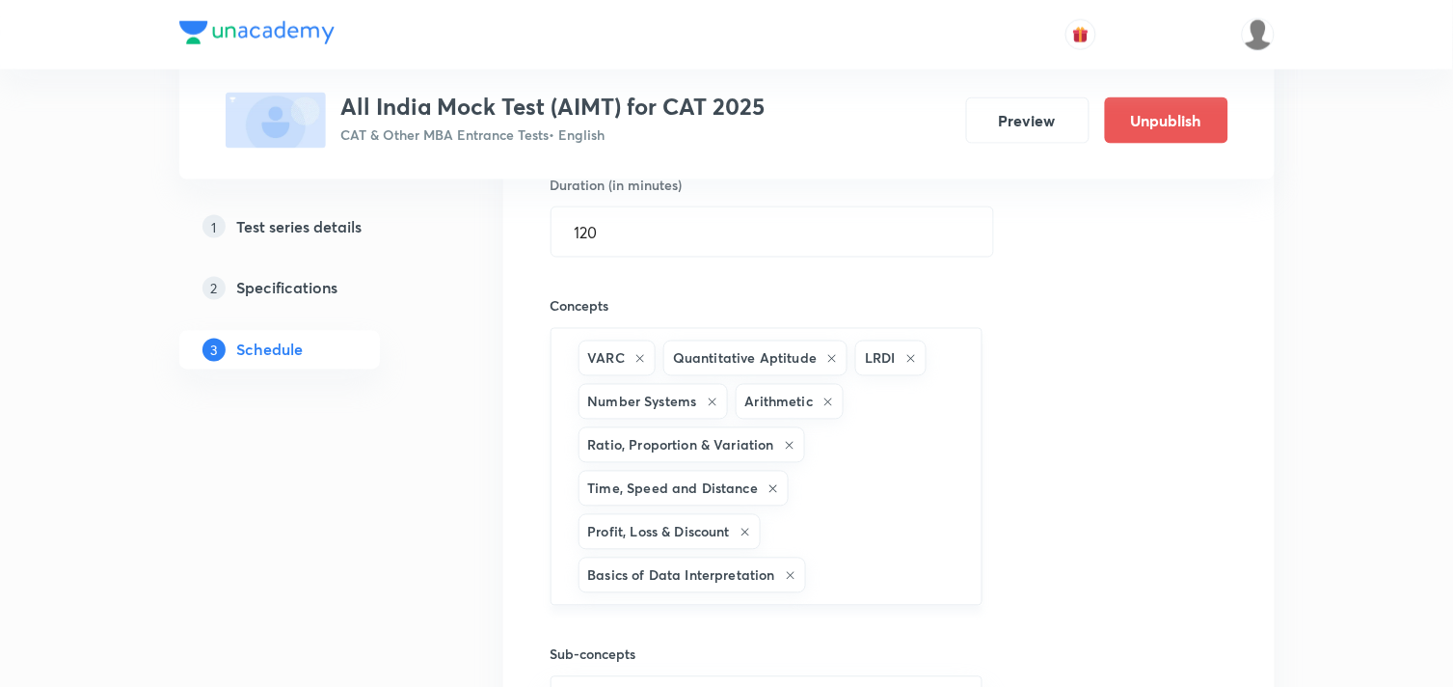
click at [836, 581] on input "text" at bounding box center [884, 575] width 148 height 36
type input "LO"
click at [644, 647] on li "Logarithms" at bounding box center [767, 640] width 430 height 35
click at [966, 594] on div "VARC Quantitative Aptitude LRDI Number Systems Arithmetic Ratio, Proportion & V…" at bounding box center [767, 484] width 433 height 313
type input "REAS"
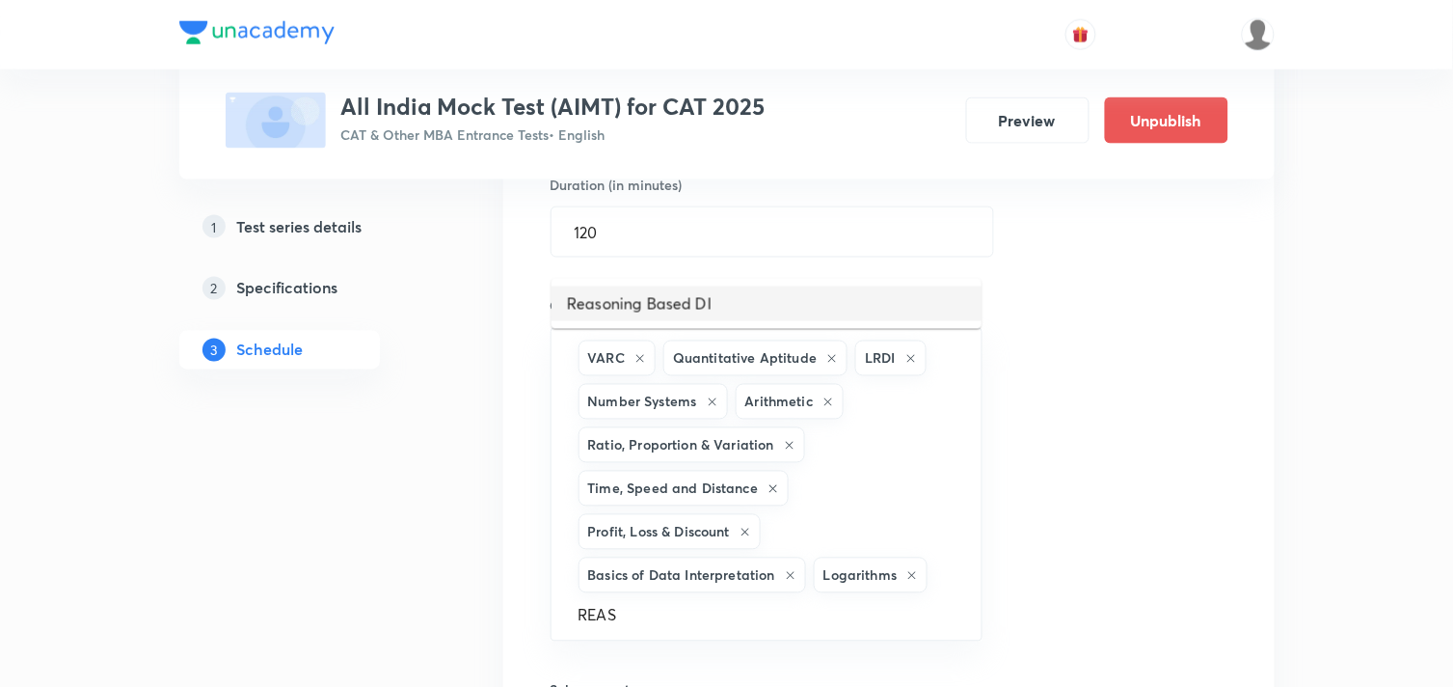
click at [756, 299] on li "Reasoning Based DI" at bounding box center [767, 303] width 430 height 35
click at [800, 631] on input "text" at bounding box center [855, 619] width 206 height 36
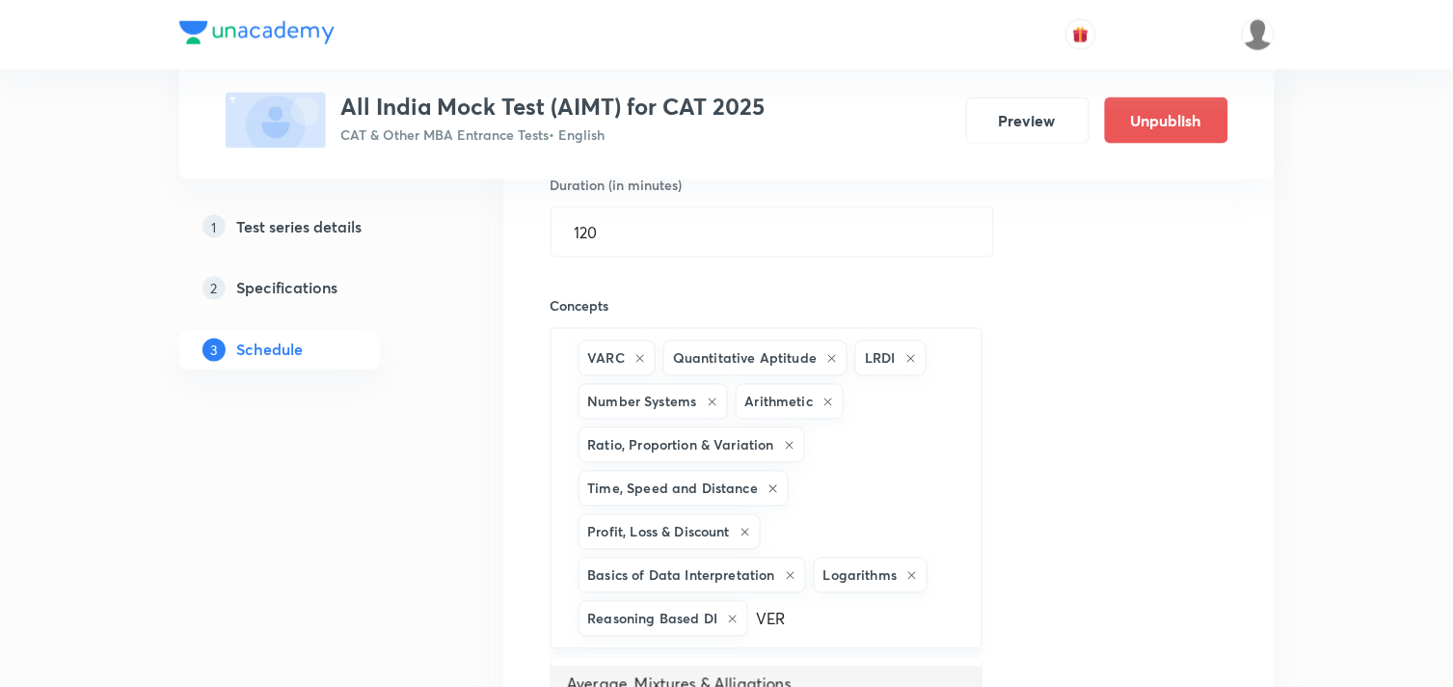
scroll to position [4530, 0]
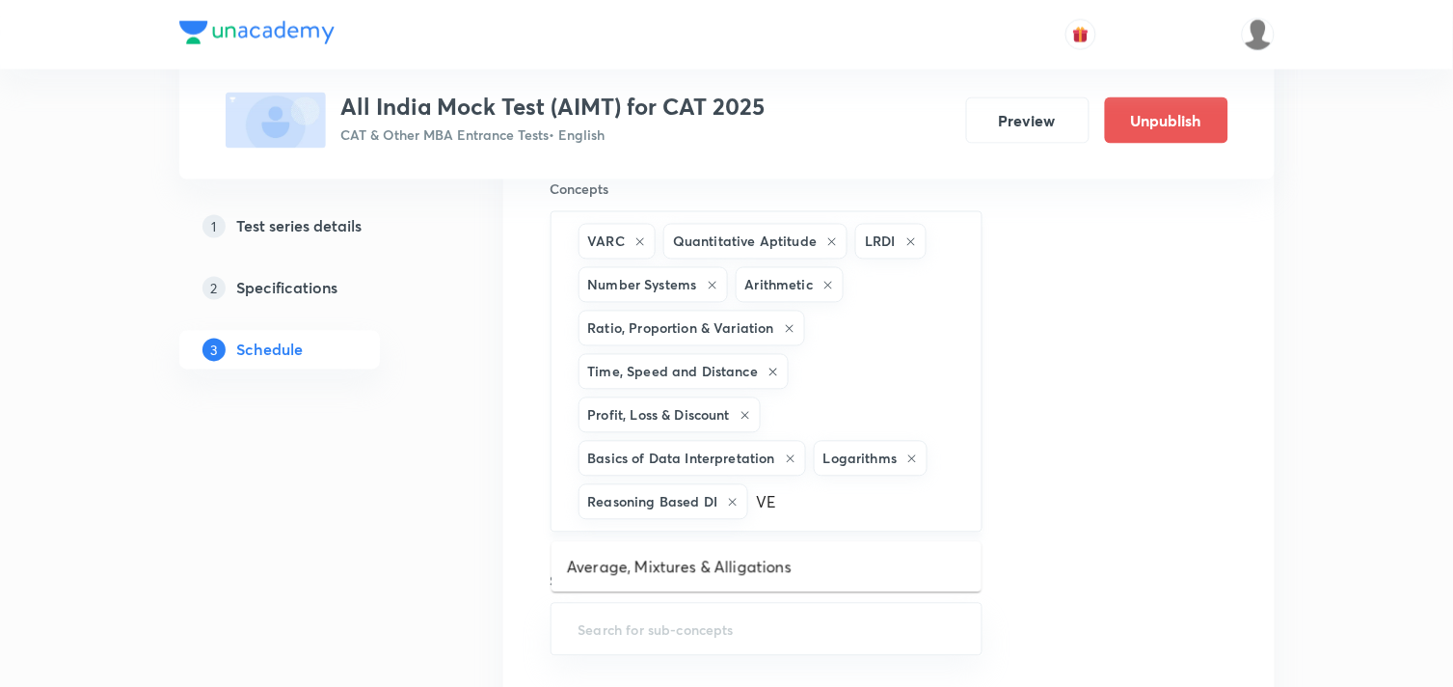
type input "V"
click at [804, 552] on li "Average, Mixtures & Alligations" at bounding box center [767, 568] width 430 height 35
click at [860, 536] on input "text" at bounding box center [891, 546] width 134 height 36
type input "ODD"
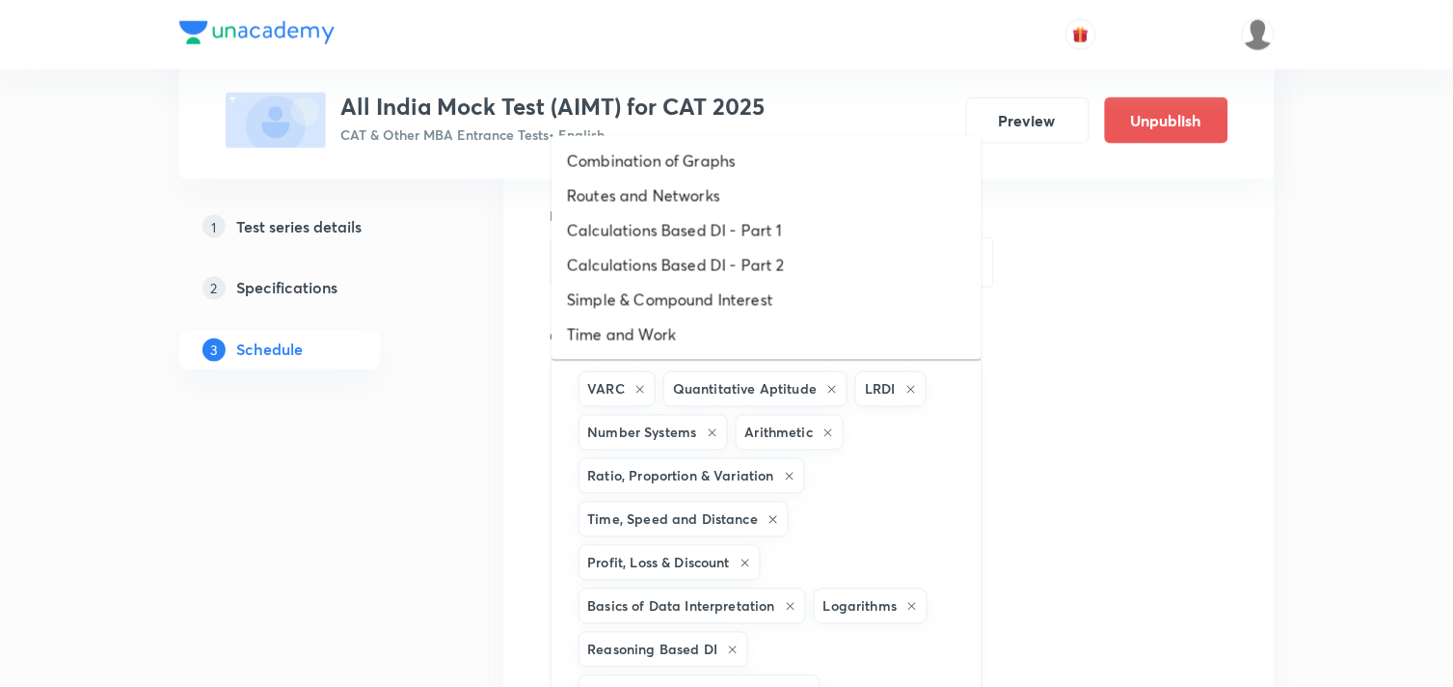
scroll to position [4381, 0]
click at [665, 197] on li "Routes and Networks" at bounding box center [767, 196] width 430 height 35
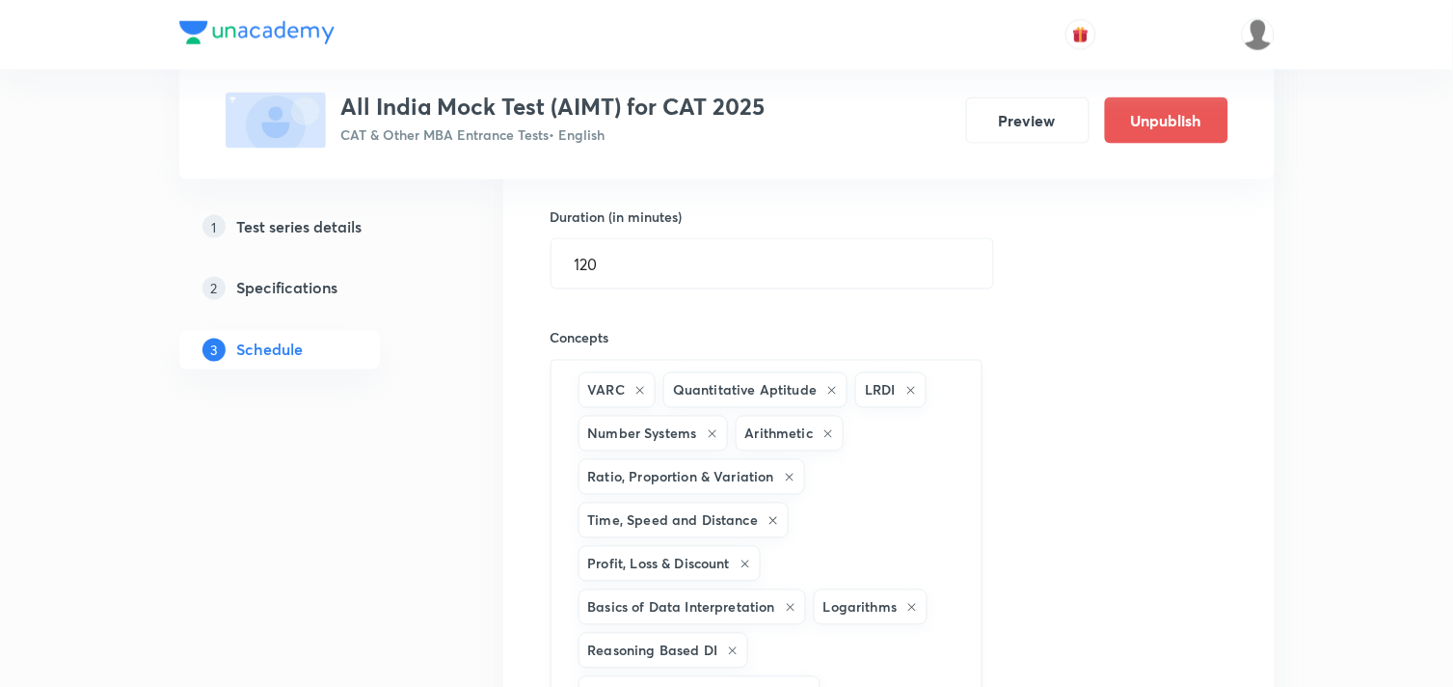
click at [834, 656] on div "VARC Quantitative Aptitude LRDI Number Systems Arithmetic Ratio, Proportion & V…" at bounding box center [767, 564] width 433 height 408
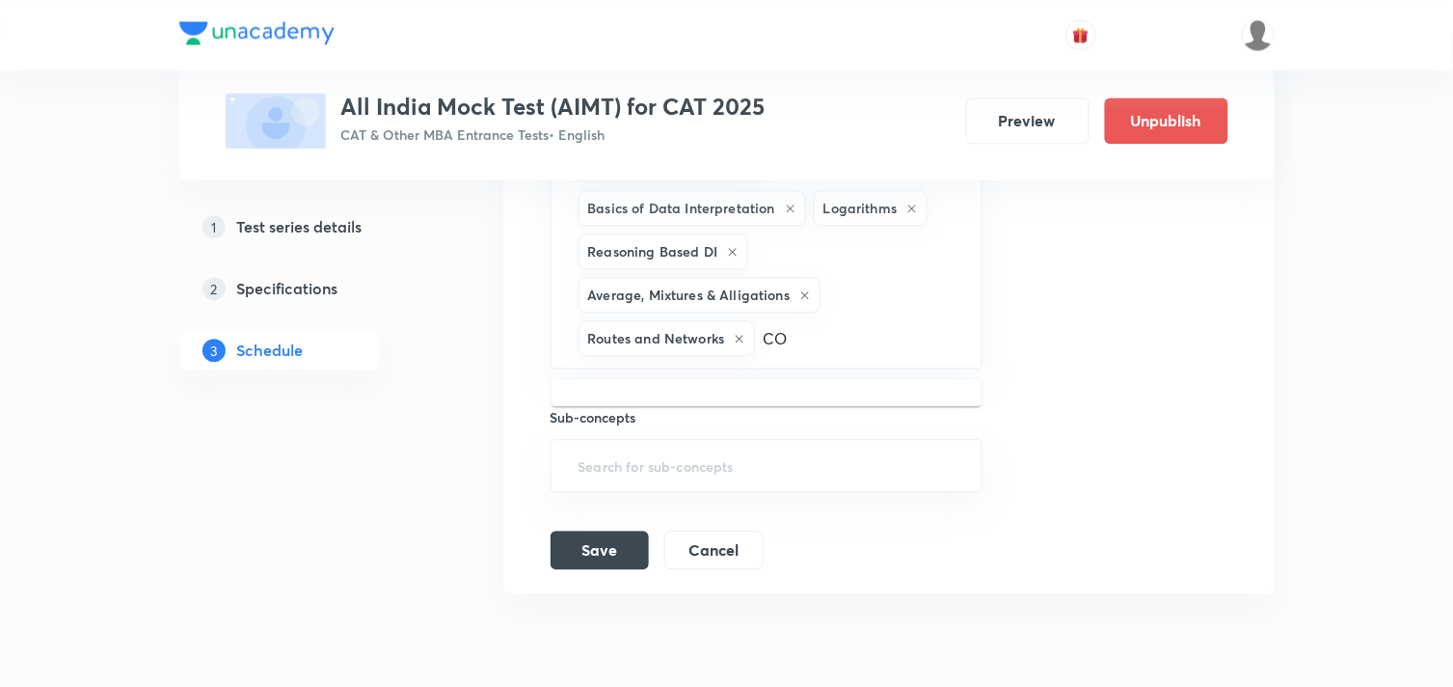
type input "COM"
click at [711, 406] on li "Combination of Graphs" at bounding box center [767, 404] width 430 height 35
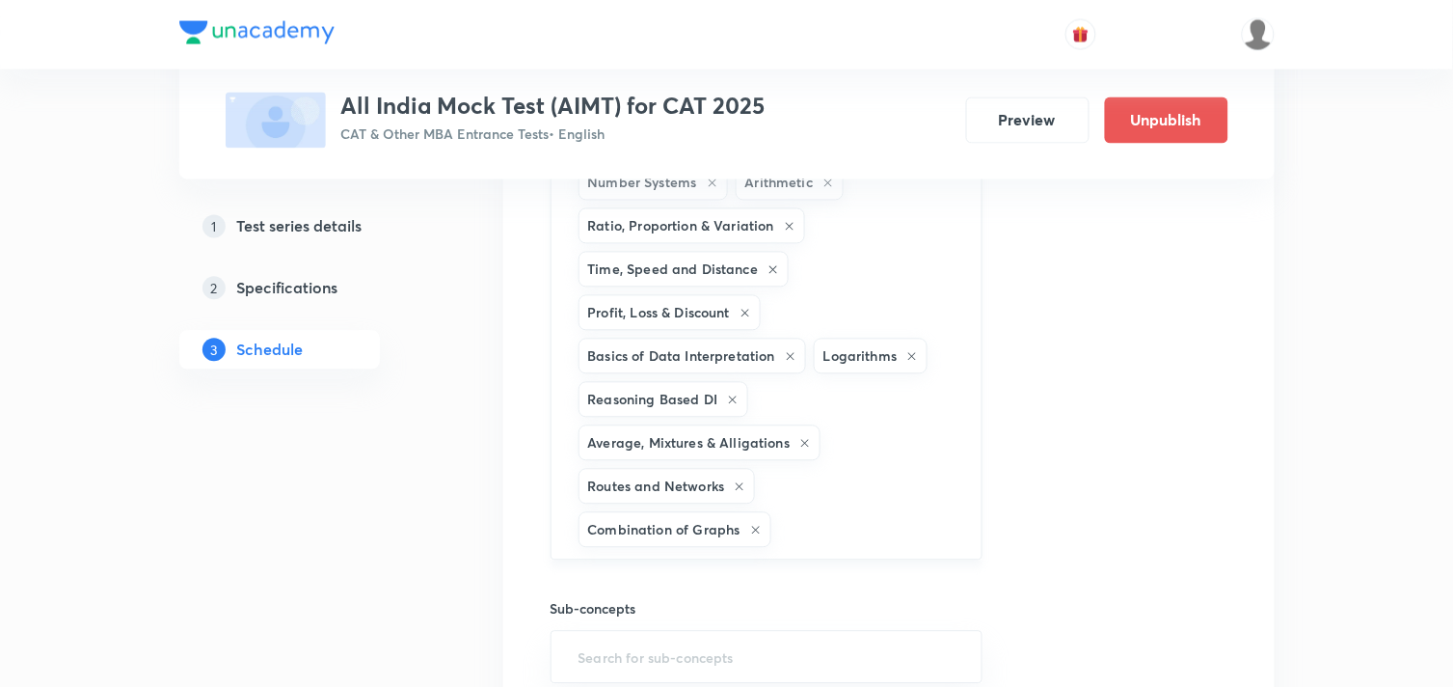
scroll to position [4633, 0]
click at [824, 516] on input "text" at bounding box center [866, 529] width 183 height 36
type input "F"
type input "A"
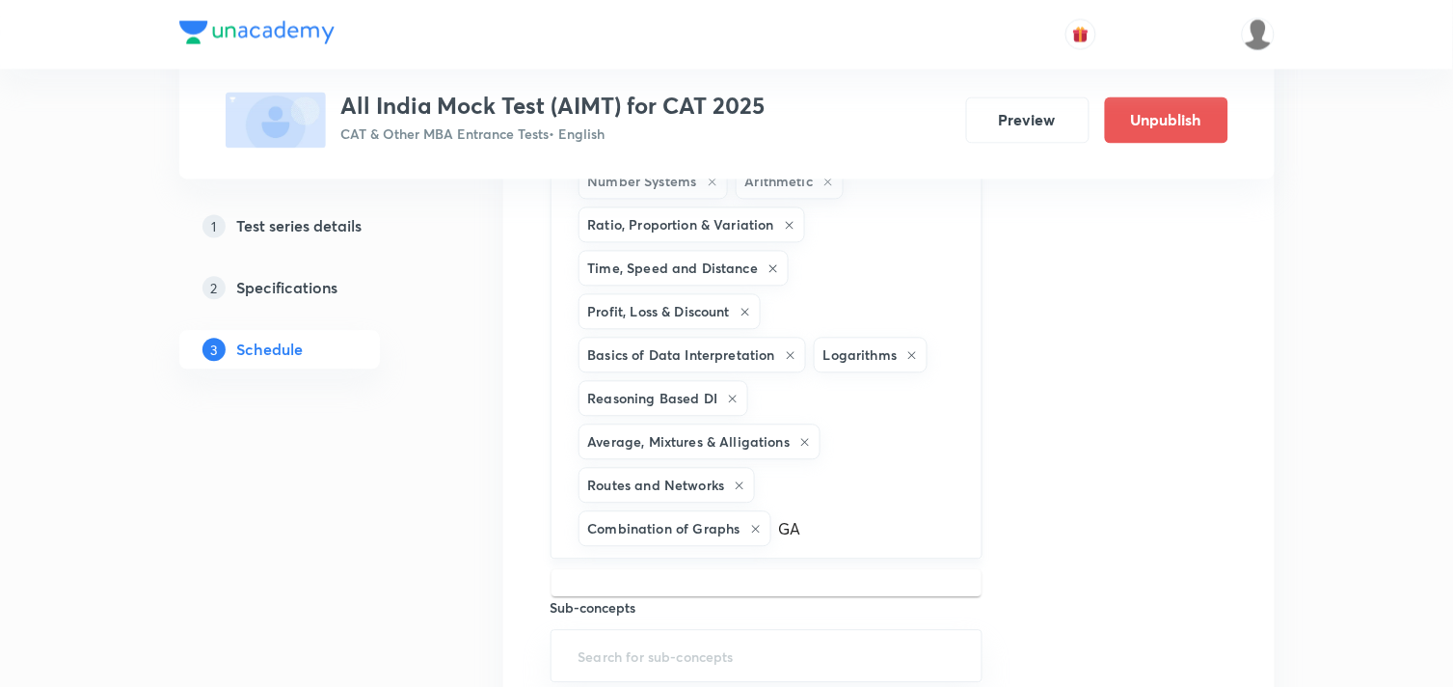
type input "G"
type input "P"
click at [795, 496] on input "text" at bounding box center [859, 486] width 200 height 36
type input "PER"
click at [668, 548] on li "Percentages" at bounding box center [767, 551] width 430 height 35
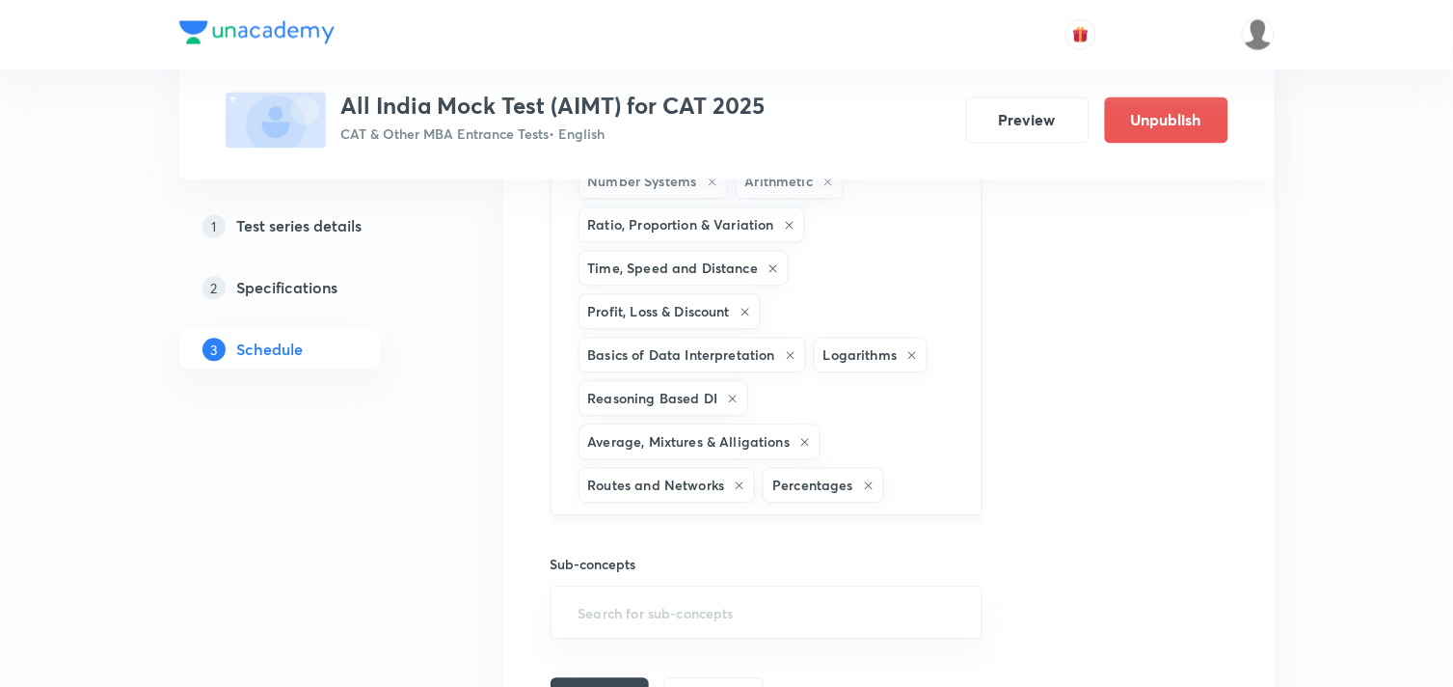
click at [942, 486] on input "text" at bounding box center [923, 486] width 70 height 36
type input "G"
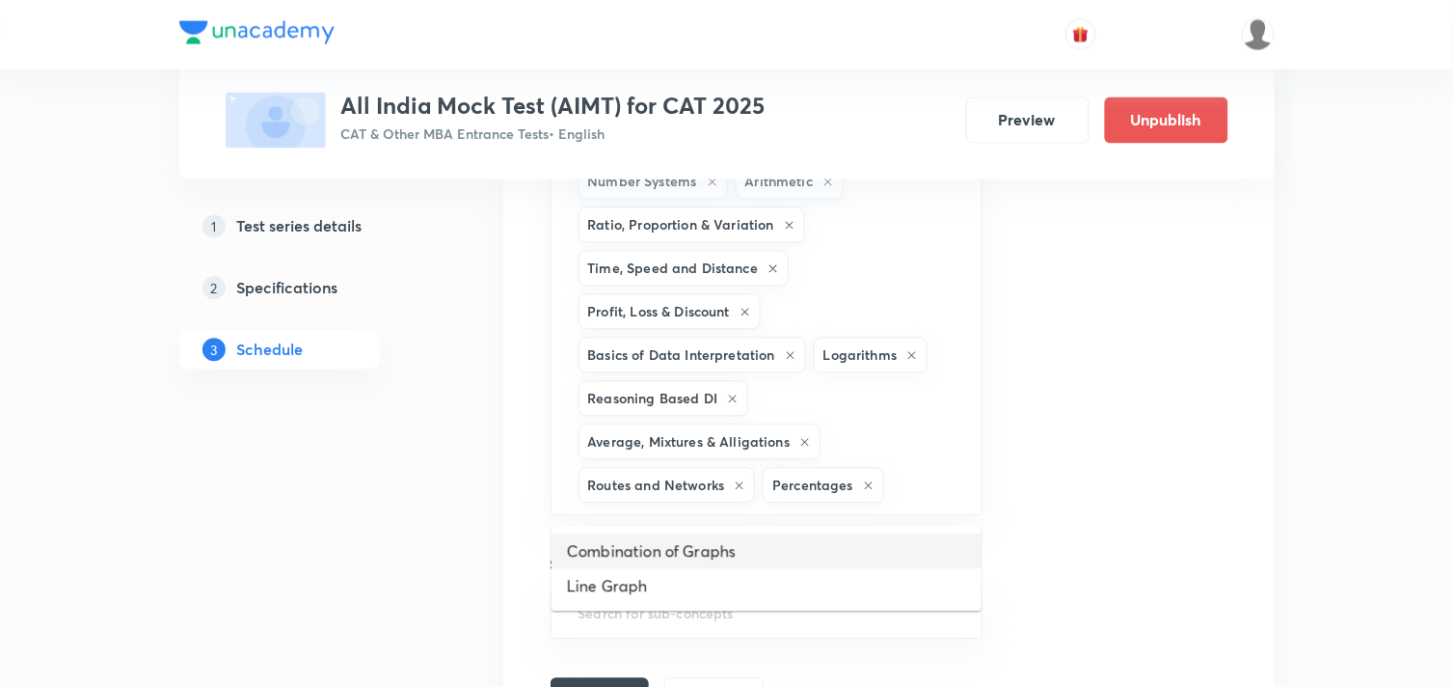
click at [735, 553] on li "Combination of Graphs" at bounding box center [767, 551] width 430 height 35
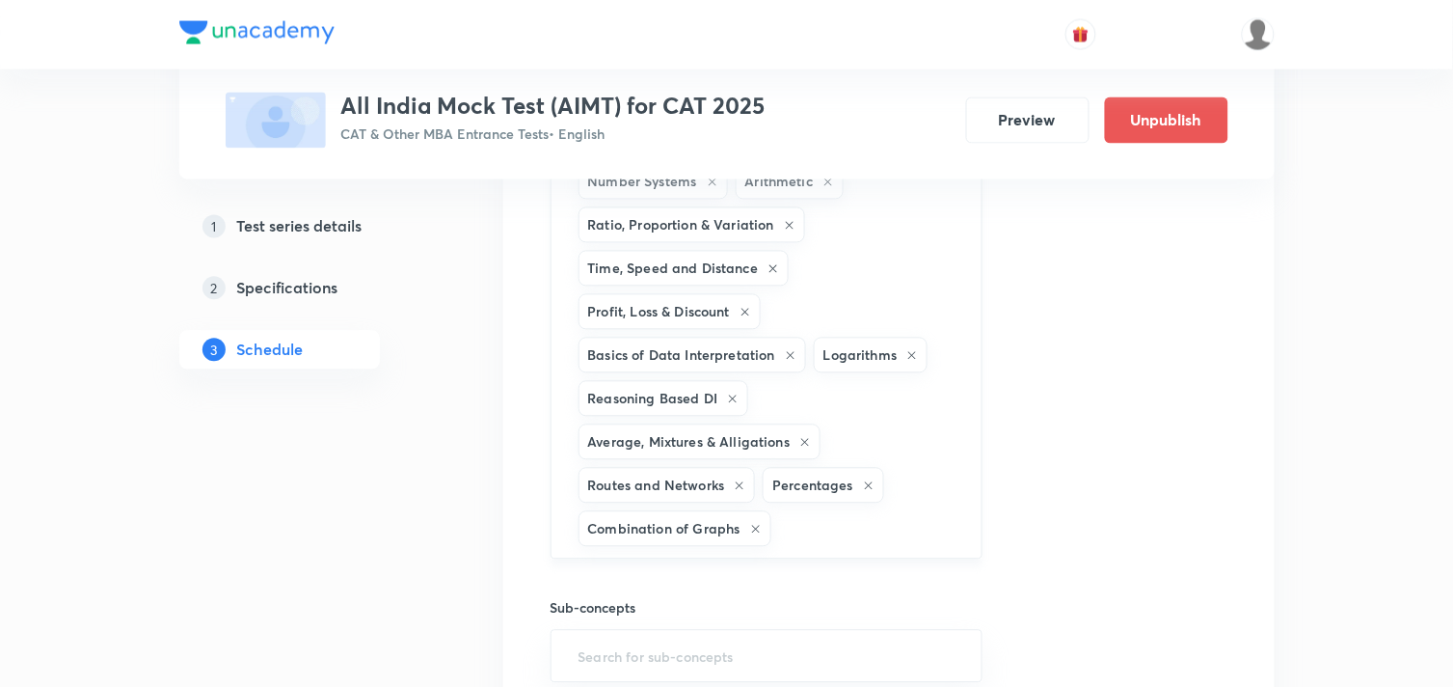
click at [855, 538] on input "text" at bounding box center [866, 529] width 183 height 36
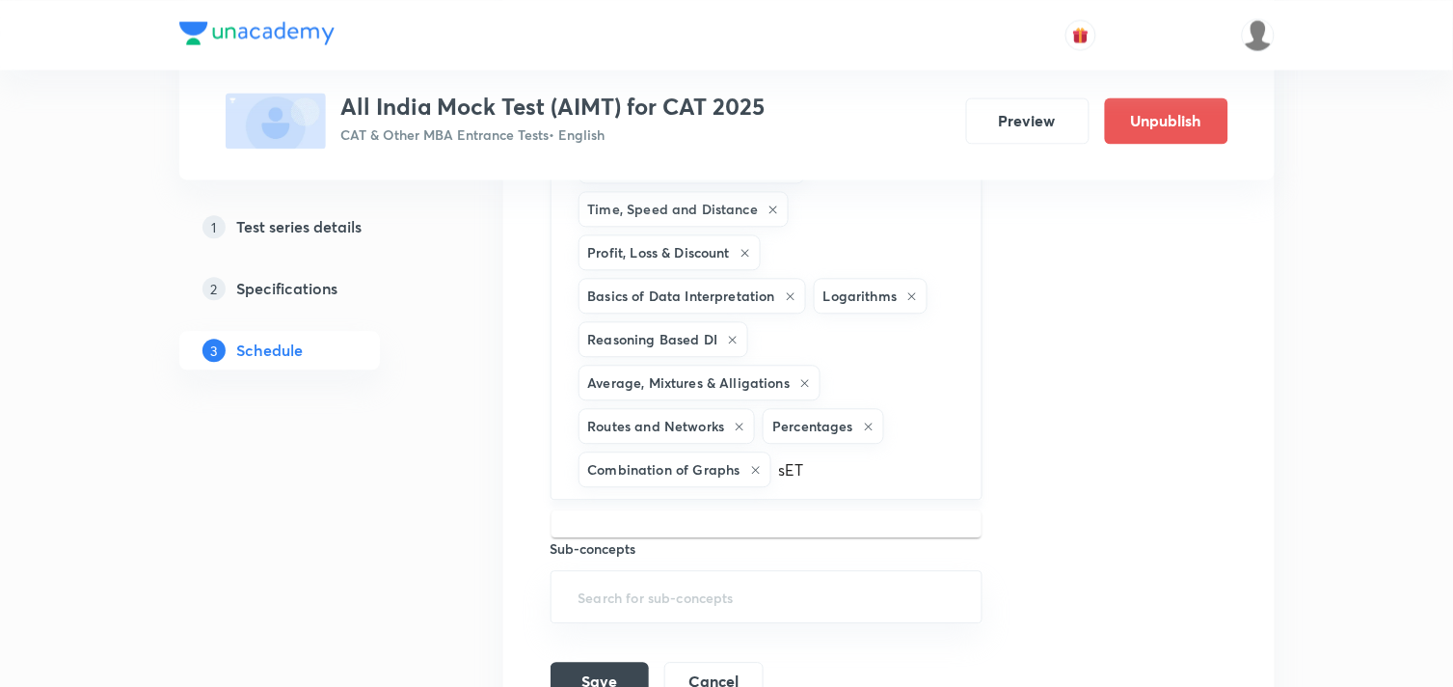
scroll to position [4694, 0]
type input "s"
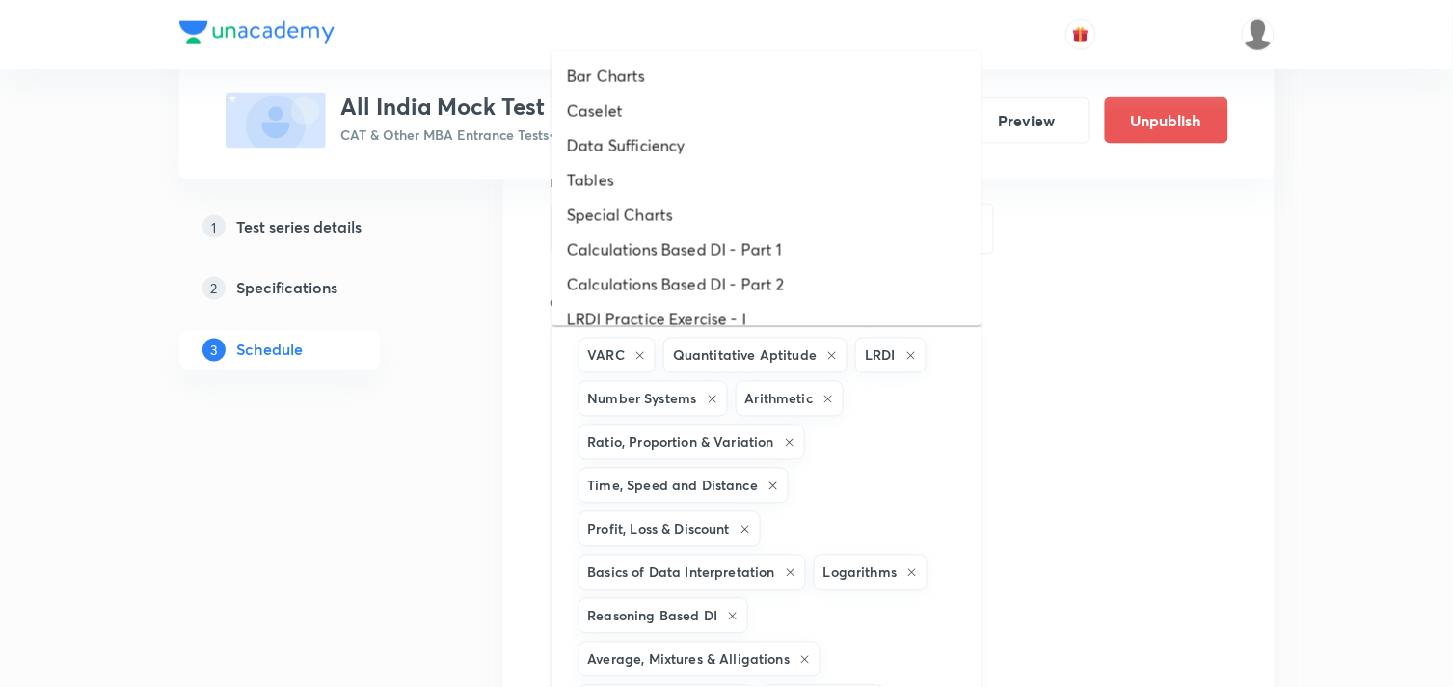
scroll to position [4375, 0]
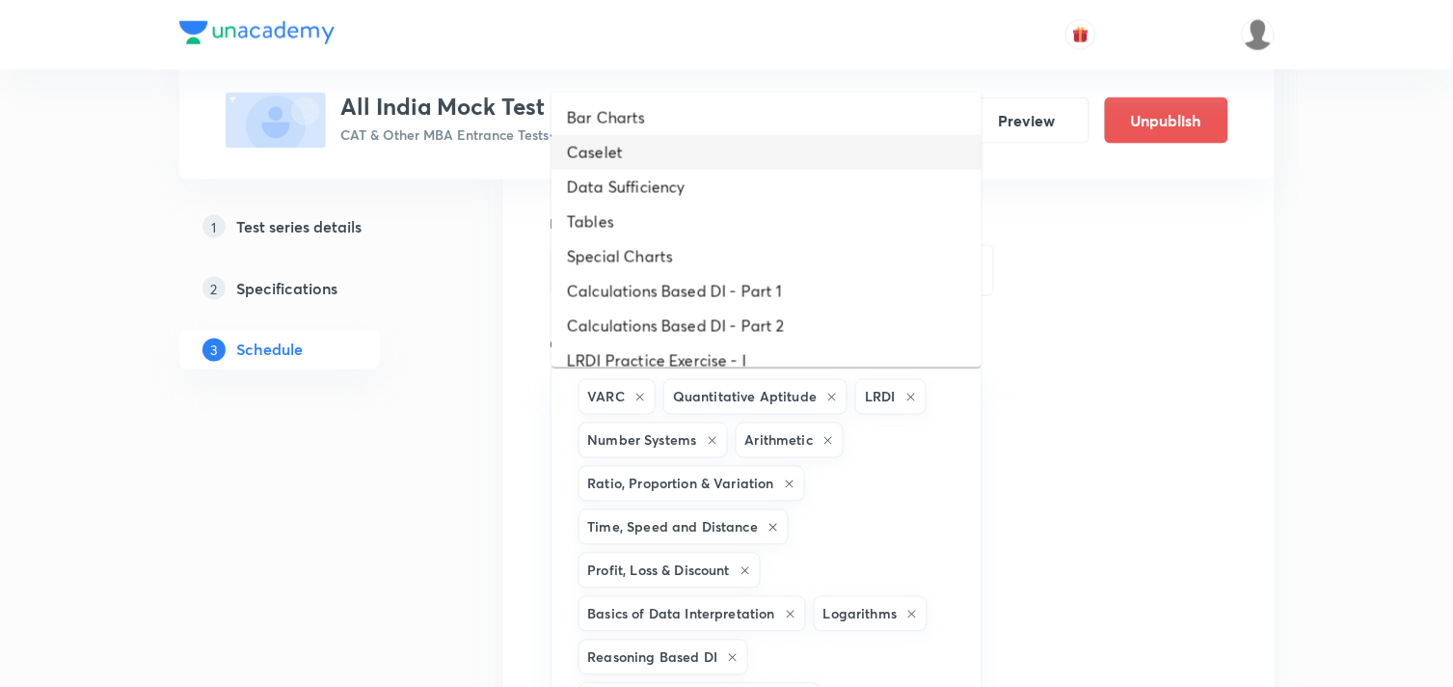
click at [607, 148] on li "Caselet" at bounding box center [767, 152] width 430 height 35
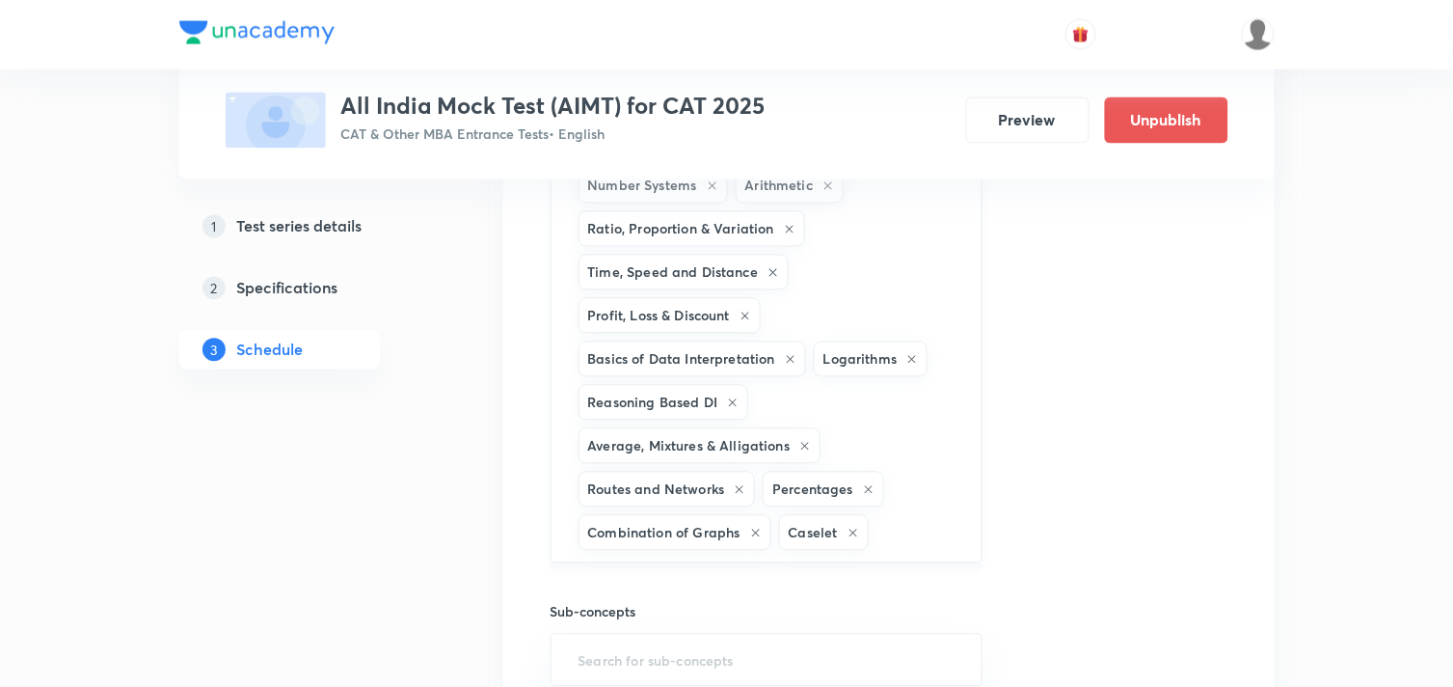
scroll to position [4630, 0]
click at [898, 548] on input "text" at bounding box center [916, 532] width 86 height 36
type input "tAB"
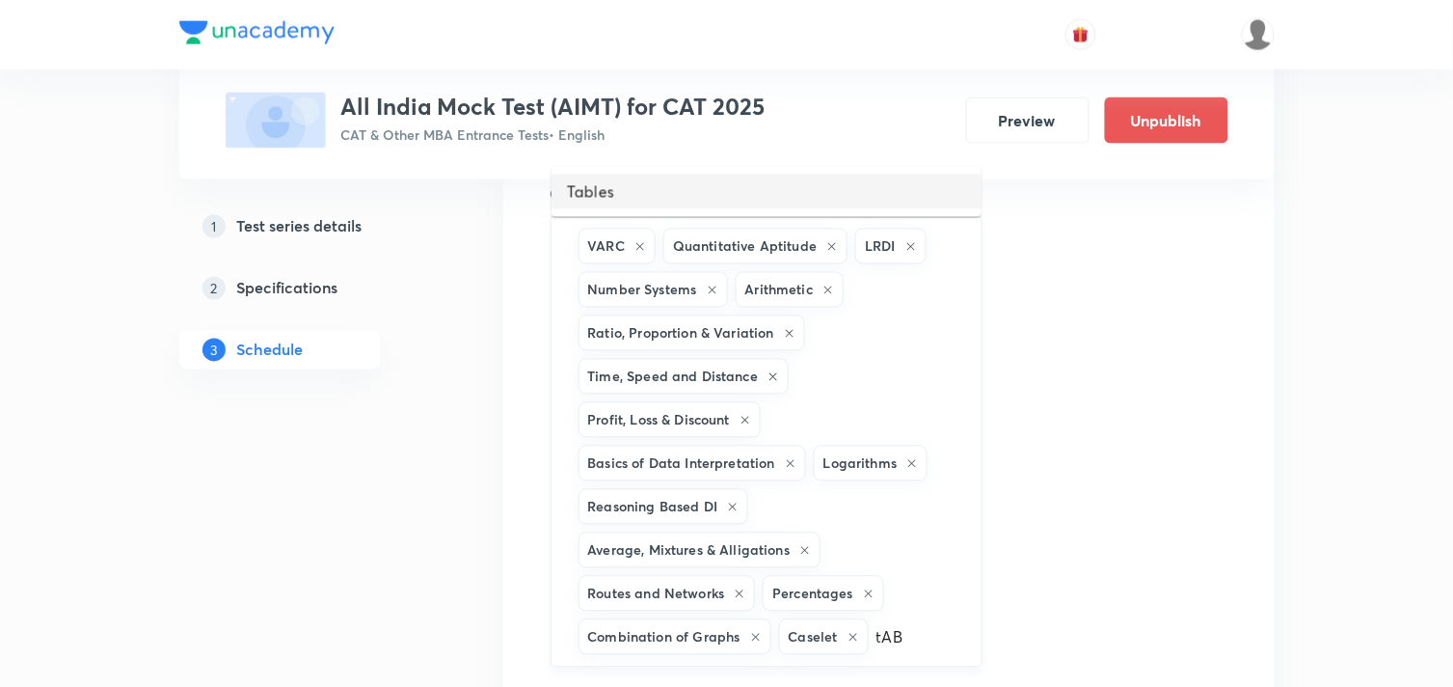
scroll to position [4514, 0]
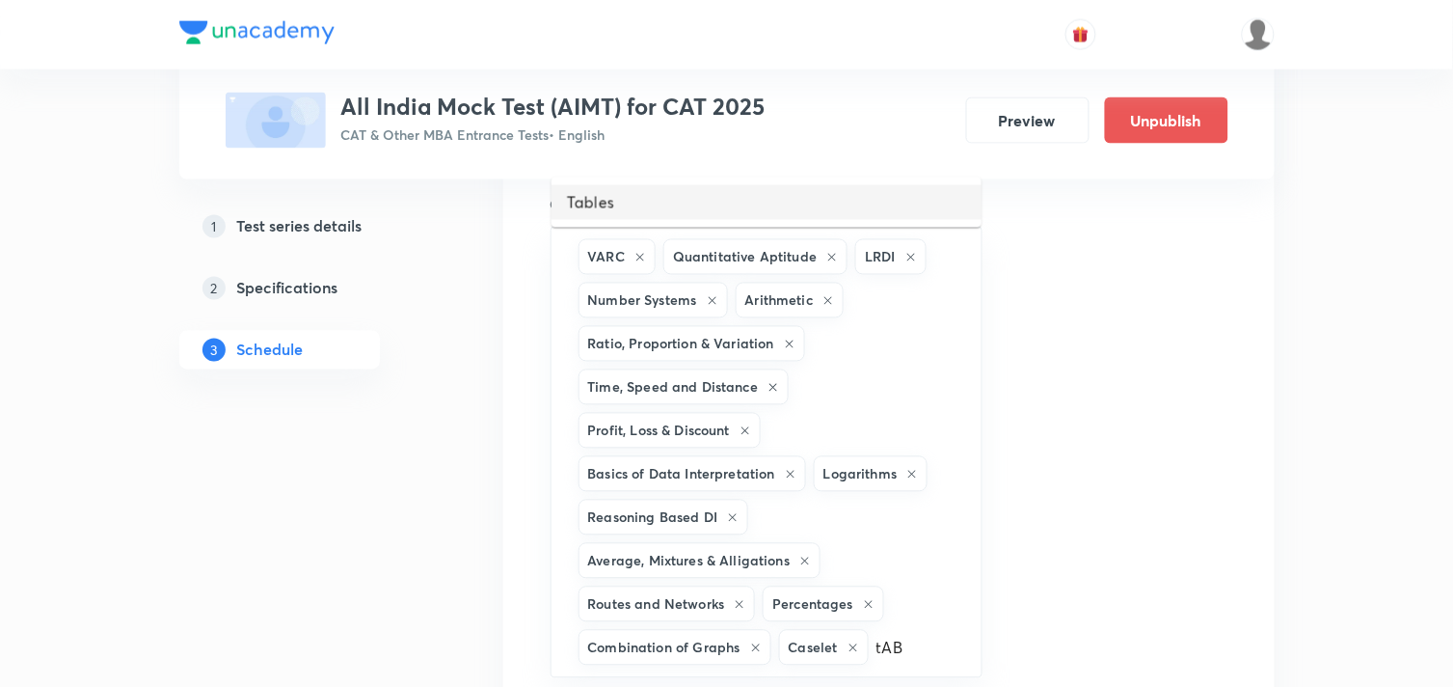
click at [588, 207] on li "Tables" at bounding box center [767, 202] width 430 height 35
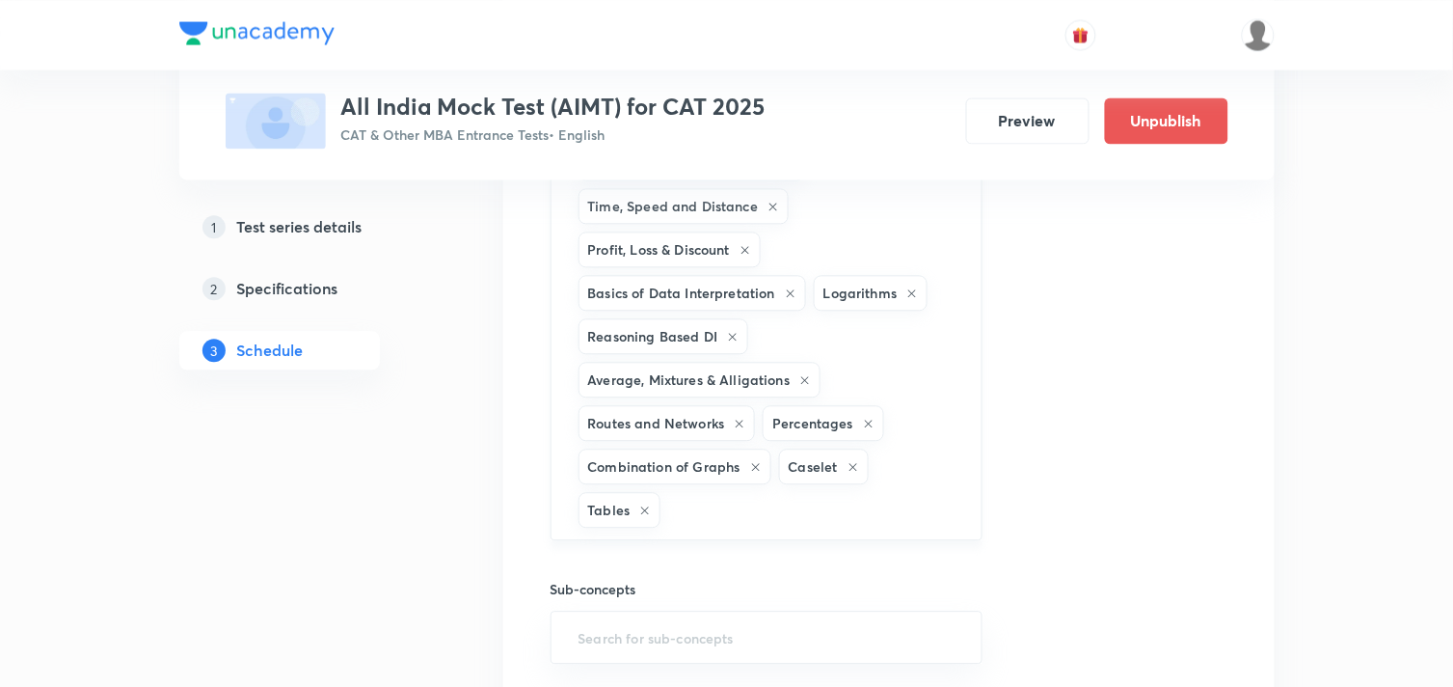
scroll to position [4697, 0]
click at [917, 482] on div "VARC Quantitative Aptitude LRDI Number Systems Arithmetic Ratio, Proportion & V…" at bounding box center [767, 291] width 433 height 495
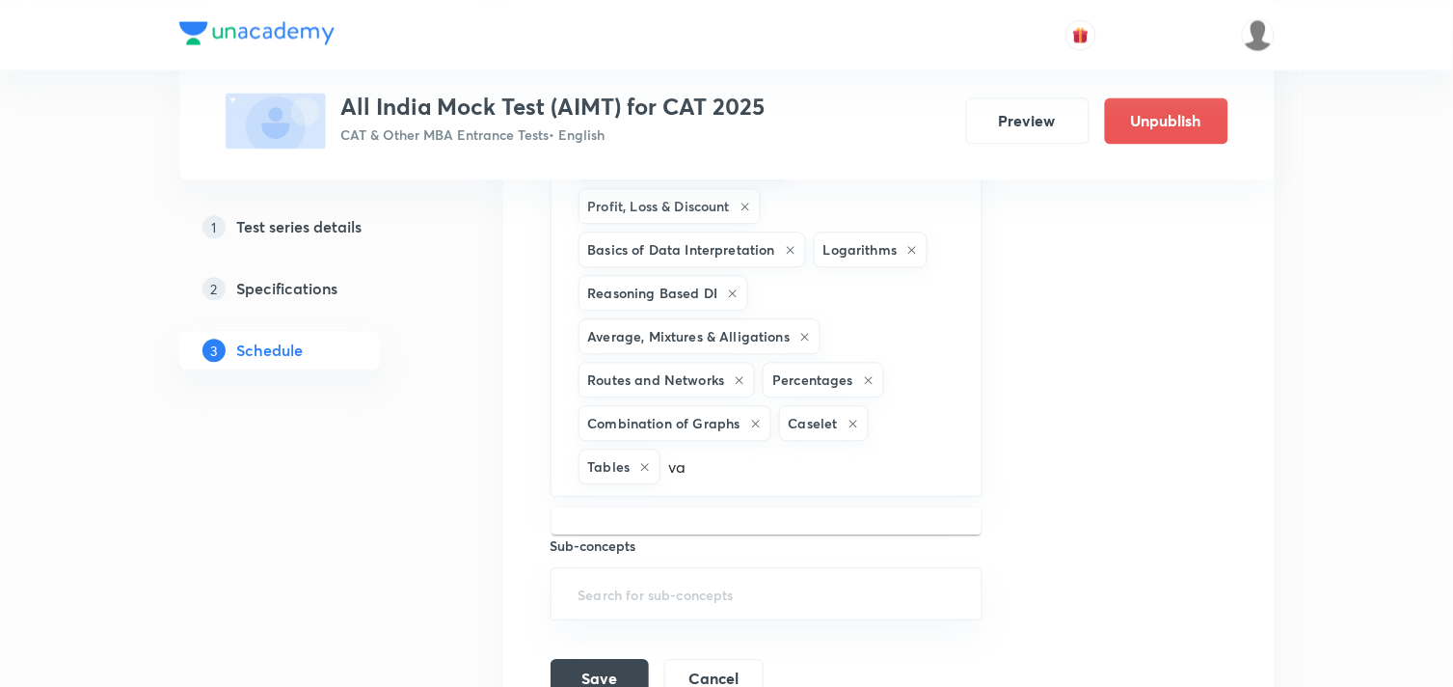
scroll to position [4740, 0]
type input "v"
type input "r"
type input "v"
click at [1125, 498] on div "Session title 21/99 AIMT 7 (Evening Slot) ​ Schedule for Oct 12, 2025, 4:30 PM …" at bounding box center [889, 131] width 677 height 1130
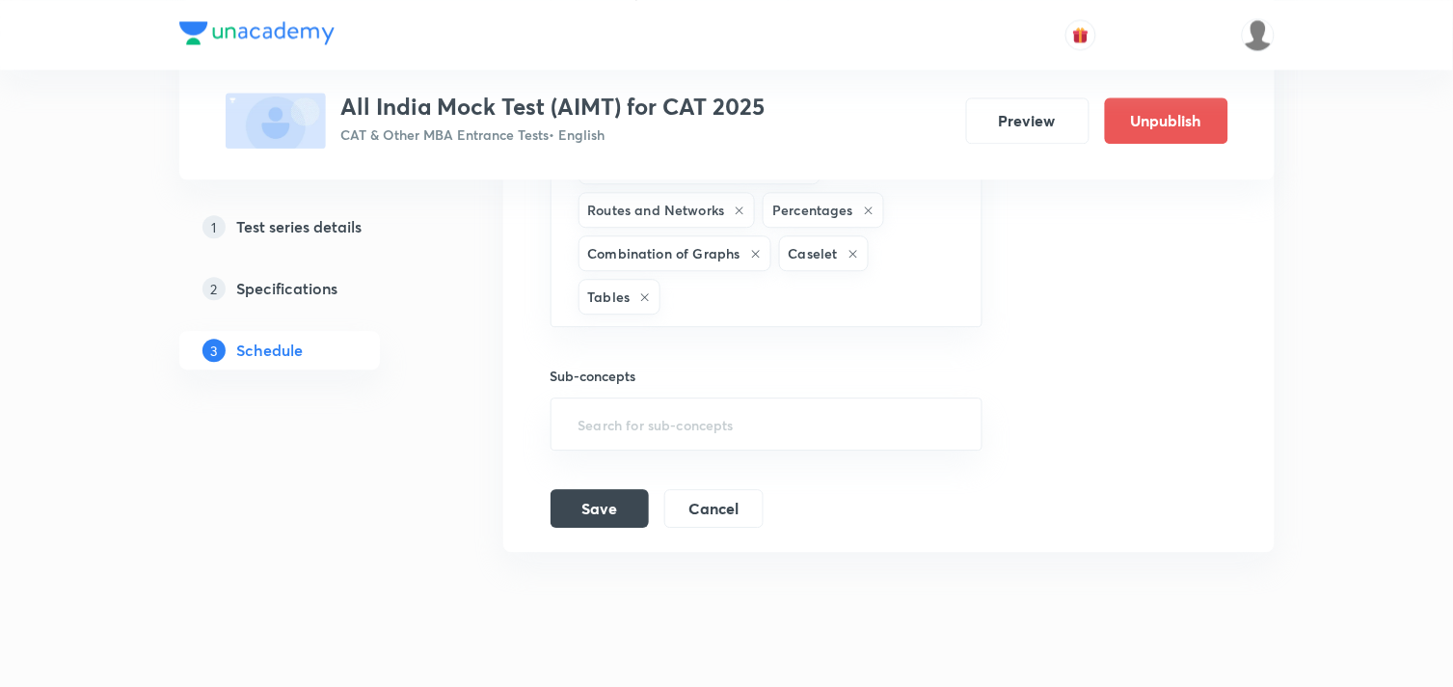
scroll to position [4910, 0]
click at [753, 313] on input "text" at bounding box center [811, 296] width 294 height 36
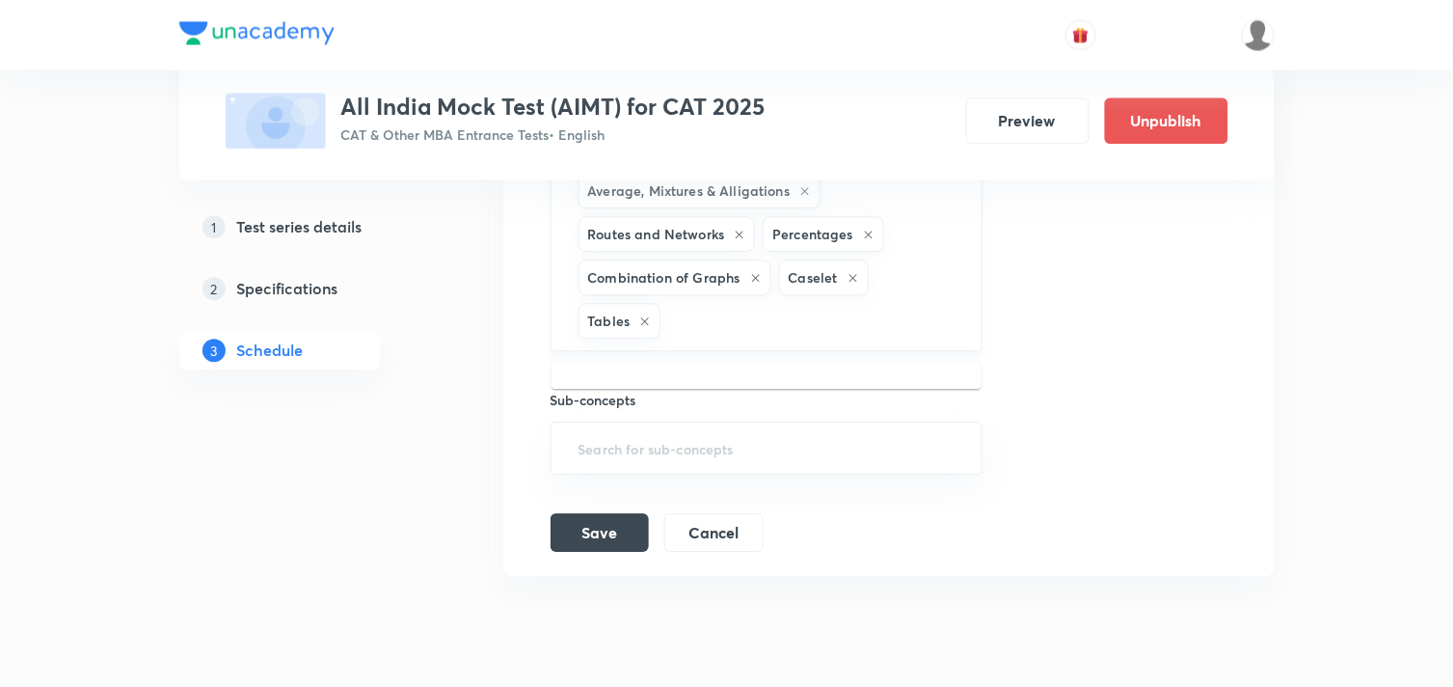
scroll to position [4884, 0]
type input "v"
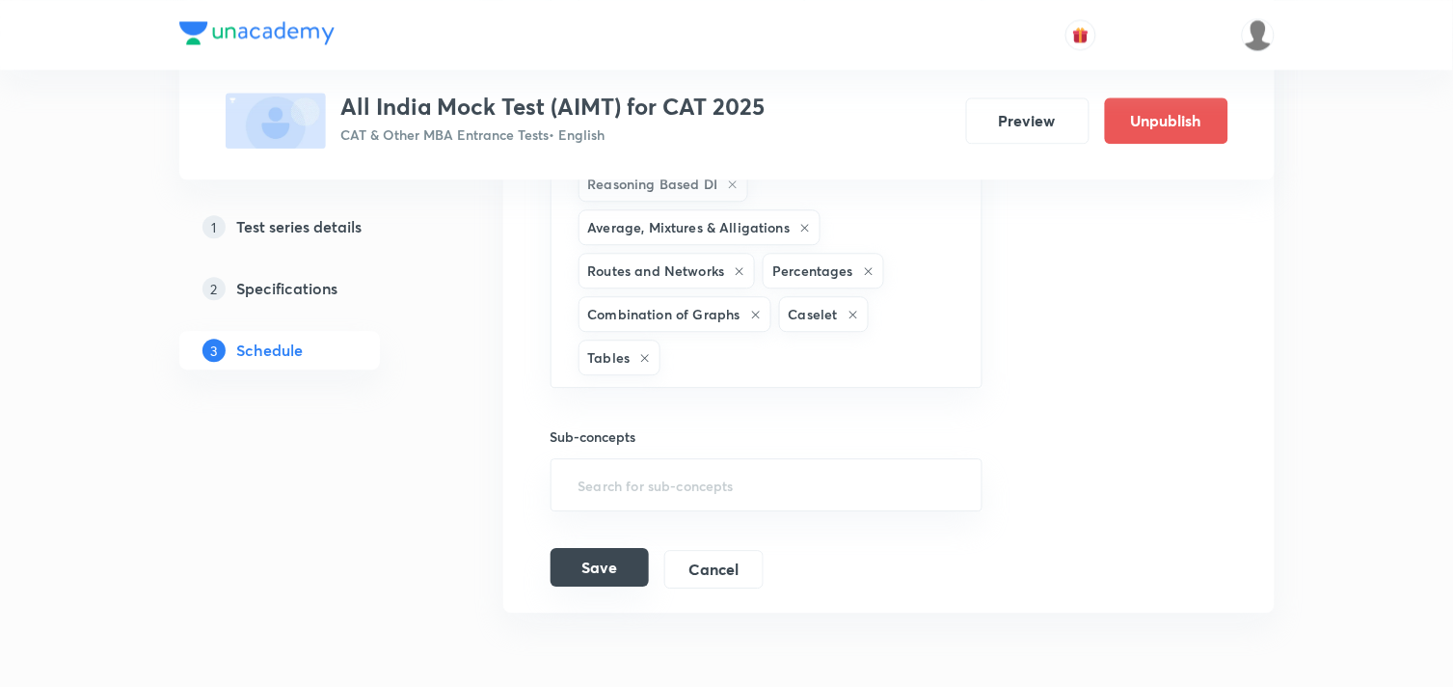
scroll to position [4850, 0]
click at [602, 579] on button "Save" at bounding box center [600, 565] width 98 height 39
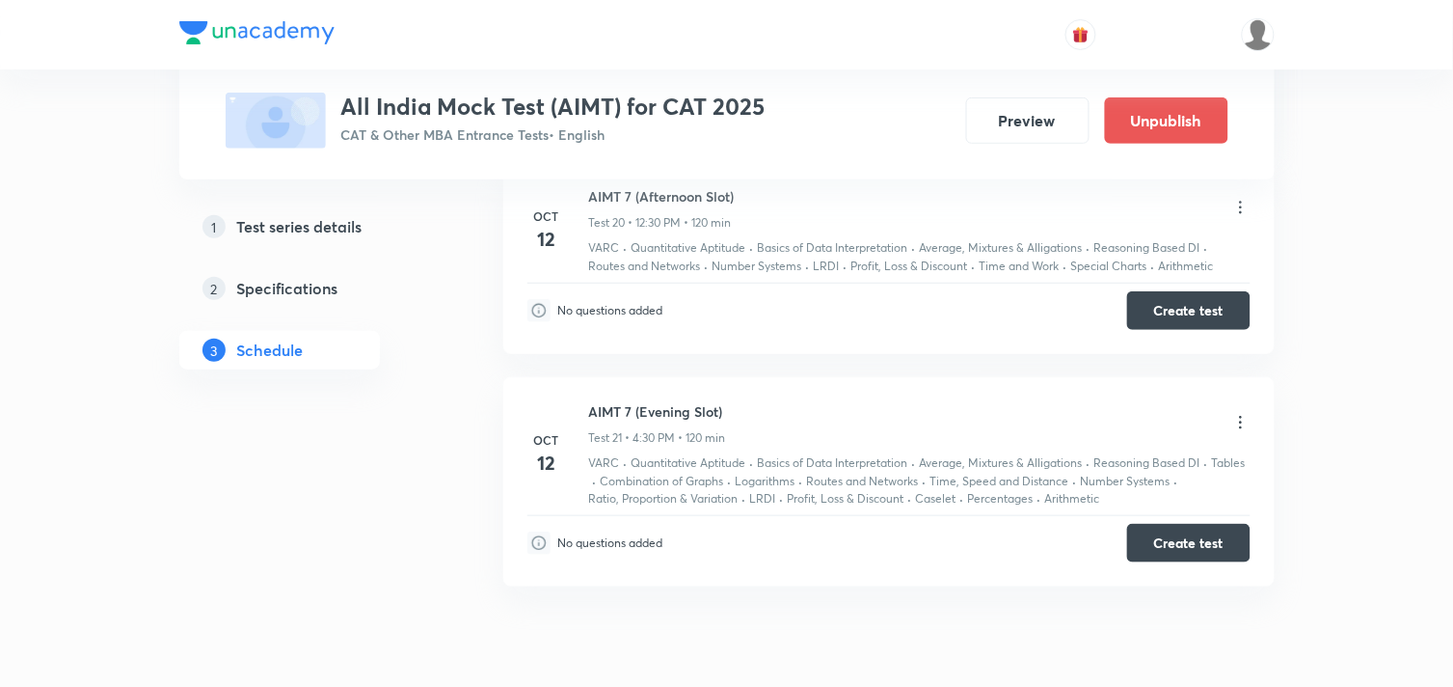
scroll to position [3926, 0]
click at [1049, 113] on button "Preview" at bounding box center [1027, 118] width 123 height 46
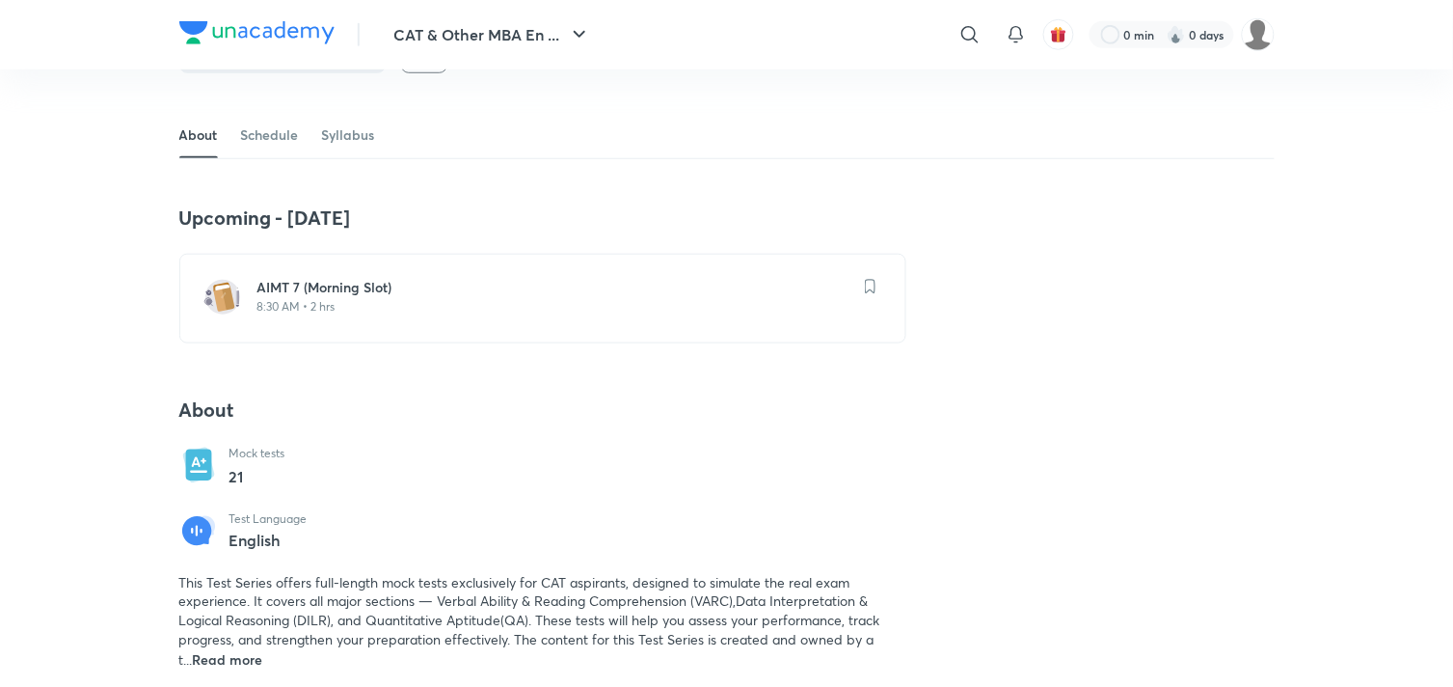
scroll to position [349, 0]
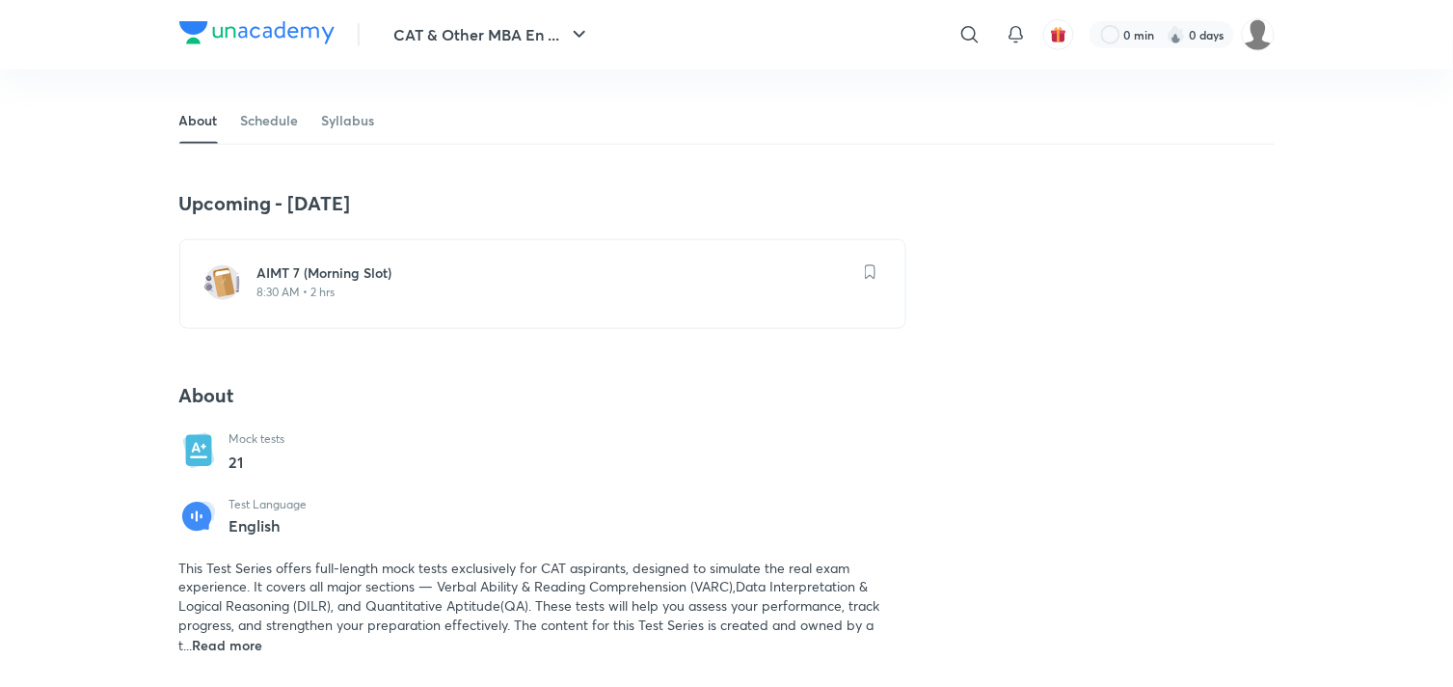
click at [340, 287] on p "8:30 AM • 2 hrs" at bounding box center [554, 291] width 594 height 15
